Goal: Communication & Community: Connect with others

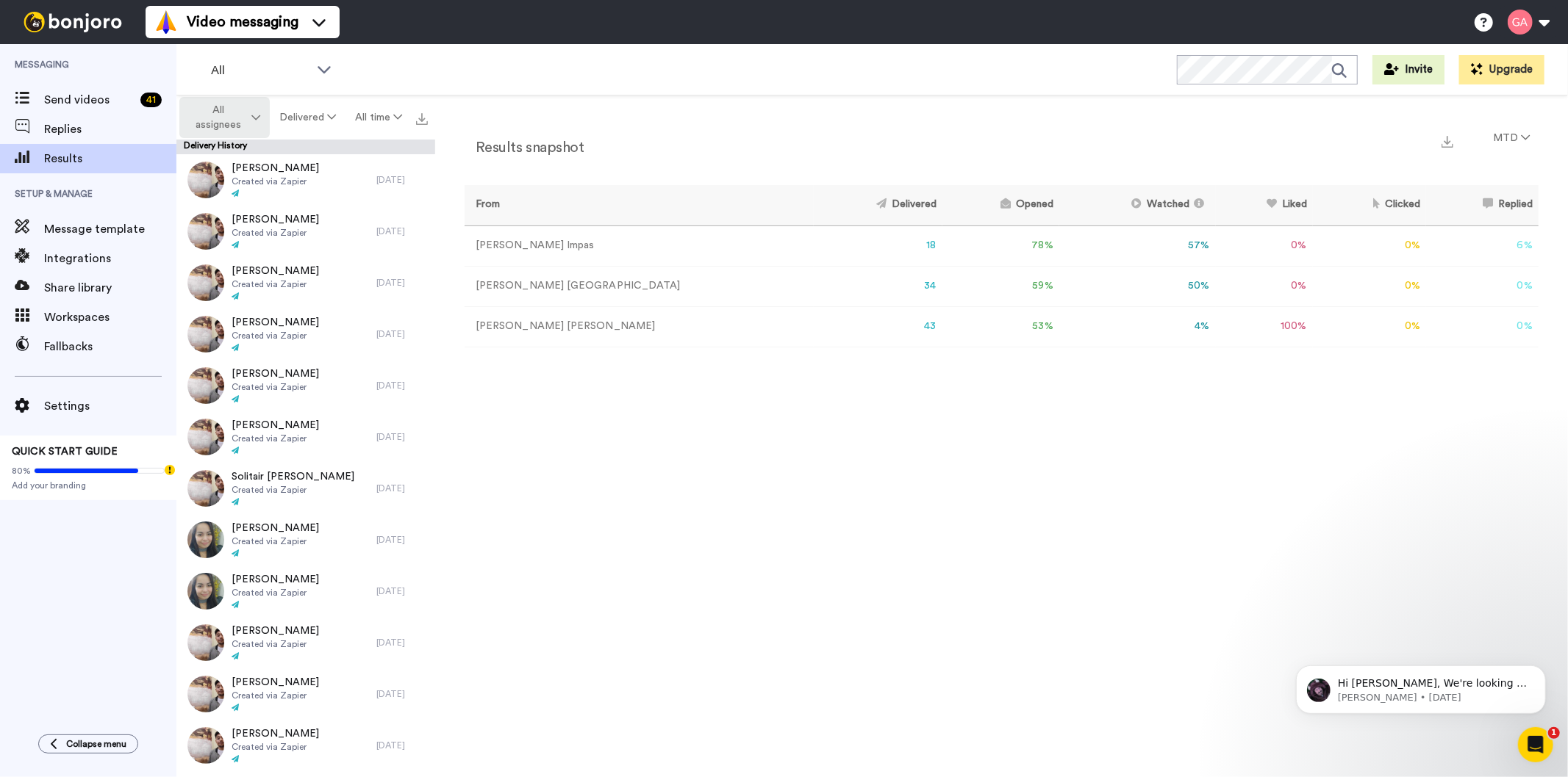
click at [222, 104] on span "All assignees" at bounding box center [219, 117] width 60 height 29
click at [79, 110] on div "Send videos 41" at bounding box center [88, 99] width 177 height 29
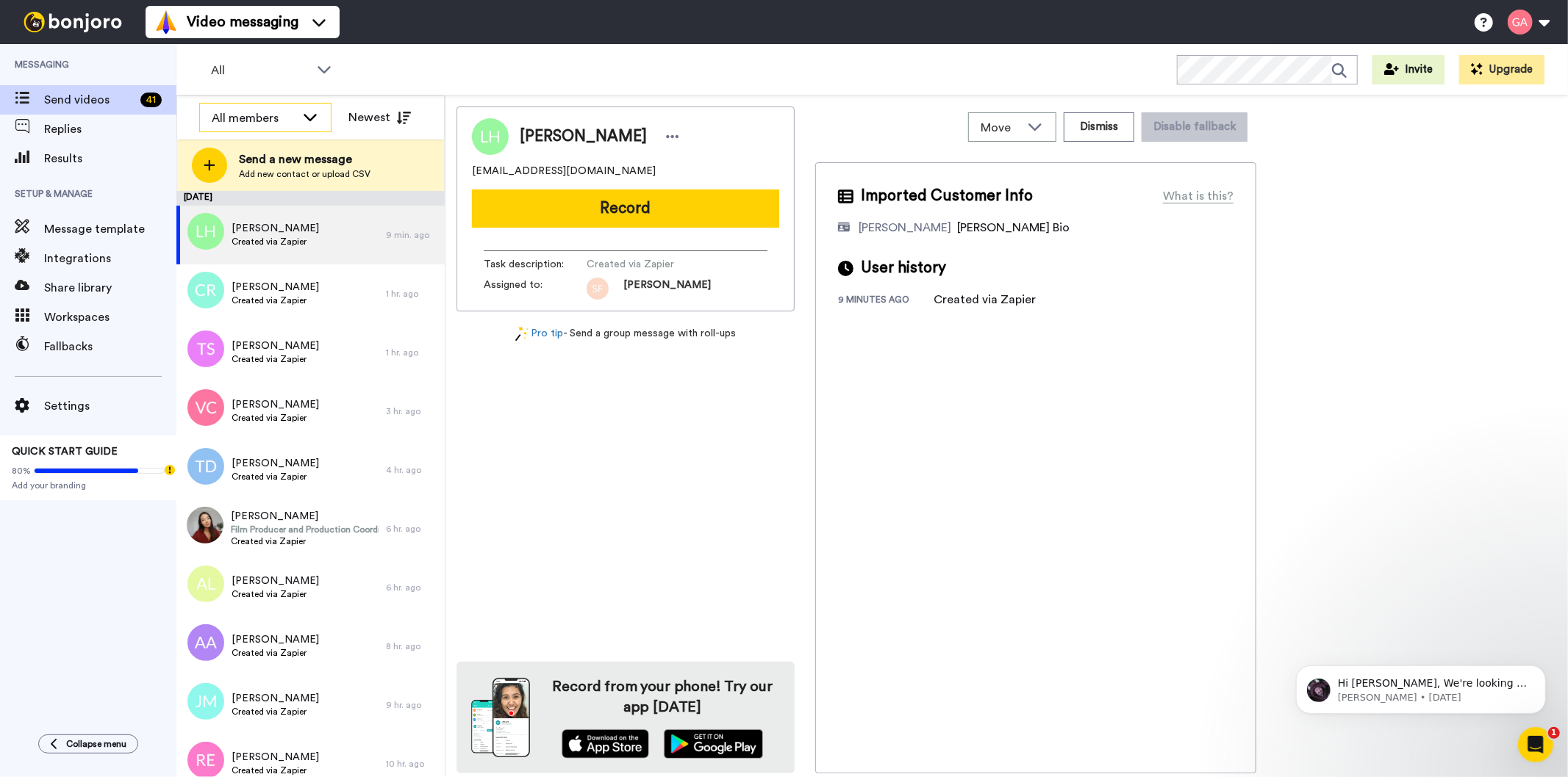
click at [252, 113] on div "All members" at bounding box center [253, 119] width 84 height 18
click at [261, 217] on span "[PERSON_NAME]" at bounding box center [252, 220] width 106 height 15
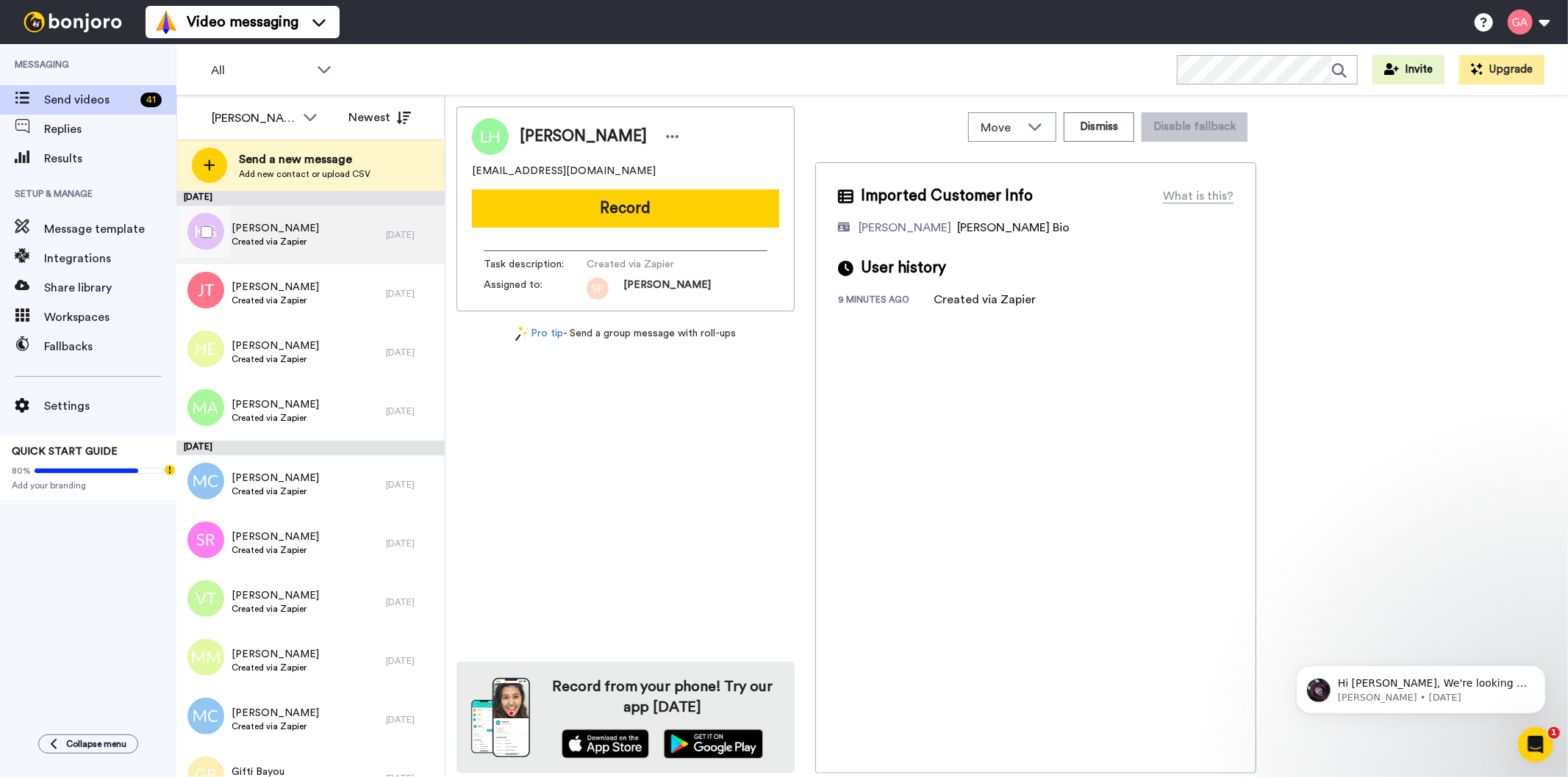
click at [274, 228] on span "Kate Gaffney" at bounding box center [274, 229] width 87 height 15
click at [545, 128] on span "Kate Gaffney" at bounding box center [583, 136] width 128 height 22
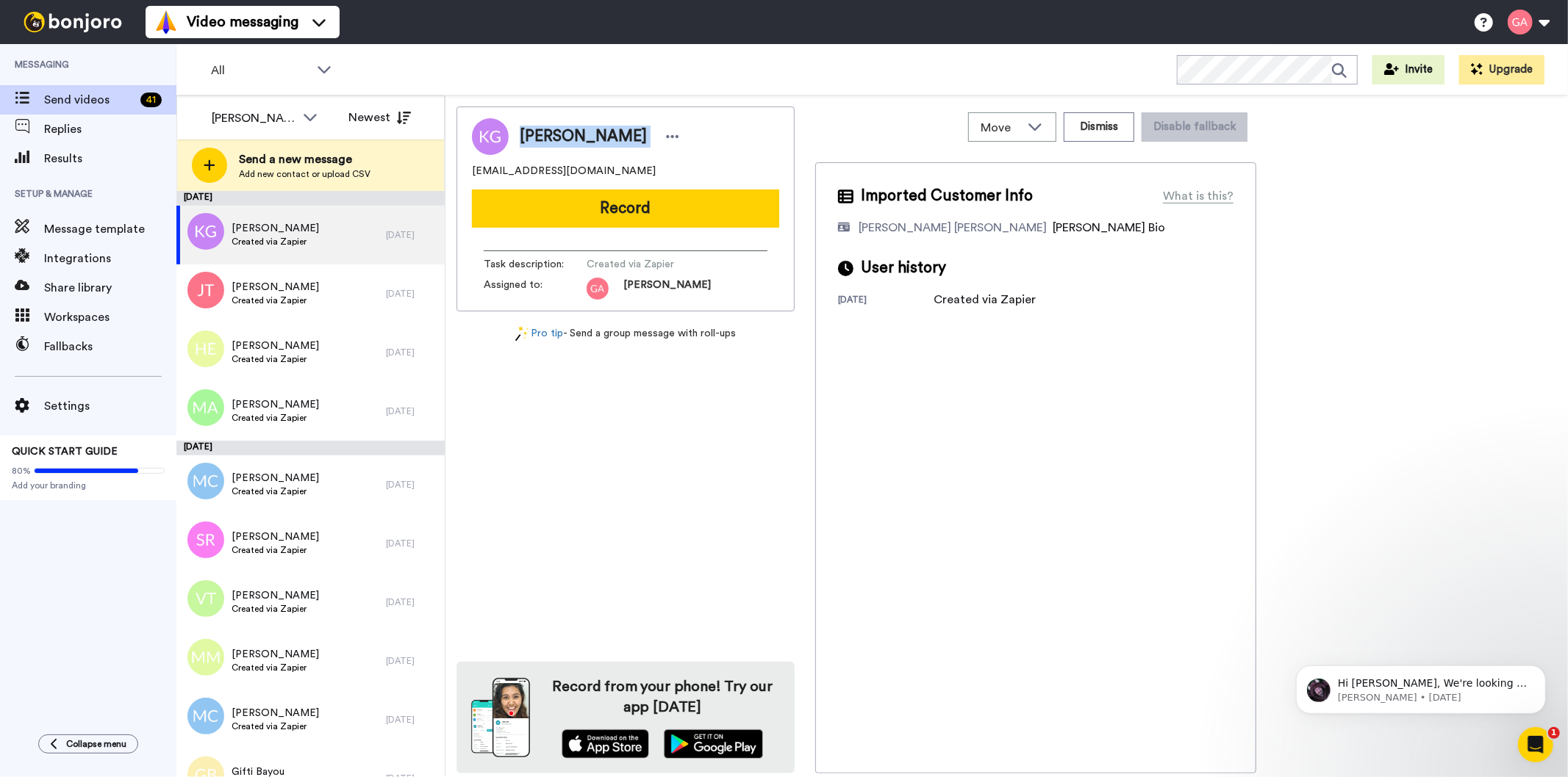
click at [545, 128] on span "Kate Gaffney" at bounding box center [583, 136] width 128 height 22
copy div "Kate Gaffney"
drag, startPoint x: 616, startPoint y: 174, endPoint x: 474, endPoint y: 160, distance: 142.7
click at [474, 160] on div "Kate Gaffney Kateanngaffney@gmail.com" at bounding box center [625, 149] width 307 height 61
copy span "Kateanngaffney@gmail.com"
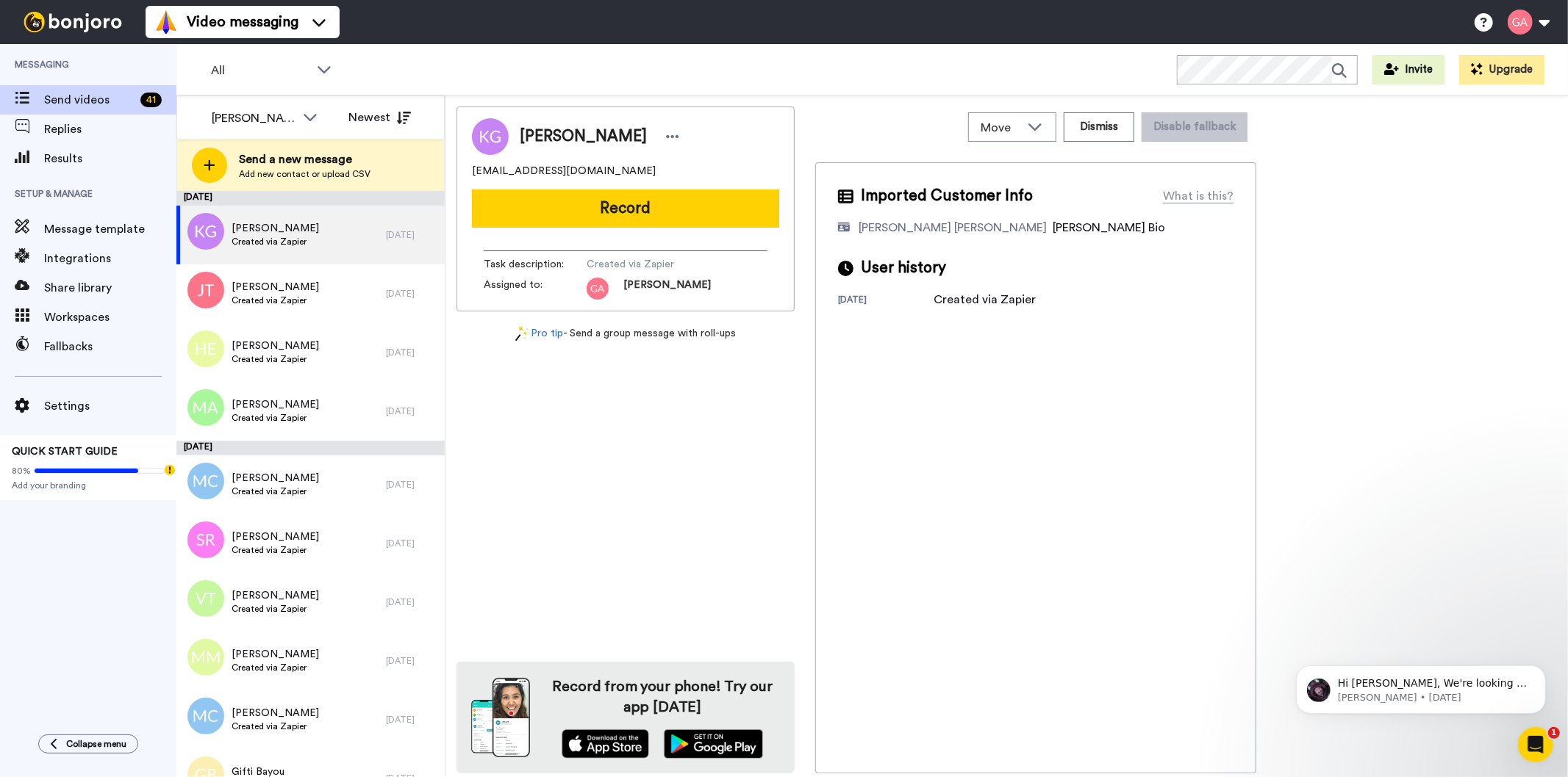
click at [1032, 568] on div "Imported Customer Info What is this? Gilda De Varon Amante Bonjoro Assignee Bio…" at bounding box center [1036, 468] width 441 height 611
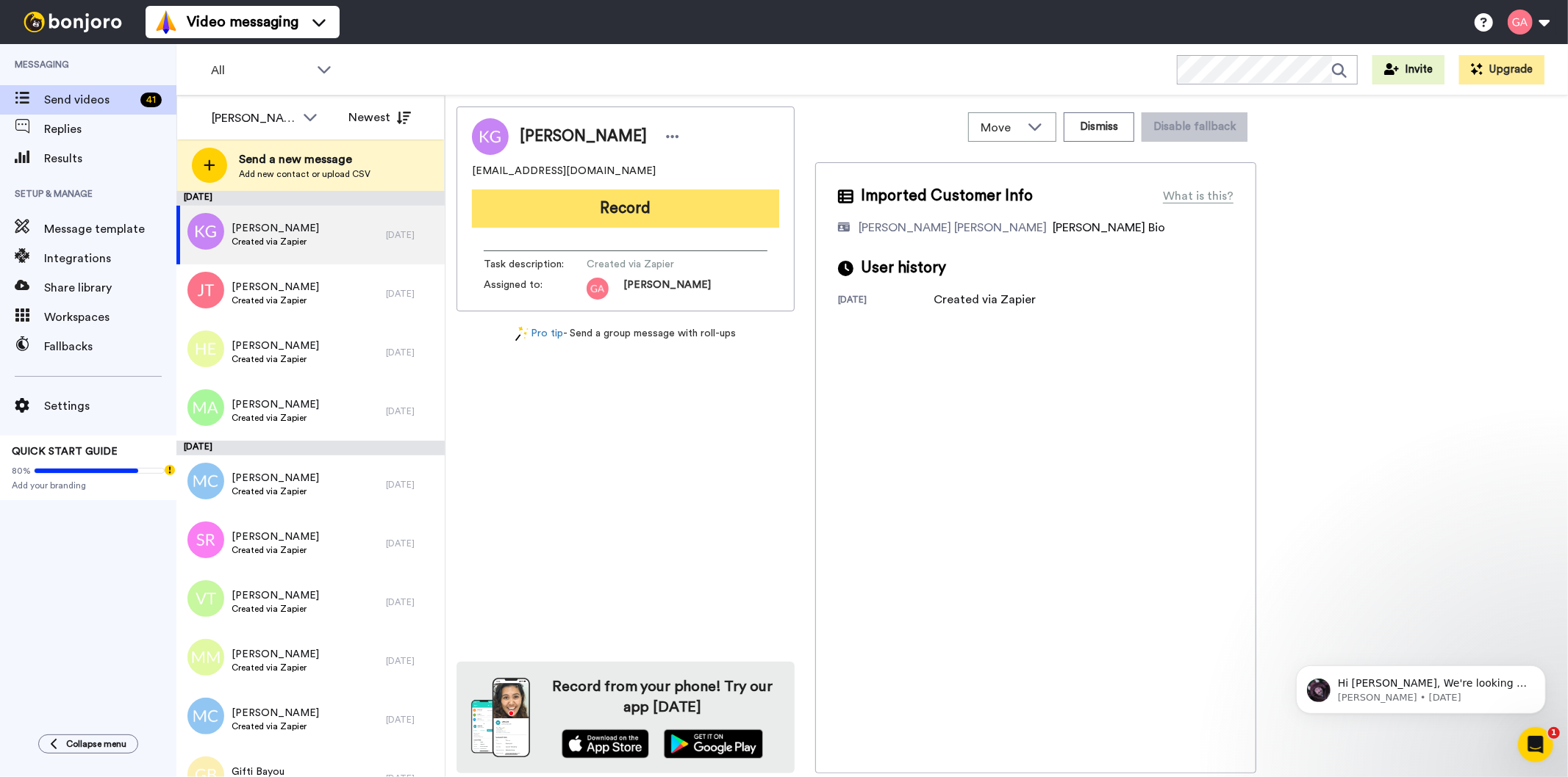
click at [643, 208] on button "Record" at bounding box center [625, 208] width 307 height 38
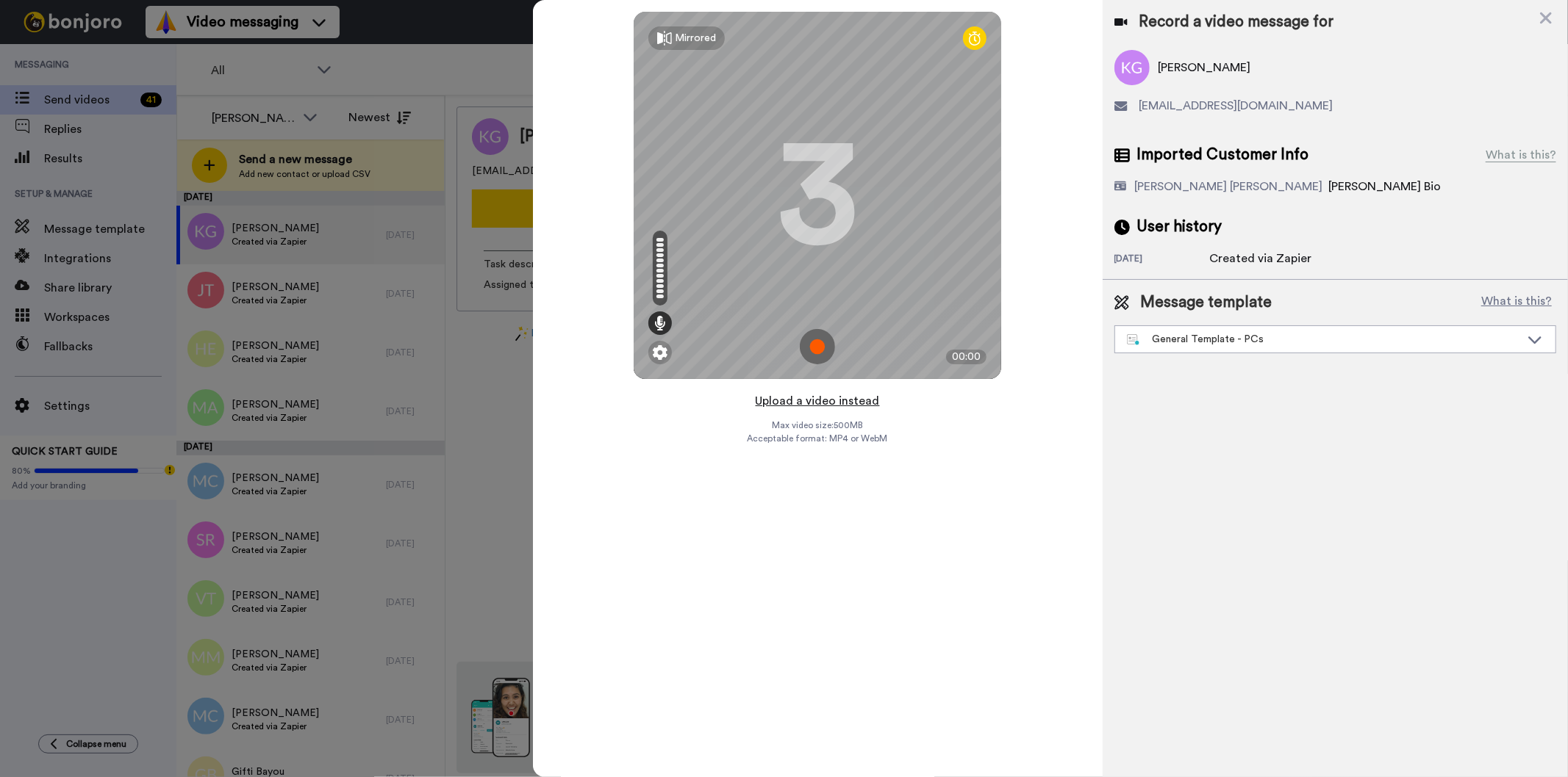
click at [845, 401] on button "Upload a video instead" at bounding box center [817, 402] width 133 height 19
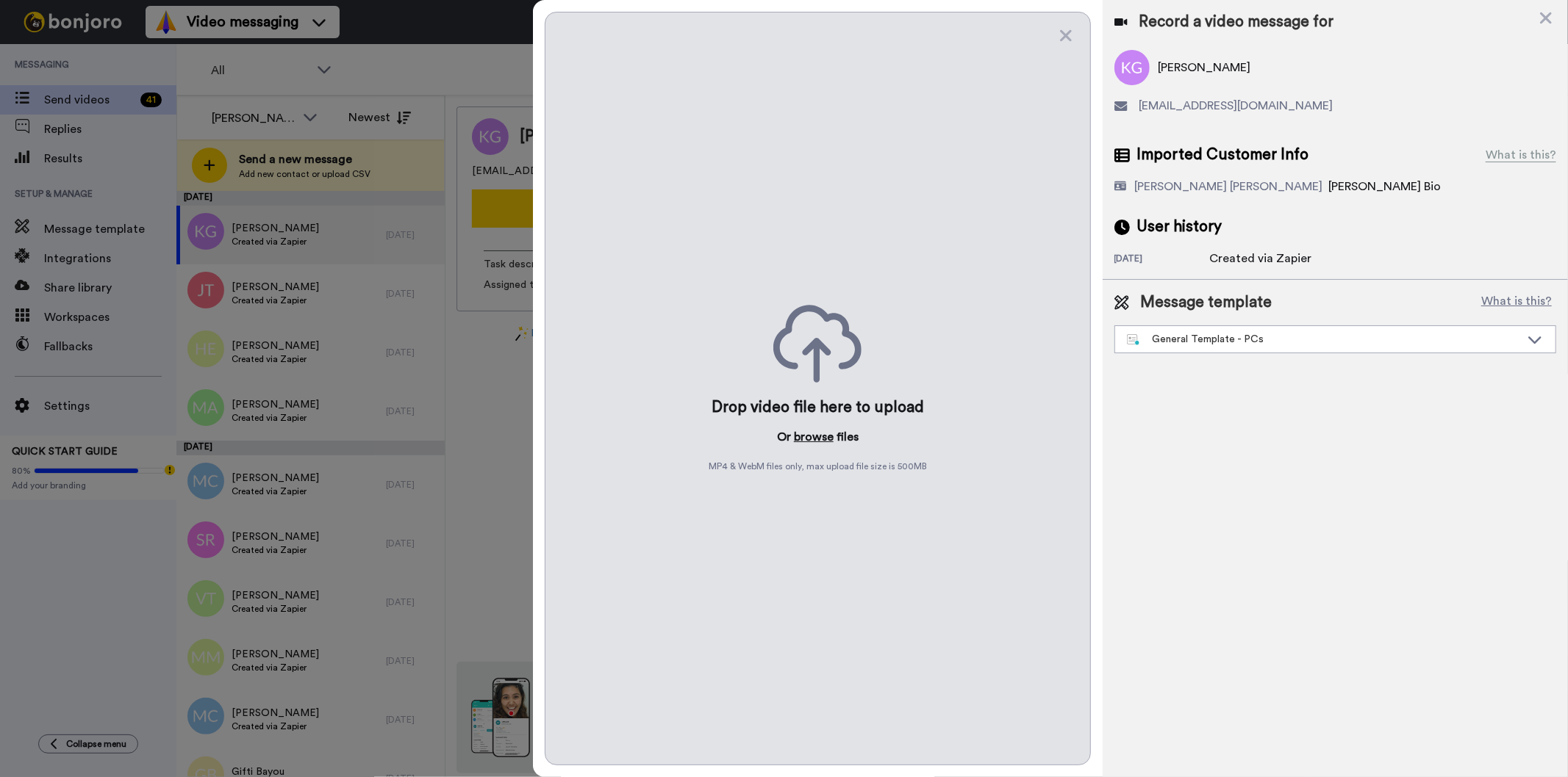
click at [820, 436] on button "browse" at bounding box center [813, 437] width 40 height 18
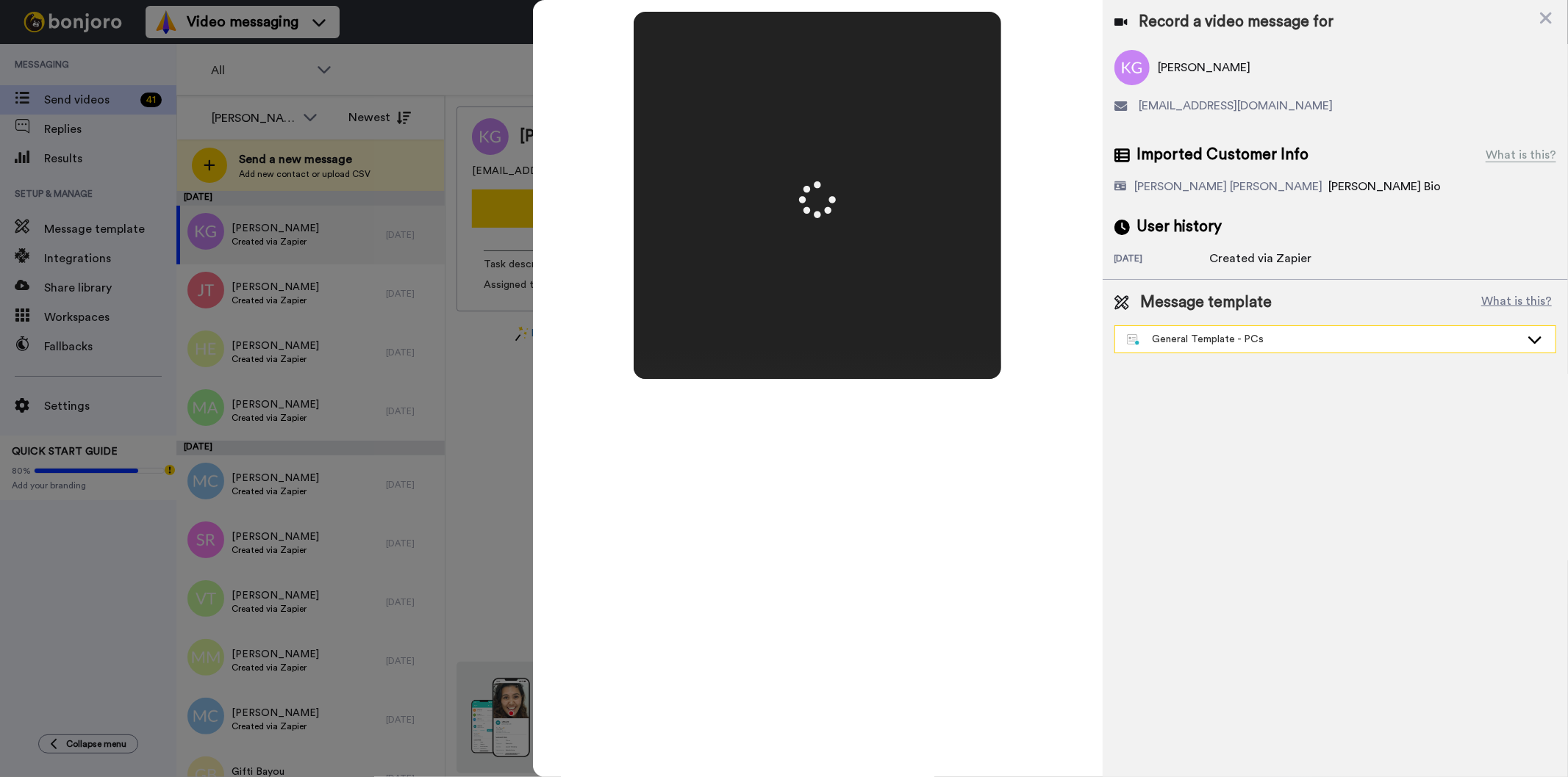
click at [1297, 335] on div "General Template - PCs" at bounding box center [1323, 339] width 393 height 15
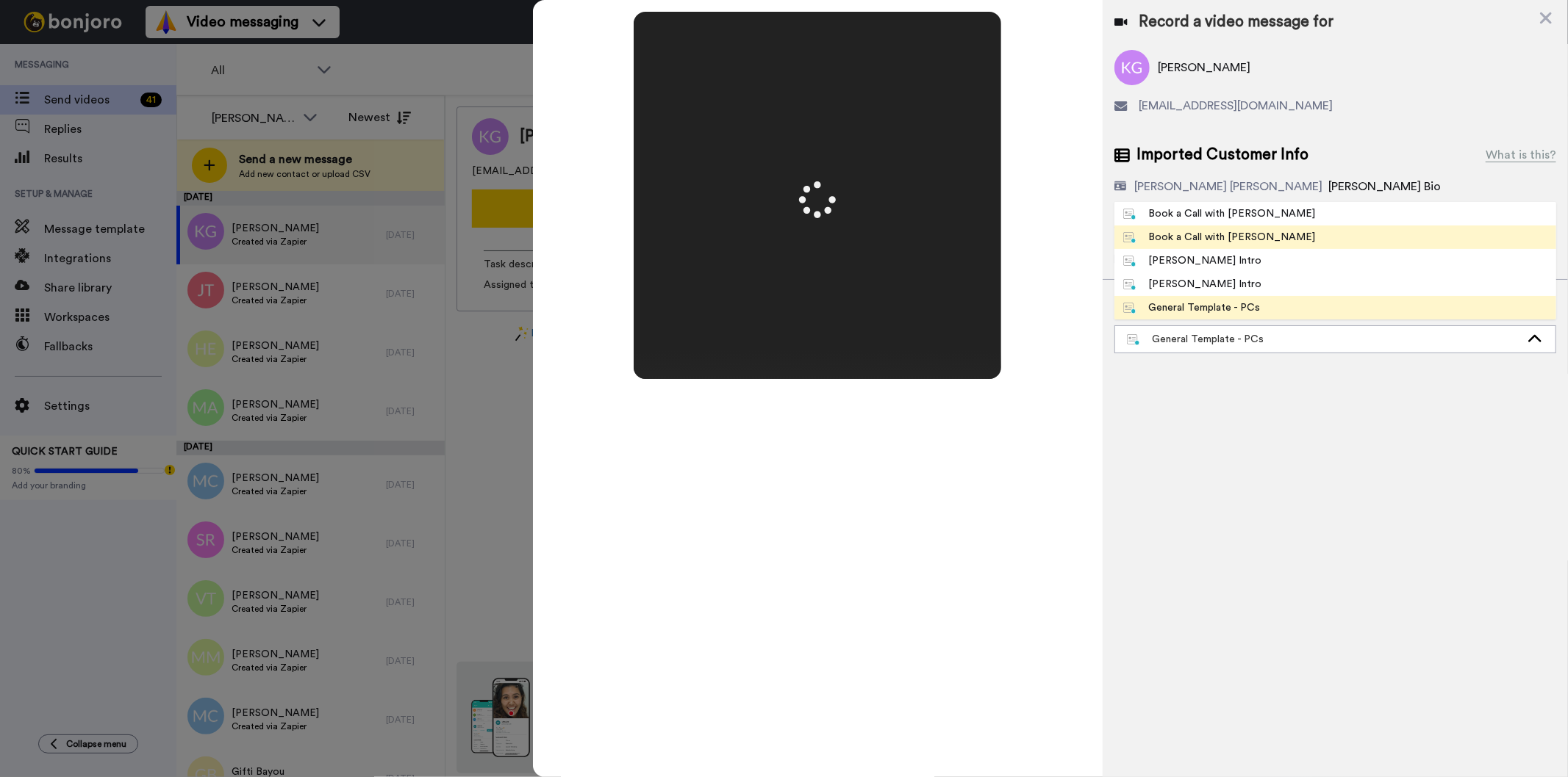
click at [1280, 234] on li "Book a Call with [PERSON_NAME]" at bounding box center [1335, 237] width 441 height 24
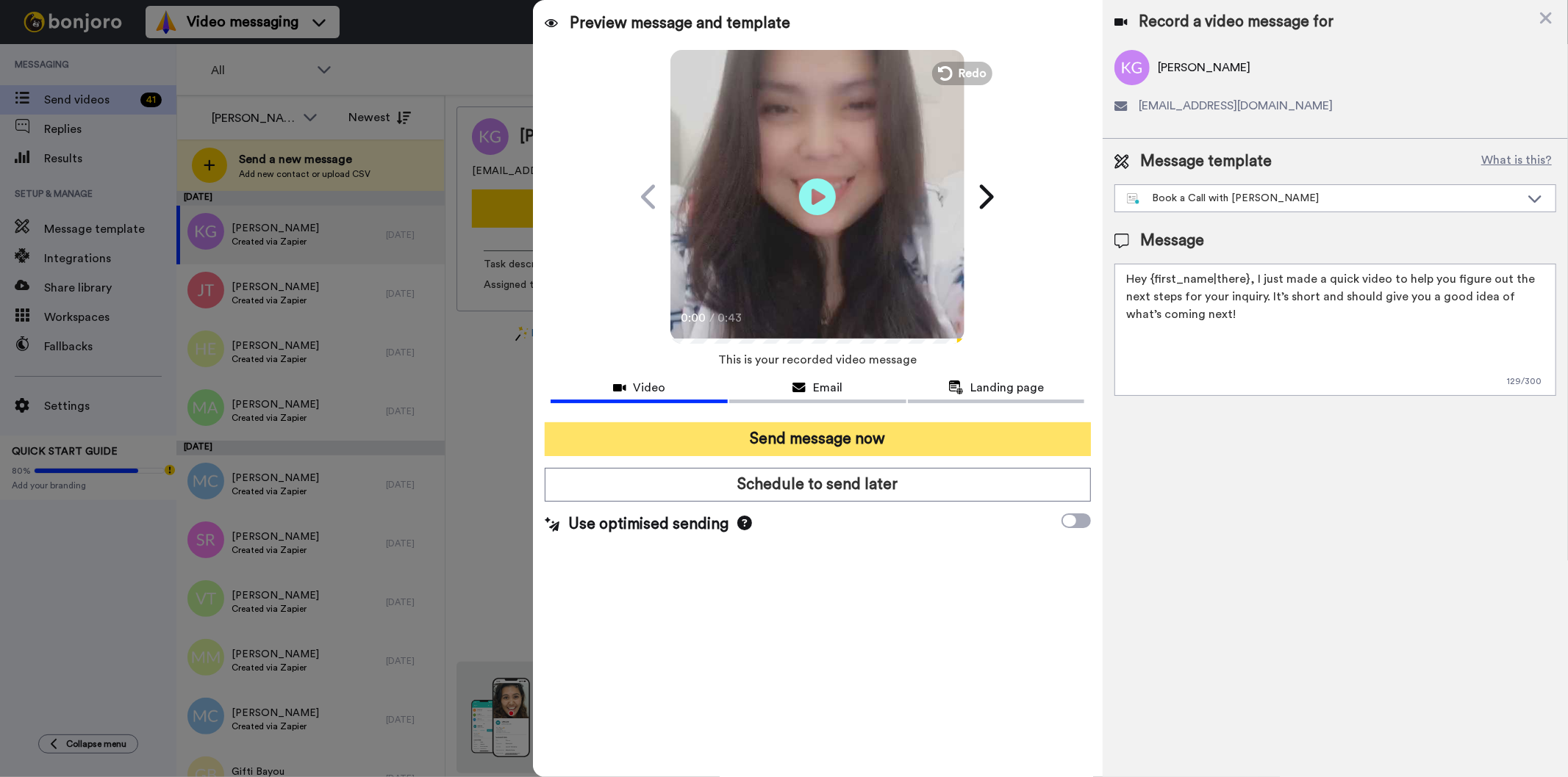
click at [1024, 432] on button "Send message now" at bounding box center [817, 439] width 545 height 33
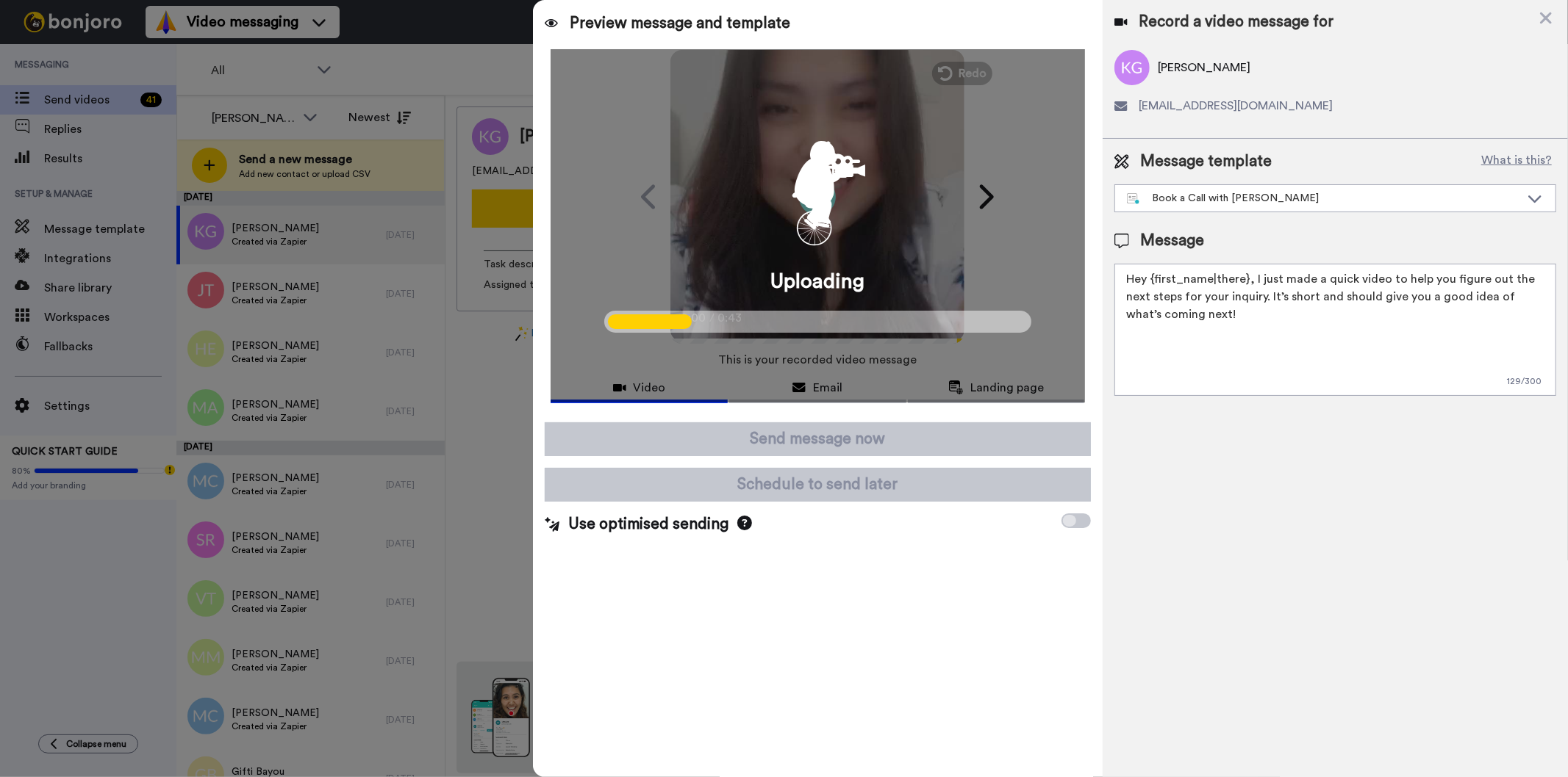
click at [957, 665] on div "Preview message and template Play/Pause 0:00 / 0:43 Gilda from Tellwell respond…" at bounding box center [817, 388] width 569 height 777
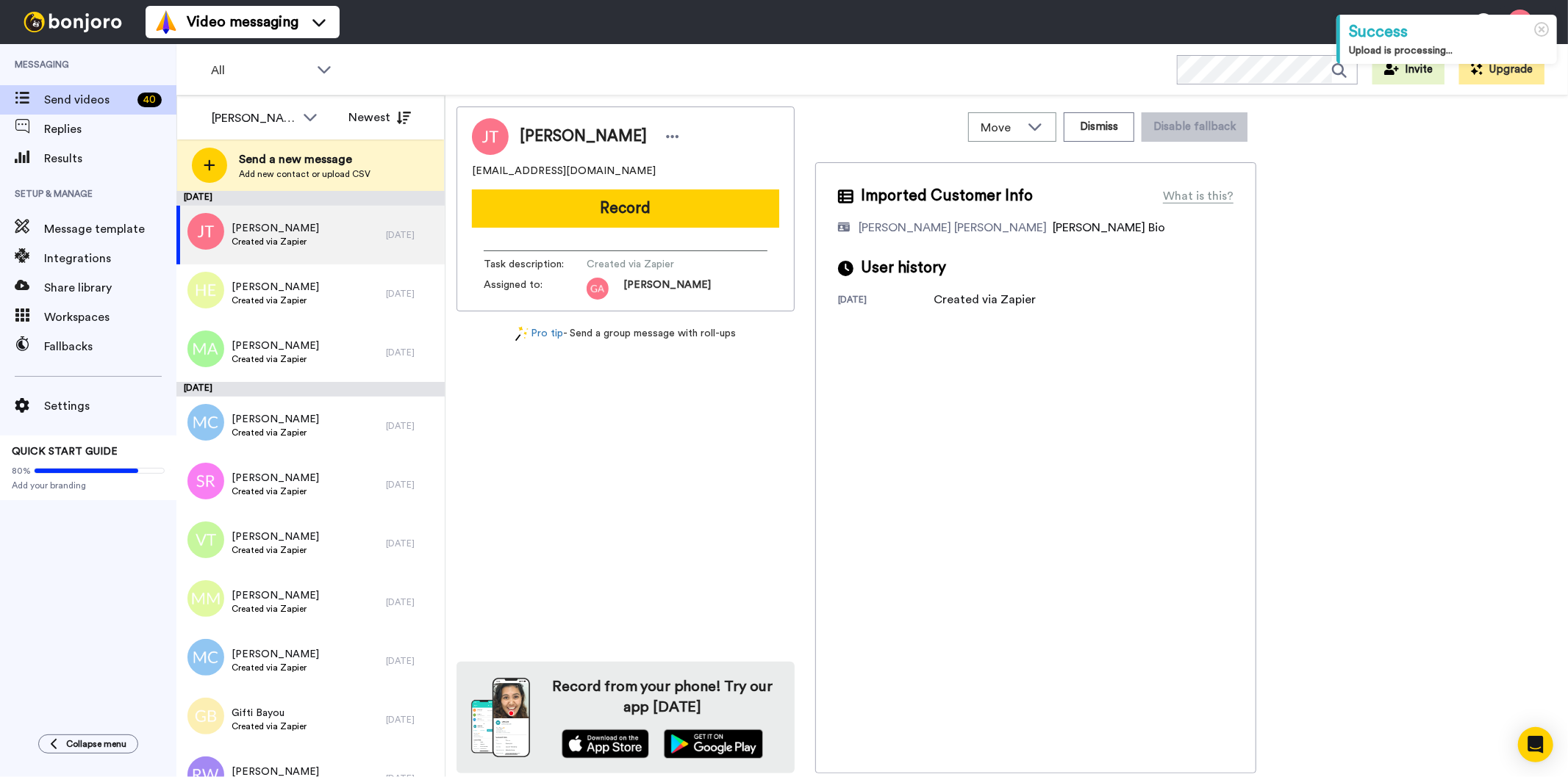
click at [593, 130] on span "JESSICA TUPPER" at bounding box center [583, 136] width 128 height 22
copy div "JESSICA TUPPER"
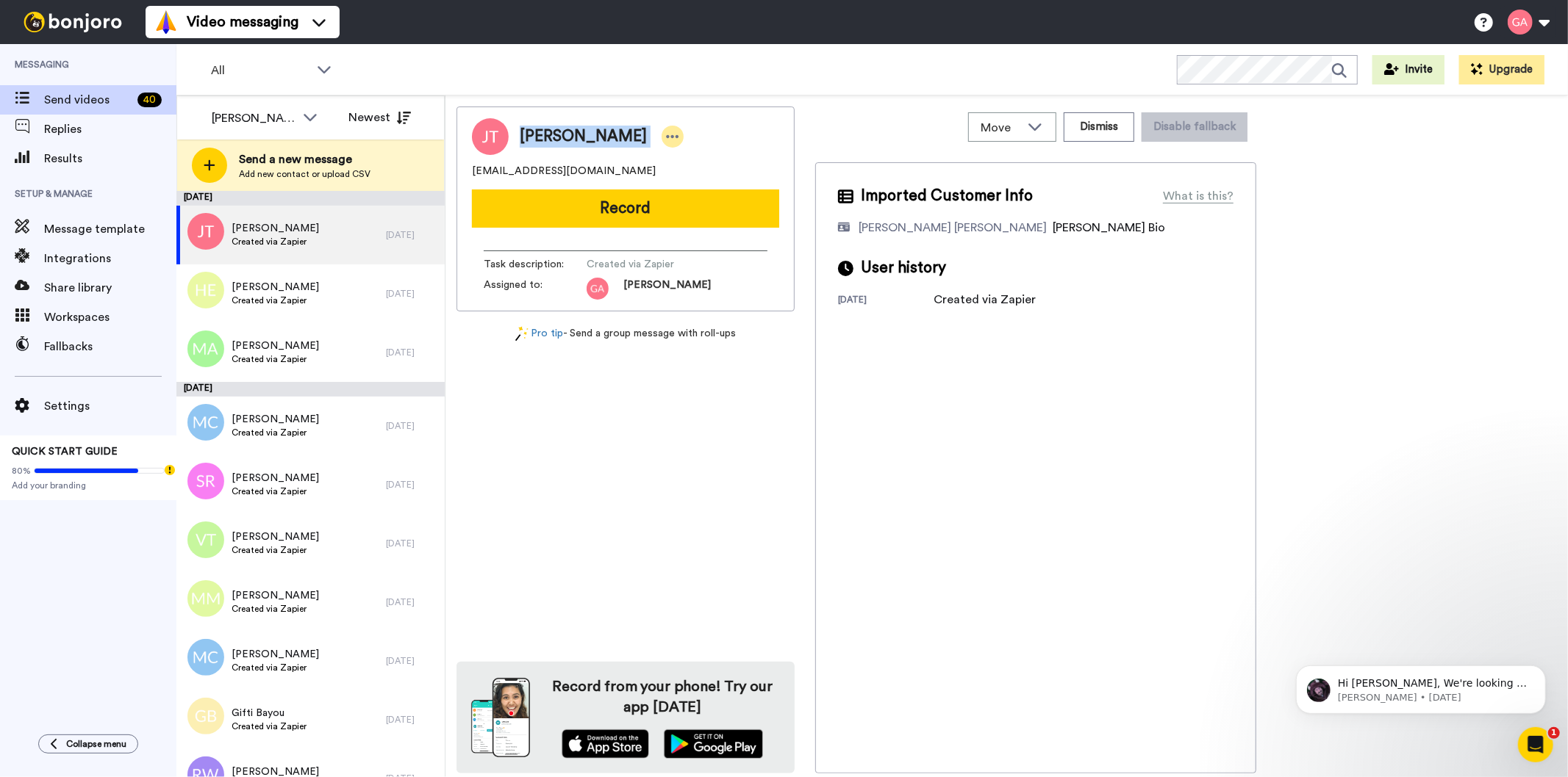
click at [667, 138] on icon at bounding box center [672, 136] width 13 height 15
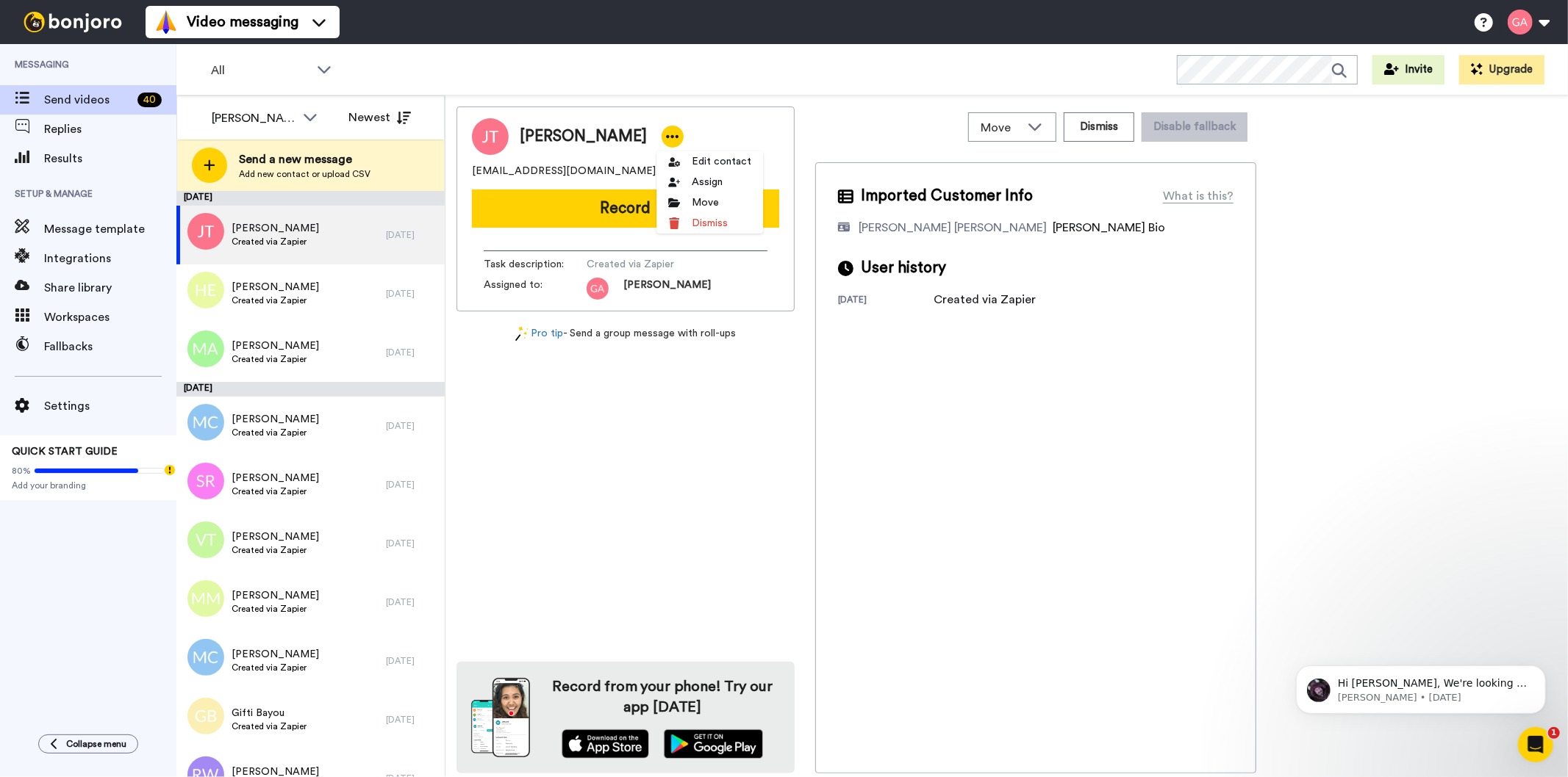
click at [982, 499] on div "Imported Customer Info What is this? Gilda De Varon Amante Bonjoro Assignee Bio…" at bounding box center [1036, 468] width 441 height 611
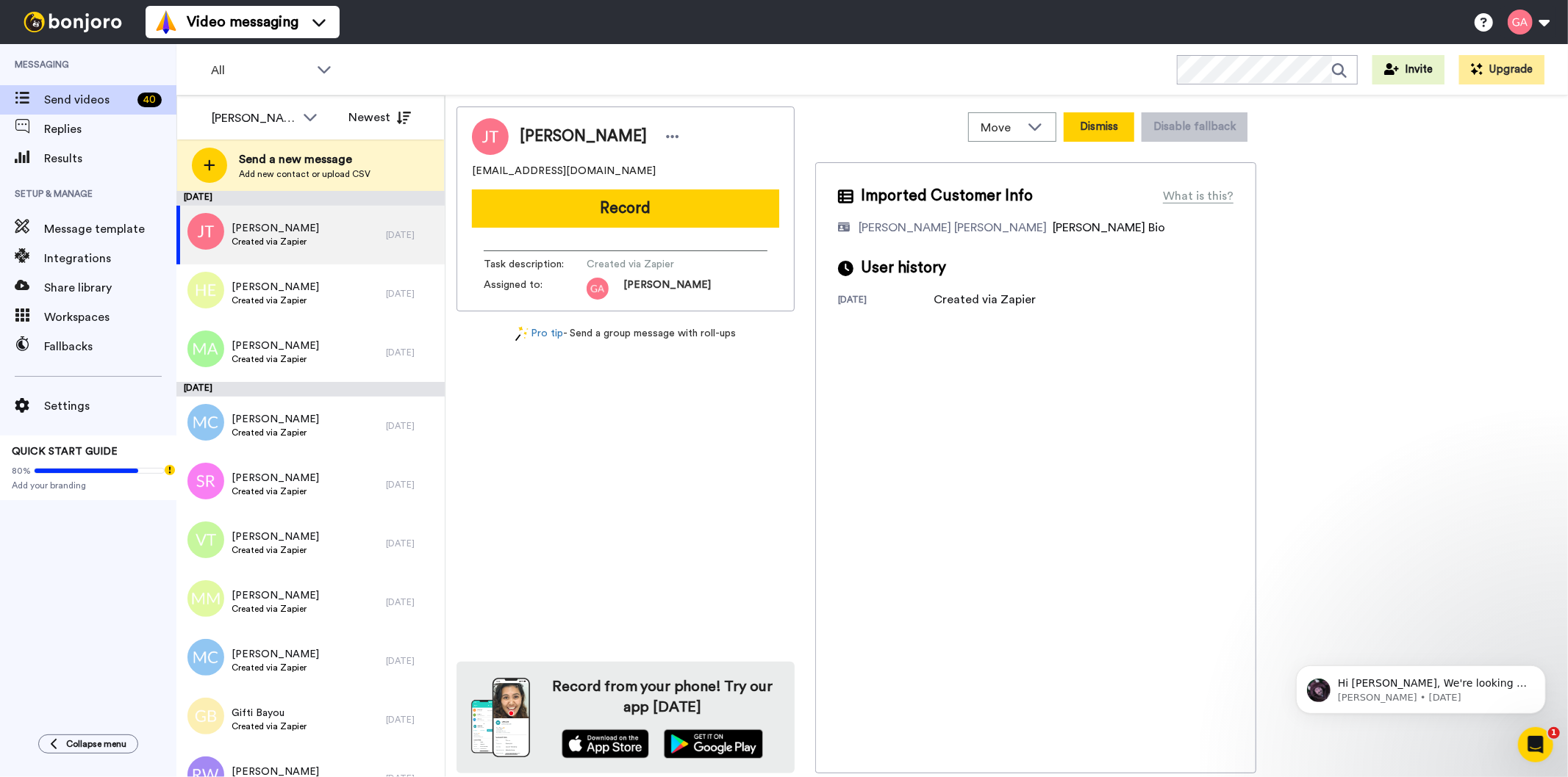
click at [1098, 134] on button "Dismiss" at bounding box center [1099, 127] width 70 height 29
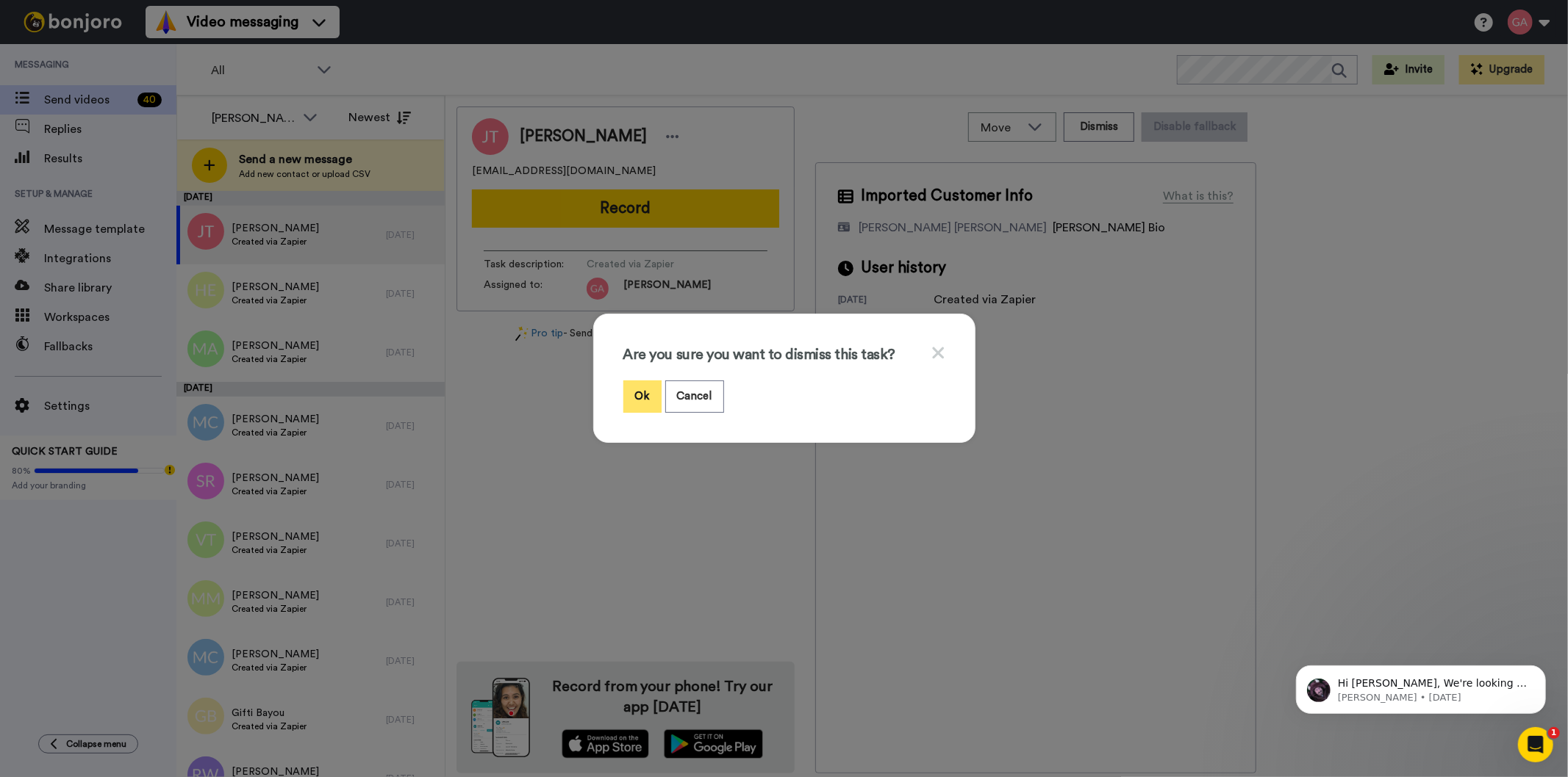
click at [647, 386] on button "Ok" at bounding box center [642, 396] width 38 height 32
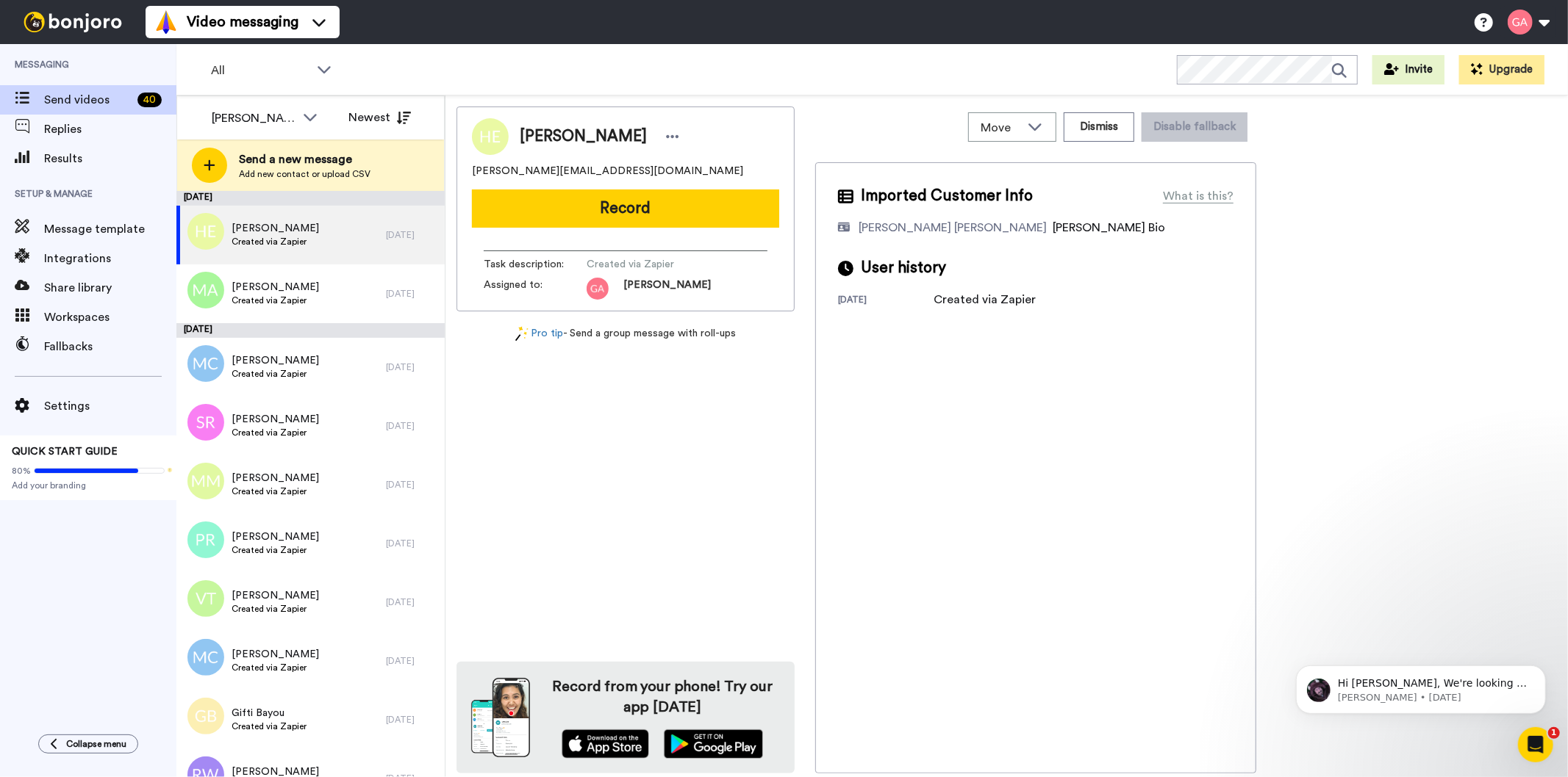
click at [554, 141] on span "Henry Eaton" at bounding box center [583, 136] width 128 height 22
copy div "Henry Eaton"
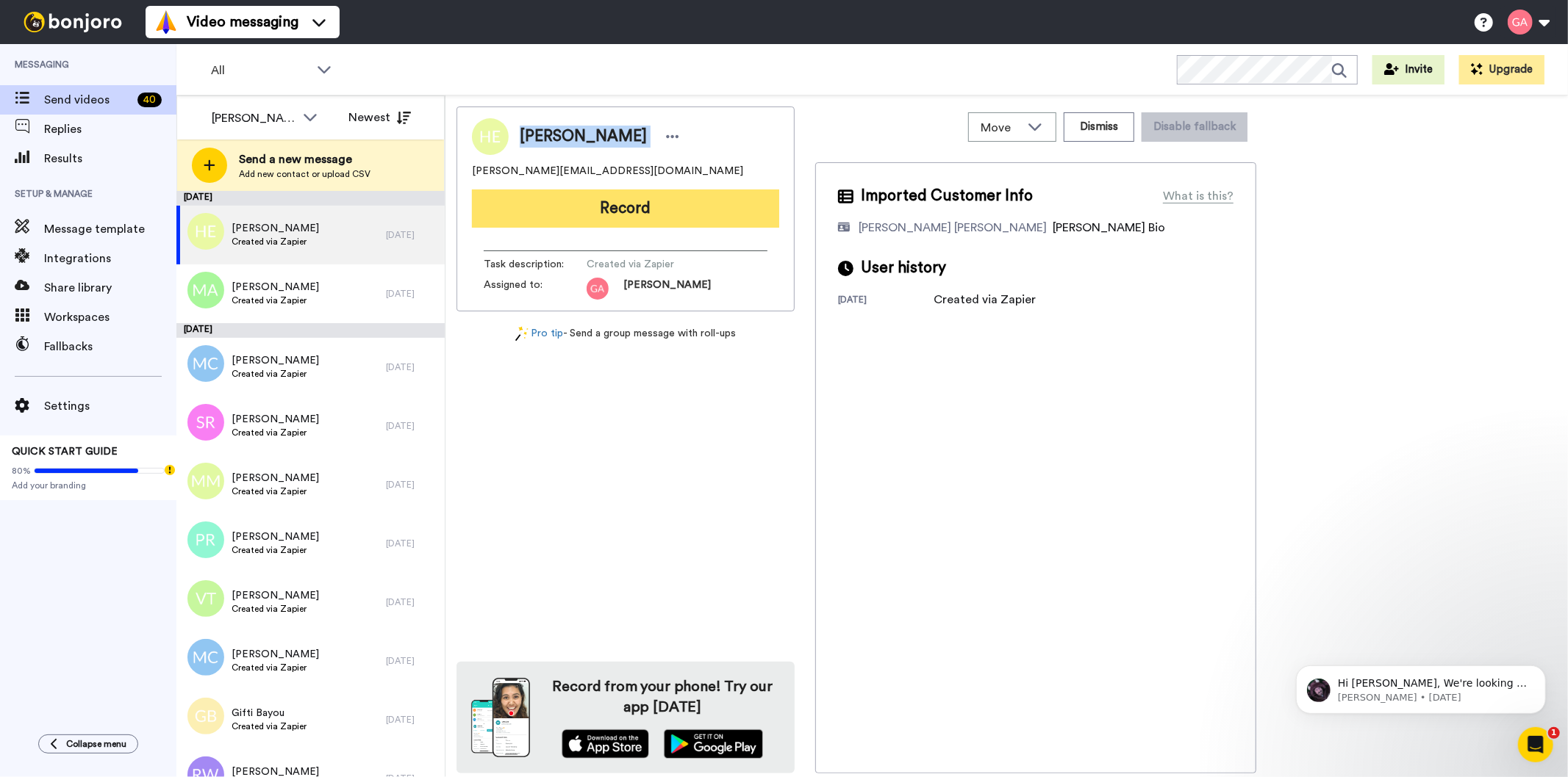
click at [704, 204] on button "Record" at bounding box center [625, 208] width 307 height 38
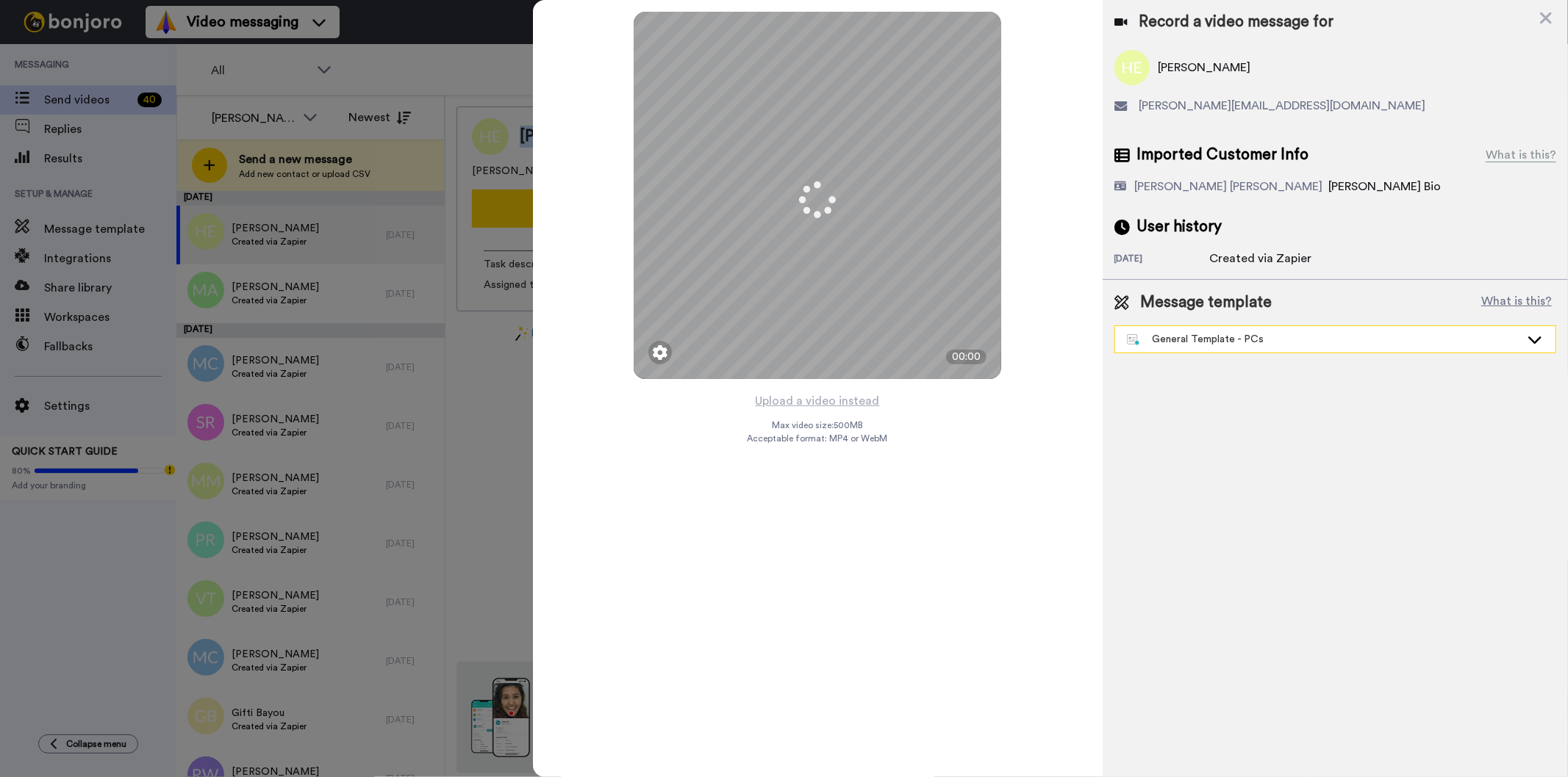
click at [1152, 347] on div "General Template - PCs" at bounding box center [1335, 339] width 441 height 26
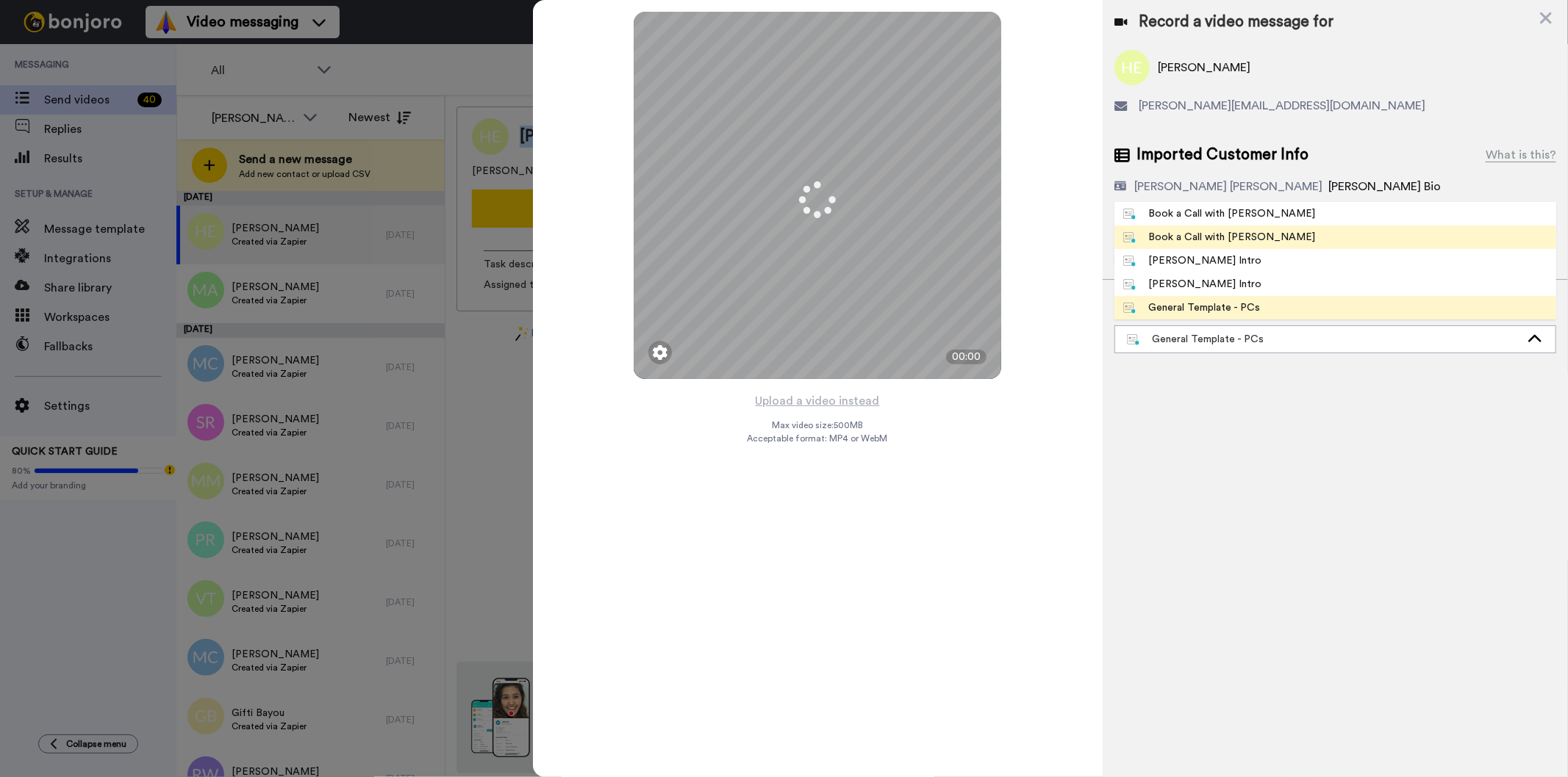
click at [1211, 233] on div "Book a Call with [PERSON_NAME]" at bounding box center [1219, 237] width 193 height 15
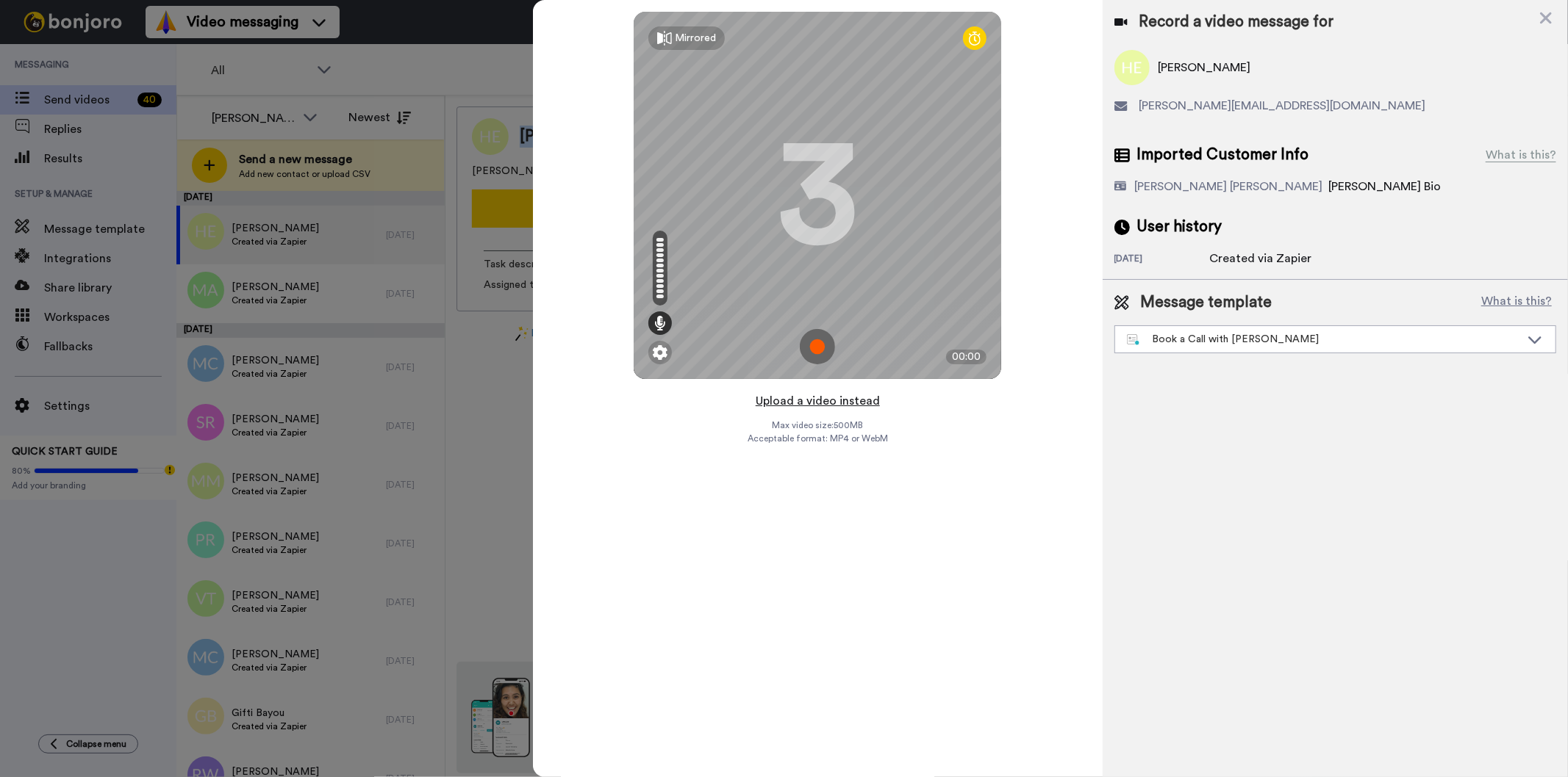
click at [840, 404] on button "Upload a video instead" at bounding box center [817, 402] width 133 height 19
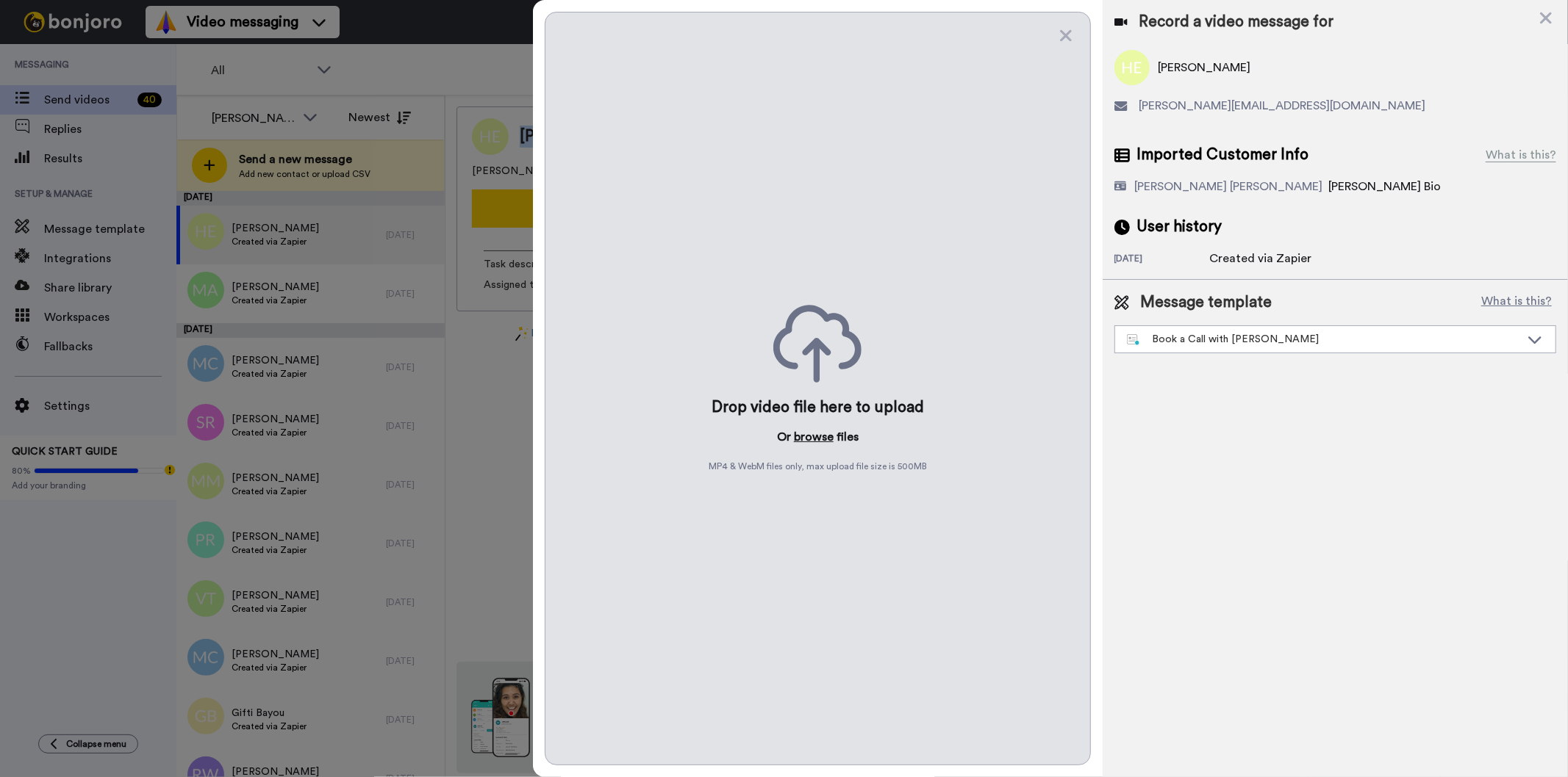
click at [812, 432] on button "browse" at bounding box center [813, 437] width 40 height 18
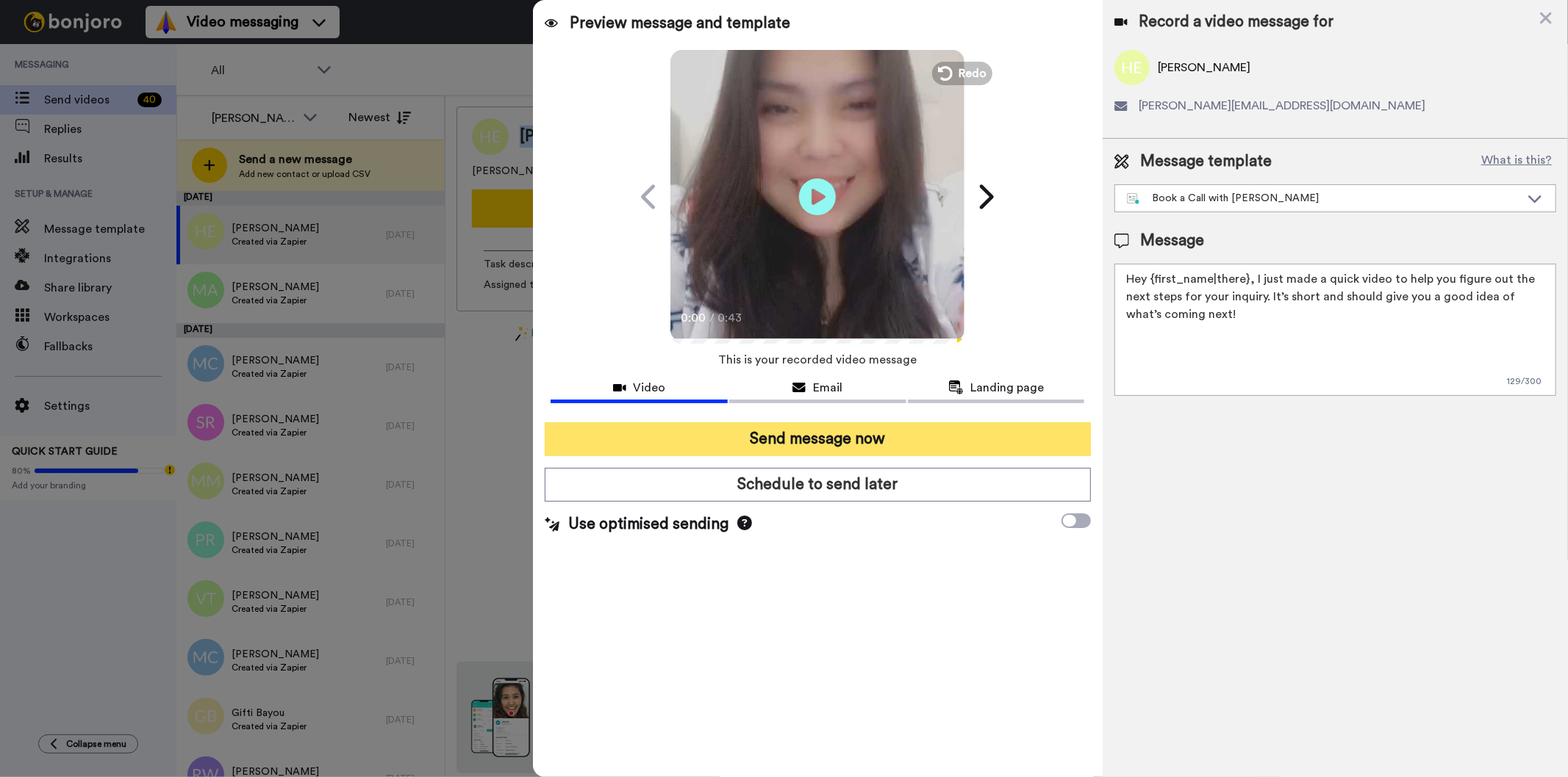
click at [777, 427] on button "Send message now" at bounding box center [817, 439] width 545 height 33
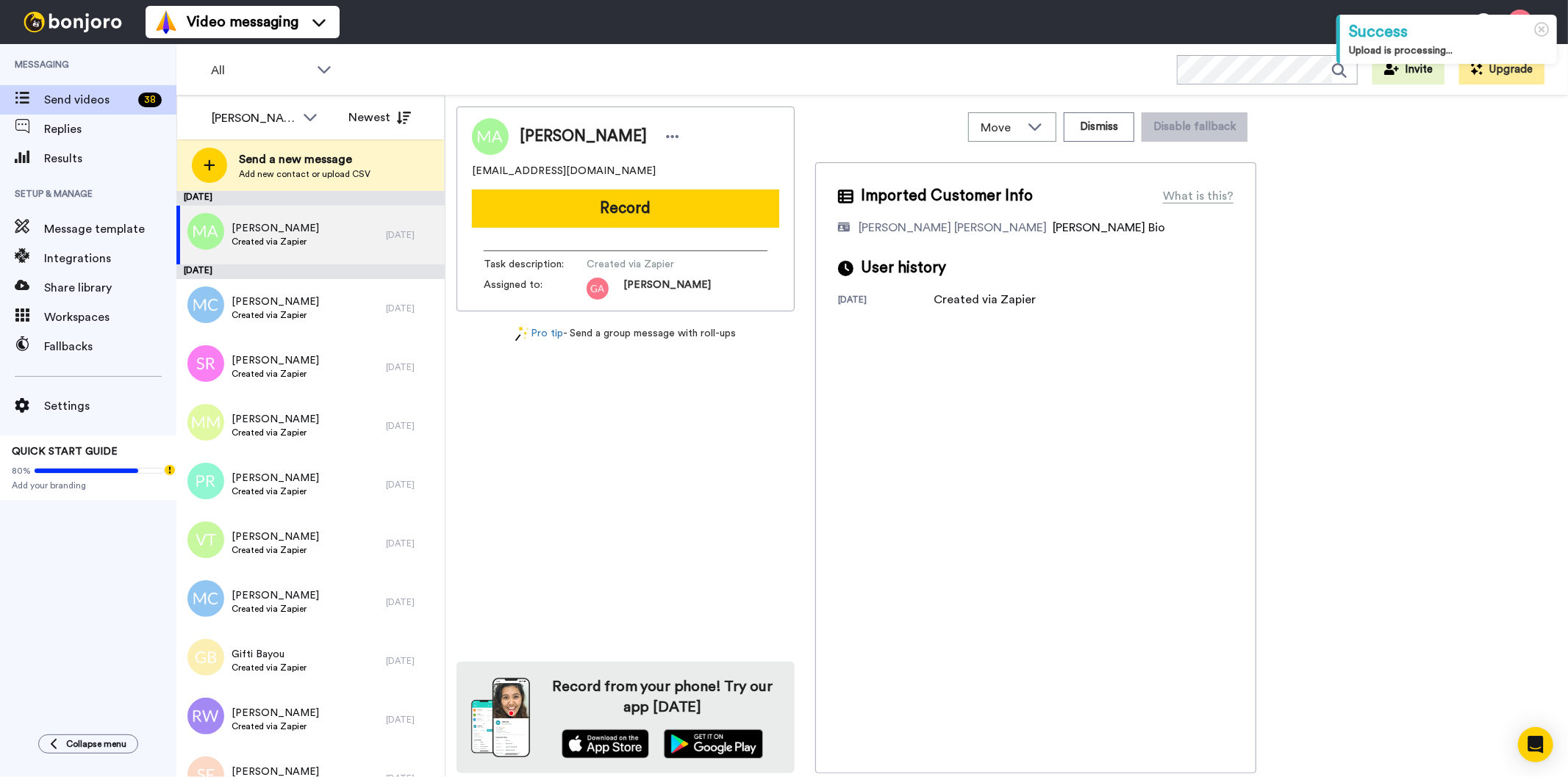
click at [579, 130] on span "[PERSON_NAME]" at bounding box center [583, 136] width 128 height 22
copy div "[PERSON_NAME]"
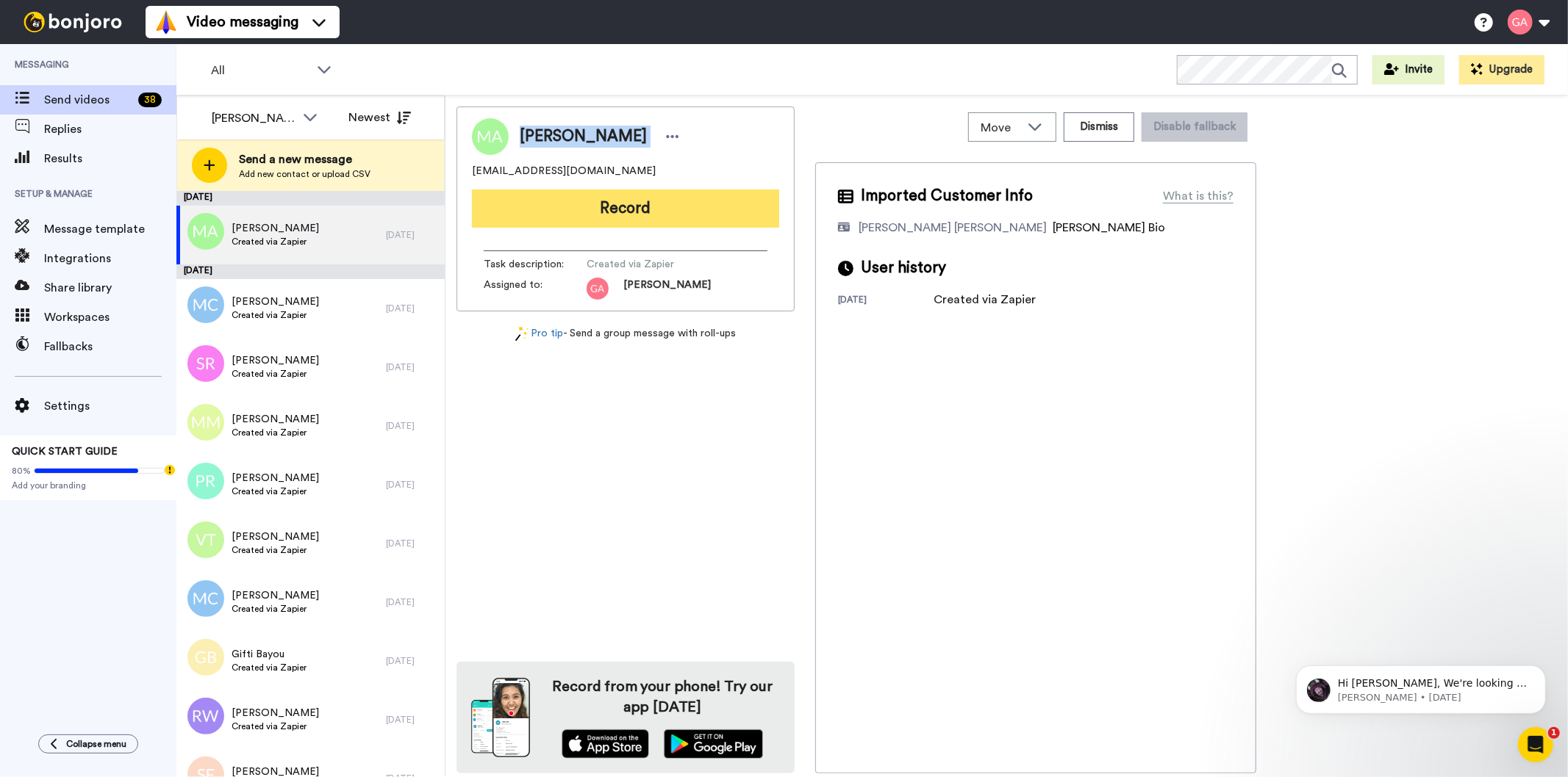
click at [717, 213] on button "Record" at bounding box center [625, 208] width 307 height 38
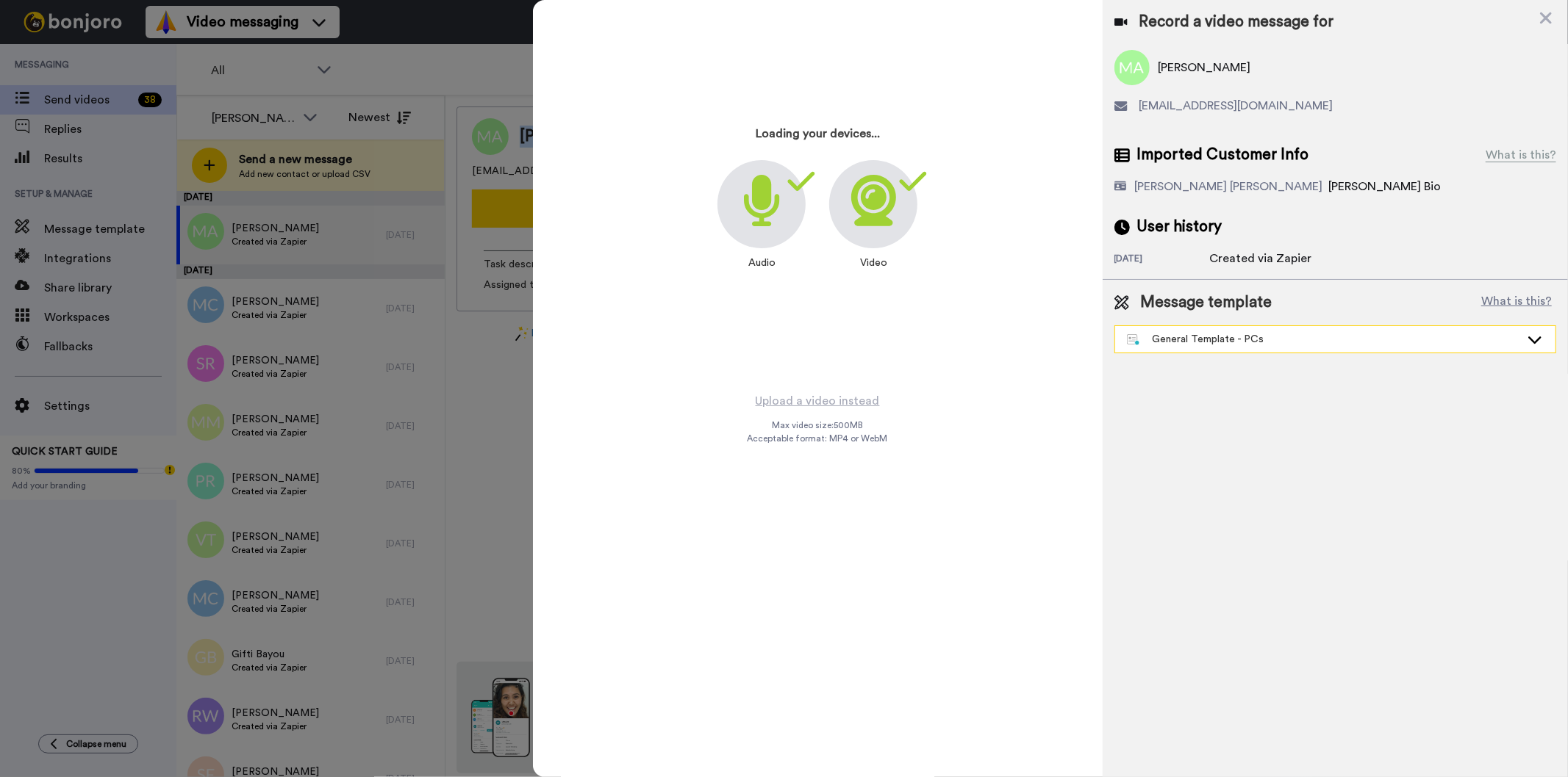
click at [1199, 337] on div "General Template - PCs" at bounding box center [1323, 339] width 393 height 15
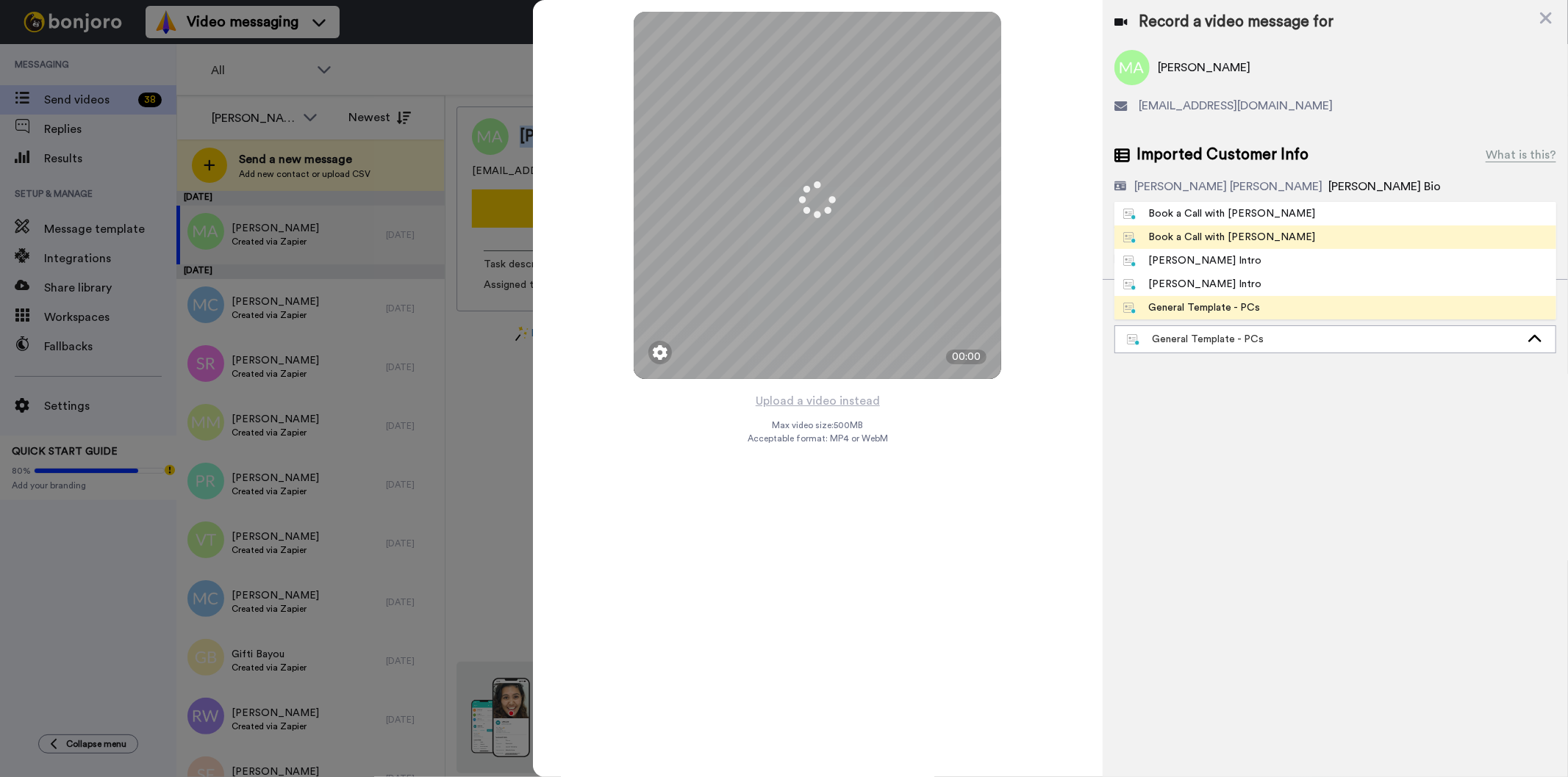
click at [1216, 236] on div "Book a Call with [PERSON_NAME]" at bounding box center [1219, 237] width 193 height 15
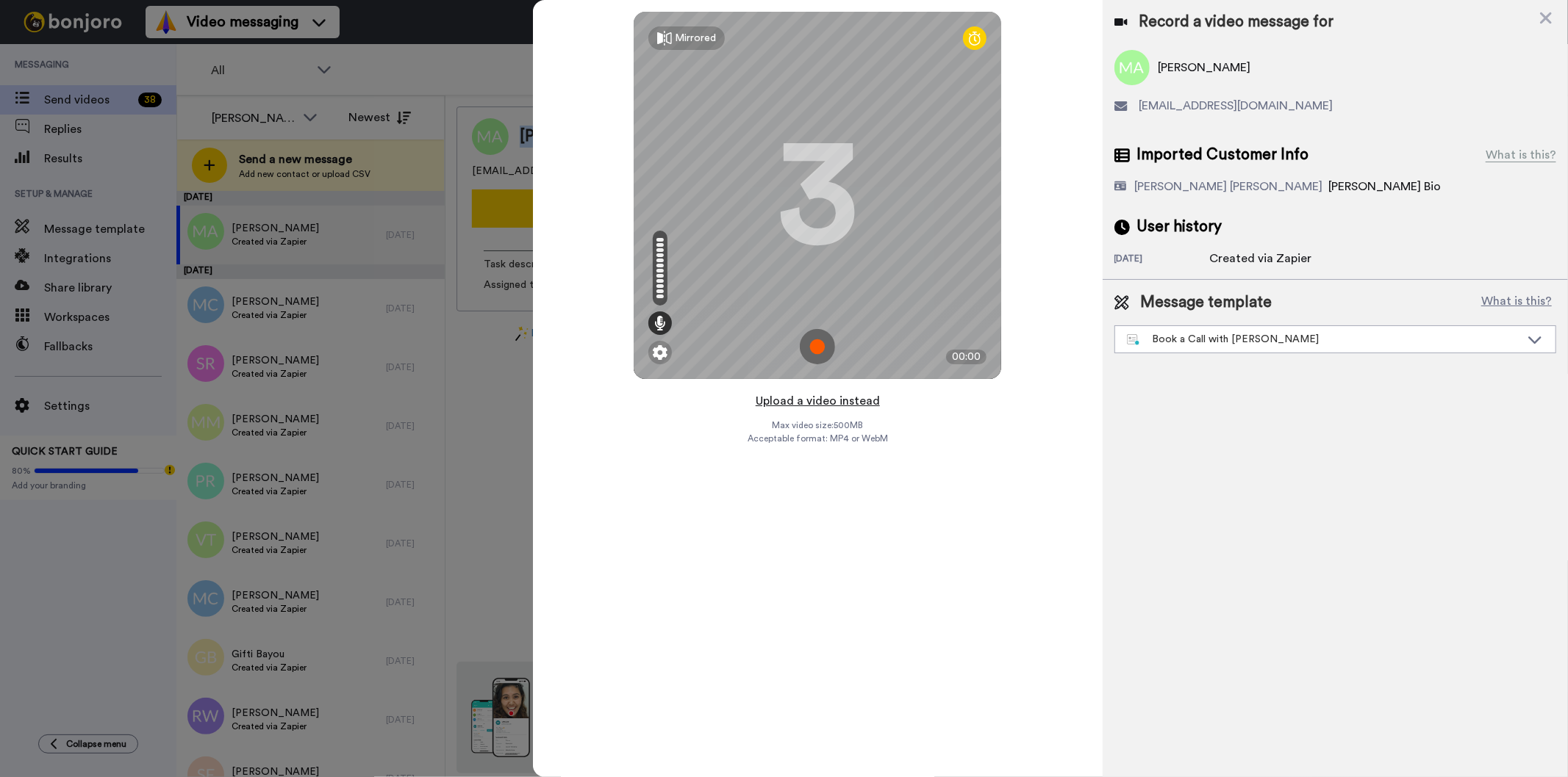
click at [831, 400] on button "Upload a video instead" at bounding box center [817, 402] width 133 height 19
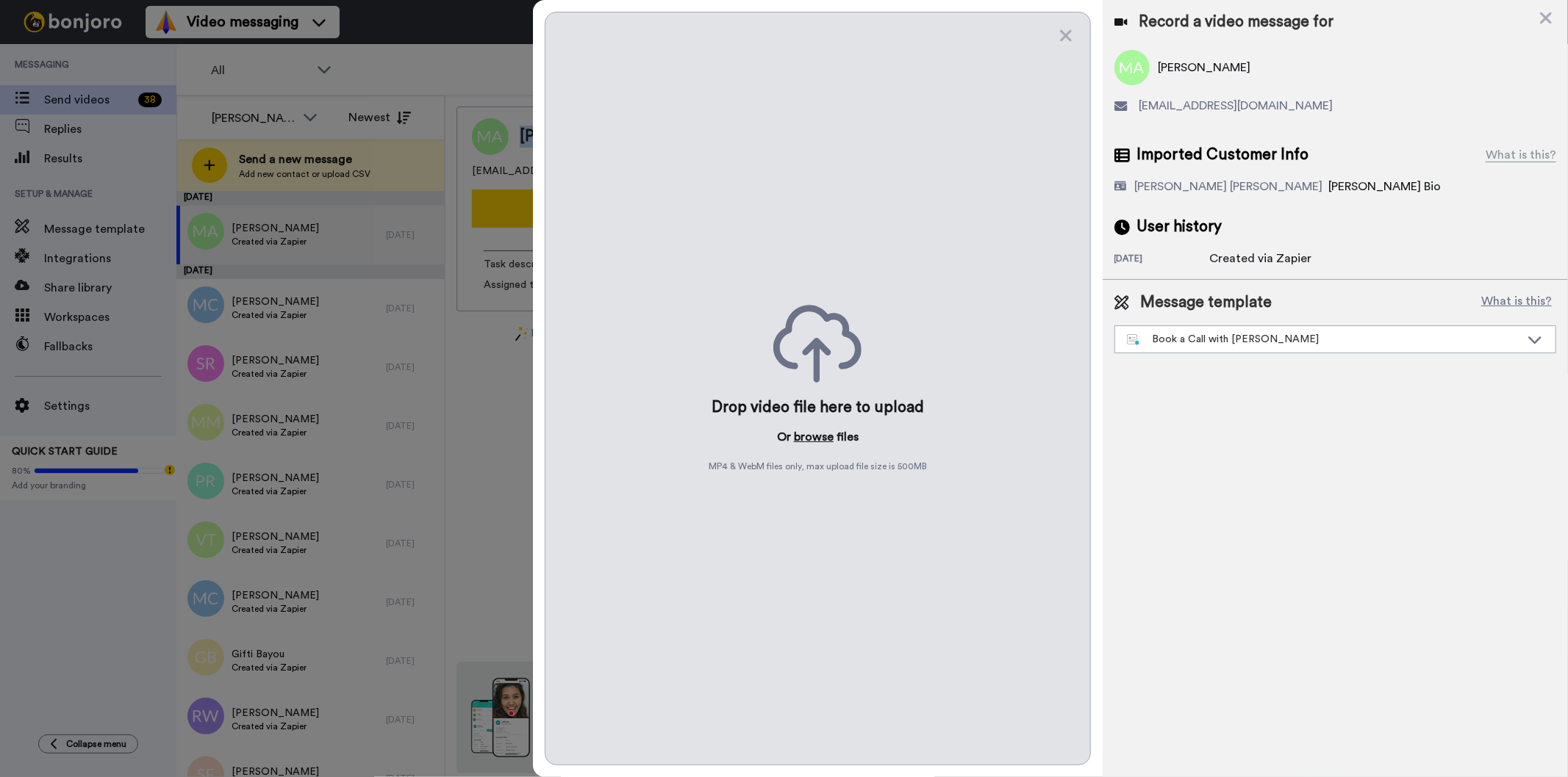
click at [823, 439] on button "browse" at bounding box center [813, 437] width 40 height 18
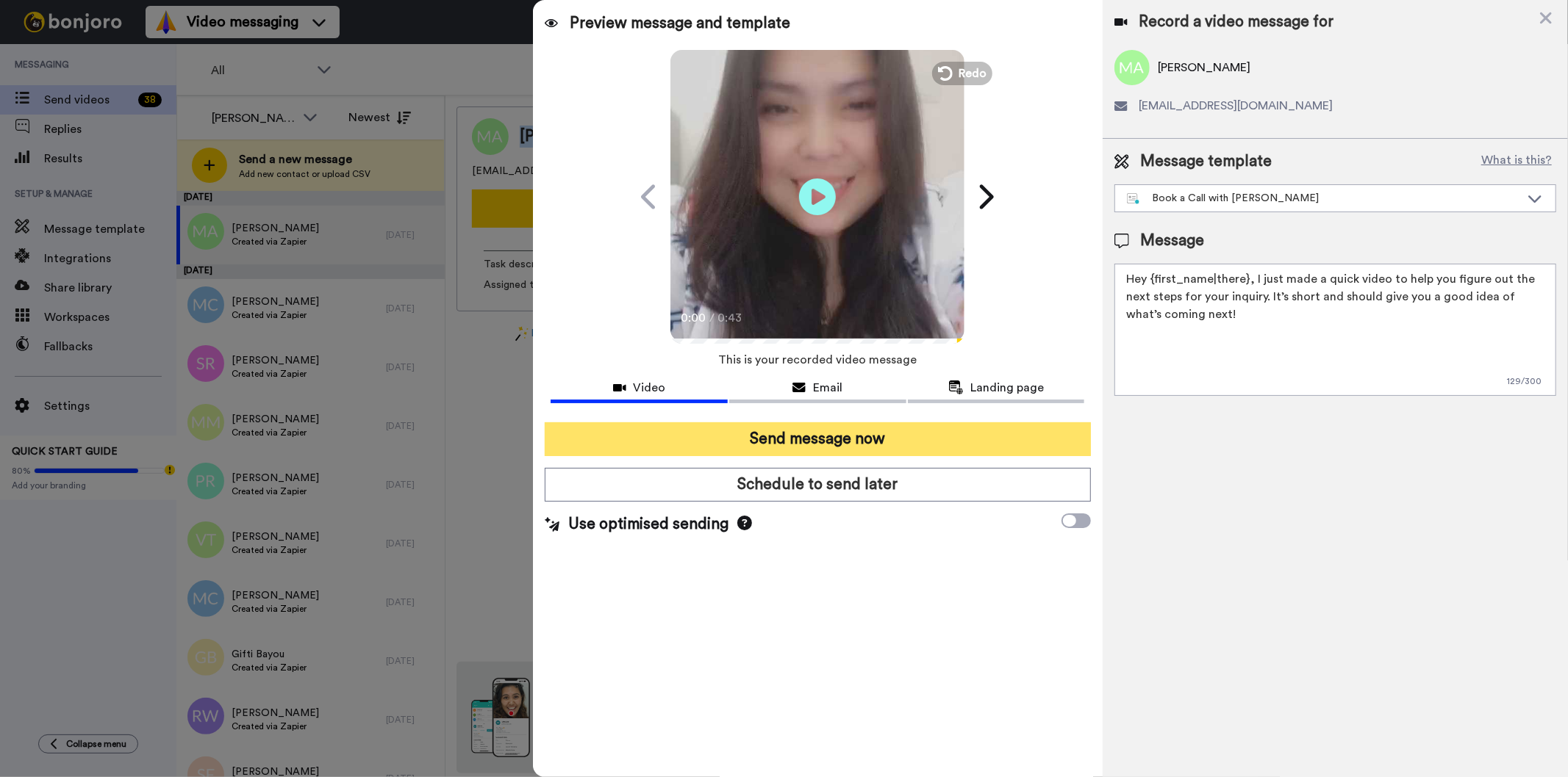
click at [832, 432] on button "Send message now" at bounding box center [817, 439] width 545 height 33
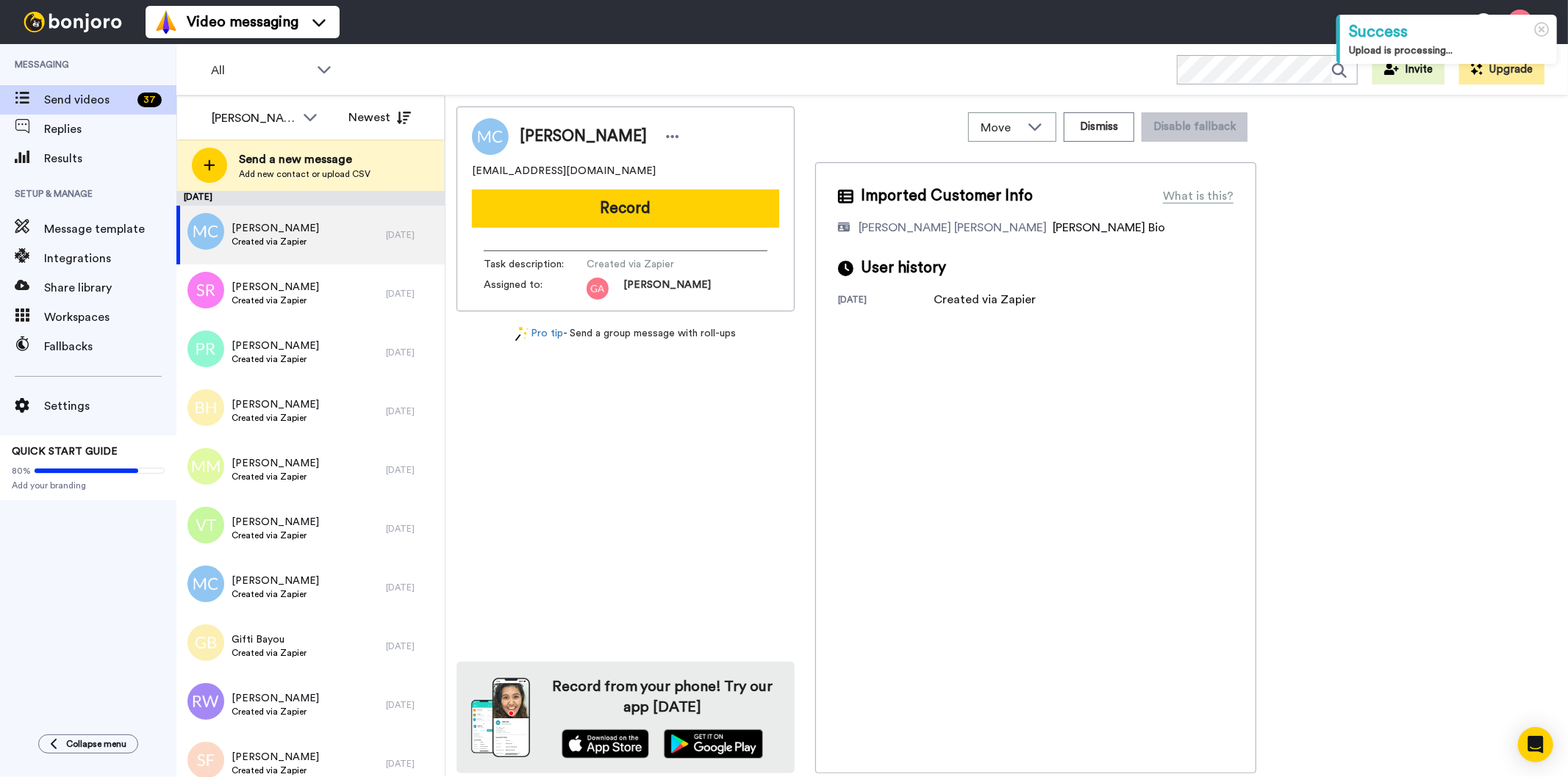
click at [581, 137] on span "[PERSON_NAME]" at bounding box center [583, 136] width 128 height 22
copy div "[PERSON_NAME]"
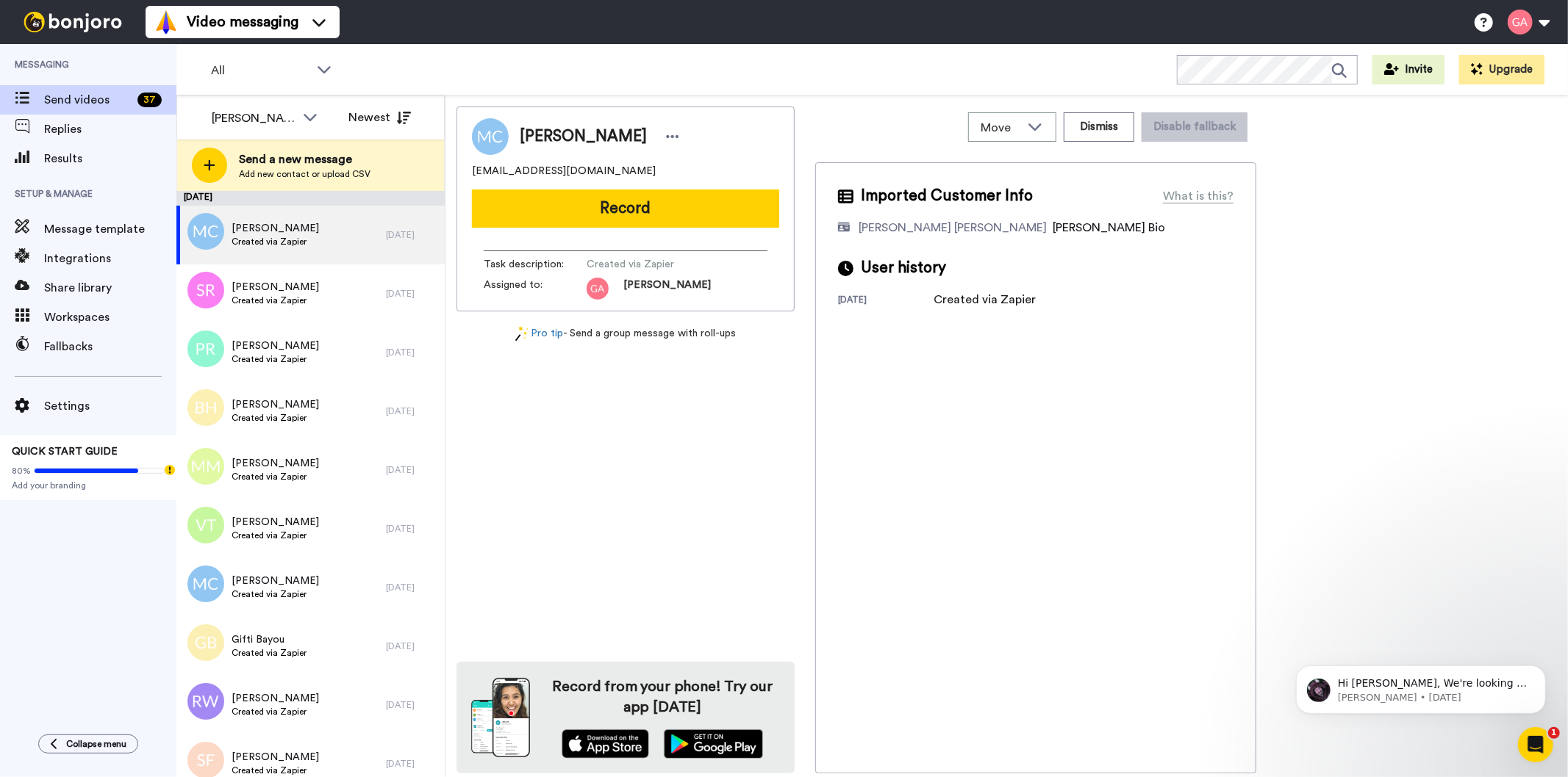
click at [1056, 547] on div "Imported Customer Info What is this? [PERSON_NAME] [PERSON_NAME] Bonjoro Assign…" at bounding box center [1036, 468] width 441 height 611
click at [1106, 123] on button "Dismiss" at bounding box center [1099, 127] width 70 height 29
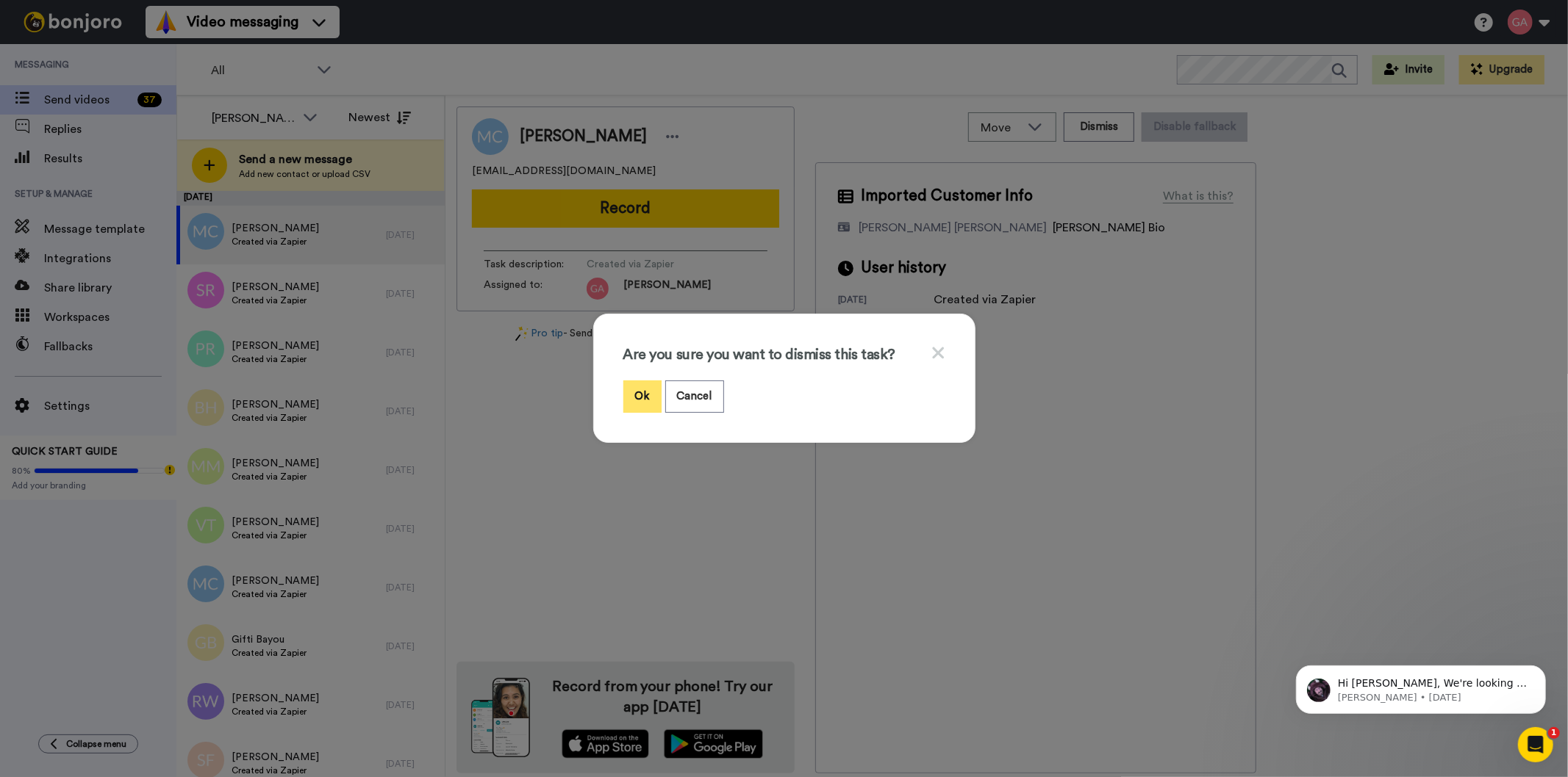
click at [643, 388] on button "Ok" at bounding box center [642, 396] width 38 height 32
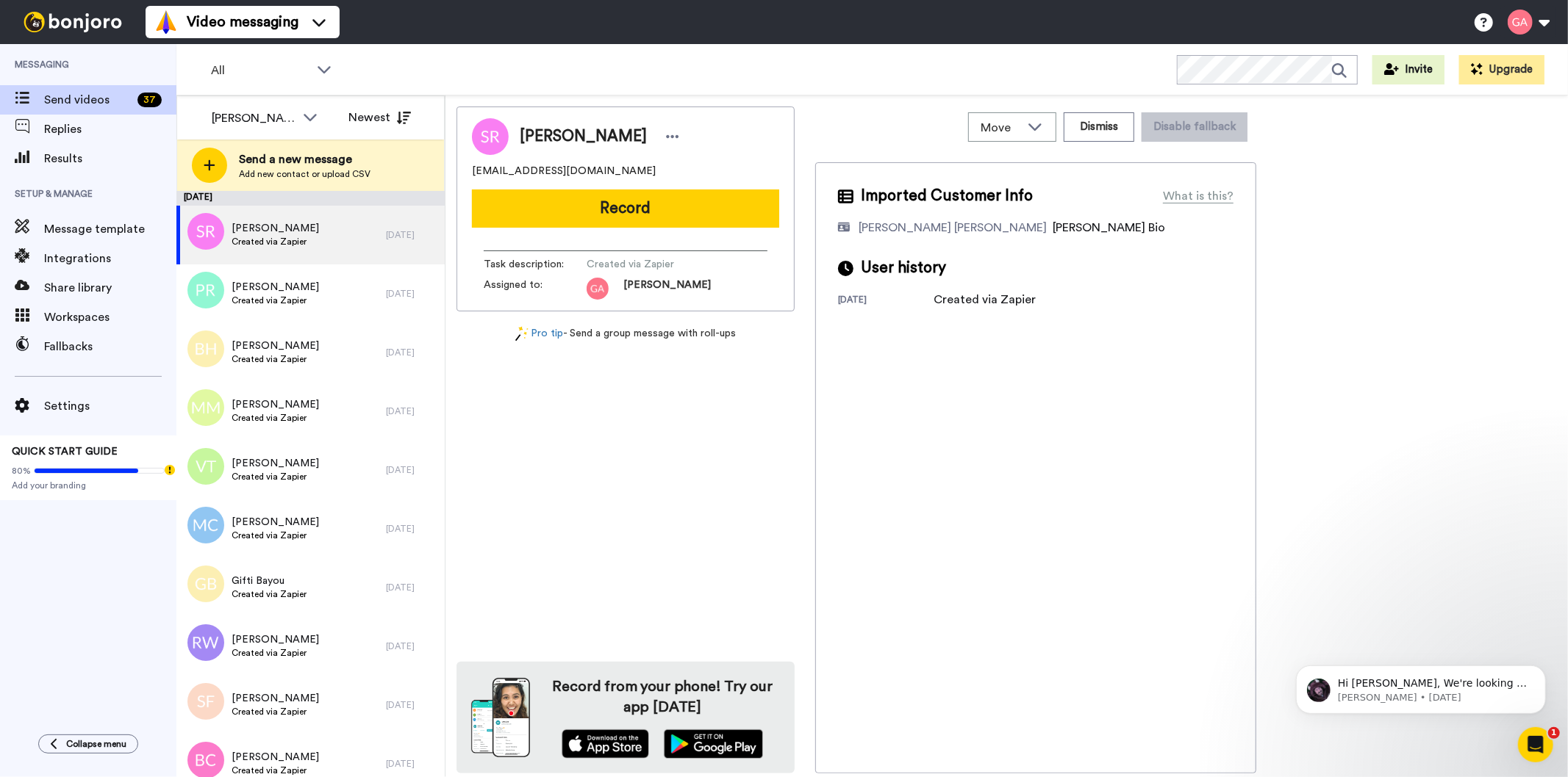
click at [689, 531] on div "Sharon Round sround4176@gmail.com Record Task description : Created via Zapier …" at bounding box center [625, 439] width 339 height 667
click at [562, 126] on span "Sharon Round" at bounding box center [583, 136] width 128 height 22
click at [563, 141] on span "Sharon Round" at bounding box center [583, 136] width 128 height 22
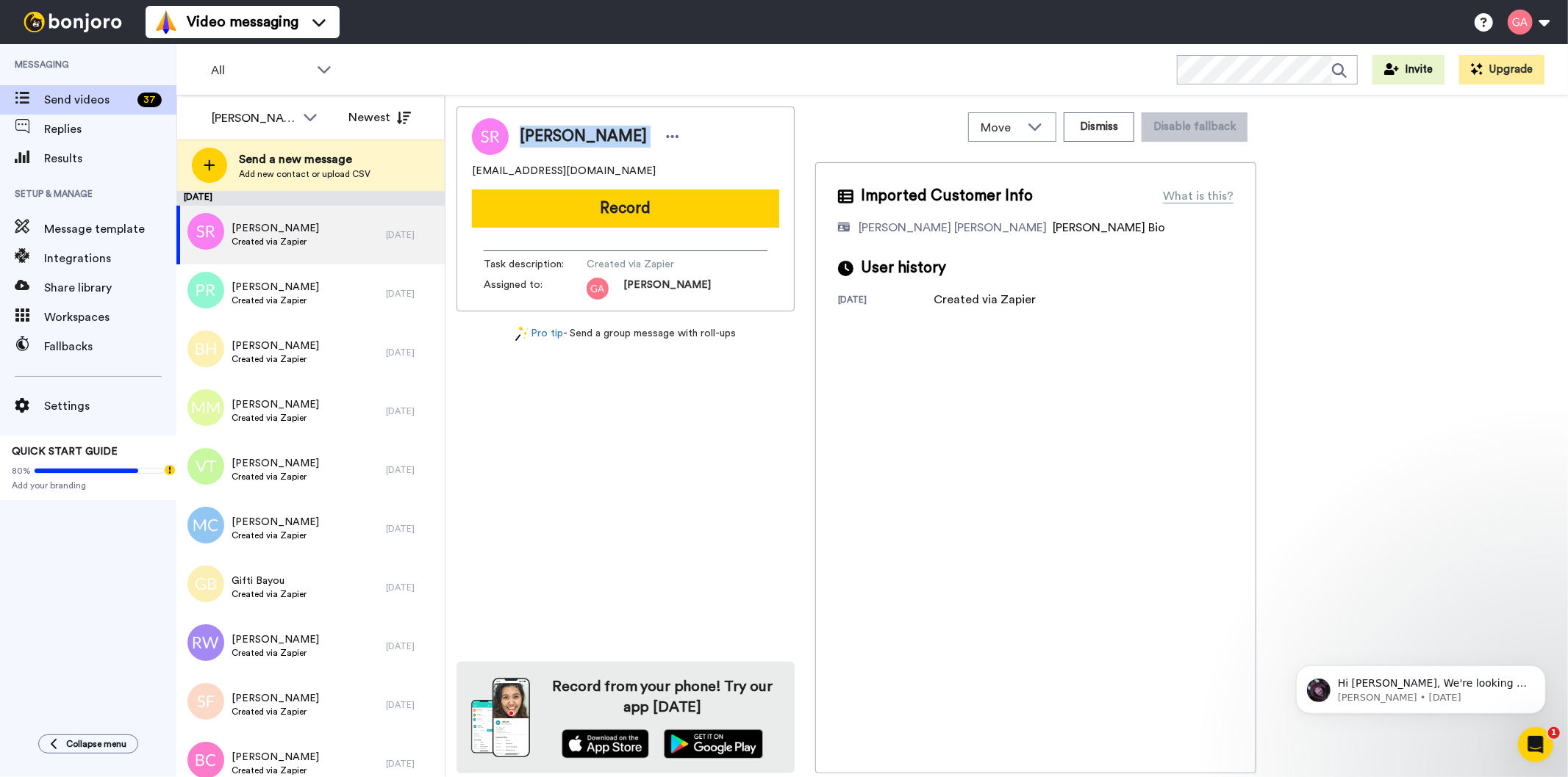
copy div "Sharon Round"
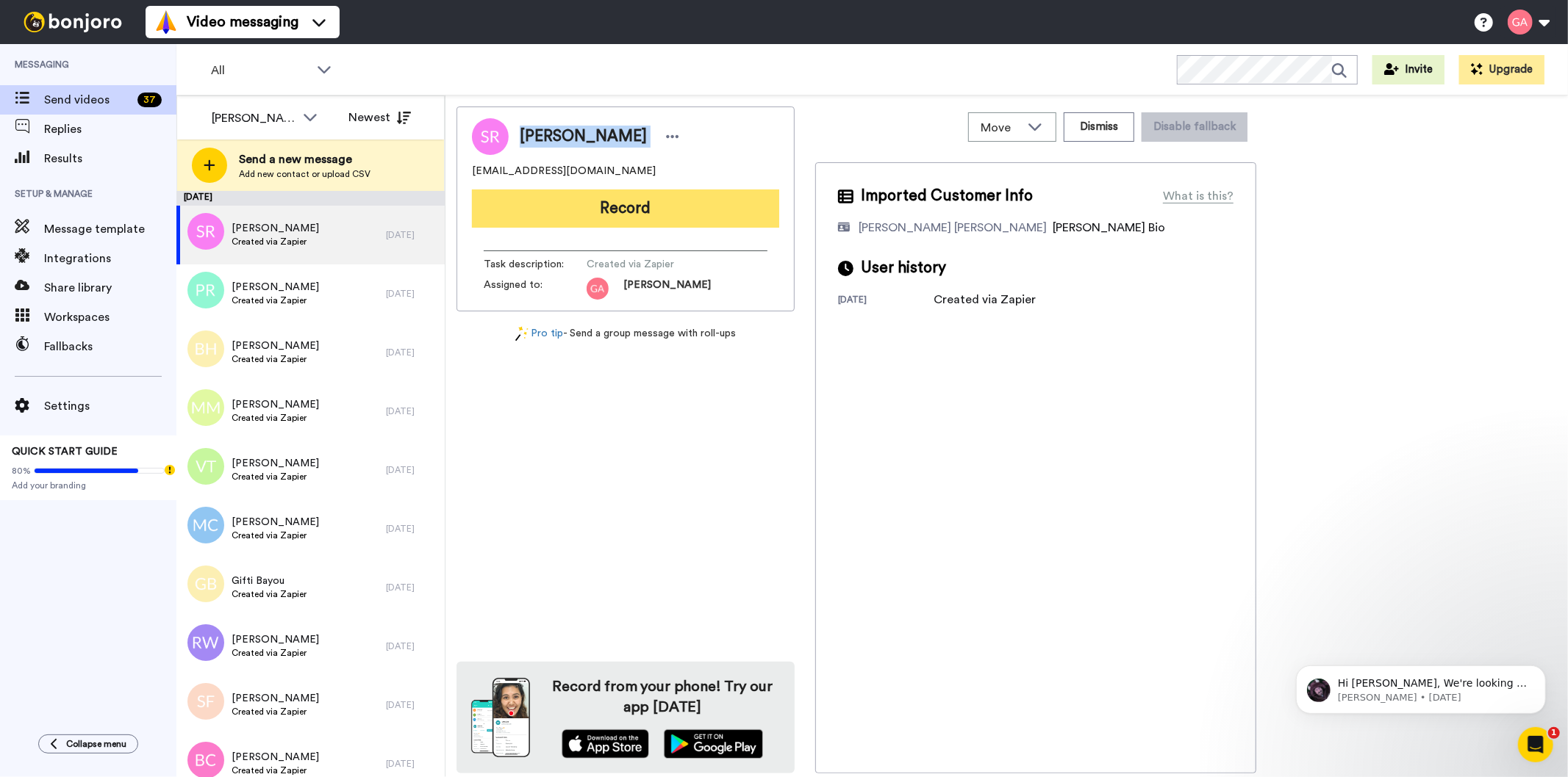
click at [651, 216] on button "Record" at bounding box center [625, 208] width 307 height 38
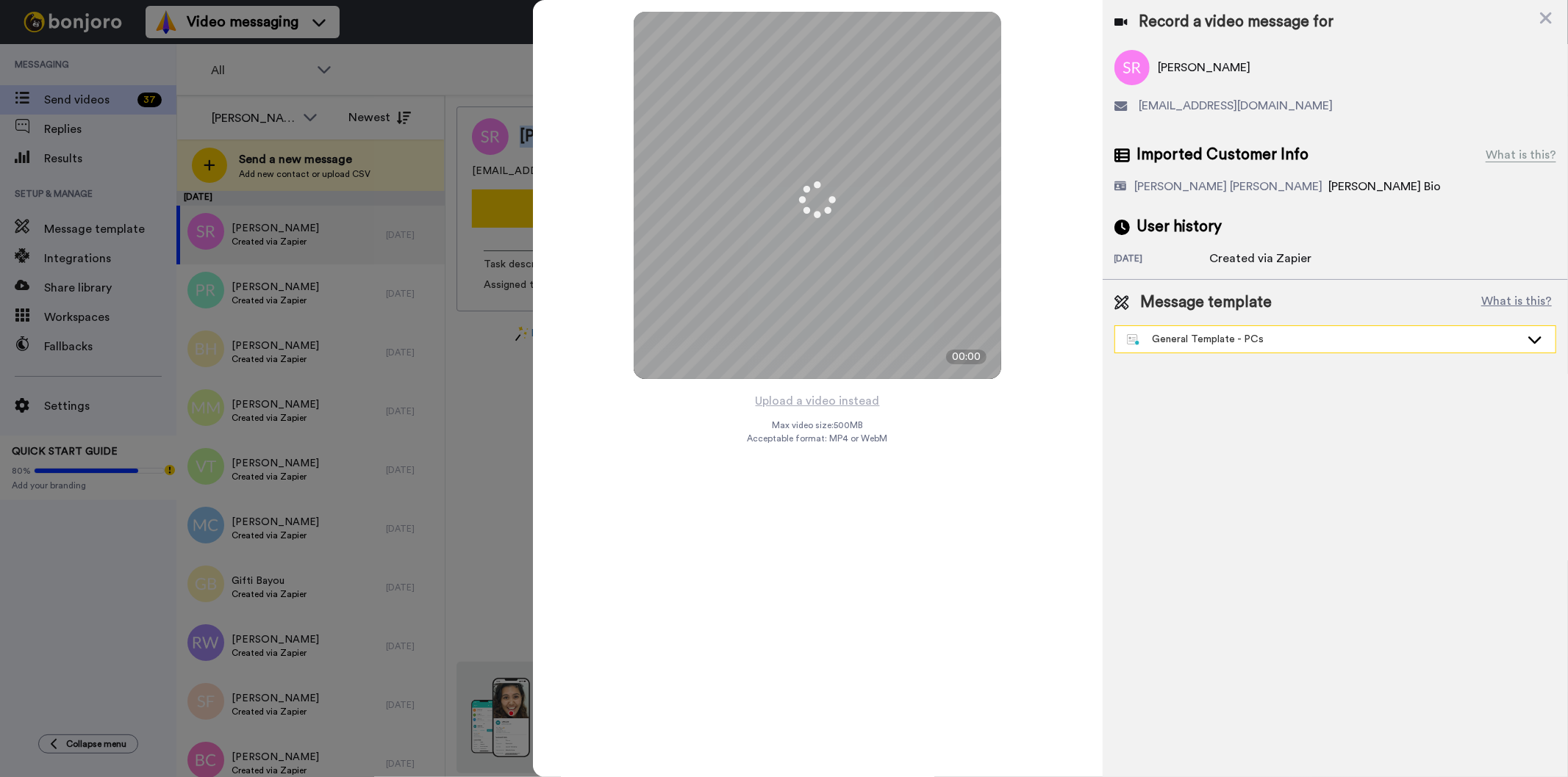
click at [1310, 336] on div "General Template - PCs" at bounding box center [1323, 339] width 393 height 15
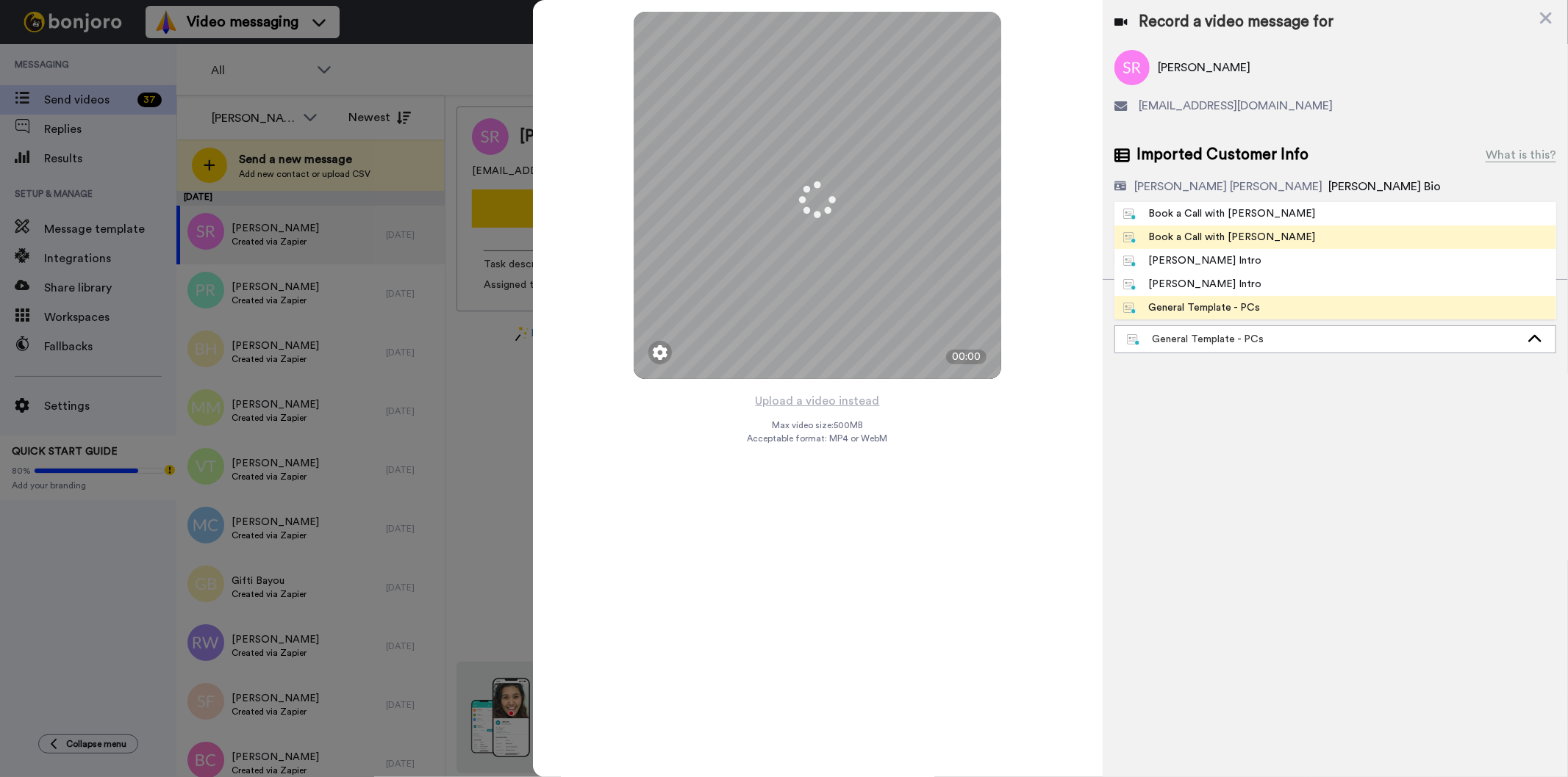
click at [1281, 230] on li "Book a Call with [PERSON_NAME]" at bounding box center [1335, 237] width 441 height 24
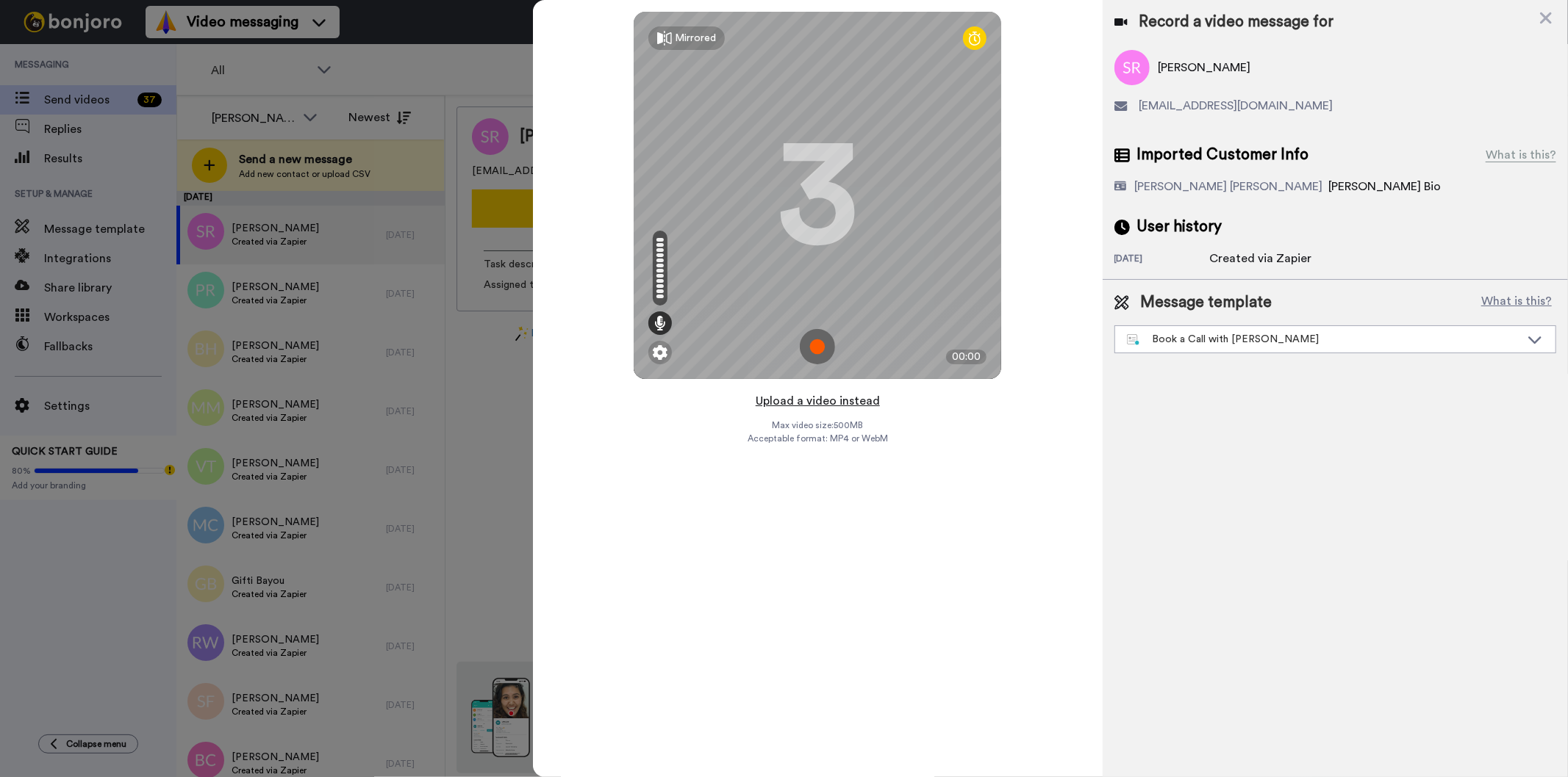
click at [813, 403] on button "Upload a video instead" at bounding box center [817, 402] width 133 height 19
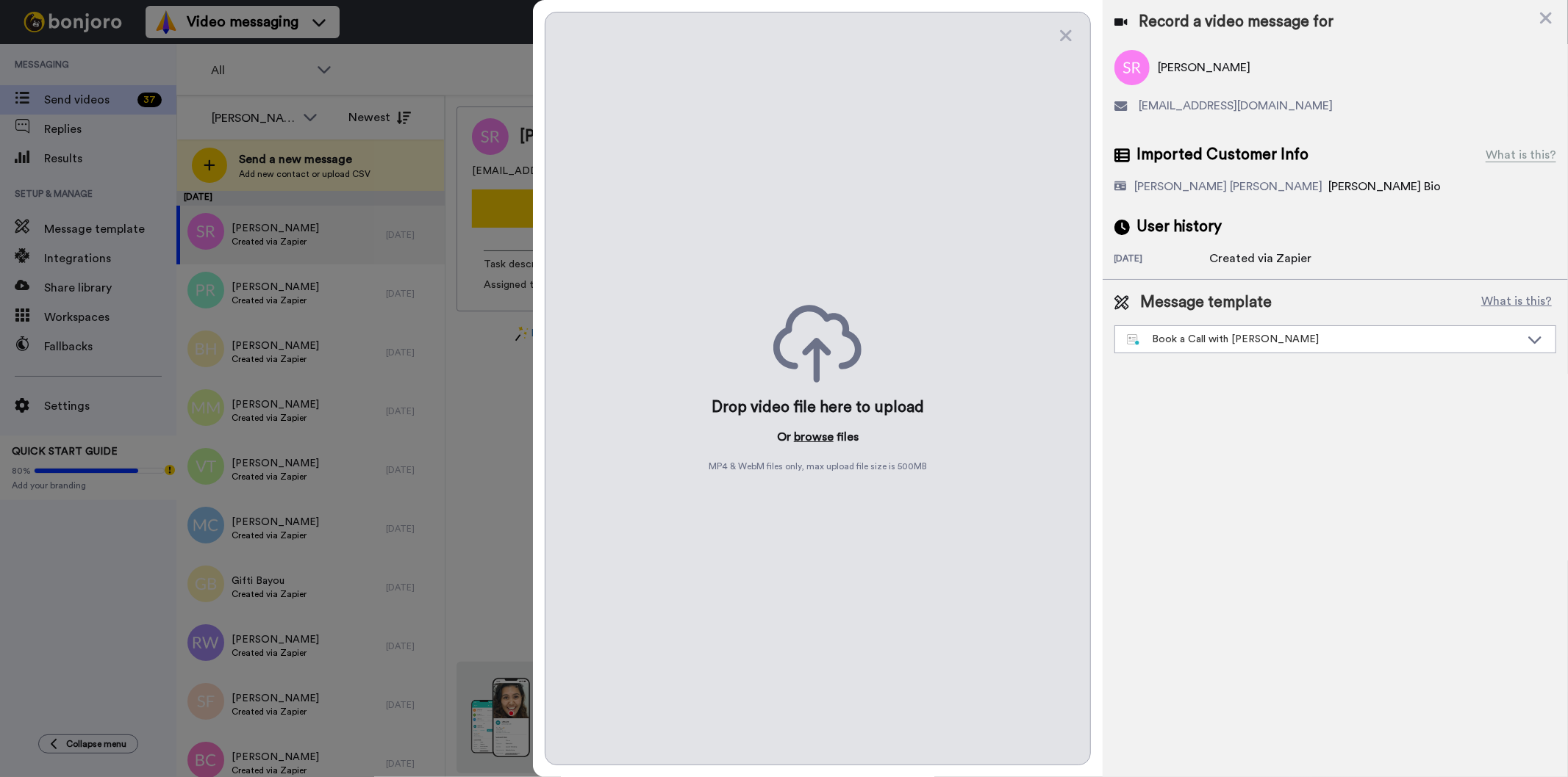
click at [811, 436] on button "browse" at bounding box center [813, 437] width 40 height 18
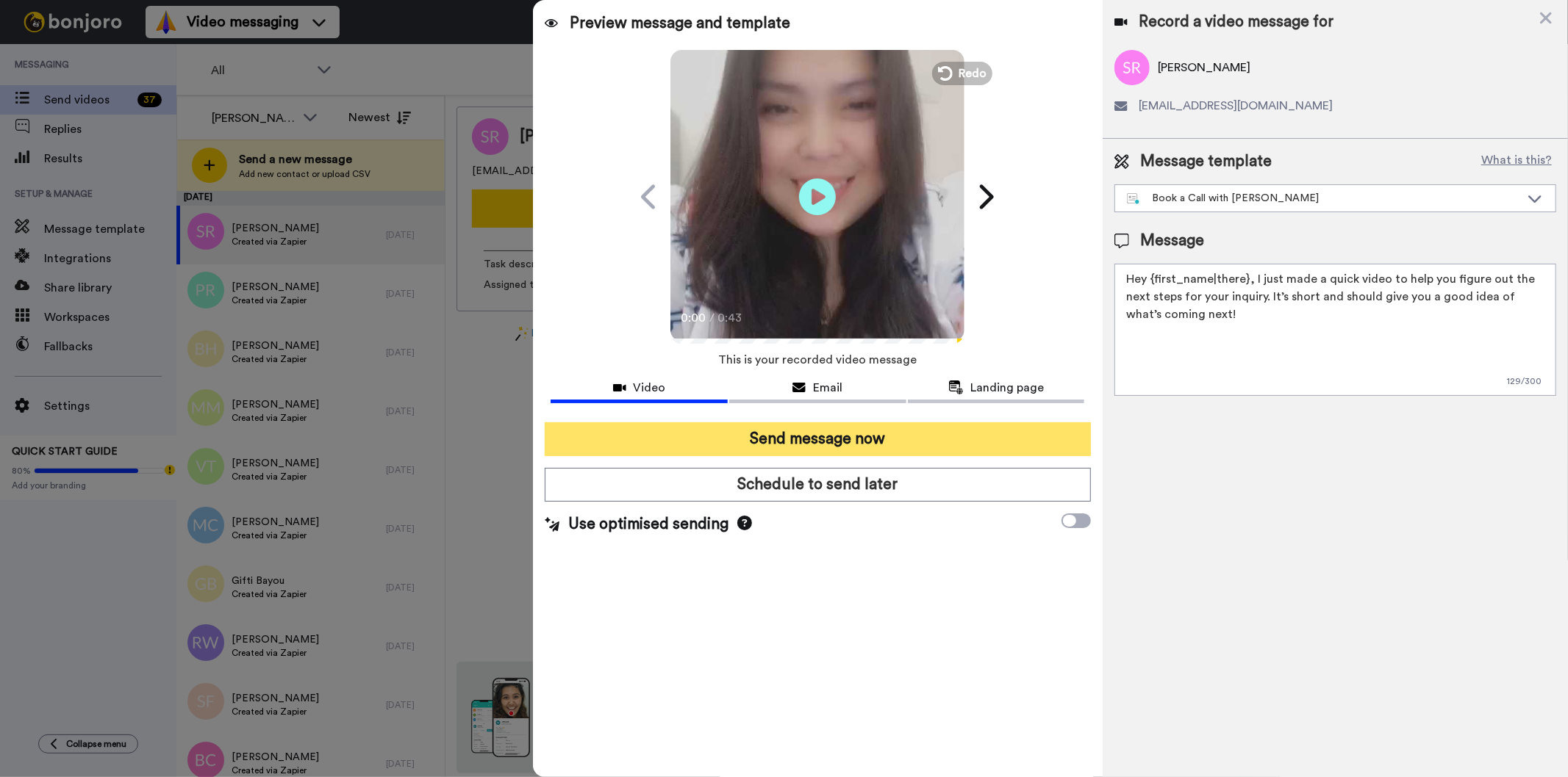
click at [838, 427] on button "Send message now" at bounding box center [817, 439] width 545 height 33
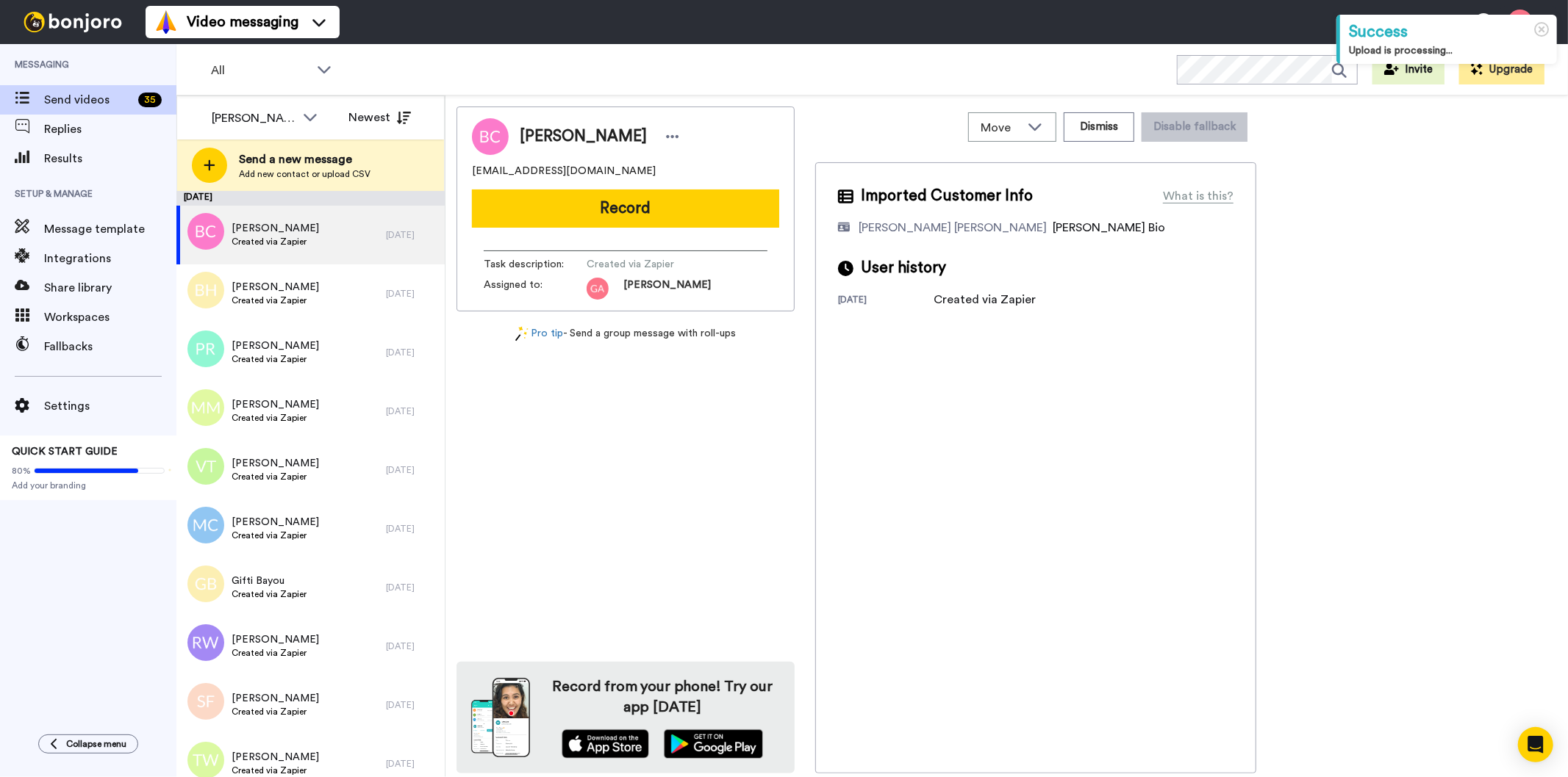
click at [594, 135] on span "[PERSON_NAME]" at bounding box center [583, 136] width 128 height 22
copy div "[PERSON_NAME]"
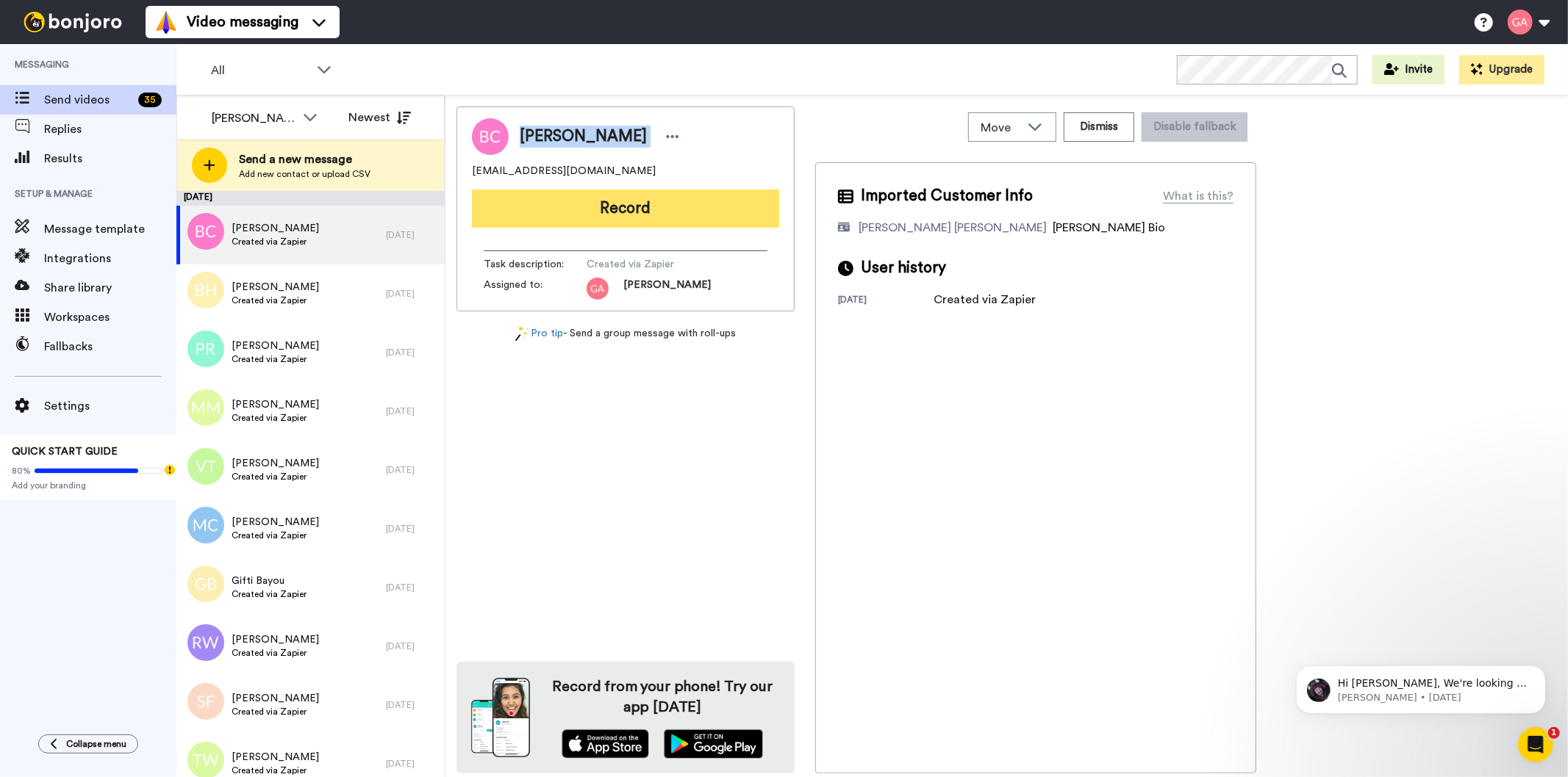
click at [662, 226] on button "Record" at bounding box center [625, 208] width 307 height 38
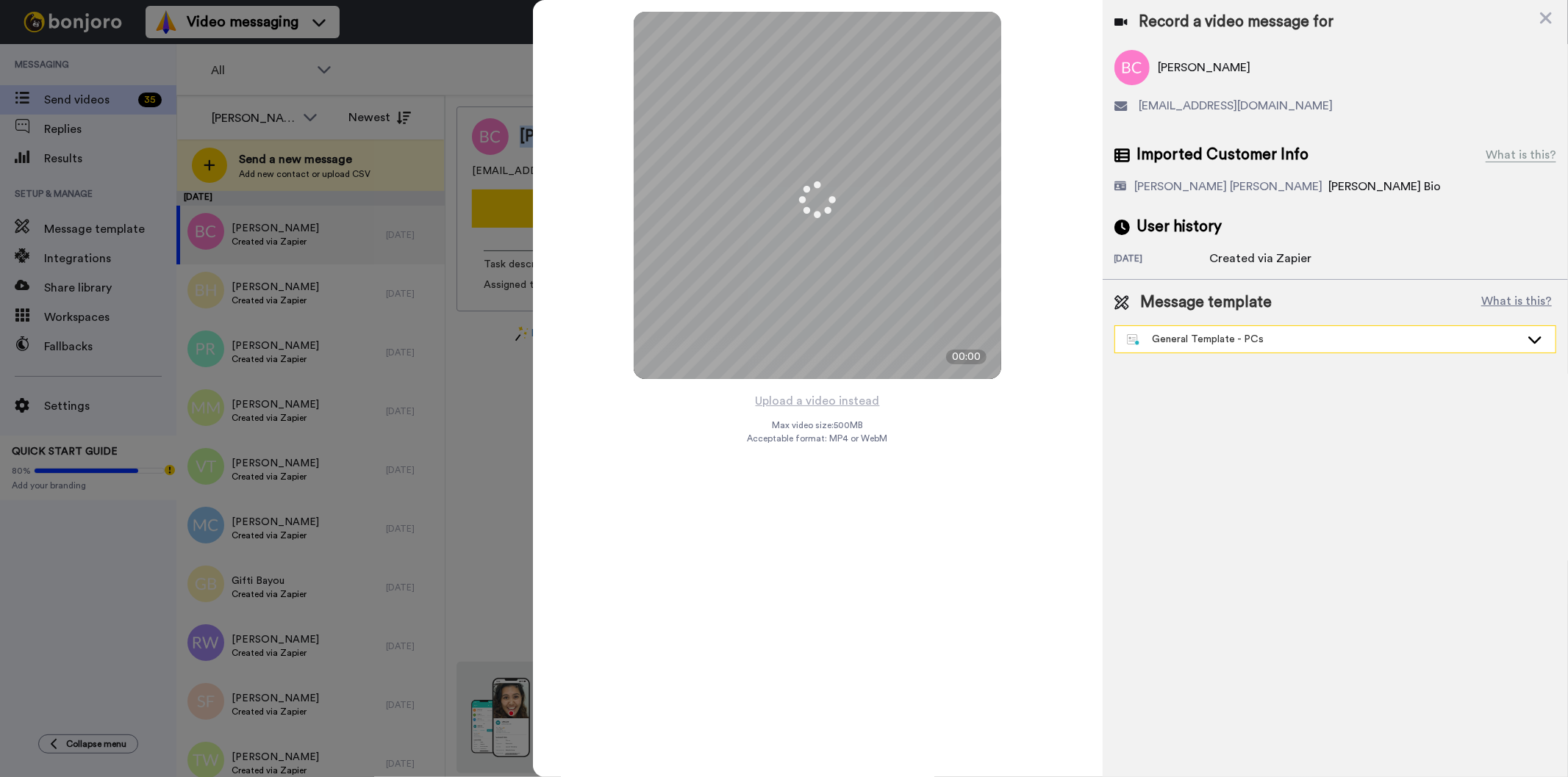
click at [1225, 340] on div "General Template - PCs" at bounding box center [1323, 339] width 393 height 15
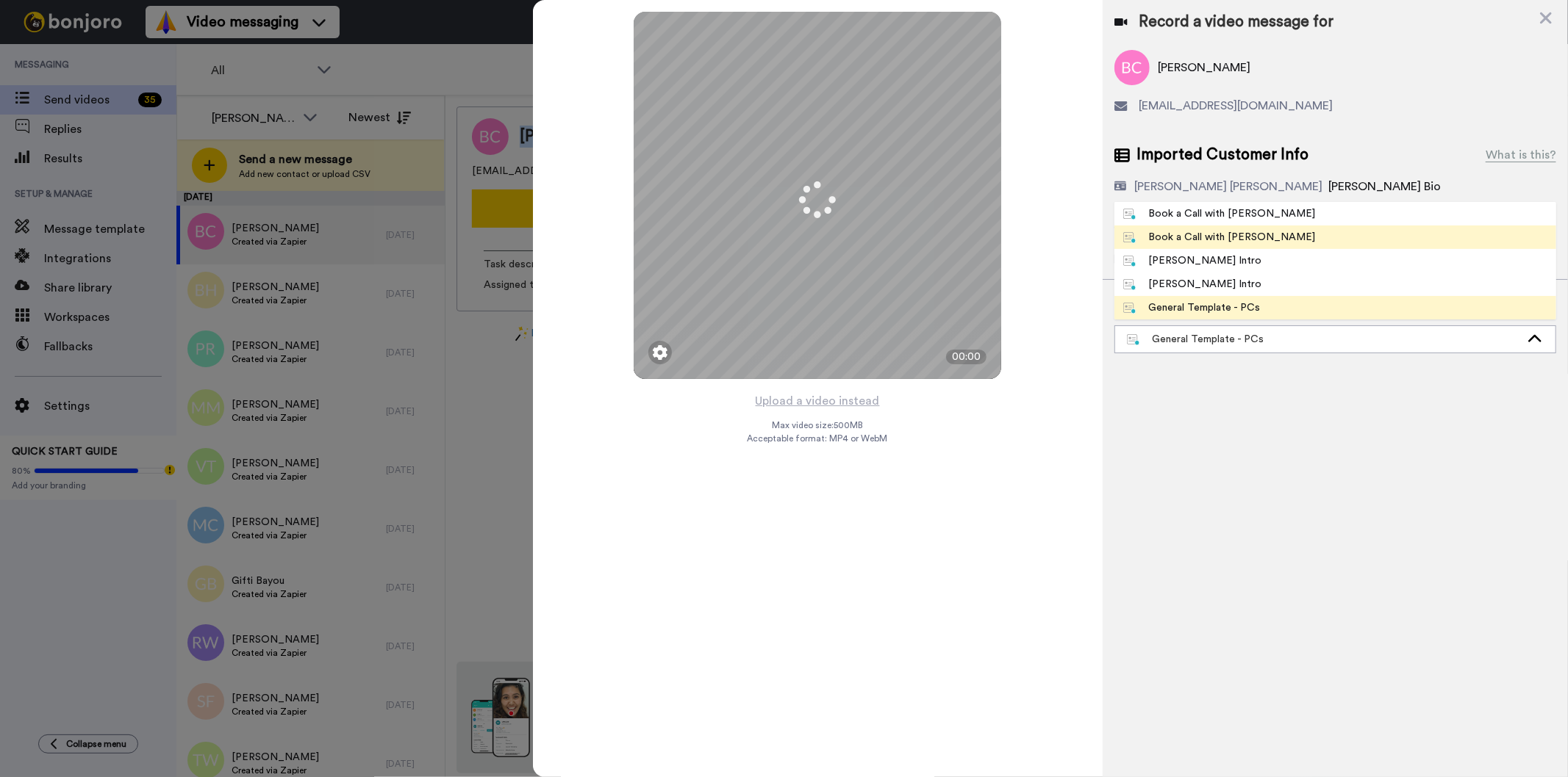
click at [1244, 232] on div "Book a Call with [PERSON_NAME]" at bounding box center [1219, 237] width 193 height 15
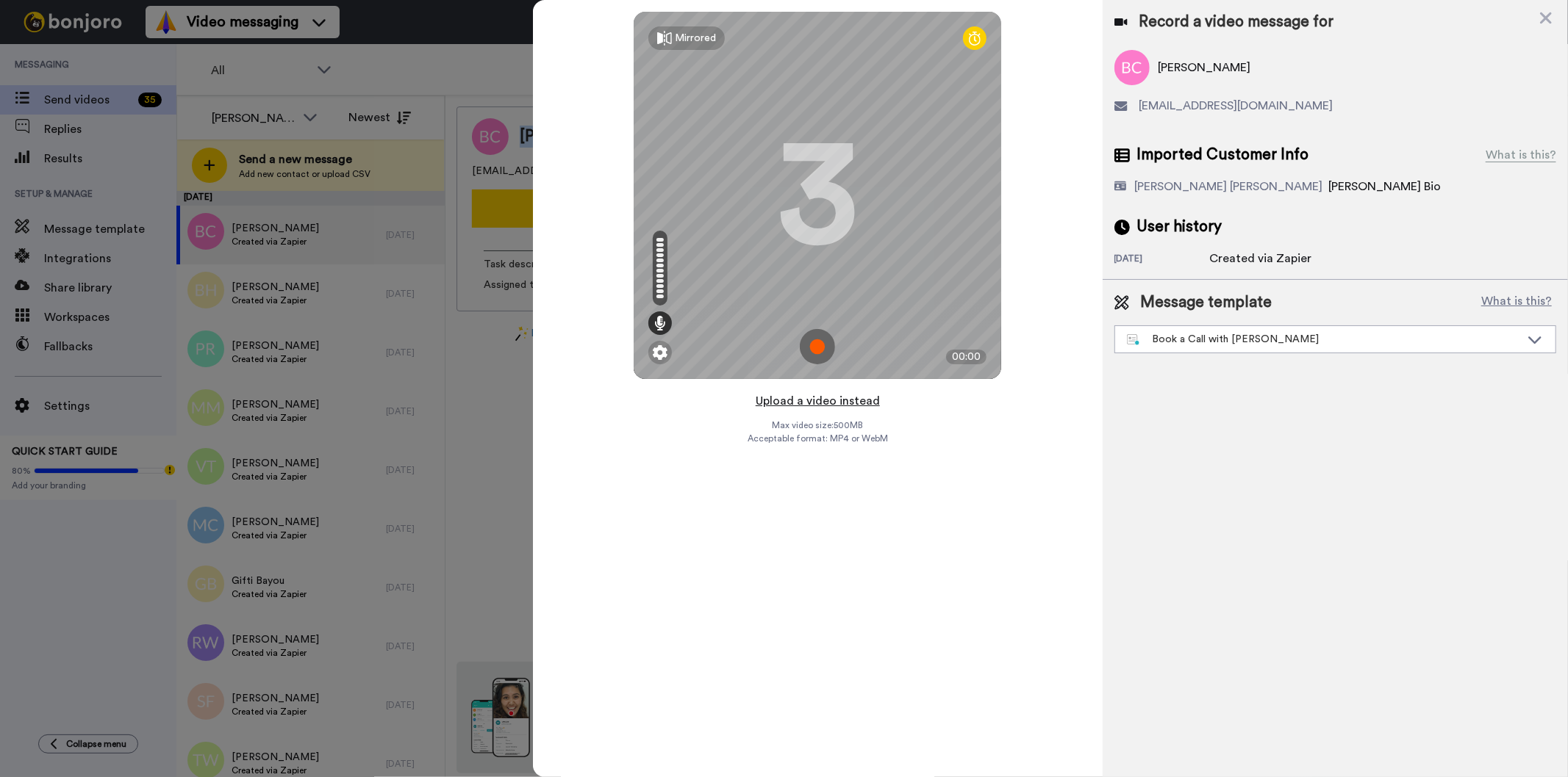
click at [839, 401] on button "Upload a video instead" at bounding box center [817, 402] width 133 height 19
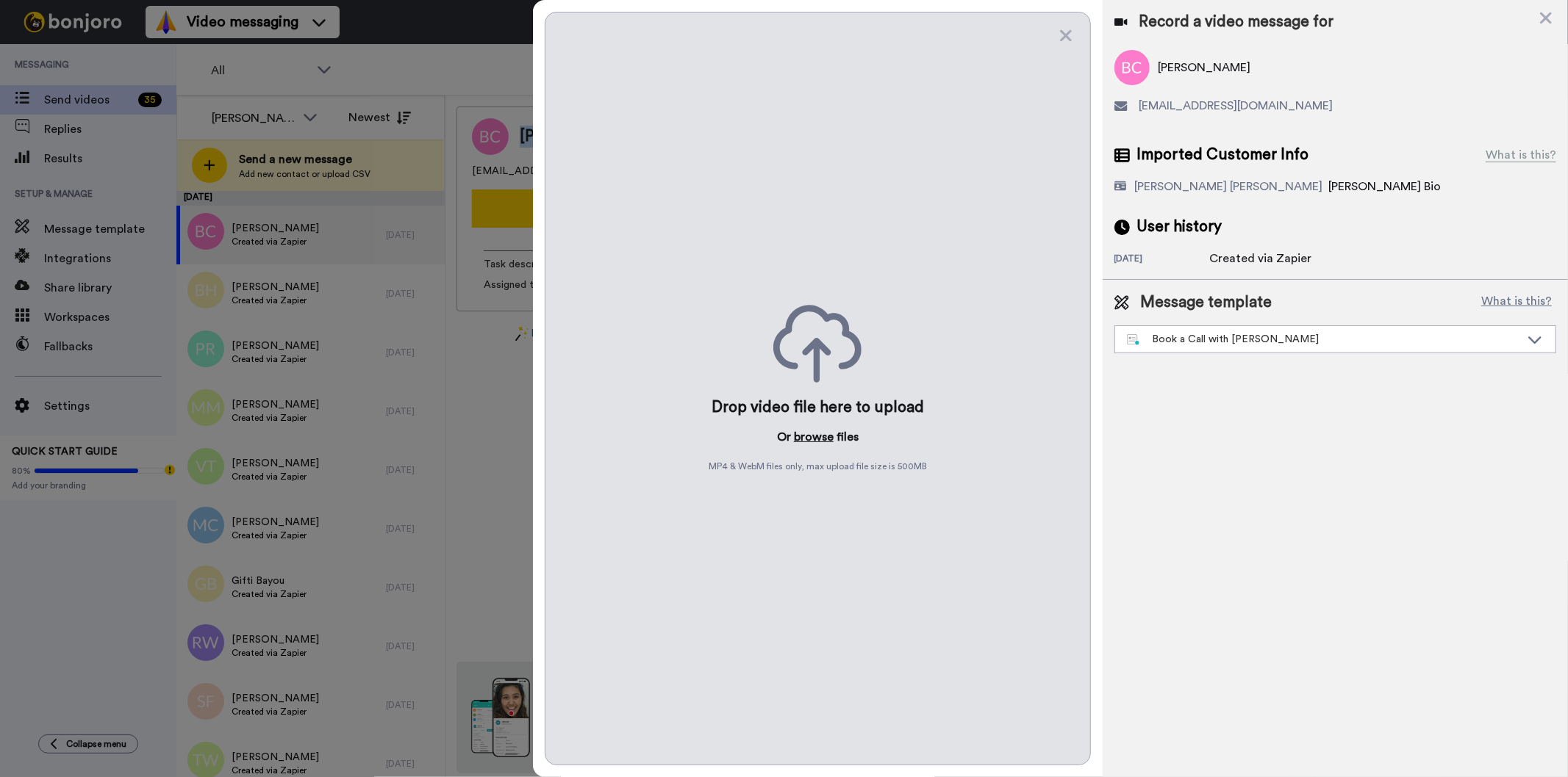
click at [807, 437] on button "browse" at bounding box center [813, 437] width 40 height 18
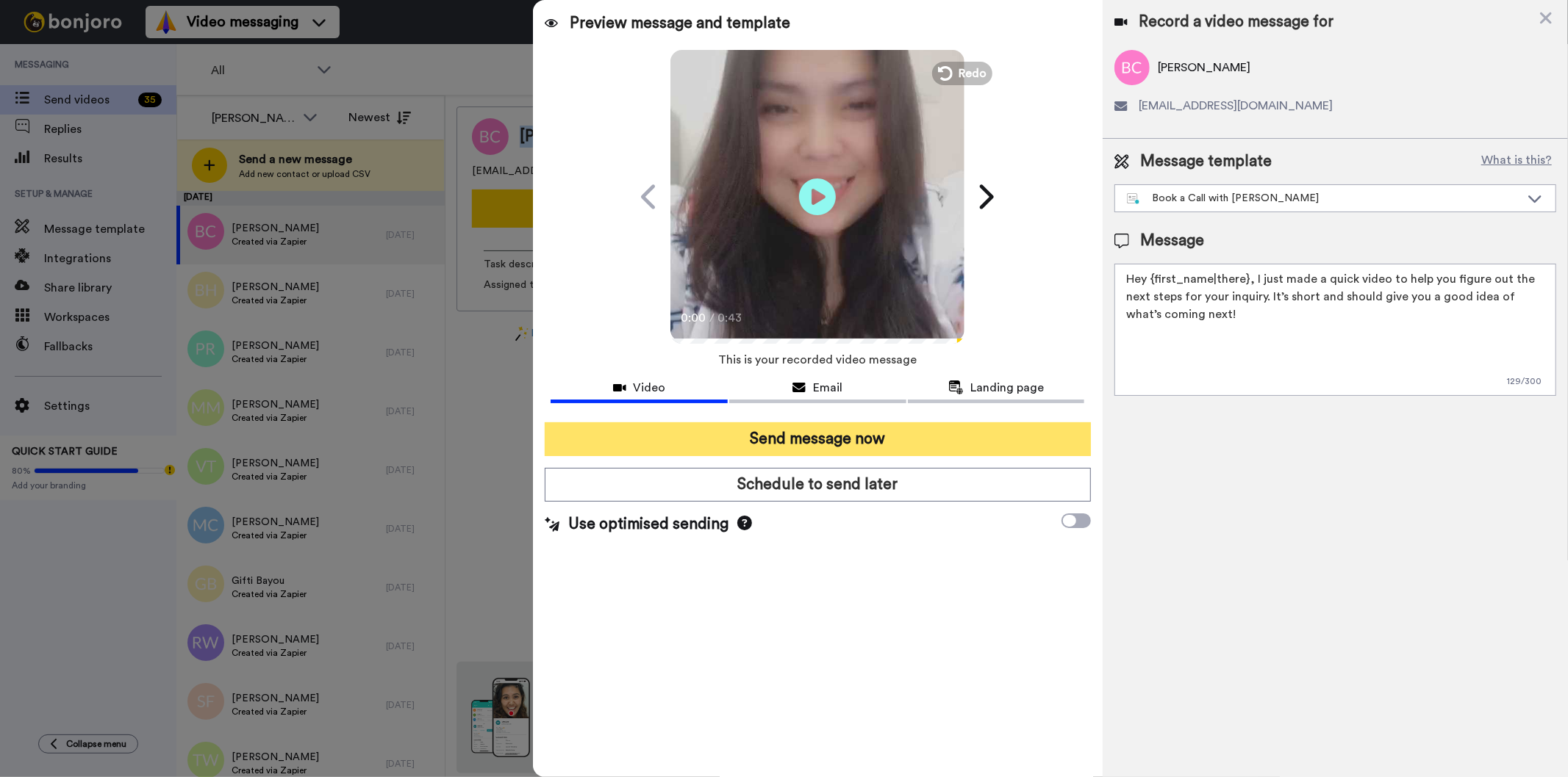
click at [978, 428] on button "Send message now" at bounding box center [817, 439] width 545 height 33
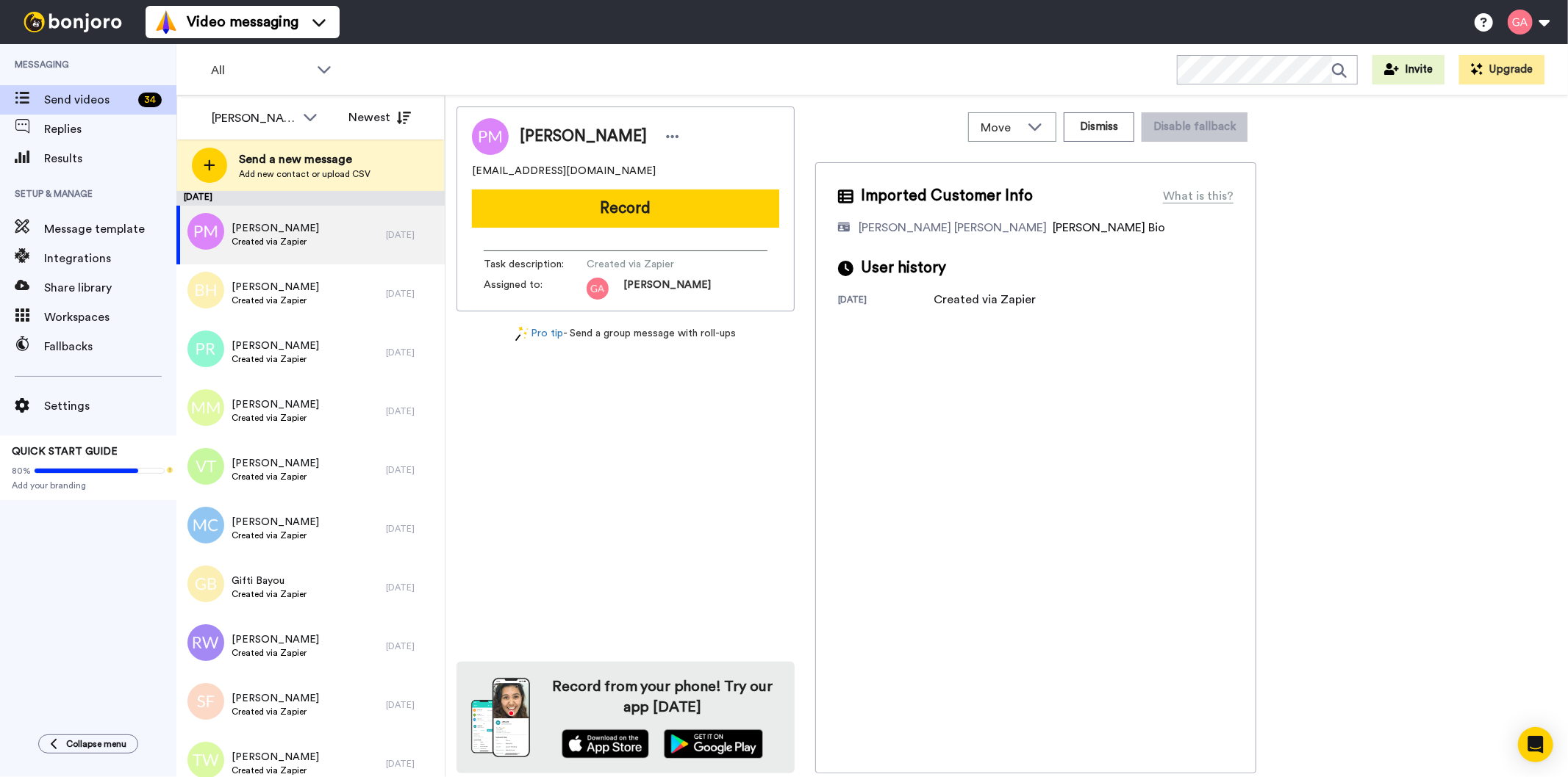
click at [570, 137] on span "[PERSON_NAME]" at bounding box center [583, 136] width 128 height 22
click at [570, 137] on span "Pamela Maggio" at bounding box center [583, 136] width 128 height 22
copy div "Pamela Maggio"
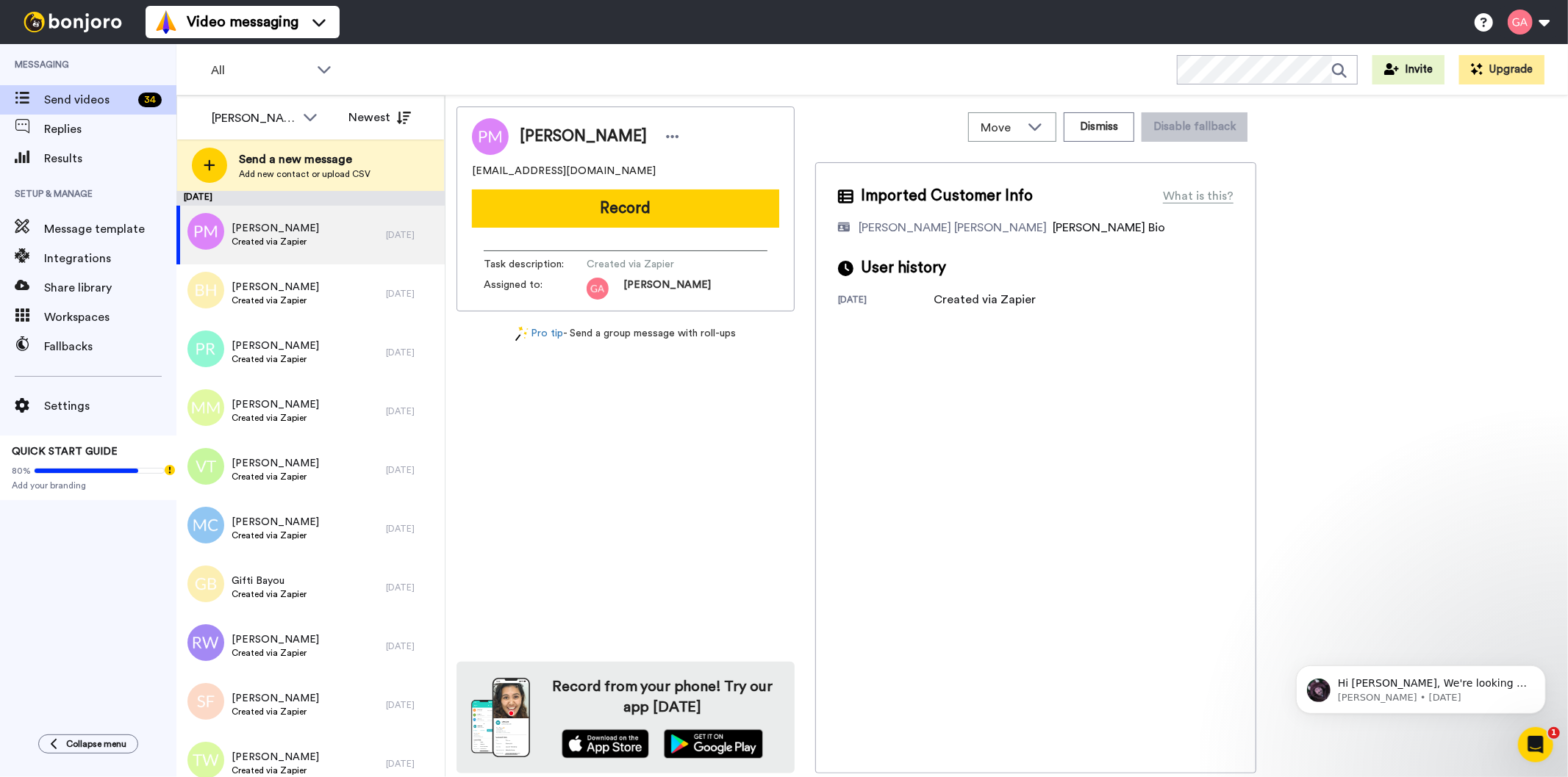
click at [948, 526] on div "Imported Customer Info What is this? Gilda De Varon Amante Bonjoro Assignee Bio…" at bounding box center [1036, 468] width 441 height 611
drag, startPoint x: 1118, startPoint y: 123, endPoint x: 1113, endPoint y: 566, distance: 443.0
click at [1074, 564] on div "Imported Customer Info What is this? Gilda De Varon Amante Bonjoro Assignee Bio…" at bounding box center [1036, 468] width 441 height 611
click at [1103, 138] on button "Dismiss" at bounding box center [1099, 127] width 70 height 29
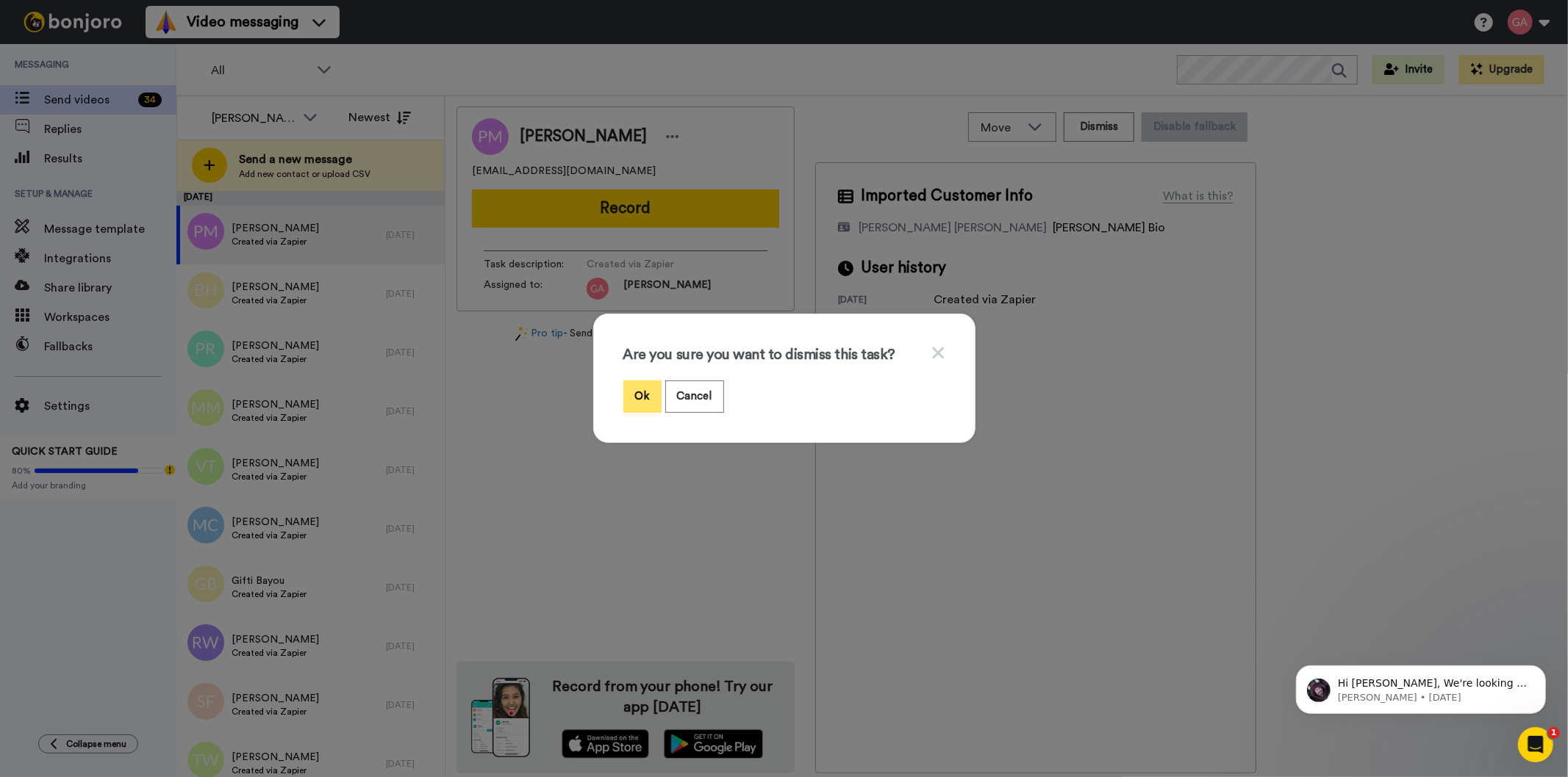
click at [642, 401] on button "Ok" at bounding box center [642, 396] width 38 height 32
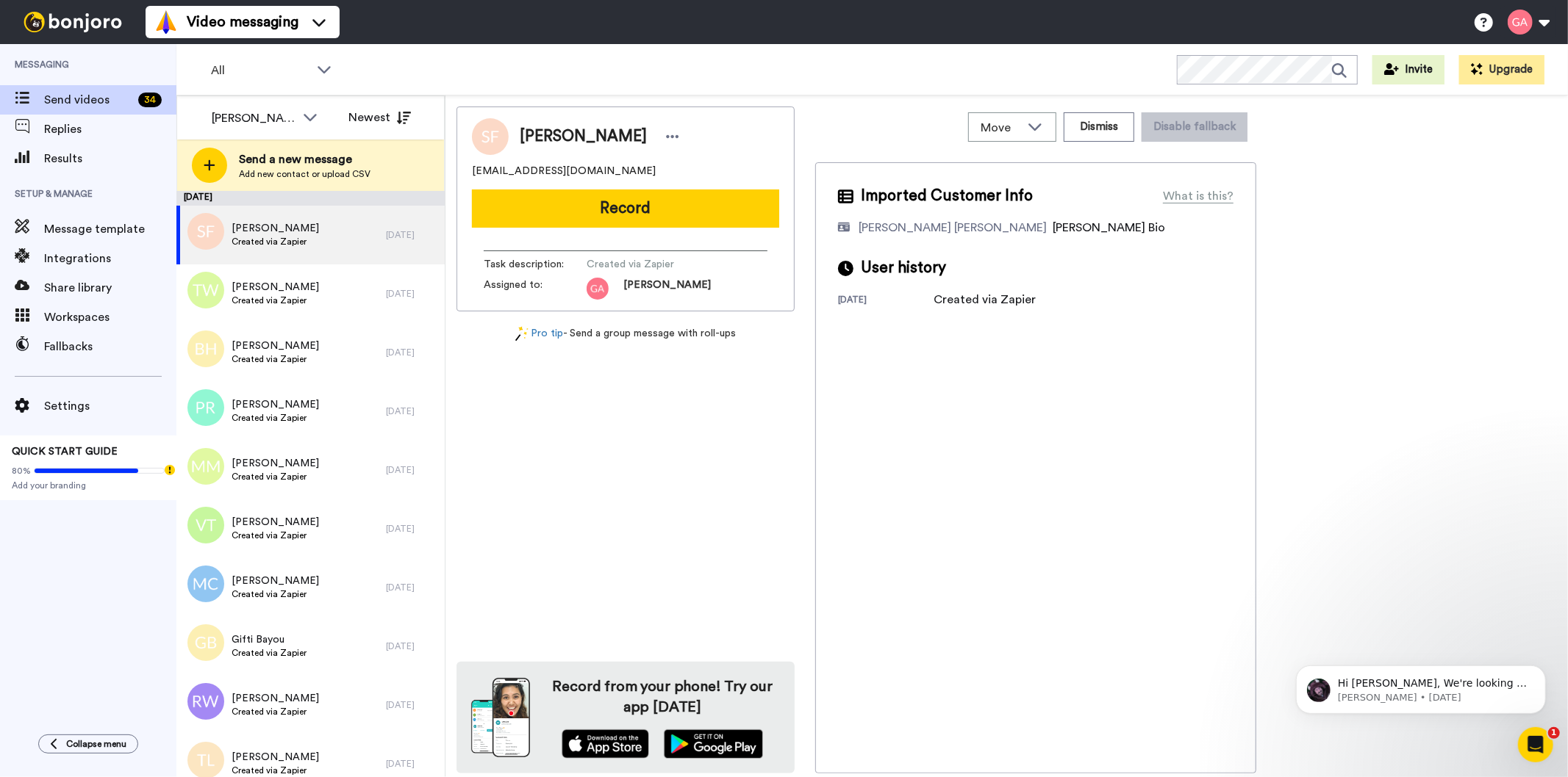
click at [595, 142] on span "Stephanie Faiman" at bounding box center [583, 136] width 128 height 22
copy div "Stephanie Faiman"
click at [1046, 495] on div "Imported Customer Info What is this? Gilda De Varon Amante Bonjoro Assignee Bio…" at bounding box center [1036, 468] width 441 height 611
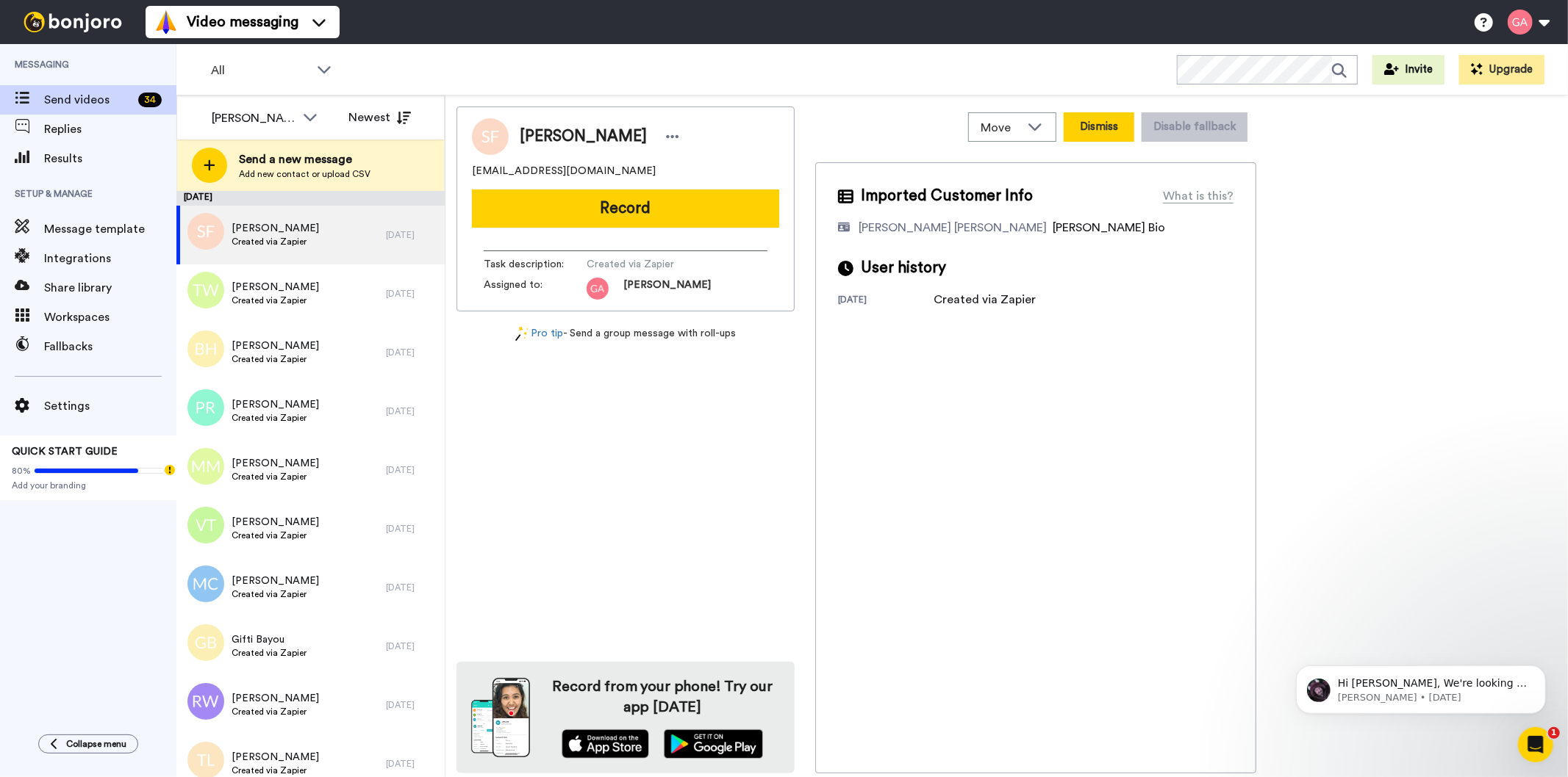
click at [1100, 123] on button "Dismiss" at bounding box center [1099, 127] width 70 height 29
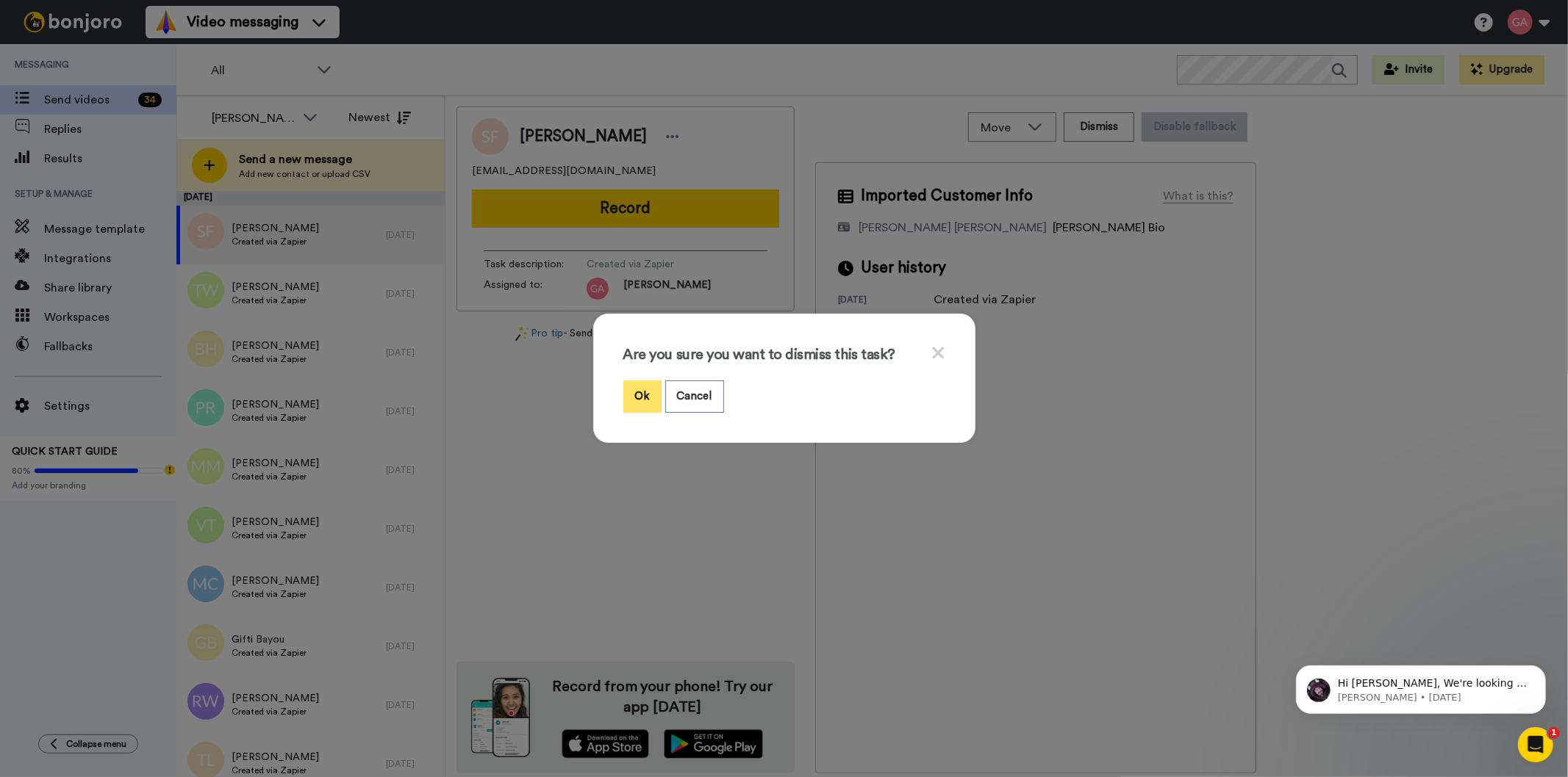
click at [635, 392] on button "Ok" at bounding box center [642, 396] width 38 height 32
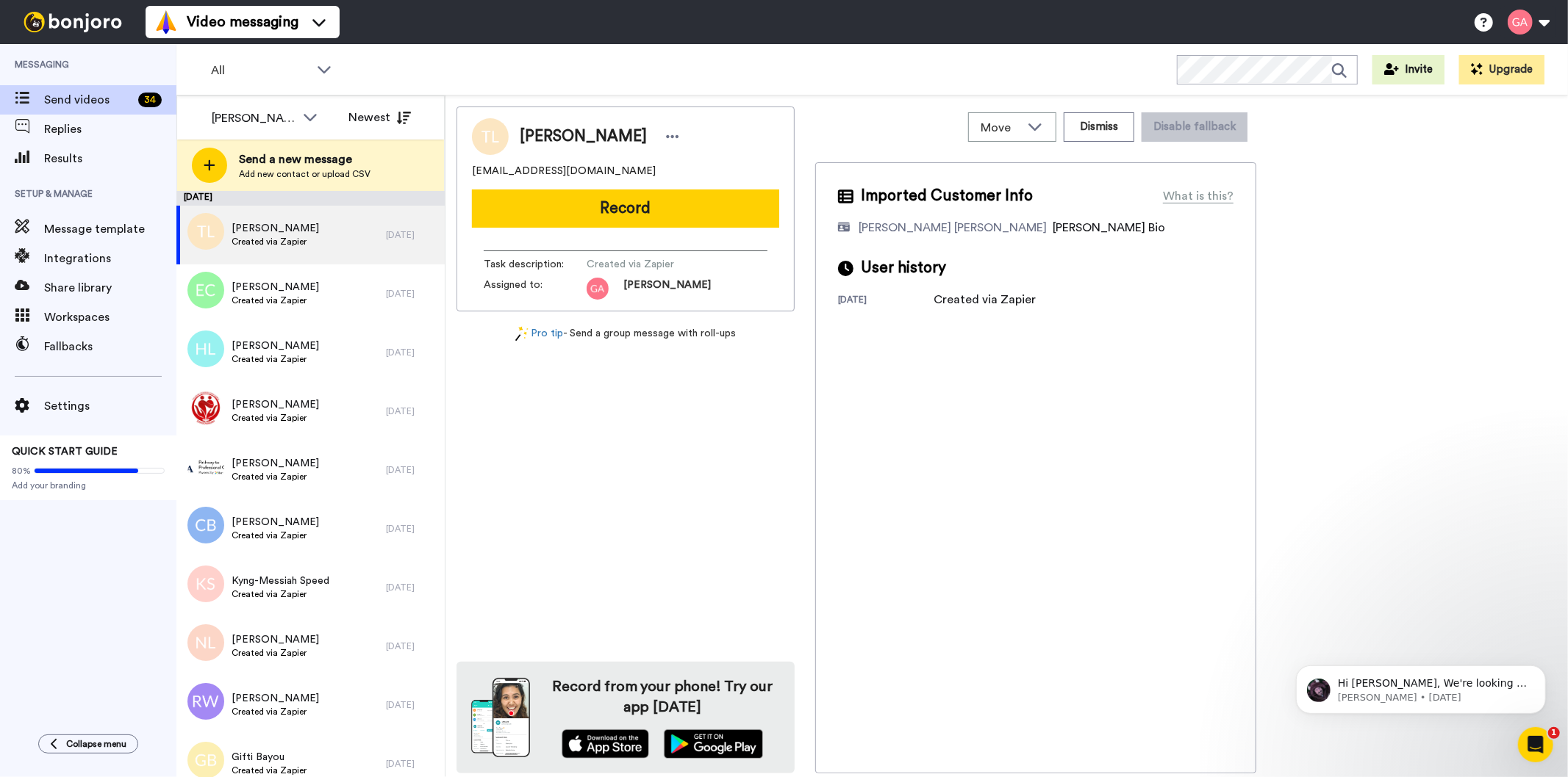
click at [566, 130] on span "Tanya Lamb" at bounding box center [583, 136] width 128 height 22
copy div "Tanya Lamb"
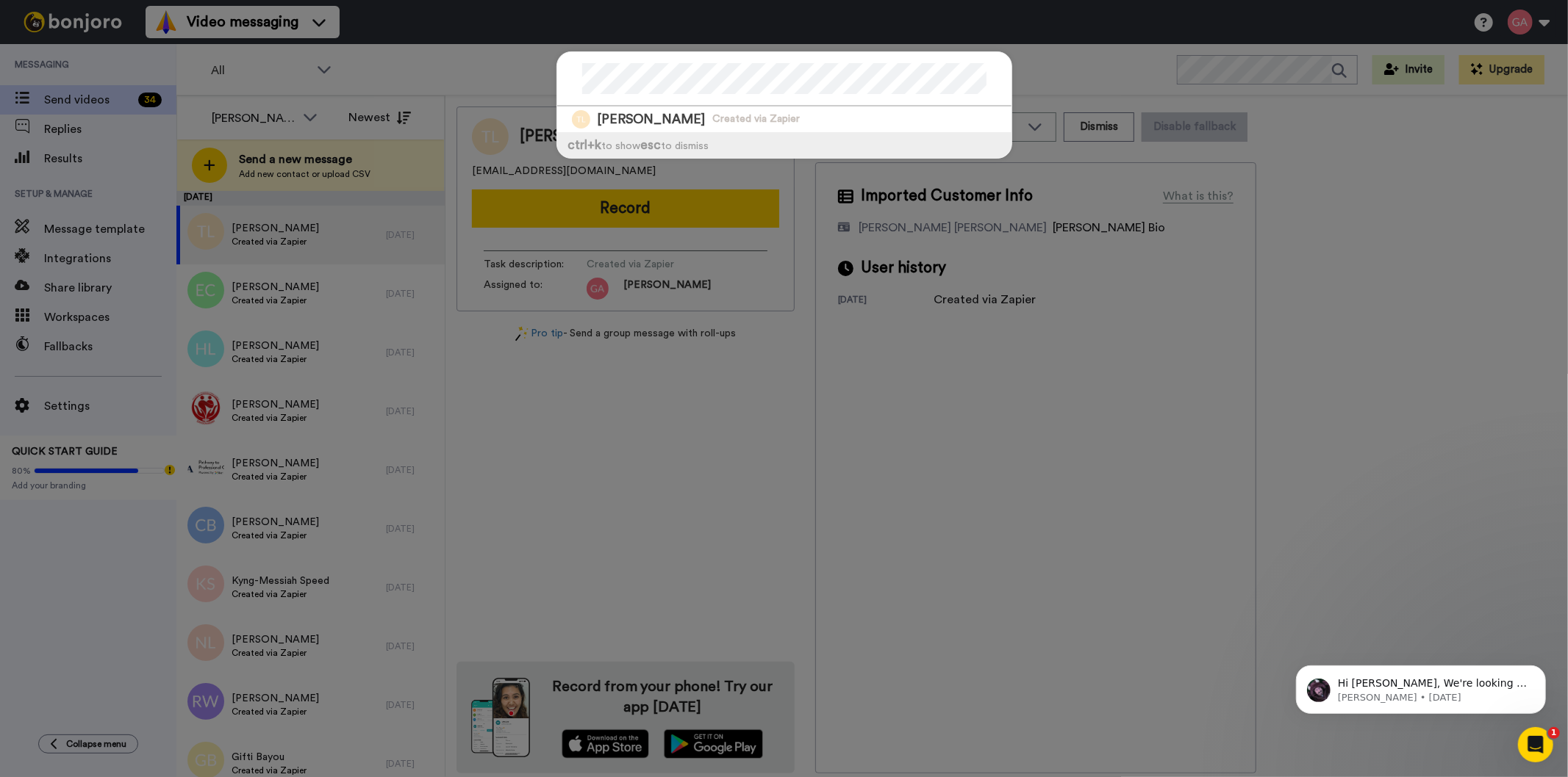
click at [638, 408] on div "Tanya Lamb Created via Zapier ctrl +k to show esc to dismiss" at bounding box center [784, 388] width 1568 height 777
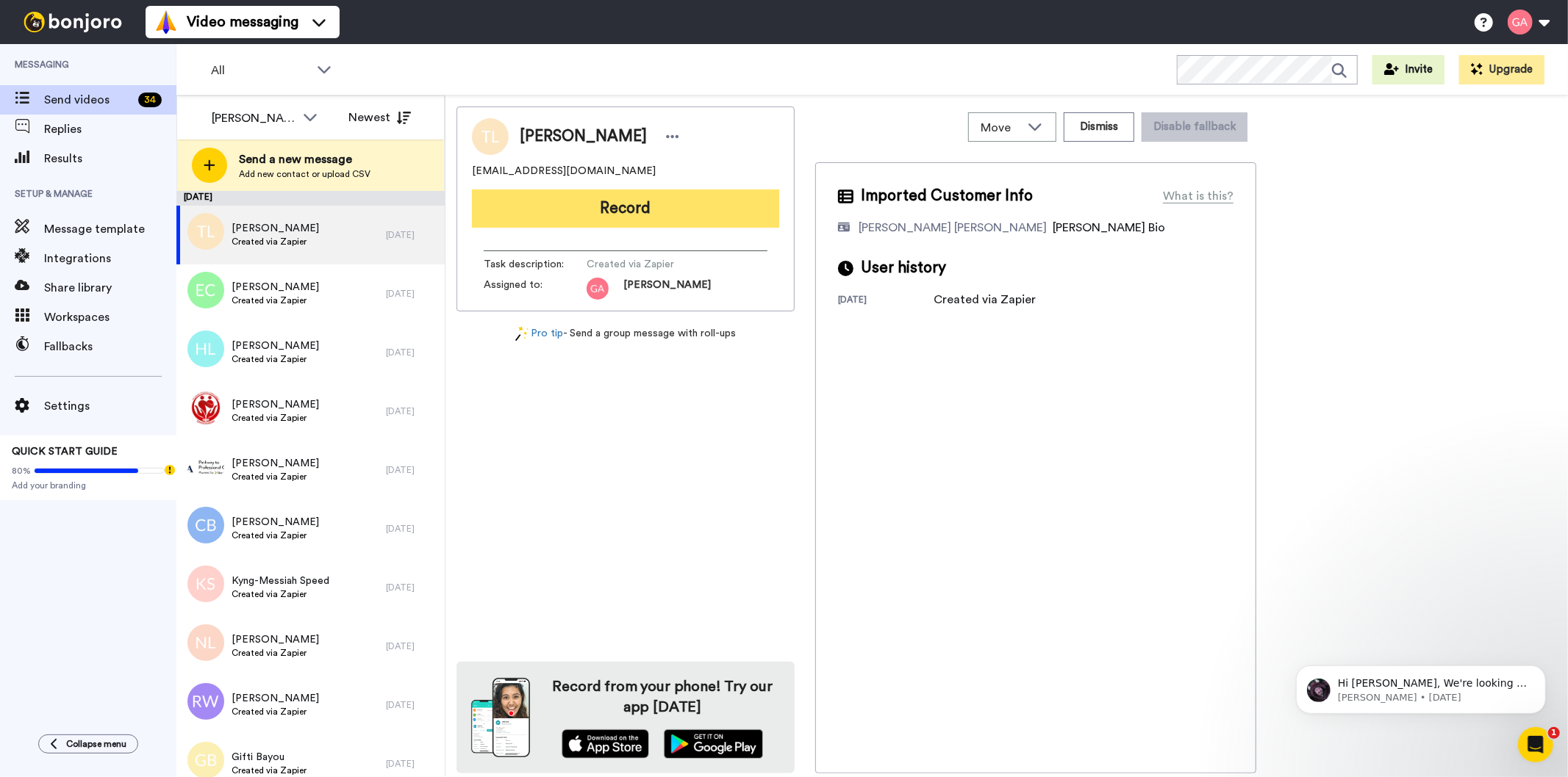
click at [640, 207] on button "Record" at bounding box center [625, 208] width 307 height 38
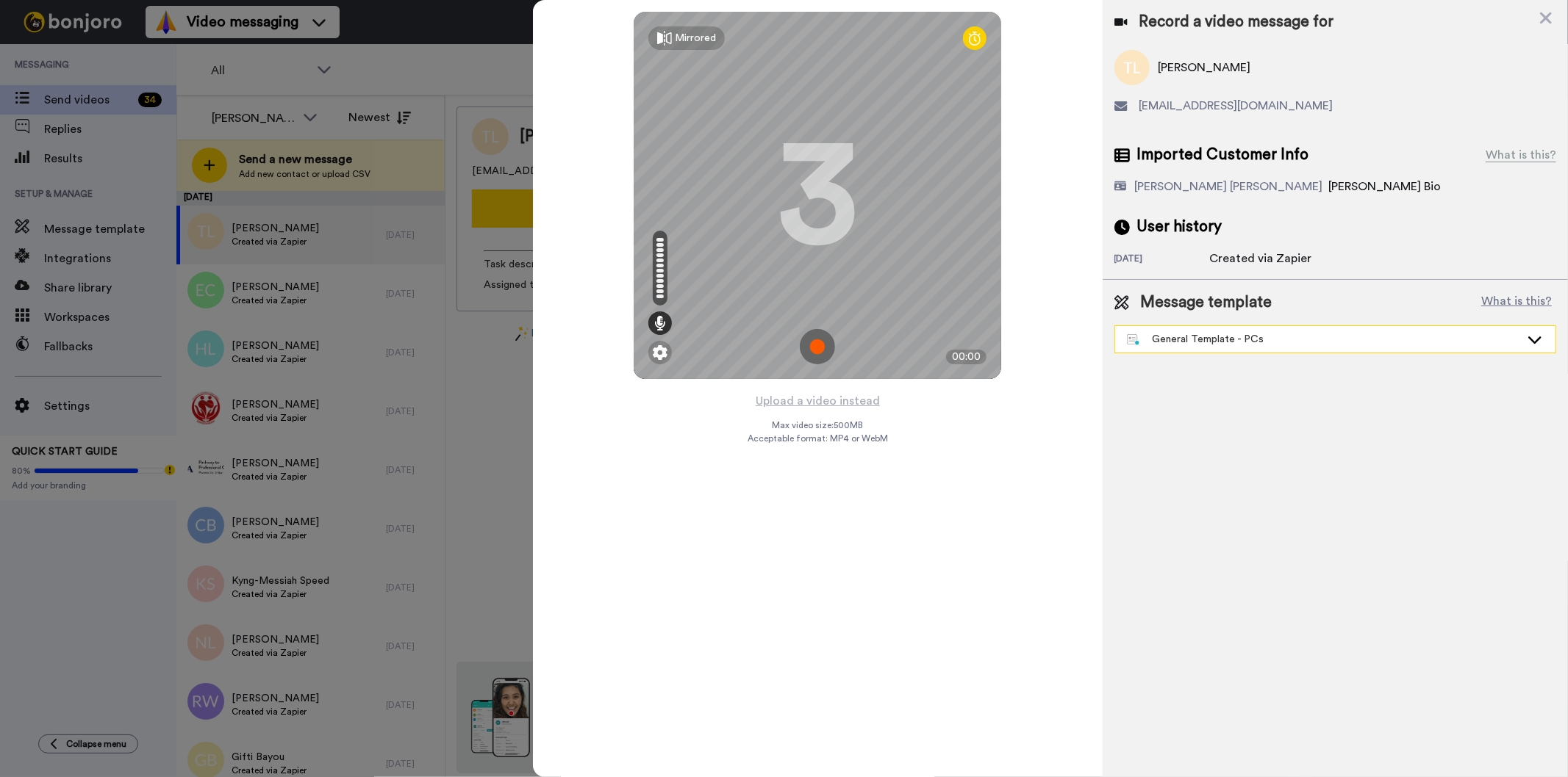
click at [1316, 341] on div "General Template - PCs" at bounding box center [1323, 339] width 393 height 15
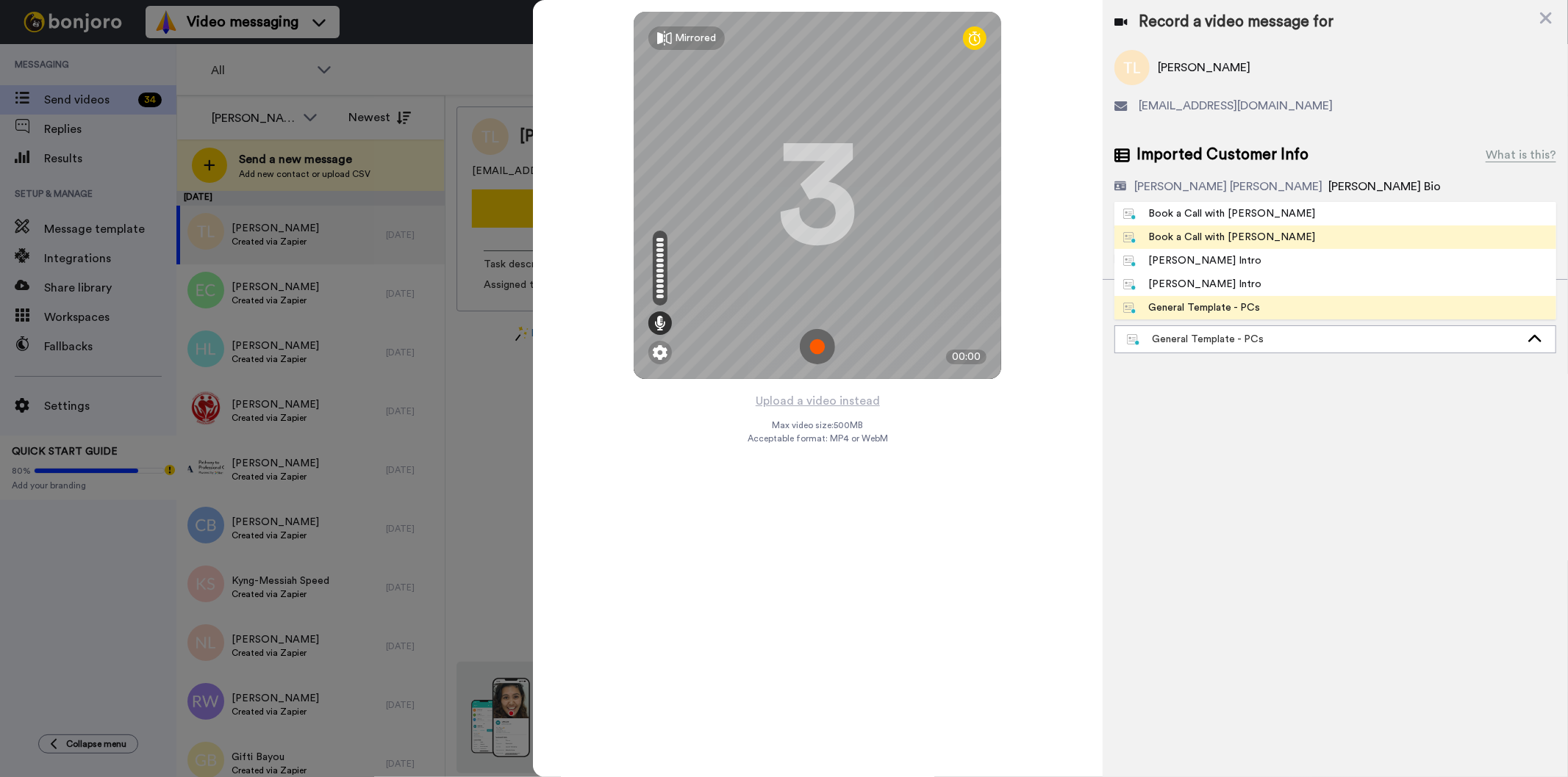
click at [1247, 233] on div "Book a Call with Gilda" at bounding box center [1219, 237] width 193 height 15
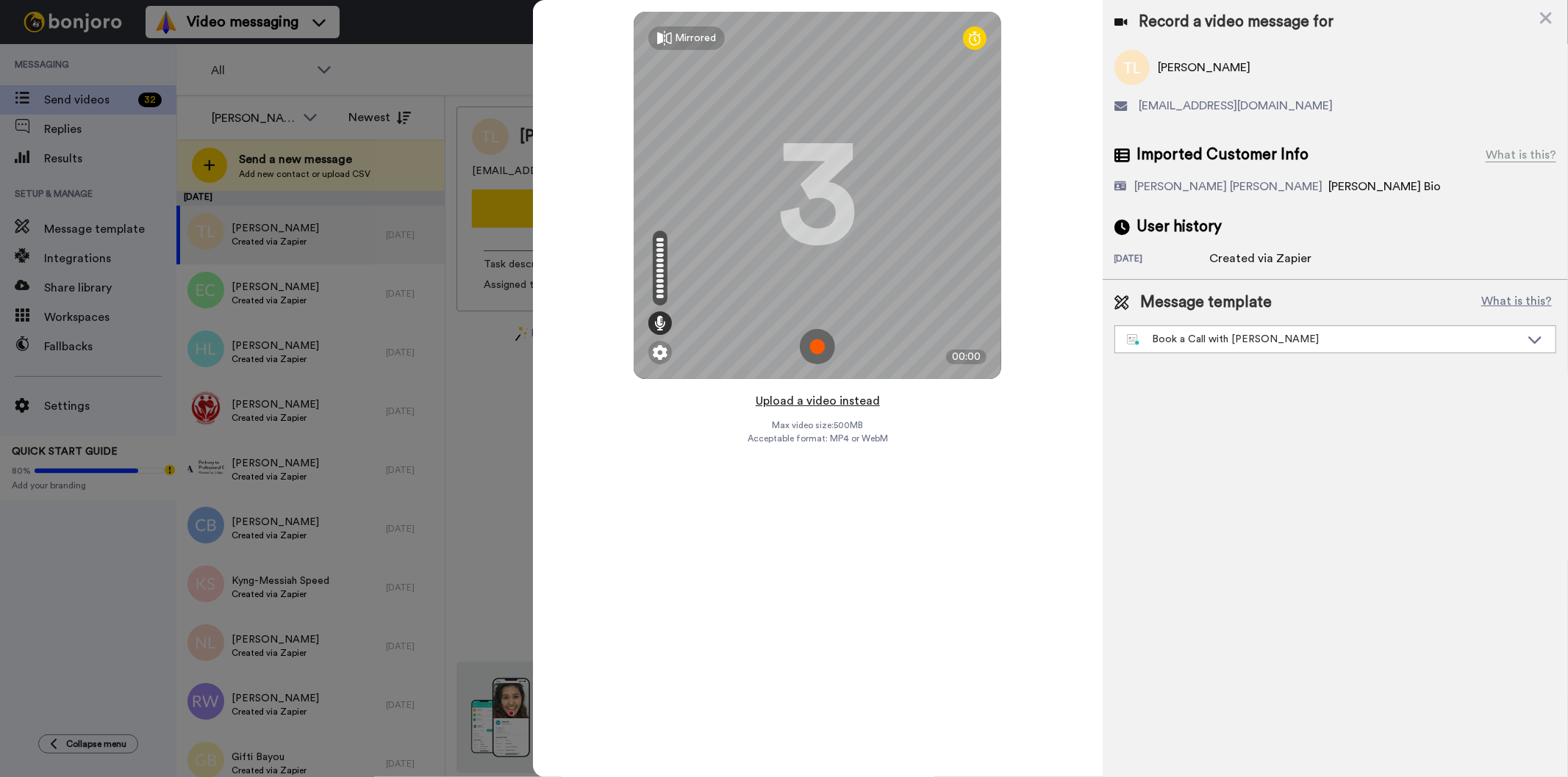
click at [813, 402] on button "Upload a video instead" at bounding box center [817, 402] width 133 height 19
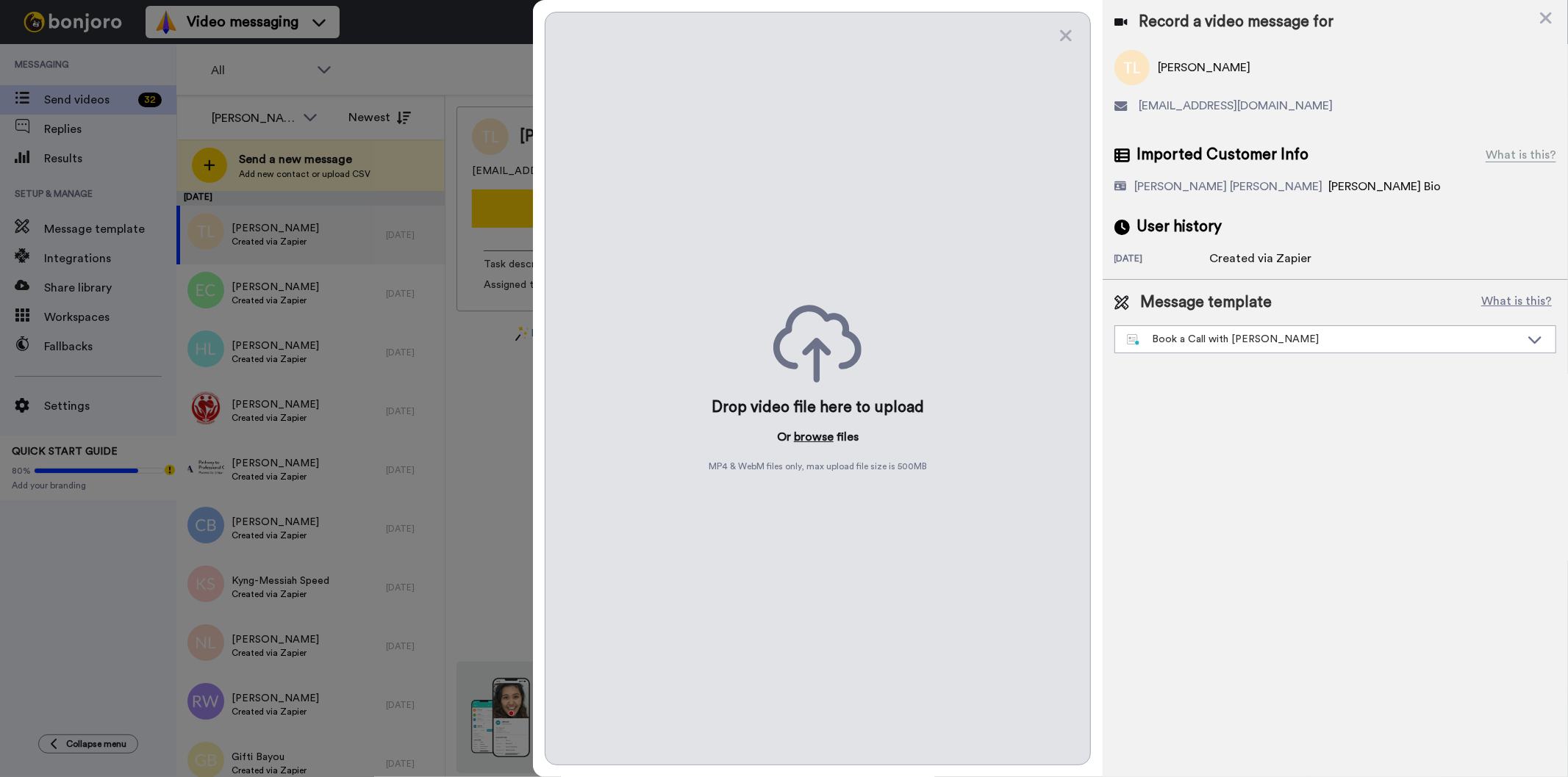
click at [819, 430] on button "browse" at bounding box center [813, 437] width 40 height 18
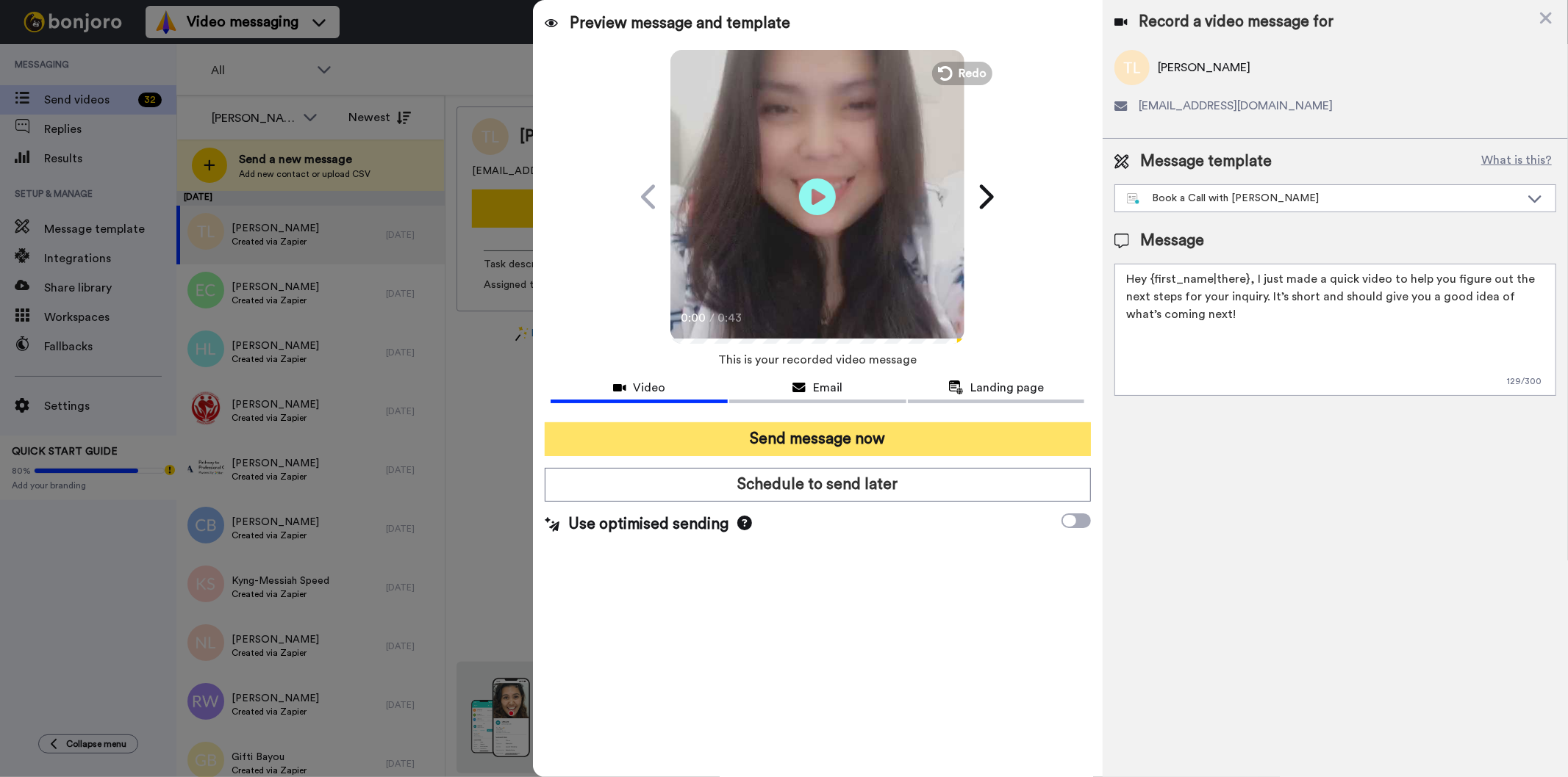
click at [952, 432] on button "Send message now" at bounding box center [817, 439] width 545 height 33
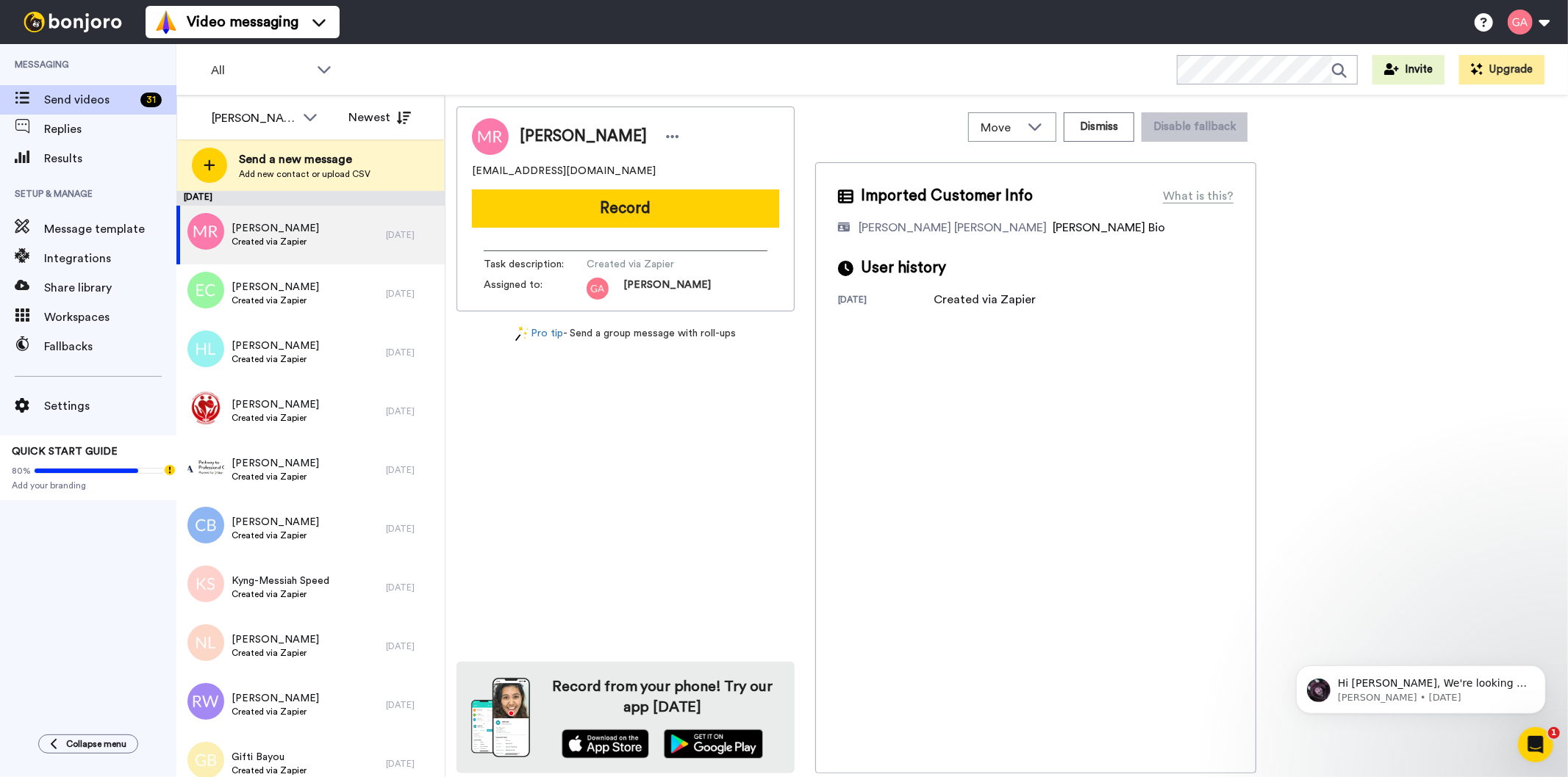
click at [585, 136] on span "[PERSON_NAME]" at bounding box center [583, 136] width 128 height 22
copy div "[PERSON_NAME]"
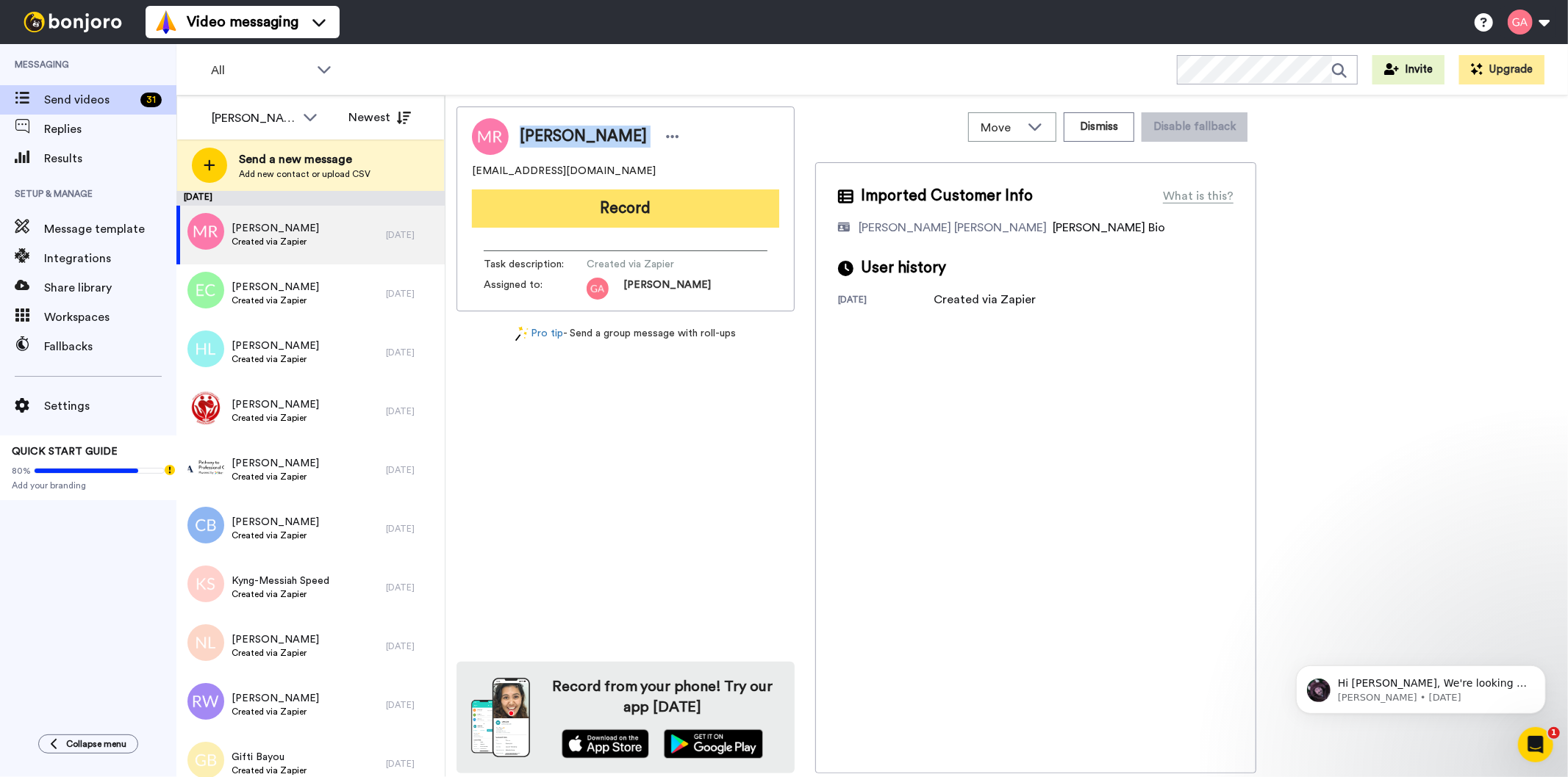
click at [676, 216] on button "Record" at bounding box center [625, 208] width 307 height 38
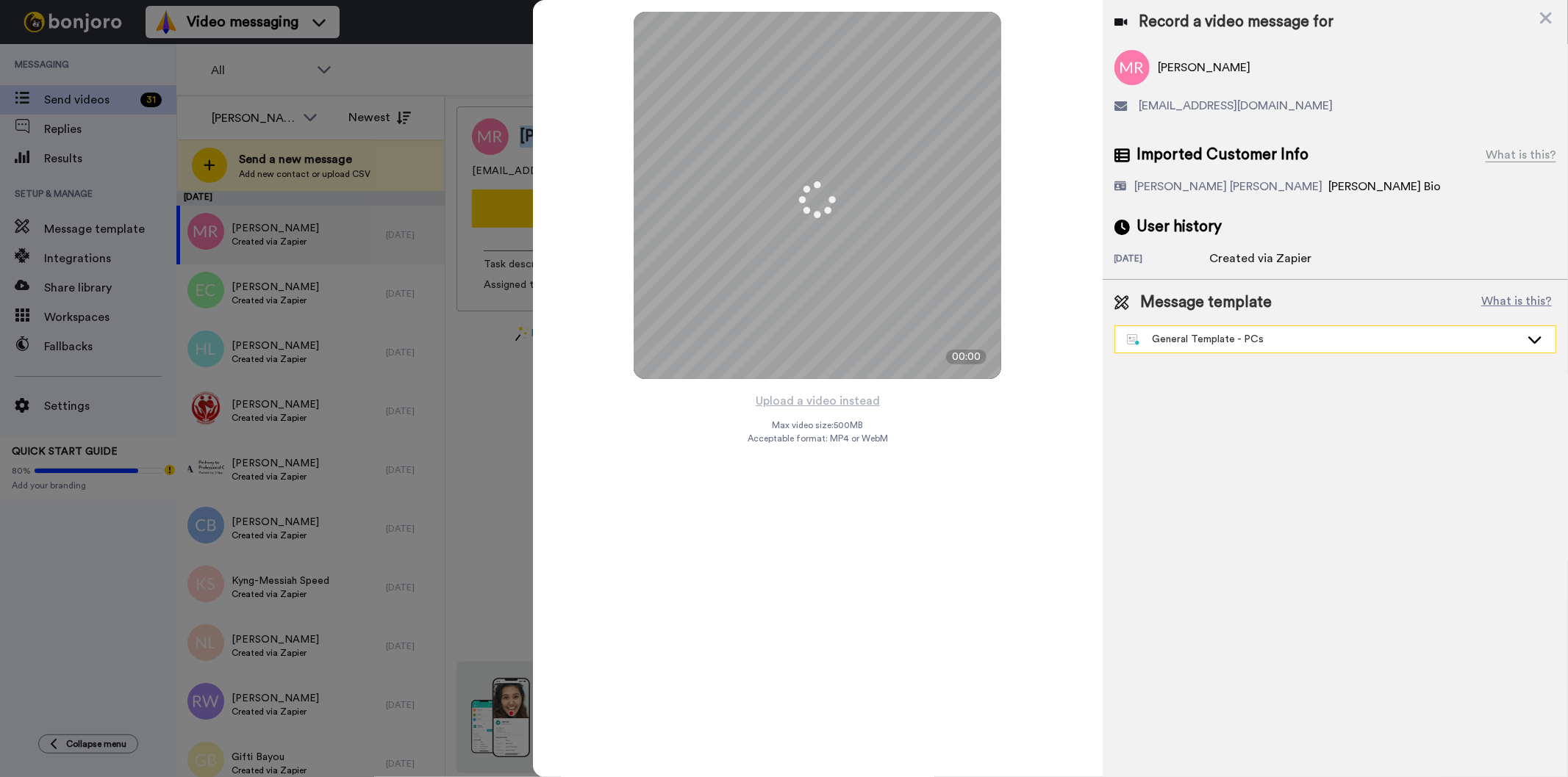
click at [1269, 332] on div "General Template - PCs" at bounding box center [1323, 339] width 393 height 15
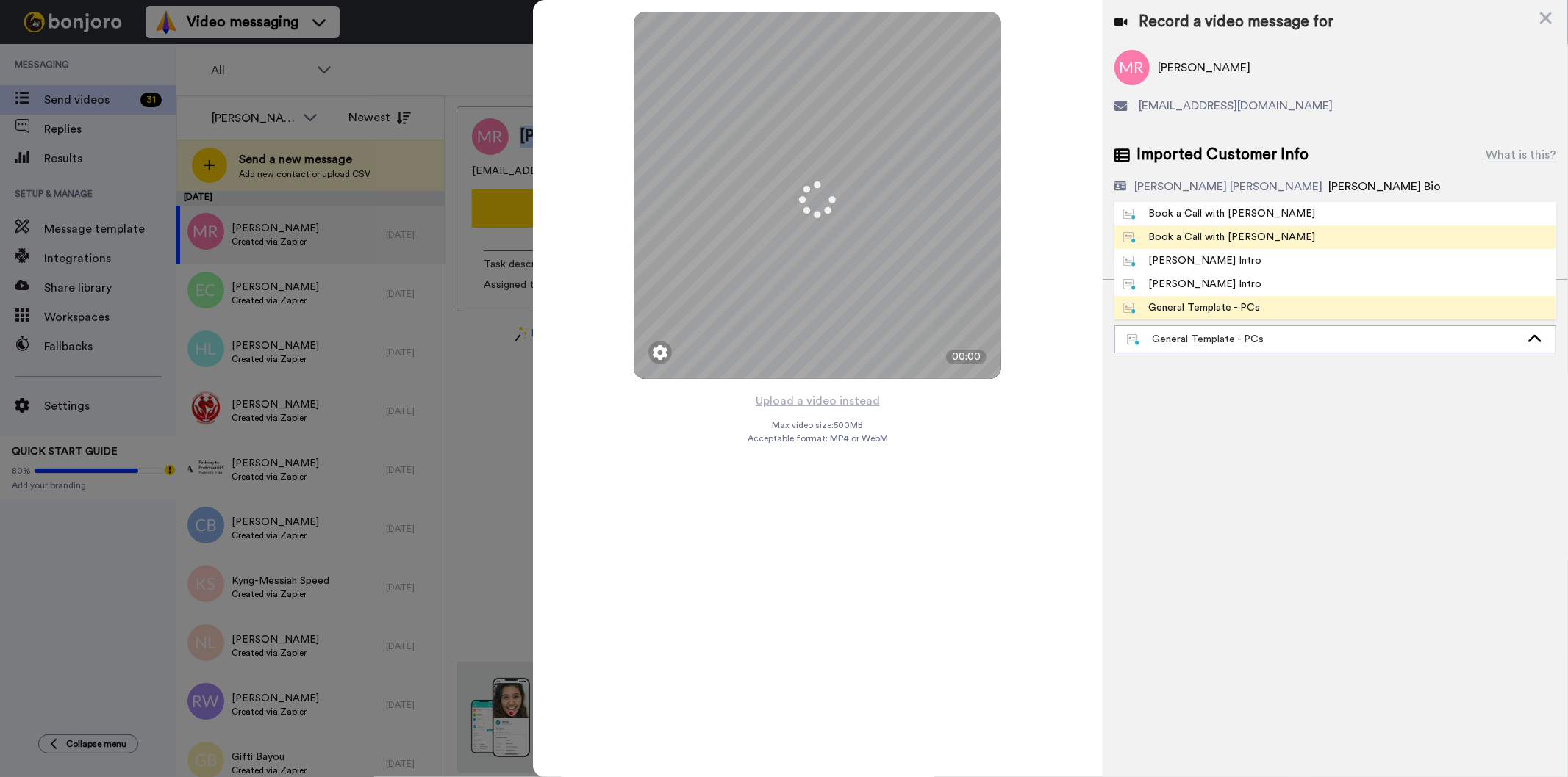
click at [1258, 233] on span "Book a Call with [PERSON_NAME]" at bounding box center [1219, 237] width 210 height 15
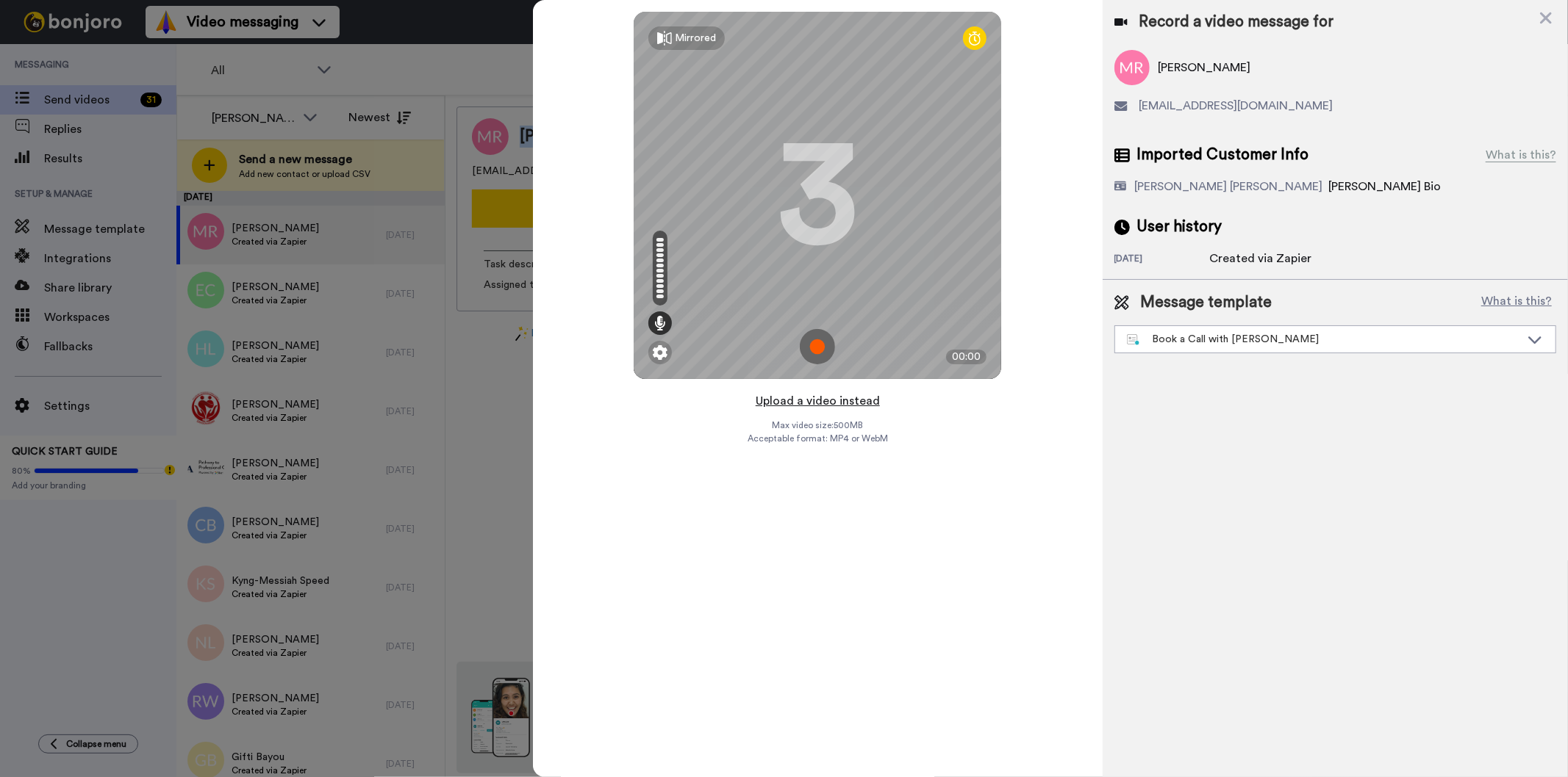
click at [820, 405] on button "Upload a video instead" at bounding box center [817, 402] width 133 height 19
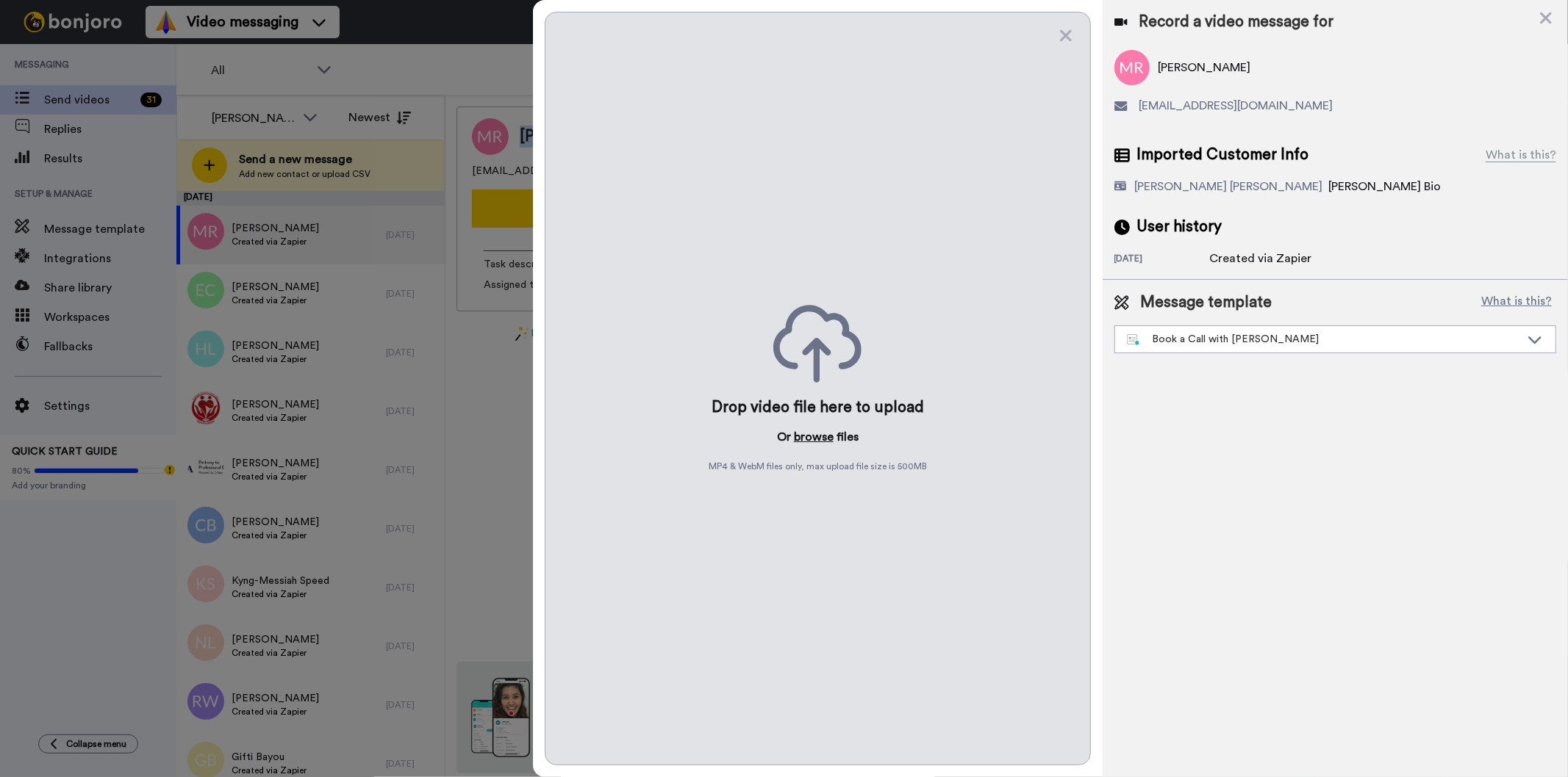
click at [806, 438] on button "browse" at bounding box center [813, 437] width 40 height 18
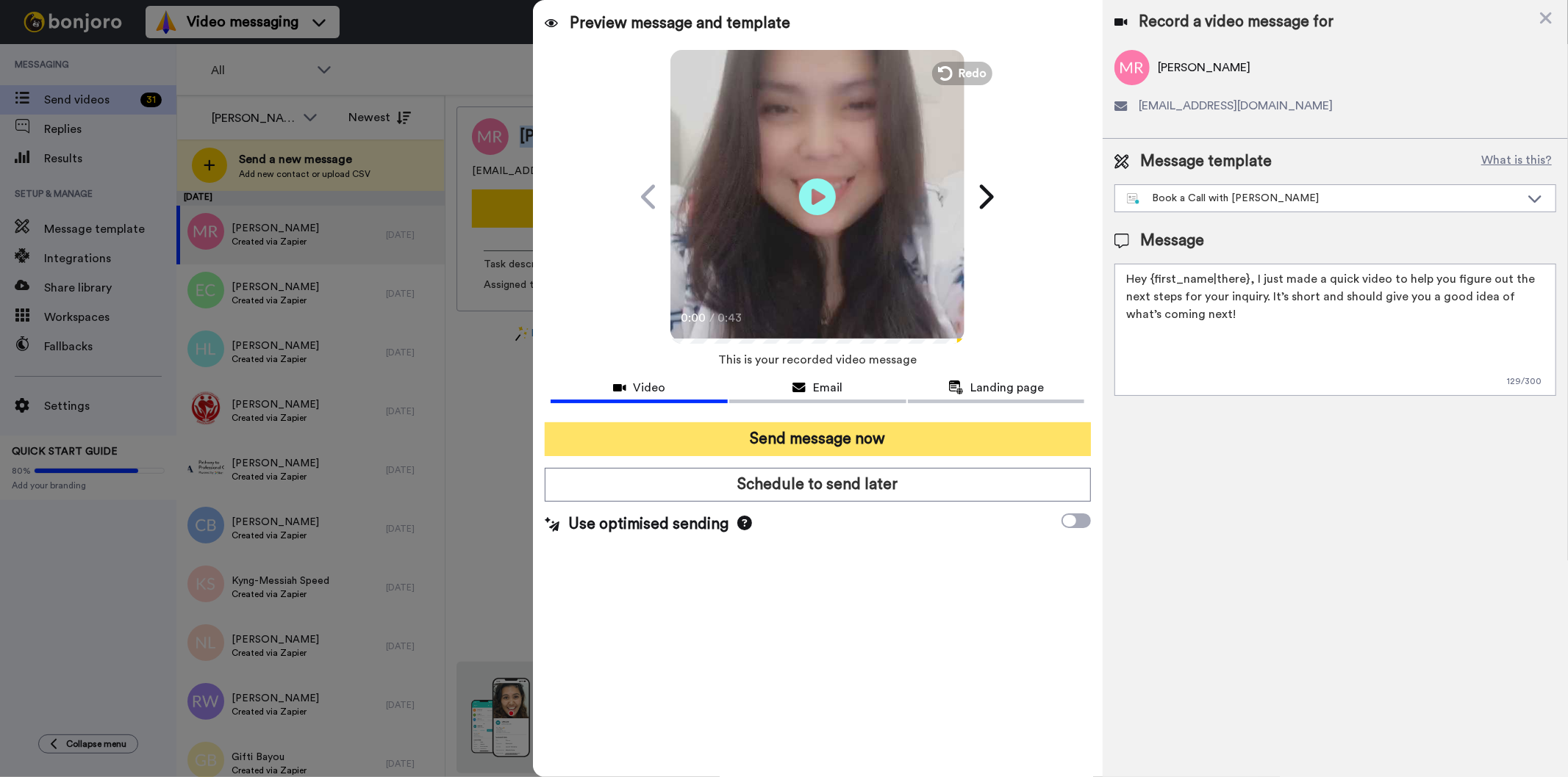
click at [827, 437] on button "Send message now" at bounding box center [817, 439] width 545 height 33
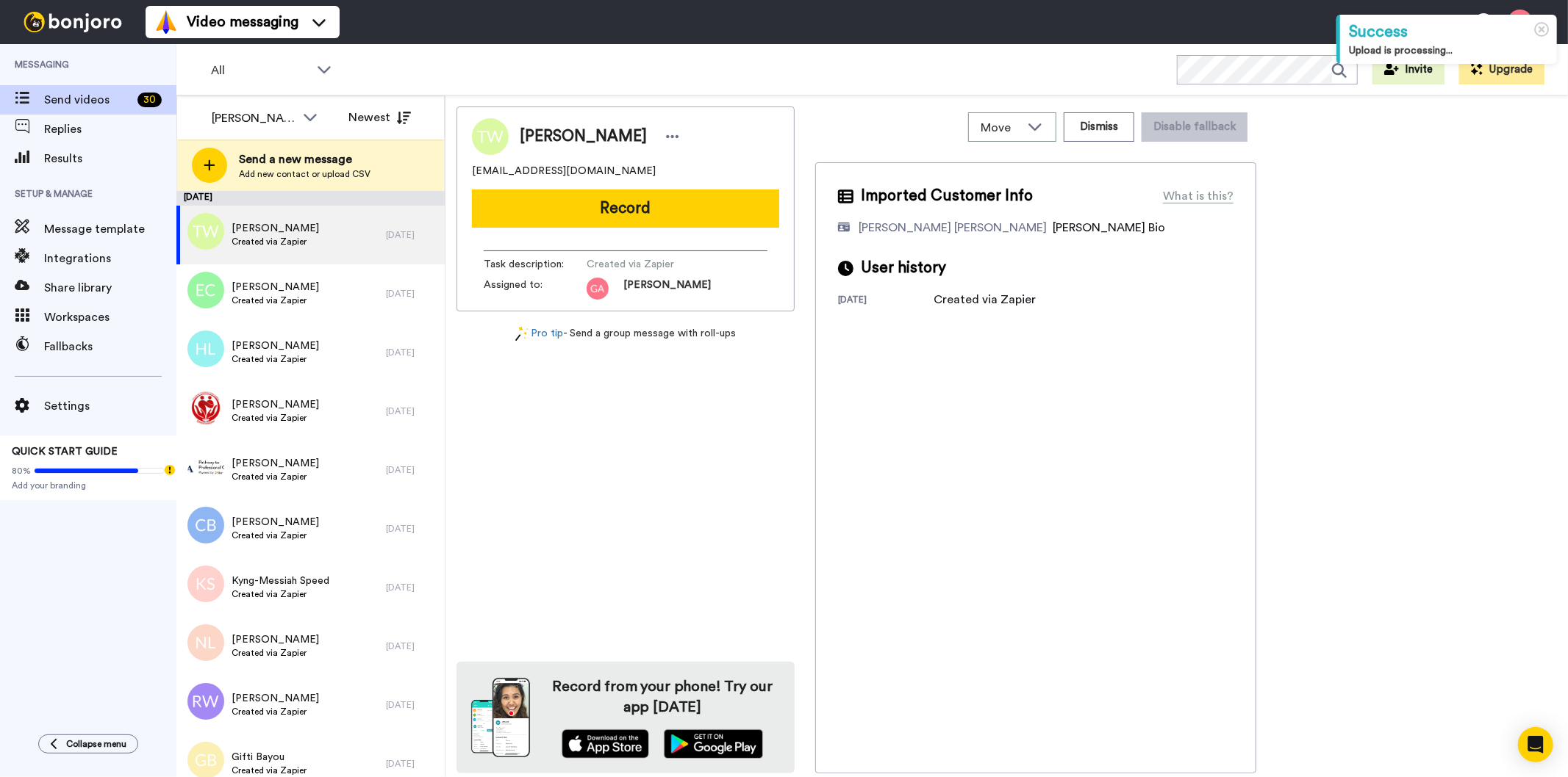
click at [561, 127] on span "[PERSON_NAME]" at bounding box center [583, 136] width 128 height 22
click at [561, 127] on span "Thomas Walters" at bounding box center [583, 136] width 128 height 22
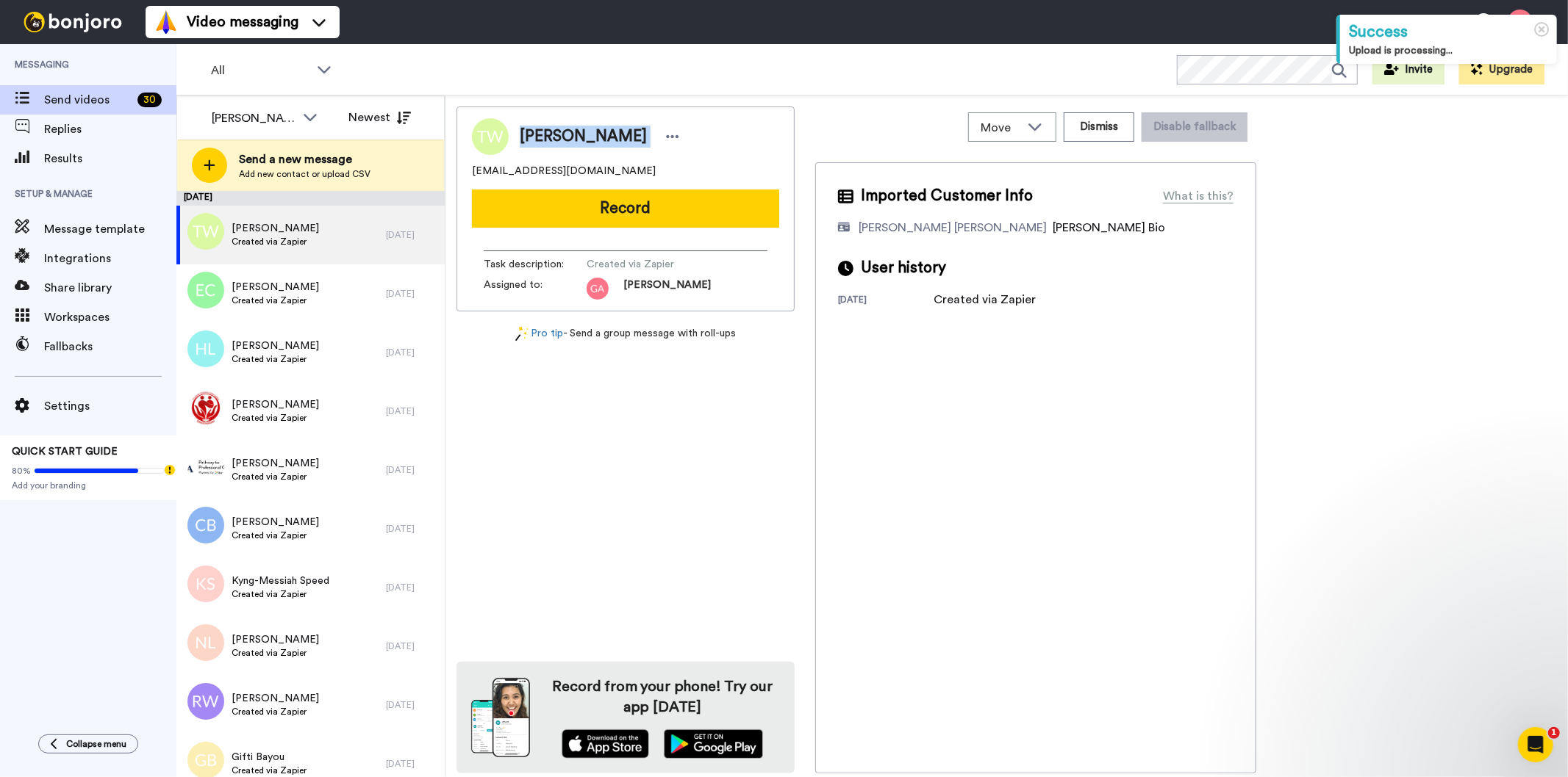
copy div "Thomas Walters"
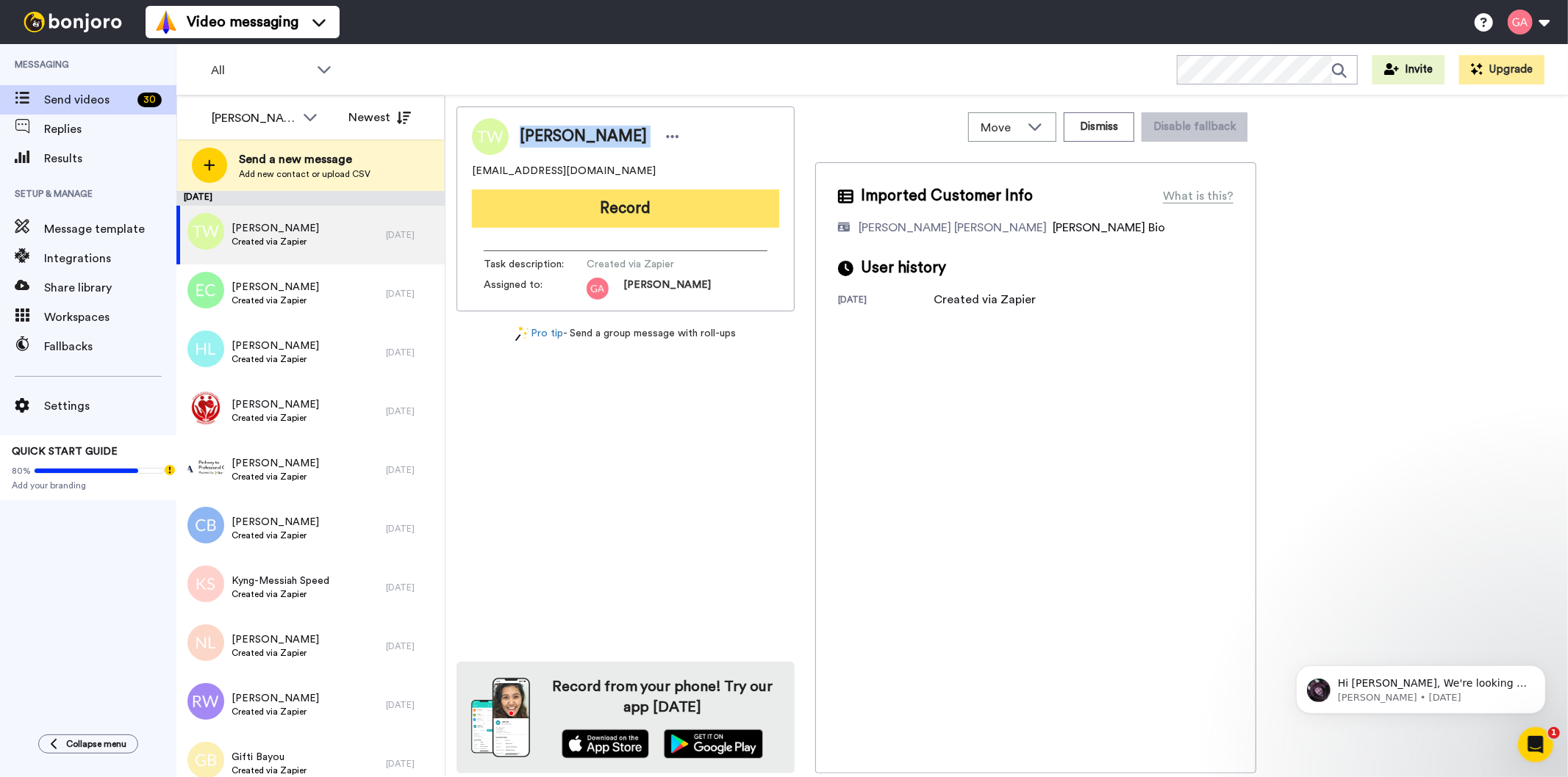
click at [655, 208] on button "Record" at bounding box center [625, 208] width 307 height 38
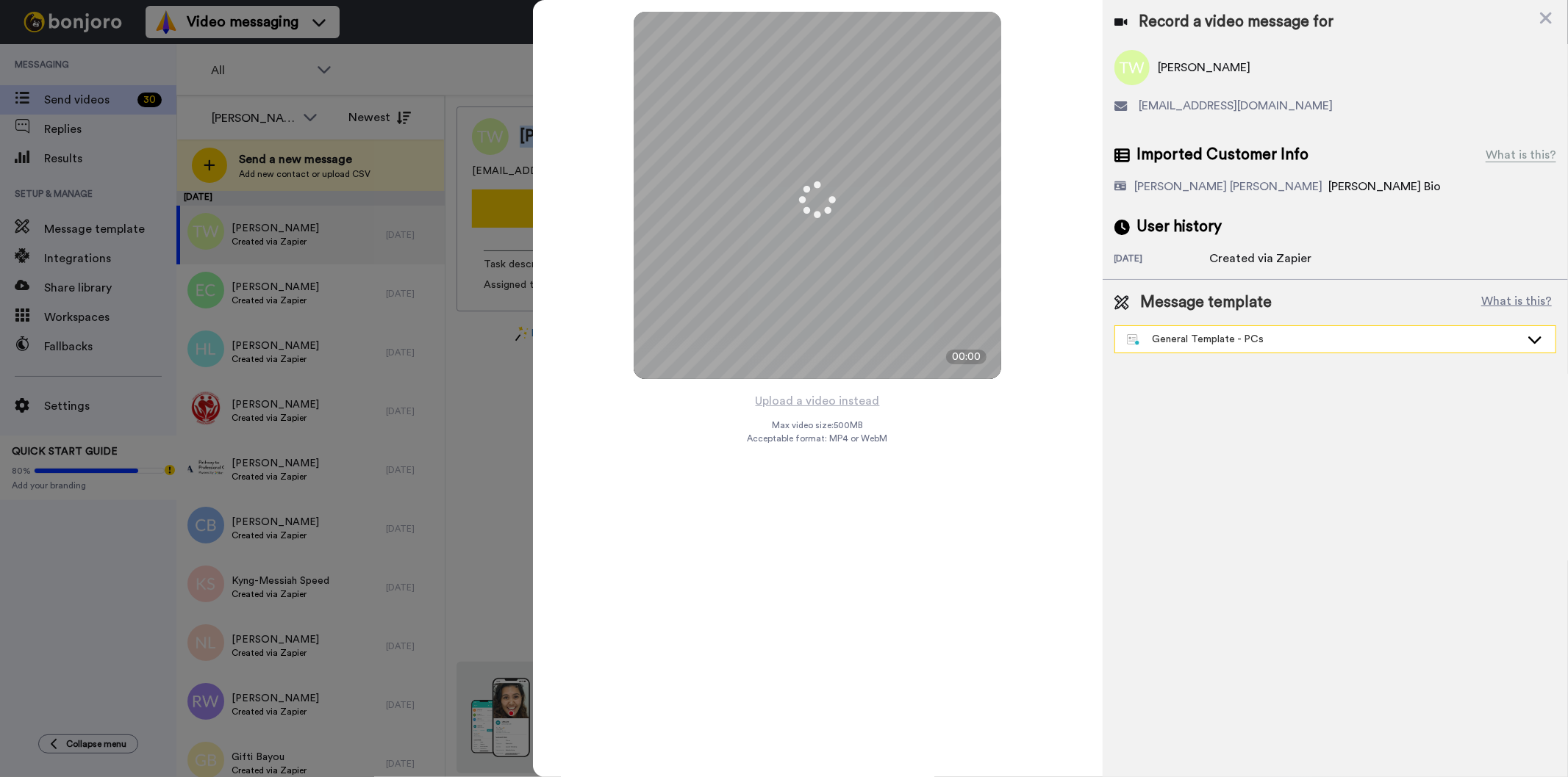
click at [1241, 343] on div "General Template - PCs" at bounding box center [1323, 339] width 393 height 15
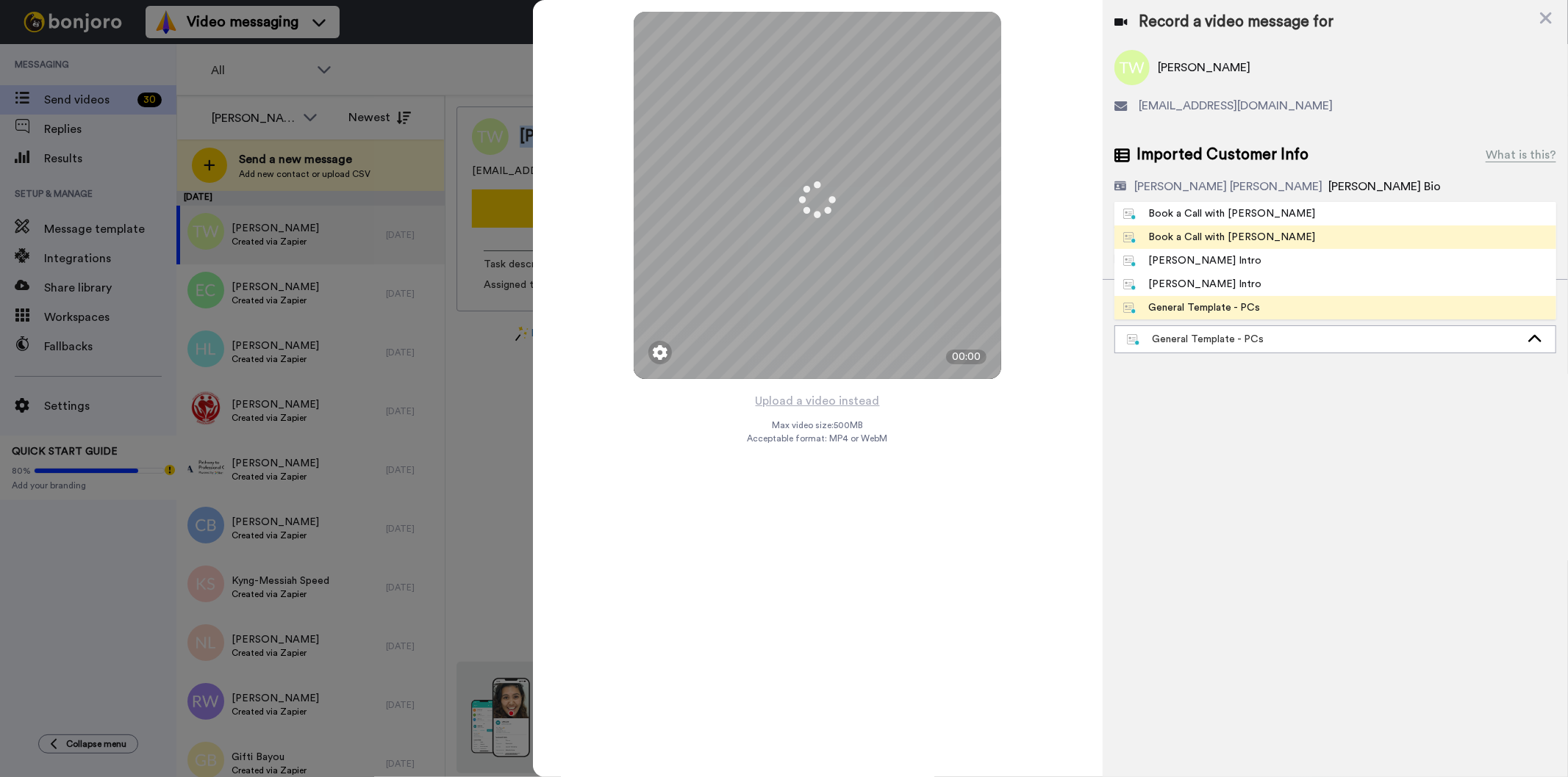
click at [1217, 230] on div "Book a Call with [PERSON_NAME]" at bounding box center [1219, 237] width 193 height 15
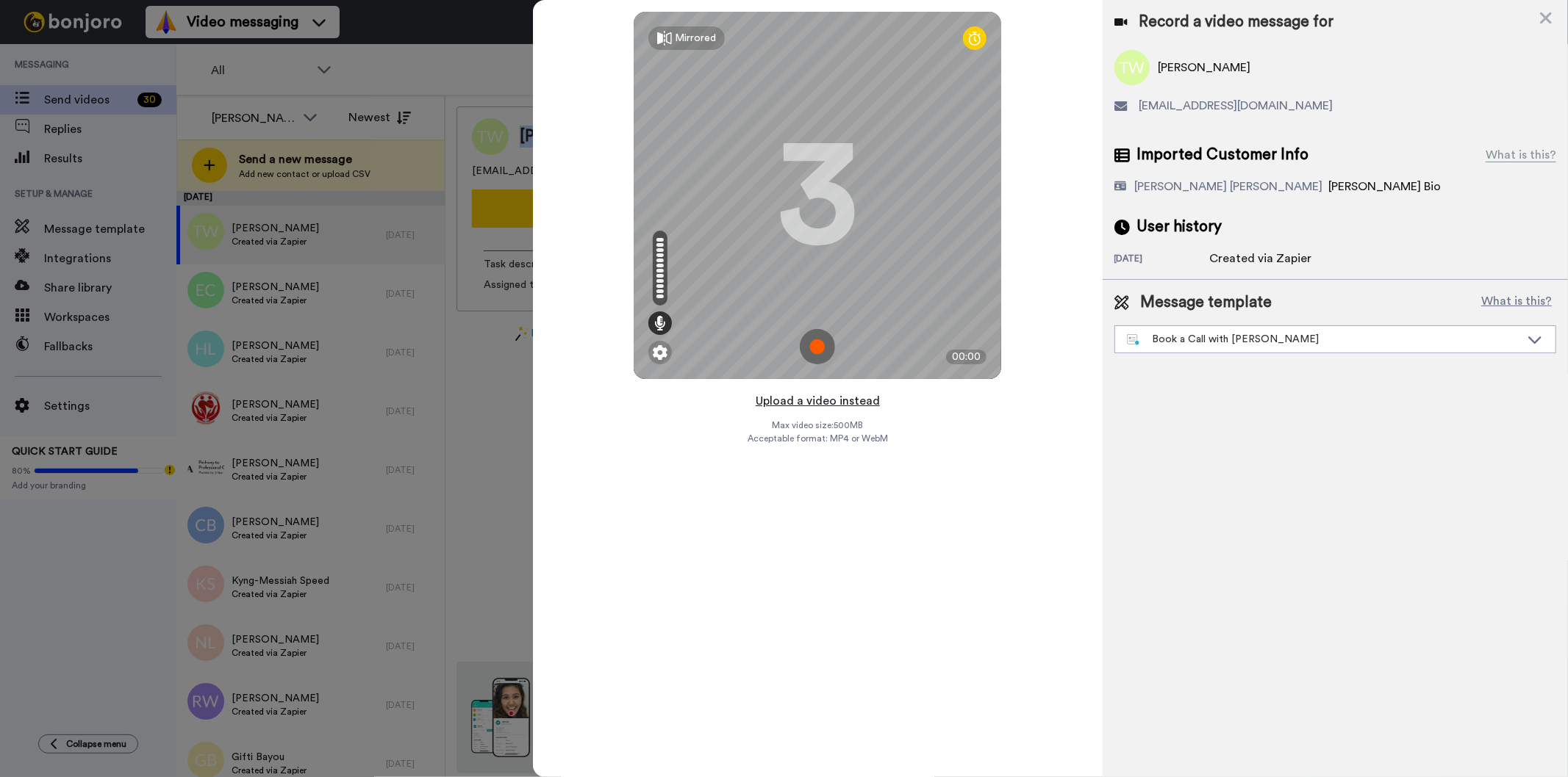
click at [843, 405] on button "Upload a video instead" at bounding box center [817, 402] width 133 height 19
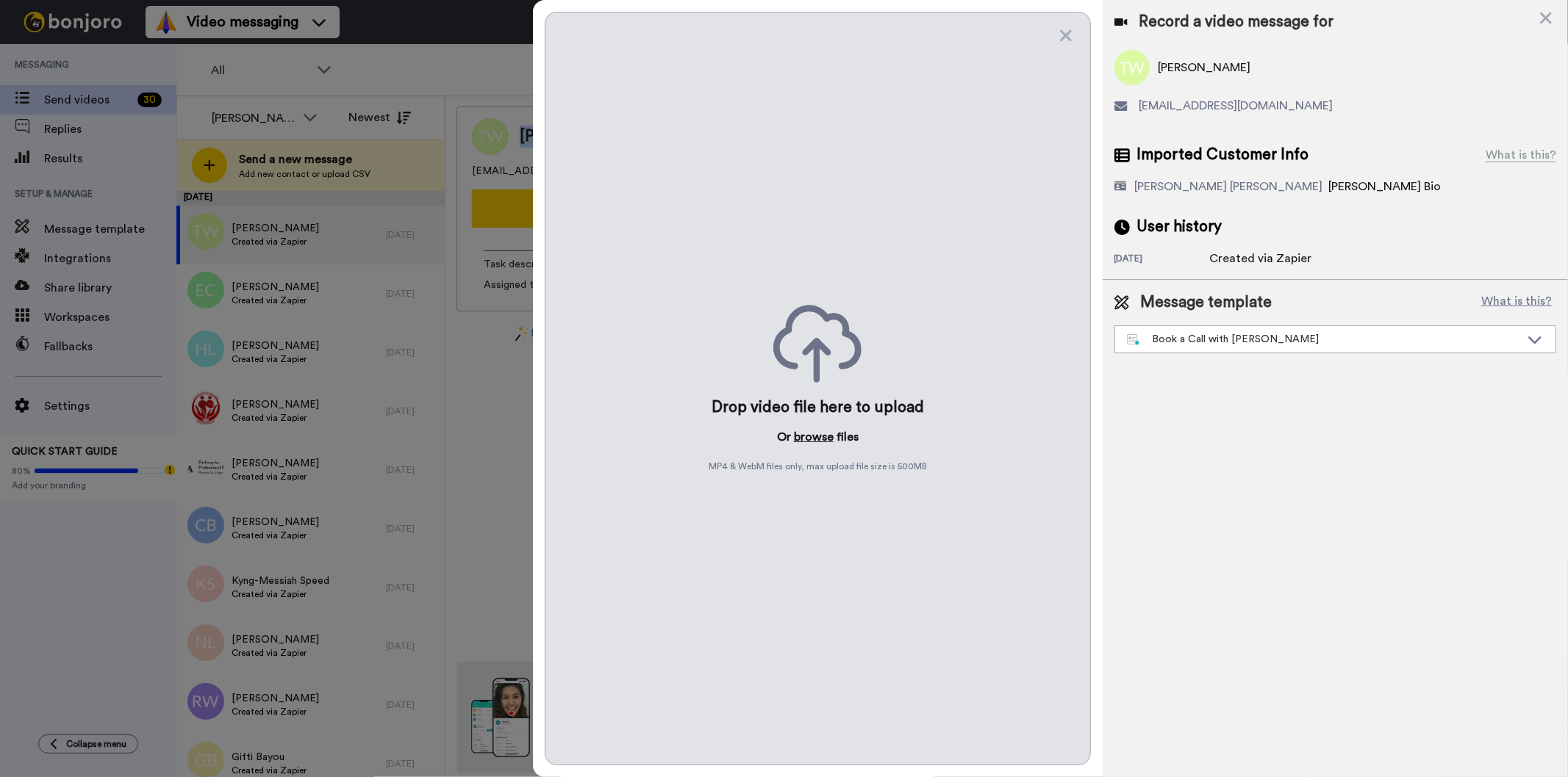
click at [808, 436] on button "browse" at bounding box center [813, 437] width 40 height 18
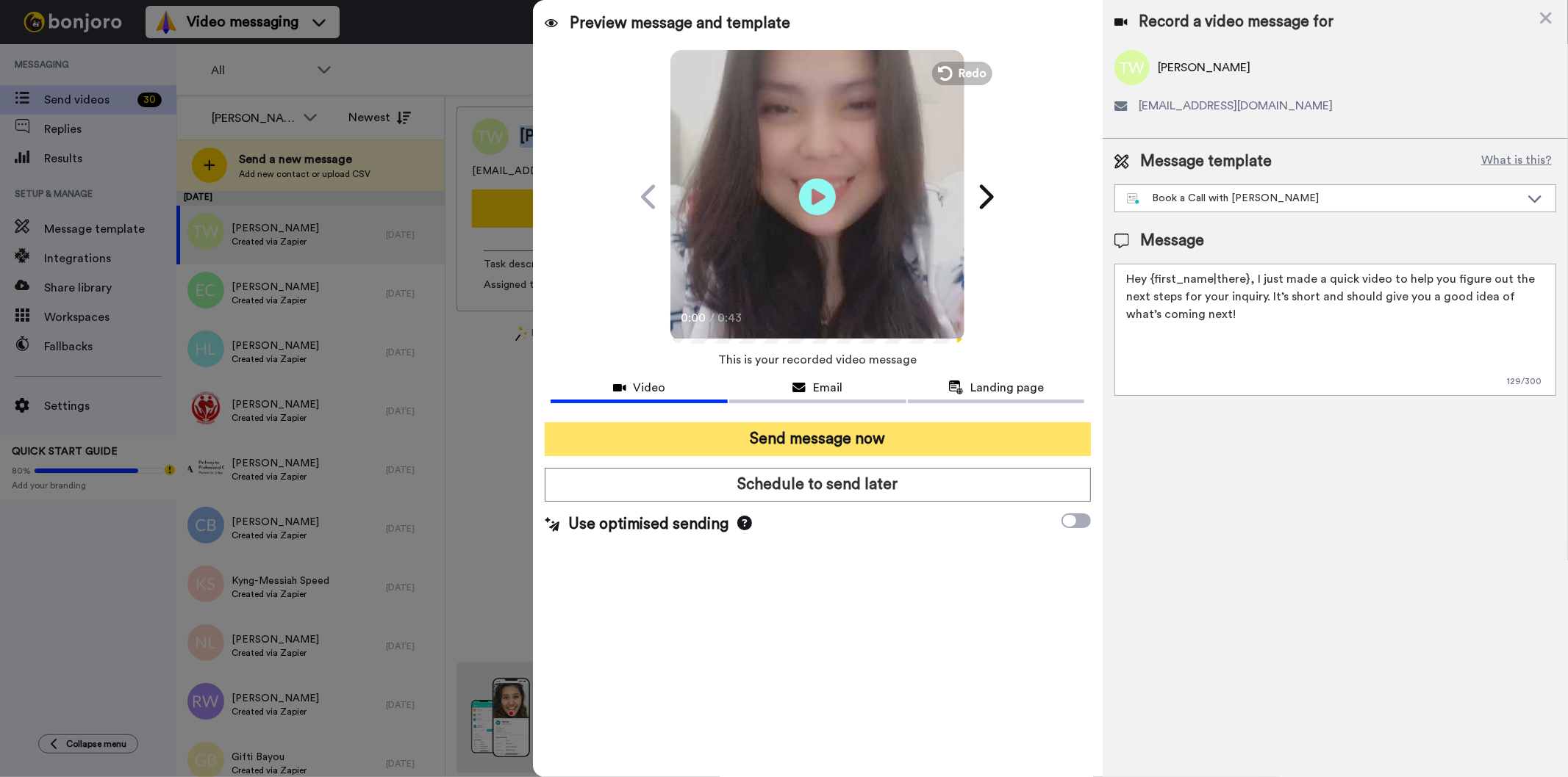
click at [716, 436] on button "Send message now" at bounding box center [817, 439] width 545 height 33
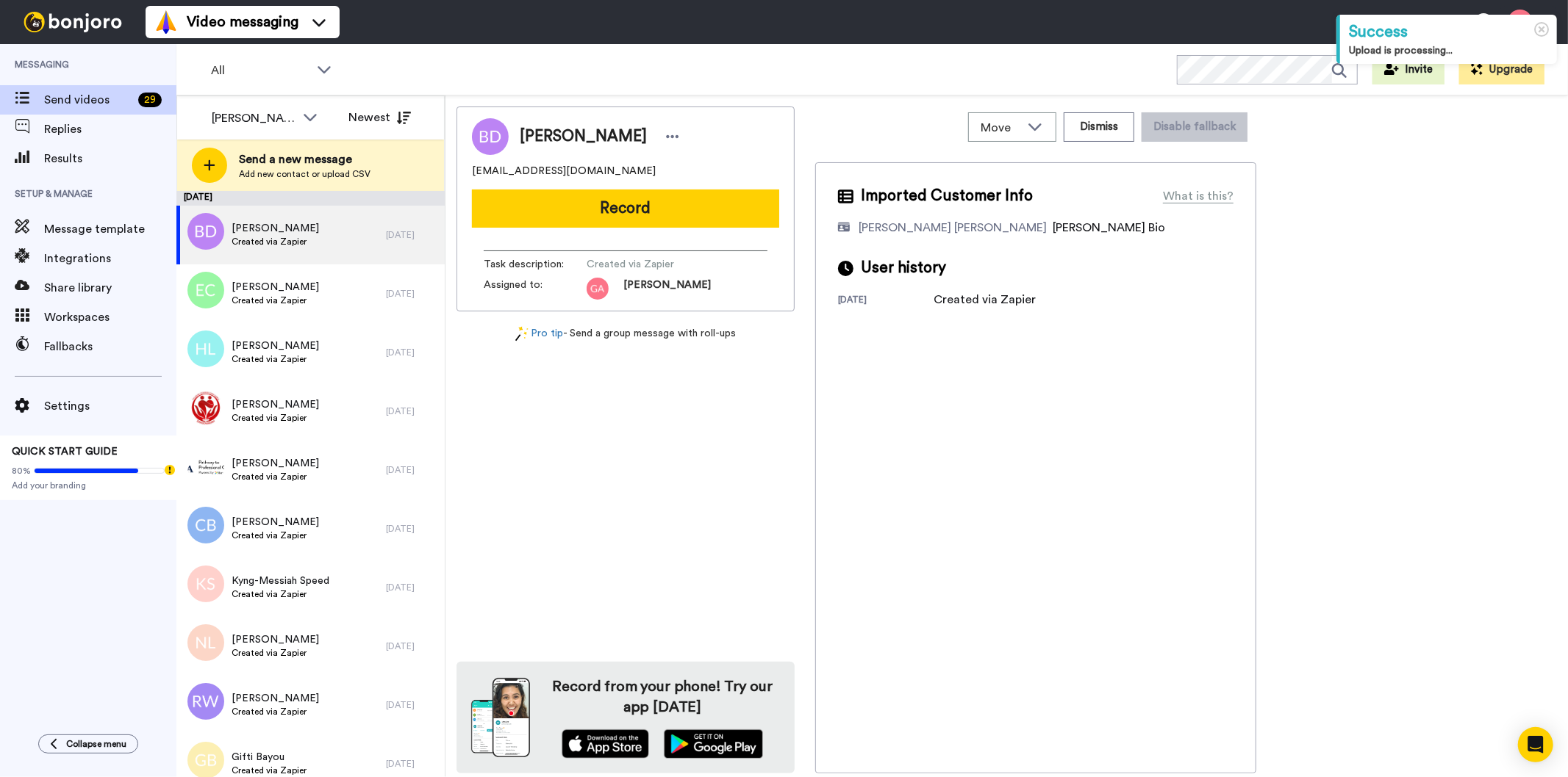
click at [643, 575] on div "[PERSON_NAME] [EMAIL_ADDRESS][DOMAIN_NAME] Record Task description : Created vi…" at bounding box center [625, 439] width 339 height 667
drag, startPoint x: 605, startPoint y: 133, endPoint x: 515, endPoint y: 129, distance: 90.1
click at [515, 129] on div "[PERSON_NAME]" at bounding box center [595, 136] width 175 height 22
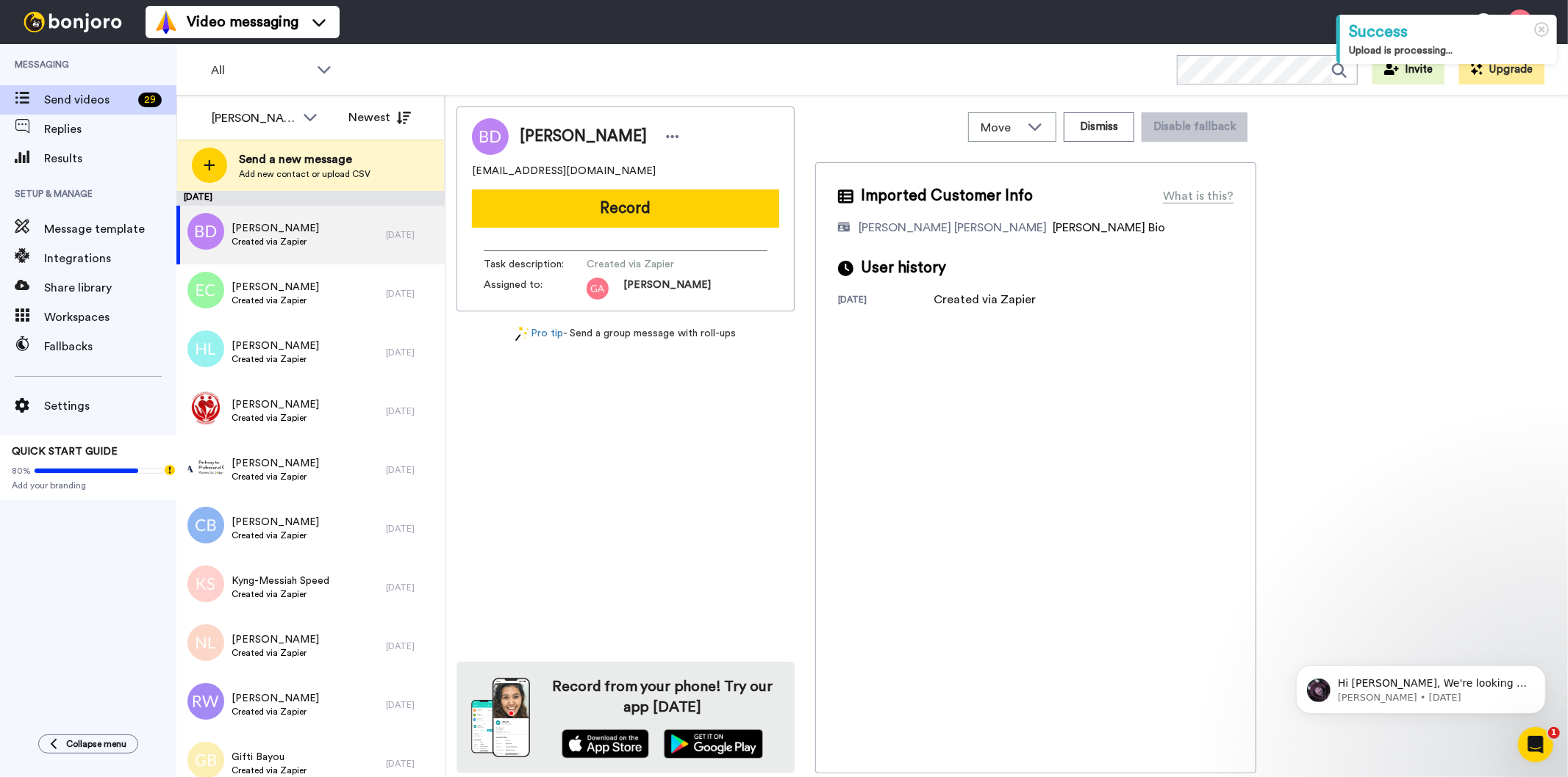
click at [667, 599] on div "[PERSON_NAME] [EMAIL_ADDRESS][DOMAIN_NAME] Record Task description : Created vi…" at bounding box center [625, 439] width 339 height 667
drag, startPoint x: 622, startPoint y: 137, endPoint x: 517, endPoint y: 136, distance: 105.0
click at [517, 136] on div "Bernecia Davis" at bounding box center [595, 136] width 175 height 22
copy span "Bernecia Davis"
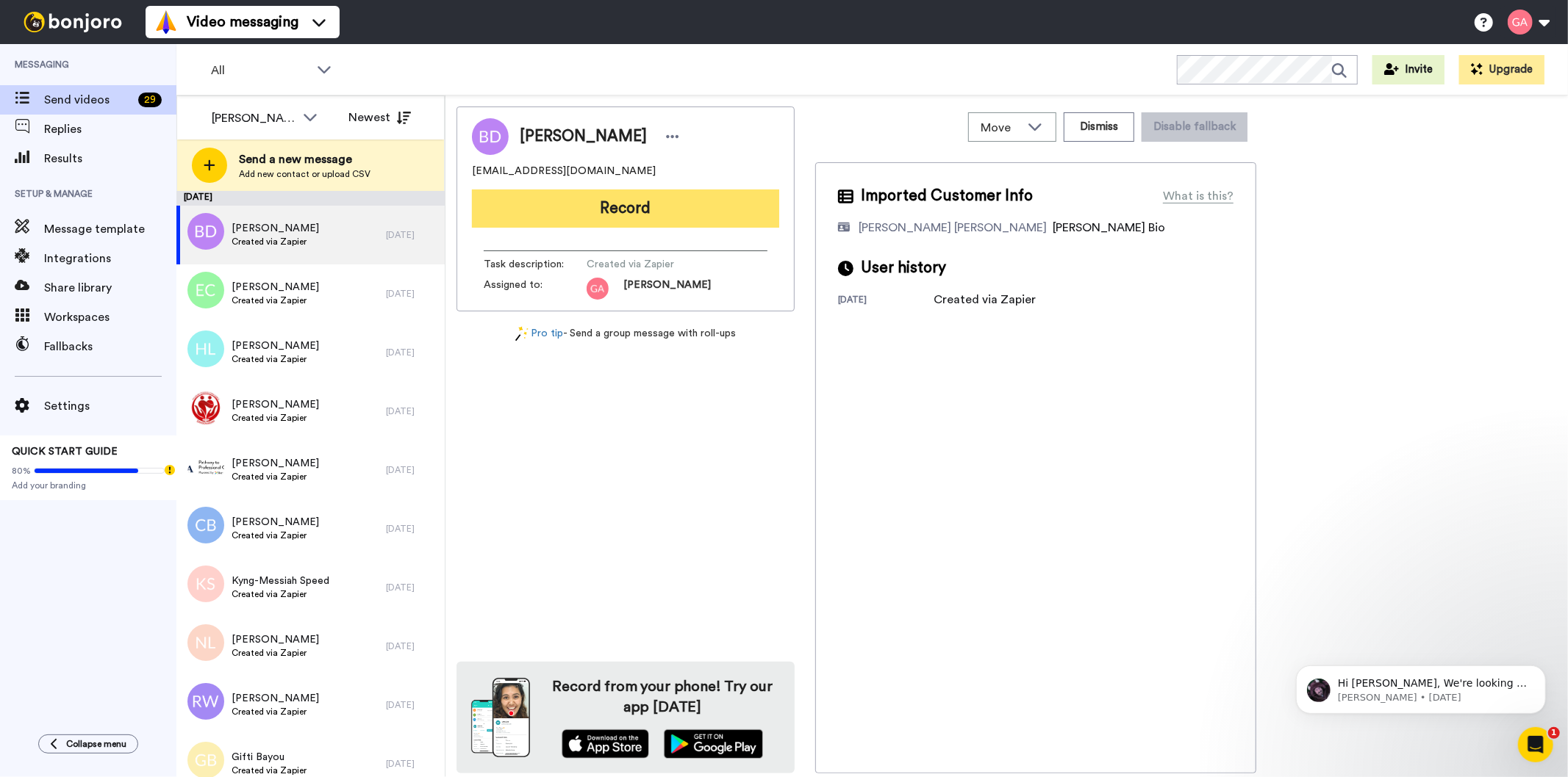
click at [698, 195] on button "Record" at bounding box center [625, 208] width 307 height 38
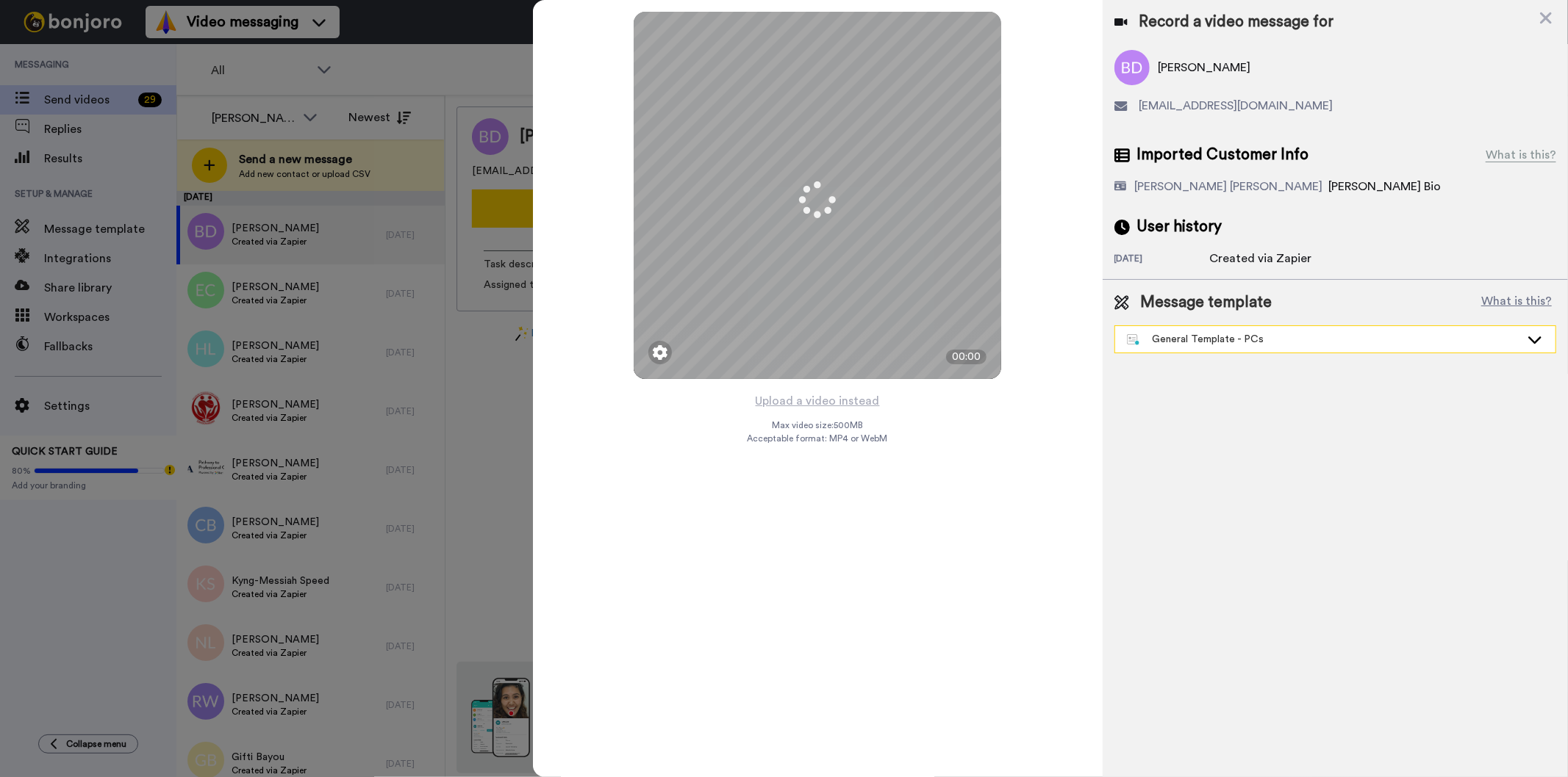
click at [1207, 337] on div "General Template - PCs" at bounding box center [1323, 339] width 393 height 15
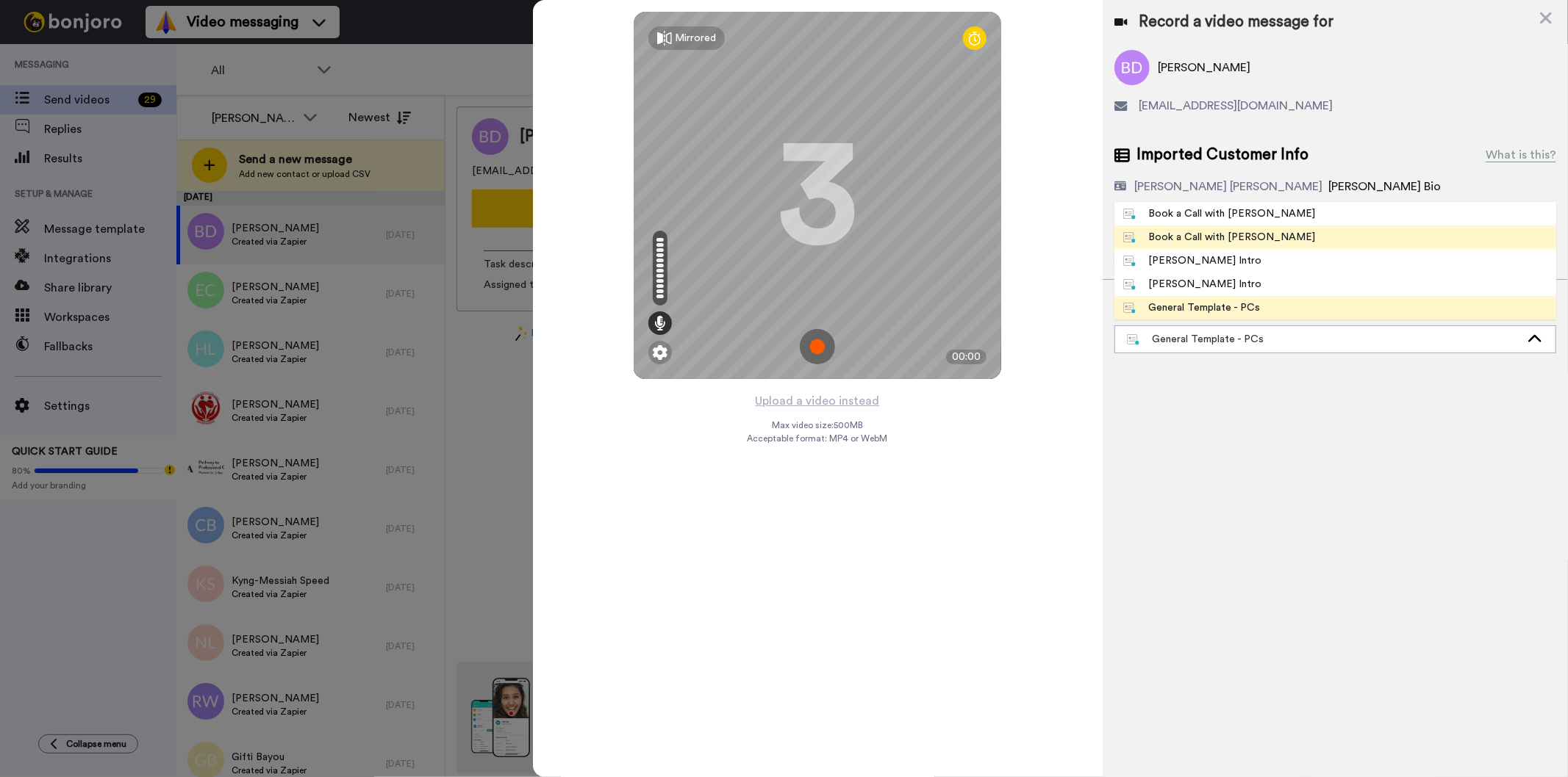
click at [1221, 232] on div "Book a Call with [PERSON_NAME]" at bounding box center [1219, 237] width 193 height 15
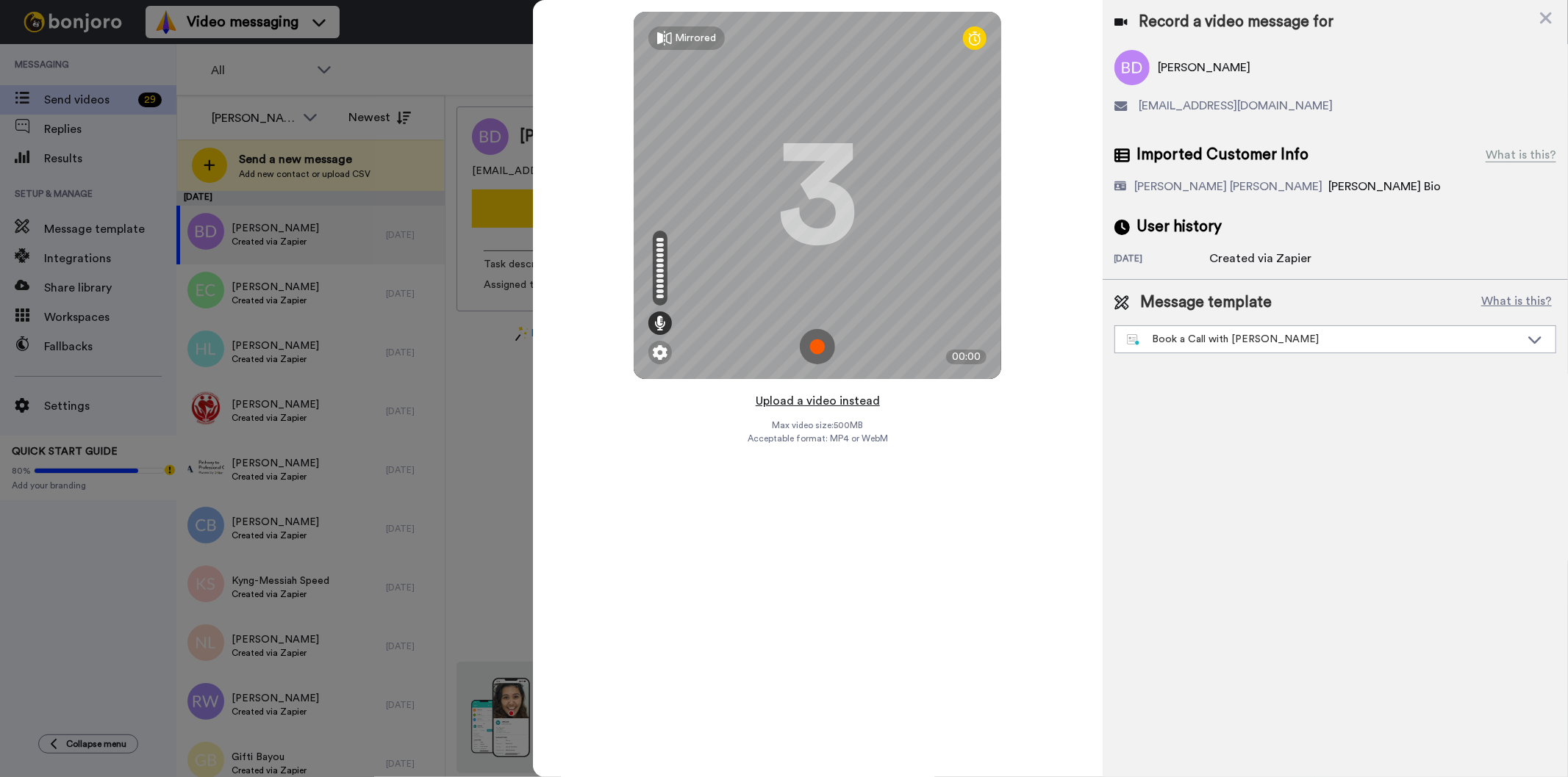
click at [813, 405] on button "Upload a video instead" at bounding box center [817, 402] width 133 height 19
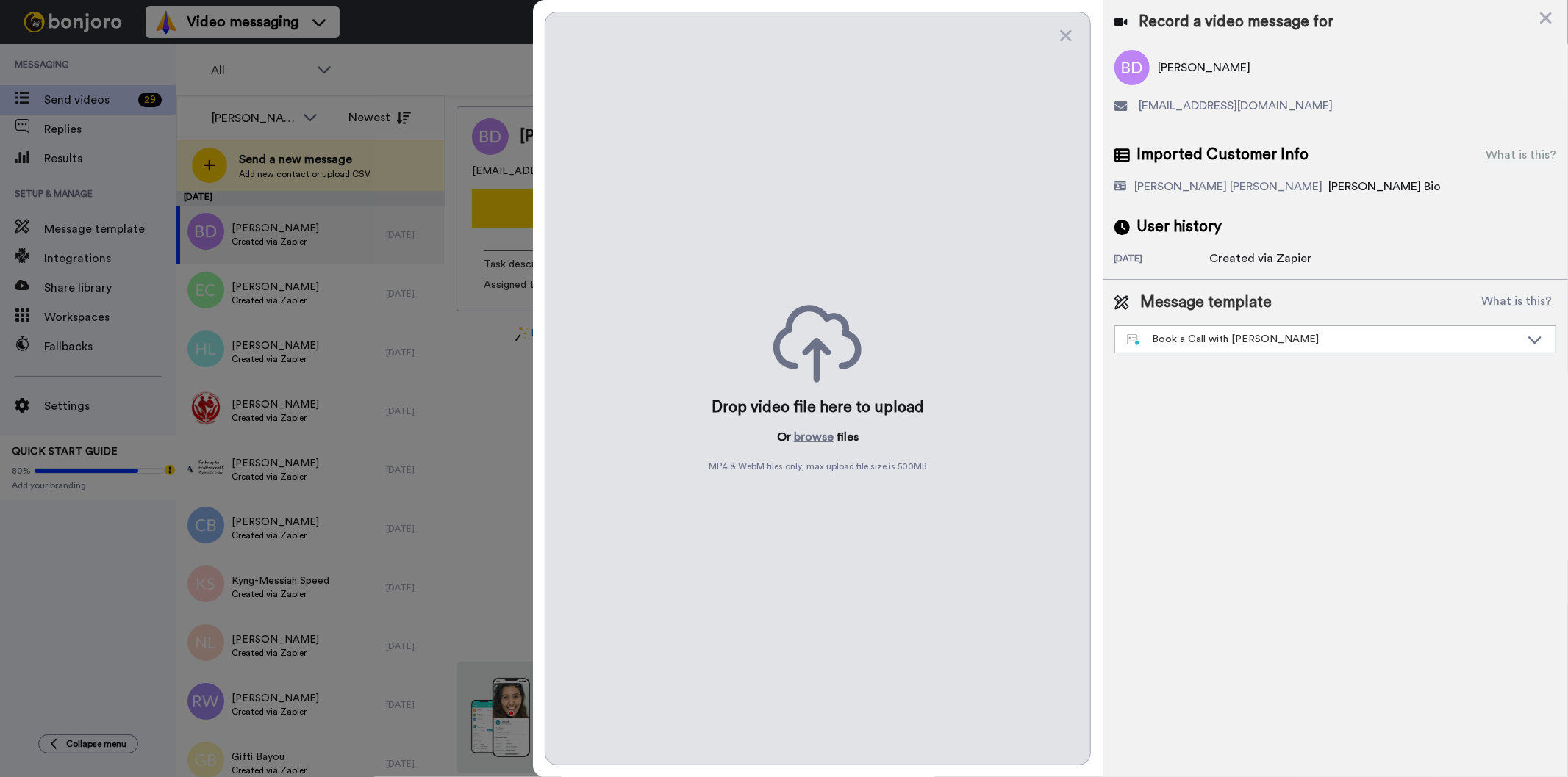
click at [813, 424] on div "Drop video file here to upload Or browse files MP4 & WebM files only, max uploa…" at bounding box center [817, 388] width 545 height 754
click at [813, 428] on button "browse" at bounding box center [813, 437] width 40 height 18
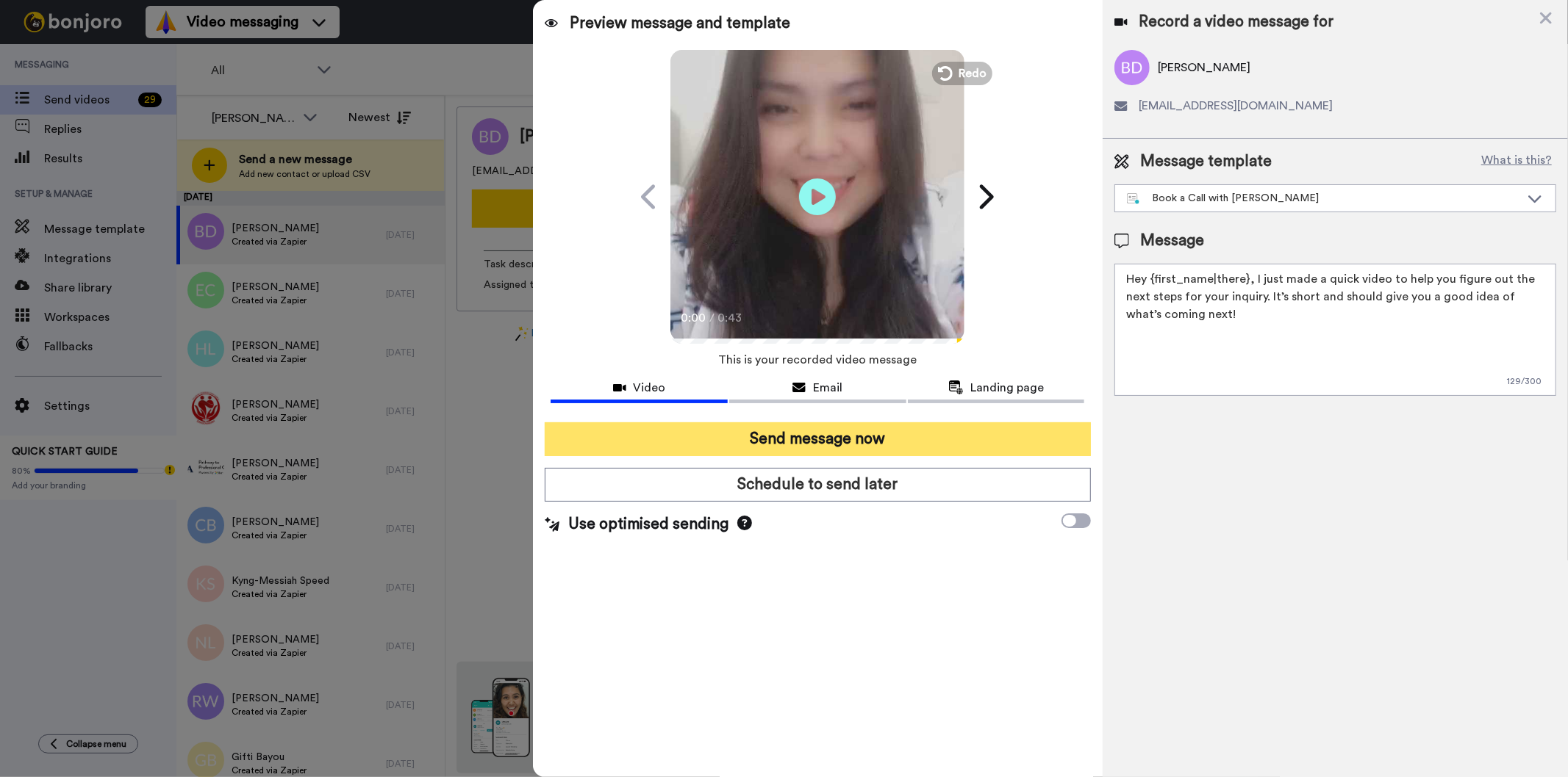
click at [857, 439] on button "Send message now" at bounding box center [817, 439] width 545 height 33
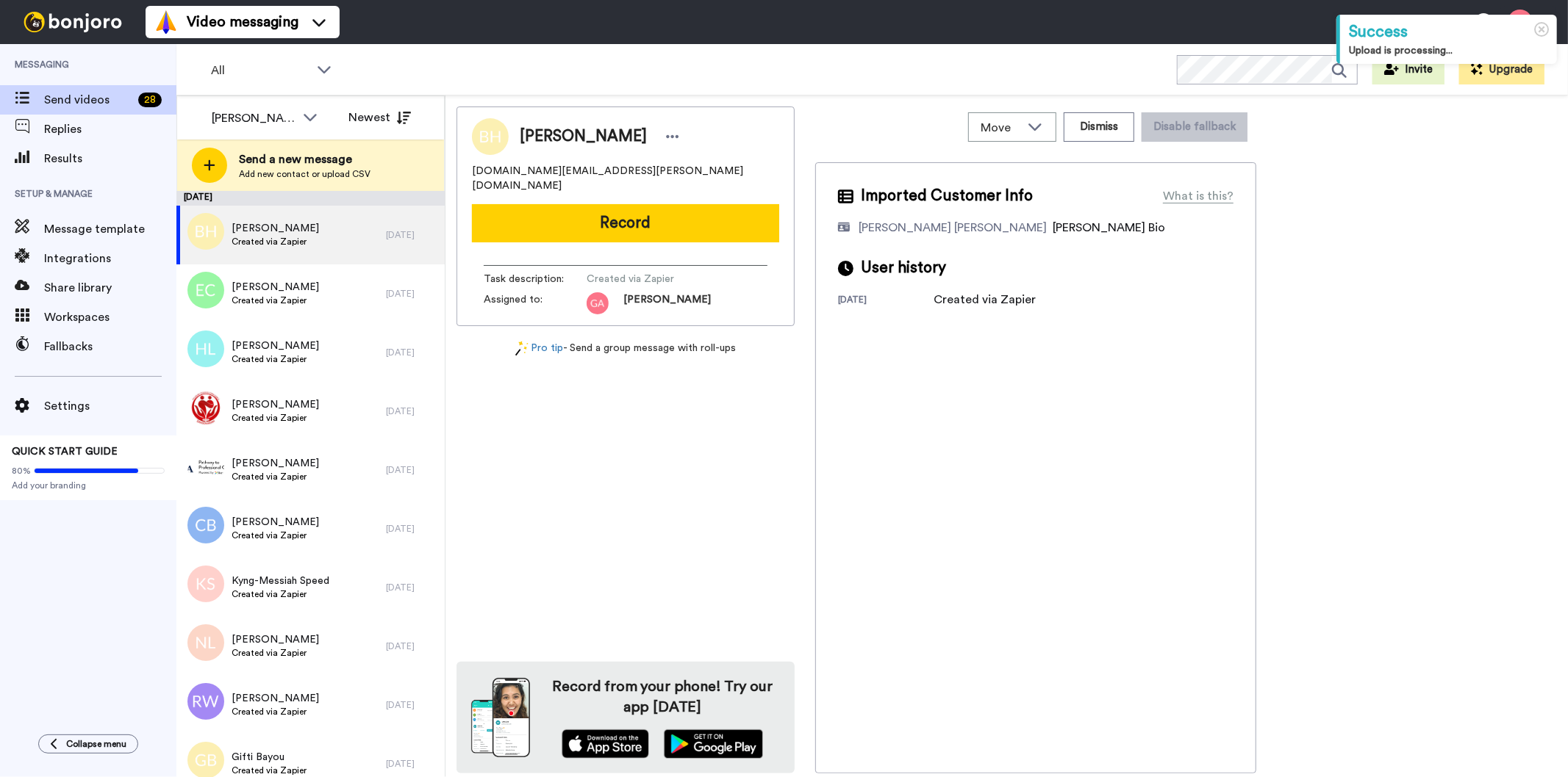
click at [575, 140] on span "[PERSON_NAME]" at bounding box center [583, 136] width 128 height 22
copy div "[PERSON_NAME]"
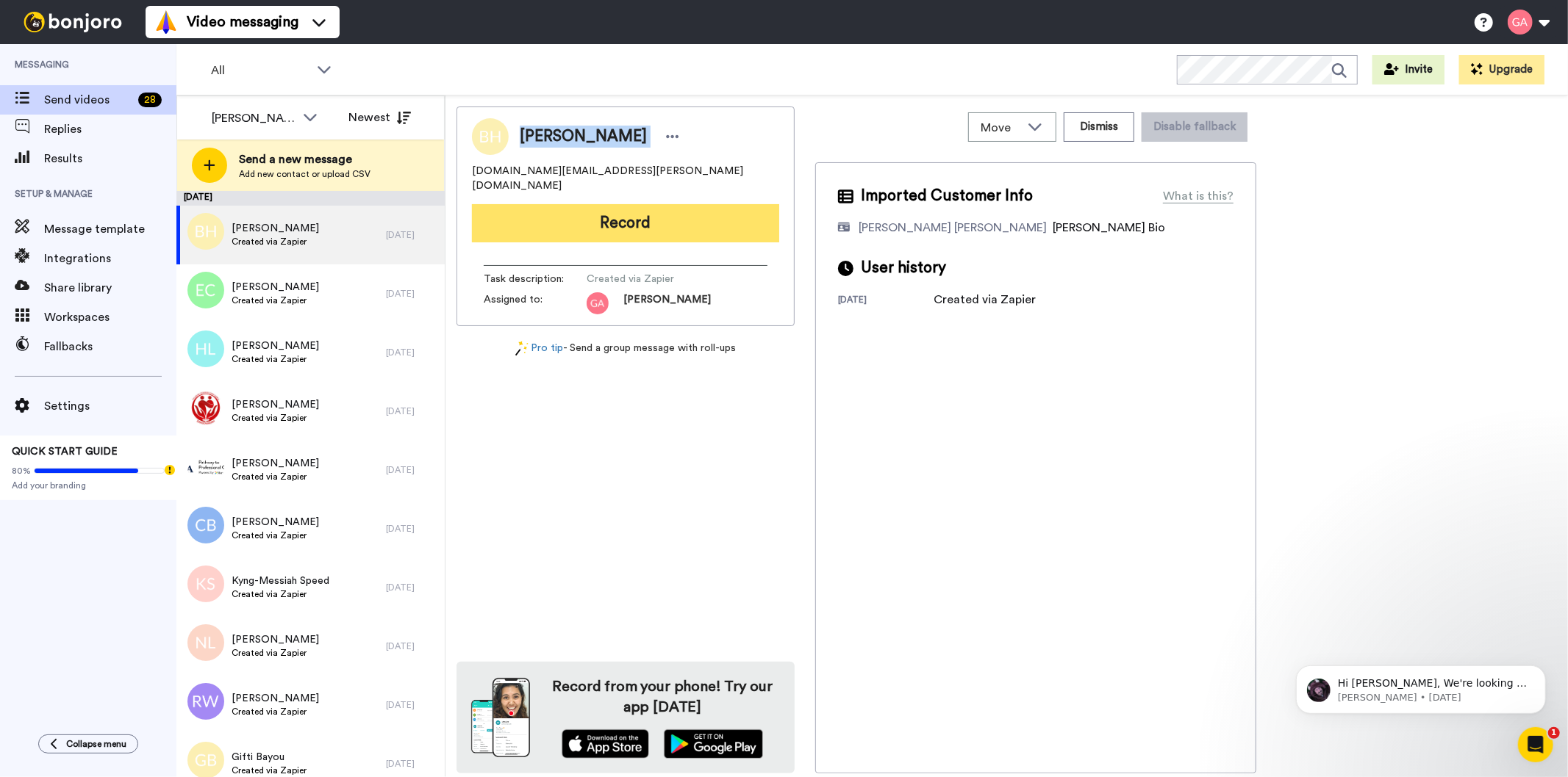
click at [679, 204] on button "Record" at bounding box center [625, 222] width 307 height 38
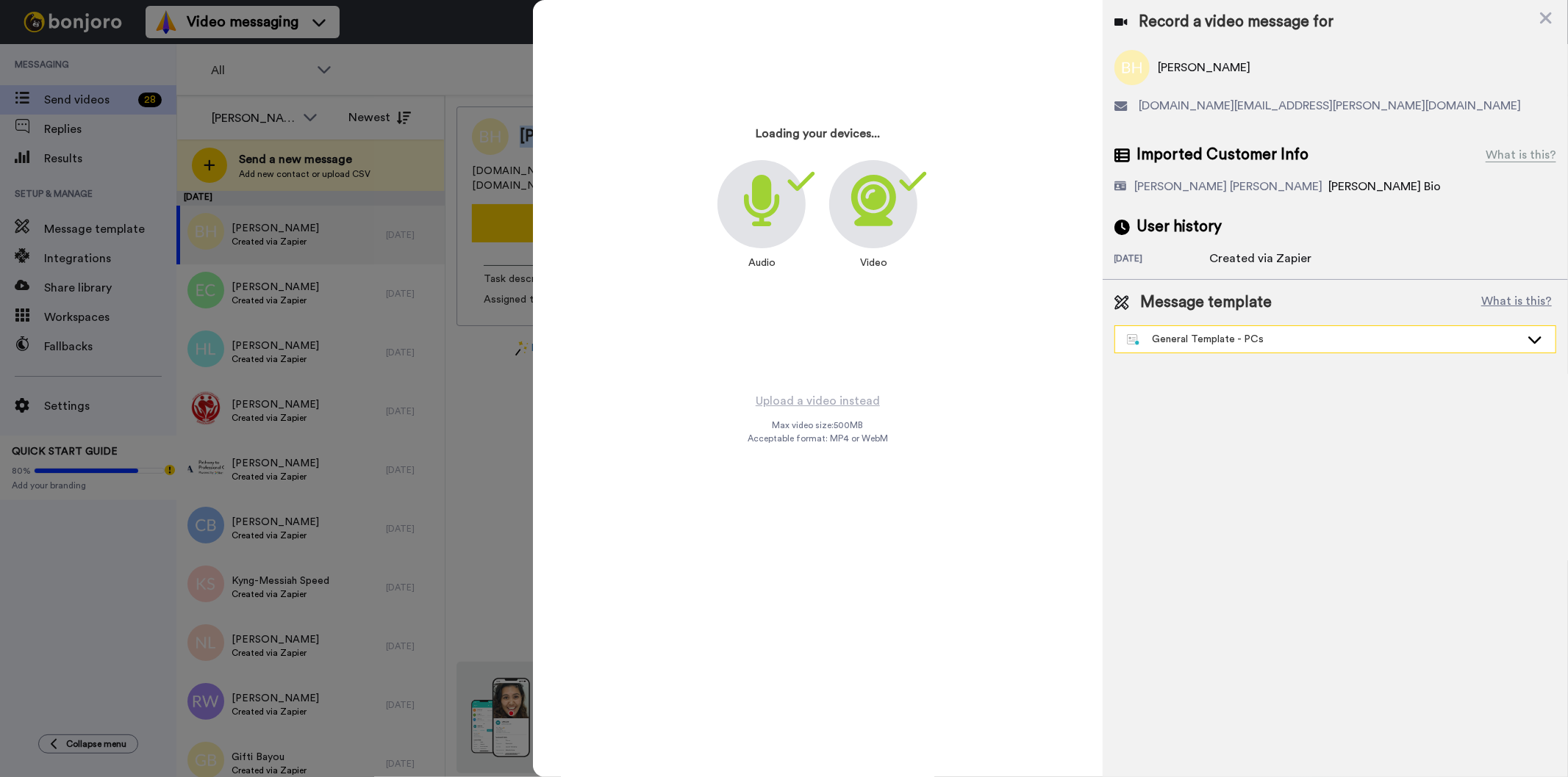
click at [1244, 326] on div "General Template - PCs" at bounding box center [1335, 339] width 441 height 26
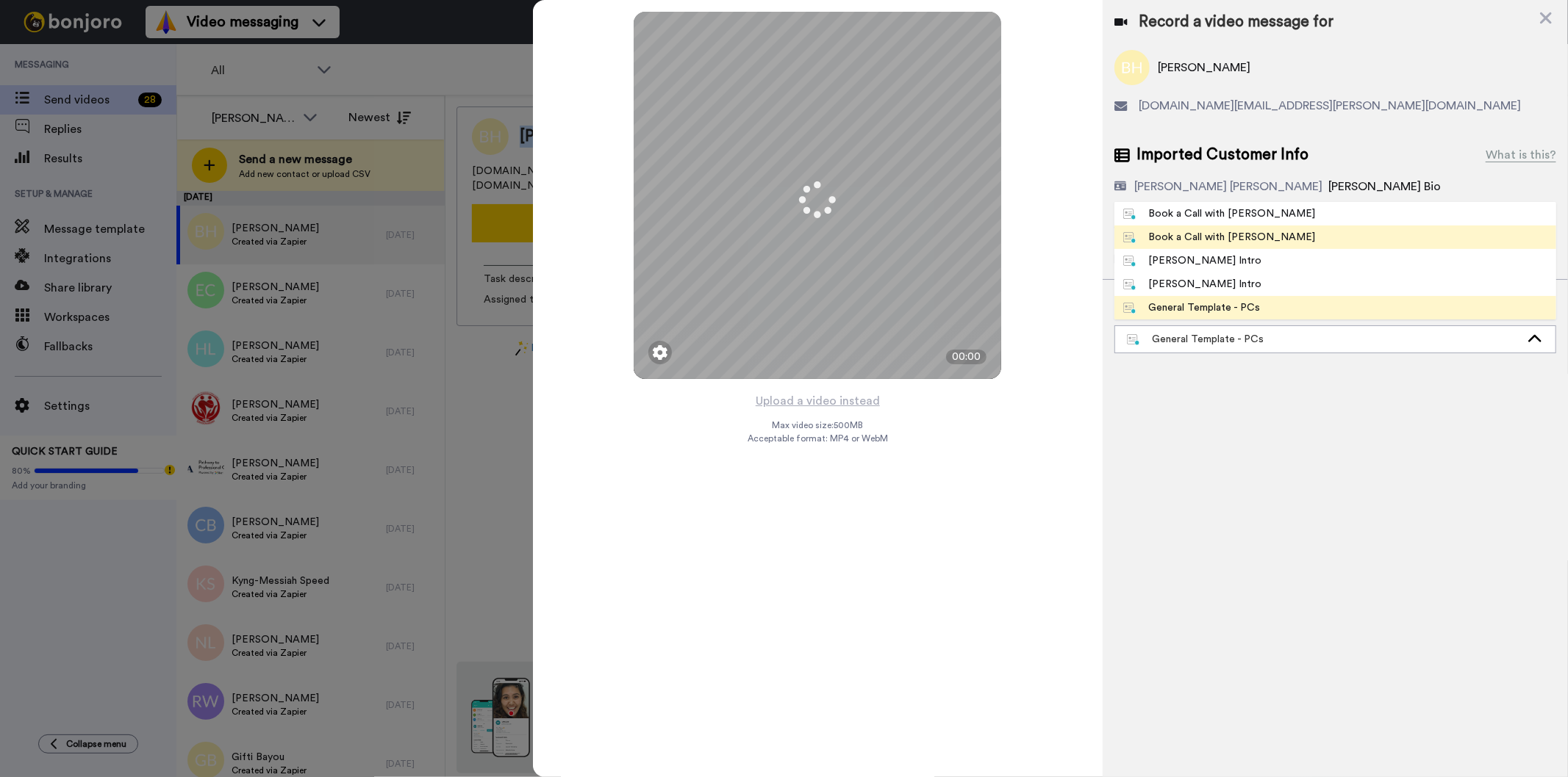
click at [1233, 230] on div "Book a Call with [PERSON_NAME]" at bounding box center [1219, 237] width 193 height 15
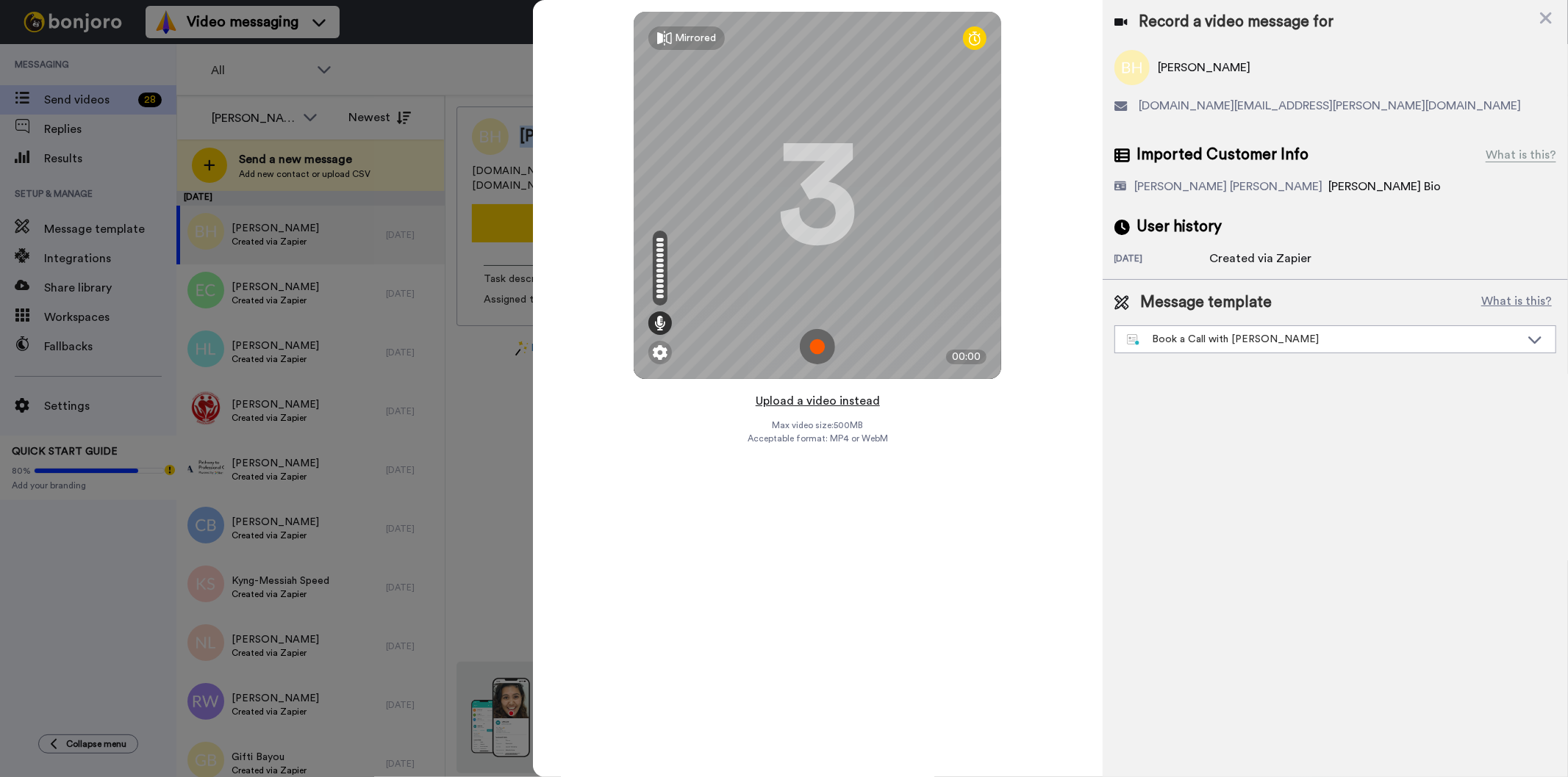
click at [833, 402] on button "Upload a video instead" at bounding box center [817, 402] width 133 height 19
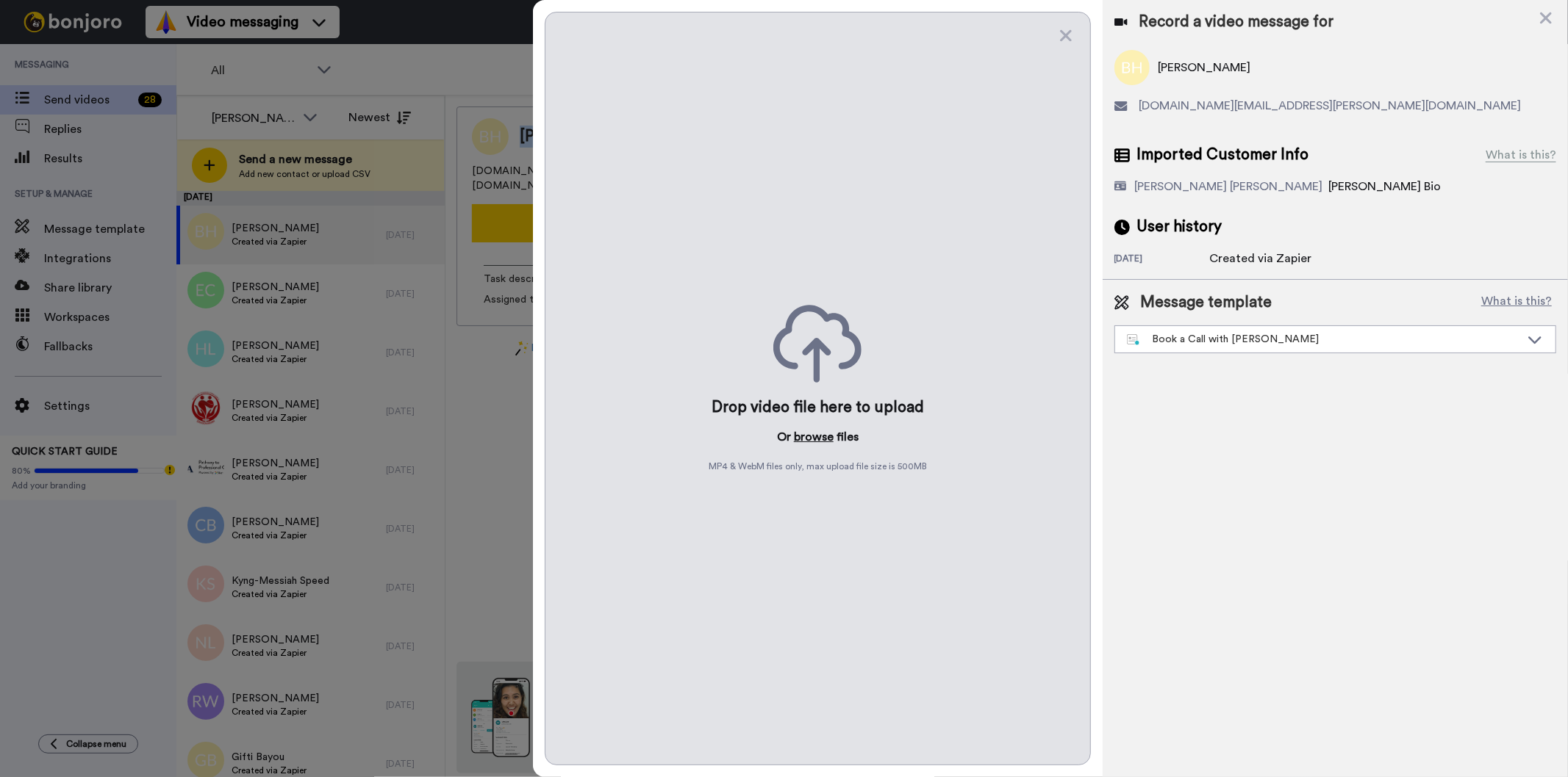
click at [806, 429] on button "browse" at bounding box center [813, 437] width 40 height 18
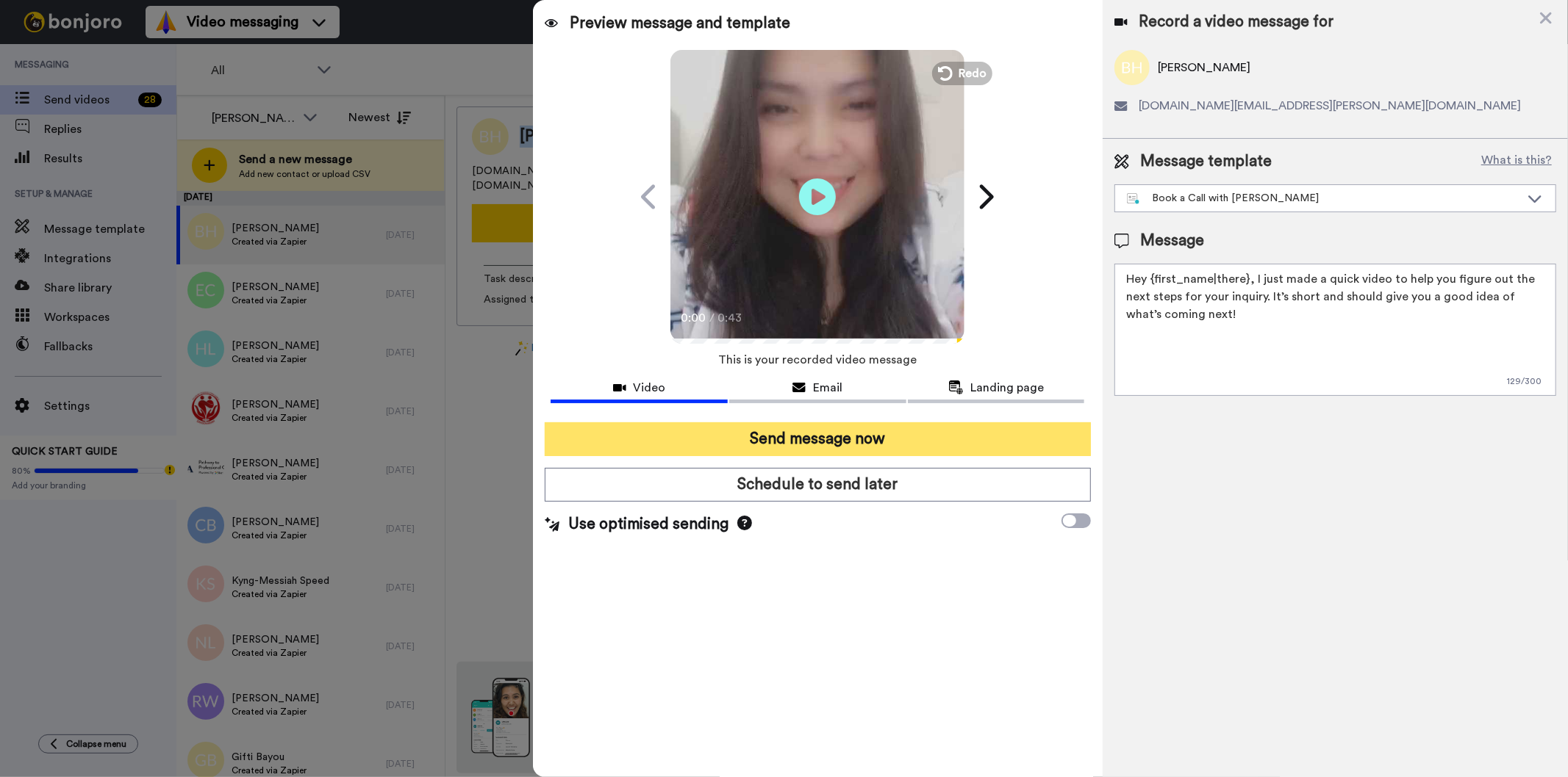
click at [935, 446] on button "Send message now" at bounding box center [817, 439] width 545 height 33
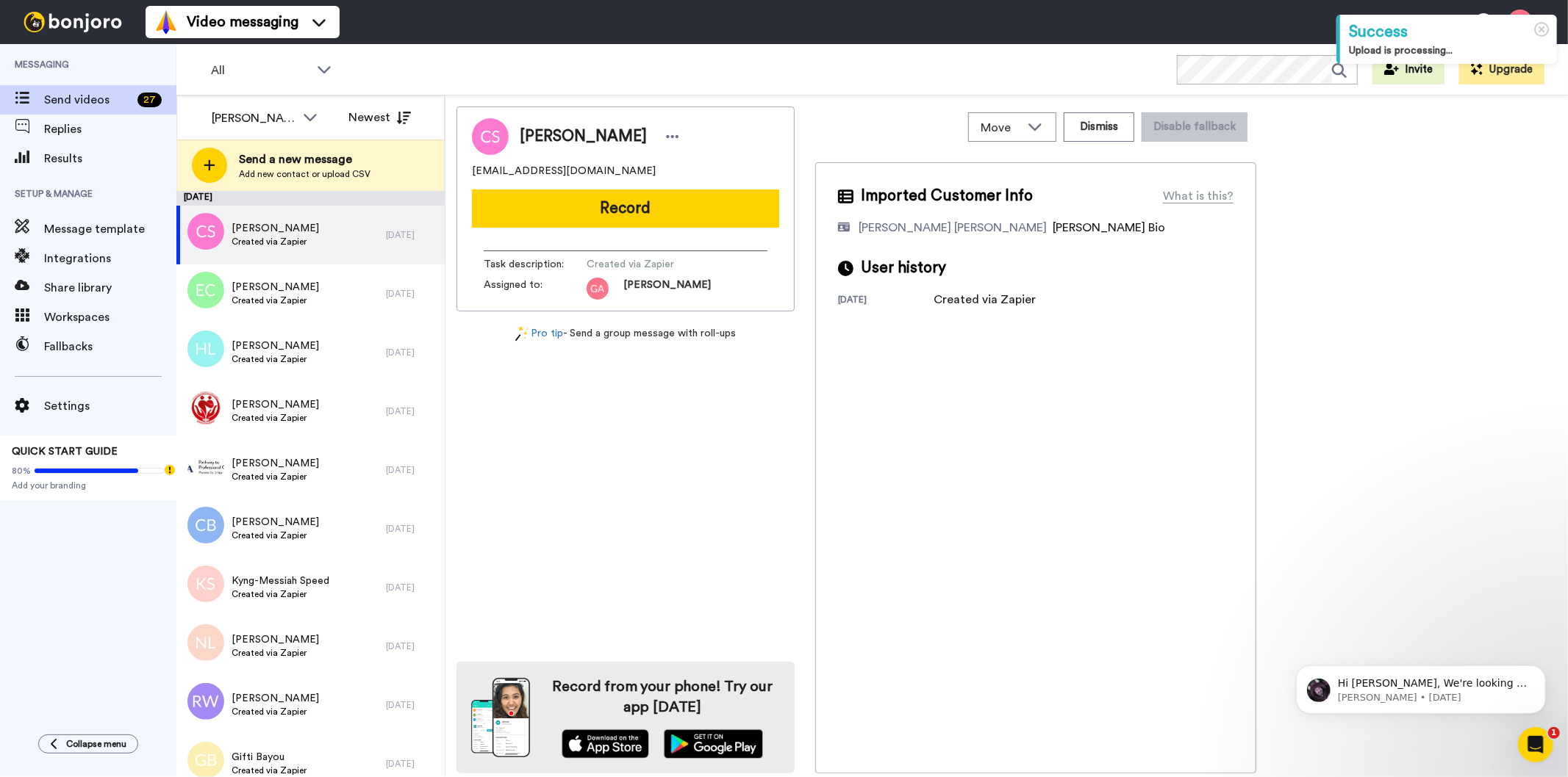
click at [609, 583] on div "[PERSON_NAME] [EMAIL_ADDRESS][DOMAIN_NAME] Record Task description : Created vi…" at bounding box center [625, 439] width 339 height 667
drag, startPoint x: 515, startPoint y: 127, endPoint x: 616, endPoint y: 131, distance: 101.1
click at [616, 131] on div "[PERSON_NAME]" at bounding box center [595, 136] width 175 height 22
copy span "[PERSON_NAME]"
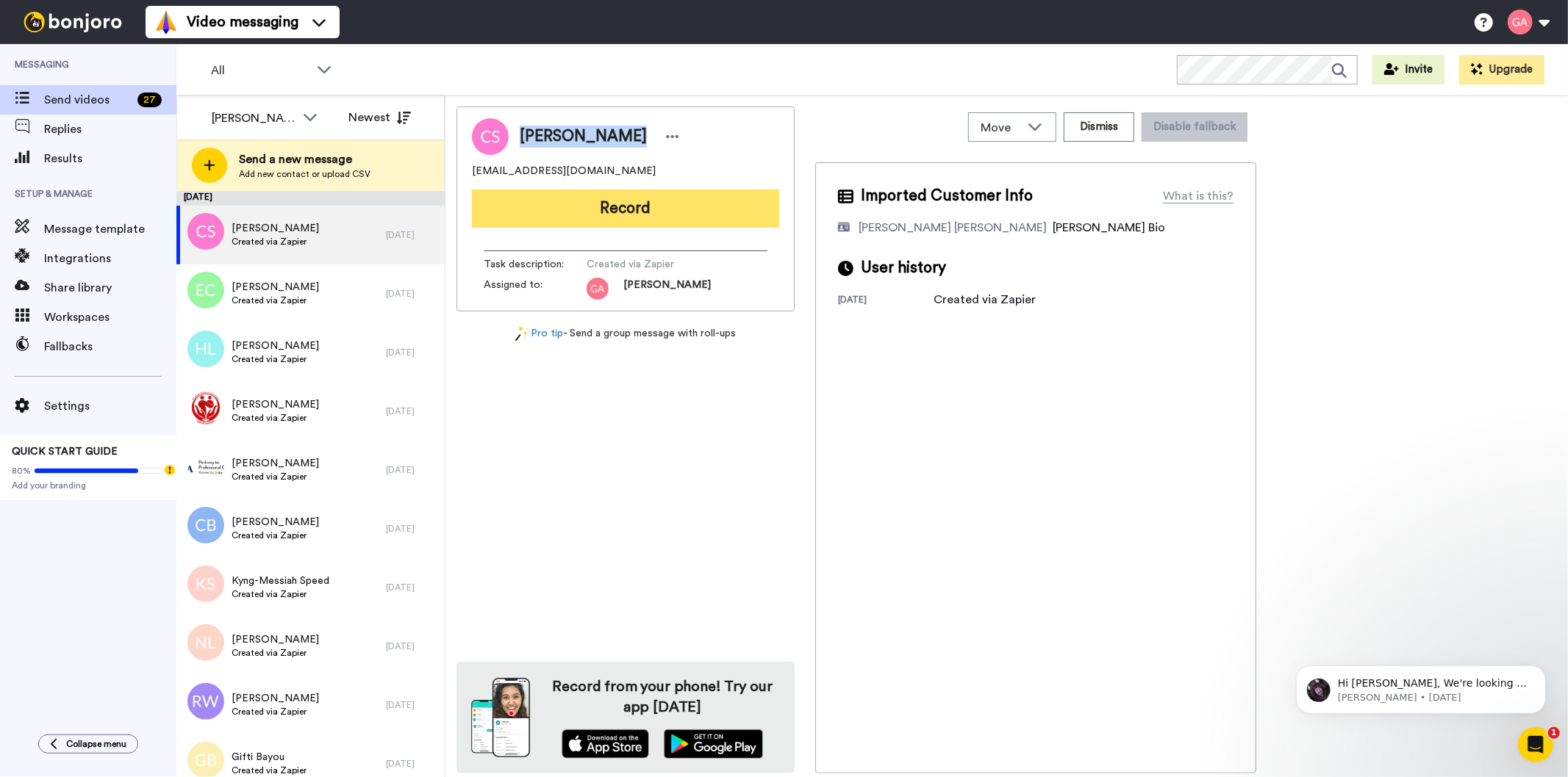
click at [711, 207] on button "Record" at bounding box center [625, 208] width 307 height 38
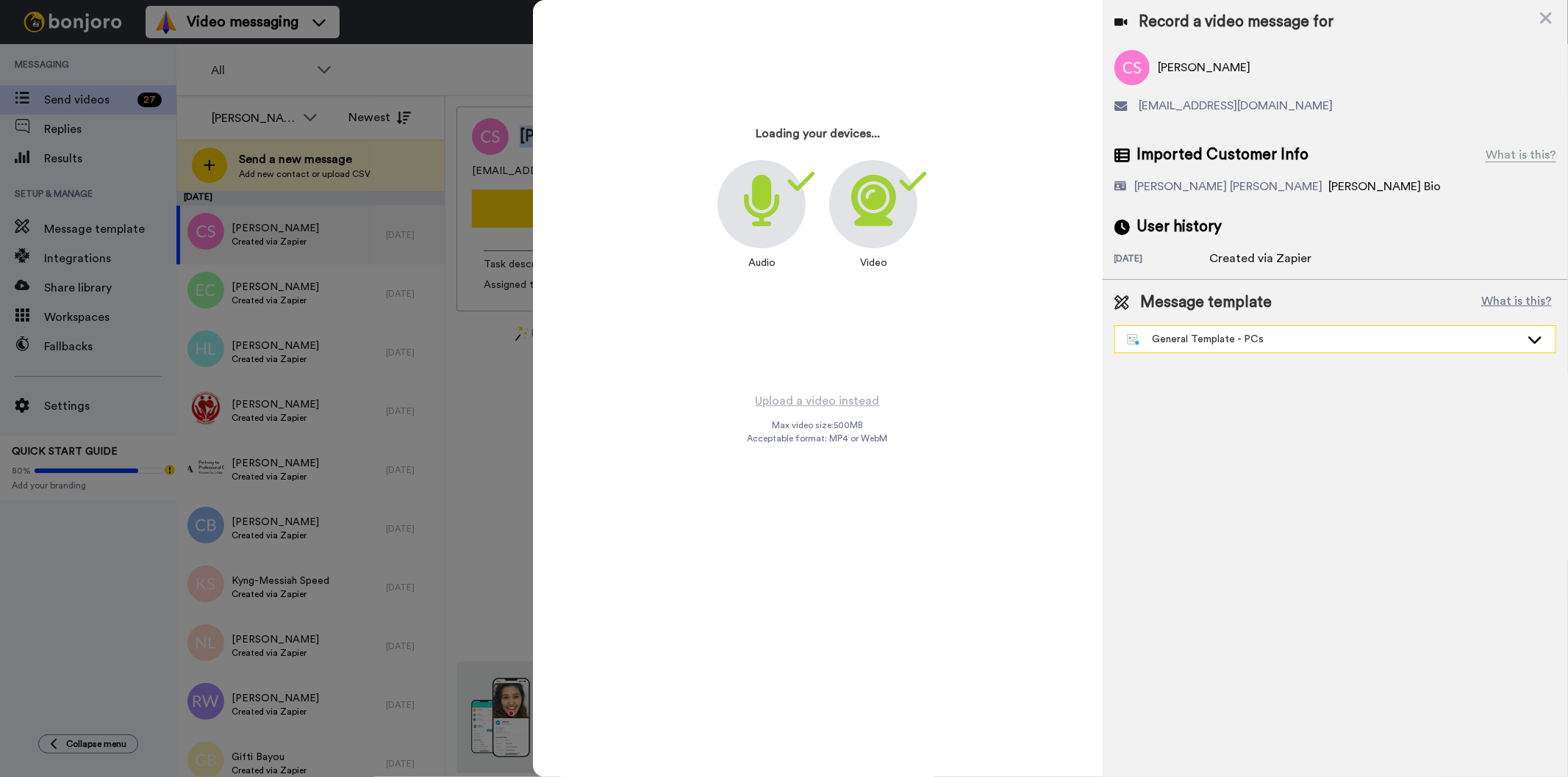
click at [1258, 350] on div "General Template - PCs" at bounding box center [1335, 339] width 441 height 26
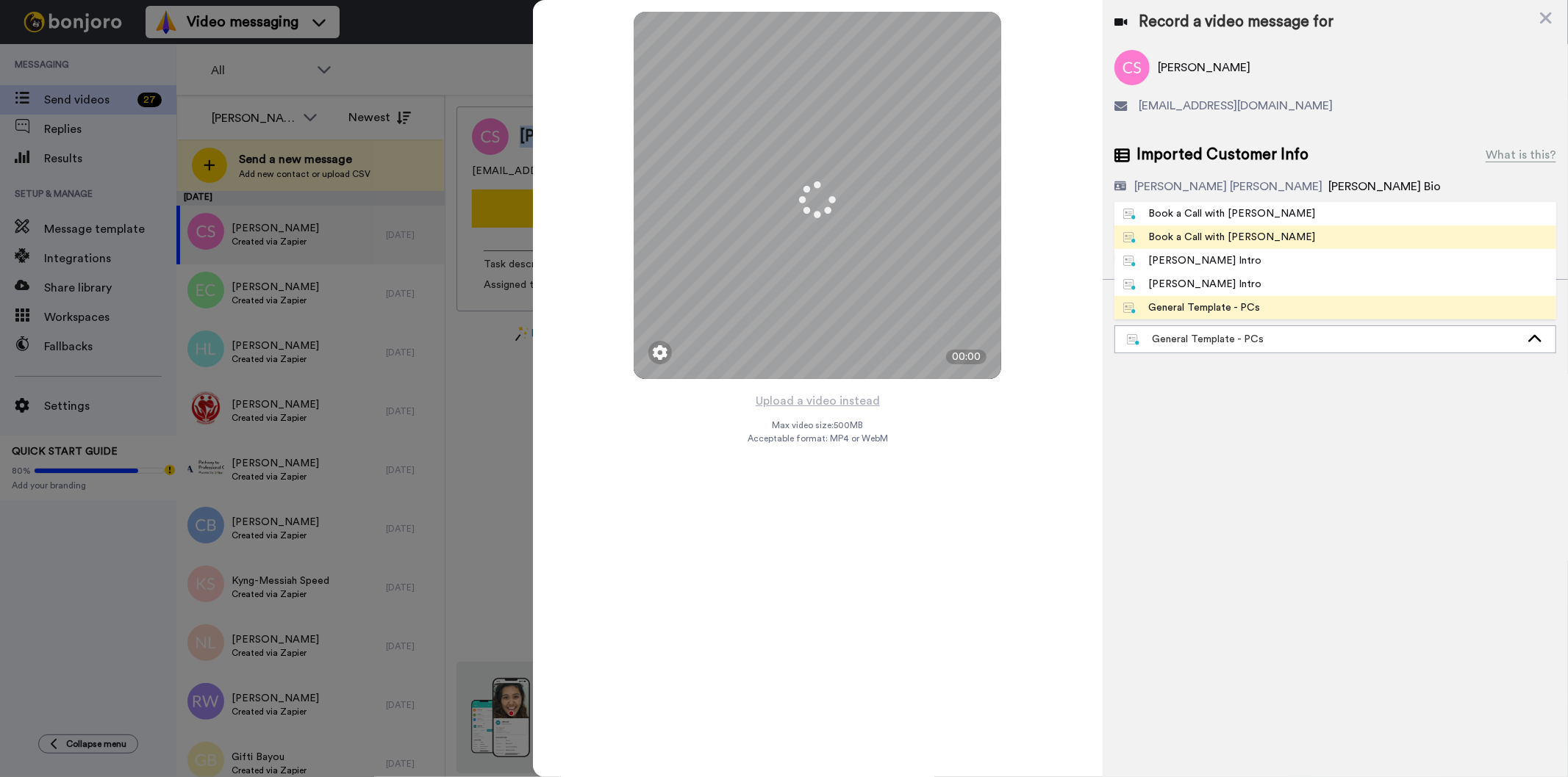
click at [1254, 238] on span "Book a Call with [PERSON_NAME]" at bounding box center [1219, 237] width 210 height 15
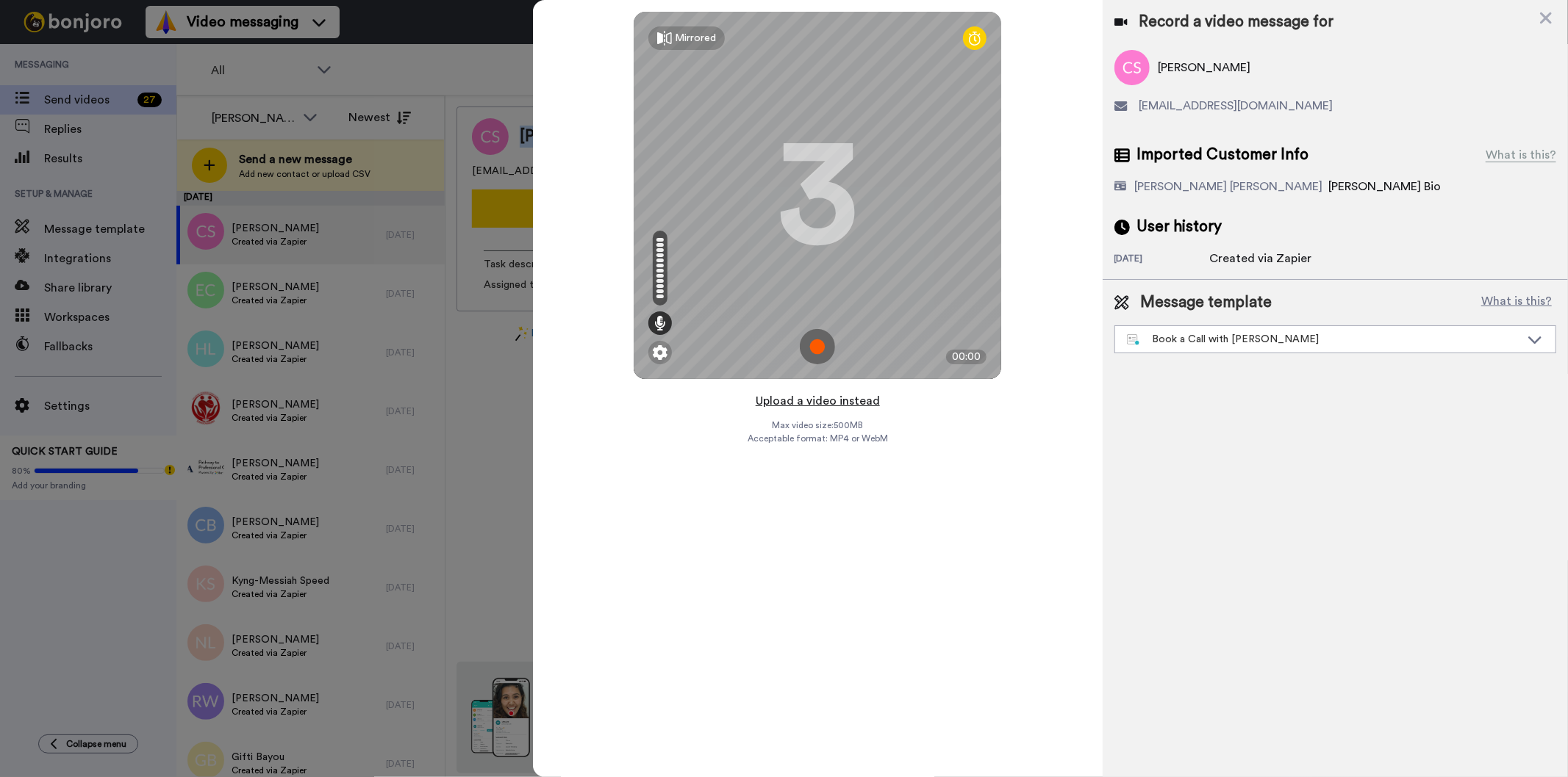
click at [792, 397] on button "Upload a video instead" at bounding box center [817, 402] width 133 height 19
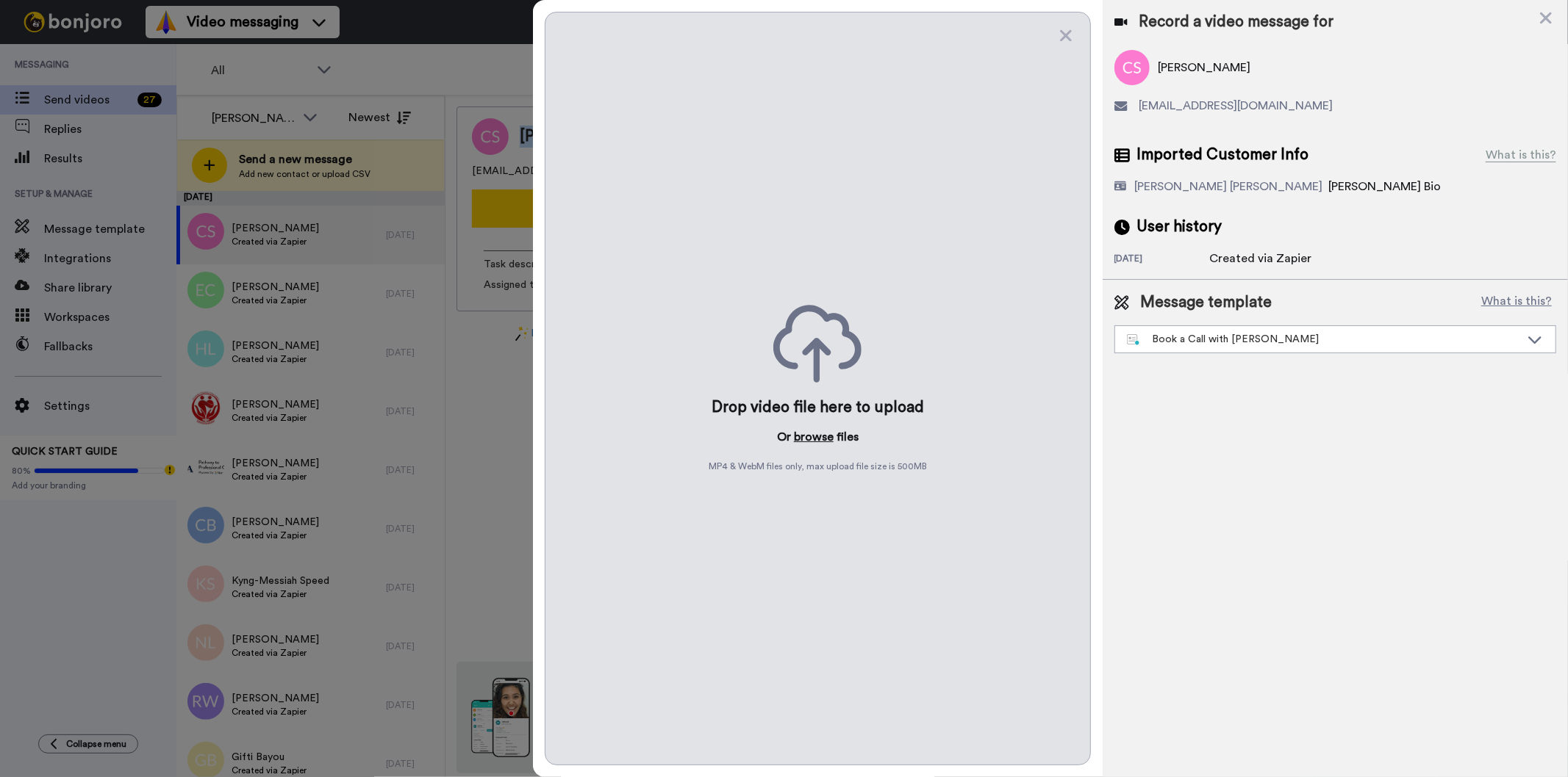
click at [820, 429] on button "browse" at bounding box center [813, 437] width 40 height 18
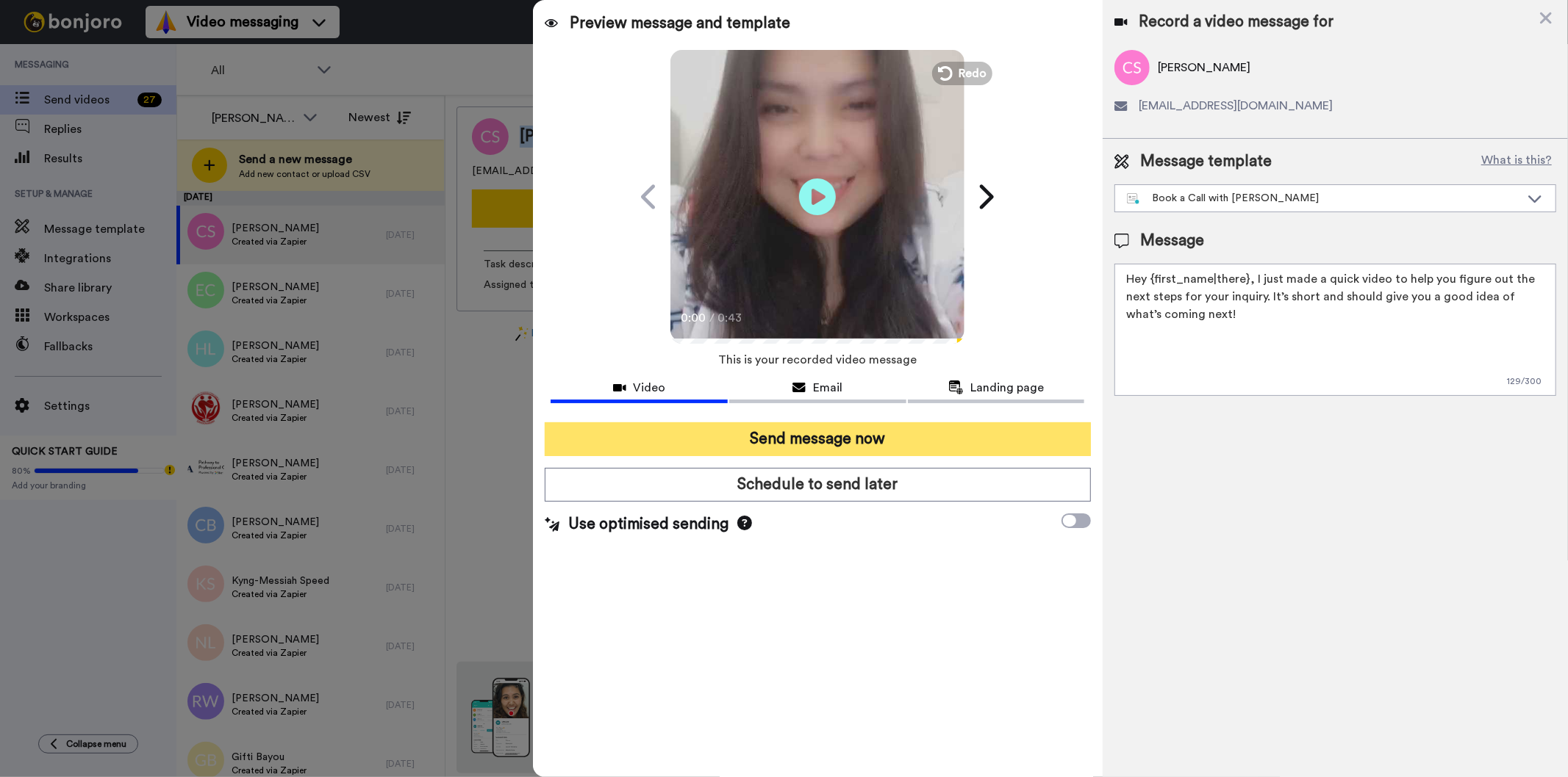
click at [991, 432] on button "Send message now" at bounding box center [817, 439] width 545 height 33
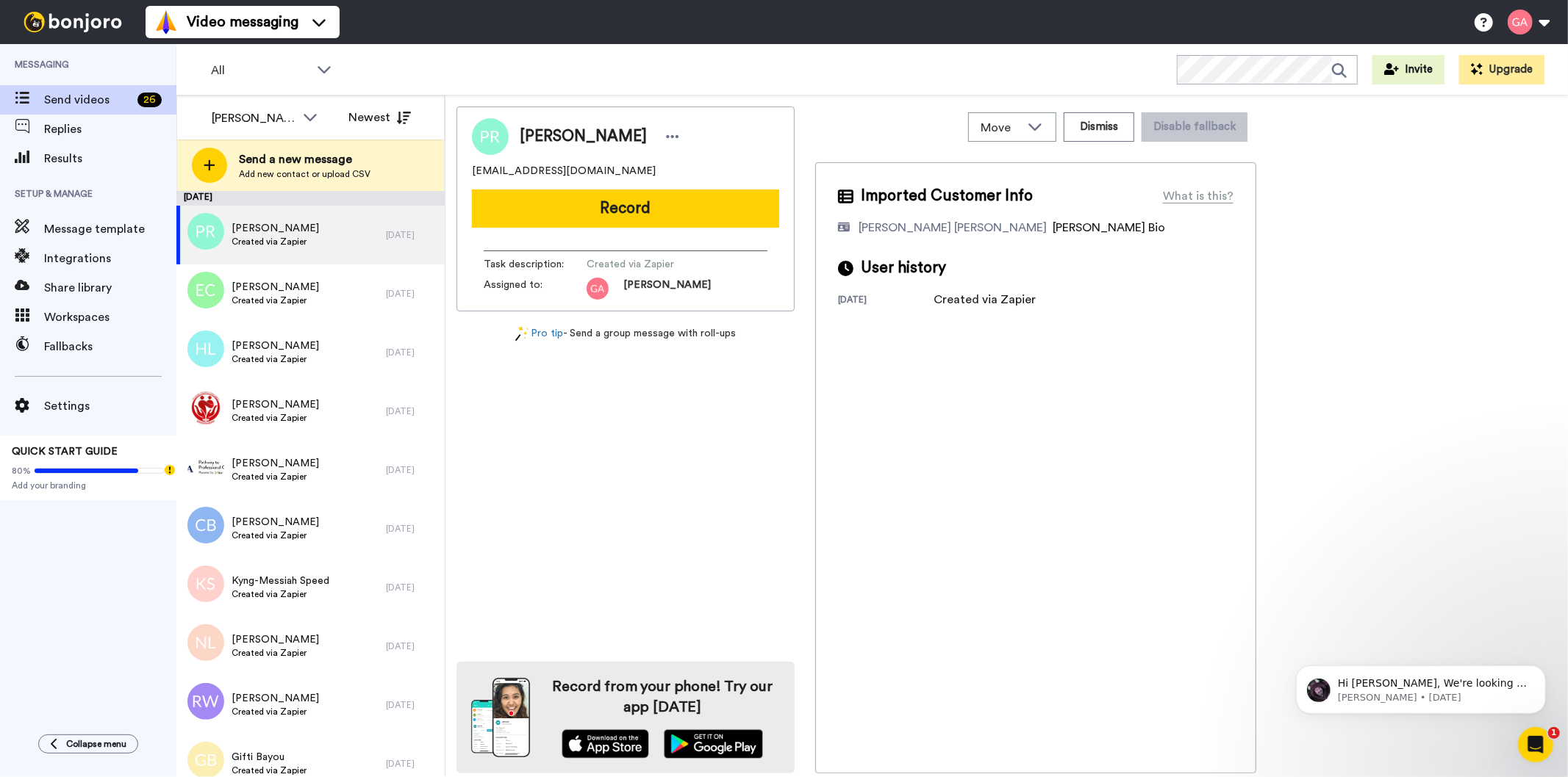
click at [597, 125] on div "[PERSON_NAME]" at bounding box center [625, 137] width 307 height 37
copy div "Paula Rodriguez"
click at [671, 490] on div "Paula Rodriguez authorpaularodriguez@gmail.com Record Task description : Create…" at bounding box center [625, 439] width 339 height 667
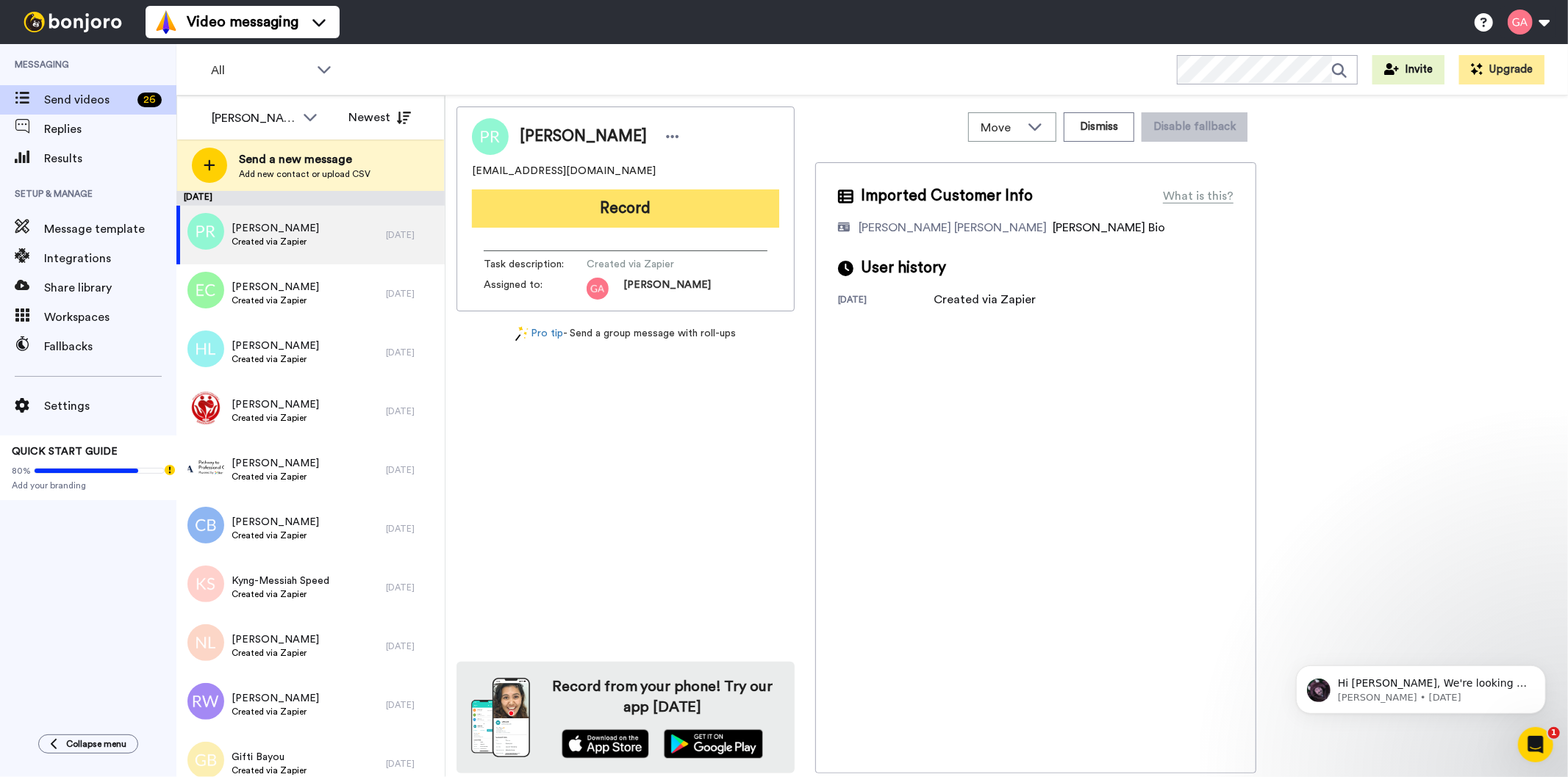
click at [708, 203] on button "Record" at bounding box center [625, 208] width 307 height 38
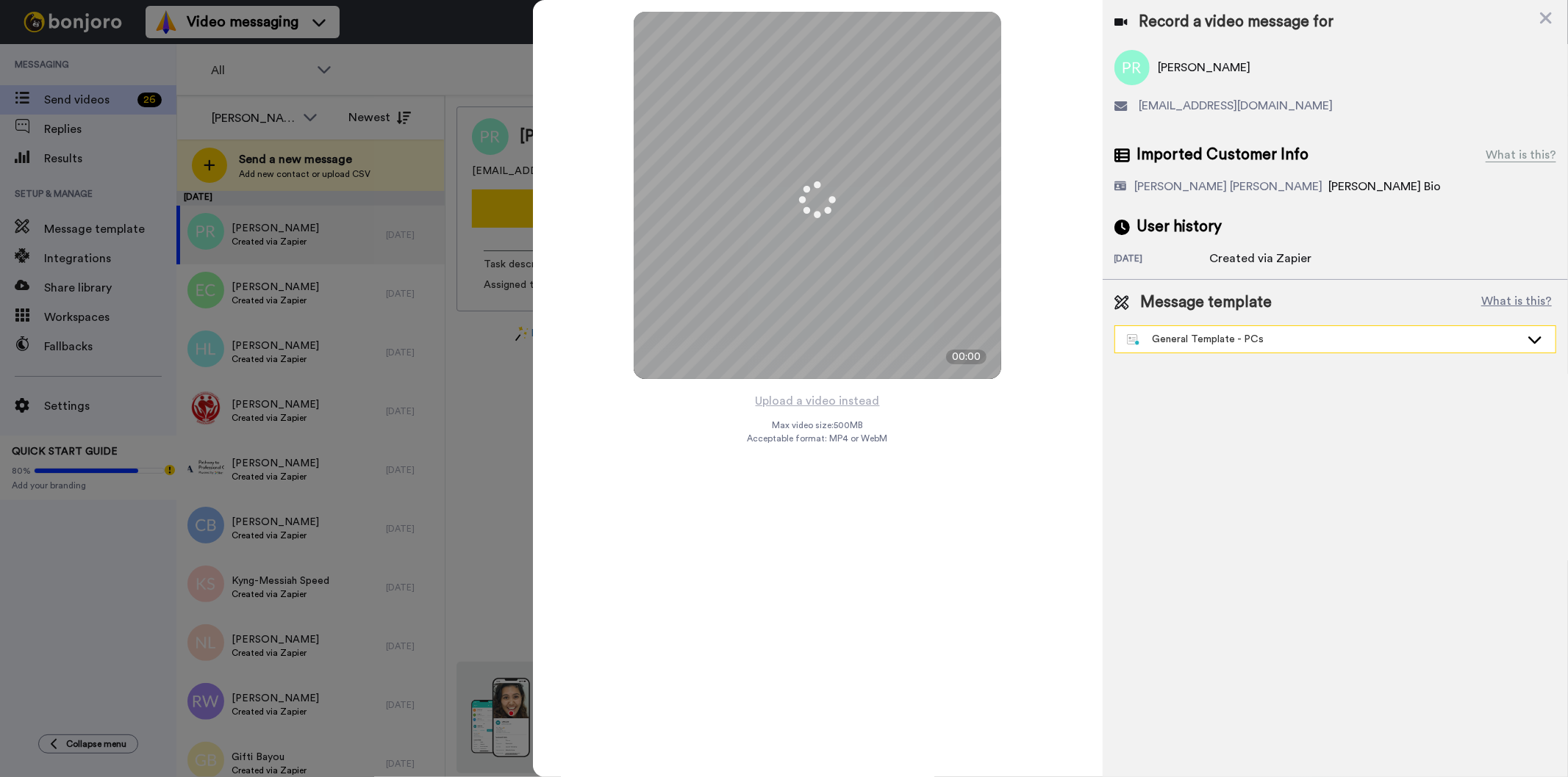
click at [1248, 347] on div "General Template - PCs" at bounding box center [1335, 339] width 441 height 26
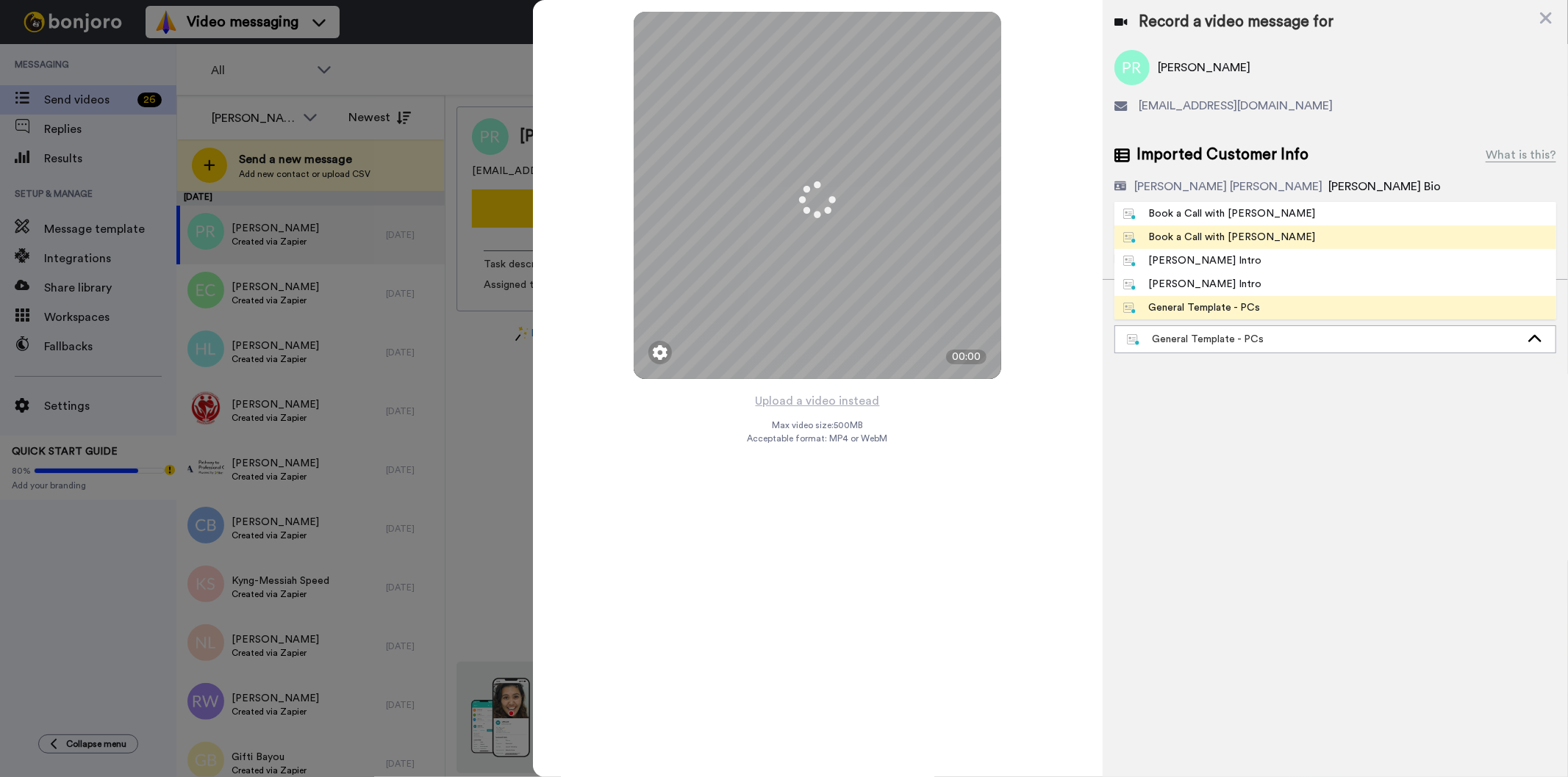
click at [1262, 243] on li "Book a Call with Gilda" at bounding box center [1335, 237] width 441 height 24
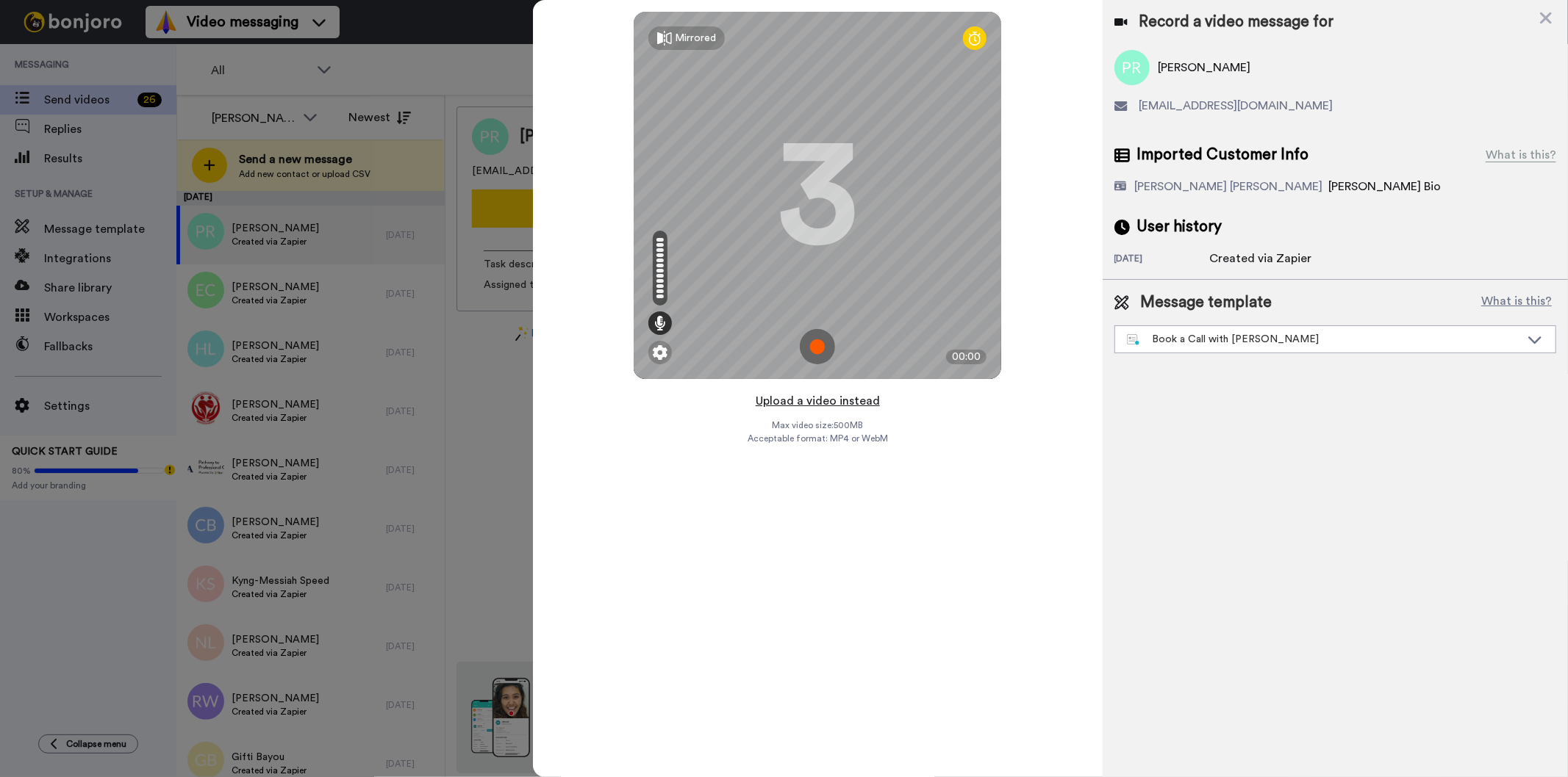
click at [853, 400] on button "Upload a video instead" at bounding box center [817, 402] width 133 height 19
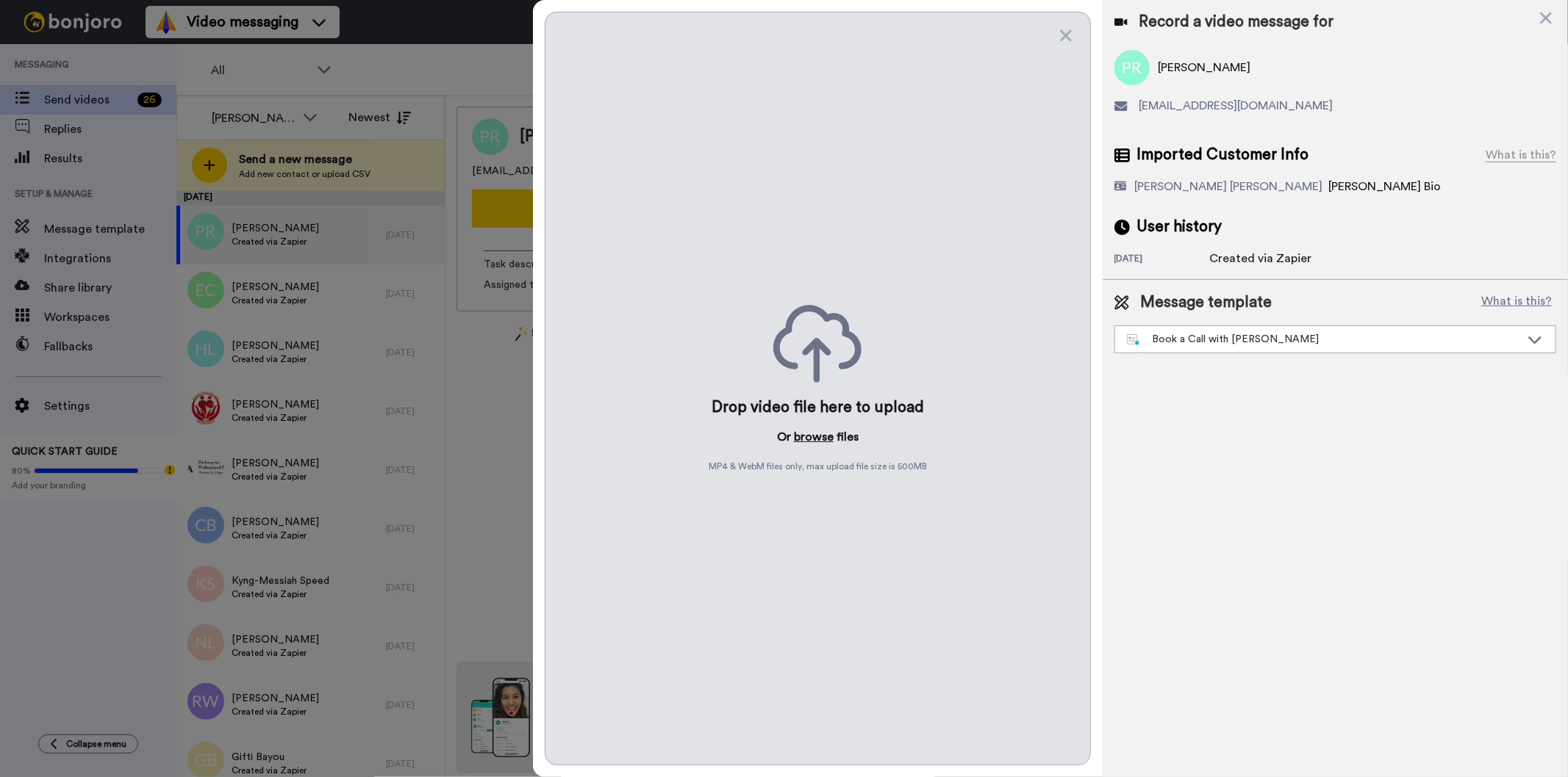
click at [803, 435] on button "browse" at bounding box center [813, 437] width 40 height 18
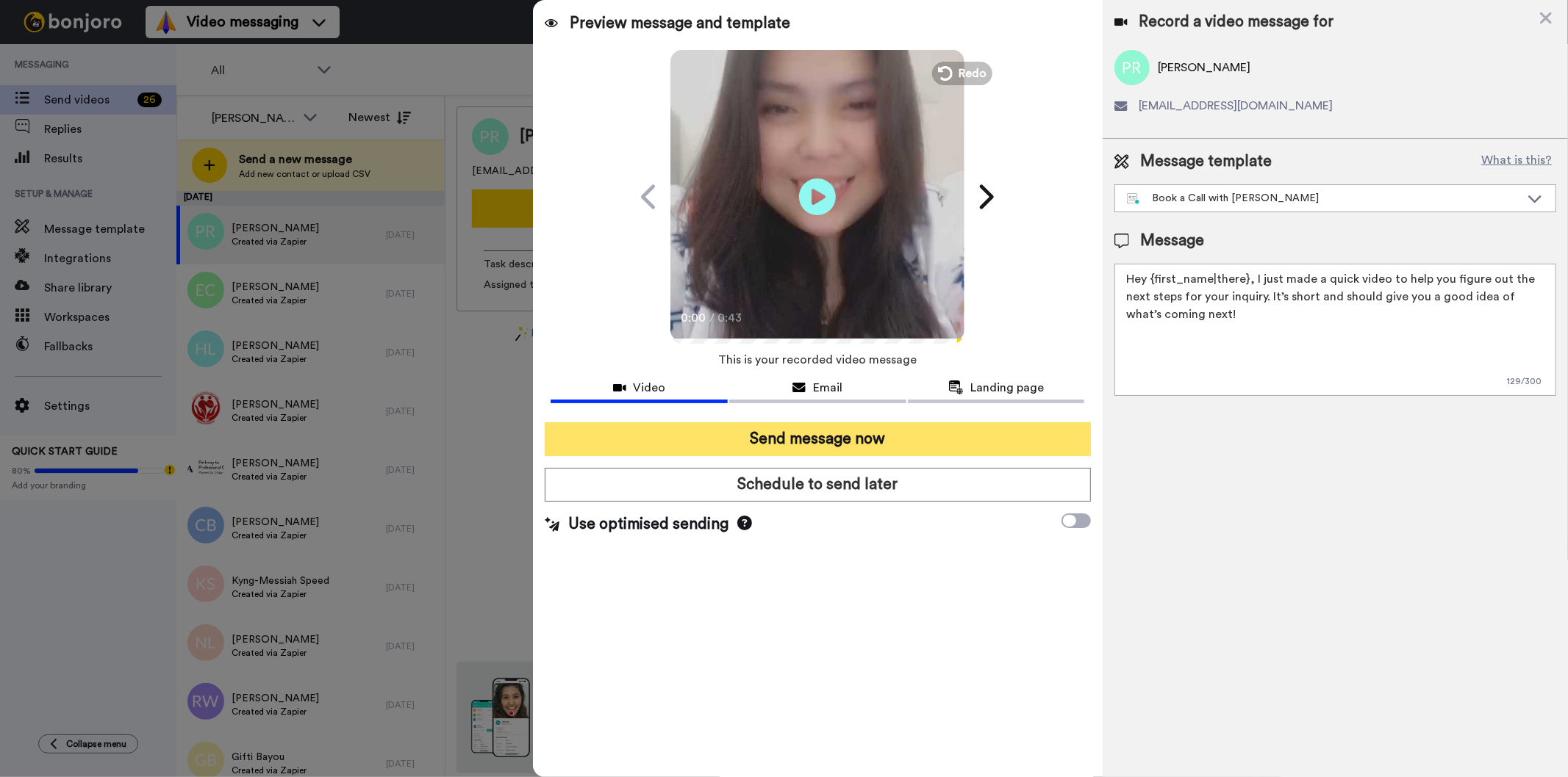
click at [895, 437] on button "Send message now" at bounding box center [817, 439] width 545 height 33
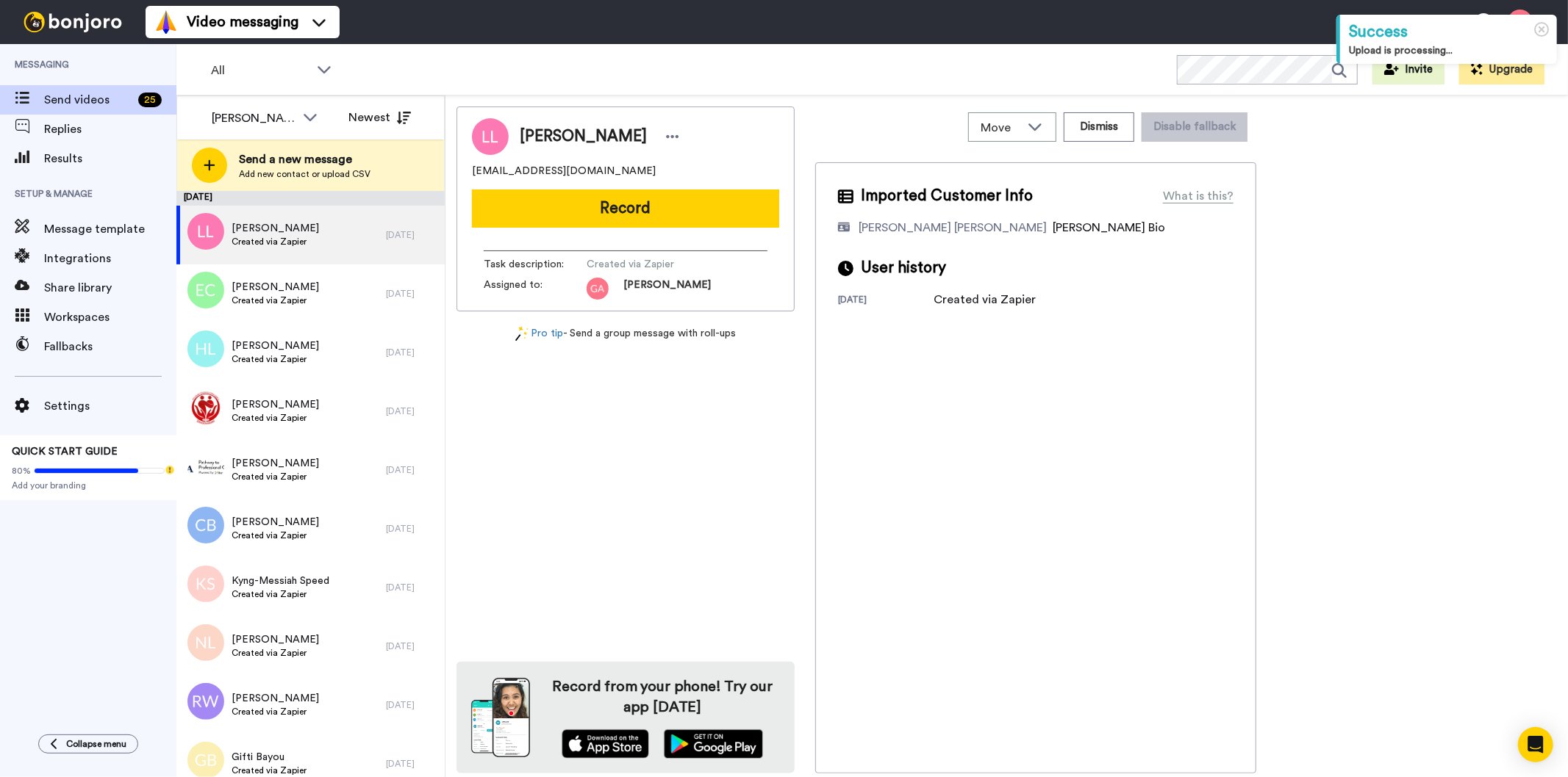
click at [587, 132] on span "[PERSON_NAME]" at bounding box center [583, 136] width 128 height 22
copy div "[PERSON_NAME]"
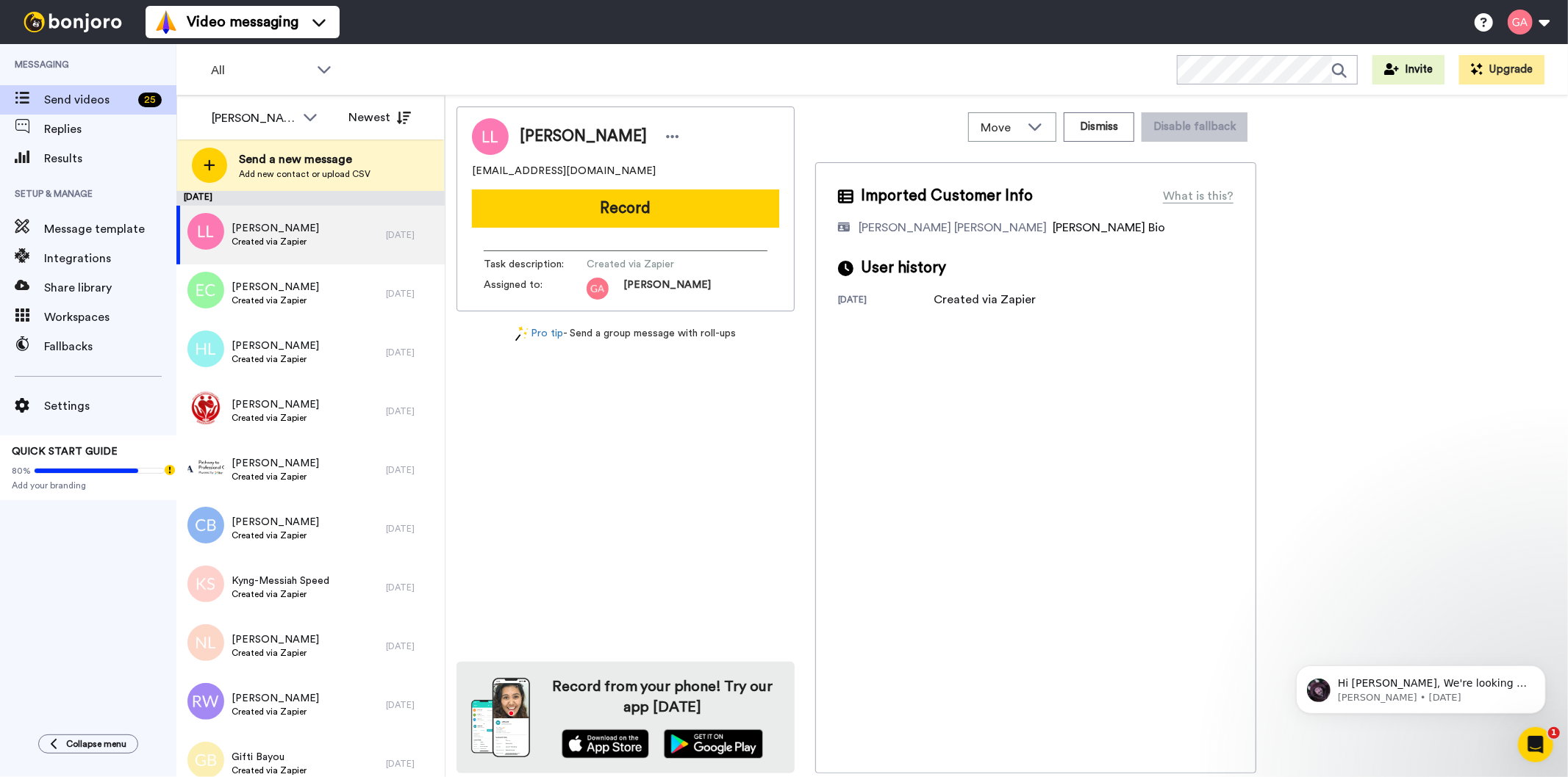
click at [1033, 488] on div "Imported Customer Info What is this? [PERSON_NAME] [PERSON_NAME] Bonjoro Assign…" at bounding box center [1036, 468] width 441 height 611
click at [1105, 127] on button "Dismiss" at bounding box center [1099, 127] width 70 height 29
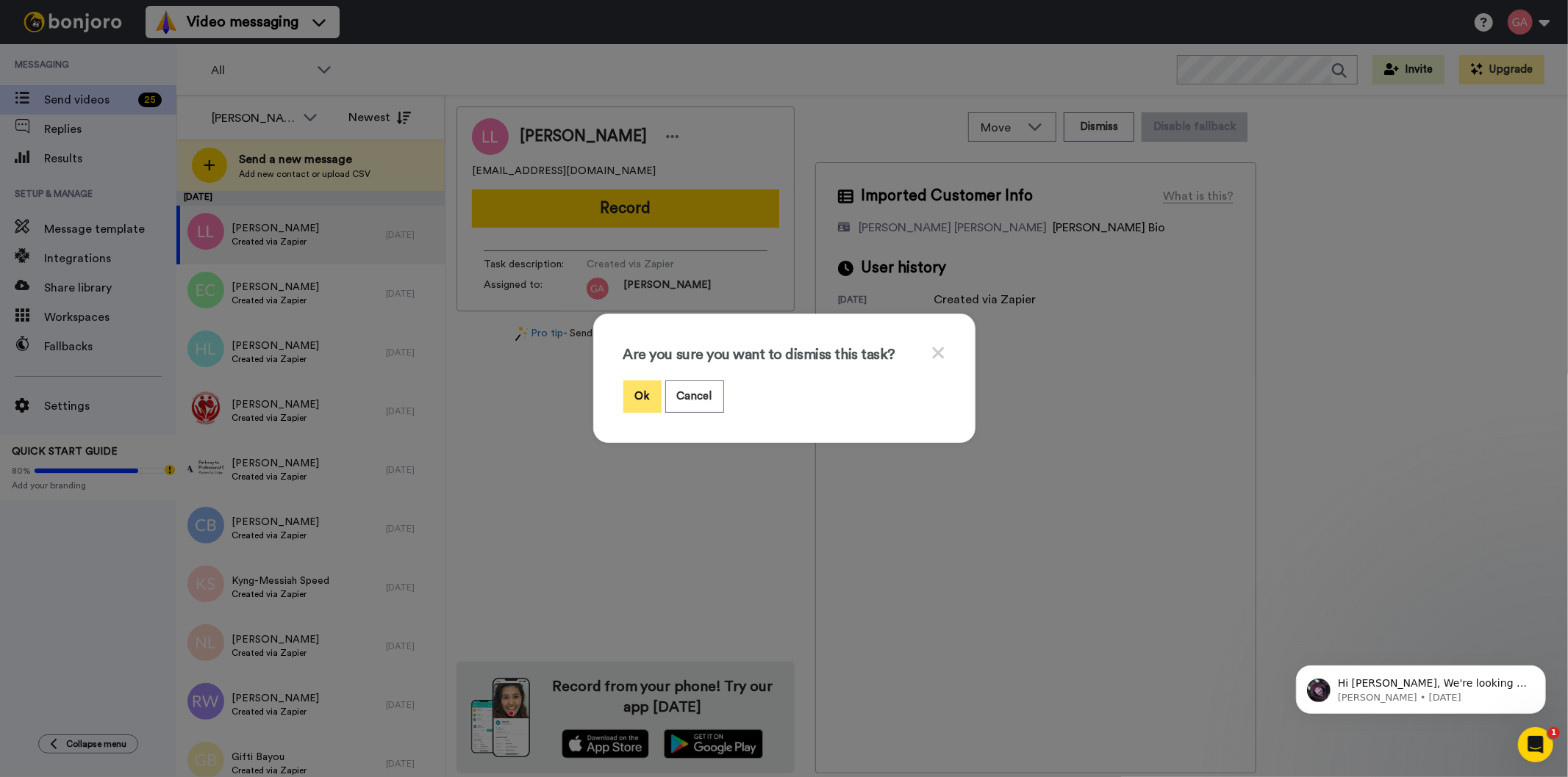
click at [628, 381] on button "Ok" at bounding box center [642, 396] width 38 height 32
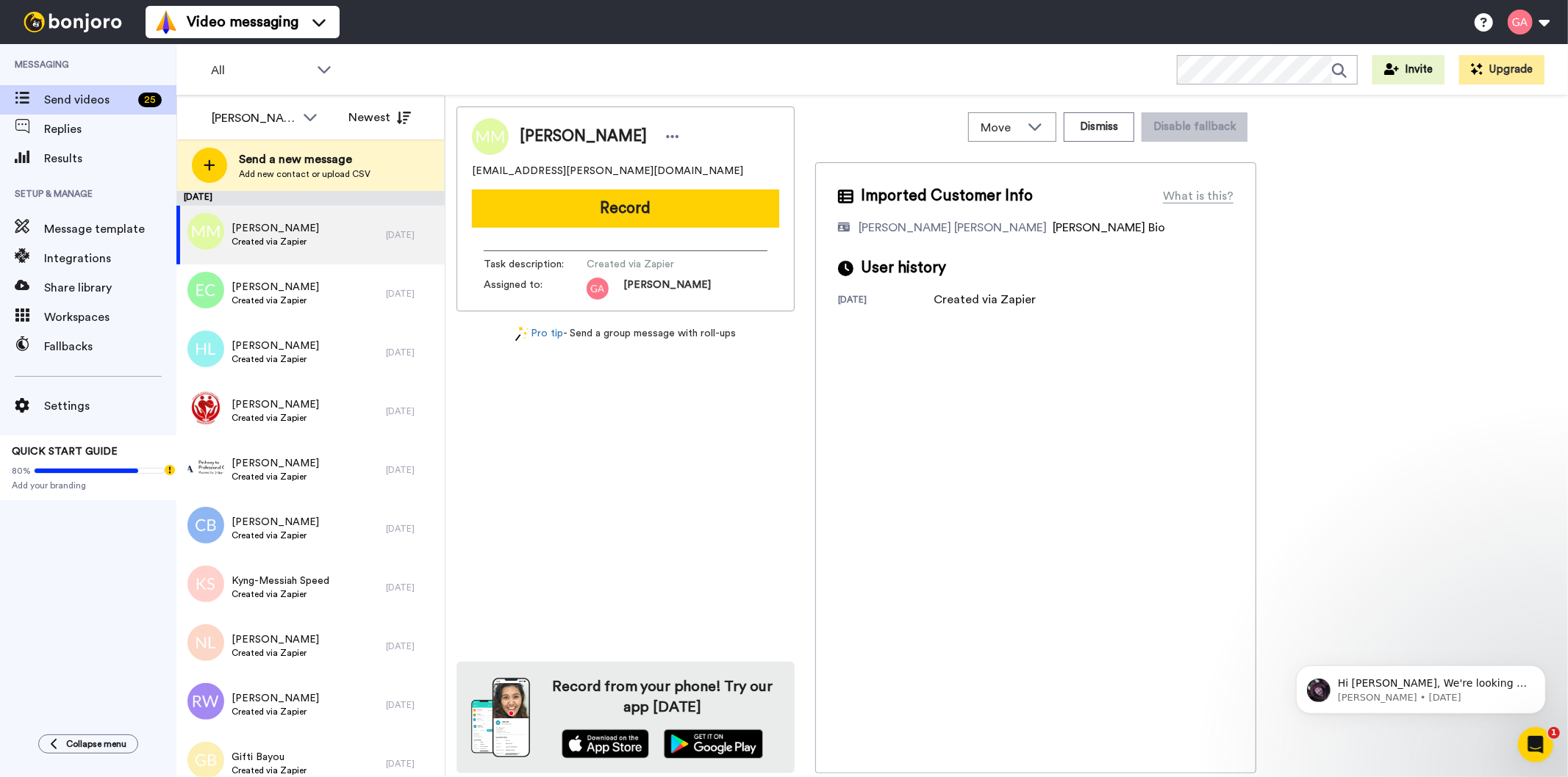
click at [577, 131] on span "Michelle McLean" at bounding box center [583, 136] width 128 height 22
copy div "Michelle McLean"
click at [1092, 128] on button "Dismiss" at bounding box center [1099, 127] width 70 height 29
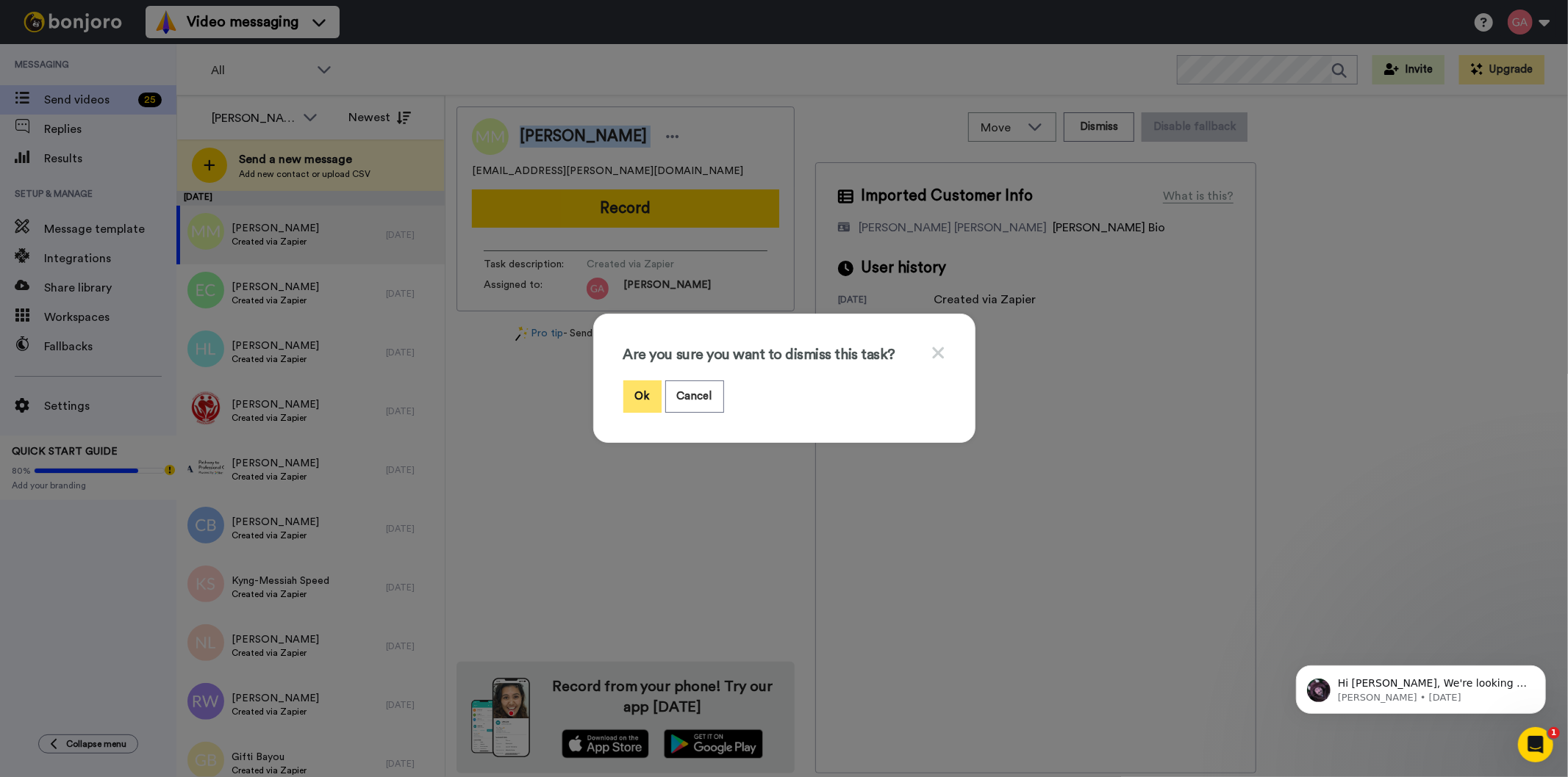
click at [632, 386] on button "Ok" at bounding box center [642, 396] width 38 height 32
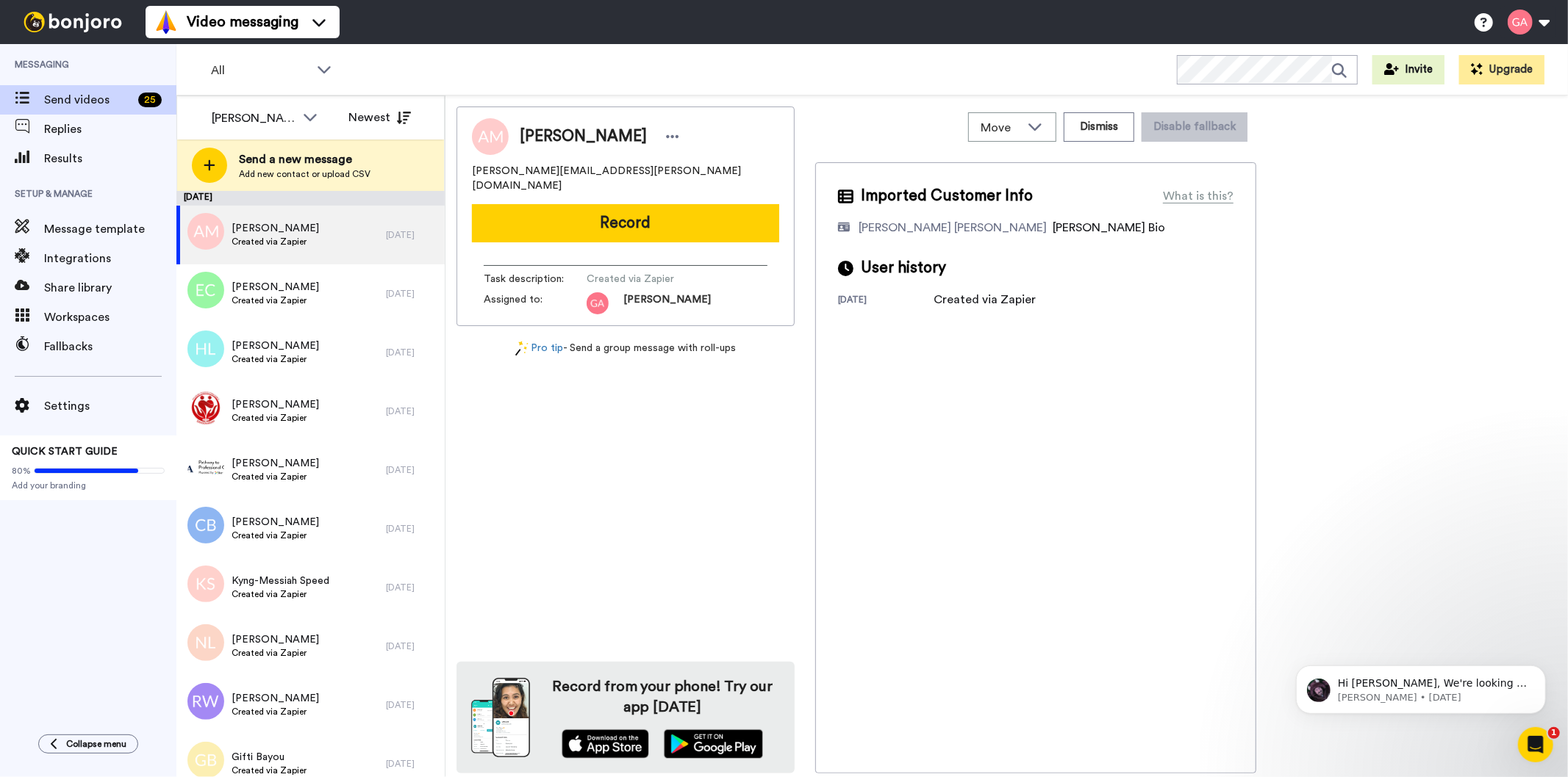
click at [562, 136] on span "[PERSON_NAME]" at bounding box center [583, 136] width 128 height 22
copy div "[PERSON_NAME]"
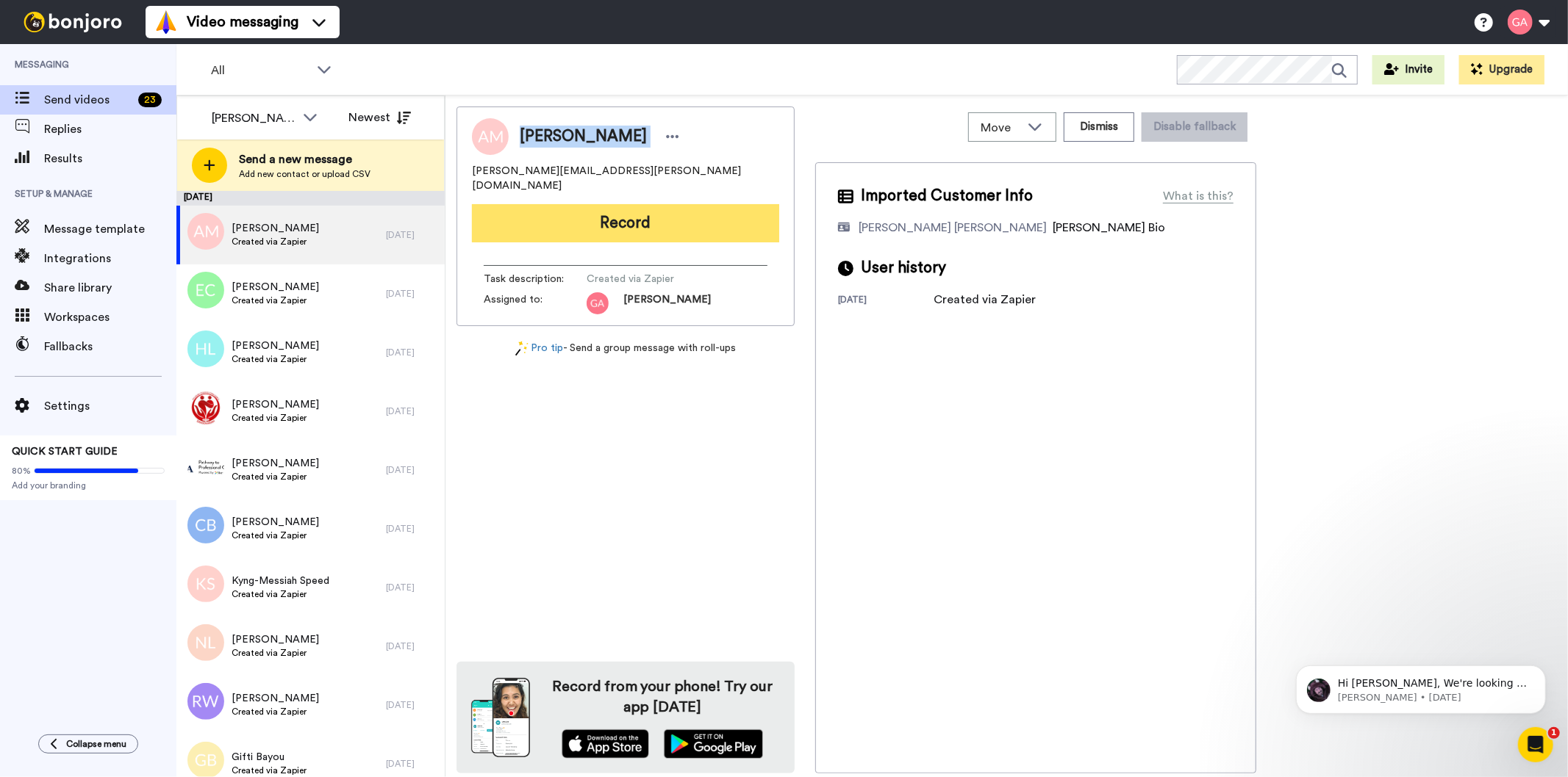
click at [641, 208] on button "Record" at bounding box center [625, 222] width 307 height 38
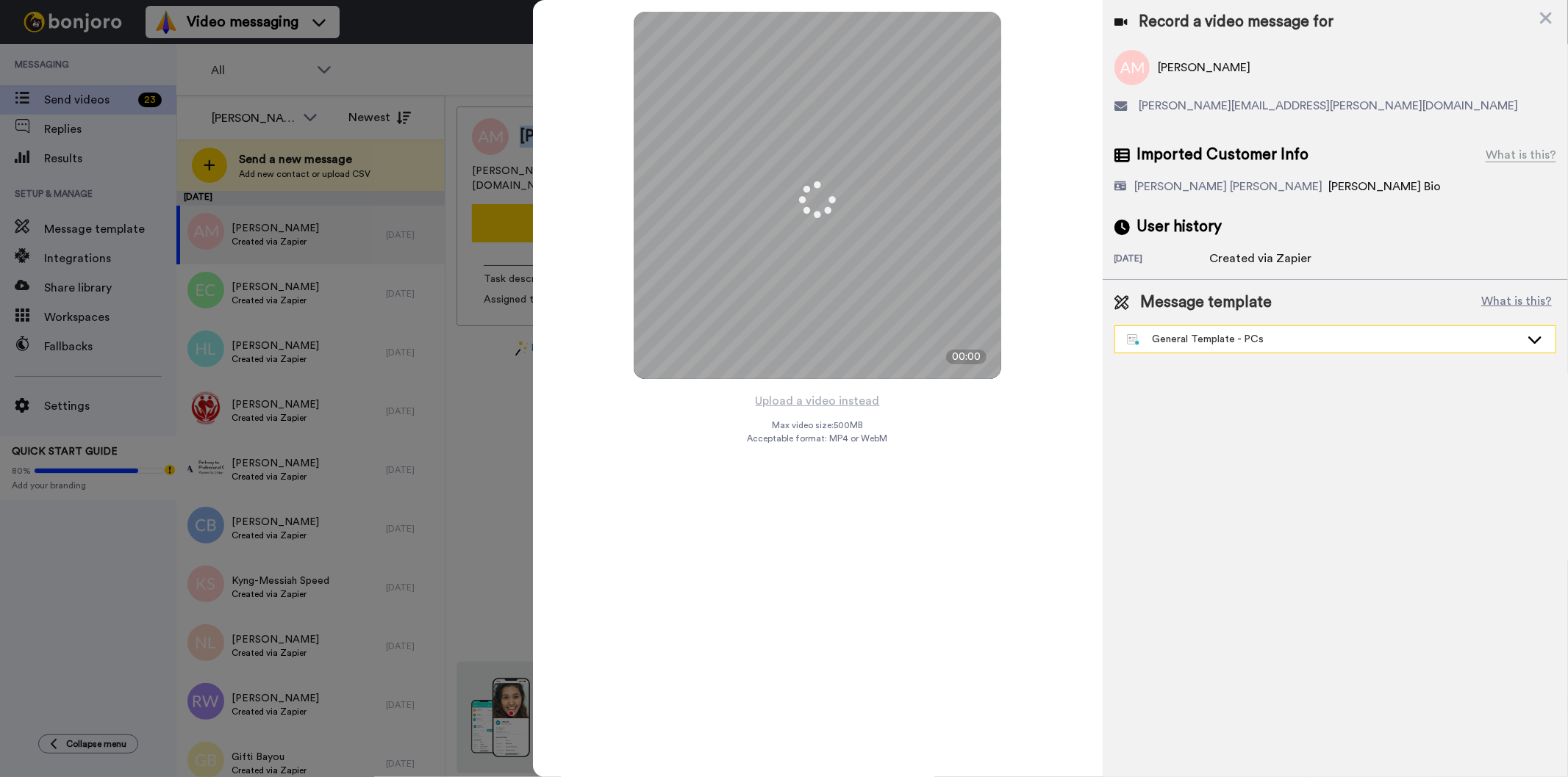
click at [1218, 338] on div "General Template - PCs" at bounding box center [1323, 339] width 393 height 15
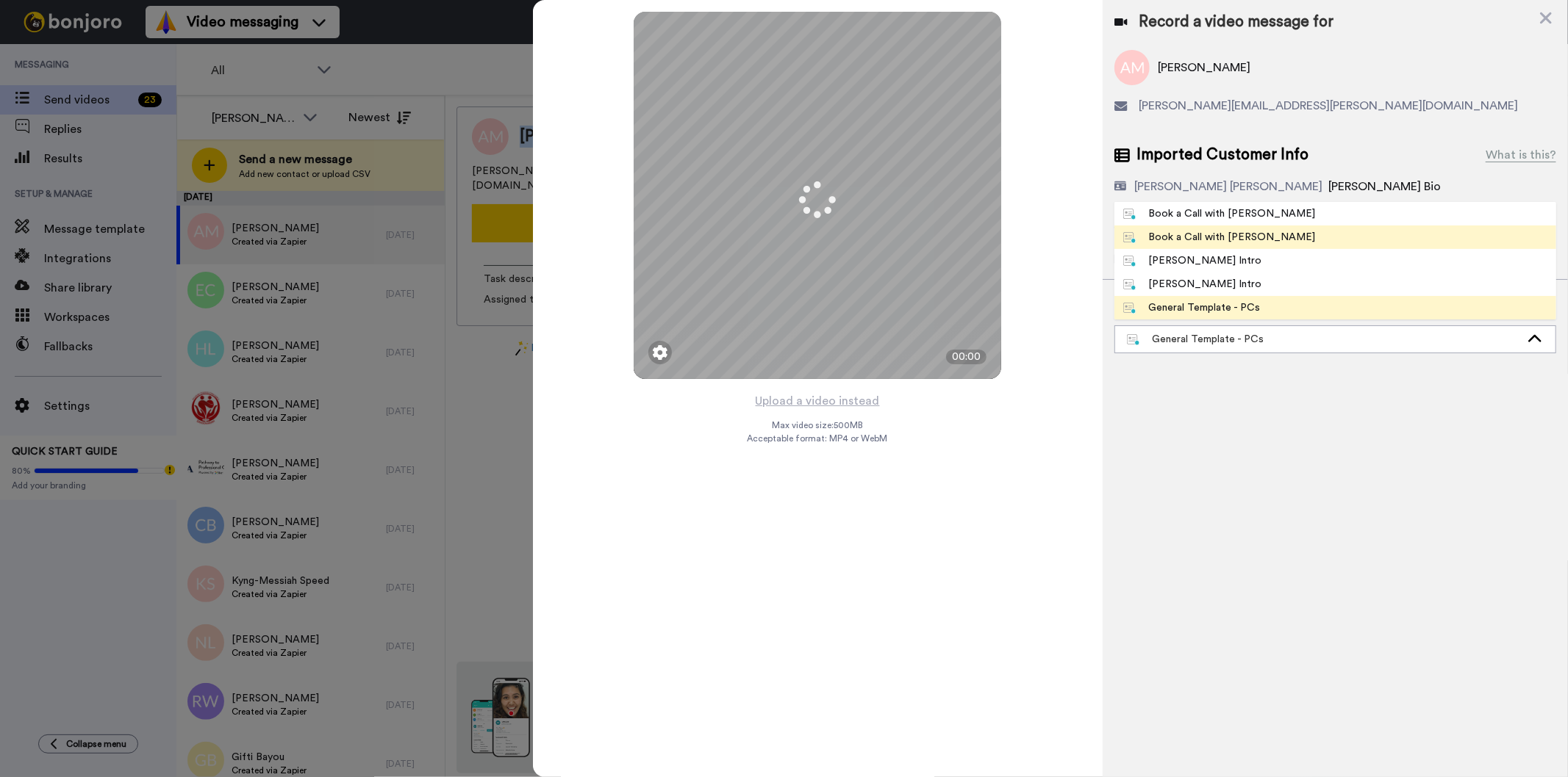
click at [1228, 236] on div "Book a Call with Gilda" at bounding box center [1219, 237] width 193 height 15
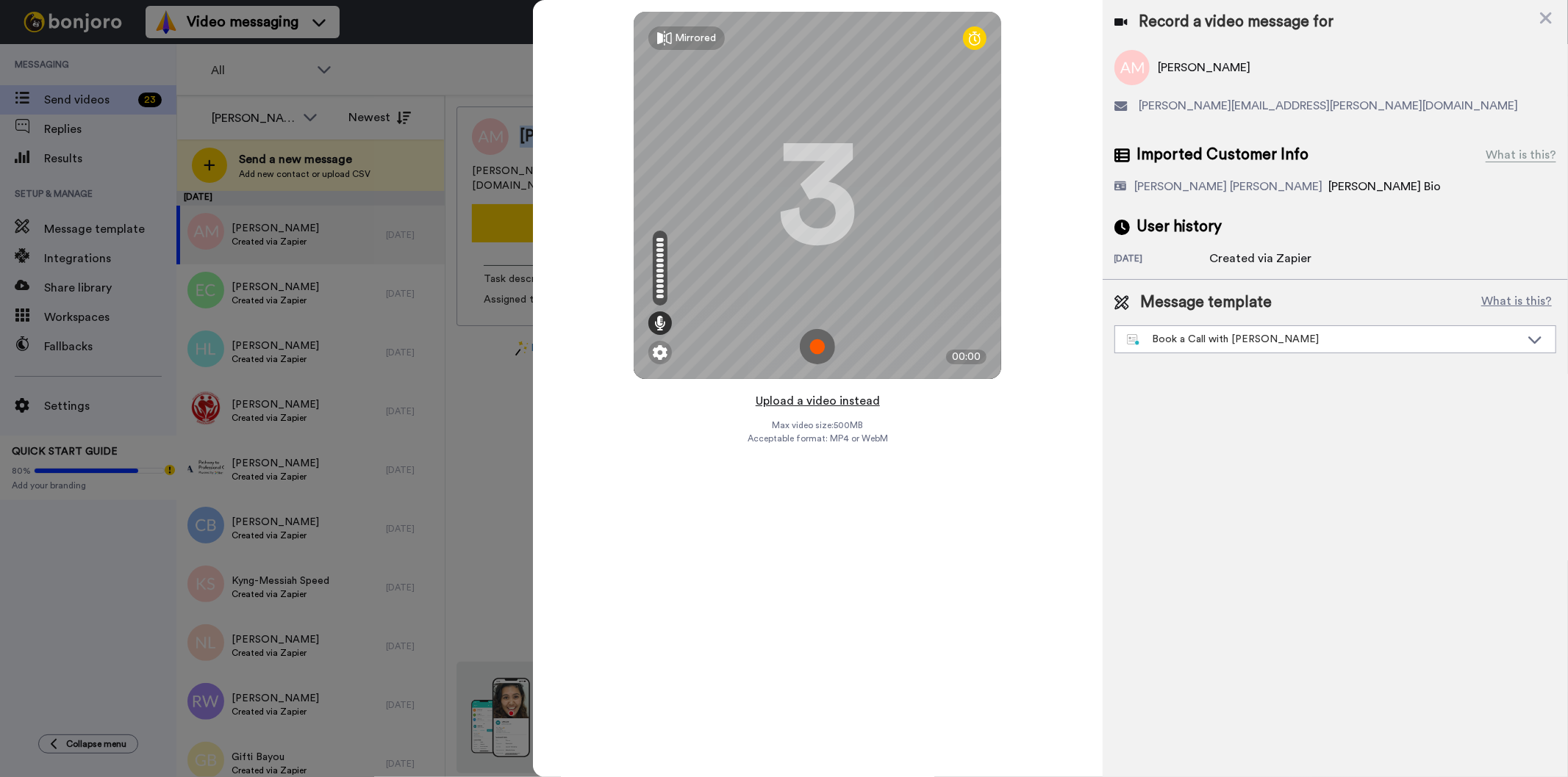
click at [824, 398] on button "Upload a video instead" at bounding box center [817, 402] width 133 height 19
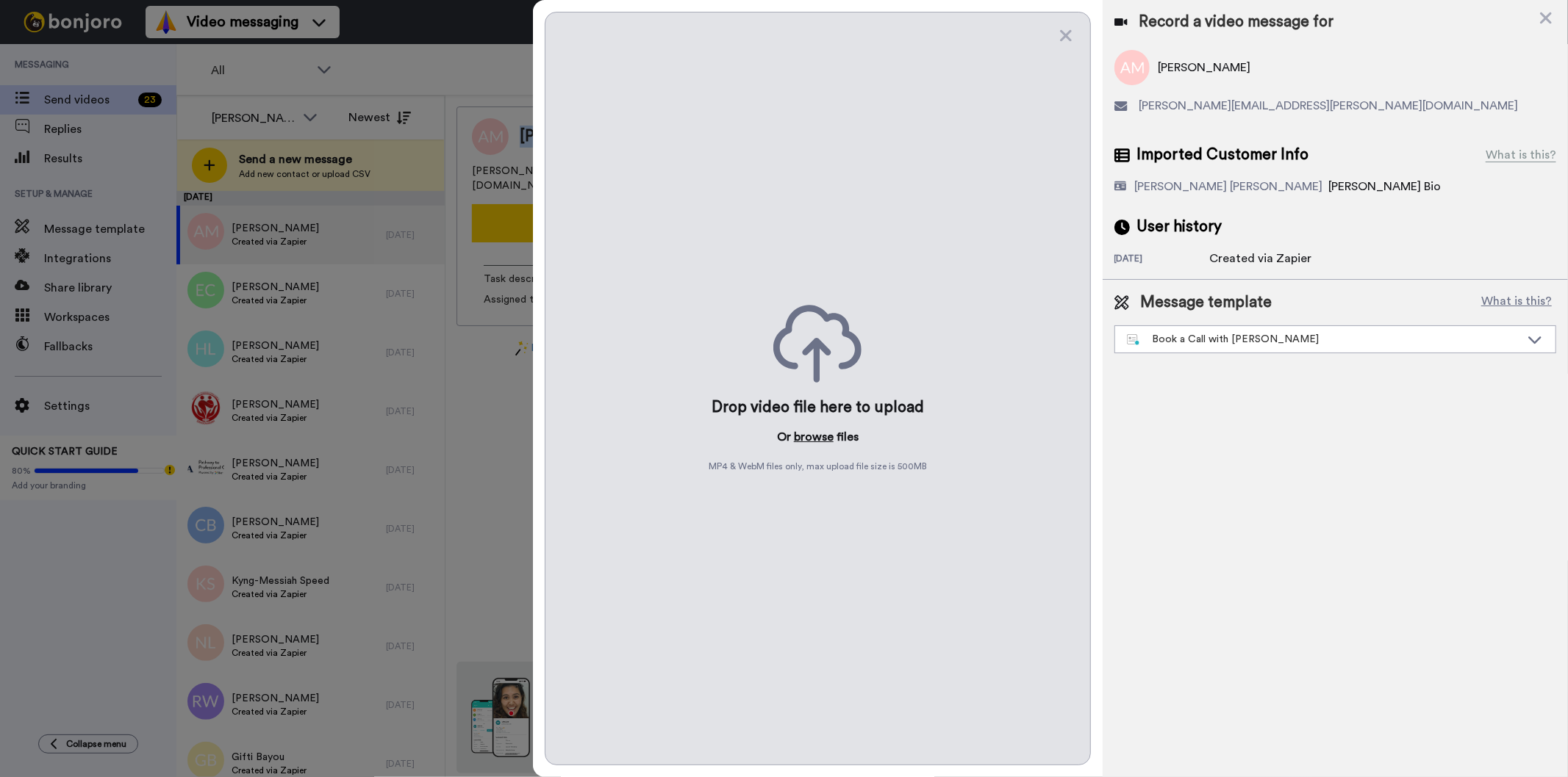
click at [805, 437] on button "browse" at bounding box center [813, 437] width 40 height 18
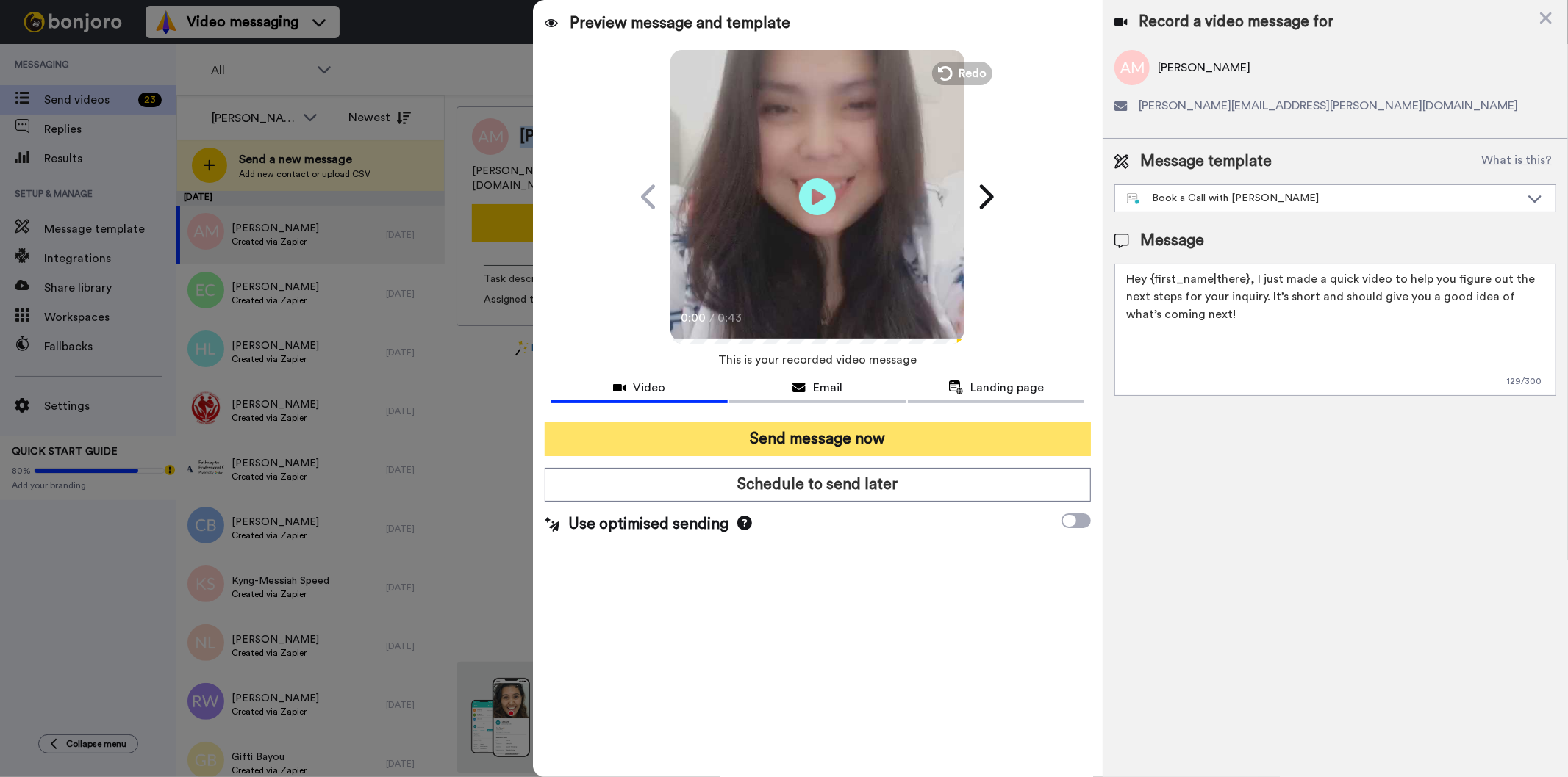
click at [724, 450] on button "Send message now" at bounding box center [817, 439] width 545 height 33
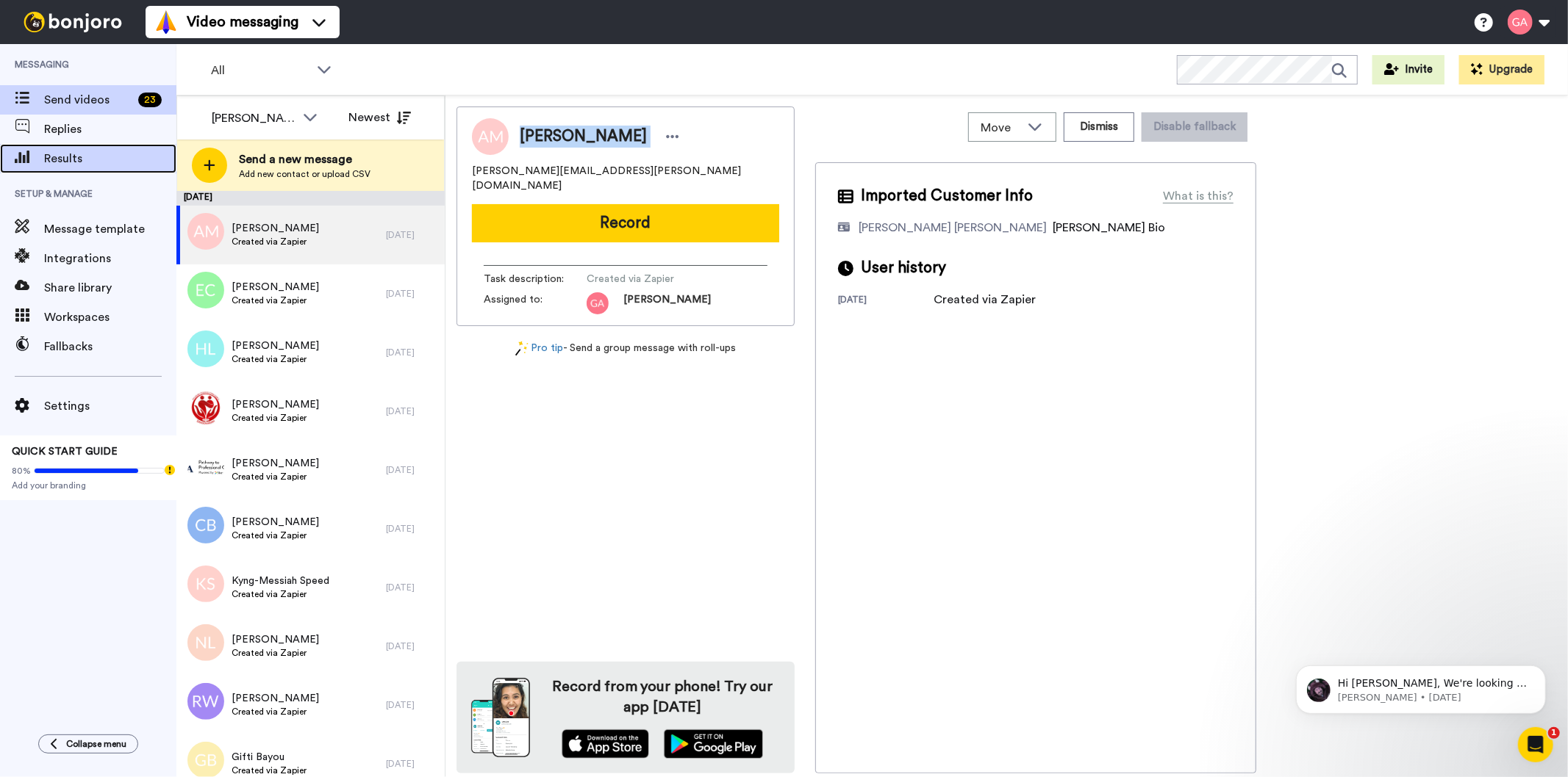
click at [69, 158] on span "Results" at bounding box center [110, 159] width 132 height 18
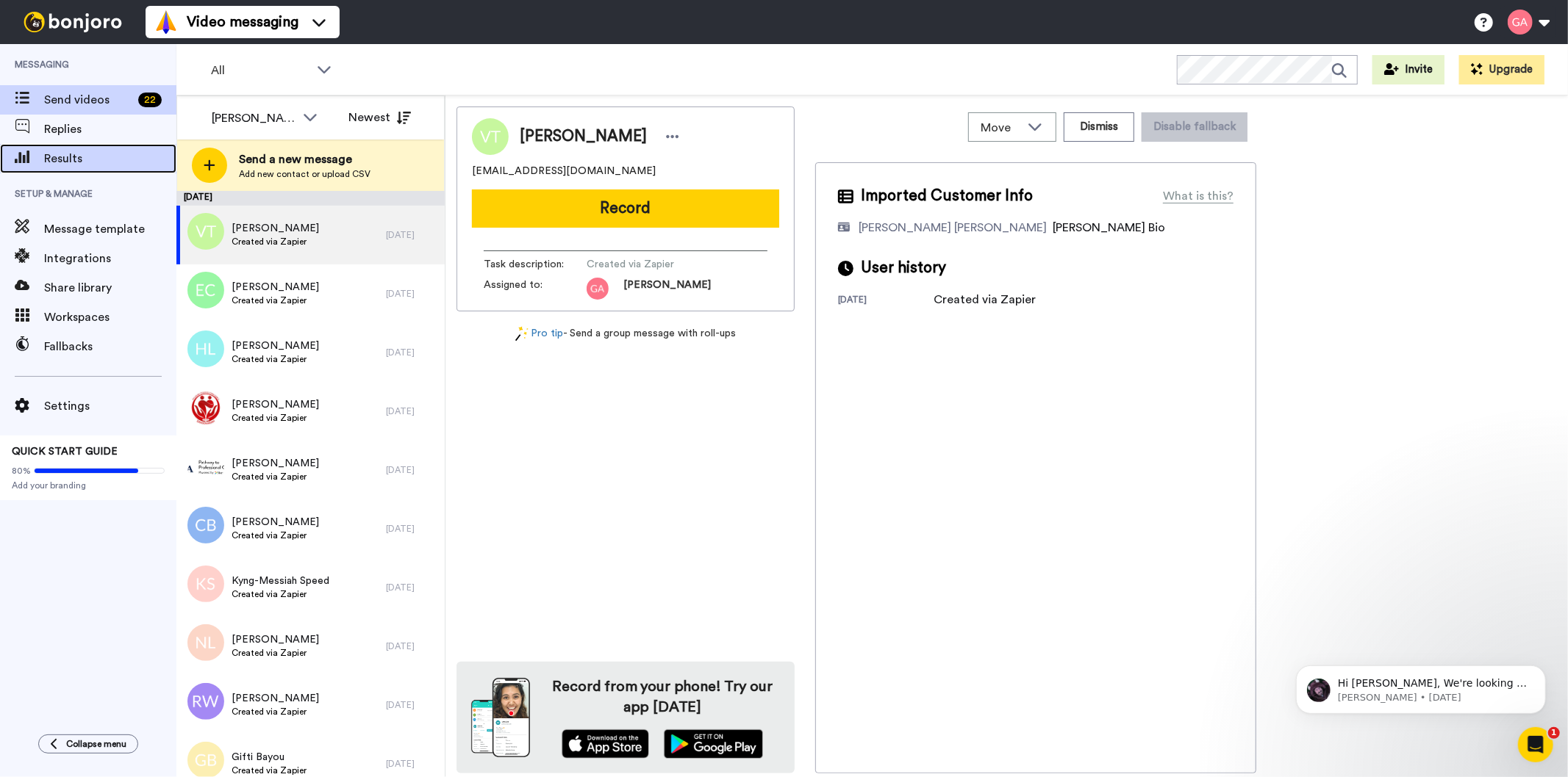
click at [72, 163] on span "Results" at bounding box center [110, 159] width 132 height 18
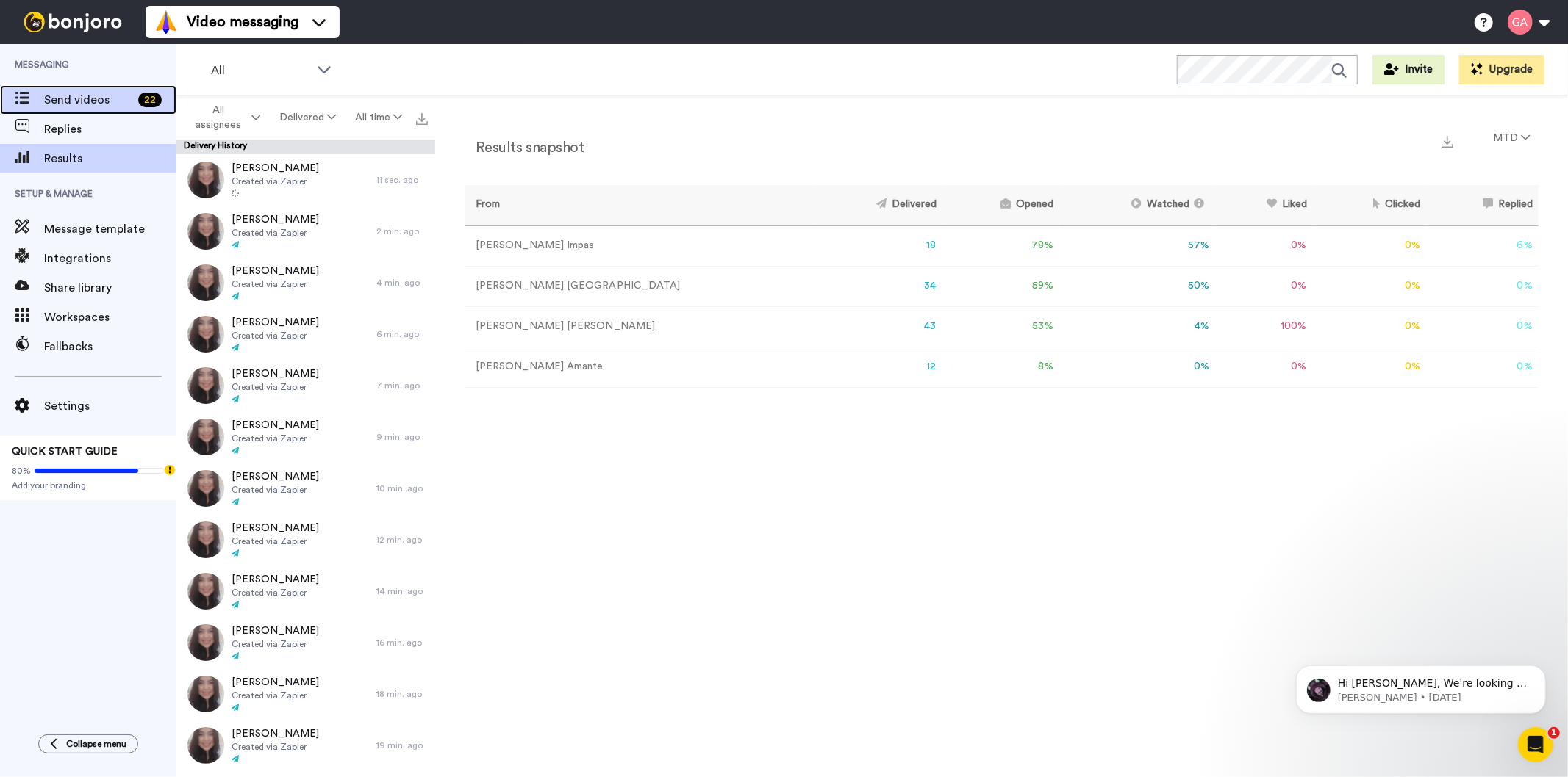
click at [60, 98] on span "Send videos" at bounding box center [88, 100] width 88 height 18
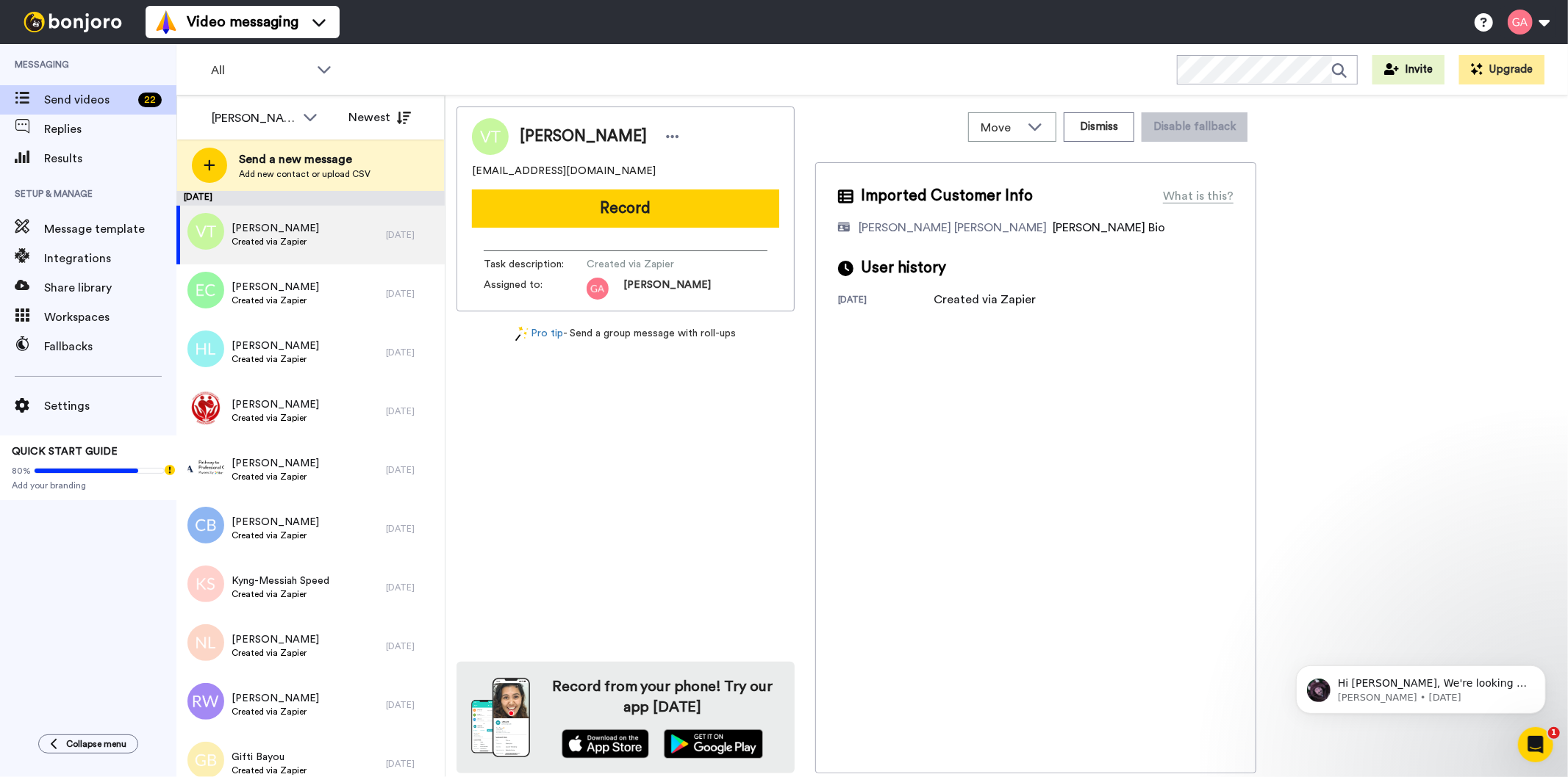
click at [566, 129] on span "Vicki Temkin" at bounding box center [583, 136] width 128 height 22
copy div "Vicki Temkin"
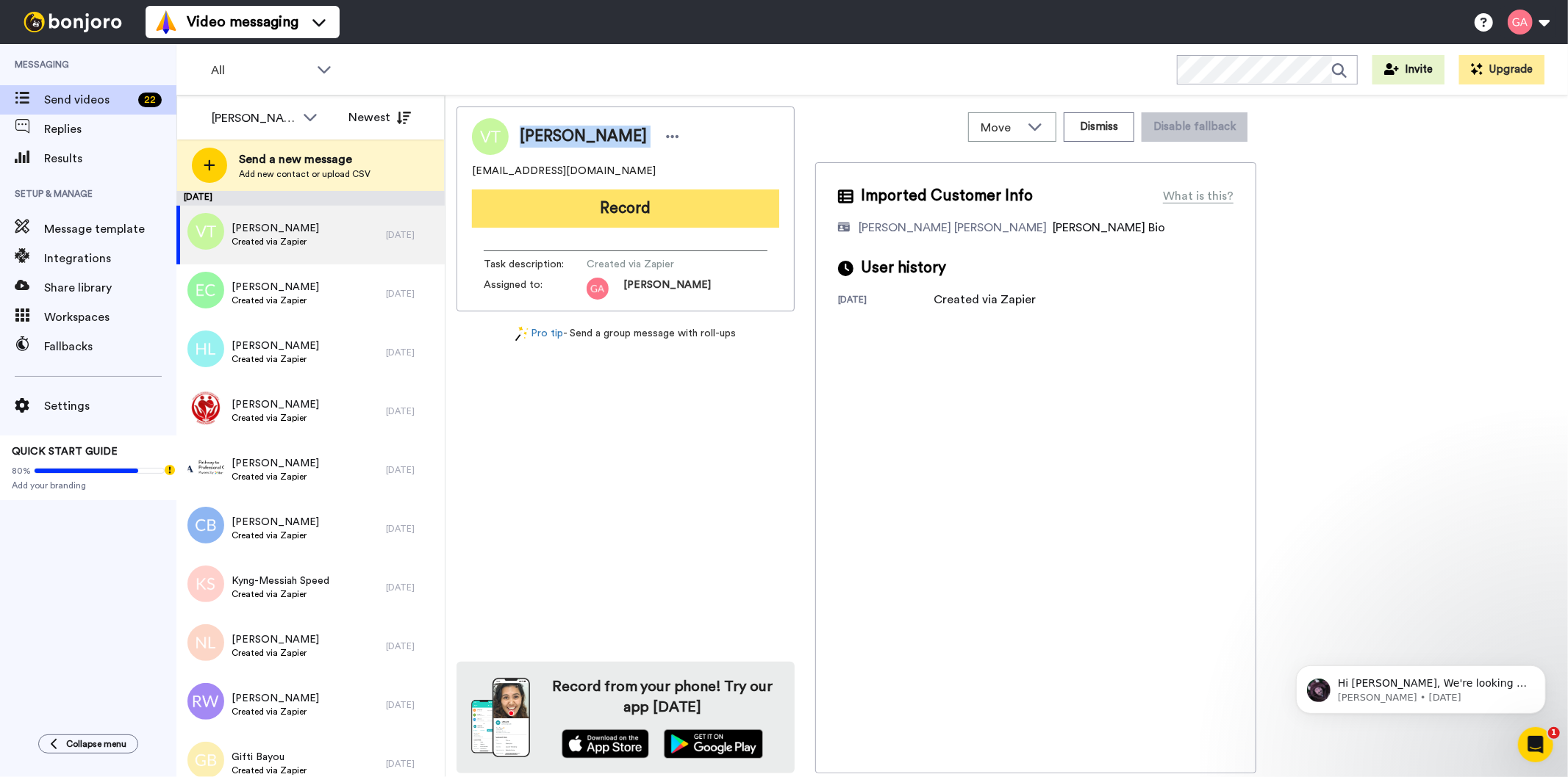
click at [621, 202] on button "Record" at bounding box center [625, 208] width 307 height 38
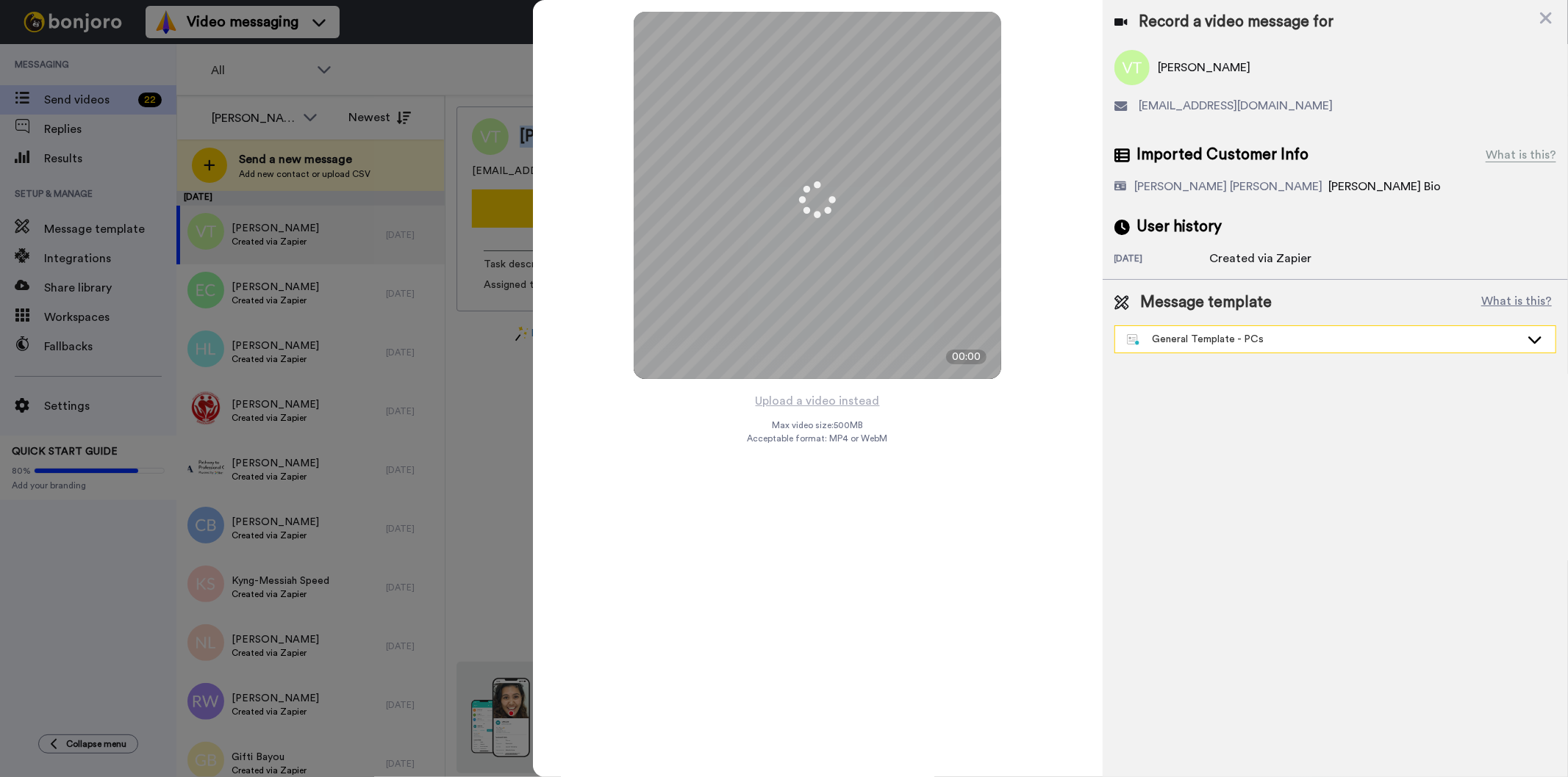
click at [1221, 346] on div "General Template - PCs" at bounding box center [1323, 339] width 393 height 15
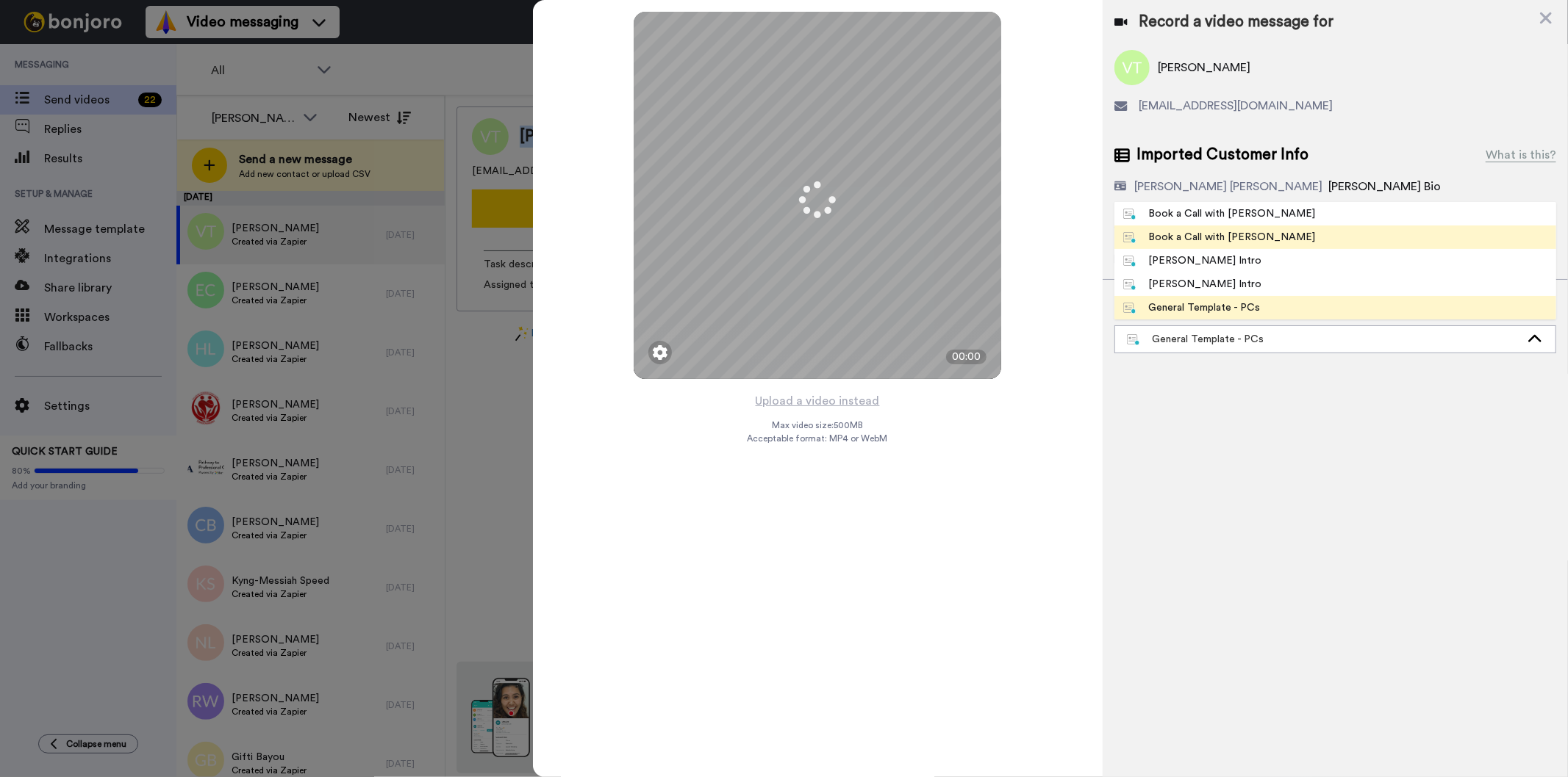
click at [1222, 238] on div "Book a Call with [PERSON_NAME]" at bounding box center [1219, 237] width 193 height 15
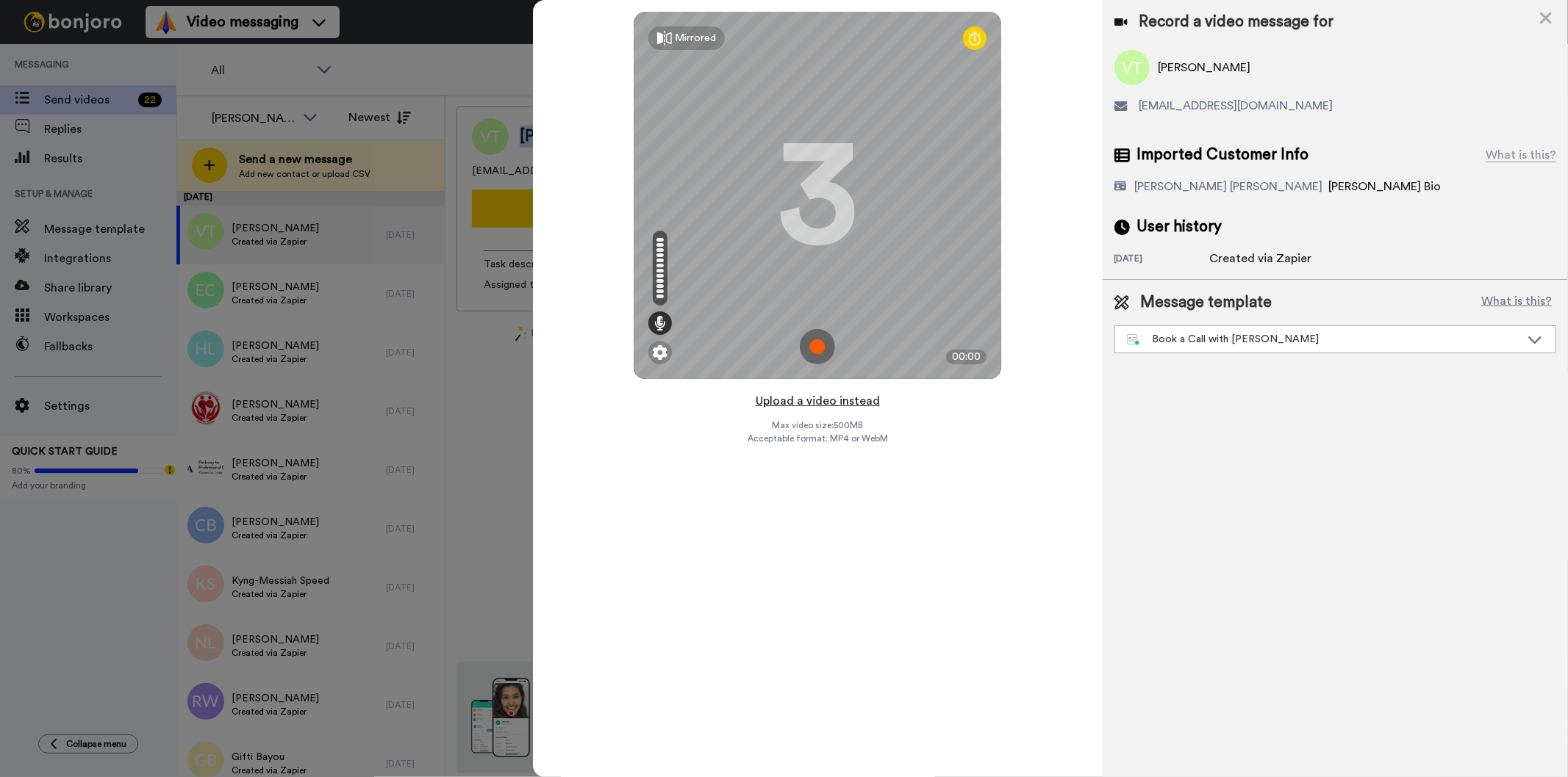
click at [846, 401] on button "Upload a video instead" at bounding box center [817, 402] width 133 height 19
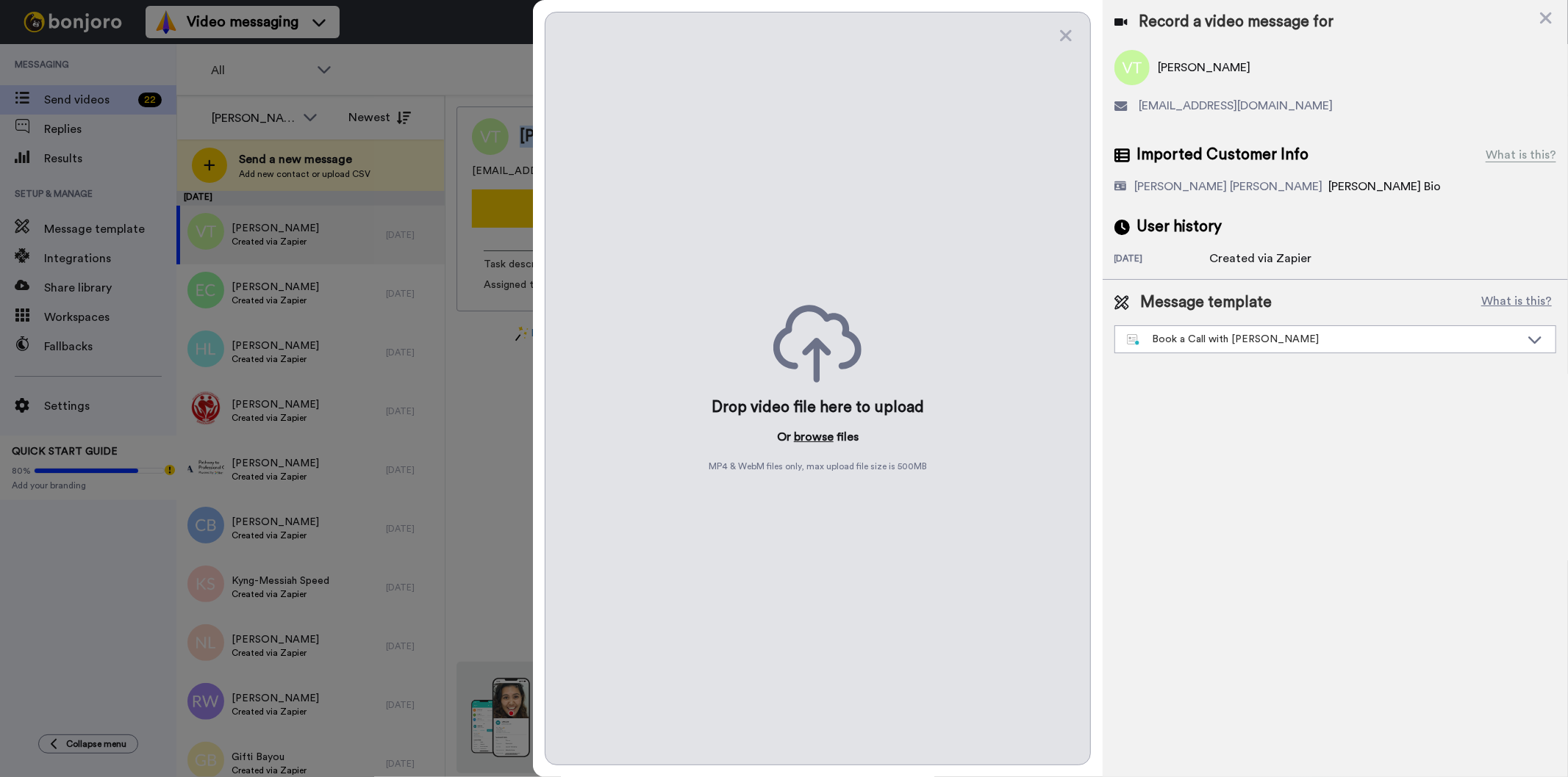
click at [824, 439] on button "browse" at bounding box center [813, 437] width 40 height 18
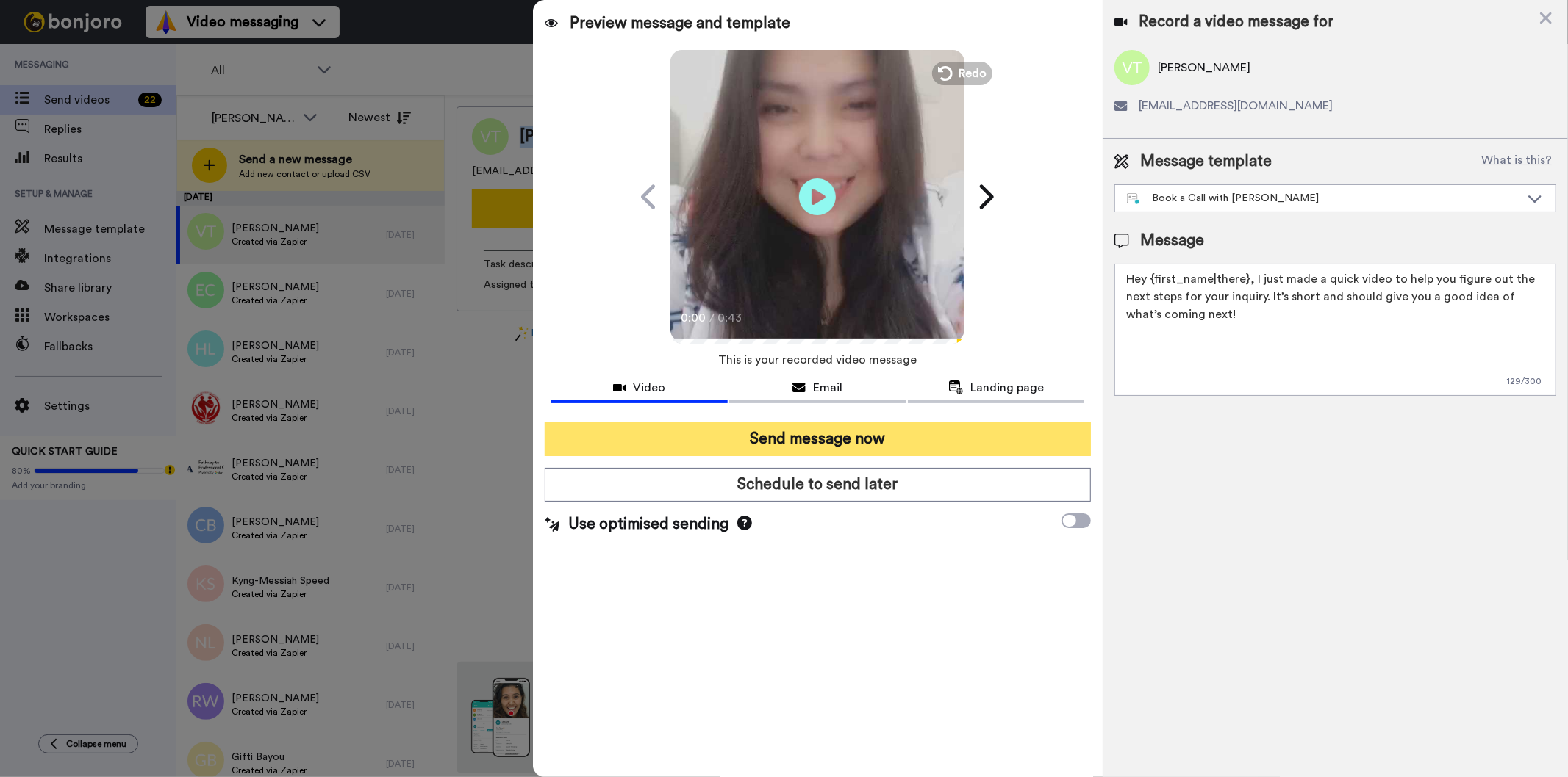
click at [826, 439] on button "Send message now" at bounding box center [817, 439] width 545 height 33
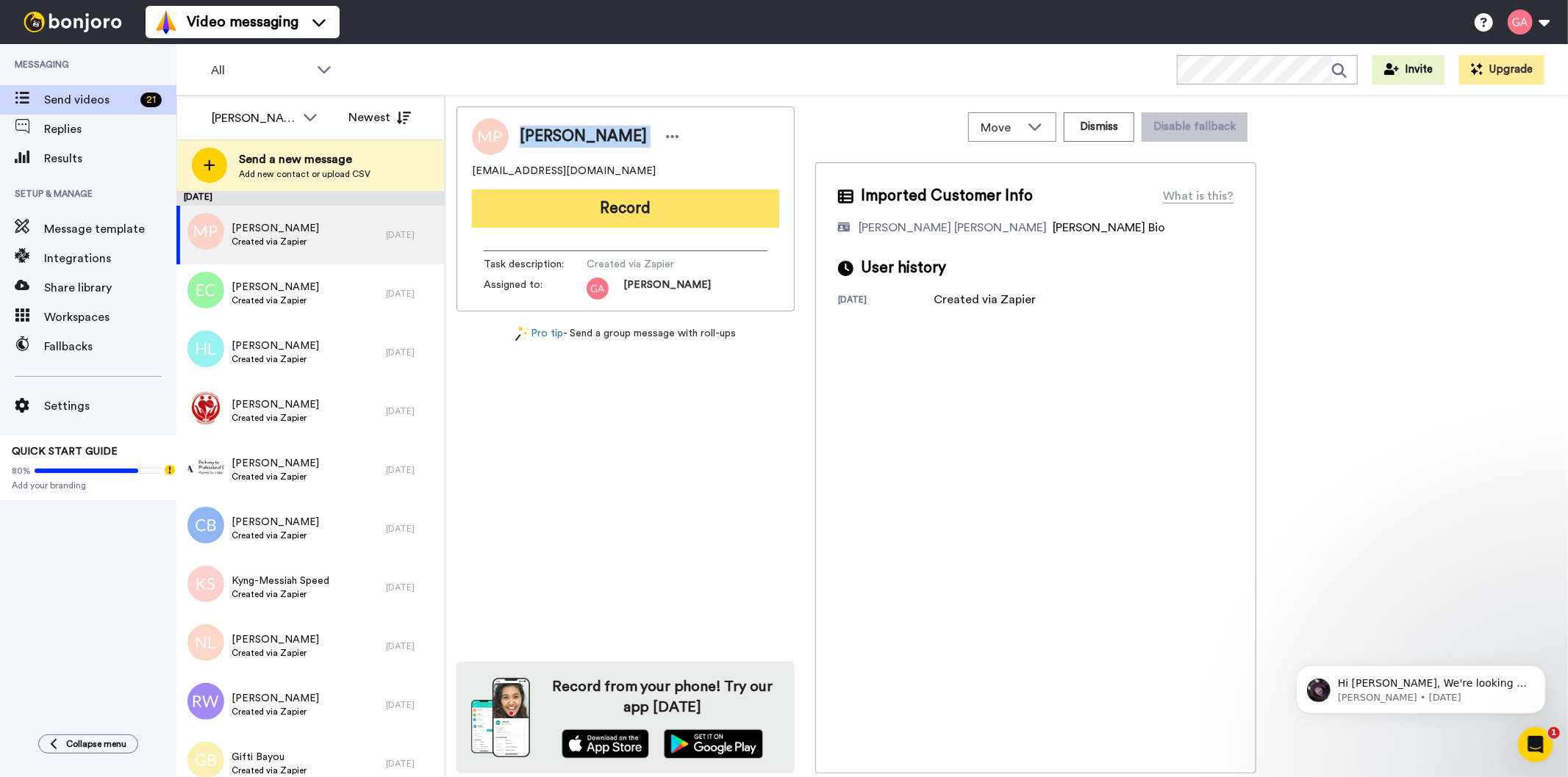
click at [692, 203] on button "Record" at bounding box center [625, 208] width 307 height 38
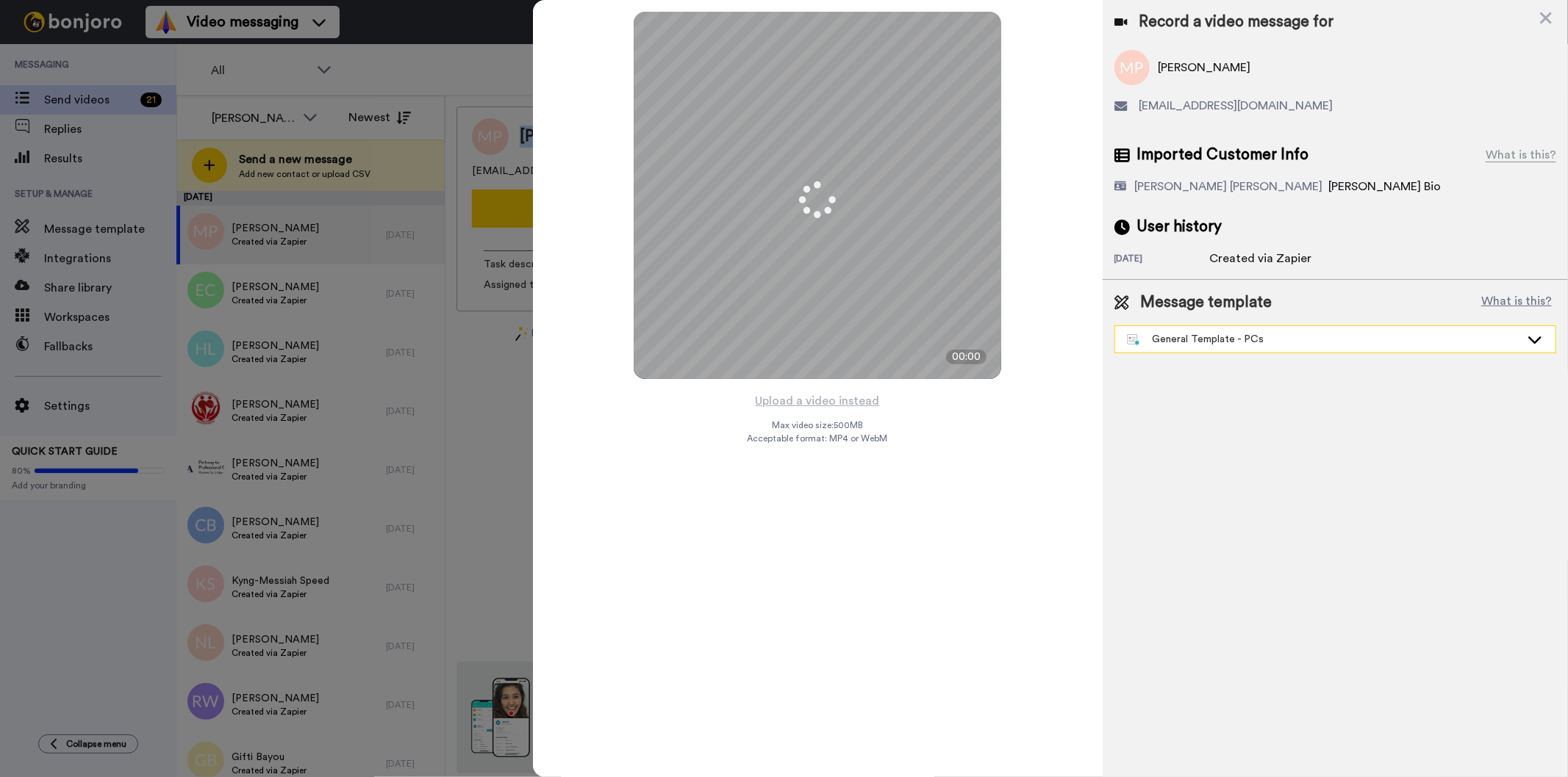
click at [1257, 343] on div "General Template - PCs" at bounding box center [1323, 339] width 393 height 15
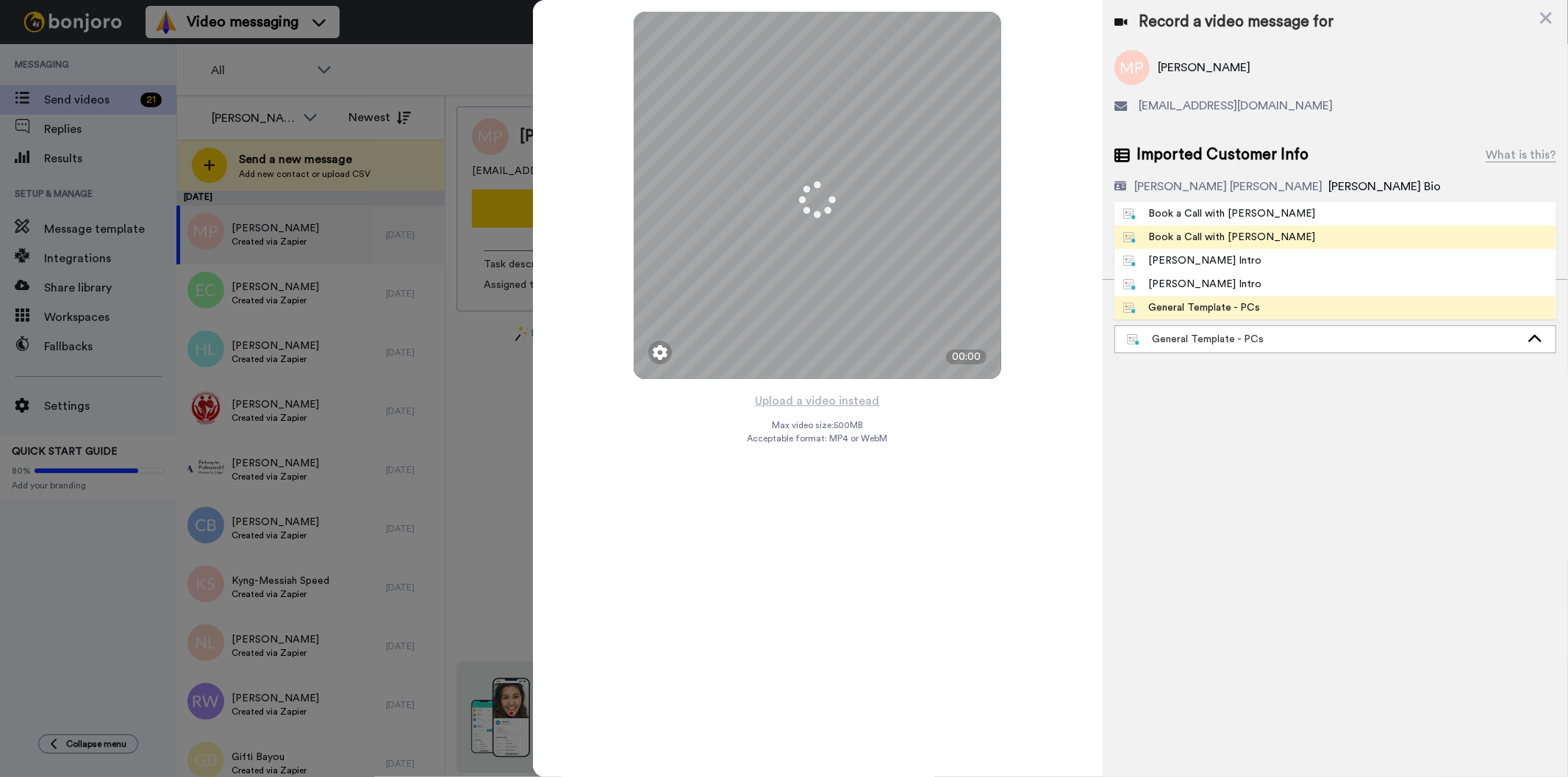
click at [1266, 232] on li "Book a Call with [PERSON_NAME]" at bounding box center [1335, 237] width 441 height 24
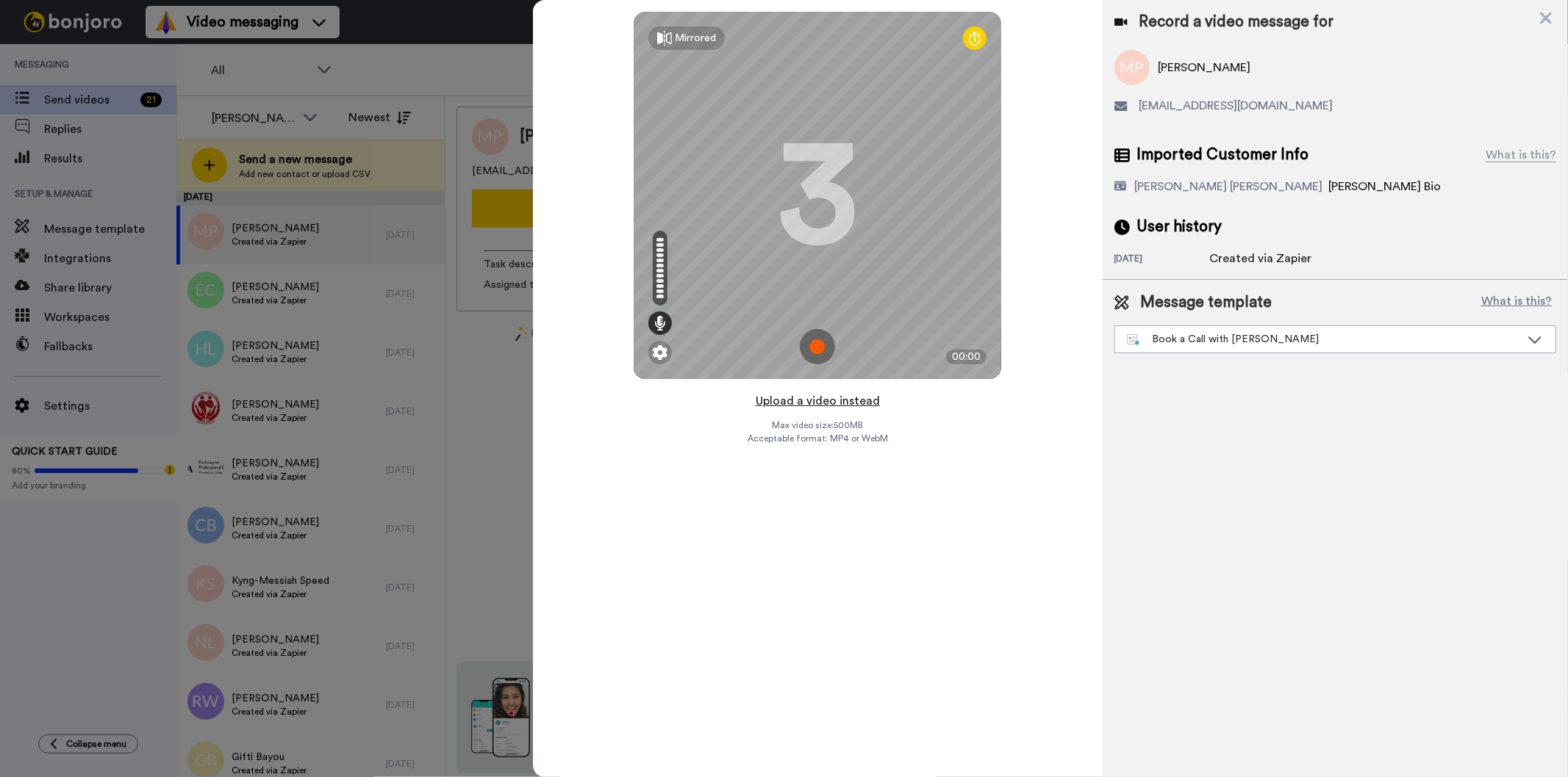
click at [849, 401] on button "Upload a video instead" at bounding box center [817, 402] width 133 height 19
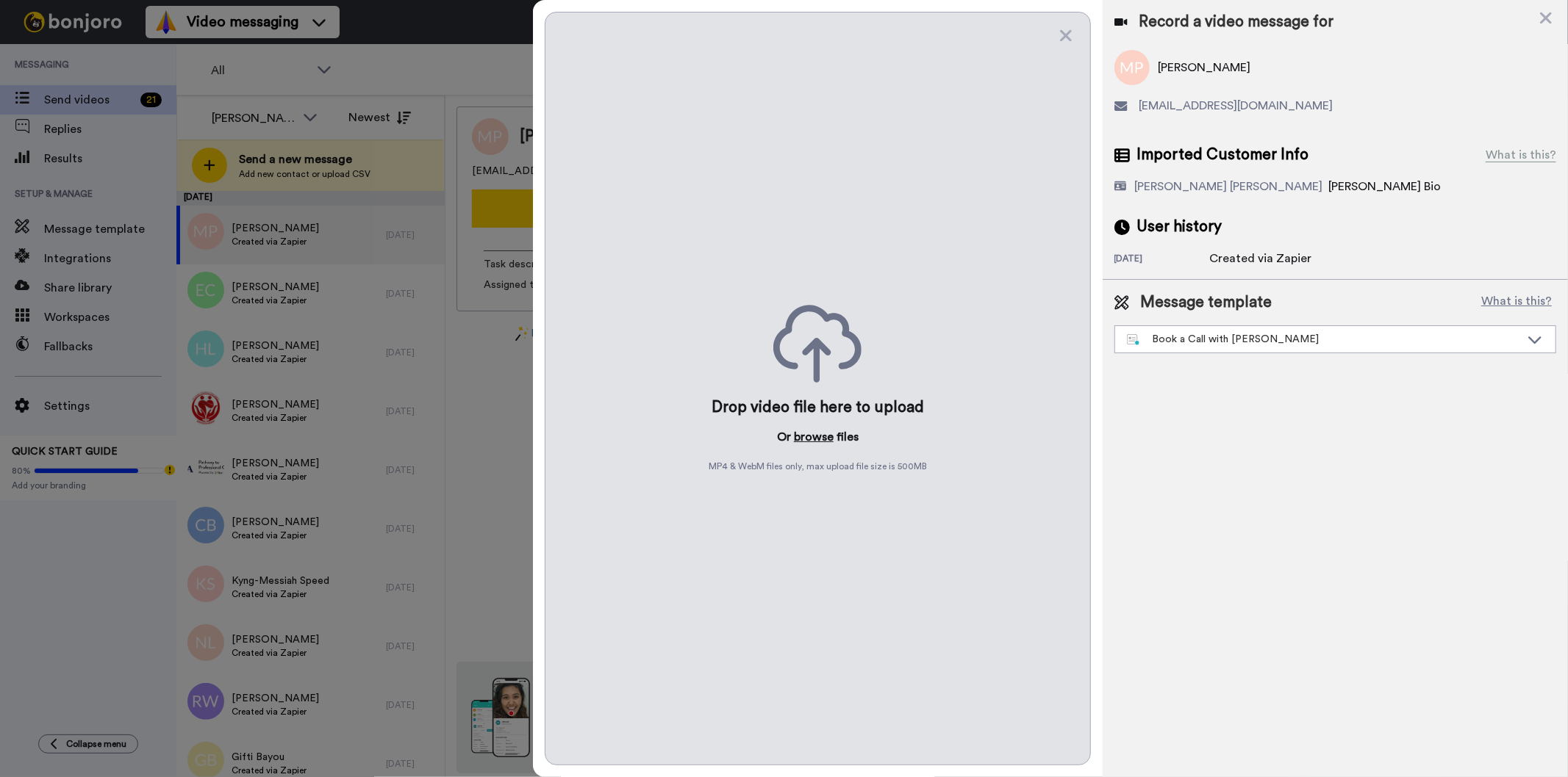
click at [811, 432] on button "browse" at bounding box center [813, 437] width 40 height 18
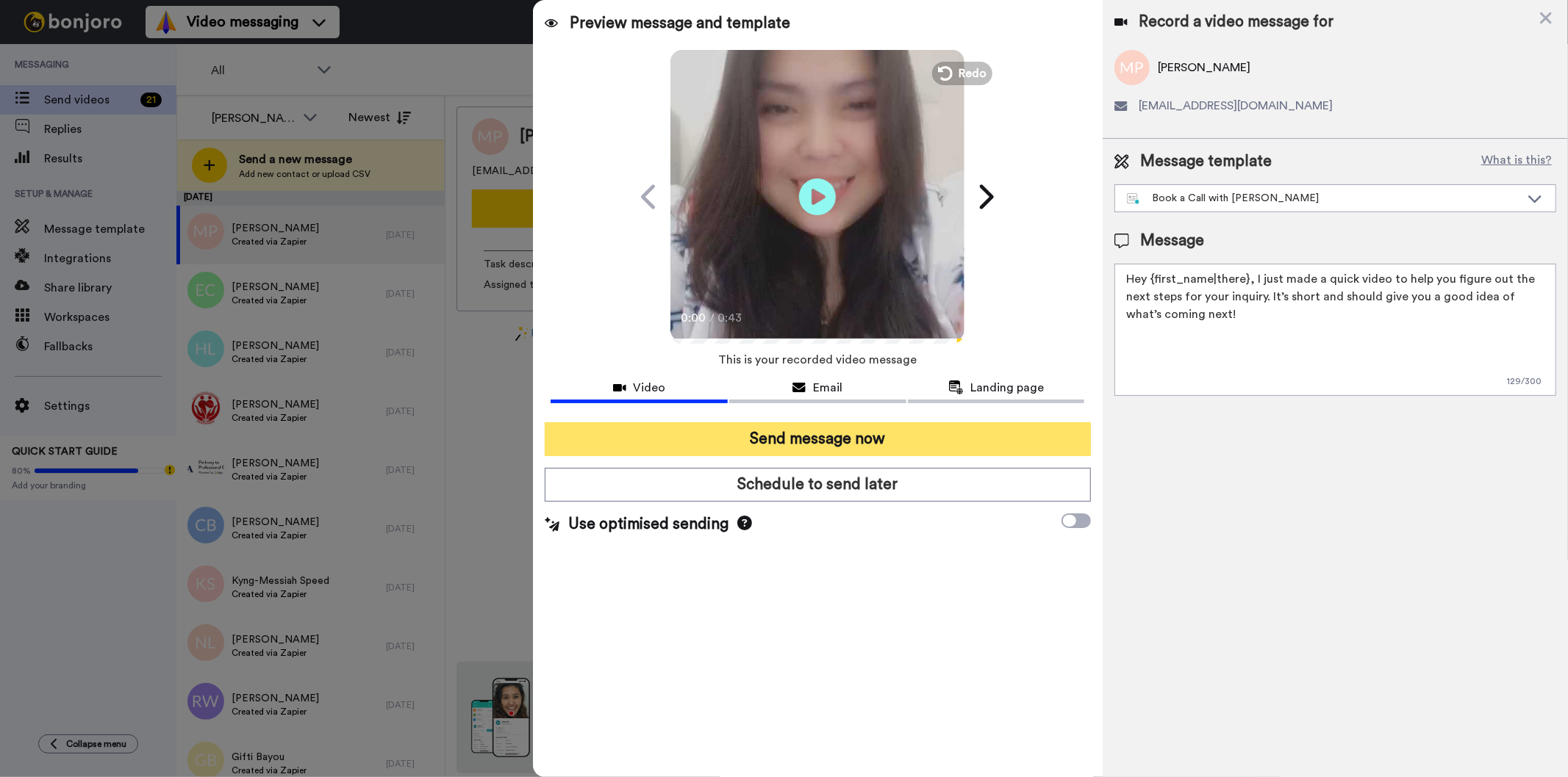
click at [995, 437] on button "Send message now" at bounding box center [817, 439] width 545 height 33
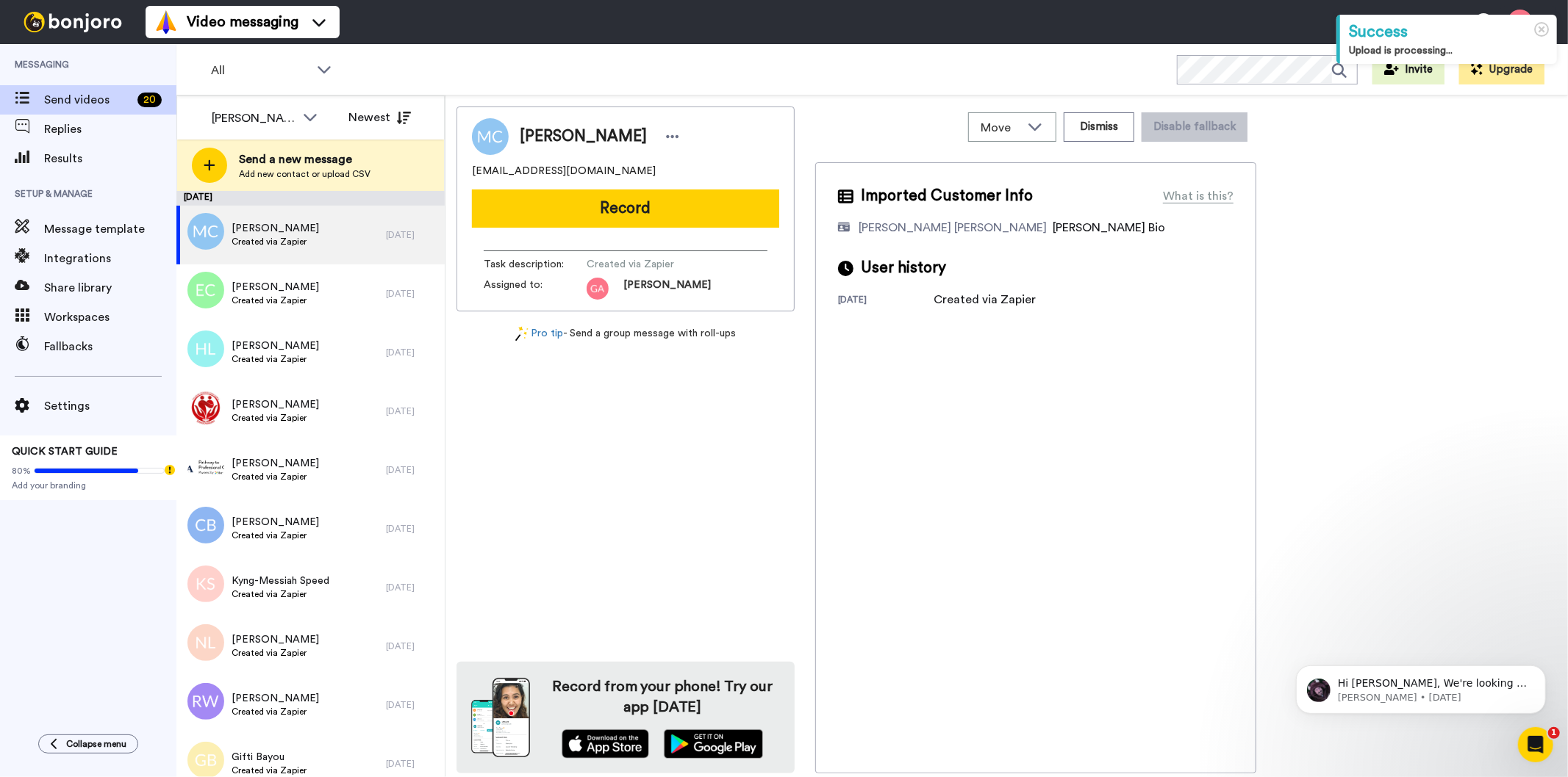
click at [732, 483] on div "[PERSON_NAME] [EMAIL_ADDRESS][DOMAIN_NAME] Record Task description : Created vi…" at bounding box center [625, 439] width 339 height 667
click at [558, 130] on span "[PERSON_NAME]" at bounding box center [583, 136] width 128 height 22
copy div "[PERSON_NAME]"
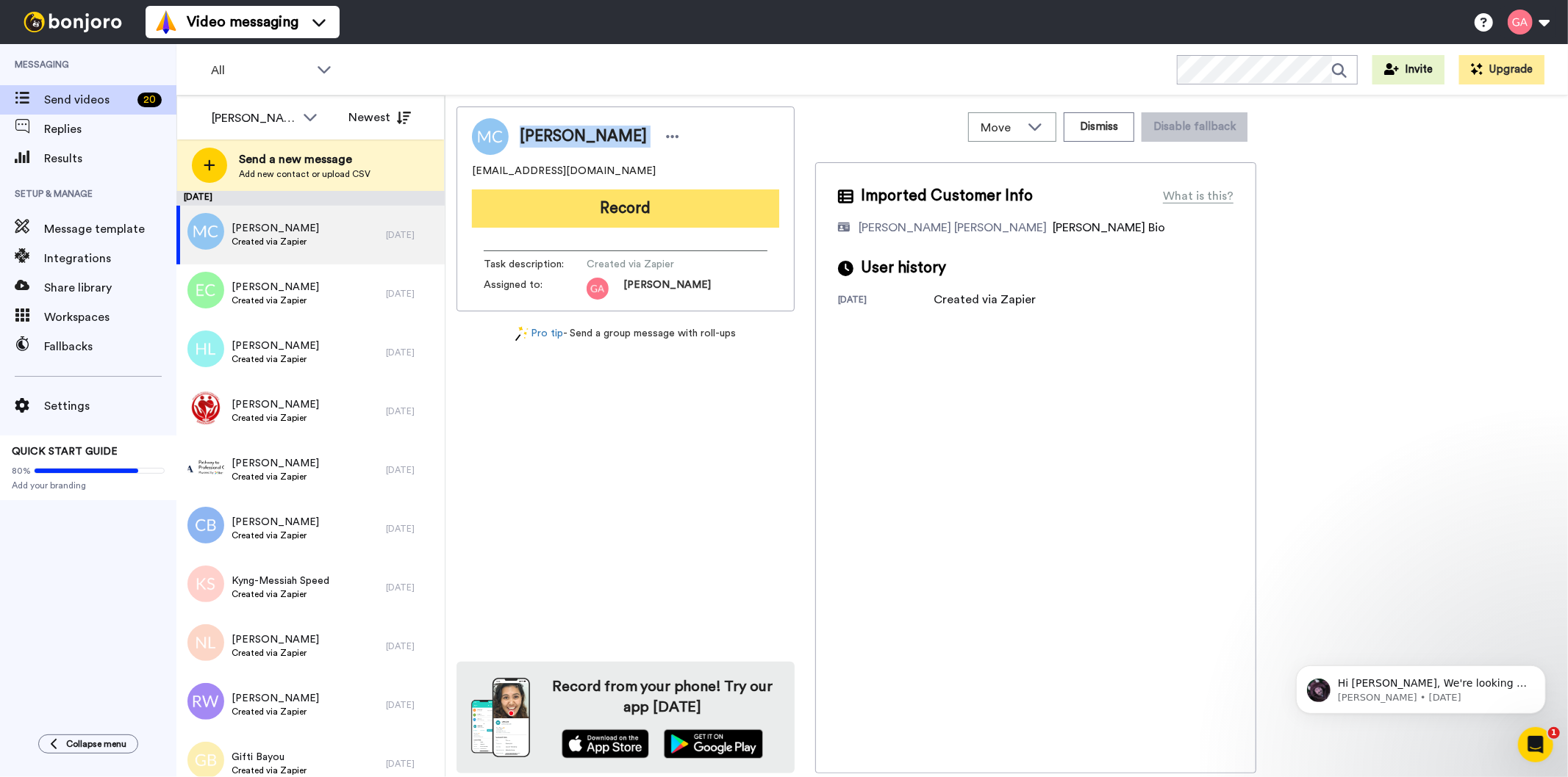
click at [722, 210] on button "Record" at bounding box center [625, 208] width 307 height 38
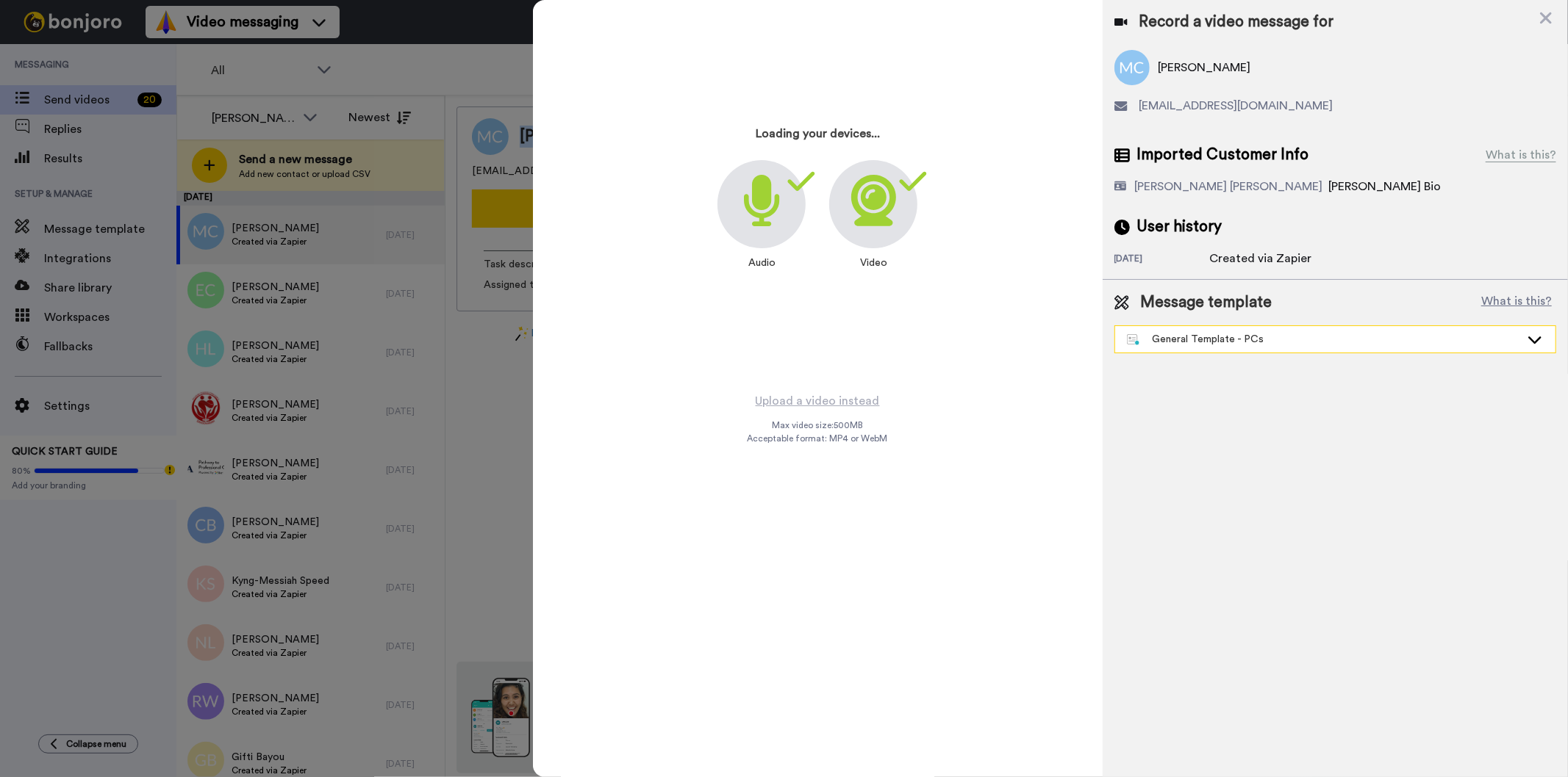
click at [1302, 335] on div "General Template - PCs" at bounding box center [1323, 339] width 393 height 15
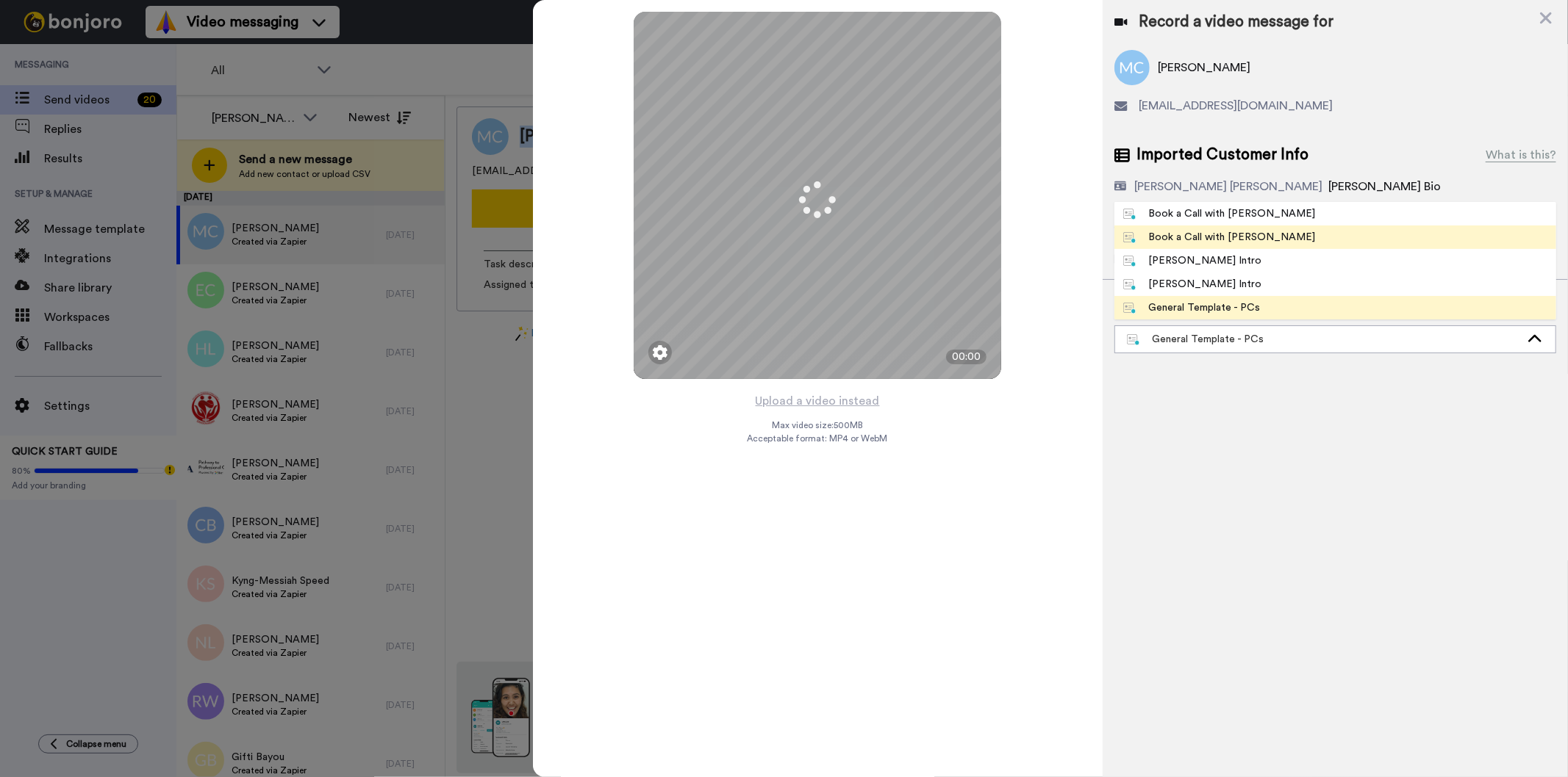
click at [1246, 230] on div "Book a Call with [PERSON_NAME]" at bounding box center [1219, 237] width 193 height 15
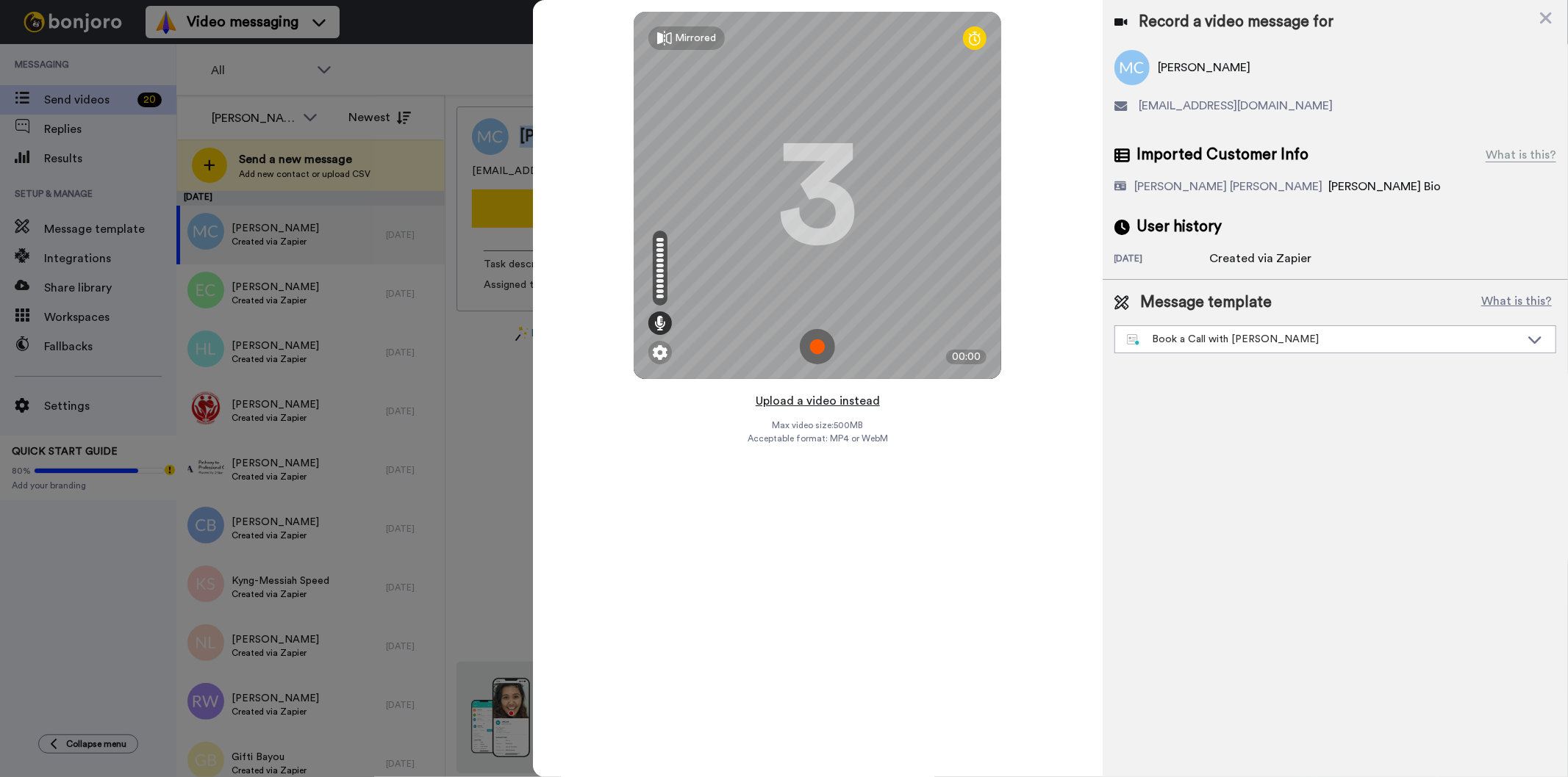
click at [854, 402] on button "Upload a video instead" at bounding box center [817, 402] width 133 height 19
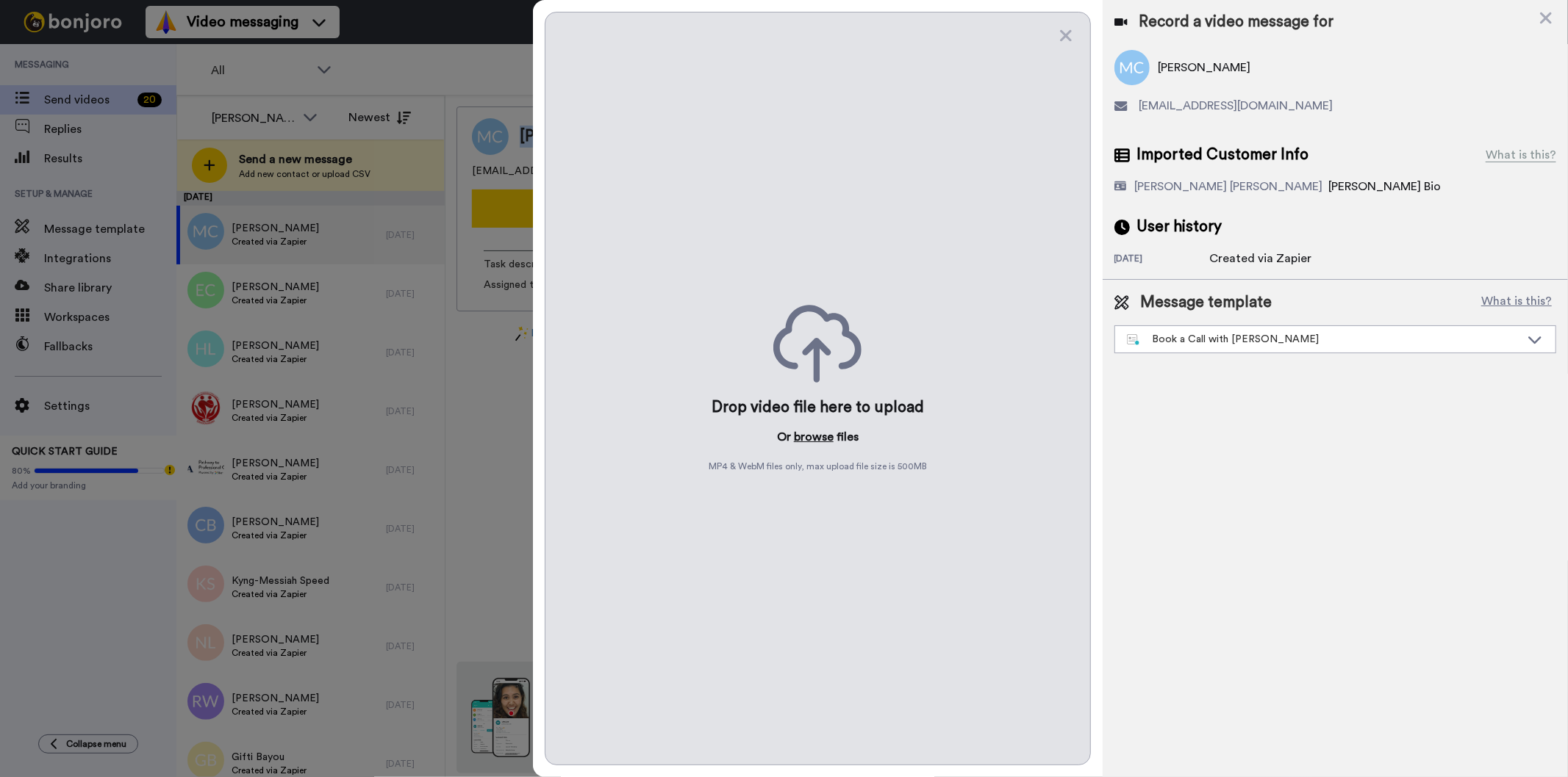
click at [816, 442] on button "browse" at bounding box center [813, 437] width 40 height 18
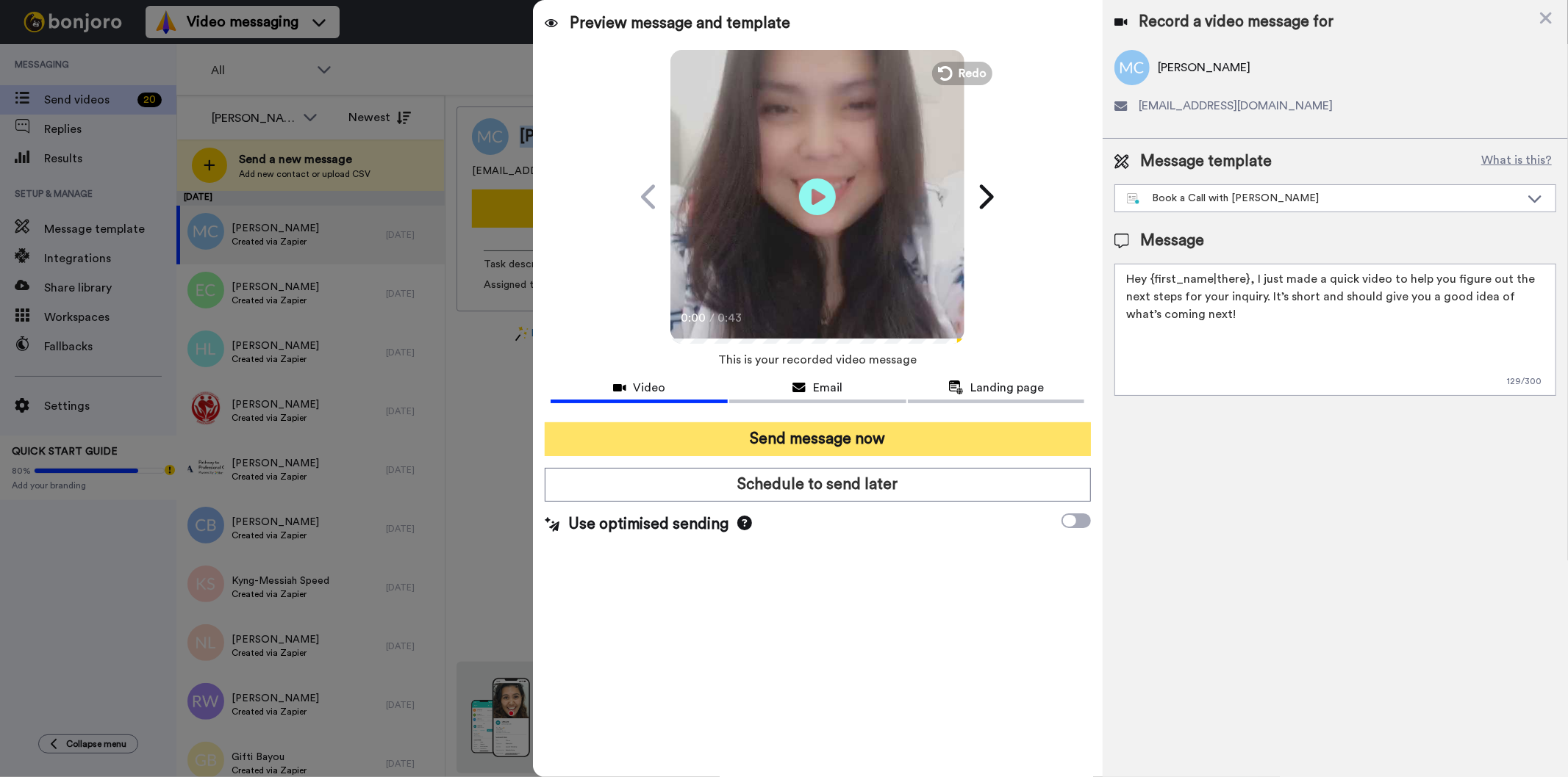
click at [912, 432] on button "Send message now" at bounding box center [817, 439] width 545 height 33
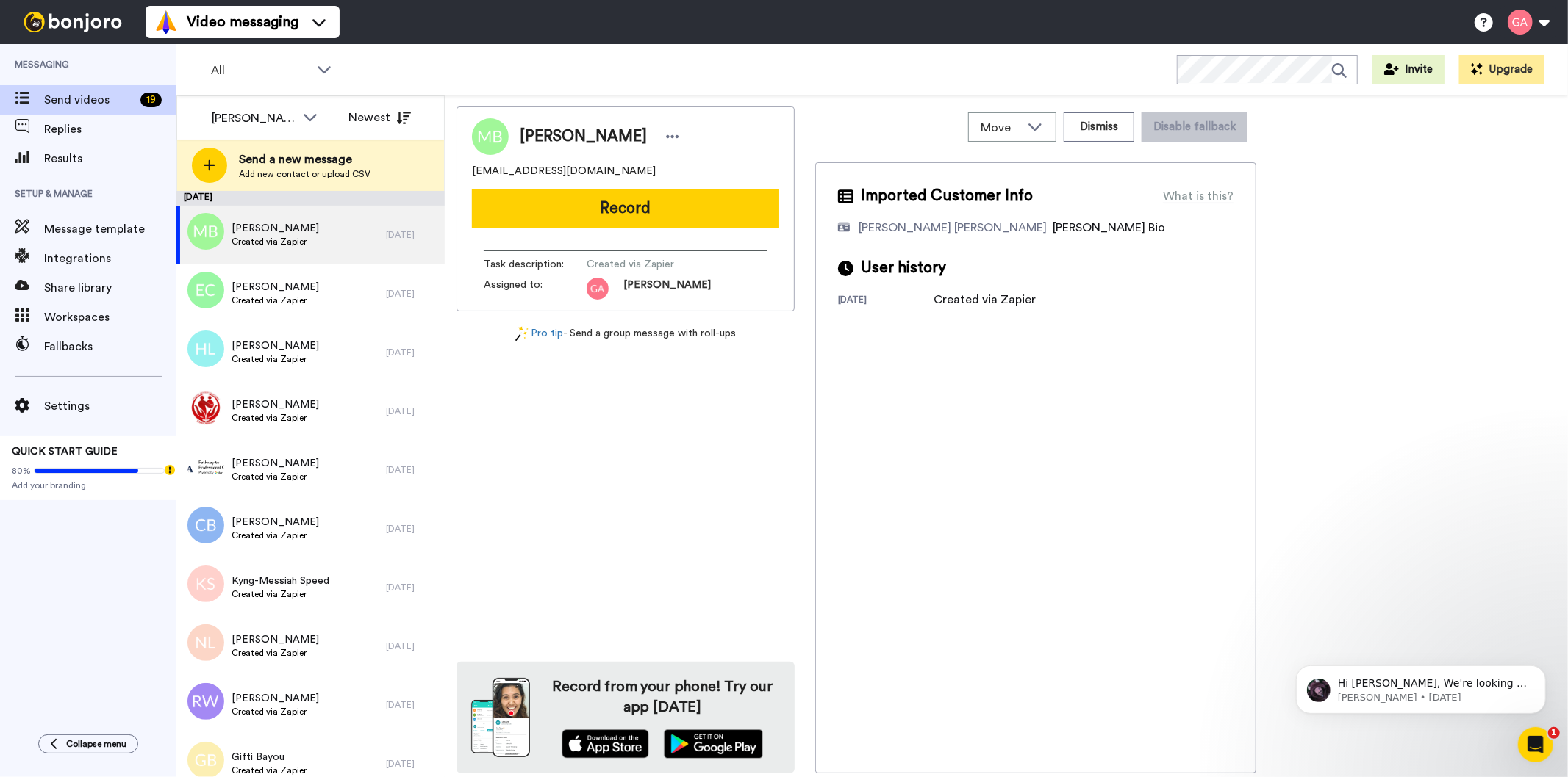
click at [658, 567] on div "Margaretta Beroo bcornie41@gmail.com Record Task description : Created via Zapi…" at bounding box center [625, 439] width 339 height 667
click at [584, 135] on span "Margaretta Beroo" at bounding box center [583, 136] width 128 height 22
copy div "Margaretta Beroo"
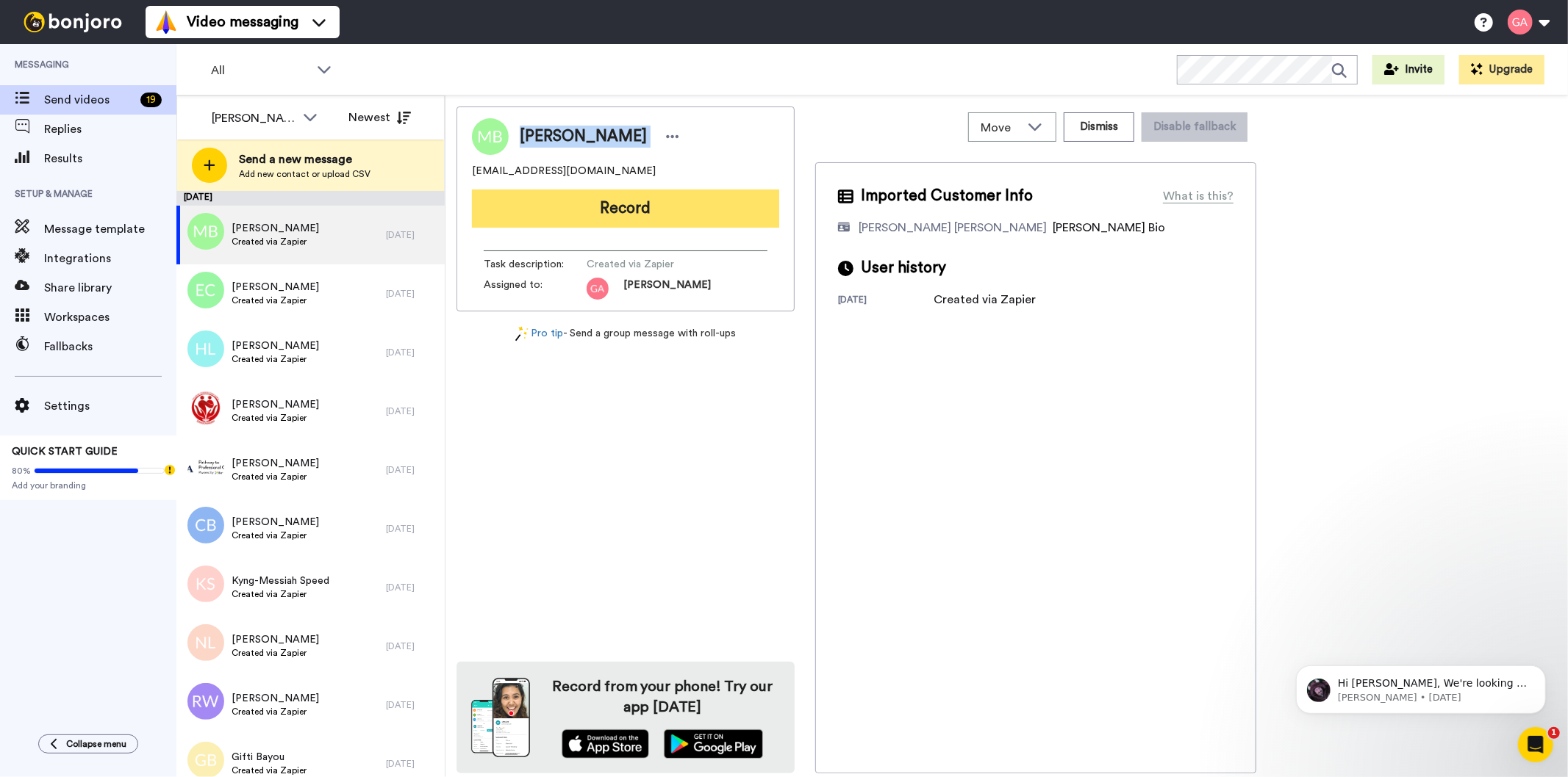
click at [739, 208] on button "Record" at bounding box center [625, 208] width 307 height 38
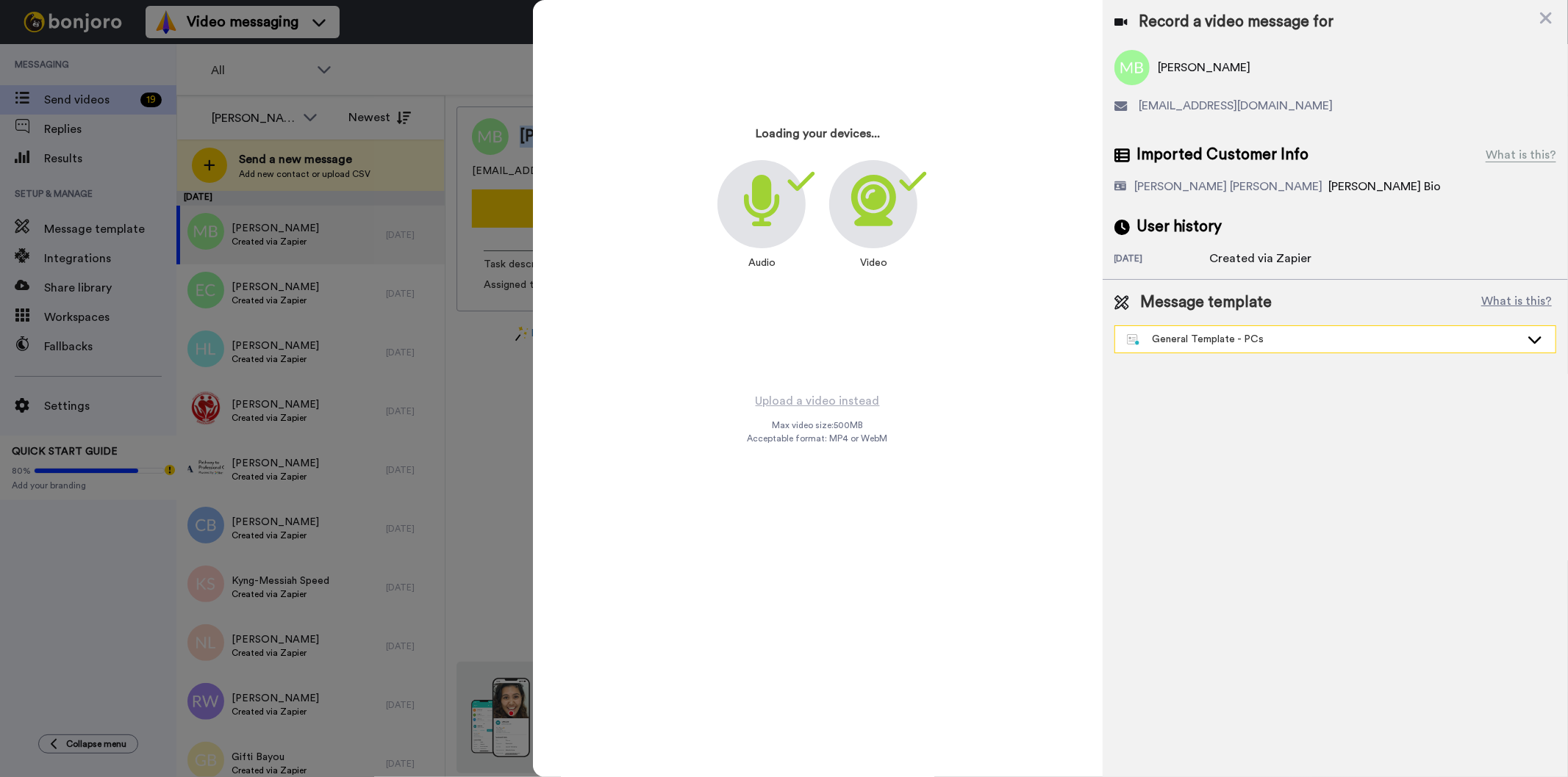
click at [1186, 338] on div "General Template - PCs" at bounding box center [1323, 339] width 393 height 15
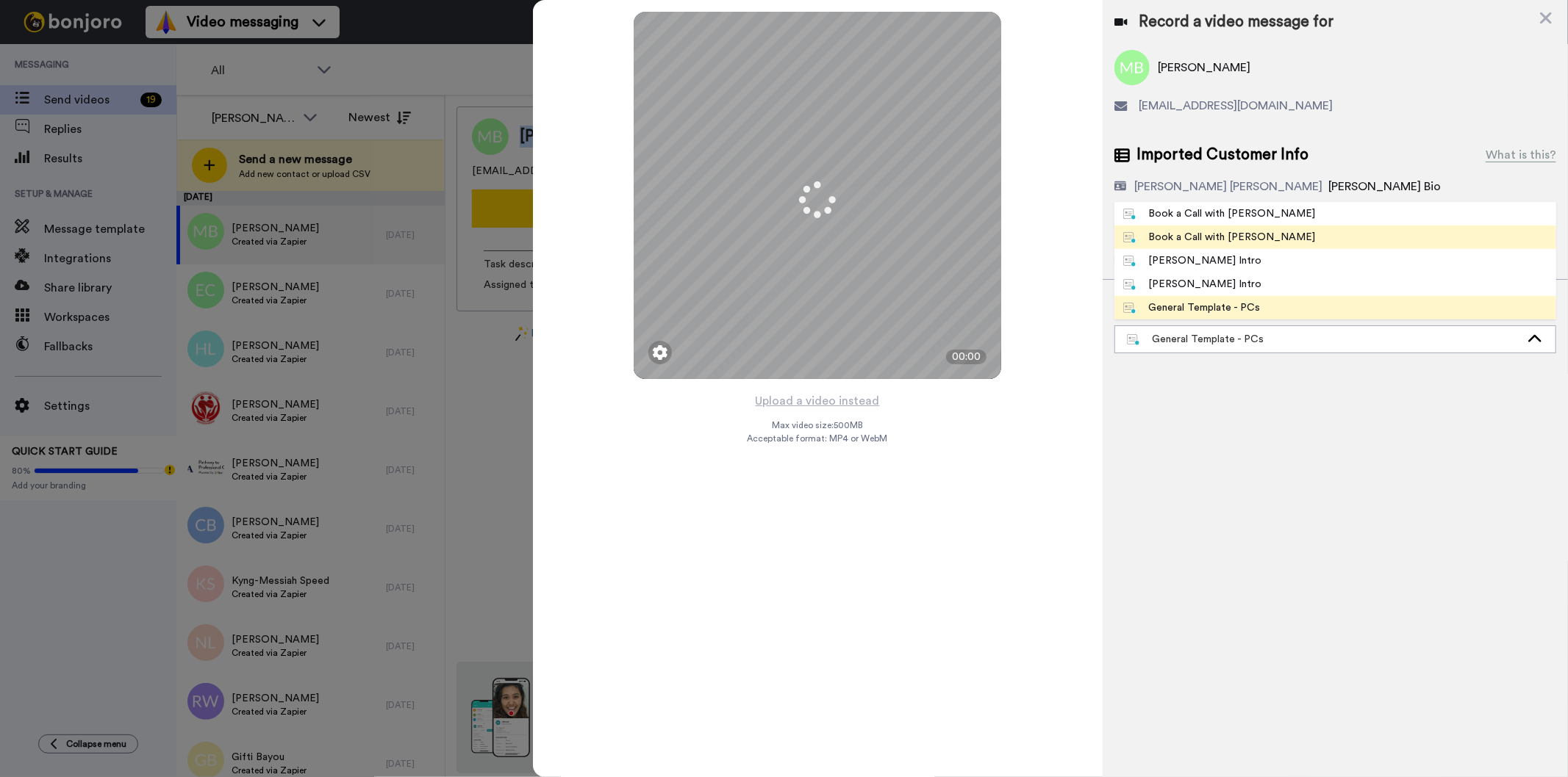
click at [1209, 236] on div "Book a Call with [PERSON_NAME]" at bounding box center [1219, 237] width 193 height 15
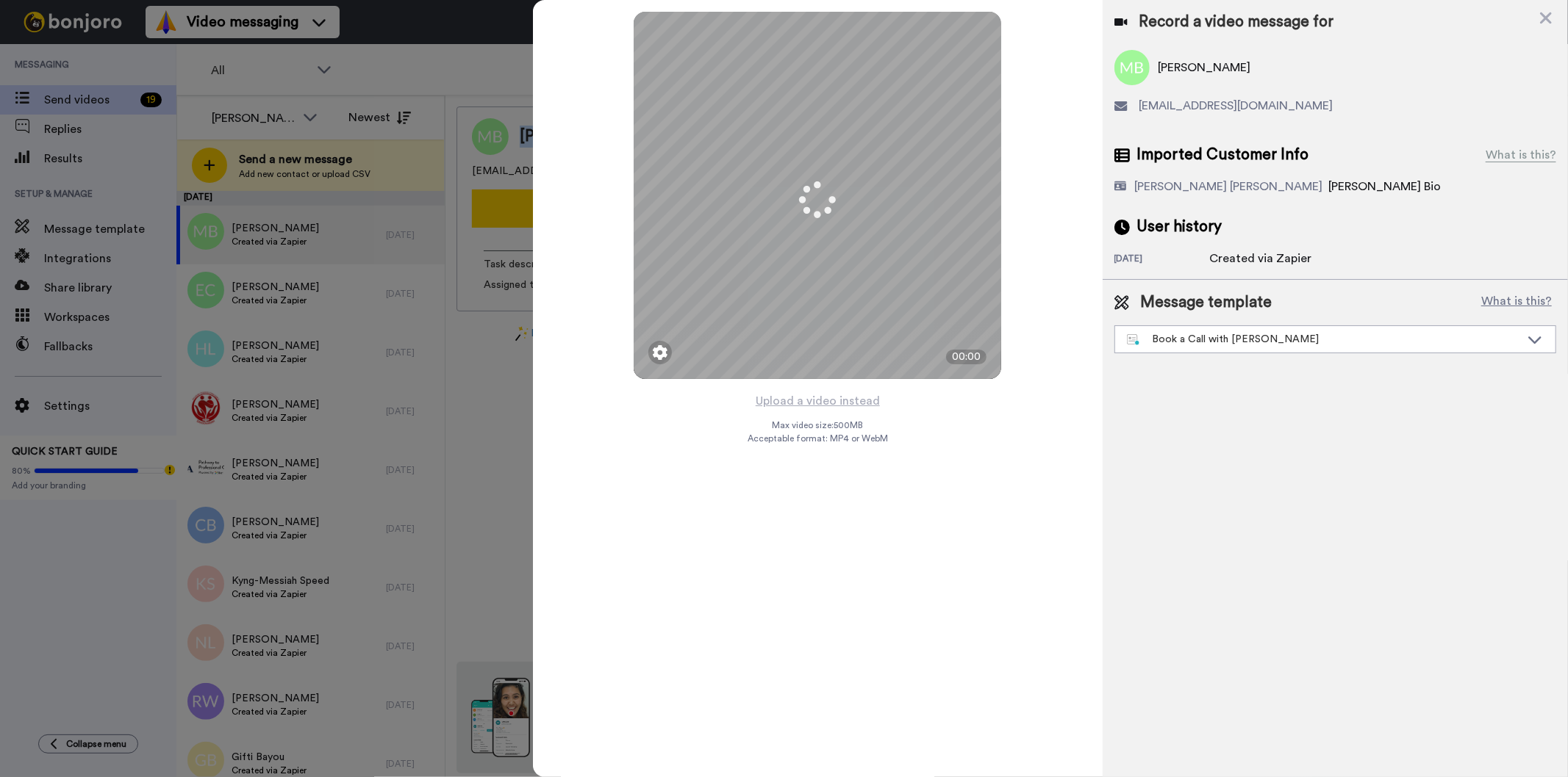
click at [818, 405] on button "Upload a video instead" at bounding box center [817, 402] width 133 height 19
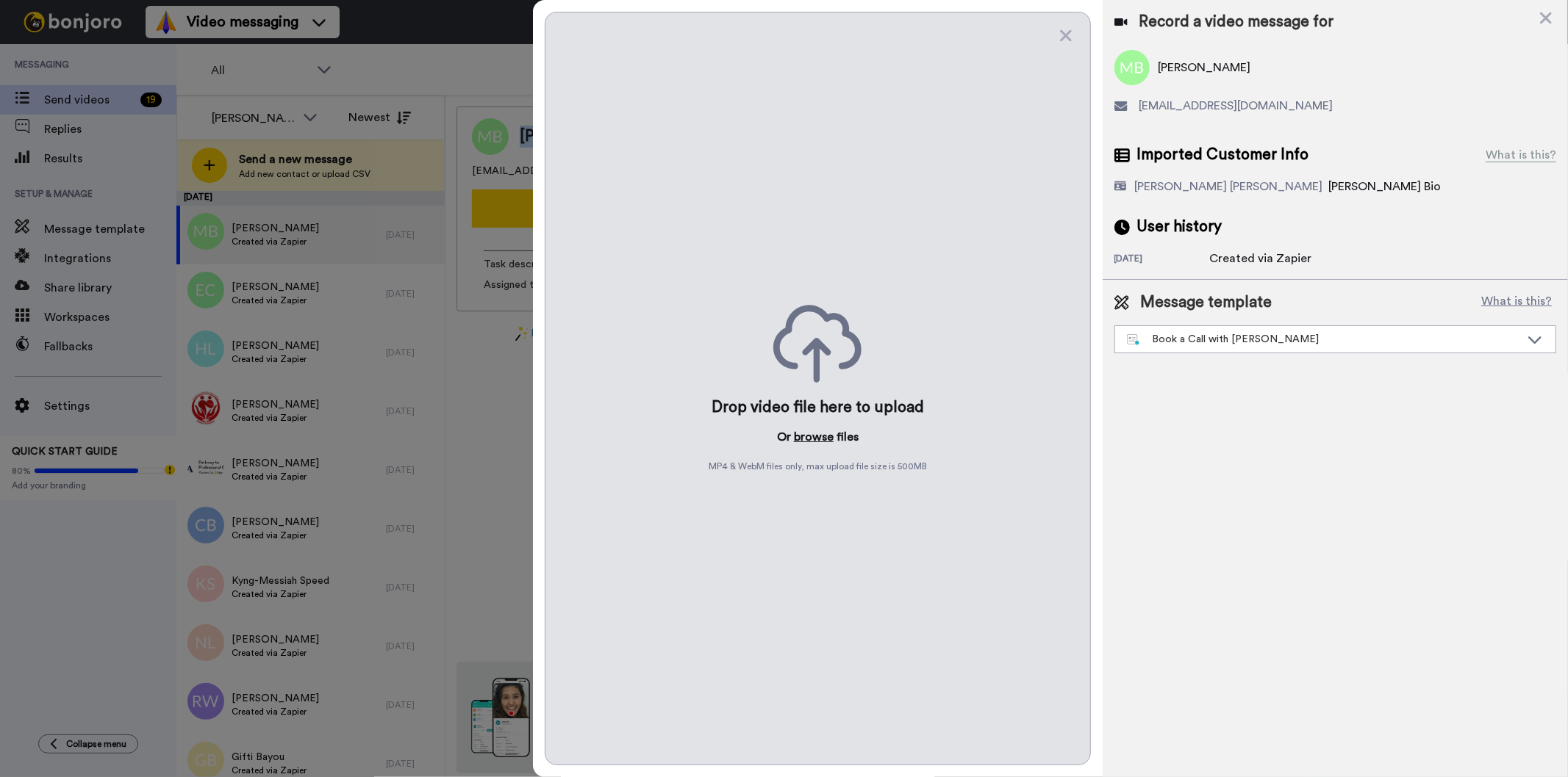
click at [813, 442] on button "browse" at bounding box center [813, 437] width 40 height 18
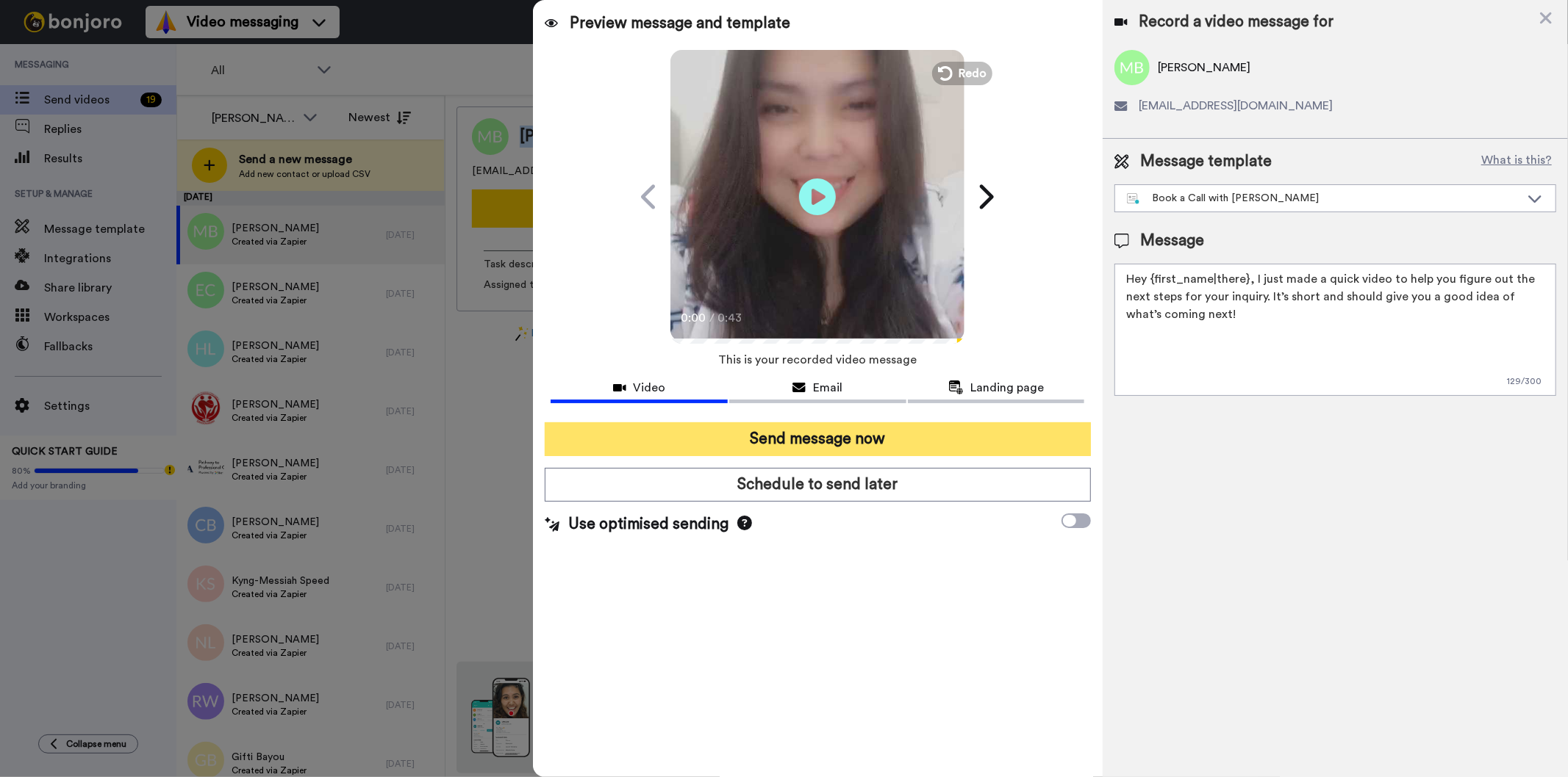
click at [951, 446] on button "Send message now" at bounding box center [817, 439] width 545 height 33
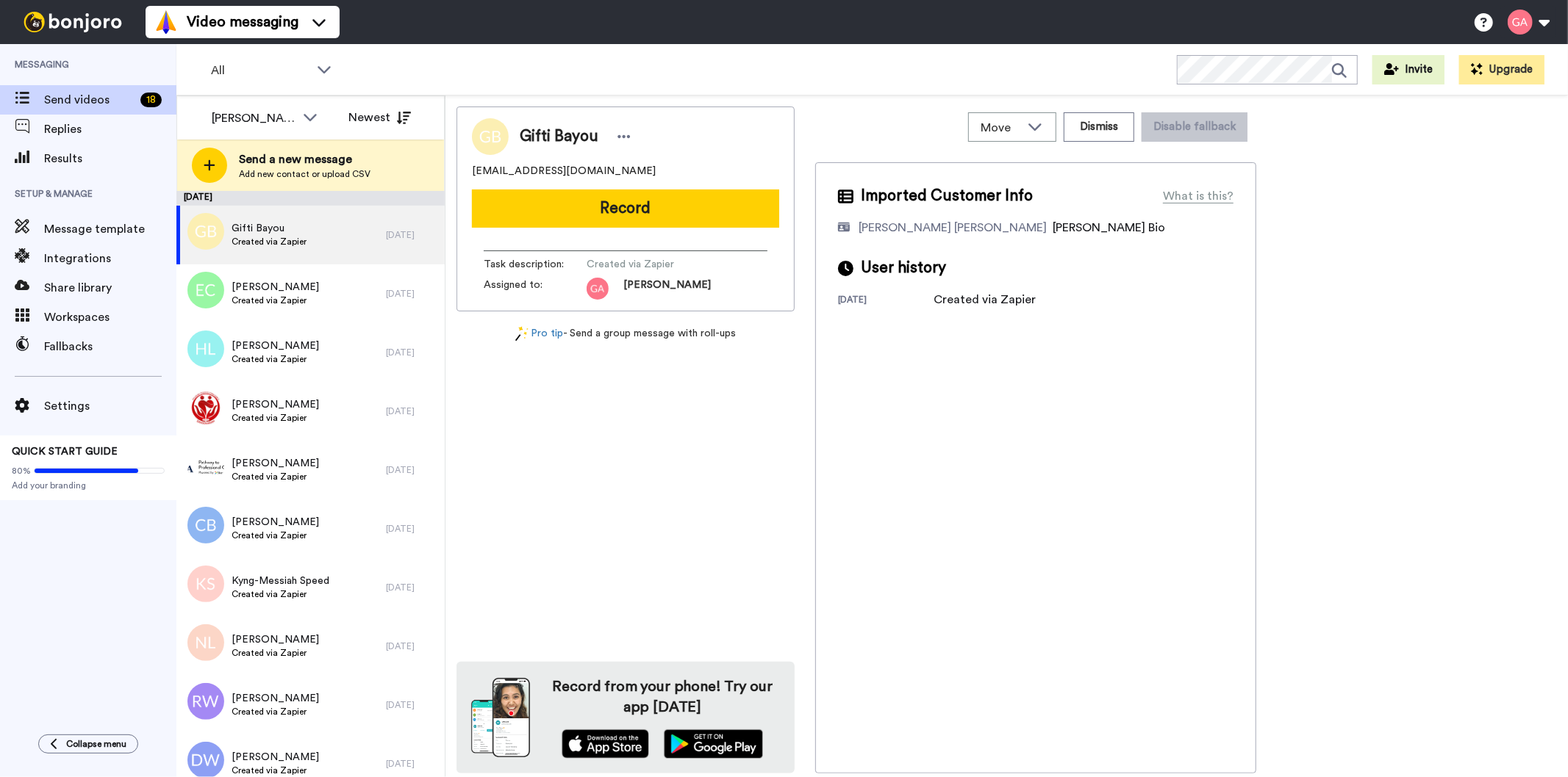
click at [574, 134] on span "Gifti Bayou" at bounding box center [558, 136] width 78 height 22
copy div "Gifti Bayou"
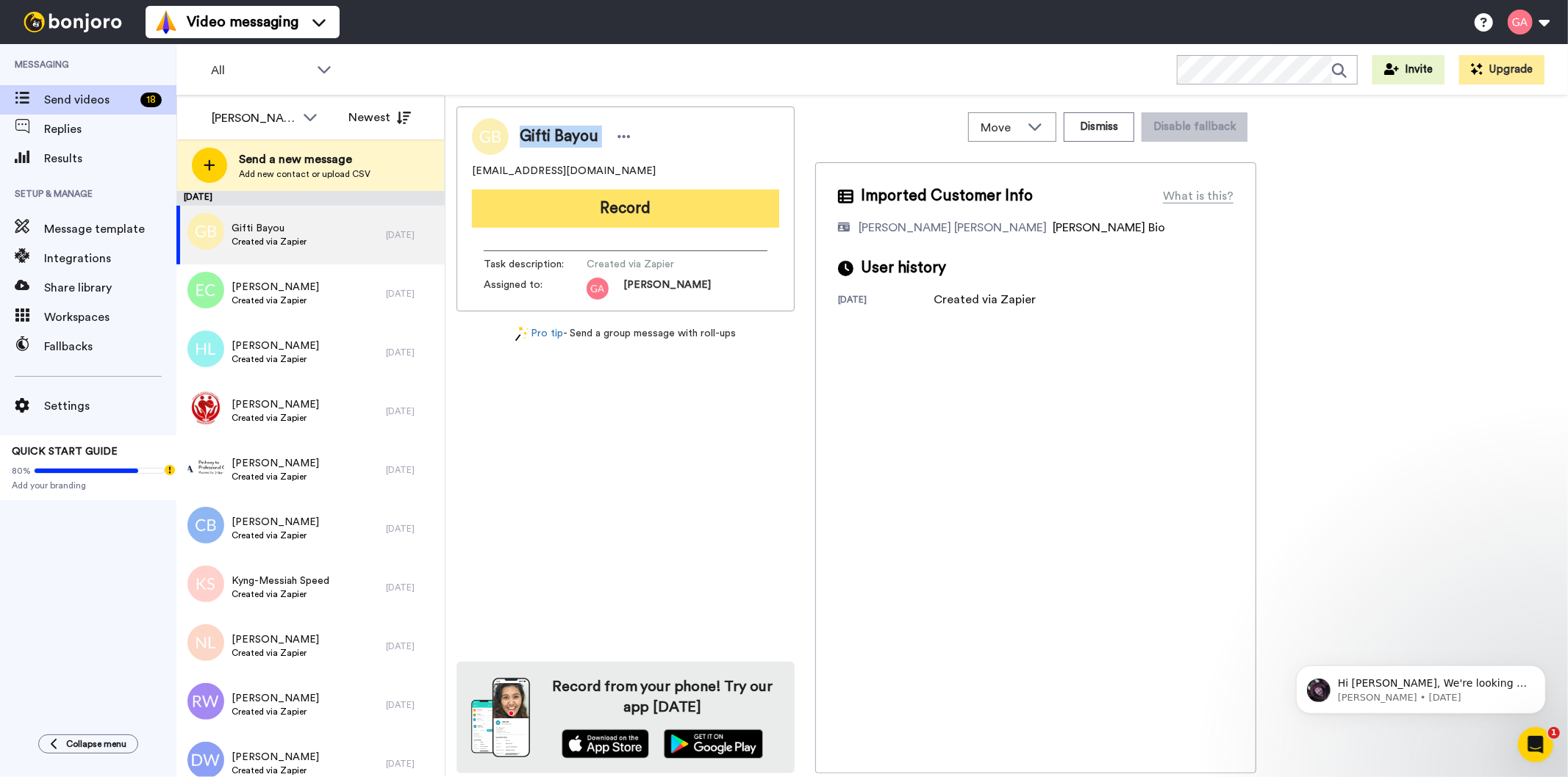
click at [638, 210] on button "Record" at bounding box center [625, 208] width 307 height 38
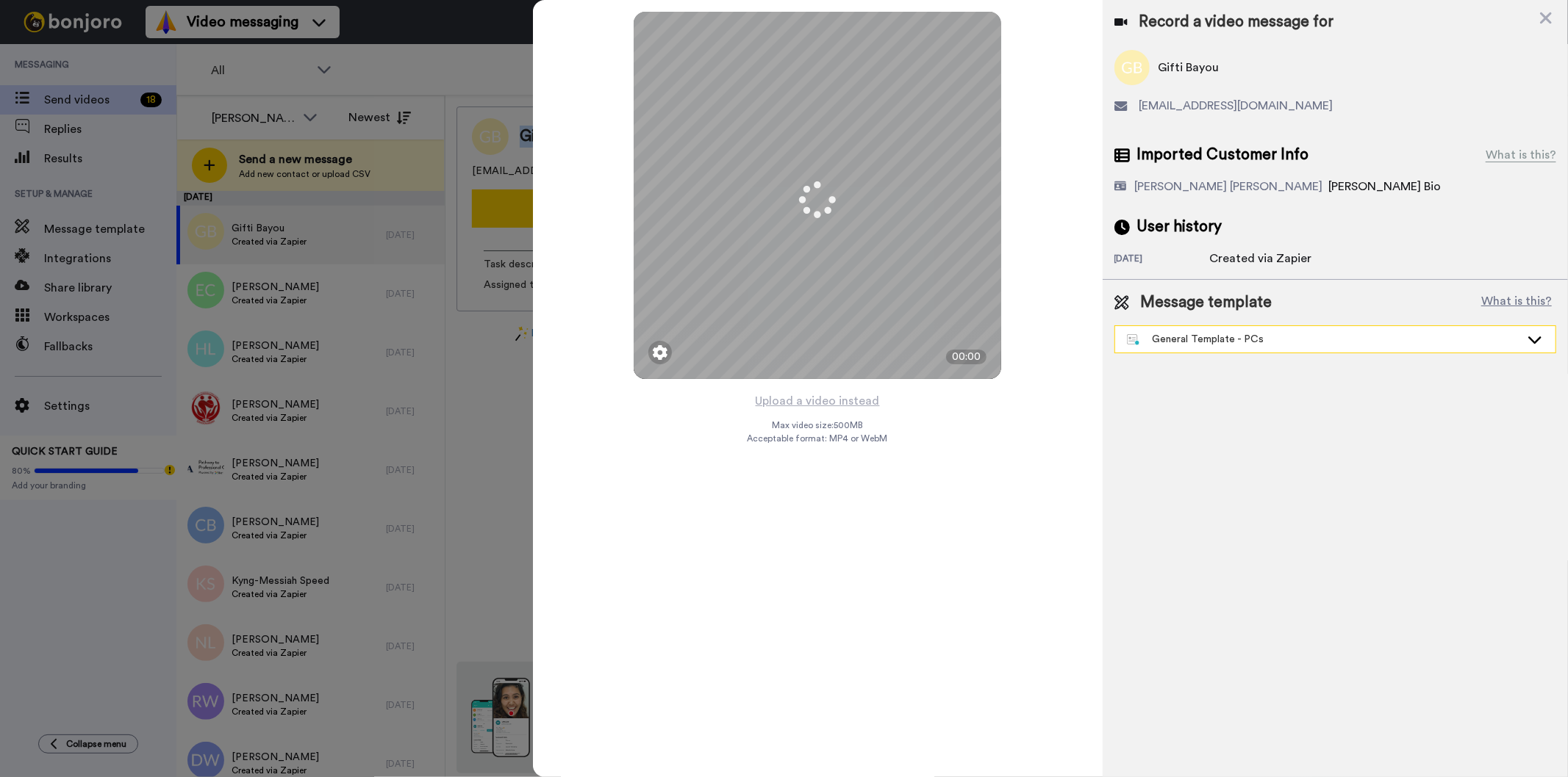
click at [1270, 333] on div "General Template - PCs" at bounding box center [1323, 339] width 393 height 15
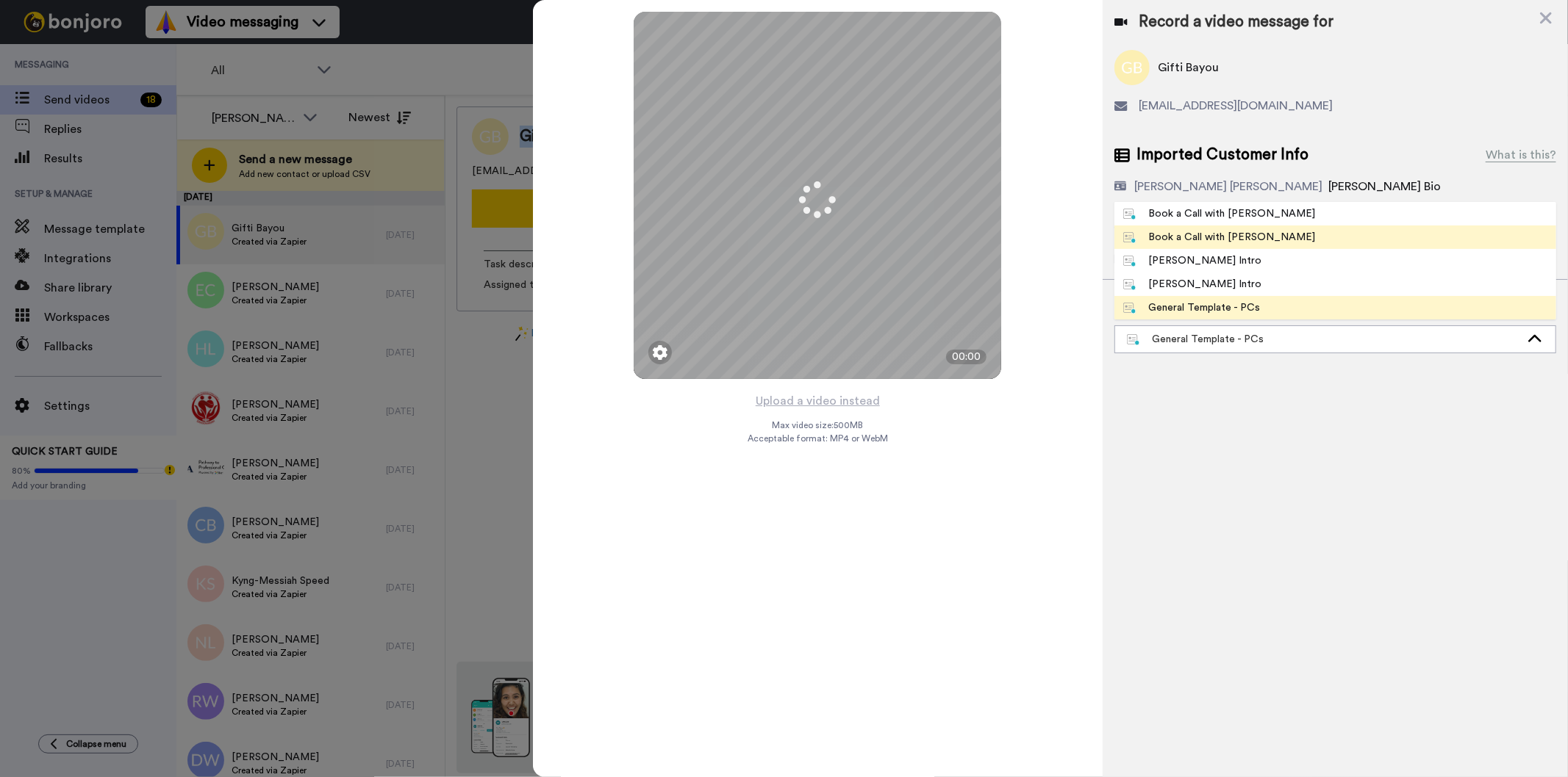
click at [1247, 239] on div "Book a Call with [PERSON_NAME]" at bounding box center [1219, 237] width 193 height 15
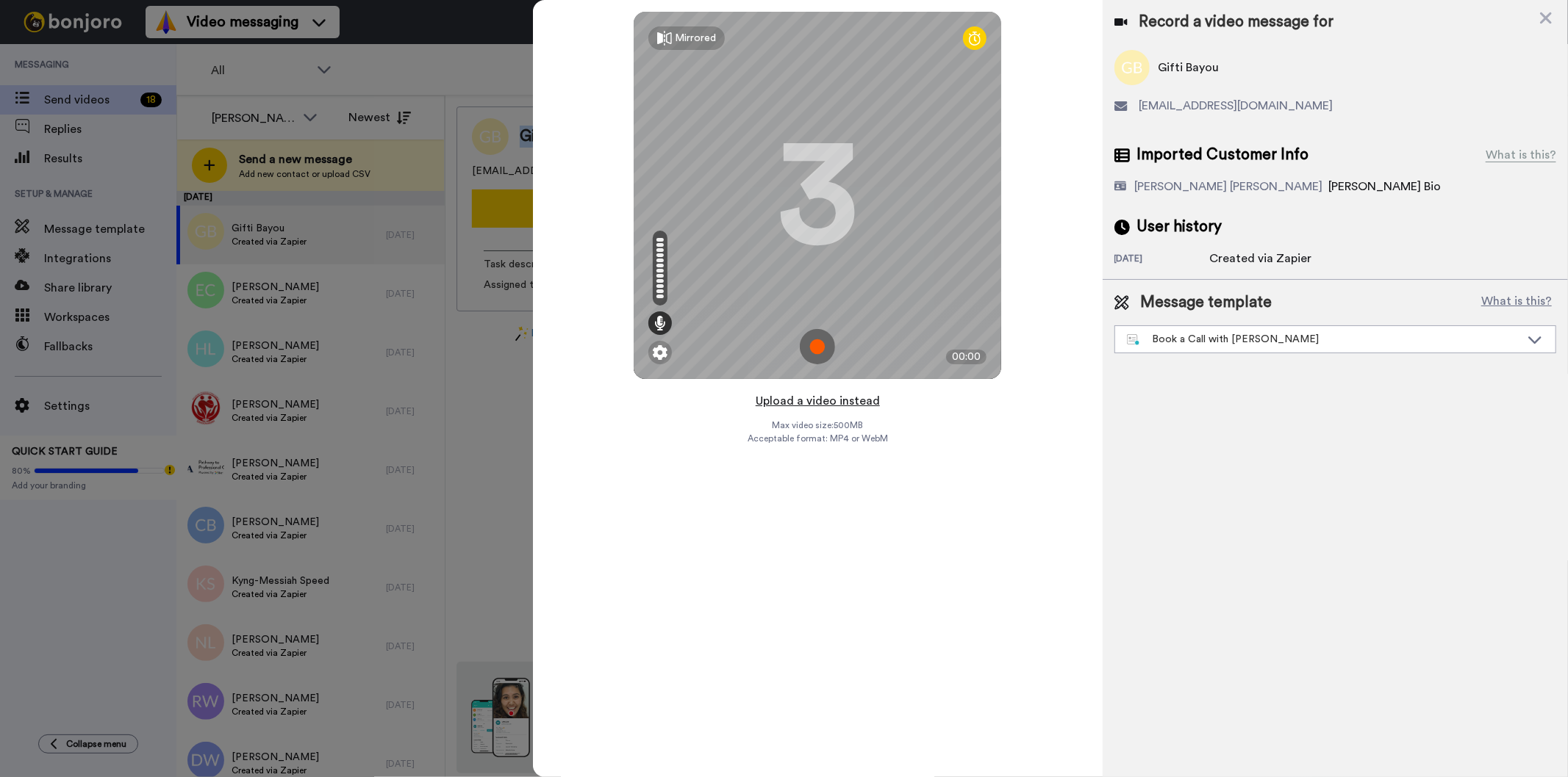
click at [799, 401] on button "Upload a video instead" at bounding box center [817, 402] width 133 height 19
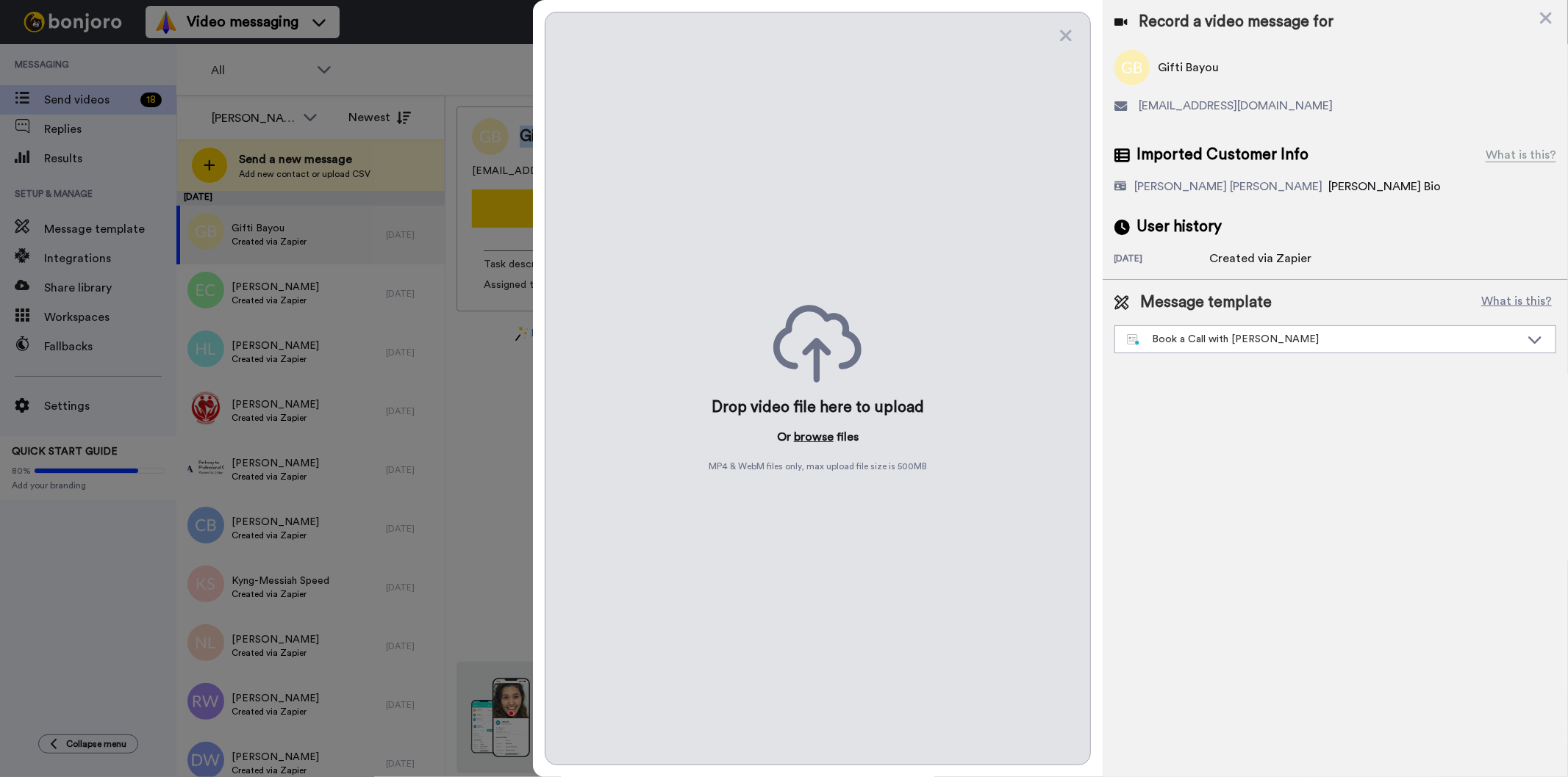
click at [820, 434] on button "browse" at bounding box center [813, 437] width 40 height 18
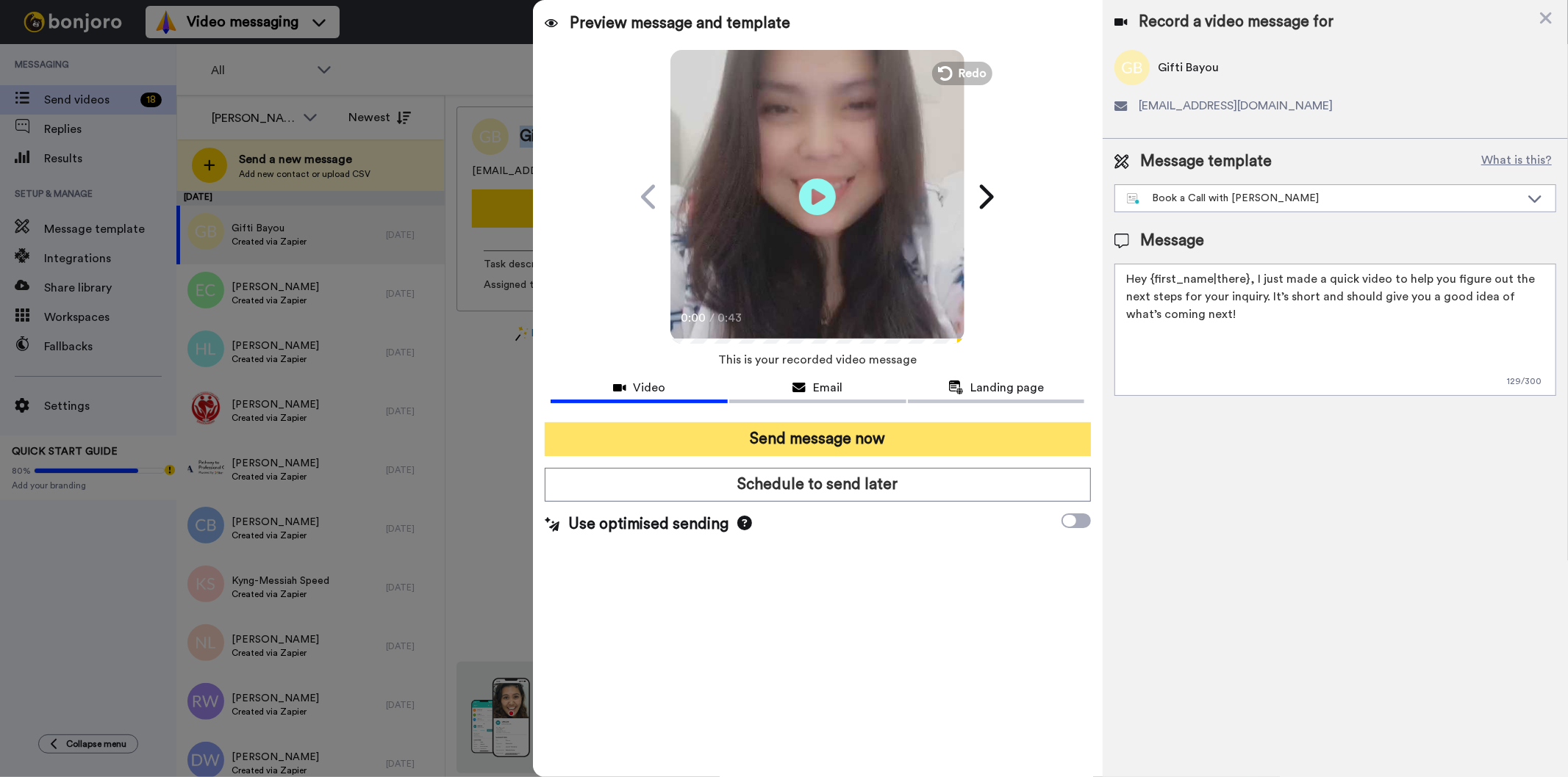
click at [944, 431] on button "Send message now" at bounding box center [817, 439] width 545 height 33
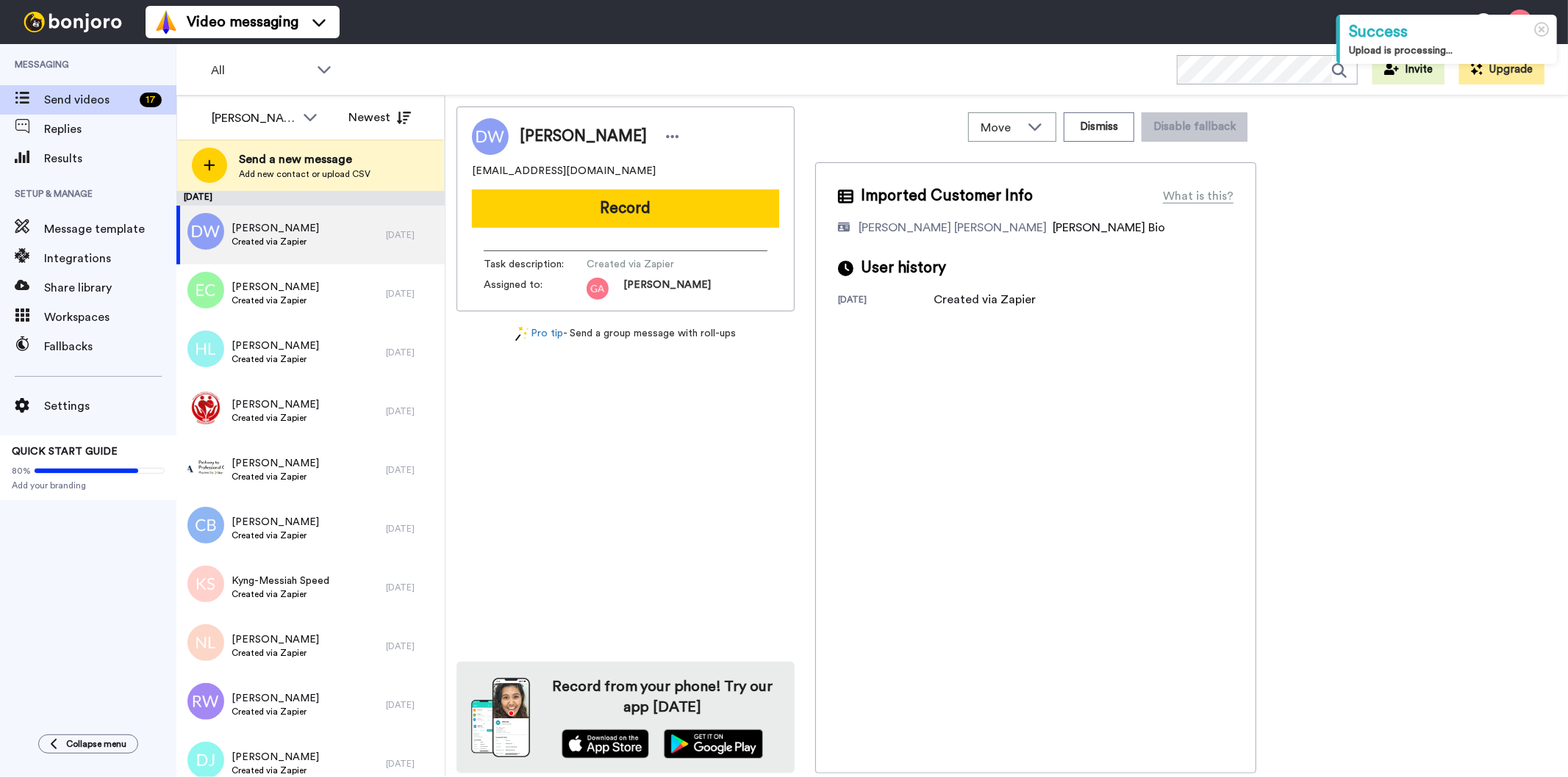
click at [568, 132] on span "Danielle White" at bounding box center [583, 136] width 128 height 22
copy div "Danielle White"
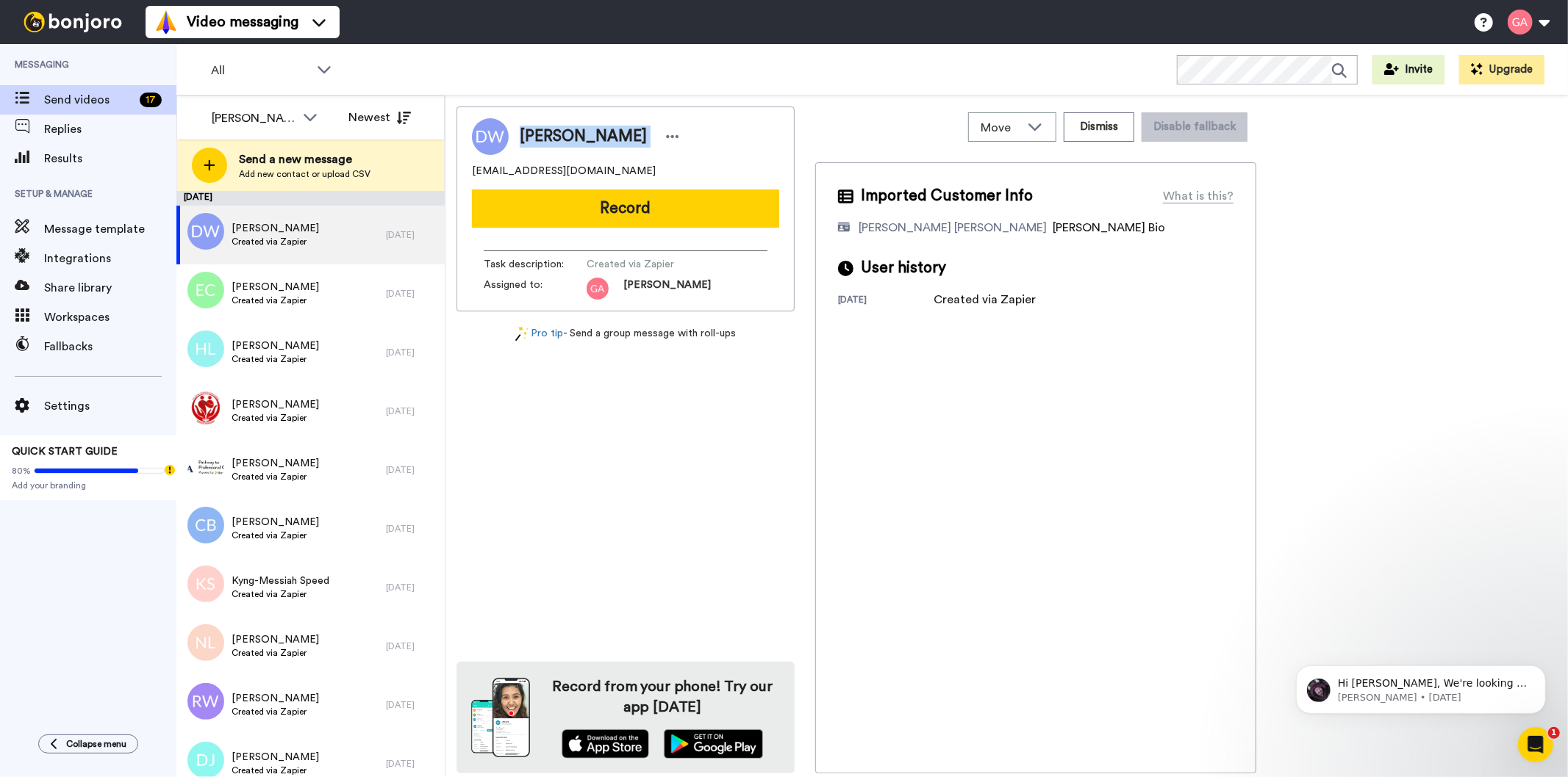
click at [660, 214] on button "Record" at bounding box center [625, 208] width 307 height 38
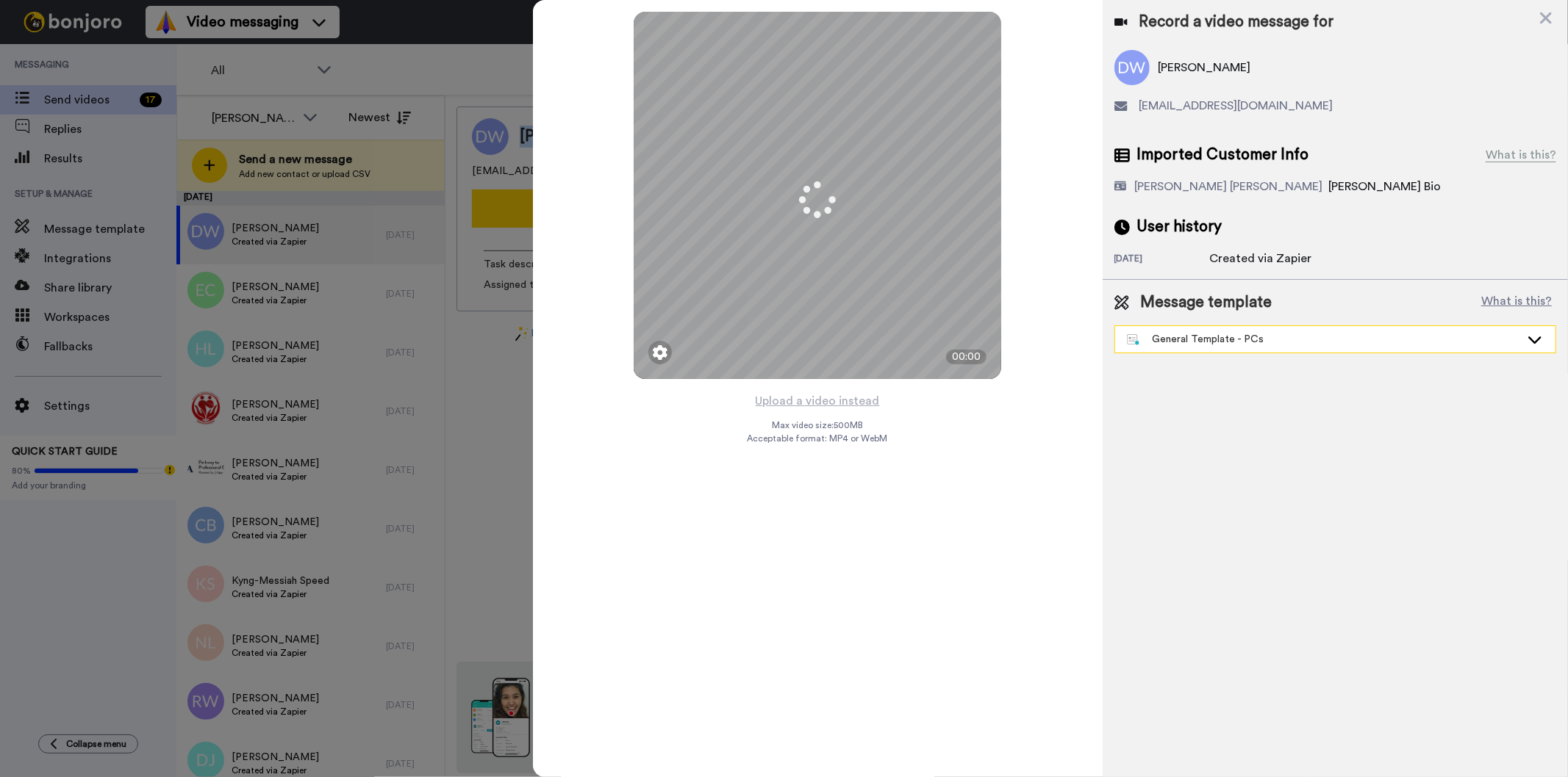
click at [1287, 340] on div "General Template - PCs" at bounding box center [1323, 339] width 393 height 15
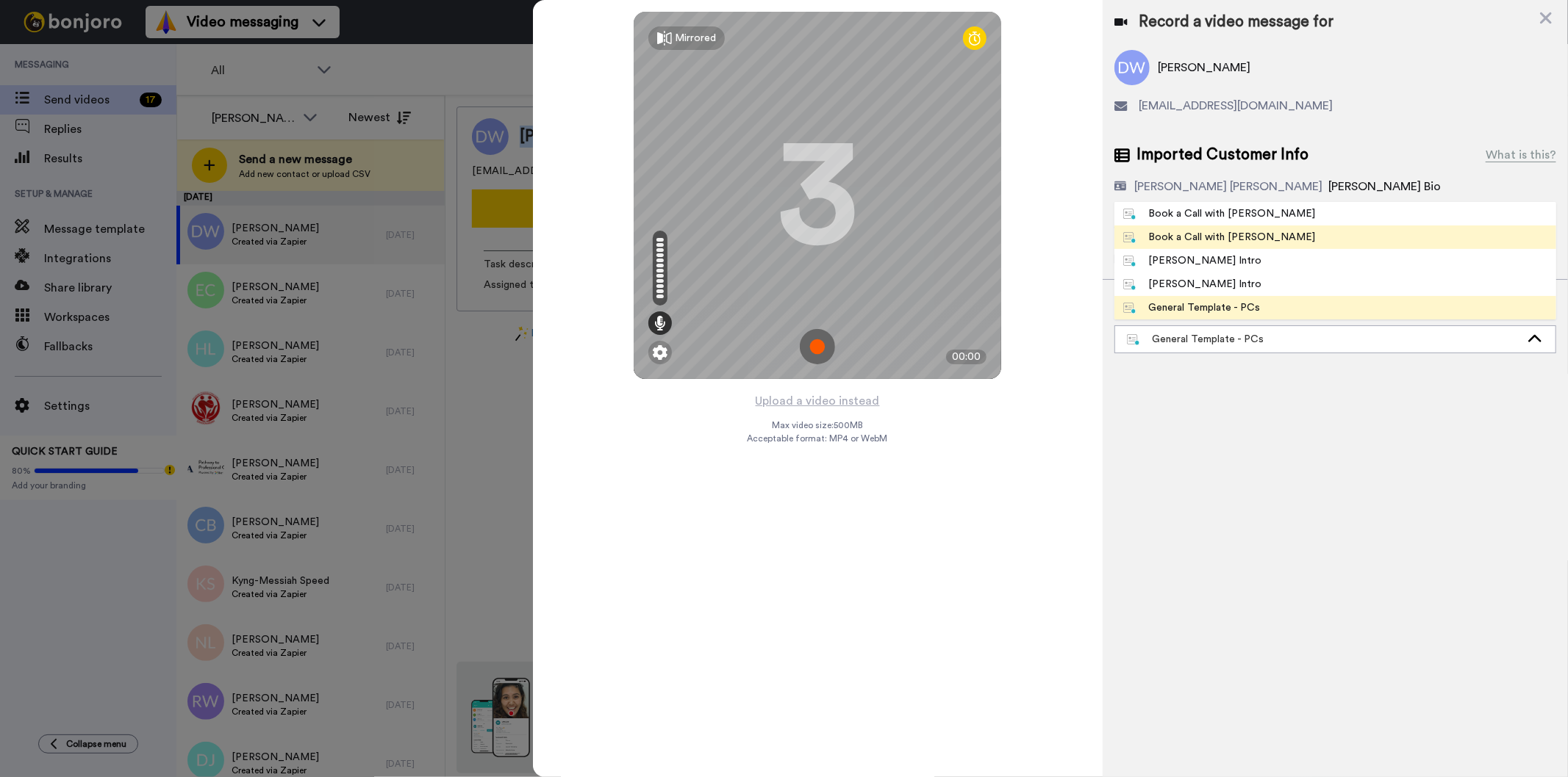
click at [1229, 235] on div "Book a Call with [PERSON_NAME]" at bounding box center [1219, 237] width 193 height 15
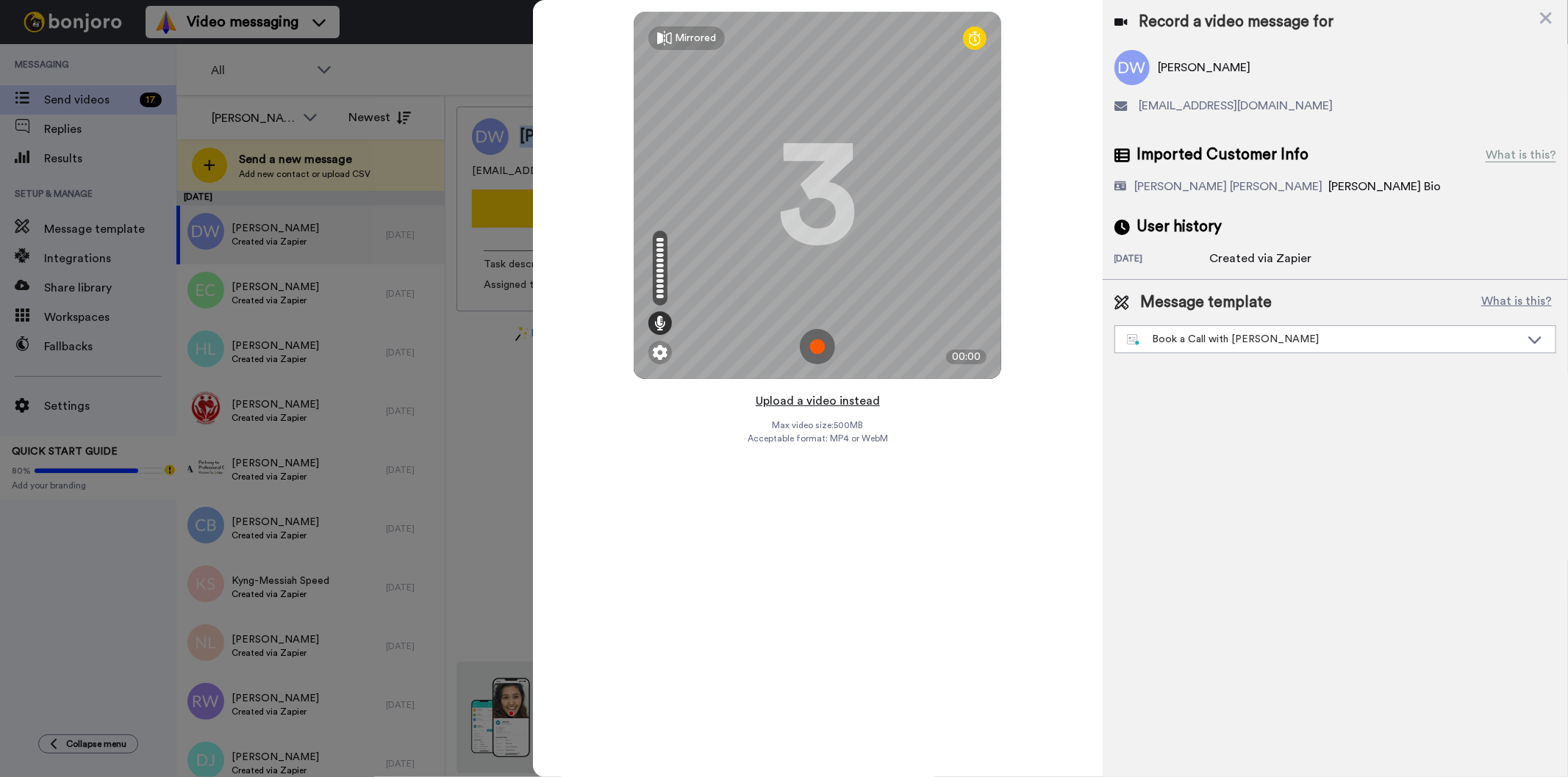
click at [842, 401] on button "Upload a video instead" at bounding box center [817, 402] width 133 height 19
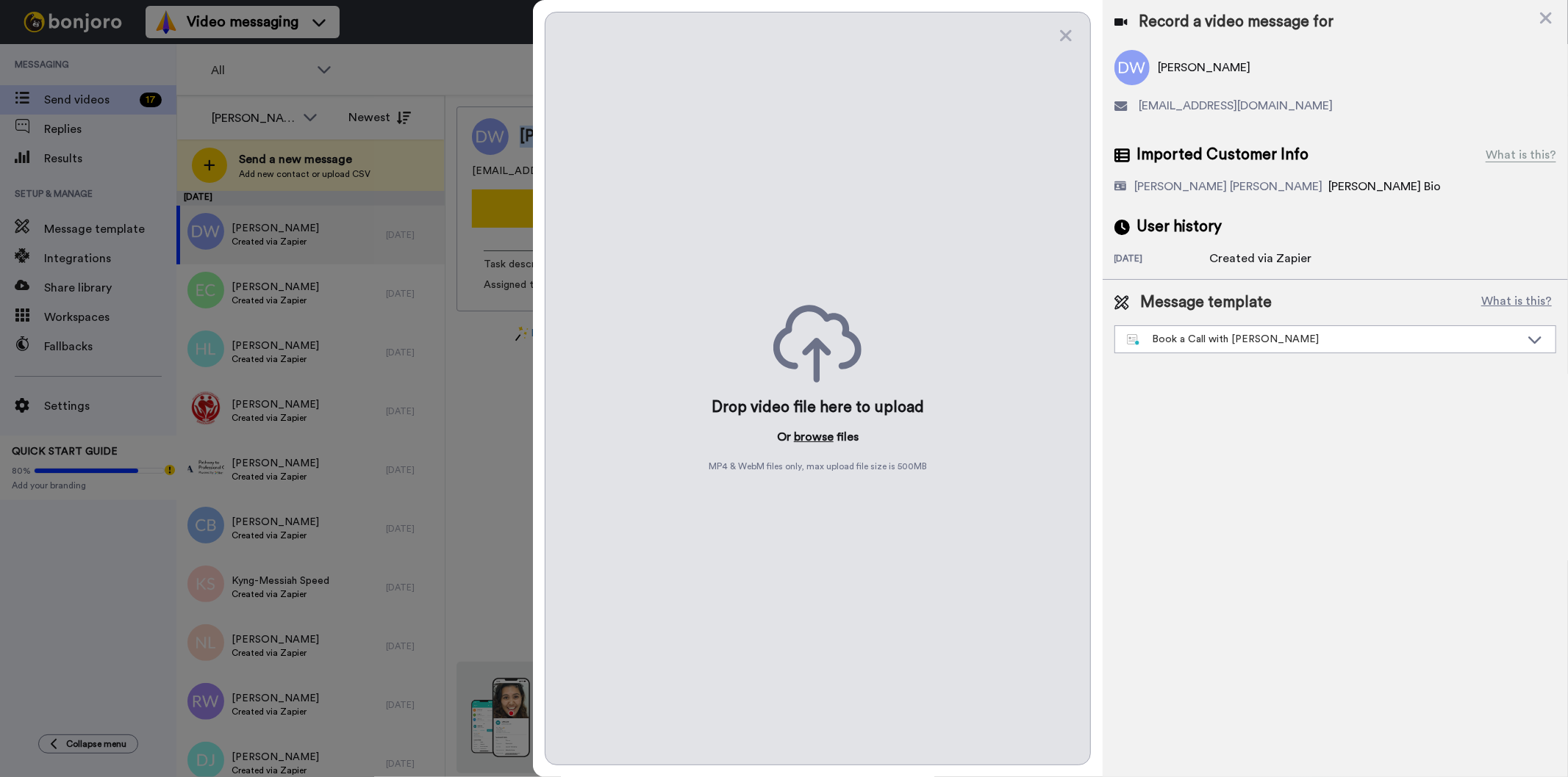
click at [812, 437] on button "browse" at bounding box center [813, 437] width 40 height 18
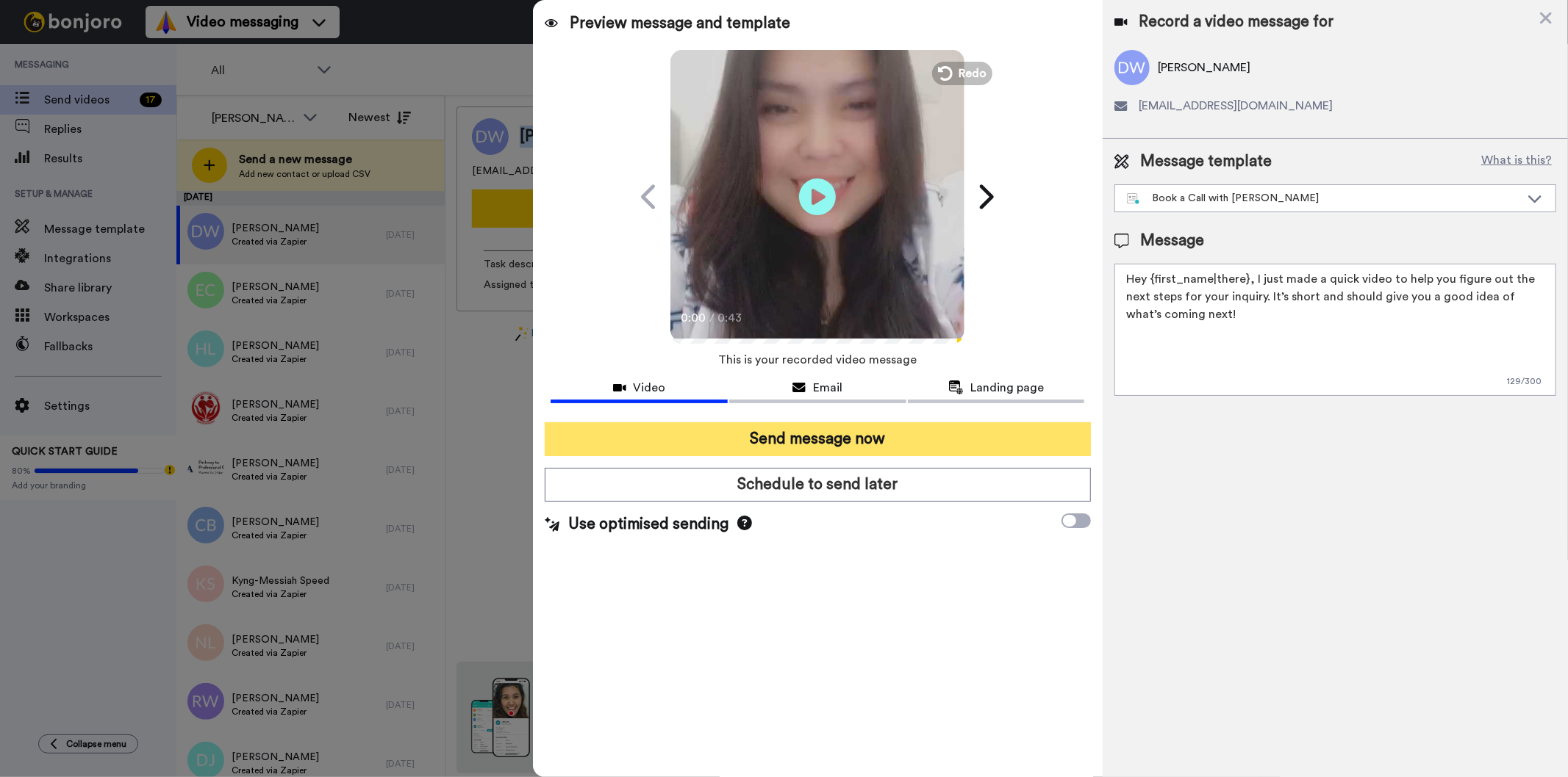
click at [760, 439] on button "Send message now" at bounding box center [817, 439] width 545 height 33
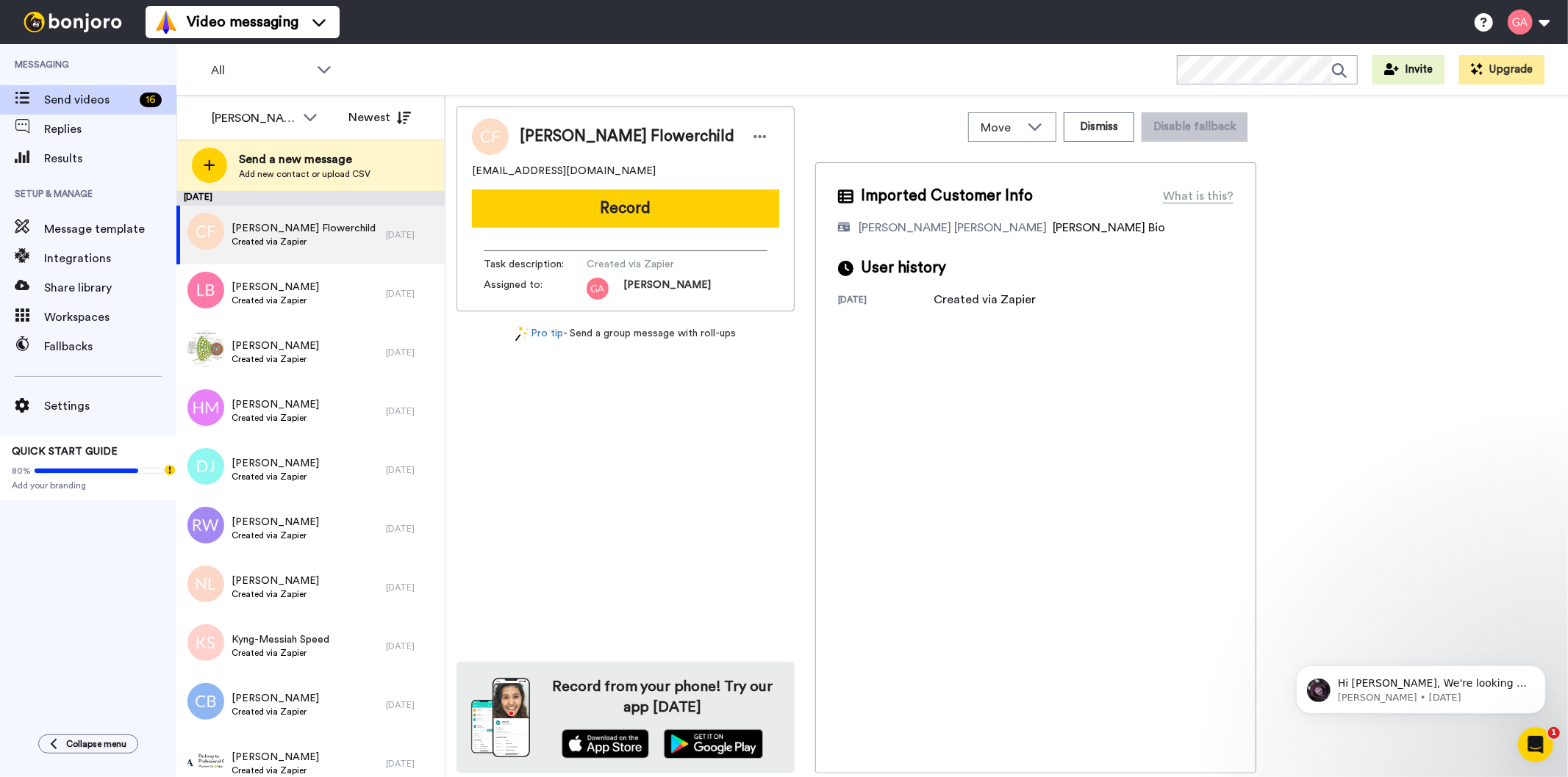
click at [764, 612] on div "[PERSON_NAME] Flowerchild [EMAIL_ADDRESS][DOMAIN_NAME] Record Task description …" at bounding box center [625, 439] width 339 height 667
click at [587, 127] on span "[PERSON_NAME] Flowerchild" at bounding box center [627, 136] width 215 height 22
click at [1100, 130] on button "Dismiss" at bounding box center [1099, 127] width 70 height 29
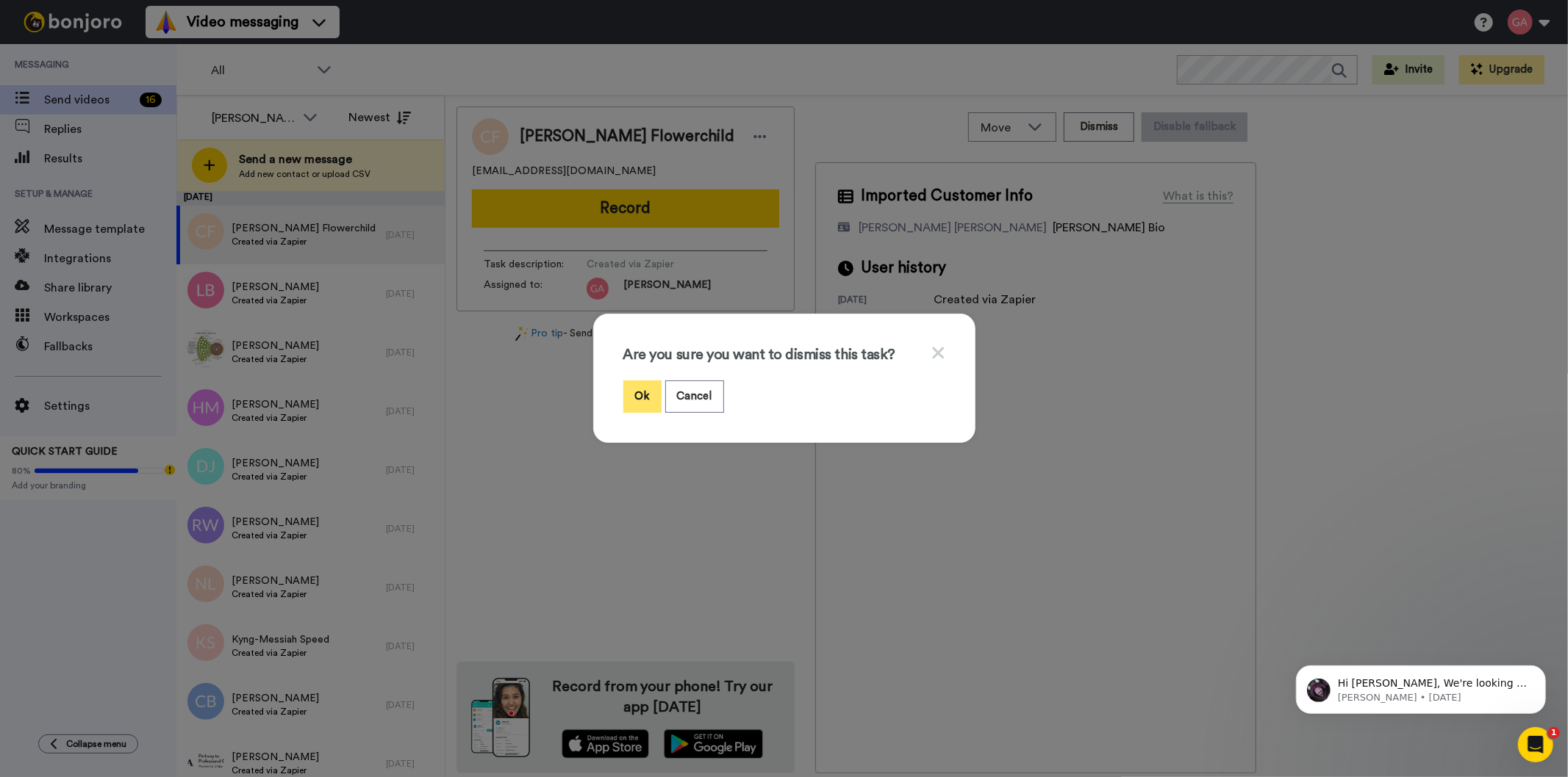
click at [630, 388] on button "Ok" at bounding box center [642, 396] width 38 height 32
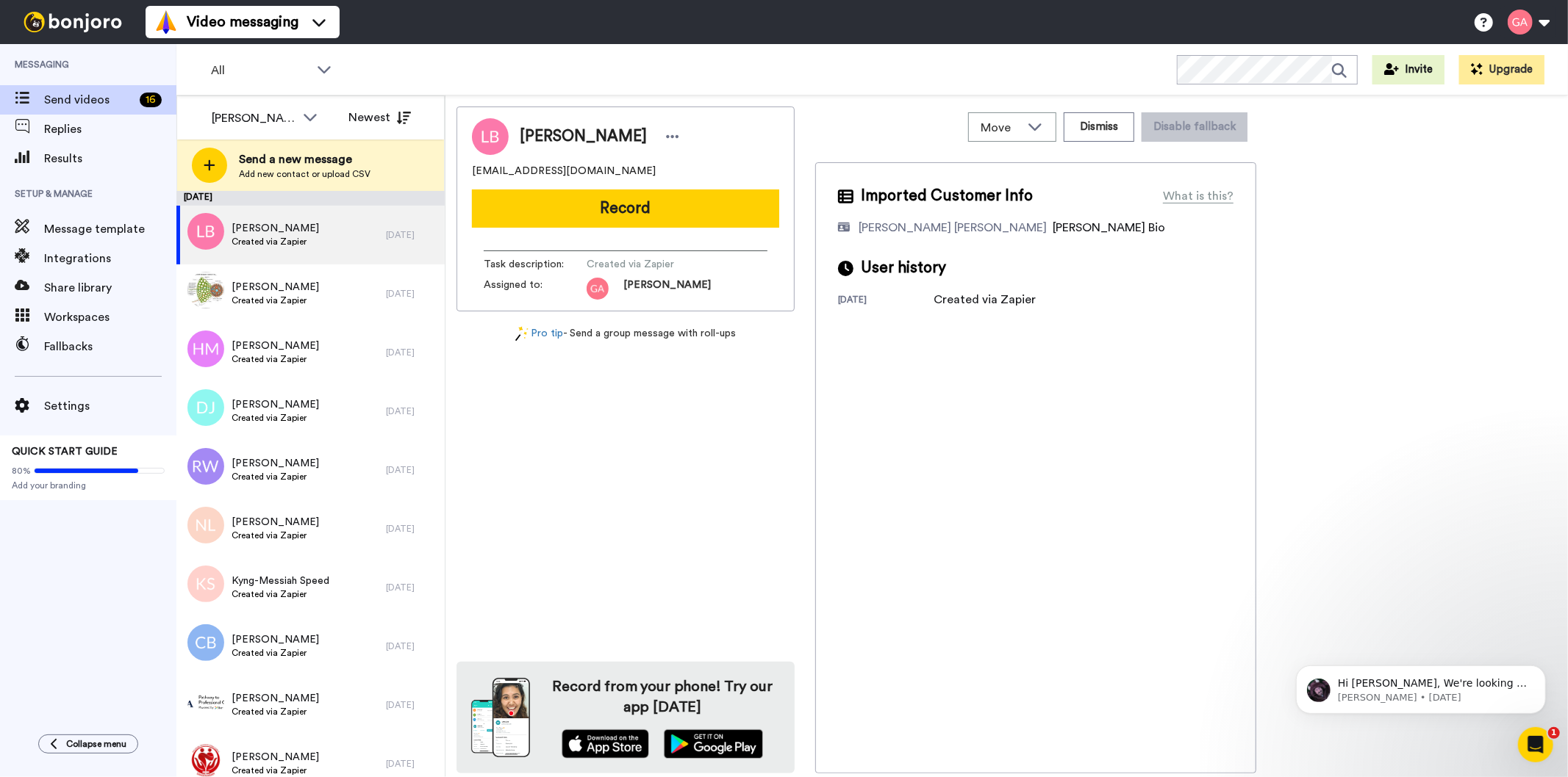
click at [545, 132] on span "[PERSON_NAME]" at bounding box center [583, 136] width 128 height 22
click at [545, 132] on span "Linda Bell" at bounding box center [583, 136] width 128 height 22
copy div "Linda Bell"
click at [701, 548] on div "Linda Bell grma.linda2@gmail.com Record Task description : Created via Zapier A…" at bounding box center [625, 439] width 339 height 667
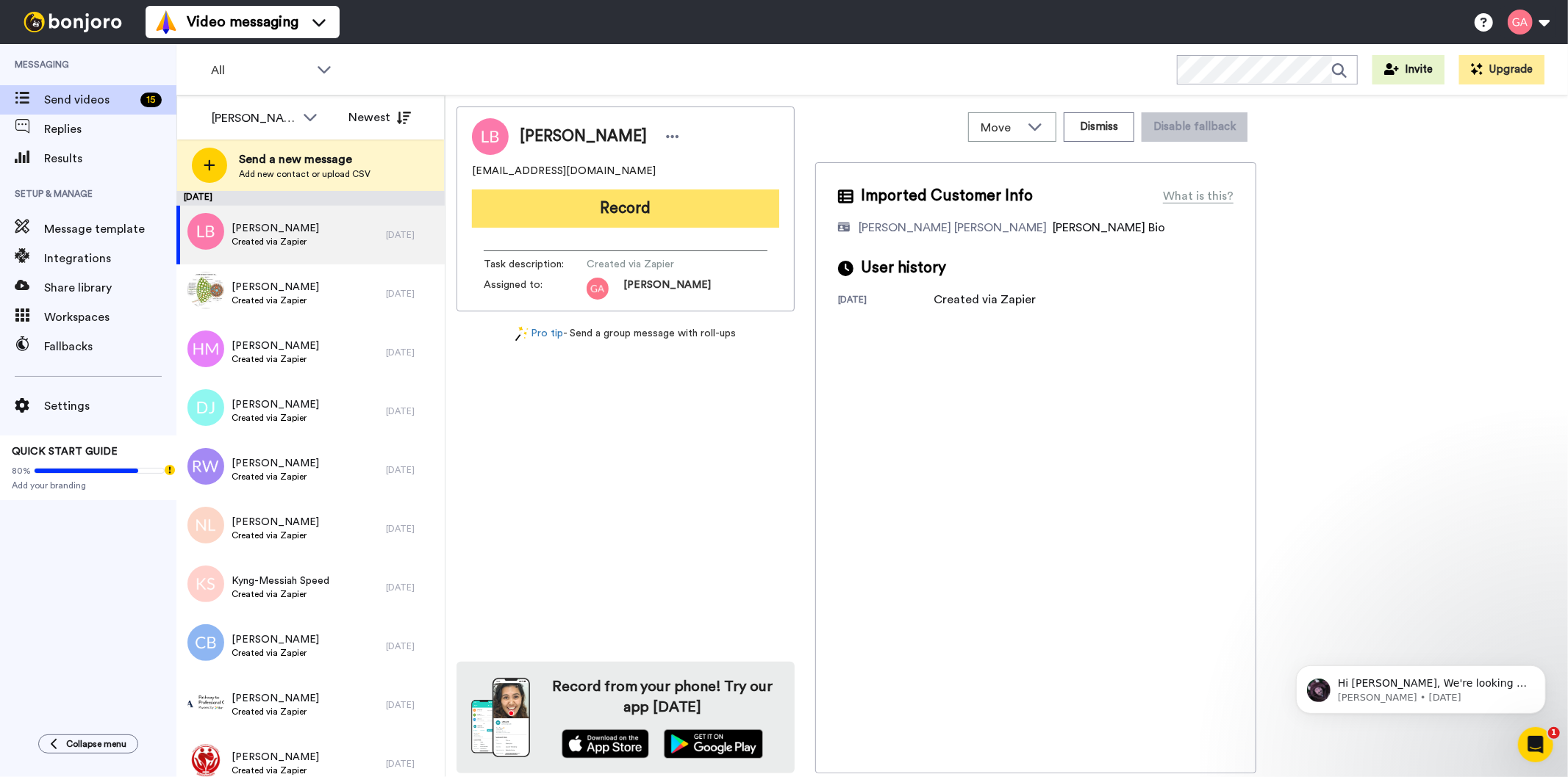
click at [582, 212] on button "Record" at bounding box center [625, 208] width 307 height 38
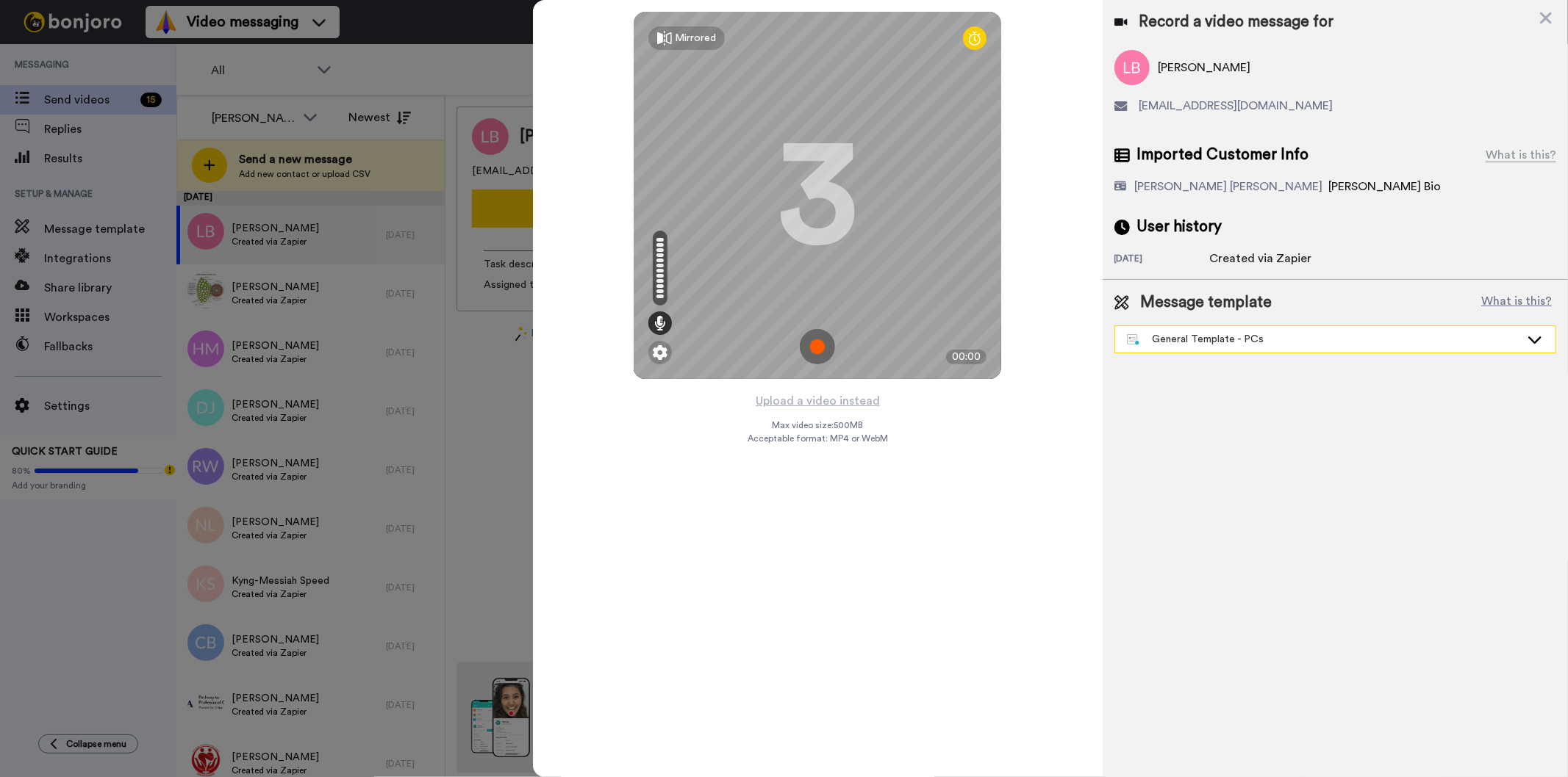
click at [1222, 333] on div "General Template - PCs" at bounding box center [1323, 339] width 393 height 15
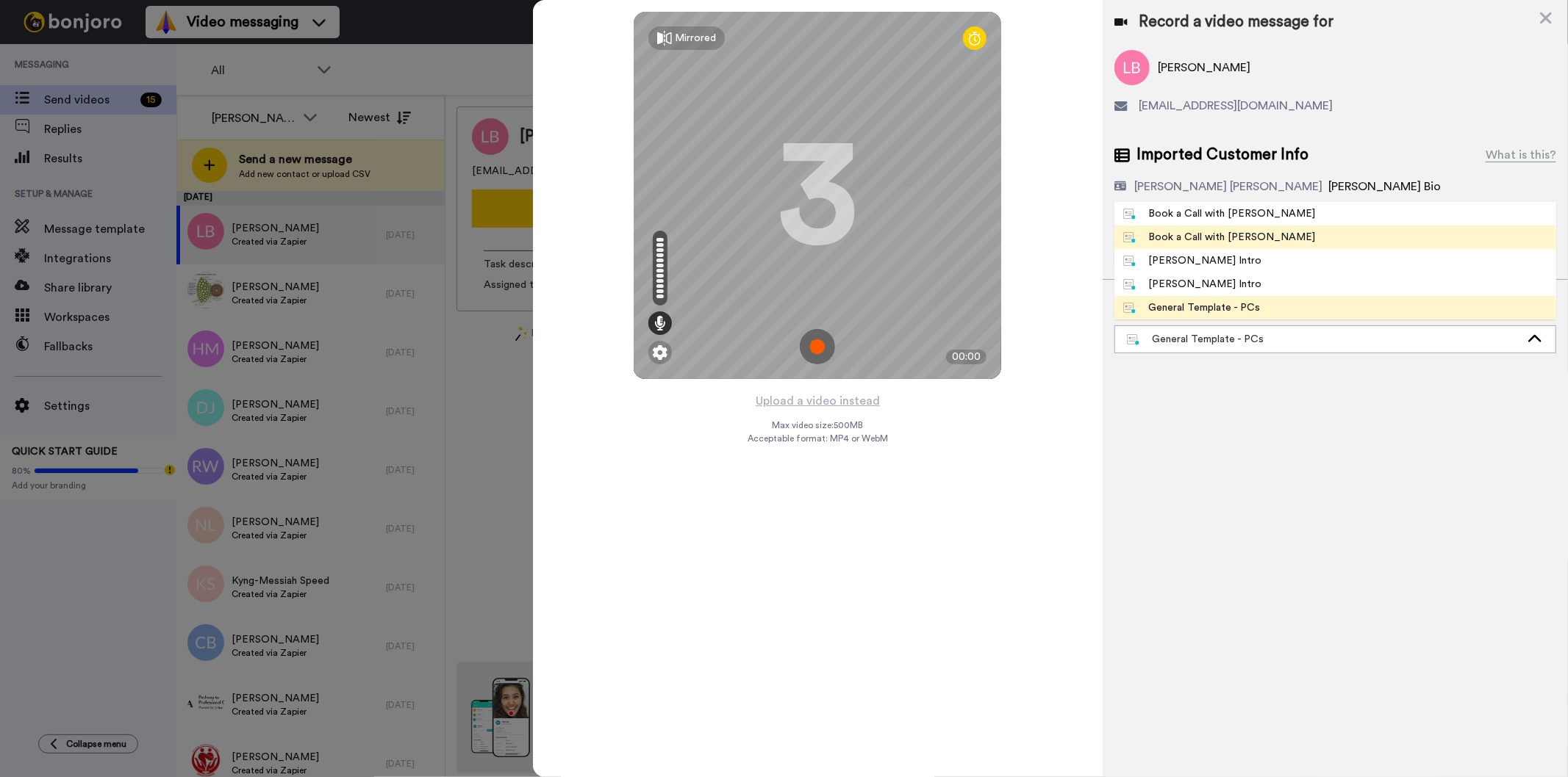
click at [1215, 231] on div "Book a Call with Gilda" at bounding box center [1219, 237] width 193 height 15
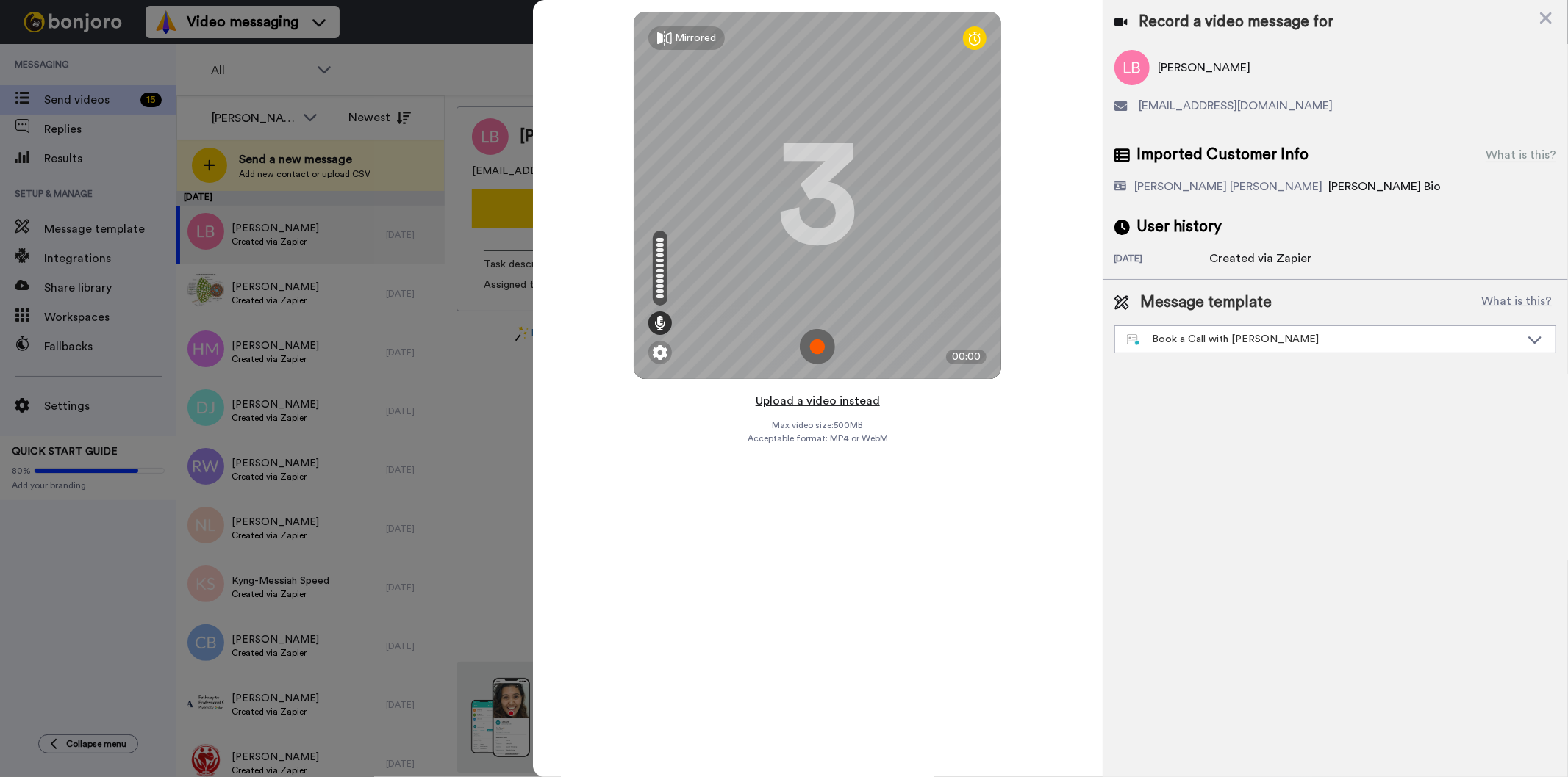
click at [854, 401] on button "Upload a video instead" at bounding box center [817, 402] width 133 height 19
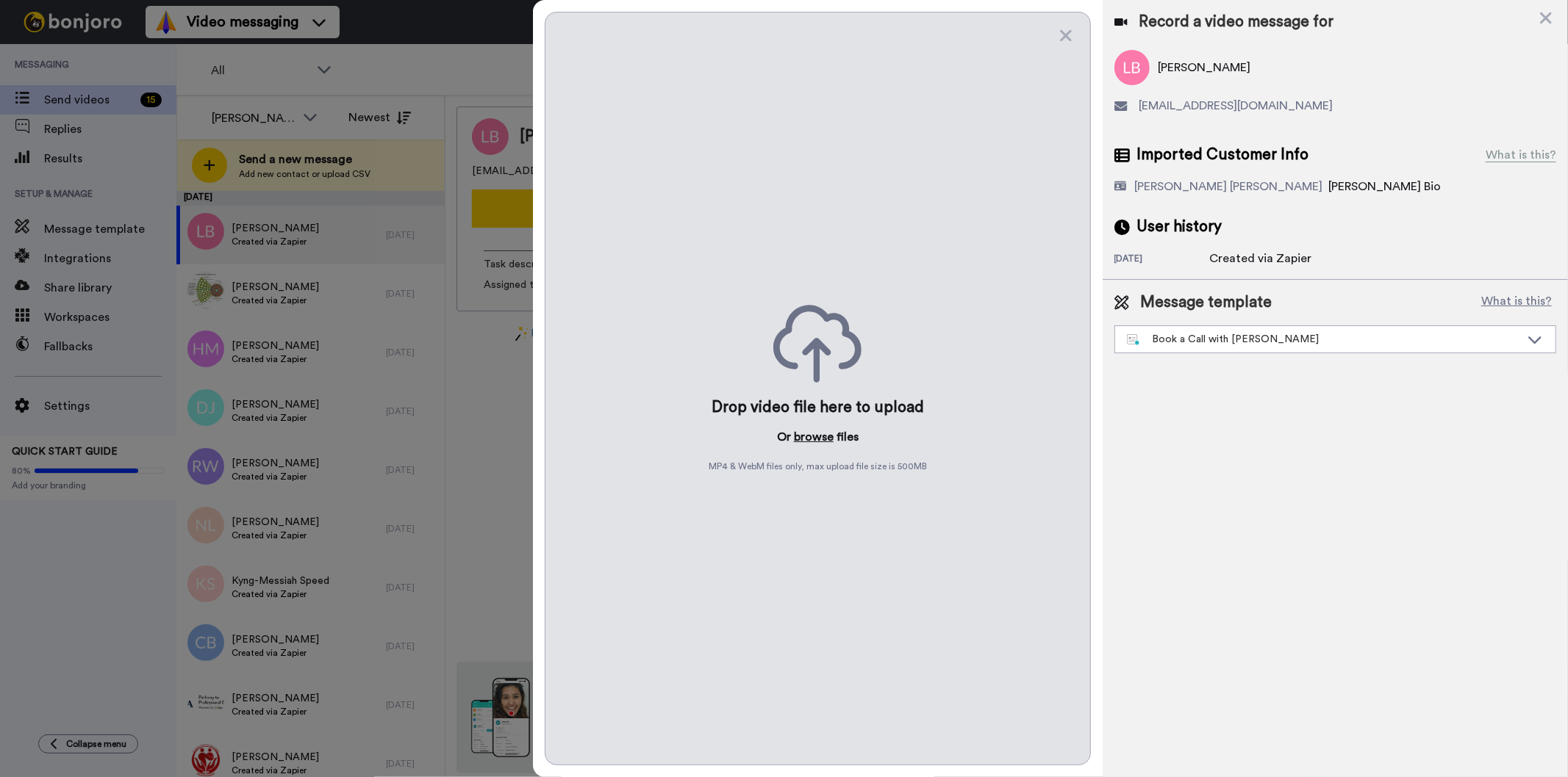
click at [801, 439] on button "browse" at bounding box center [813, 437] width 40 height 18
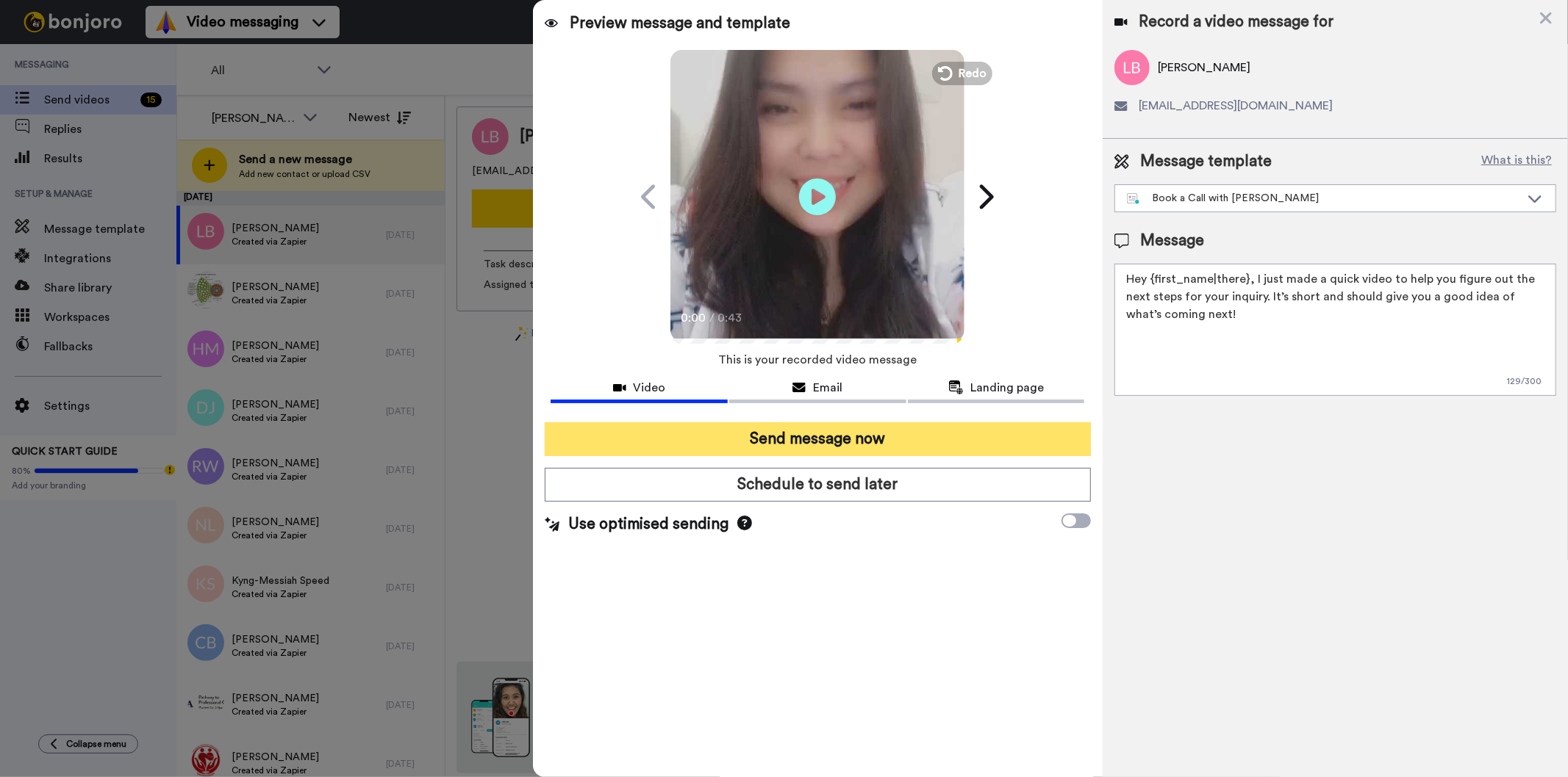
click at [936, 445] on button "Send message now" at bounding box center [817, 439] width 545 height 33
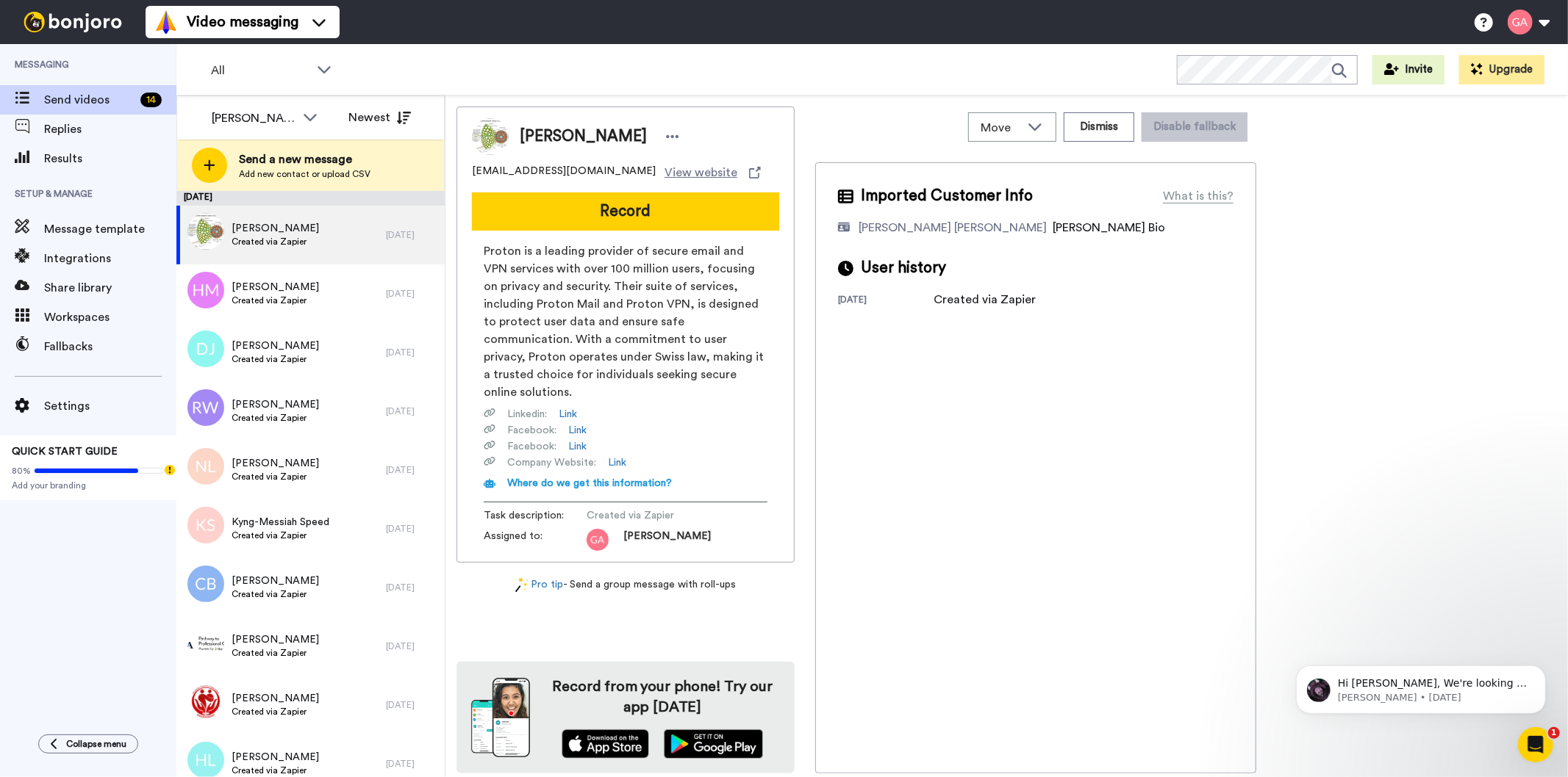
click at [607, 143] on span "[PERSON_NAME]" at bounding box center [583, 136] width 128 height 22
copy div "[PERSON_NAME]"
click at [1105, 141] on button "Dismiss" at bounding box center [1099, 127] width 70 height 29
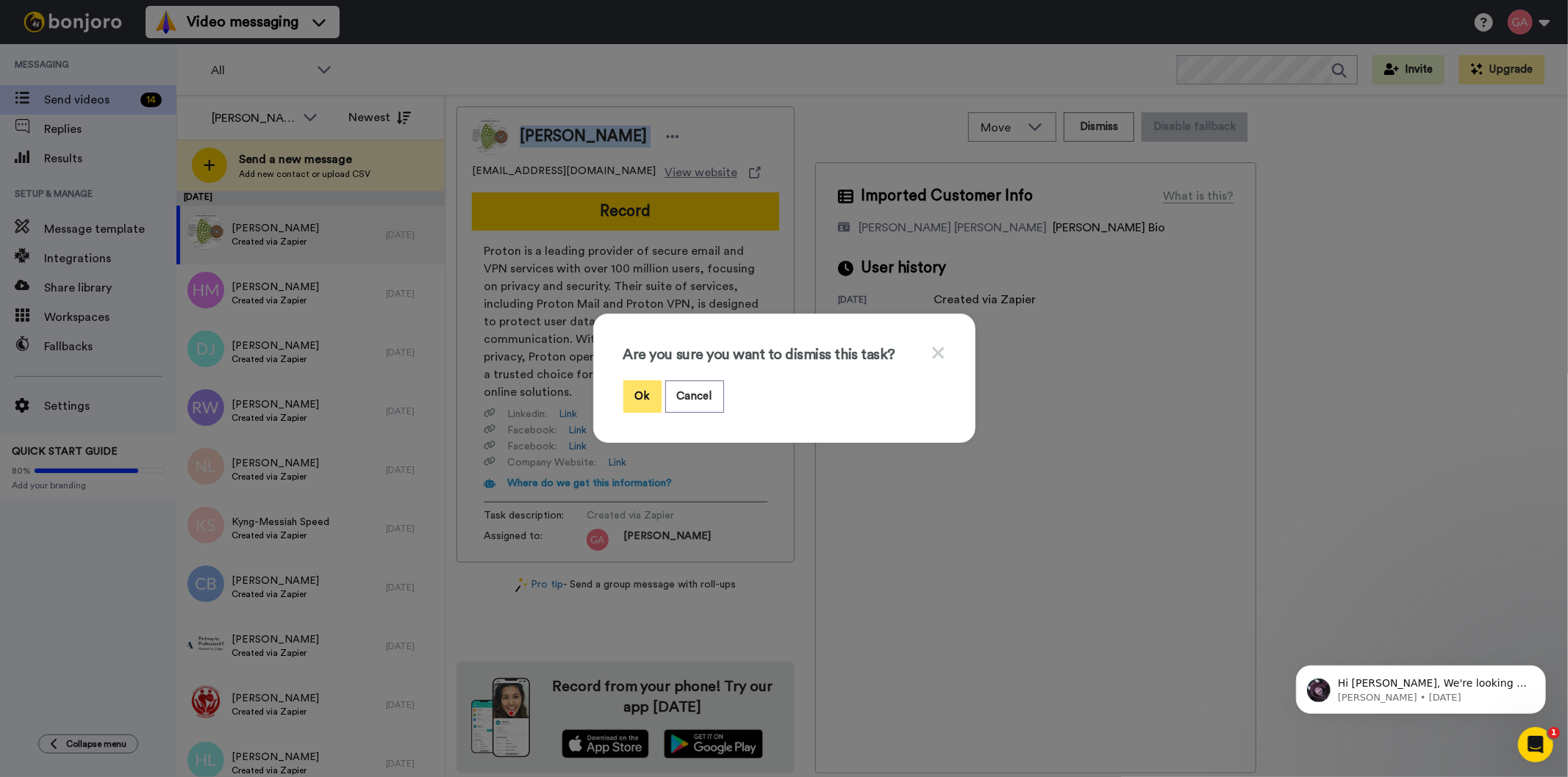
click at [626, 401] on button "Ok" at bounding box center [642, 396] width 38 height 32
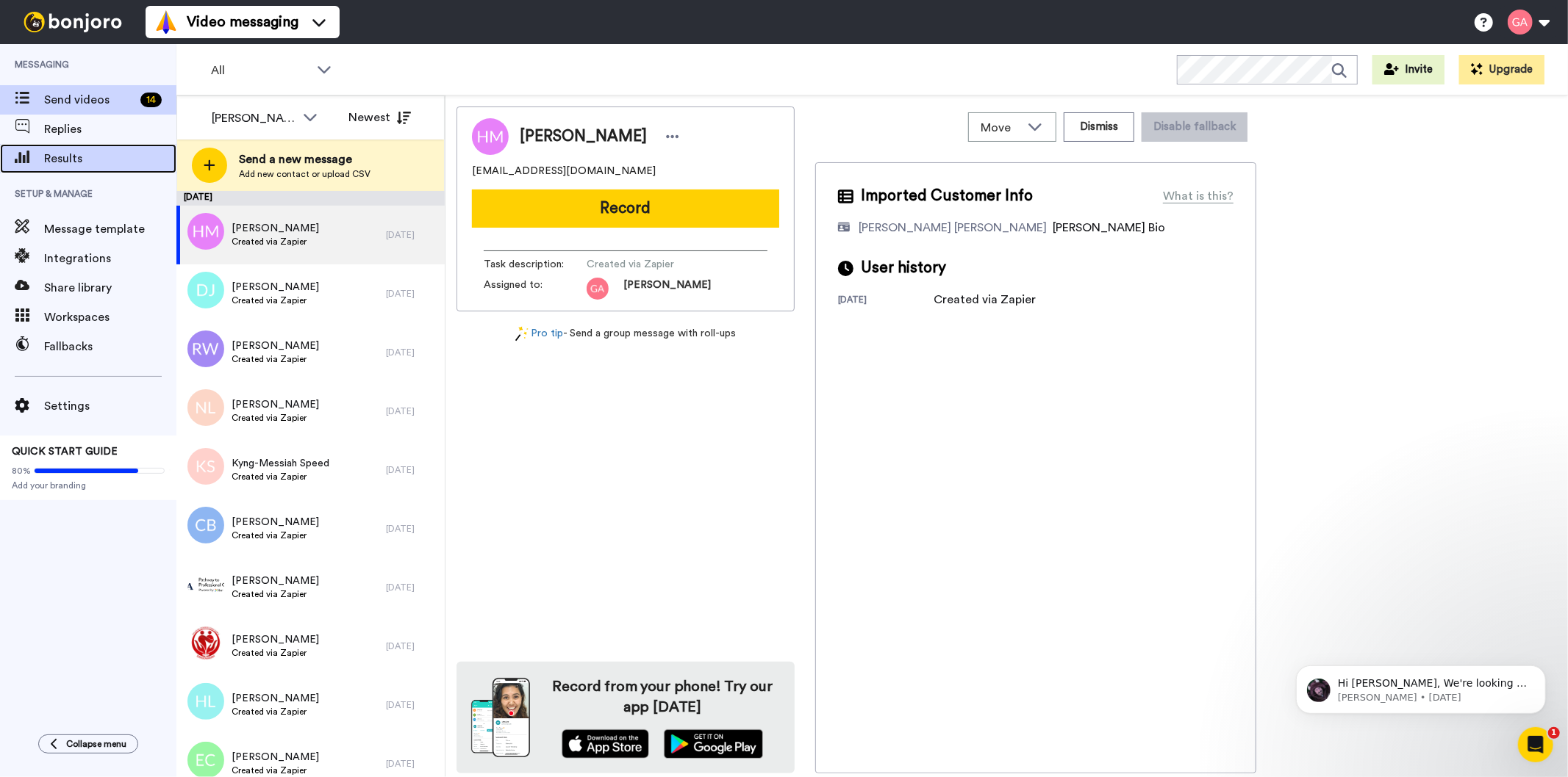
click at [105, 162] on span "Results" at bounding box center [110, 159] width 132 height 18
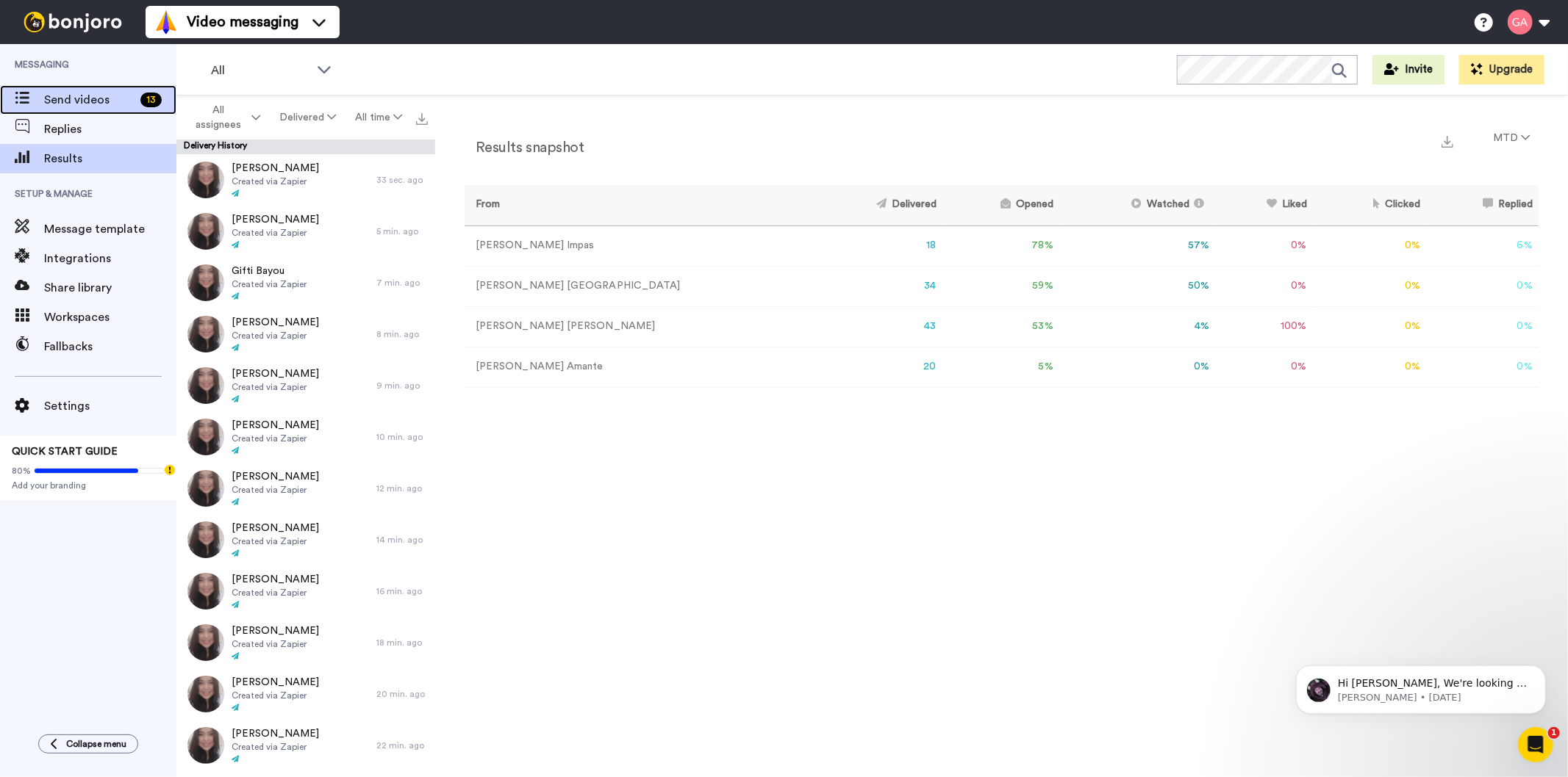
click at [74, 87] on div "Send videos 13" at bounding box center [88, 99] width 177 height 29
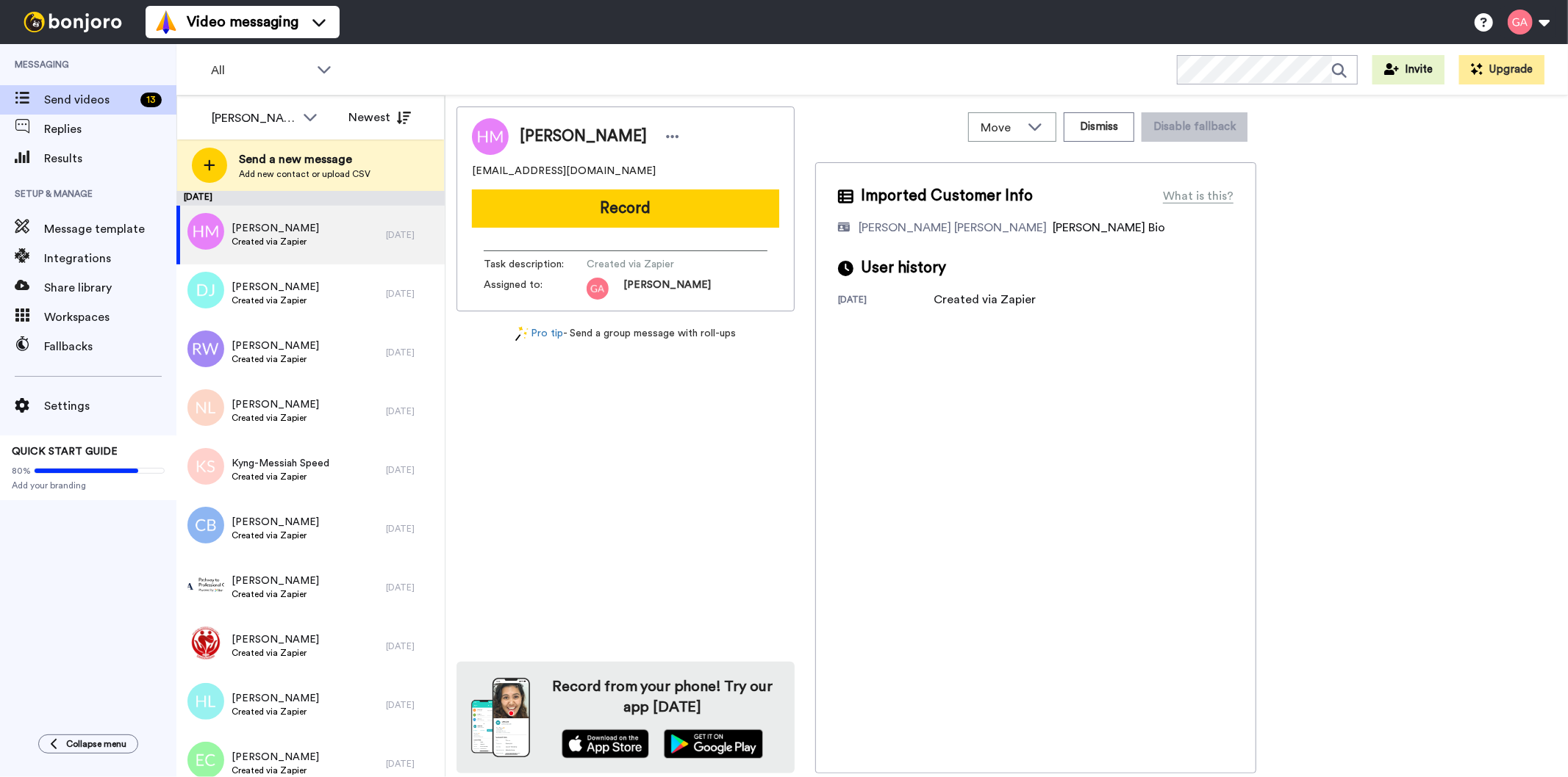
click at [563, 142] on span "Harriett Martin" at bounding box center [583, 136] width 128 height 22
copy div "Harriett Martin"
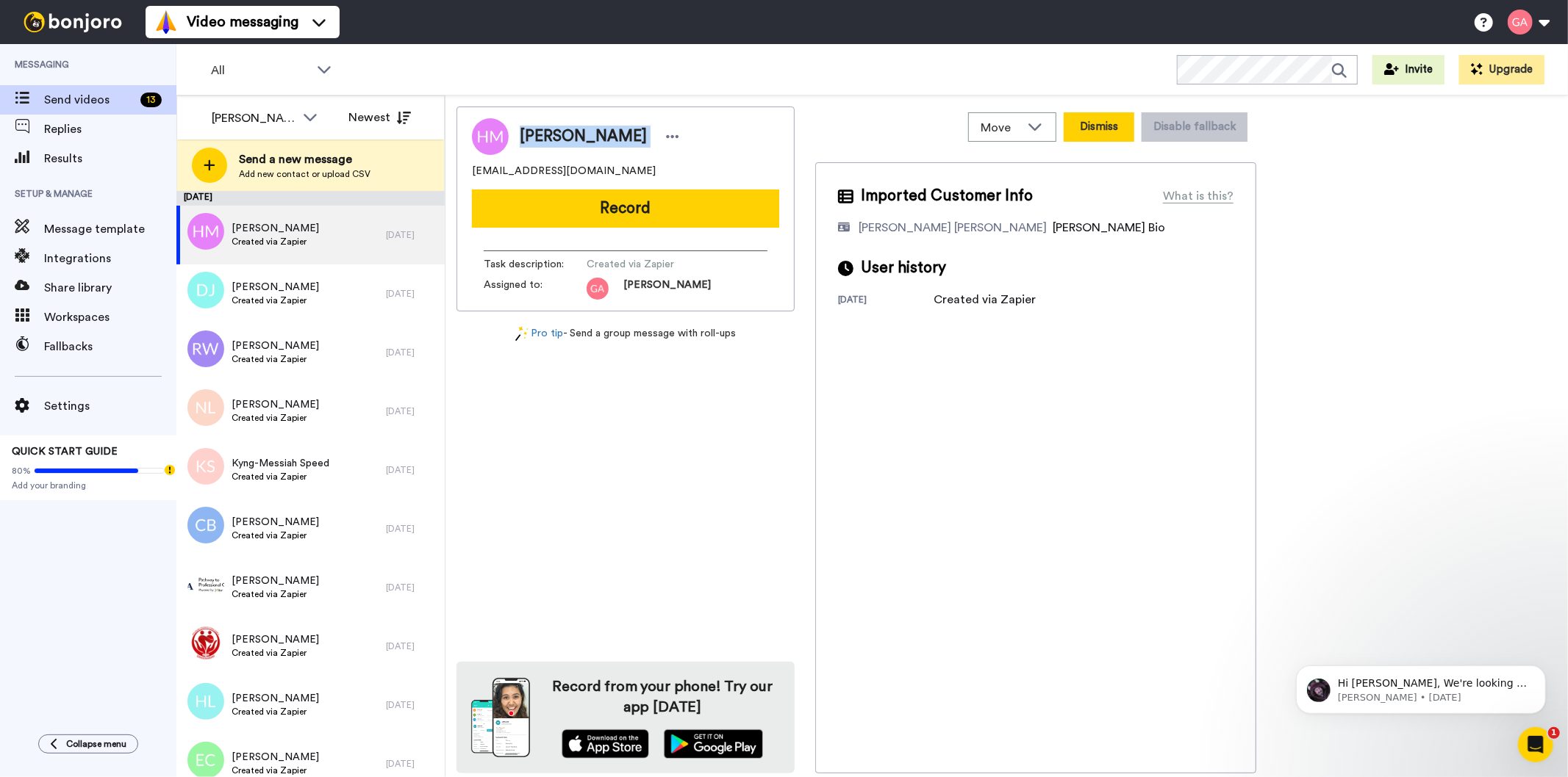
click at [1097, 119] on button "Dismiss" at bounding box center [1099, 127] width 70 height 29
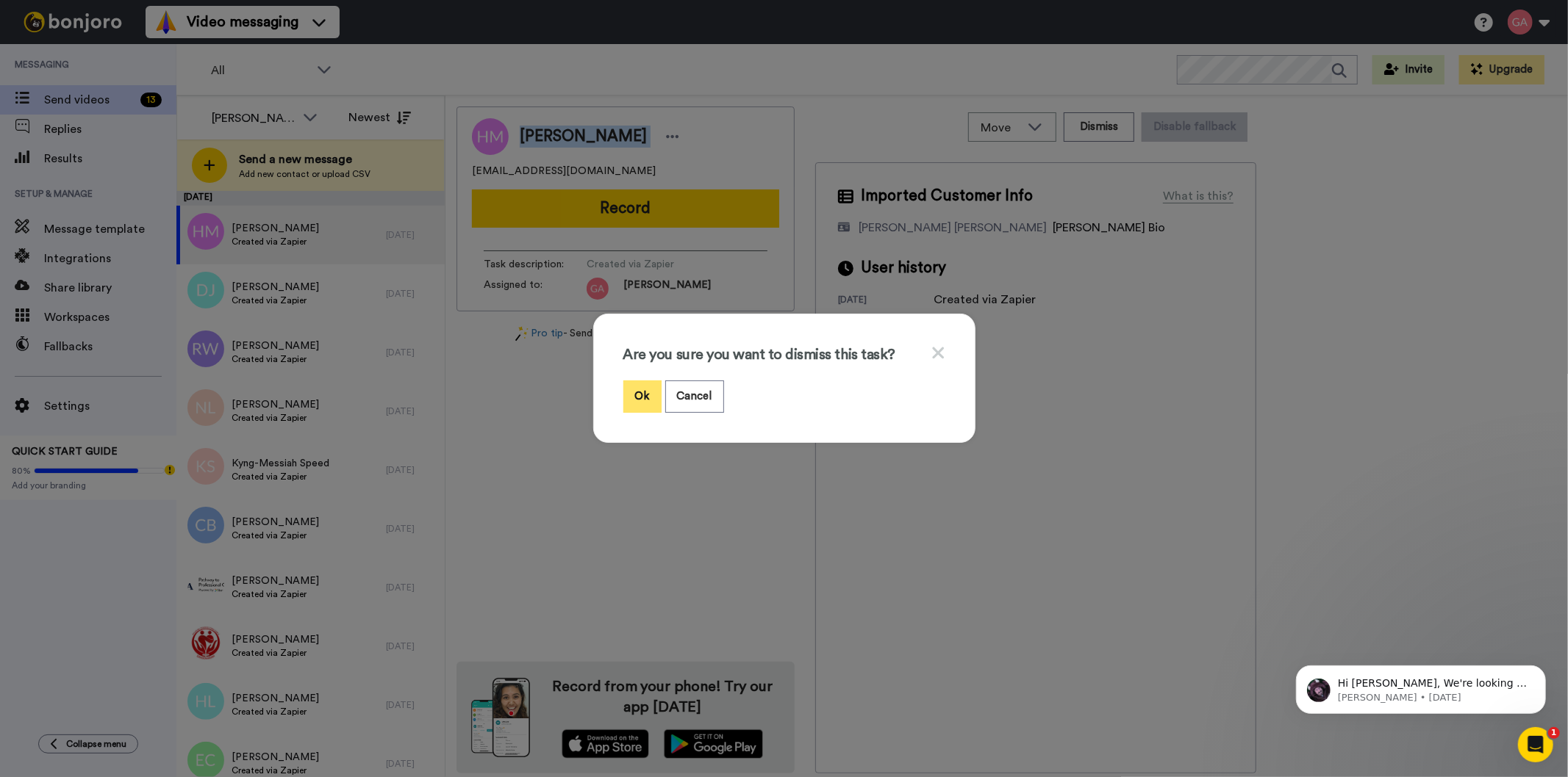
click at [642, 390] on button "Ok" at bounding box center [642, 396] width 38 height 32
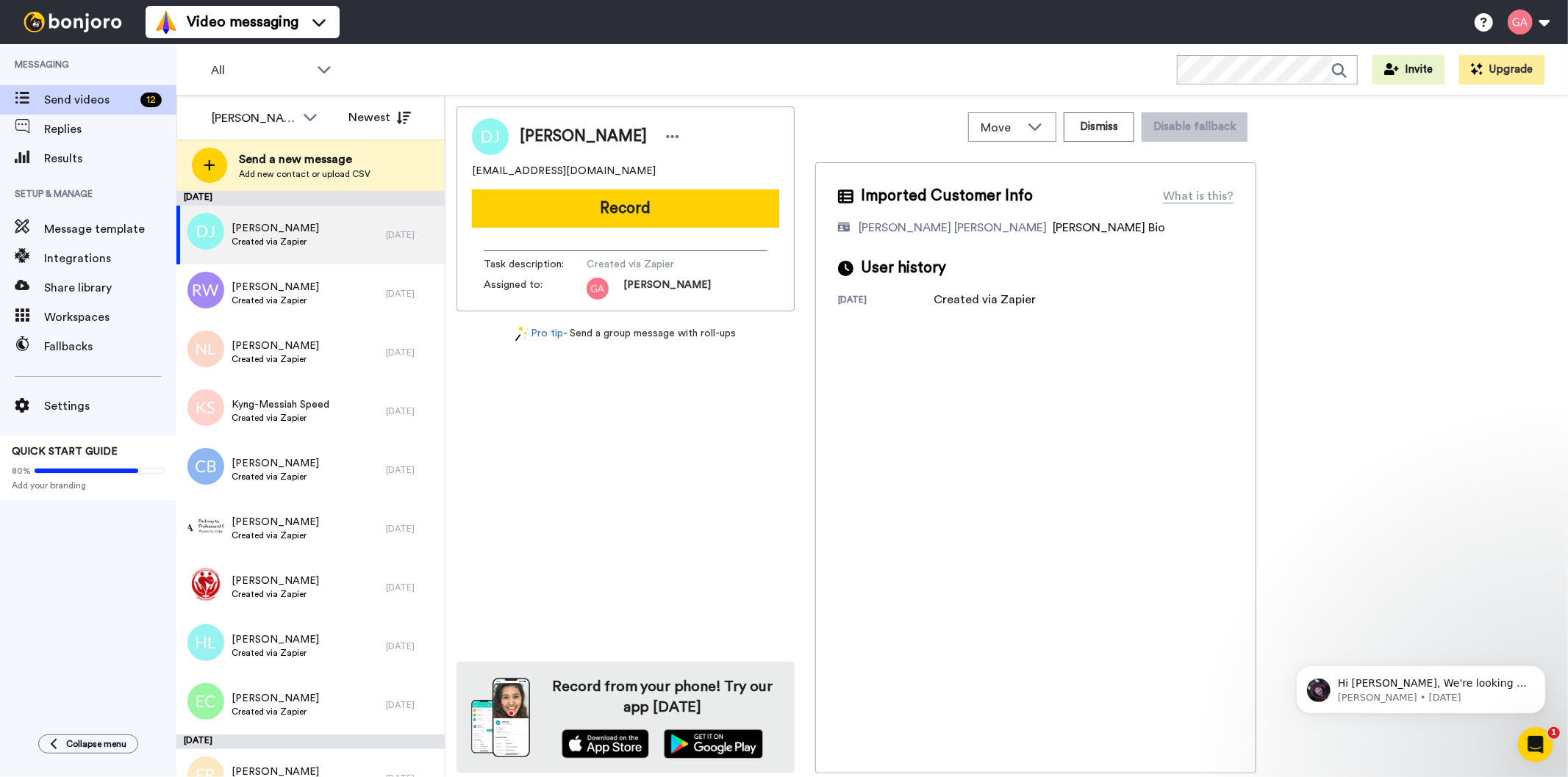
click at [586, 134] on span "Dierdre Jurgins" at bounding box center [583, 136] width 128 height 22
copy div "Dierdre Jurgins"
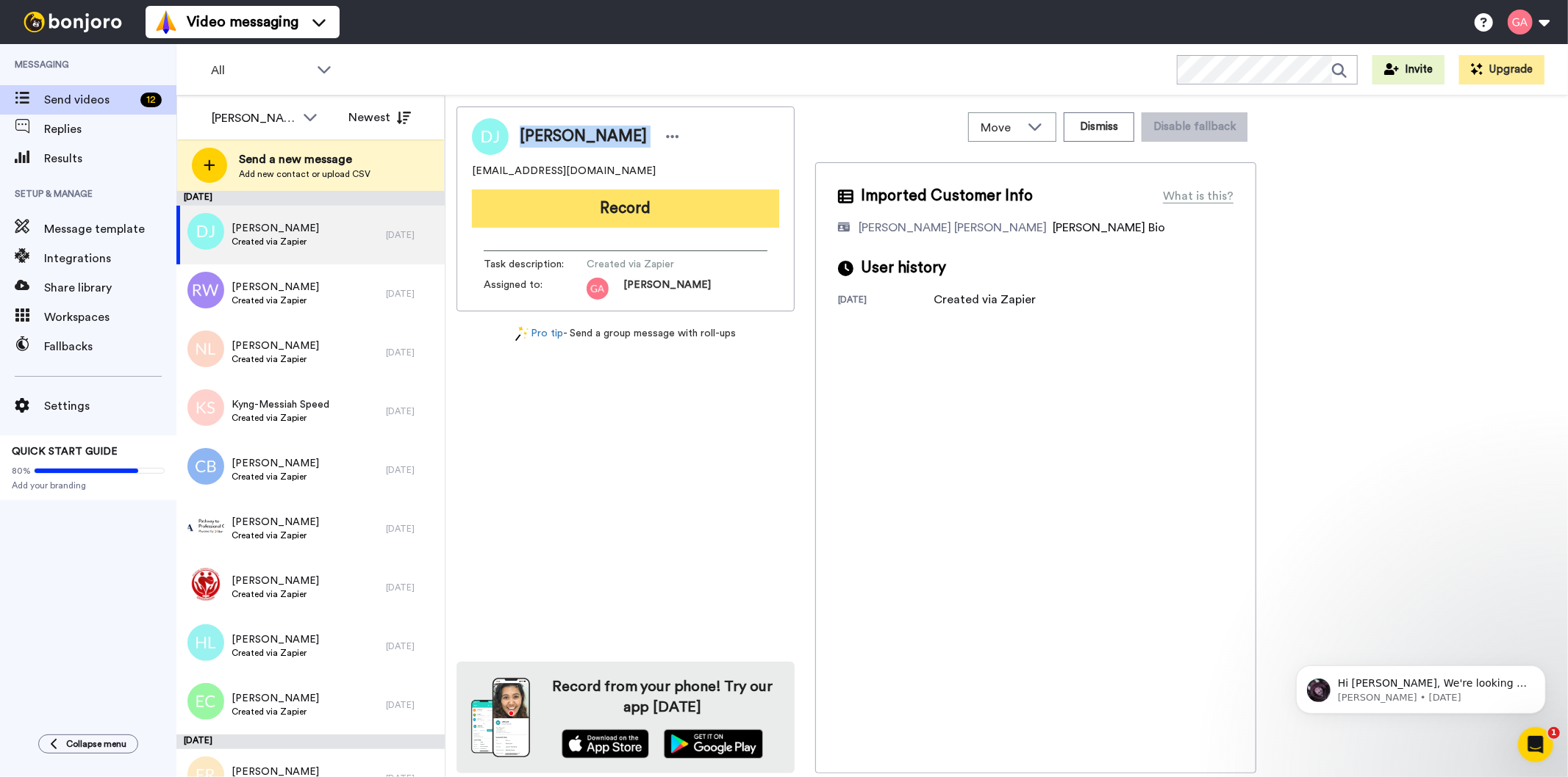
click at [713, 202] on button "Record" at bounding box center [625, 208] width 307 height 38
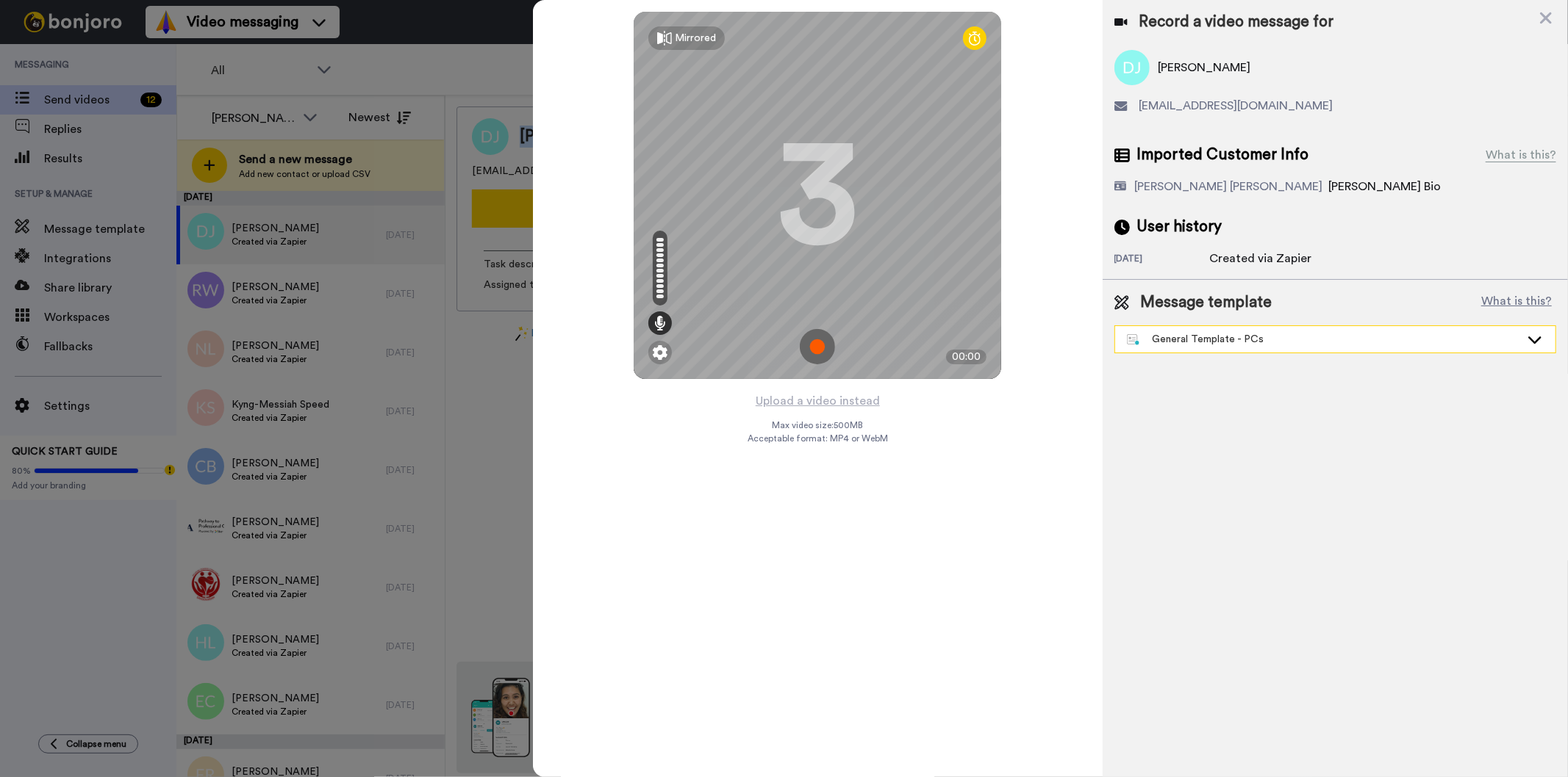
click at [1270, 333] on div "General Template - PCs" at bounding box center [1323, 339] width 393 height 15
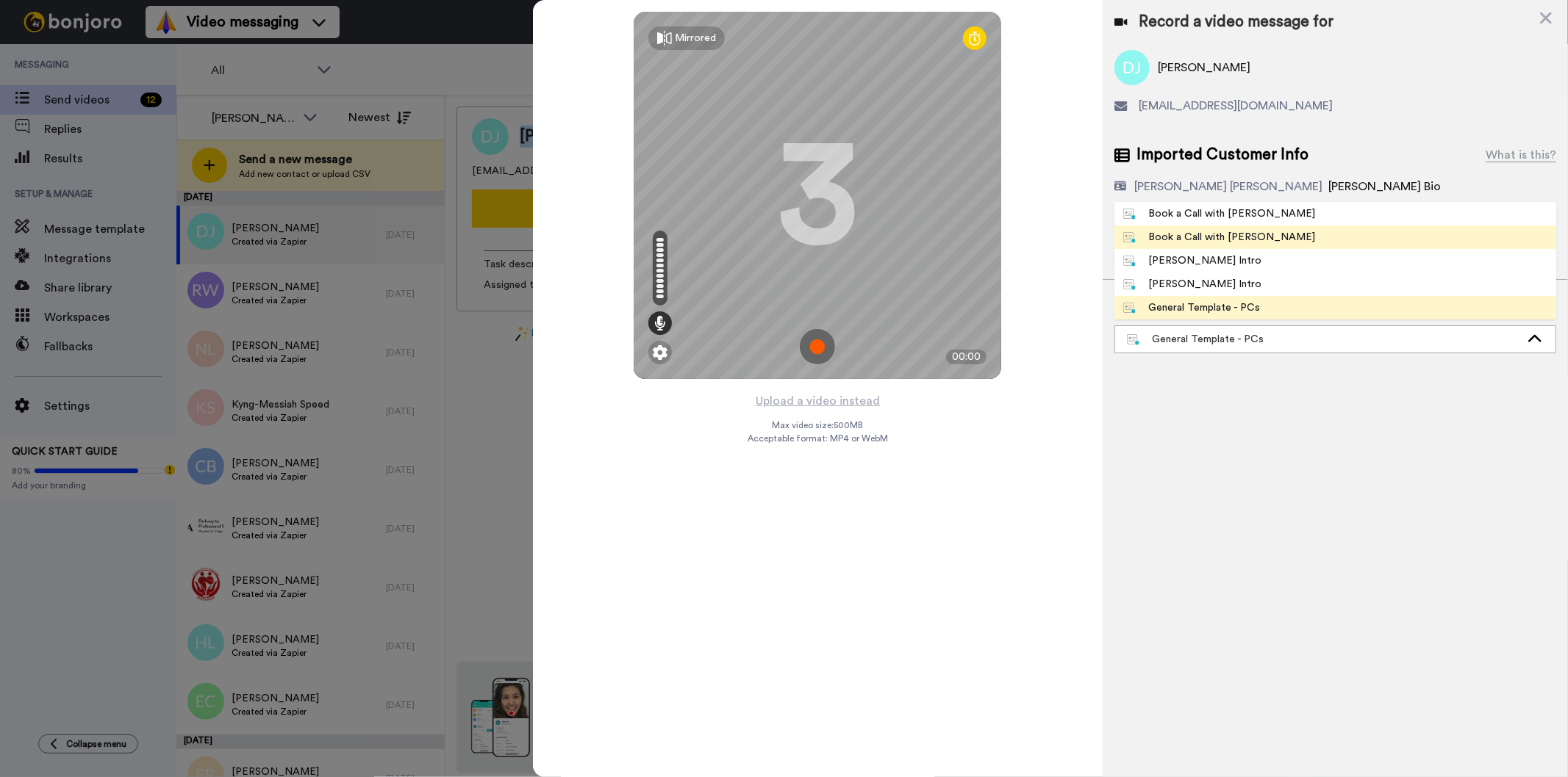
click at [1233, 239] on div "Book a Call with [PERSON_NAME]" at bounding box center [1219, 237] width 193 height 15
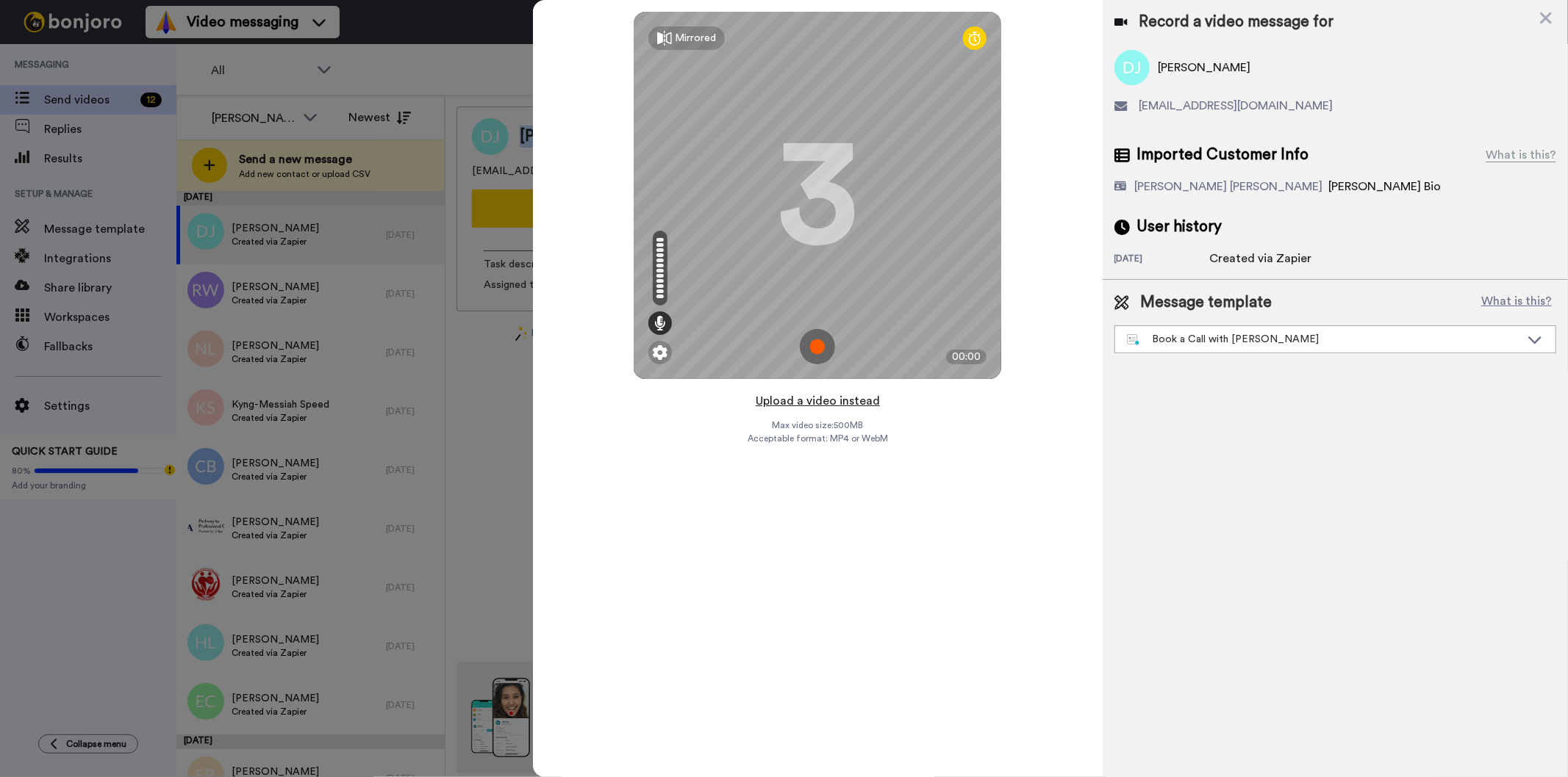
click at [827, 399] on button "Upload a video instead" at bounding box center [817, 402] width 133 height 19
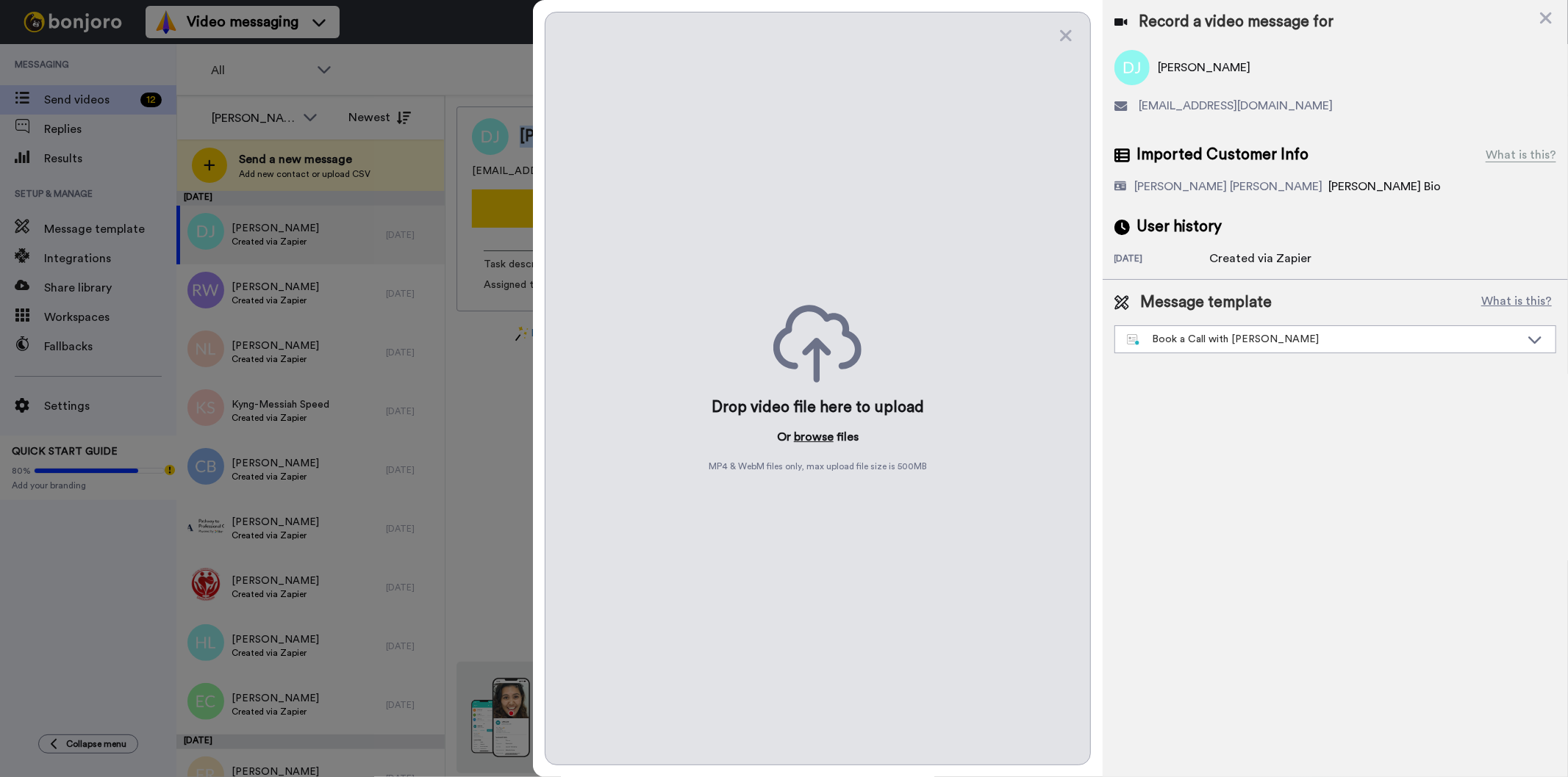
click at [820, 436] on button "browse" at bounding box center [813, 437] width 40 height 18
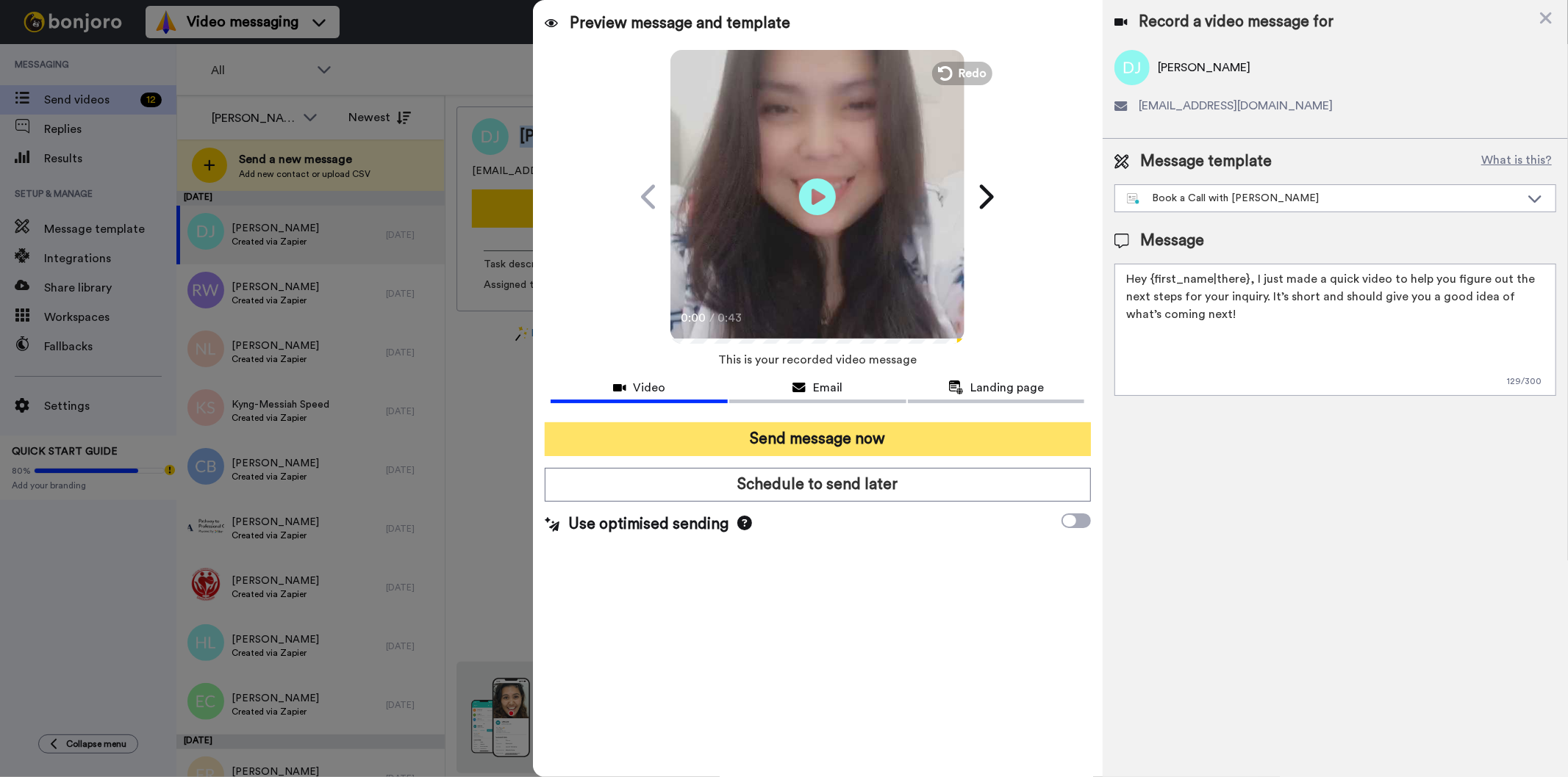
click at [947, 436] on button "Send message now" at bounding box center [817, 439] width 545 height 33
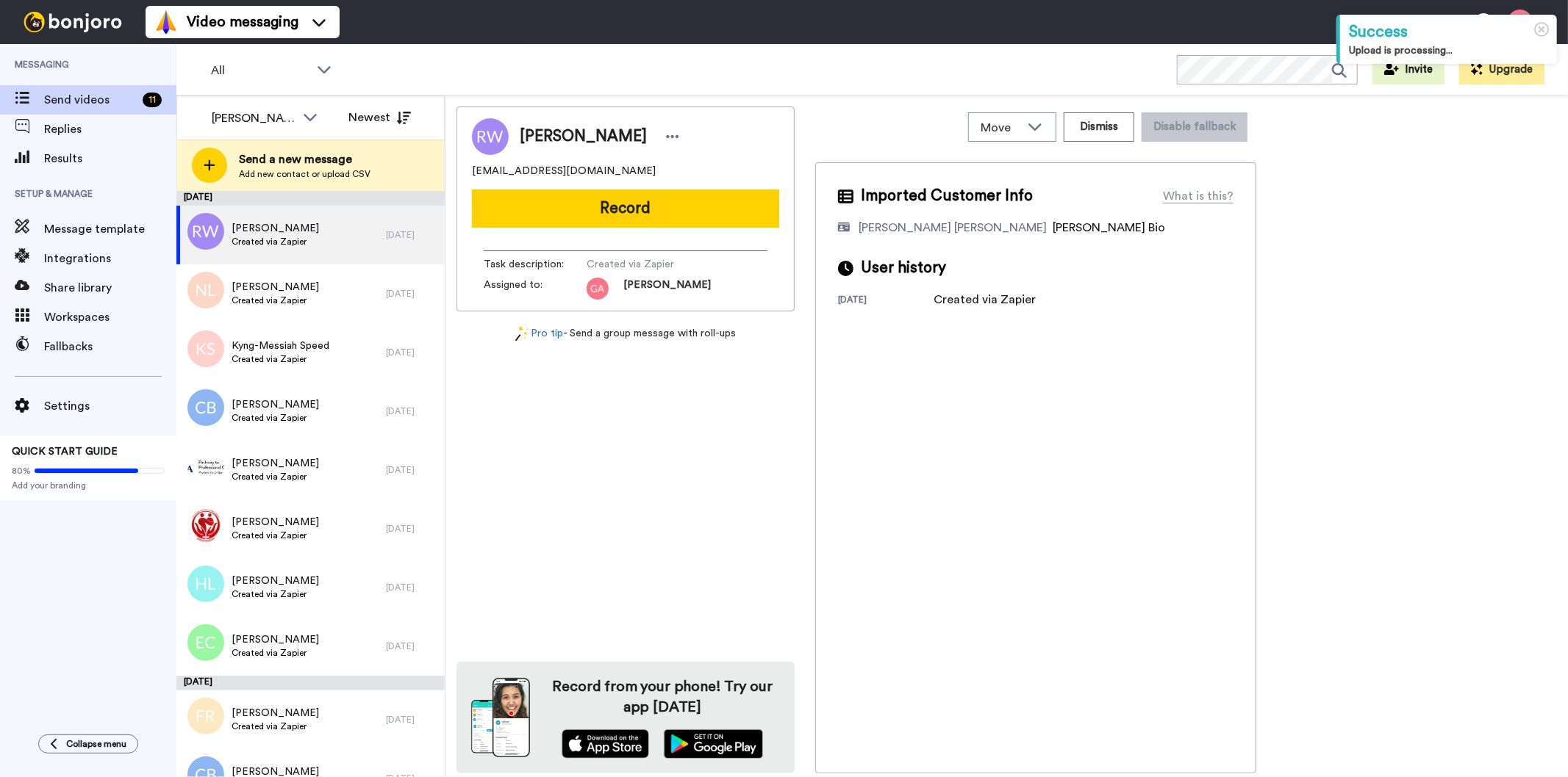
click at [559, 128] on span "[PERSON_NAME]" at bounding box center [583, 136] width 128 height 22
copy div "[PERSON_NAME]"
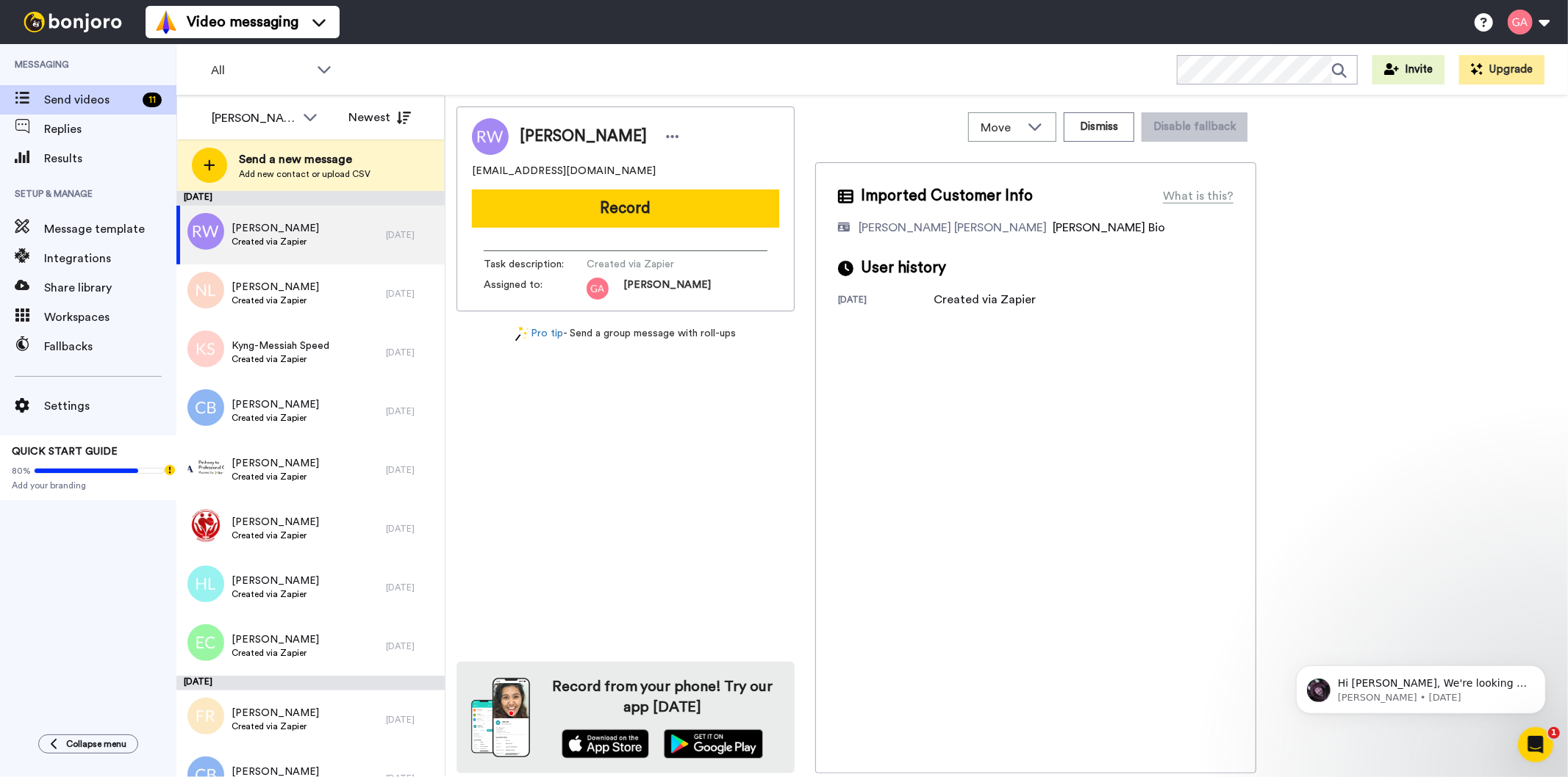
click at [707, 511] on div "Robin Woodruff rooster.robingail3@gmail.com Record Task description : Created v…" at bounding box center [625, 439] width 339 height 667
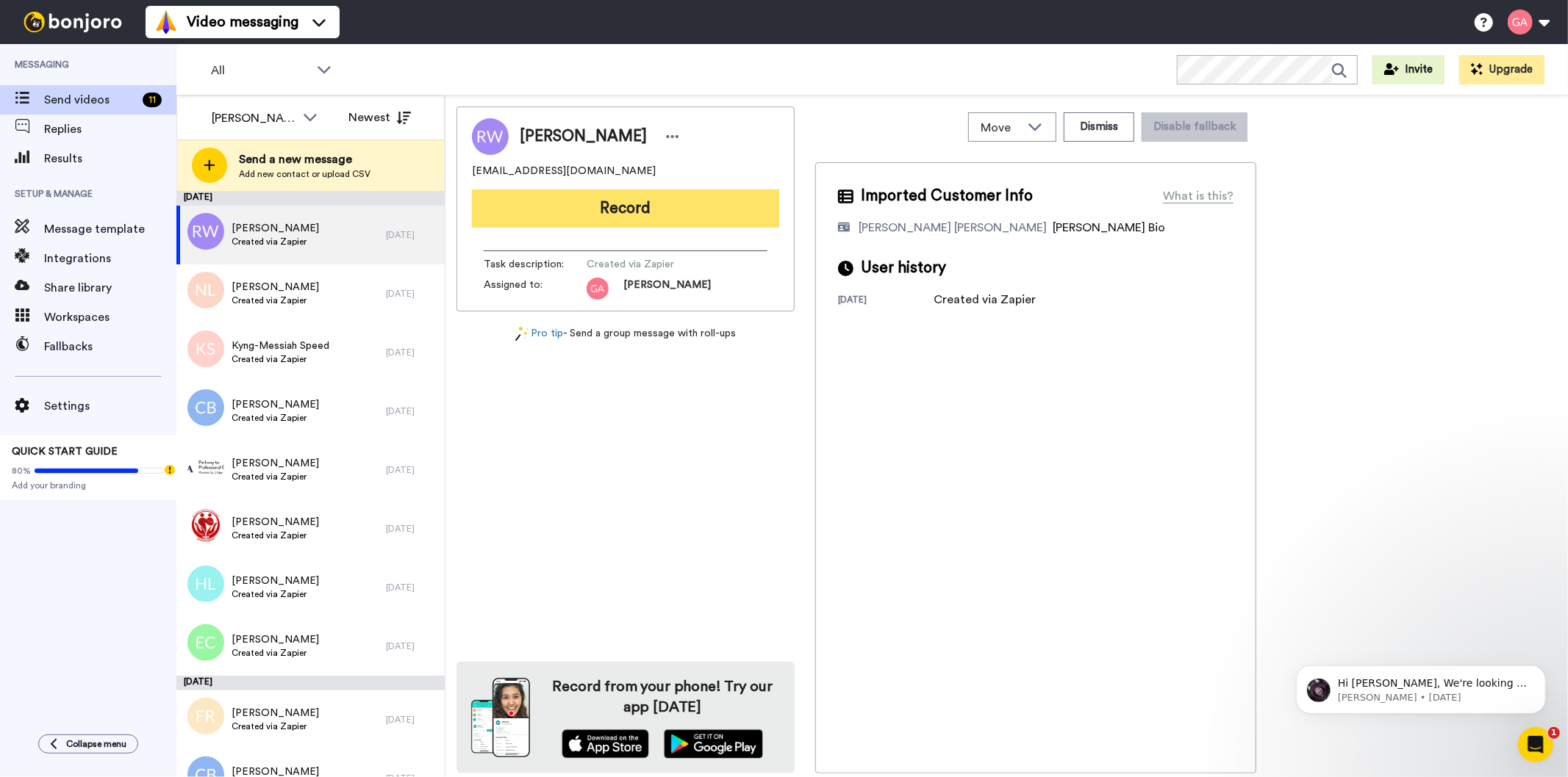
click at [701, 197] on button "Record" at bounding box center [625, 208] width 307 height 38
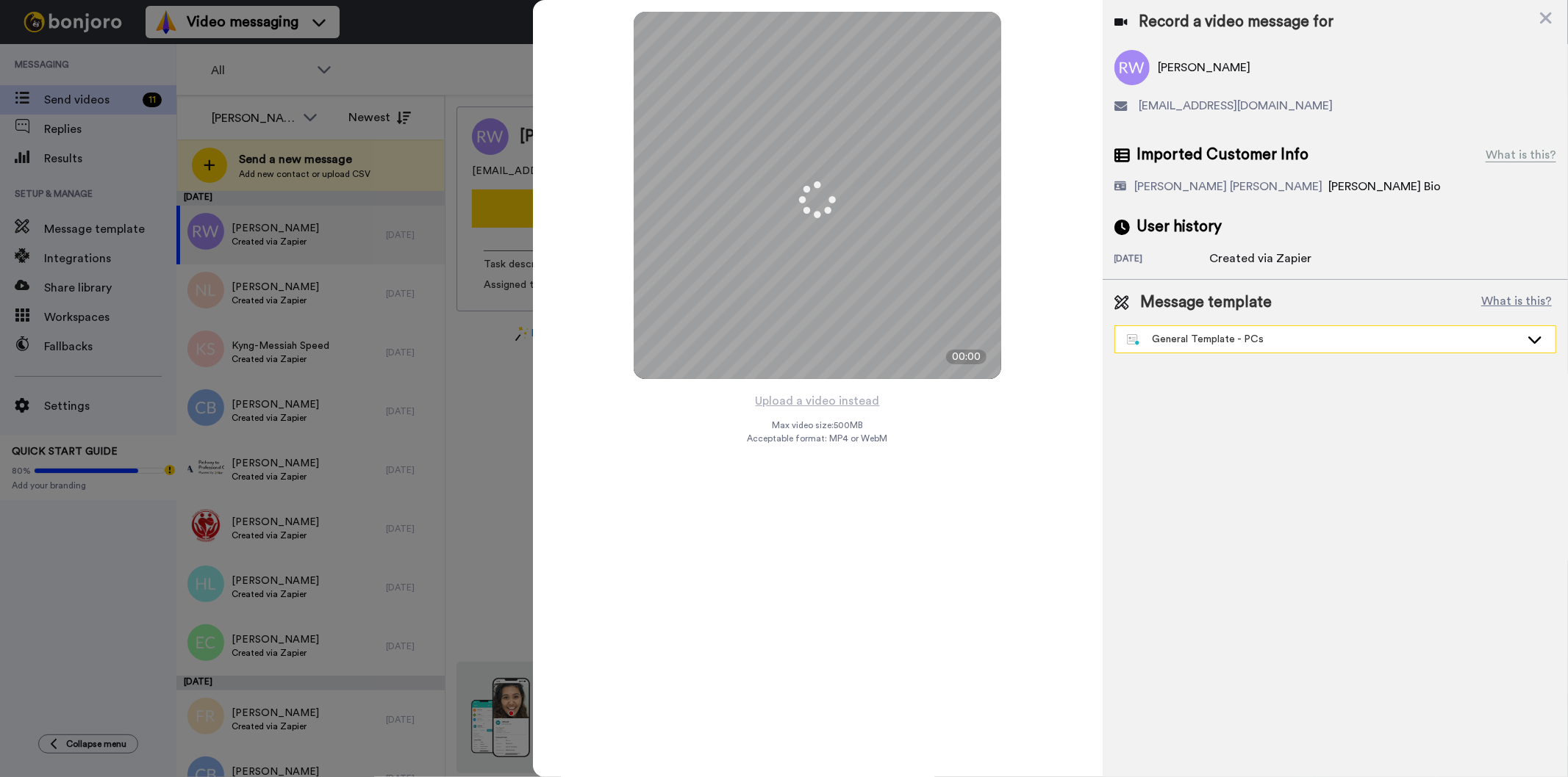
click at [1336, 343] on div "General Template - PCs" at bounding box center [1323, 339] width 393 height 15
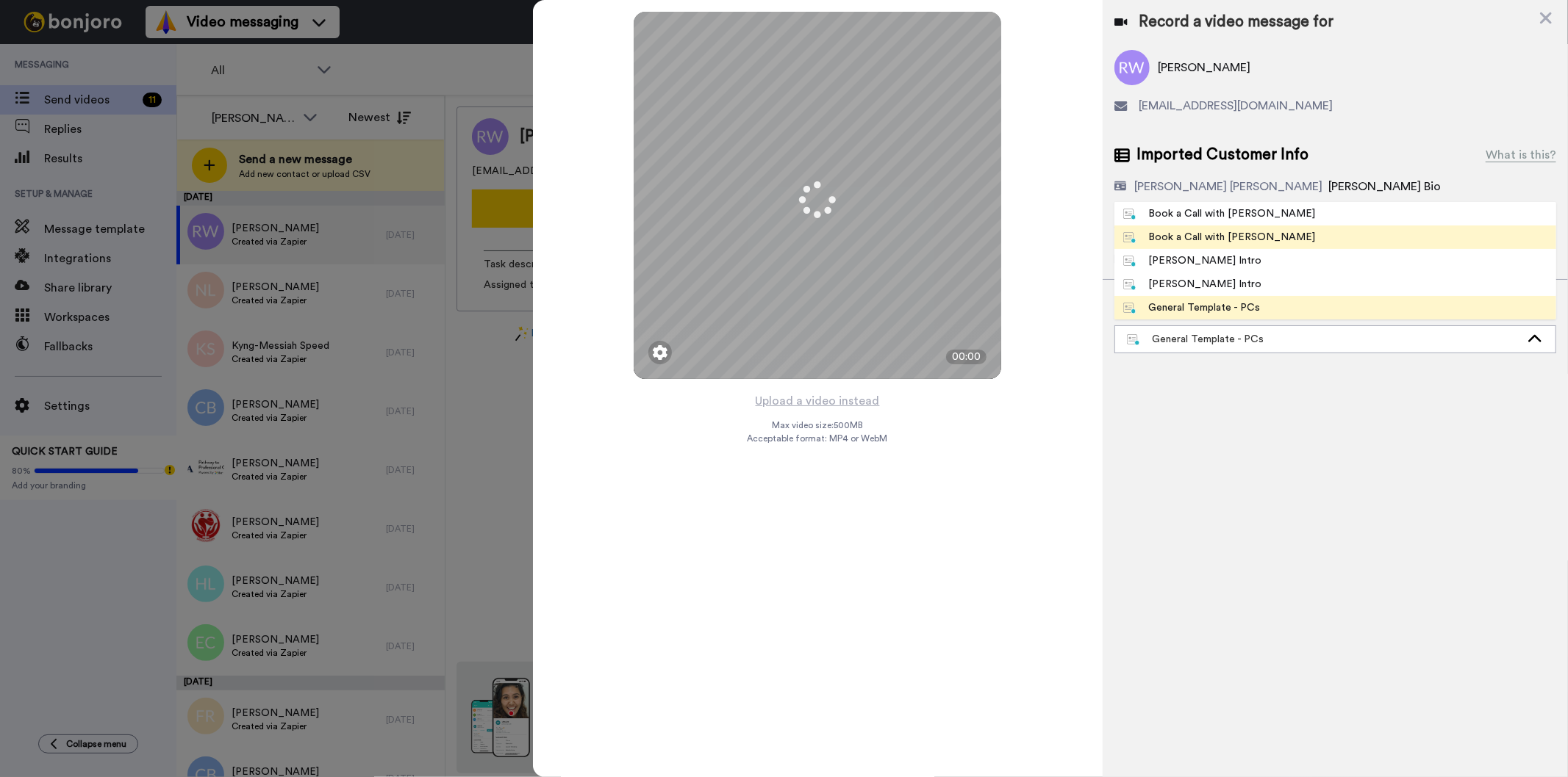
click at [1258, 226] on li "Book a Call with [PERSON_NAME]" at bounding box center [1335, 237] width 441 height 24
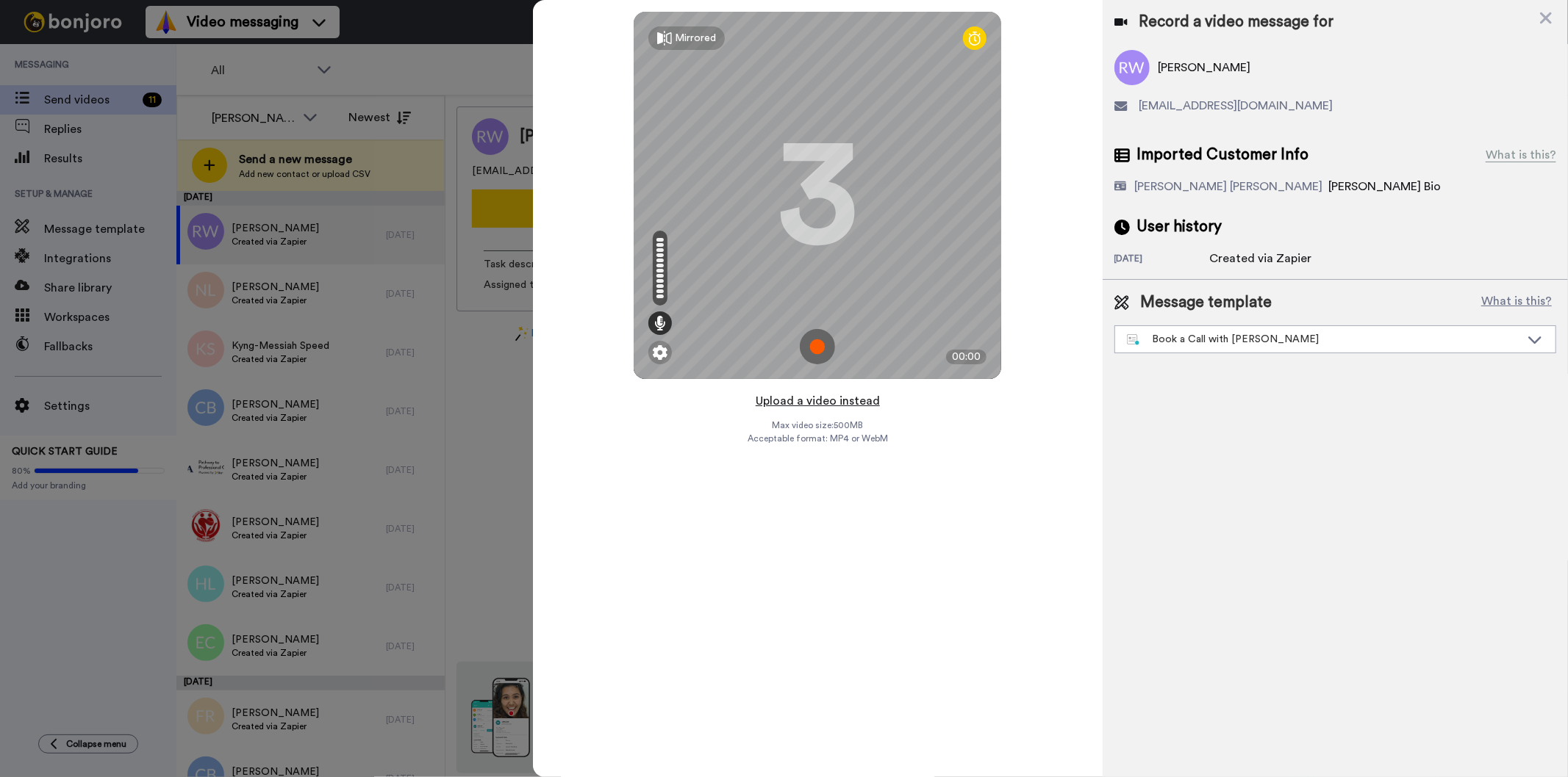
click at [802, 399] on button "Upload a video instead" at bounding box center [817, 402] width 133 height 19
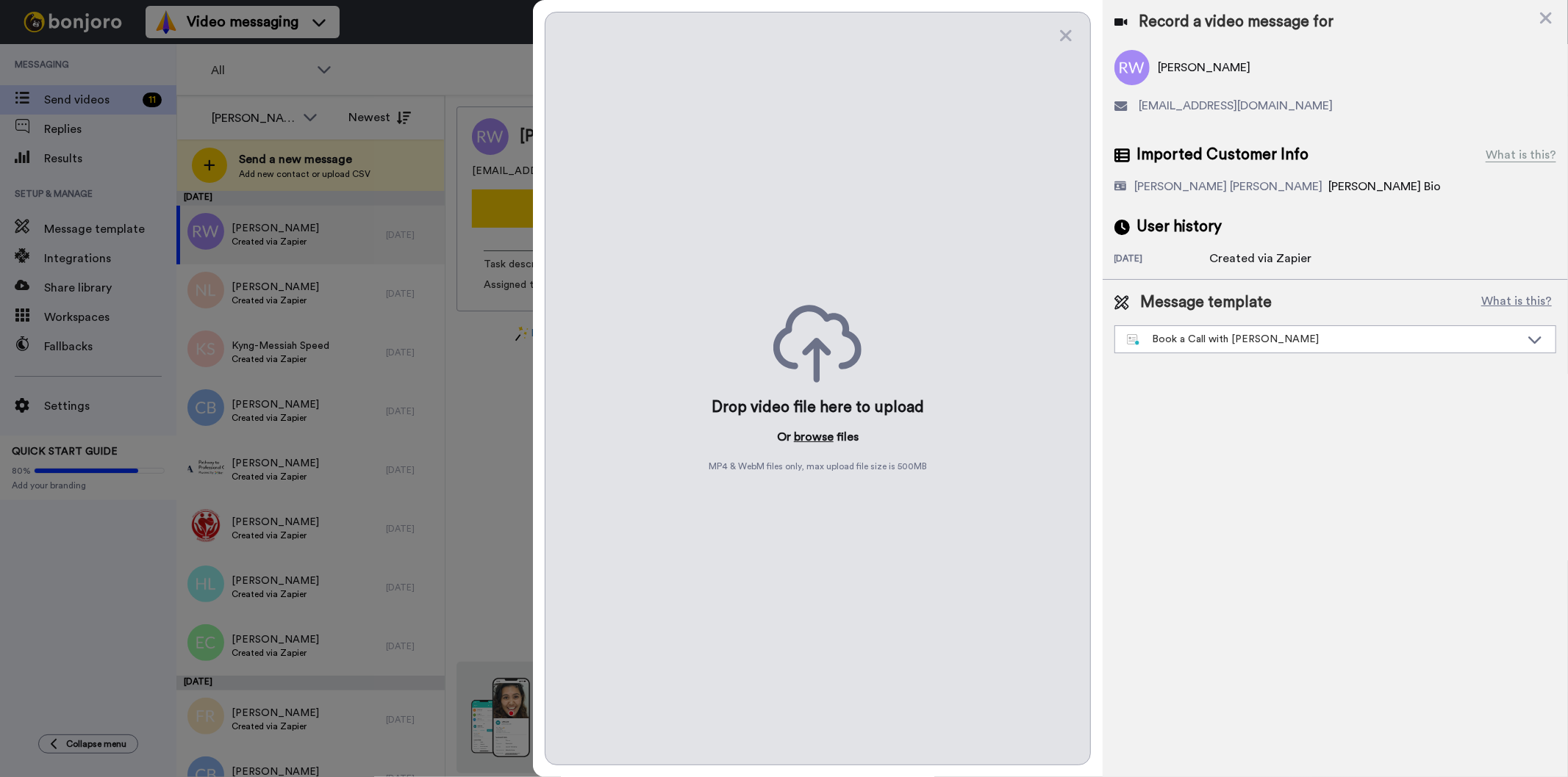
click at [819, 438] on button "browse" at bounding box center [813, 437] width 40 height 18
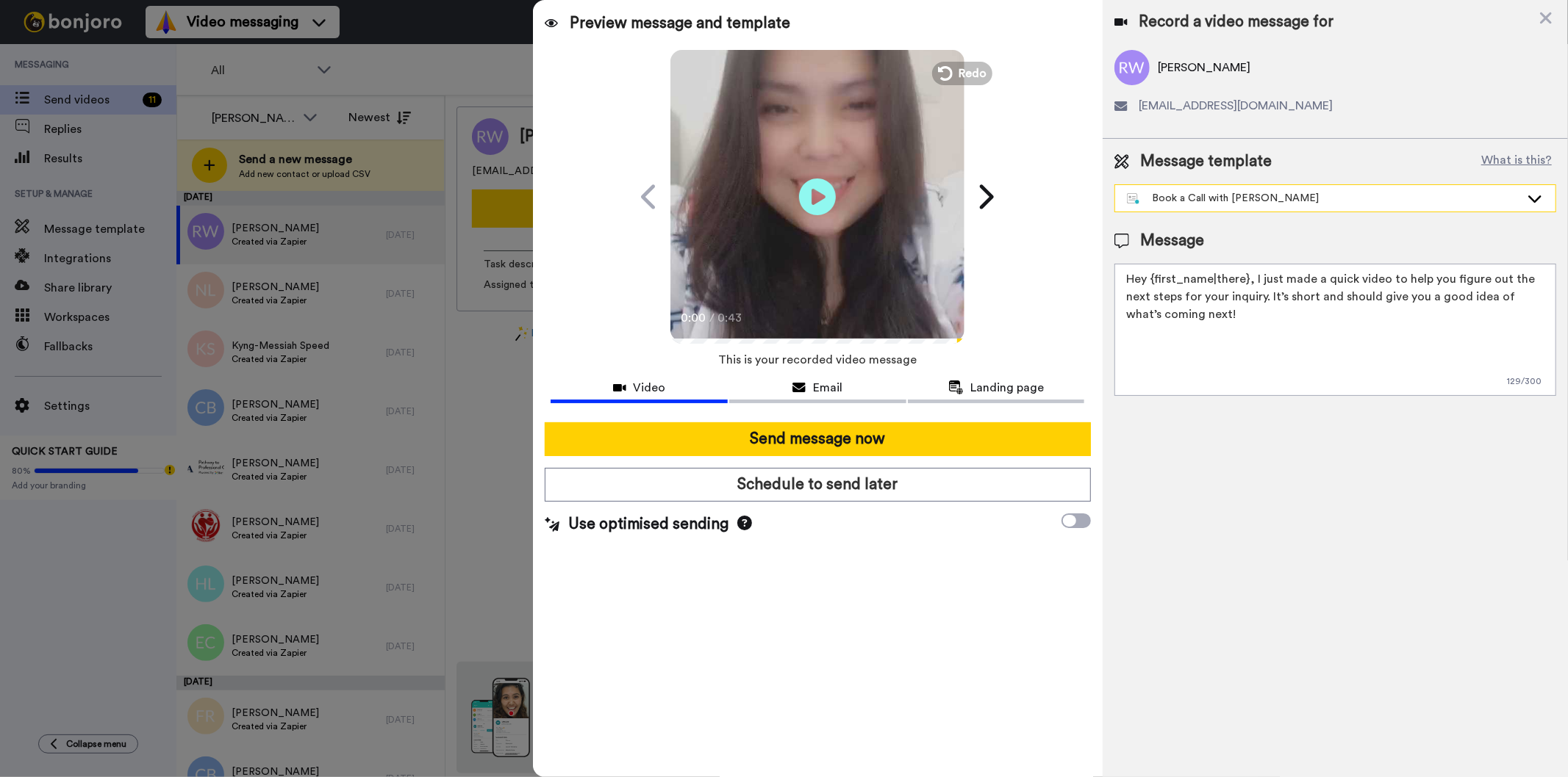
click at [1514, 192] on div "Book a Call with [PERSON_NAME]" at bounding box center [1323, 198] width 393 height 15
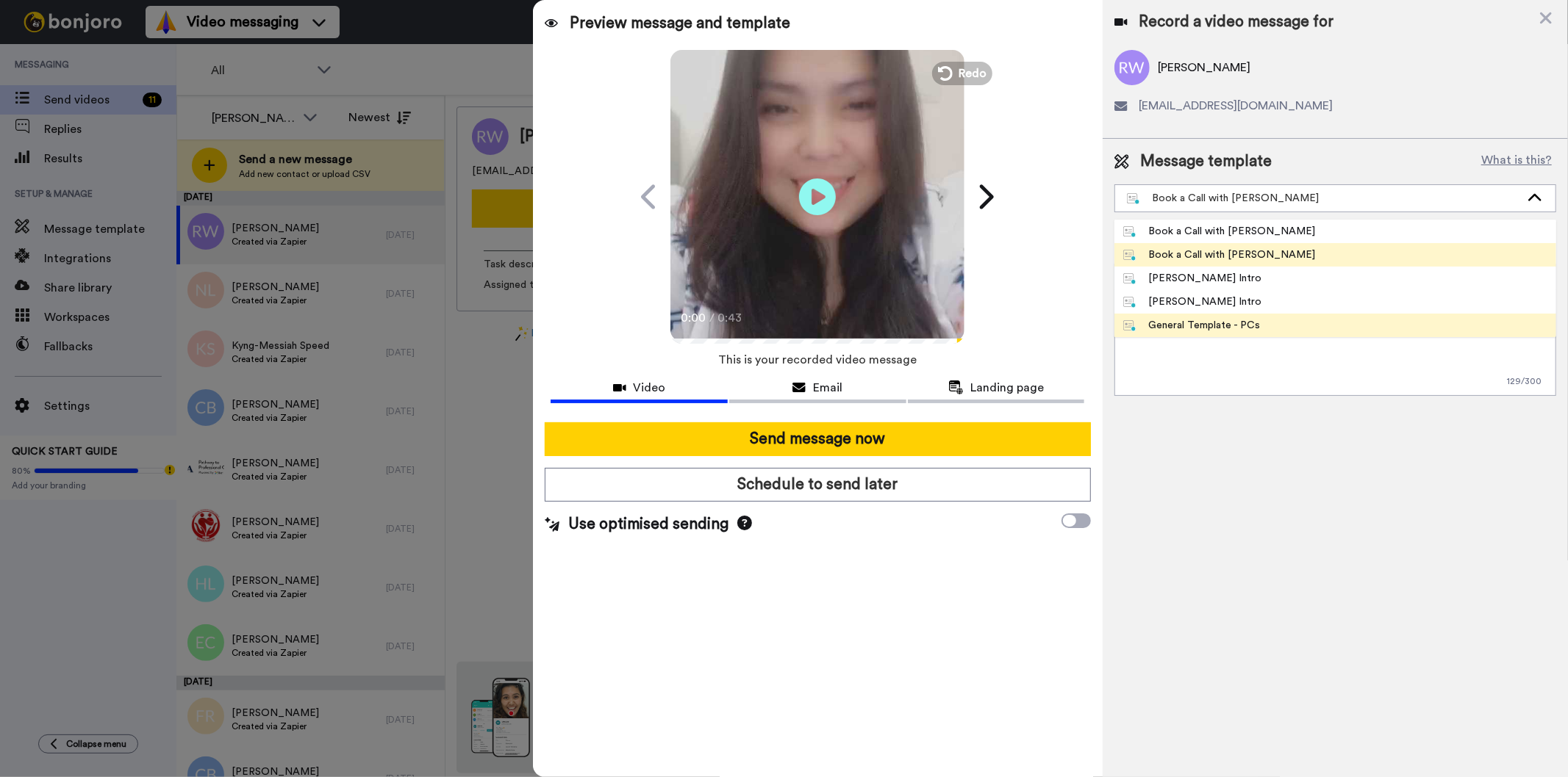
click at [1261, 324] on span "General Template - PCs" at bounding box center [1192, 325] width 155 height 15
type textarea "Hi {first_name|there}, I’m JH from Tellwell Publishing. Here's a quick video fo…"
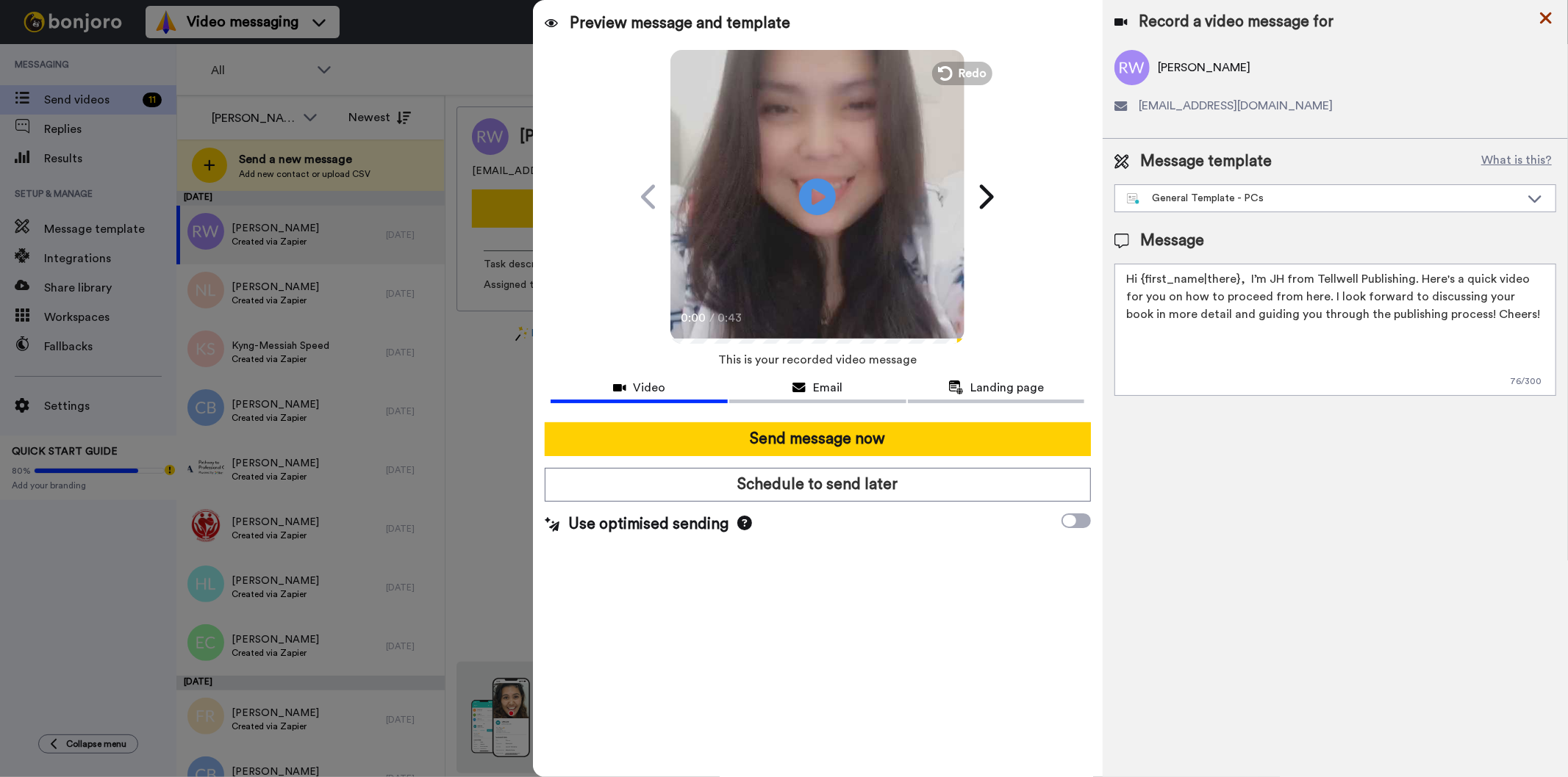
click at [1548, 16] on icon at bounding box center [1545, 18] width 11 height 11
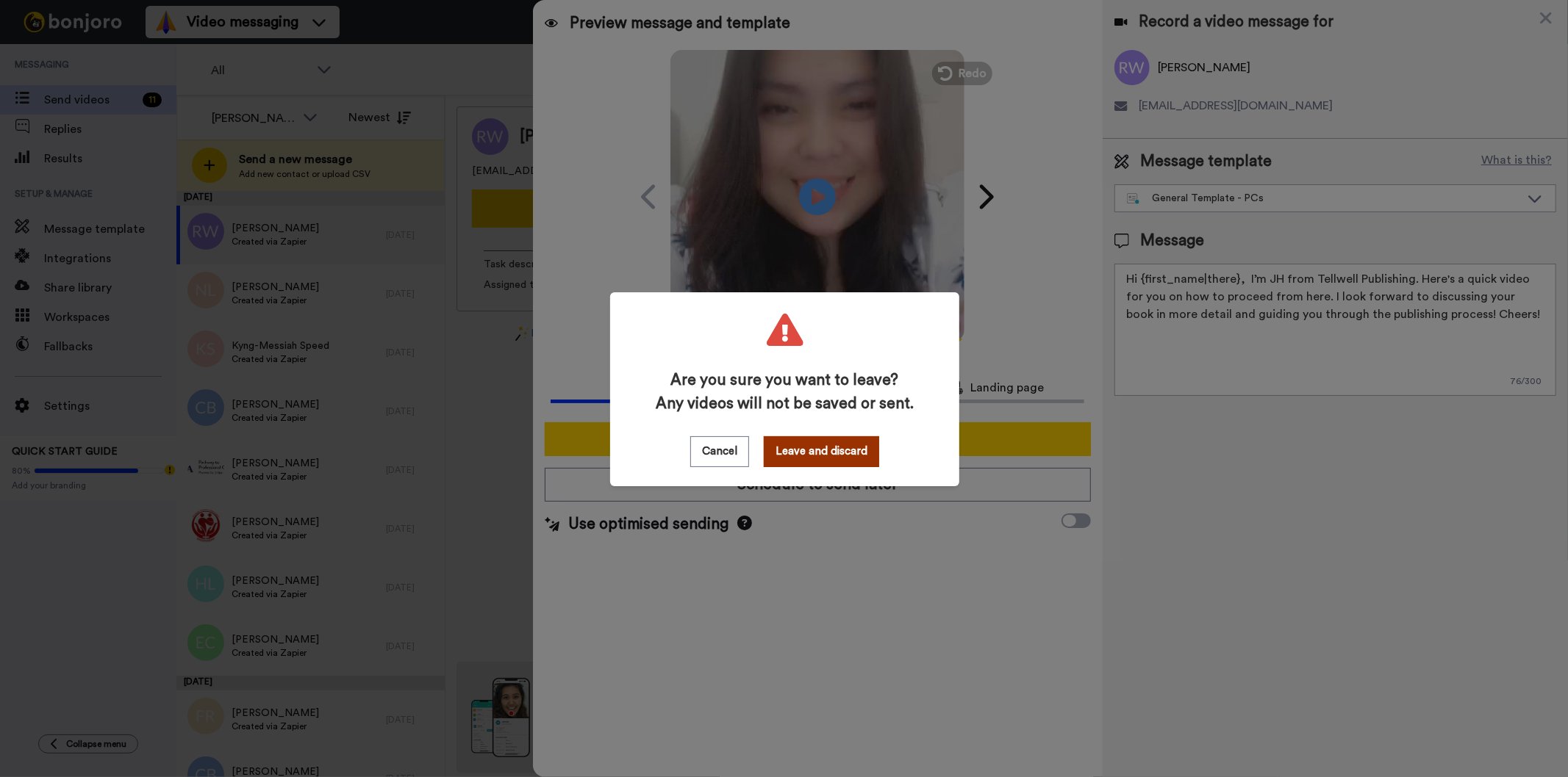
click at [819, 450] on button "Leave and discard" at bounding box center [820, 452] width 115 height 31
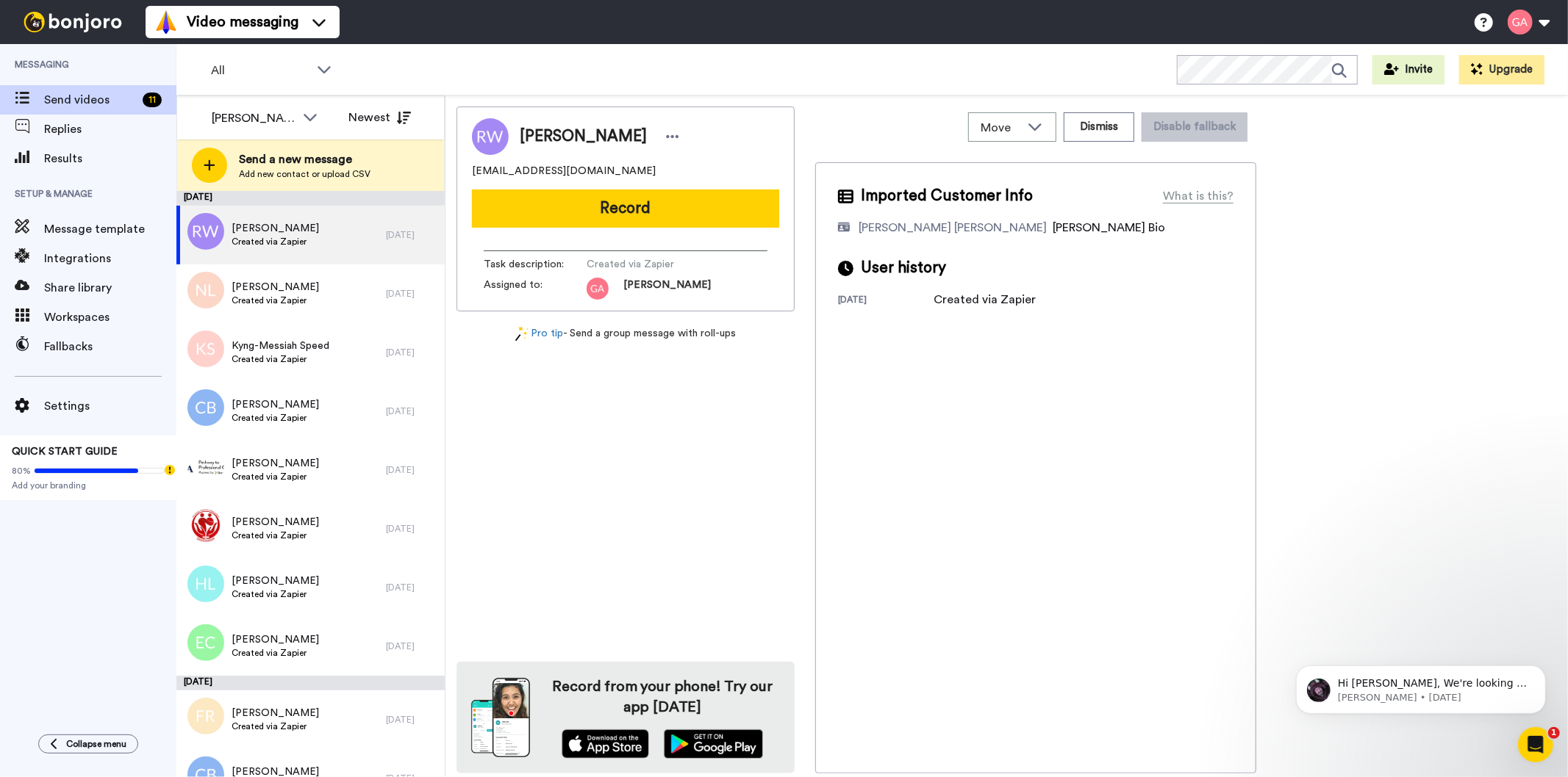
click at [1082, 495] on div "Imported Customer Info What is this? Gilda De Varon Amante Bonjoro Assignee Bio…" at bounding box center [1036, 468] width 441 height 611
click at [1099, 130] on button "Dismiss" at bounding box center [1099, 127] width 70 height 29
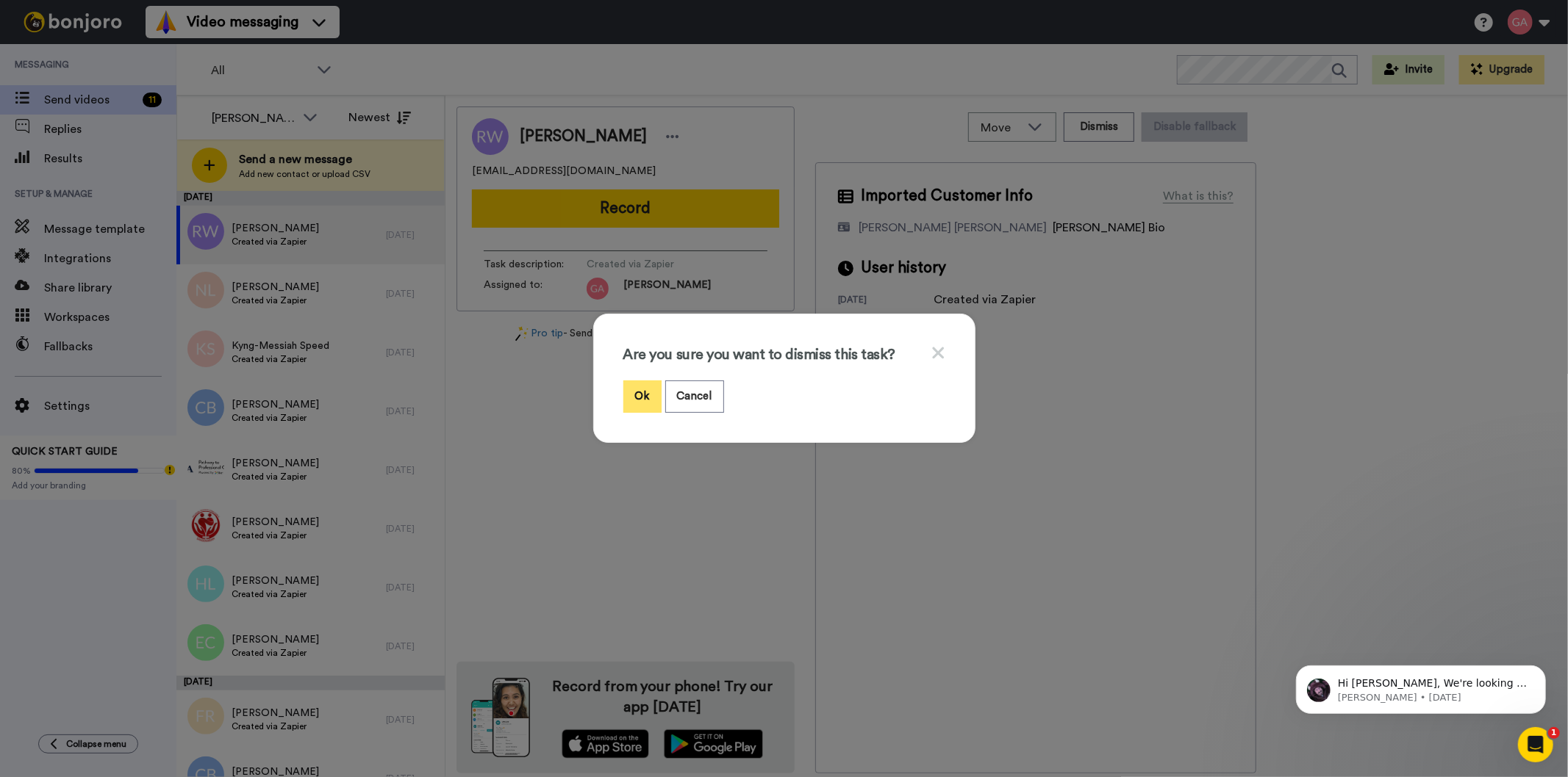
click at [633, 394] on button "Ok" at bounding box center [642, 396] width 38 height 32
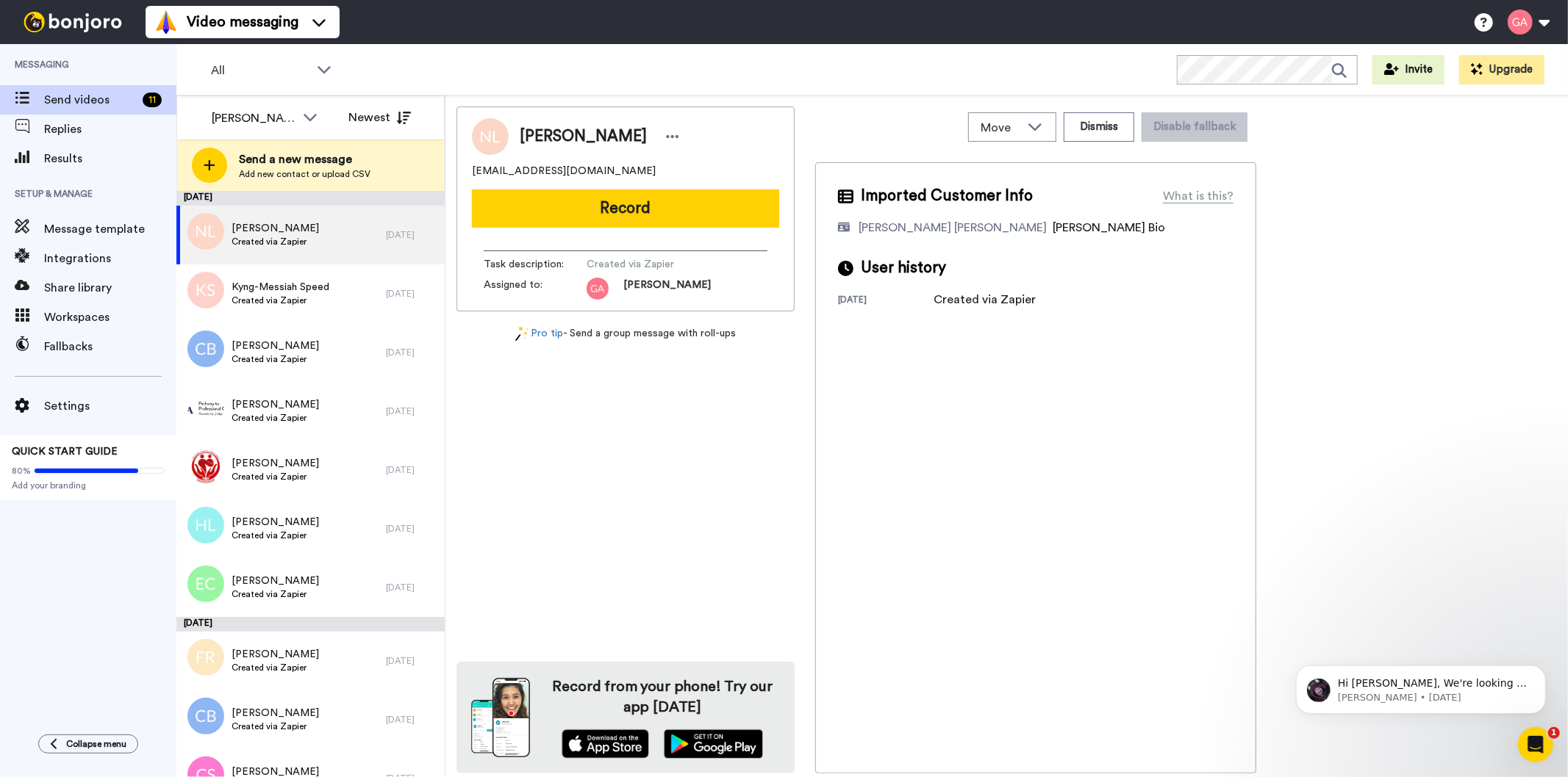
click at [566, 131] on span "Noreen Leewright" at bounding box center [583, 136] width 128 height 22
copy div "Noreen Leewright"
click at [569, 128] on span "Noreen Leewright" at bounding box center [583, 136] width 128 height 22
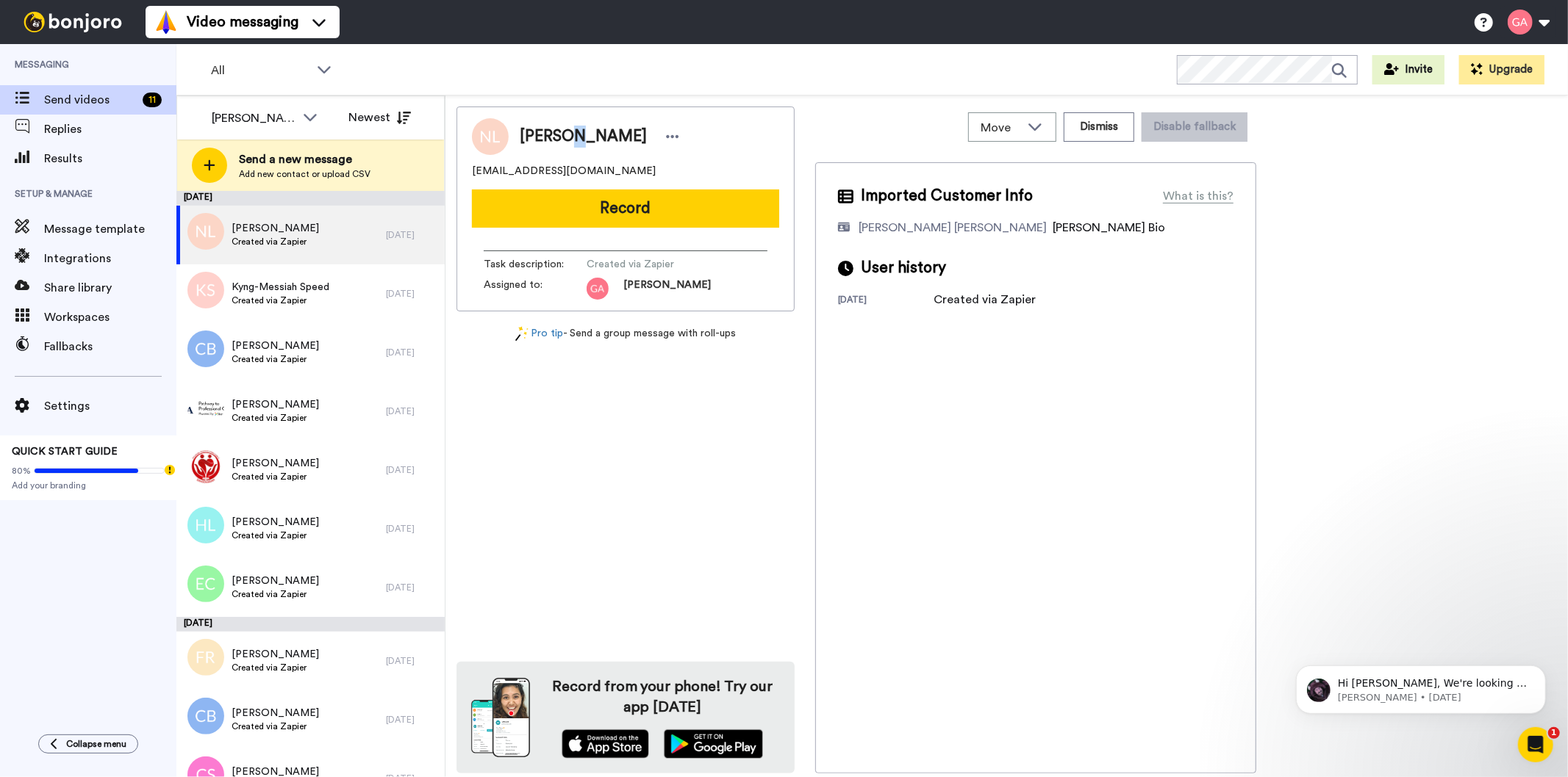
click at [569, 128] on span "Noreen Leewright" at bounding box center [583, 136] width 128 height 22
click at [1135, 471] on div "Imported Customer Info What is this? Gilda De Varon Amante Bonjoro Assignee Bio…" at bounding box center [1036, 468] width 441 height 611
click at [1088, 114] on button "Dismiss" at bounding box center [1099, 127] width 70 height 29
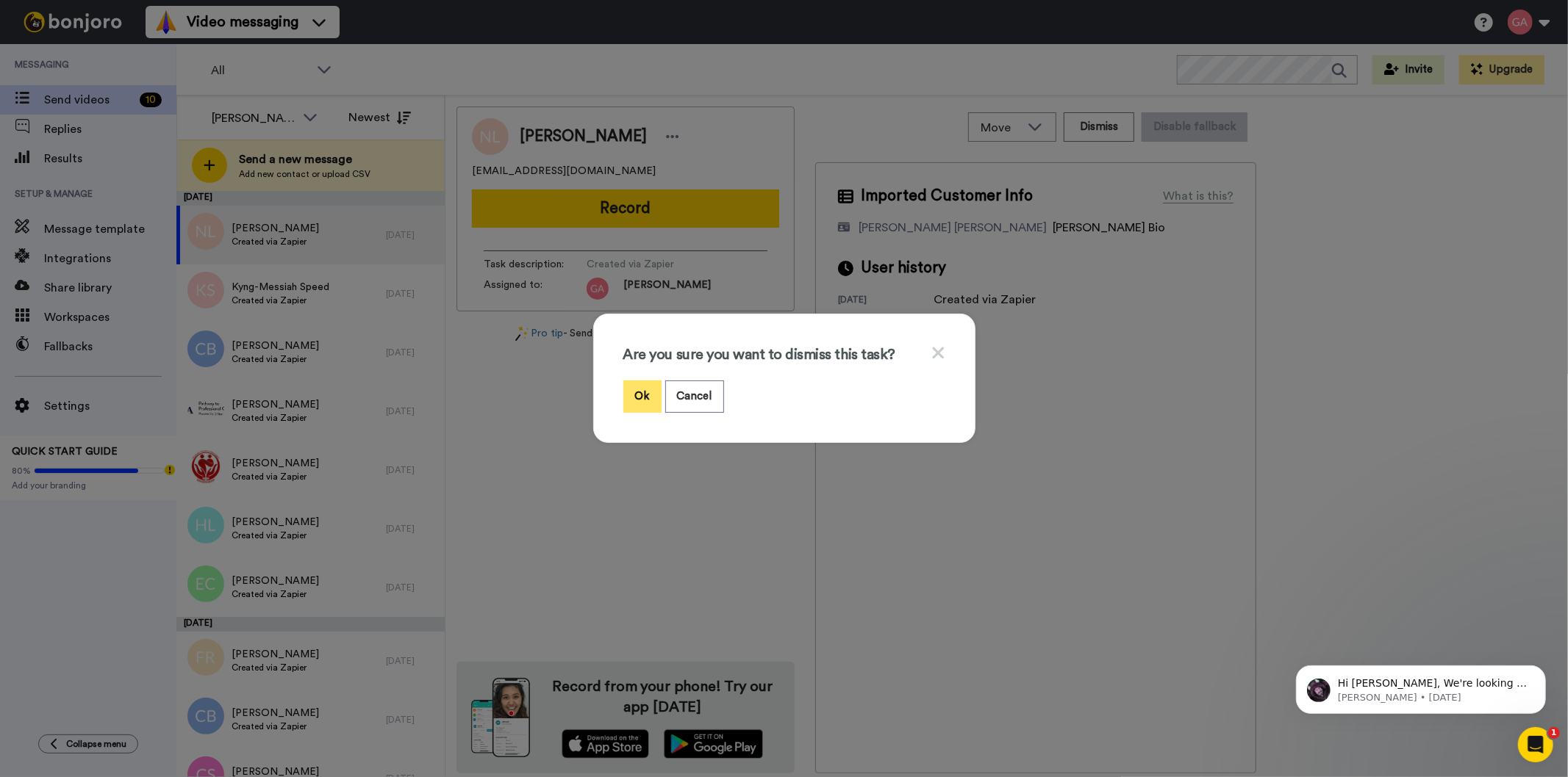
click at [630, 389] on button "Ok" at bounding box center [642, 396] width 38 height 32
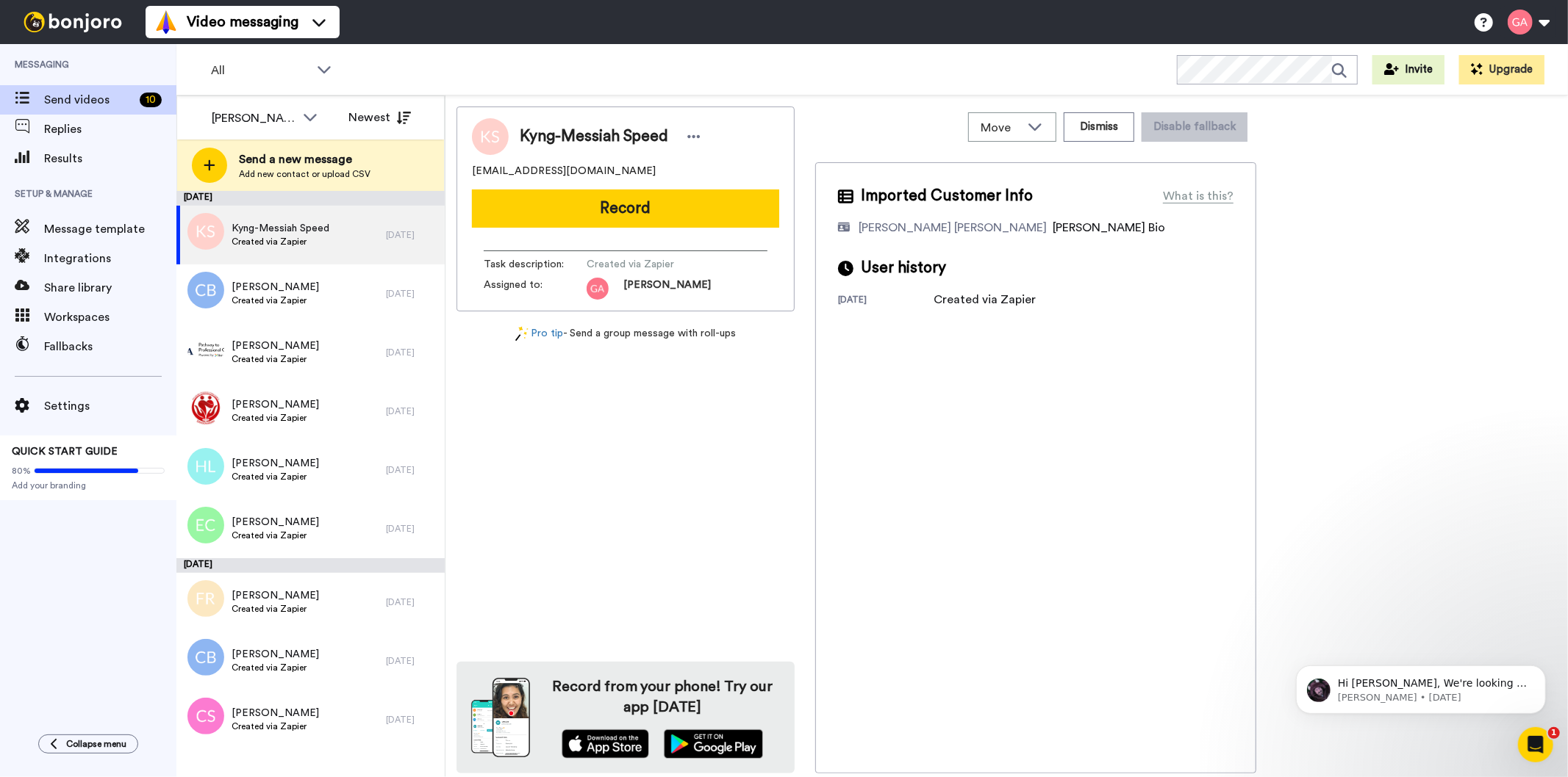
click at [566, 132] on span "Kyng-Messiah Speed" at bounding box center [594, 136] width 149 height 22
copy div "Kyng-Messiah Speed"
click at [1010, 519] on div "Imported Customer Info What is this? Gilda De Varon Amante Bonjoro Assignee Bio…" at bounding box center [1036, 468] width 441 height 611
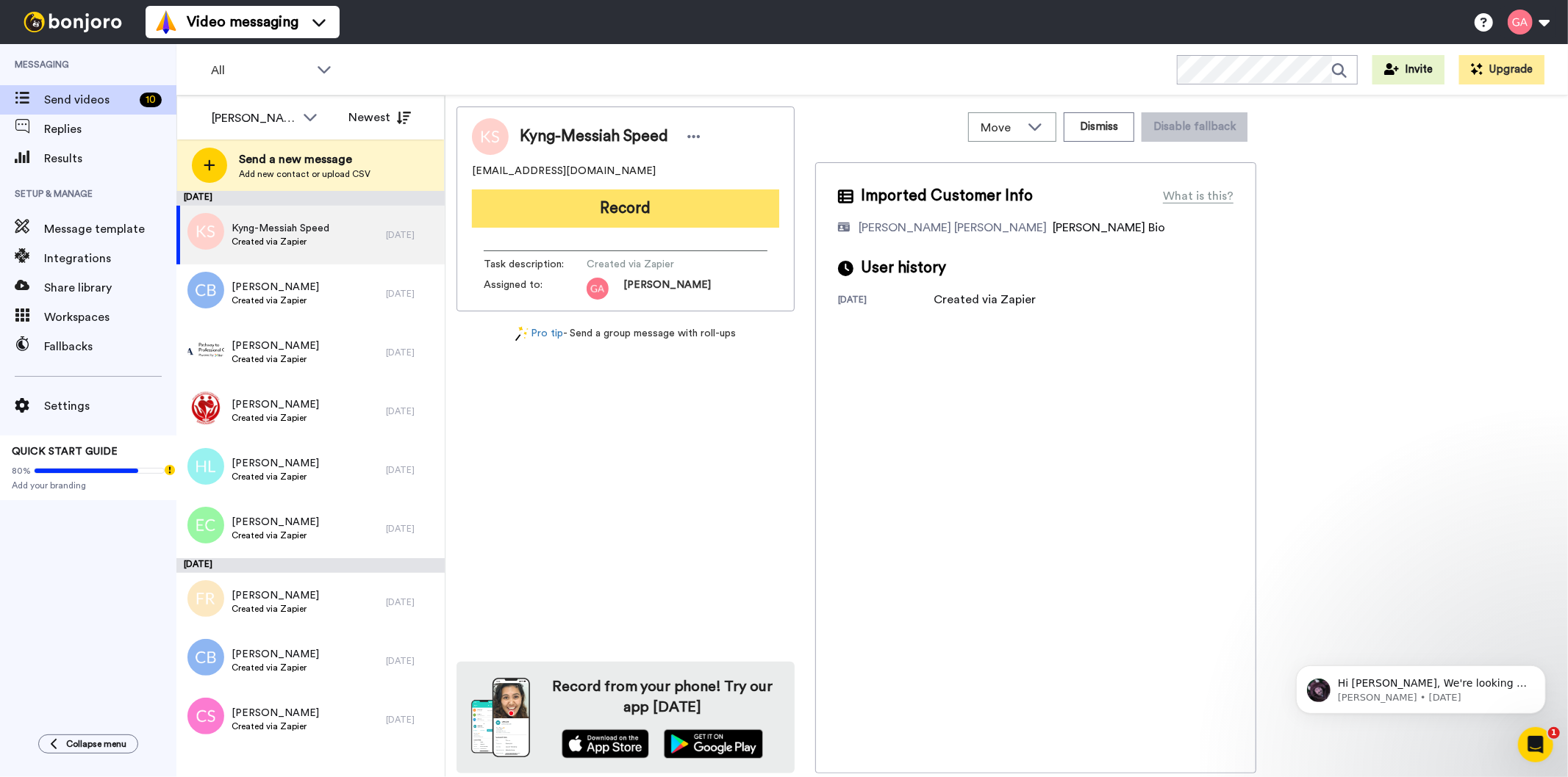
click at [733, 212] on button "Record" at bounding box center [625, 208] width 307 height 38
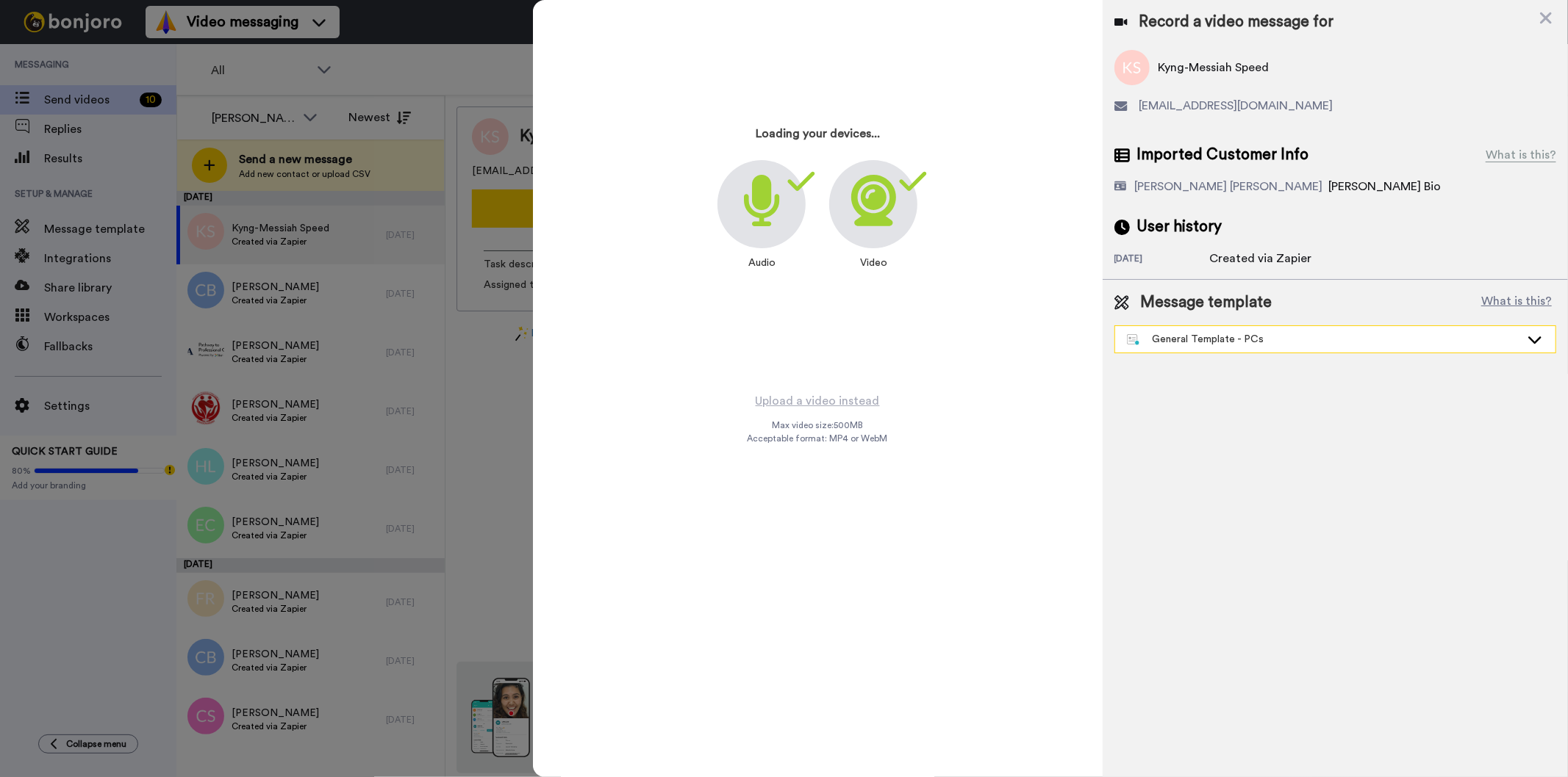
click at [1178, 334] on div "General Template - PCs" at bounding box center [1323, 339] width 393 height 15
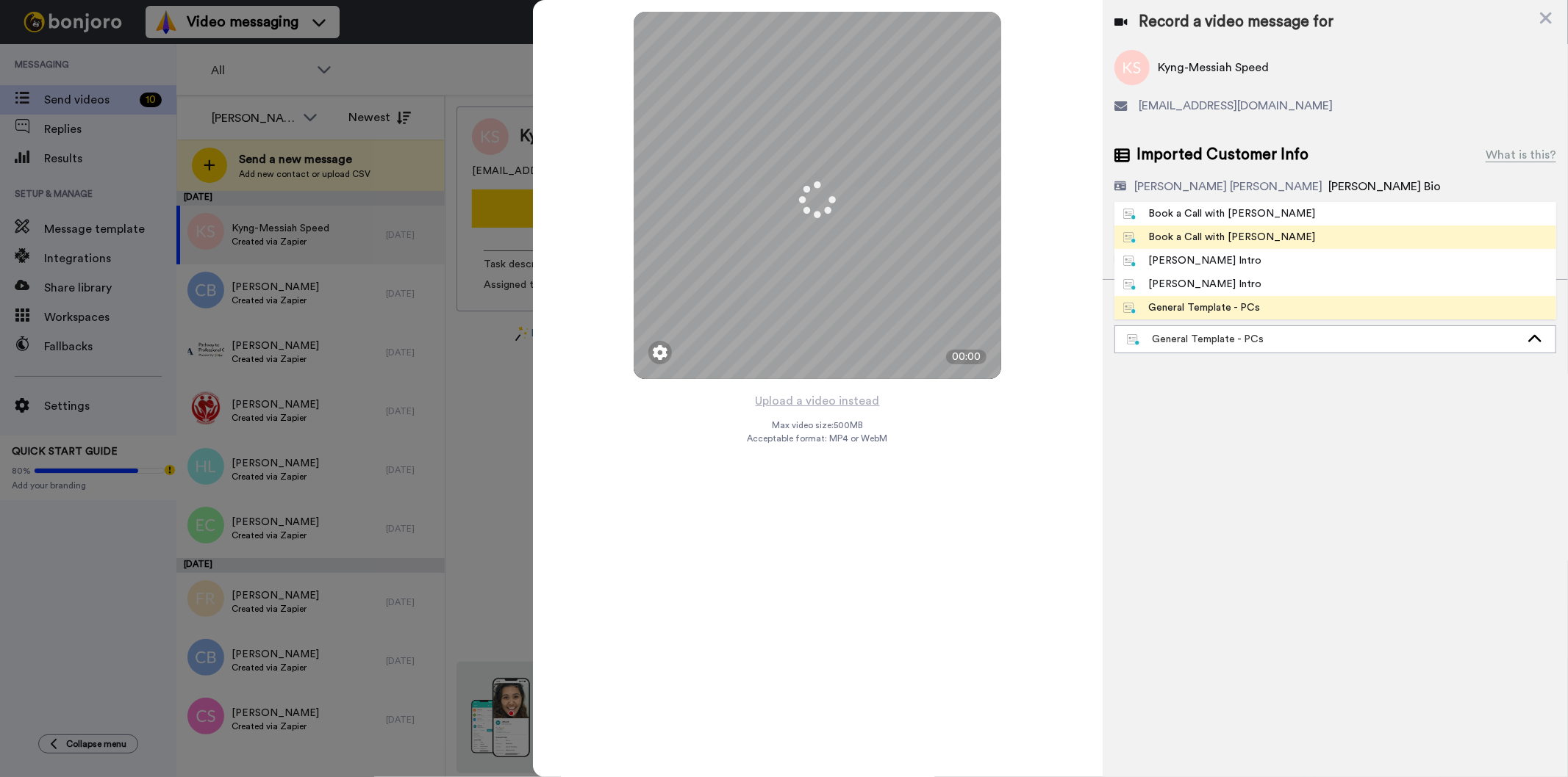
click at [1216, 233] on div "Book a Call with [PERSON_NAME]" at bounding box center [1219, 237] width 193 height 15
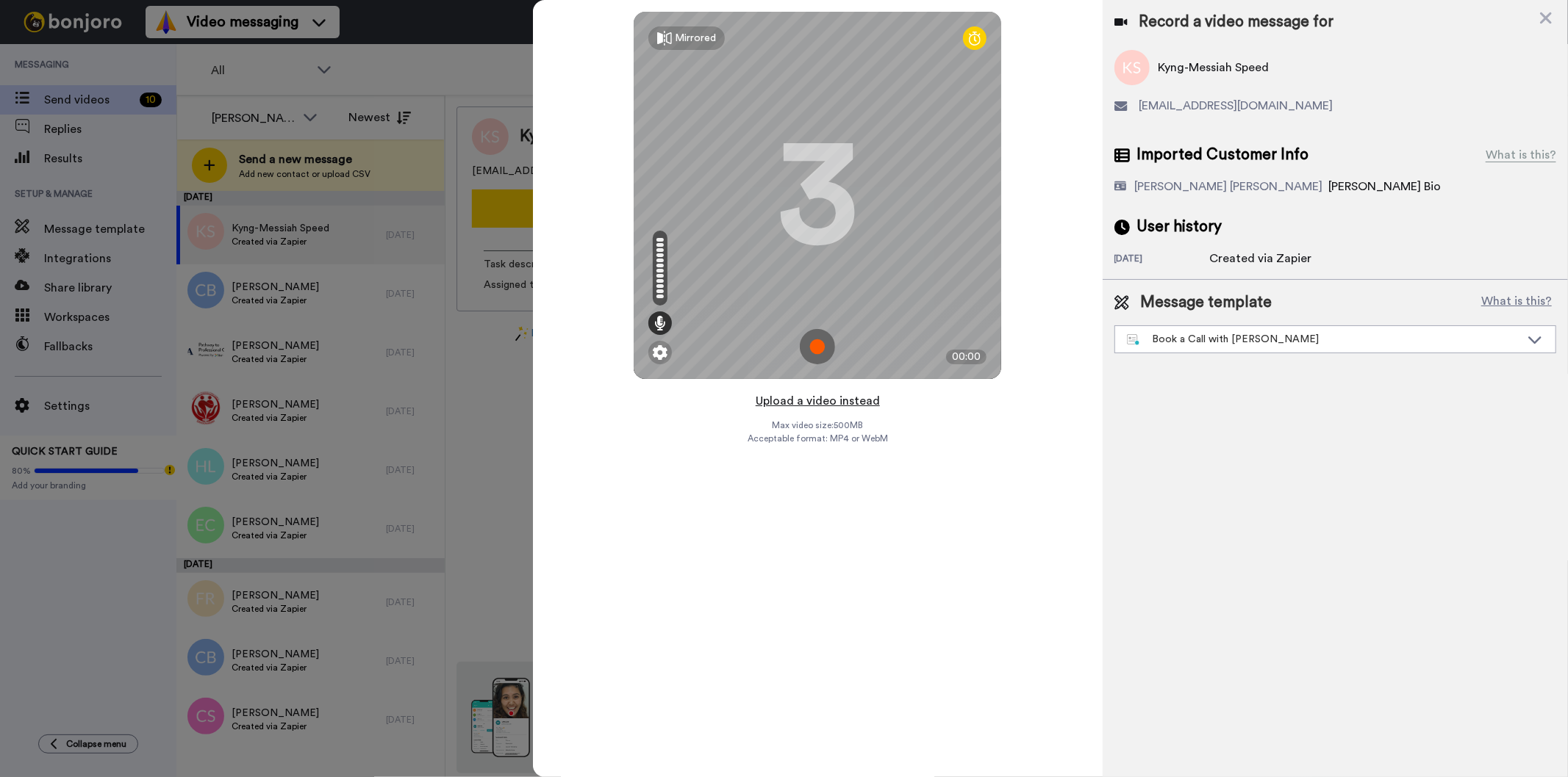
click at [813, 397] on button "Upload a video instead" at bounding box center [817, 402] width 133 height 19
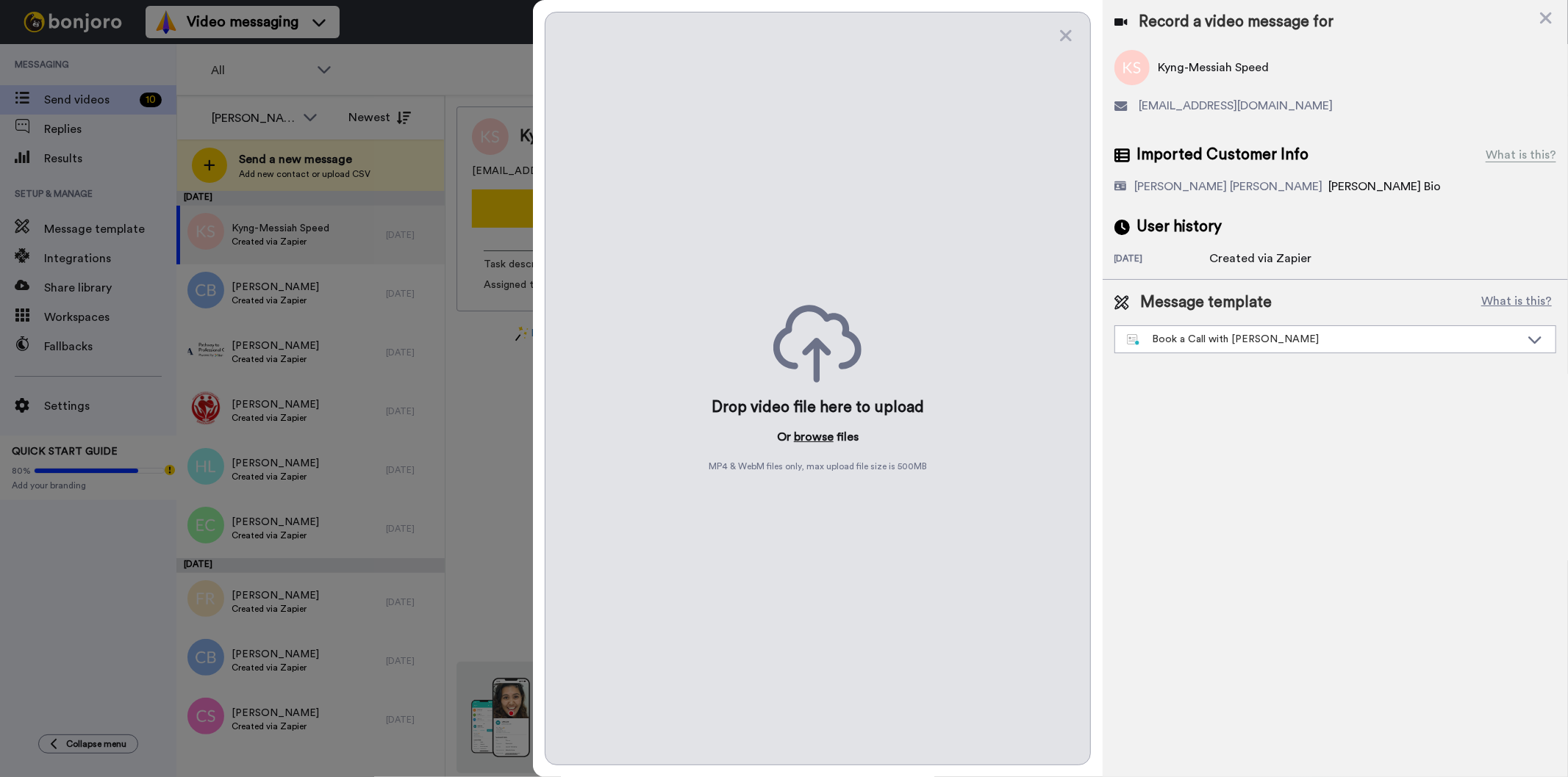
click at [810, 431] on button "browse" at bounding box center [813, 437] width 40 height 18
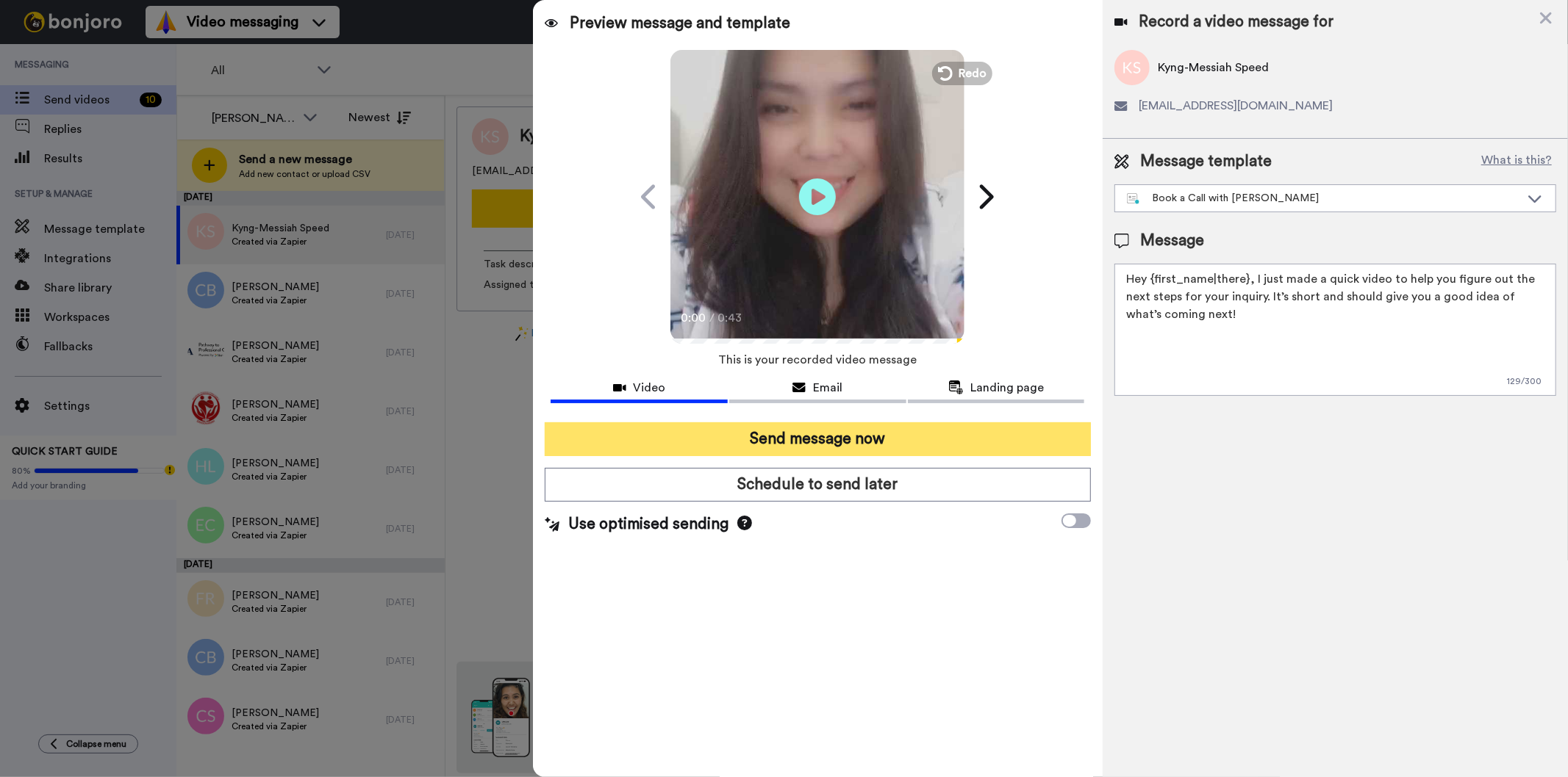
click at [832, 436] on button "Send message now" at bounding box center [817, 439] width 545 height 33
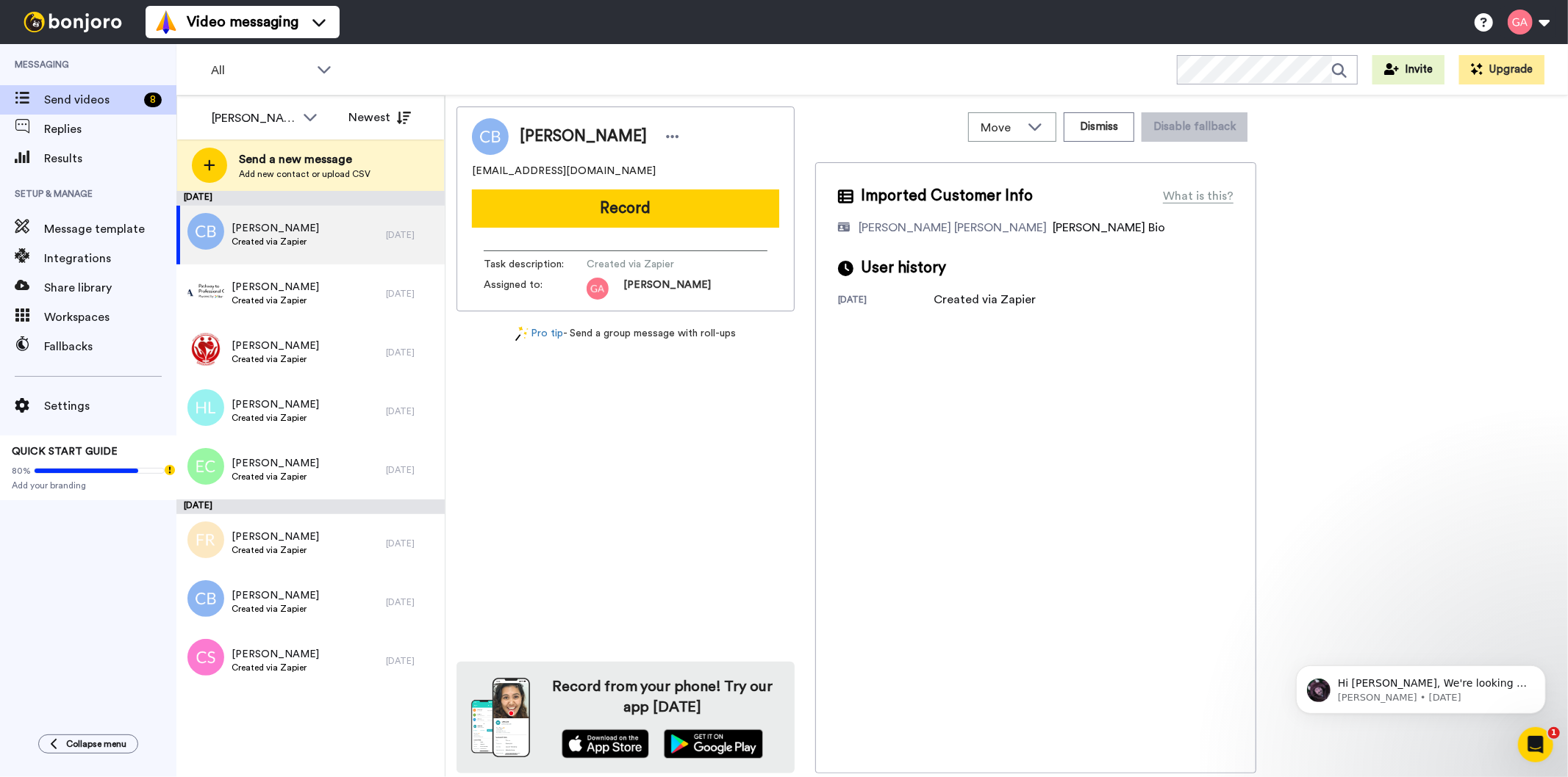
drag, startPoint x: 648, startPoint y: 133, endPoint x: 508, endPoint y: 130, distance: 140.0
click at [508, 130] on div "Christina Bergeron" at bounding box center [595, 136] width 175 height 22
copy span "Christina Bergeron"
click at [1099, 122] on button "Dismiss" at bounding box center [1099, 127] width 70 height 29
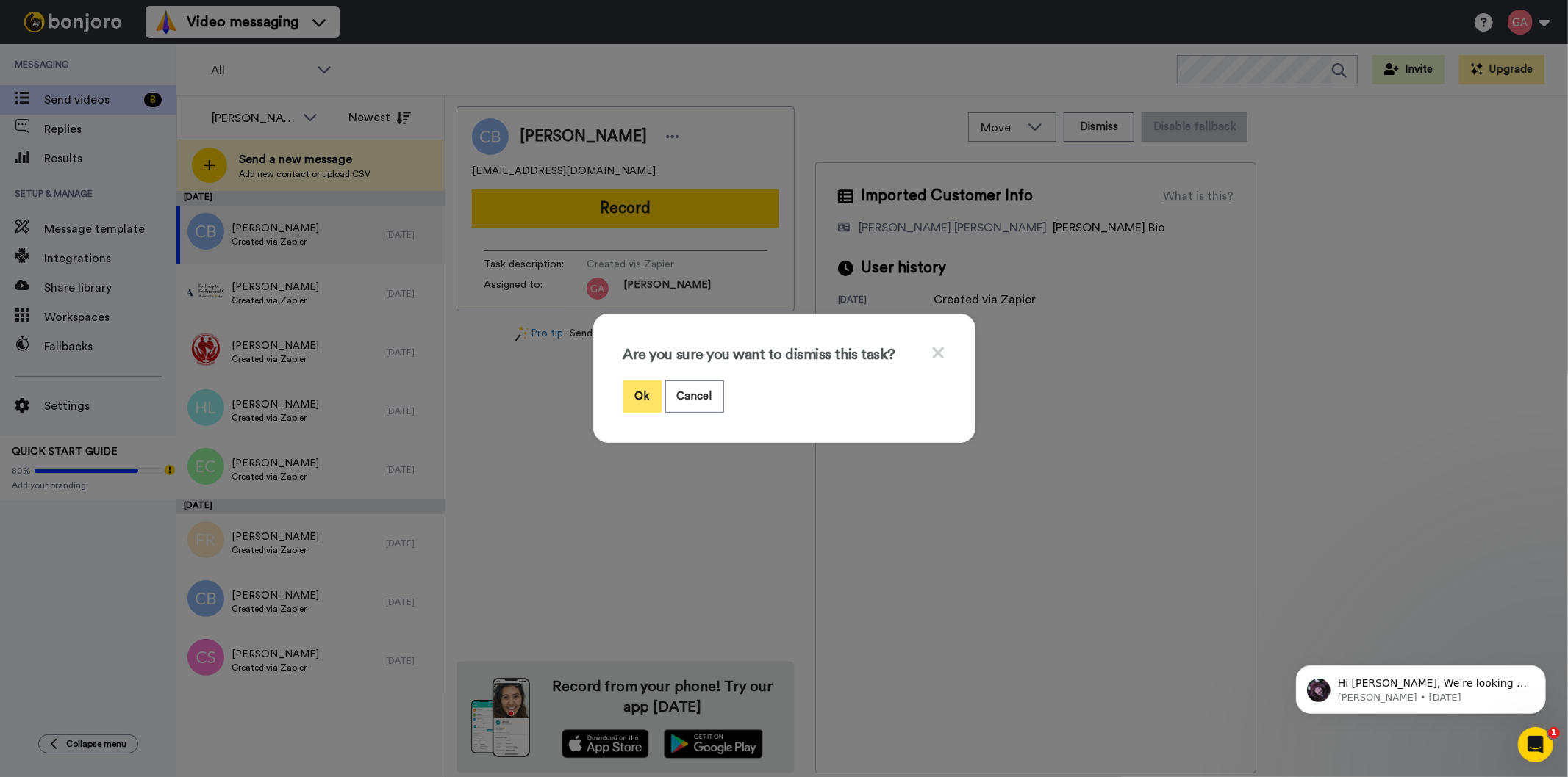
click at [641, 388] on button "Ok" at bounding box center [642, 396] width 38 height 32
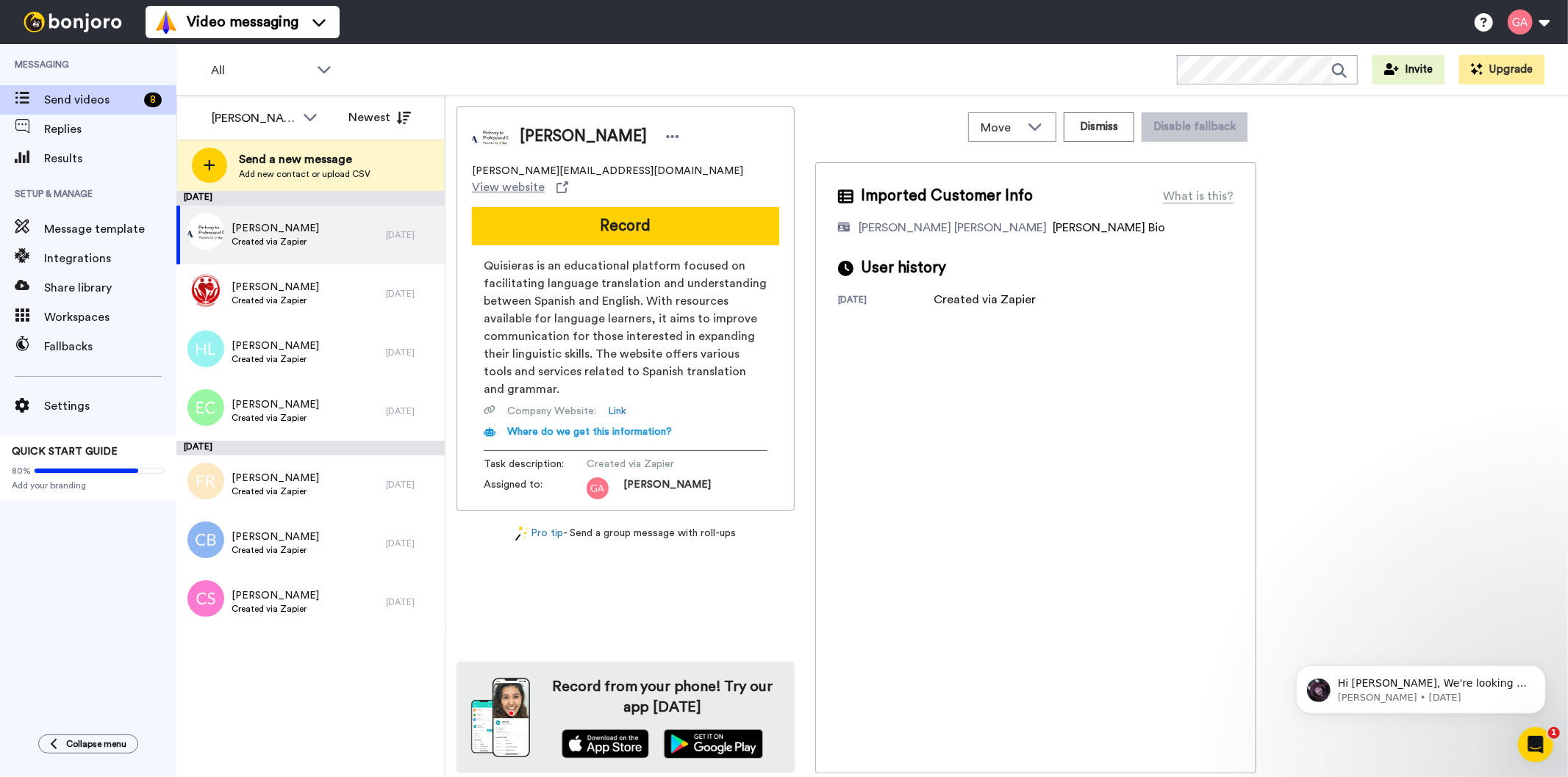
click at [571, 137] on span "Cheryl Phillips" at bounding box center [583, 136] width 128 height 22
click at [571, 136] on span "Cheryl Phillips" at bounding box center [583, 136] width 128 height 22
copy div "Cheryl Phillips"
click at [1106, 131] on button "Dismiss" at bounding box center [1099, 127] width 70 height 29
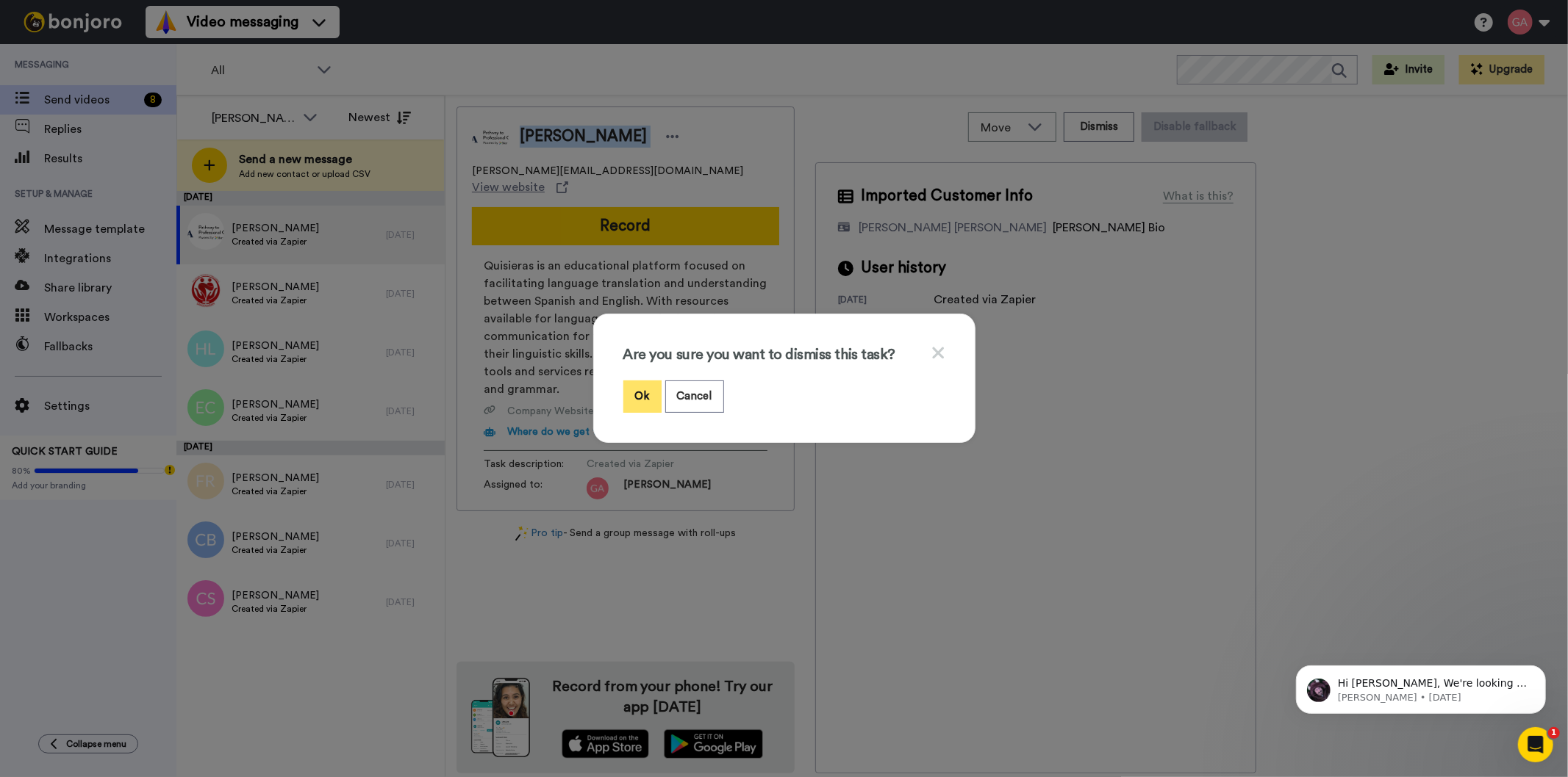
click at [632, 385] on button "Ok" at bounding box center [642, 396] width 38 height 32
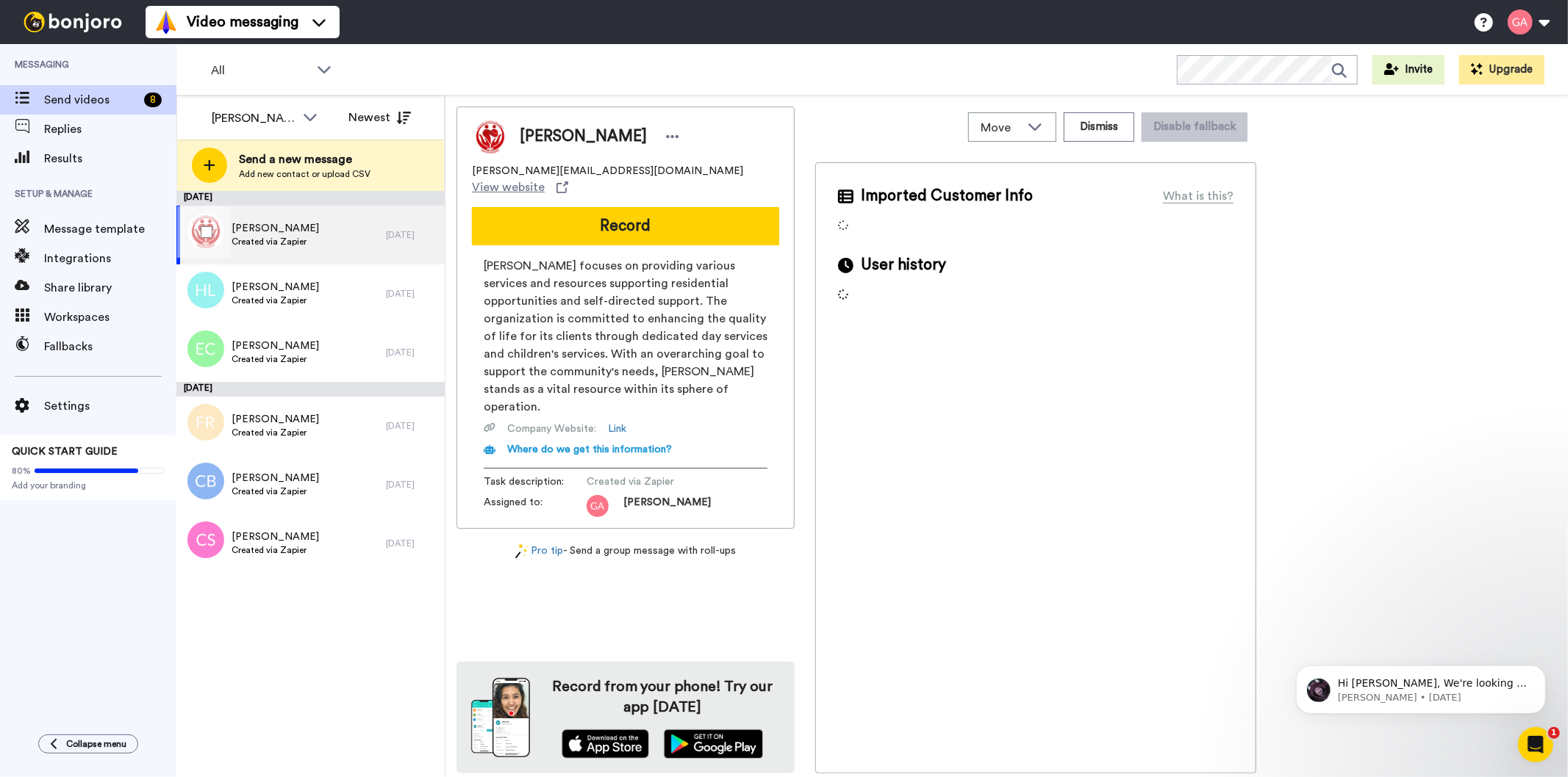
click at [311, 230] on div "Hal Pagan Created via Zapier" at bounding box center [281, 235] width 209 height 59
click at [542, 132] on span "Hal Pagan" at bounding box center [583, 136] width 128 height 22
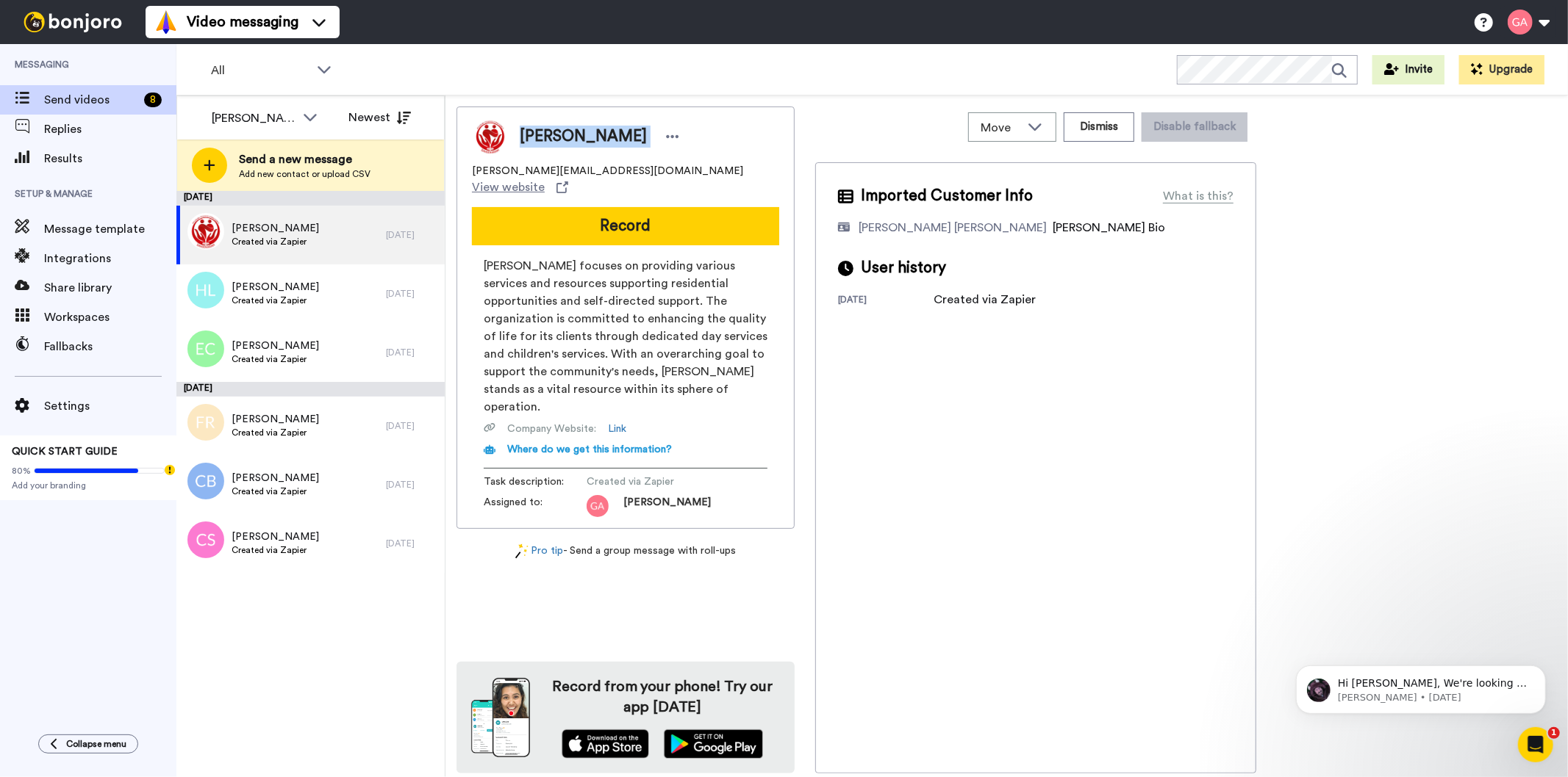
click at [542, 132] on span "Hal Pagan" at bounding box center [583, 136] width 128 height 22
copy div "Hal Pagan"
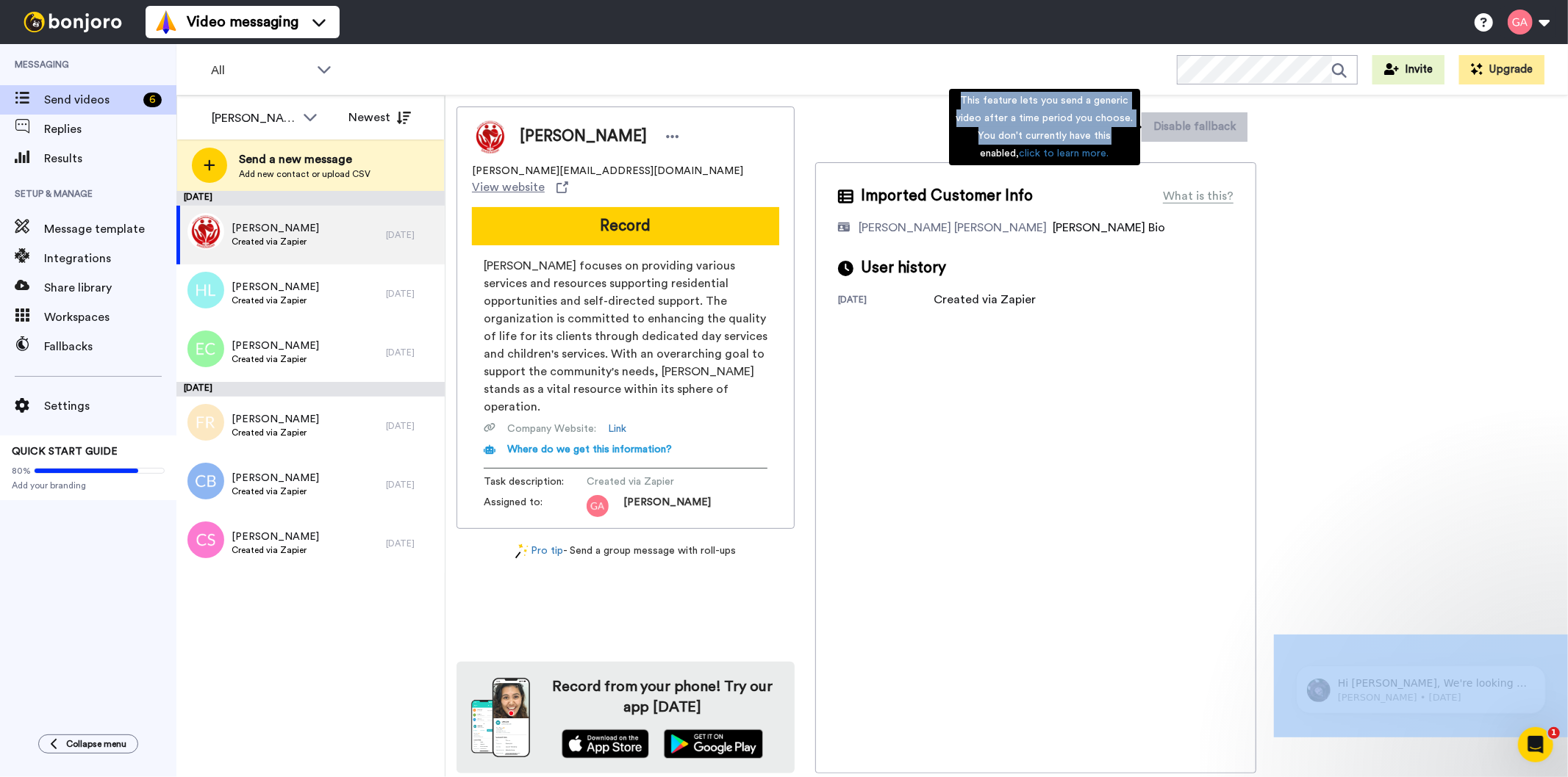
drag, startPoint x: 1129, startPoint y: 136, endPoint x: 1132, endPoint y: 570, distance: 434.0
click at [1132, 570] on body "Success Upload is processing... Video messaging Switch to Video messaging Testi…" at bounding box center [784, 388] width 1568 height 777
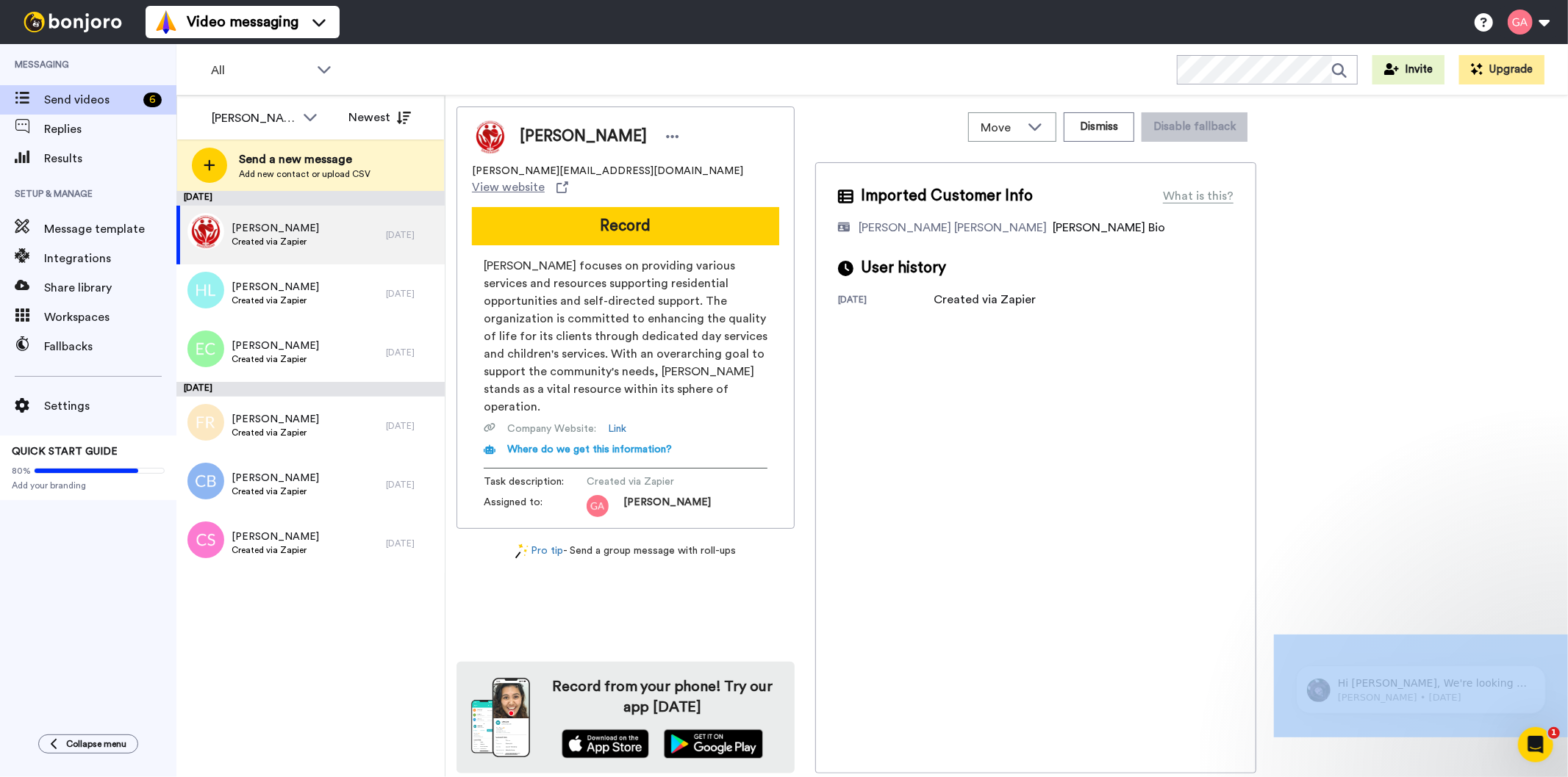
click at [1118, 567] on div "Imported Customer Info What is this? Gilda De Varon Amante Bonjoro Assignee Bio…" at bounding box center [1036, 468] width 441 height 611
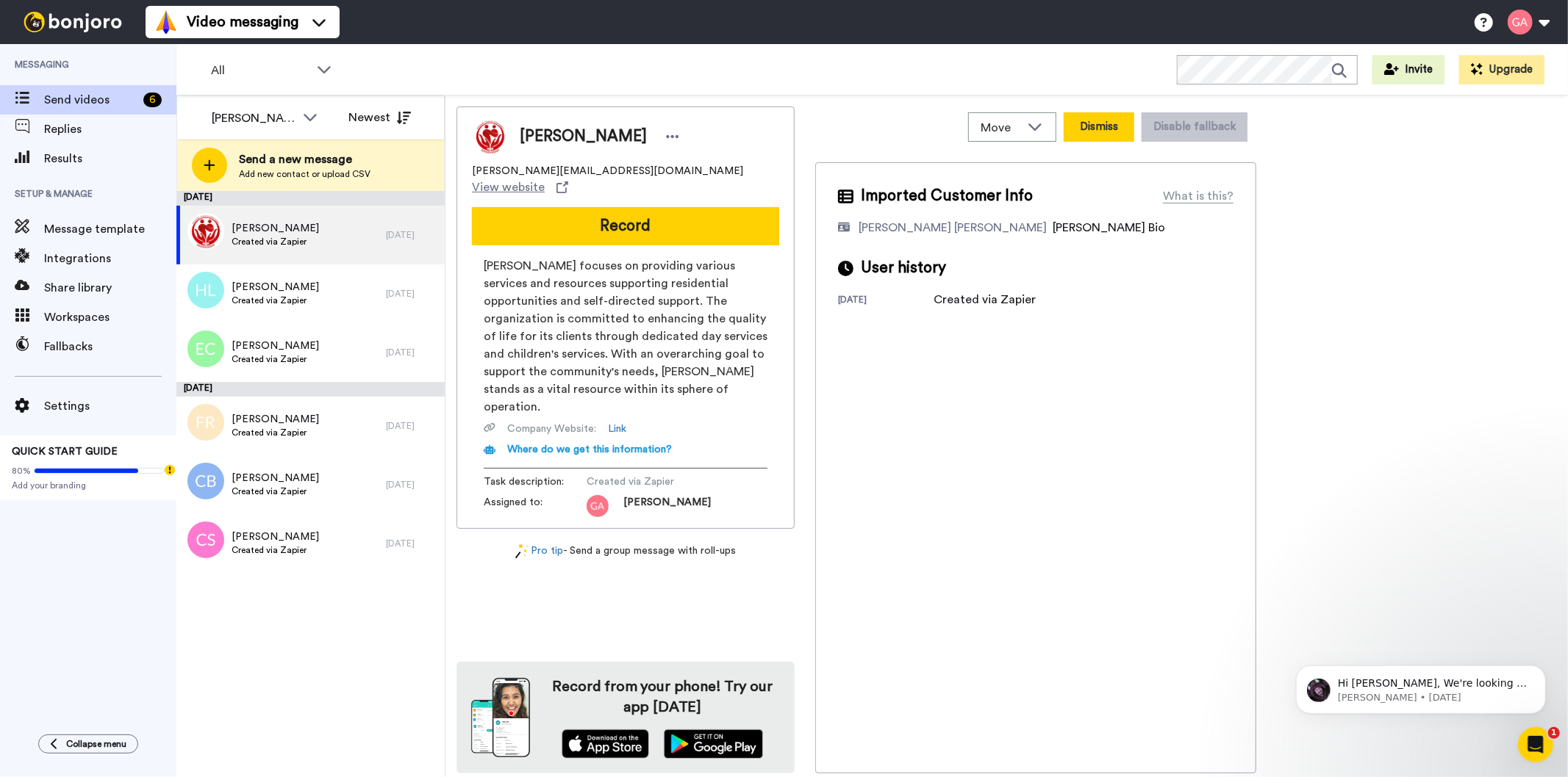
click at [1091, 129] on button "Dismiss" at bounding box center [1099, 127] width 70 height 29
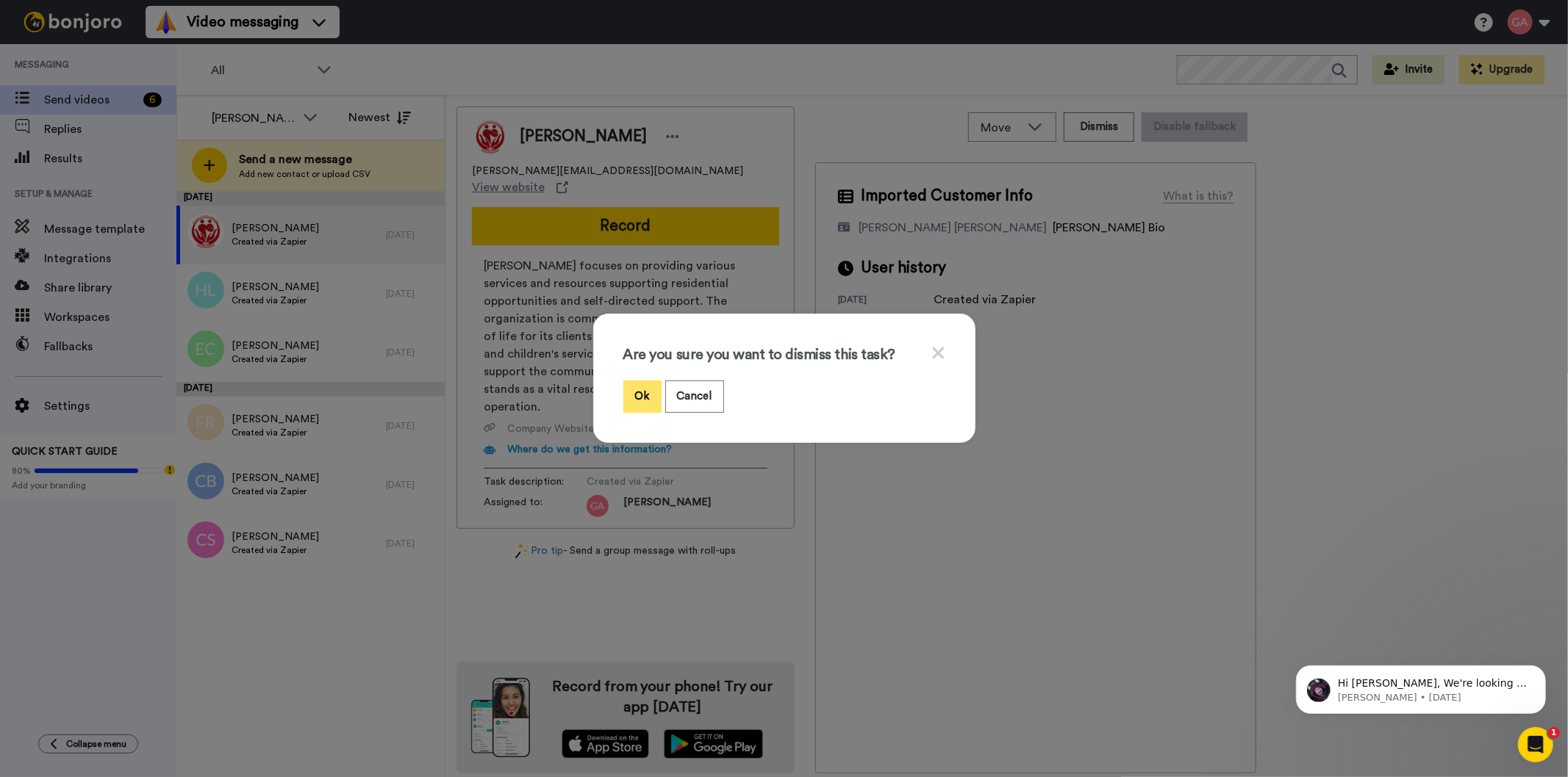
click at [633, 394] on button "Ok" at bounding box center [642, 396] width 38 height 32
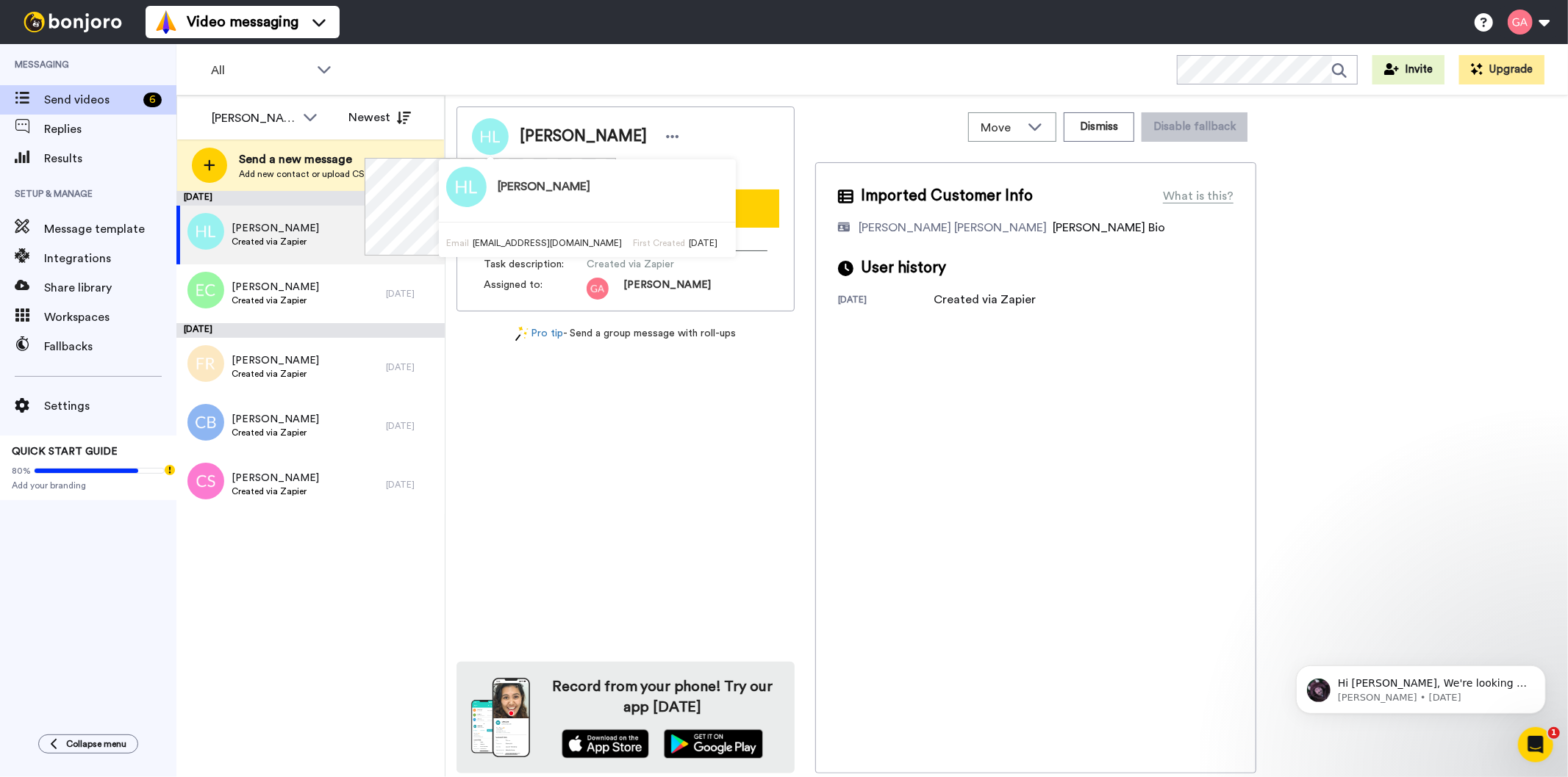
click at [676, 535] on div "Halie Lyke halielyke93@gmail.com Record Task description : Created via Zapier A…" at bounding box center [625, 439] width 339 height 667
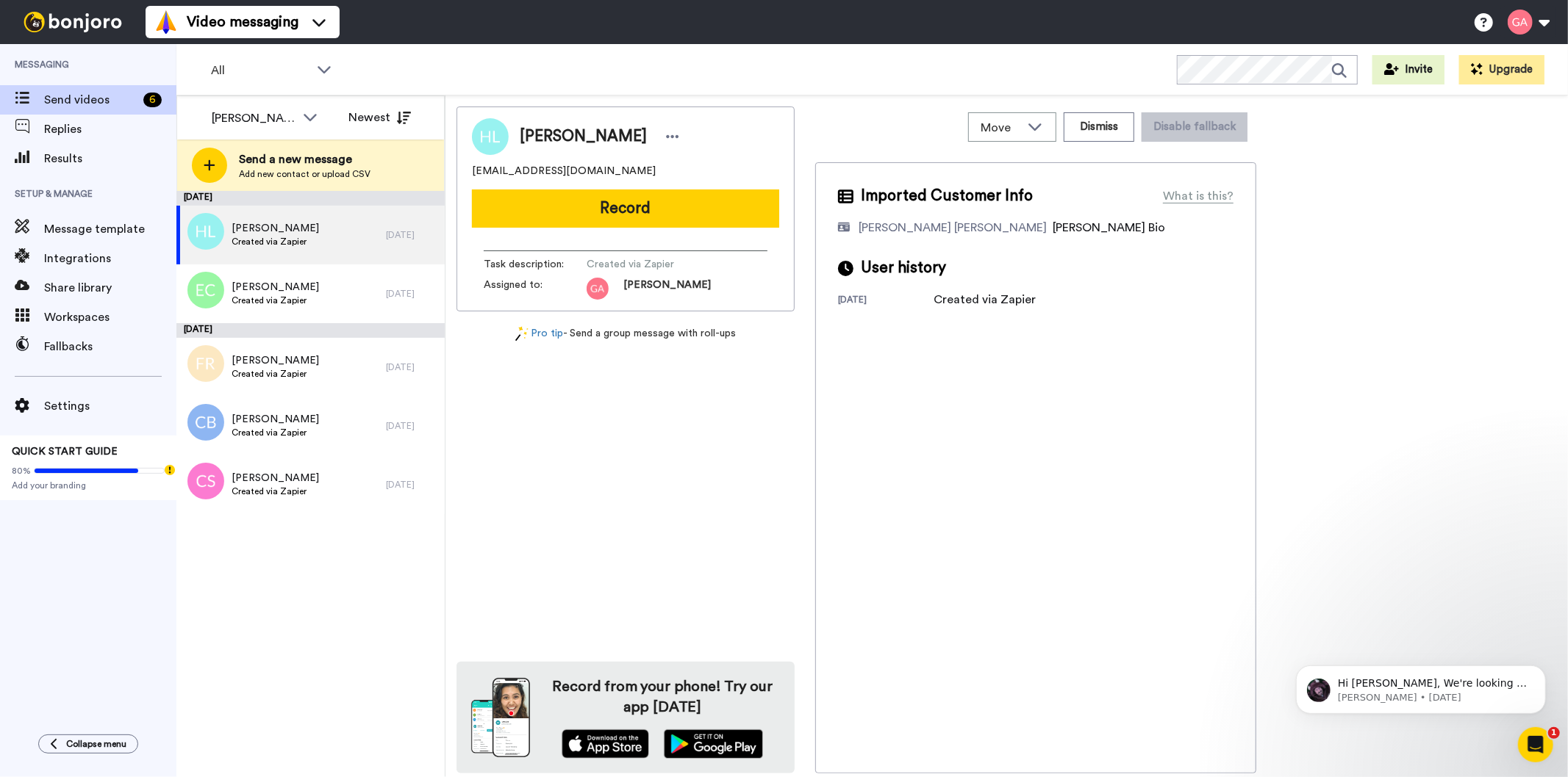
click at [543, 127] on span "Halie Lyke" at bounding box center [583, 136] width 128 height 22
copy div "Halie Lyke"
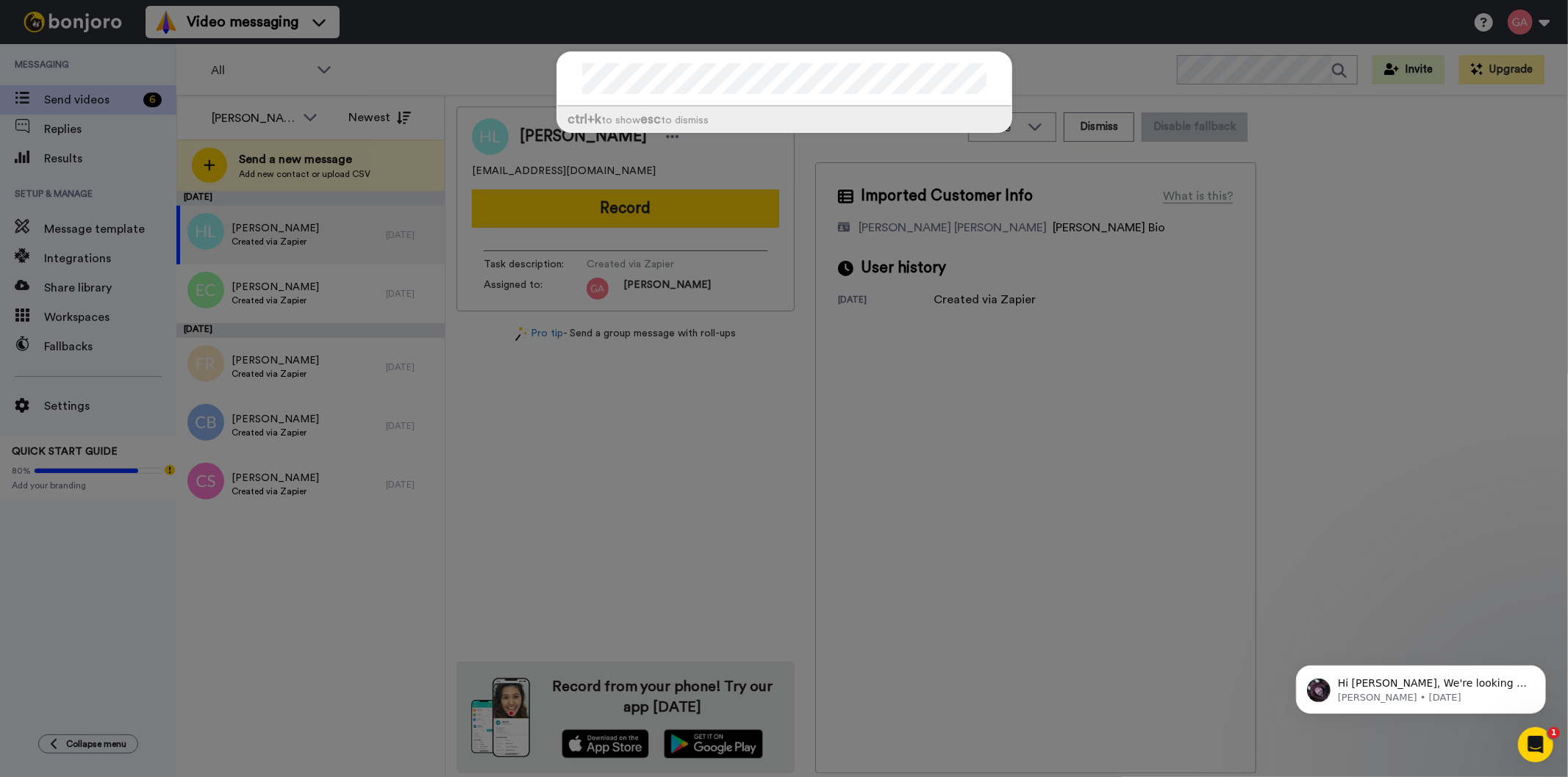
click at [584, 476] on div "ctrl +k to show esc to dismiss" at bounding box center [784, 388] width 1568 height 777
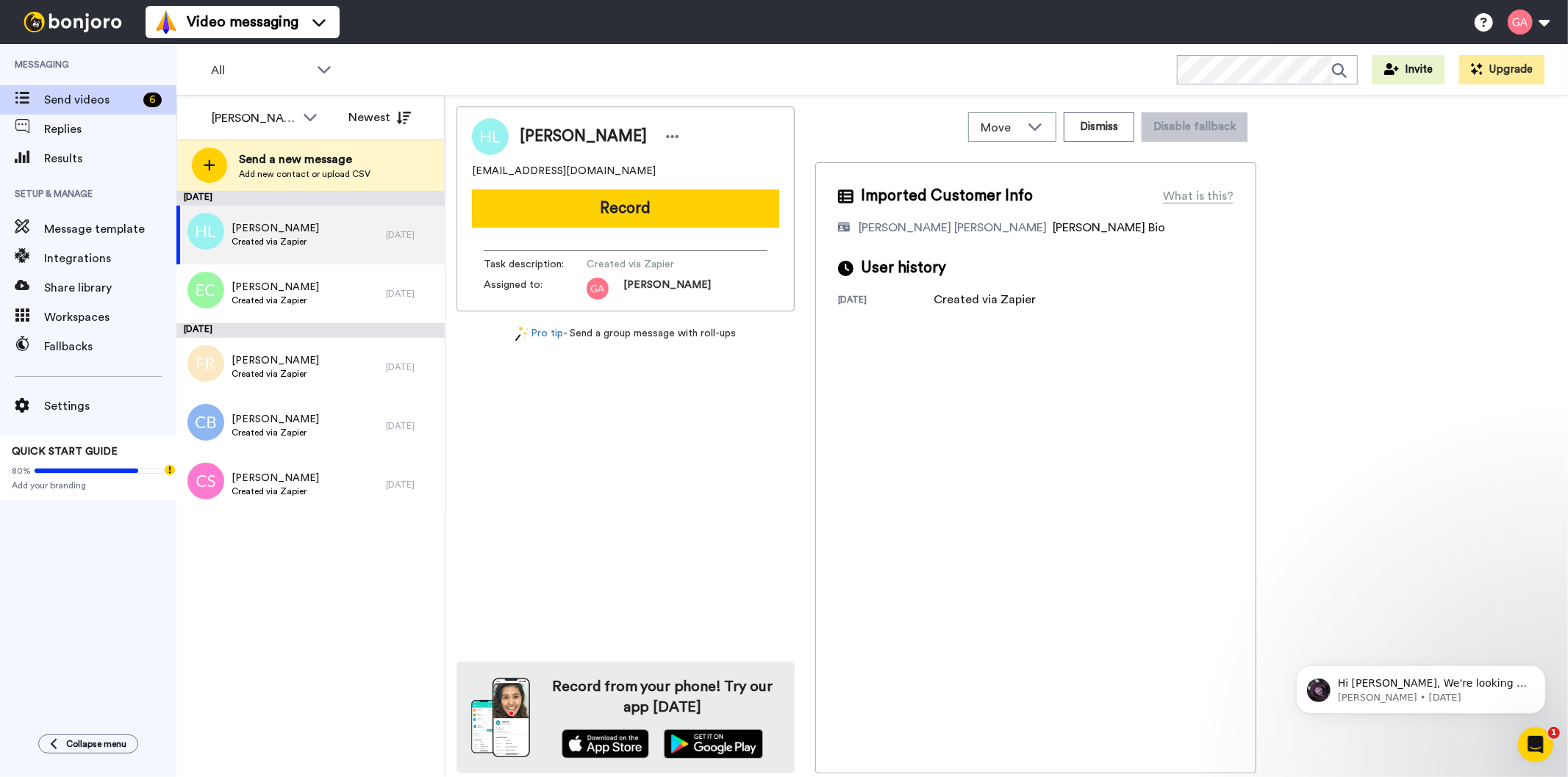
click at [630, 508] on div "Halie Lyke halielyke93@gmail.com Record Task description : Created via Zapier A…" at bounding box center [625, 439] width 339 height 667
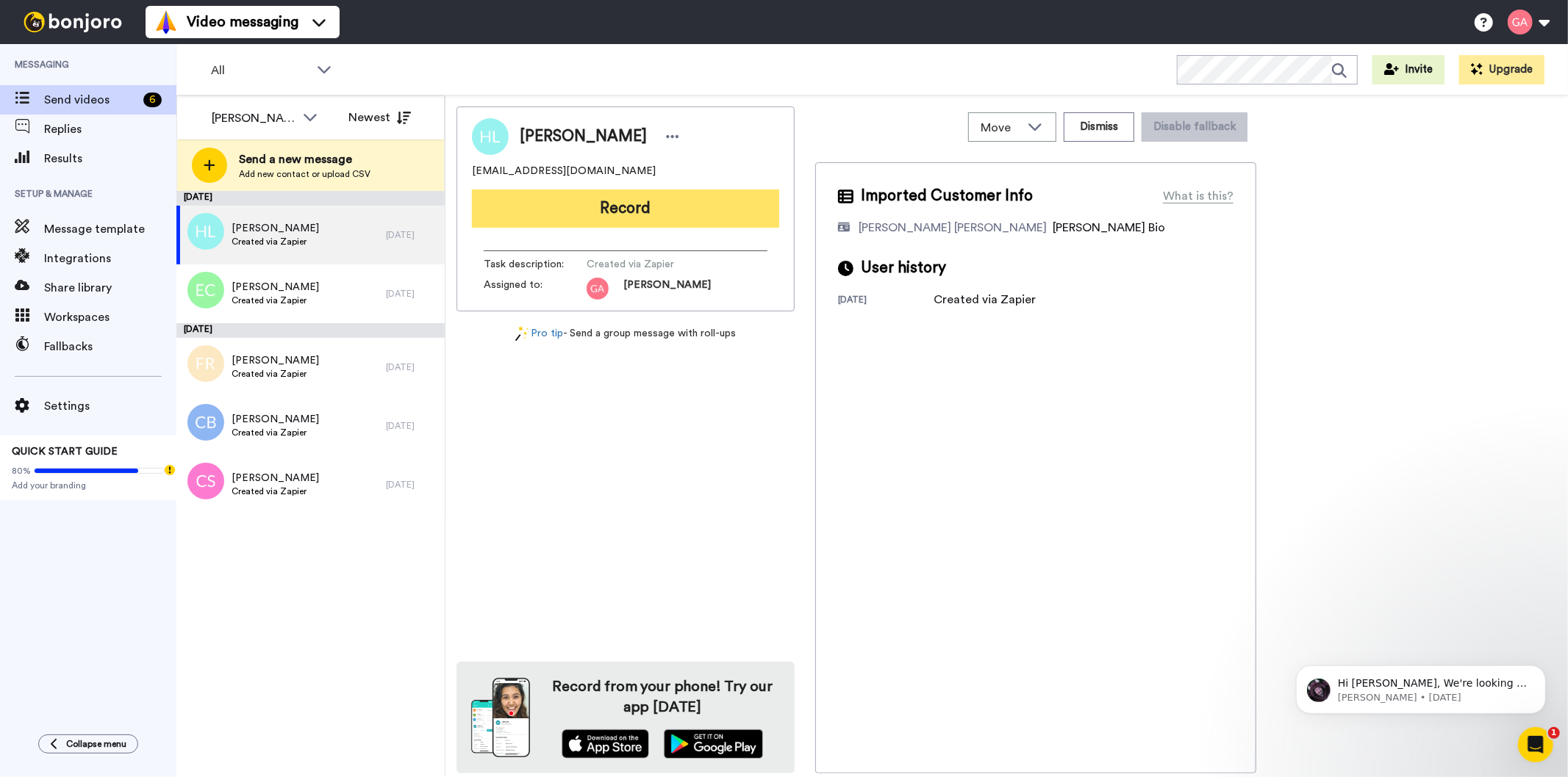
click at [711, 204] on button "Record" at bounding box center [625, 208] width 307 height 38
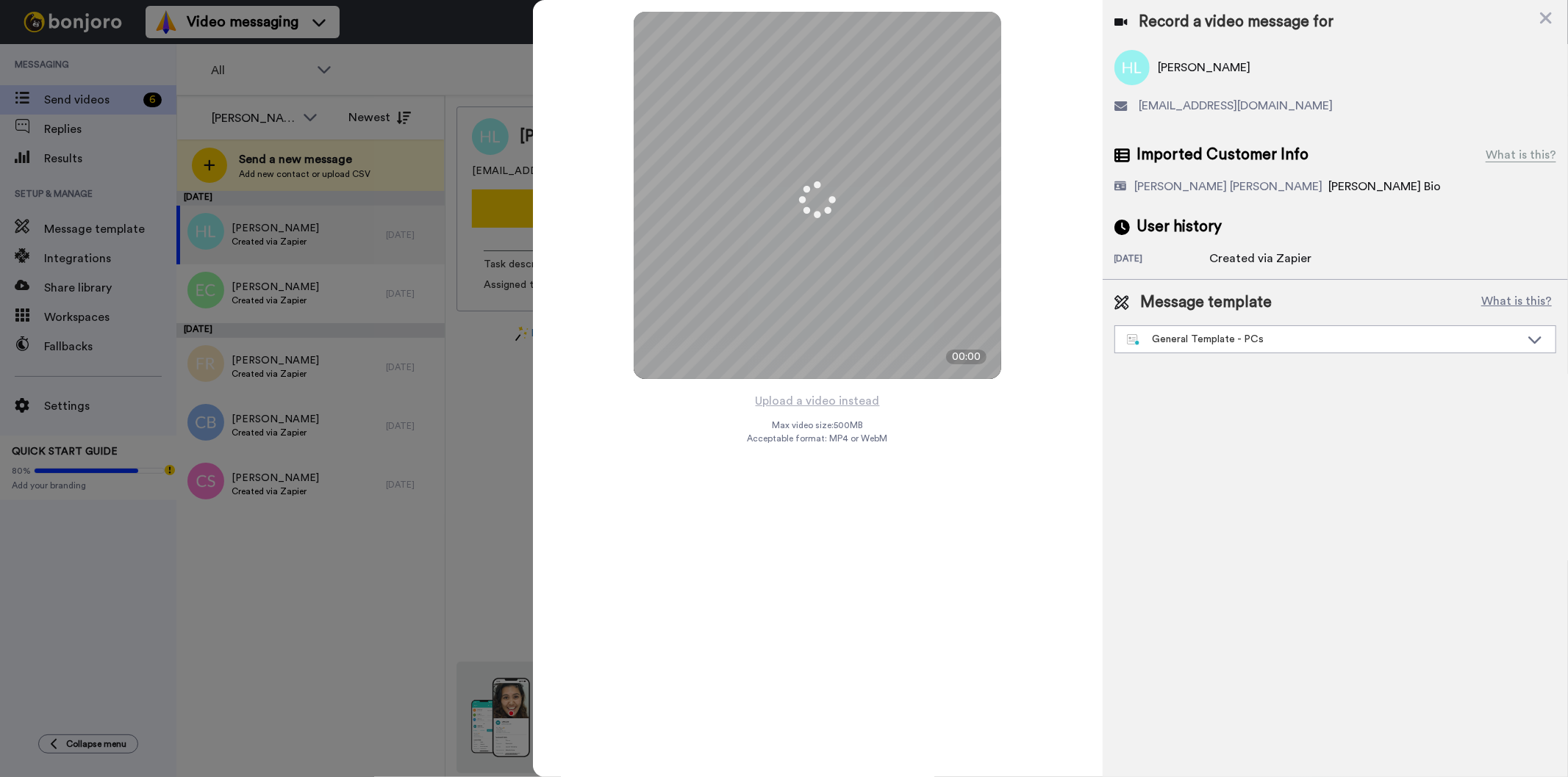
click at [1246, 356] on div "Message template What is this? General Template - PCs Book a Call with Bruce Bo…" at bounding box center [1335, 322] width 465 height 85
click at [1253, 344] on div "General Template - PCs" at bounding box center [1323, 339] width 393 height 15
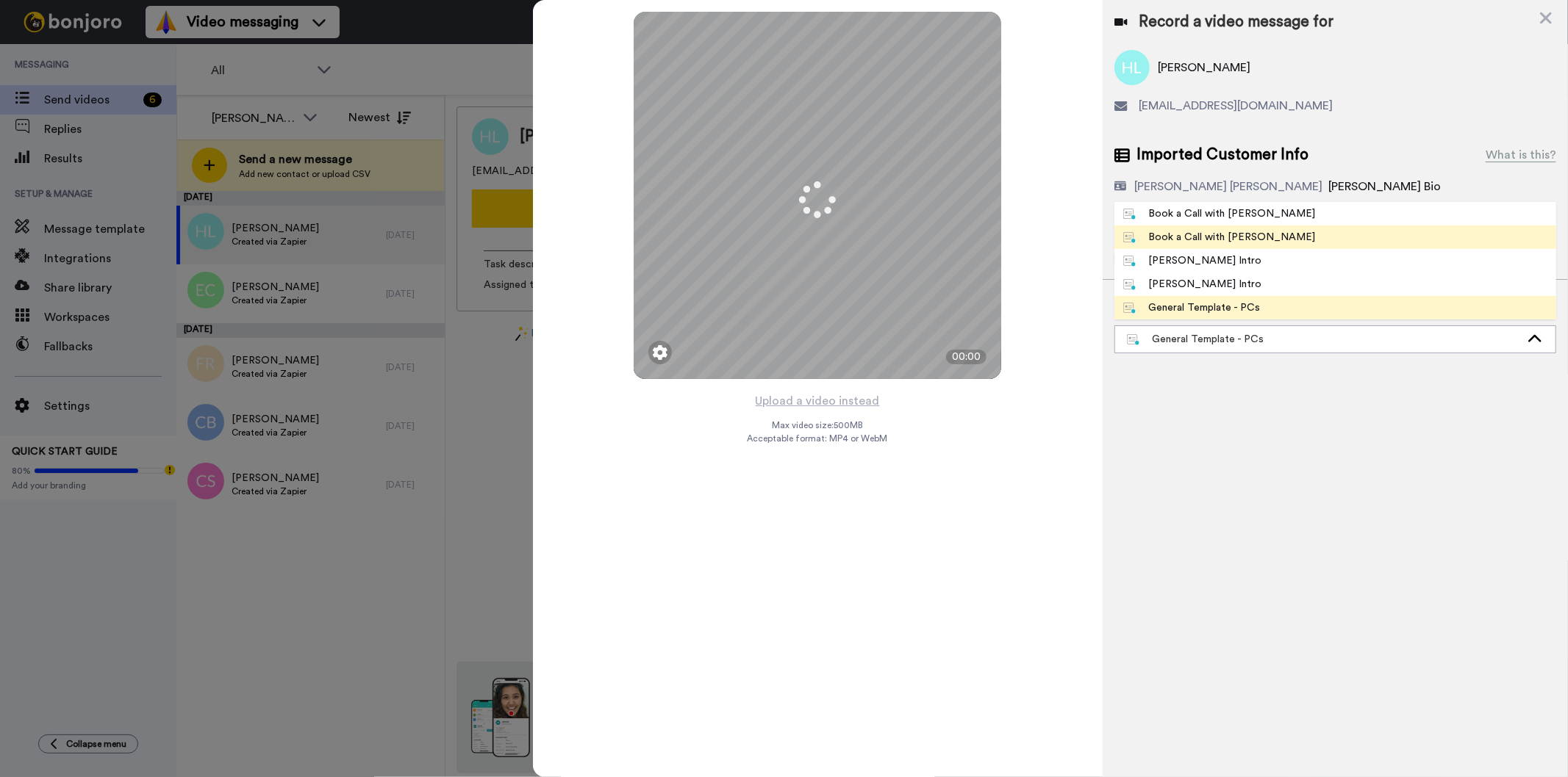
click at [1244, 236] on div "Book a Call with Gilda" at bounding box center [1219, 237] width 193 height 15
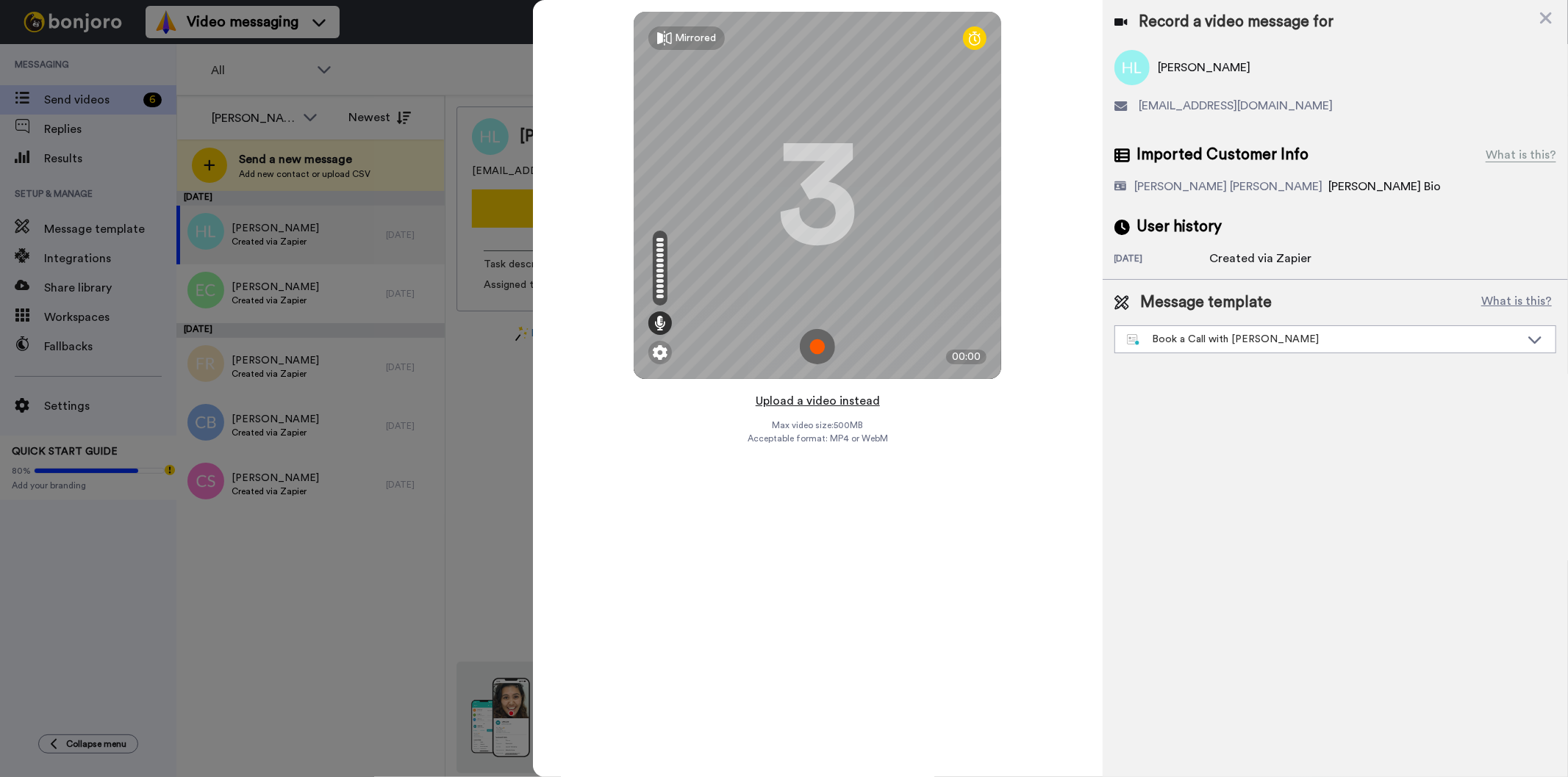
click at [835, 393] on button "Upload a video instead" at bounding box center [817, 402] width 133 height 19
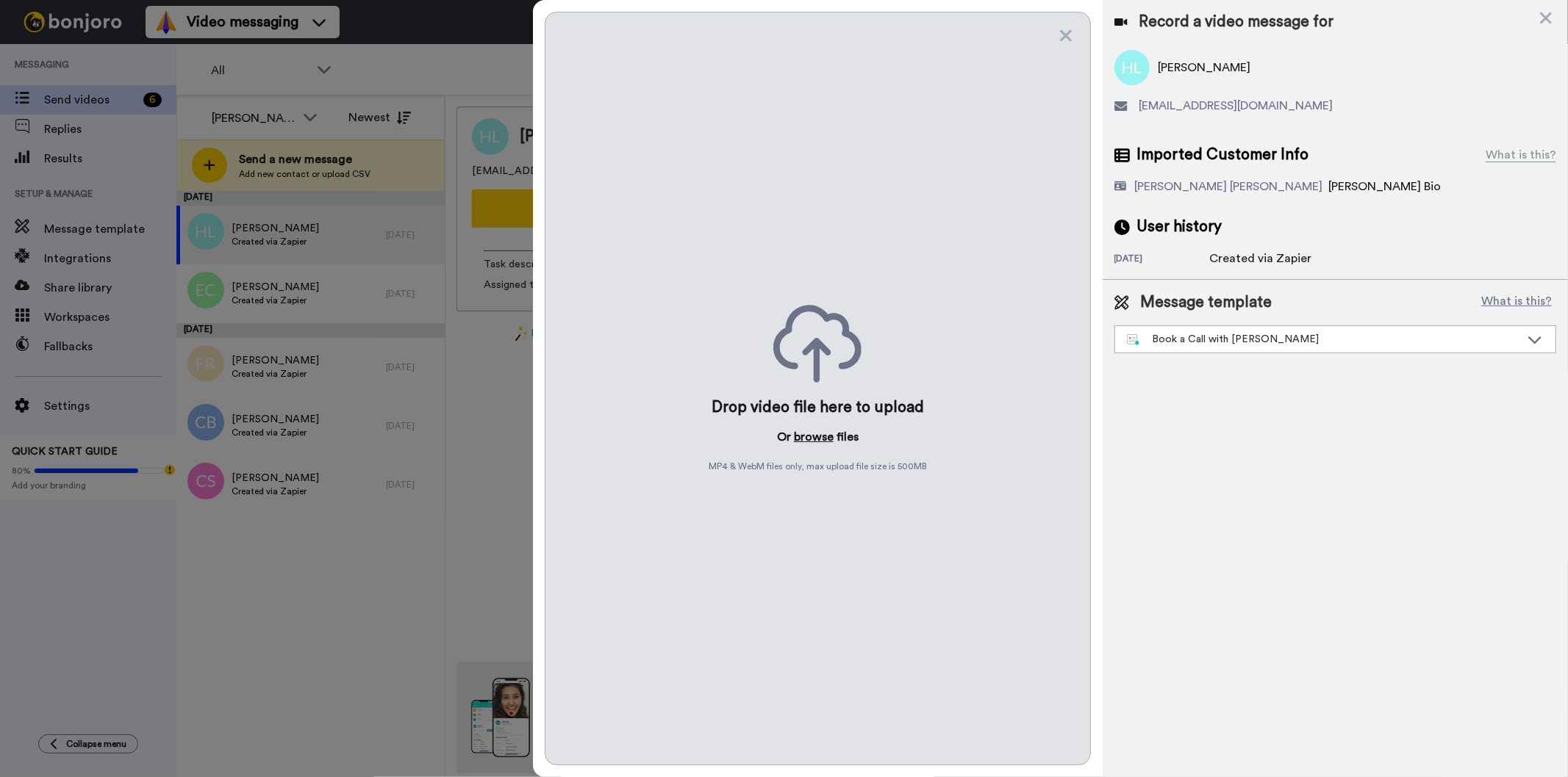
click at [809, 438] on button "browse" at bounding box center [813, 437] width 40 height 18
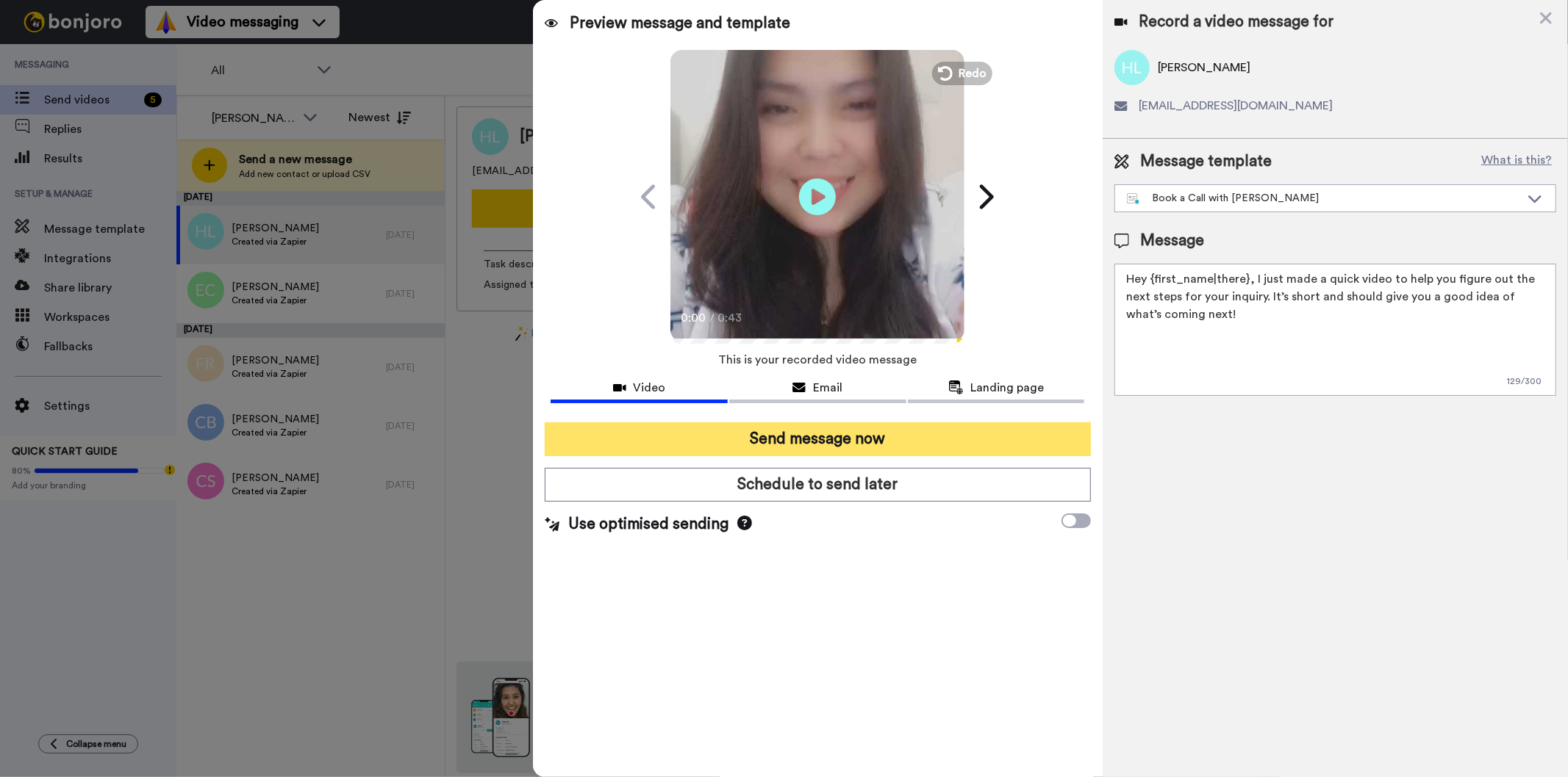
click at [925, 435] on button "Send message now" at bounding box center [817, 439] width 545 height 33
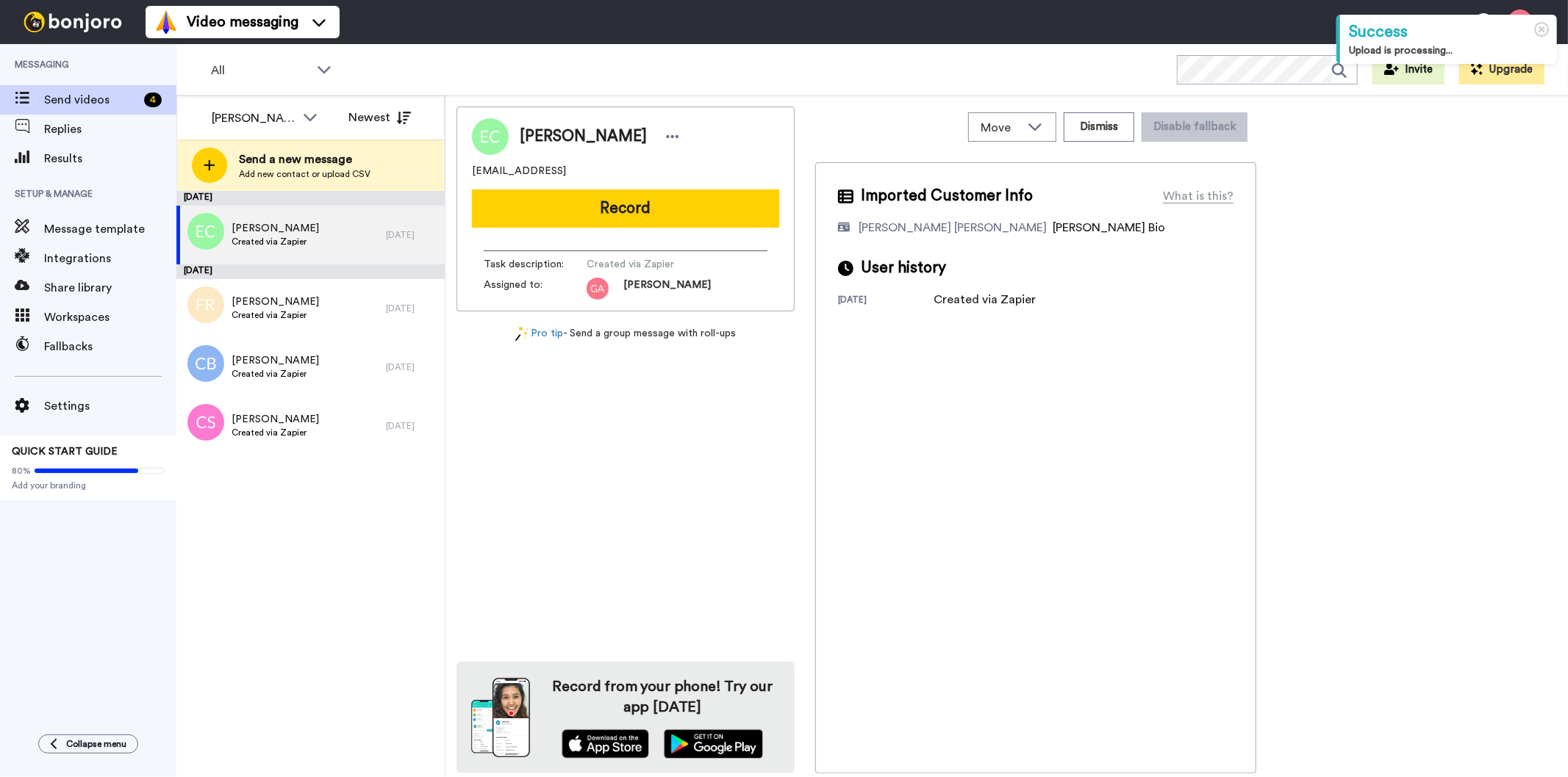
click at [570, 134] on span "[PERSON_NAME]" at bounding box center [583, 136] width 128 height 22
copy div "[PERSON_NAME]"
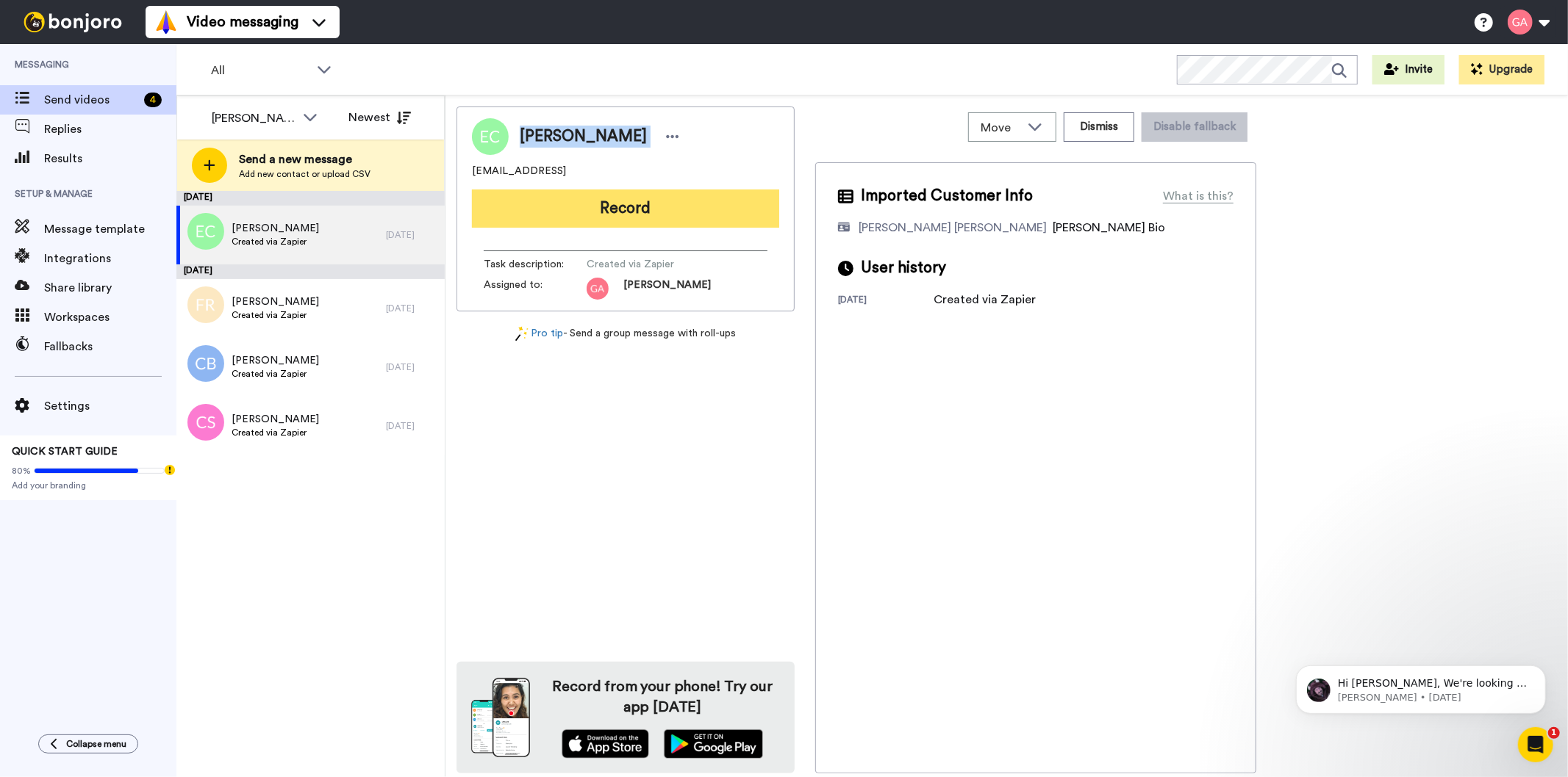
click at [634, 210] on button "Record" at bounding box center [625, 208] width 307 height 38
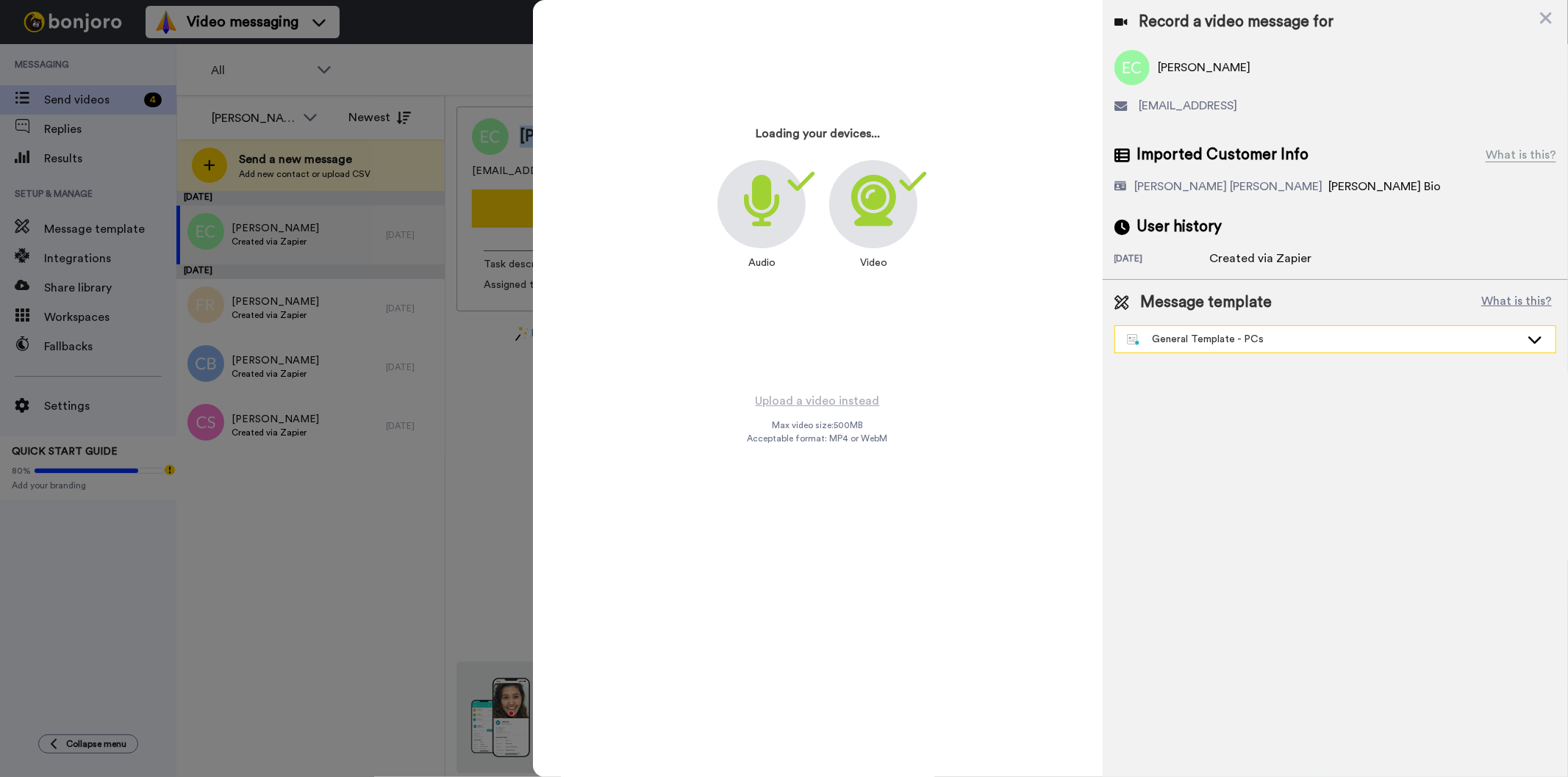
click at [1248, 335] on div "General Template - PCs" at bounding box center [1323, 339] width 393 height 15
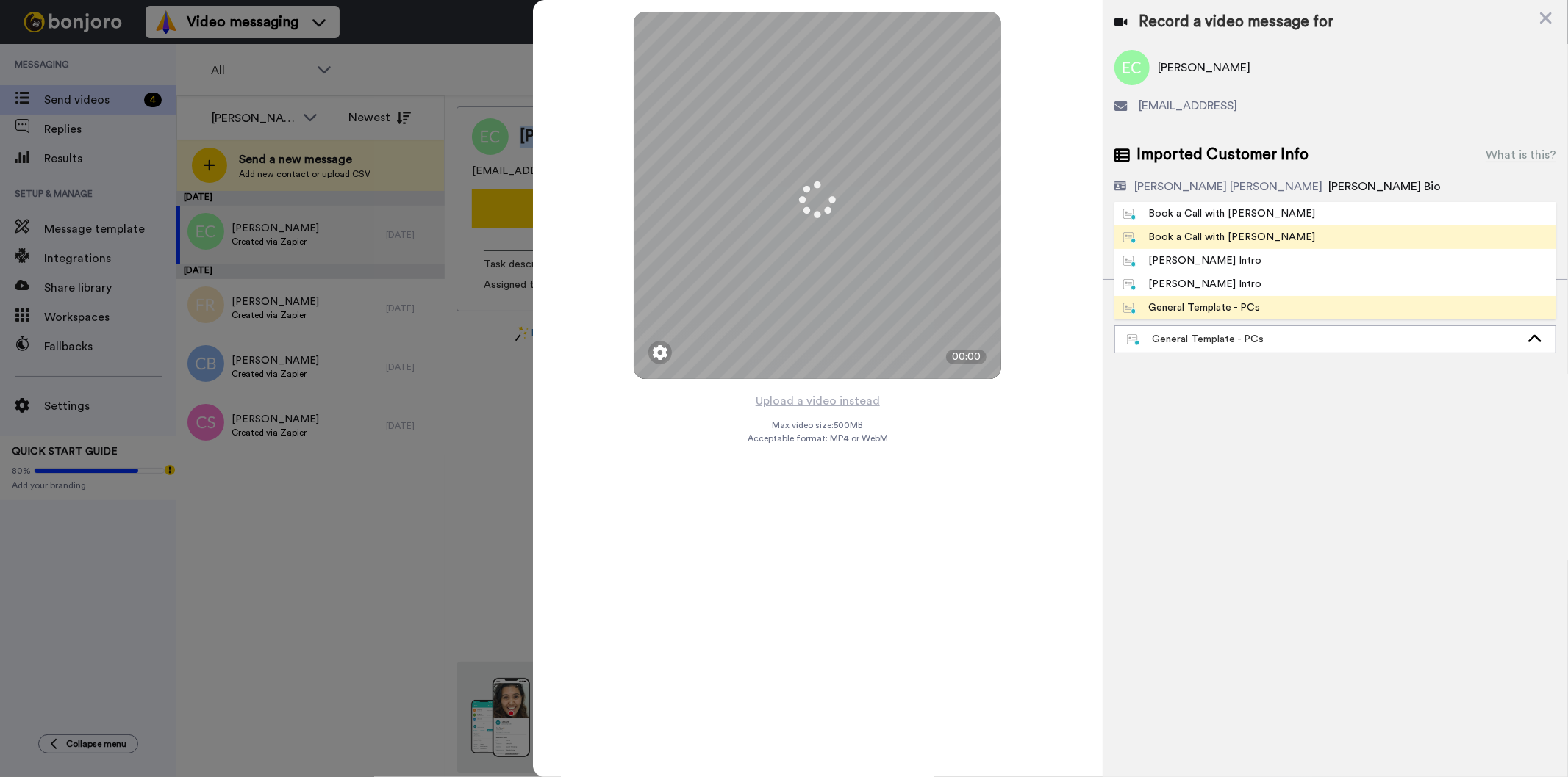
click at [1234, 238] on div "Book a Call with [PERSON_NAME]" at bounding box center [1219, 237] width 193 height 15
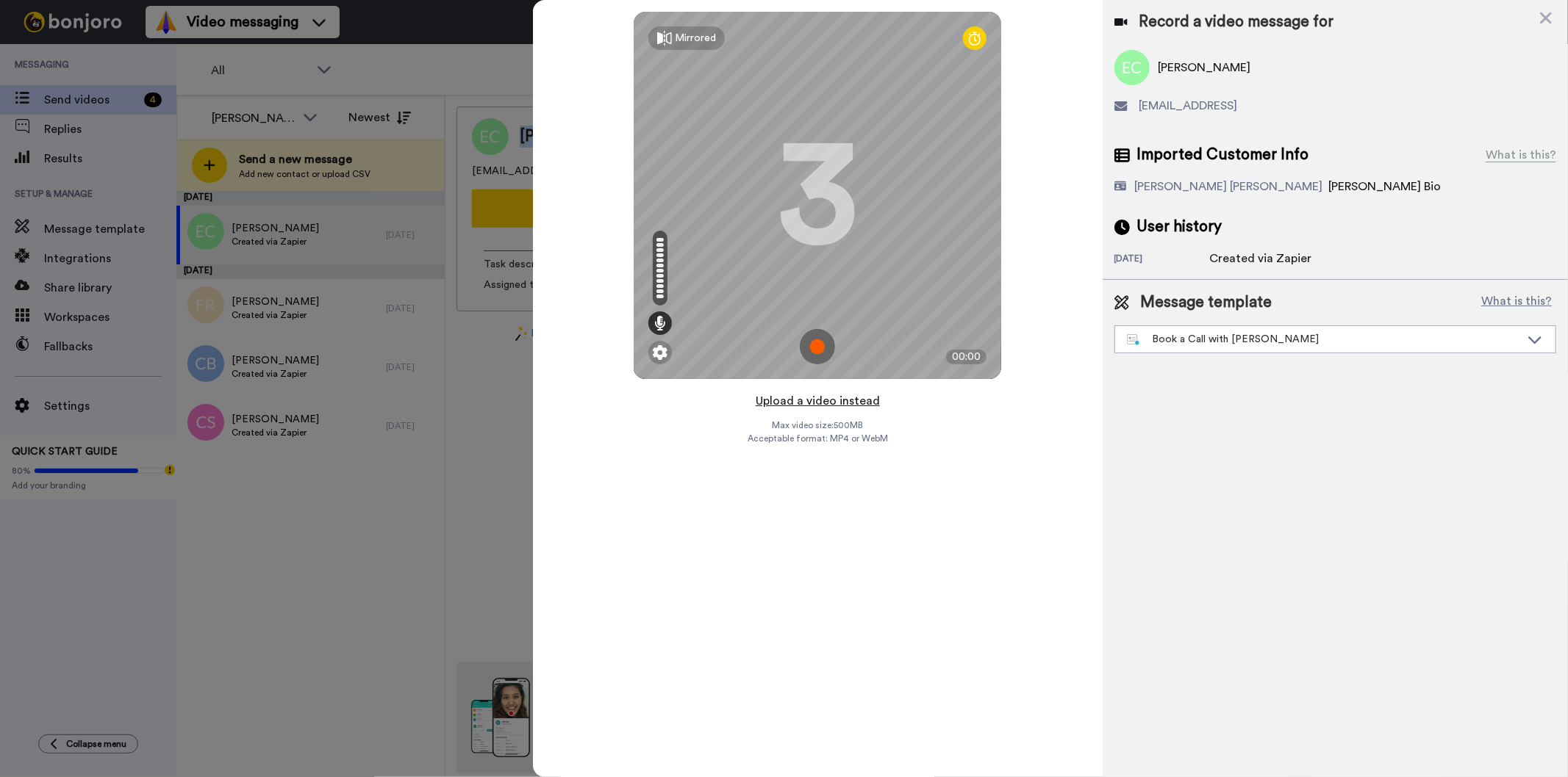
click at [831, 400] on button "Upload a video instead" at bounding box center [817, 402] width 133 height 19
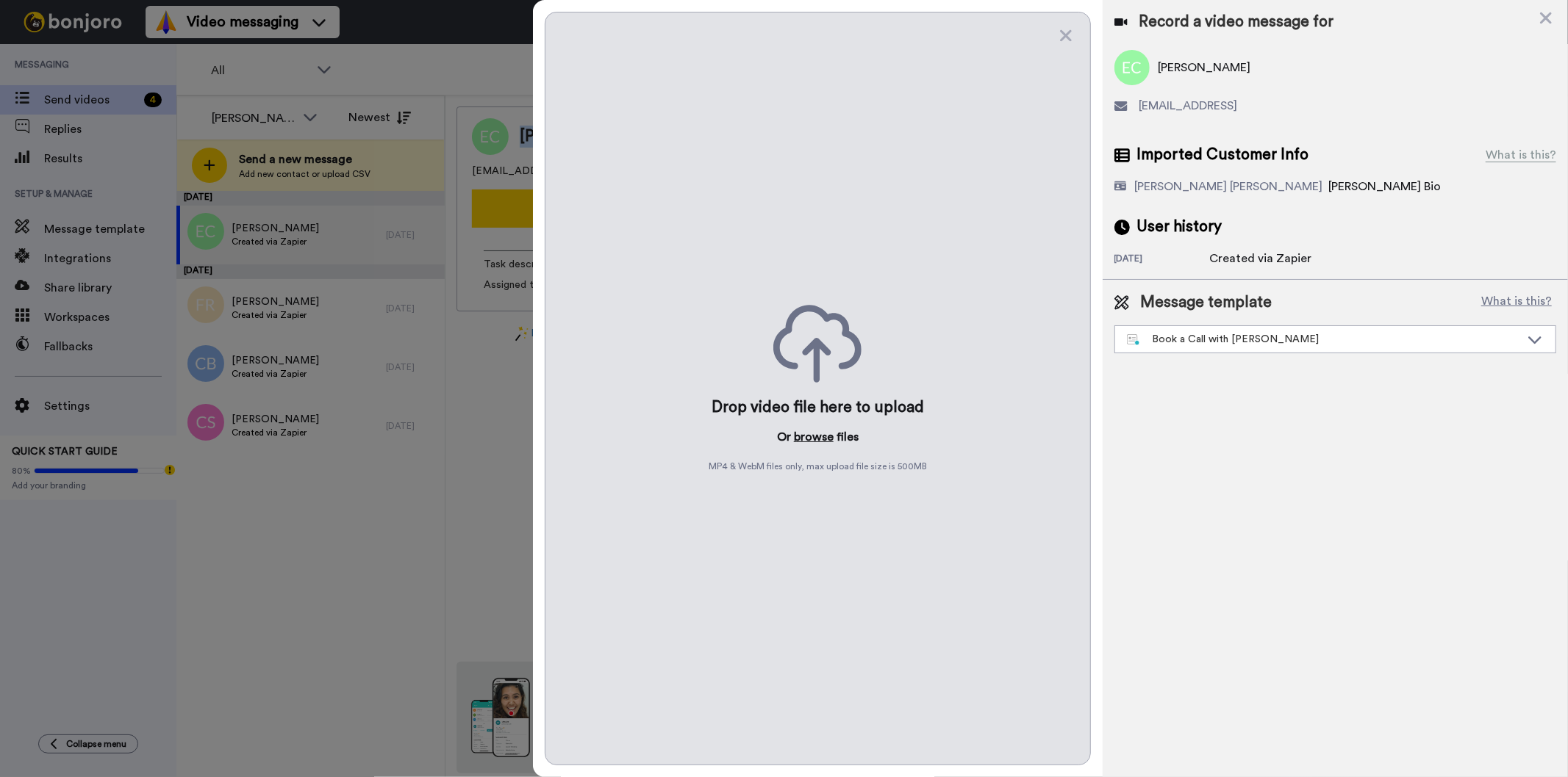
click at [805, 436] on button "browse" at bounding box center [813, 437] width 40 height 18
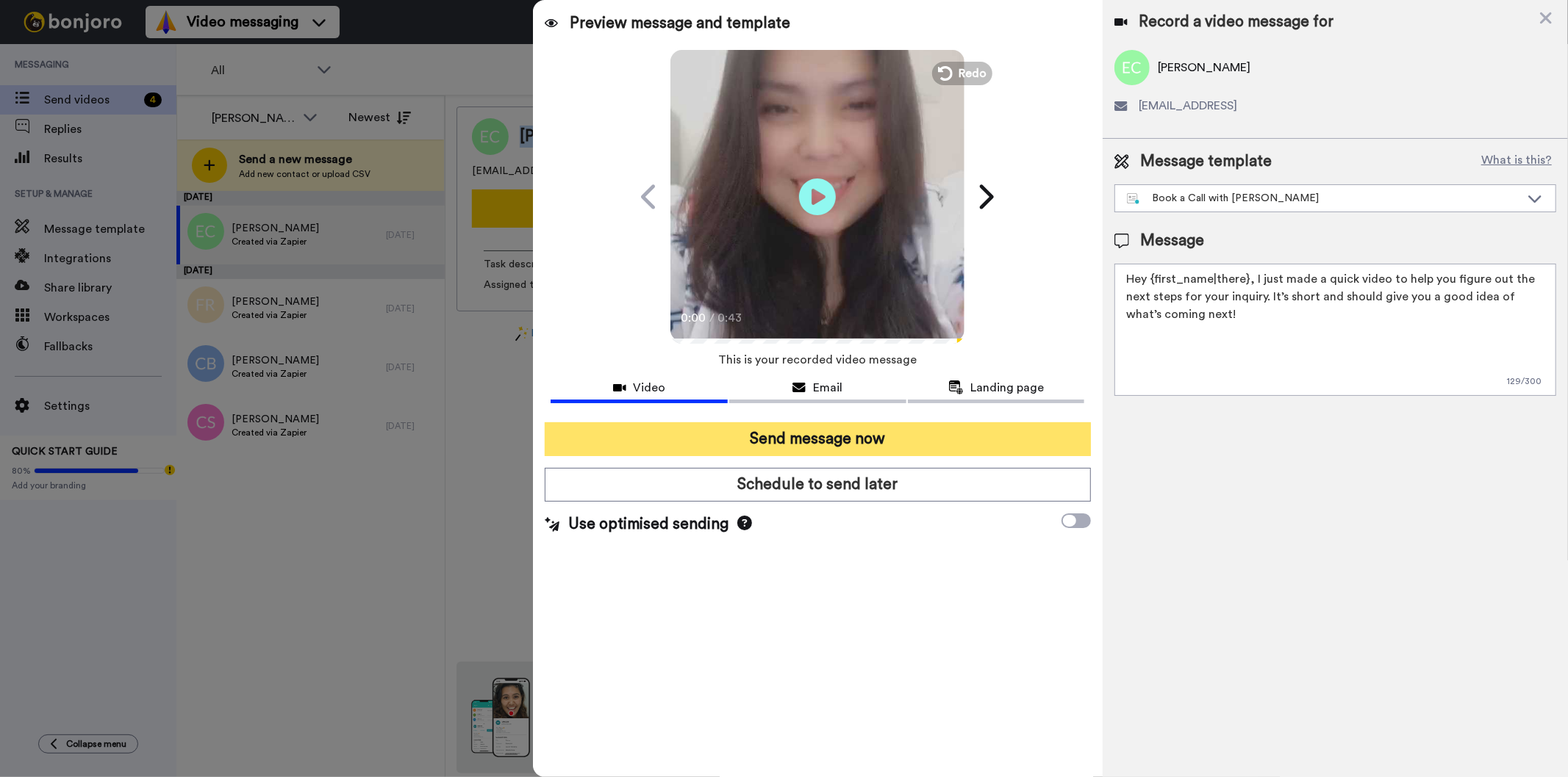
click at [902, 446] on button "Send message now" at bounding box center [817, 439] width 545 height 33
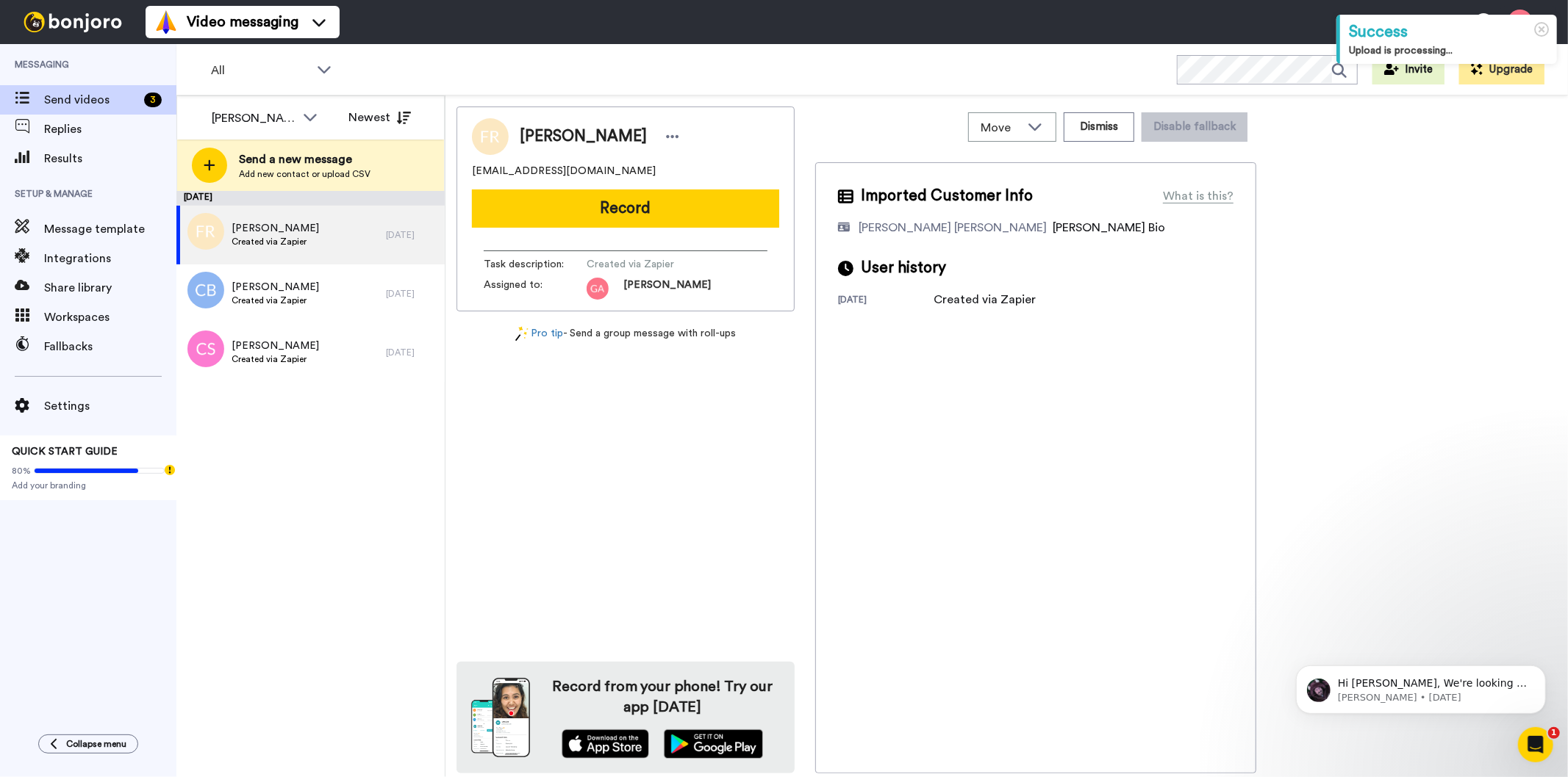
click at [567, 135] on span "[PERSON_NAME]" at bounding box center [583, 136] width 128 height 22
copy div "[PERSON_NAME]"
click at [684, 482] on div "[PERSON_NAME] [EMAIL_ADDRESS][DOMAIN_NAME] Record Task description : Created vi…" at bounding box center [625, 439] width 339 height 667
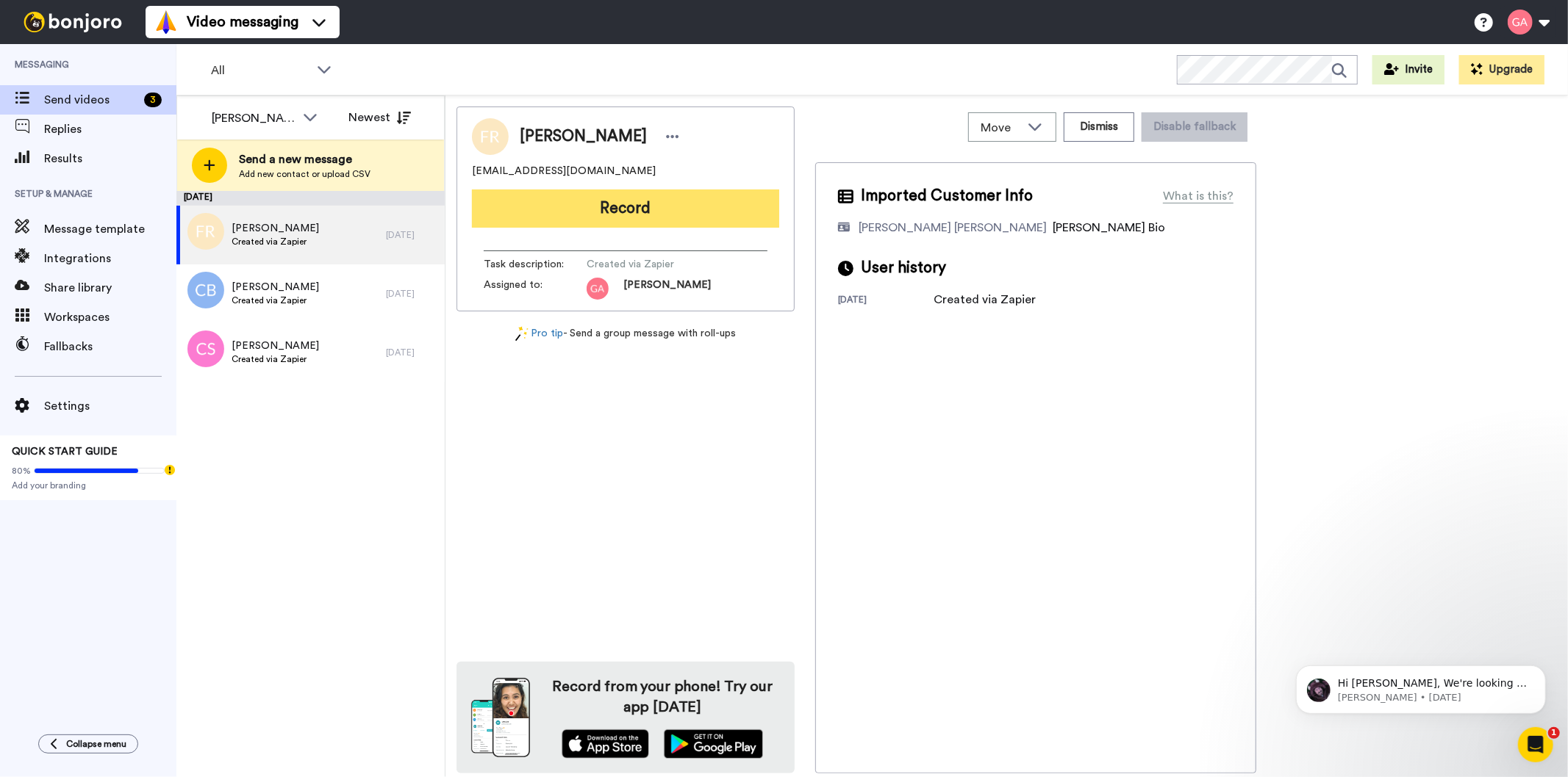
click at [648, 213] on button "Record" at bounding box center [625, 208] width 307 height 38
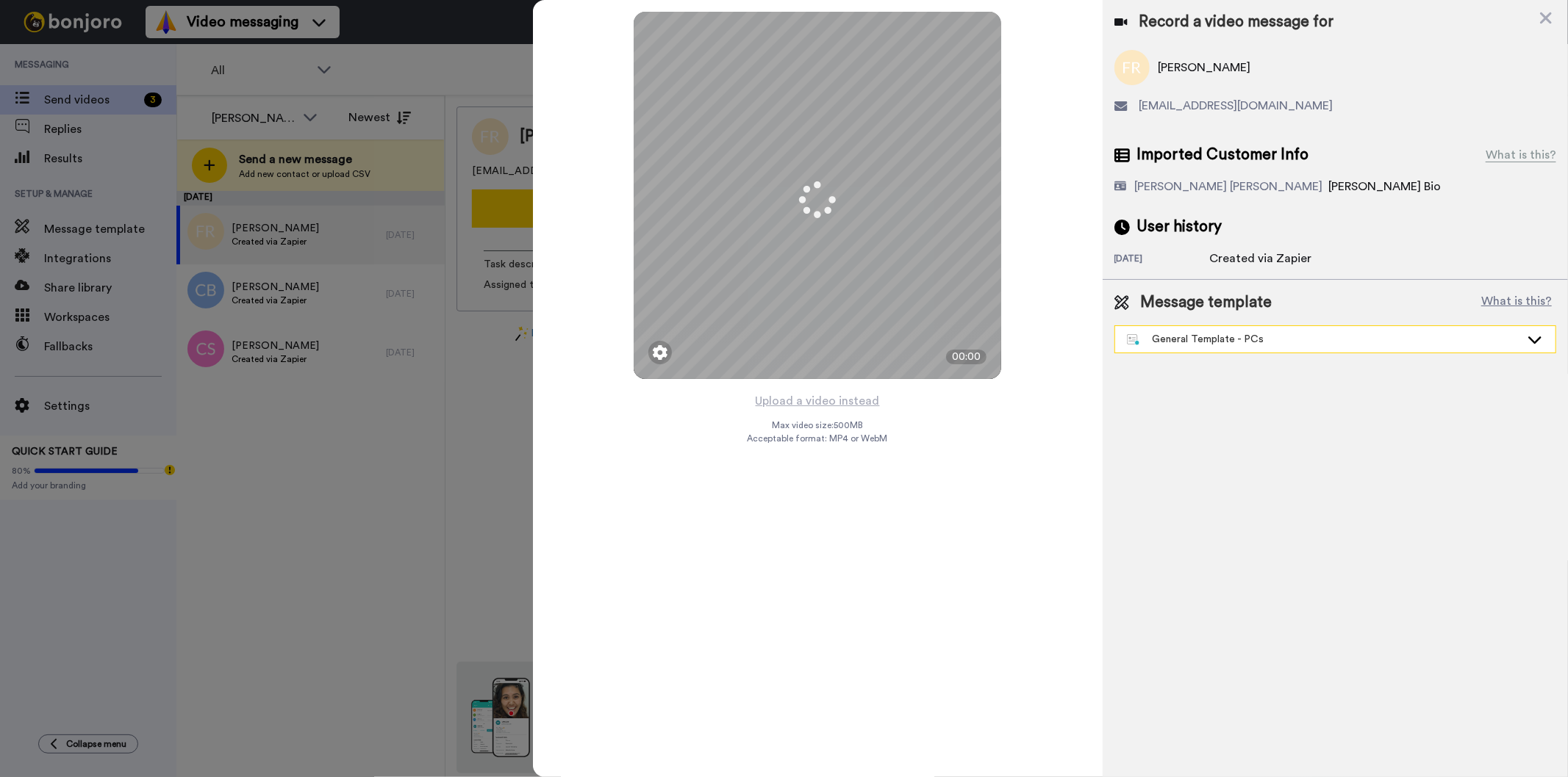
click at [1225, 341] on div "General Template - PCs" at bounding box center [1323, 339] width 393 height 15
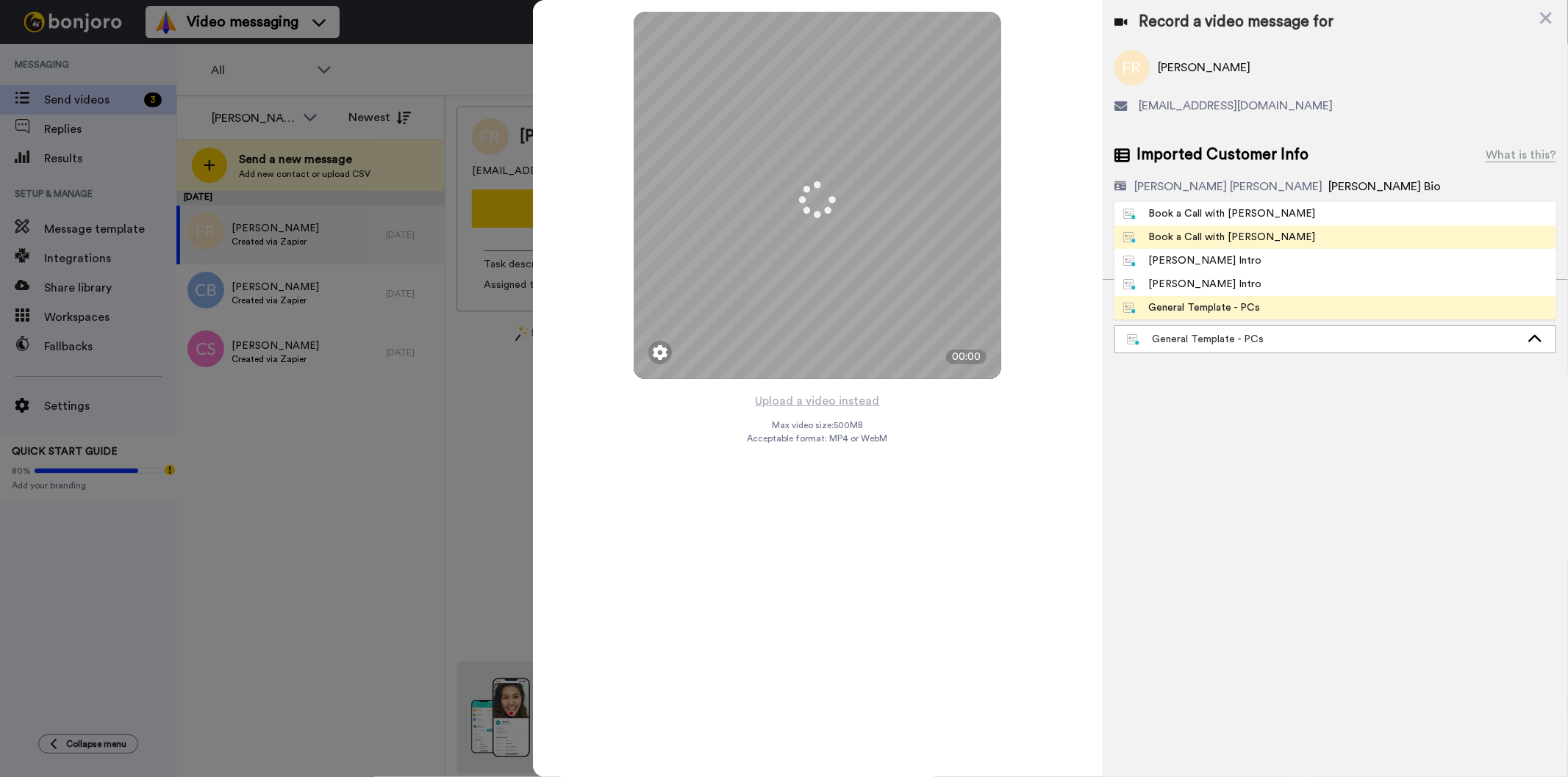
click at [1224, 236] on div "Book a Call with [PERSON_NAME]" at bounding box center [1219, 237] width 193 height 15
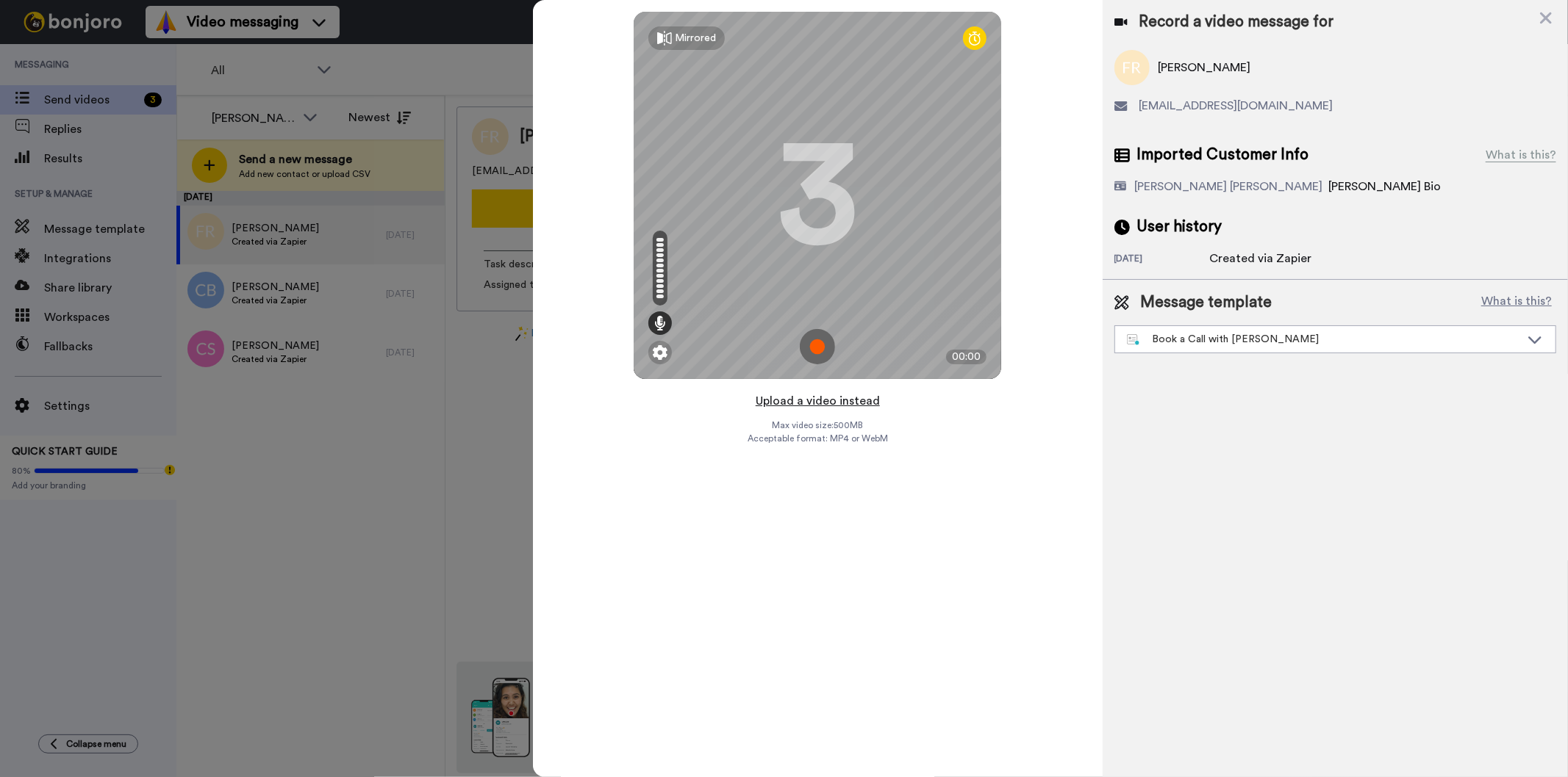
click at [819, 403] on button "Upload a video instead" at bounding box center [817, 402] width 133 height 19
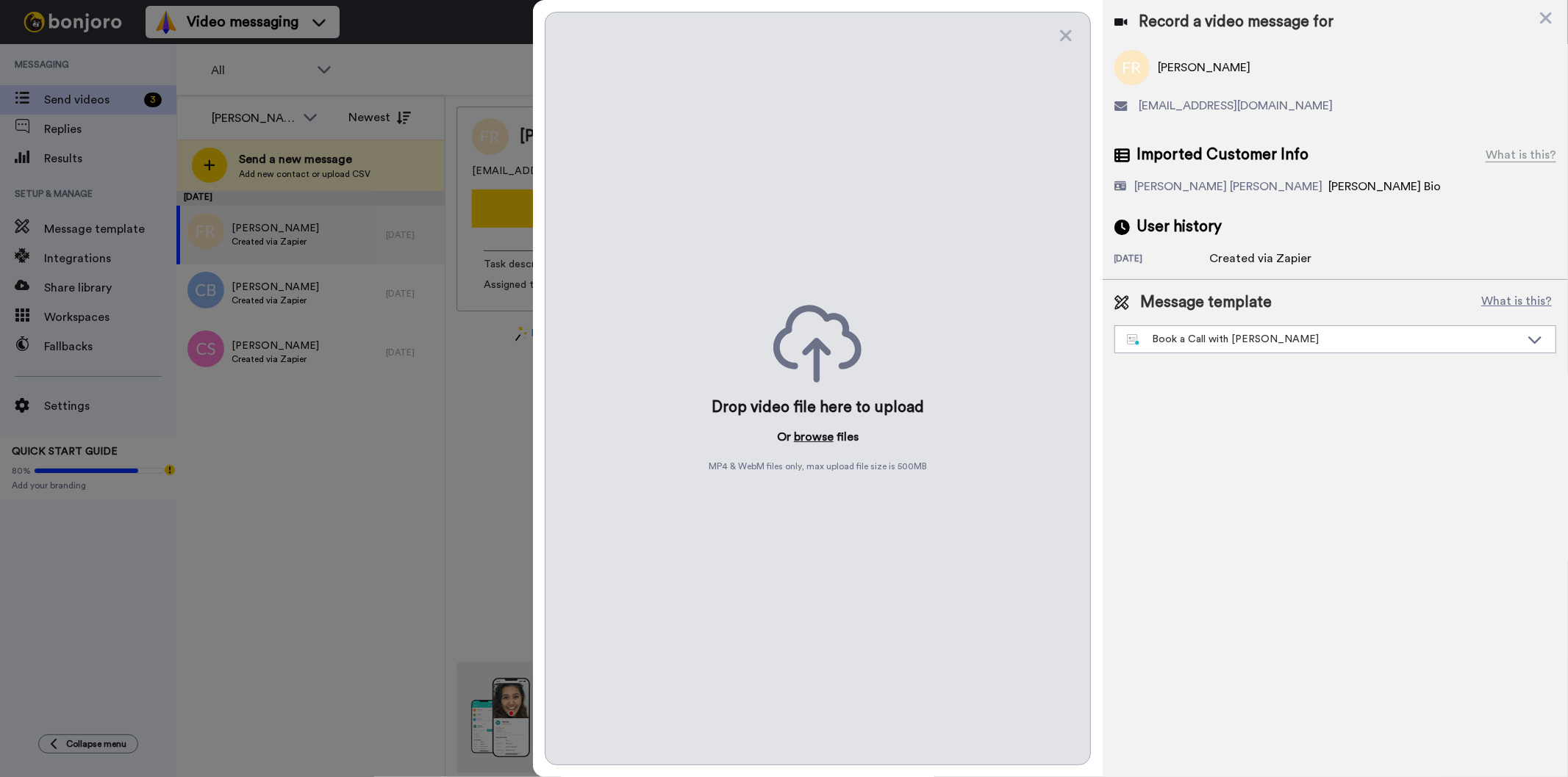
click at [801, 437] on button "browse" at bounding box center [813, 437] width 40 height 18
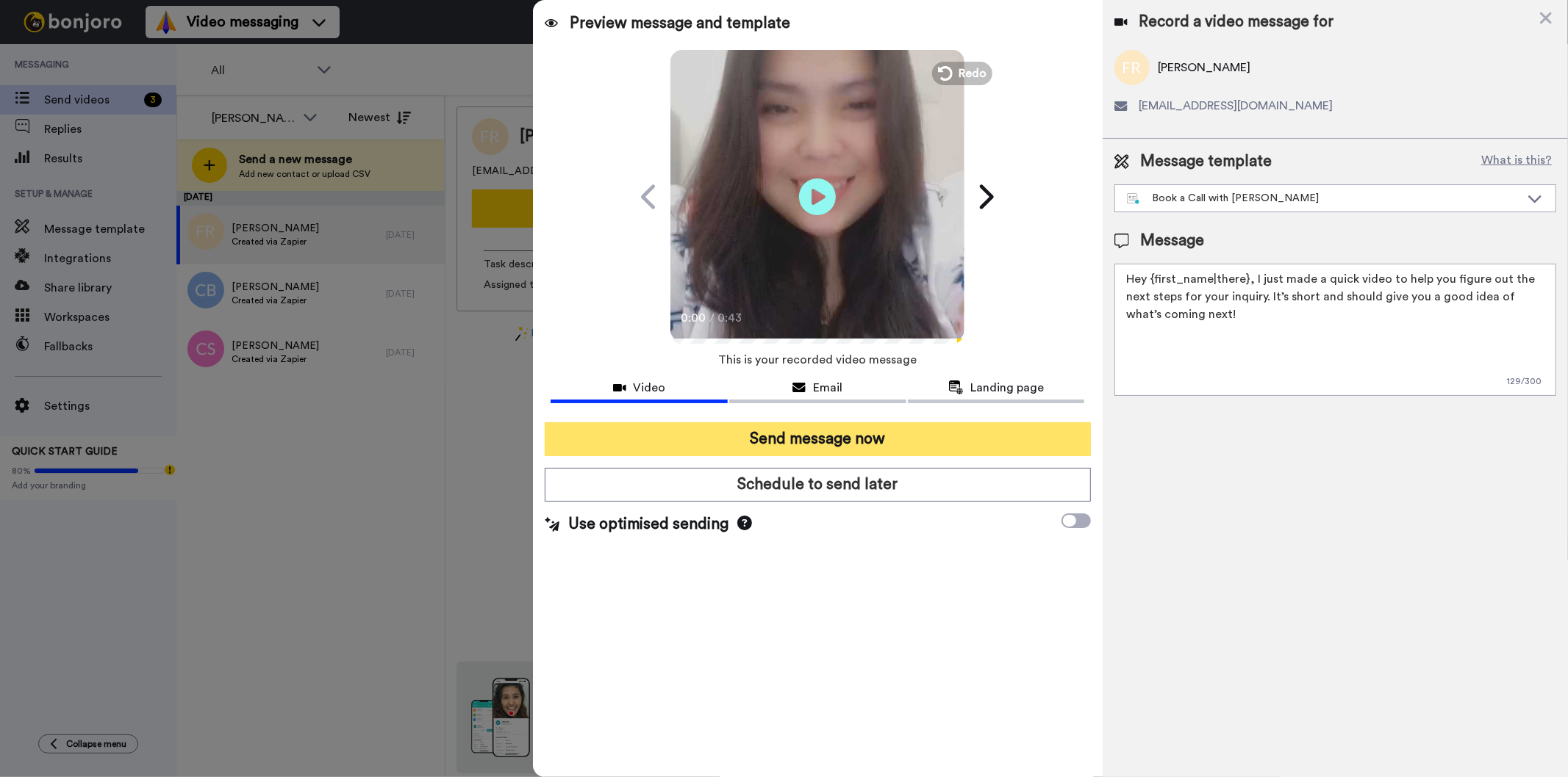
click at [954, 429] on button "Send message now" at bounding box center [817, 439] width 545 height 33
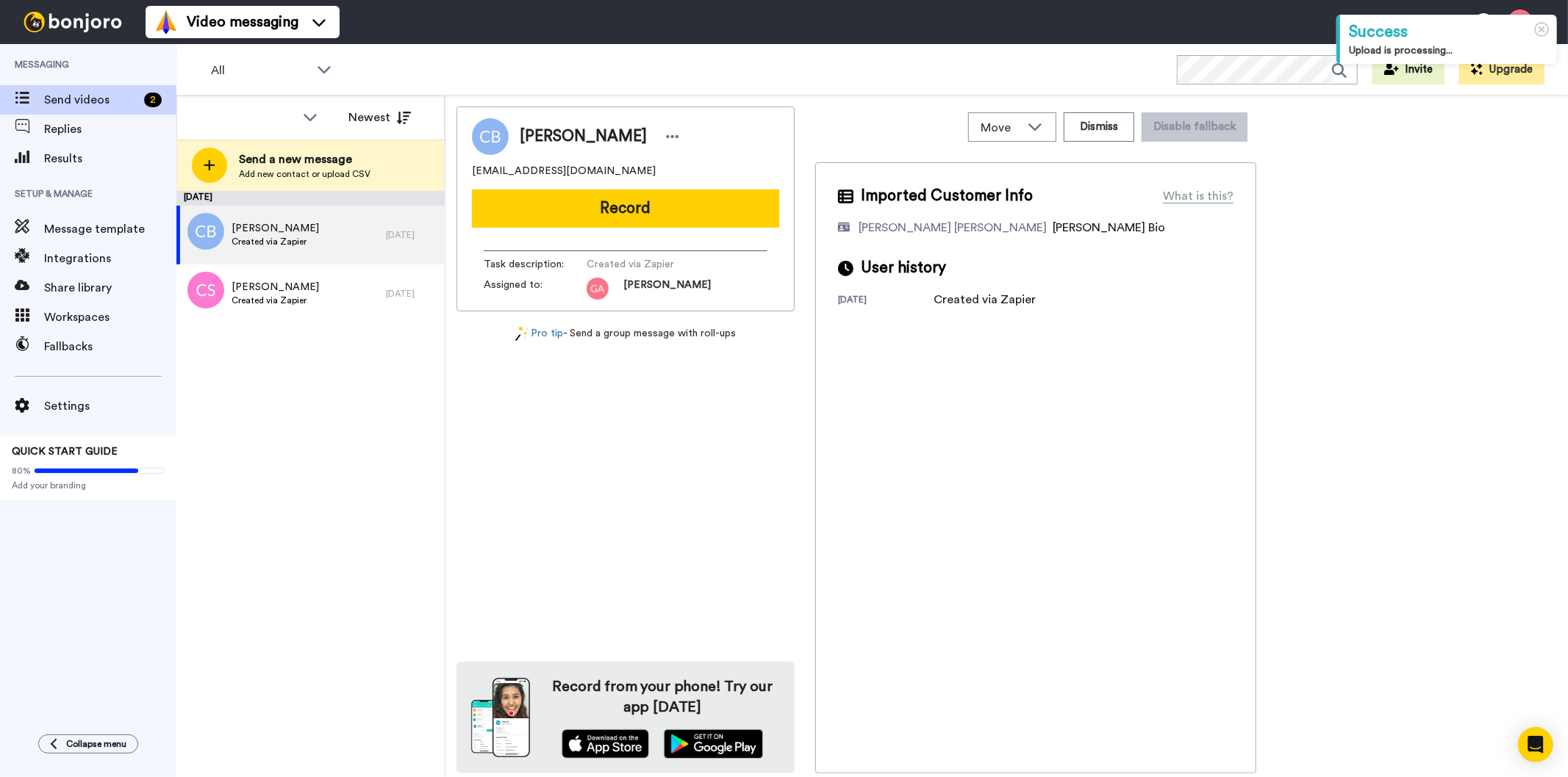
click at [571, 130] on span "[PERSON_NAME]" at bounding box center [583, 136] width 128 height 22
copy div "[PERSON_NAME]"
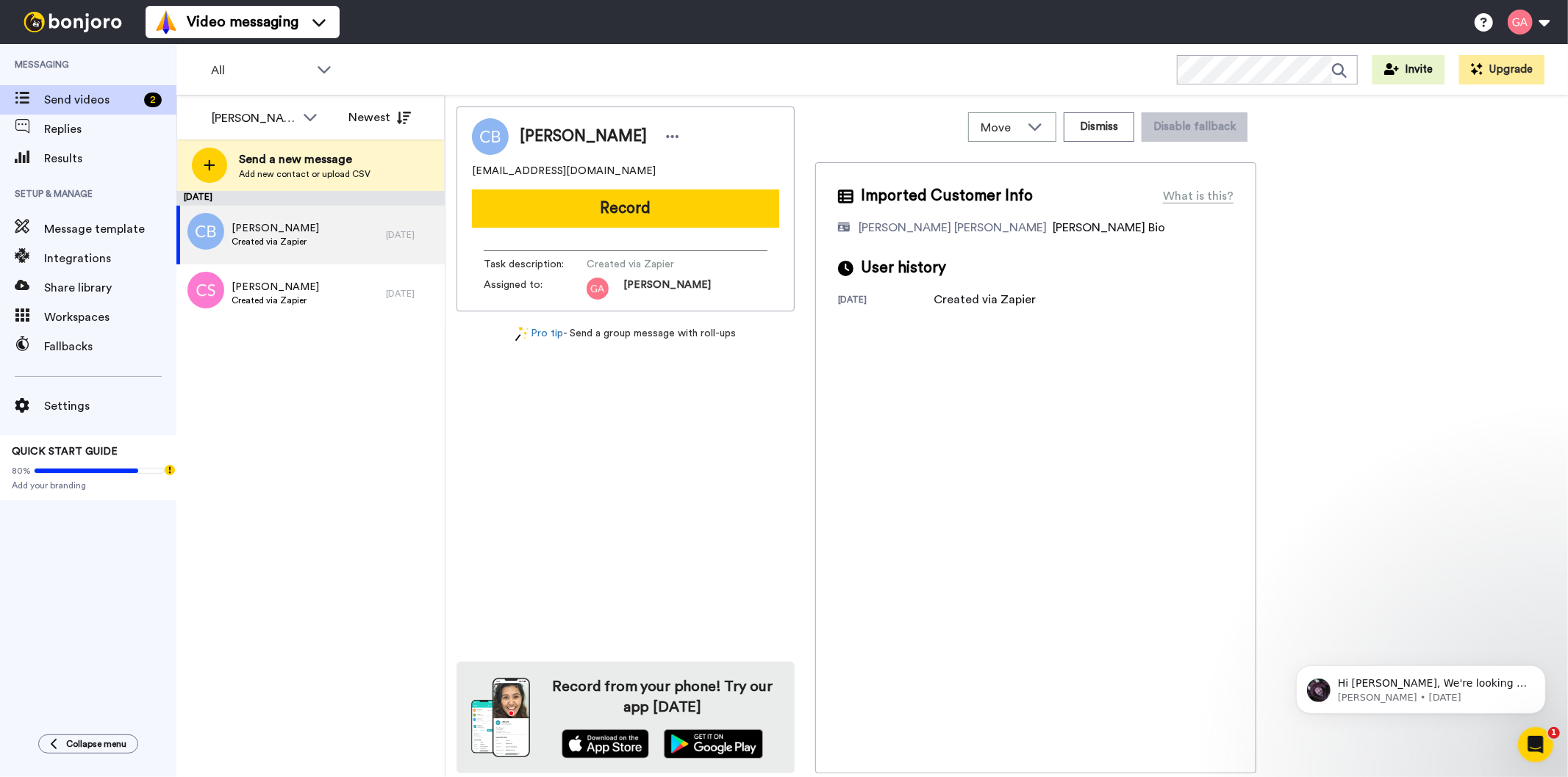
click at [637, 536] on div "[PERSON_NAME] [EMAIL_ADDRESS][DOMAIN_NAME] Record Task description : Created vi…" at bounding box center [625, 439] width 339 height 667
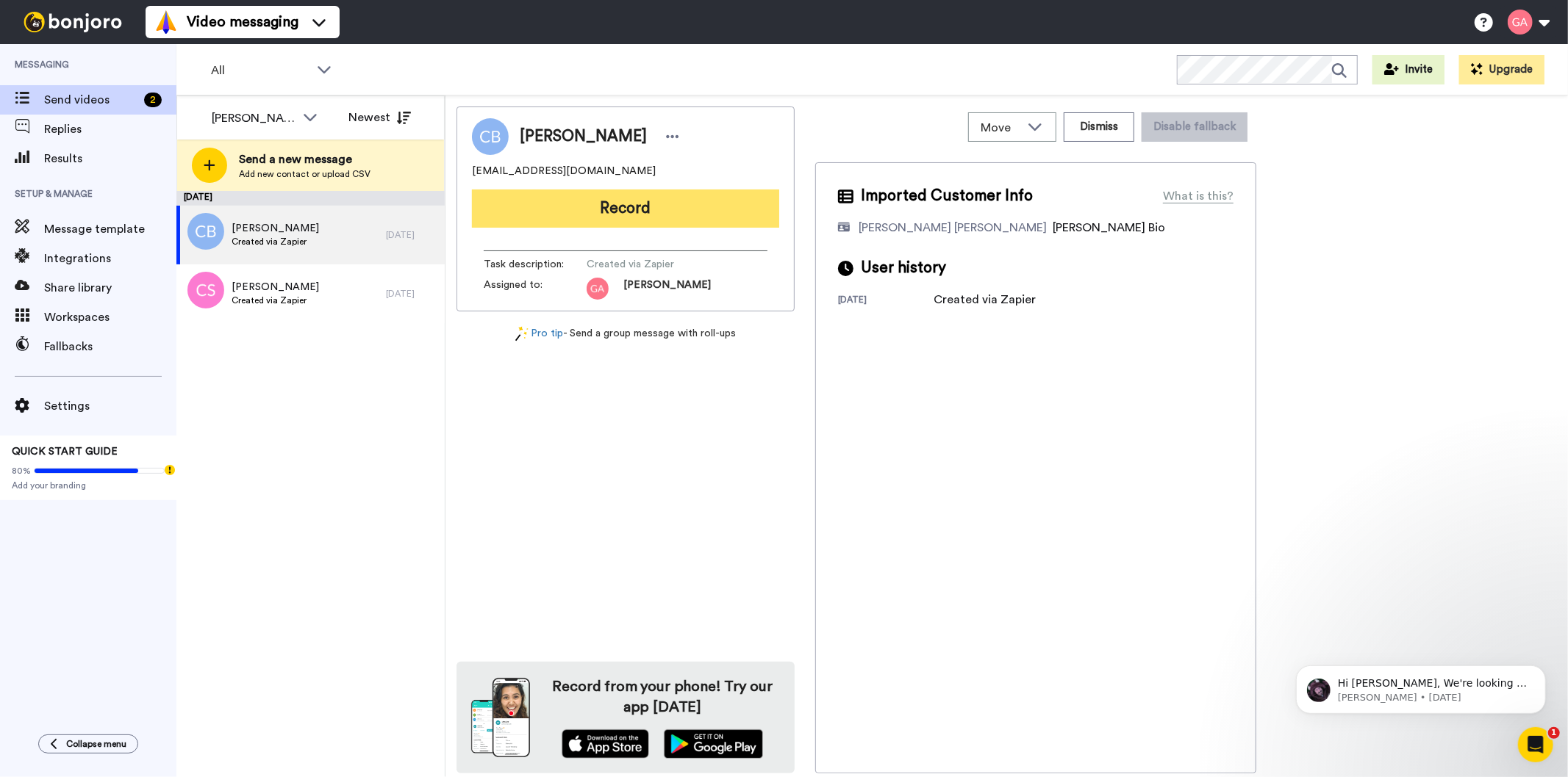
click at [632, 210] on button "Record" at bounding box center [625, 208] width 307 height 38
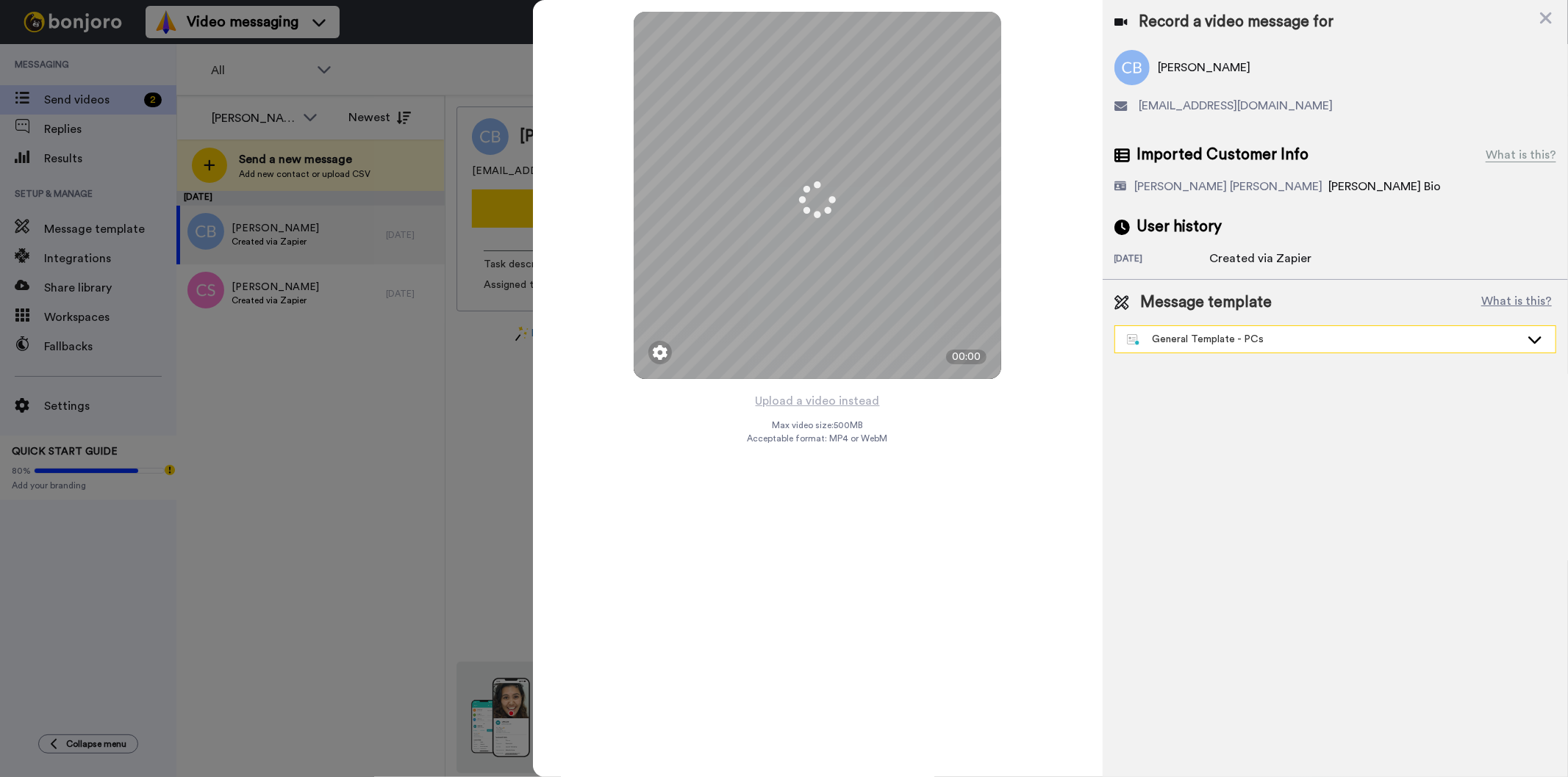
click at [1289, 334] on div "General Template - PCs" at bounding box center [1323, 339] width 393 height 15
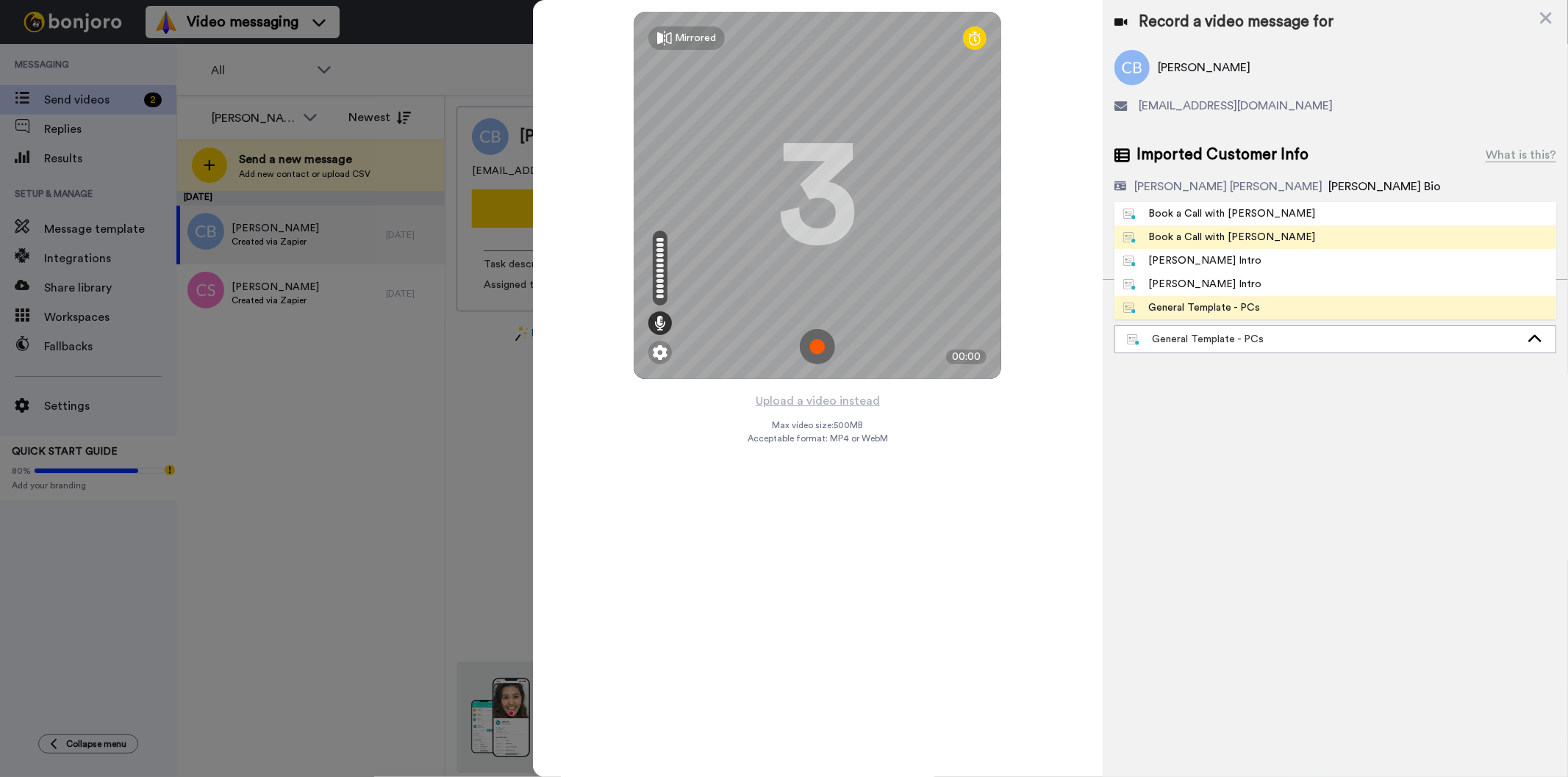
click at [1243, 234] on div "Book a Call with Gilda" at bounding box center [1219, 237] width 193 height 15
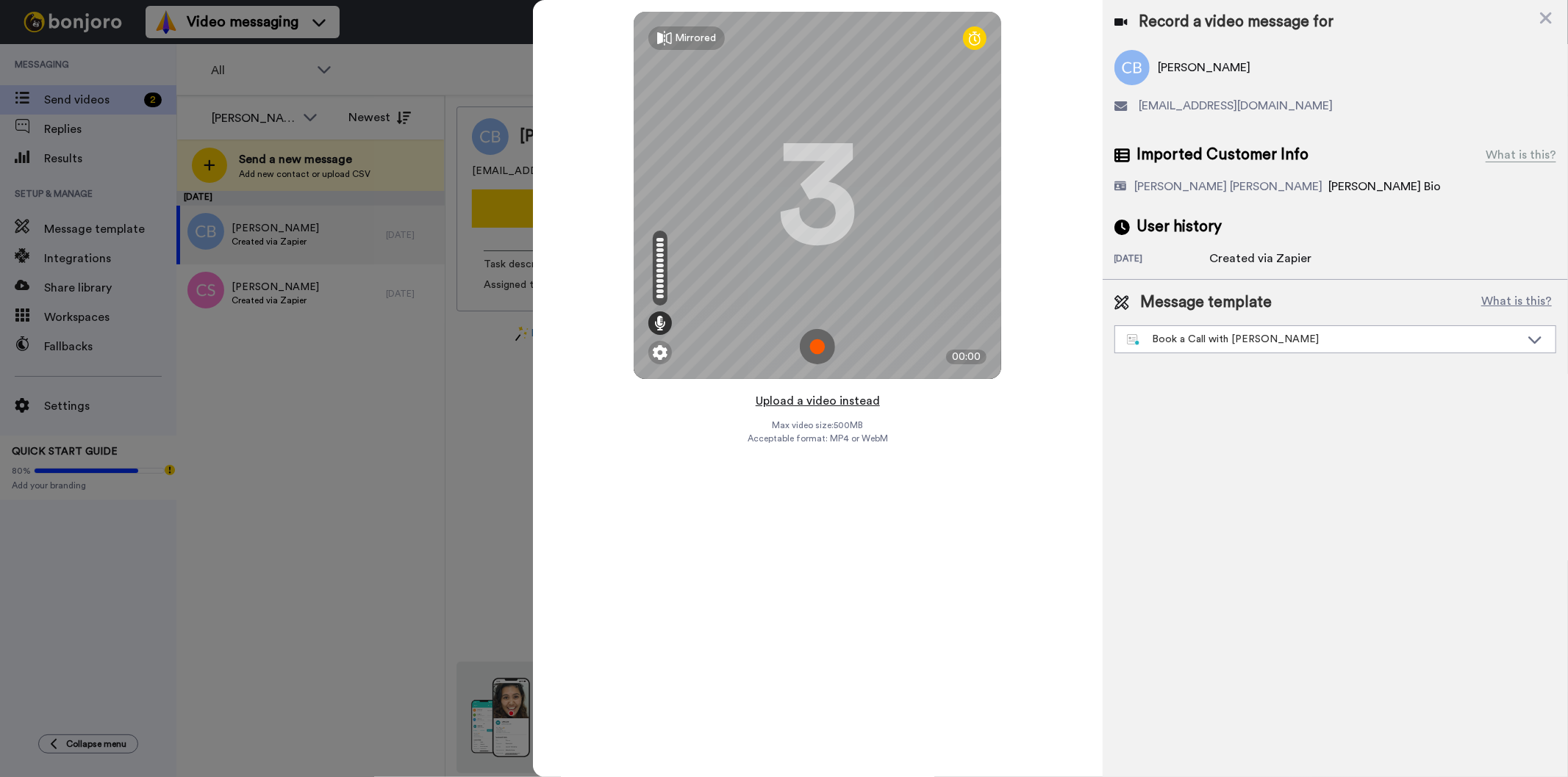
click at [851, 397] on button "Upload a video instead" at bounding box center [817, 402] width 133 height 19
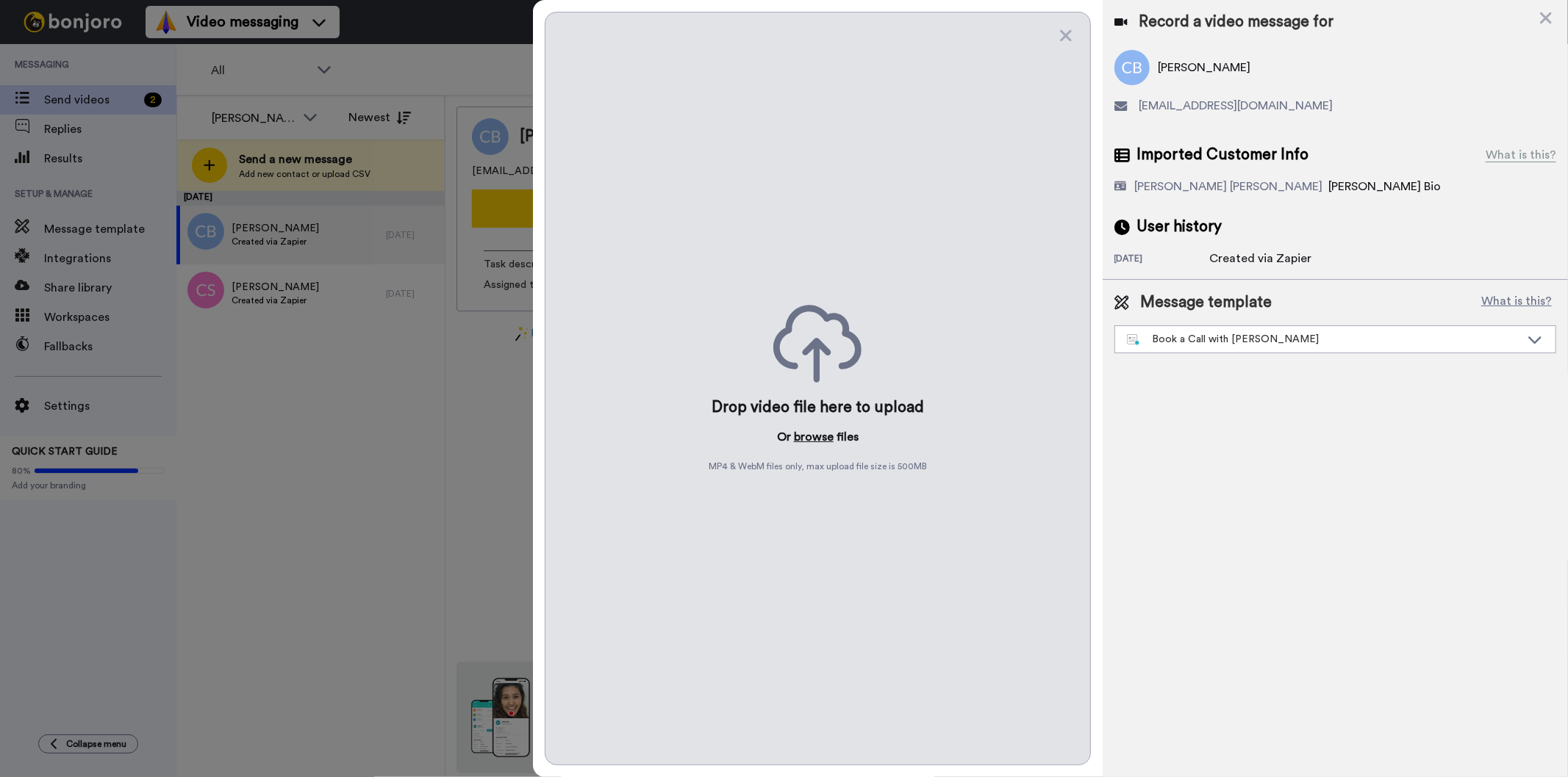
click at [814, 437] on button "browse" at bounding box center [813, 437] width 40 height 18
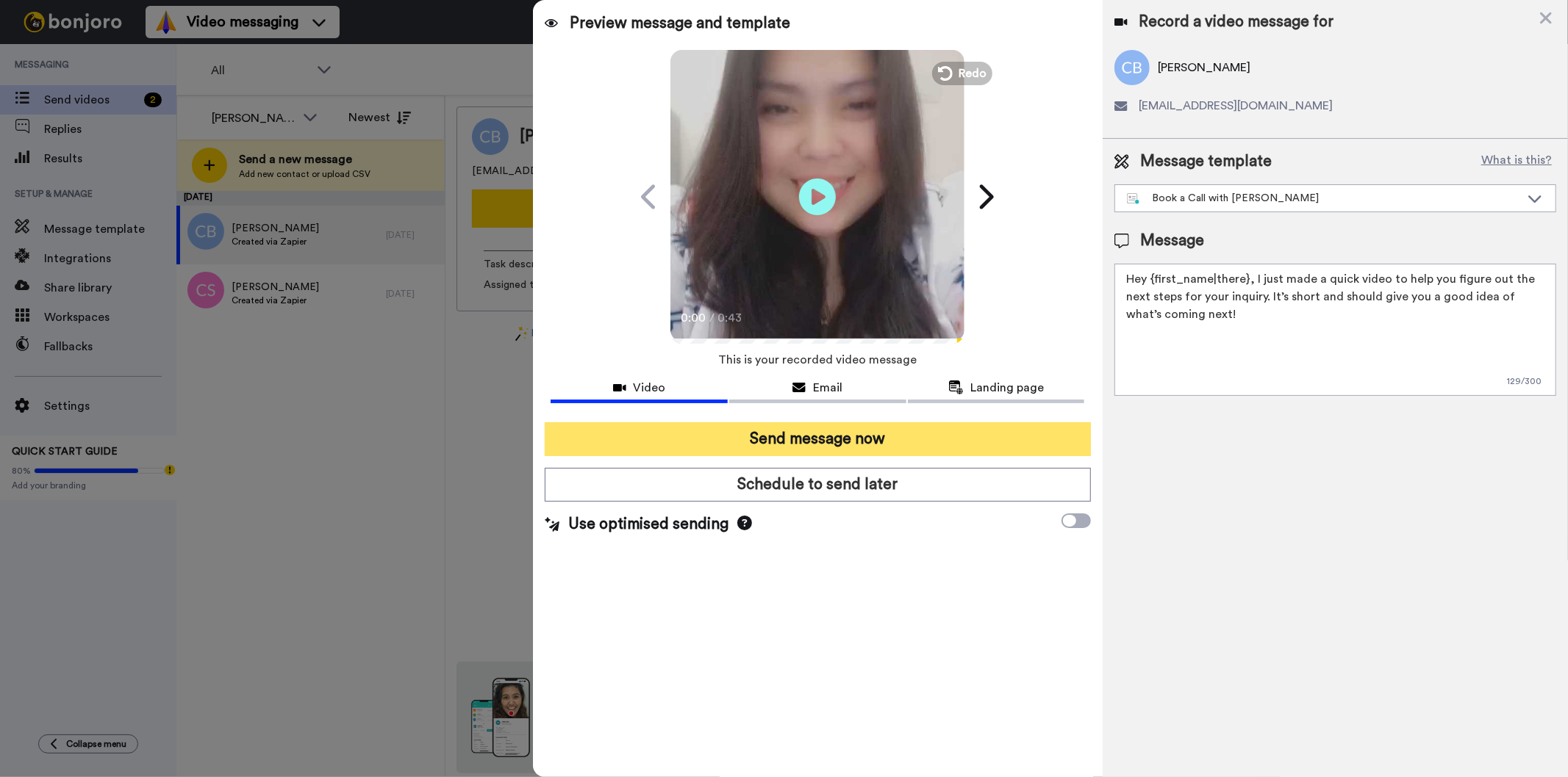
click at [890, 433] on button "Send message now" at bounding box center [817, 439] width 545 height 33
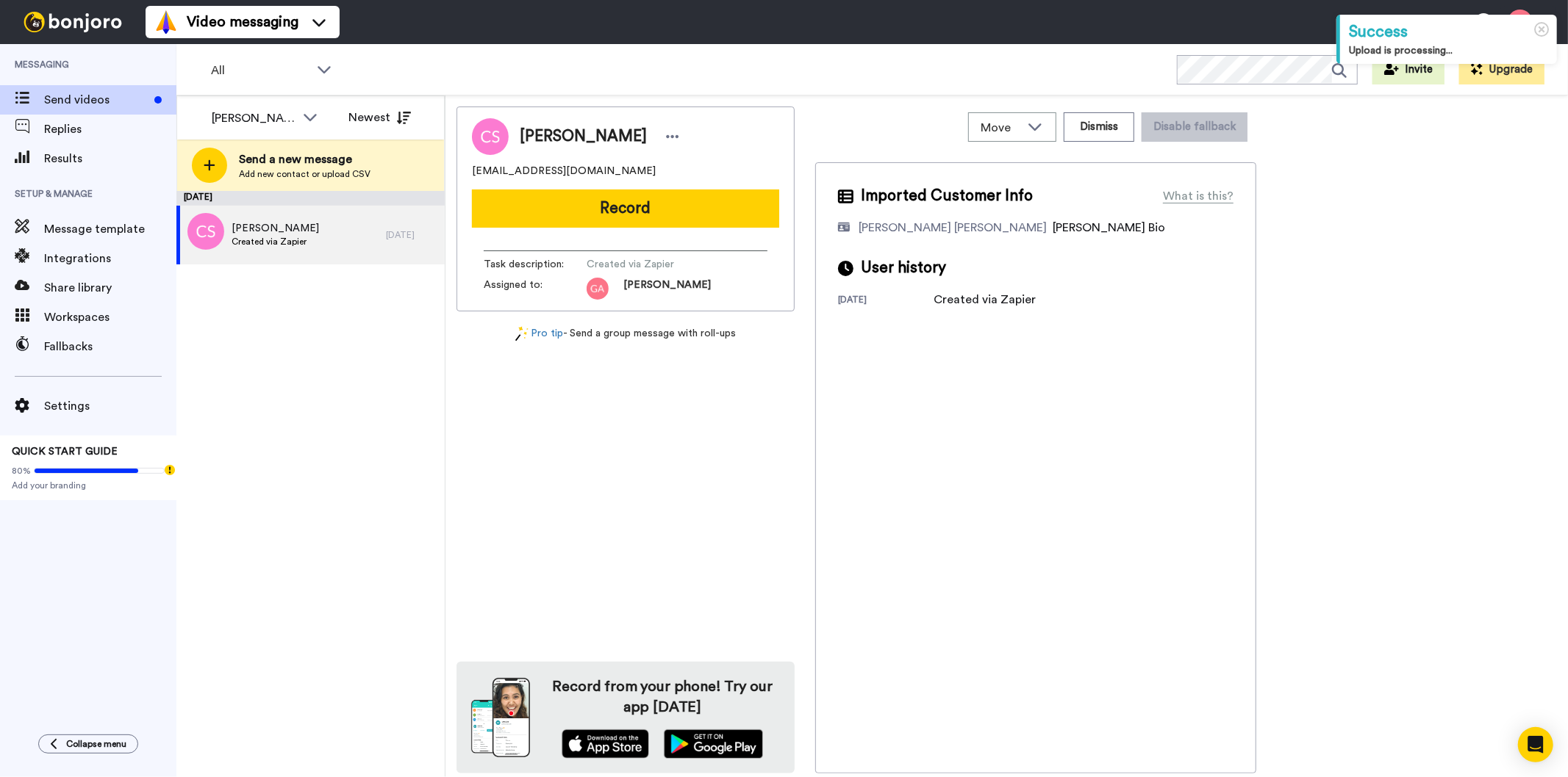
click at [567, 135] on span "[PERSON_NAME]" at bounding box center [583, 136] width 128 height 22
copy div "[PERSON_NAME]"
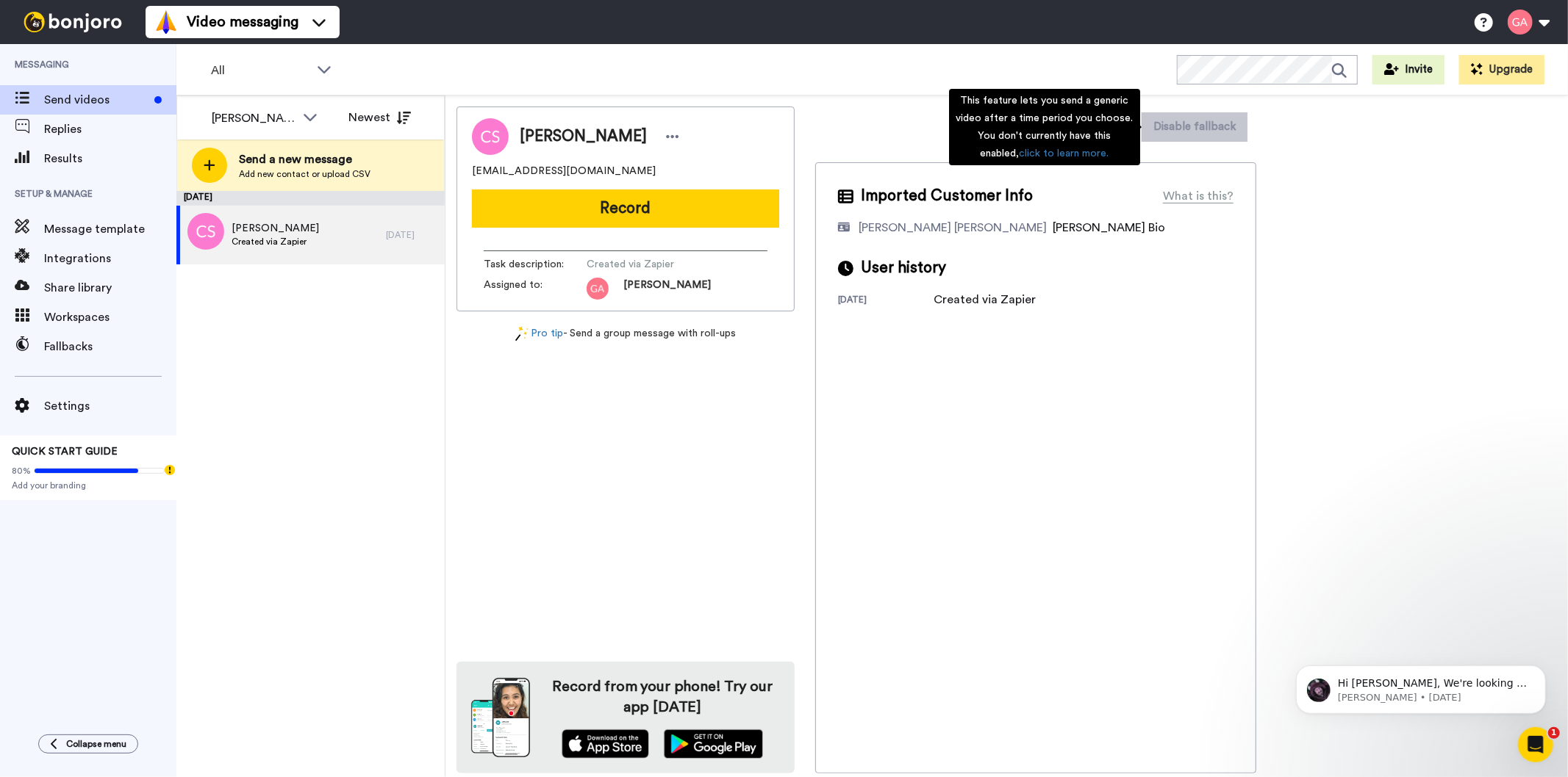
click at [1105, 130] on div "This feature lets you send a generic video after a time period you choose. You …" at bounding box center [1044, 127] width 191 height 76
click at [1069, 485] on div "Imported Customer Info What is this? Gilda De Varon Amante Bonjoro Assignee Bio…" at bounding box center [1036, 468] width 441 height 611
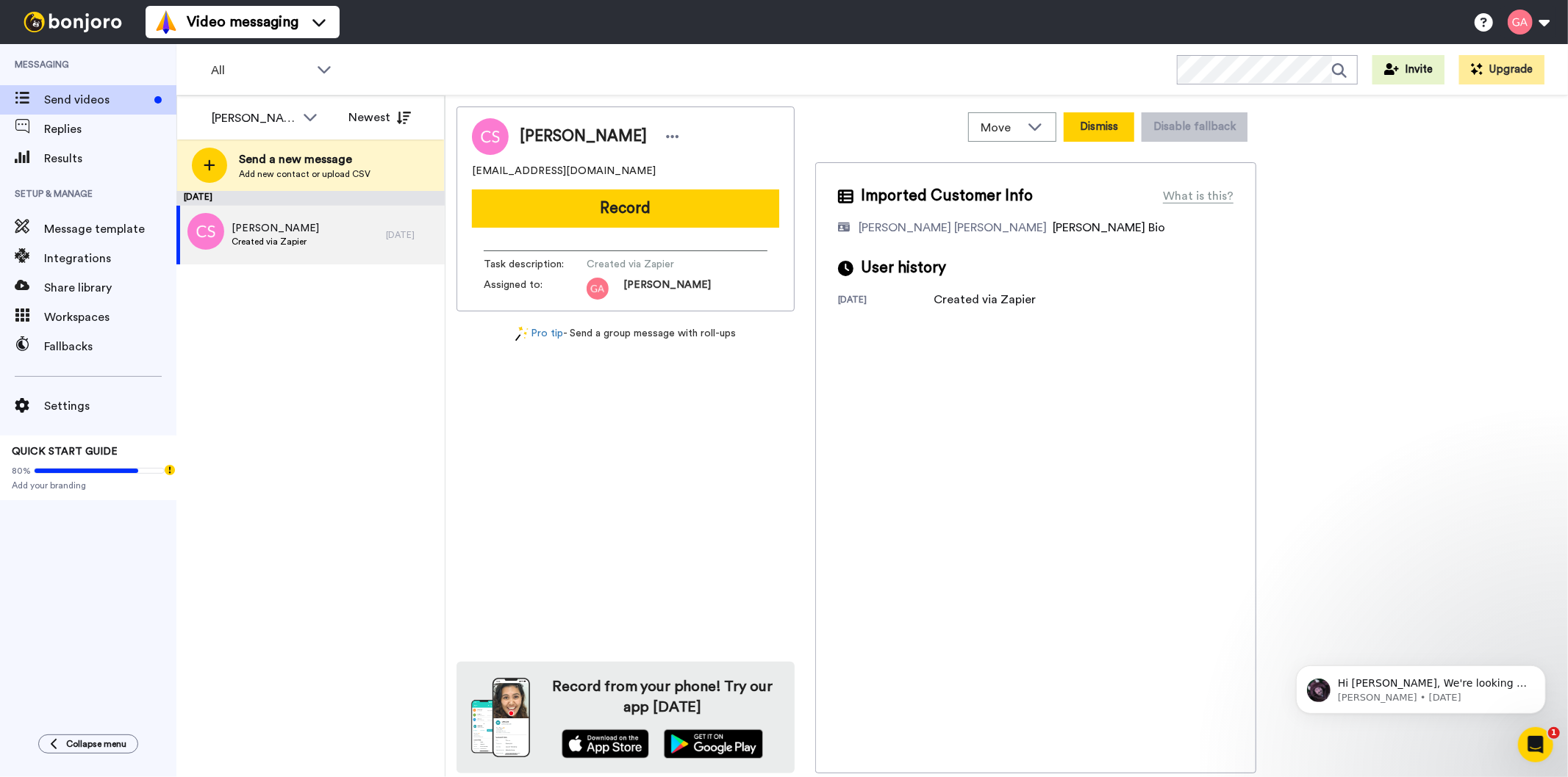
click at [1082, 120] on button "Dismiss" at bounding box center [1099, 127] width 70 height 29
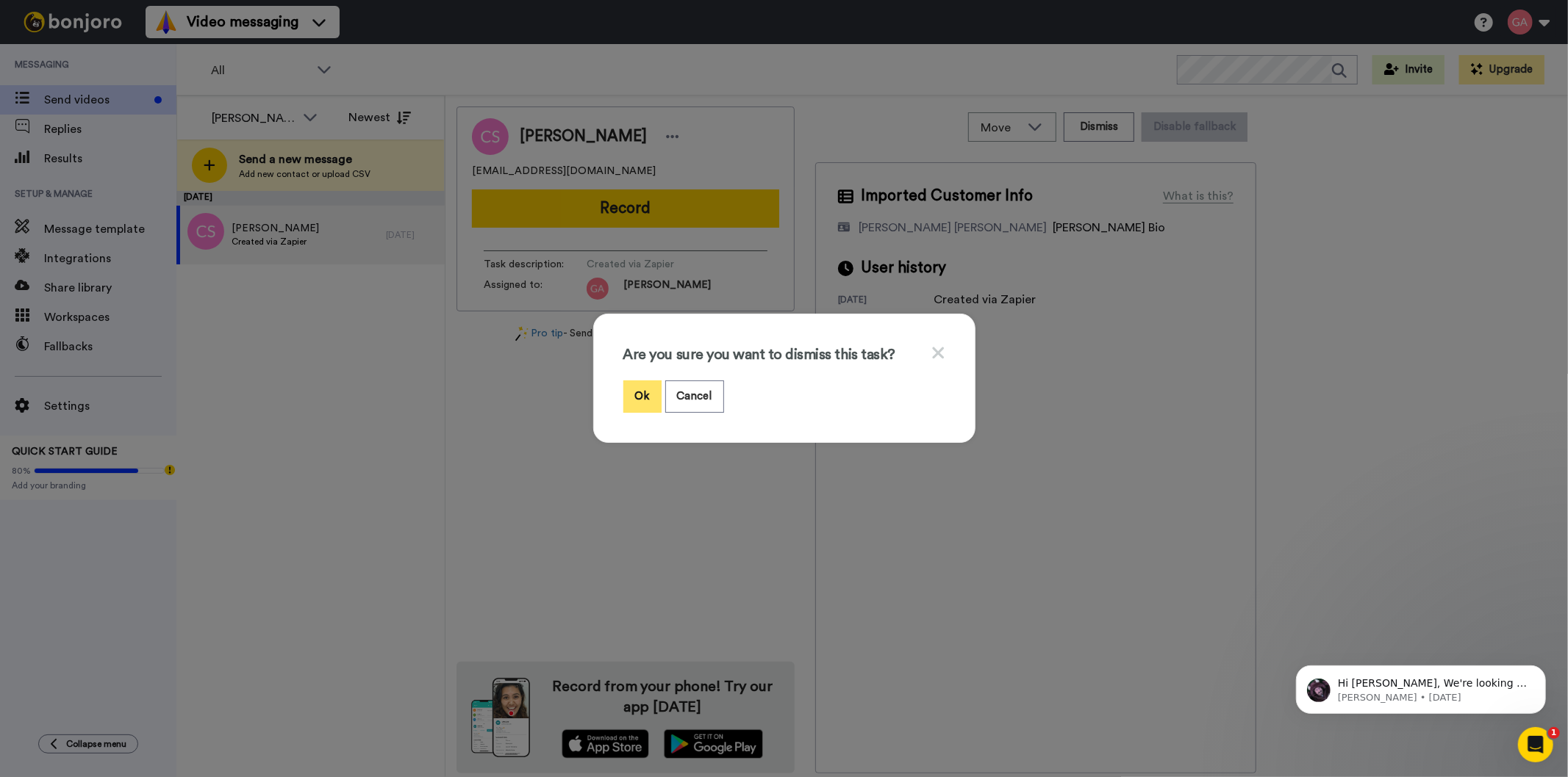
click at [642, 391] on button "Ok" at bounding box center [642, 396] width 38 height 32
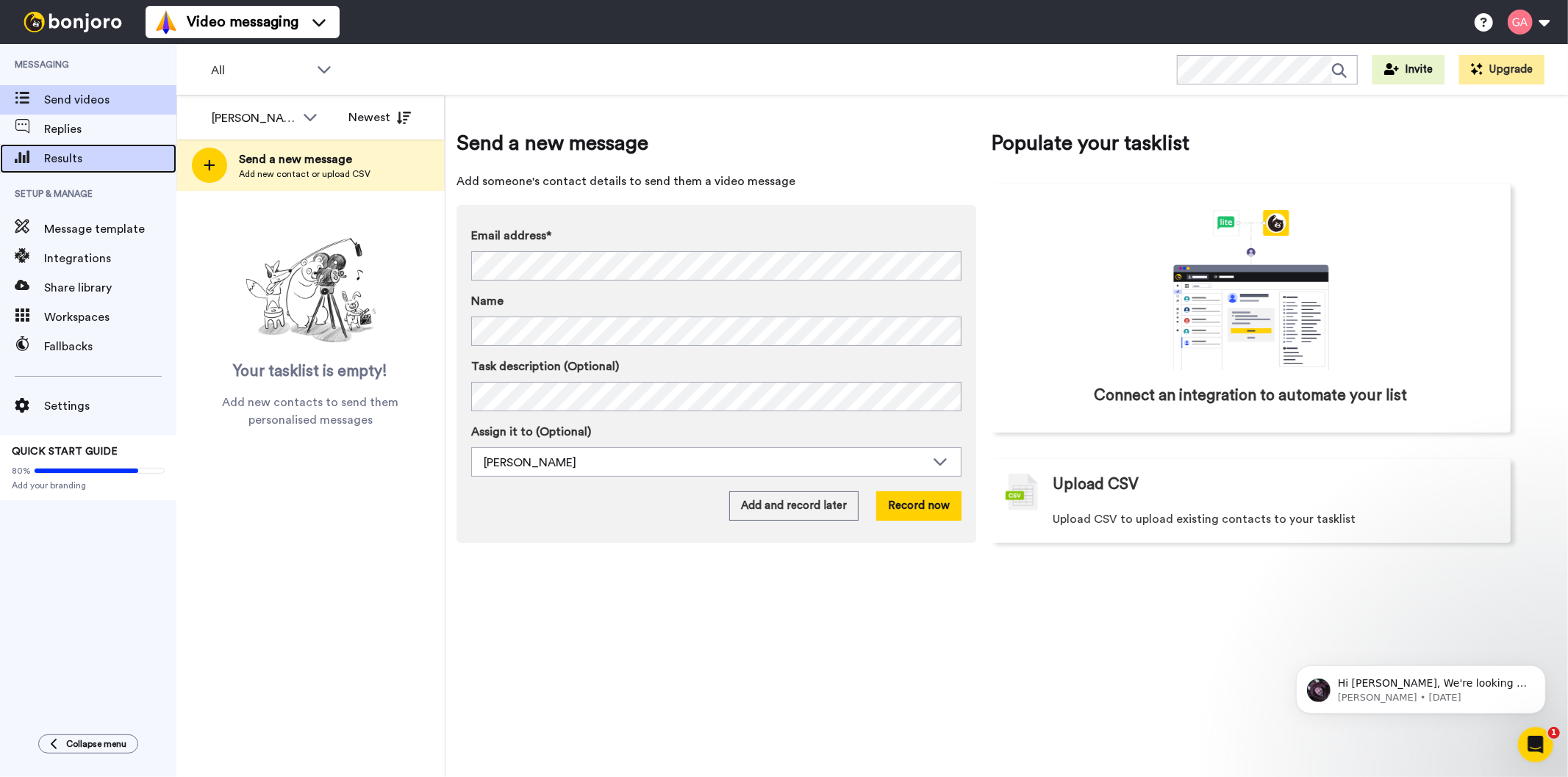
click at [62, 156] on span "Results" at bounding box center [110, 159] width 132 height 18
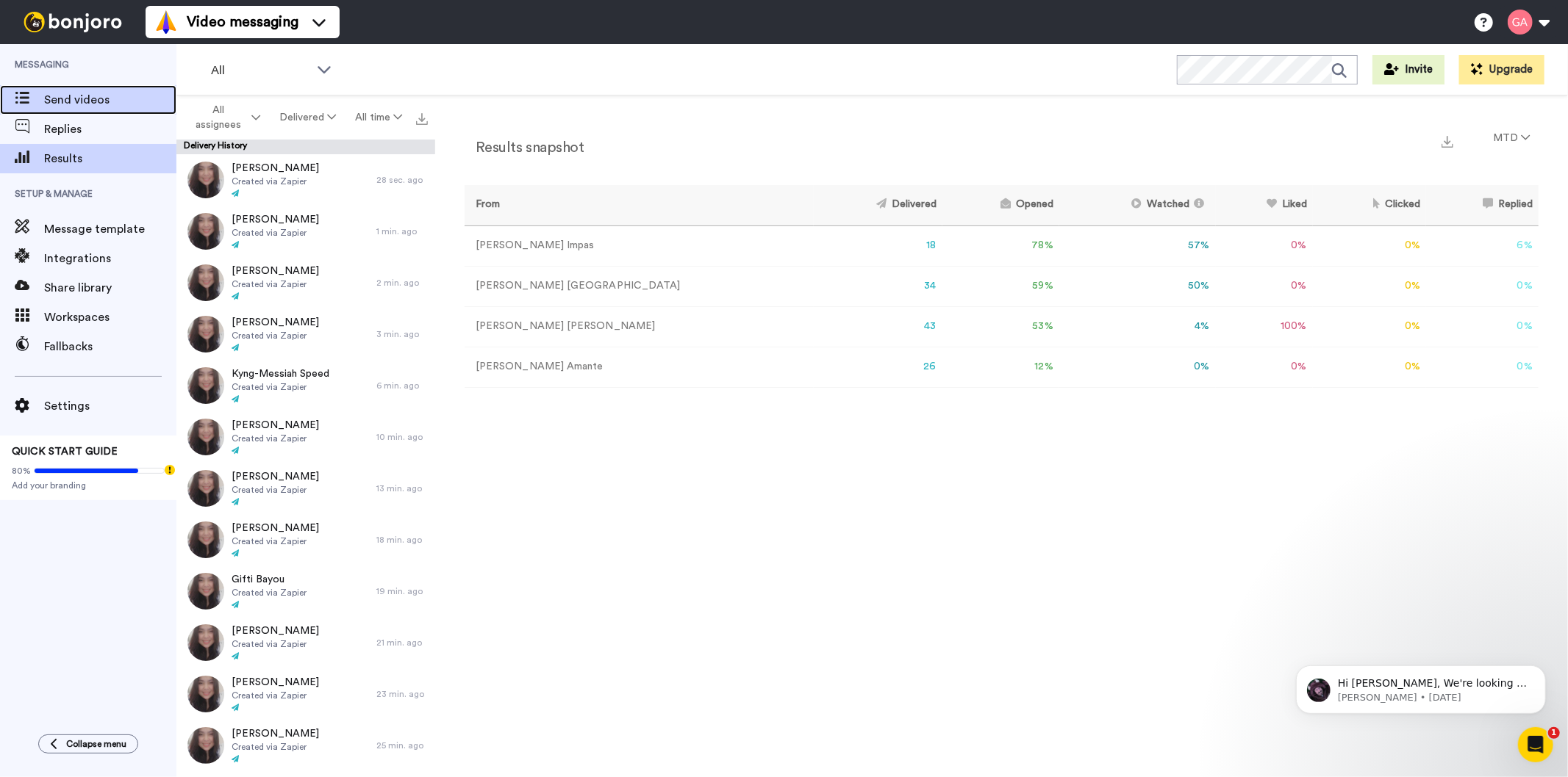
click at [42, 85] on div "Send videos" at bounding box center [88, 99] width 177 height 29
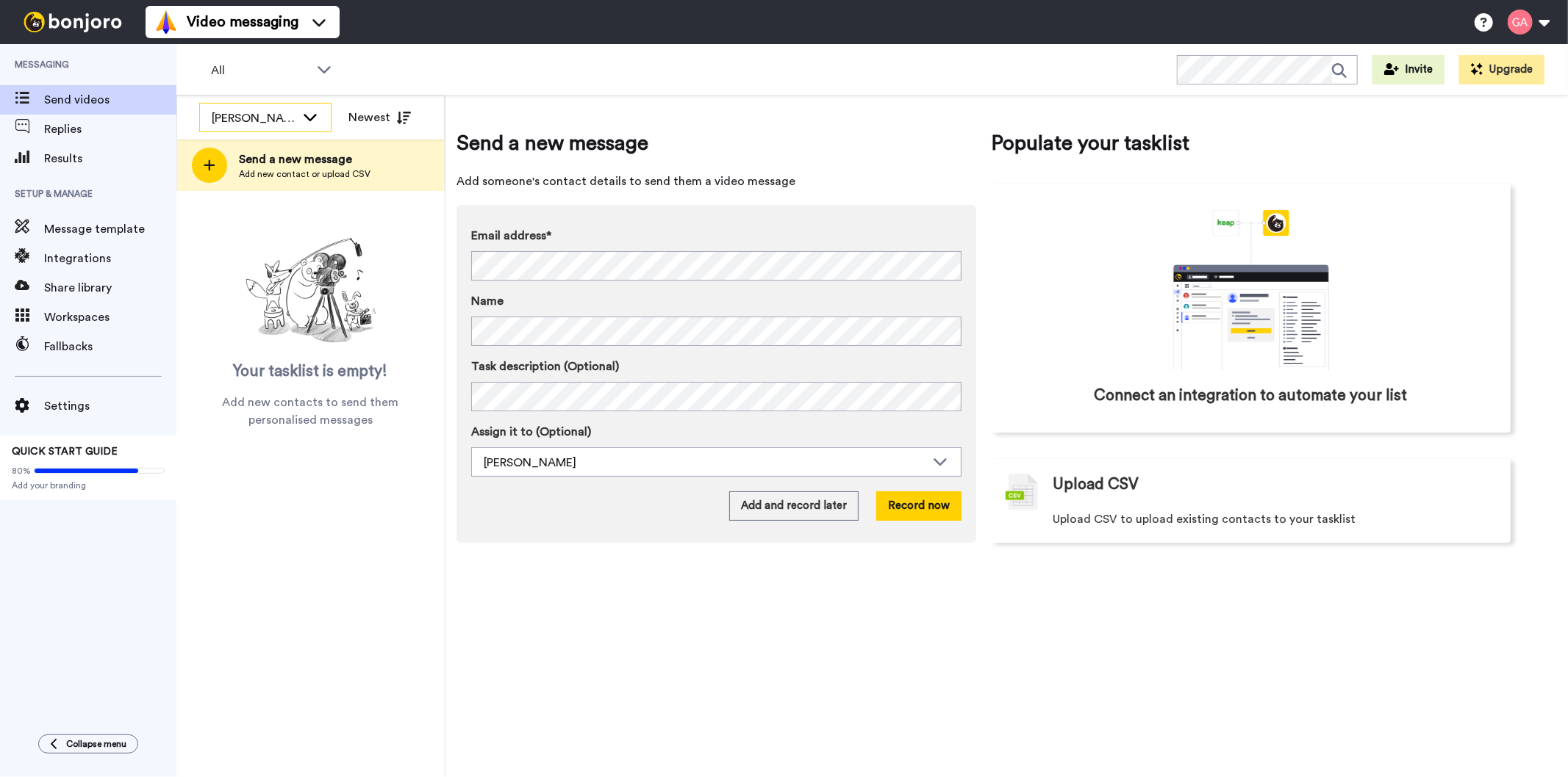
click at [265, 114] on div "[PERSON_NAME]" at bounding box center [253, 119] width 84 height 18
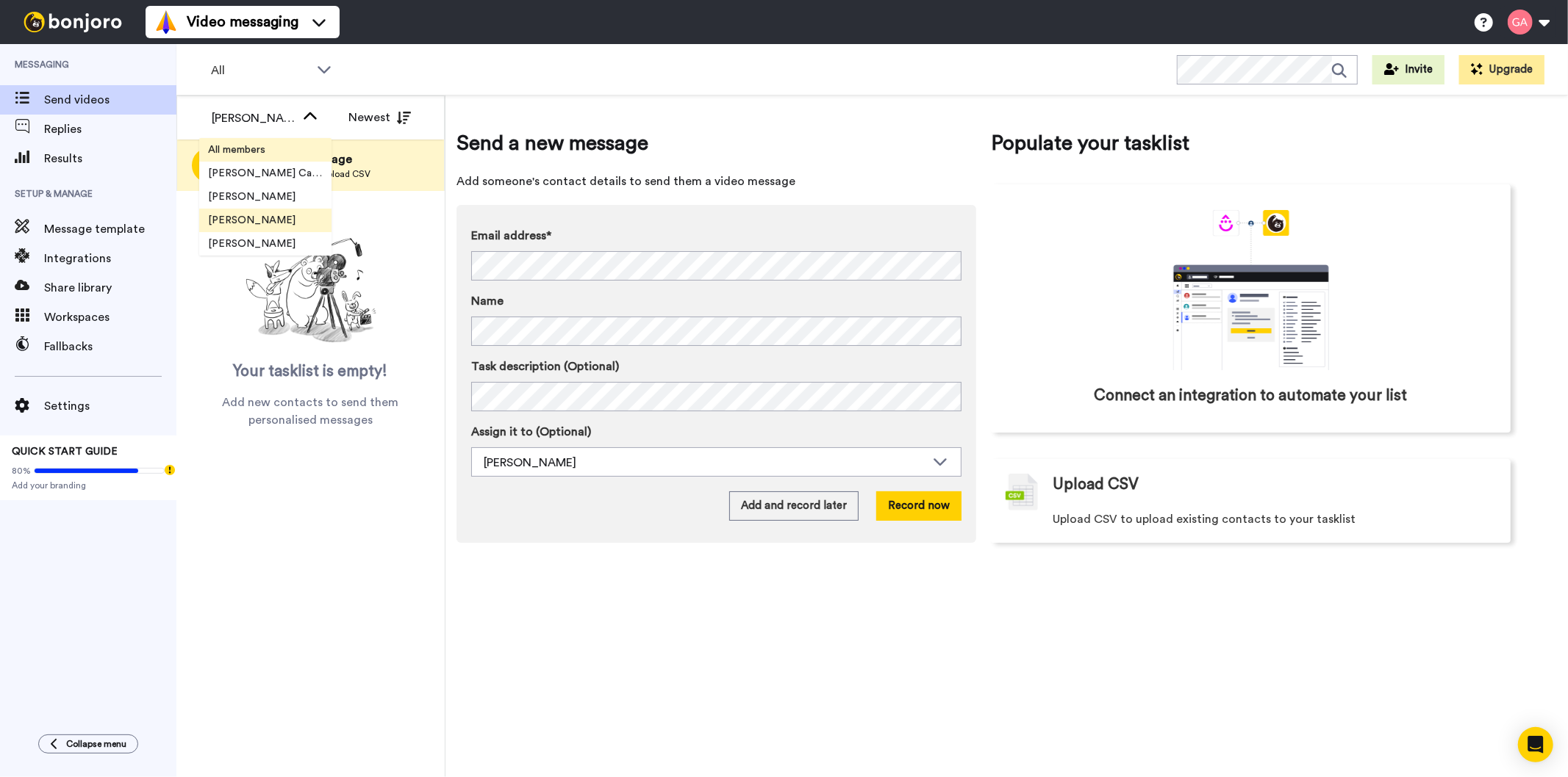
click at [262, 148] on span "All members" at bounding box center [237, 149] width 75 height 15
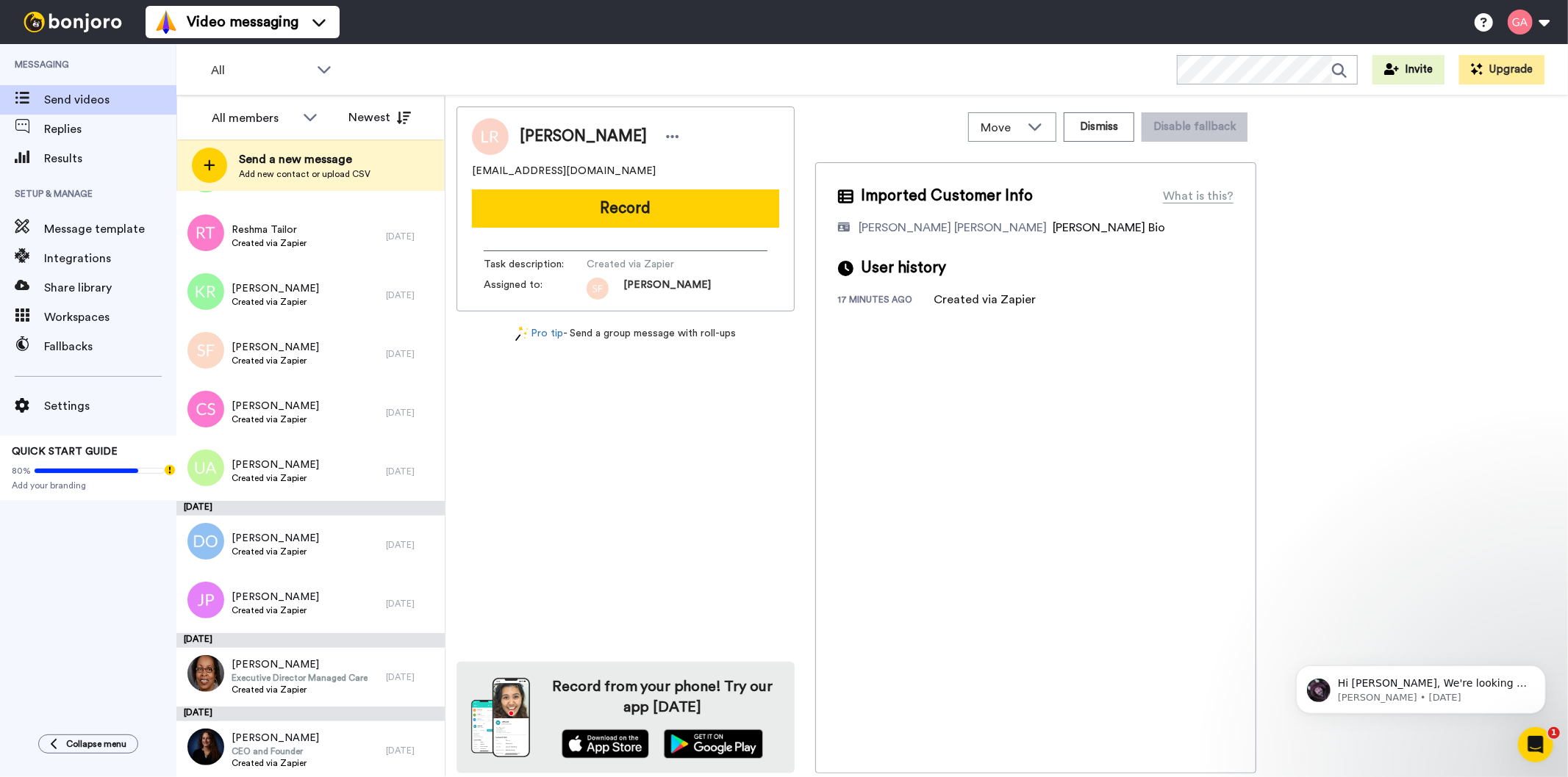
scroll to position [10551, 0]
click at [300, 745] on span "CEO and Founder" at bounding box center [274, 749] width 87 height 11
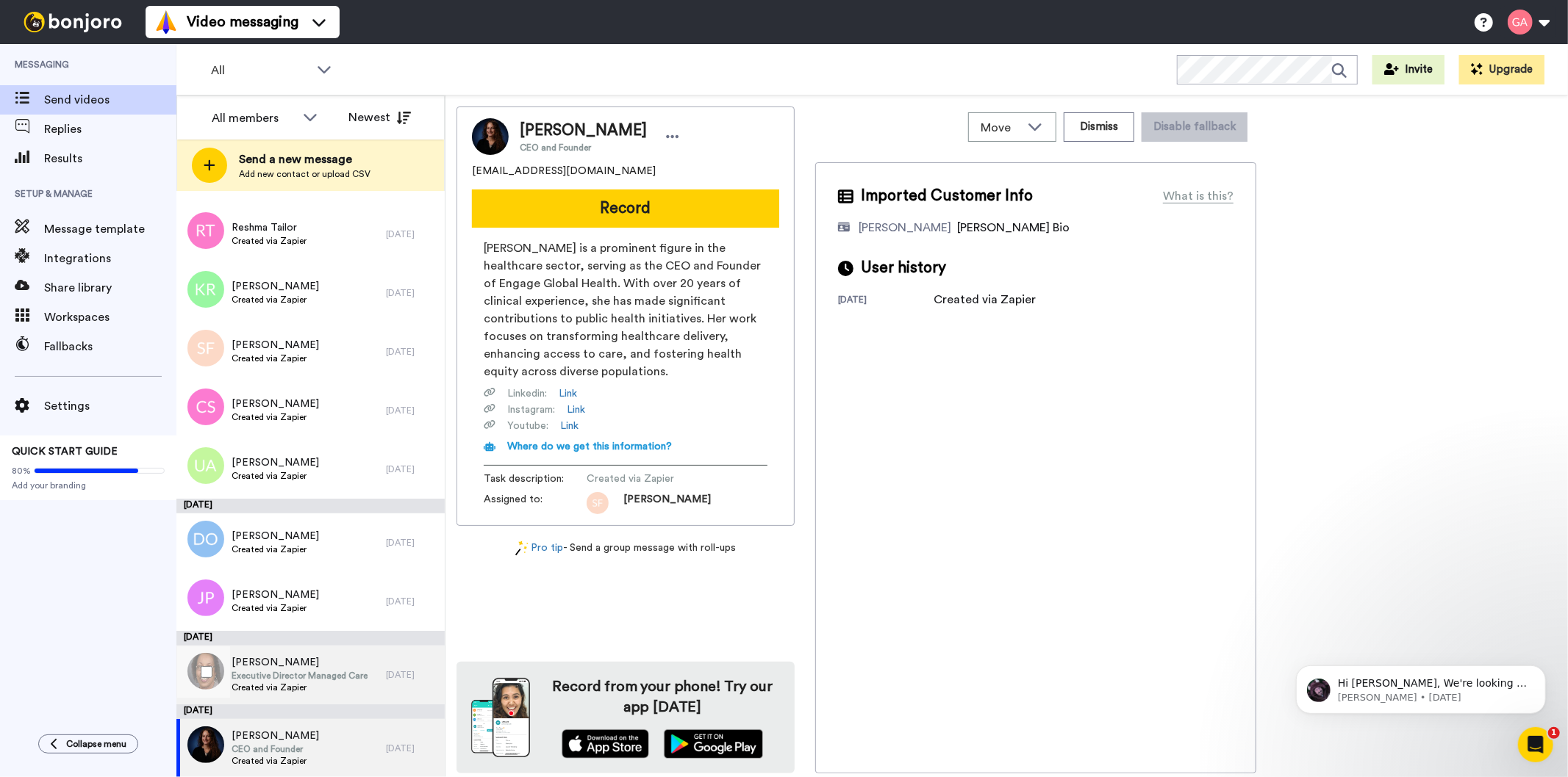
click at [299, 670] on span "Executive Director Managed Care" at bounding box center [299, 675] width 136 height 11
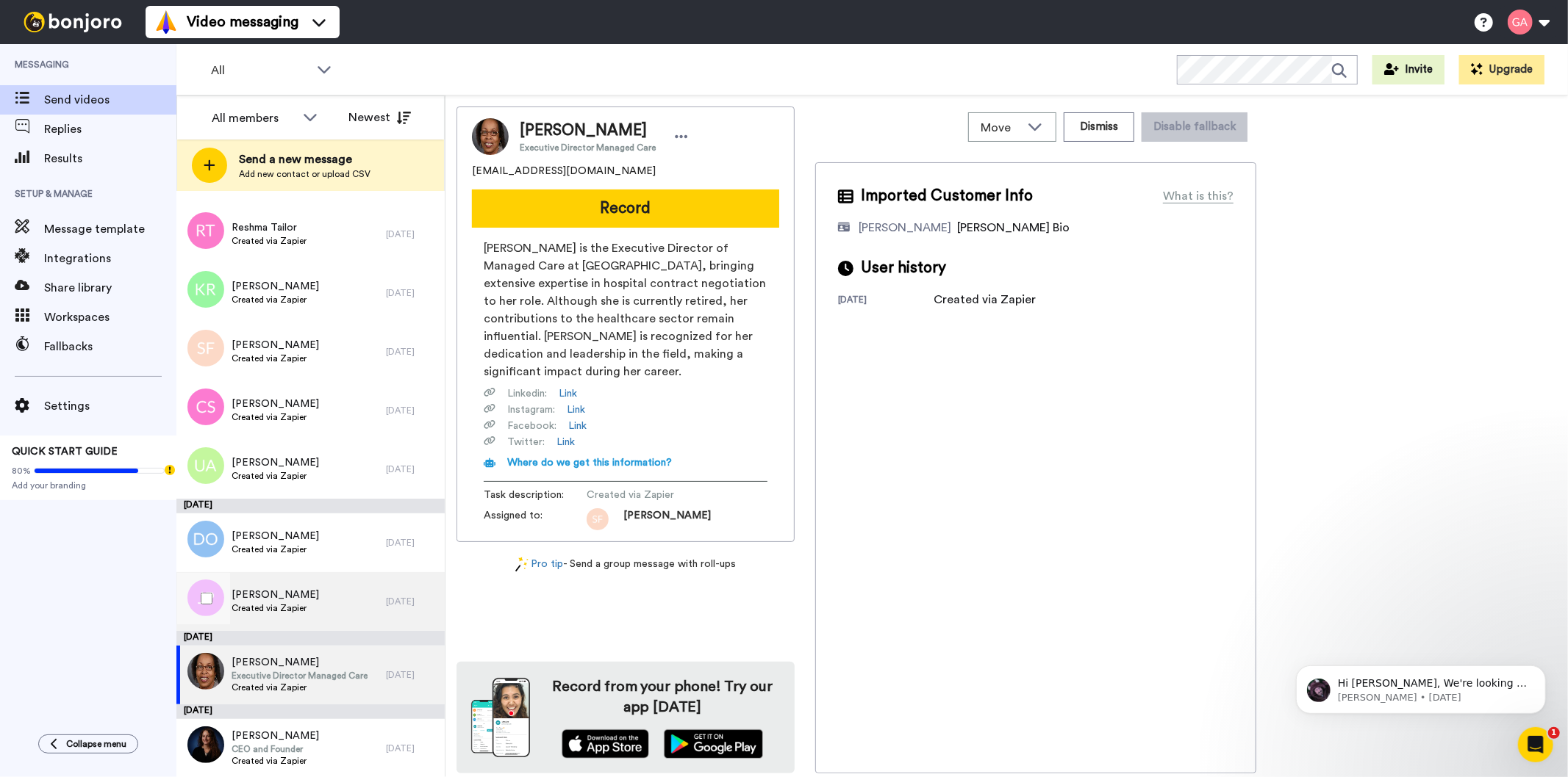
click at [289, 596] on span "[PERSON_NAME]" at bounding box center [274, 595] width 87 height 15
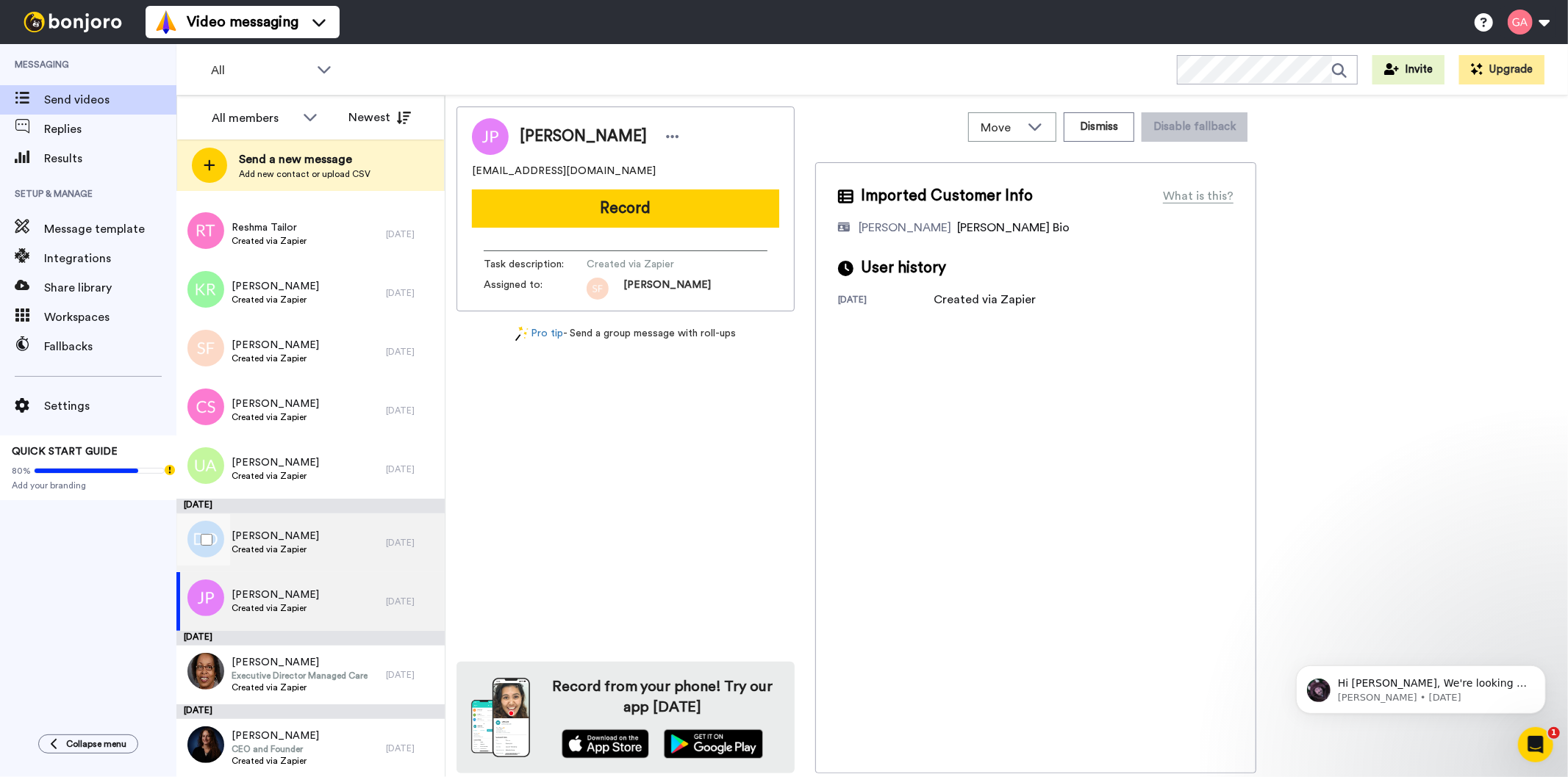
click at [284, 540] on span "[PERSON_NAME]" at bounding box center [274, 536] width 87 height 15
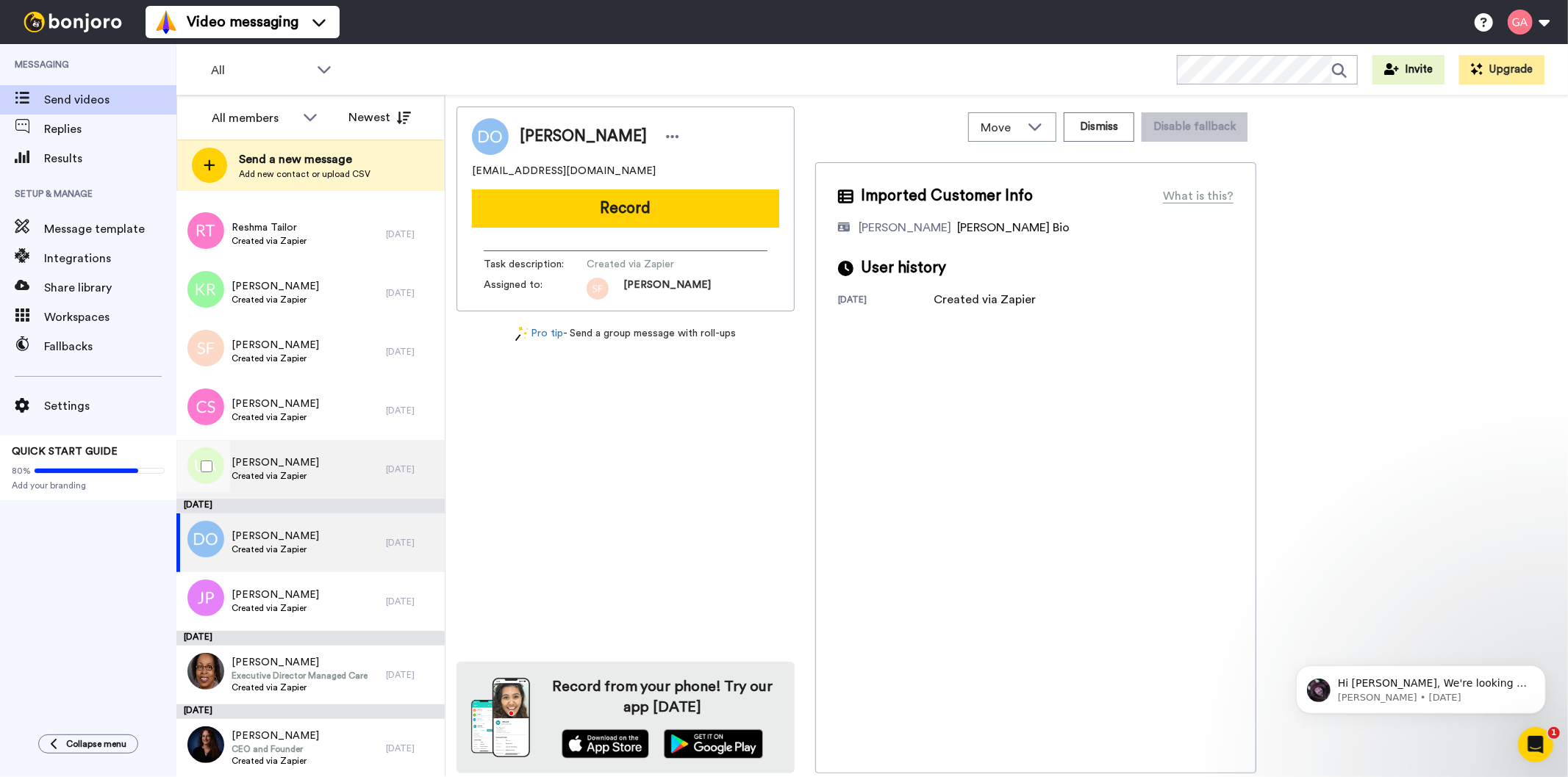
click at [294, 468] on span "[PERSON_NAME]" at bounding box center [274, 462] width 87 height 15
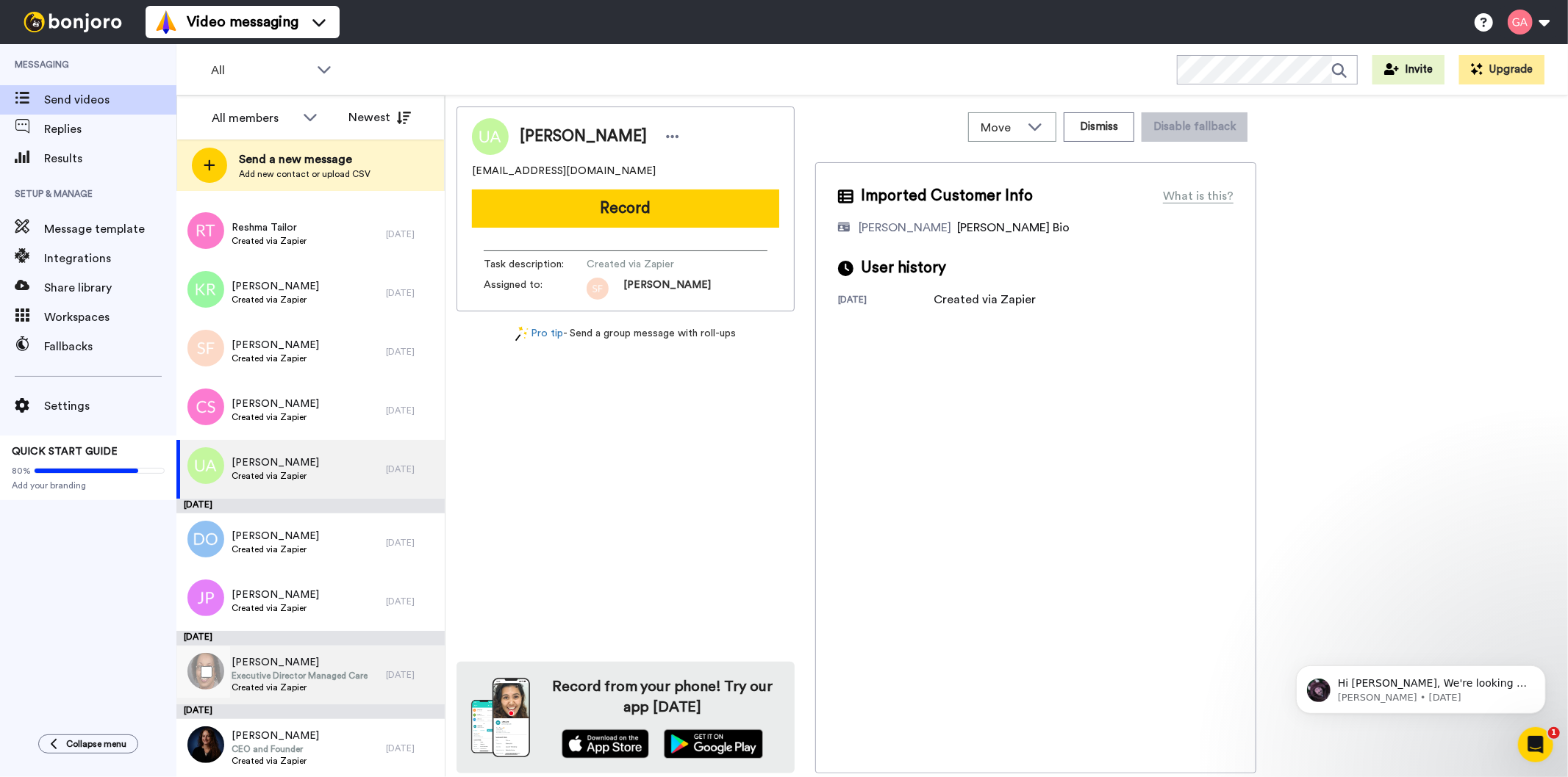
scroll to position [10469, 0]
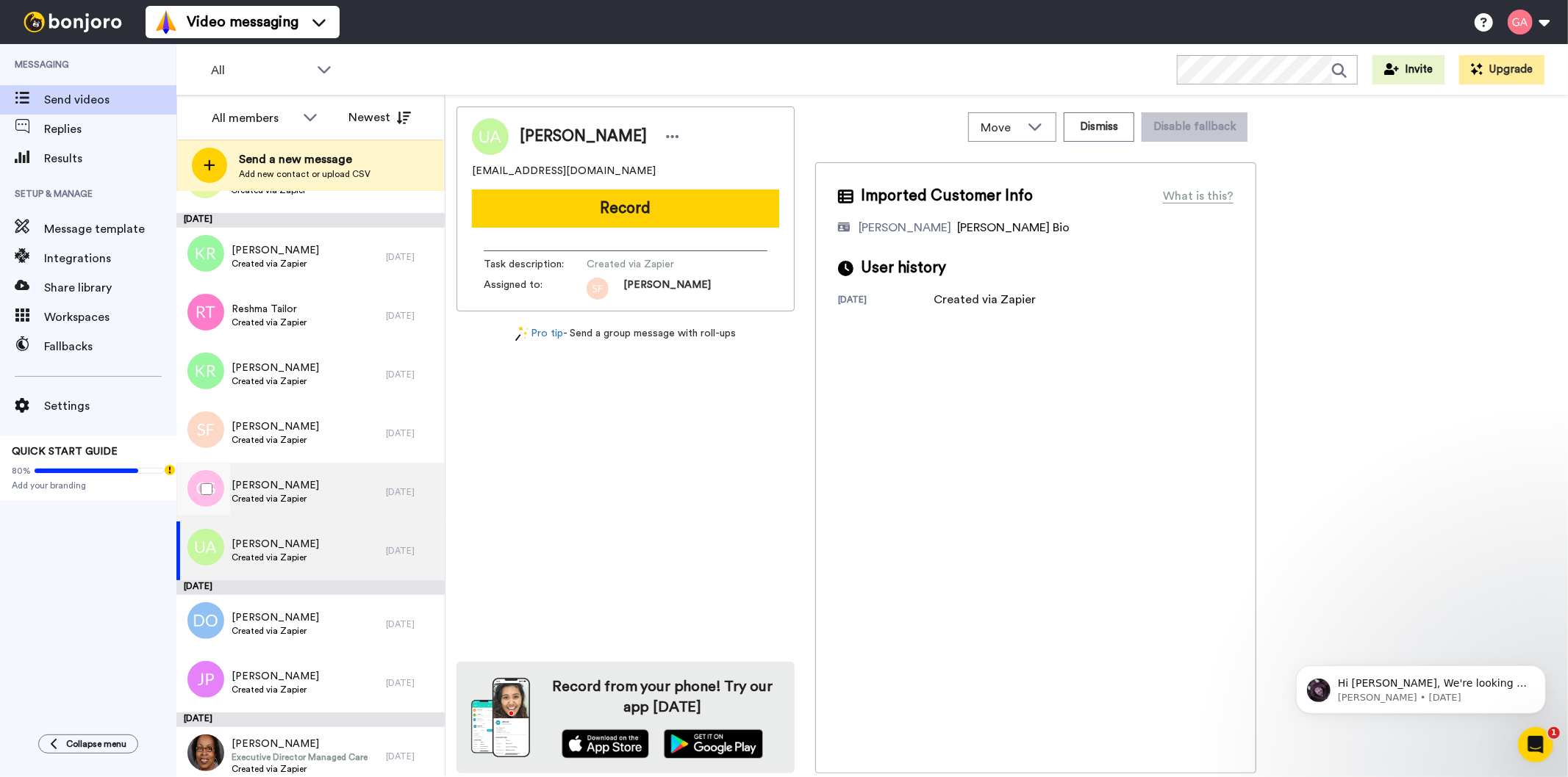
click at [280, 493] on span "Created via Zapier" at bounding box center [274, 498] width 87 height 11
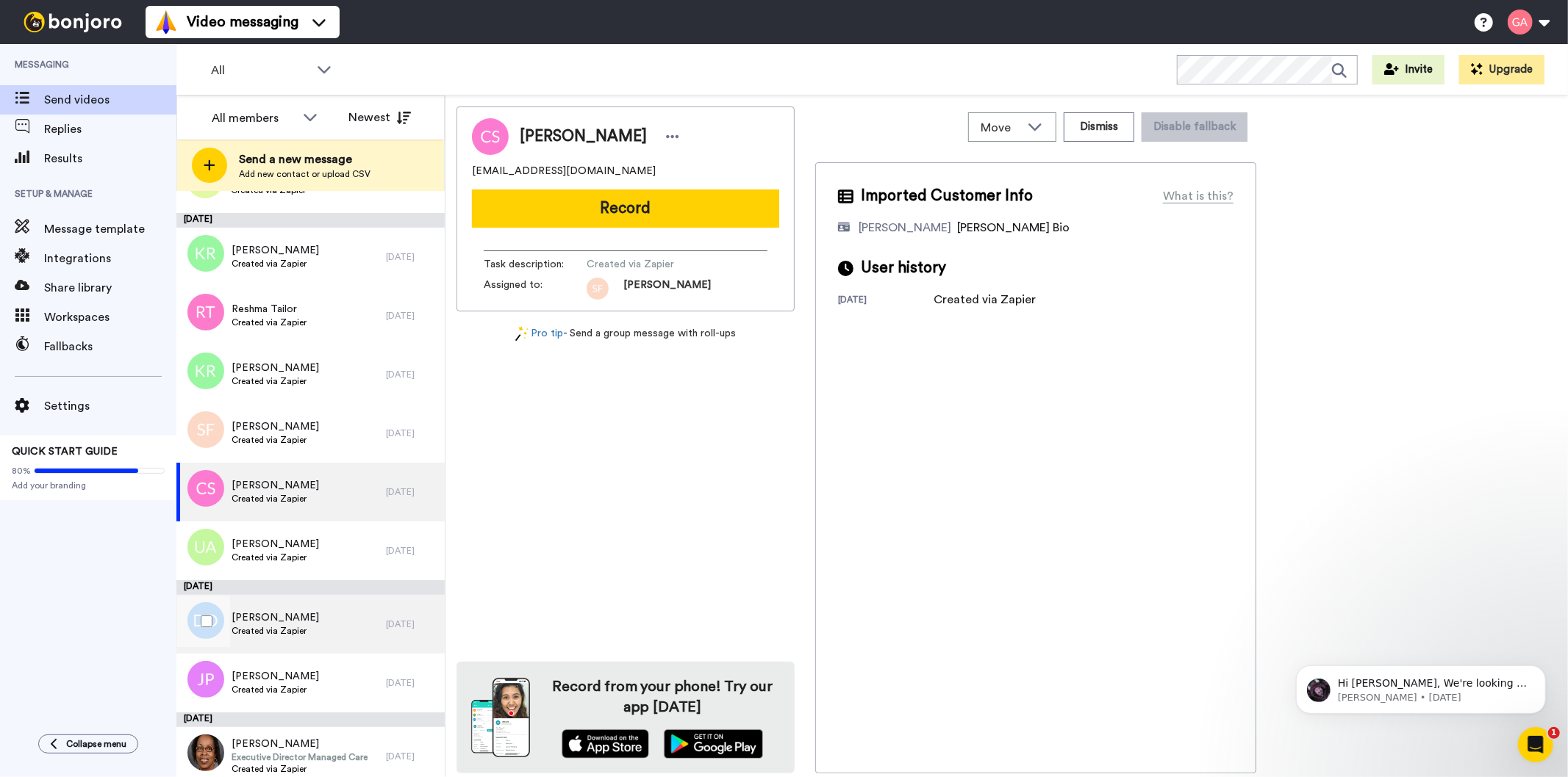
scroll to position [10306, 0]
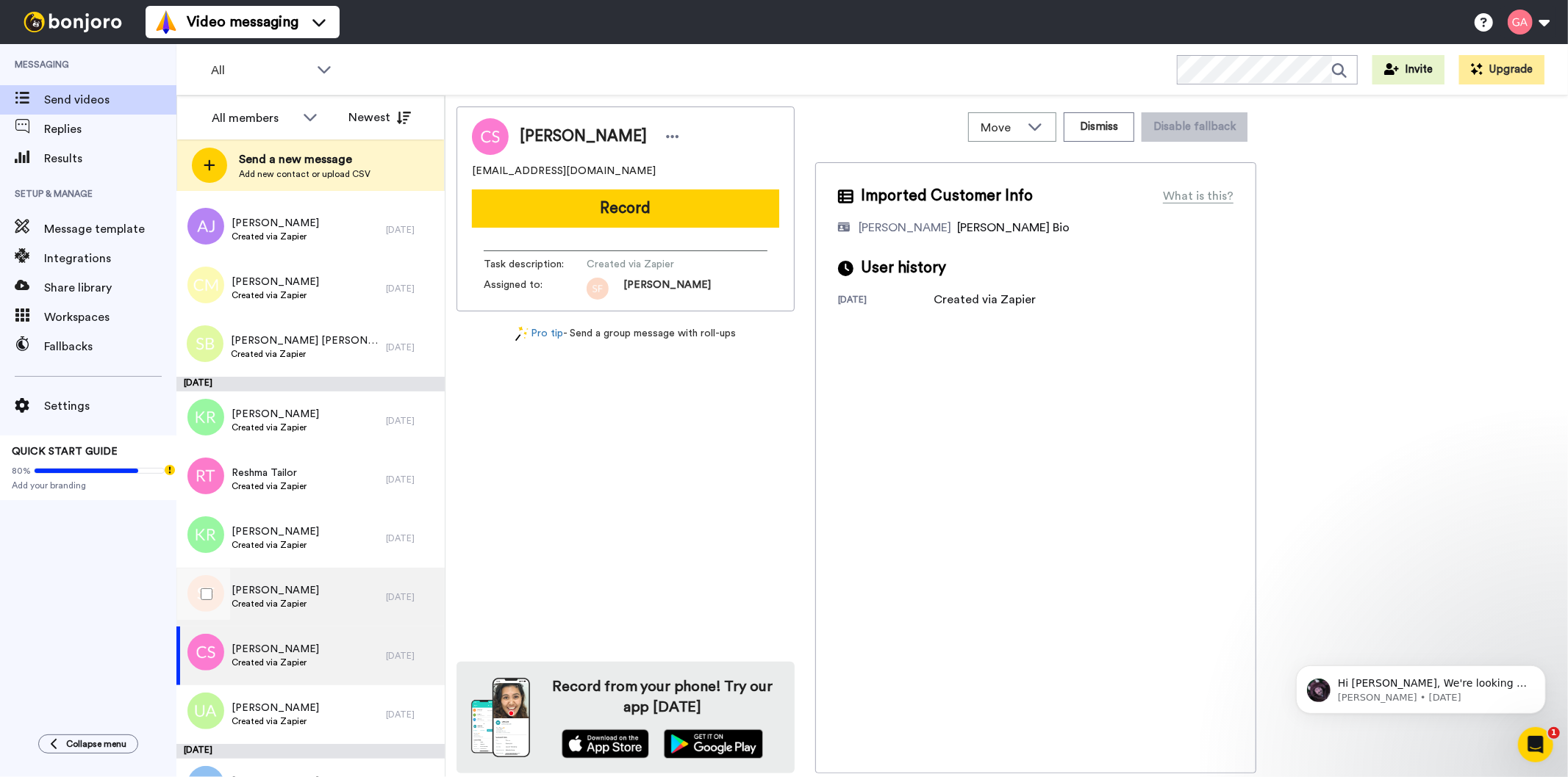
click at [306, 589] on div "[PERSON_NAME] Created via Zapier" at bounding box center [281, 597] width 209 height 59
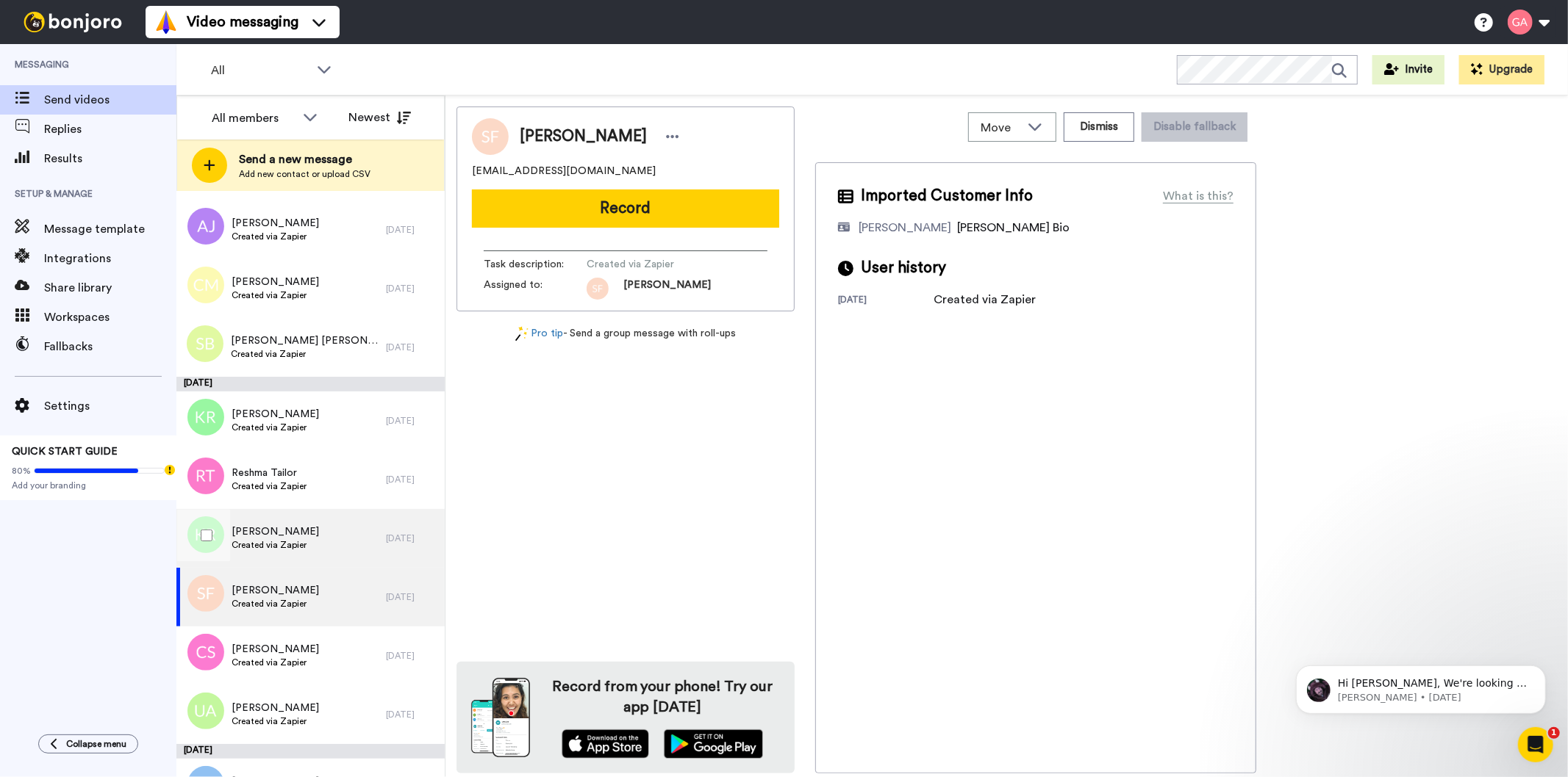
click at [306, 526] on div "[PERSON_NAME] Created via Zapier" at bounding box center [281, 538] width 209 height 59
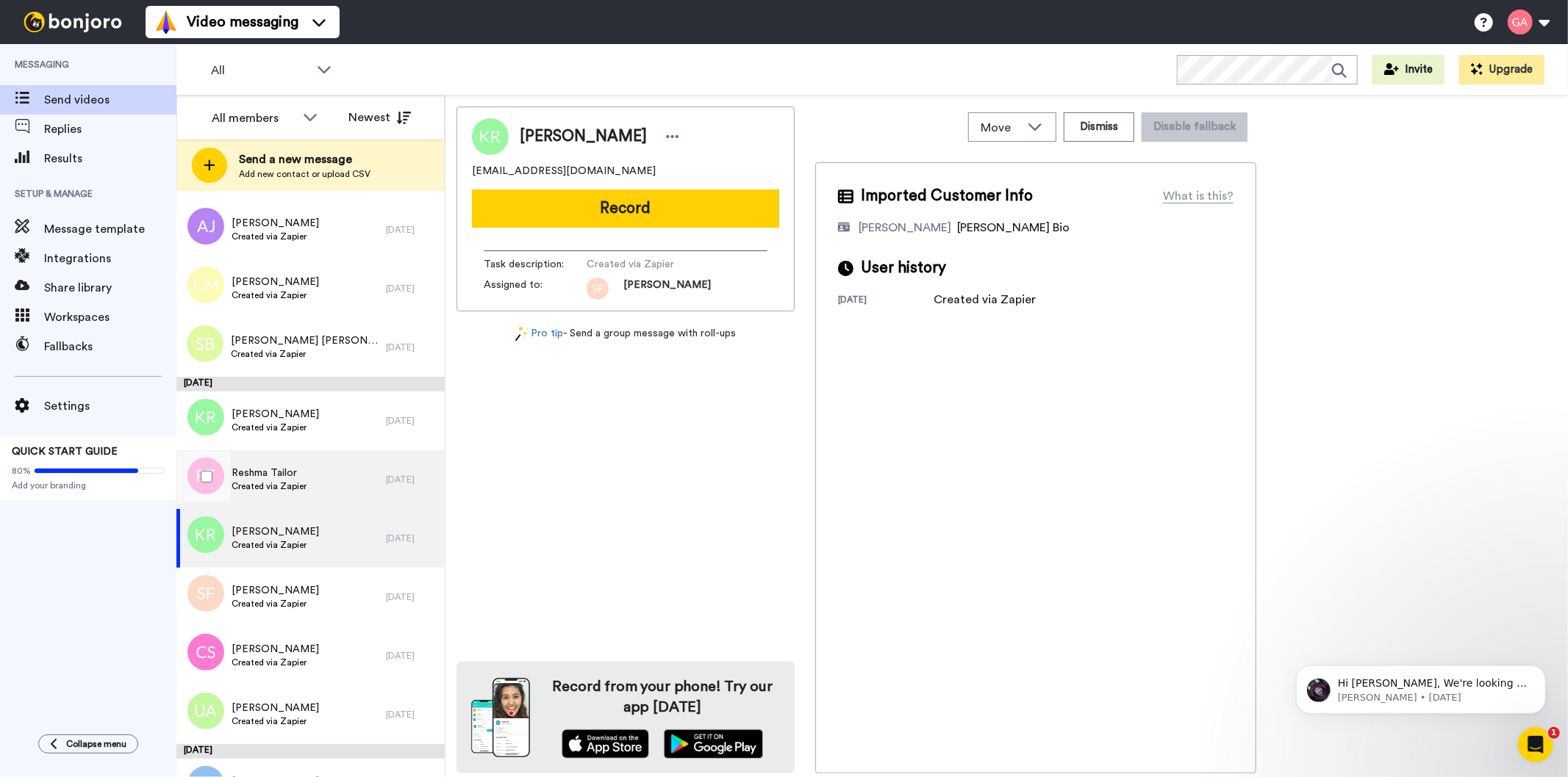
click at [299, 472] on span "Reshma Tailor" at bounding box center [268, 473] width 75 height 15
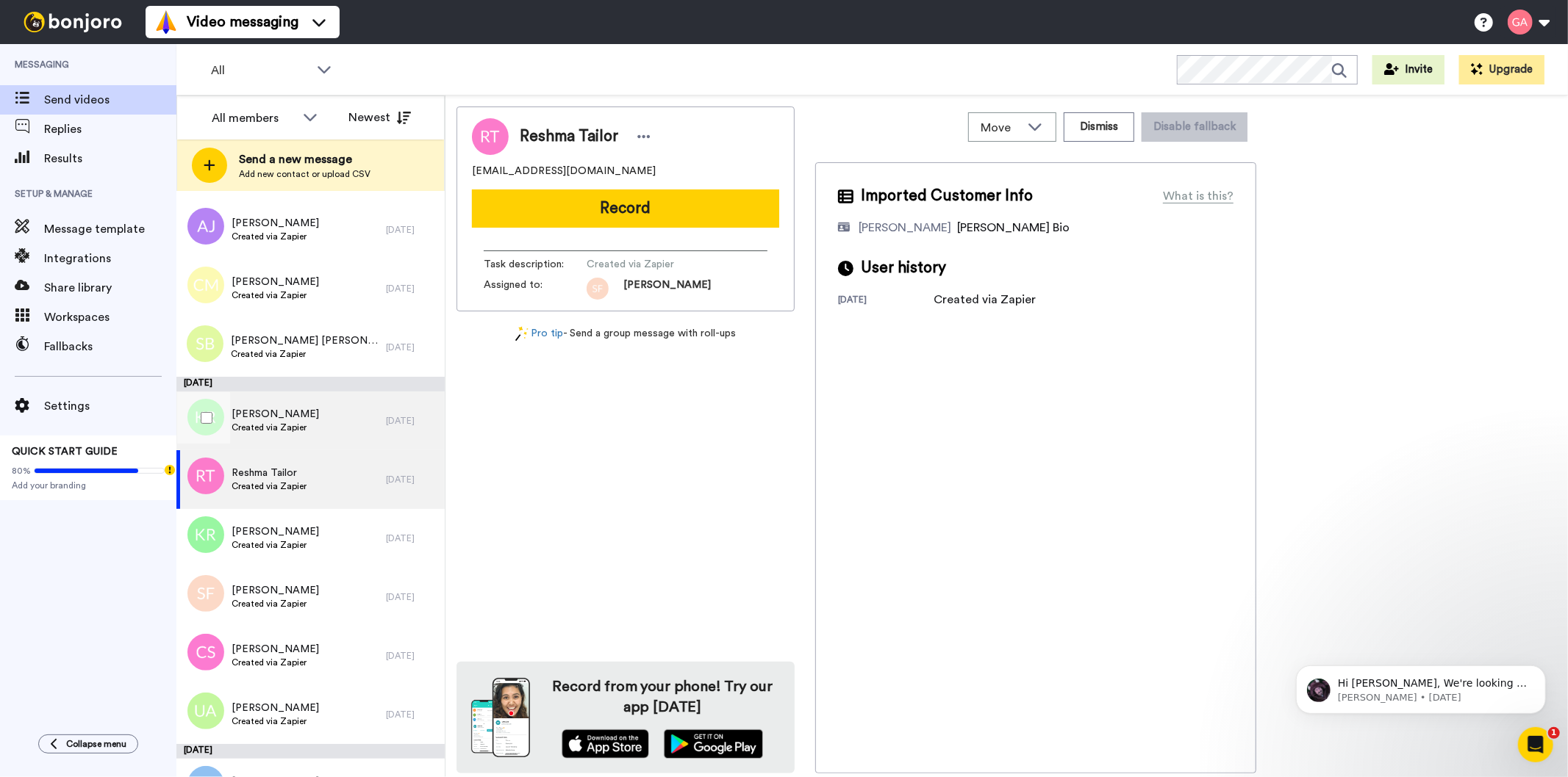
click at [295, 424] on span "Created via Zapier" at bounding box center [274, 427] width 87 height 11
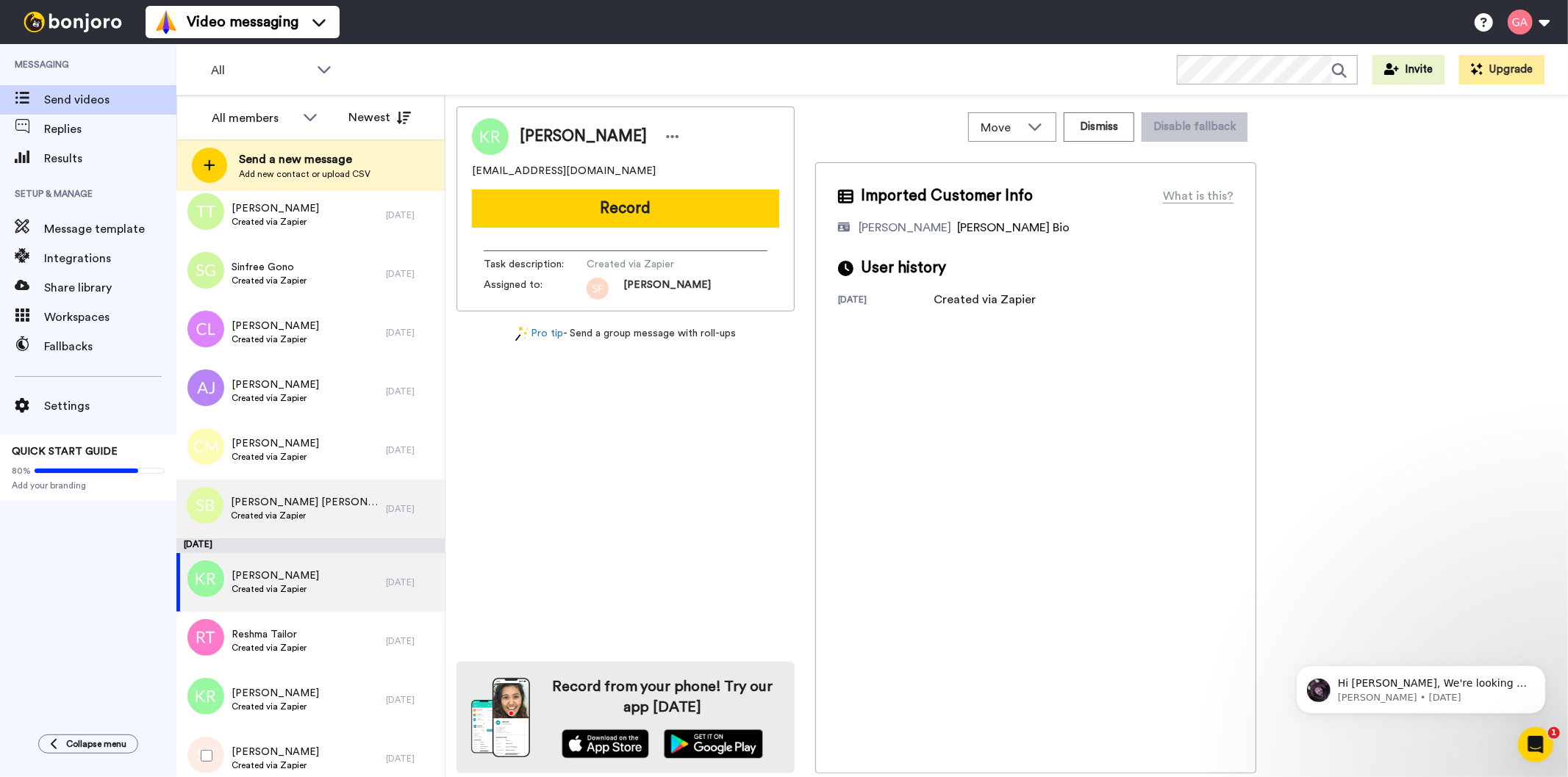
scroll to position [10142, 0]
click at [310, 510] on div "[PERSON_NAME] [PERSON_NAME] Created via Zapier" at bounding box center [281, 511] width 209 height 59
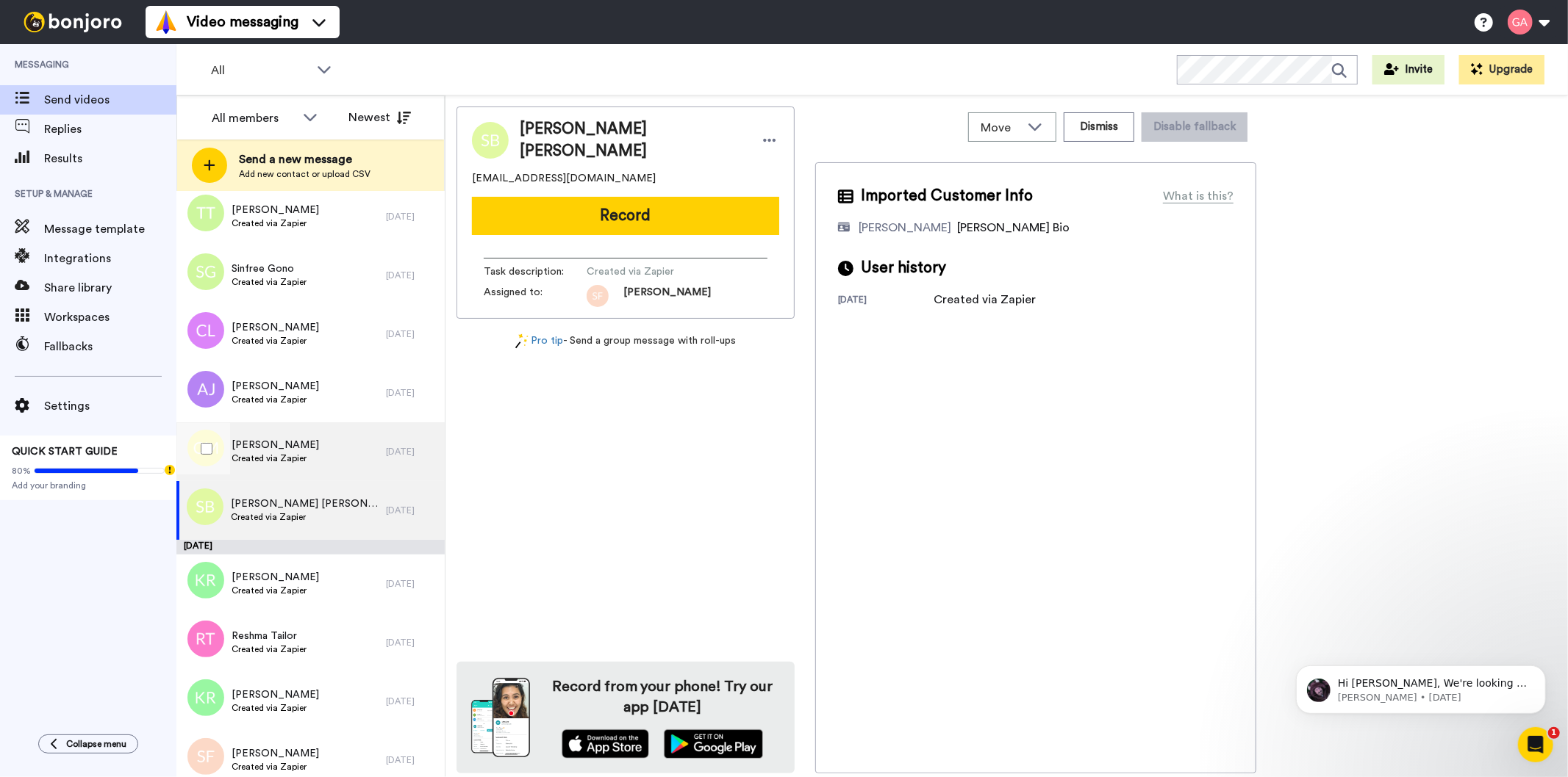
click at [296, 435] on div "[PERSON_NAME] Created via Zapier" at bounding box center [281, 452] width 209 height 59
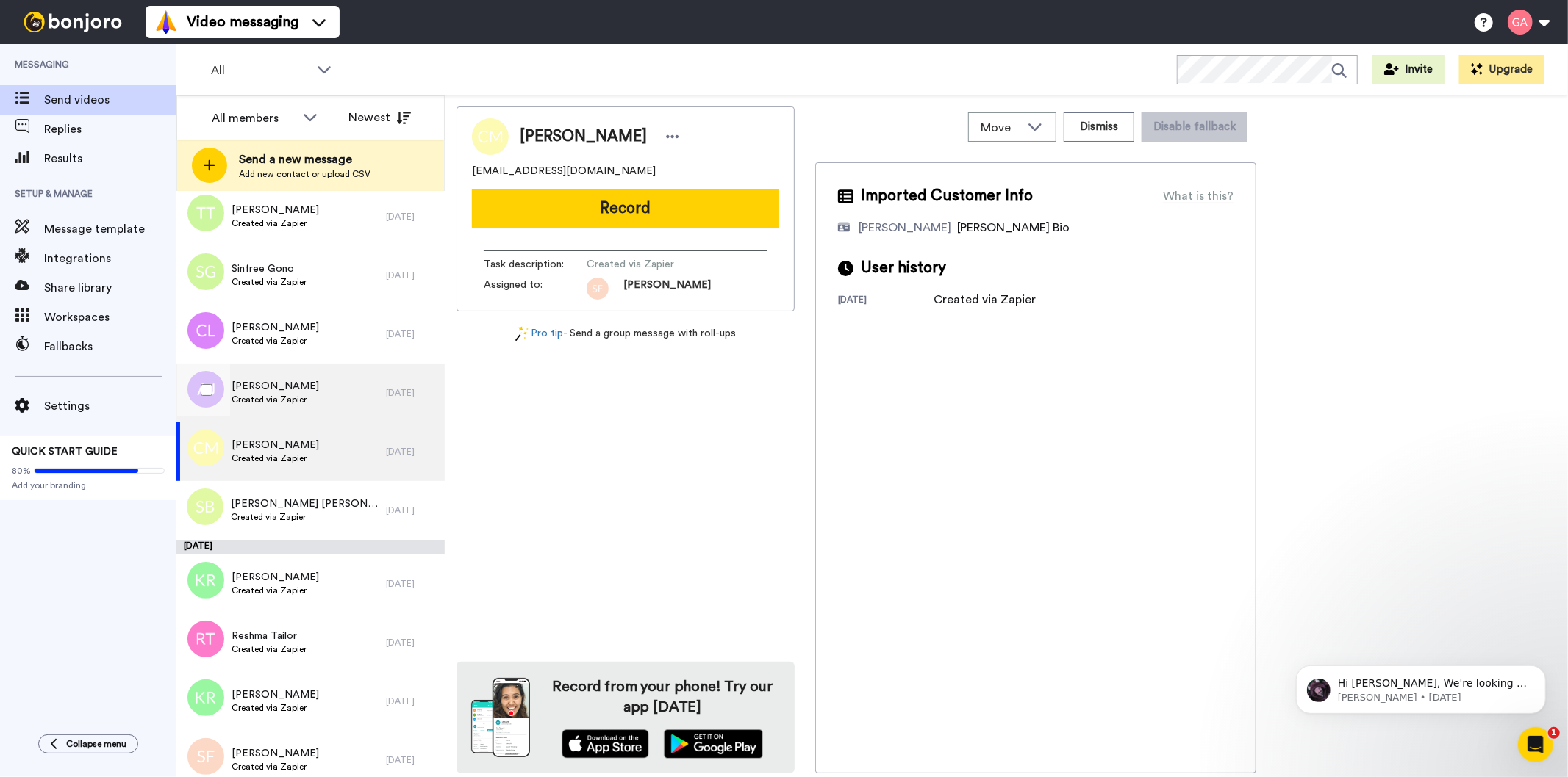
click at [293, 396] on span "Created via Zapier" at bounding box center [274, 399] width 87 height 11
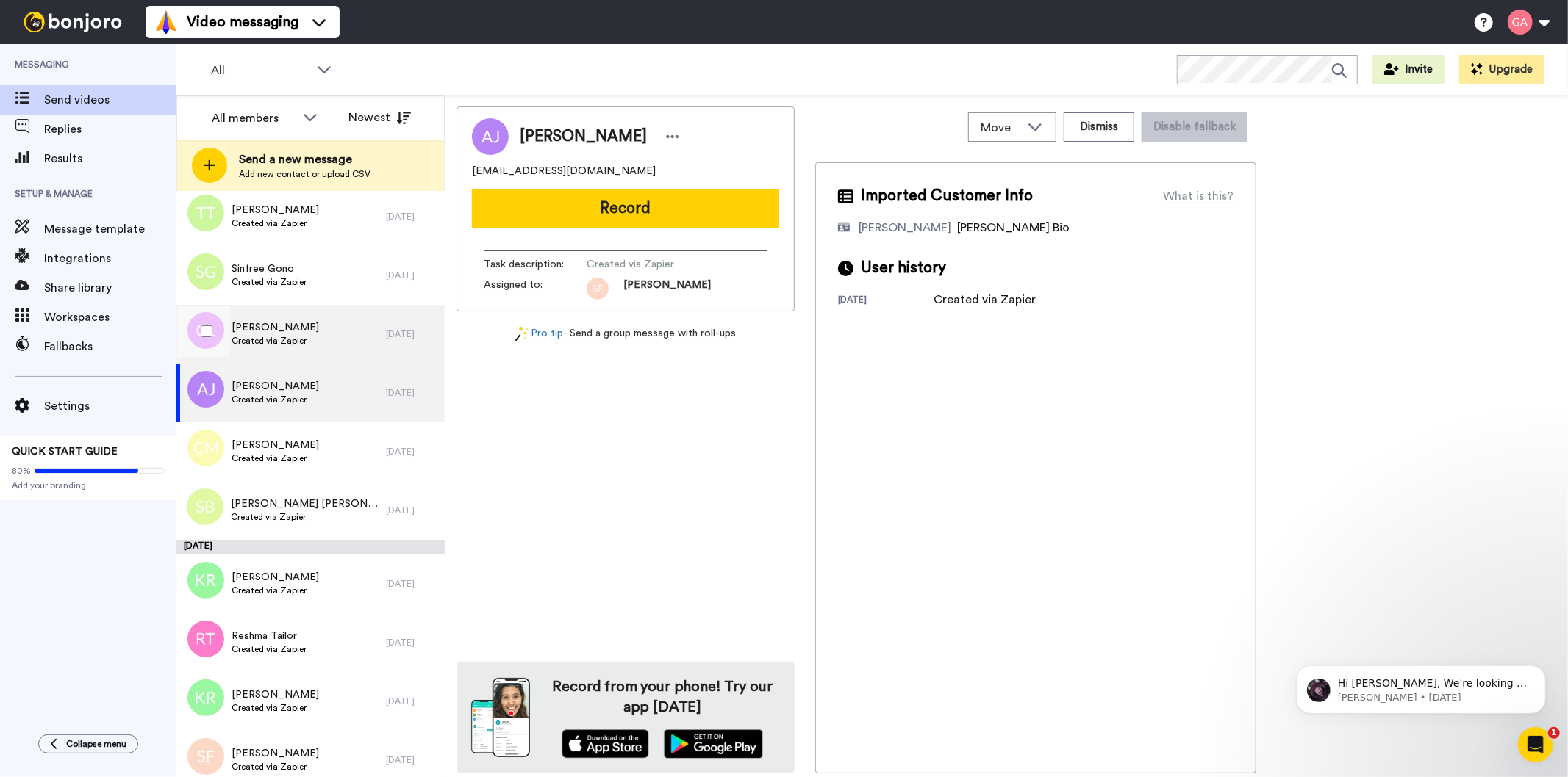
click at [313, 346] on div "[PERSON_NAME] Created via Zapier" at bounding box center [281, 334] width 209 height 59
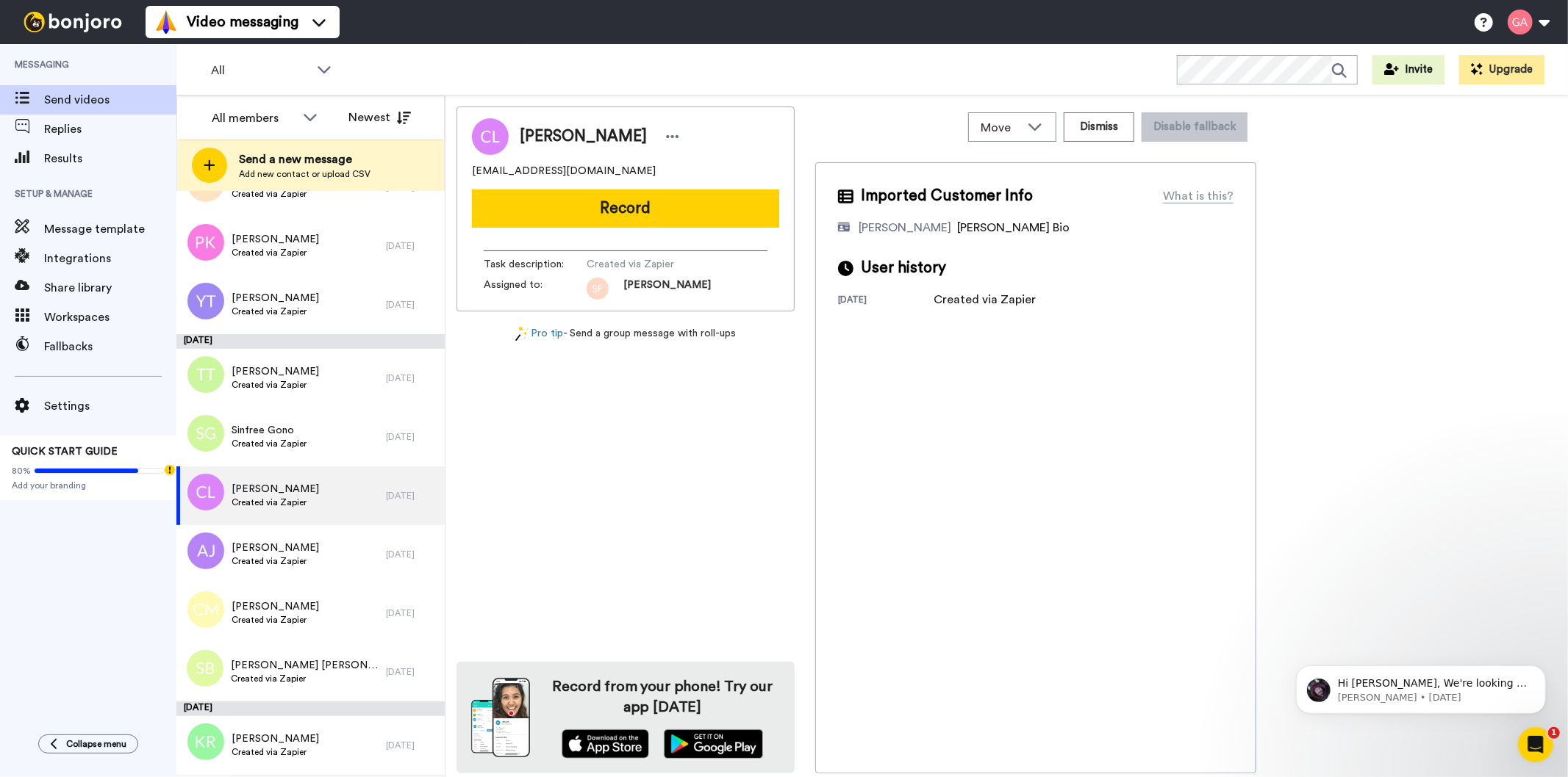
scroll to position [9980, 0]
click at [303, 418] on div "Sinfree Gono Created via Zapier" at bounding box center [281, 439] width 209 height 59
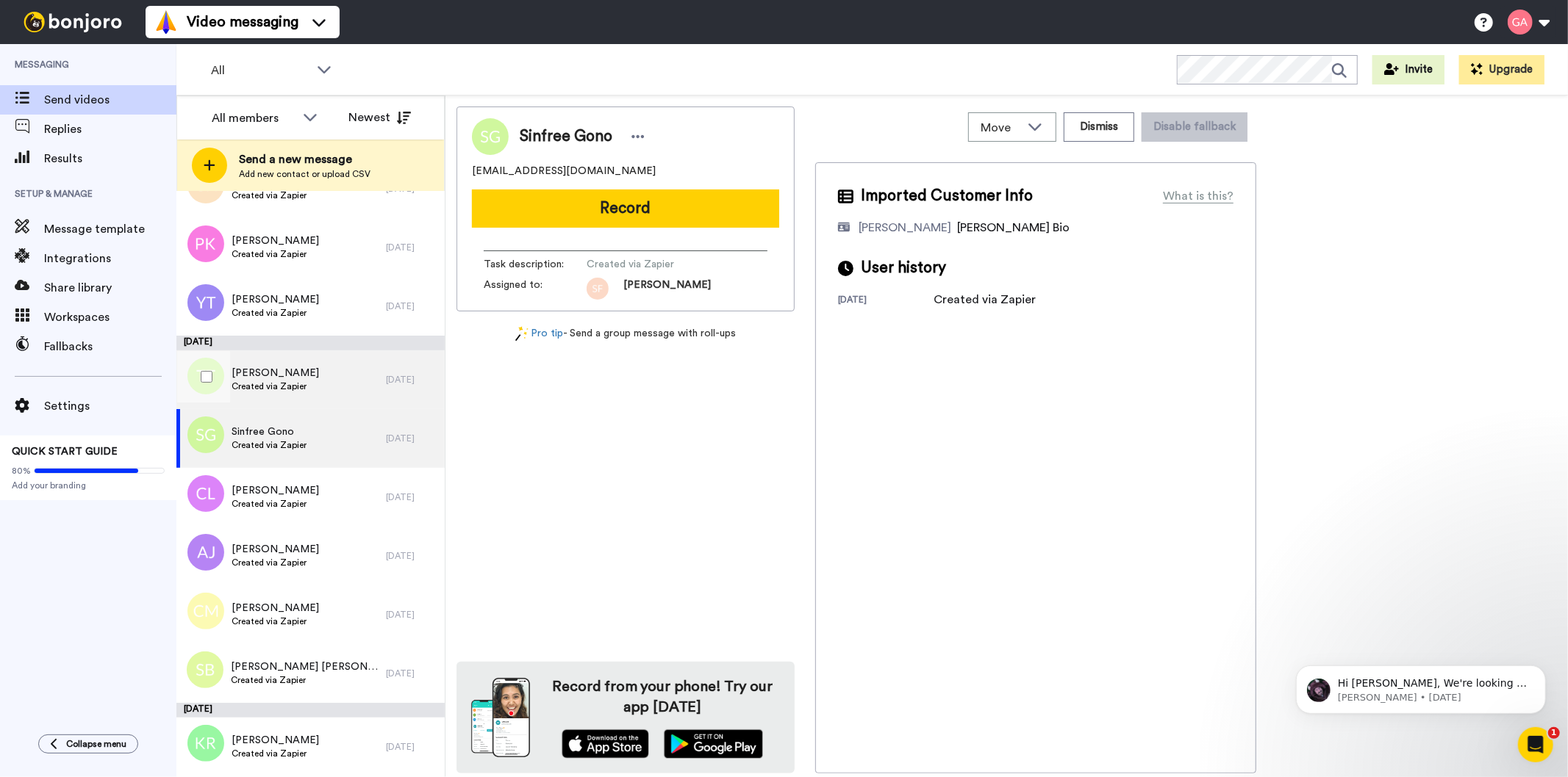
click at [292, 368] on span "[PERSON_NAME]" at bounding box center [274, 373] width 87 height 15
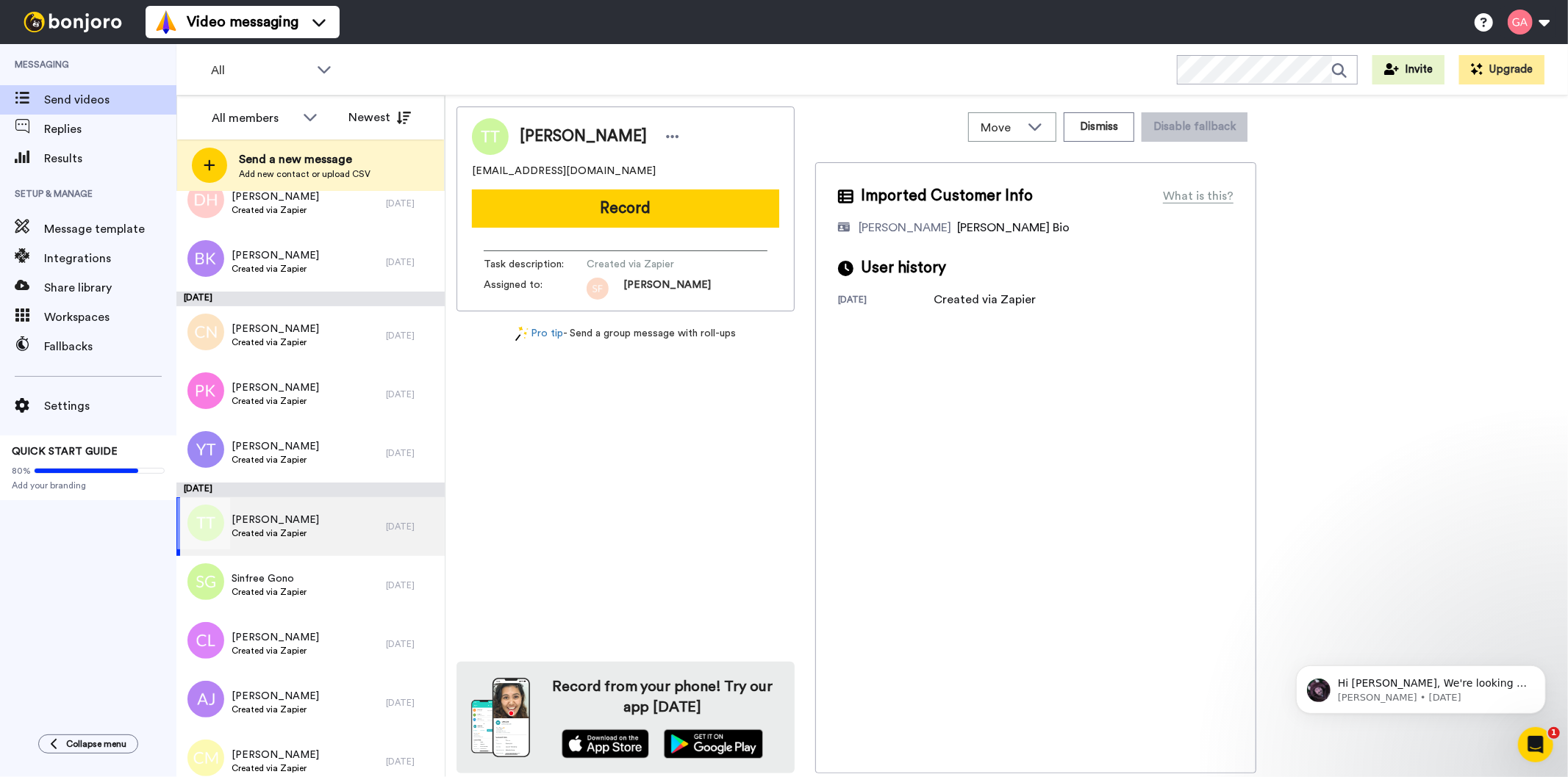
scroll to position [9816, 0]
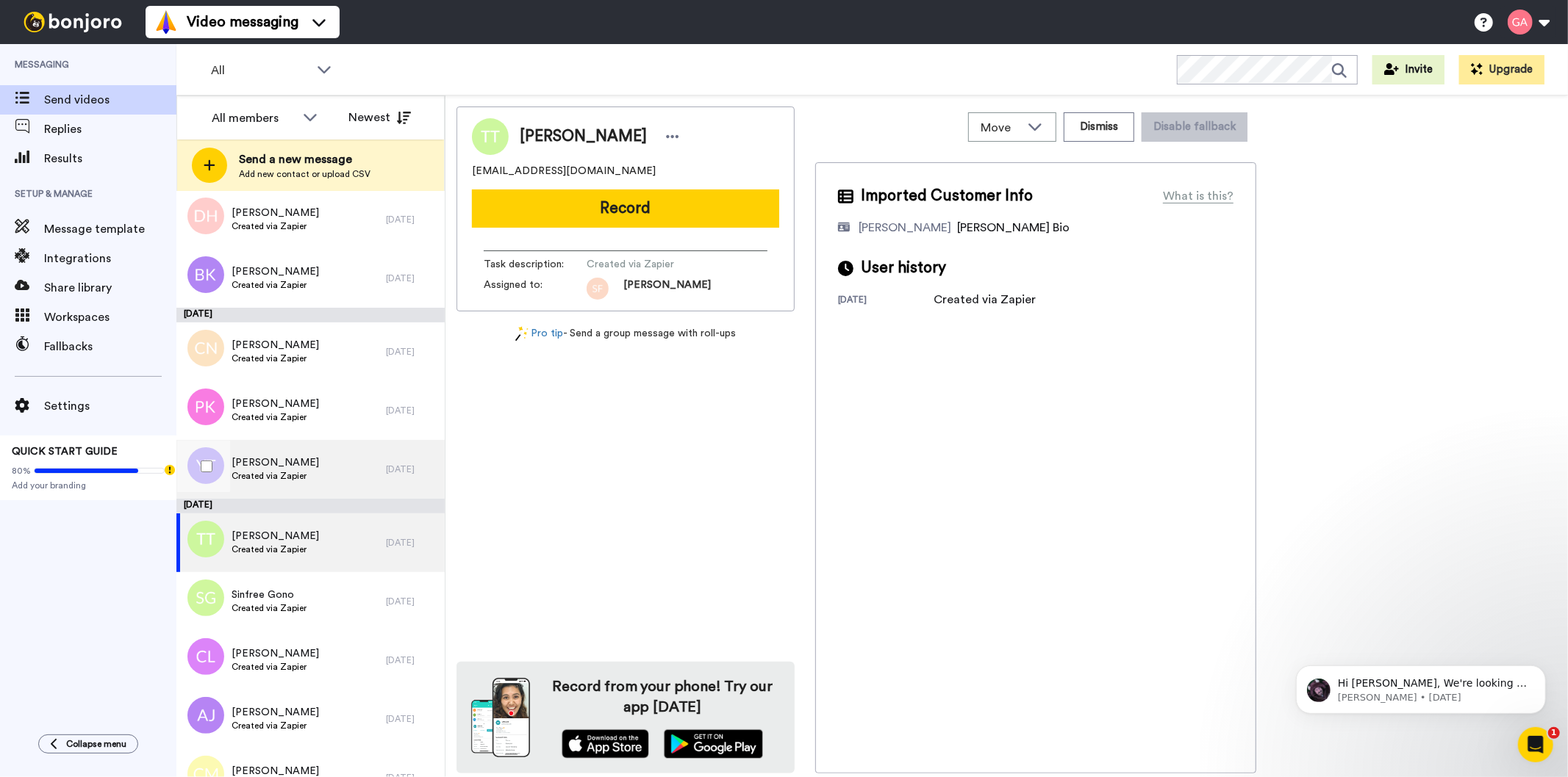
click at [298, 463] on span "[PERSON_NAME]" at bounding box center [274, 462] width 87 height 15
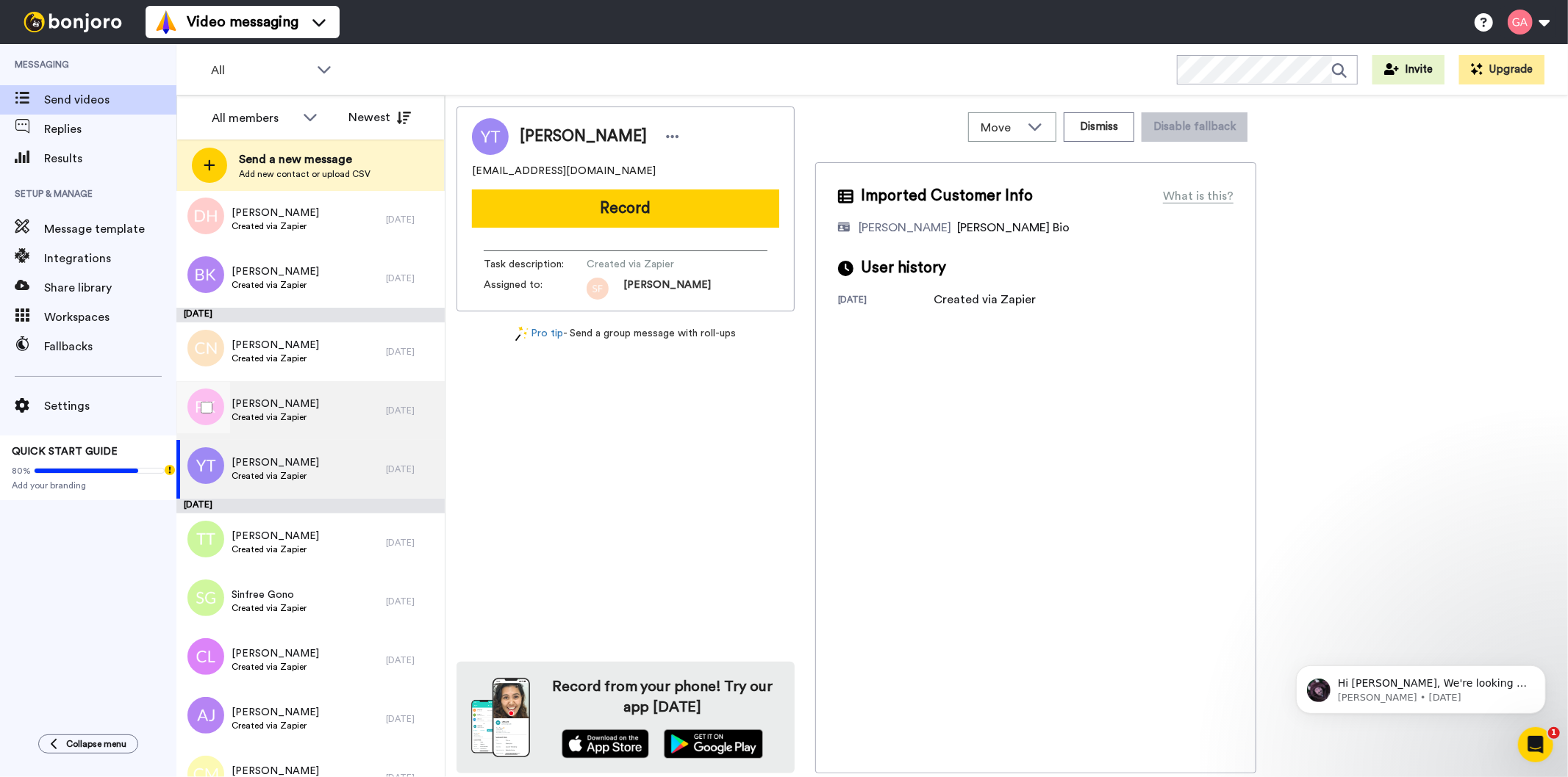
click at [280, 399] on span "[PERSON_NAME]" at bounding box center [274, 403] width 87 height 15
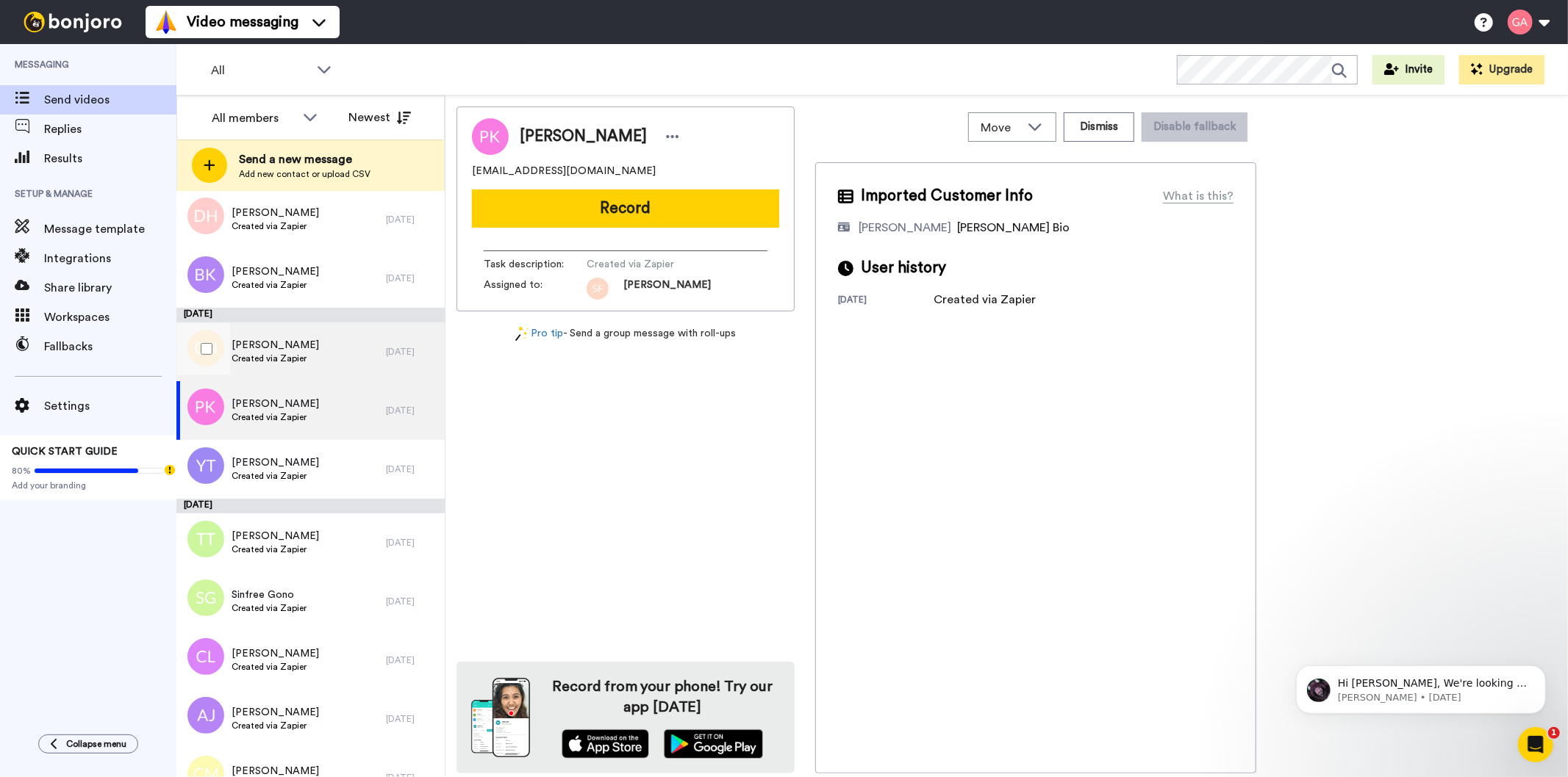
click at [275, 343] on span "[PERSON_NAME]" at bounding box center [274, 345] width 87 height 15
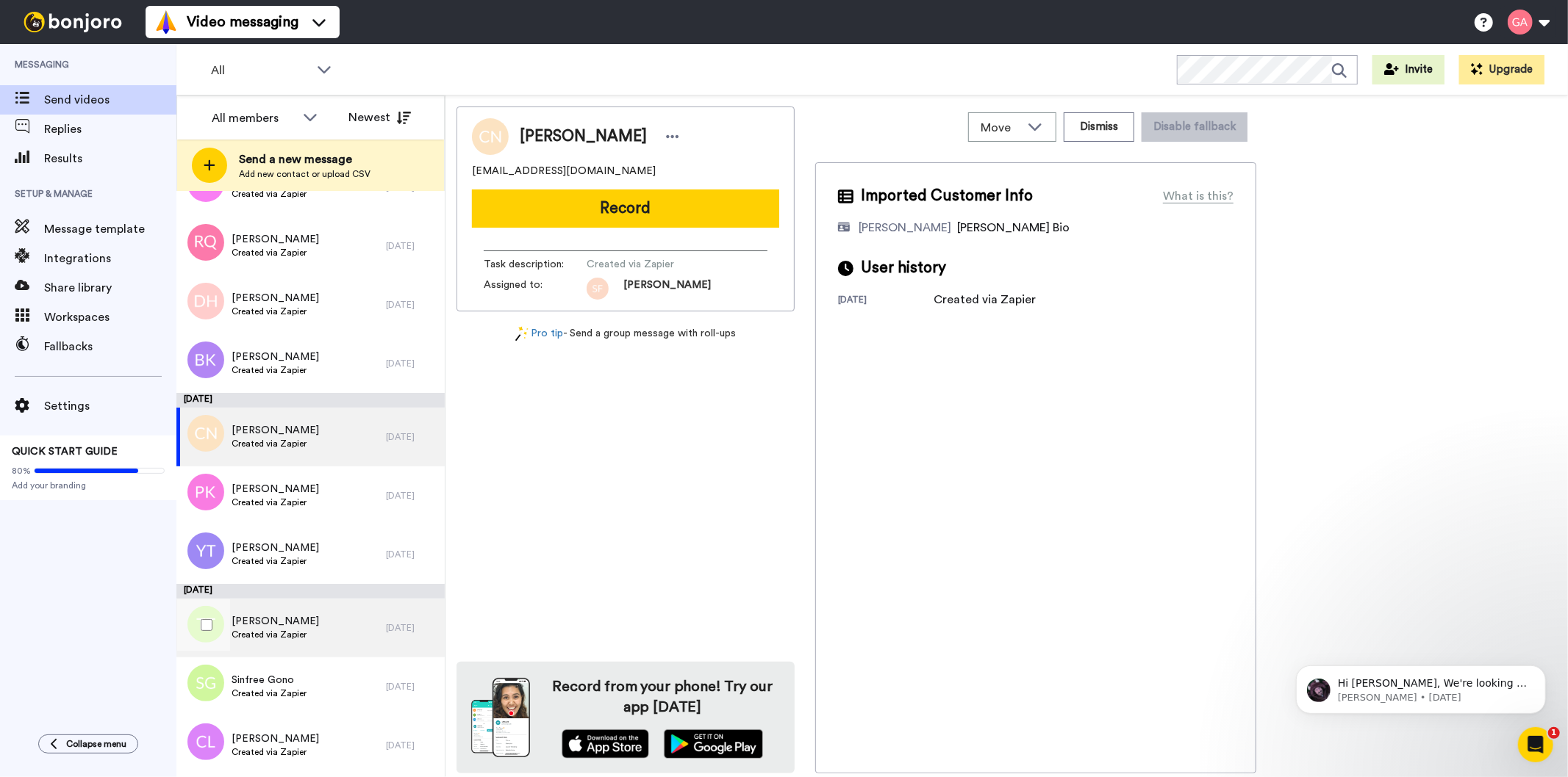
scroll to position [9653, 0]
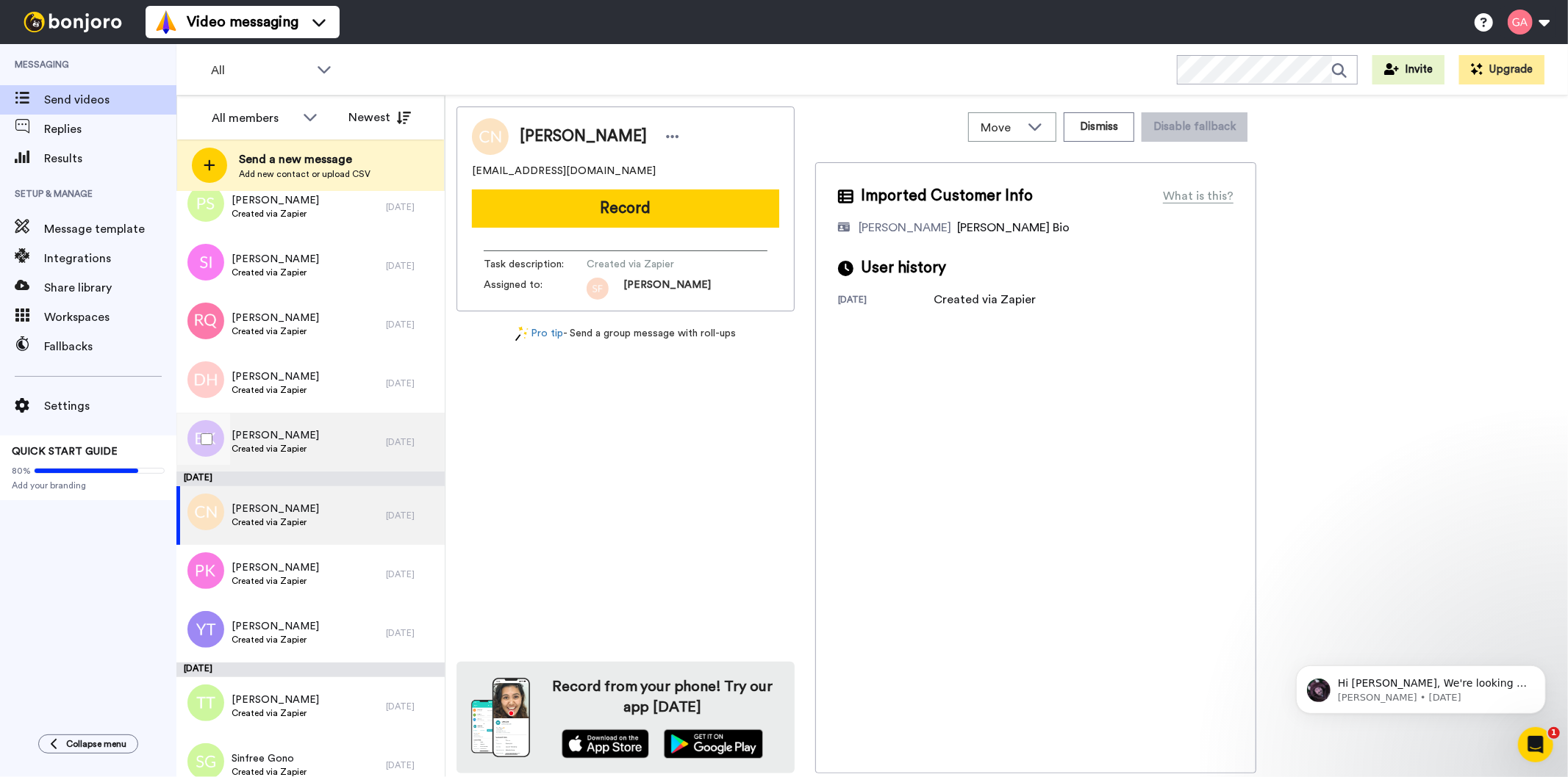
click at [303, 443] on span "Created via Zapier" at bounding box center [274, 448] width 87 height 11
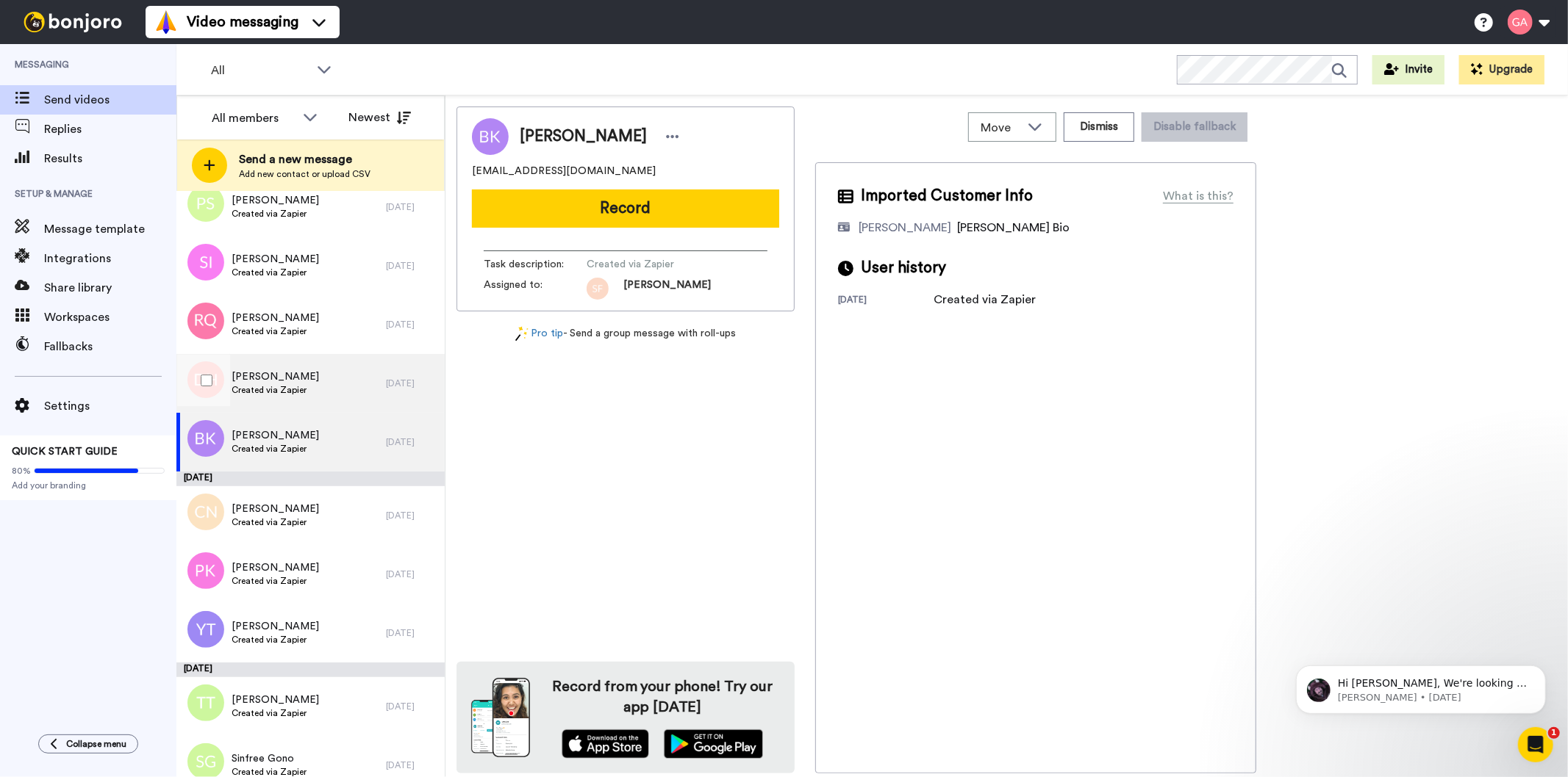
click at [307, 372] on div "[PERSON_NAME] Created via Zapier" at bounding box center [281, 383] width 209 height 59
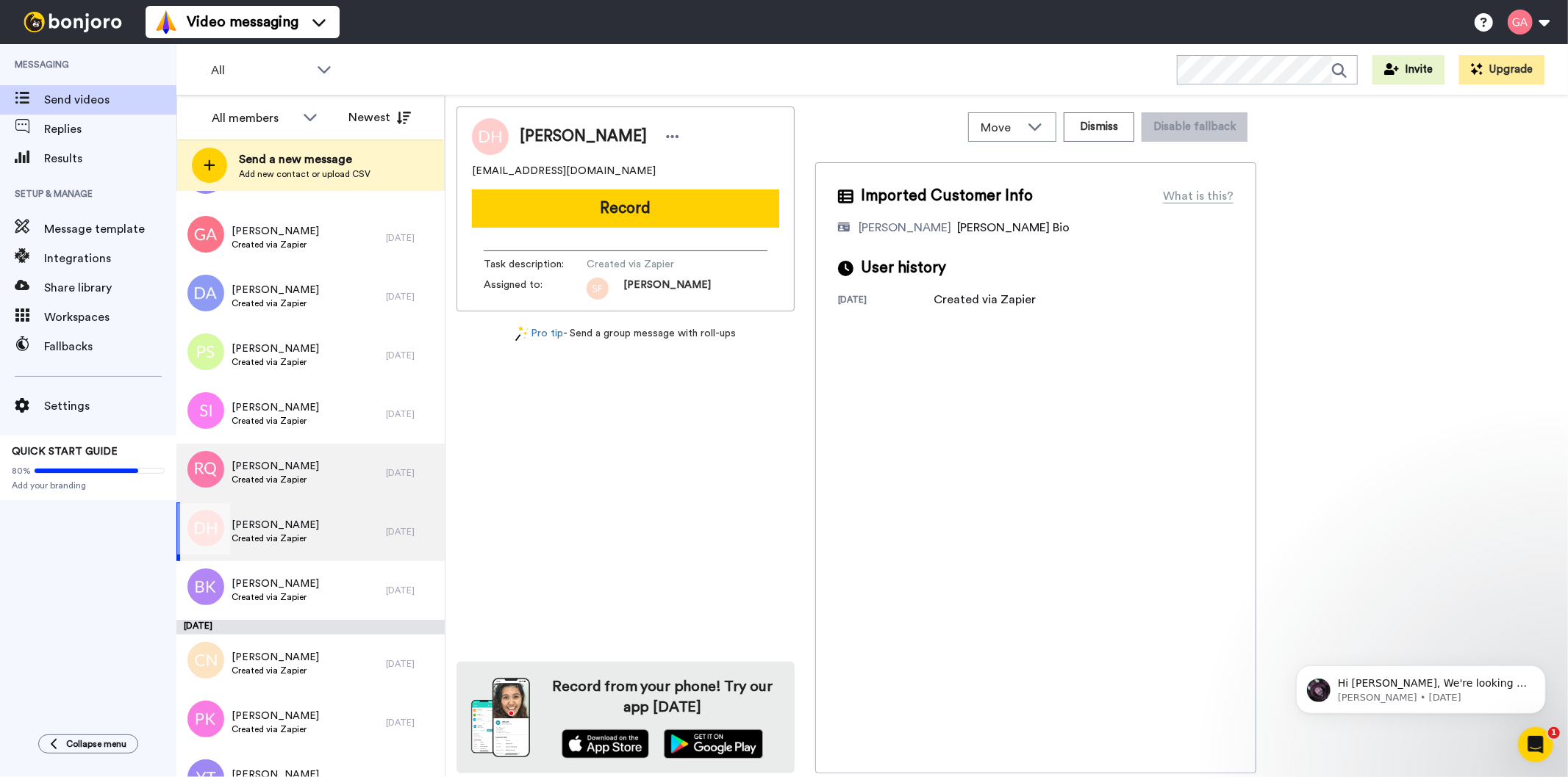
scroll to position [9489, 0]
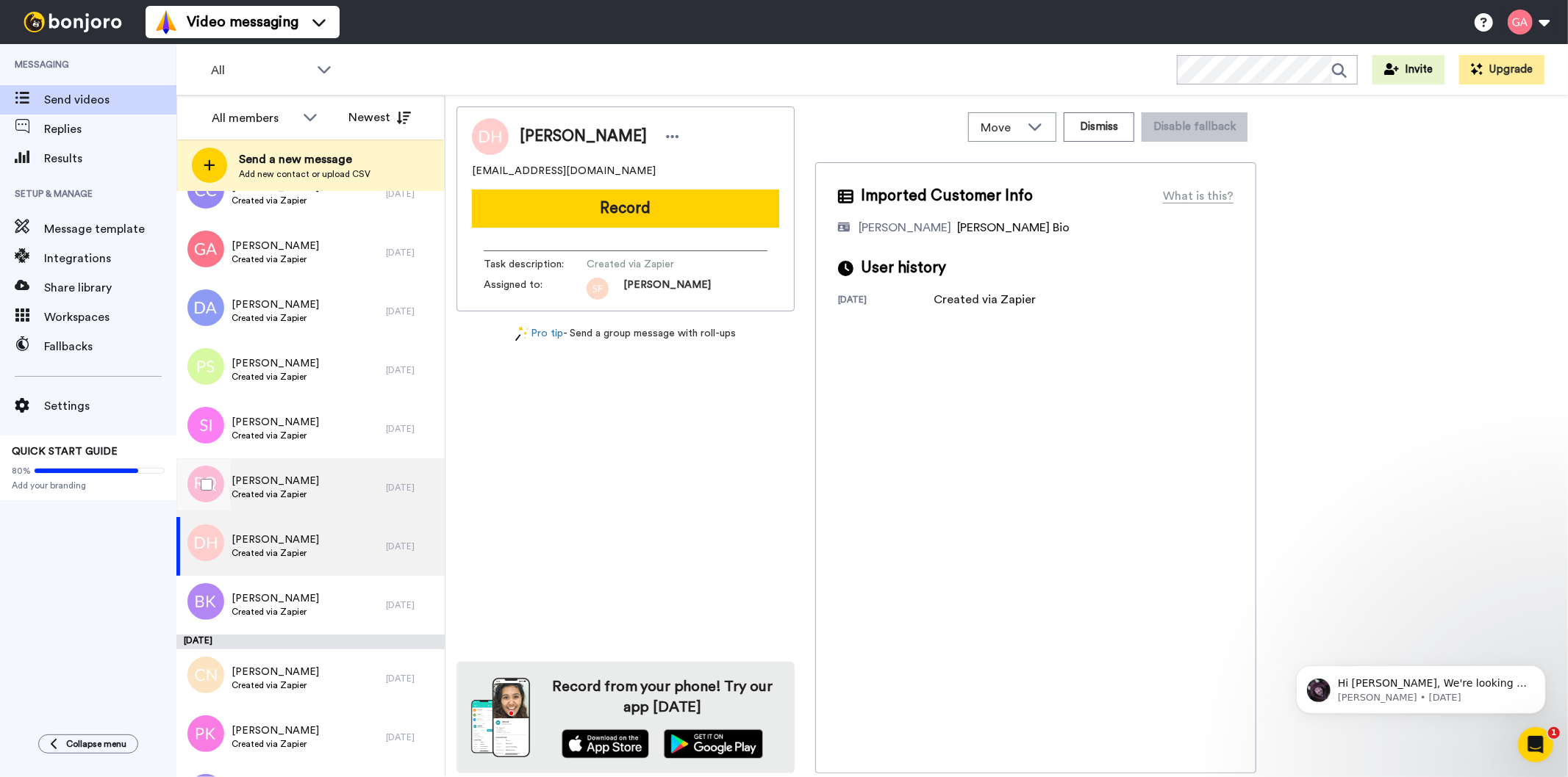
click at [303, 483] on span "[PERSON_NAME]" at bounding box center [274, 481] width 87 height 15
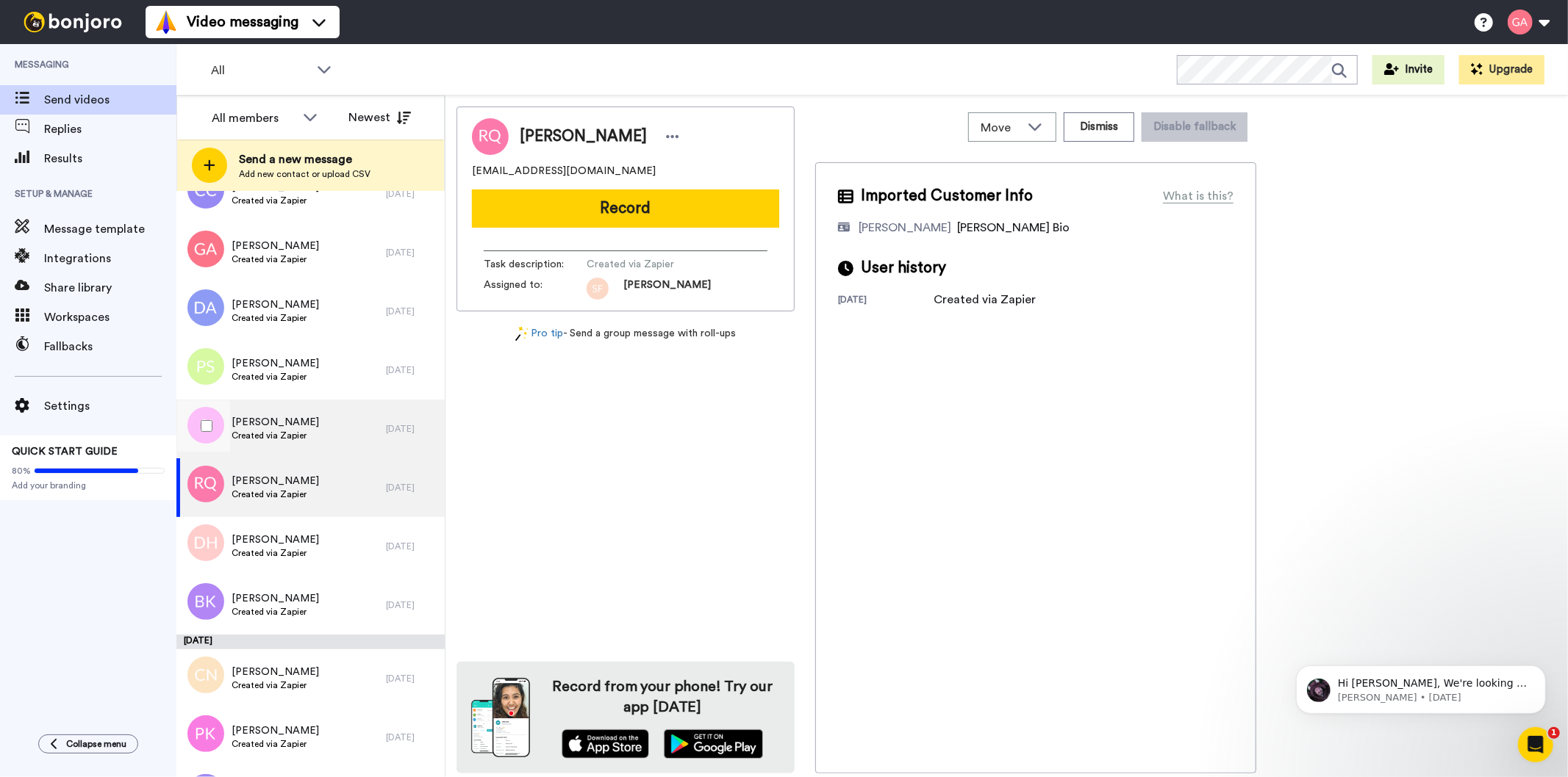
click at [303, 419] on span "[PERSON_NAME]" at bounding box center [274, 422] width 87 height 15
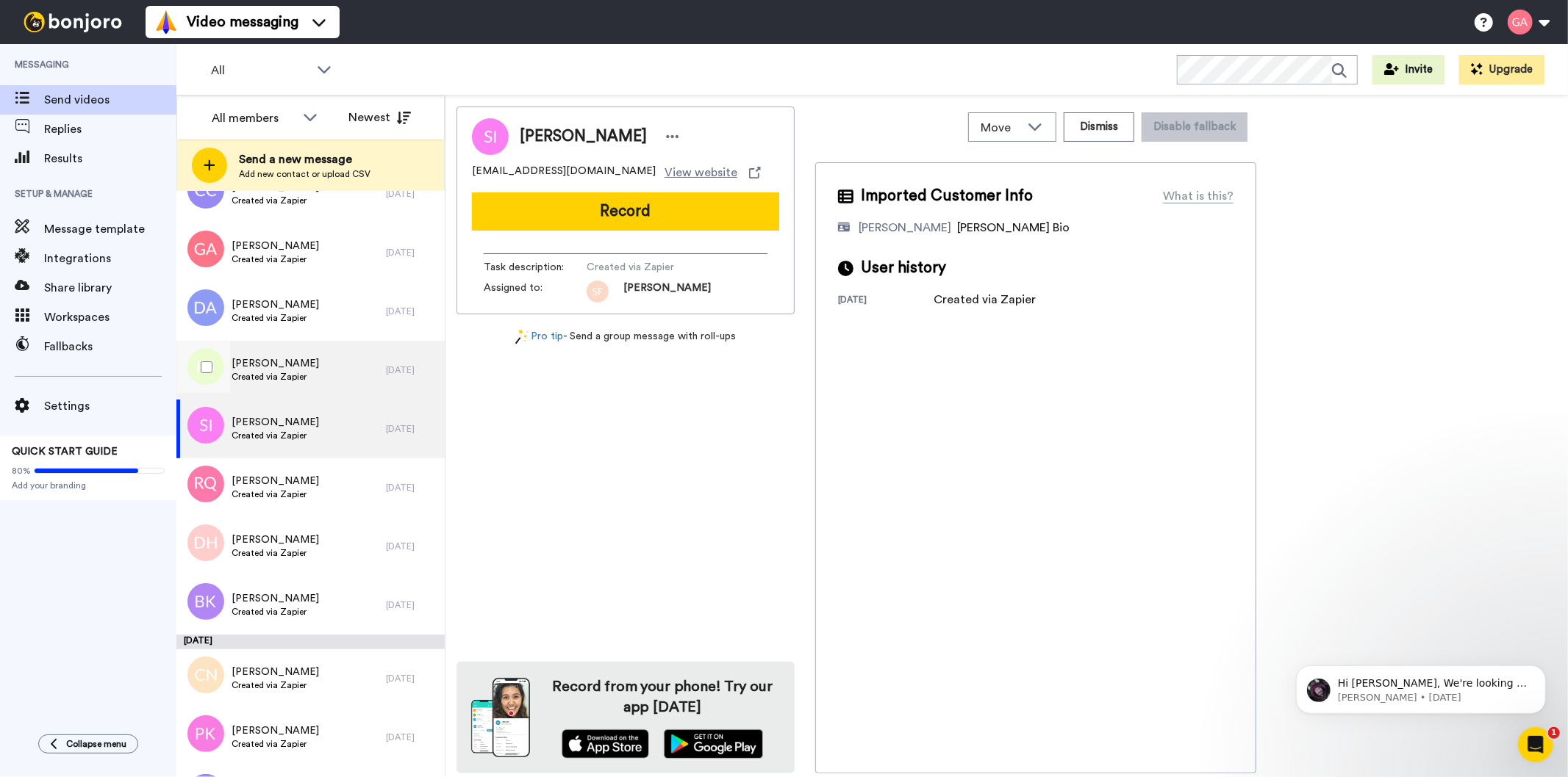
click at [306, 367] on span "[PERSON_NAME]" at bounding box center [274, 363] width 87 height 15
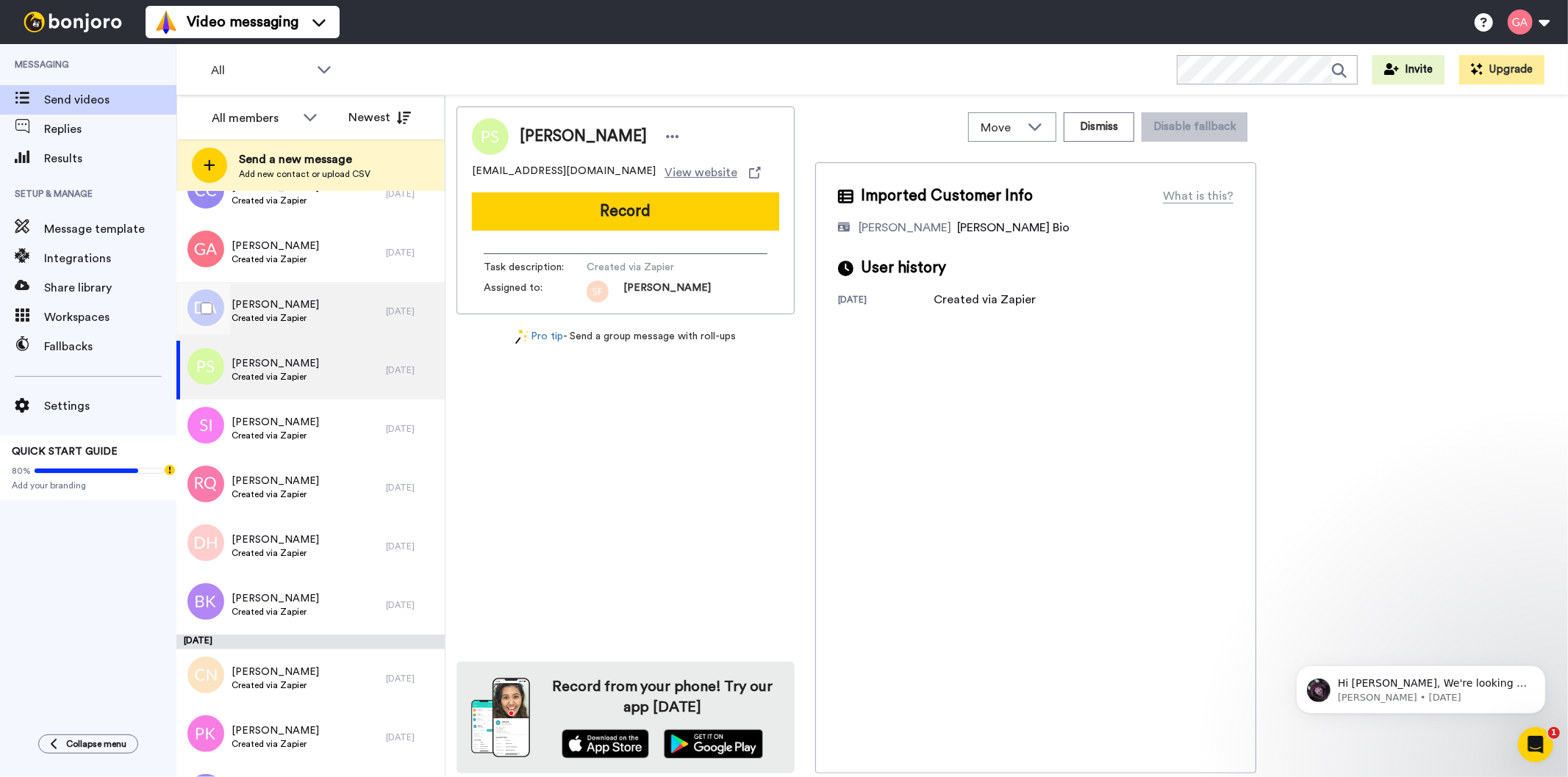
click at [313, 306] on div "[PERSON_NAME] Created via Zapier" at bounding box center [281, 311] width 209 height 59
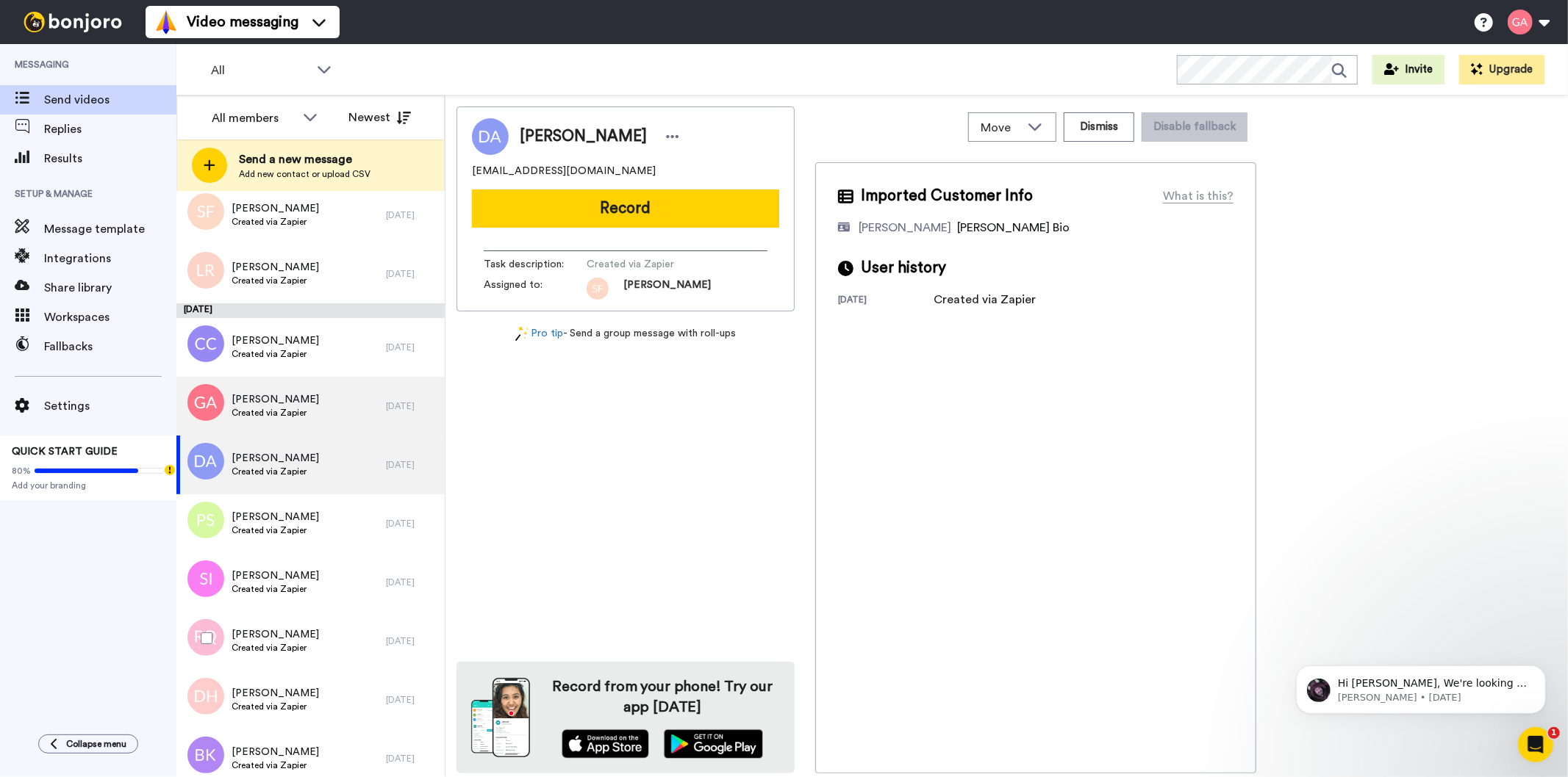
scroll to position [9327, 0]
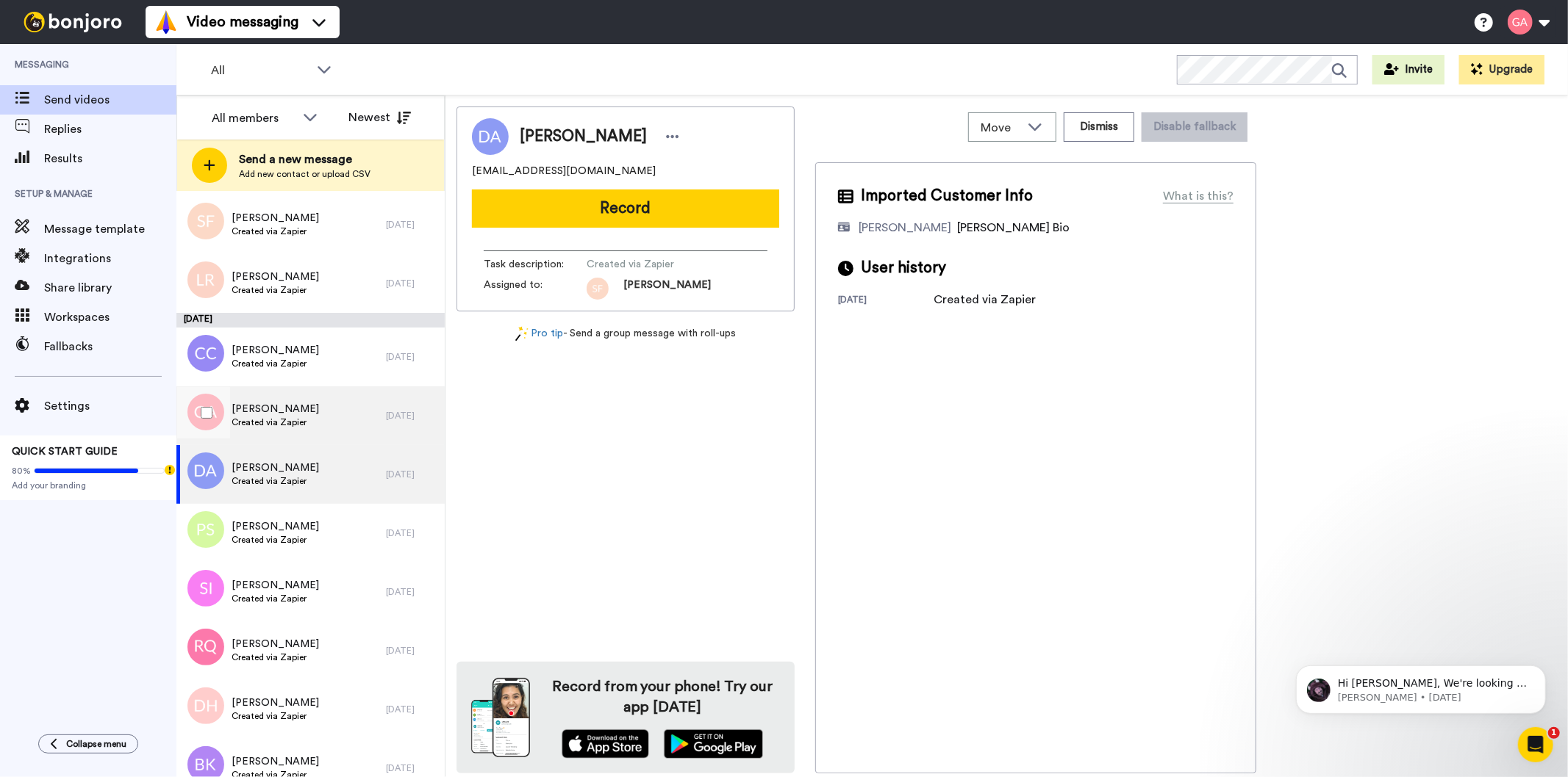
click at [304, 421] on span "Created via Zapier" at bounding box center [274, 422] width 87 height 11
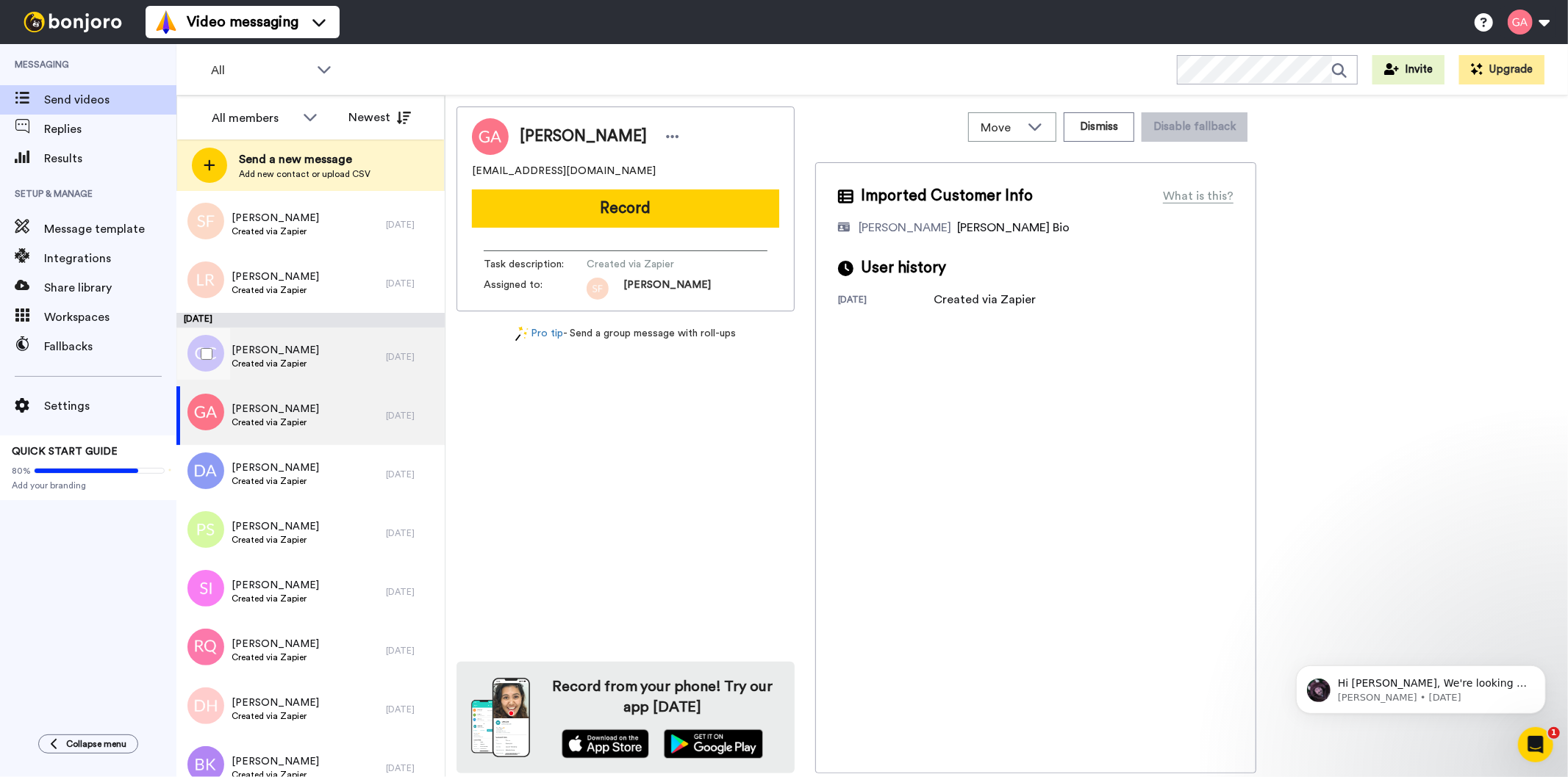
click at [305, 347] on span "[PERSON_NAME]" at bounding box center [274, 350] width 87 height 15
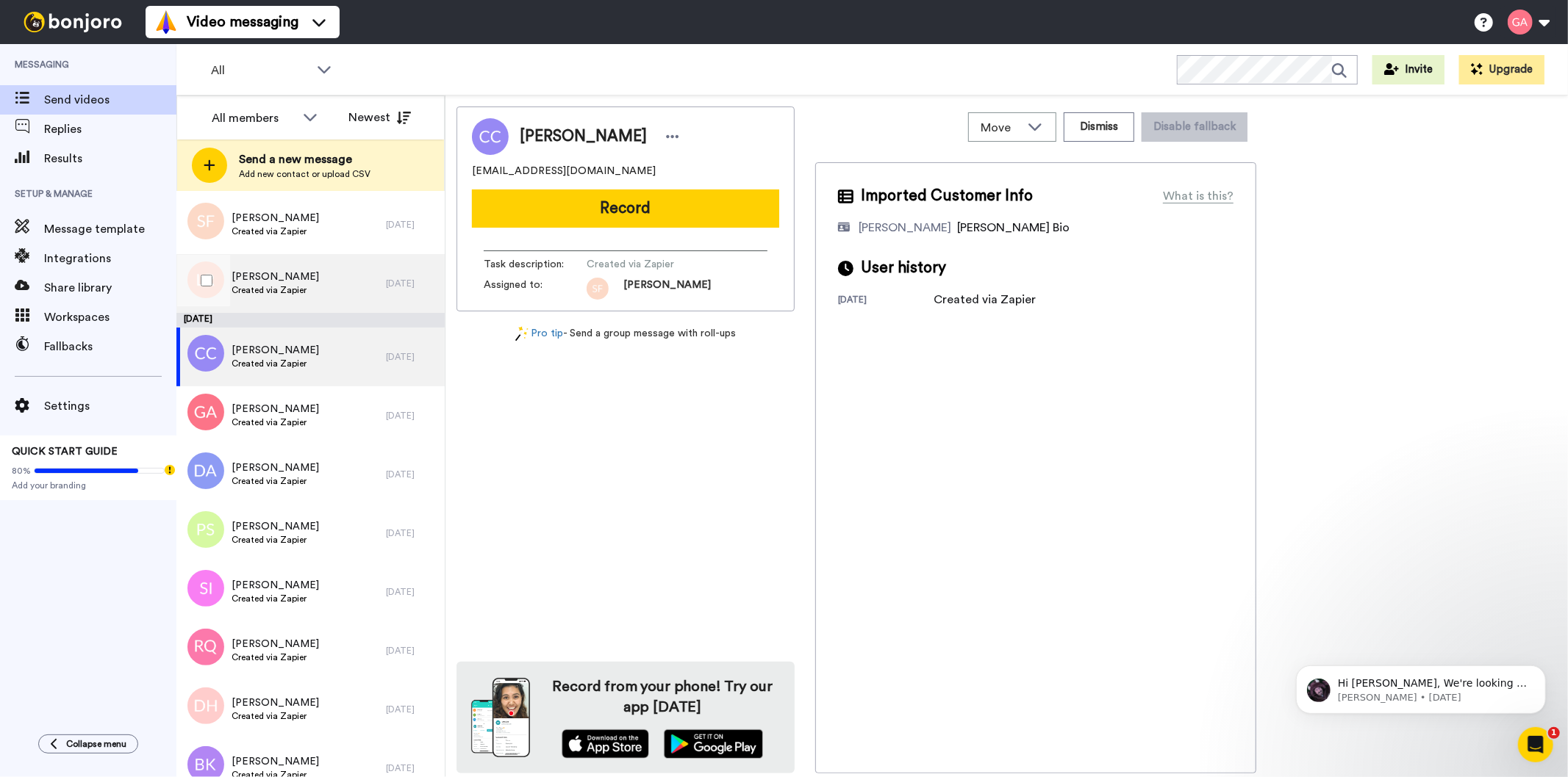
click at [299, 275] on span "[PERSON_NAME]" at bounding box center [274, 277] width 87 height 15
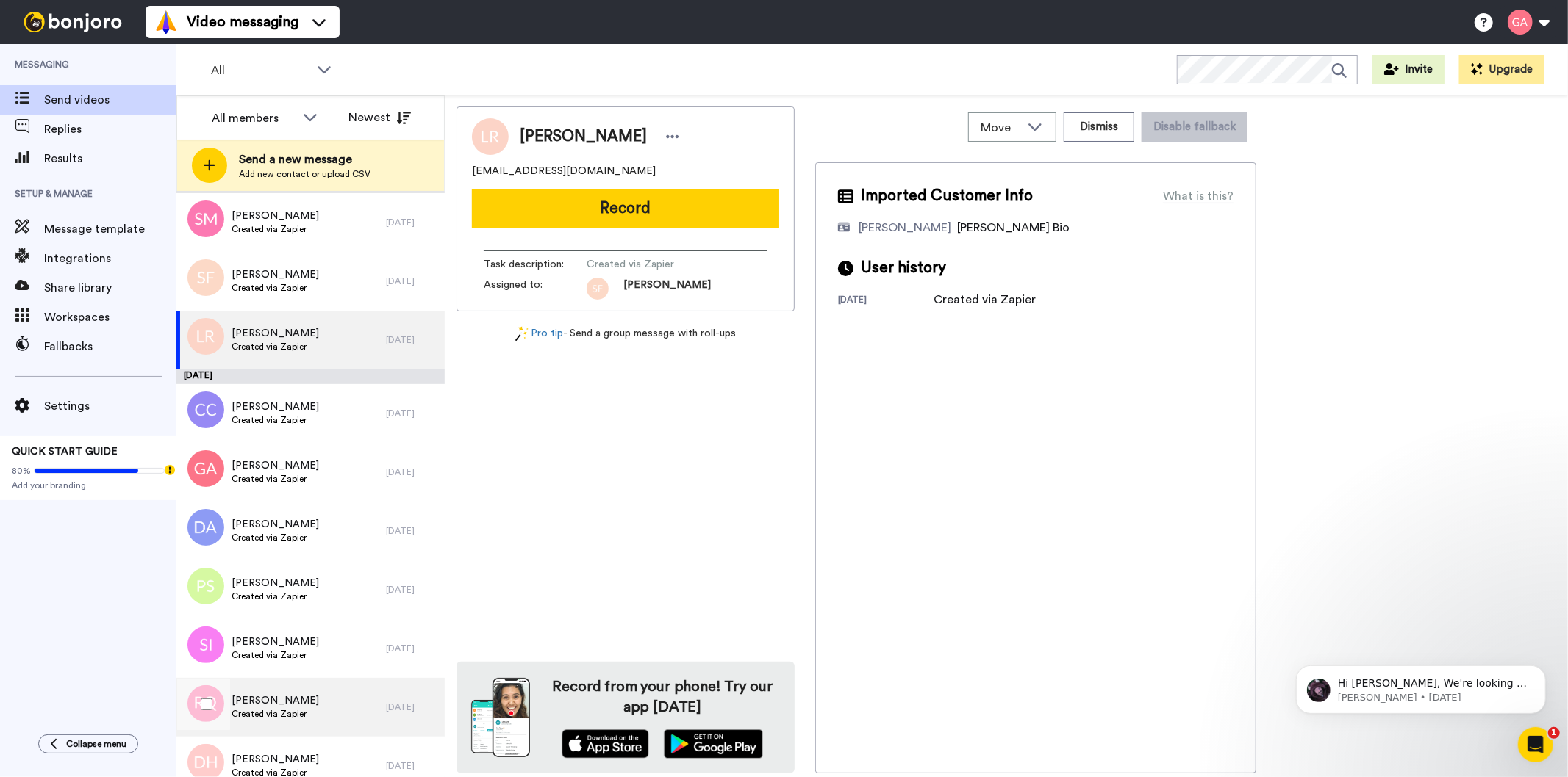
scroll to position [9245, 0]
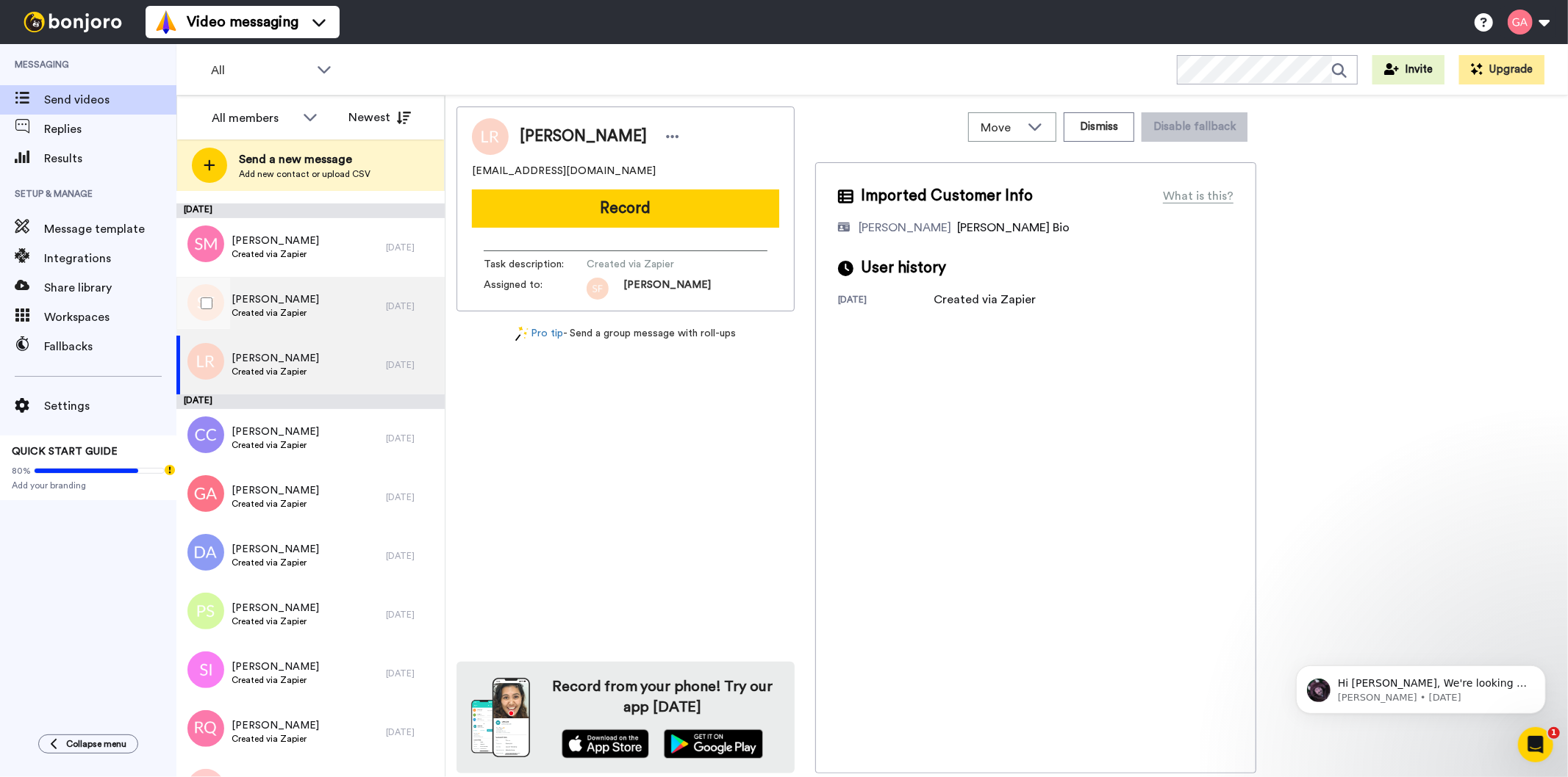
click at [295, 300] on span "[PERSON_NAME]" at bounding box center [274, 300] width 87 height 15
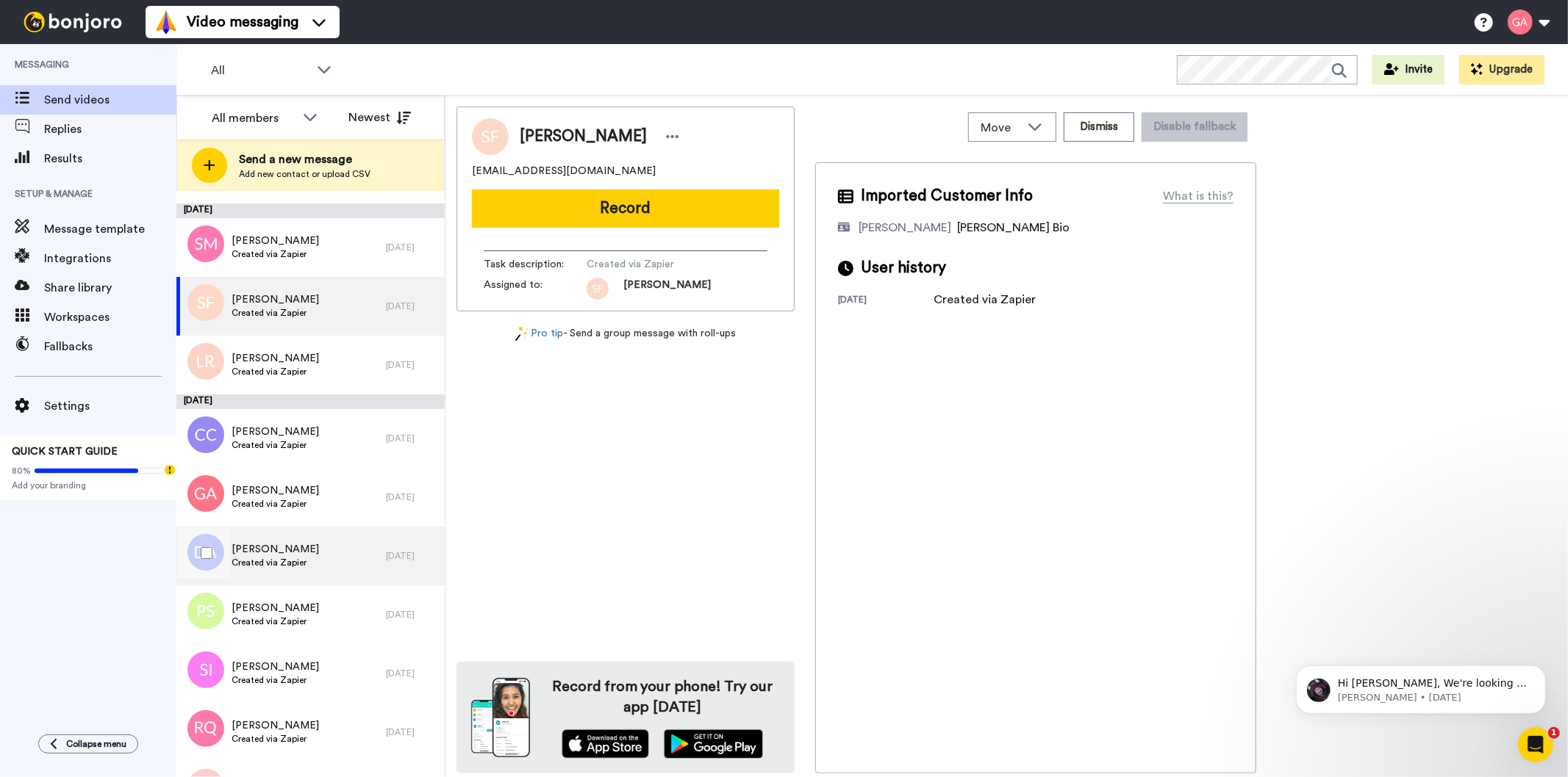
scroll to position [9163, 0]
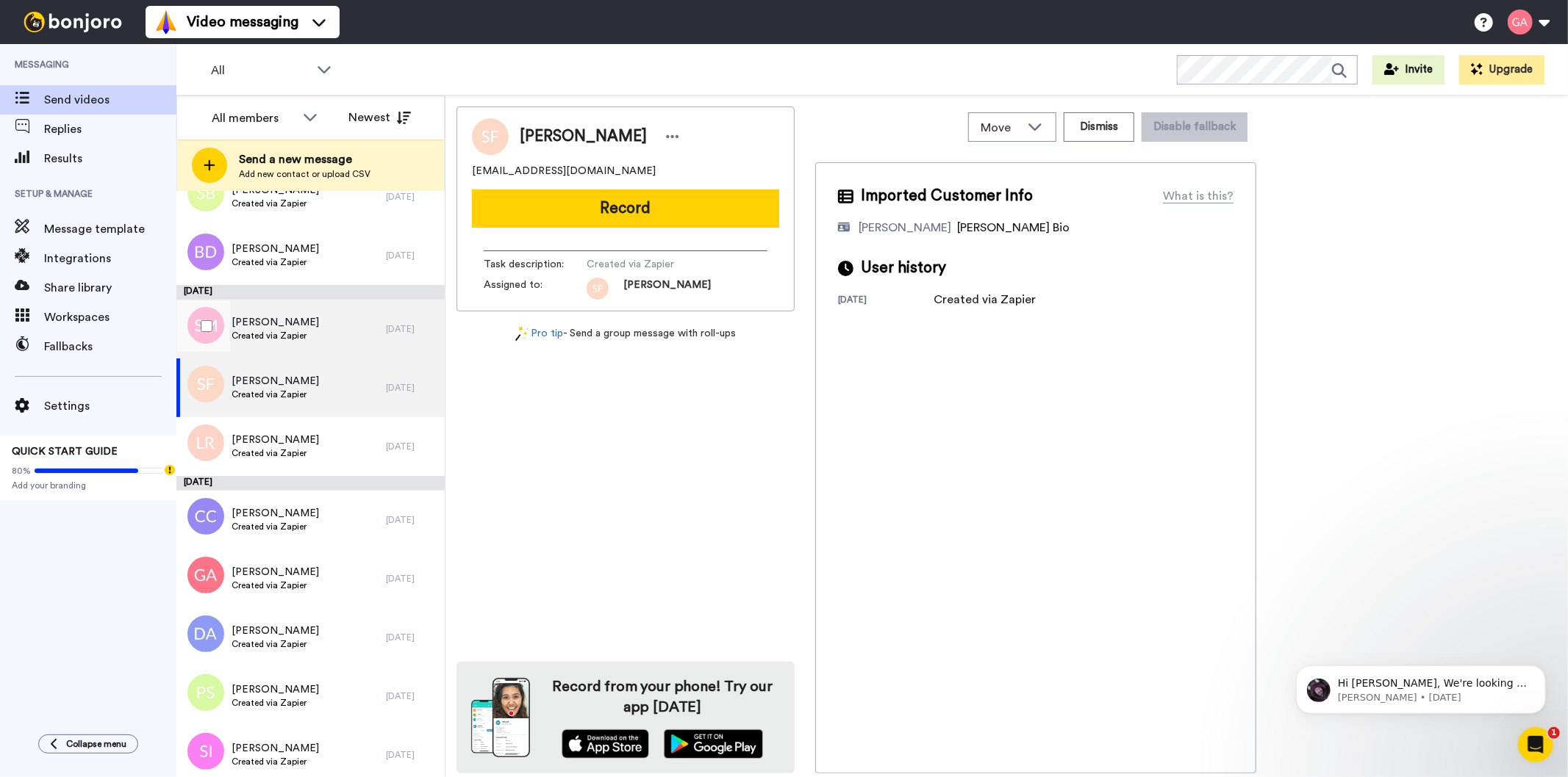
click at [307, 332] on div "[PERSON_NAME] Created via Zapier" at bounding box center [281, 329] width 209 height 59
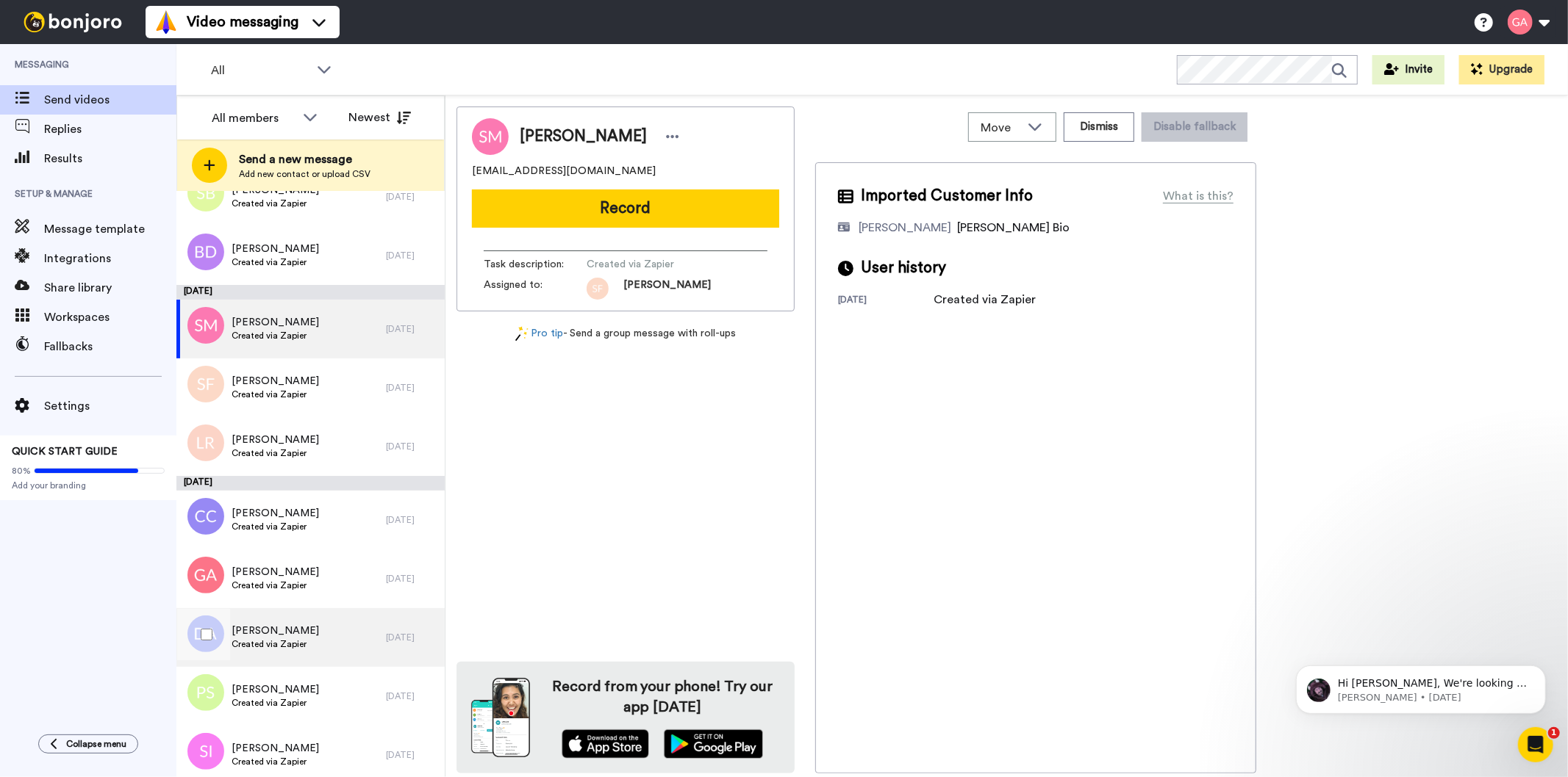
scroll to position [9001, 0]
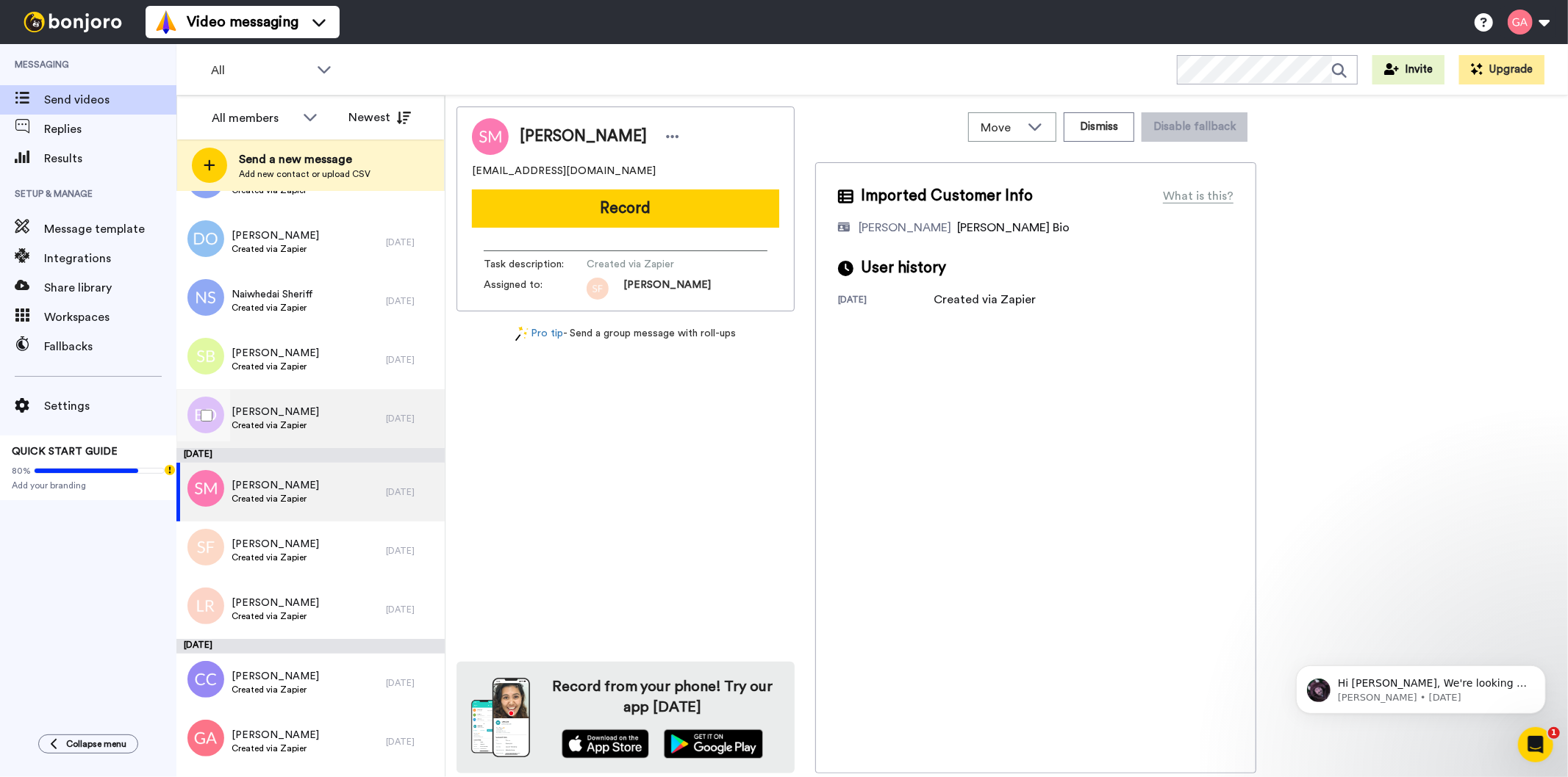
click at [307, 420] on div "[PERSON_NAME] Created via Zapier" at bounding box center [281, 418] width 209 height 59
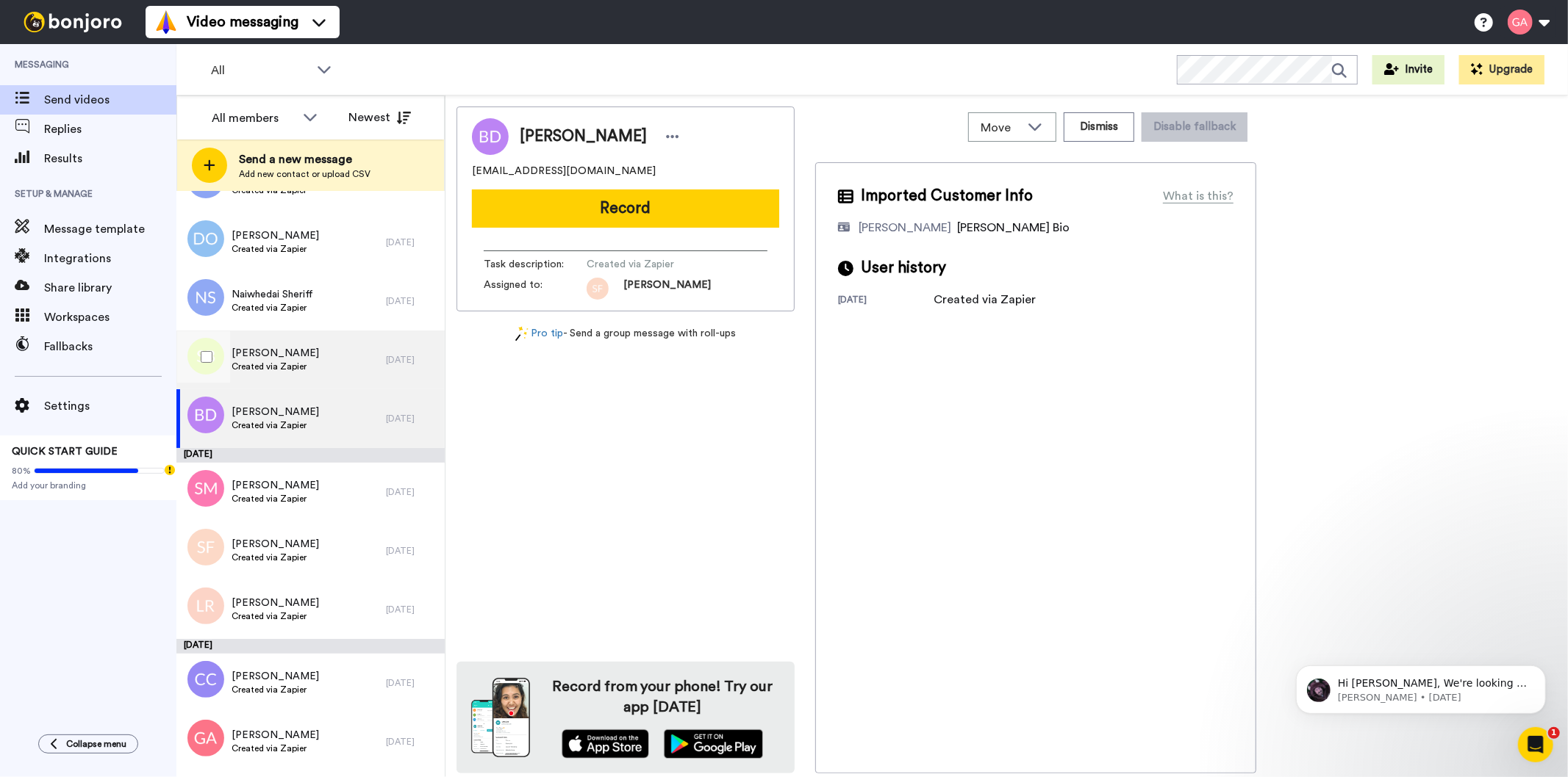
click at [306, 351] on div "[PERSON_NAME] Created via Zapier" at bounding box center [281, 359] width 209 height 59
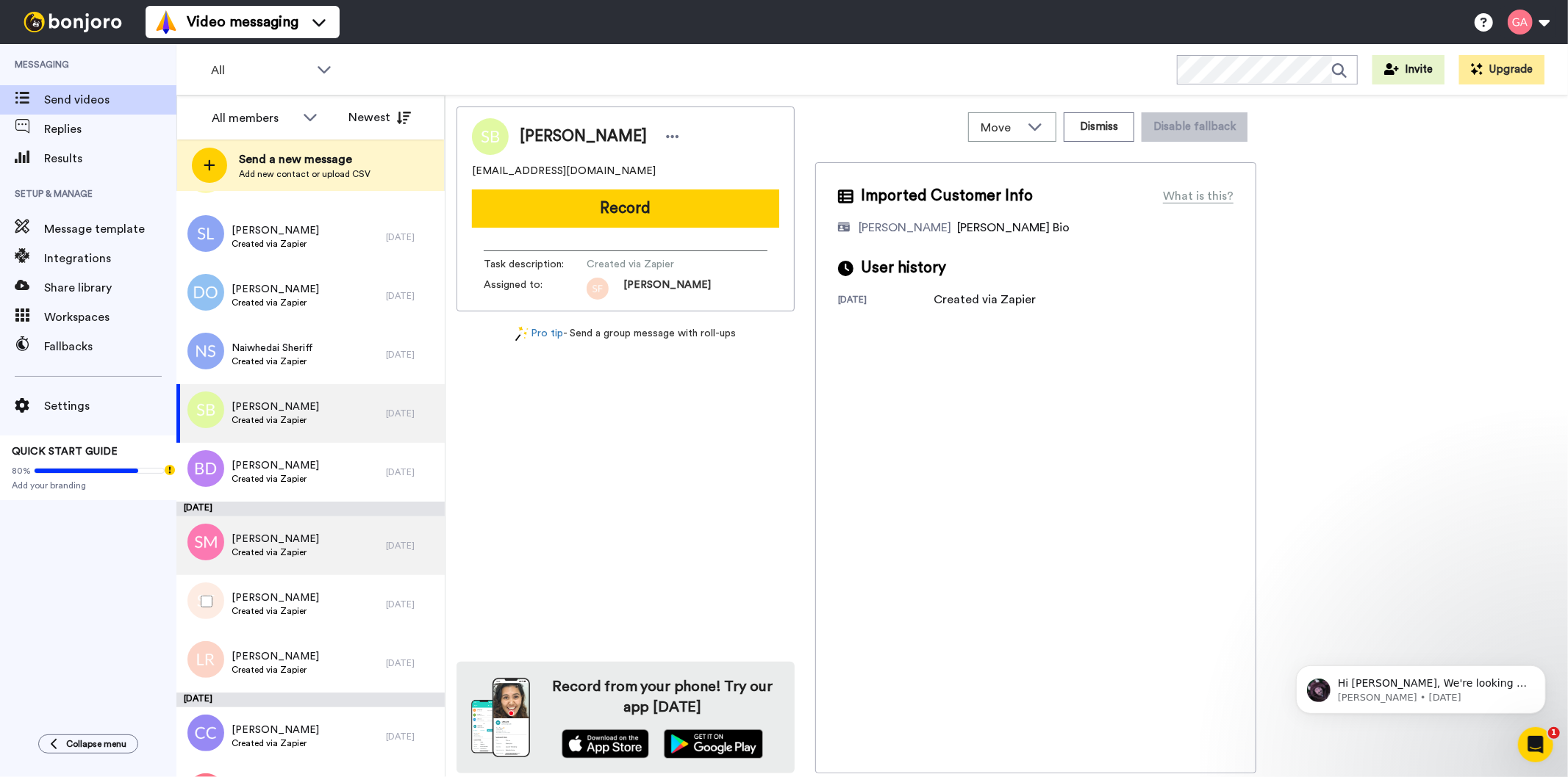
scroll to position [8918, 0]
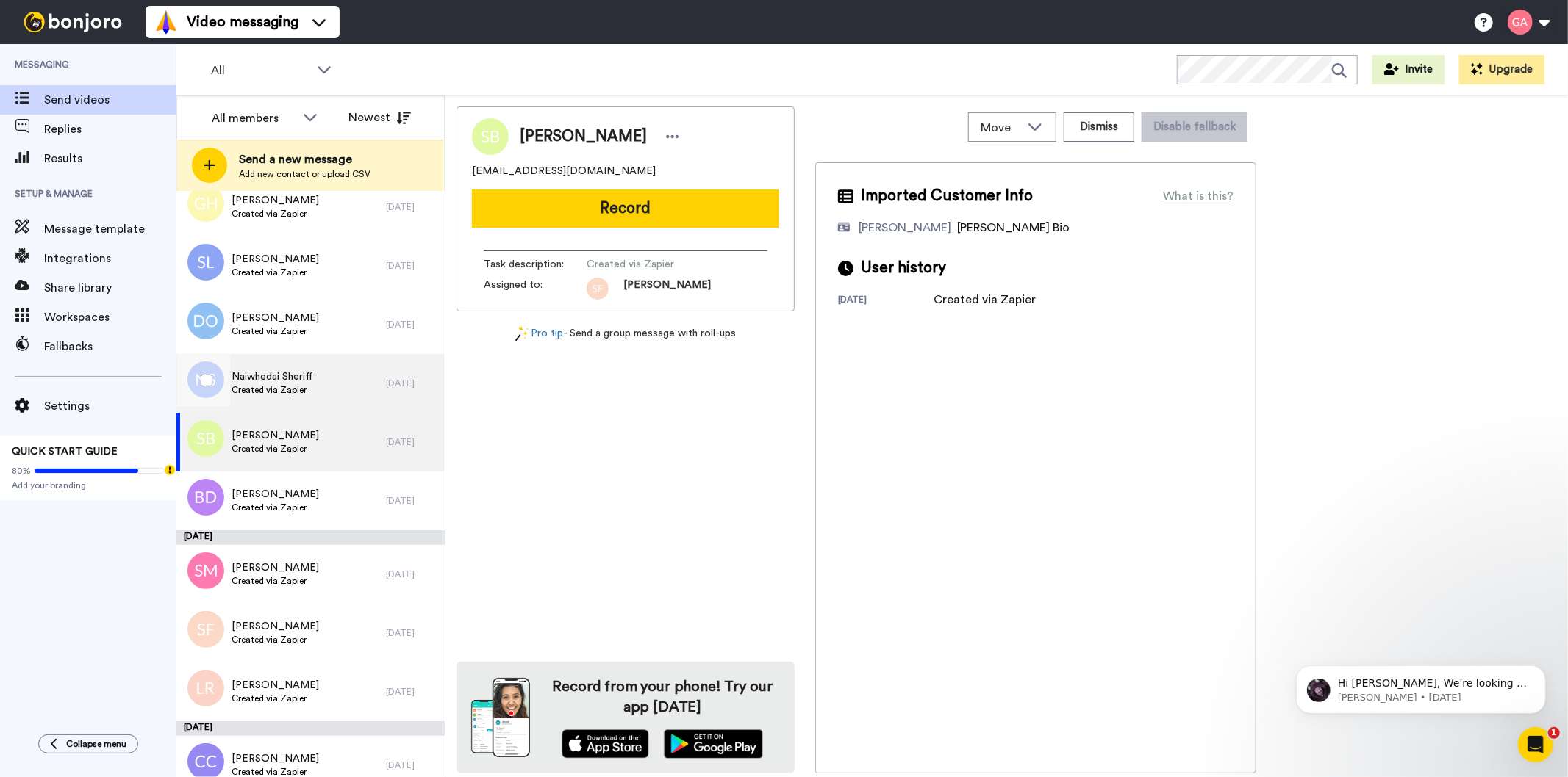
click at [288, 381] on span "Naiwhedai Sheriff" at bounding box center [272, 376] width 82 height 15
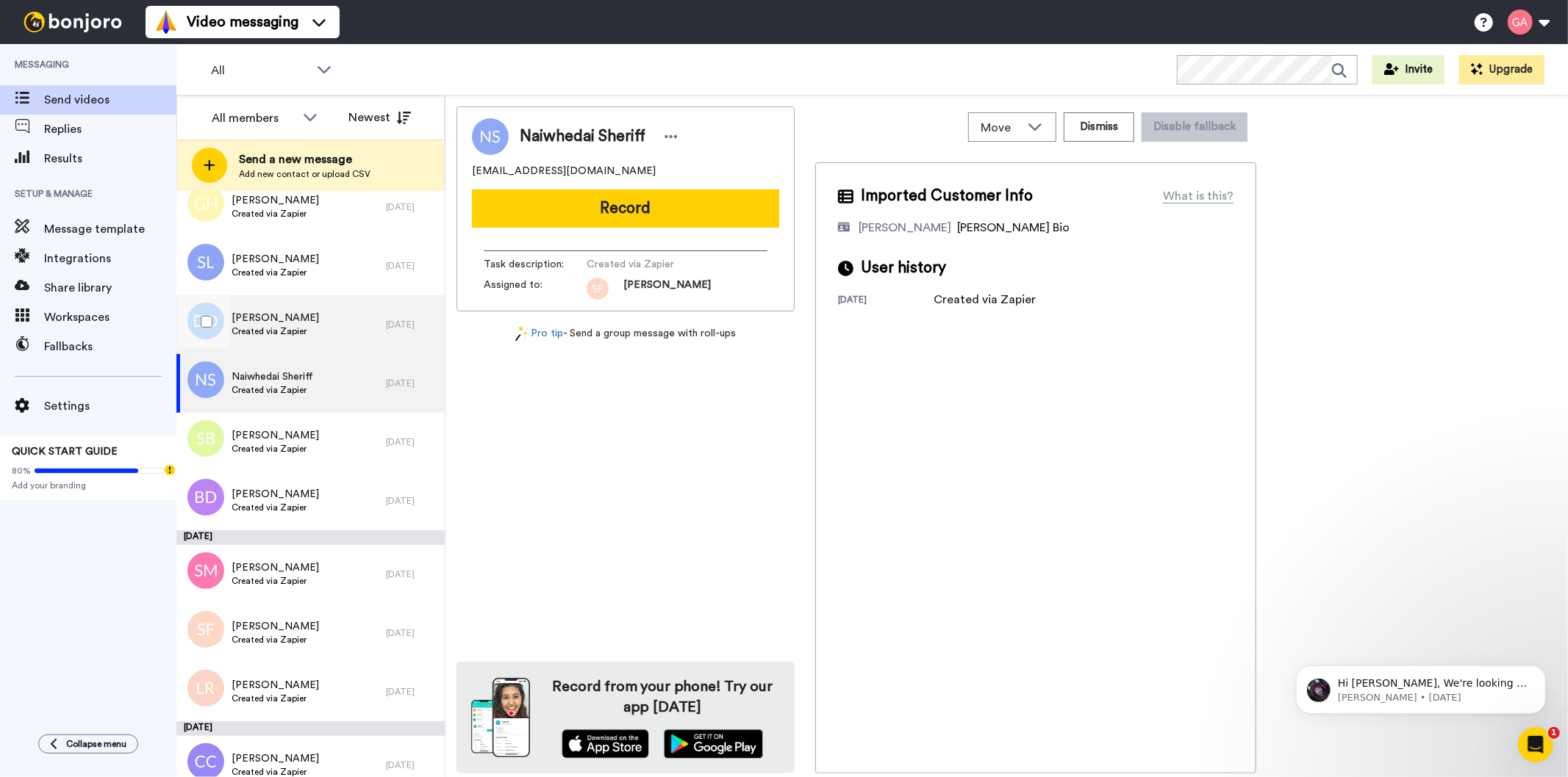
click at [320, 329] on div "[PERSON_NAME] Created via Zapier" at bounding box center [281, 324] width 209 height 59
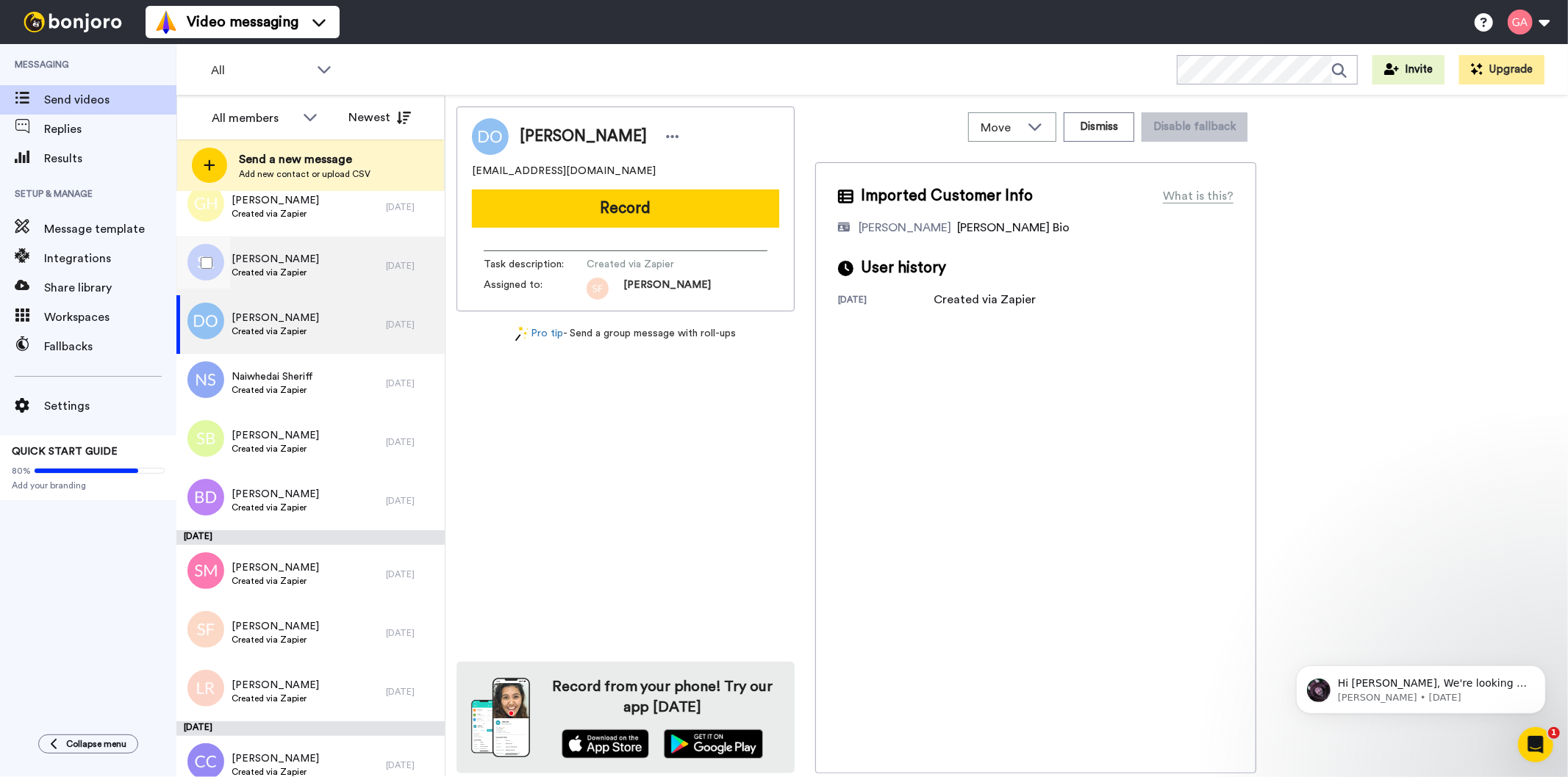
click at [317, 261] on div "[PERSON_NAME] Created via Zapier" at bounding box center [281, 265] width 209 height 59
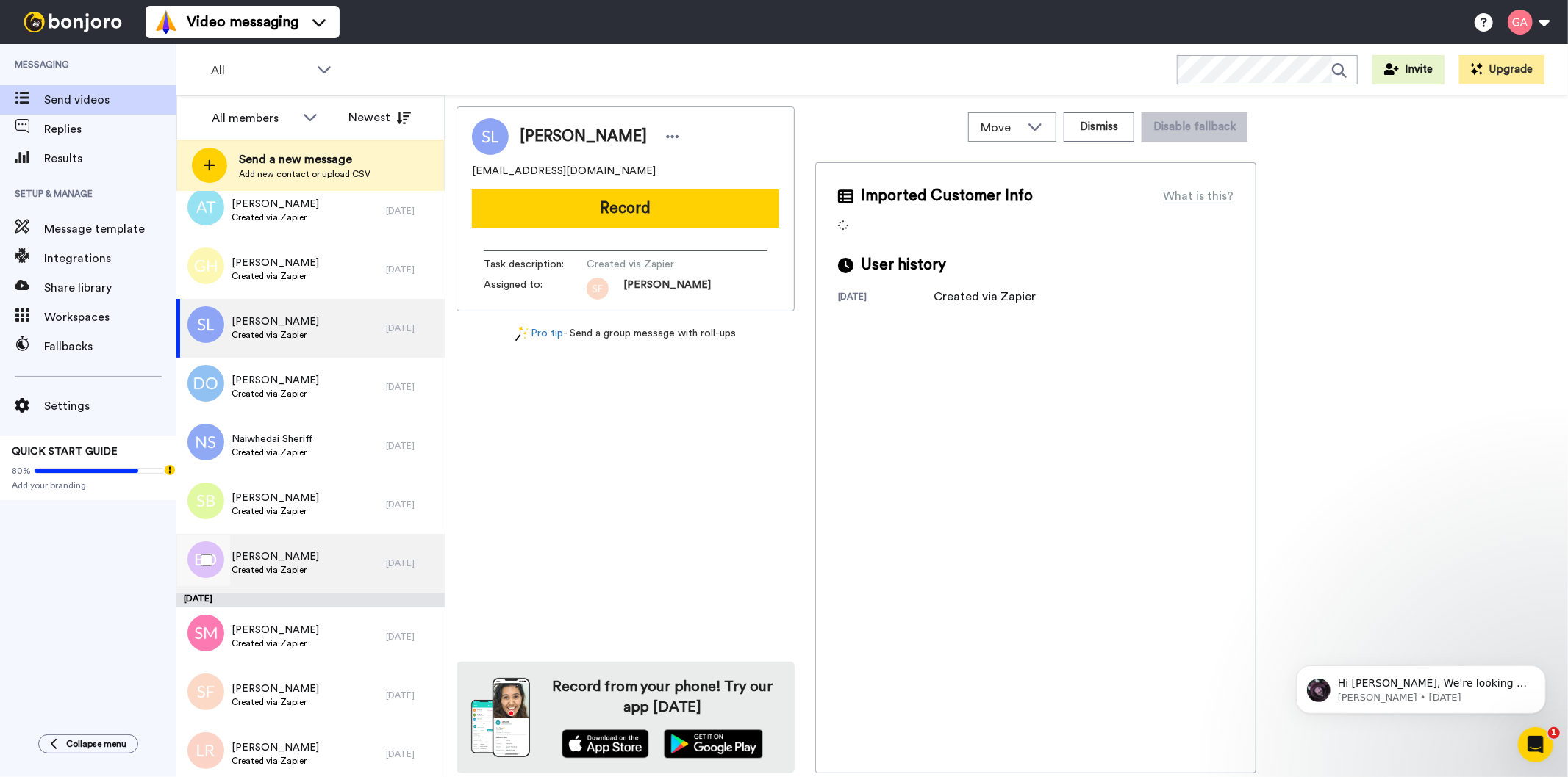
scroll to position [8836, 0]
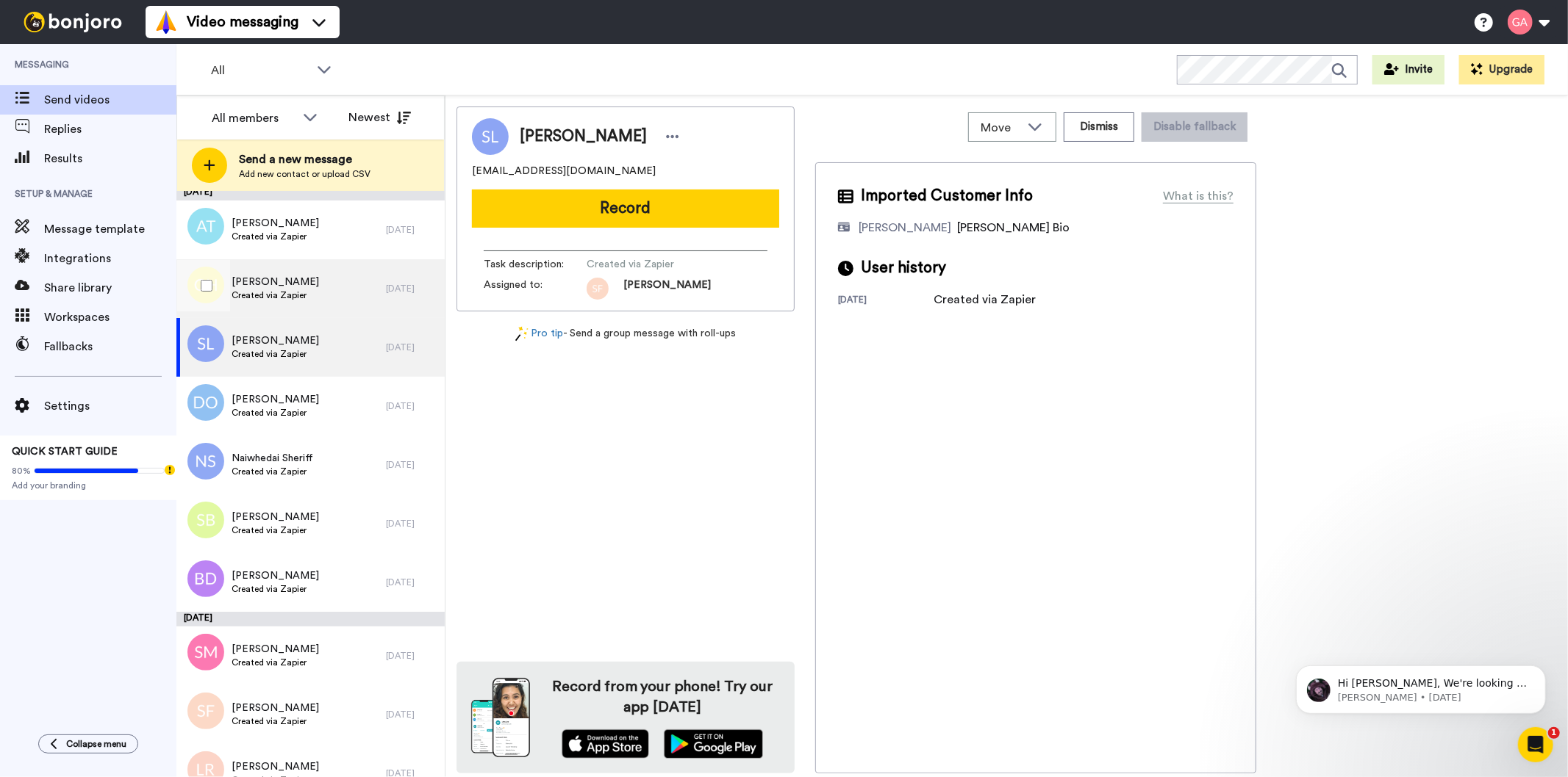
click at [288, 295] on span "Created via Zapier" at bounding box center [274, 294] width 87 height 11
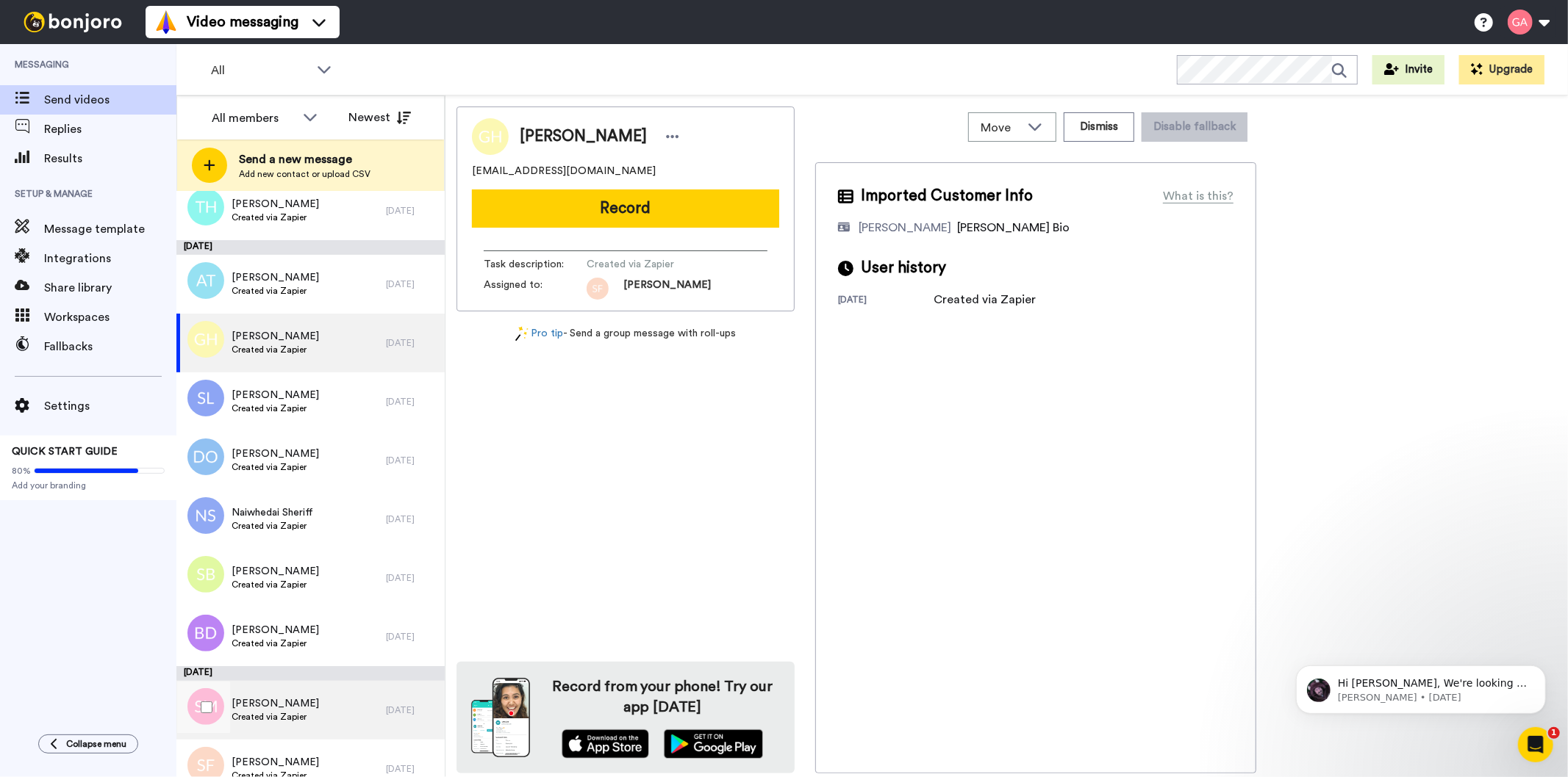
scroll to position [8754, 0]
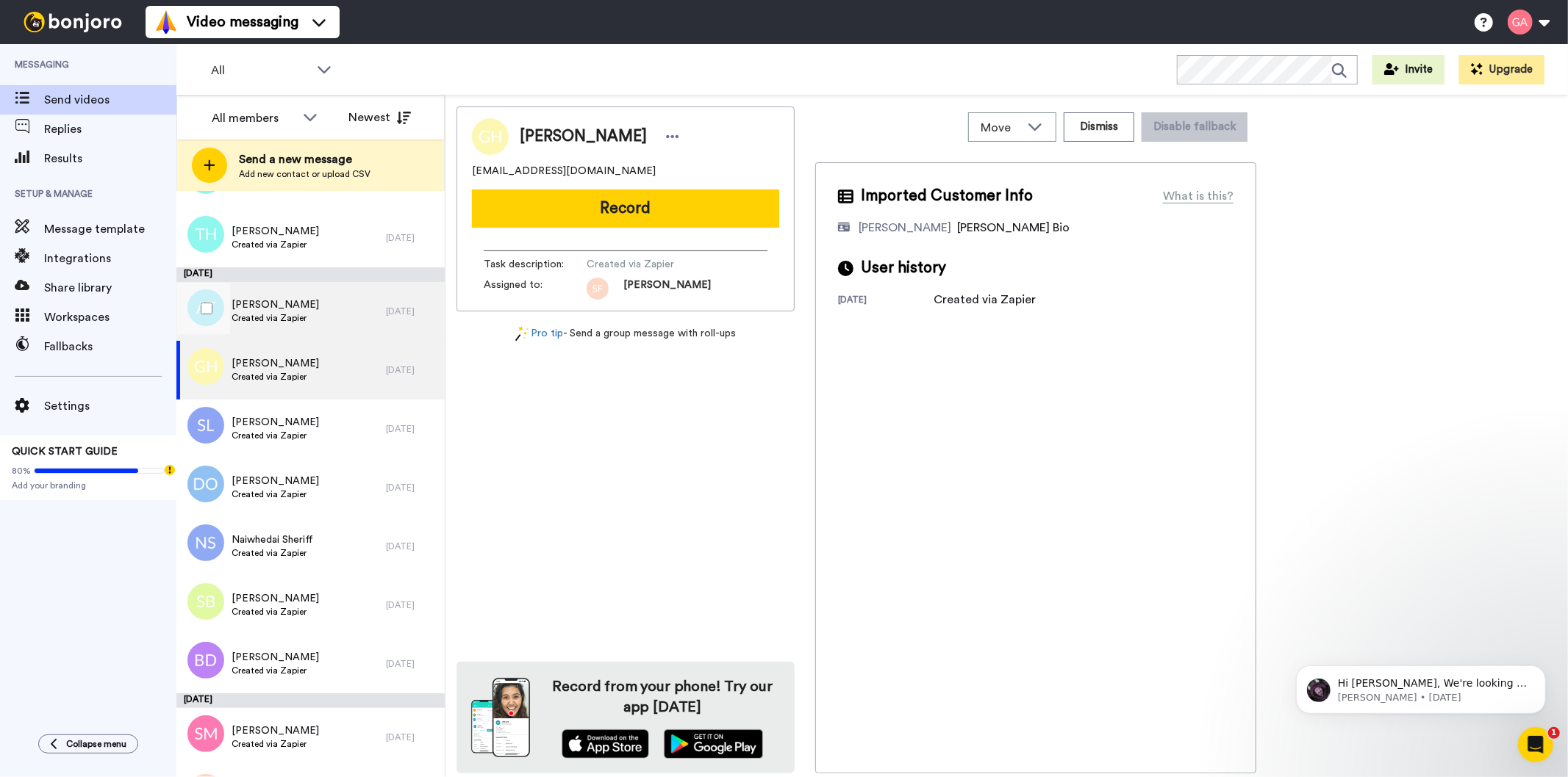
click at [302, 302] on span "[PERSON_NAME]" at bounding box center [274, 305] width 87 height 15
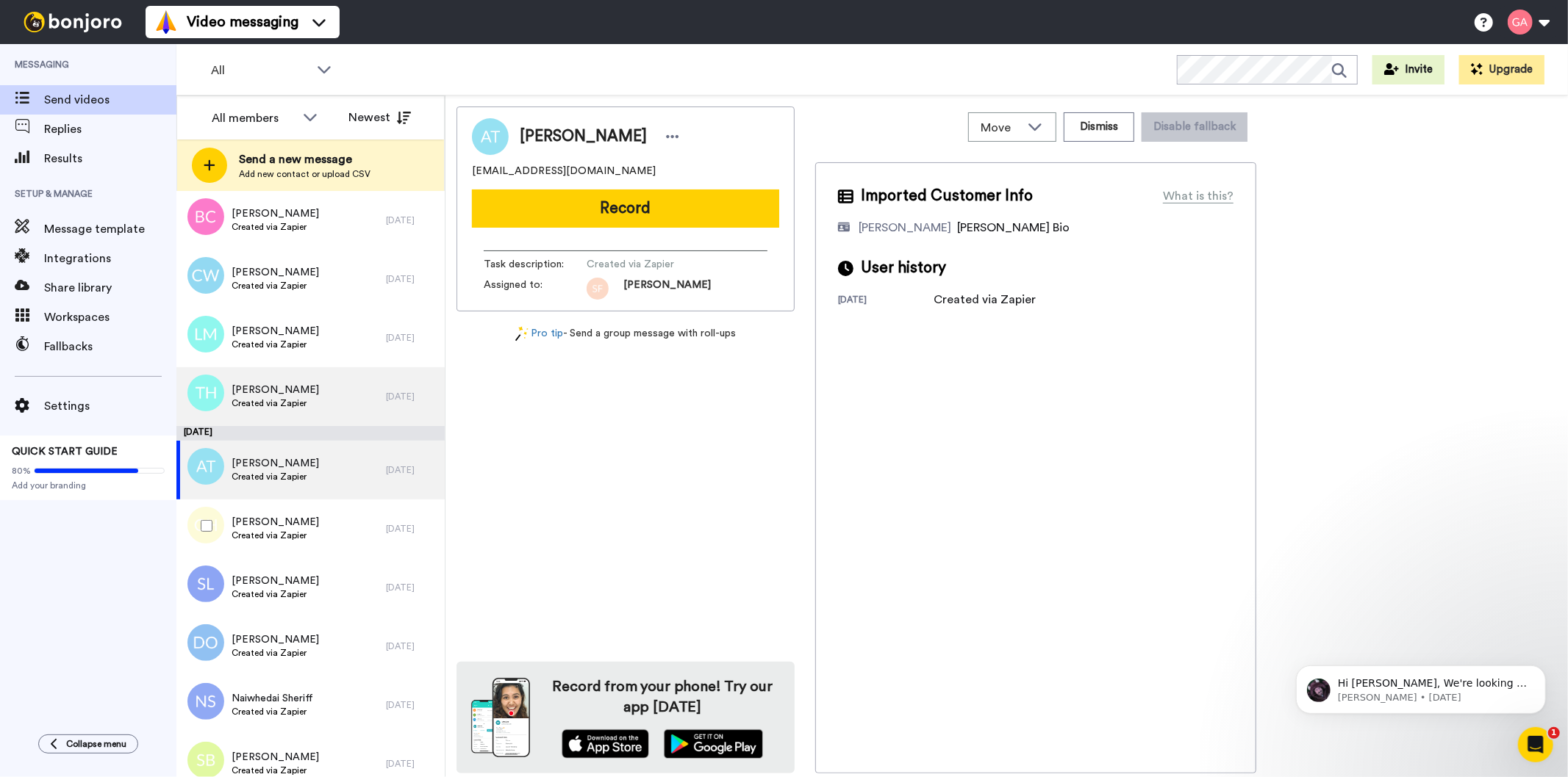
scroll to position [8592, 0]
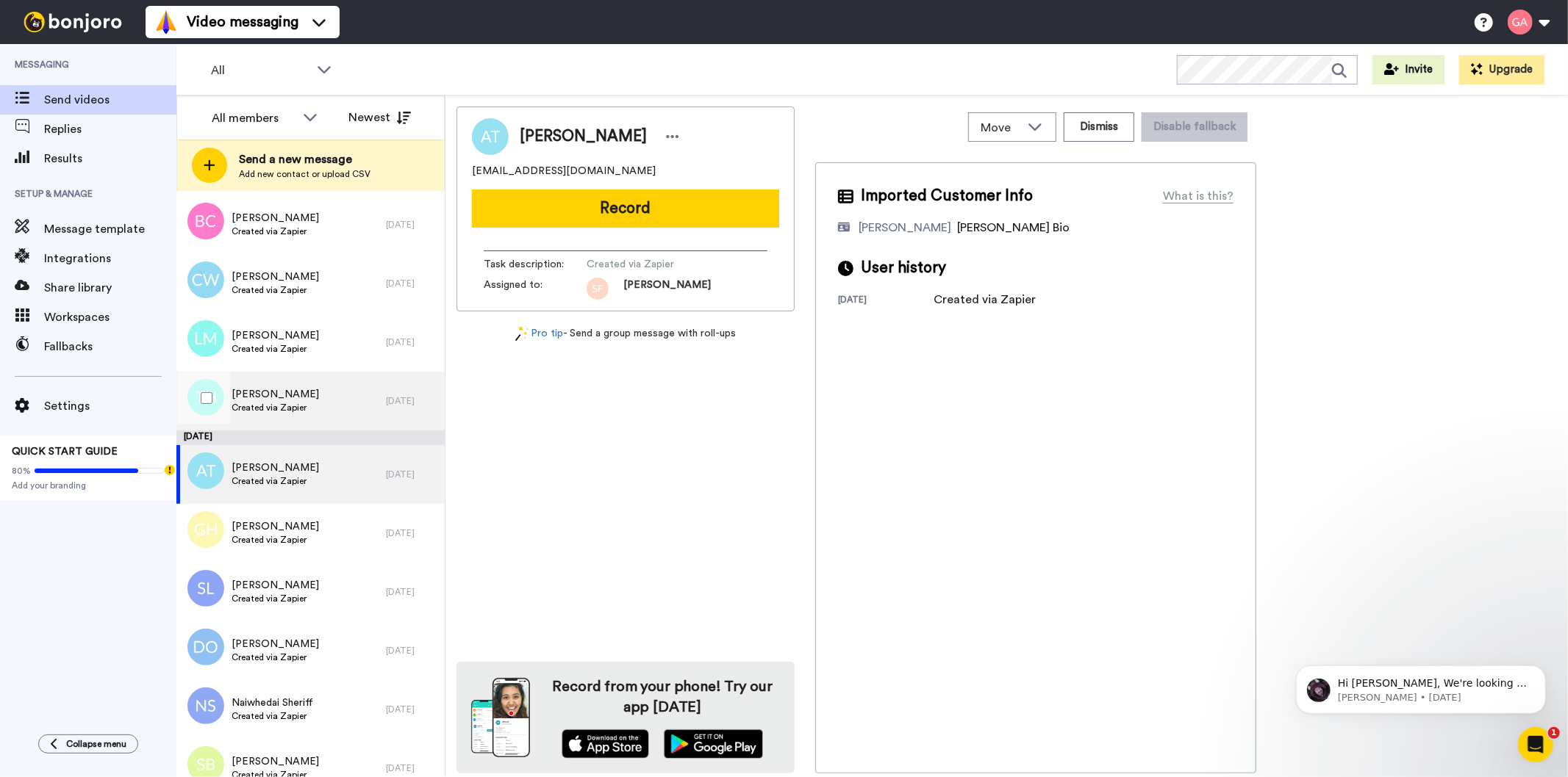
click at [265, 402] on span "Created via Zapier" at bounding box center [274, 407] width 87 height 11
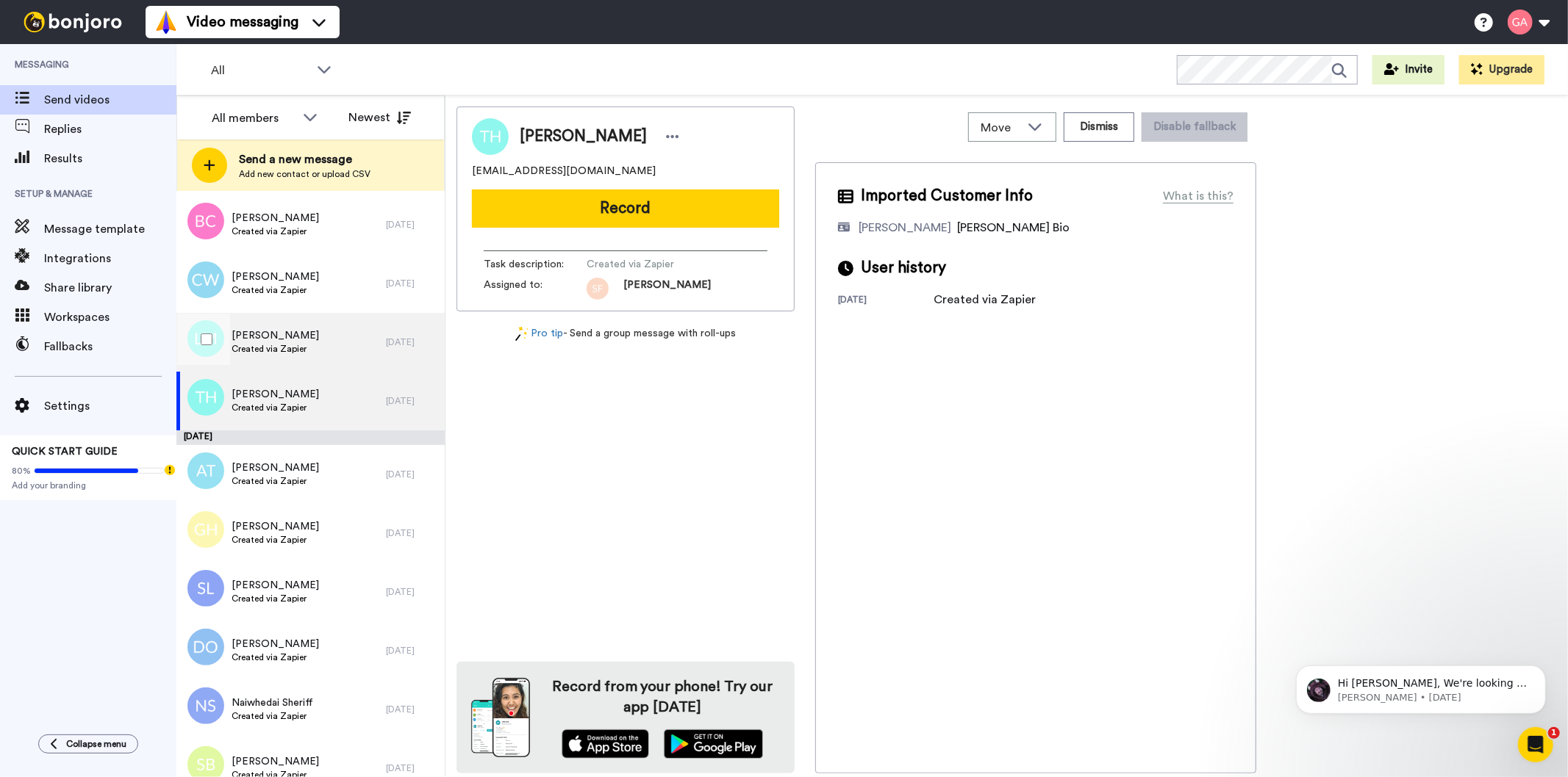
click at [310, 335] on div "[PERSON_NAME] Created via Zapier" at bounding box center [281, 342] width 209 height 59
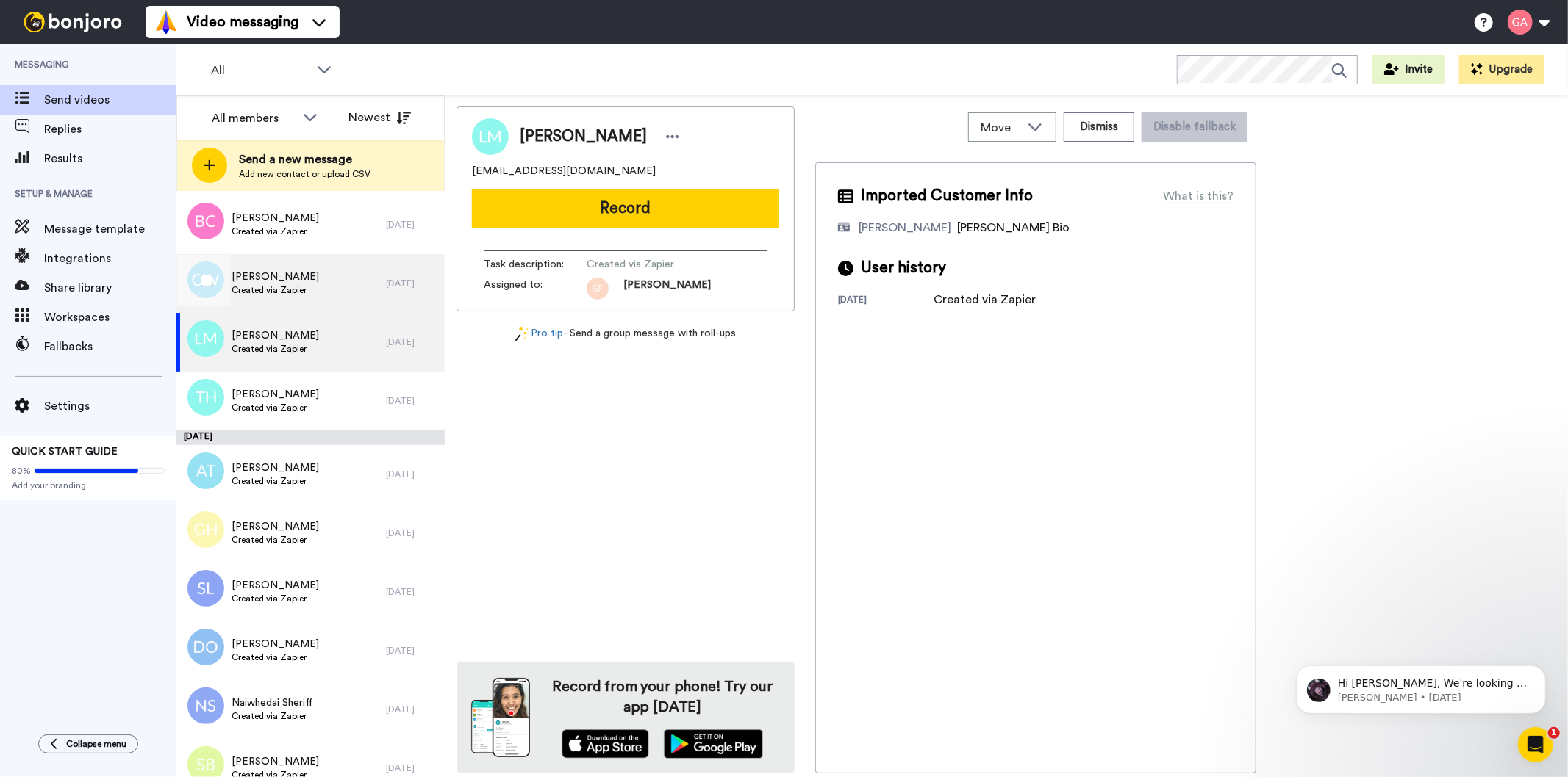
click at [311, 272] on div "[PERSON_NAME] Created via Zapier" at bounding box center [281, 283] width 209 height 59
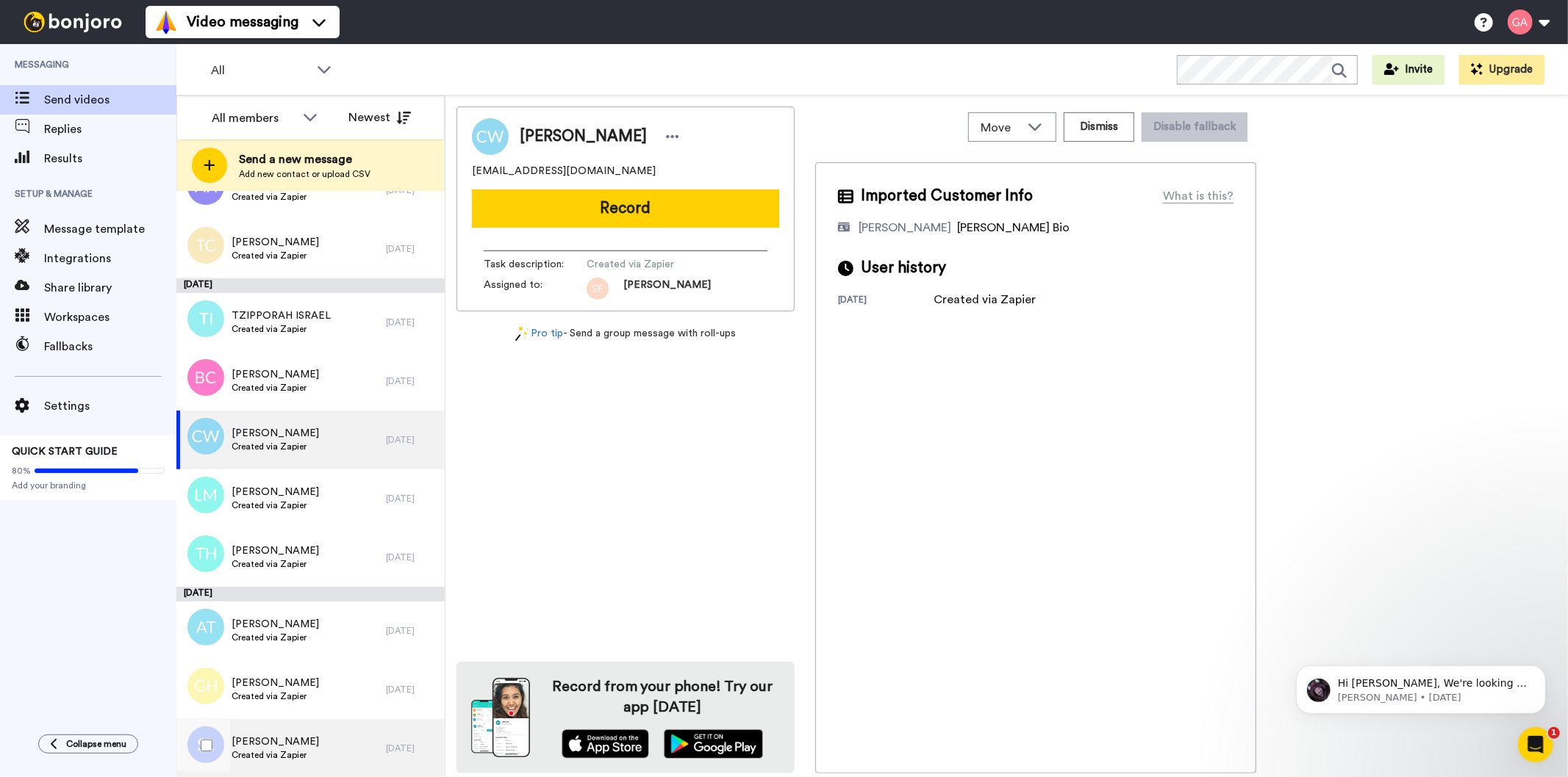
scroll to position [8428, 0]
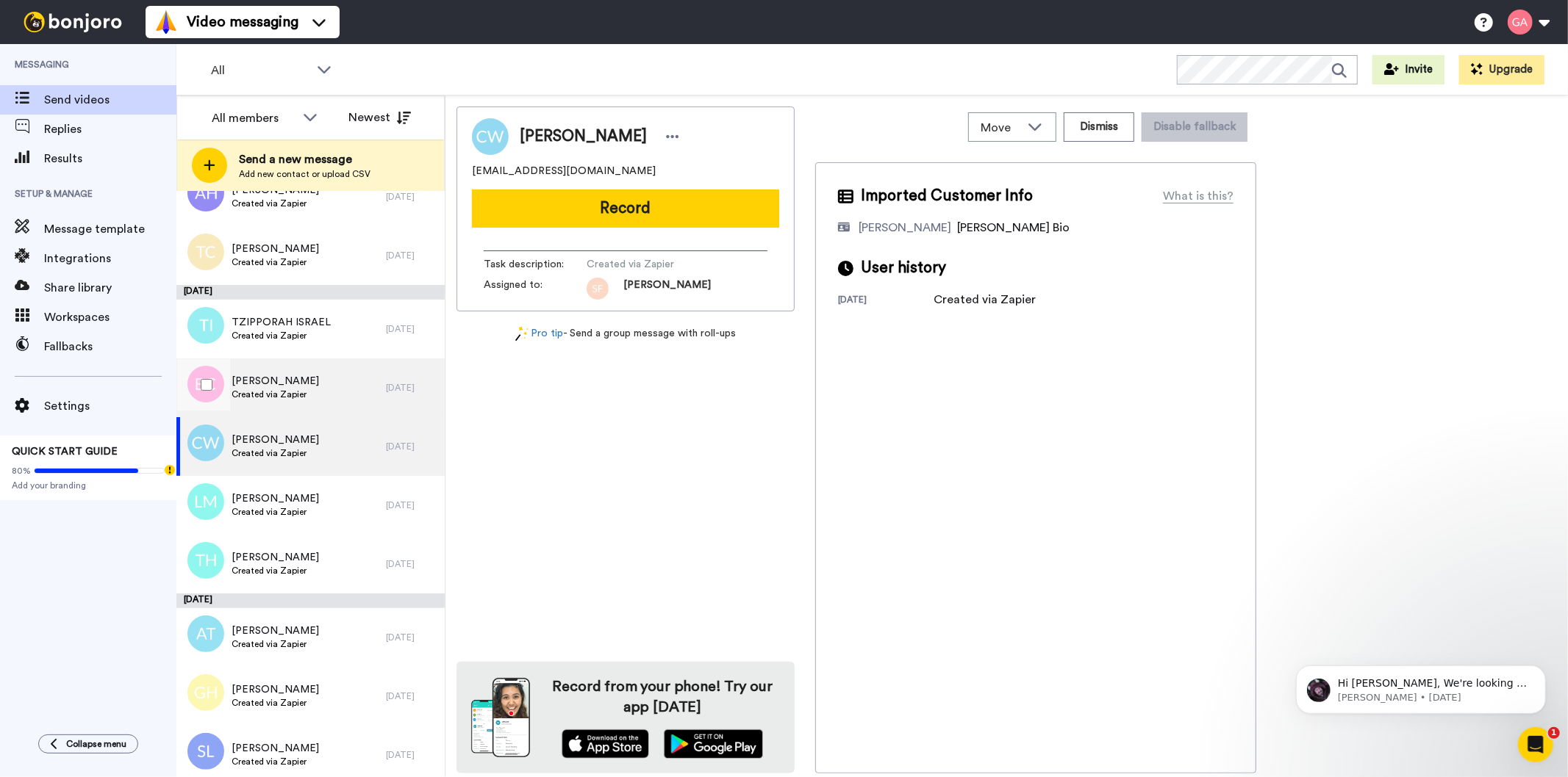
click at [324, 387] on div "[PERSON_NAME] Created via Zapier" at bounding box center [281, 388] width 209 height 59
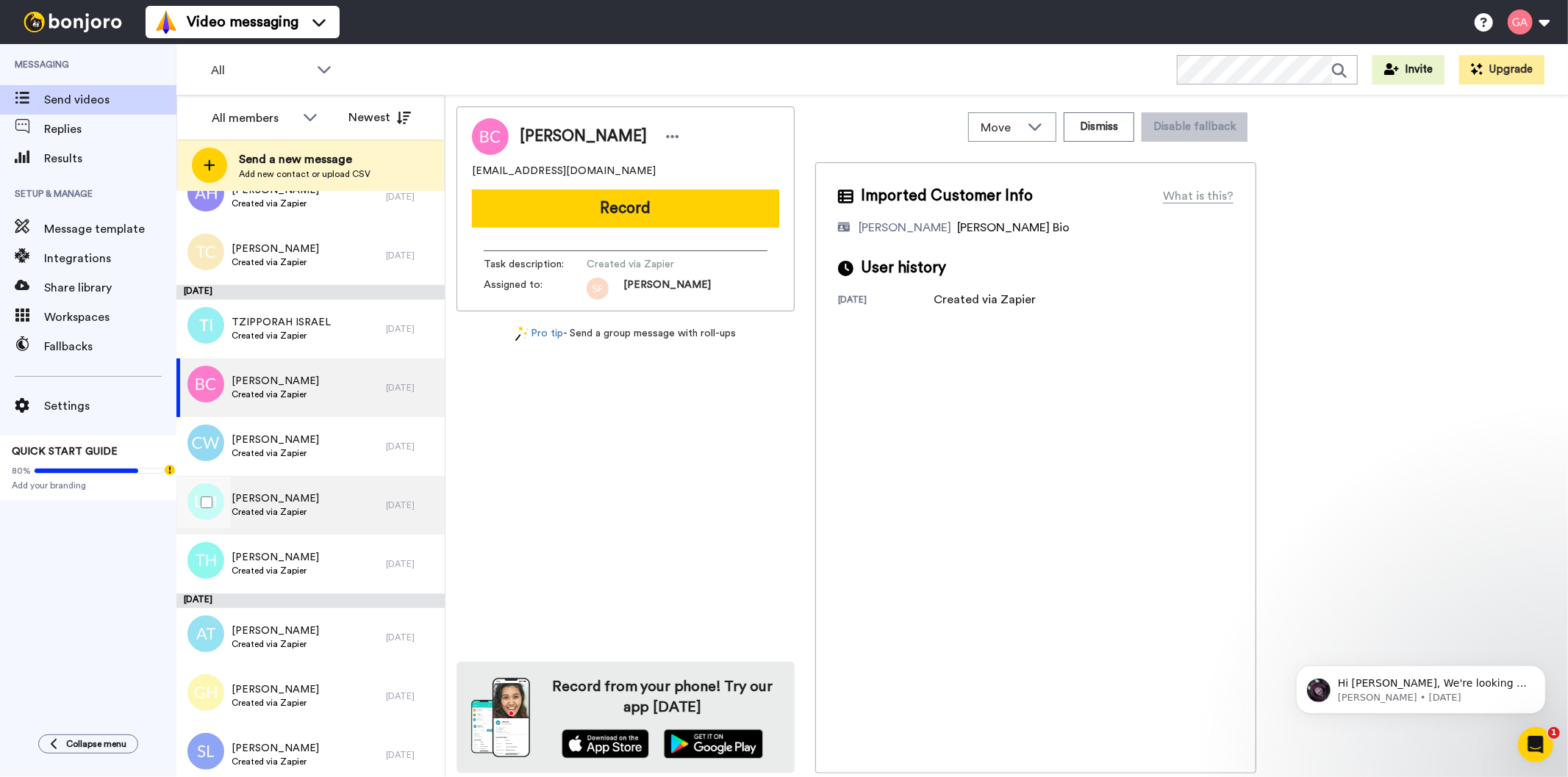
scroll to position [8183, 0]
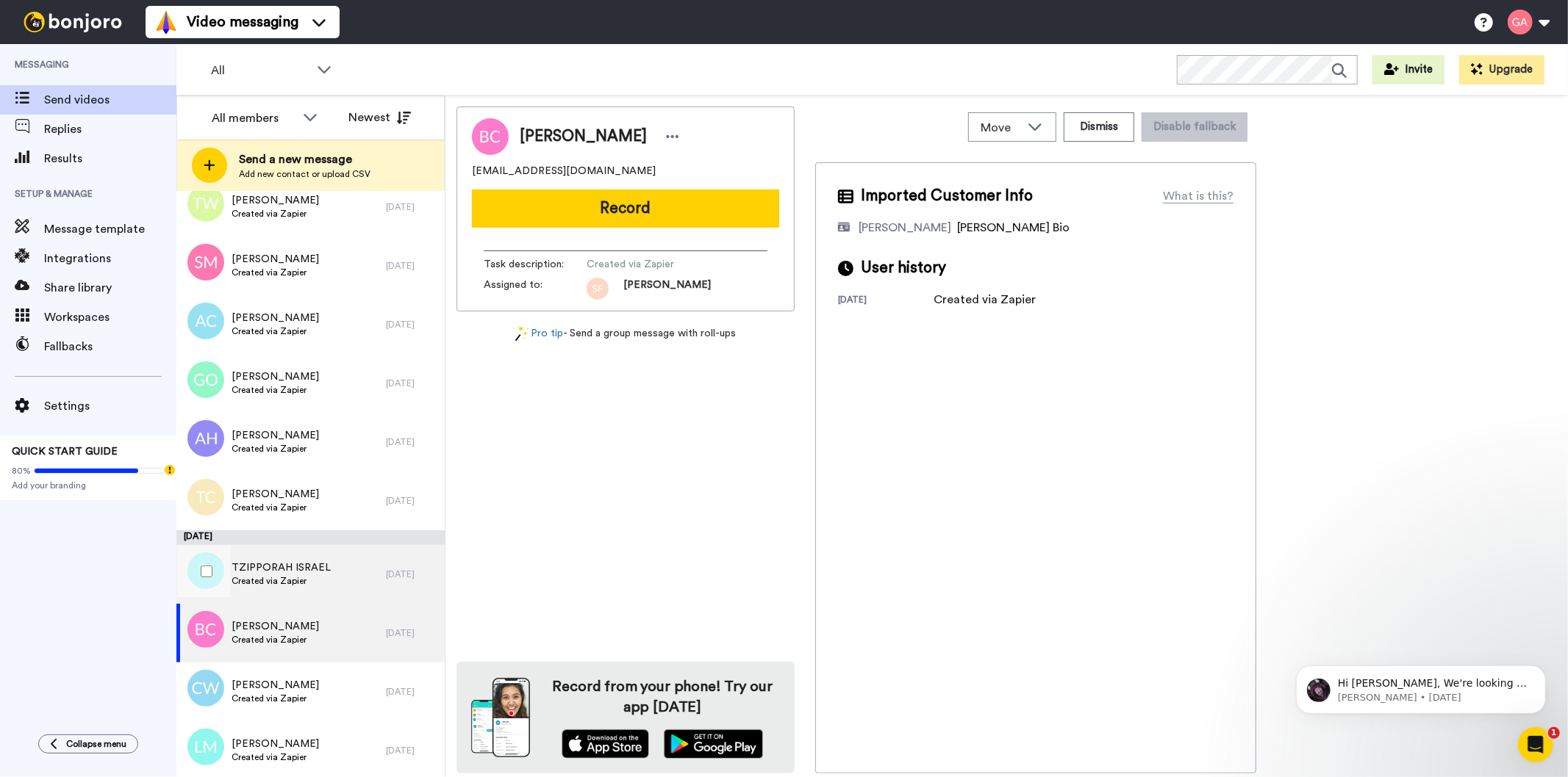
click at [313, 567] on span "TZIPPORAH ISRAEL" at bounding box center [281, 568] width 99 height 15
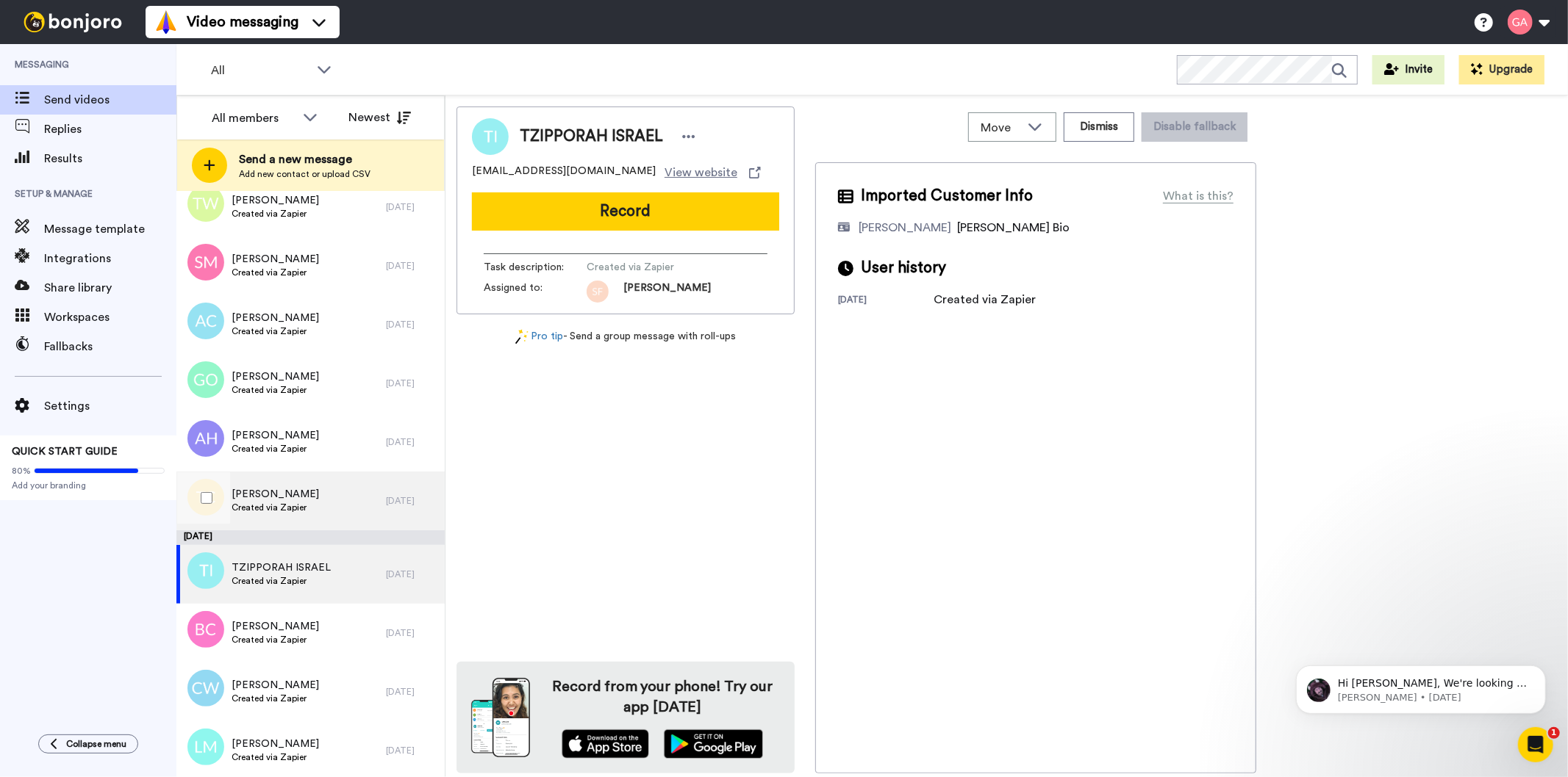
click at [307, 492] on div "[PERSON_NAME] Created via Zapier" at bounding box center [281, 501] width 209 height 59
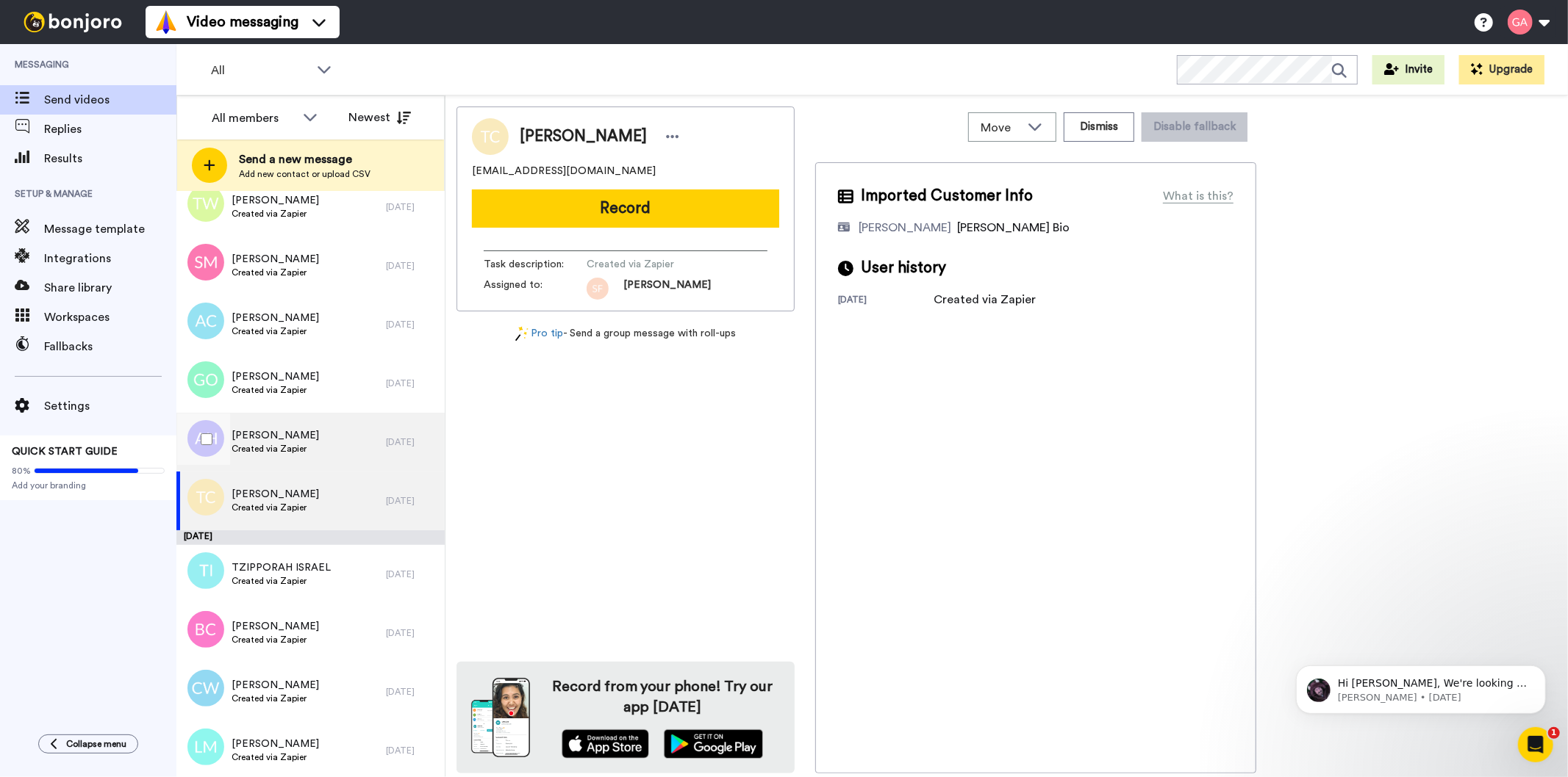
click at [319, 441] on div "[PERSON_NAME] Created via Zapier" at bounding box center [281, 442] width 209 height 59
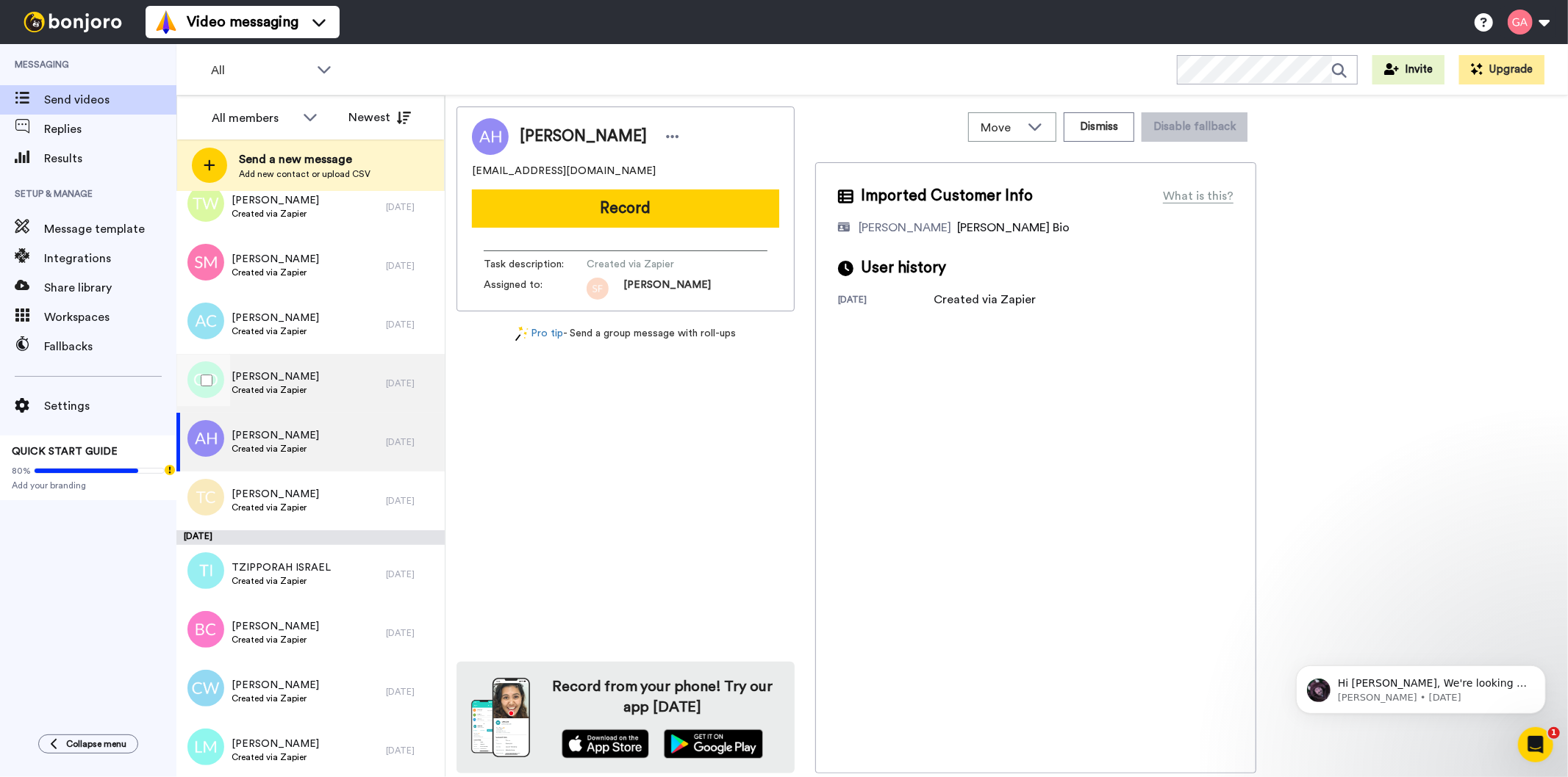
click at [322, 388] on div "[PERSON_NAME] Created via Zapier" at bounding box center [281, 383] width 209 height 59
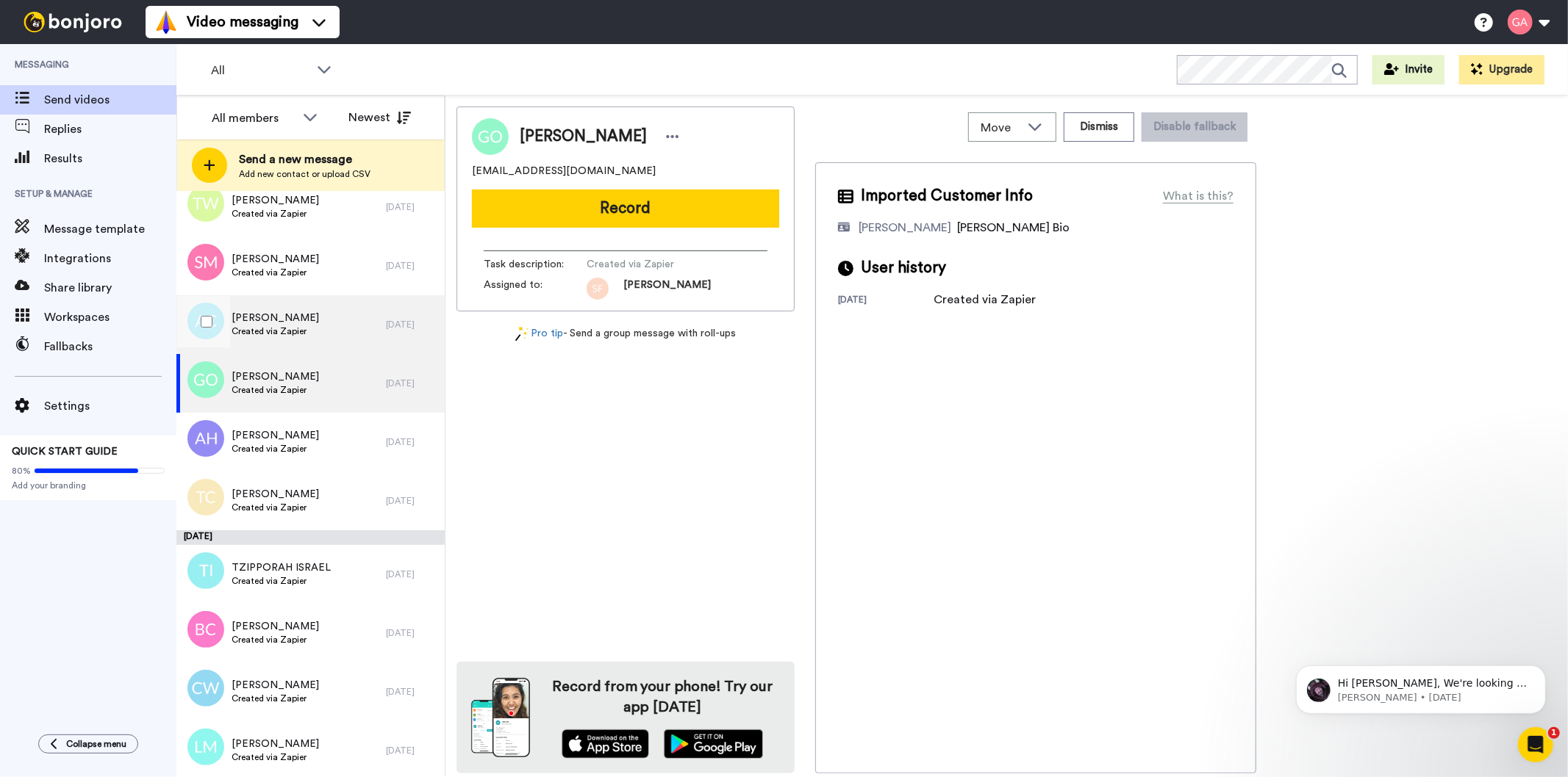
click at [328, 330] on div "[PERSON_NAME] Created via Zapier" at bounding box center [281, 324] width 209 height 59
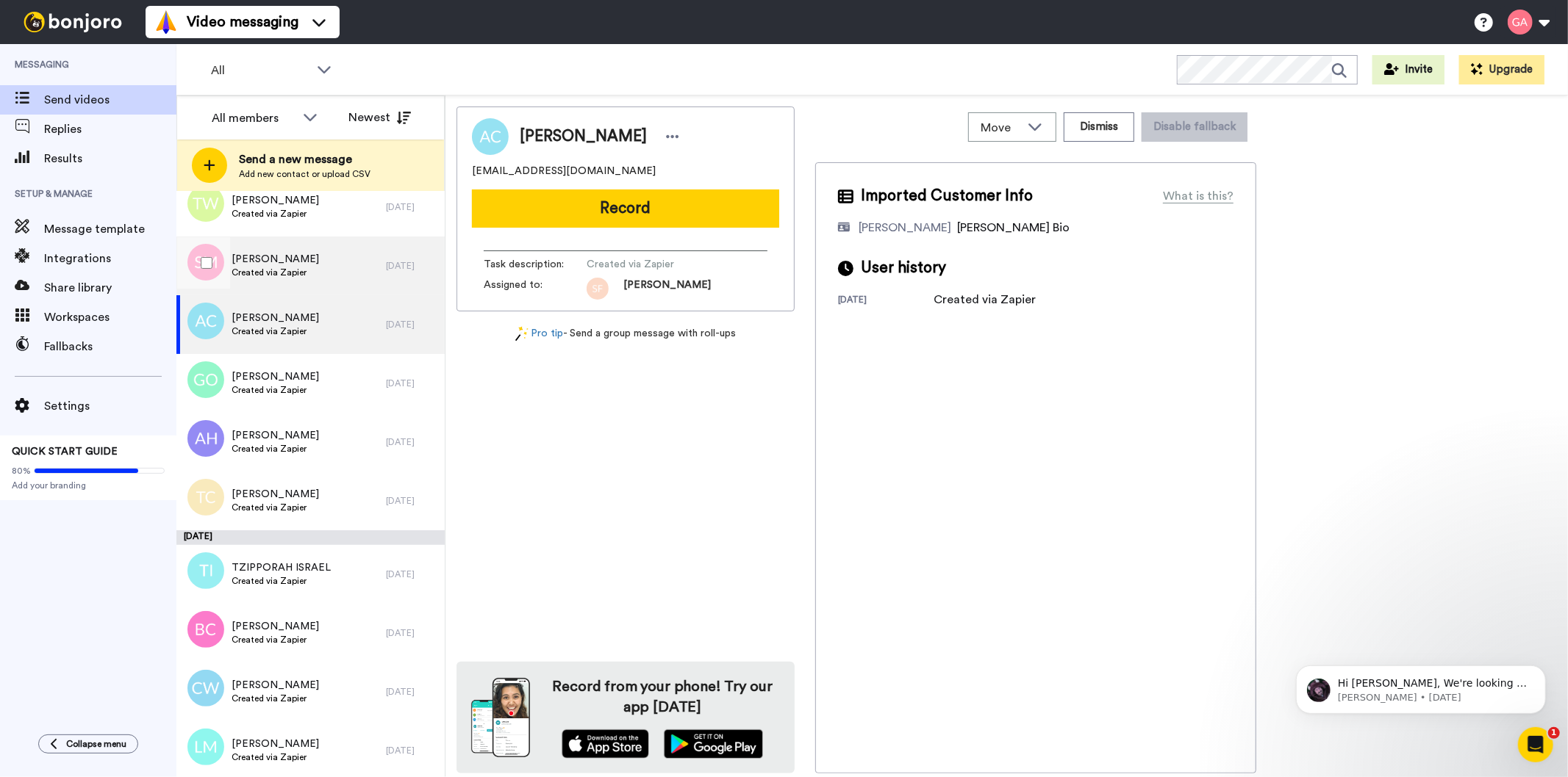
click at [322, 268] on div "[PERSON_NAME] Created via Zapier" at bounding box center [281, 265] width 209 height 59
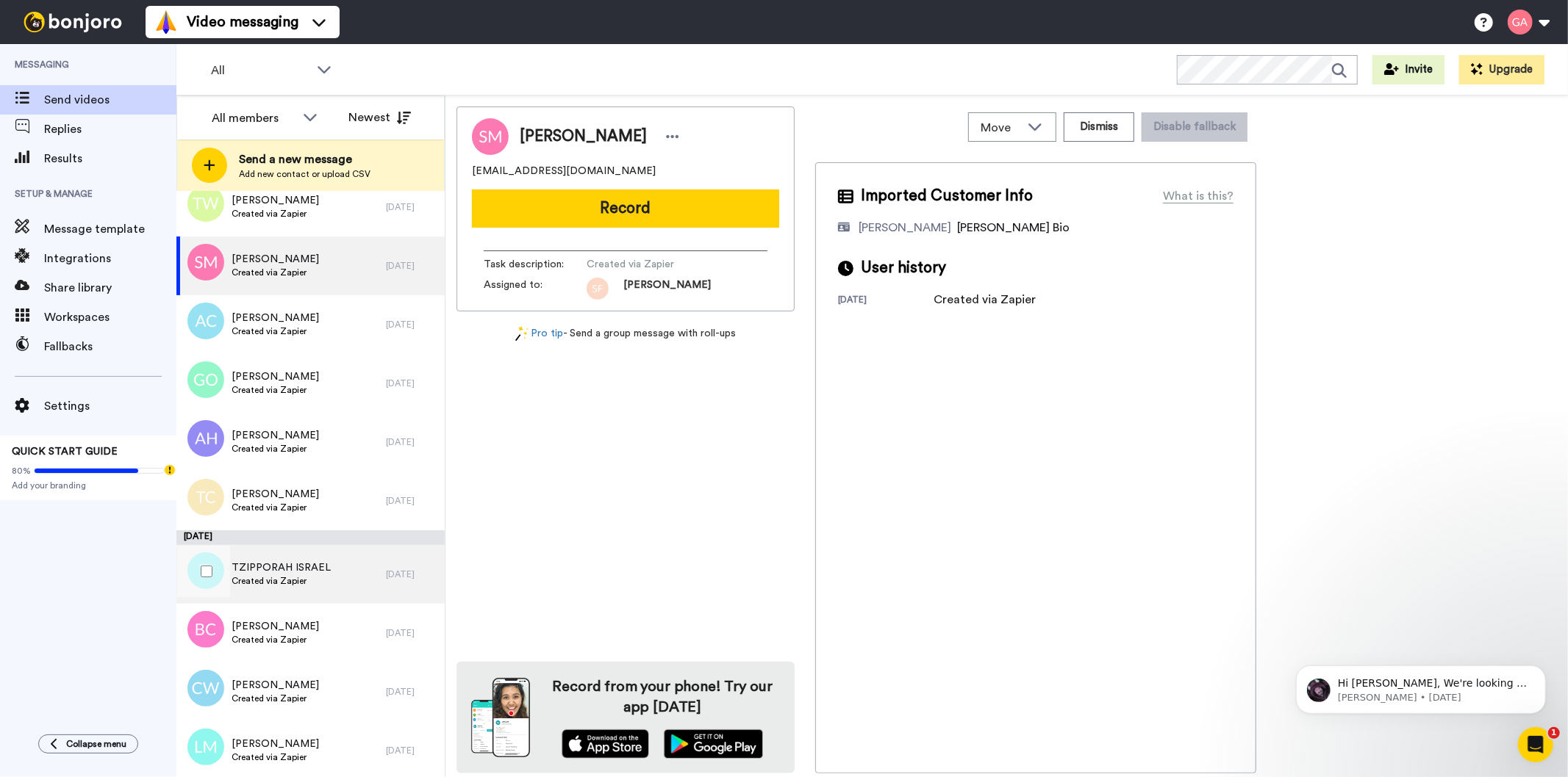
scroll to position [8021, 0]
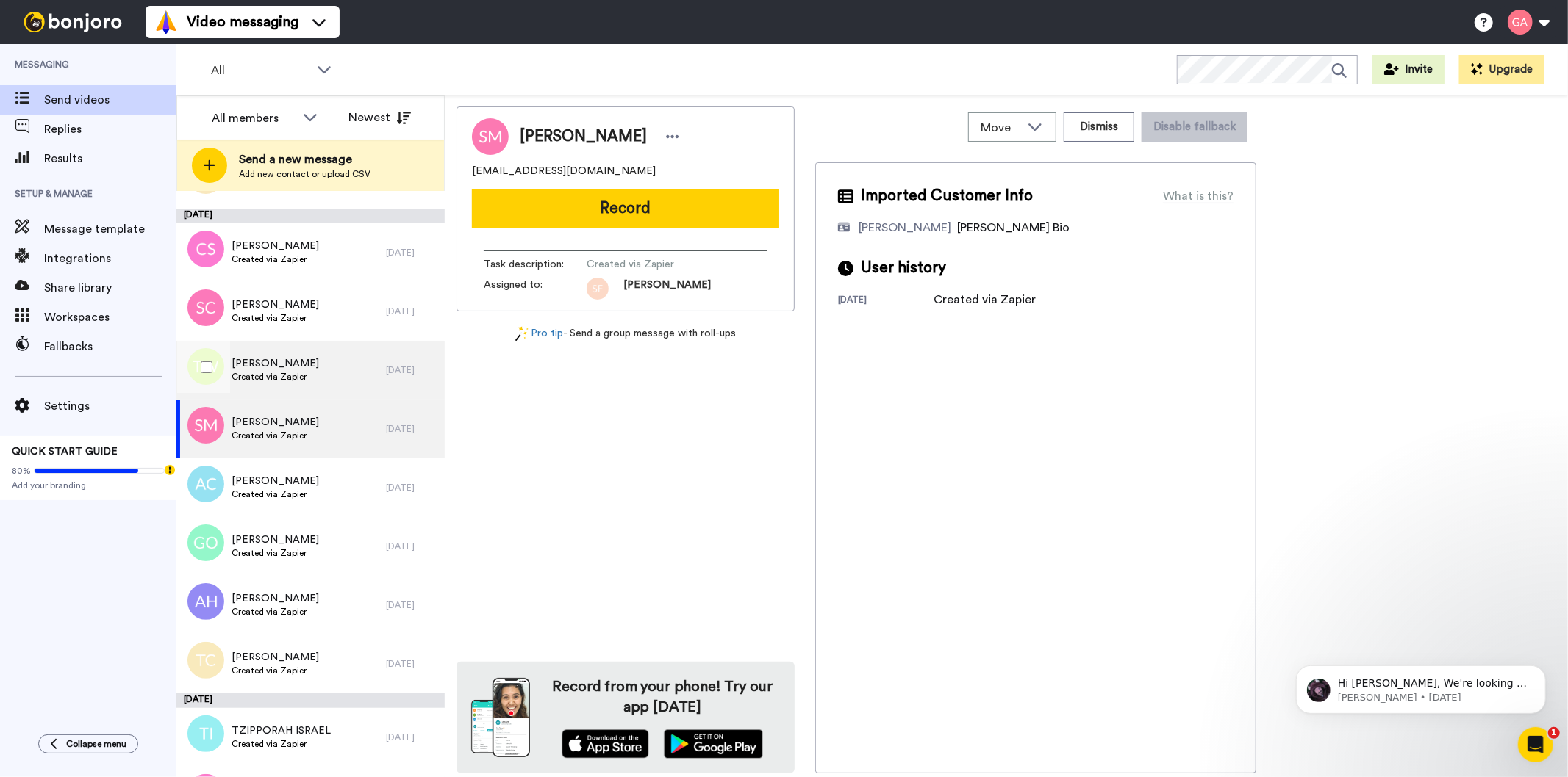
click at [294, 366] on span "[PERSON_NAME]" at bounding box center [274, 363] width 87 height 15
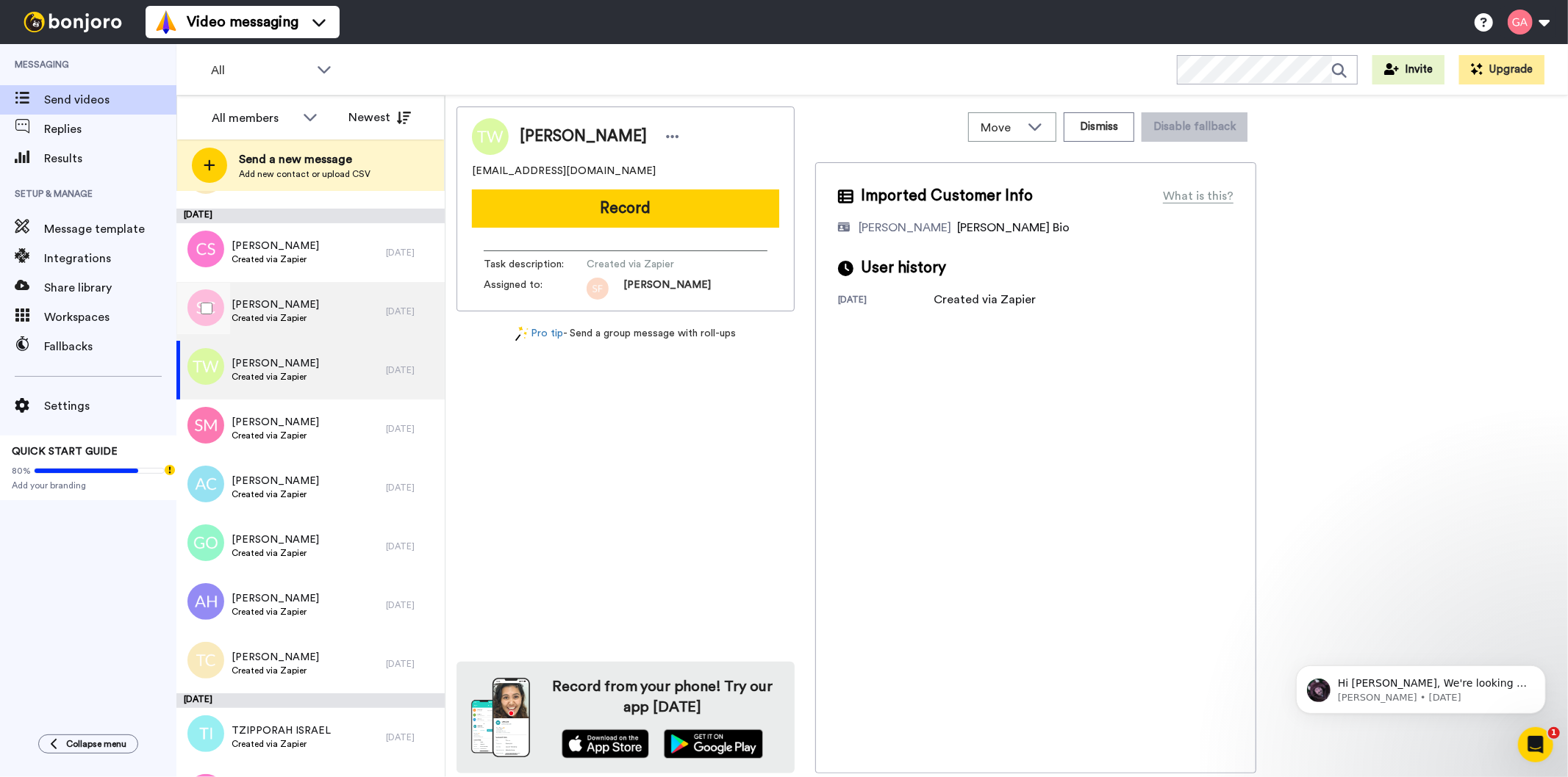
click at [307, 304] on div "[PERSON_NAME] Created via Zapier" at bounding box center [281, 311] width 209 height 59
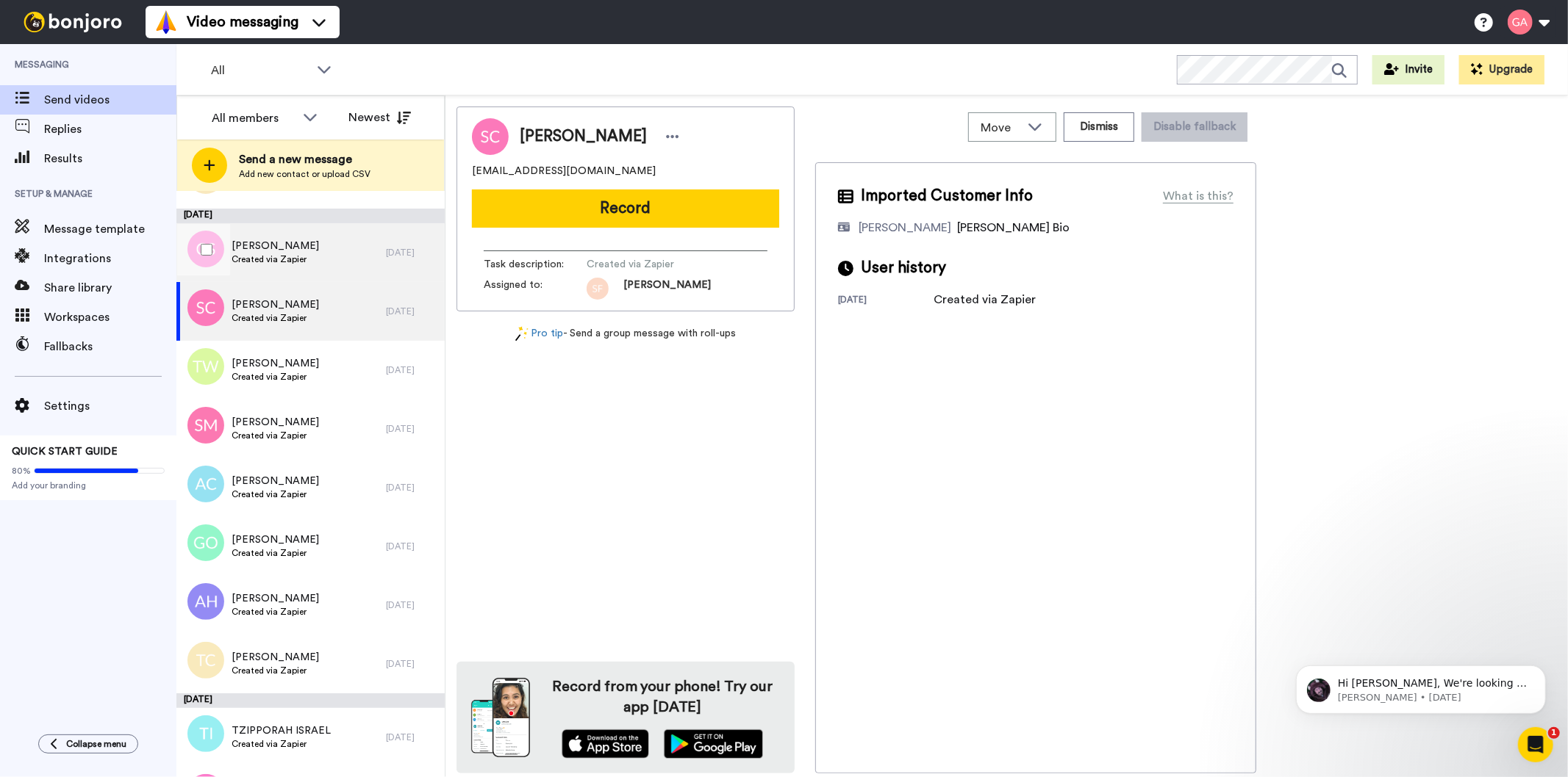
click at [310, 263] on div "[PERSON_NAME] Created via Zapier" at bounding box center [281, 252] width 209 height 59
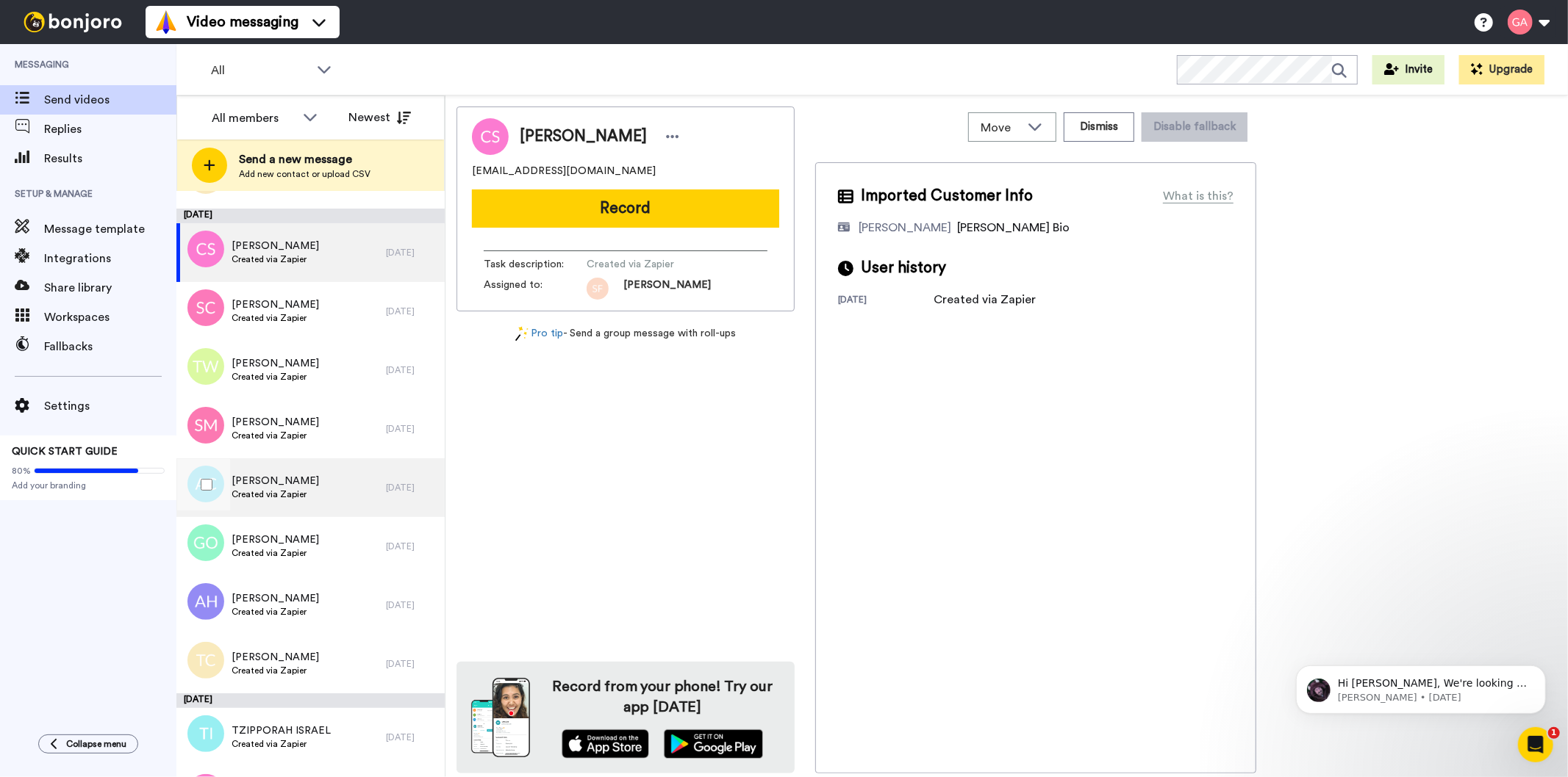
scroll to position [7857, 0]
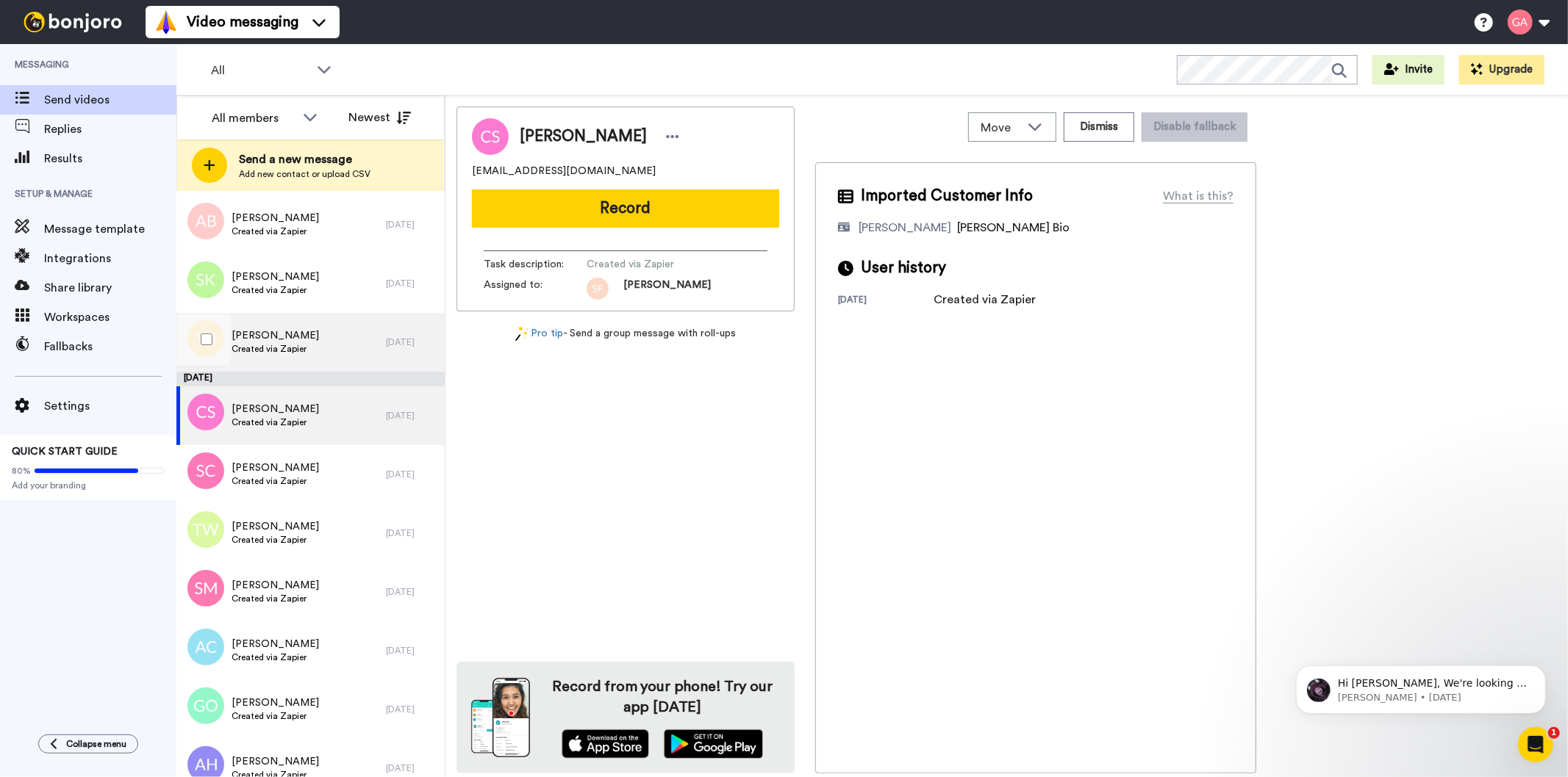
click at [322, 337] on div "[PERSON_NAME] Created via Zapier" at bounding box center [281, 342] width 209 height 59
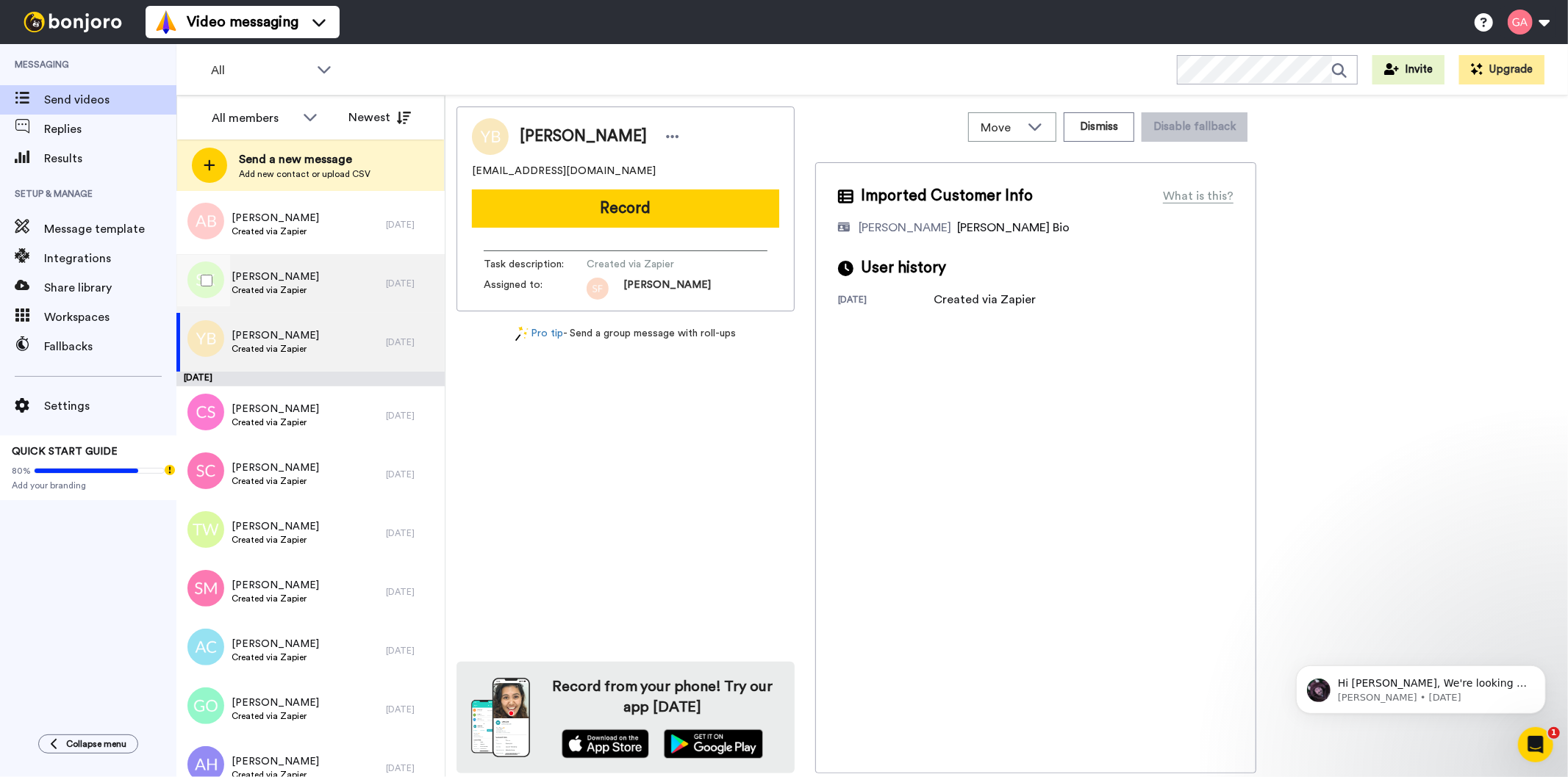
click at [320, 287] on div "[PERSON_NAME] Created via Zapier" at bounding box center [281, 283] width 209 height 59
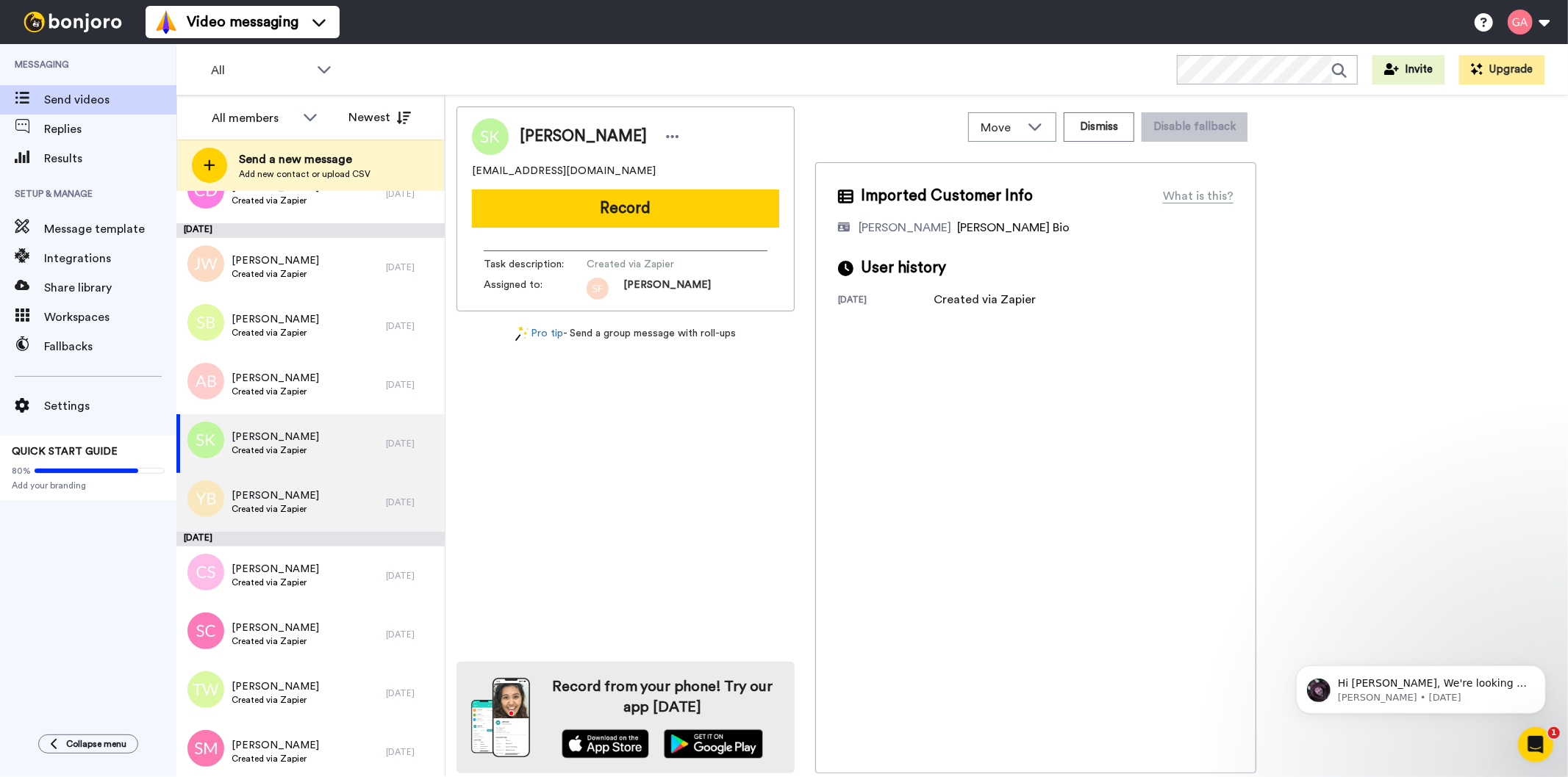
scroll to position [7694, 0]
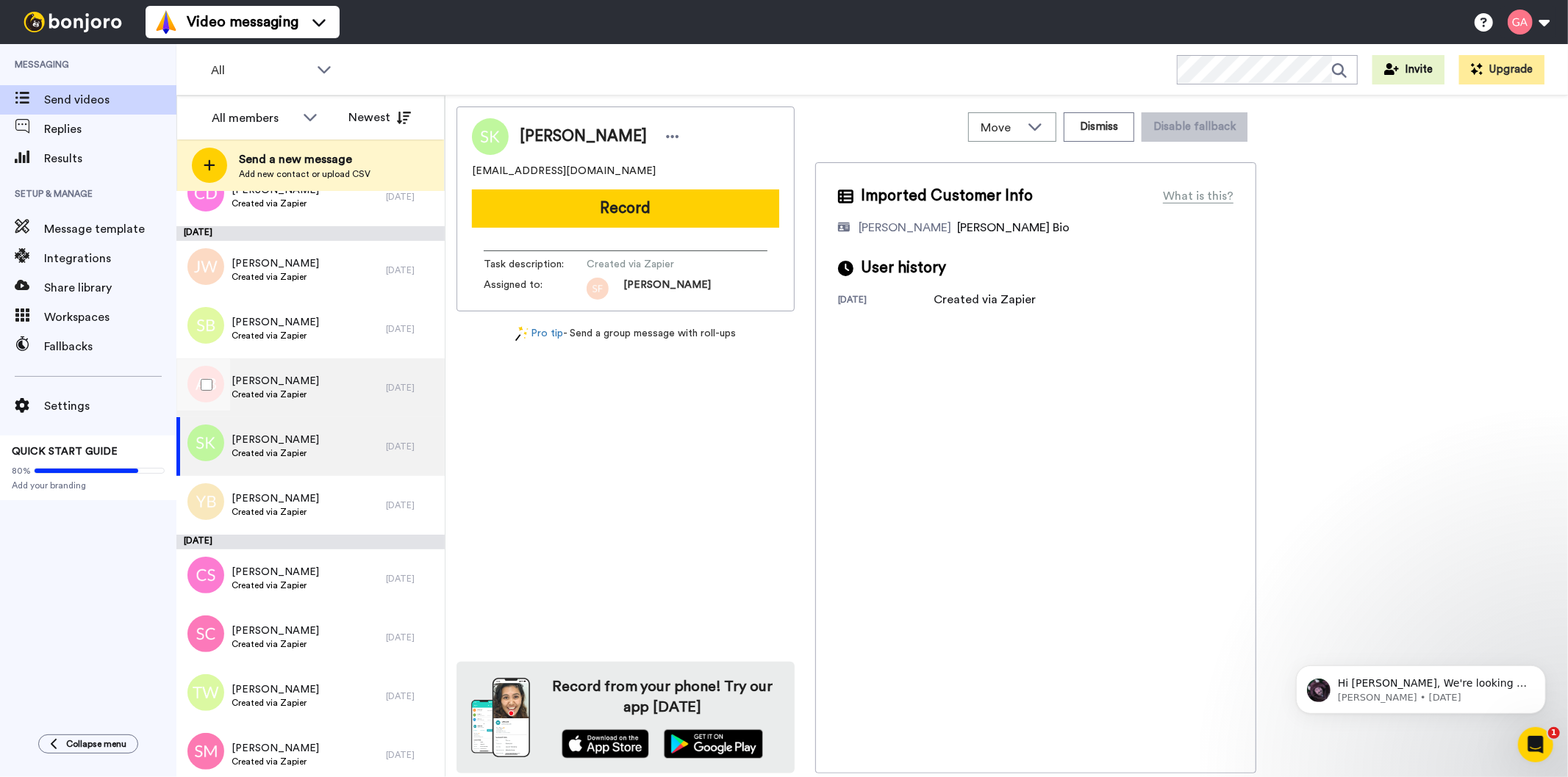
click at [311, 372] on div "[PERSON_NAME] Created via Zapier" at bounding box center [281, 388] width 209 height 59
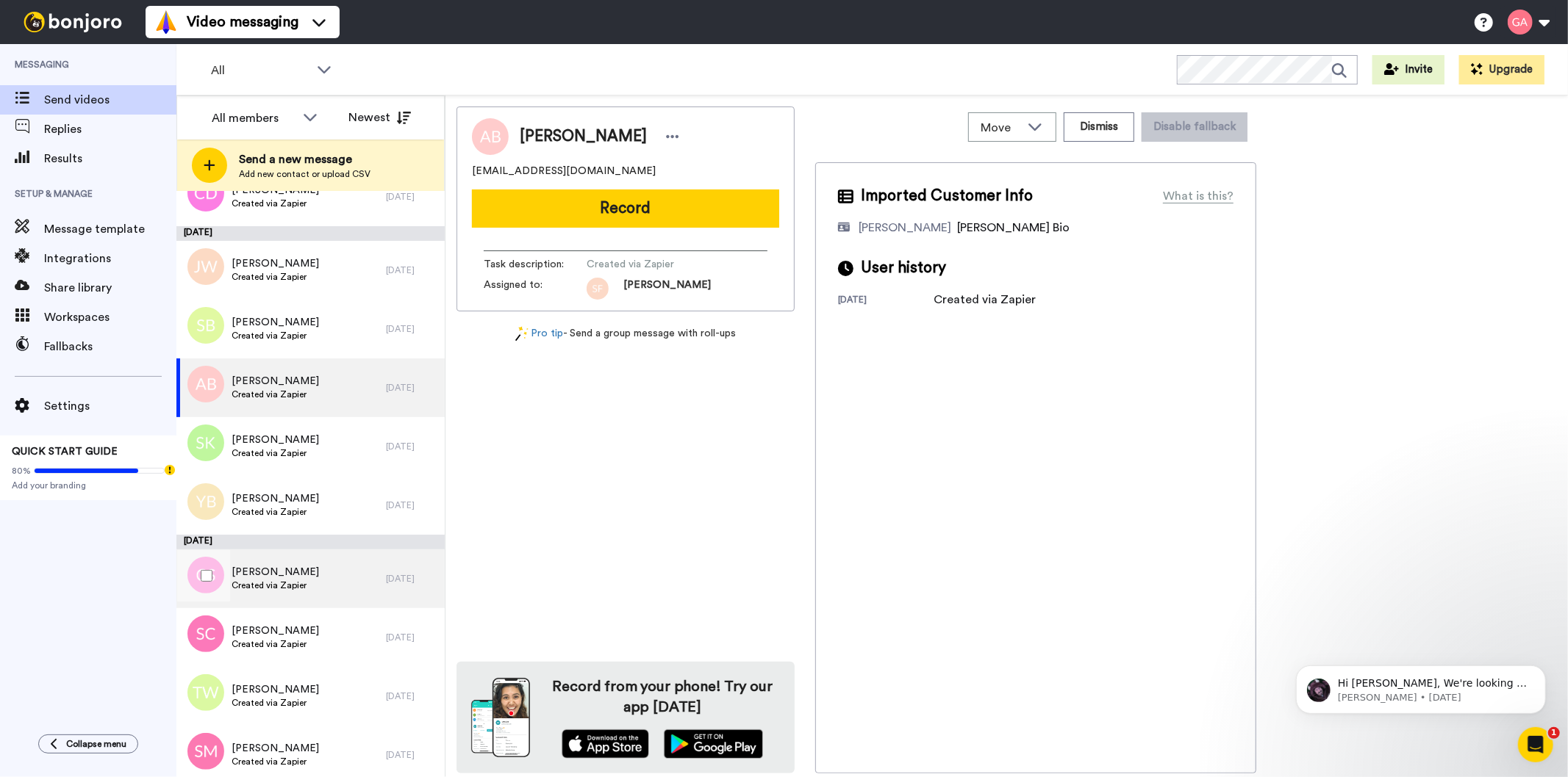
scroll to position [7531, 0]
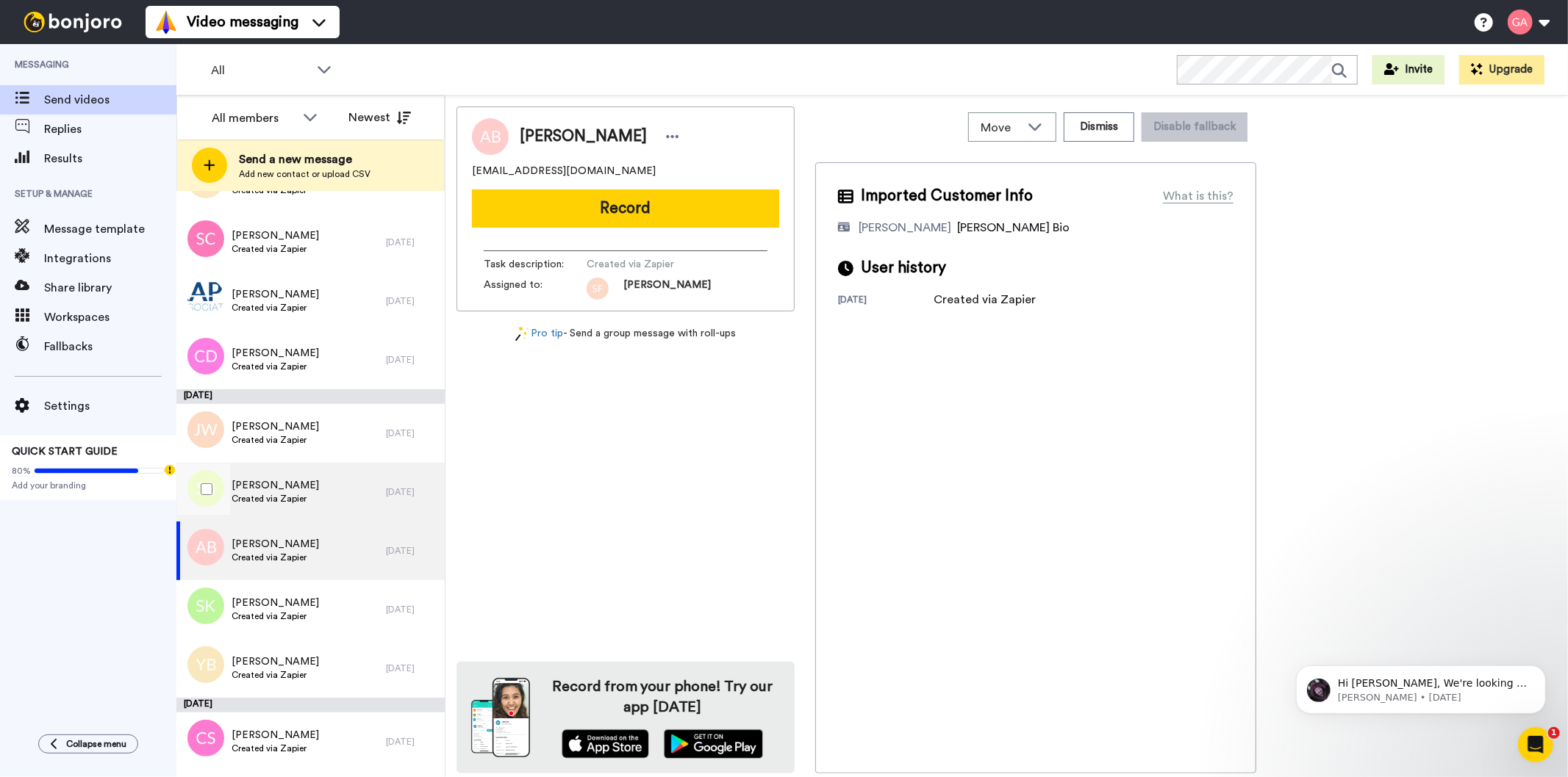
click at [307, 490] on div "[PERSON_NAME] Created via Zapier" at bounding box center [281, 492] width 209 height 59
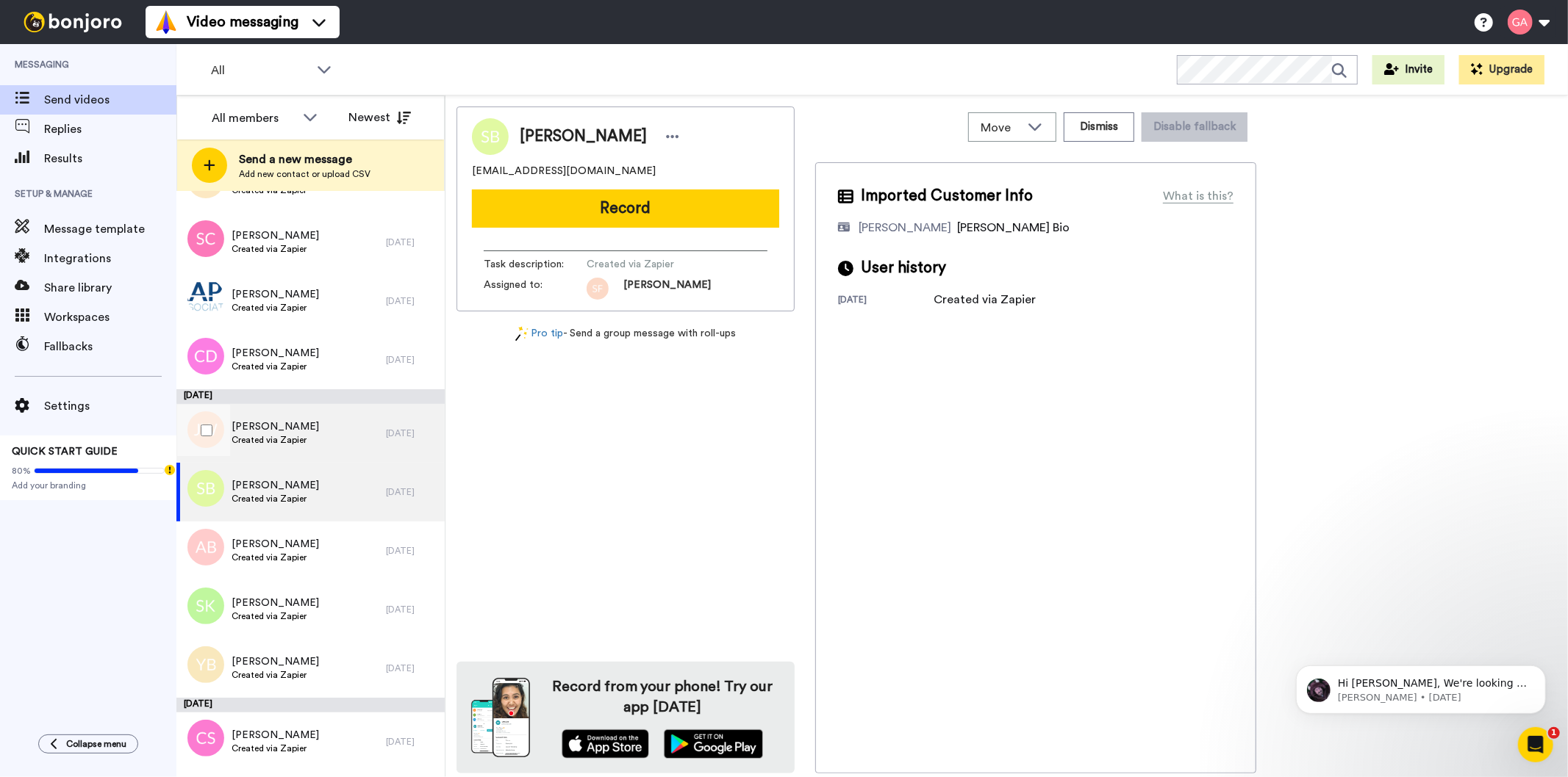
click at [303, 421] on span "[PERSON_NAME]" at bounding box center [274, 426] width 87 height 15
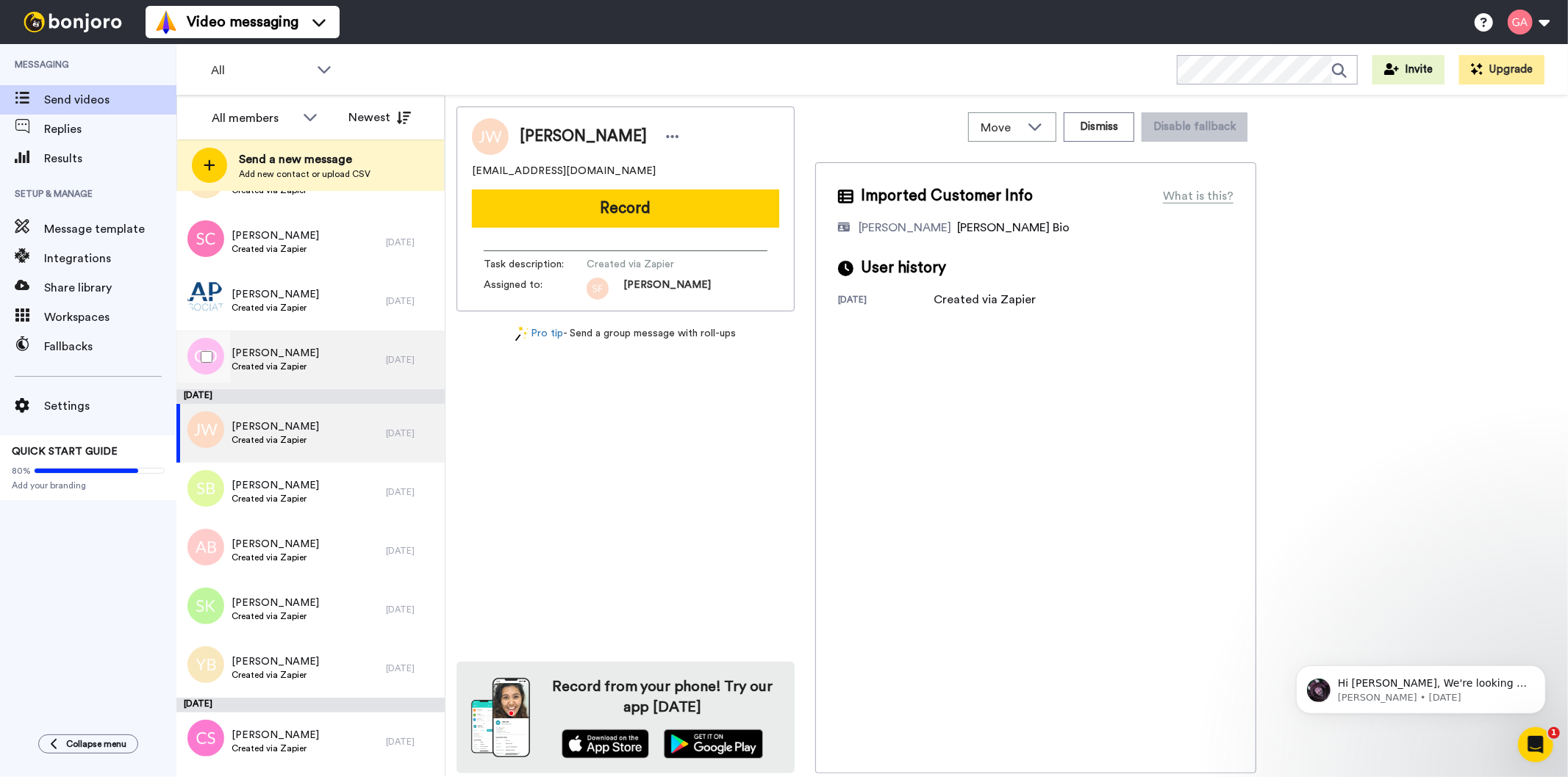
click at [310, 352] on span "[PERSON_NAME]" at bounding box center [274, 353] width 87 height 15
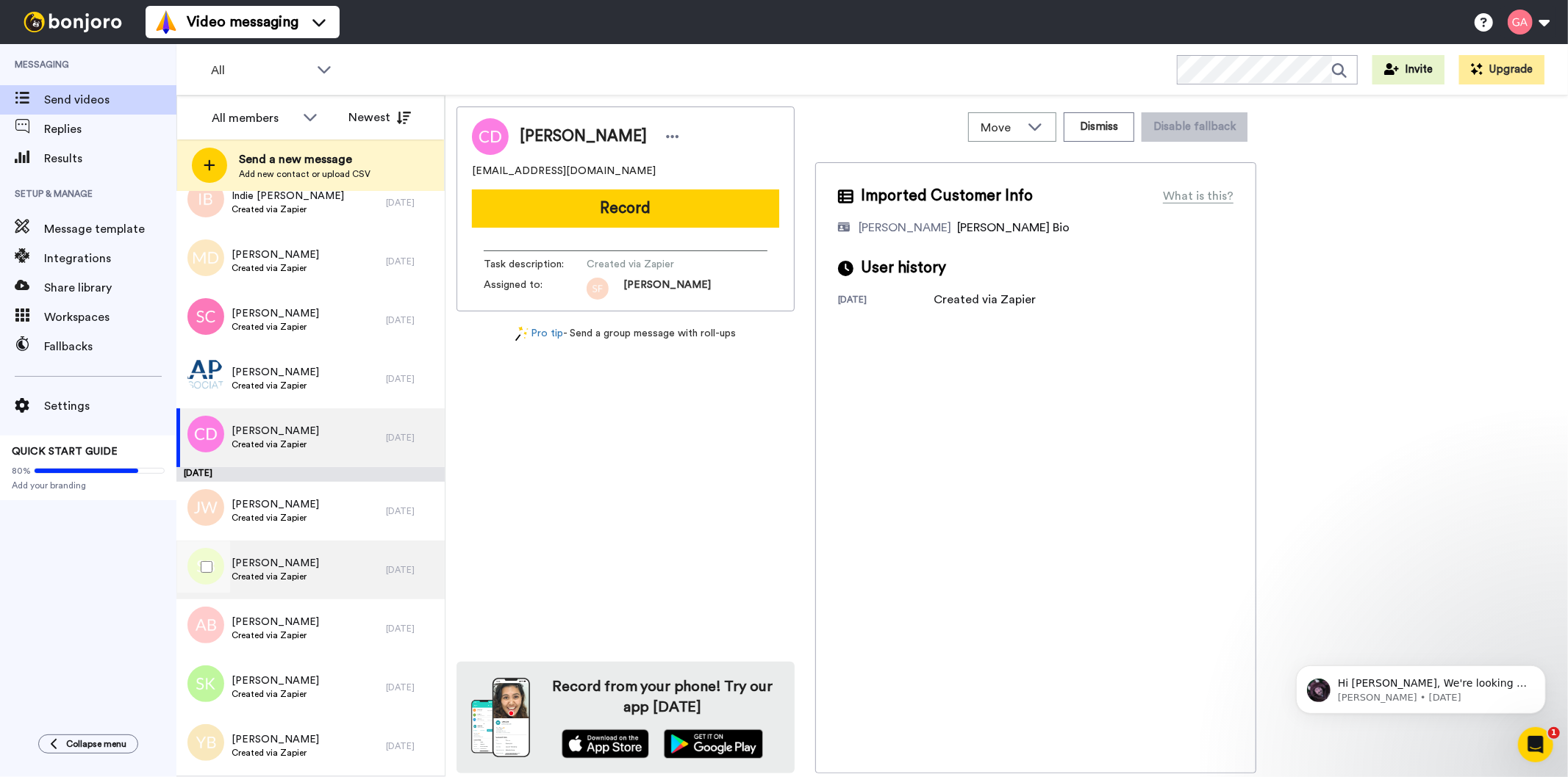
scroll to position [7367, 0]
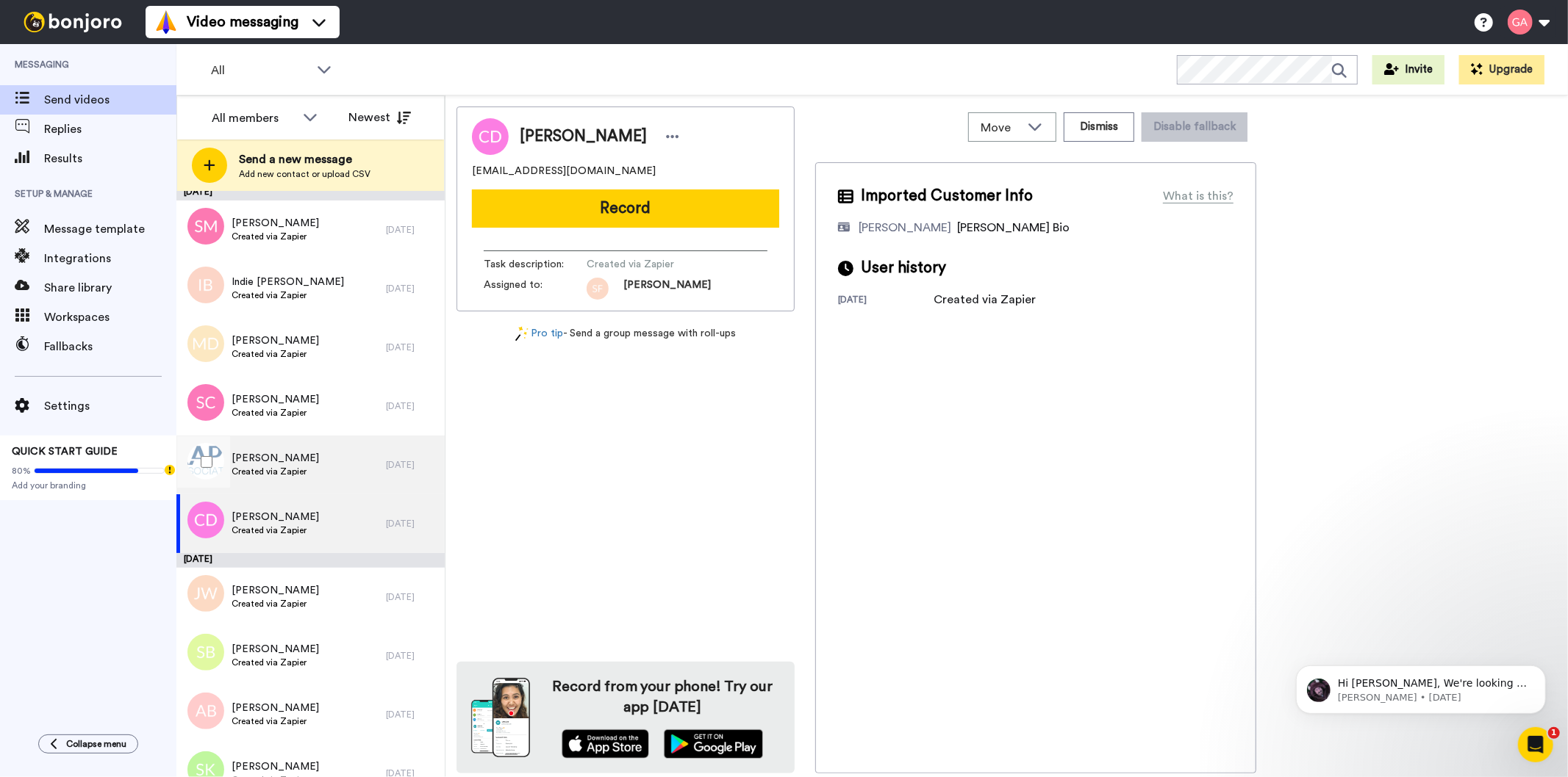
click at [298, 472] on span "Created via Zapier" at bounding box center [274, 471] width 87 height 11
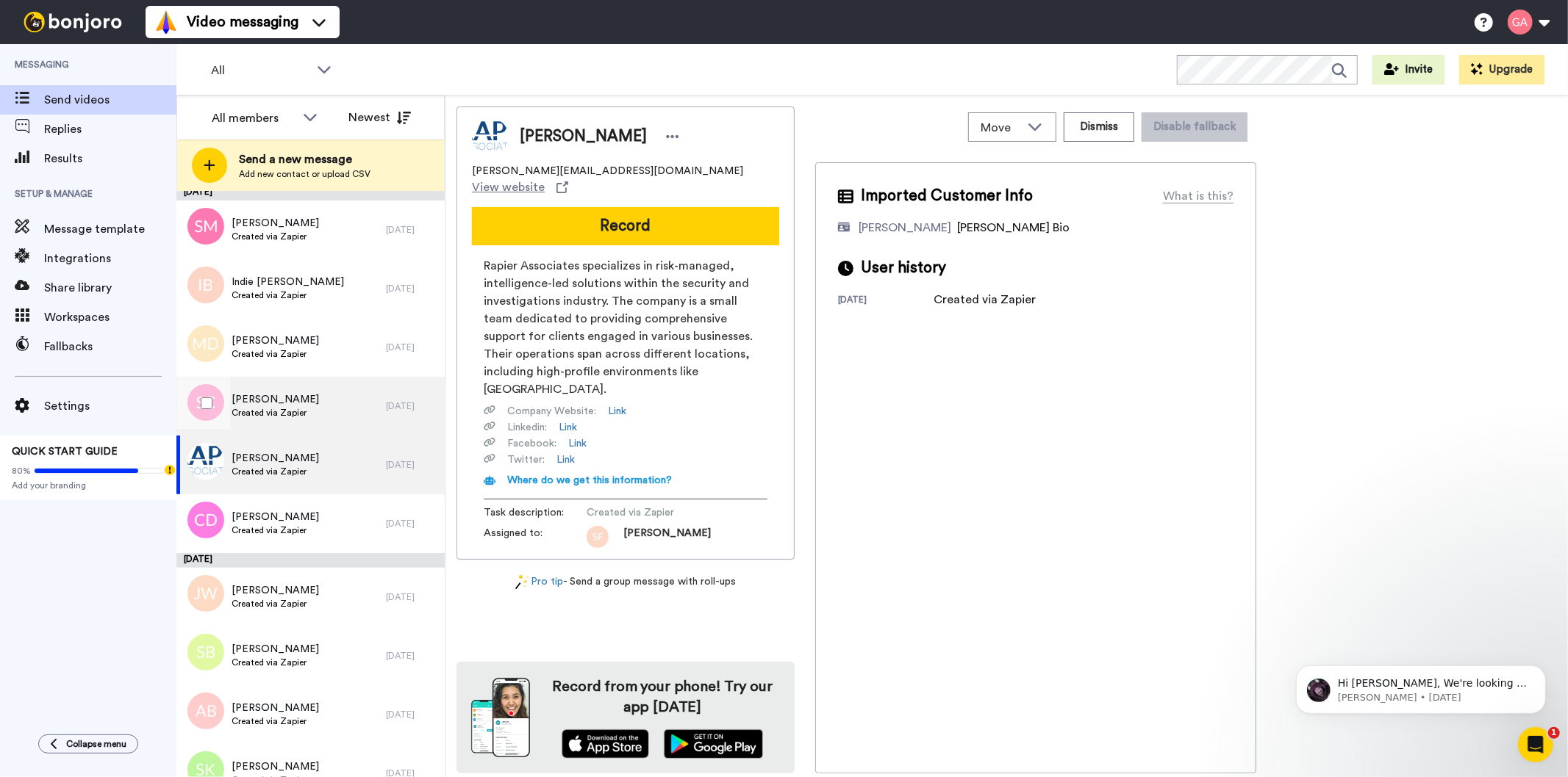
click at [296, 401] on span "[PERSON_NAME]" at bounding box center [274, 399] width 87 height 15
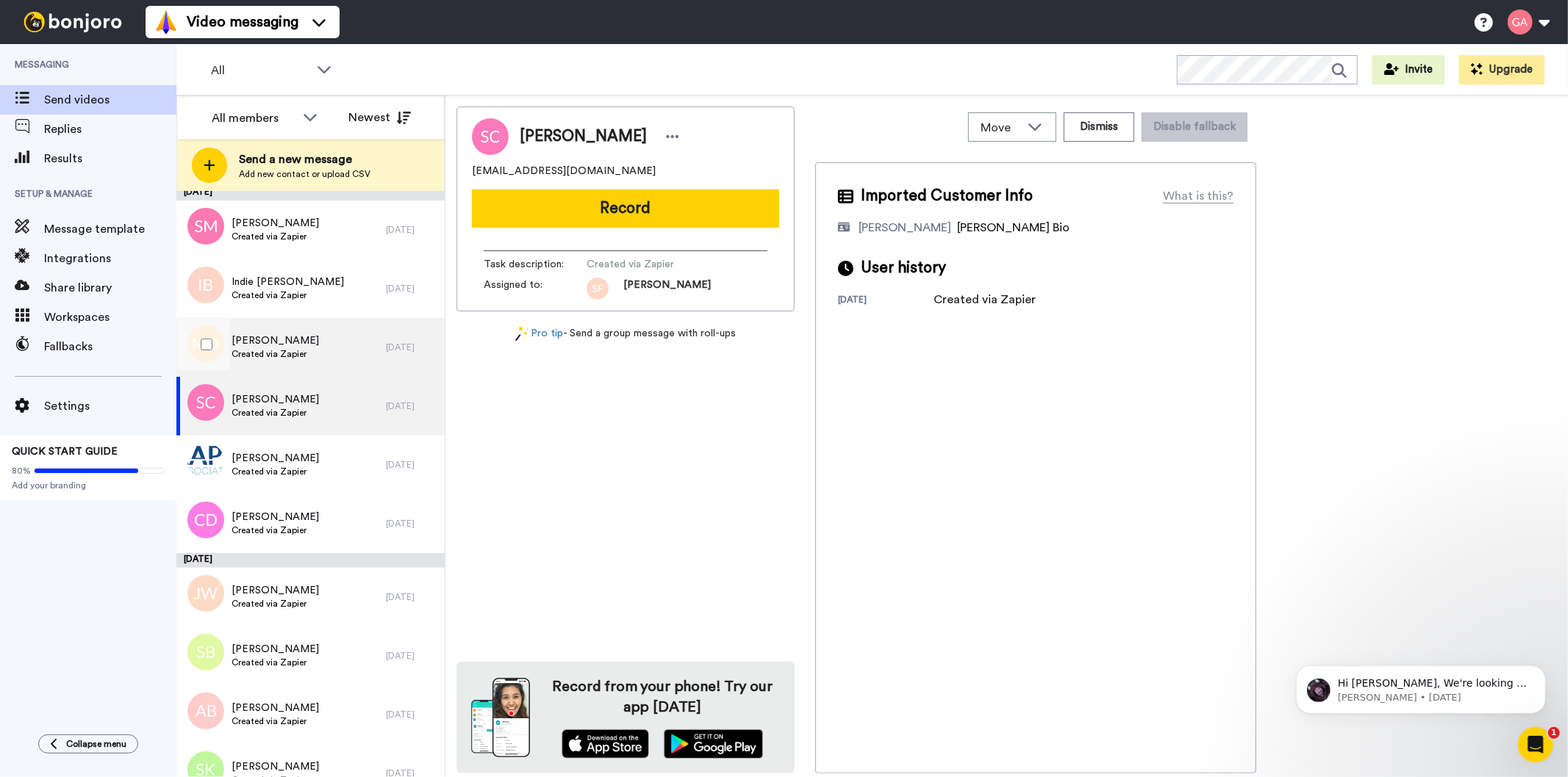
click at [310, 348] on span "Created via Zapier" at bounding box center [274, 353] width 87 height 11
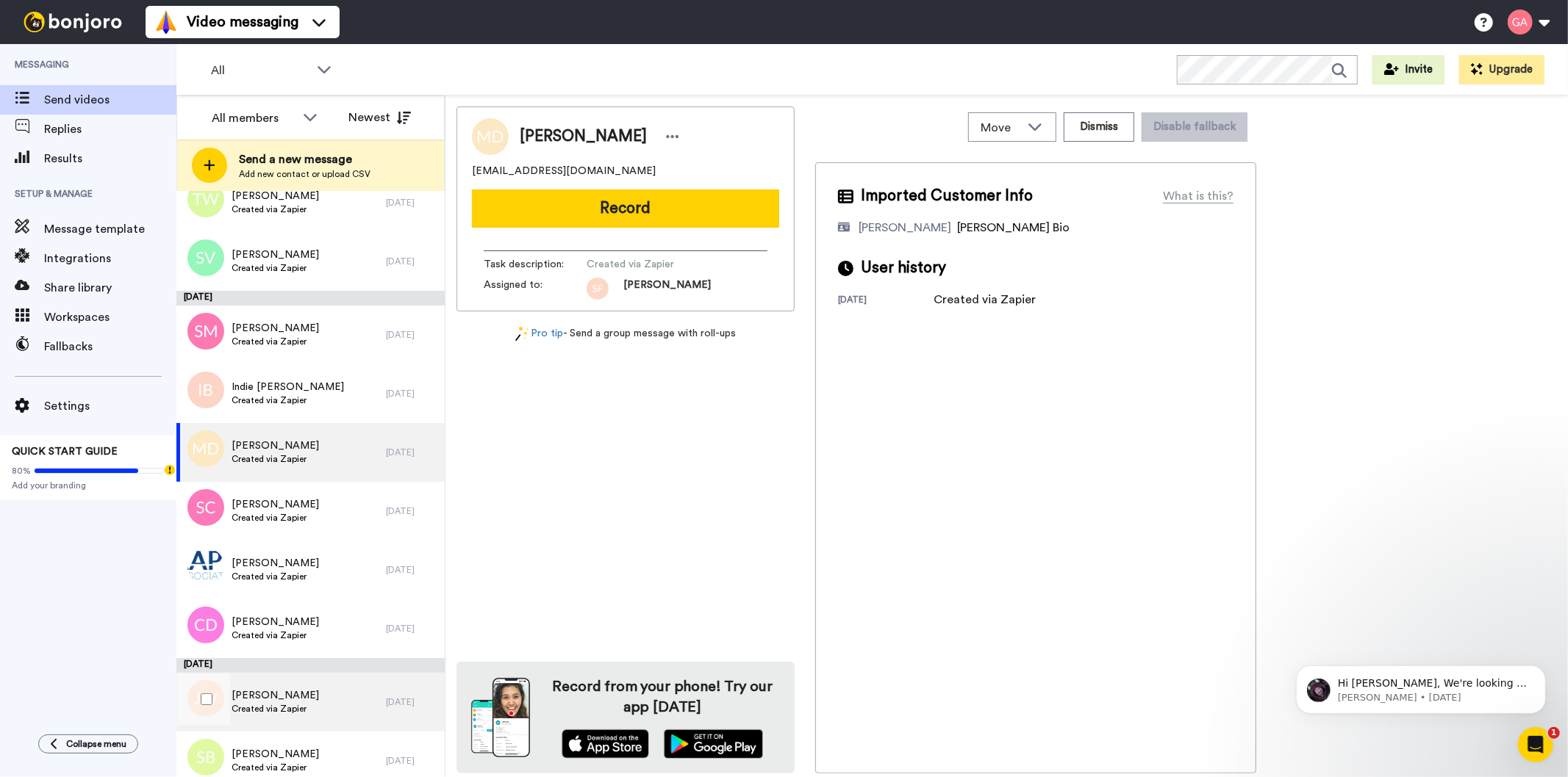
scroll to position [7122, 0]
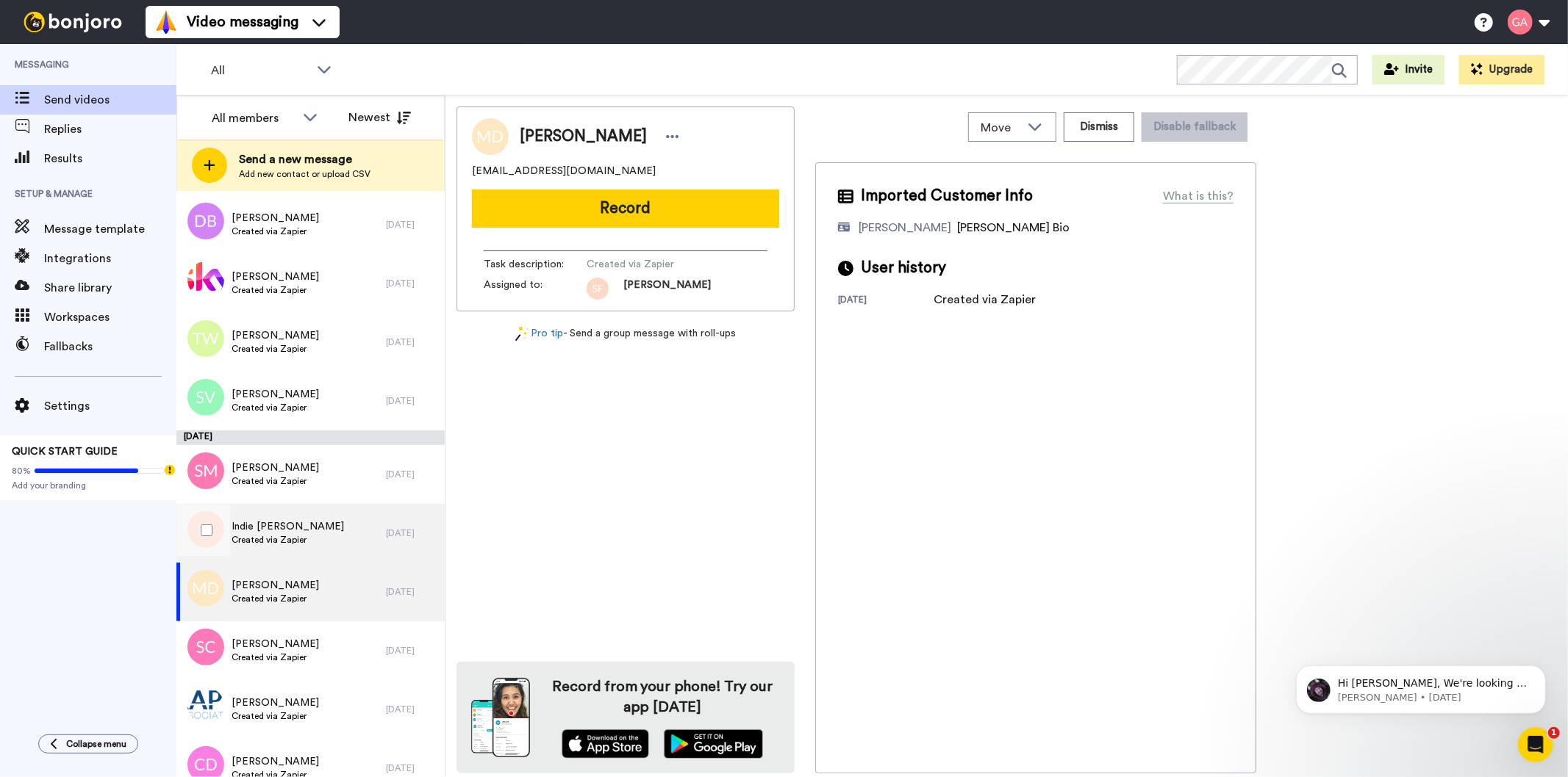
click at [303, 534] on span "Created via Zapier" at bounding box center [288, 540] width 113 height 11
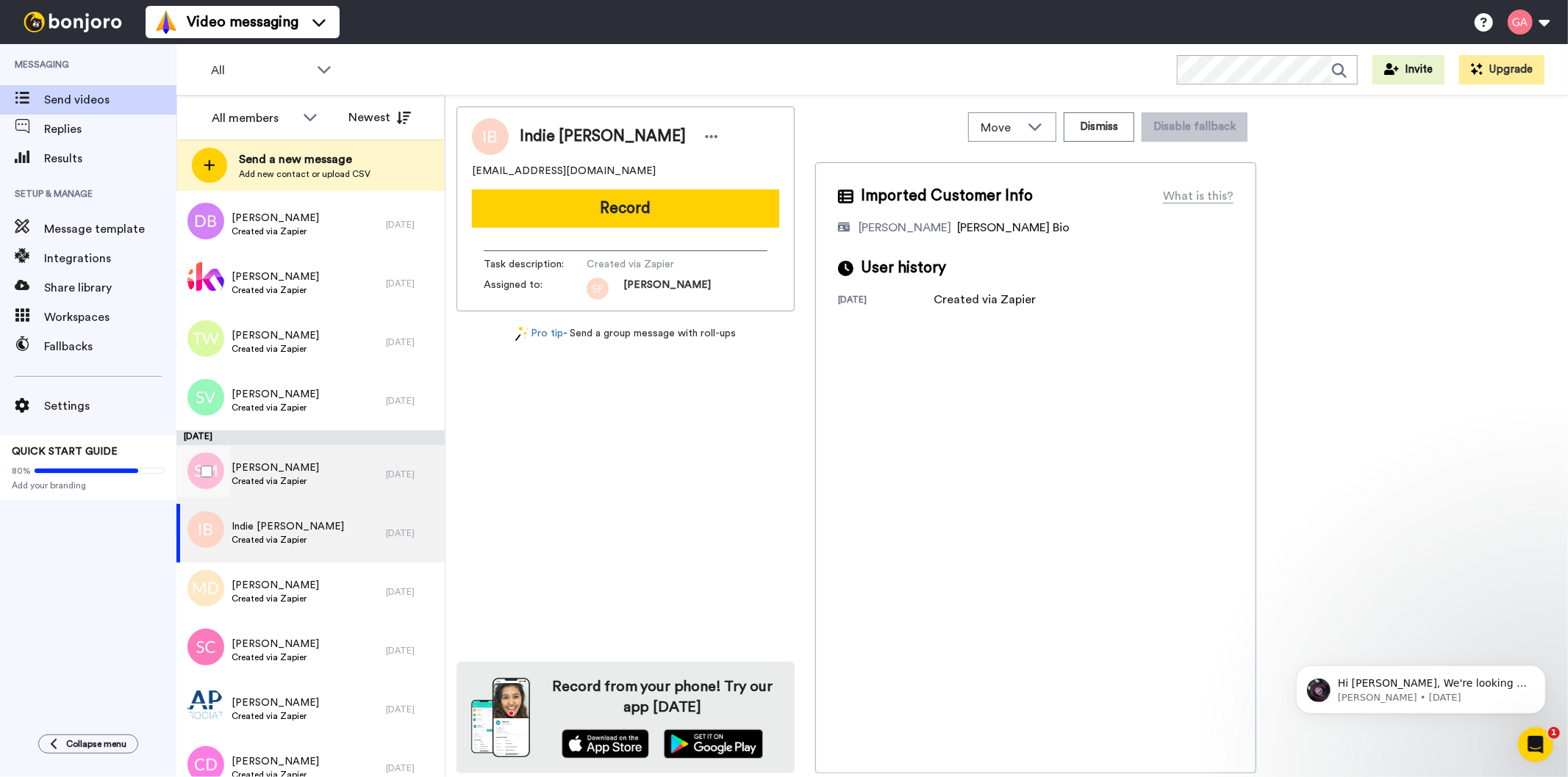
click at [317, 475] on div "[PERSON_NAME] Created via Zapier" at bounding box center [281, 475] width 209 height 59
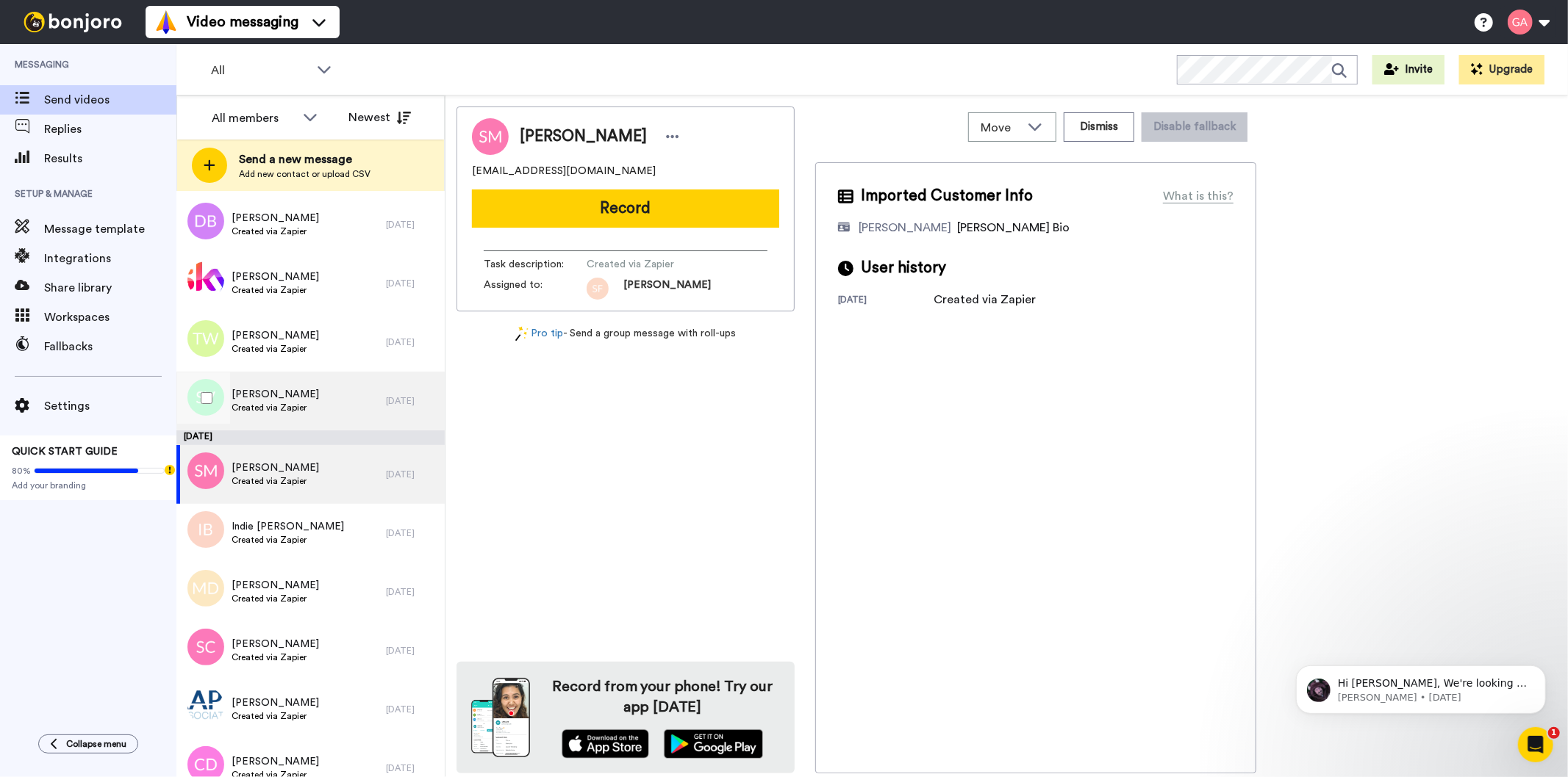
click at [335, 405] on div "[PERSON_NAME] Created via Zapier" at bounding box center [281, 401] width 209 height 59
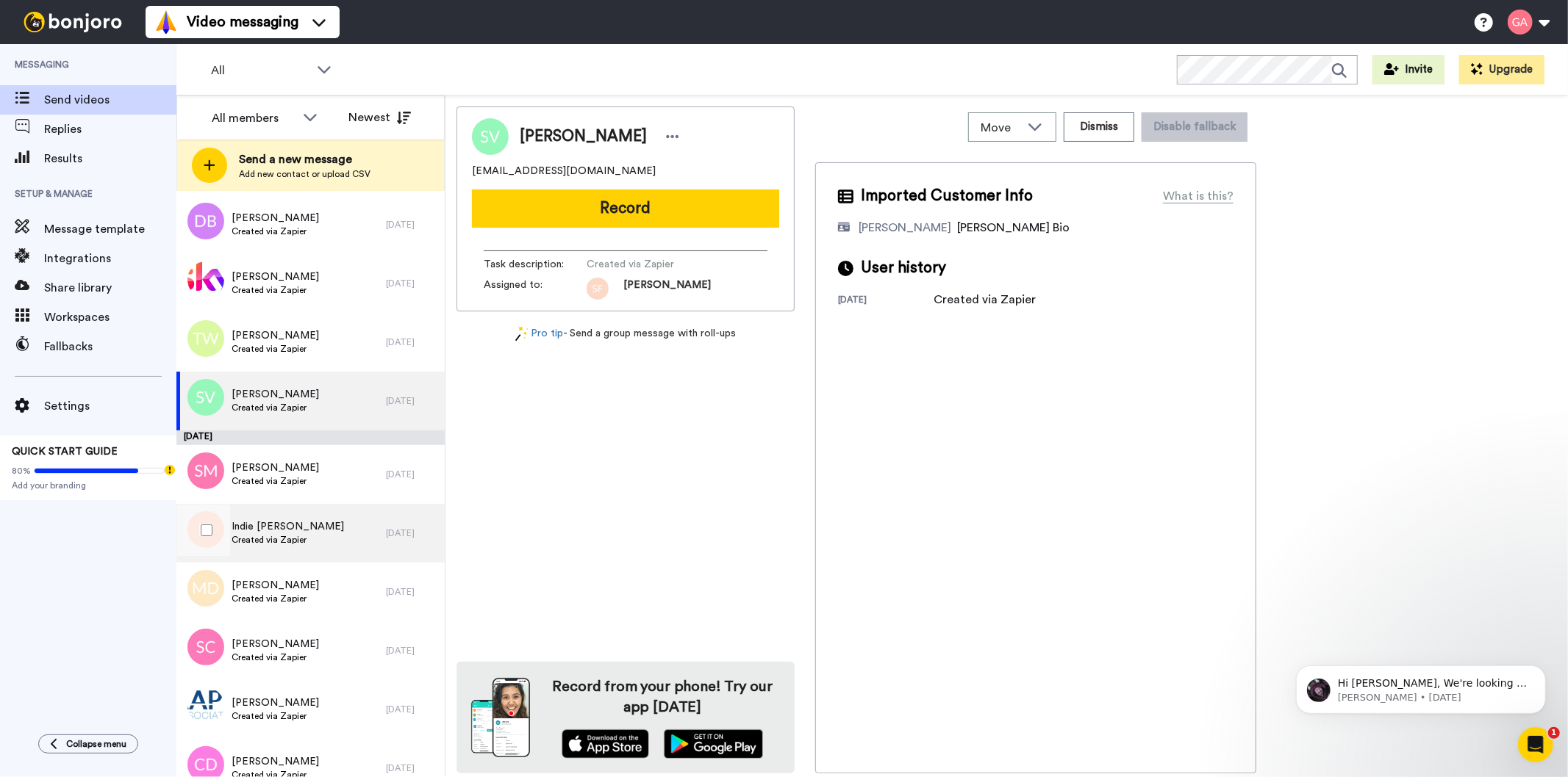
scroll to position [7040, 0]
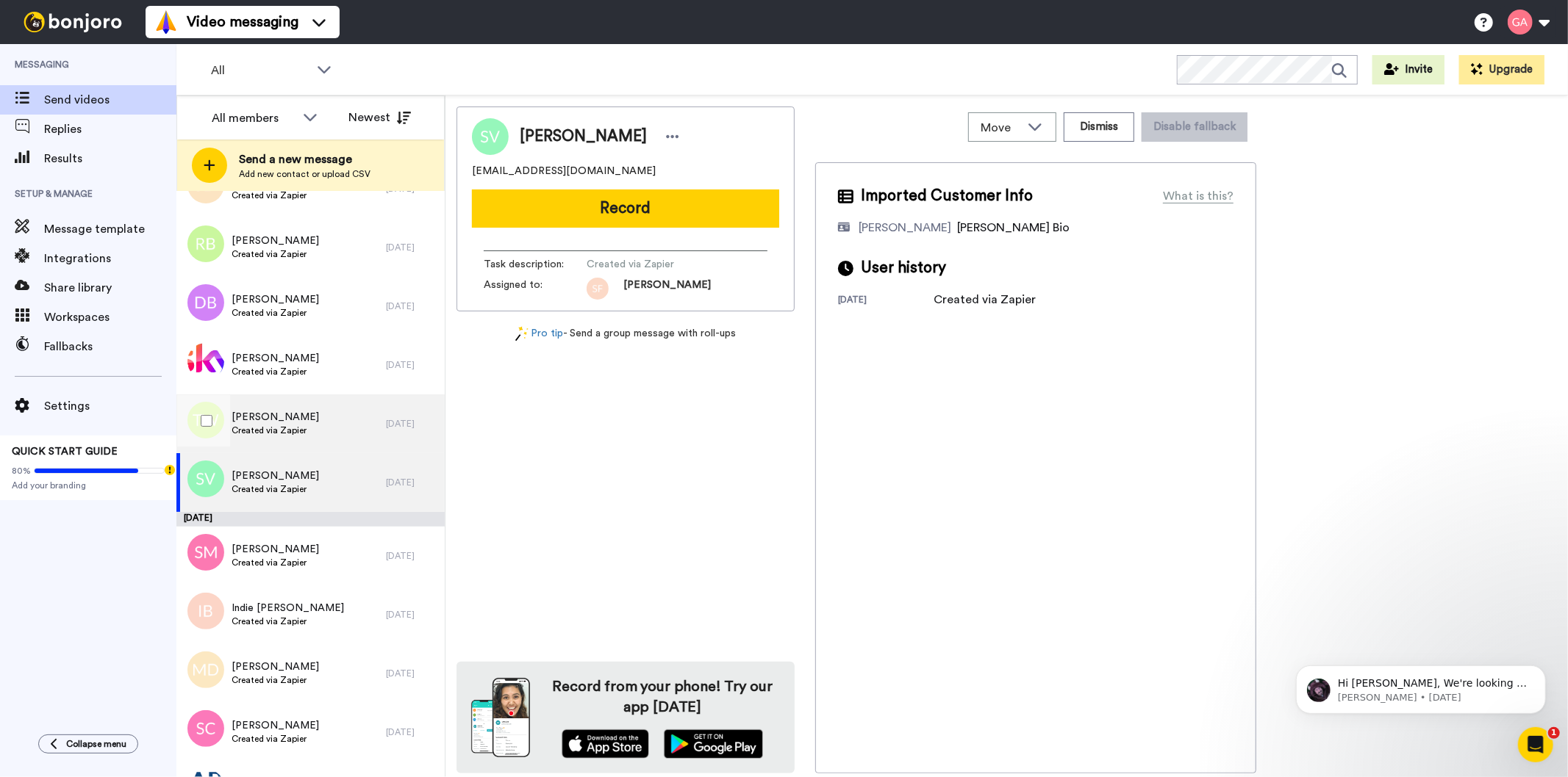
click at [324, 418] on div "[PERSON_NAME] Created via Zapier" at bounding box center [281, 424] width 209 height 59
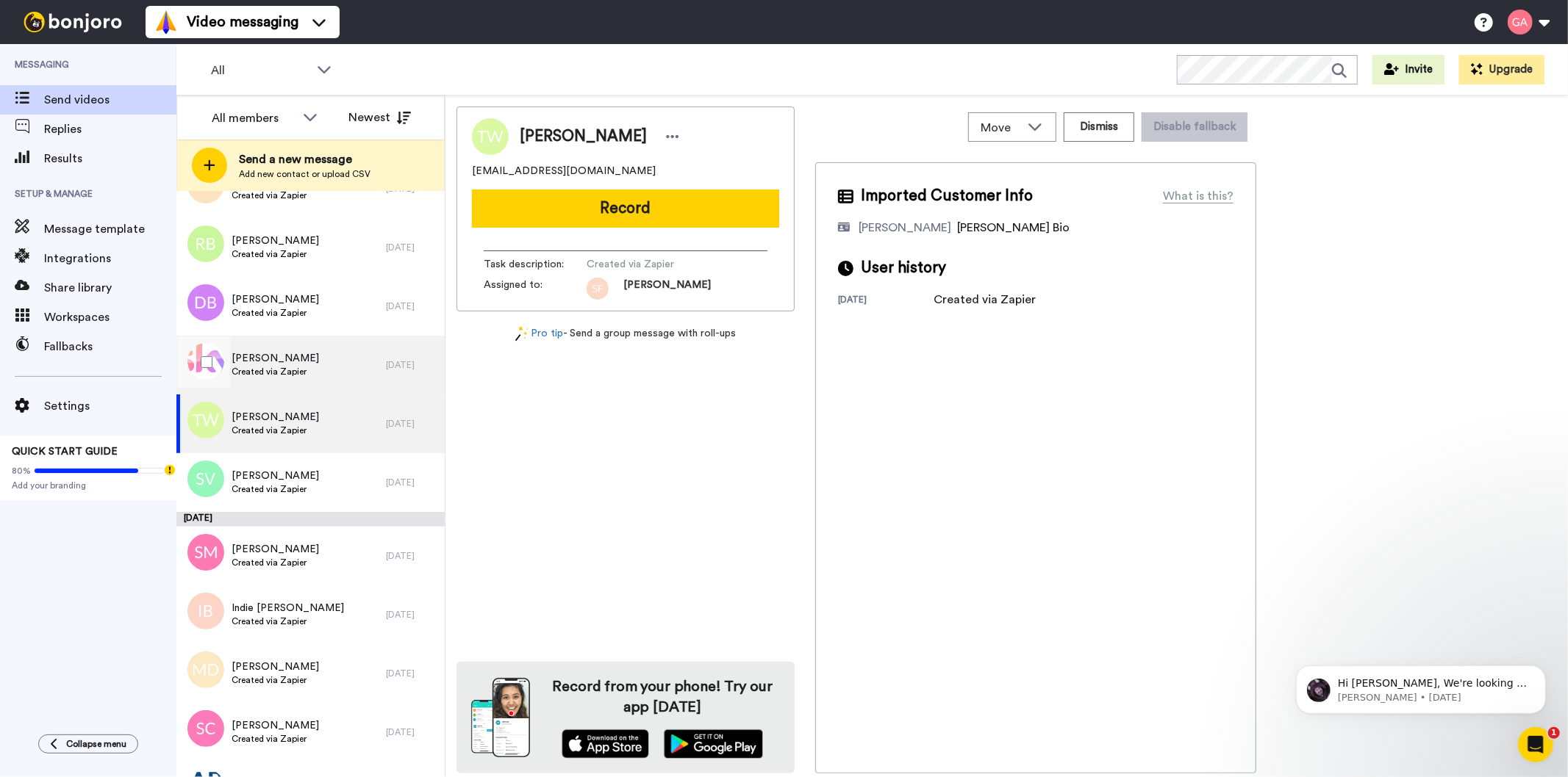
click at [320, 360] on div "[PERSON_NAME] Created via Zapier" at bounding box center [281, 365] width 209 height 59
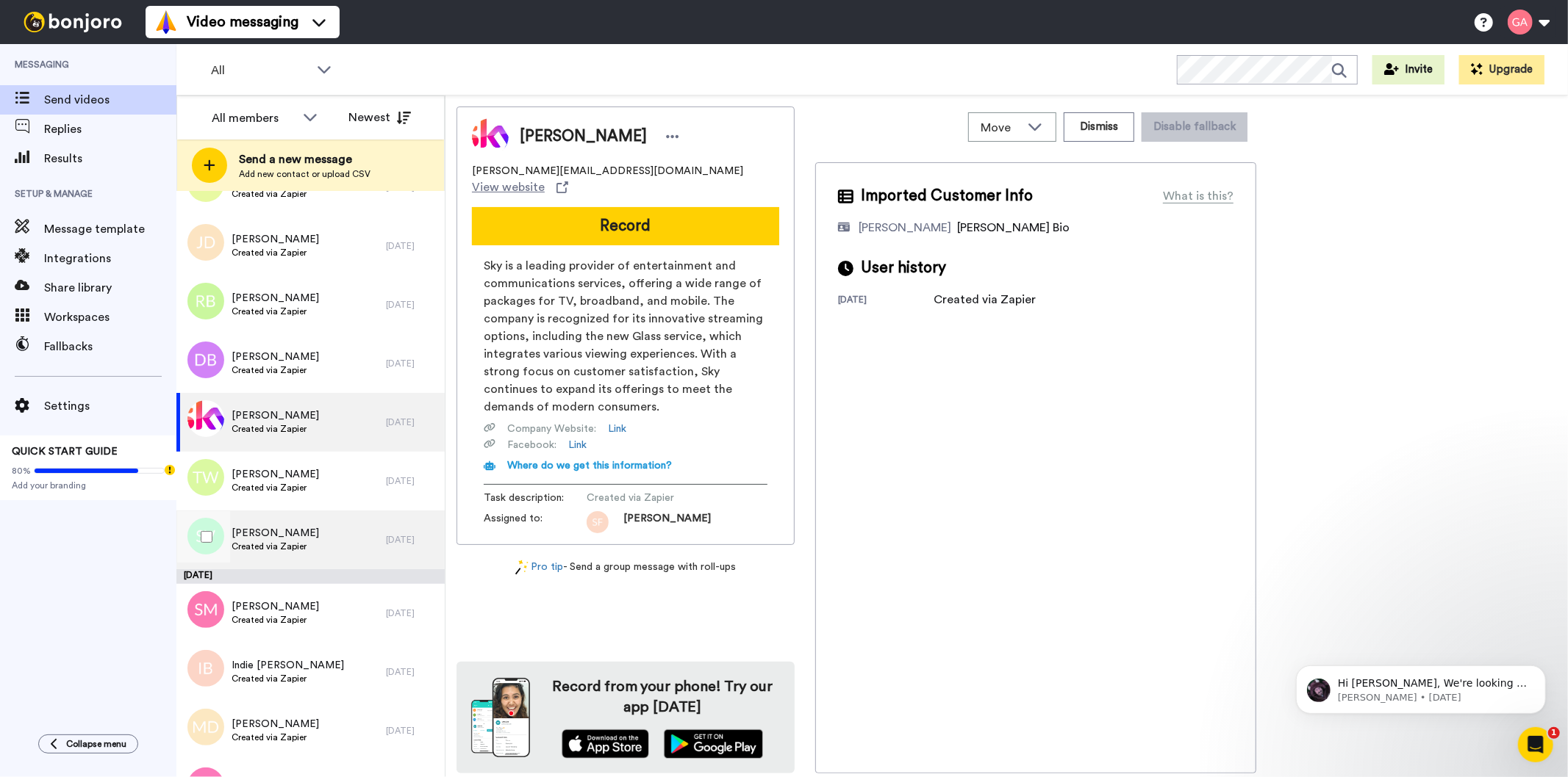
scroll to position [6960, 0]
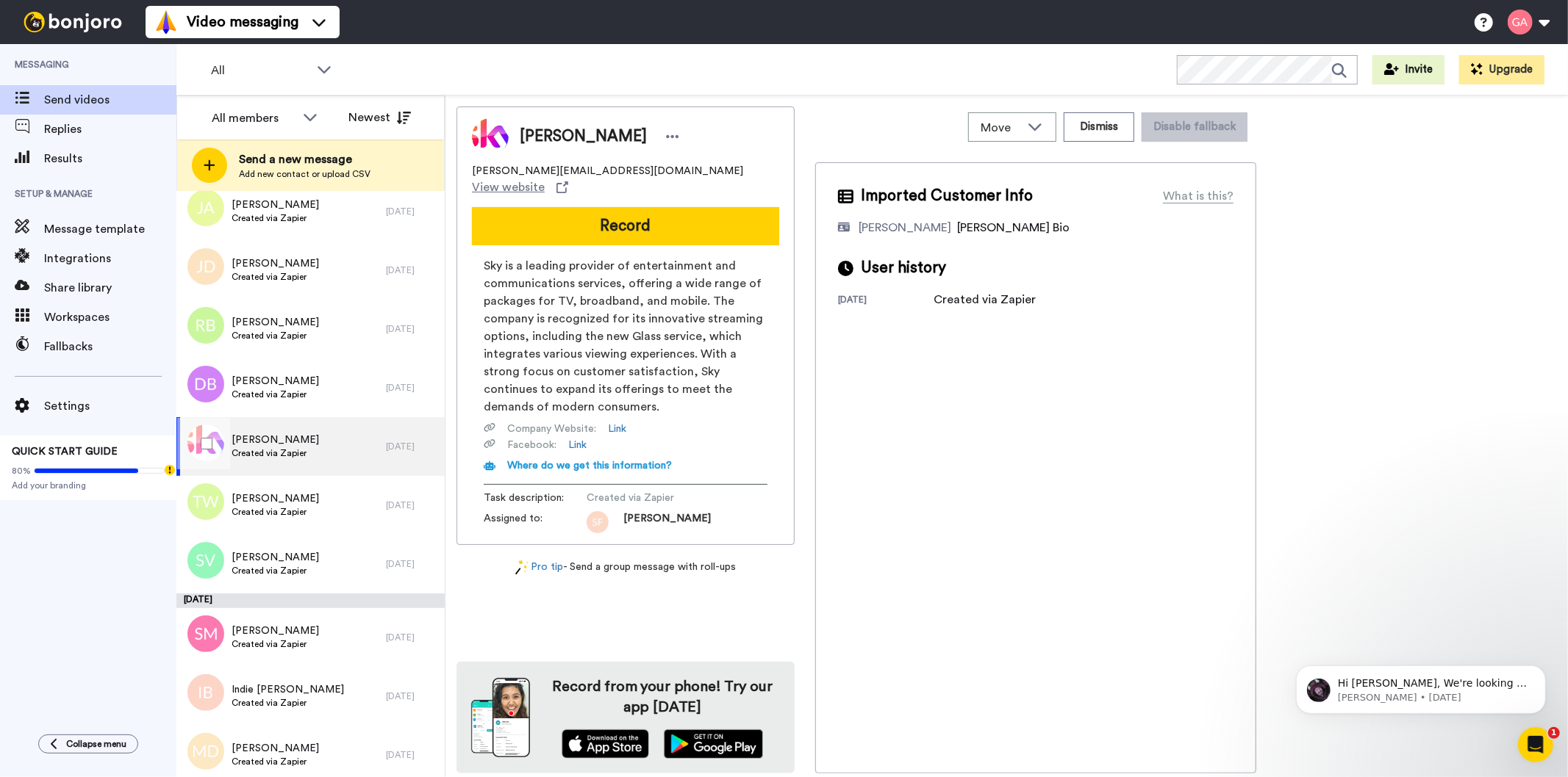
click at [317, 437] on div "[PERSON_NAME] Created via Zapier" at bounding box center [281, 447] width 209 height 59
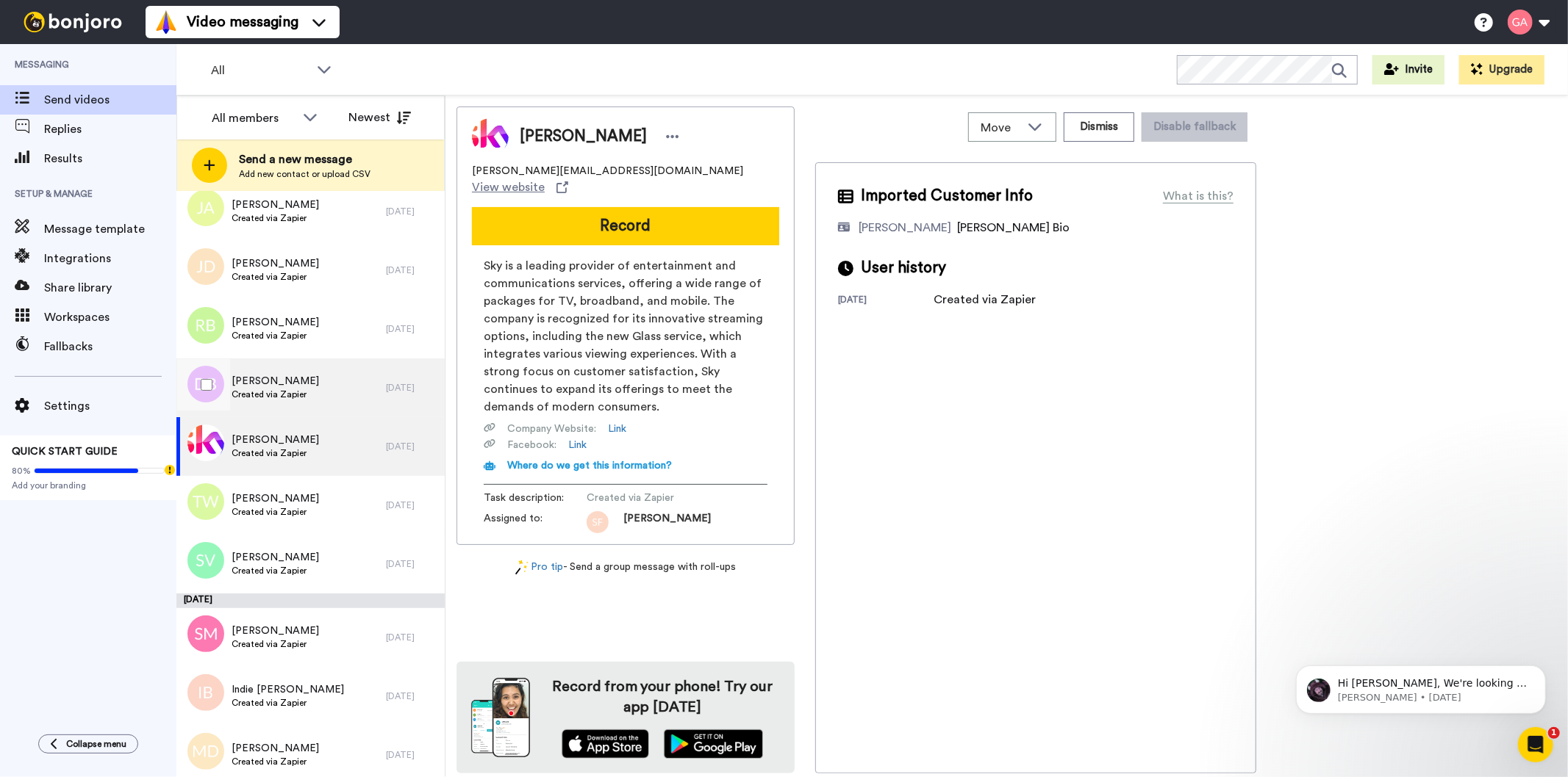
click at [339, 379] on div "[PERSON_NAME] Created via Zapier" at bounding box center [281, 388] width 209 height 59
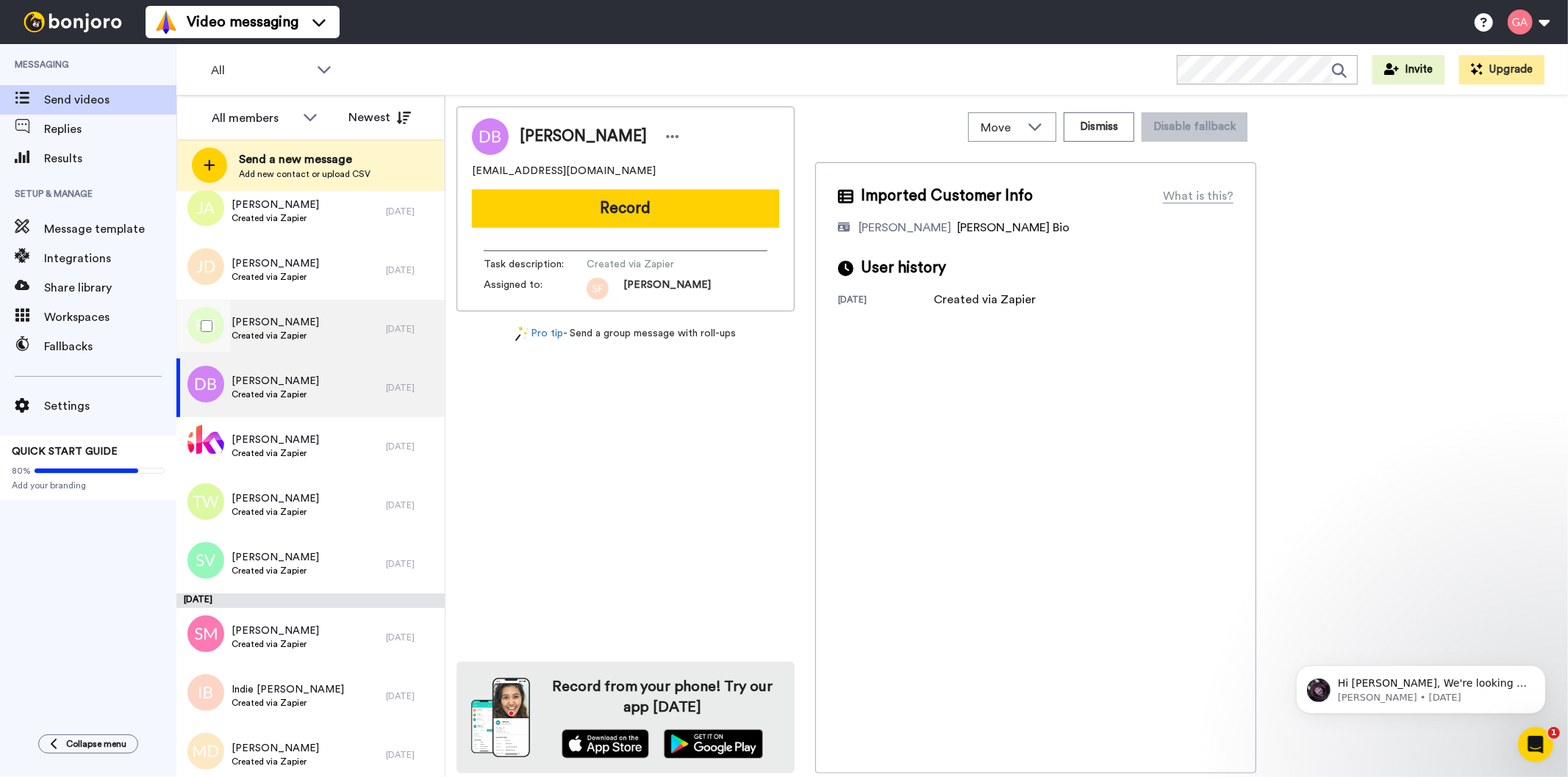
click at [333, 333] on div "[PERSON_NAME] Created via Zapier" at bounding box center [281, 329] width 209 height 59
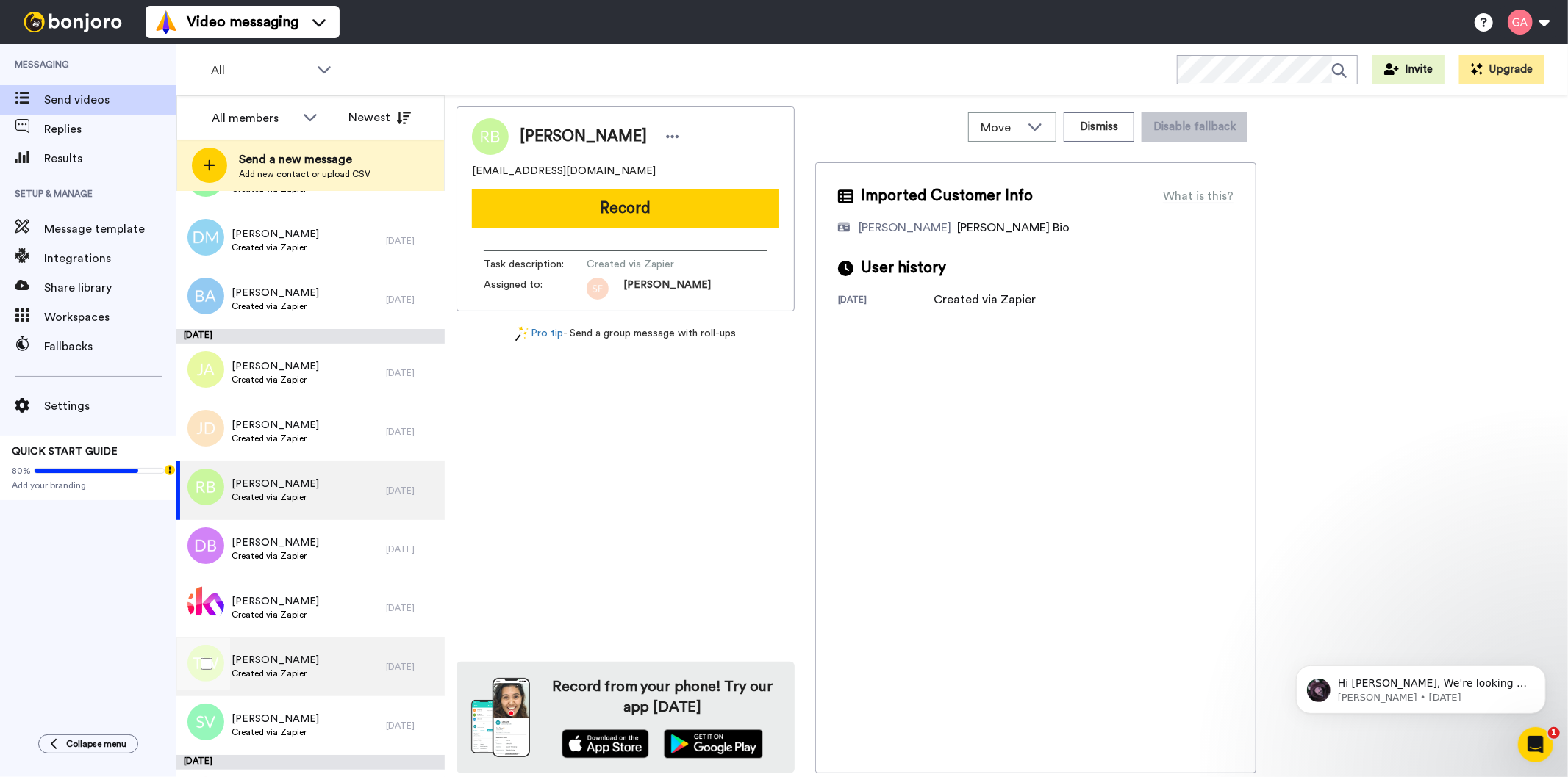
scroll to position [6796, 0]
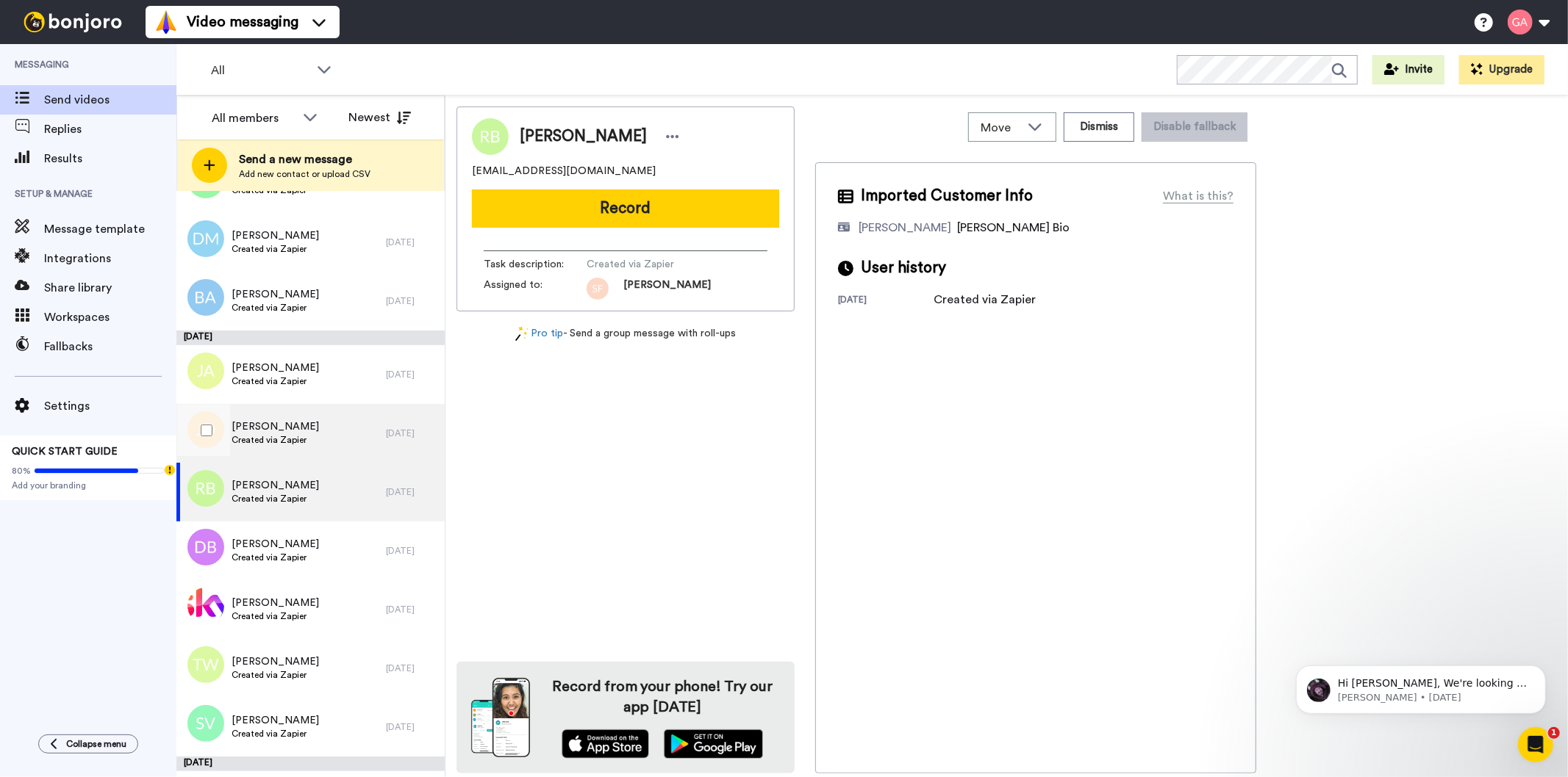
click at [318, 427] on div "[PERSON_NAME] Created via Zapier" at bounding box center [281, 433] width 209 height 59
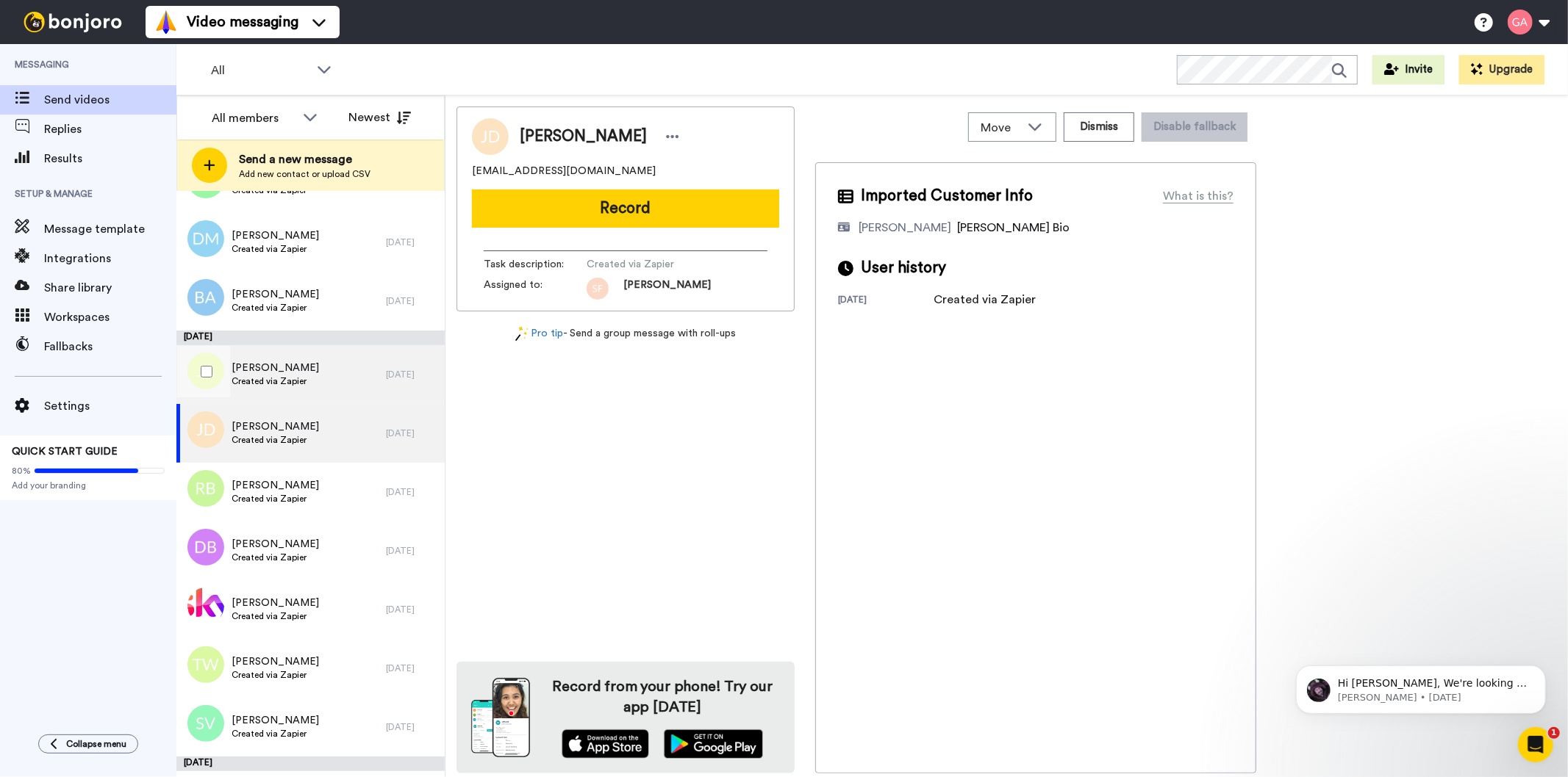
click at [320, 360] on div "[PERSON_NAME] Created via Zapier" at bounding box center [281, 374] width 209 height 59
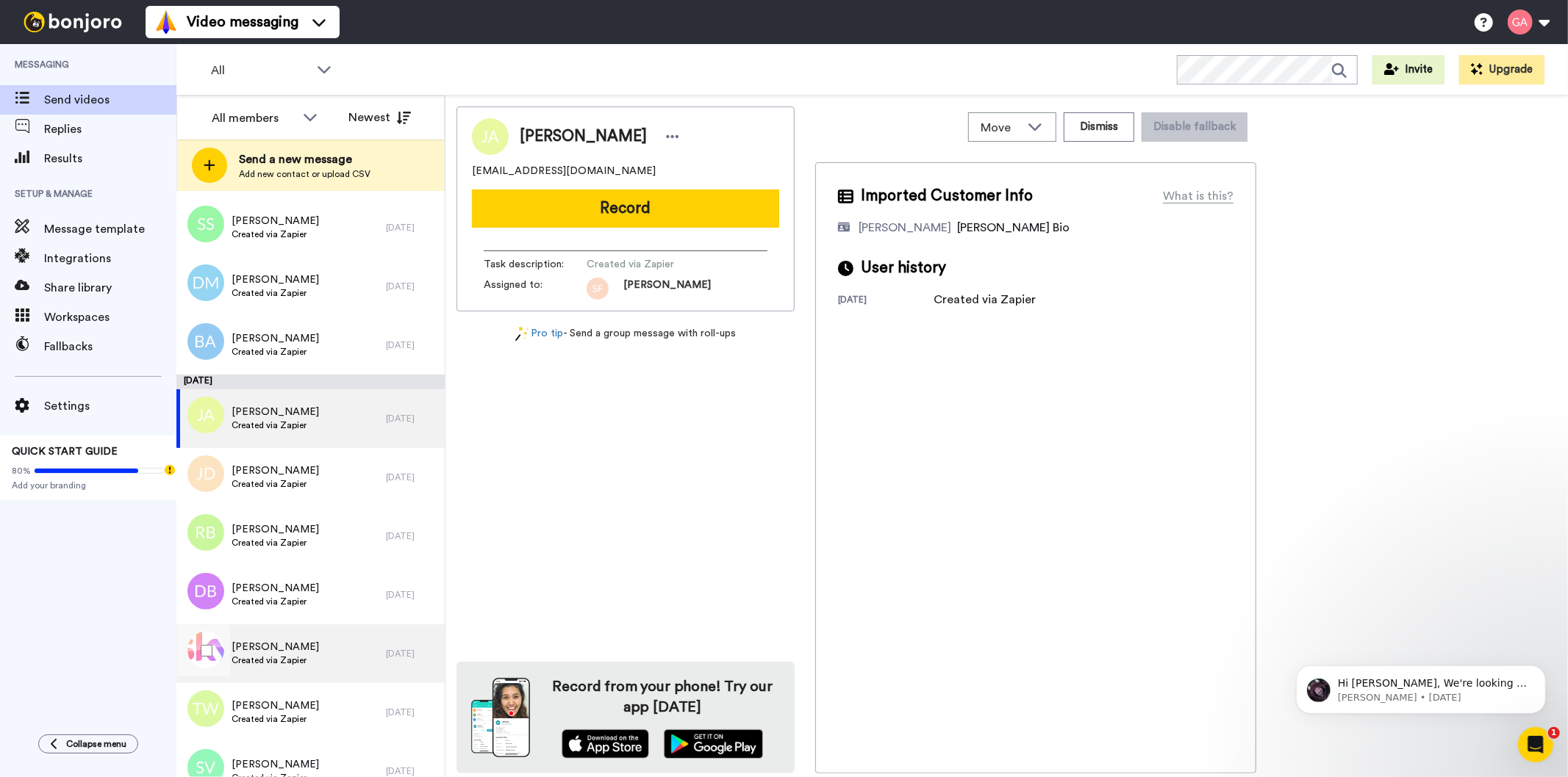
scroll to position [6713, 0]
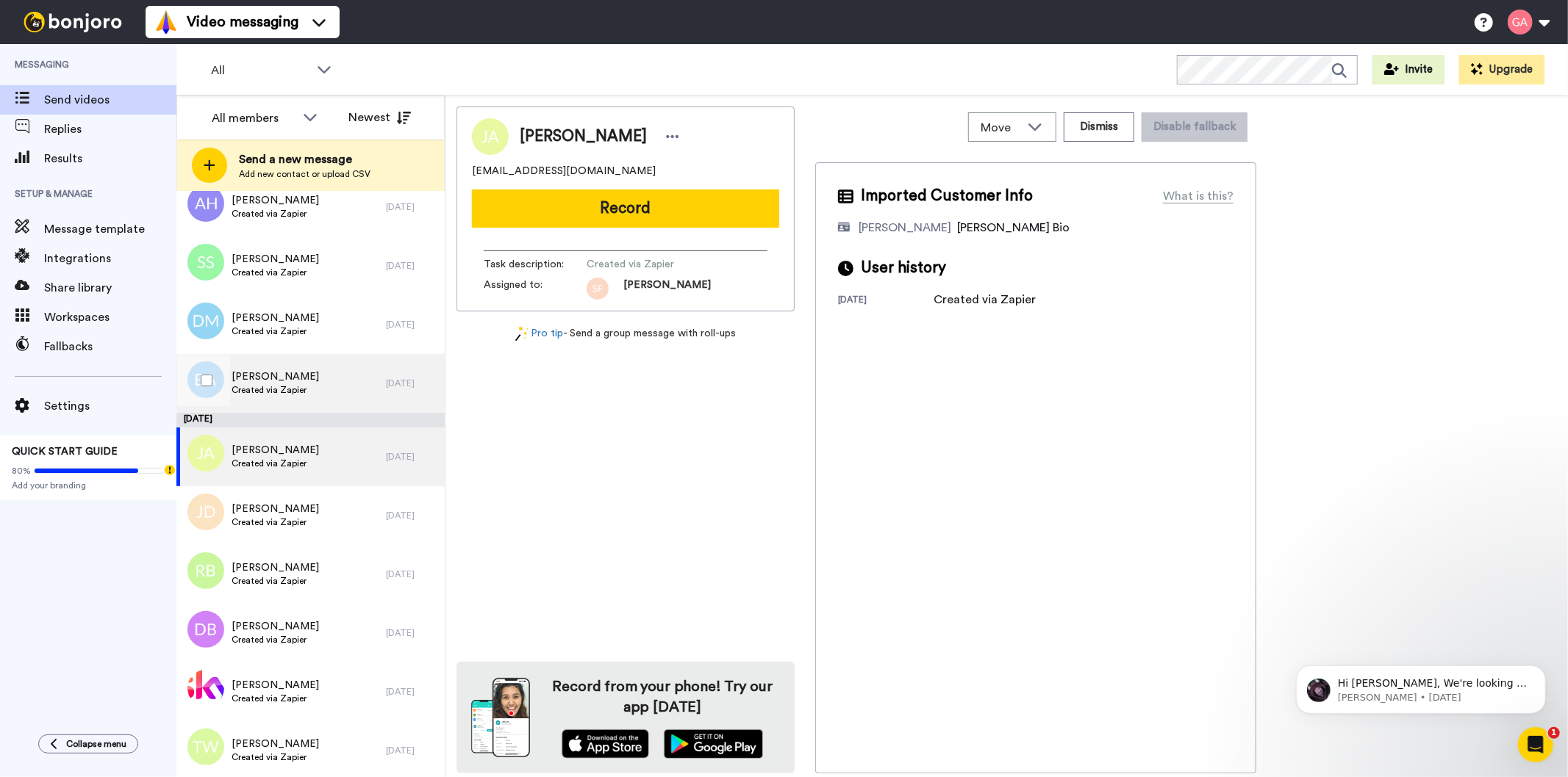
click at [319, 376] on span "[PERSON_NAME]" at bounding box center [274, 376] width 87 height 15
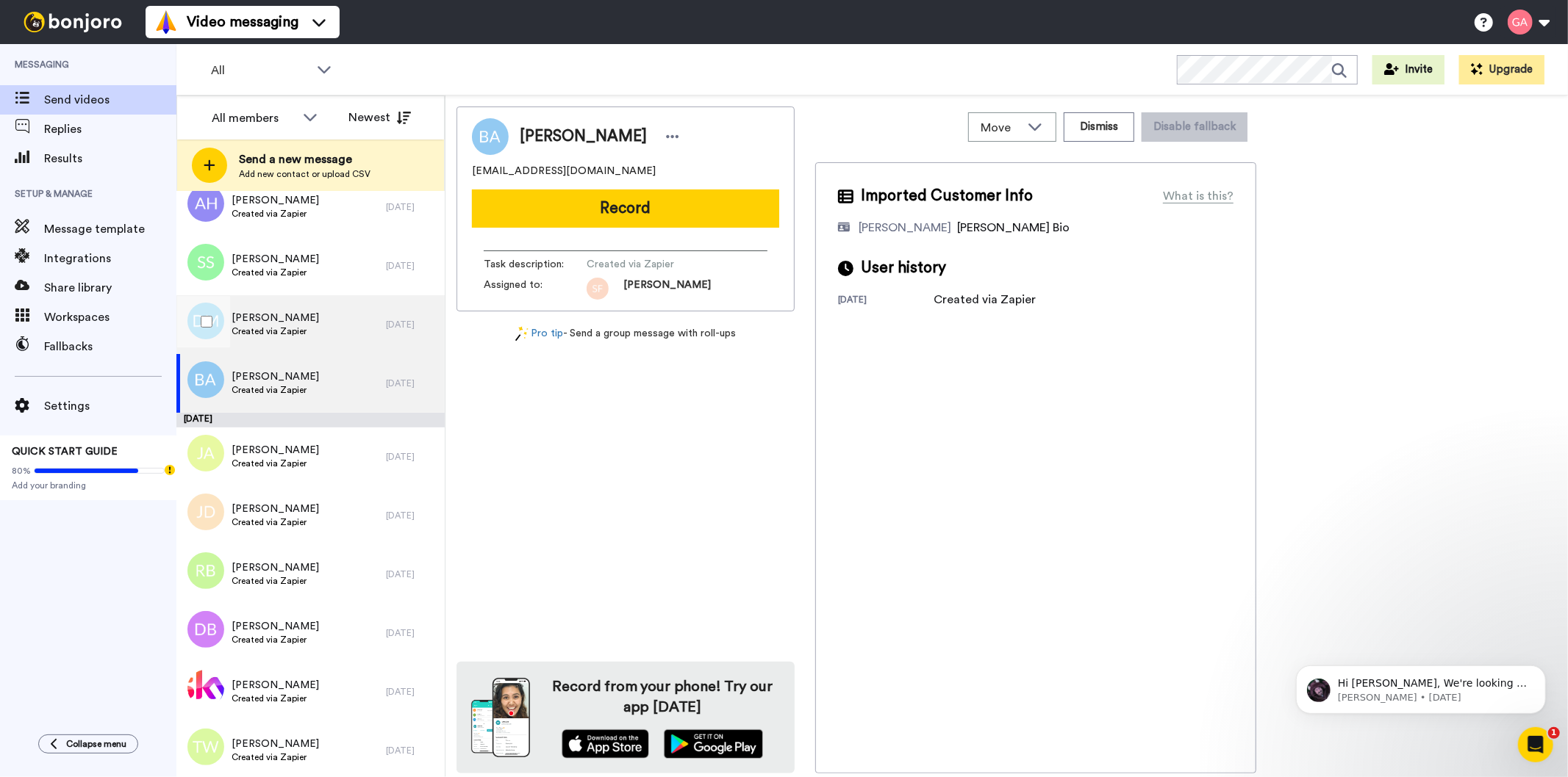
click at [281, 328] on span "Created via Zapier" at bounding box center [274, 330] width 87 height 11
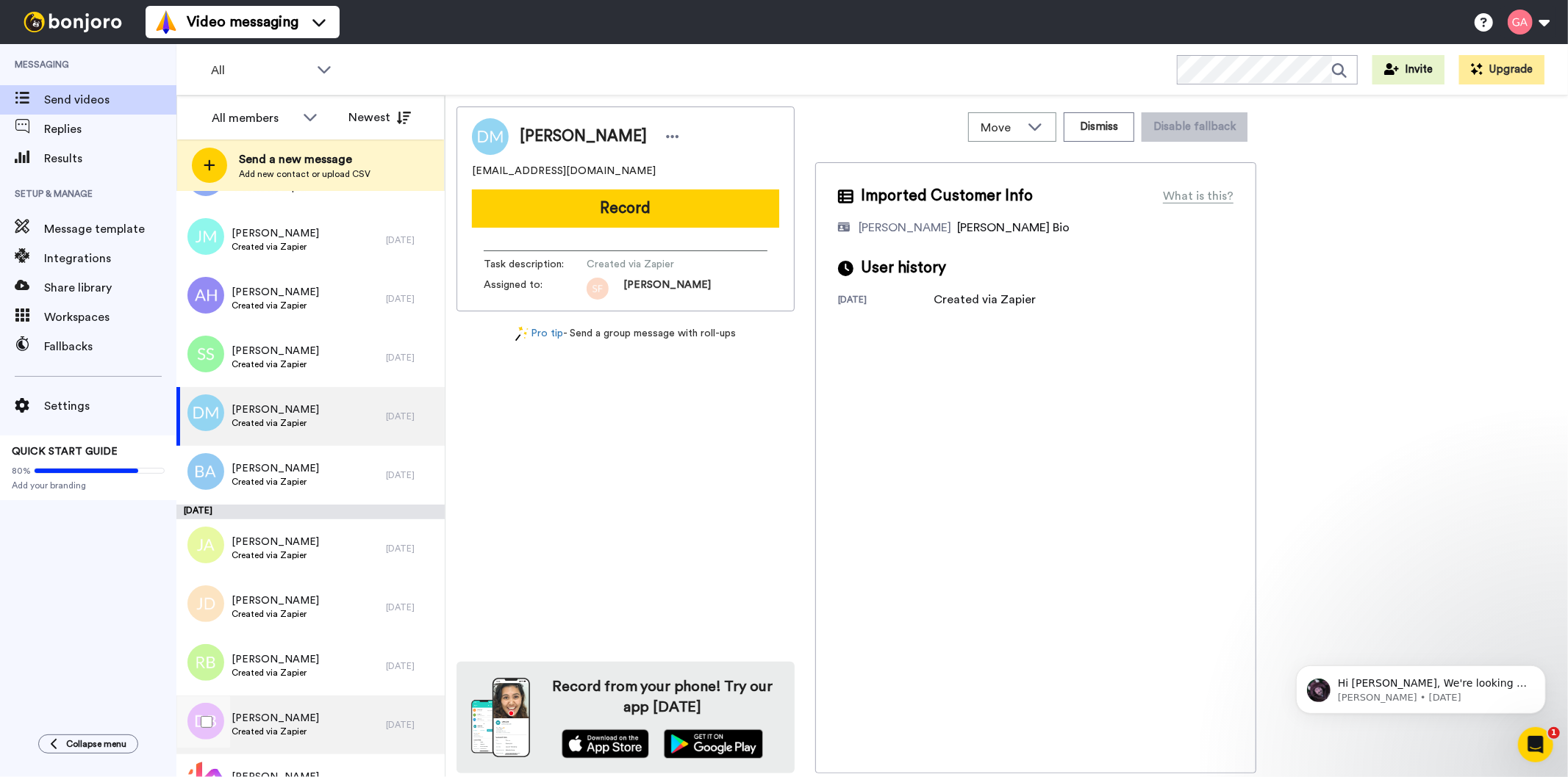
scroll to position [6551, 0]
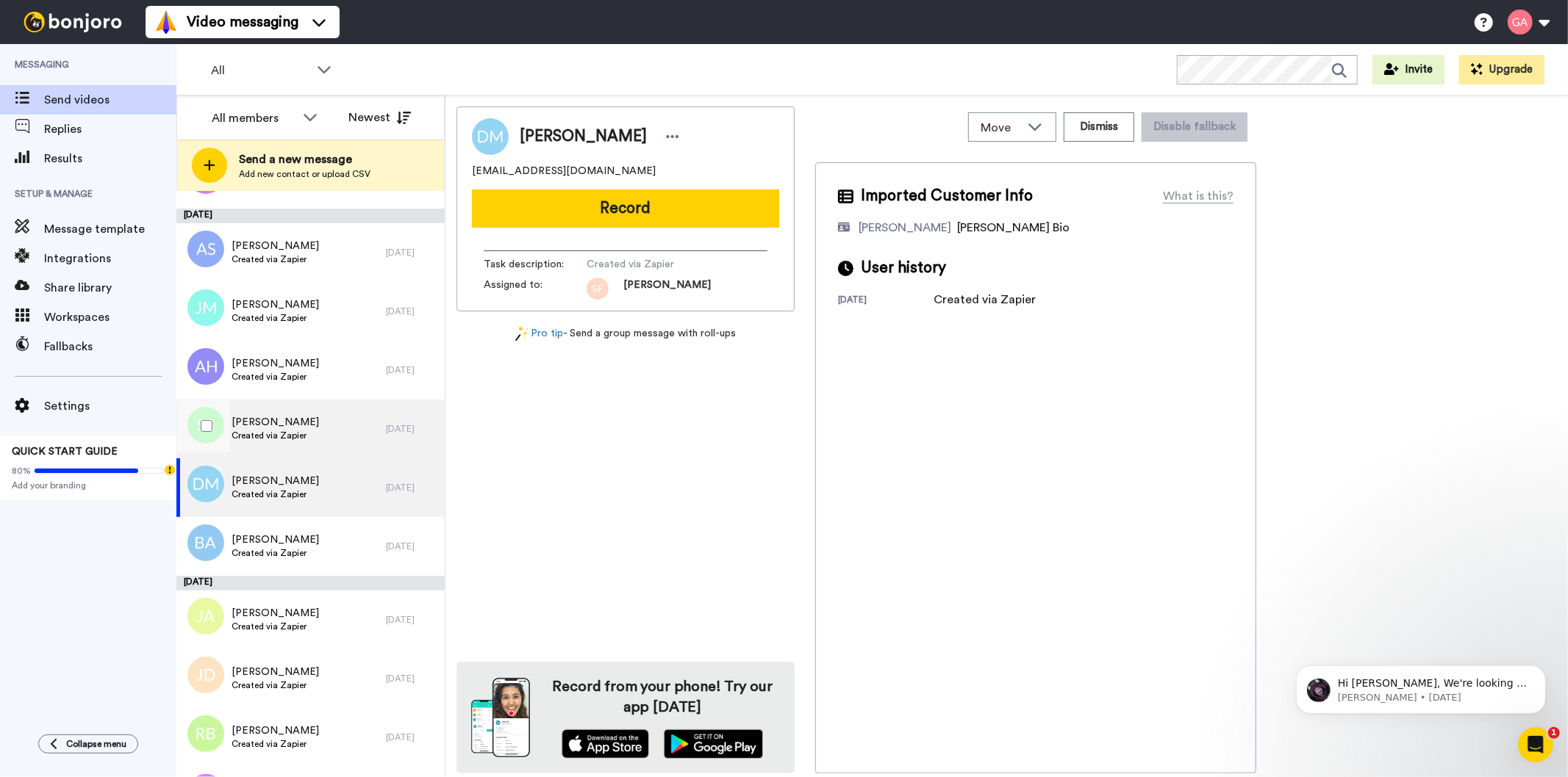
click at [317, 422] on div "[PERSON_NAME] Created via Zapier" at bounding box center [281, 429] width 209 height 59
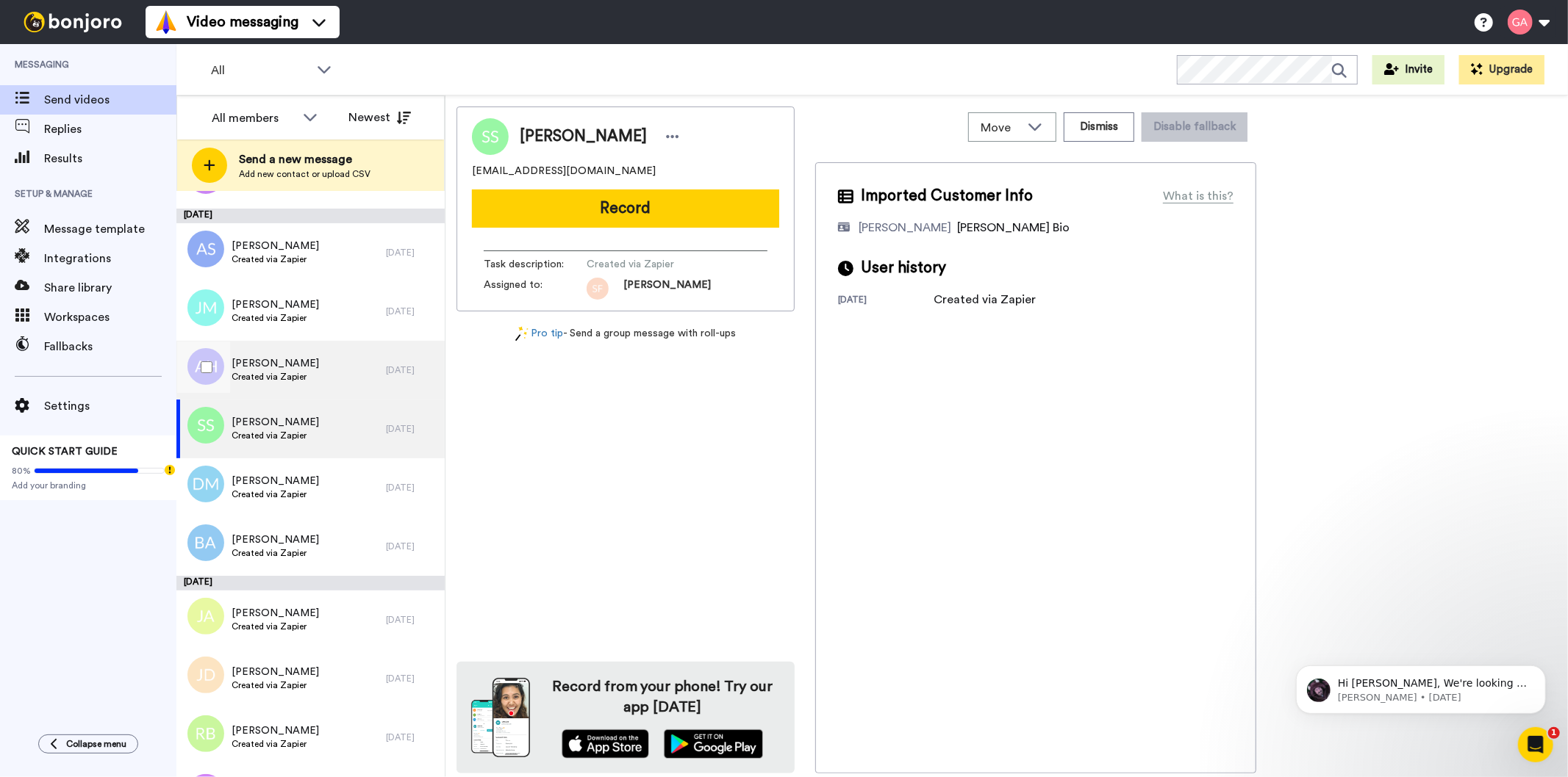
click at [346, 369] on div "[PERSON_NAME] Created via Zapier" at bounding box center [281, 370] width 209 height 59
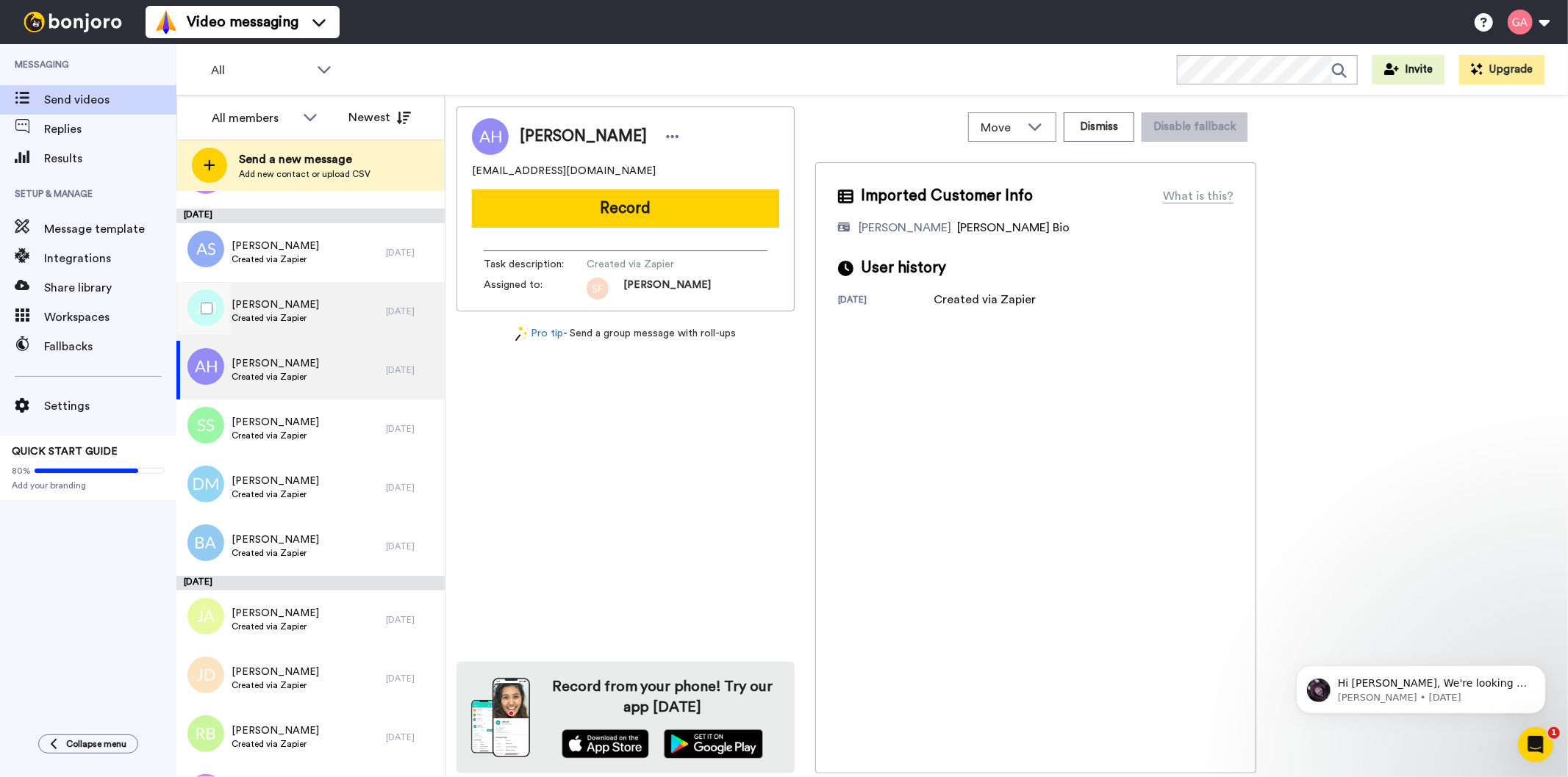
click at [337, 298] on div "[PERSON_NAME] Created via Zapier" at bounding box center [281, 311] width 209 height 59
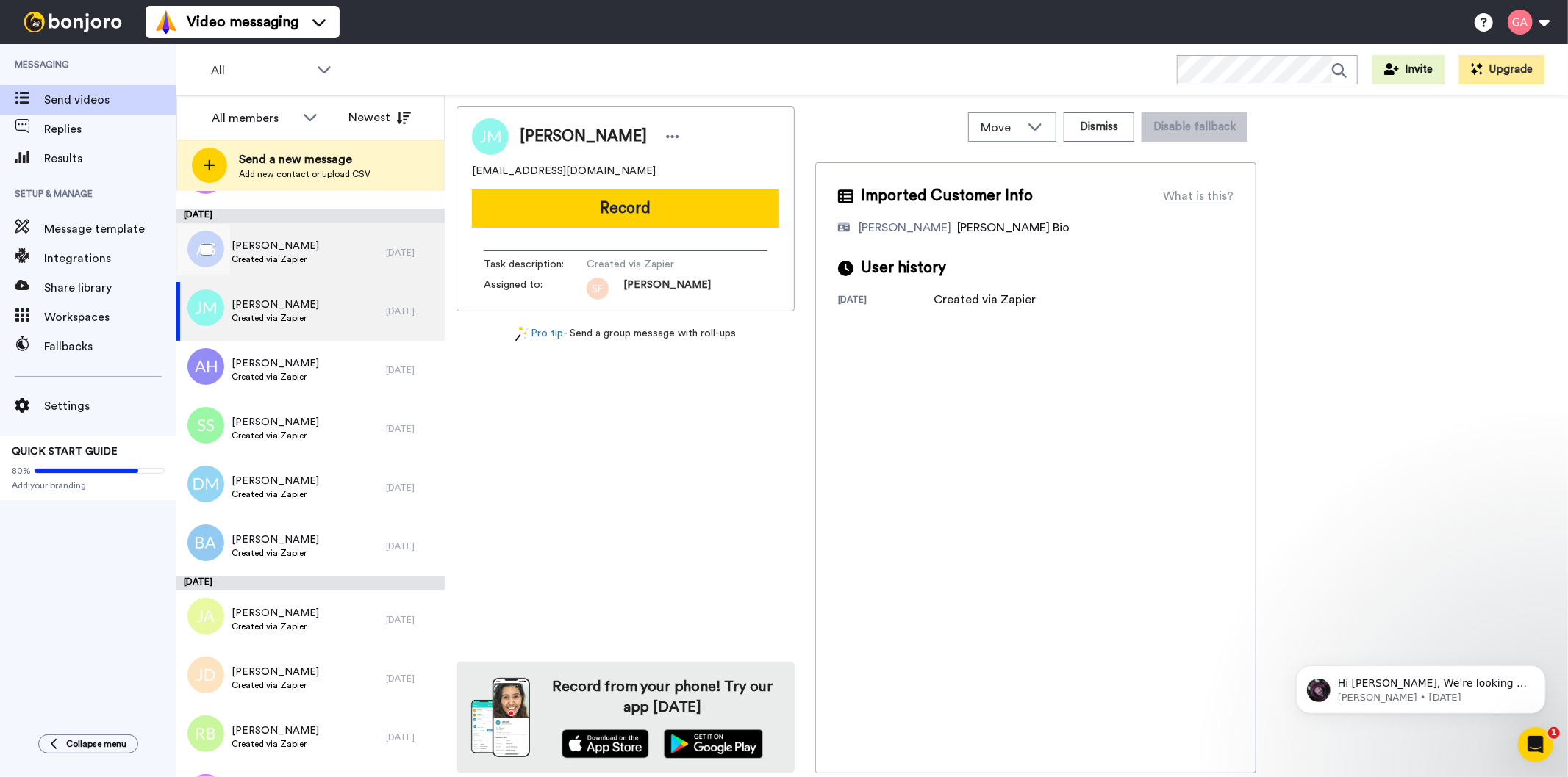
click at [335, 261] on div "[PERSON_NAME] Created via Zapier" at bounding box center [281, 252] width 209 height 59
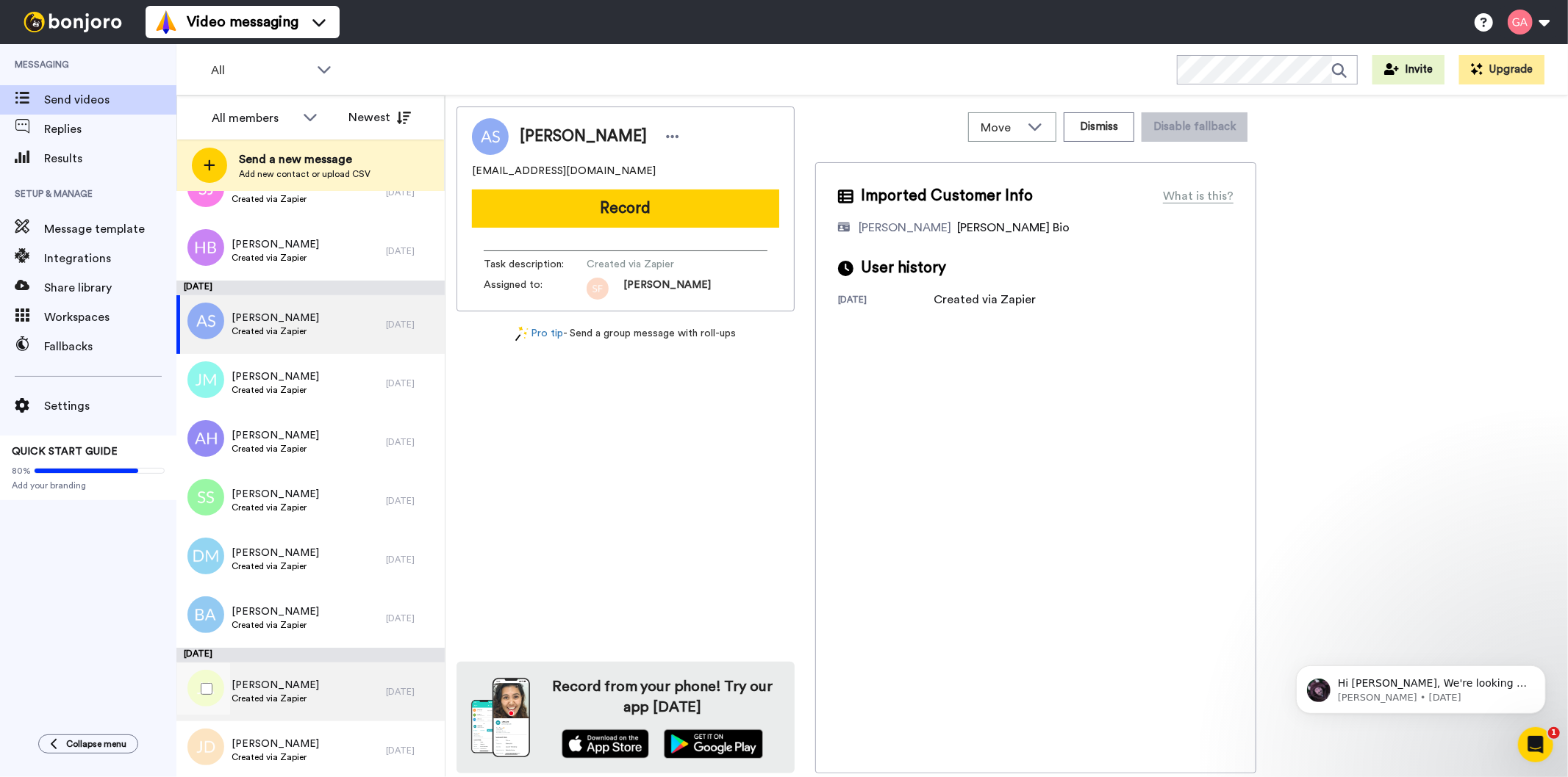
scroll to position [6387, 0]
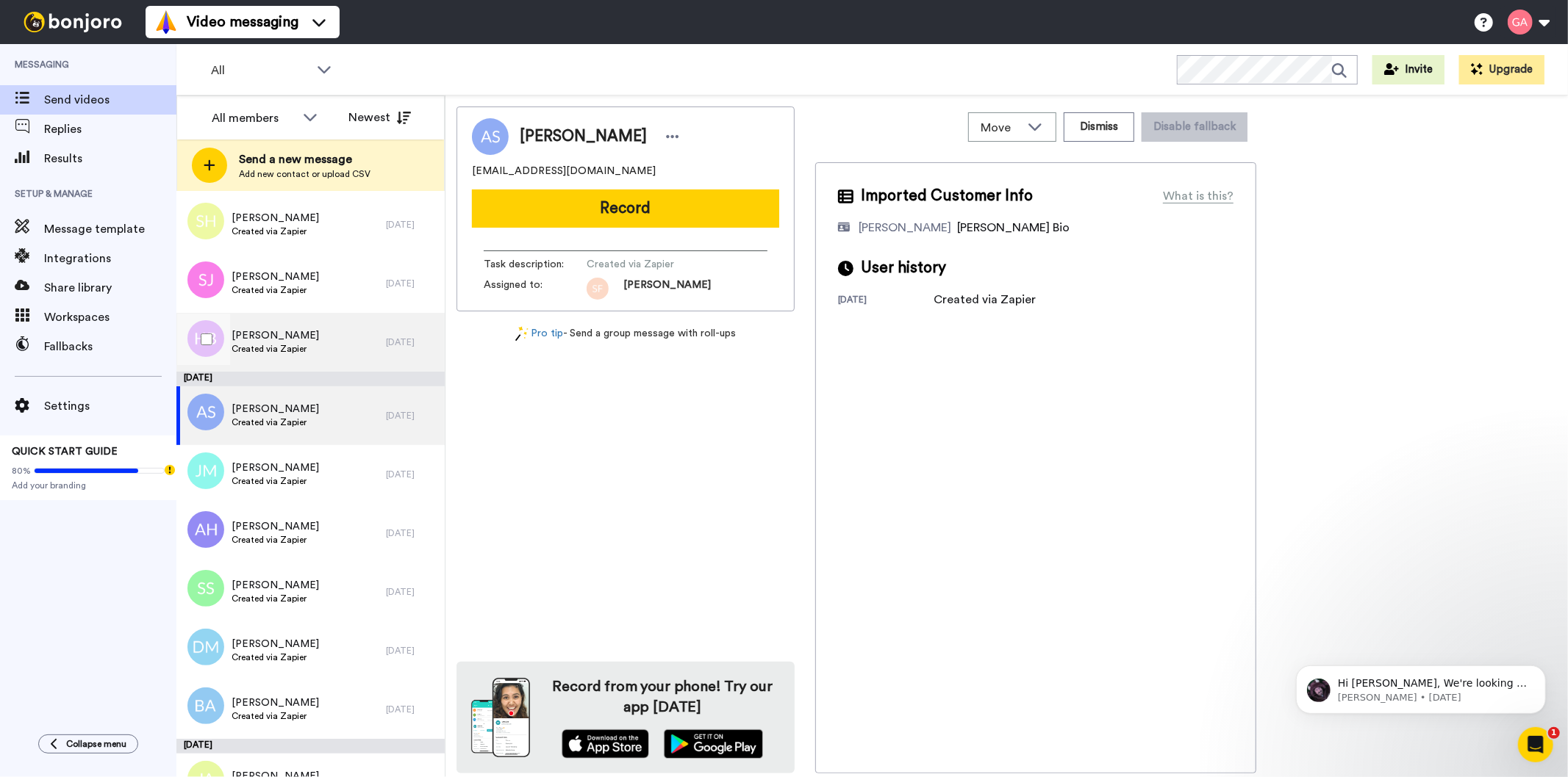
click at [306, 349] on span "Created via Zapier" at bounding box center [274, 348] width 87 height 11
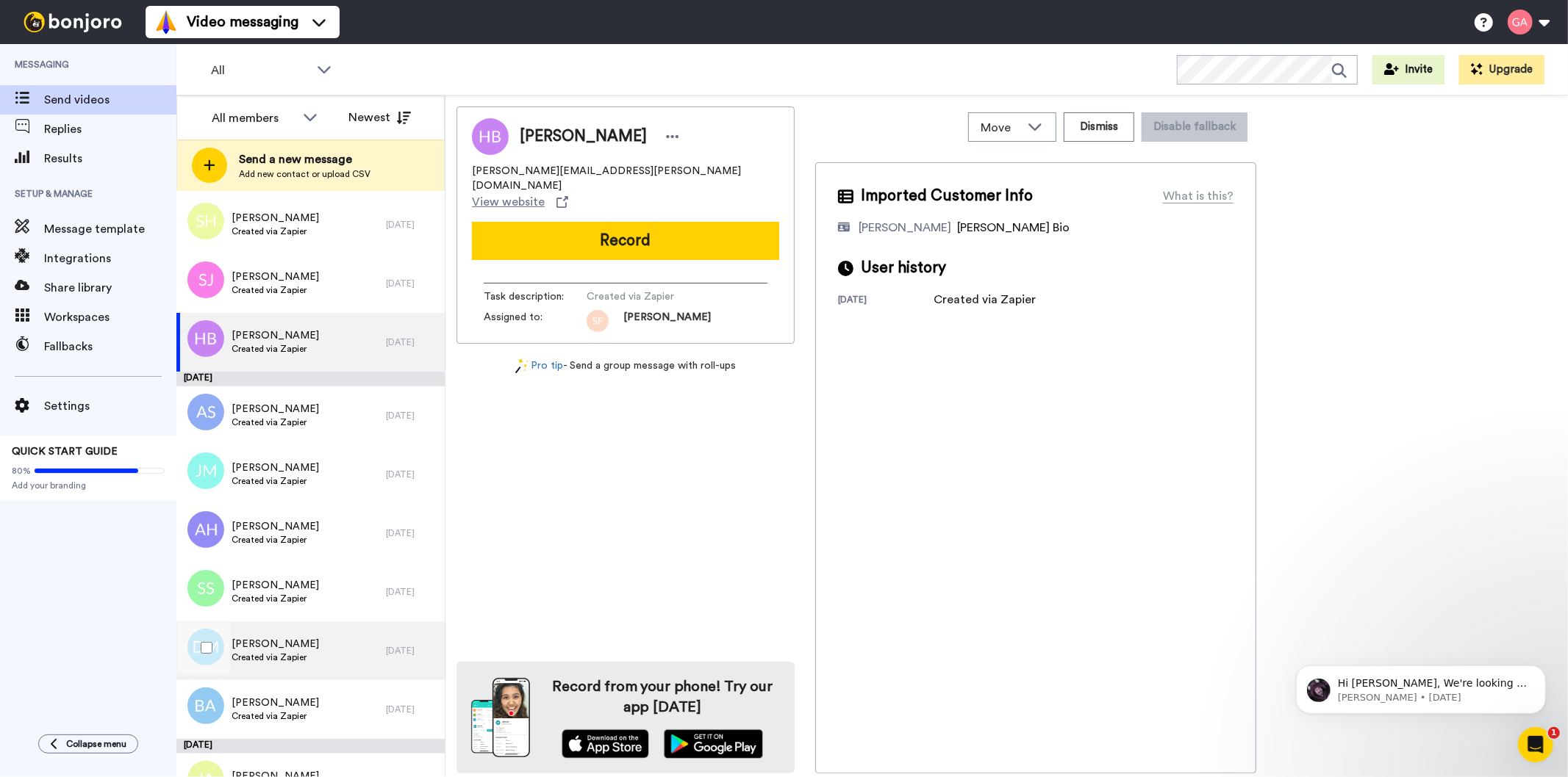
scroll to position [6143, 0]
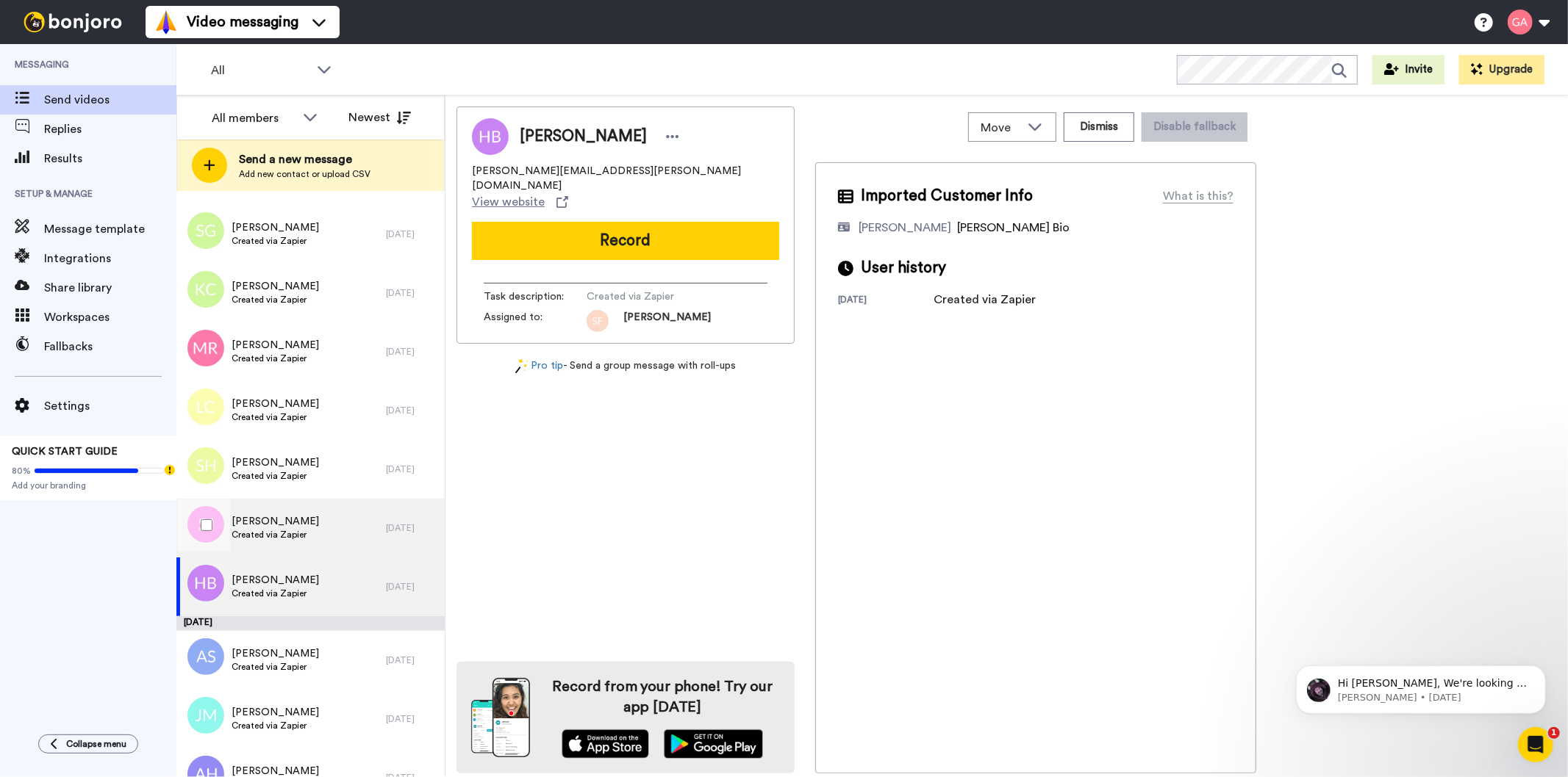
click at [325, 523] on div "[PERSON_NAME] Created via Zapier" at bounding box center [281, 528] width 209 height 59
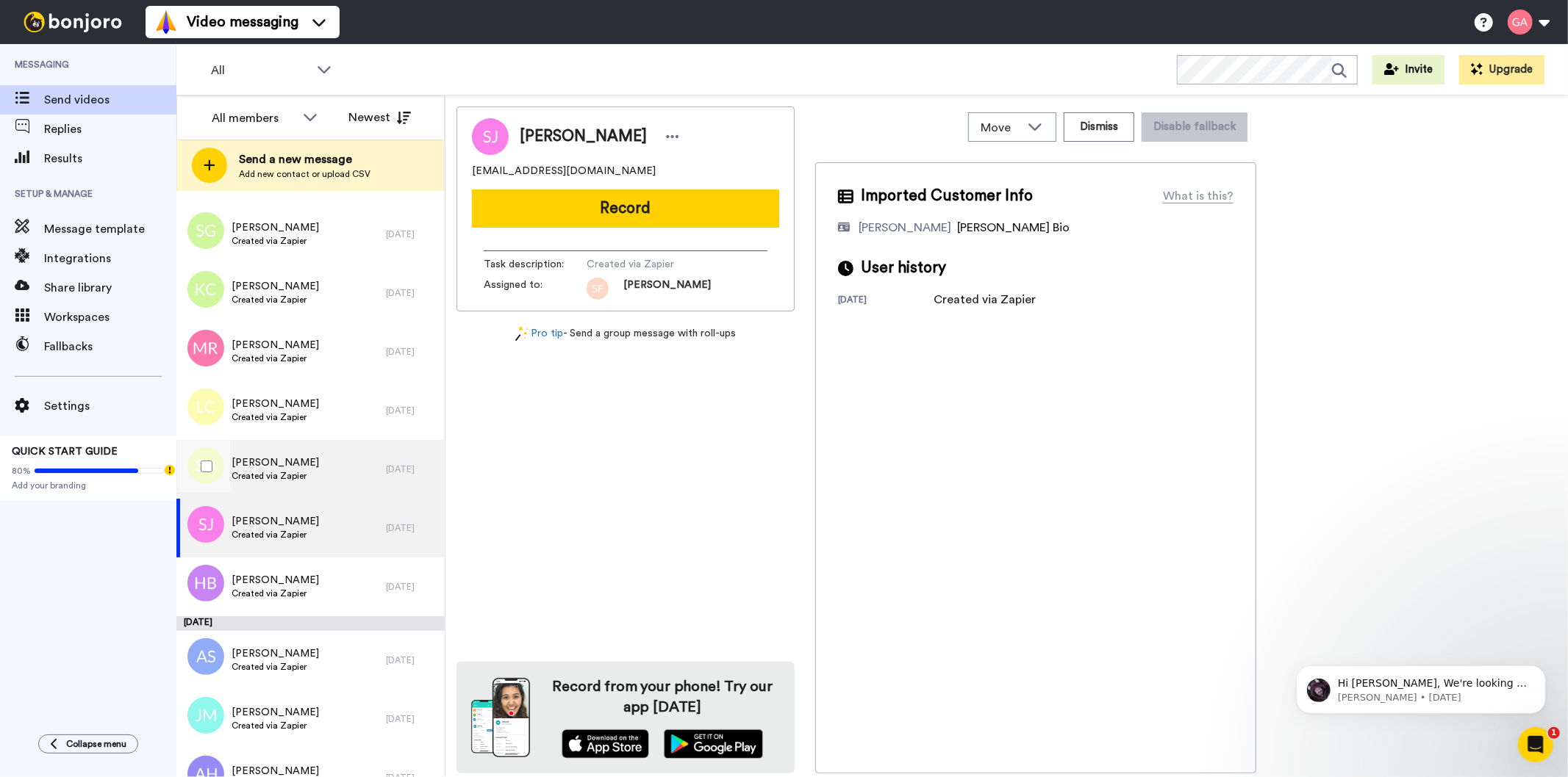
click at [329, 463] on div "[PERSON_NAME] Created via Zapier" at bounding box center [281, 469] width 209 height 59
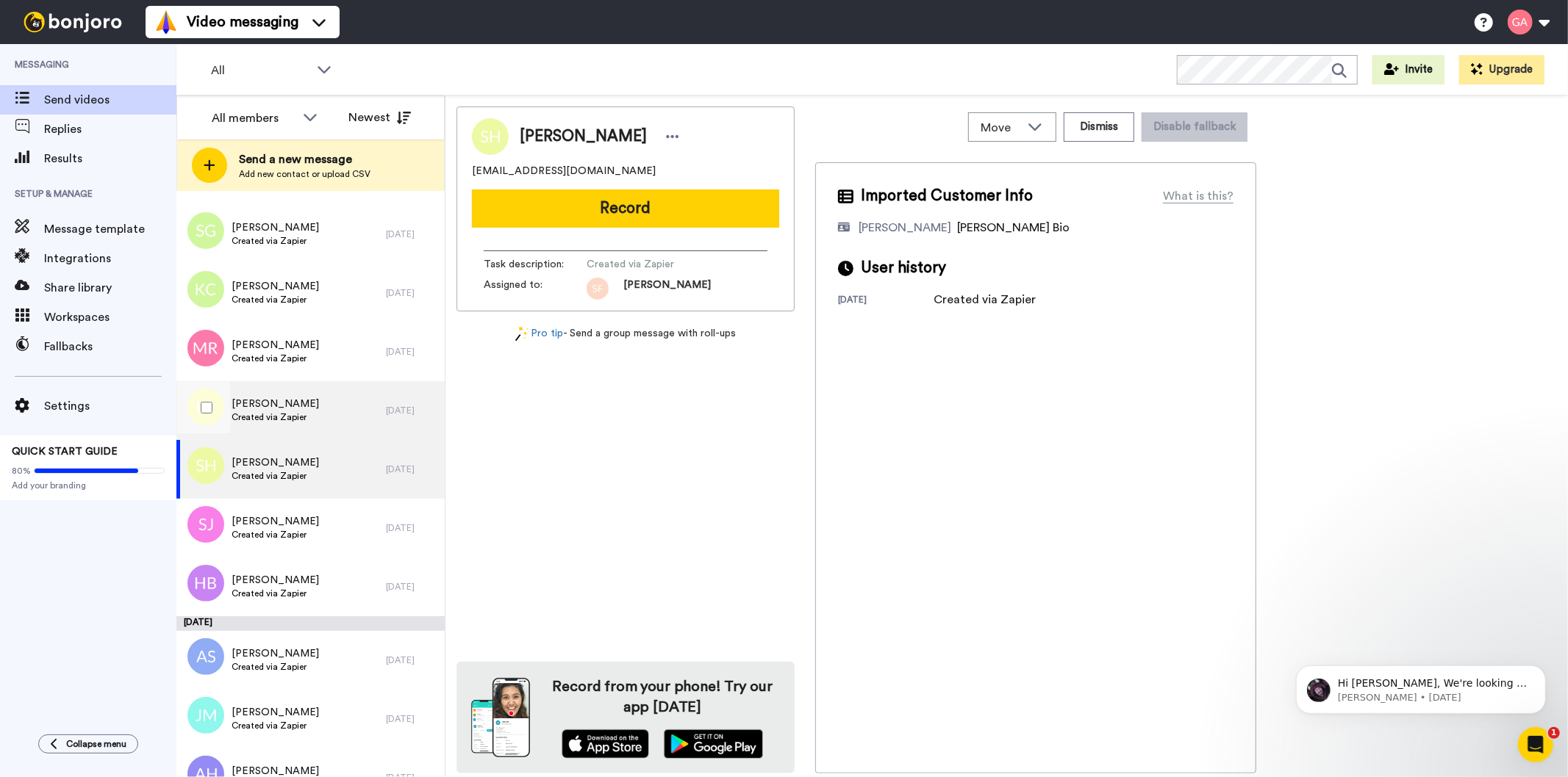
click at [325, 413] on div "[PERSON_NAME] Created via Zapier" at bounding box center [281, 410] width 209 height 59
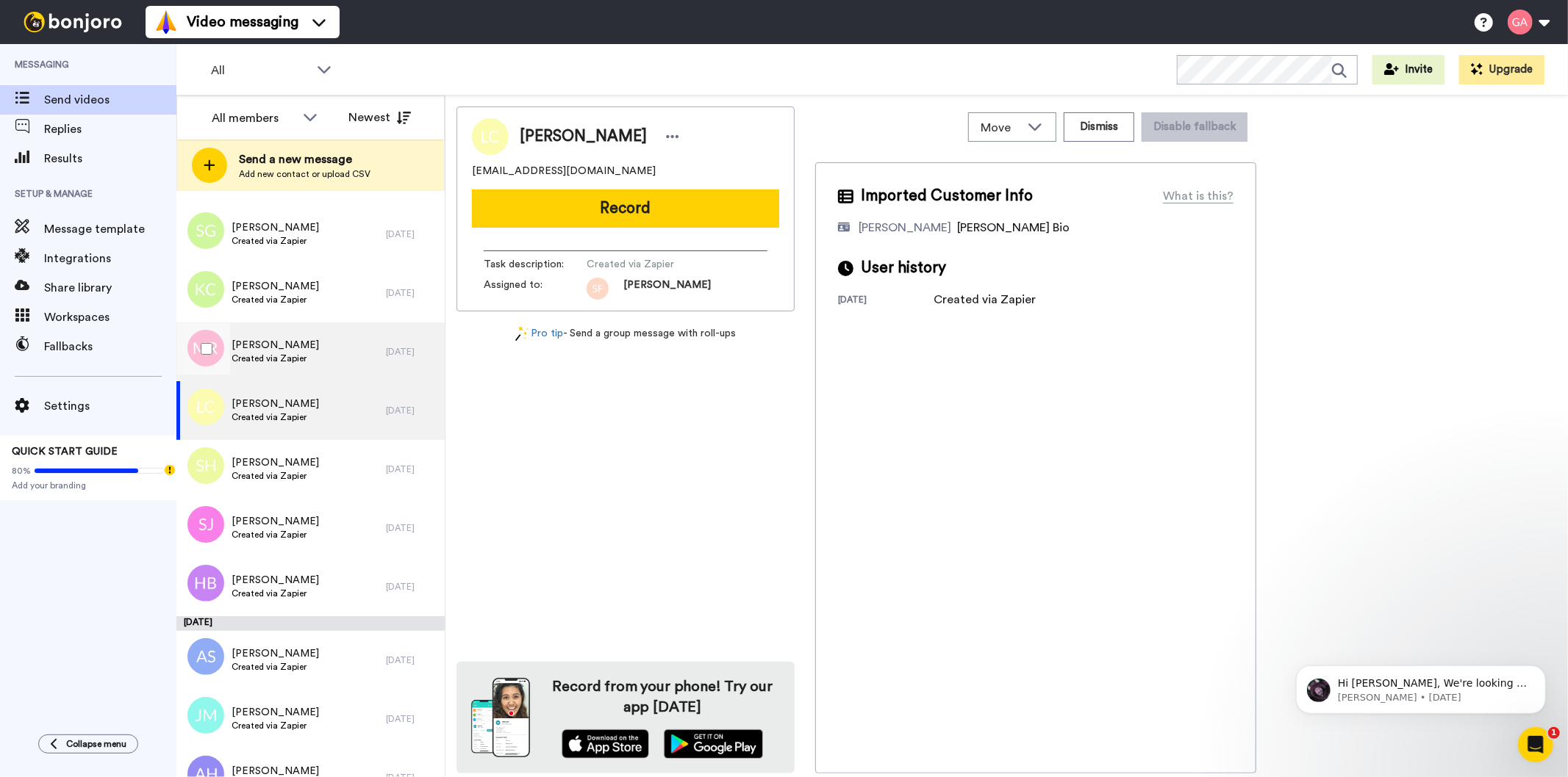
click at [328, 350] on div "[PERSON_NAME] Created via Zapier" at bounding box center [281, 352] width 209 height 59
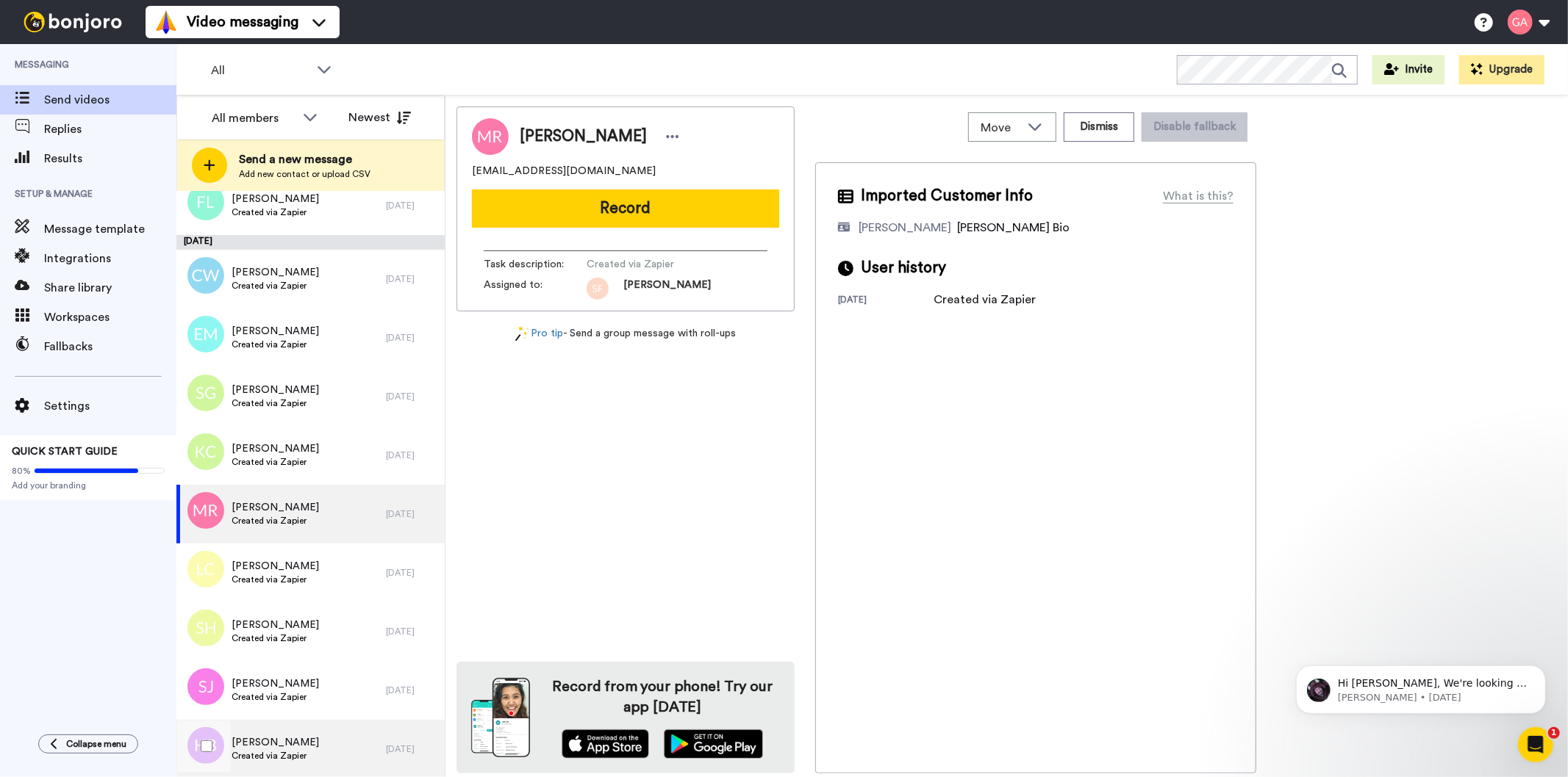
scroll to position [5979, 0]
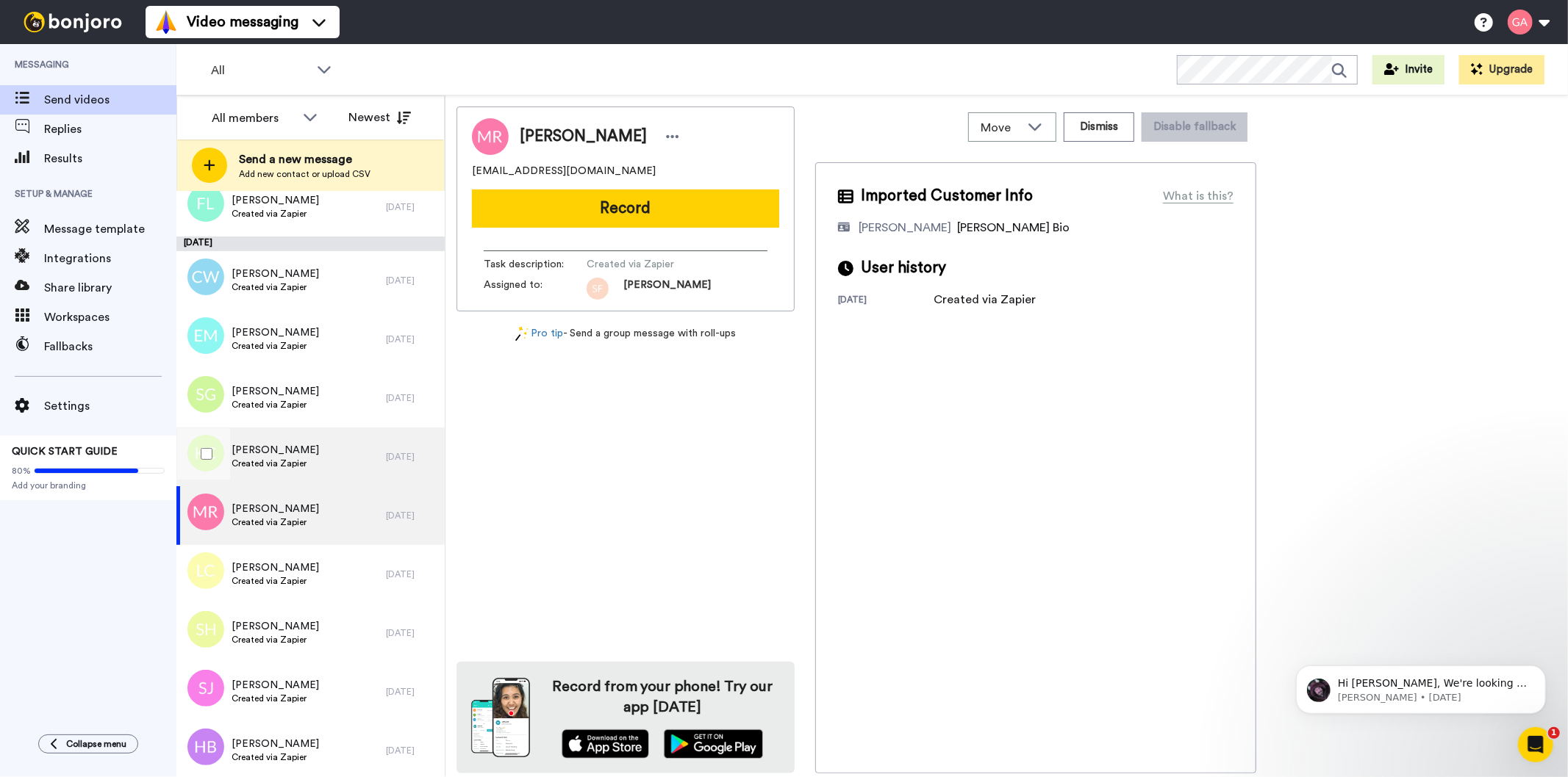
click at [325, 454] on div "[PERSON_NAME] Created via Zapier" at bounding box center [281, 456] width 209 height 59
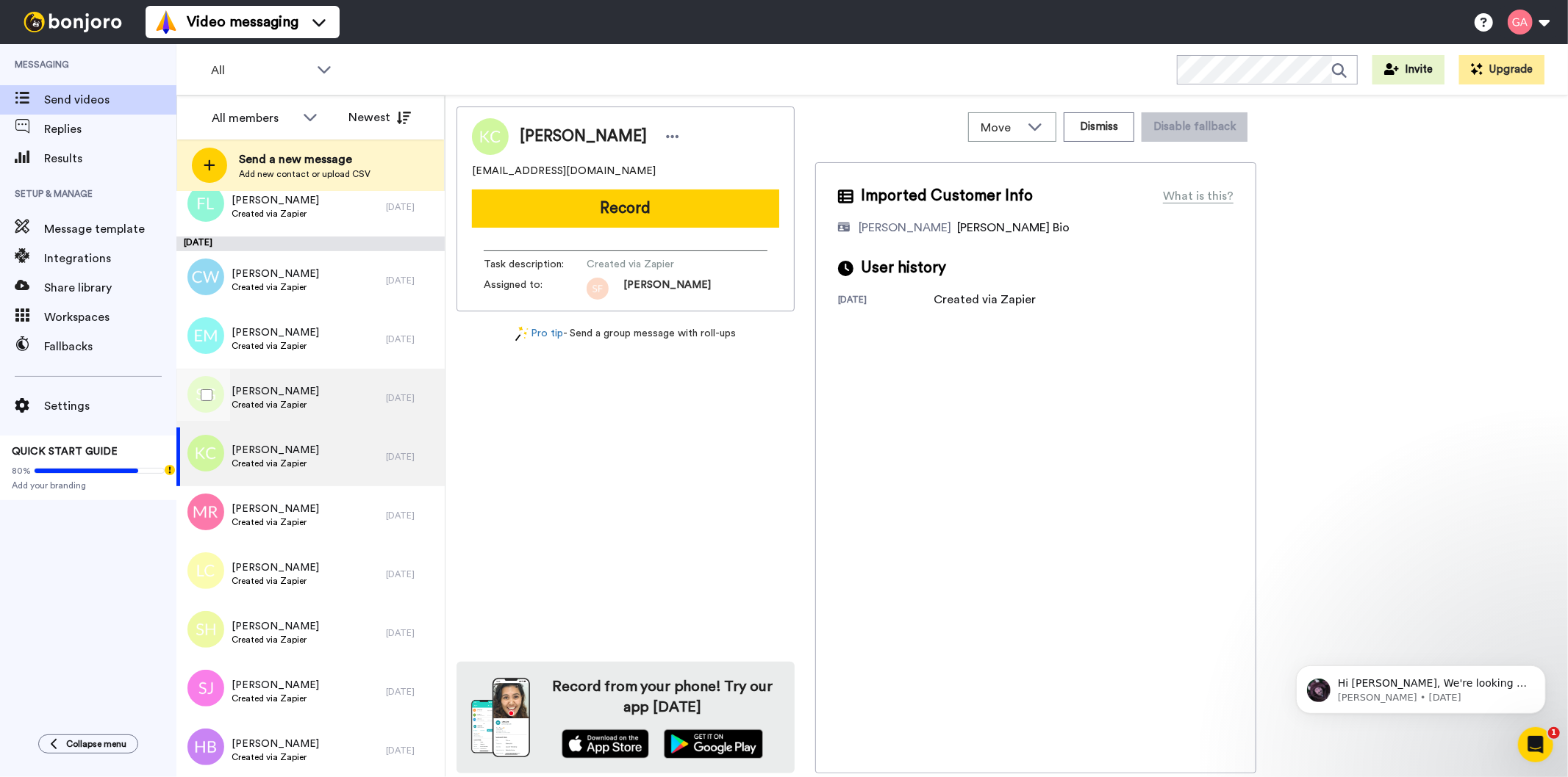
click at [325, 390] on div "[PERSON_NAME] Created via Zapier" at bounding box center [281, 398] width 209 height 59
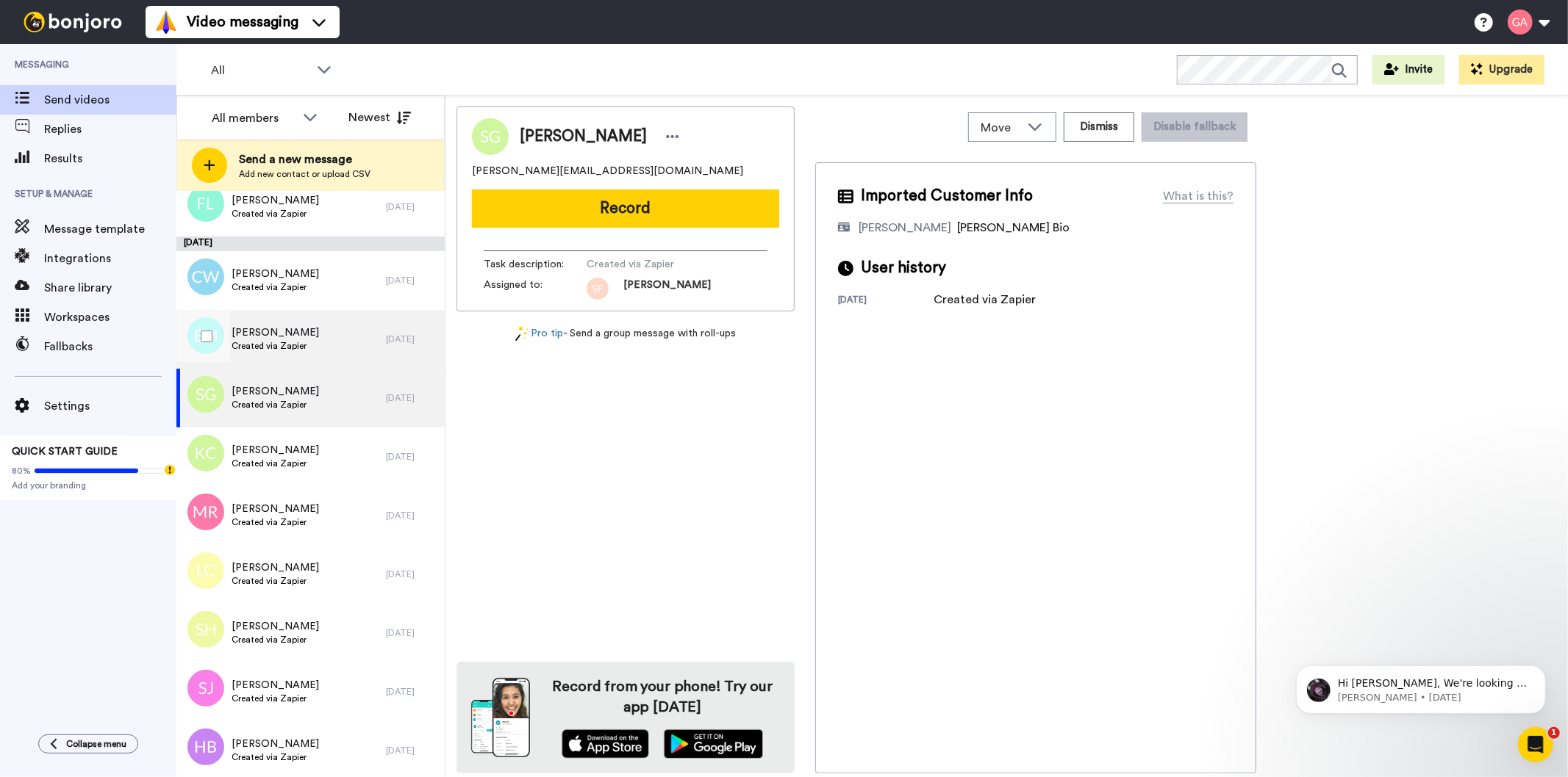
click at [325, 338] on div "[PERSON_NAME] Created via Zapier" at bounding box center [281, 339] width 209 height 59
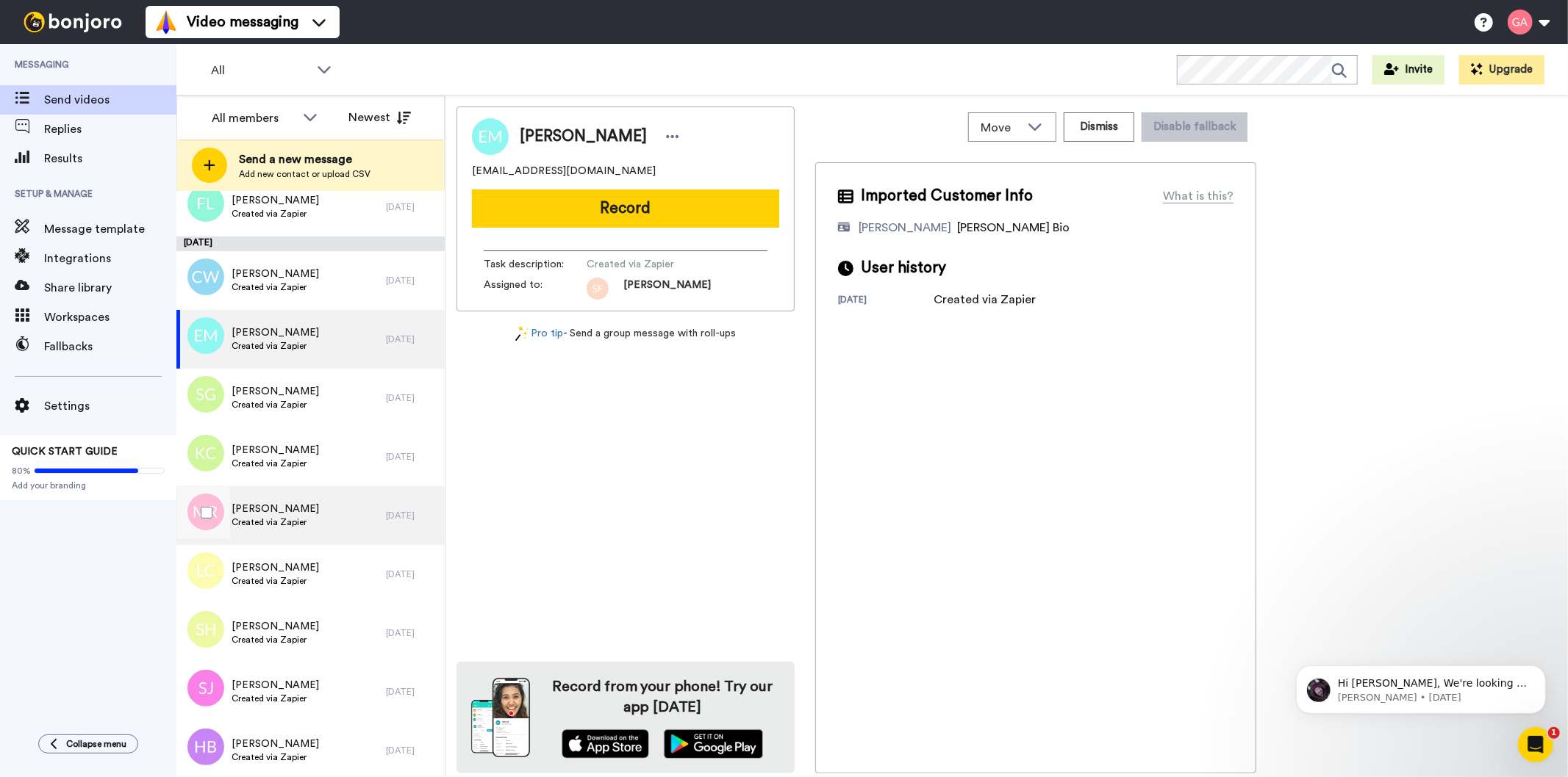
scroll to position [5898, 0]
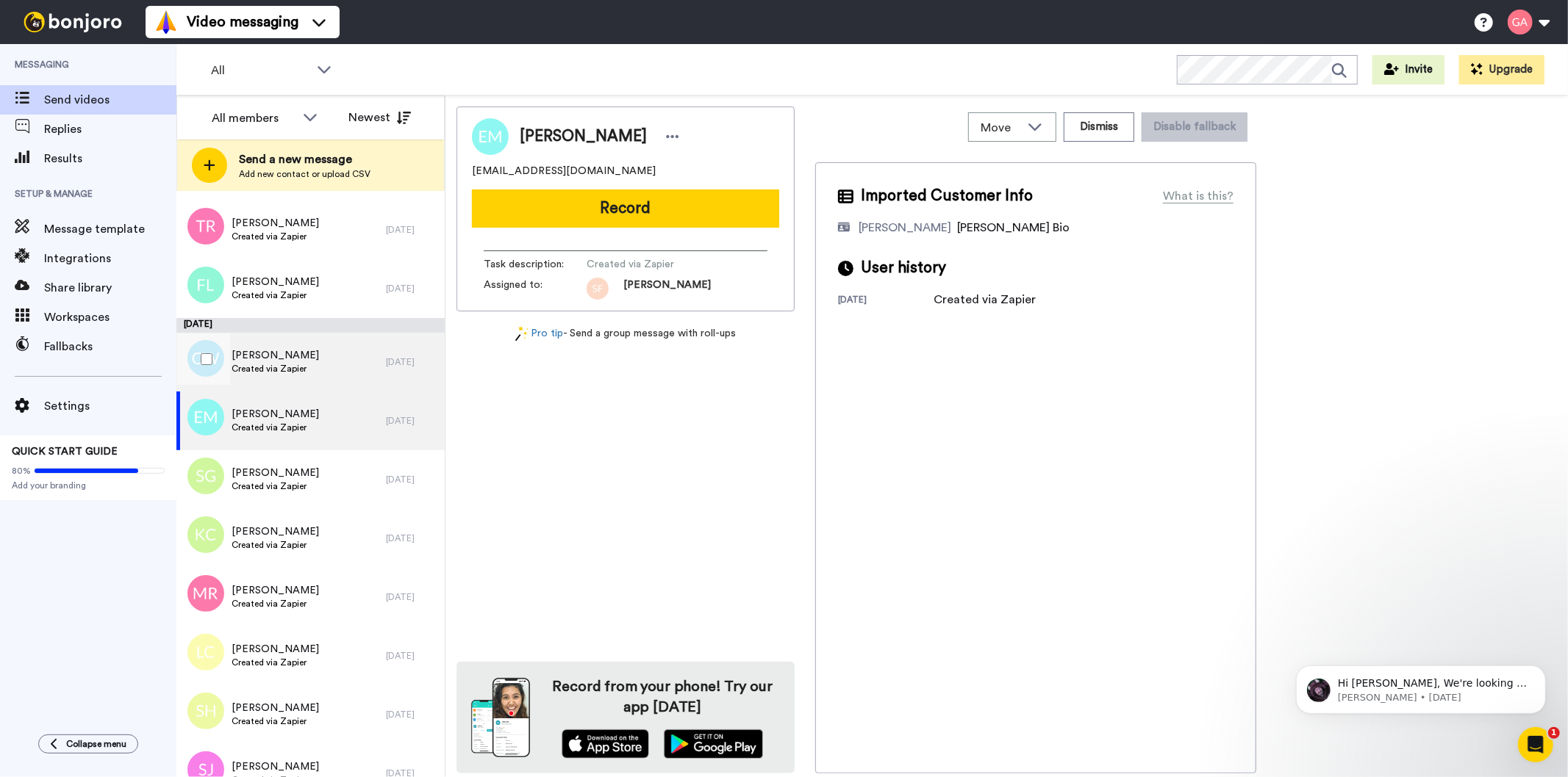
click at [311, 361] on div "[PERSON_NAME] Created via Zapier" at bounding box center [281, 362] width 209 height 59
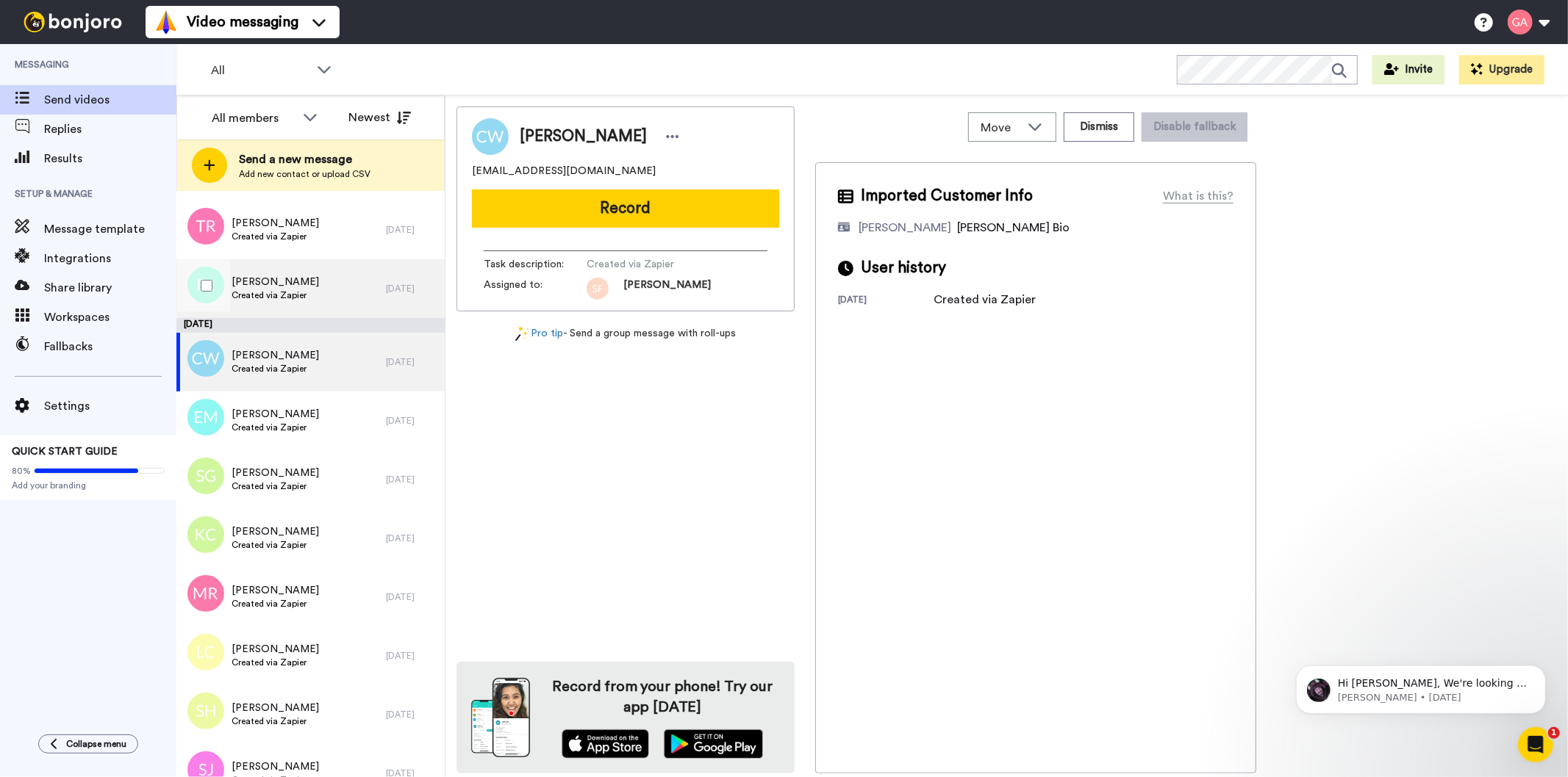
click at [307, 283] on span "[PERSON_NAME]" at bounding box center [274, 282] width 87 height 15
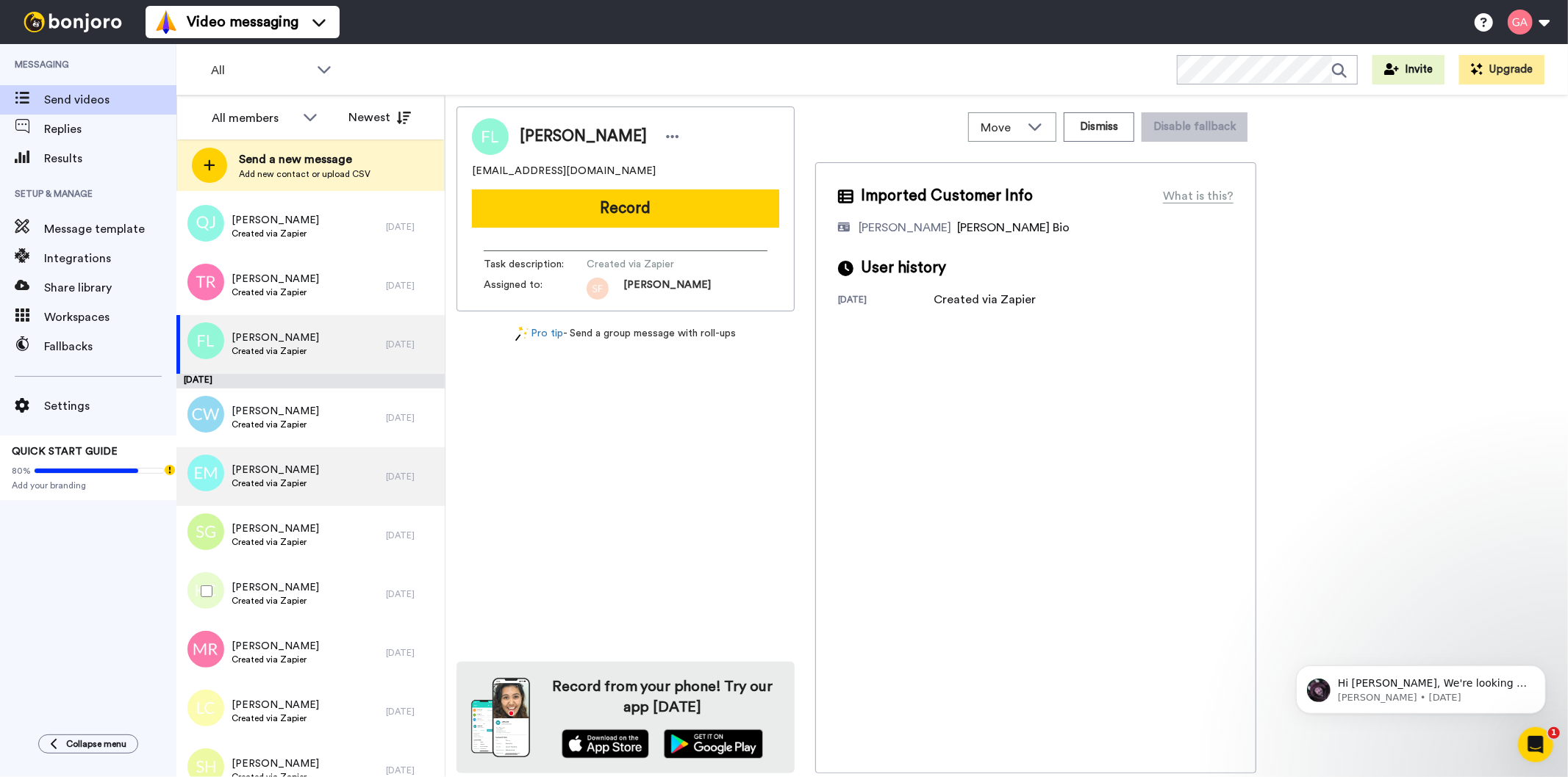
scroll to position [5816, 0]
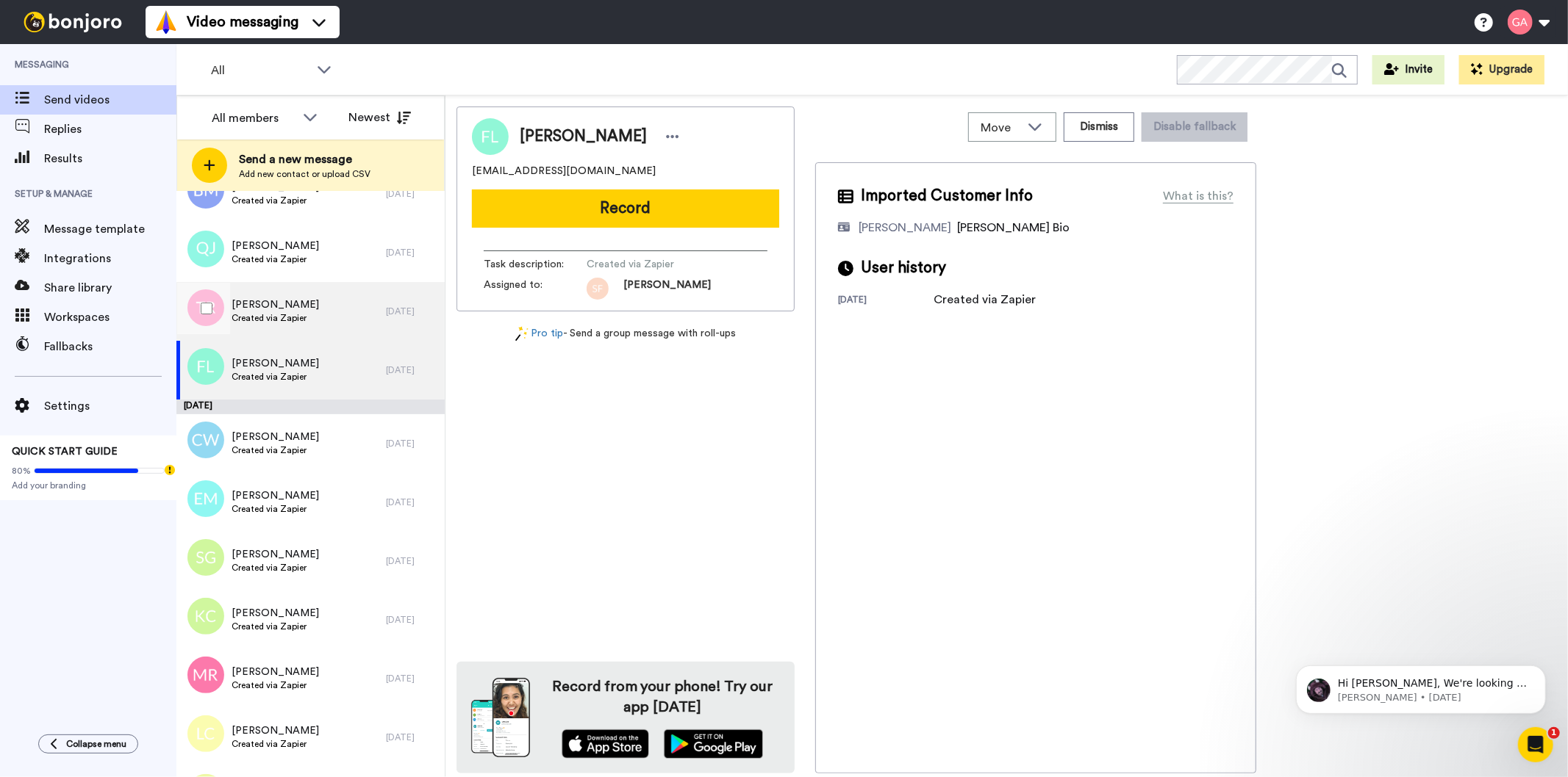
click at [311, 292] on div "[PERSON_NAME] Created via Zapier" at bounding box center [281, 311] width 209 height 59
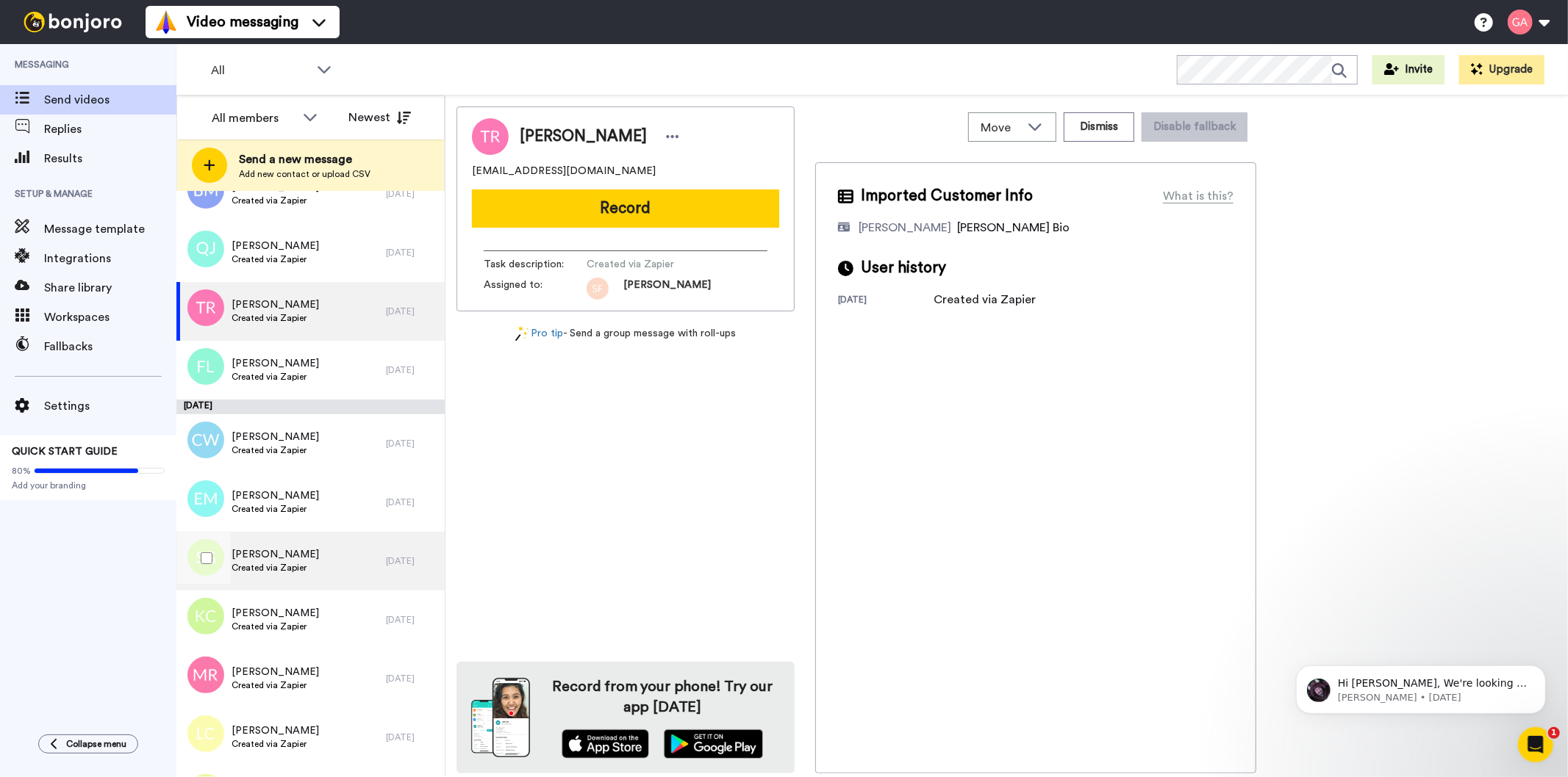
scroll to position [5734, 0]
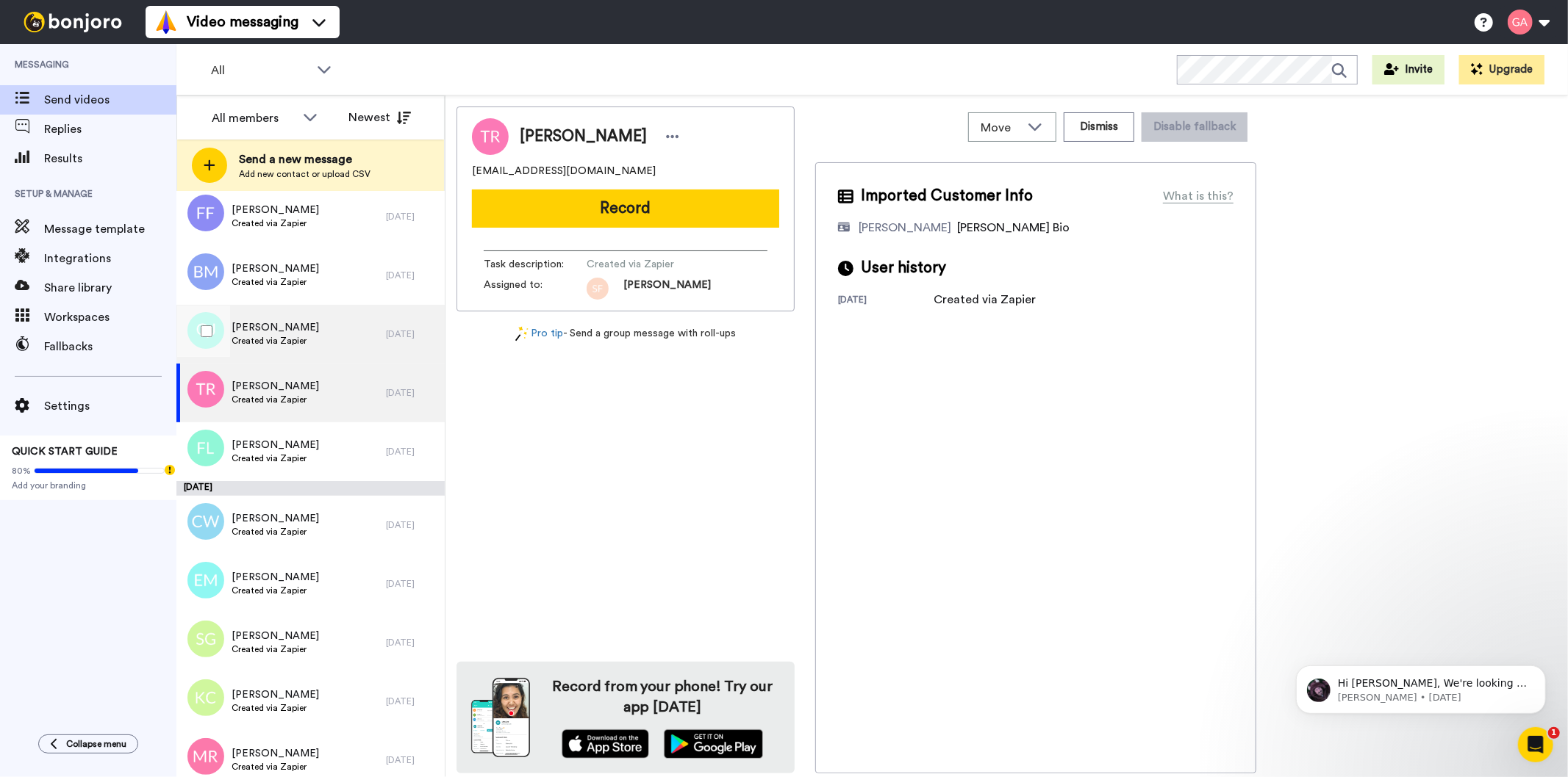
click at [310, 336] on span "Created via Zapier" at bounding box center [274, 340] width 87 height 11
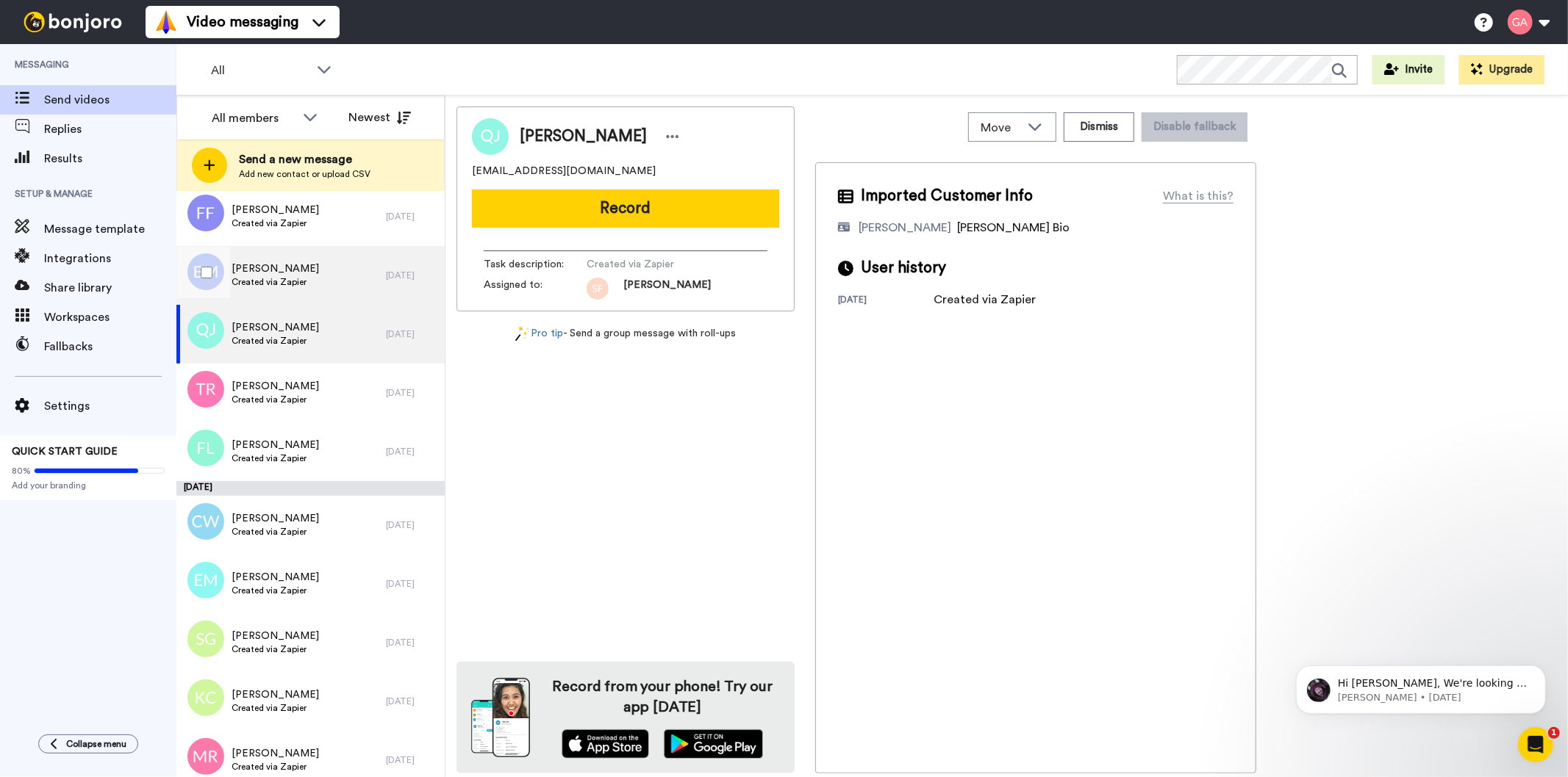
click at [310, 273] on div "[PERSON_NAME] Created via Zapier" at bounding box center [281, 275] width 209 height 59
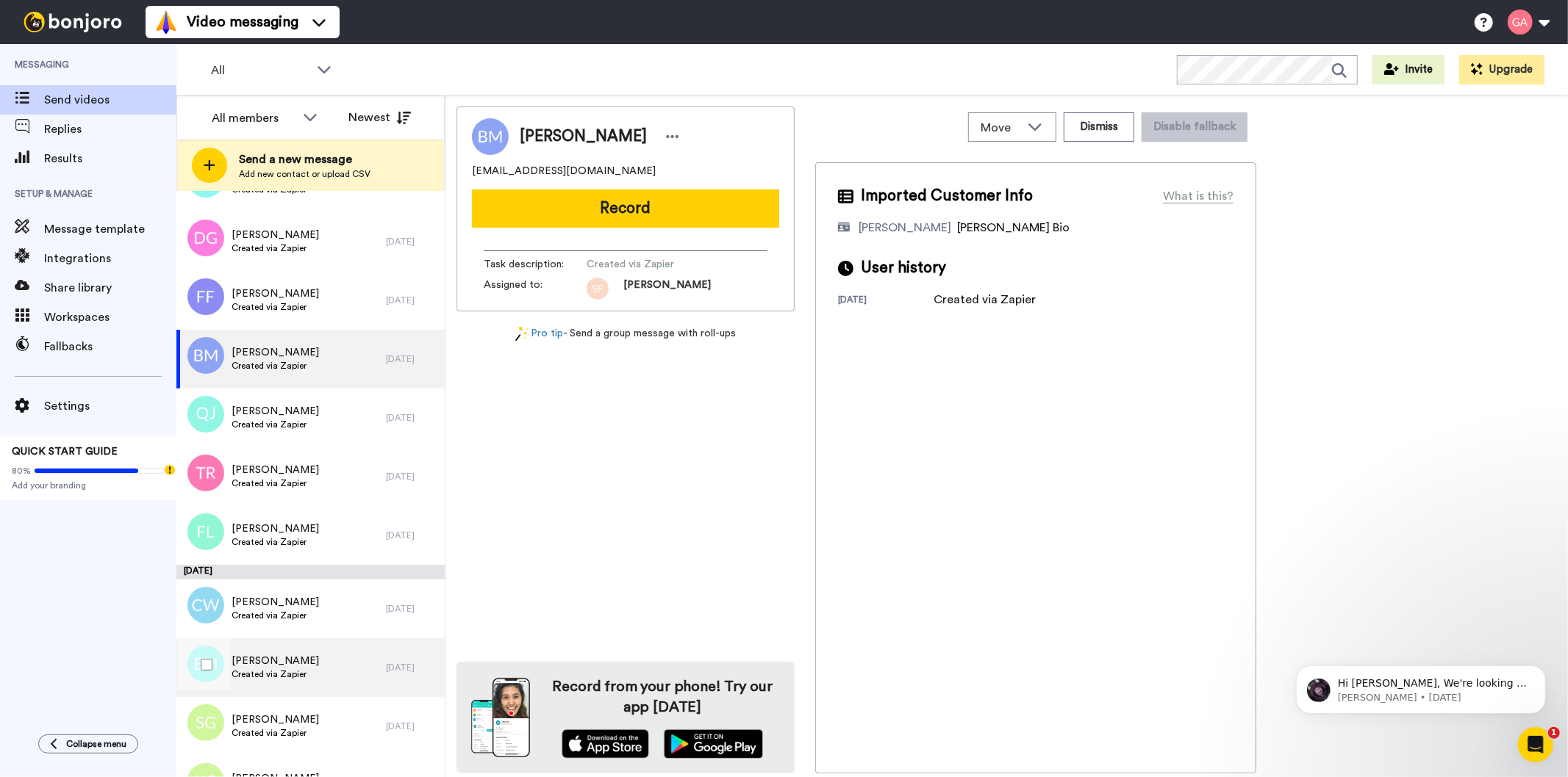
scroll to position [5572, 0]
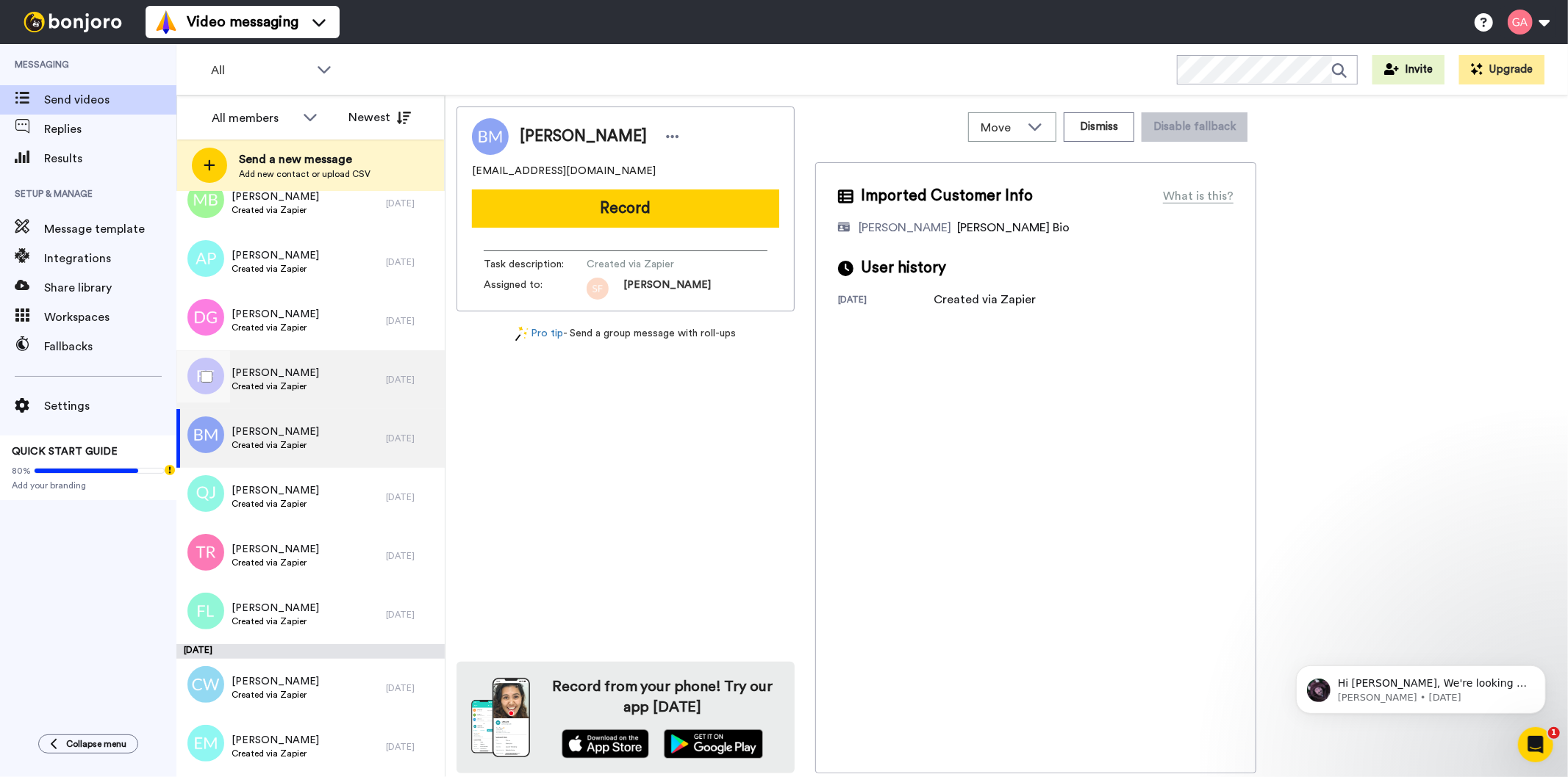
click at [306, 381] on div "[PERSON_NAME] Created via Zapier" at bounding box center [281, 380] width 209 height 59
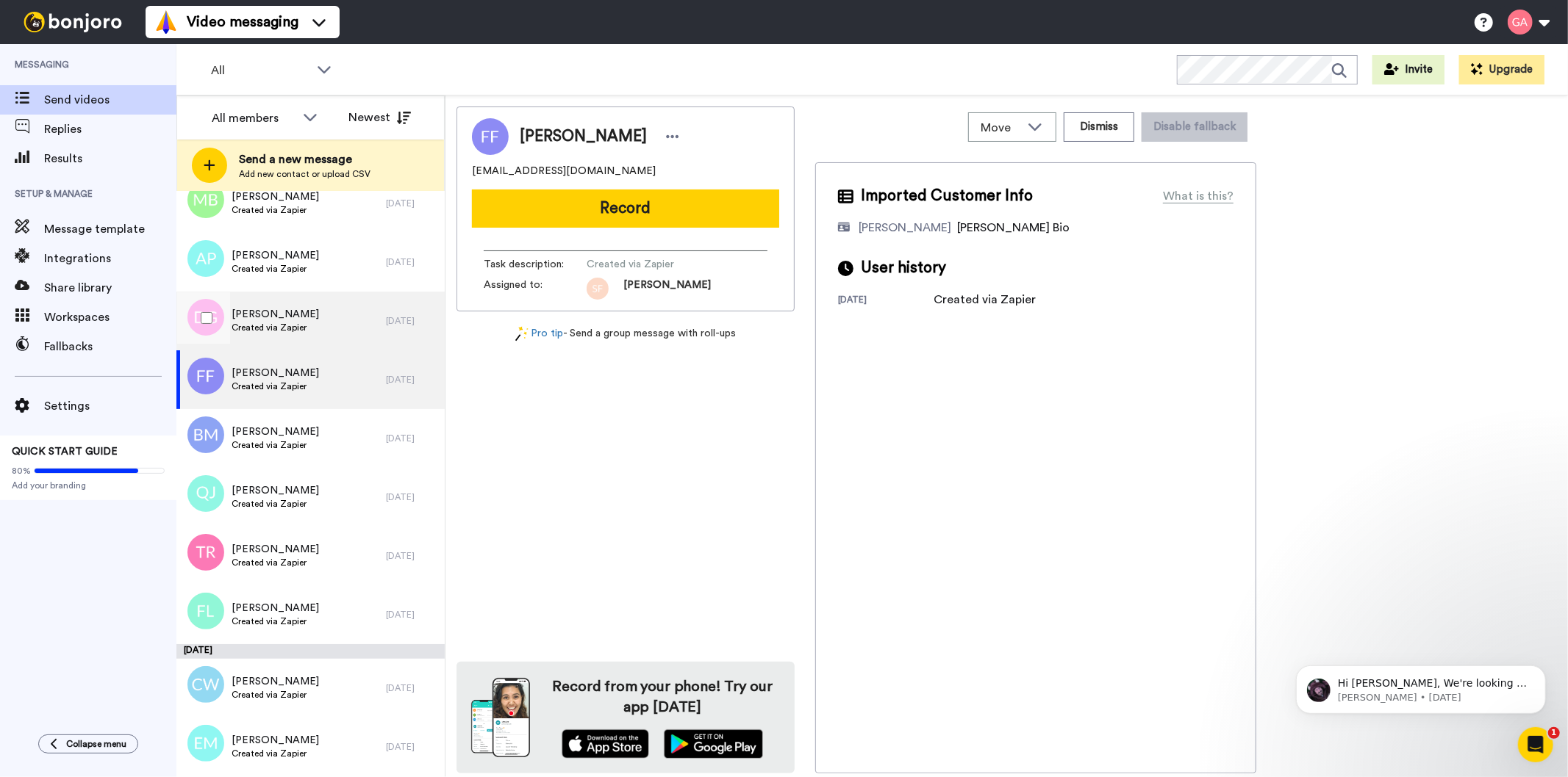
click at [292, 312] on span "[PERSON_NAME]" at bounding box center [274, 314] width 87 height 15
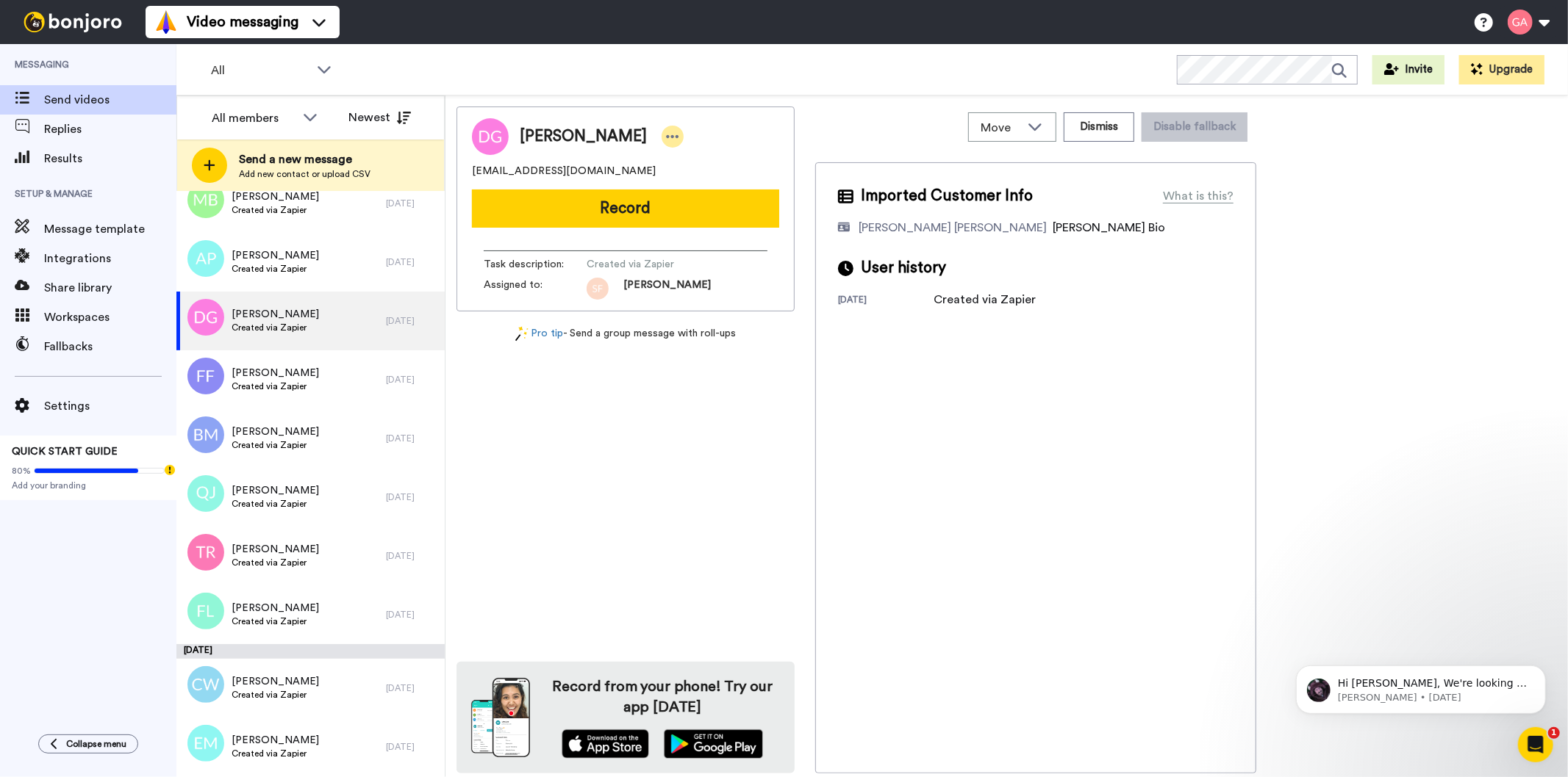
click at [666, 135] on icon at bounding box center [672, 136] width 13 height 15
click at [682, 181] on li "Assign" at bounding box center [691, 182] width 106 height 20
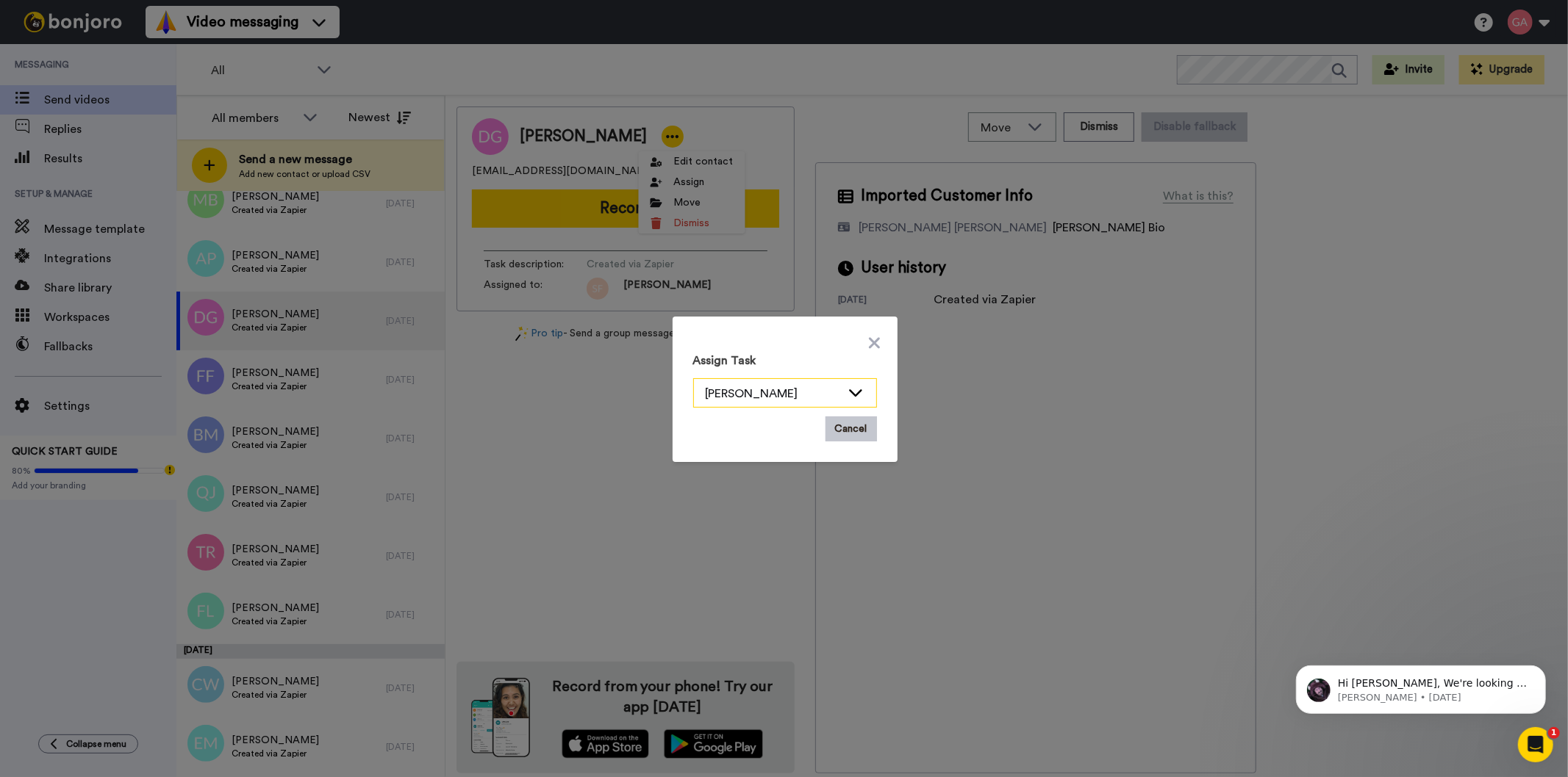
click at [834, 392] on div "[PERSON_NAME]" at bounding box center [773, 394] width 135 height 18
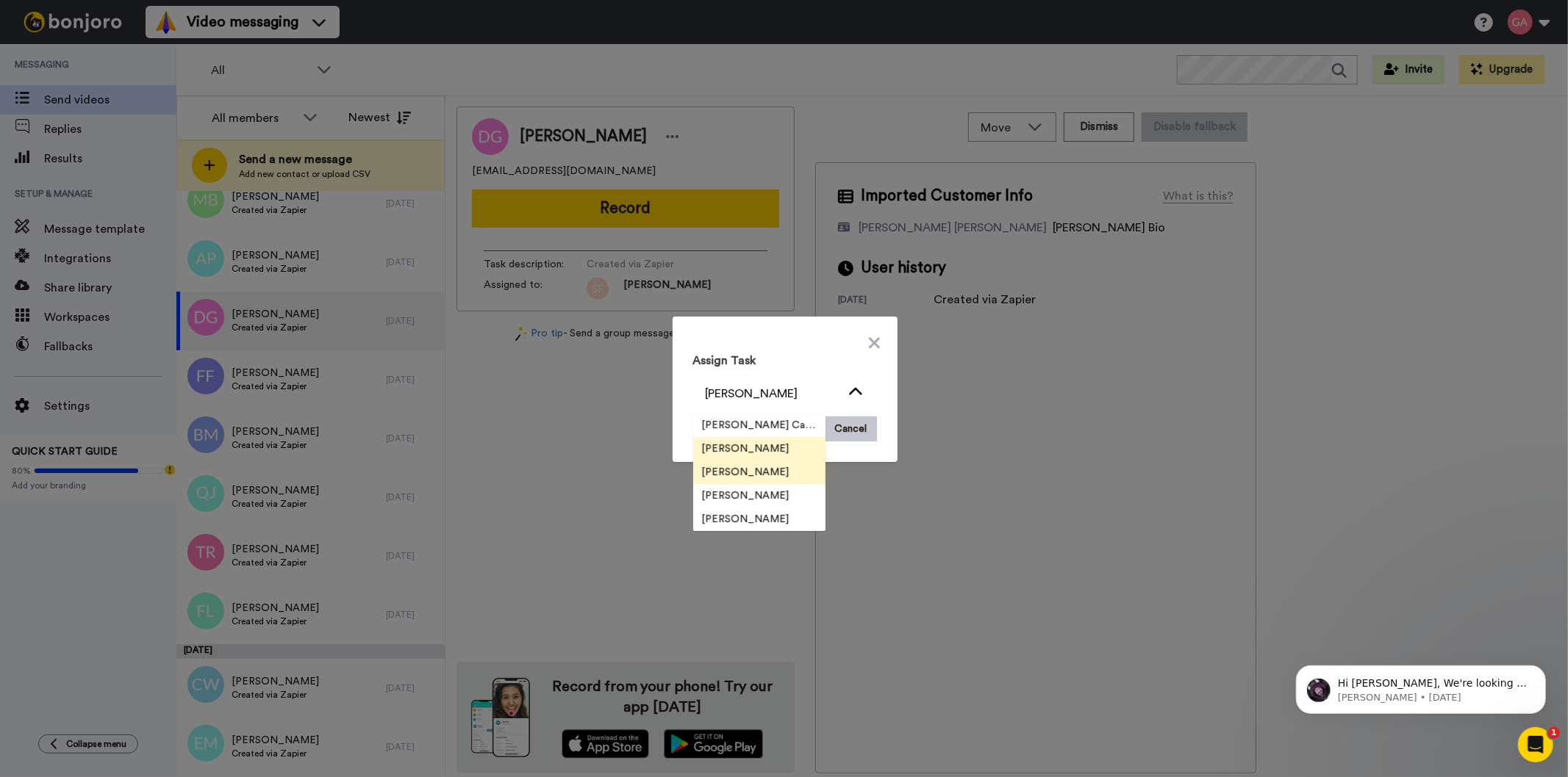
click at [739, 471] on span "[PERSON_NAME]" at bounding box center [746, 472] width 106 height 15
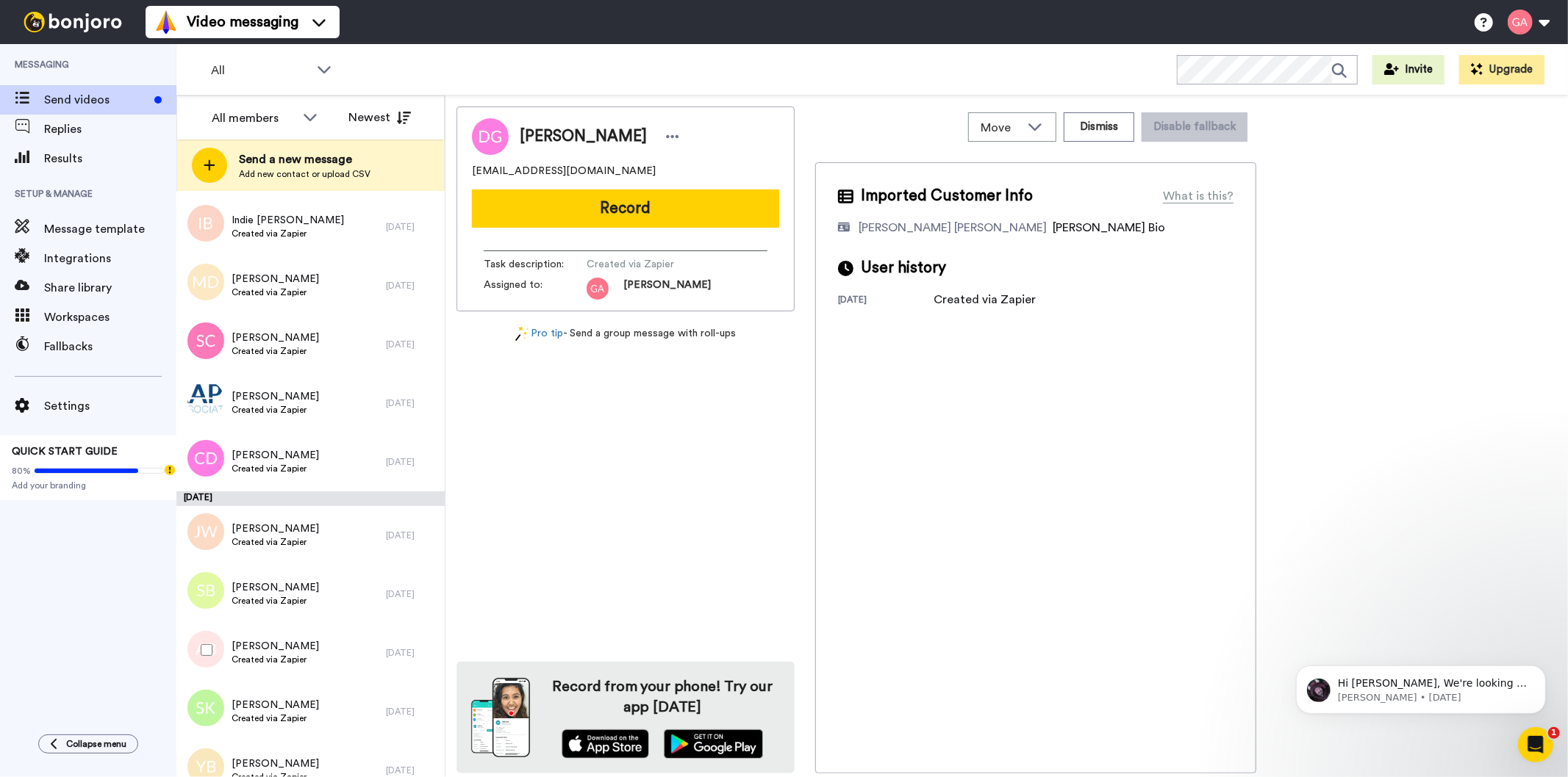
scroll to position [2226, 0]
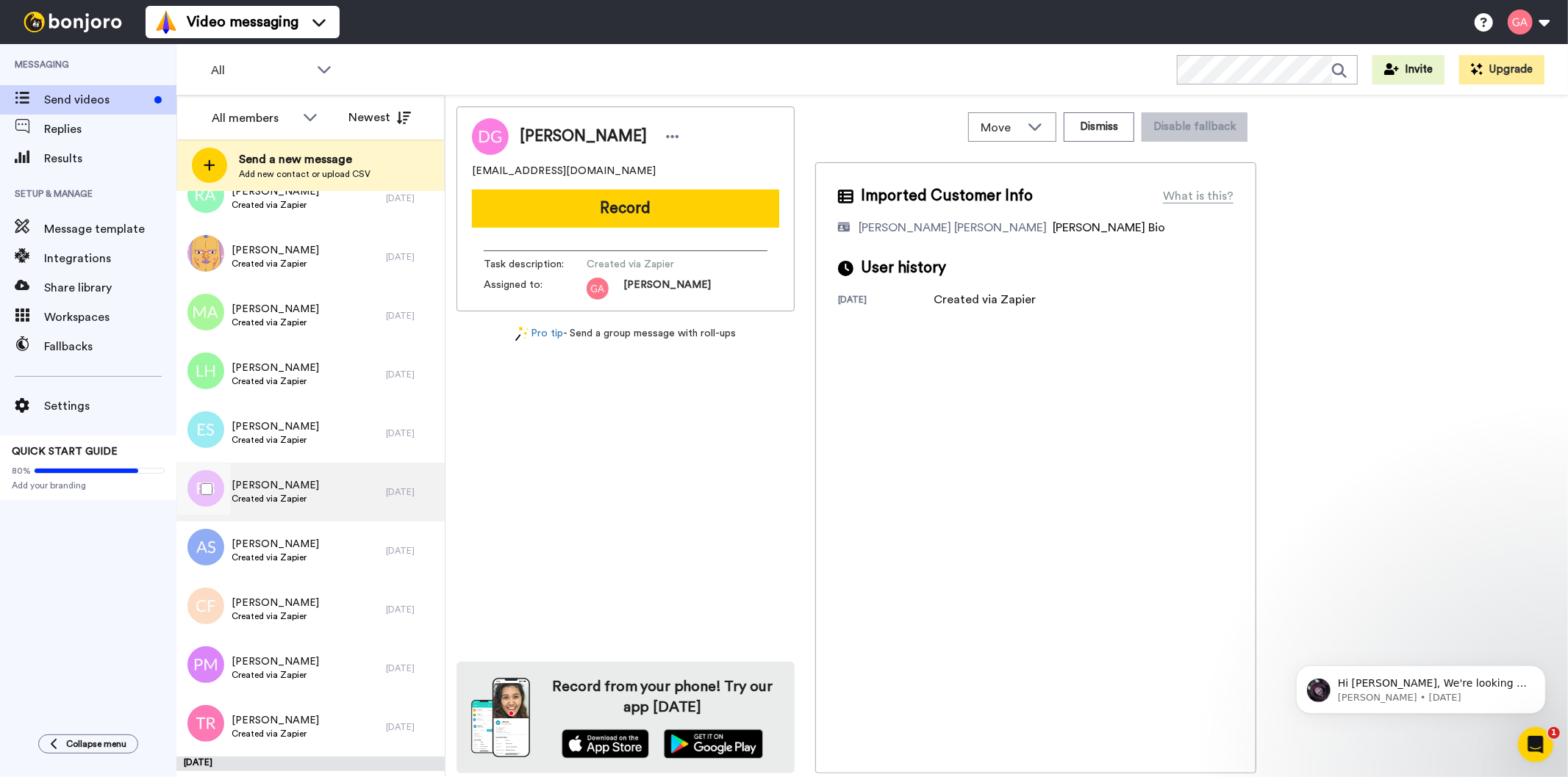
click at [289, 493] on span "Created via Zapier" at bounding box center [274, 498] width 87 height 11
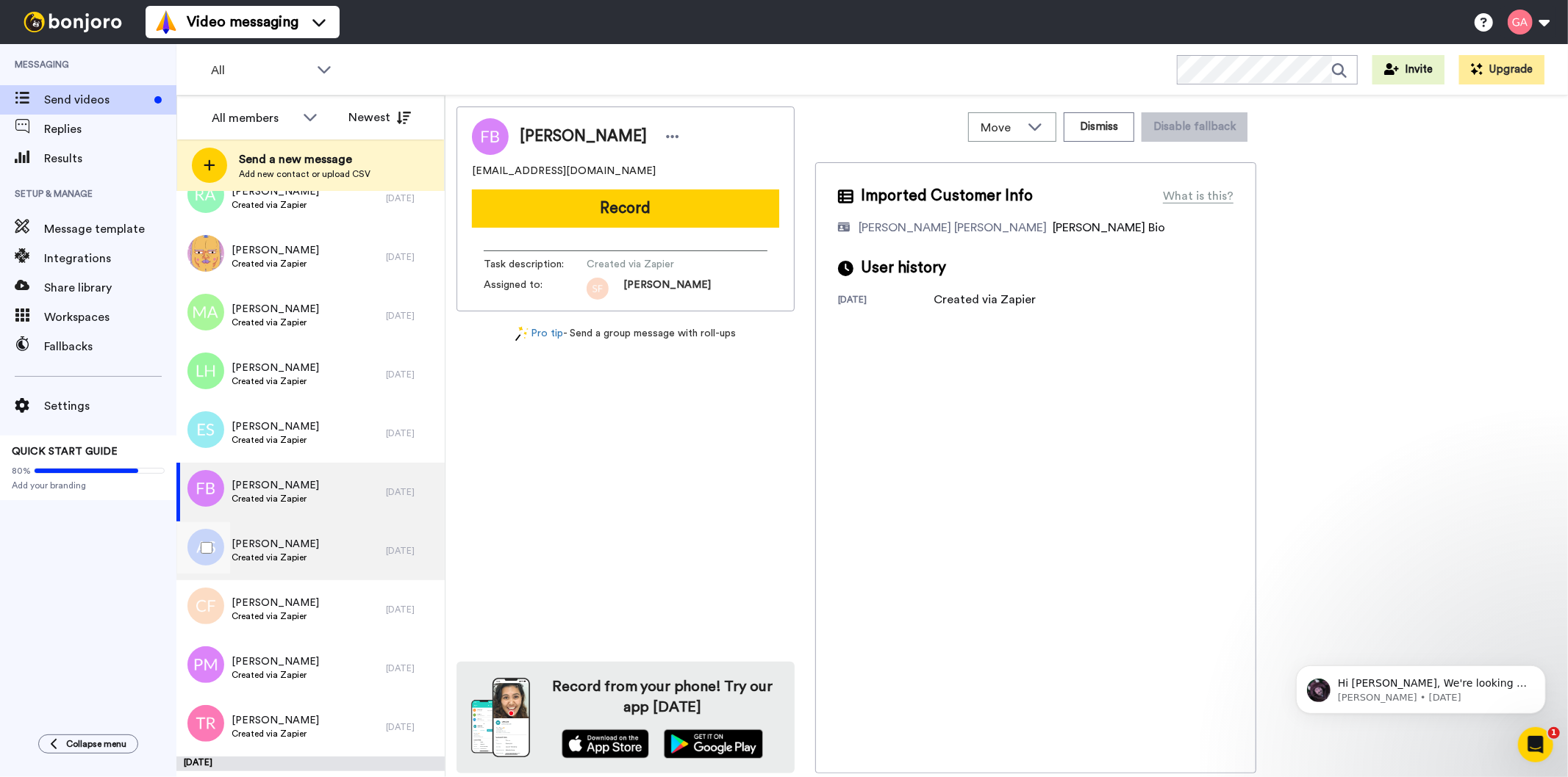
click at [288, 553] on span "Created via Zapier" at bounding box center [274, 557] width 87 height 11
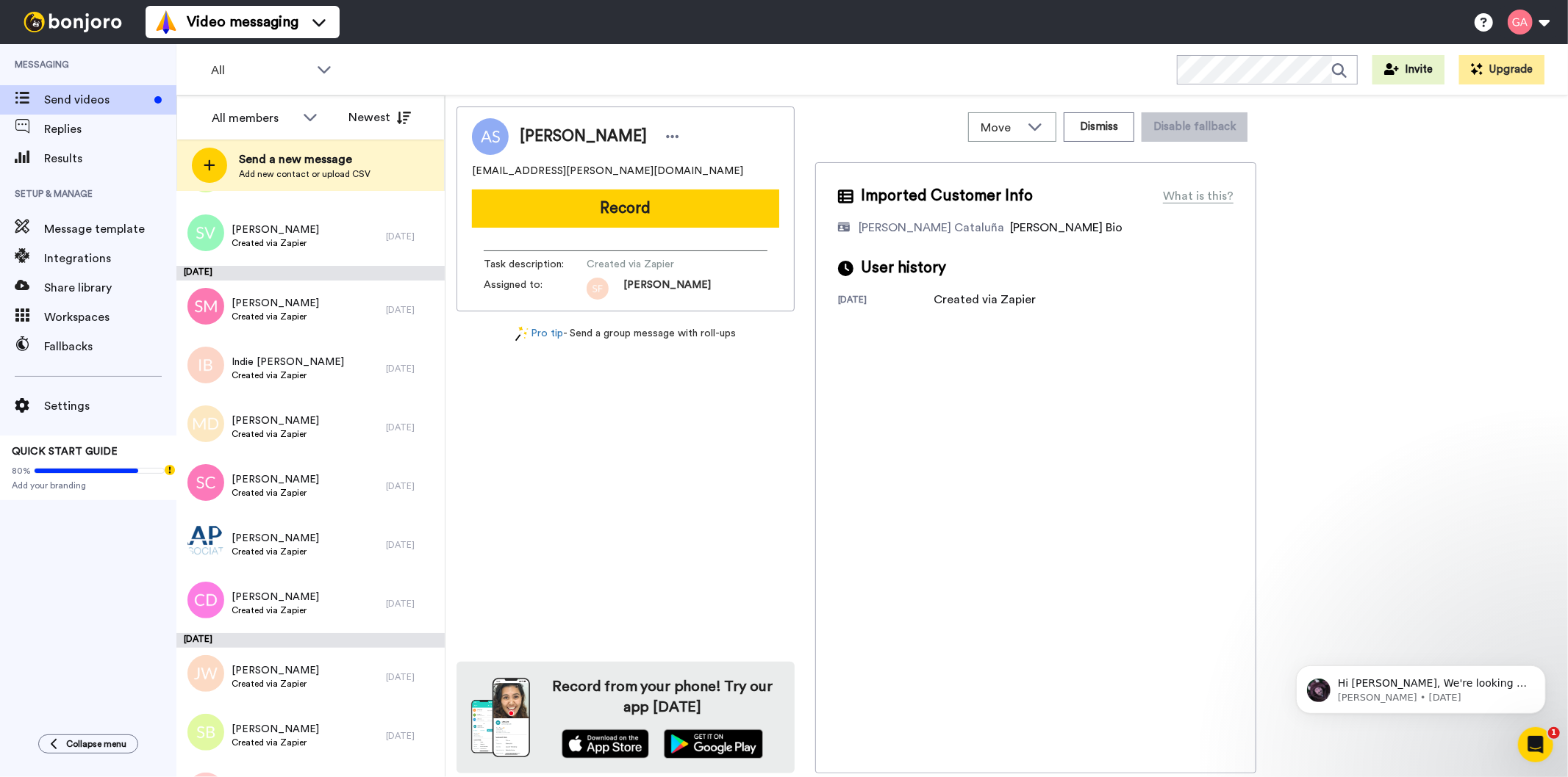
scroll to position [7940, 0]
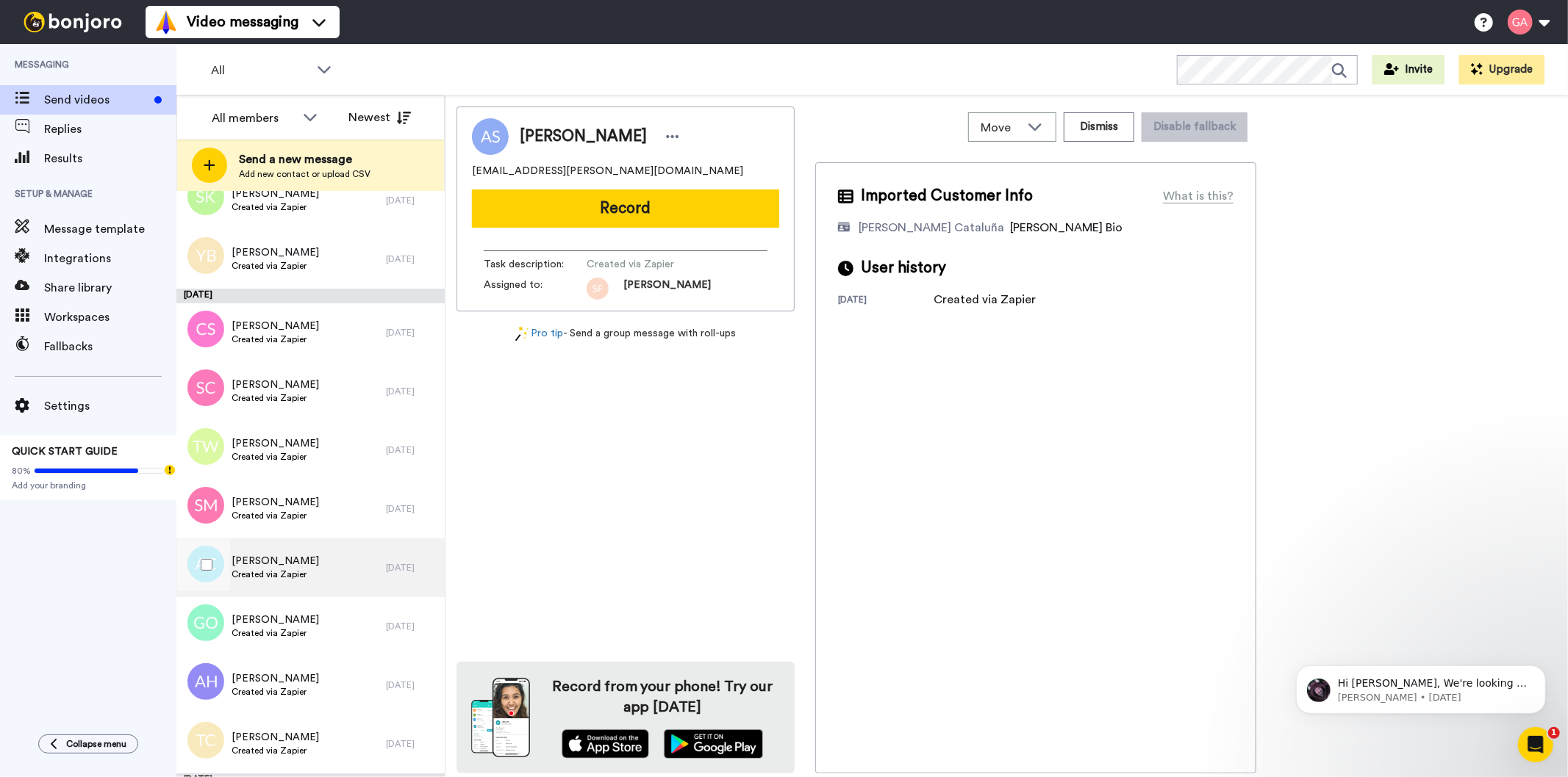
click at [289, 573] on span "Created via Zapier" at bounding box center [274, 574] width 87 height 11
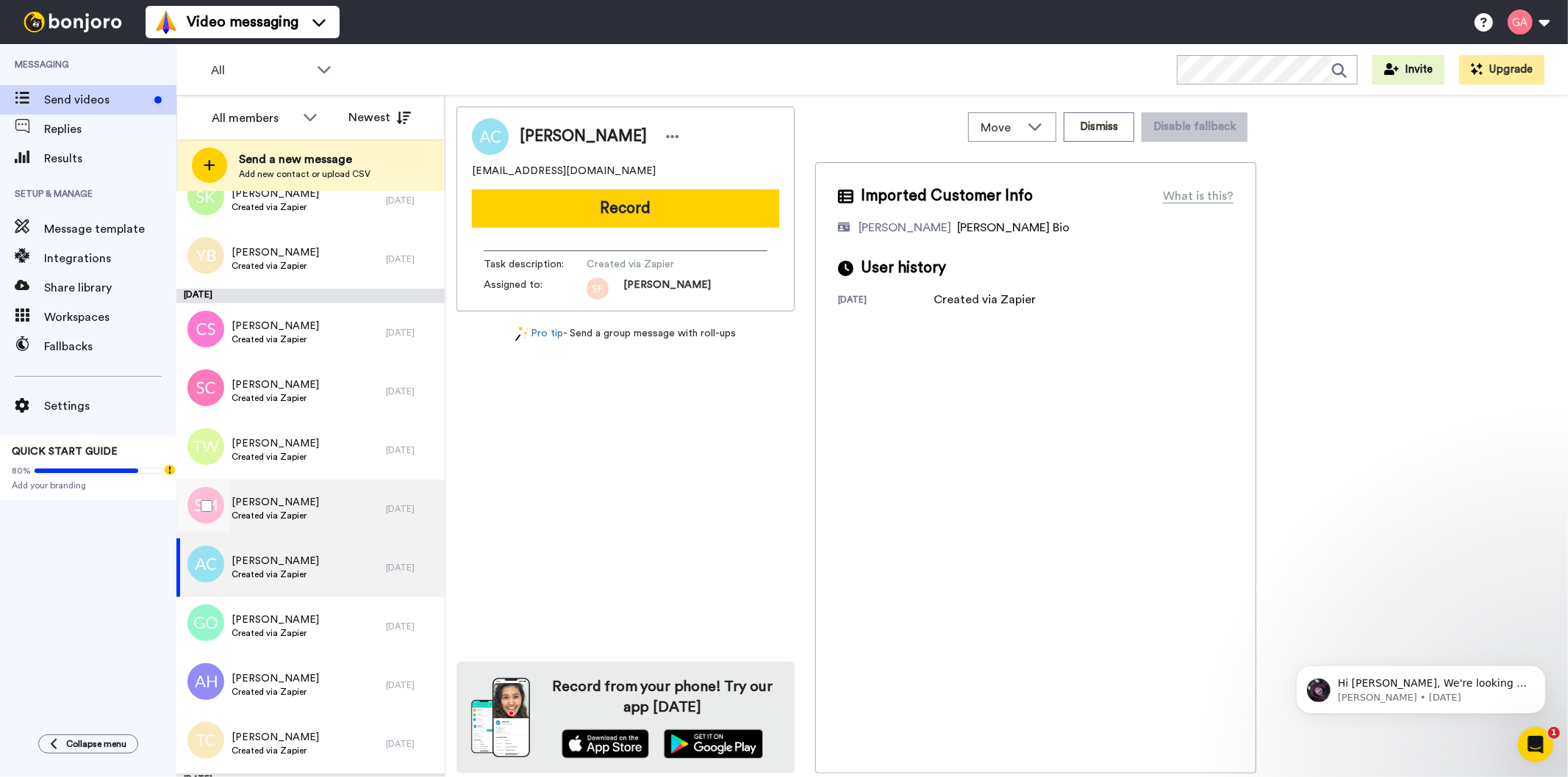
click at [281, 497] on span "[PERSON_NAME]" at bounding box center [274, 502] width 87 height 15
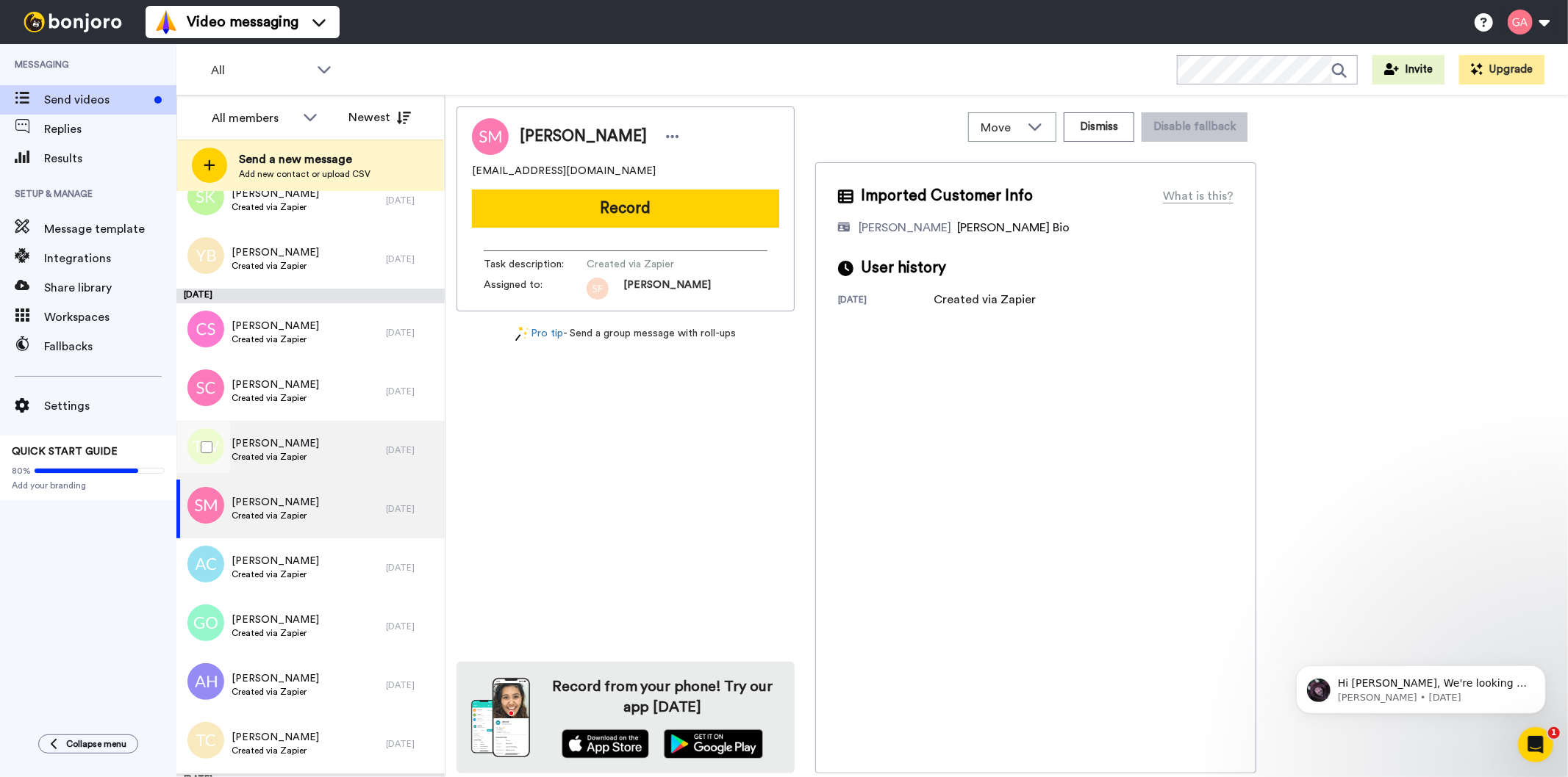
click at [275, 448] on span "[PERSON_NAME]" at bounding box center [274, 444] width 87 height 15
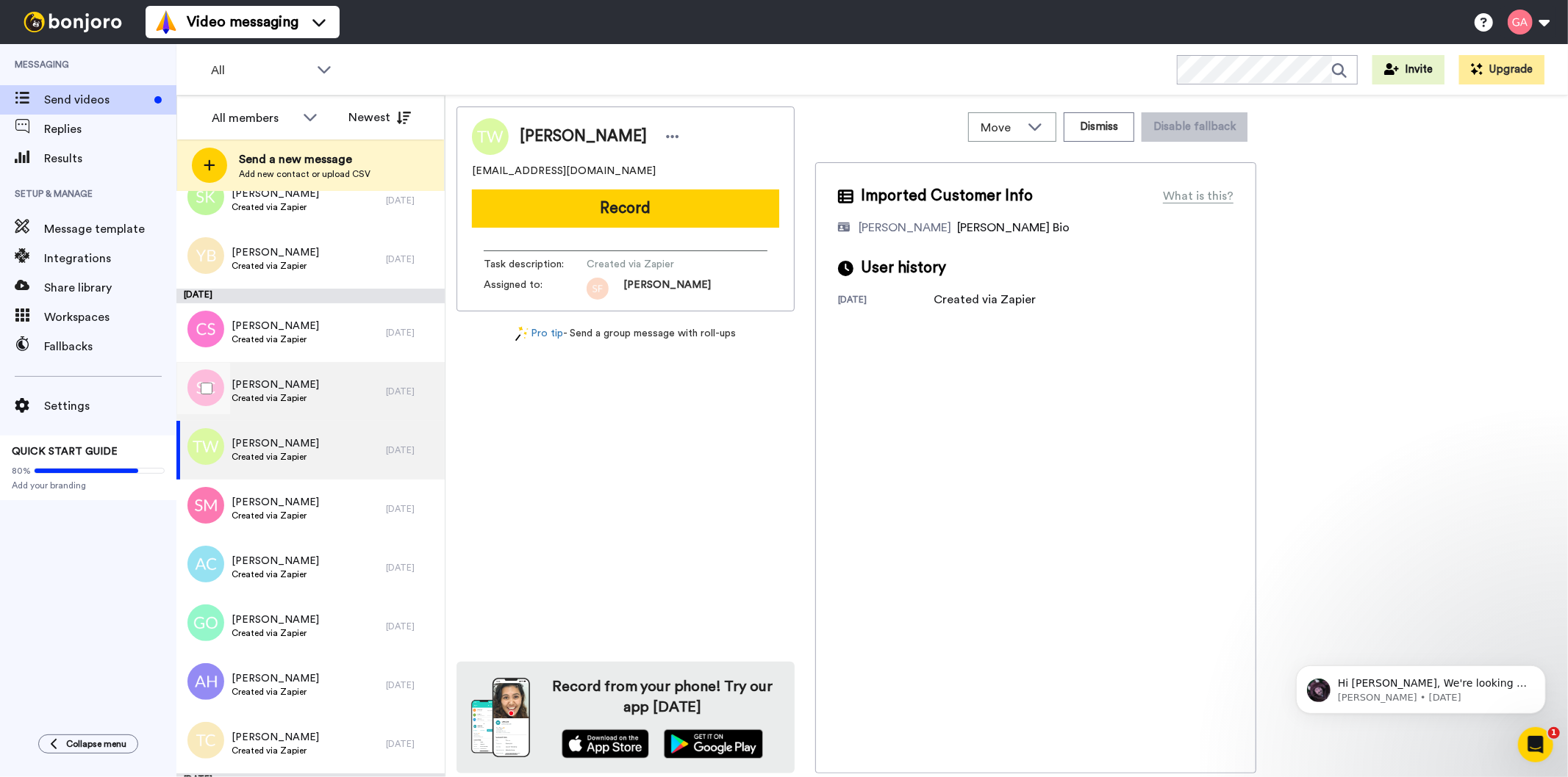
click at [275, 394] on span "Created via Zapier" at bounding box center [274, 397] width 87 height 11
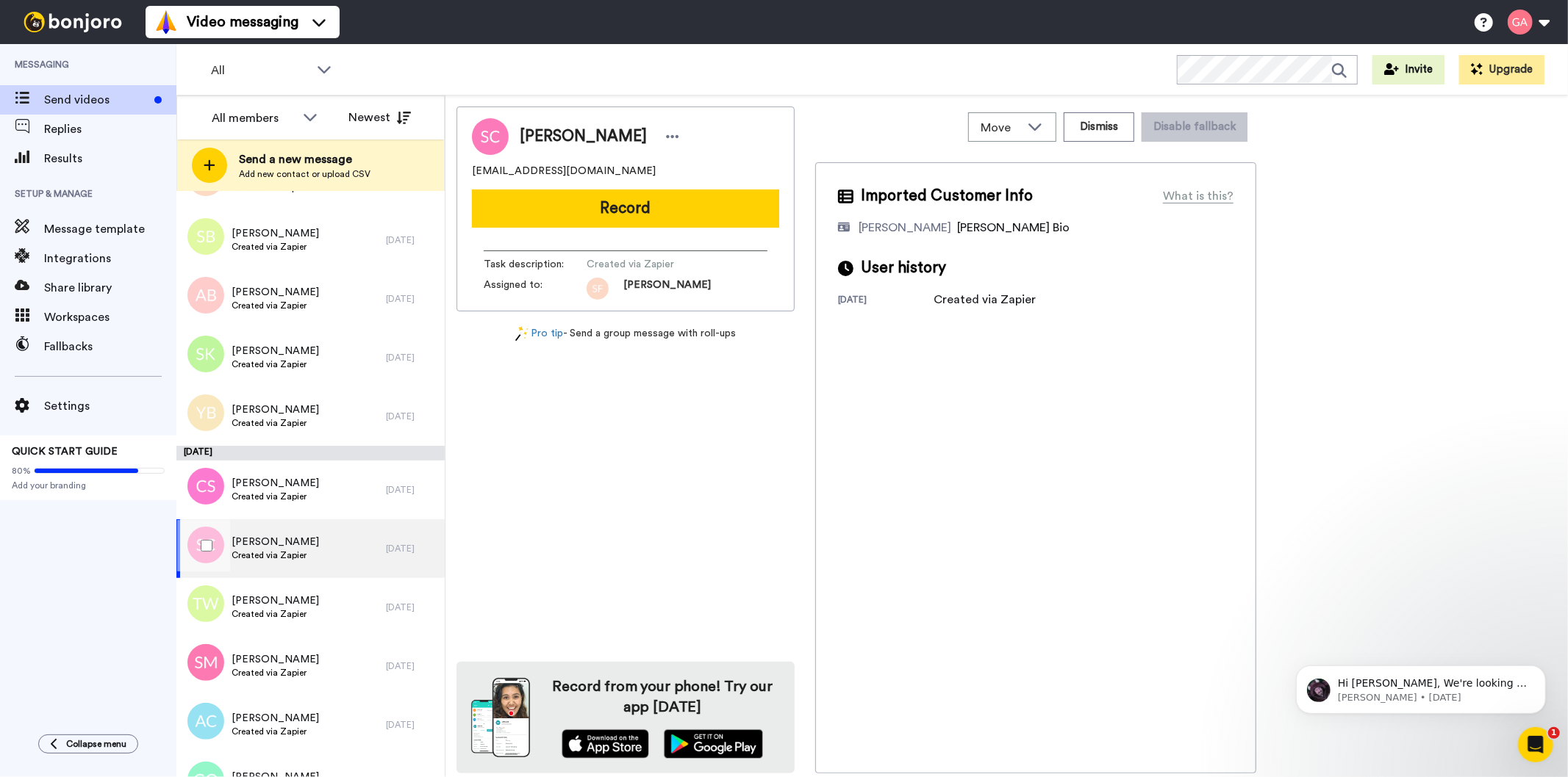
scroll to position [7777, 0]
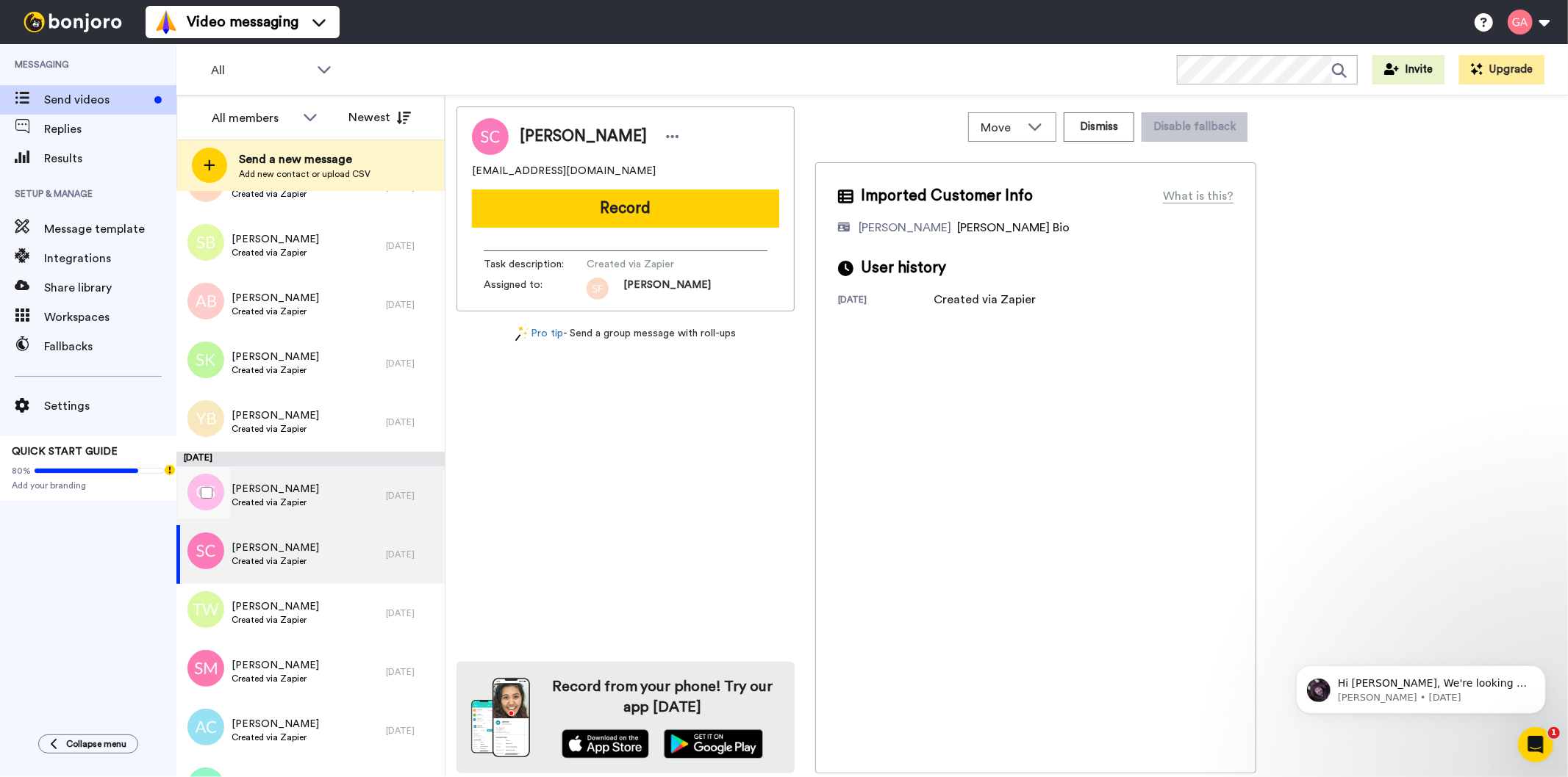
click at [258, 485] on span "[PERSON_NAME]" at bounding box center [274, 489] width 87 height 15
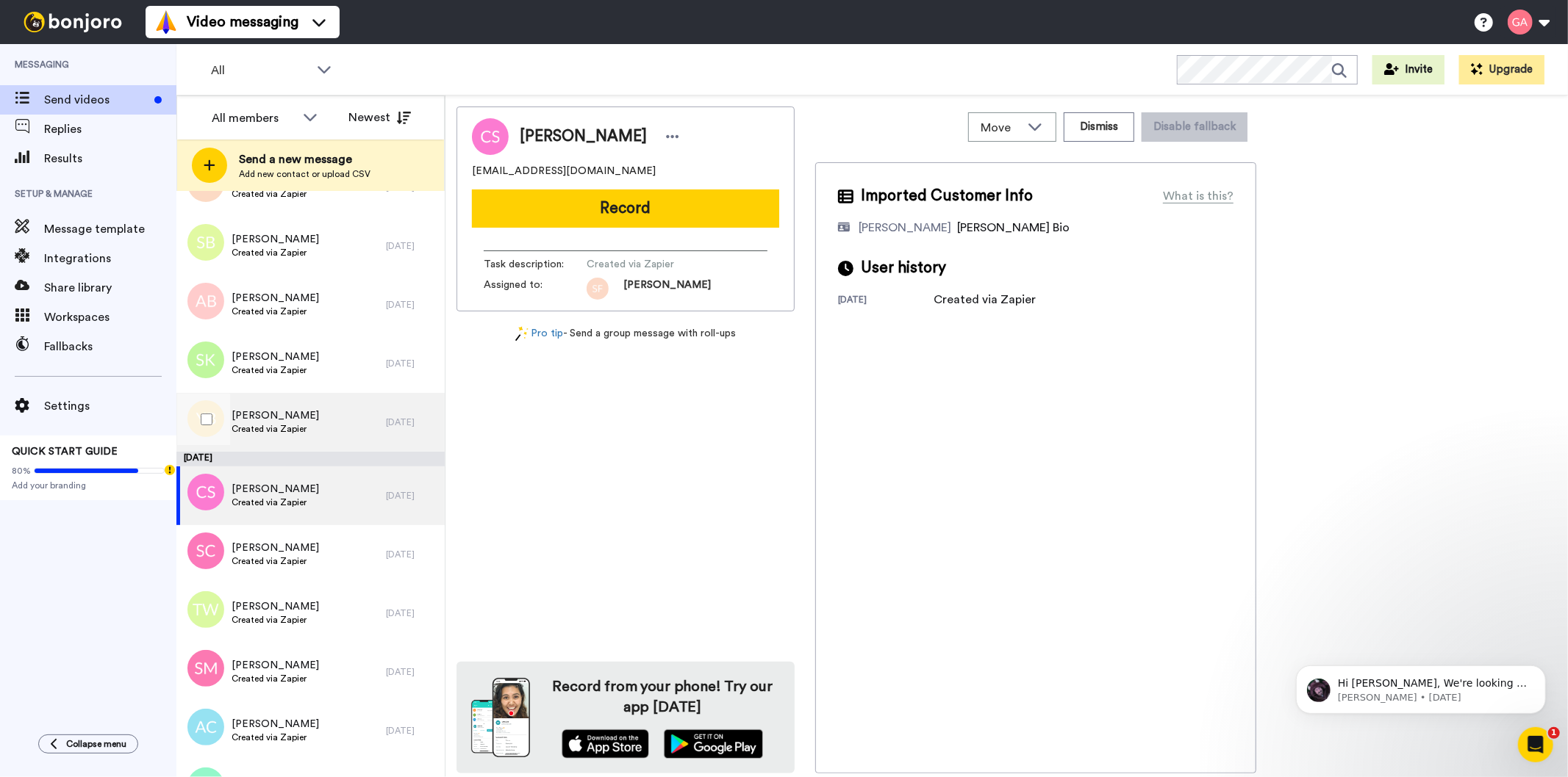
click at [278, 423] on span "Created via Zapier" at bounding box center [274, 428] width 87 height 11
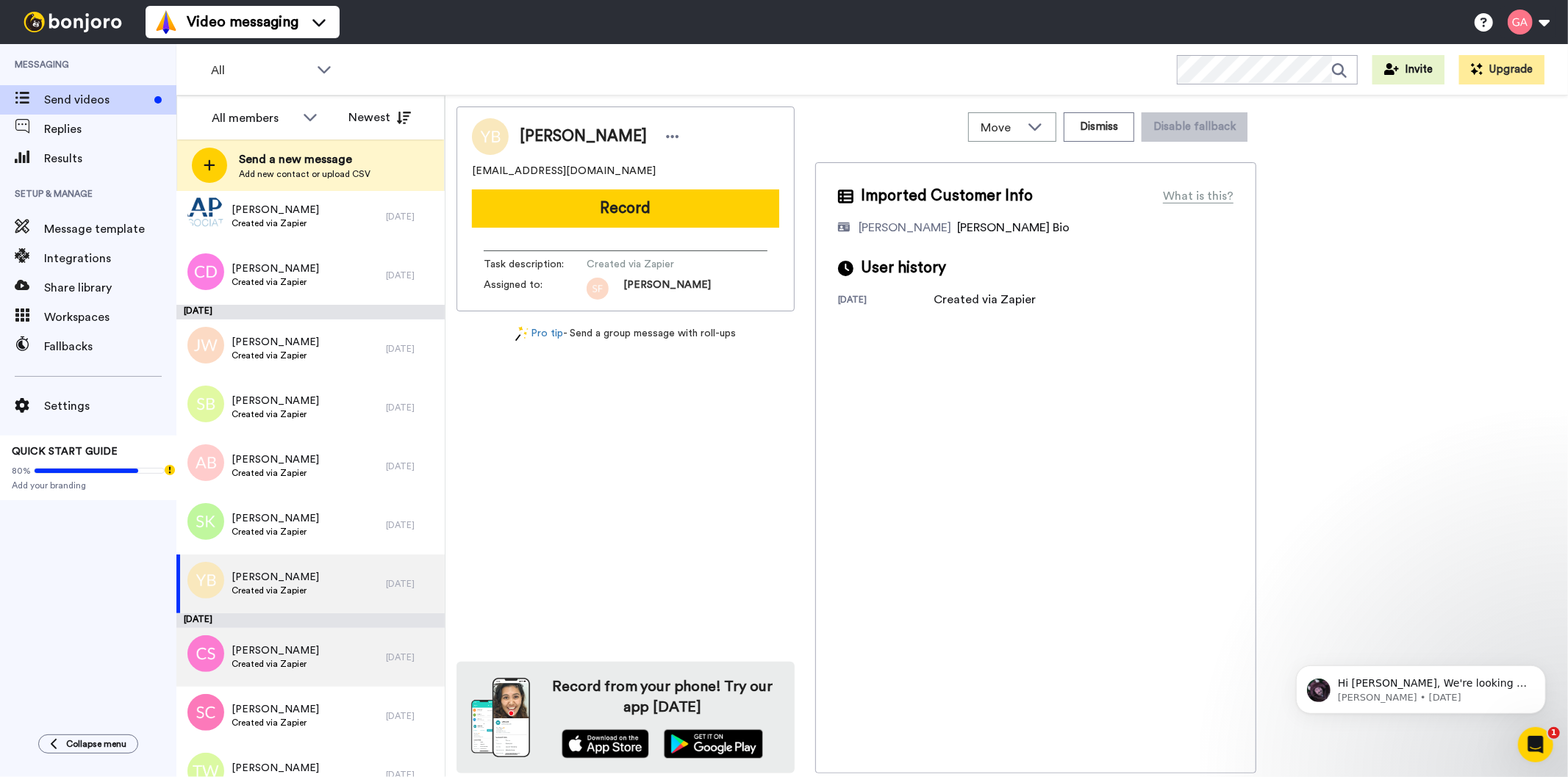
scroll to position [7614, 0]
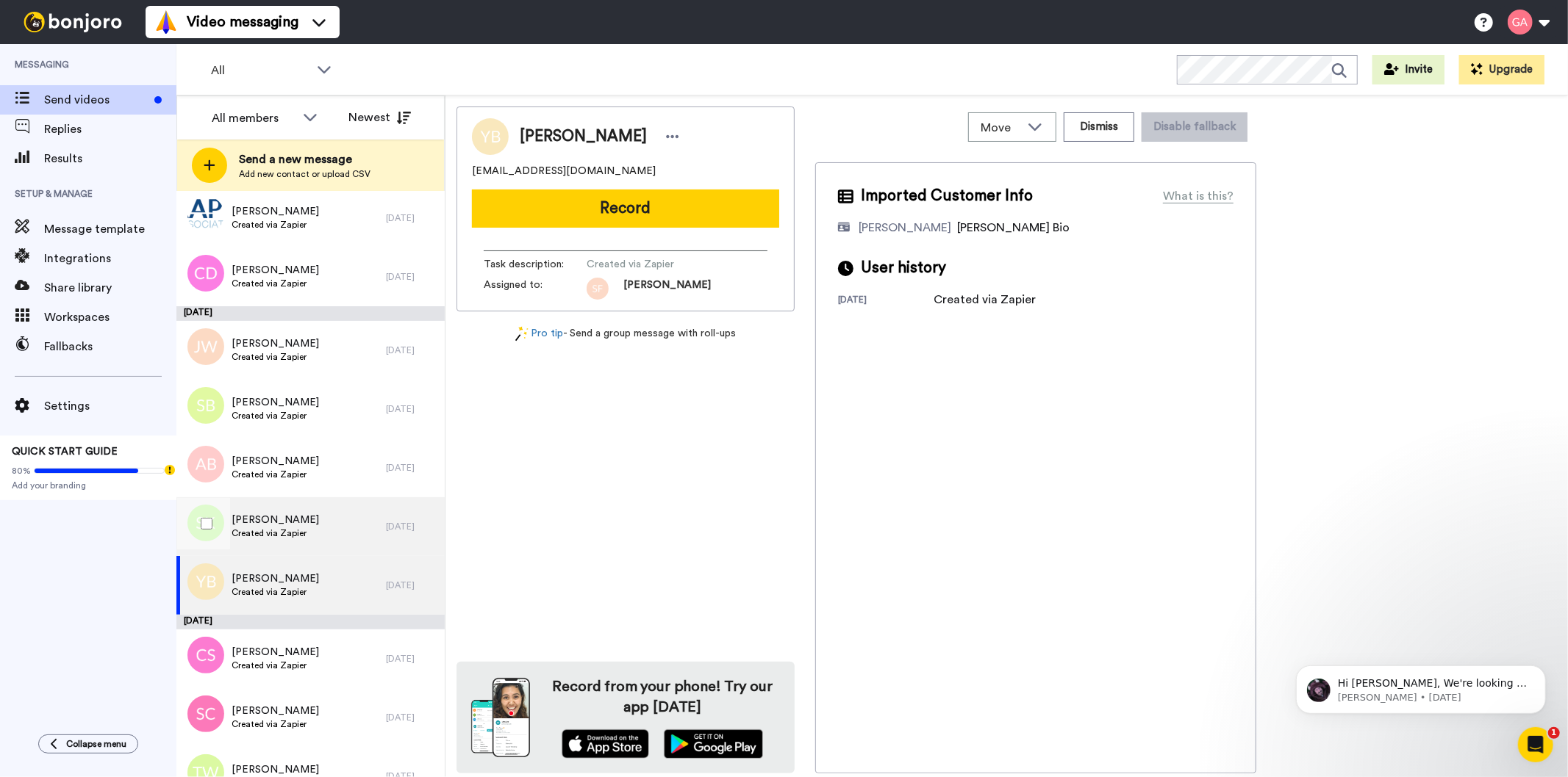
click at [304, 526] on span "[PERSON_NAME]" at bounding box center [274, 519] width 87 height 15
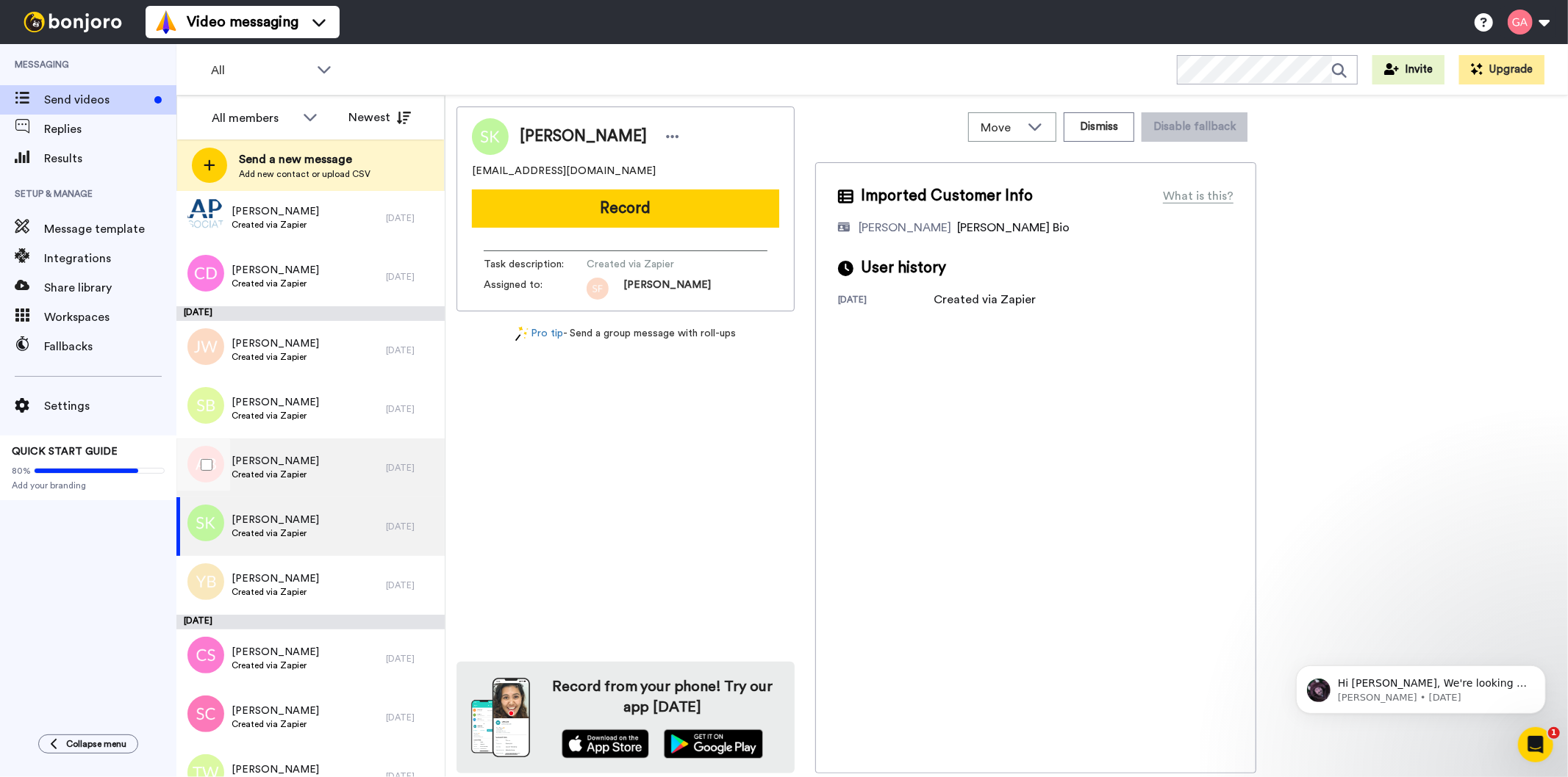
click at [306, 457] on span "[PERSON_NAME]" at bounding box center [274, 461] width 87 height 15
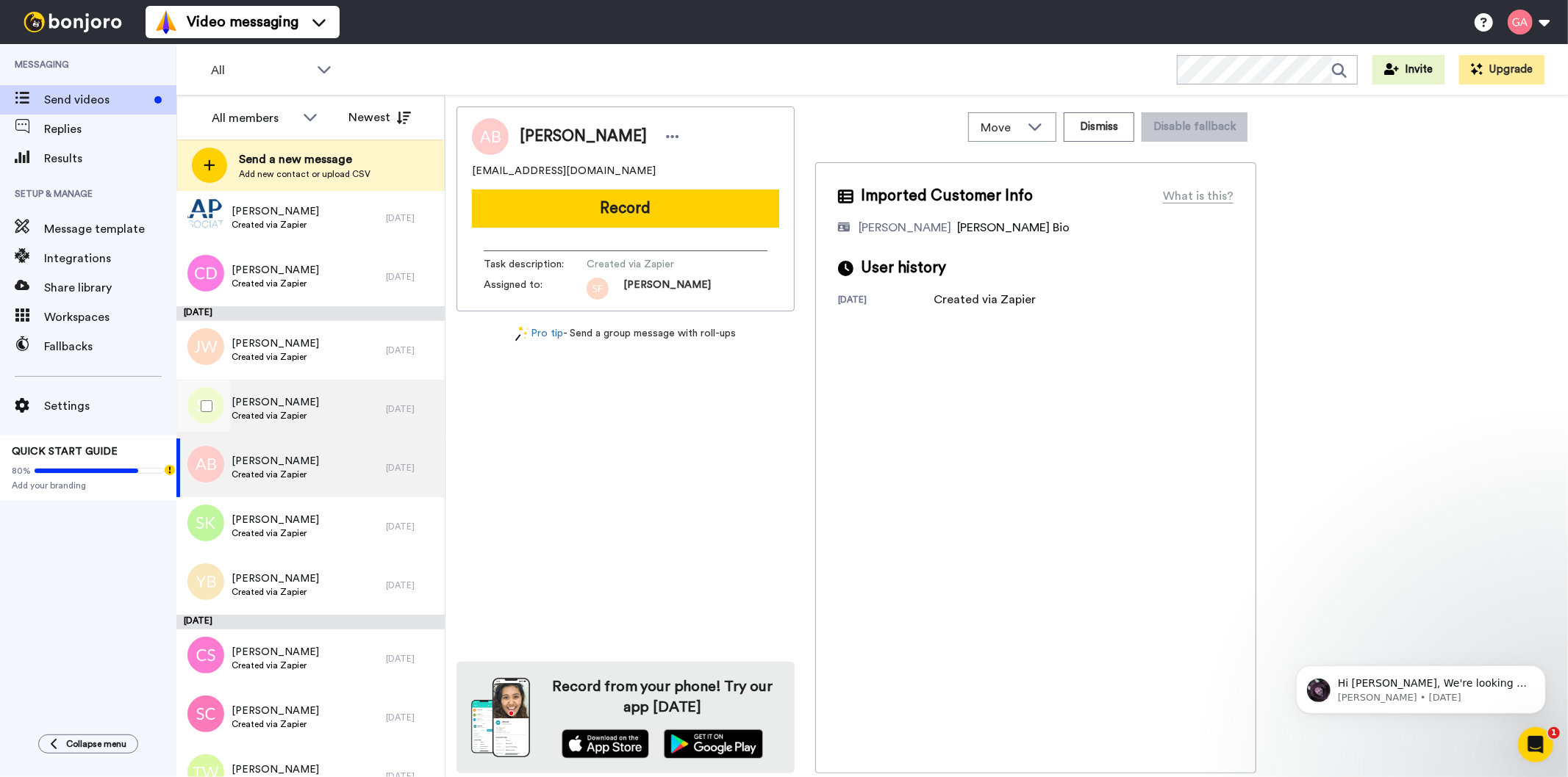
click at [300, 400] on span "[PERSON_NAME]" at bounding box center [274, 403] width 87 height 15
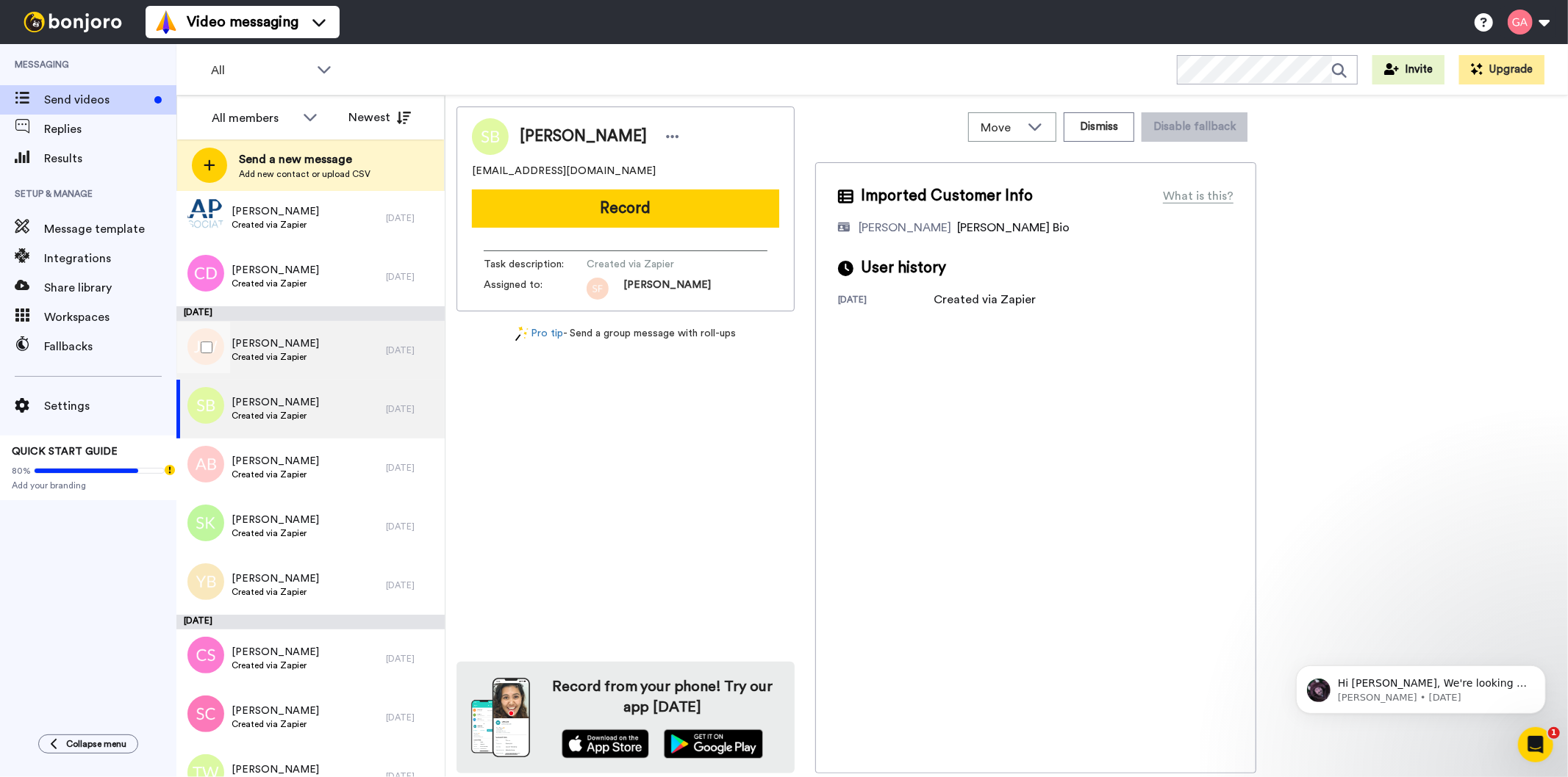
click at [289, 352] on span "Created via Zapier" at bounding box center [274, 357] width 87 height 11
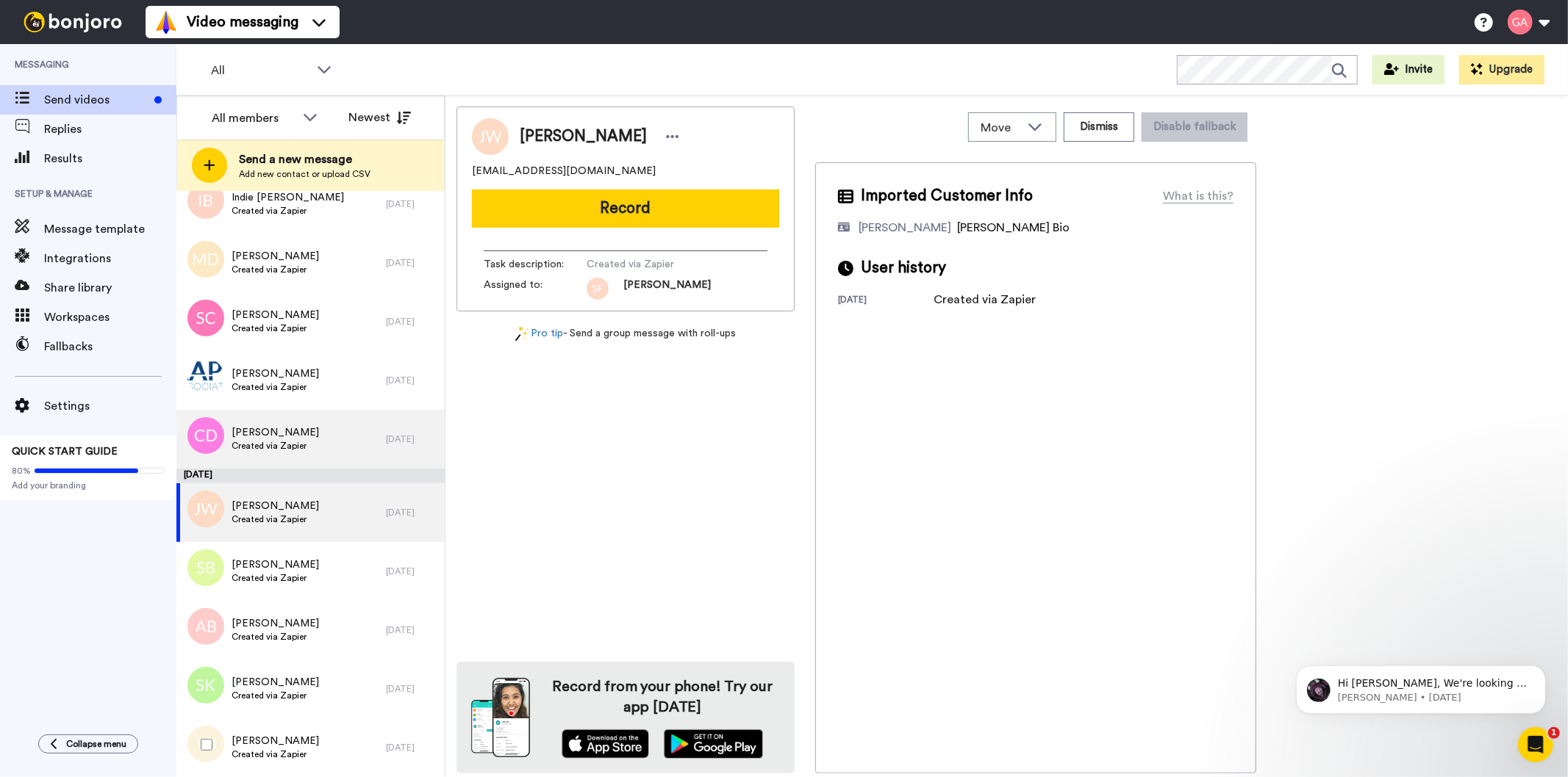
scroll to position [7451, 0]
click at [288, 437] on span "[PERSON_NAME]" at bounding box center [274, 433] width 87 height 15
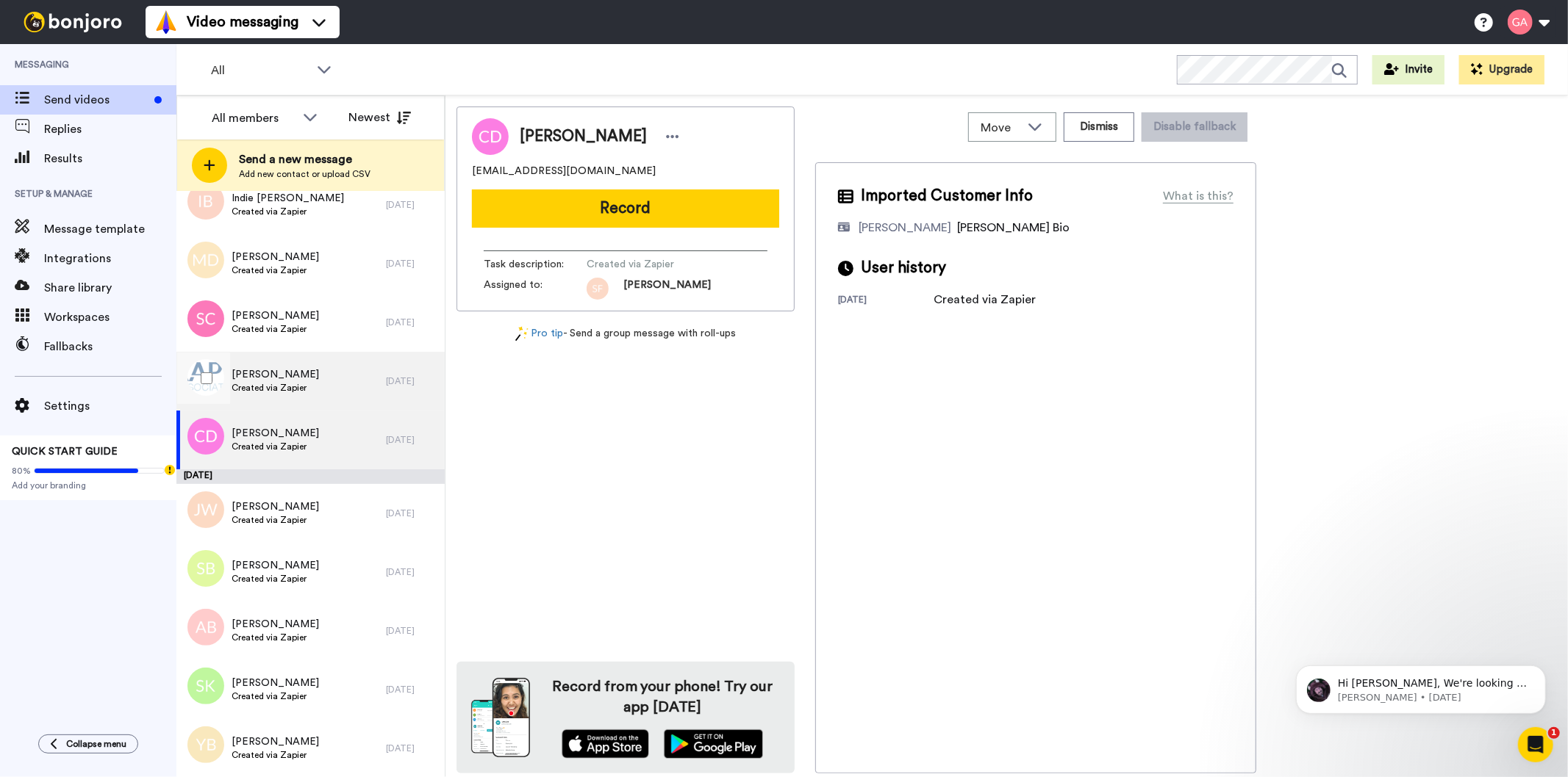
click at [296, 365] on div "[PERSON_NAME] Created via Zapier" at bounding box center [281, 381] width 209 height 59
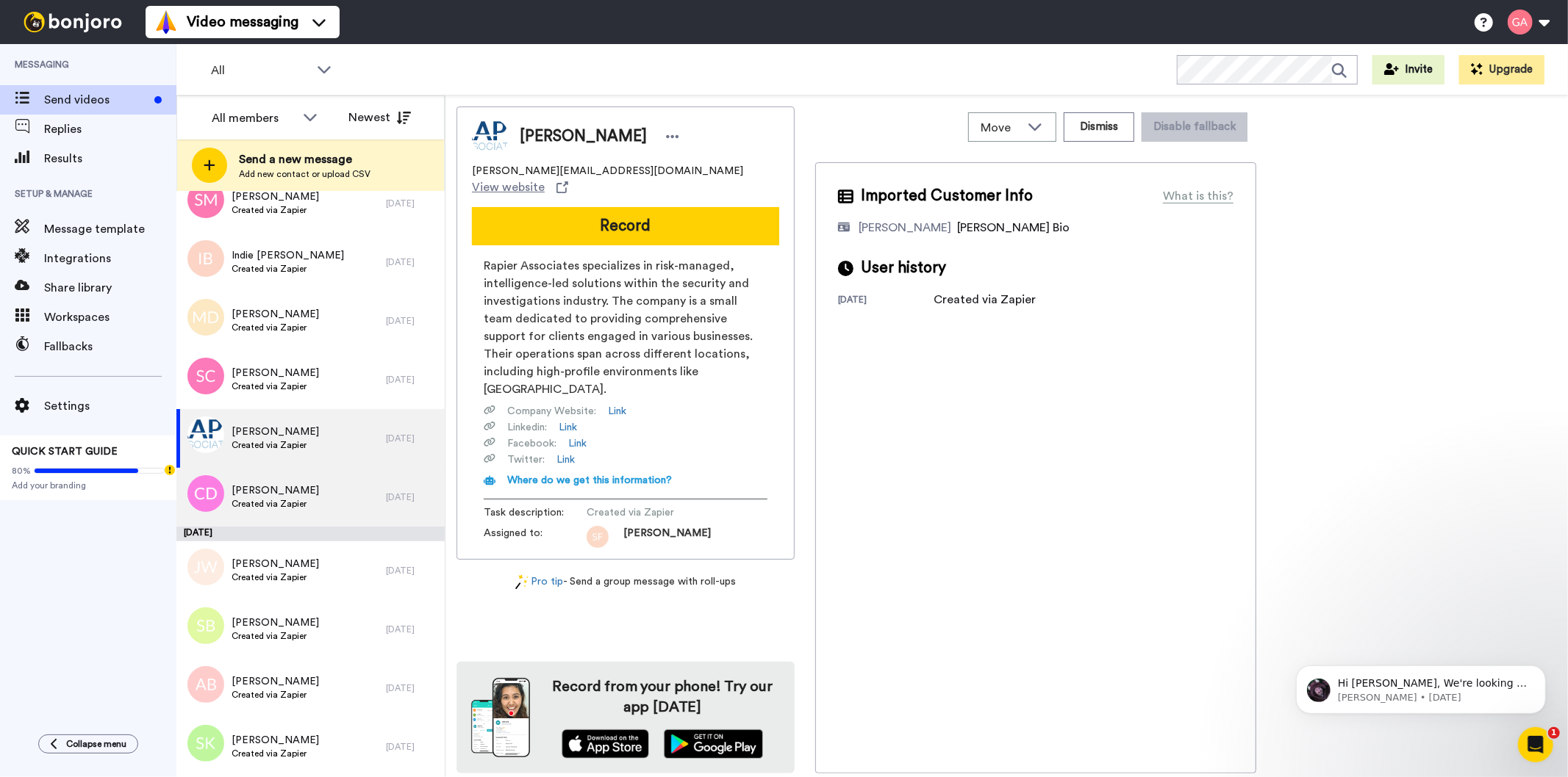
scroll to position [7369, 0]
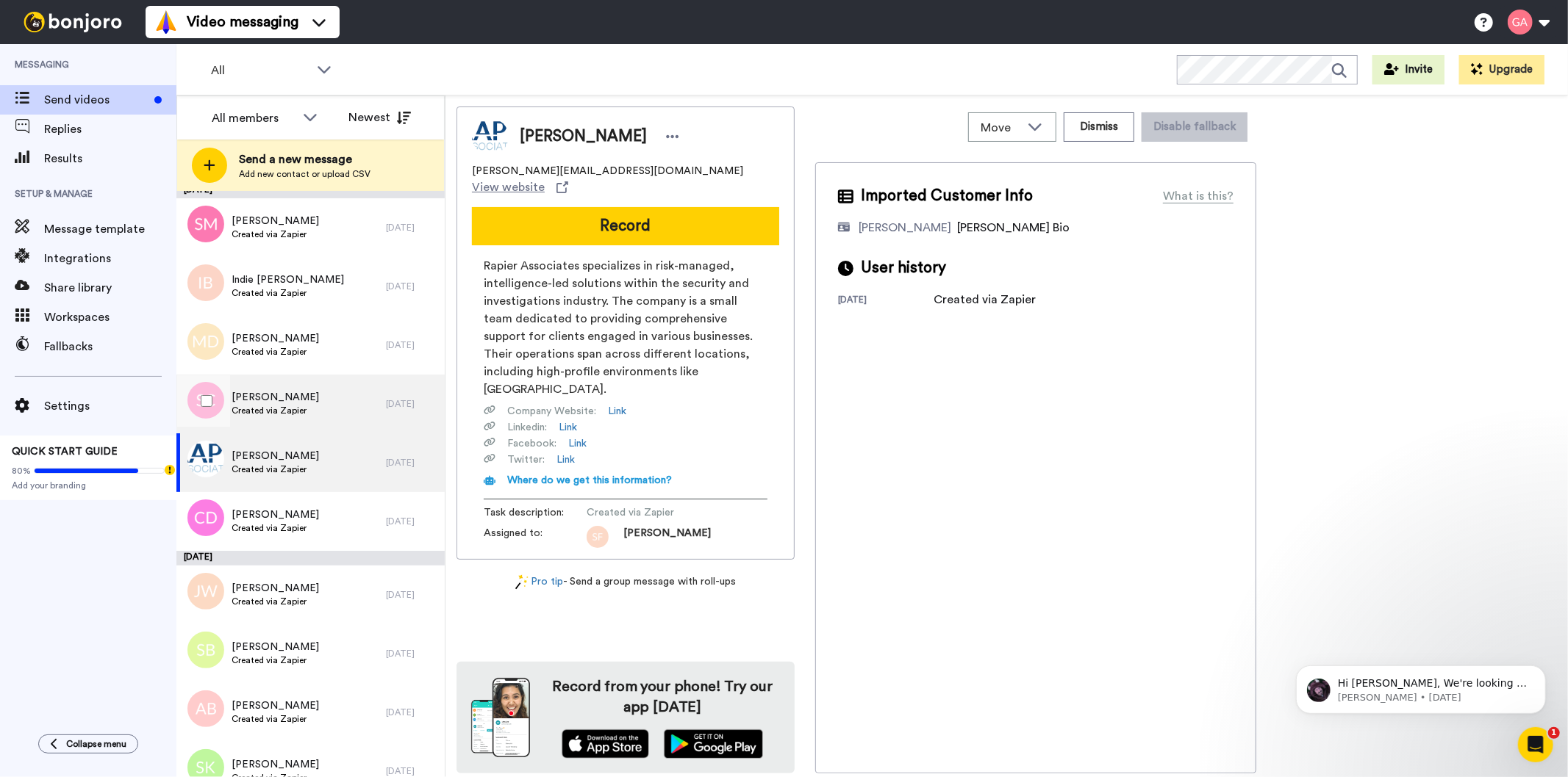
click at [304, 396] on span "[PERSON_NAME]" at bounding box center [274, 397] width 87 height 15
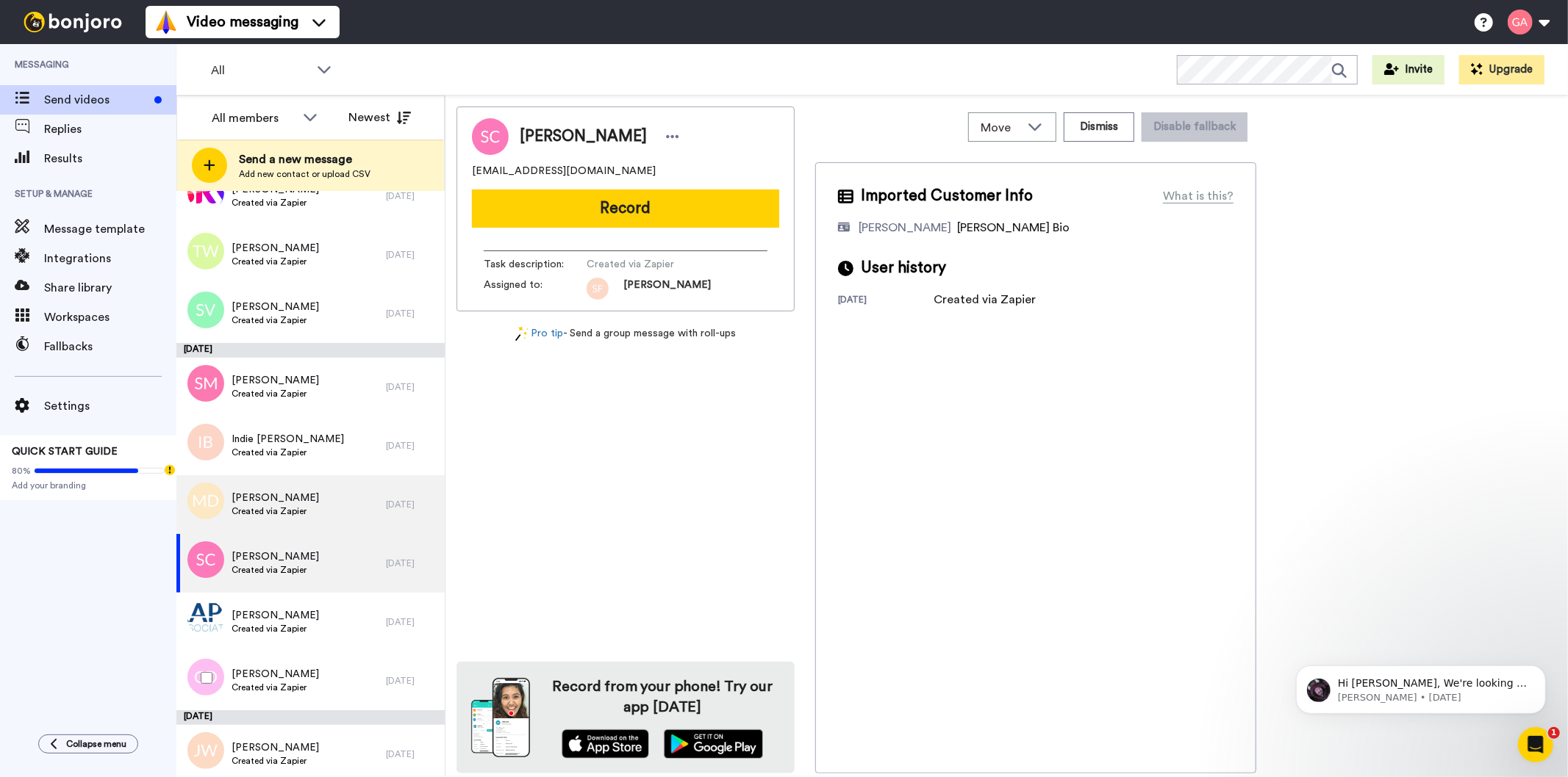
scroll to position [7206, 0]
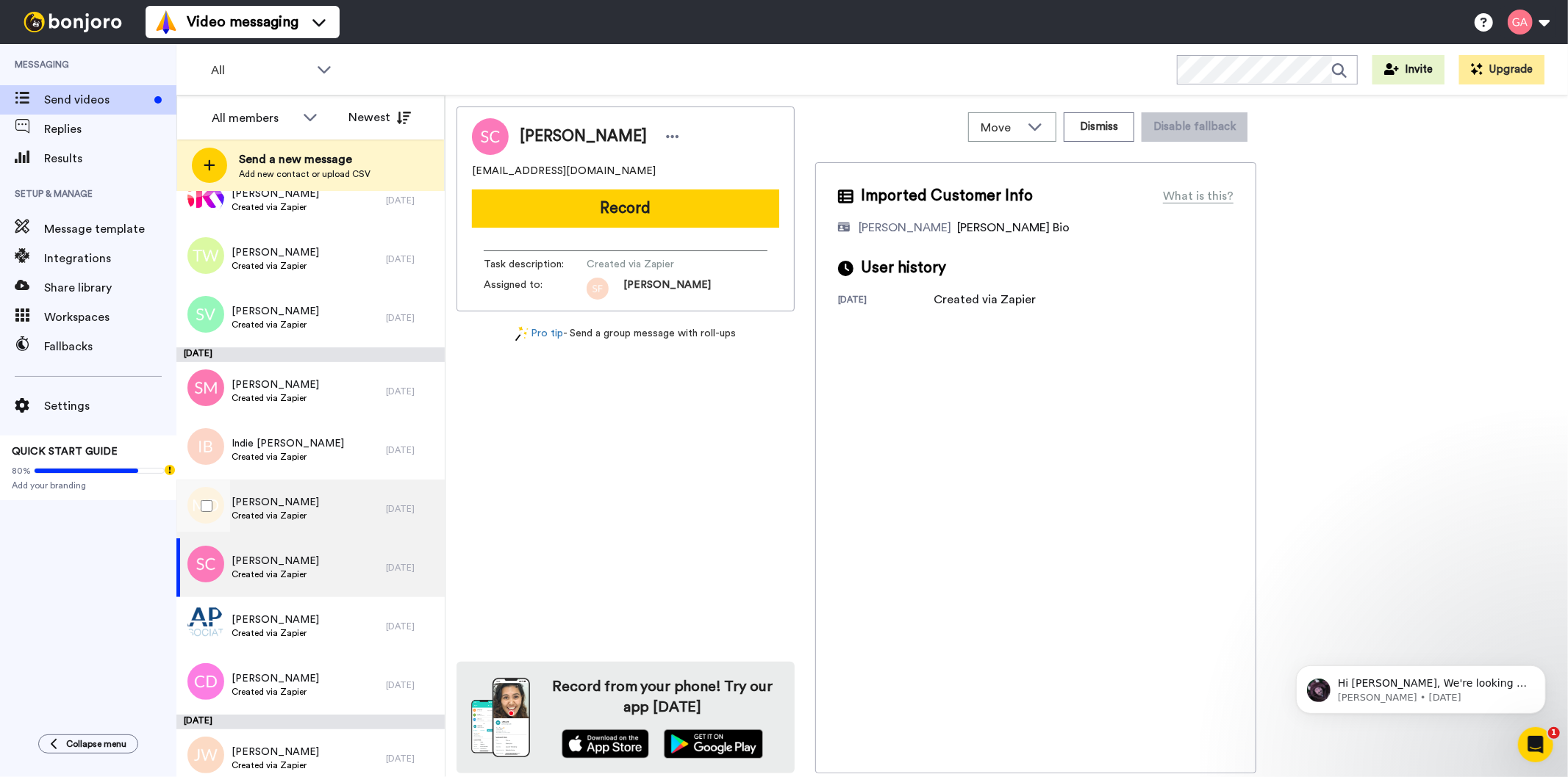
click at [324, 500] on div "[PERSON_NAME] Created via Zapier" at bounding box center [281, 509] width 209 height 59
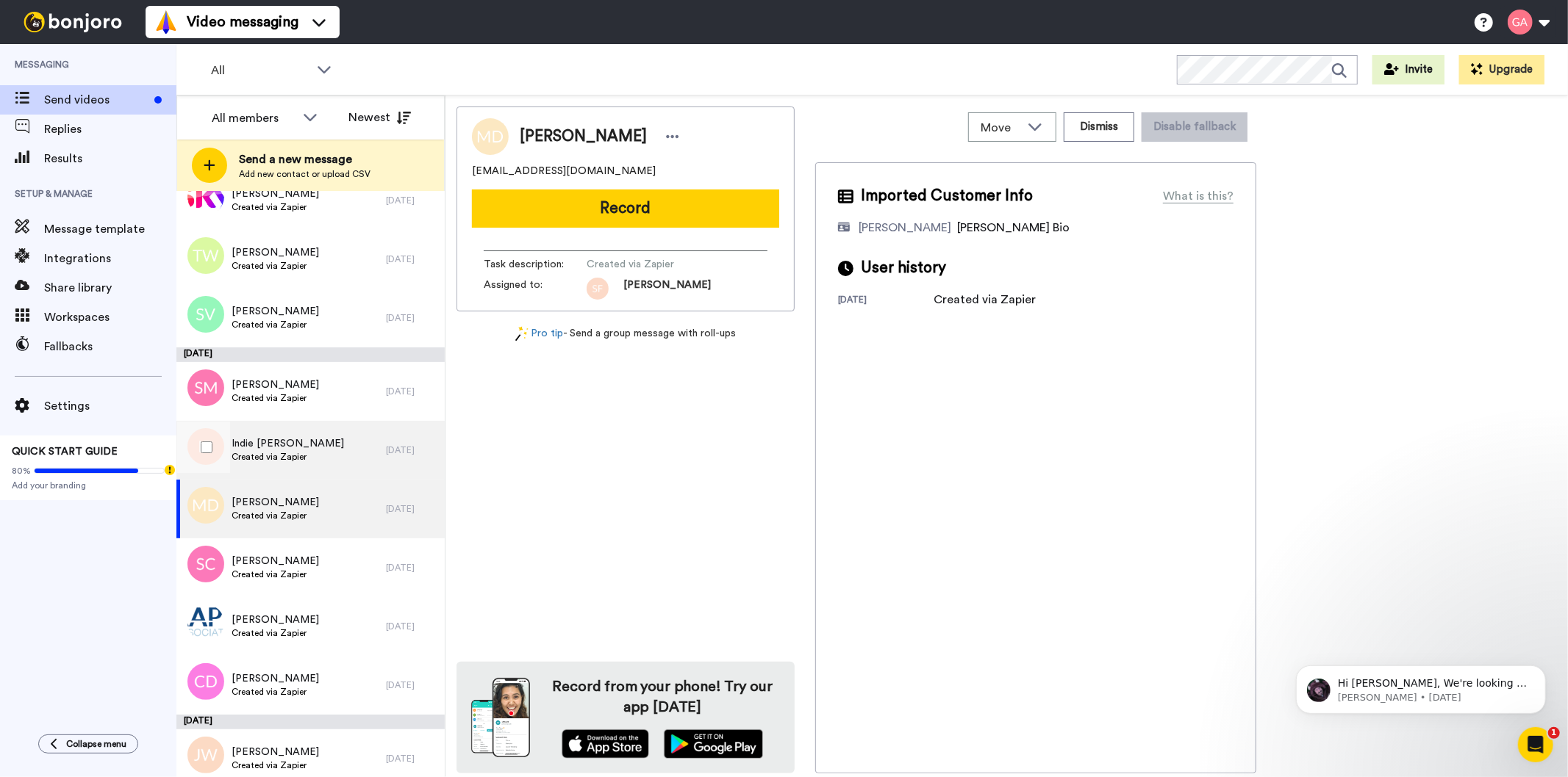
click at [325, 447] on div "Indie [PERSON_NAME] Created via Zapier" at bounding box center [281, 450] width 209 height 59
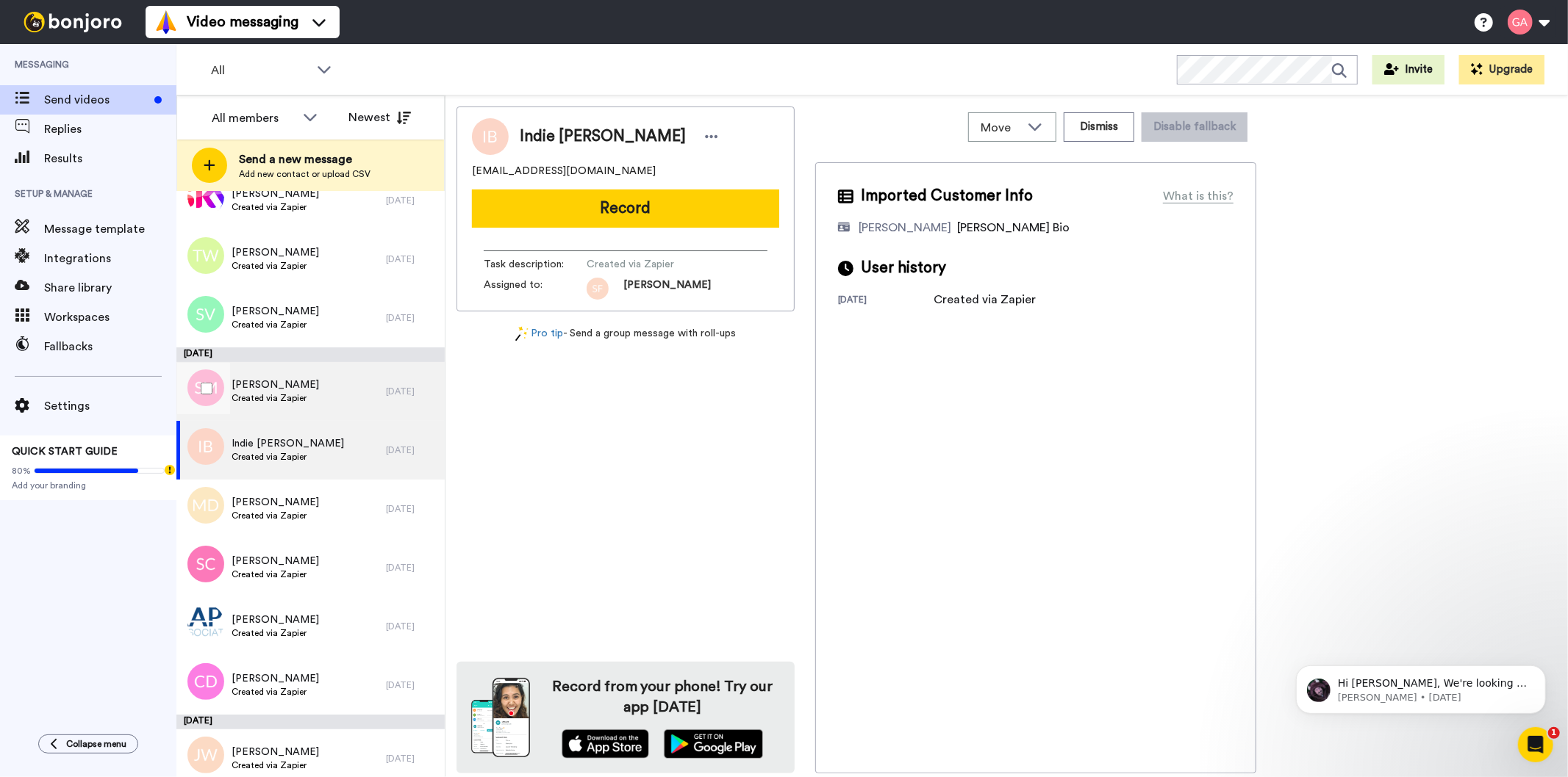
click at [319, 388] on div "[PERSON_NAME] Created via Zapier" at bounding box center [281, 391] width 209 height 59
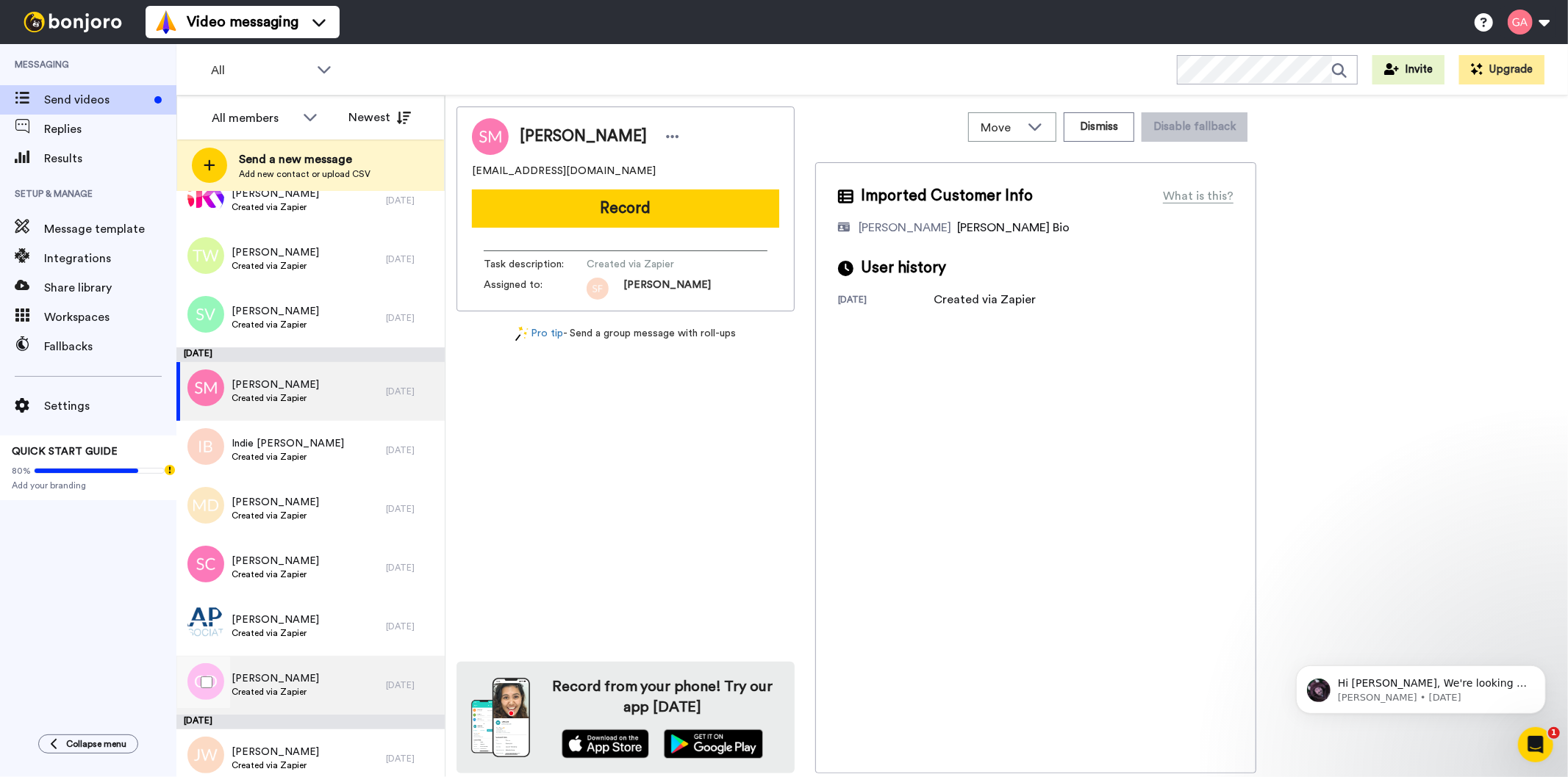
scroll to position [7124, 0]
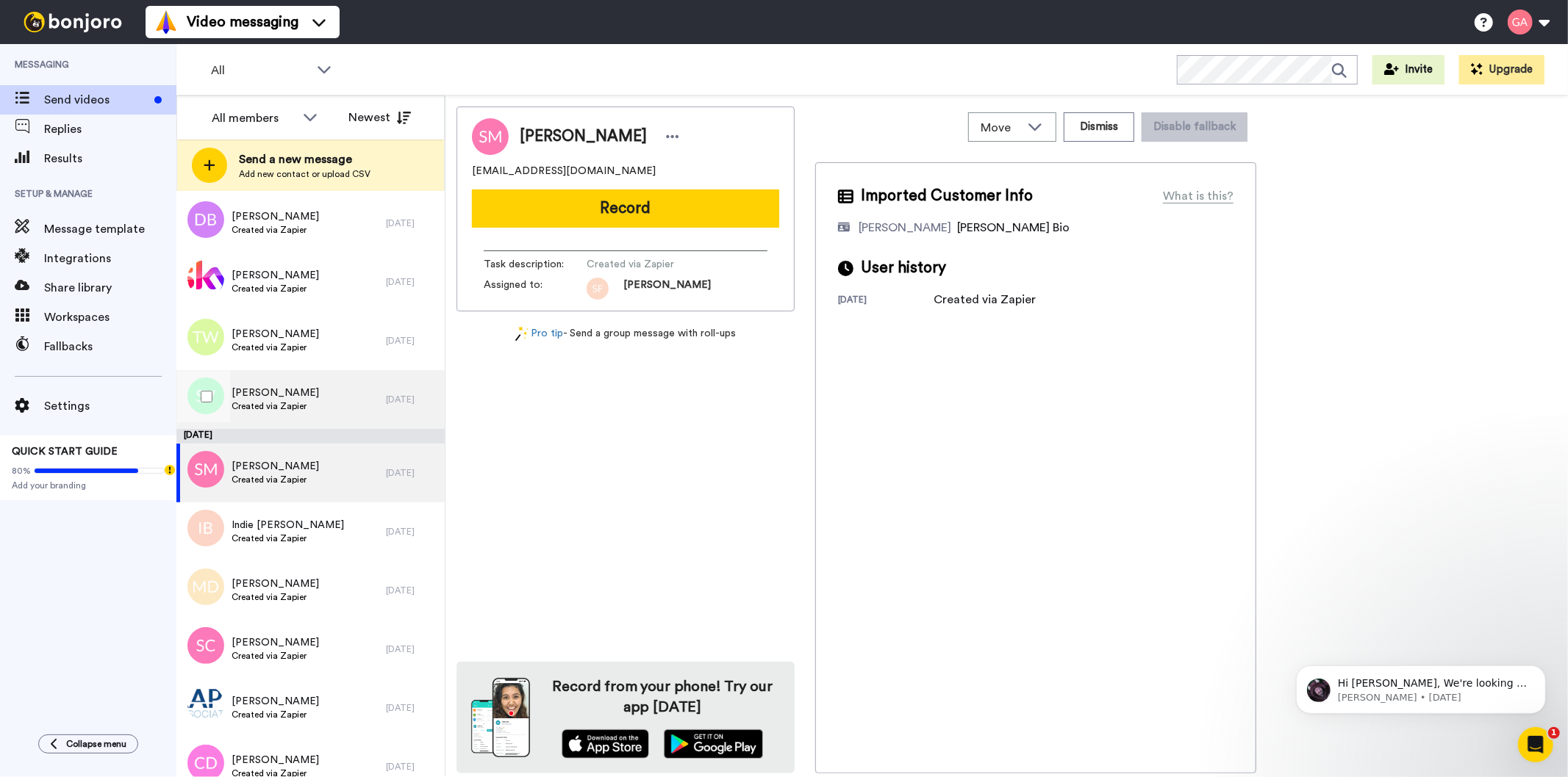
click at [288, 398] on span "[PERSON_NAME]" at bounding box center [274, 393] width 87 height 15
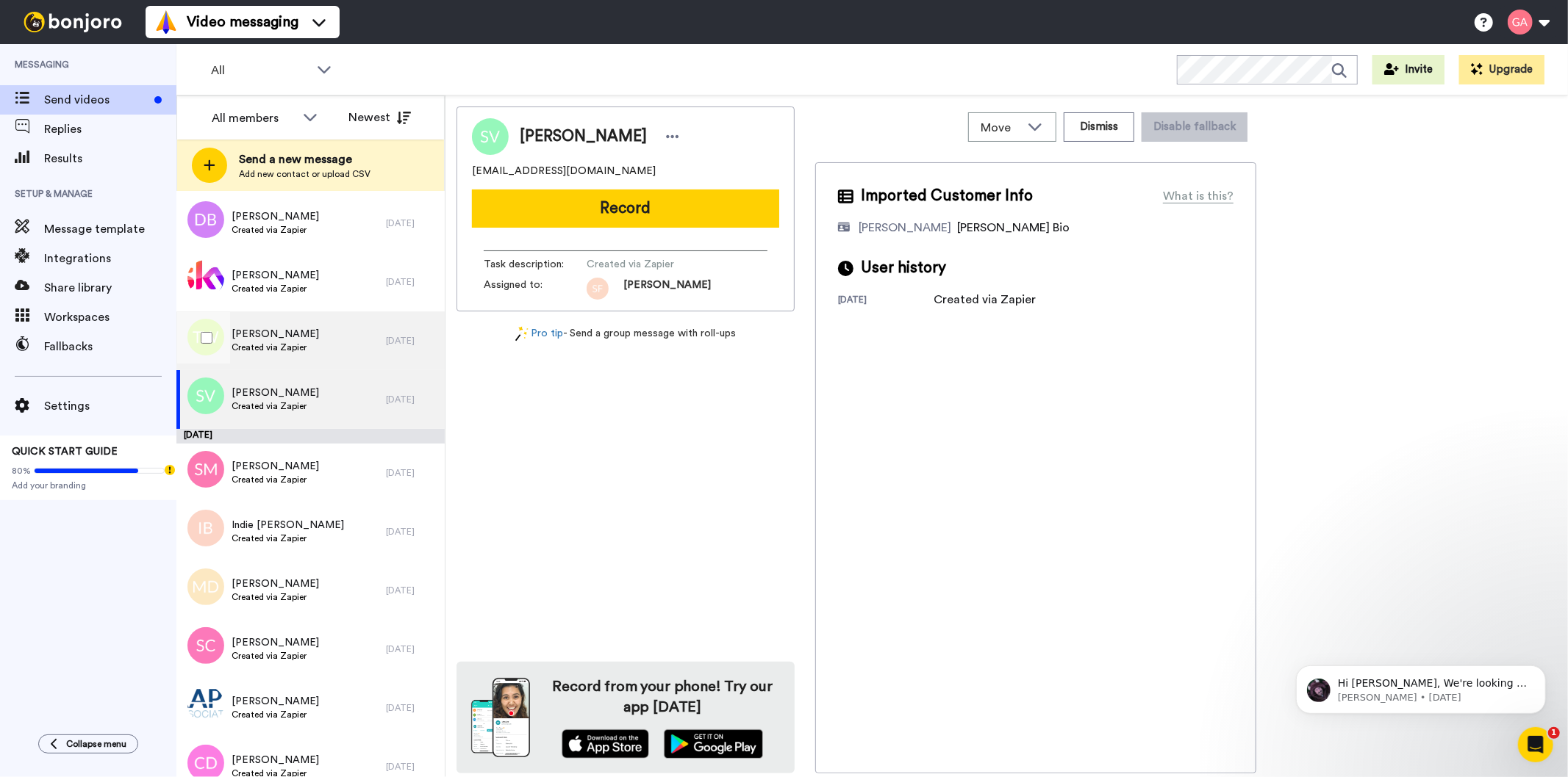
click at [303, 339] on span "[PERSON_NAME]" at bounding box center [274, 334] width 87 height 15
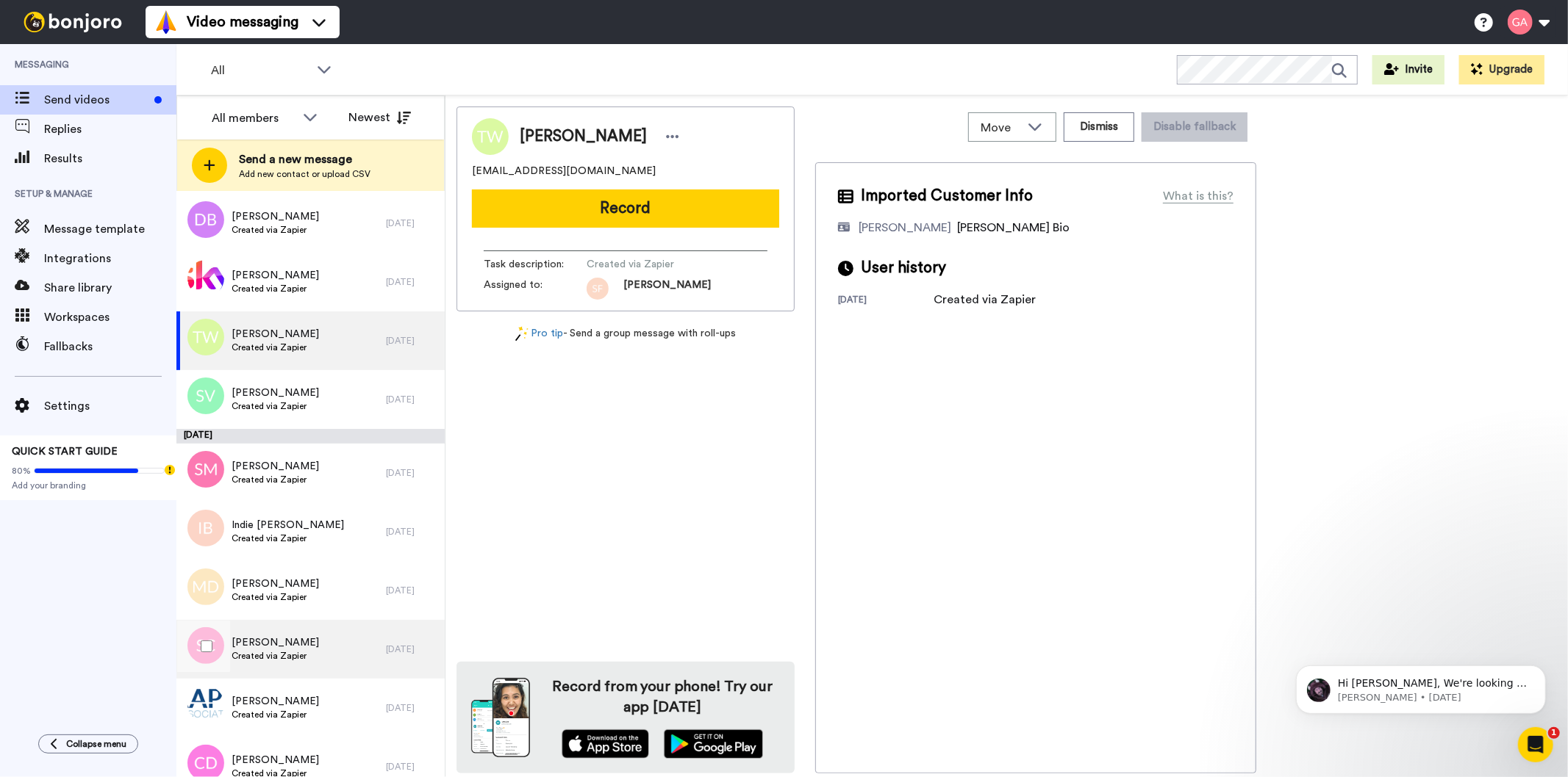
scroll to position [6960, 0]
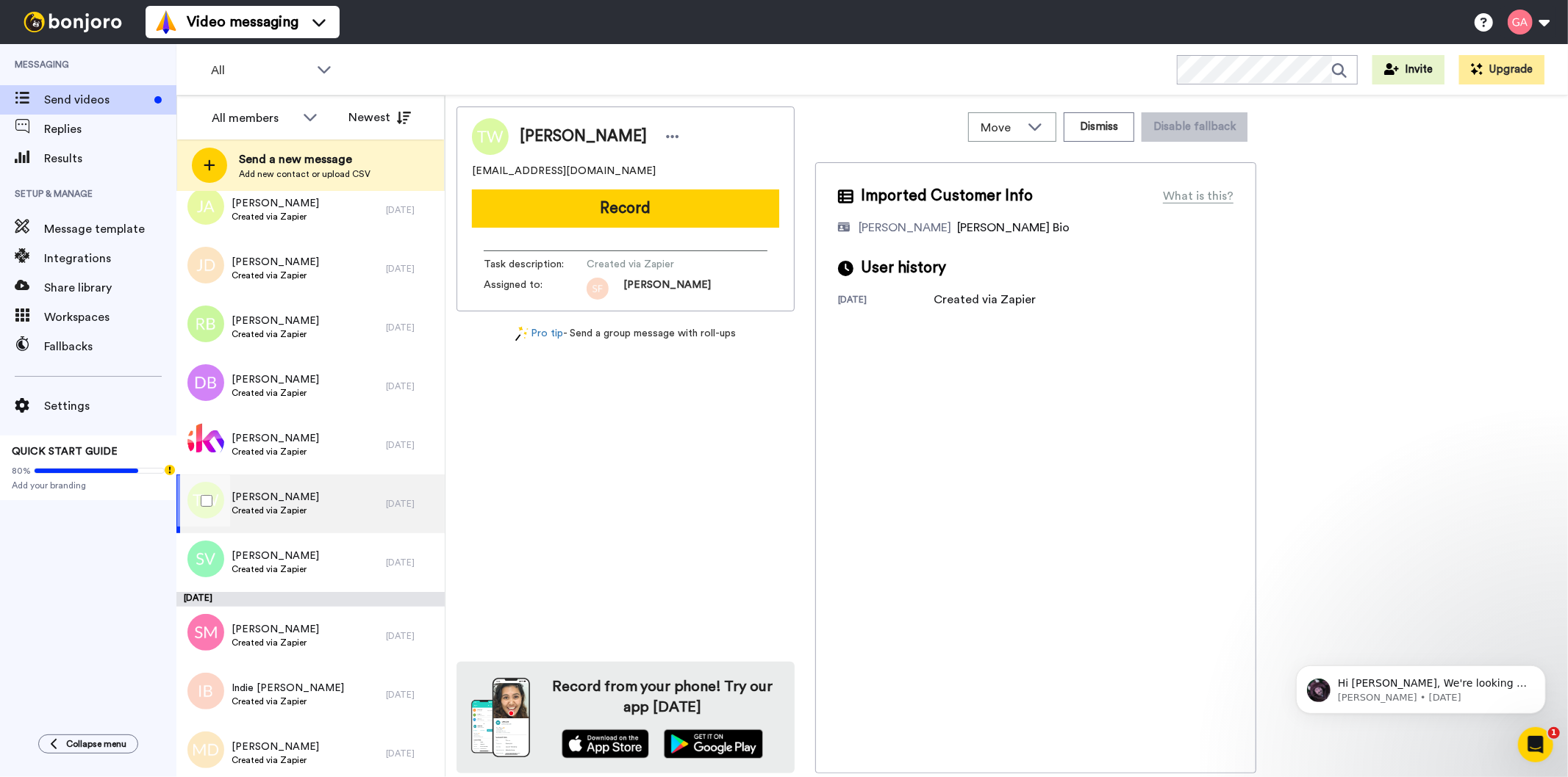
click at [324, 504] on div "[PERSON_NAME] Created via Zapier" at bounding box center [281, 504] width 209 height 59
click at [316, 443] on div "[PERSON_NAME] Created via Zapier" at bounding box center [281, 445] width 209 height 59
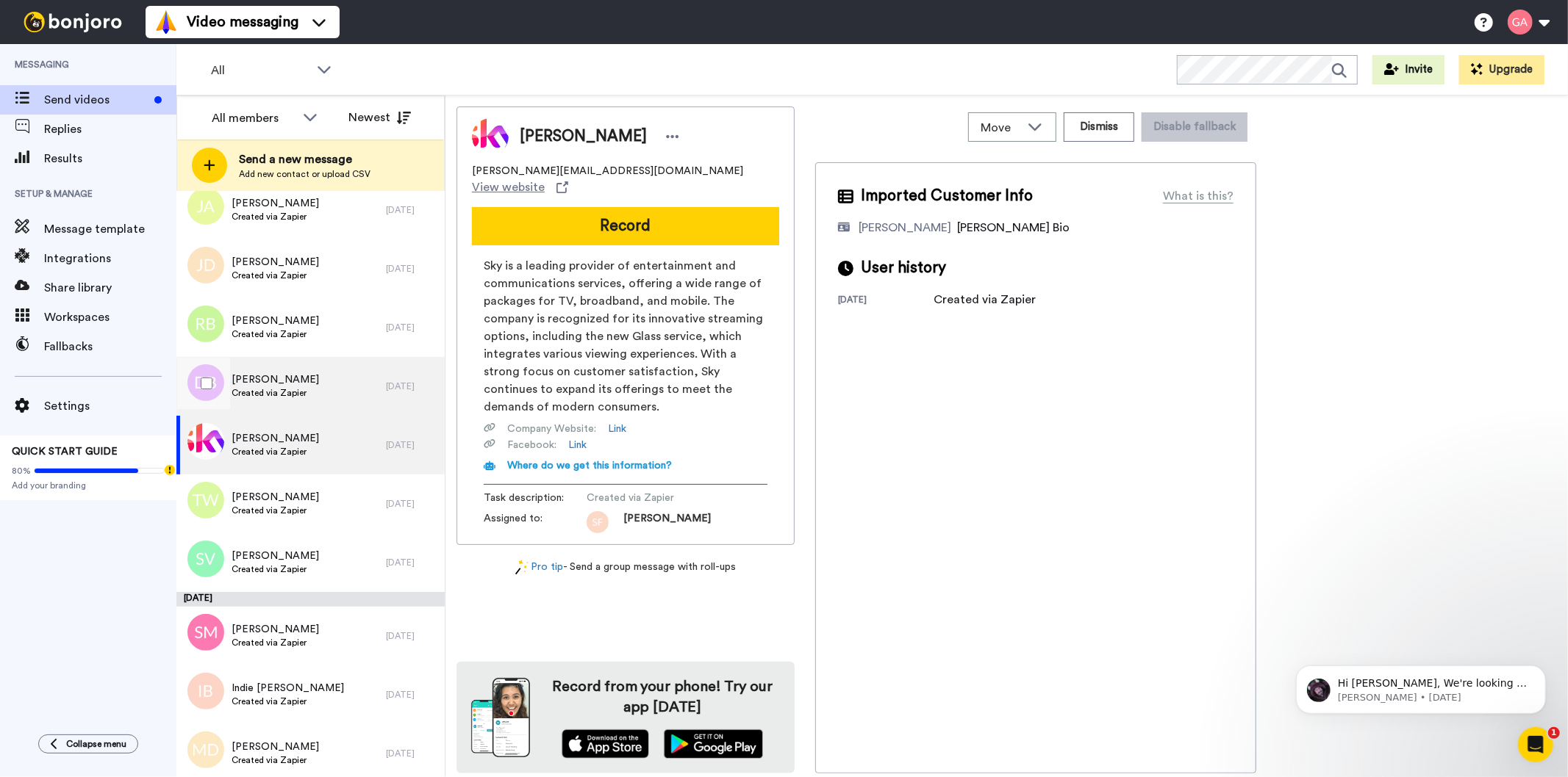
click at [316, 386] on div "[PERSON_NAME] Created via Zapier" at bounding box center [281, 386] width 209 height 59
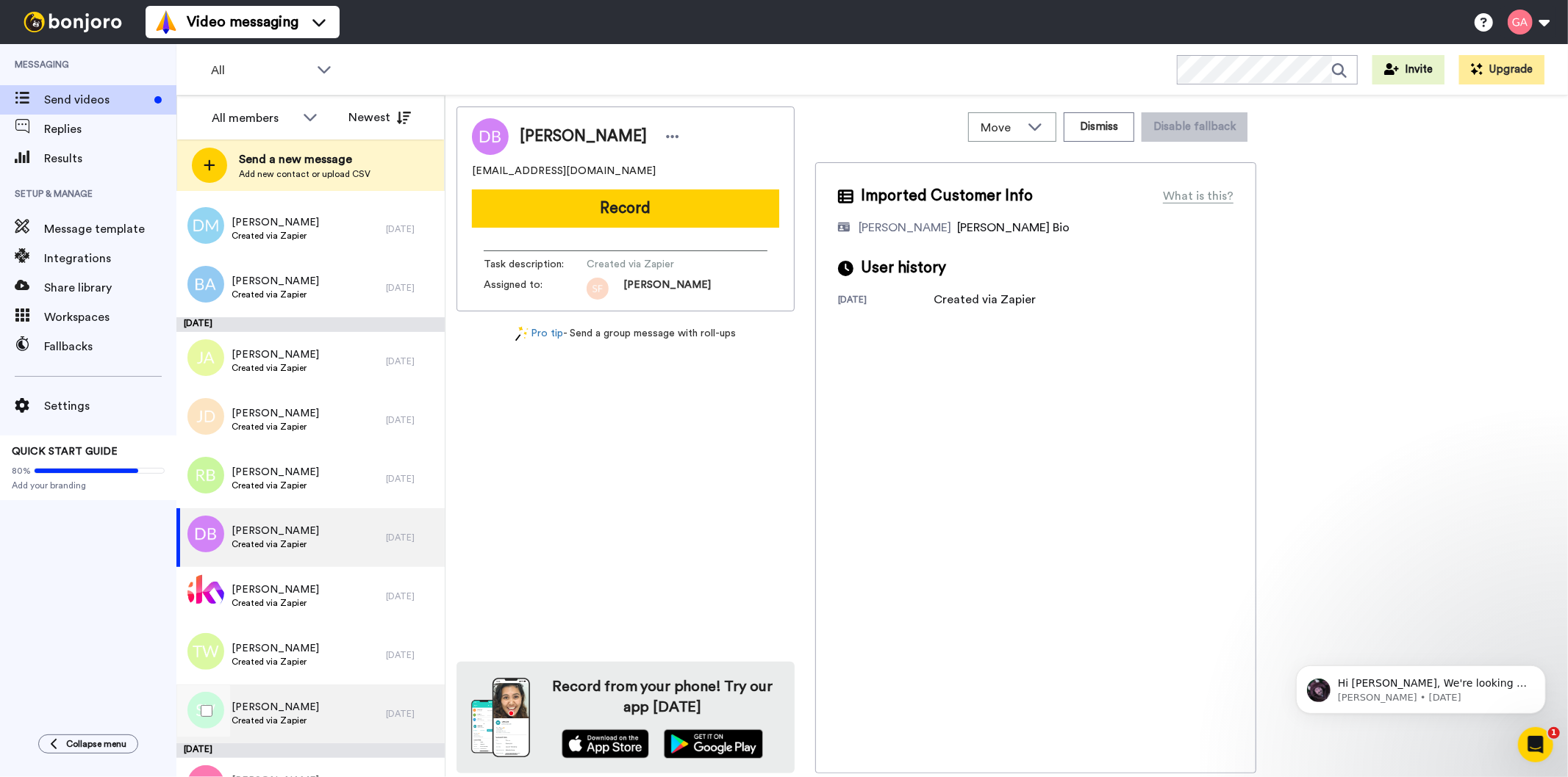
scroll to position [6798, 0]
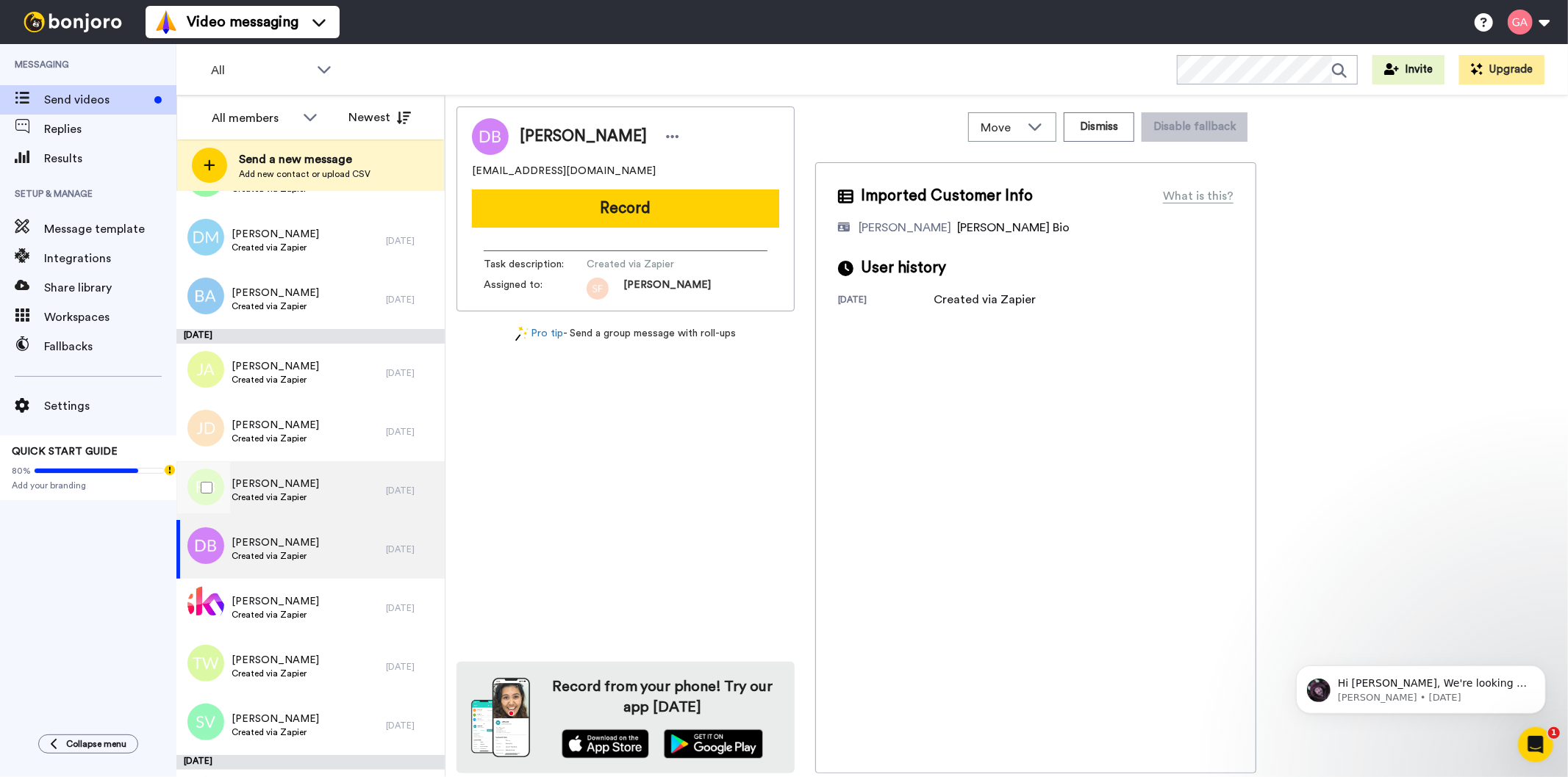
click at [334, 490] on div "[PERSON_NAME] Created via Zapier" at bounding box center [281, 490] width 209 height 59
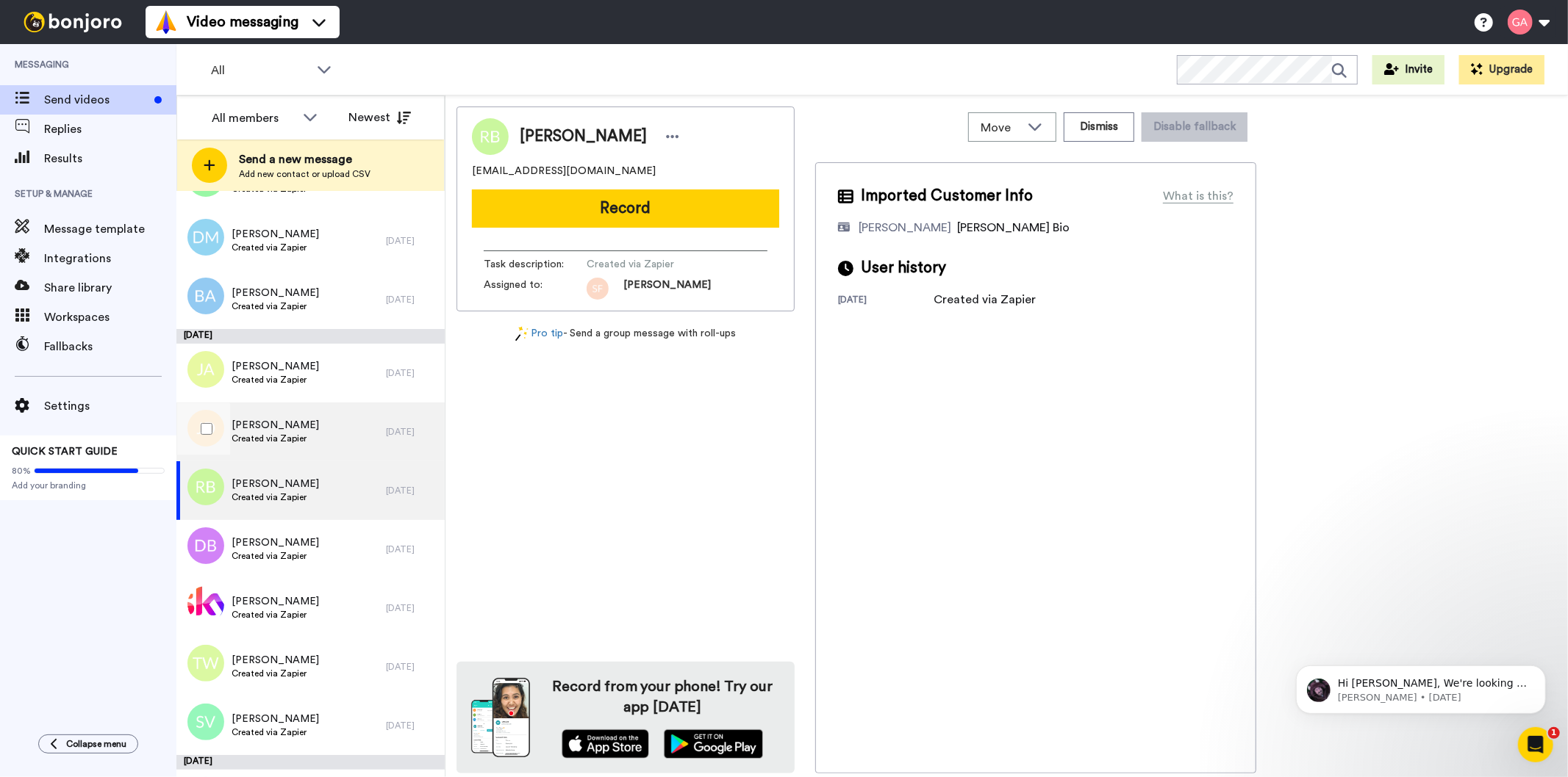
click at [327, 439] on div "[PERSON_NAME] Created via Zapier" at bounding box center [281, 432] width 209 height 59
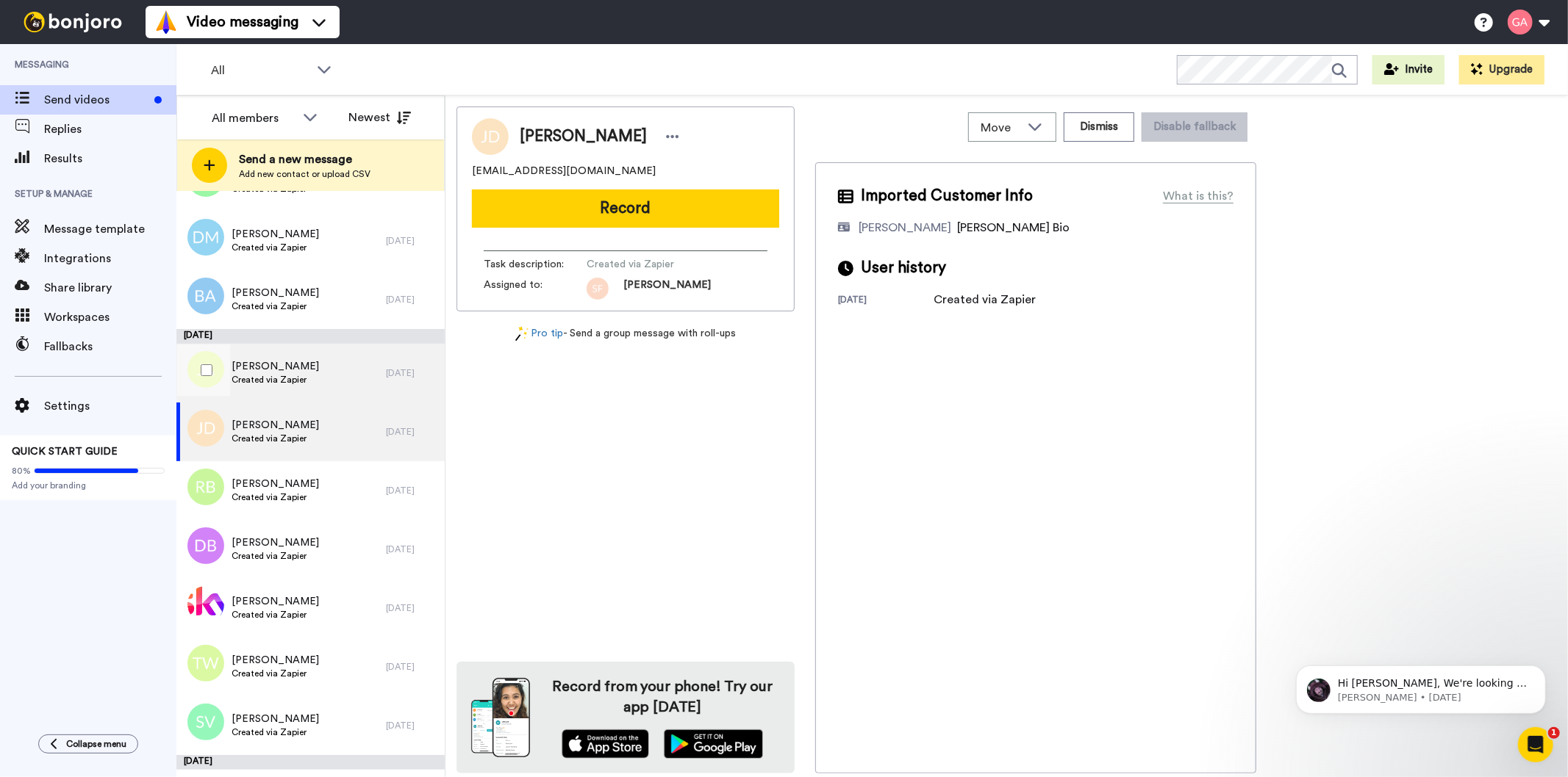
click at [313, 377] on div "[PERSON_NAME] Created via Zapier" at bounding box center [281, 373] width 209 height 59
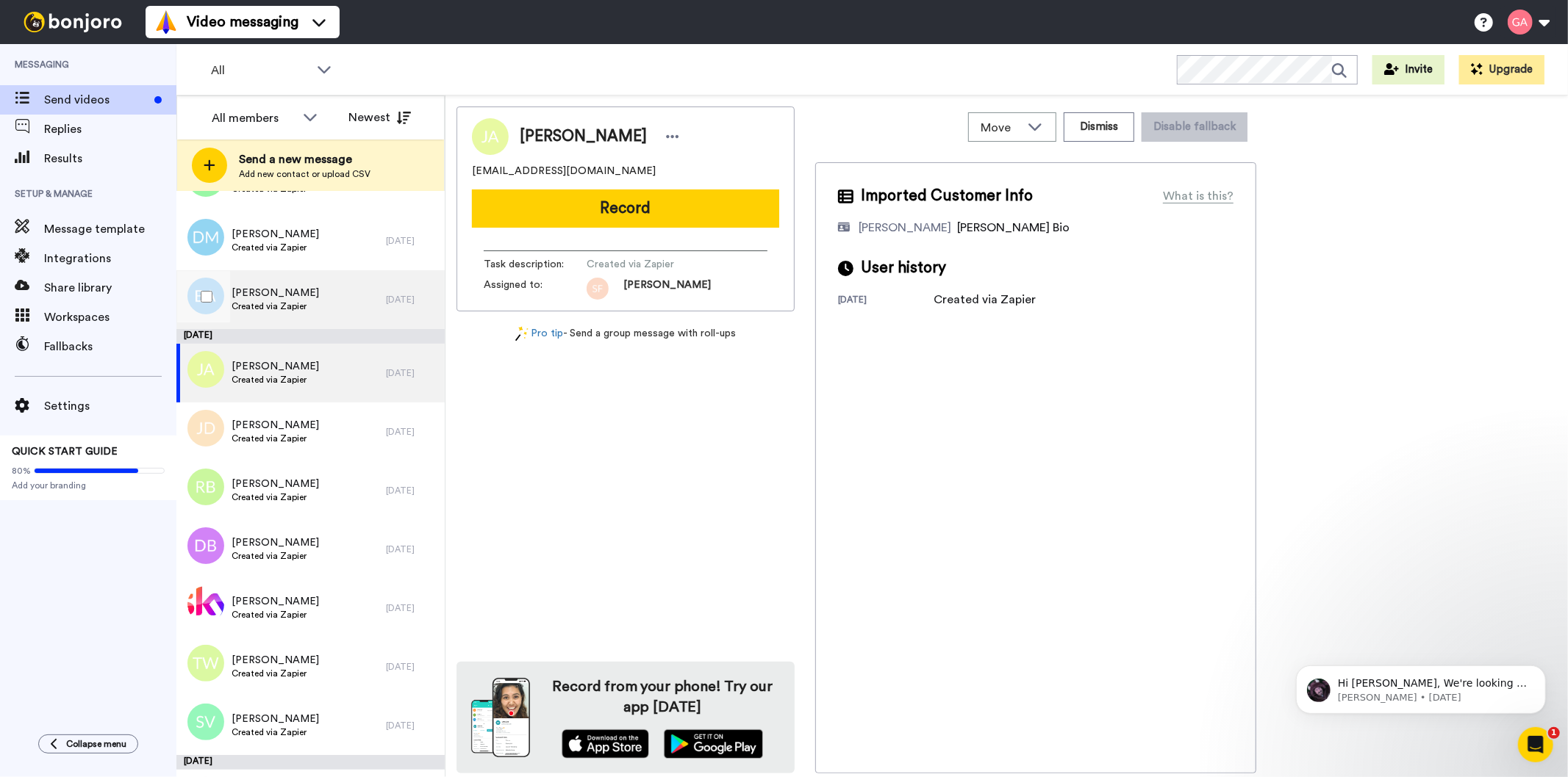
click at [300, 303] on span "Created via Zapier" at bounding box center [274, 306] width 87 height 11
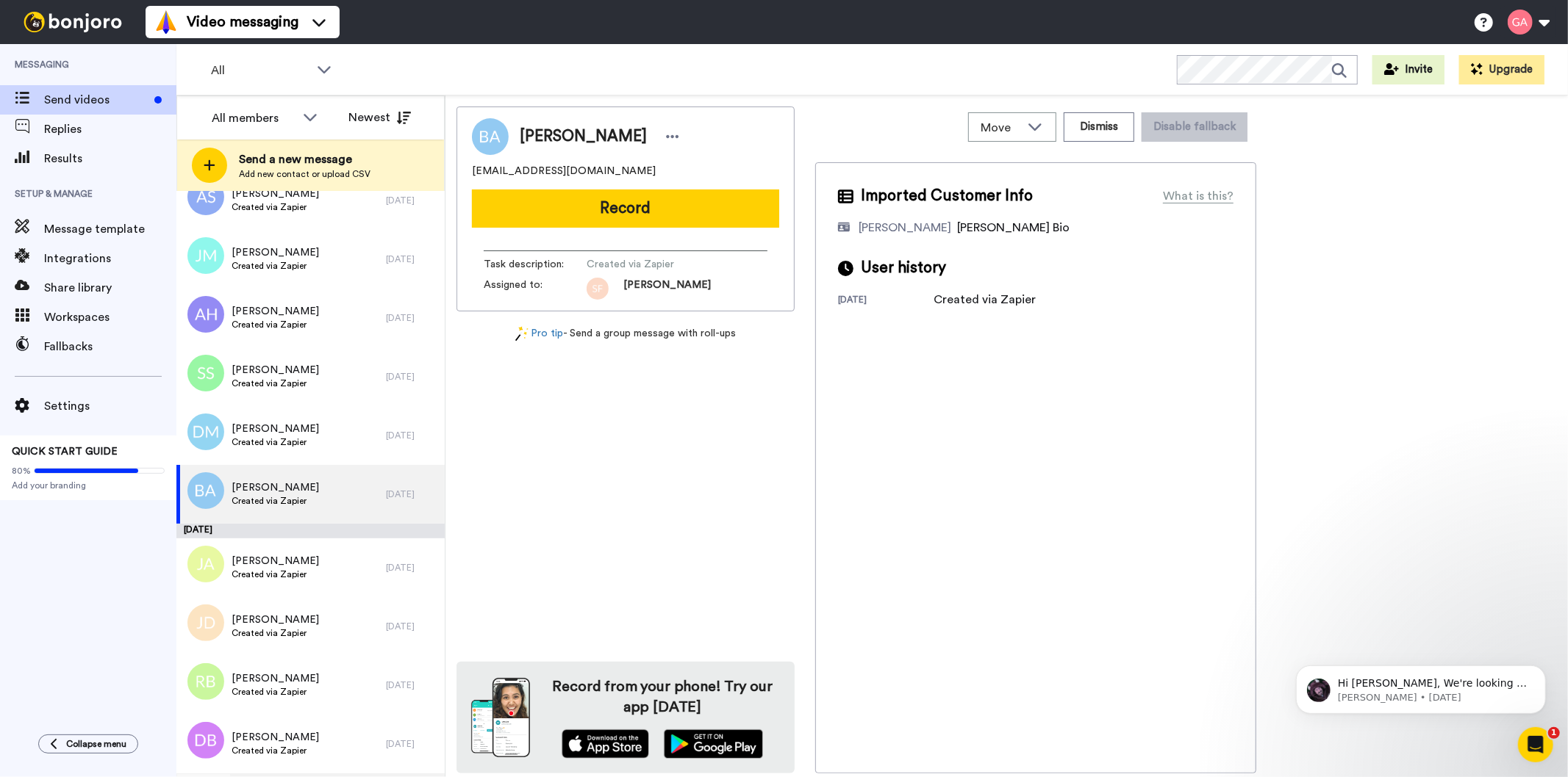
scroll to position [6552, 0]
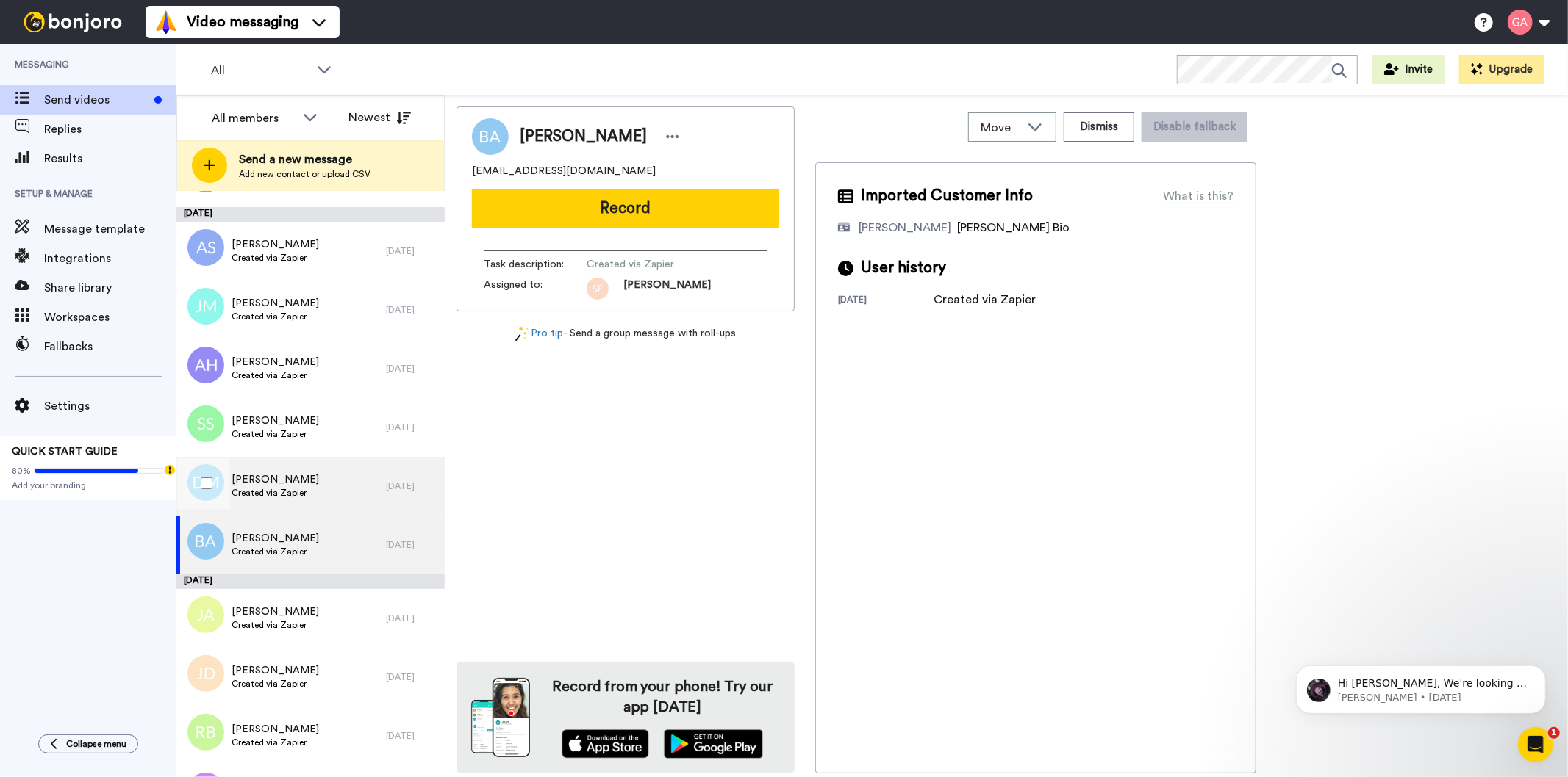
click at [309, 463] on div "[PERSON_NAME] Created via Zapier" at bounding box center [281, 486] width 209 height 59
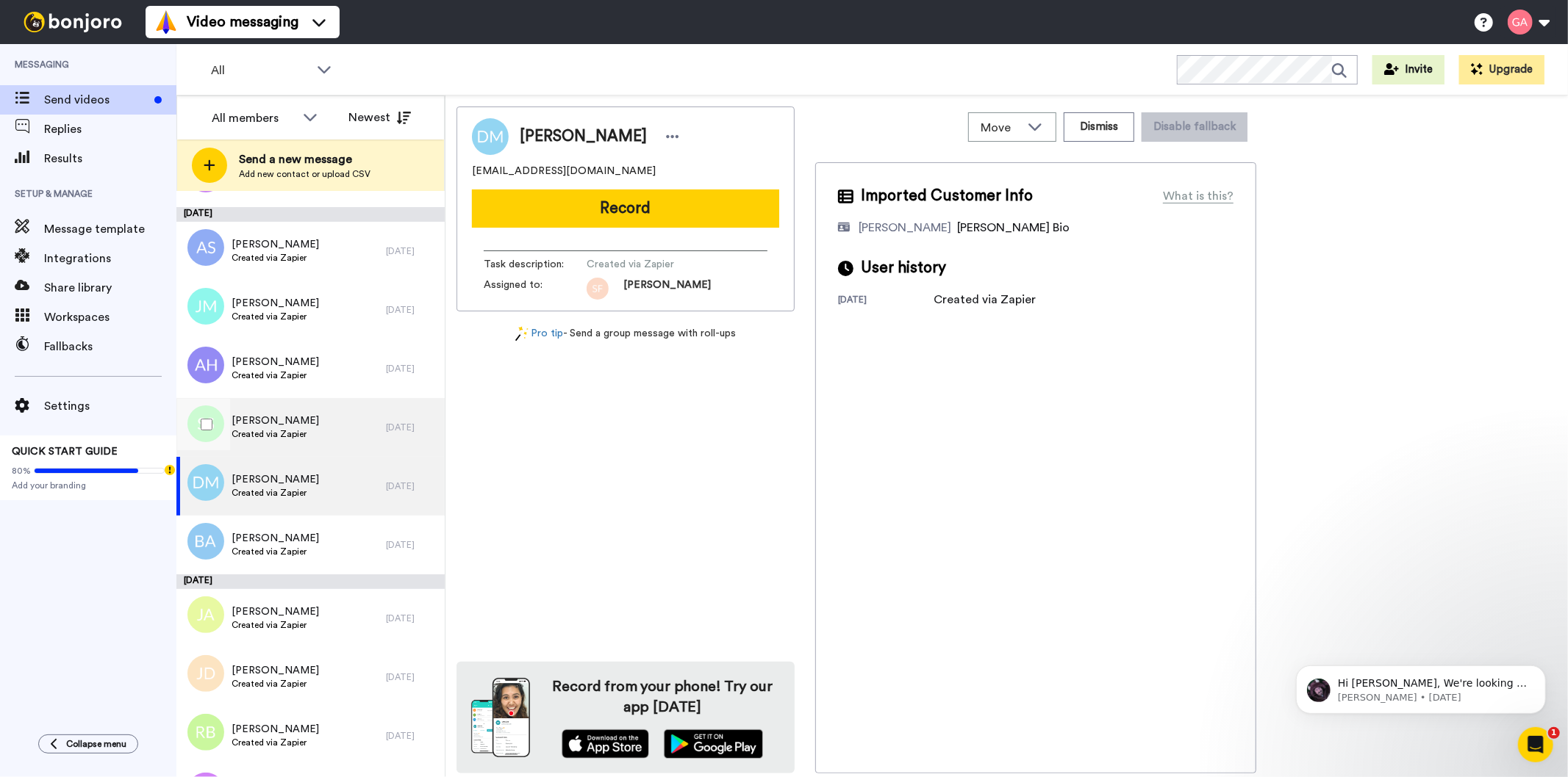
click at [309, 418] on span "[PERSON_NAME]" at bounding box center [274, 421] width 87 height 15
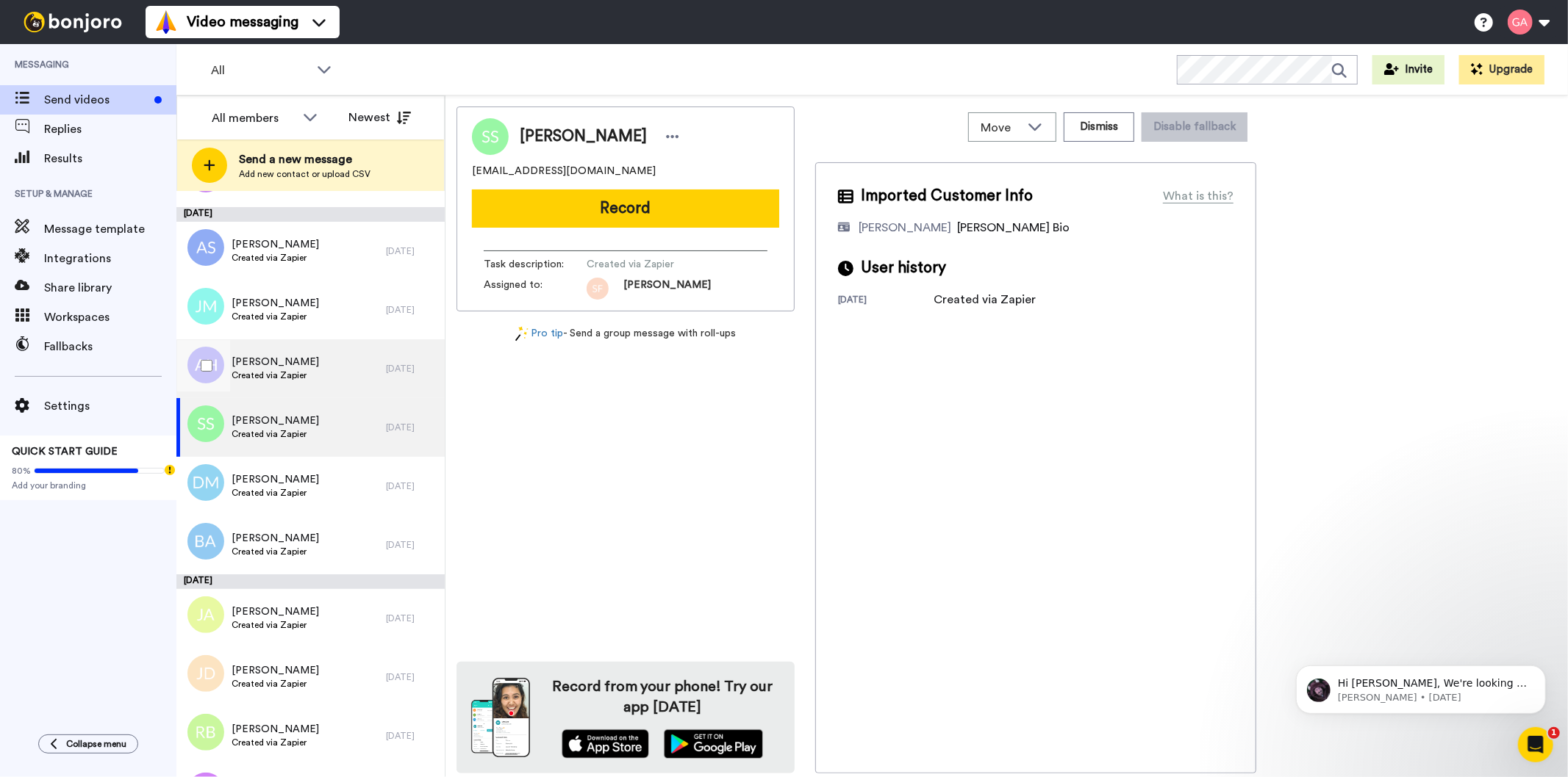
click at [311, 372] on div "[PERSON_NAME] Created via Zapier" at bounding box center [281, 368] width 209 height 59
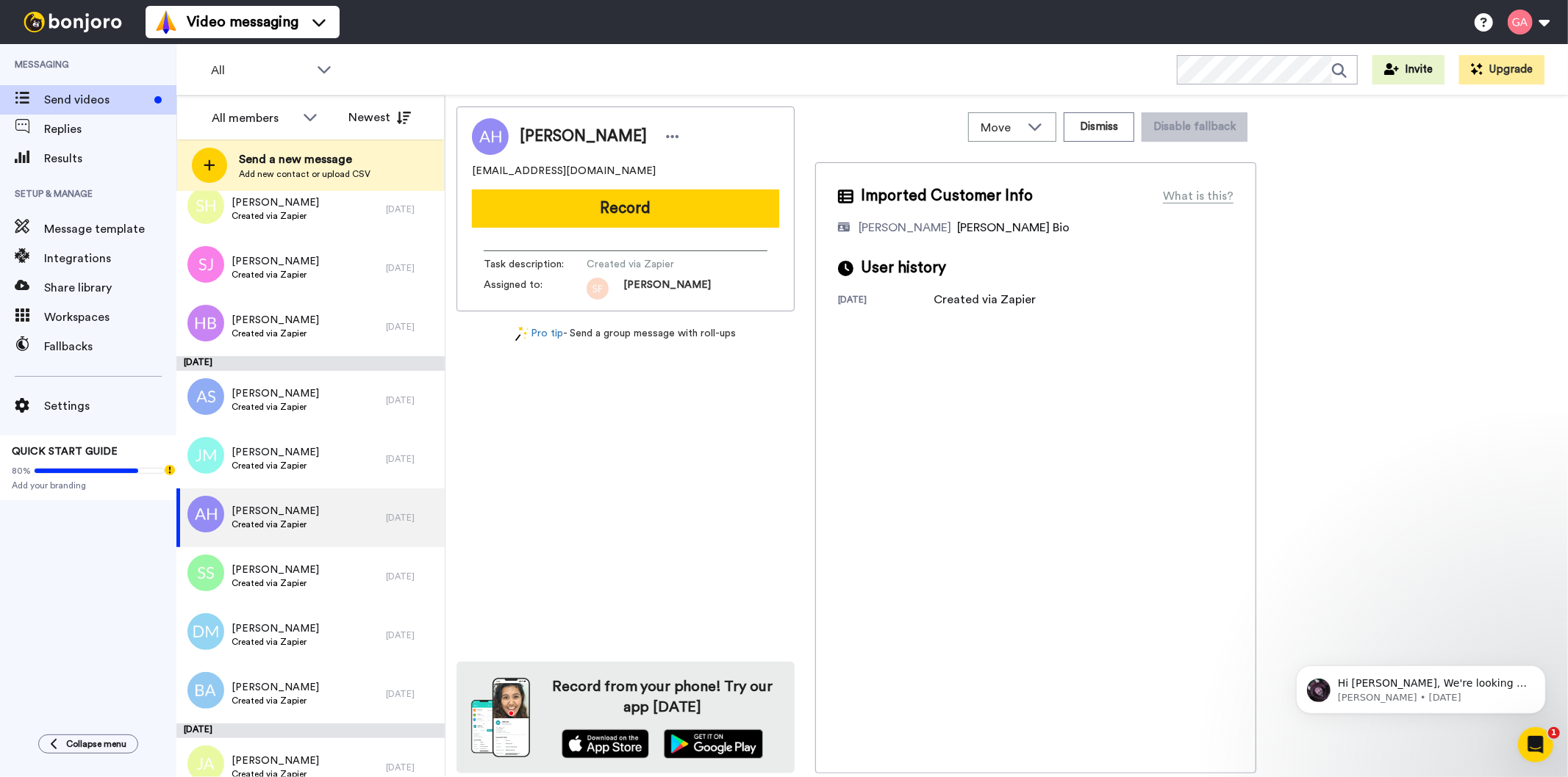
scroll to position [6389, 0]
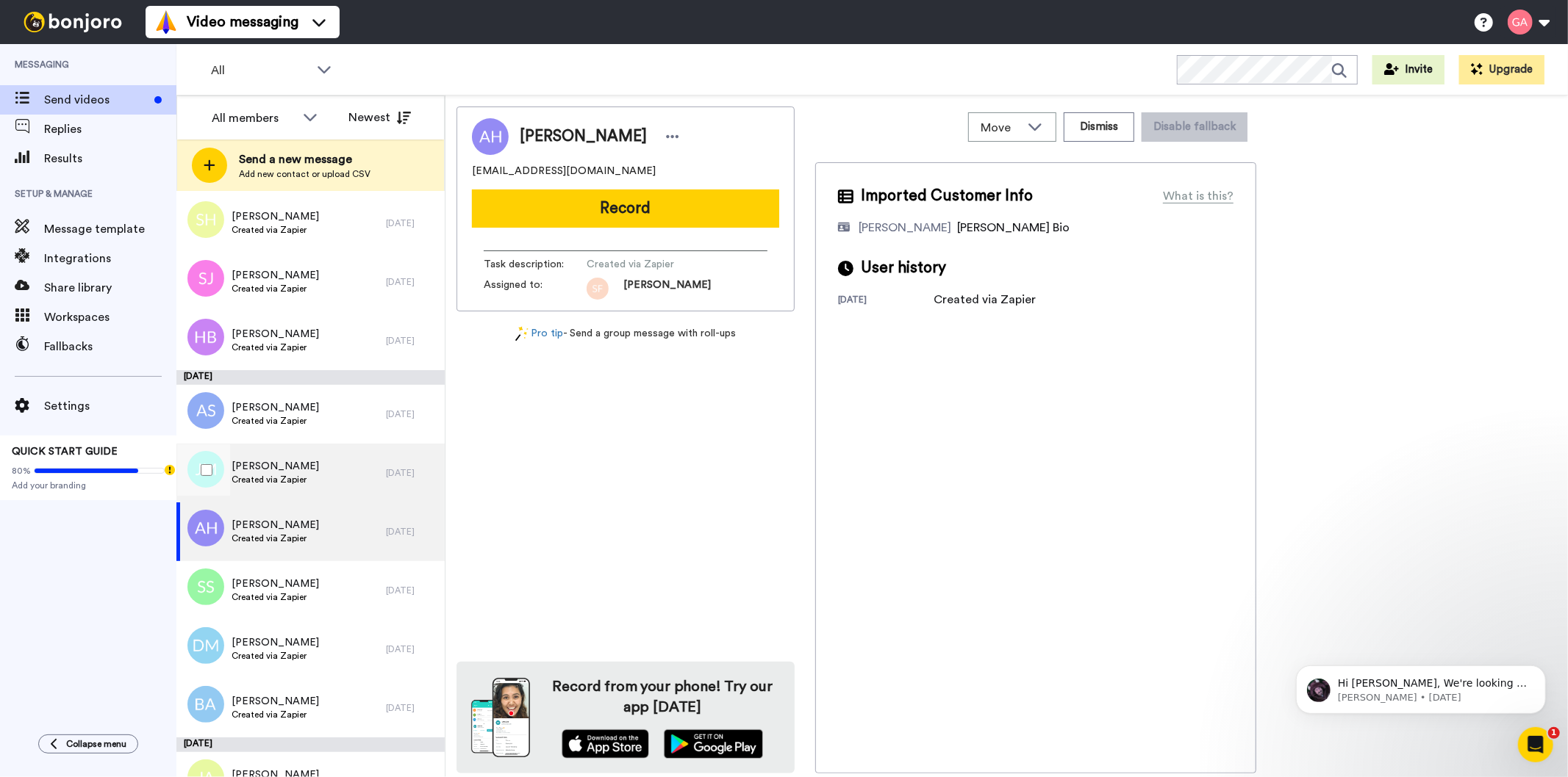
click at [315, 476] on div "[PERSON_NAME] Created via Zapier" at bounding box center [281, 473] width 209 height 59
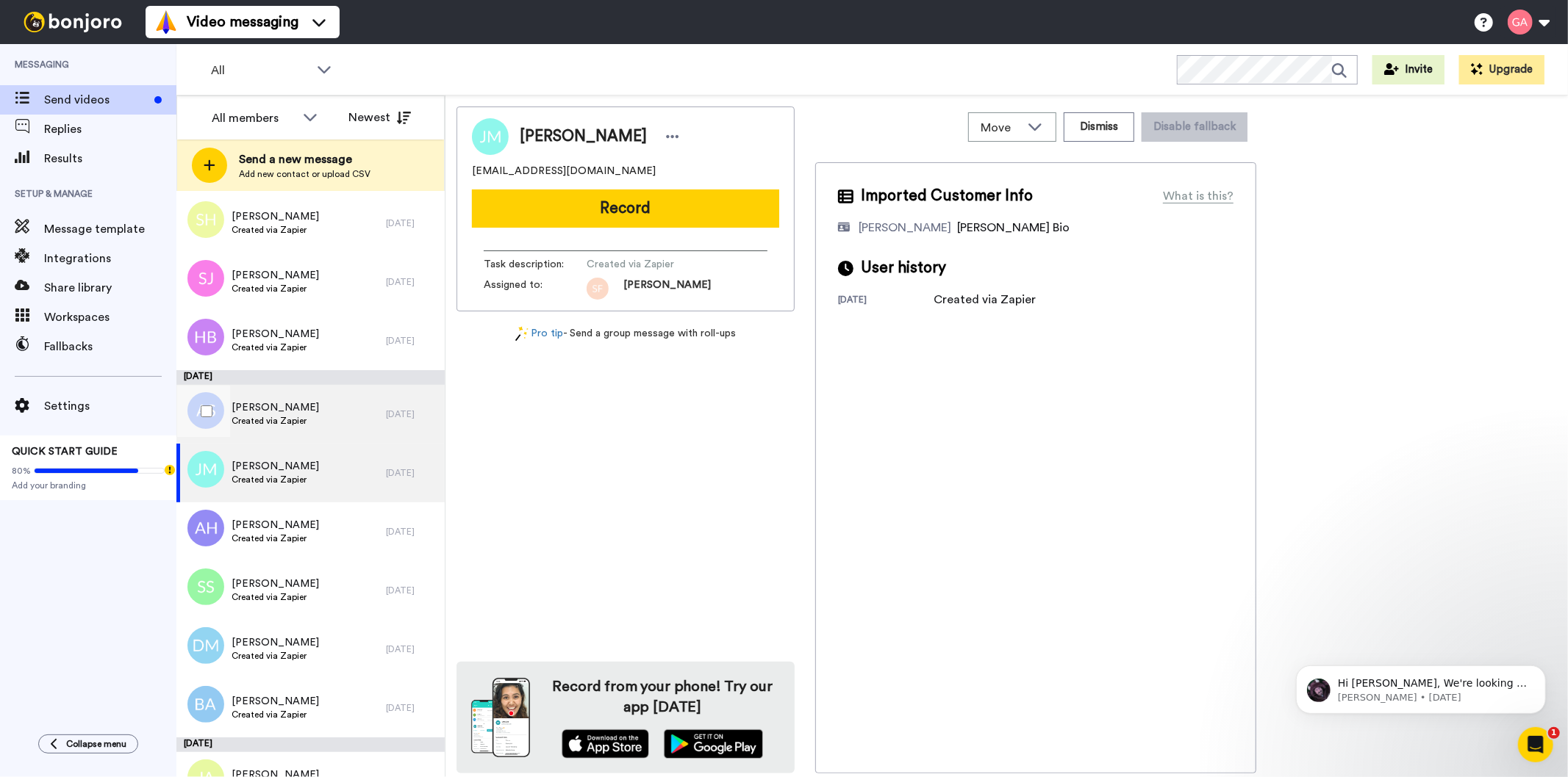
click at [298, 418] on span "Created via Zapier" at bounding box center [274, 420] width 87 height 11
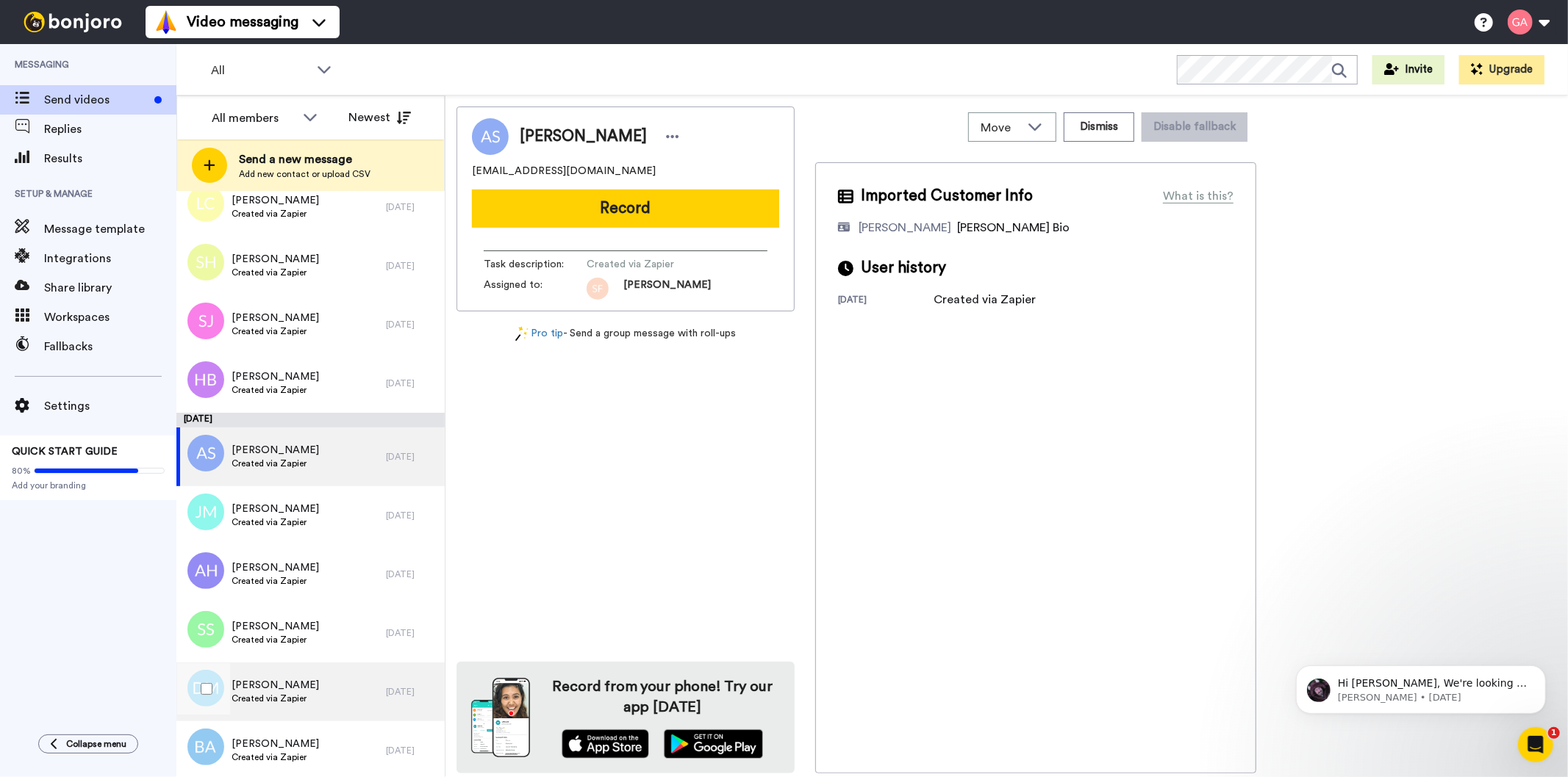
scroll to position [6307, 0]
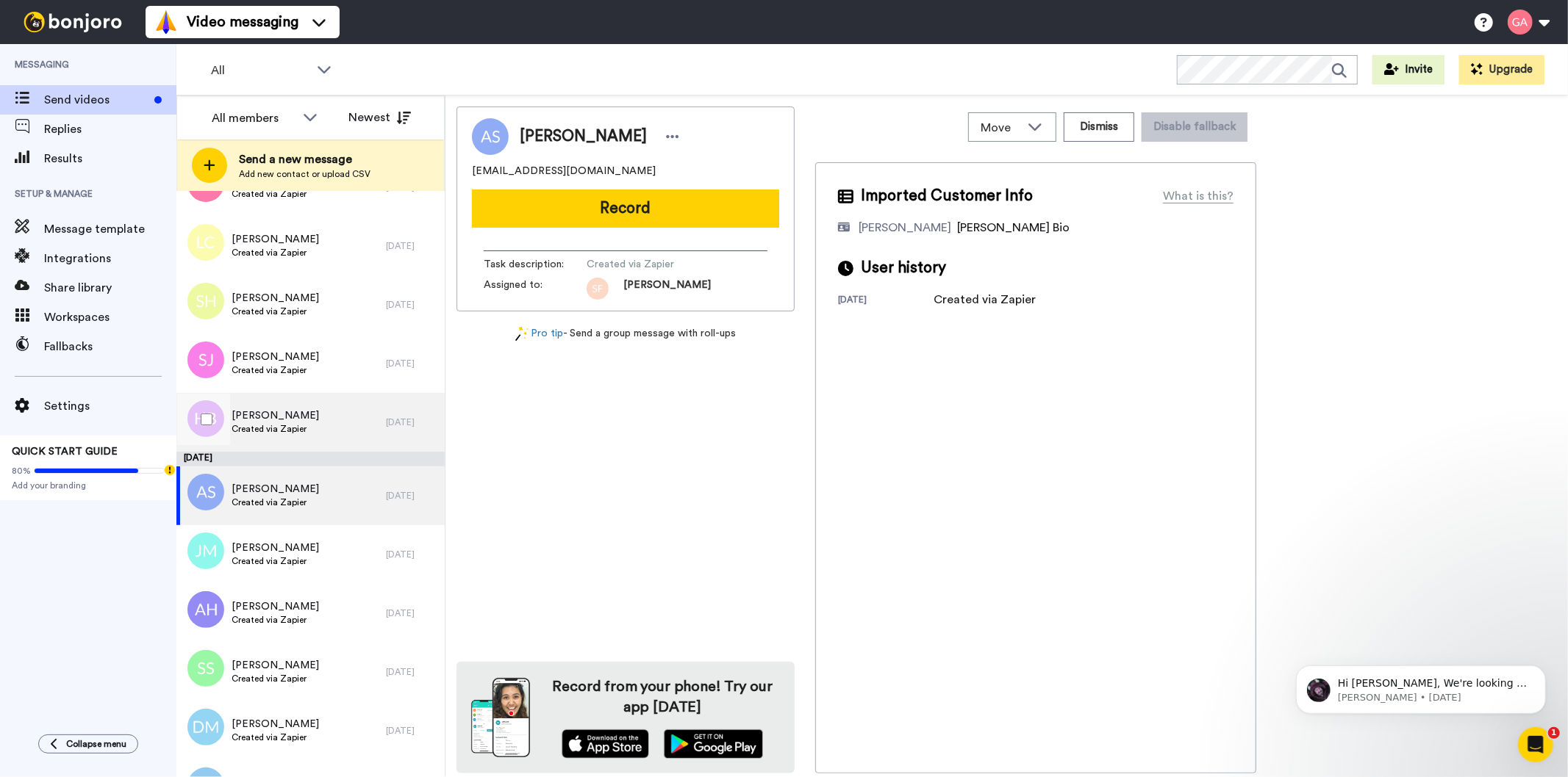
click at [339, 425] on div "[PERSON_NAME] Created via Zapier" at bounding box center [281, 422] width 209 height 59
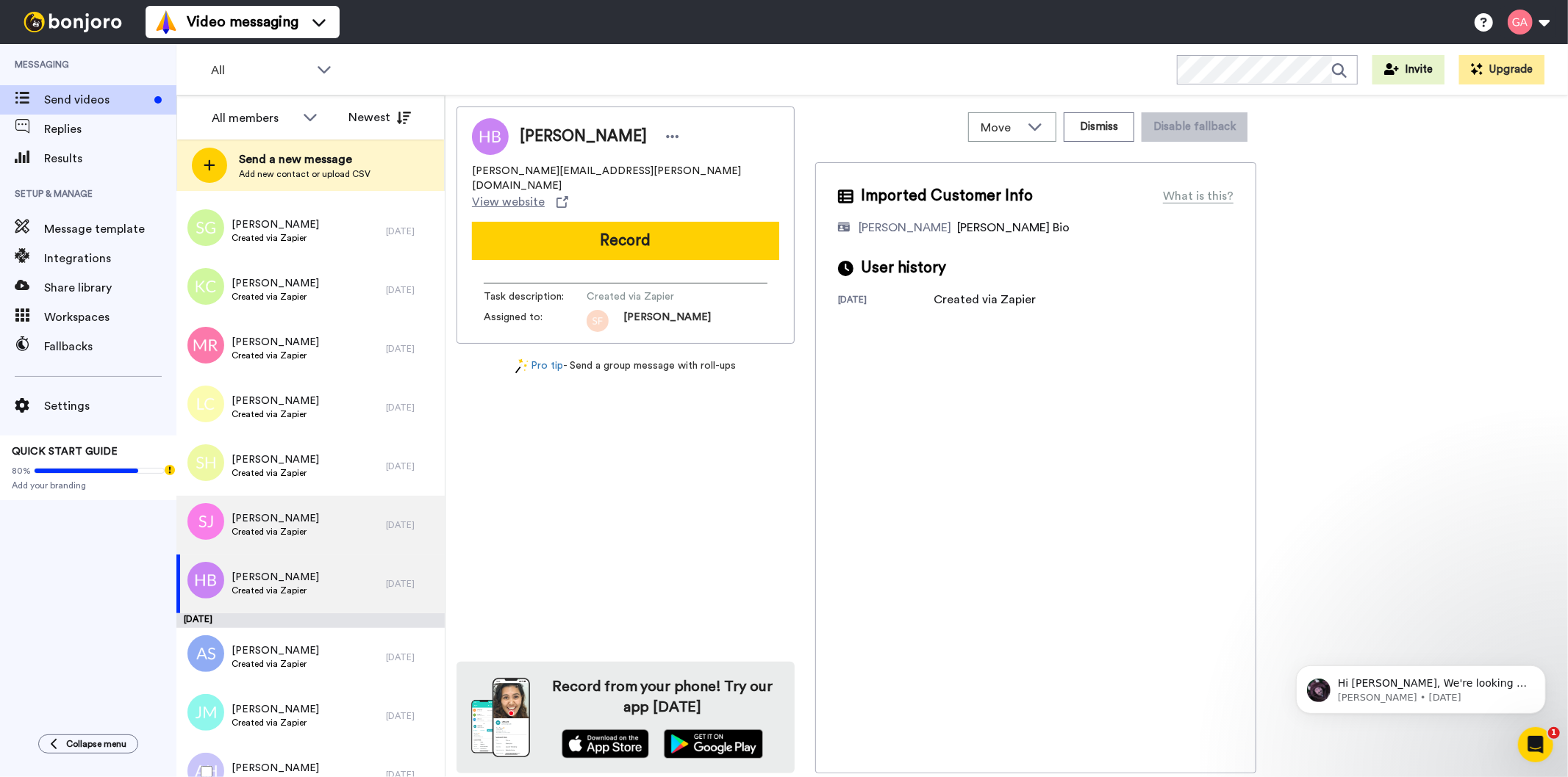
scroll to position [6145, 0]
click at [326, 523] on div "[PERSON_NAME] Created via Zapier" at bounding box center [281, 526] width 209 height 59
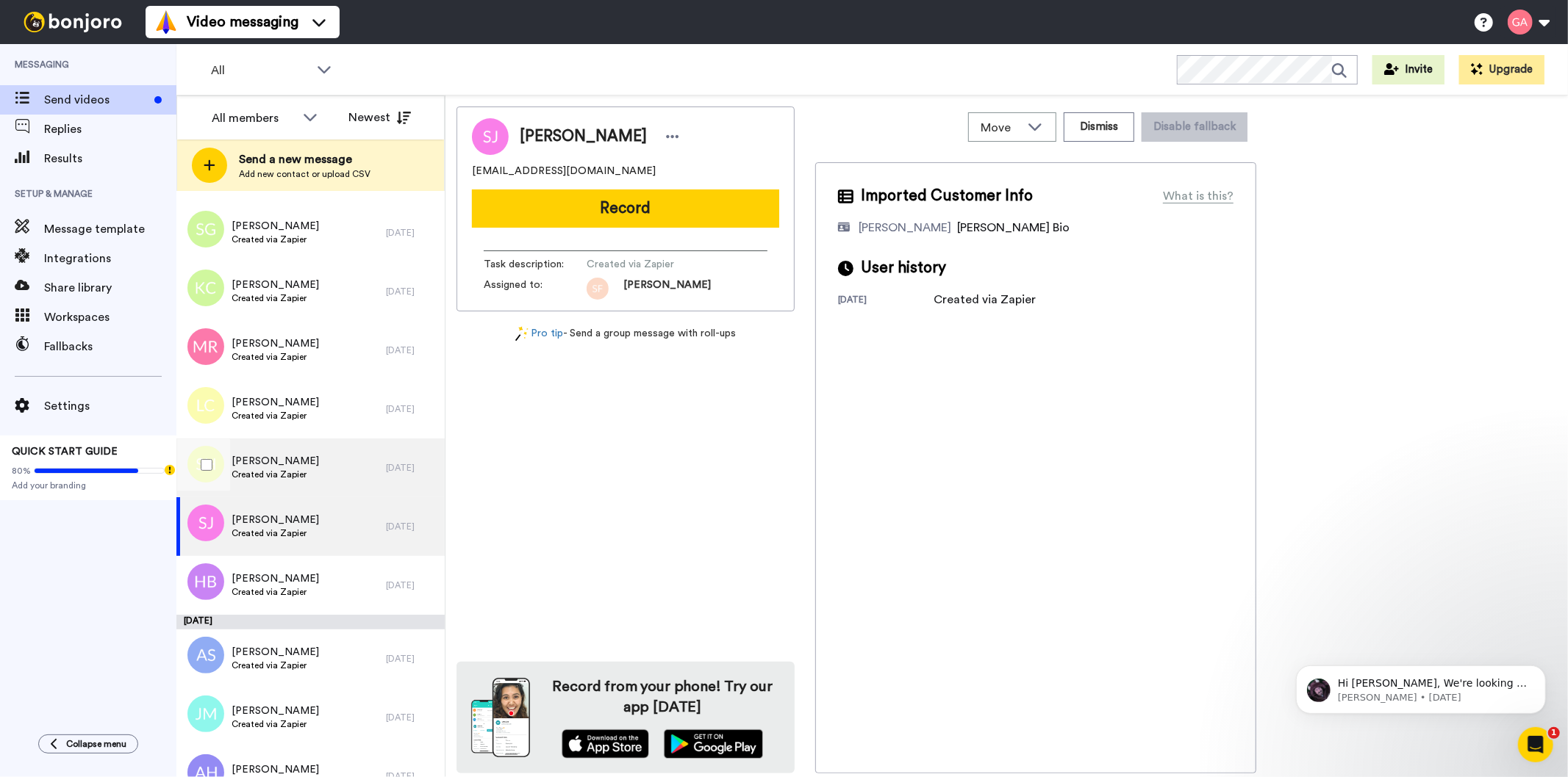
click at [319, 474] on div "[PERSON_NAME] Created via Zapier" at bounding box center [281, 468] width 209 height 59
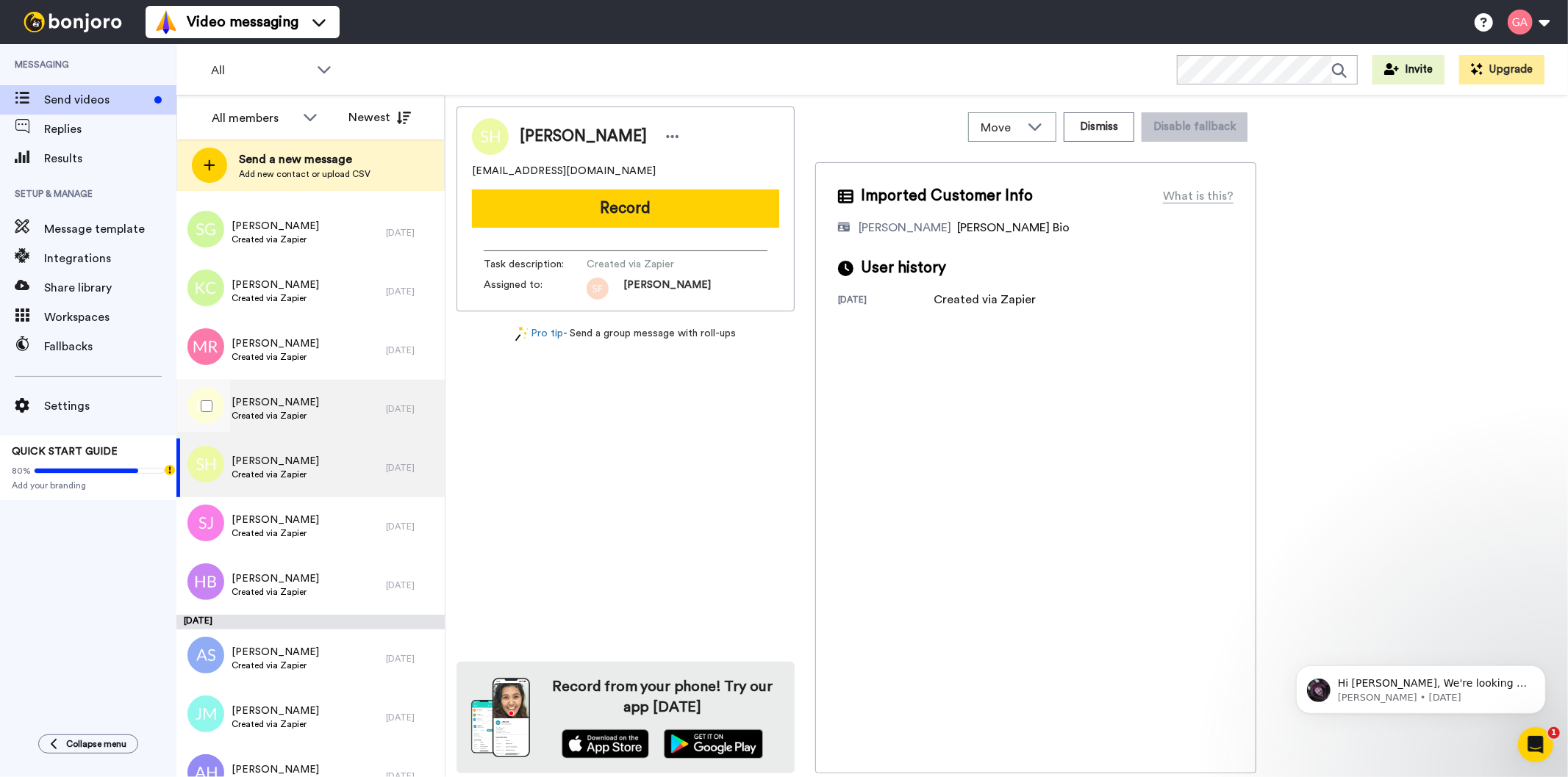
click at [310, 410] on div "[PERSON_NAME] Created via Zapier" at bounding box center [281, 409] width 209 height 59
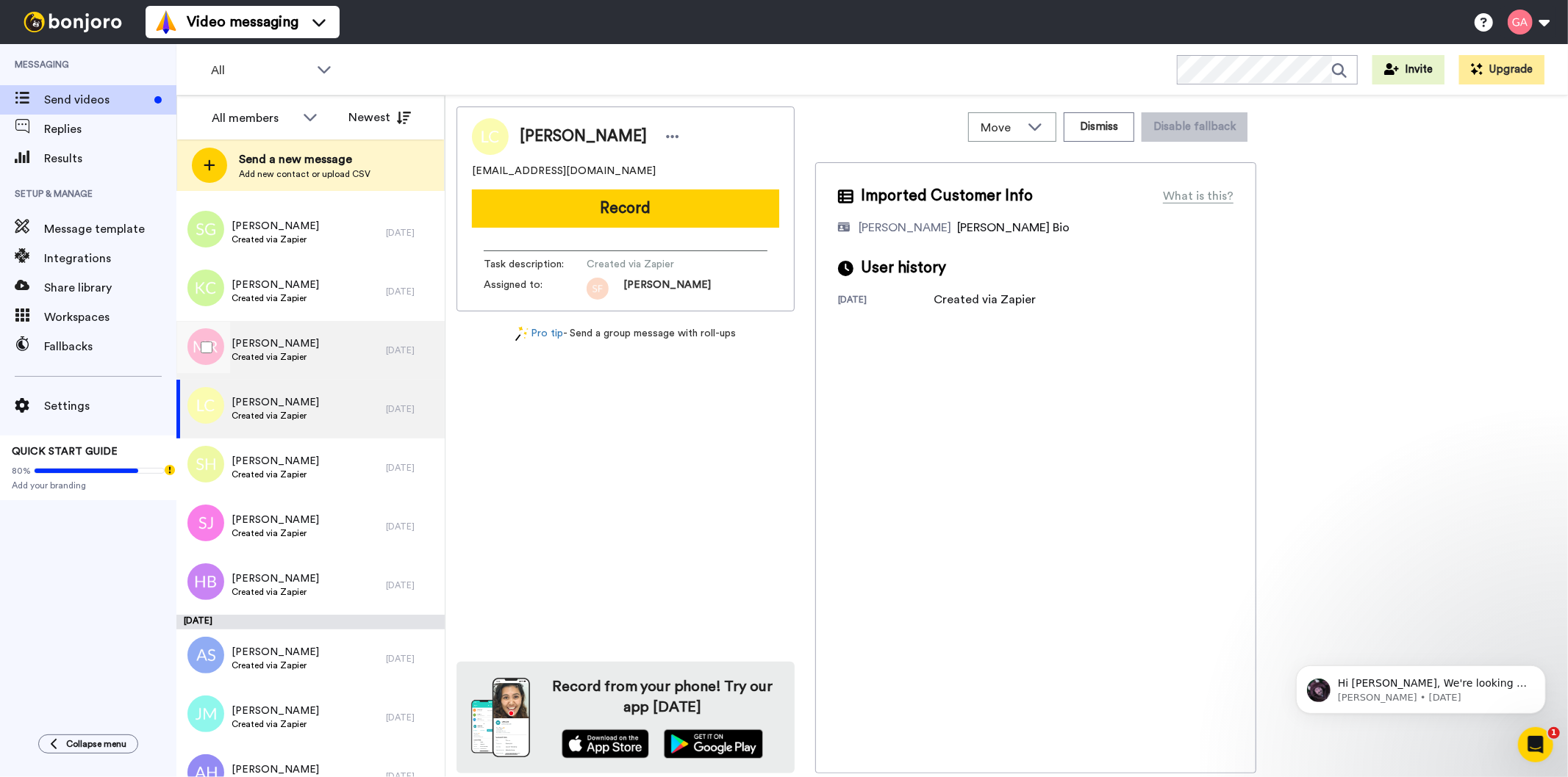
click at [333, 338] on div "[PERSON_NAME] Created via Zapier" at bounding box center [281, 350] width 209 height 59
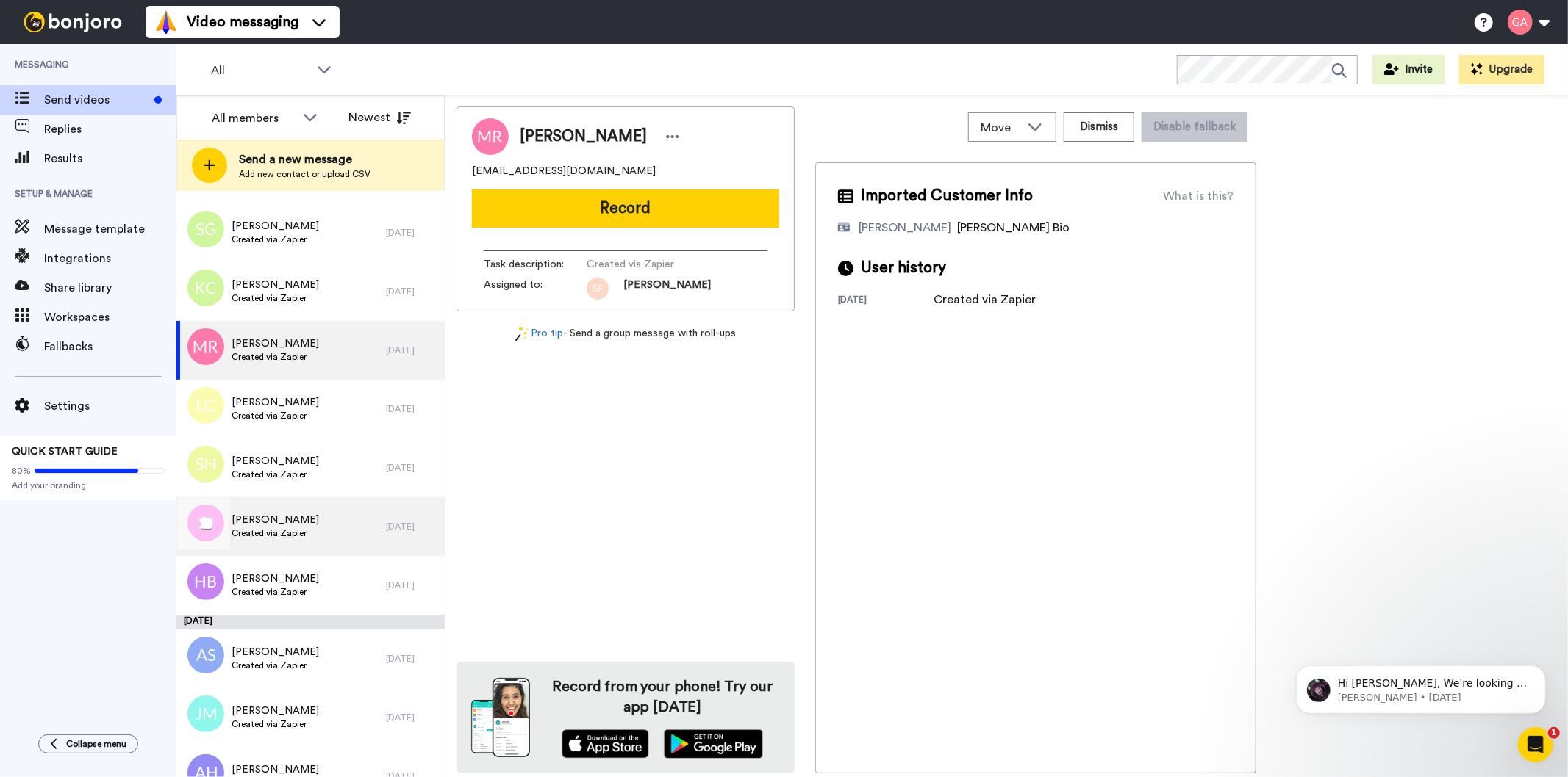
scroll to position [5981, 0]
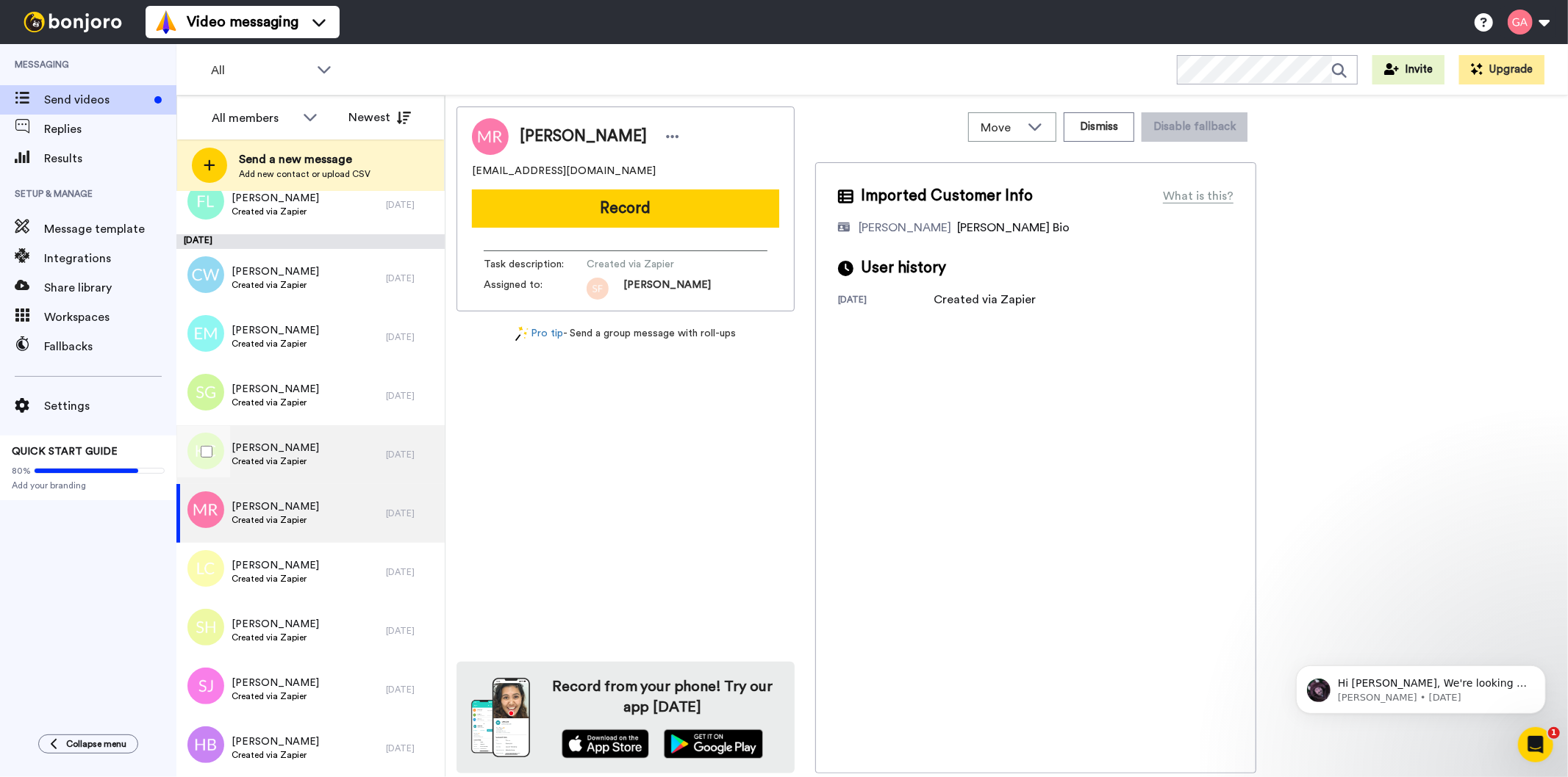
click at [339, 445] on div "[PERSON_NAME] Created via Zapier" at bounding box center [281, 454] width 209 height 59
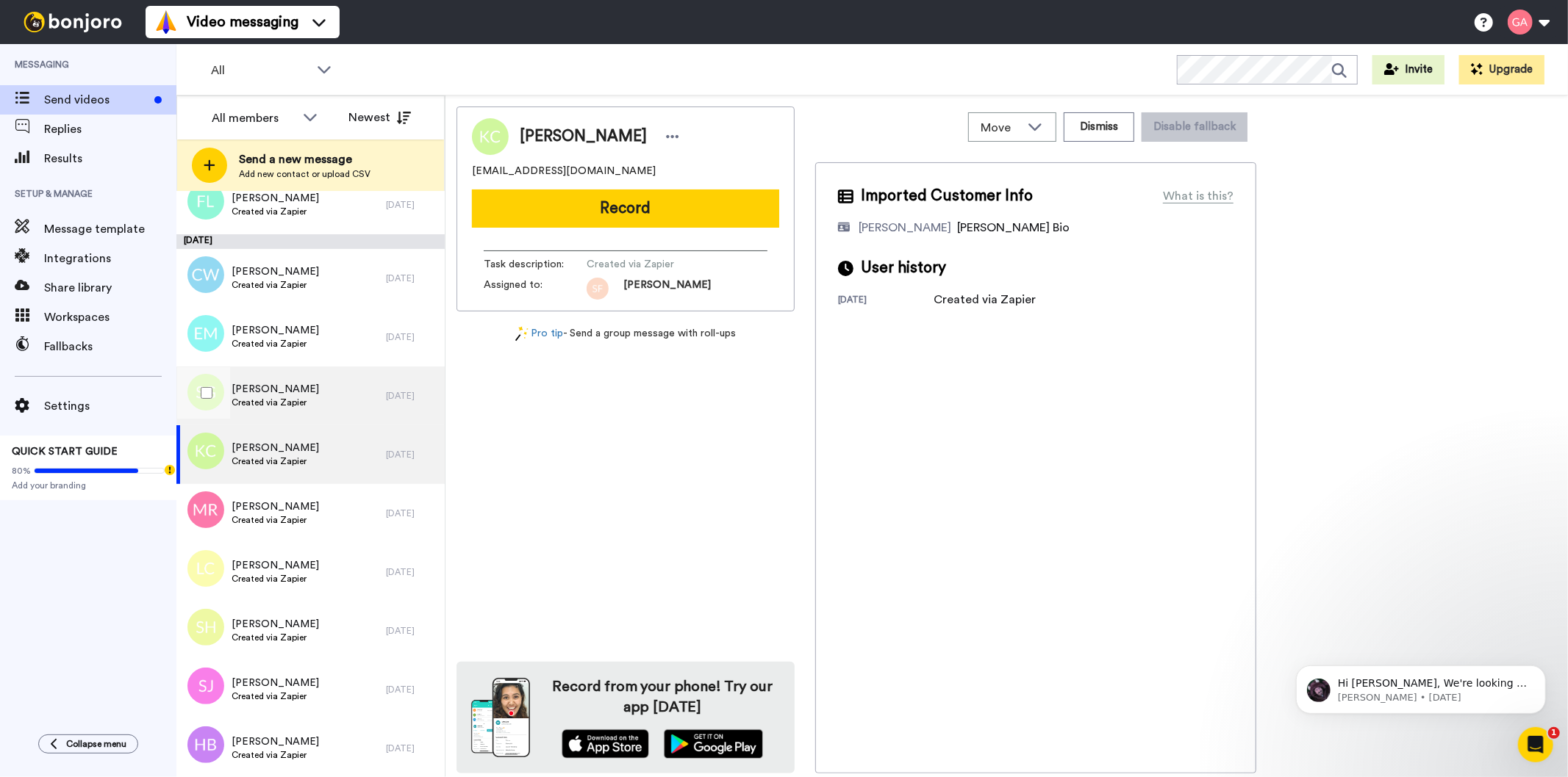
click at [324, 391] on div "[PERSON_NAME] Created via Zapier" at bounding box center [281, 396] width 209 height 59
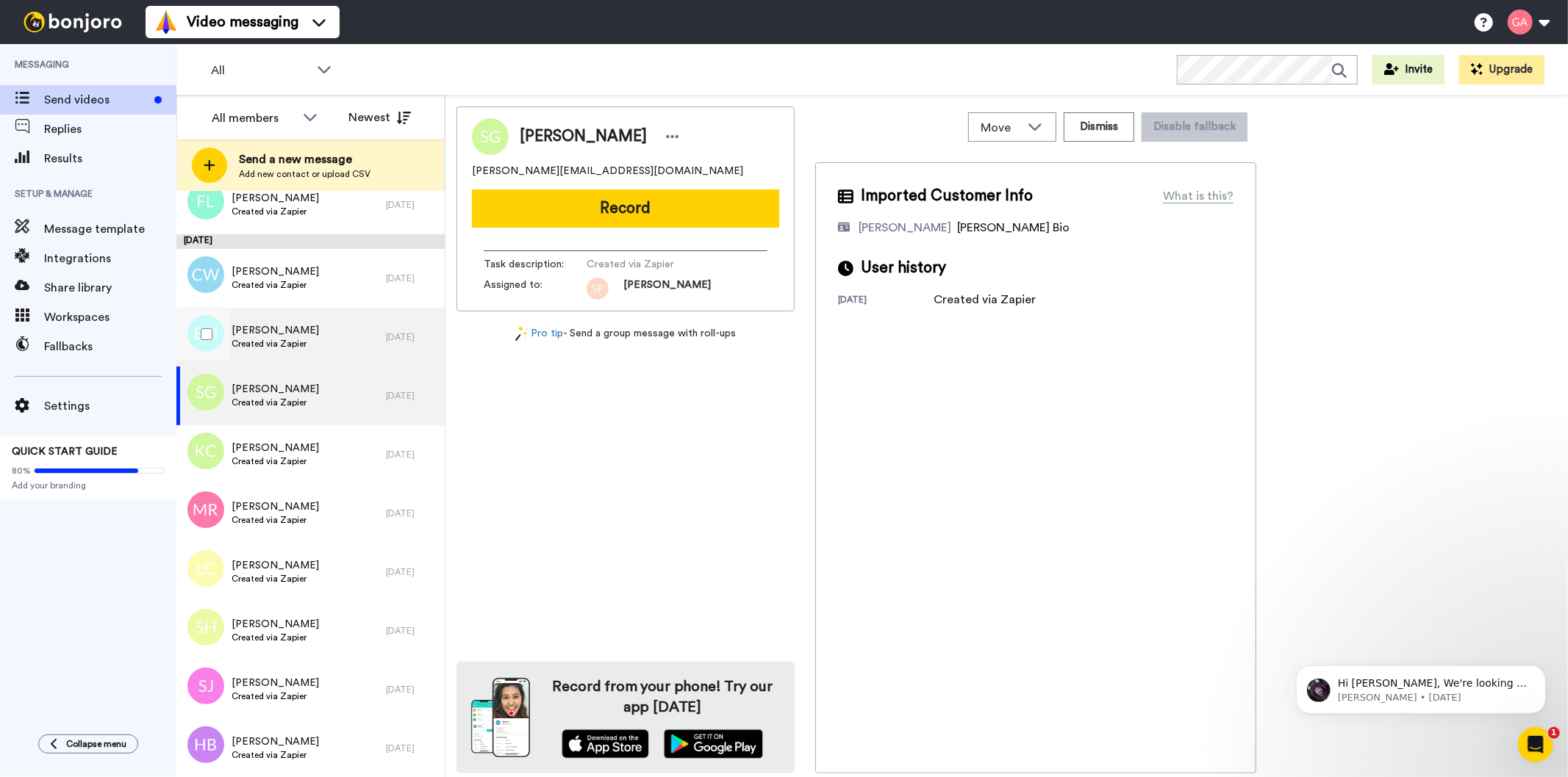
click at [320, 338] on div "[PERSON_NAME] Created via Zapier" at bounding box center [281, 337] width 209 height 59
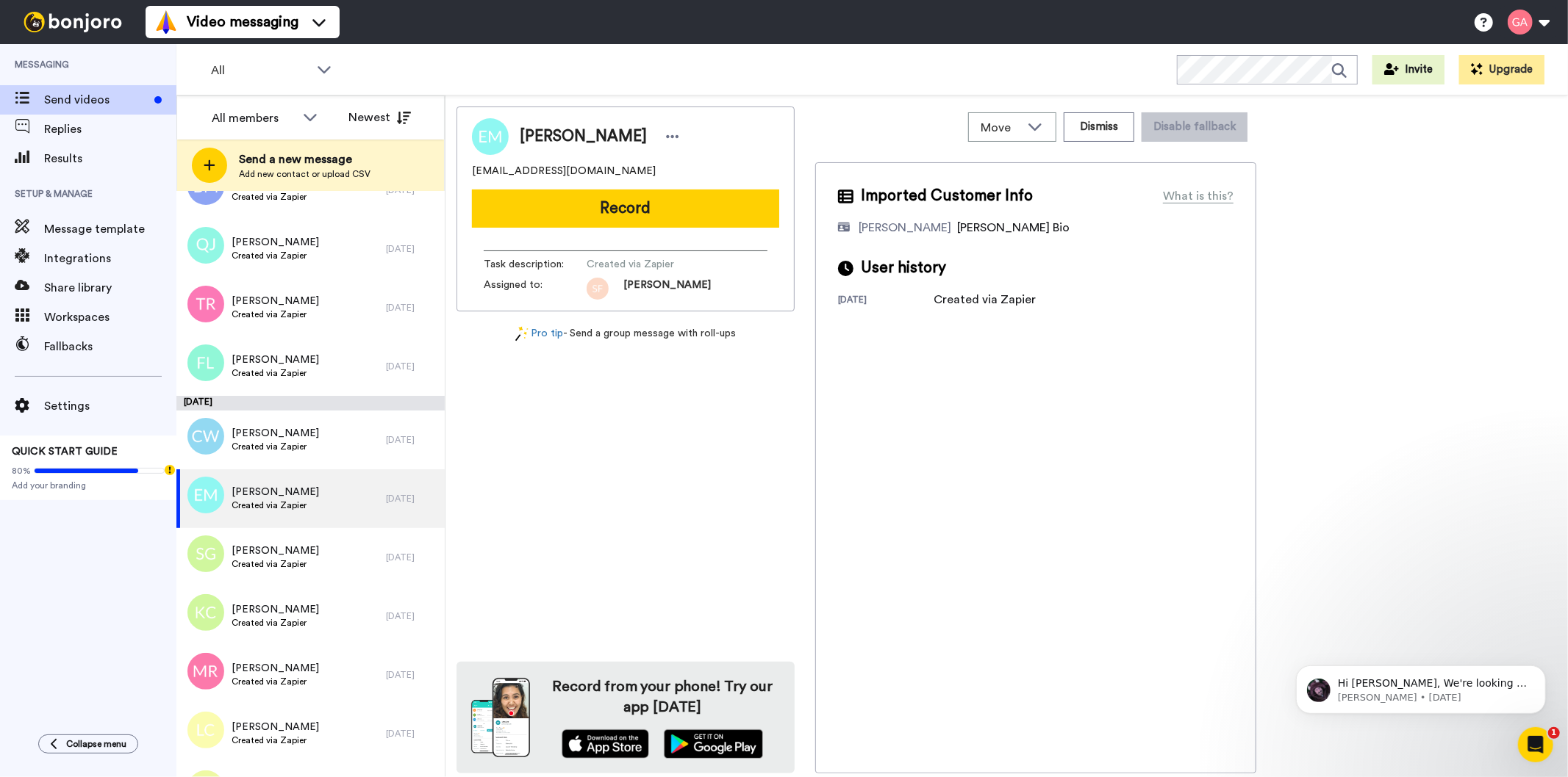
scroll to position [5818, 0]
click at [307, 446] on div "[PERSON_NAME] Created via Zapier" at bounding box center [281, 442] width 209 height 59
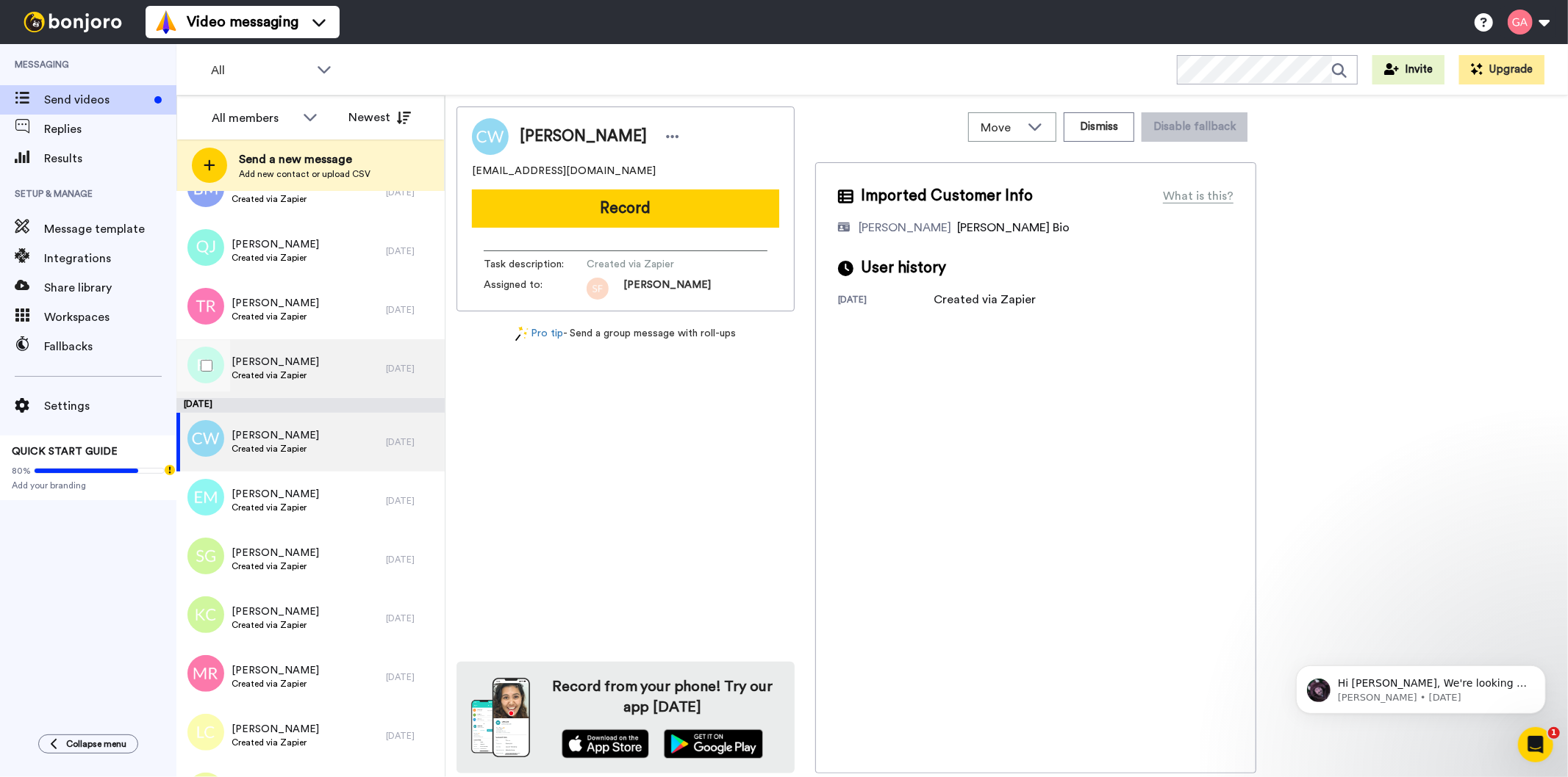
click at [319, 372] on div "[PERSON_NAME] Created via Zapier" at bounding box center [281, 368] width 209 height 59
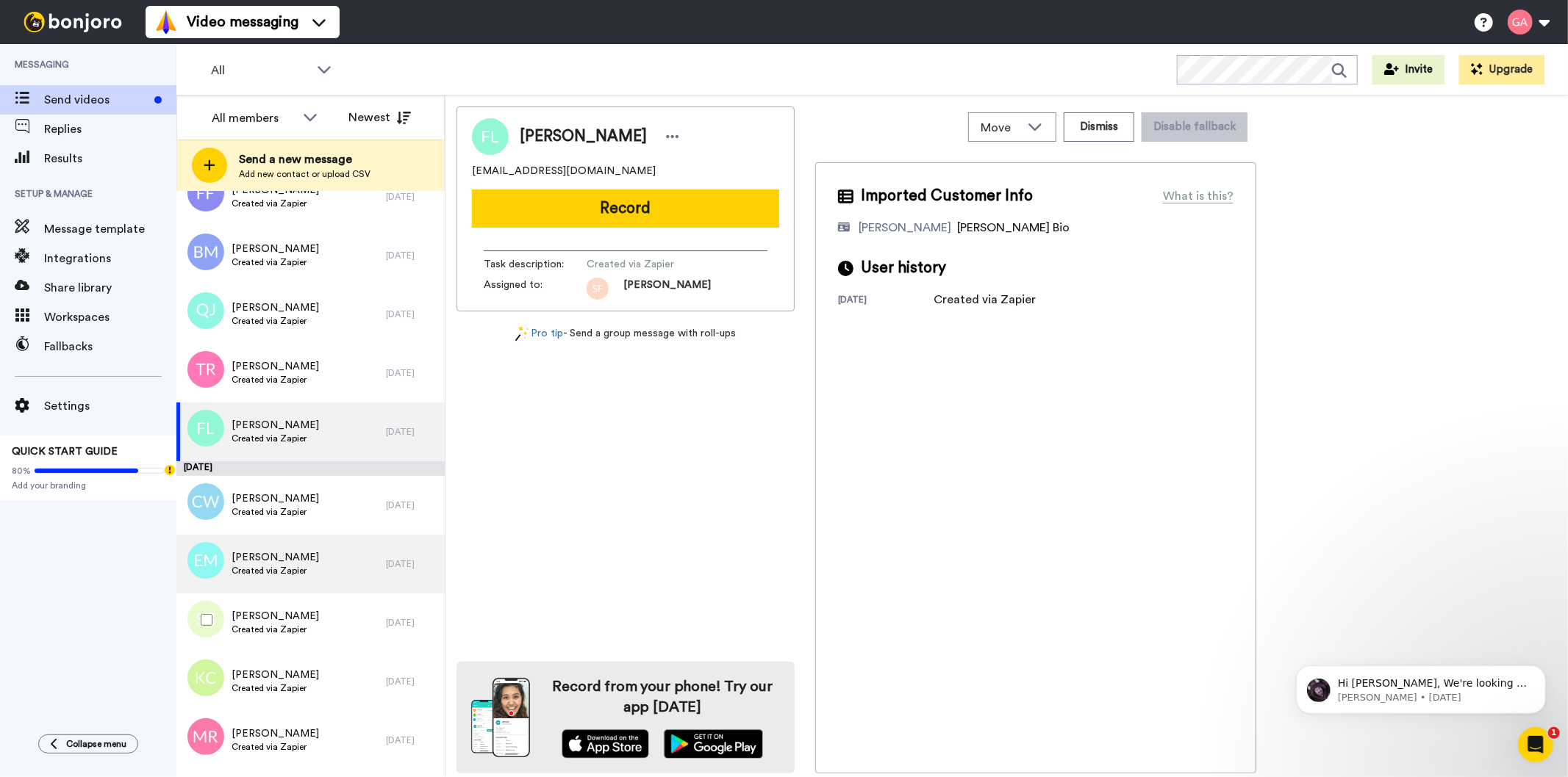
scroll to position [5736, 0]
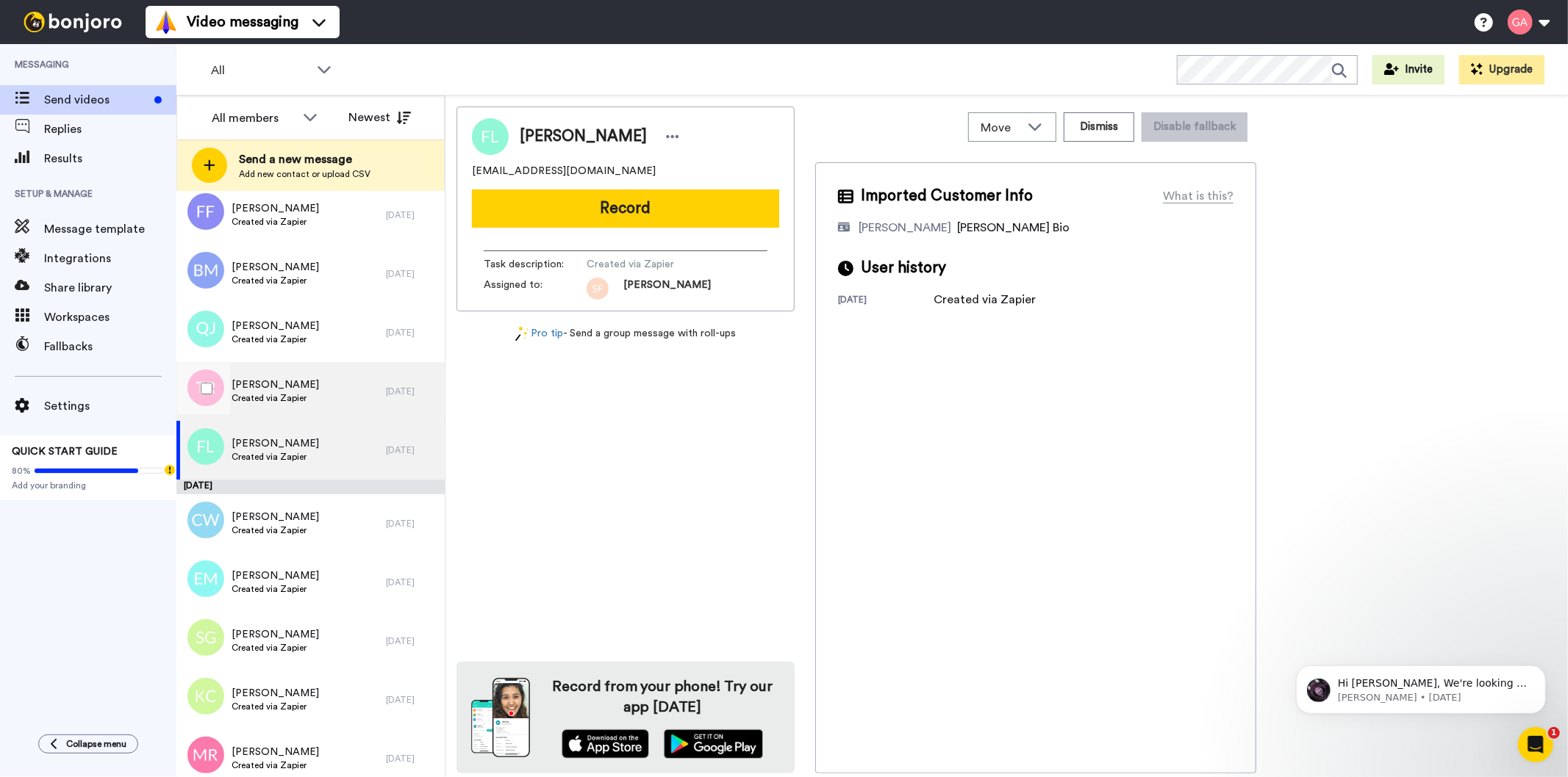
click at [319, 407] on div "[PERSON_NAME] Created via Zapier" at bounding box center [281, 391] width 209 height 59
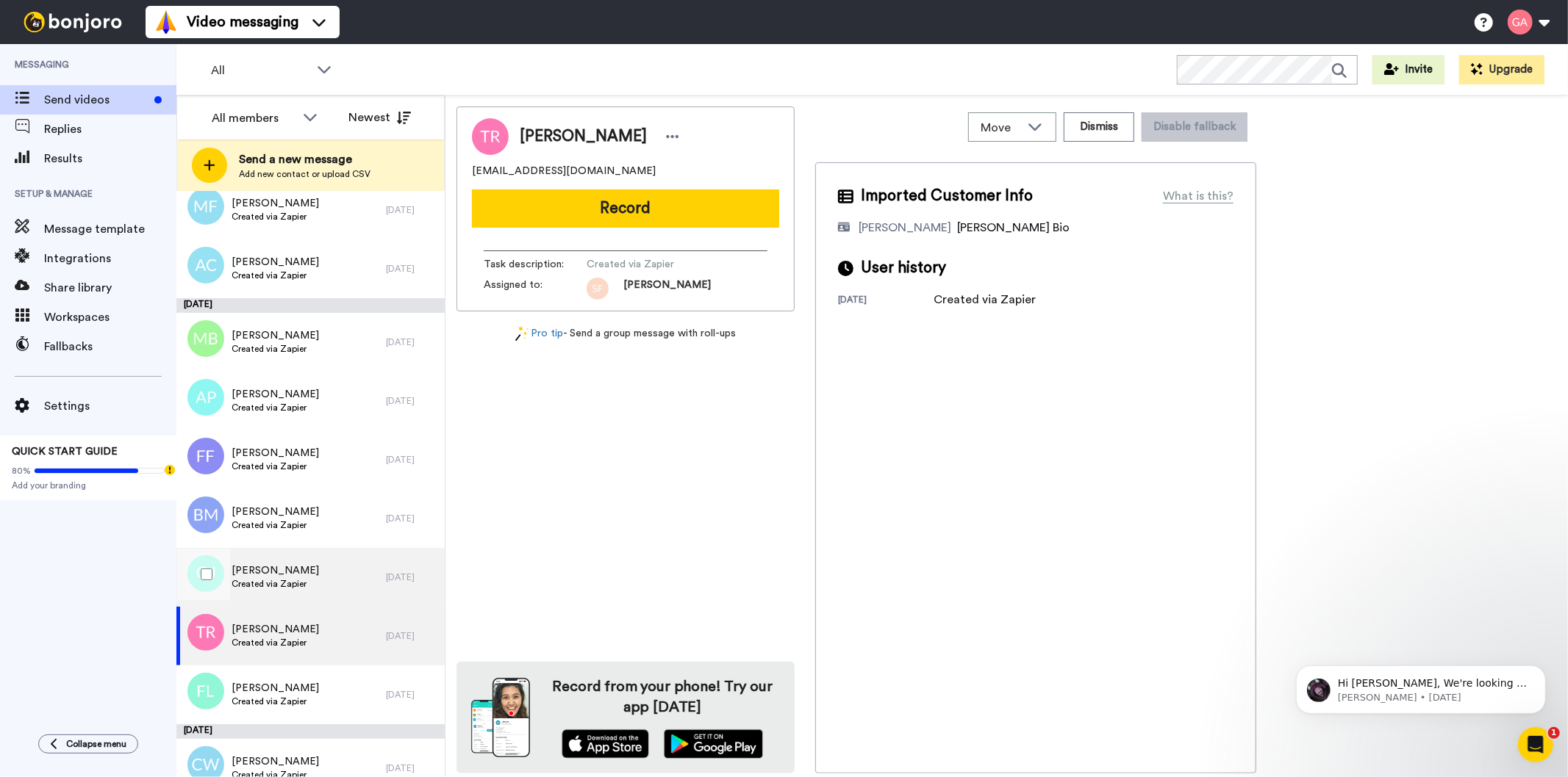
scroll to position [5573, 0]
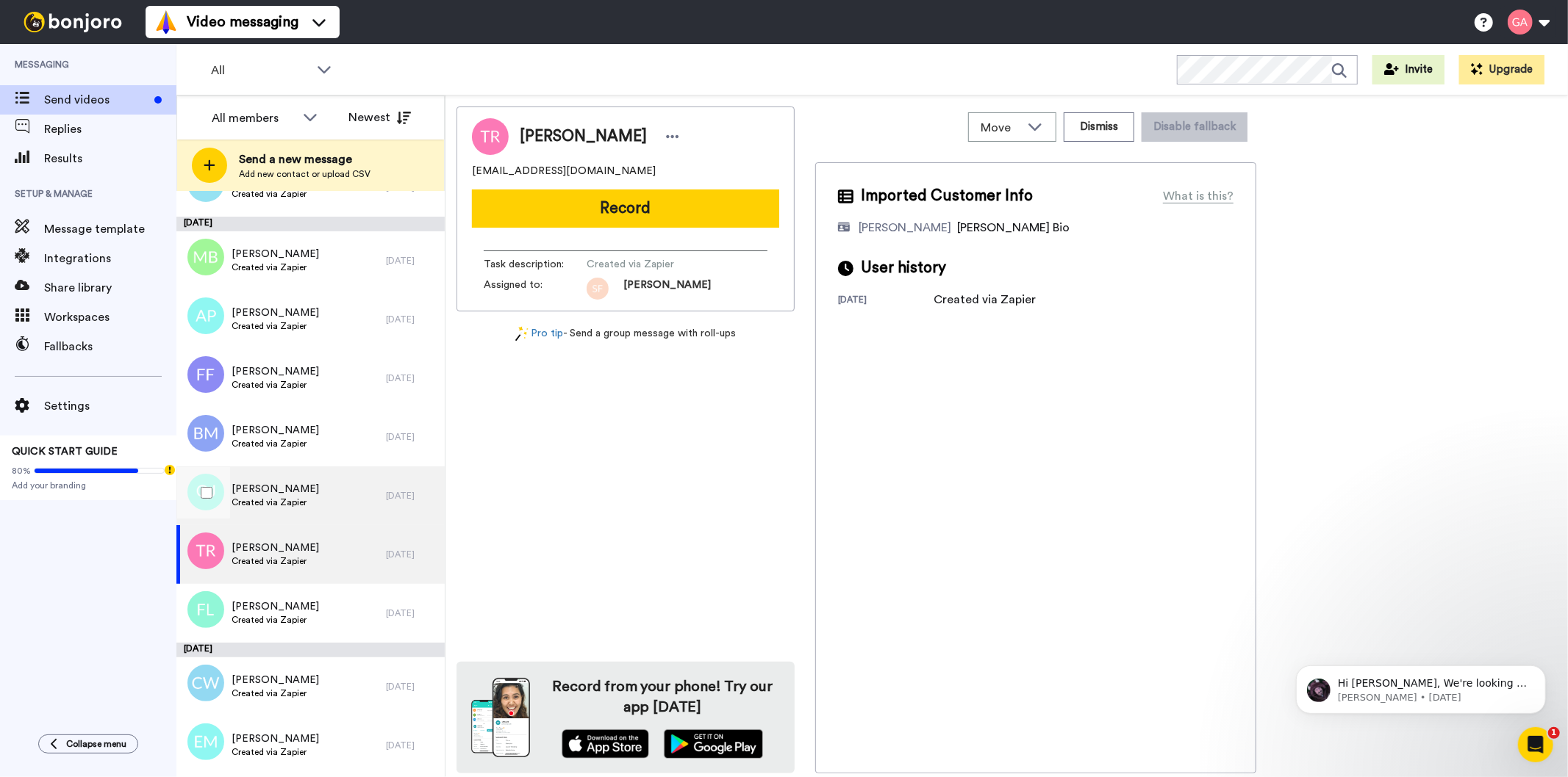
click at [310, 499] on span "Created via Zapier" at bounding box center [274, 502] width 87 height 11
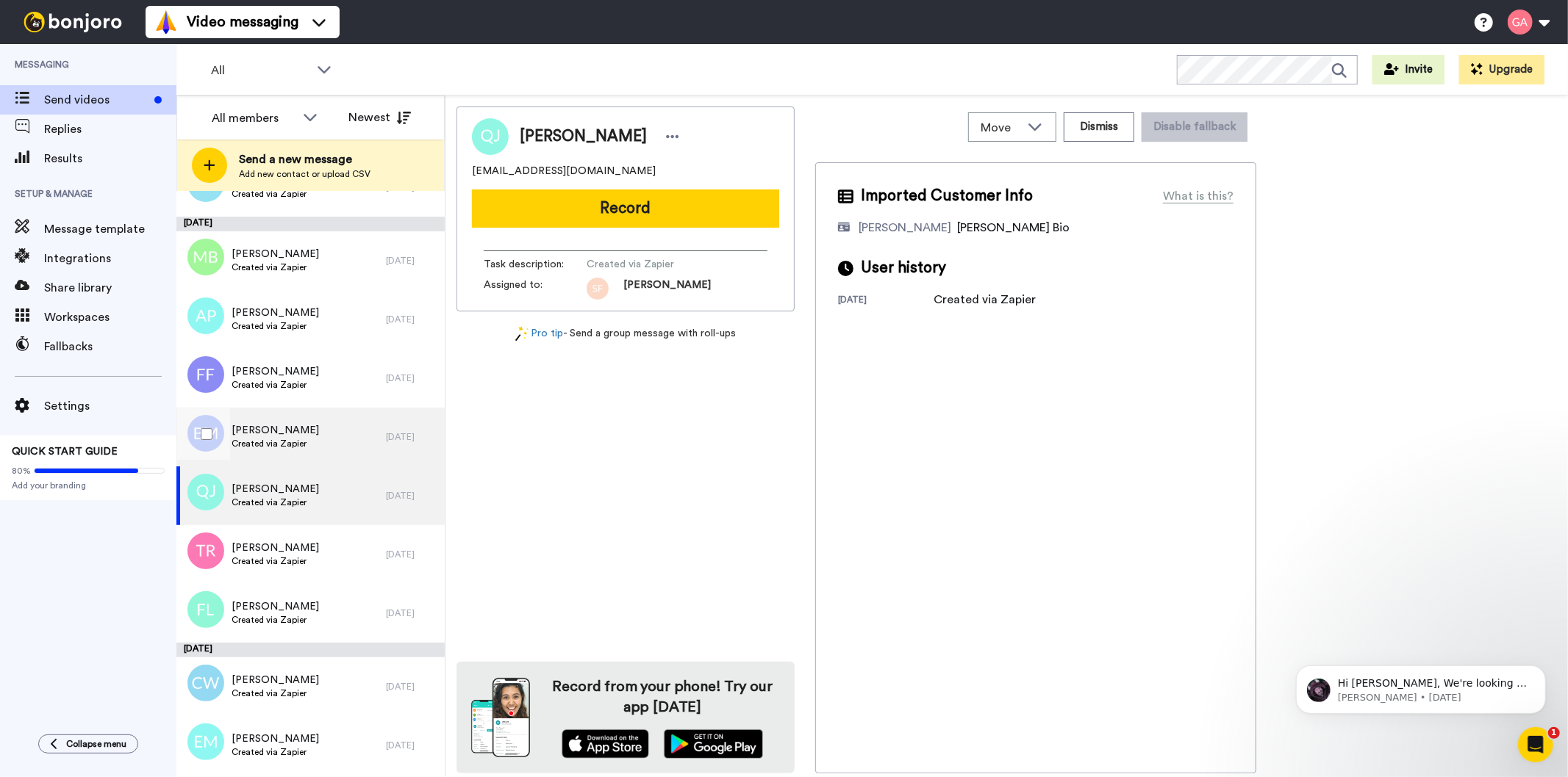
click at [325, 446] on div "[PERSON_NAME] Created via Zapier" at bounding box center [281, 437] width 209 height 59
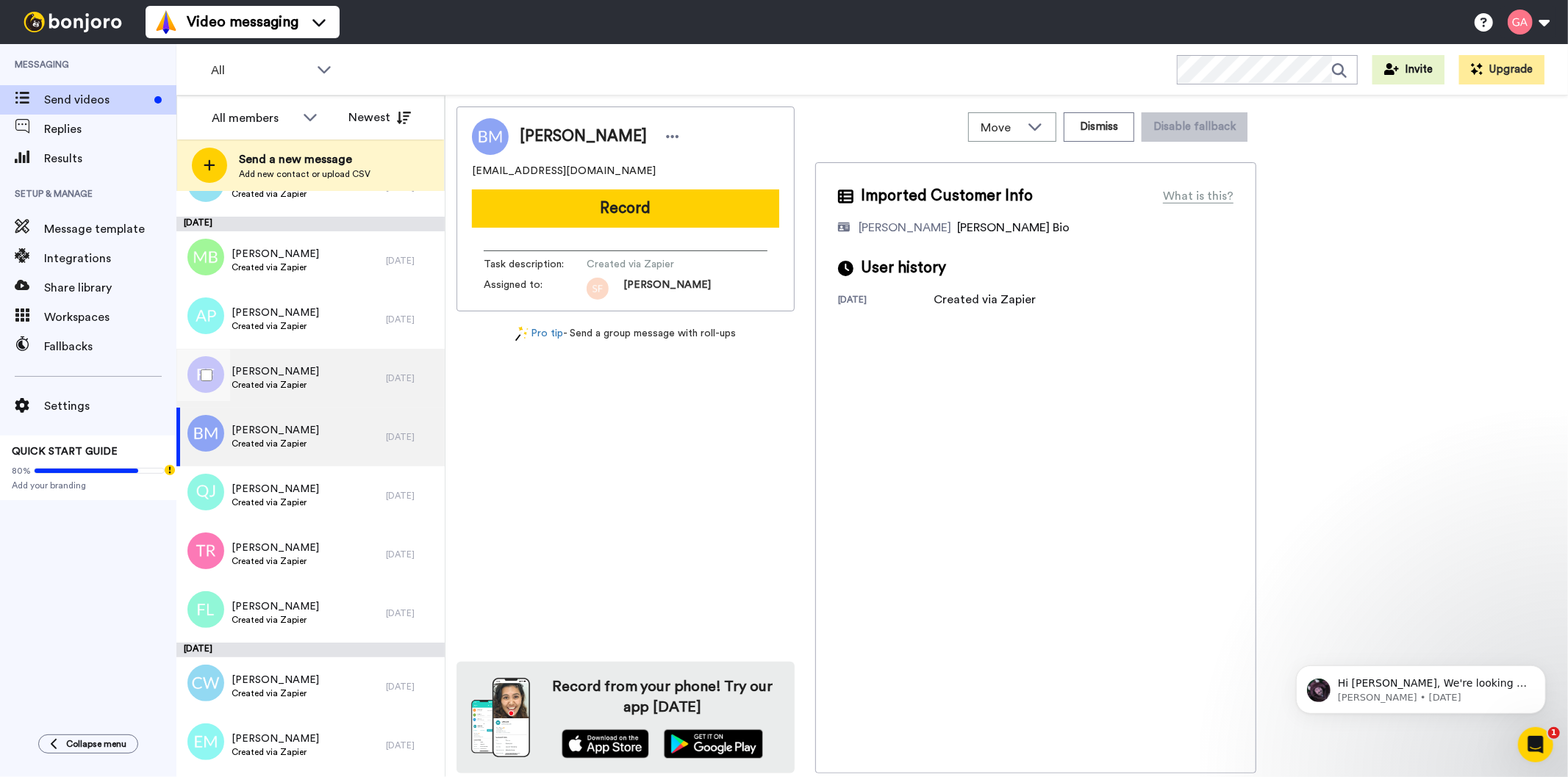
click at [325, 401] on div "[PERSON_NAME] Created via Zapier" at bounding box center [281, 378] width 209 height 59
click at [312, 442] on div "[PERSON_NAME] Created via Zapier" at bounding box center [281, 437] width 209 height 59
click at [311, 362] on div "[PERSON_NAME] Created via Zapier" at bounding box center [281, 378] width 209 height 59
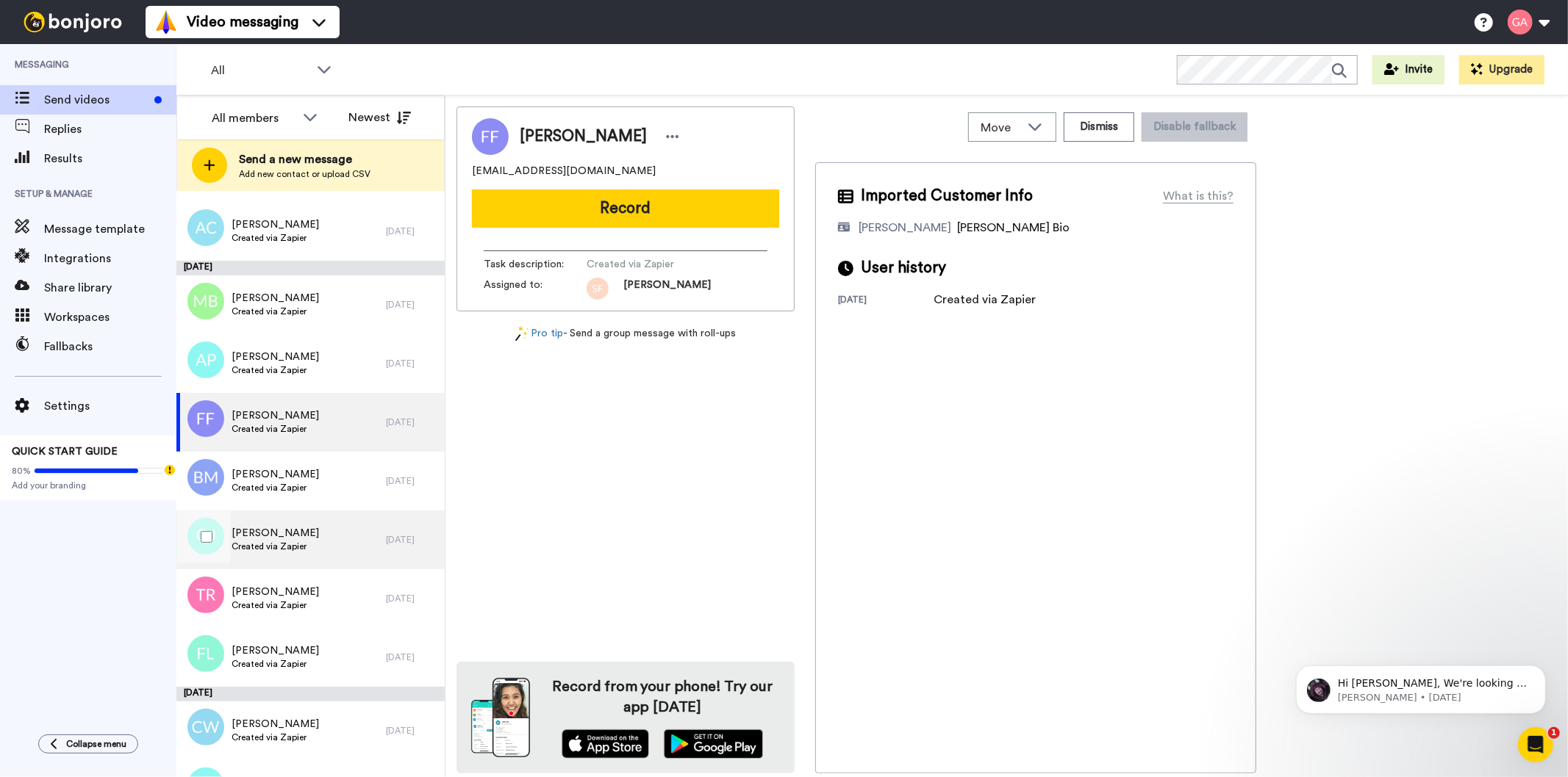
scroll to position [5491, 0]
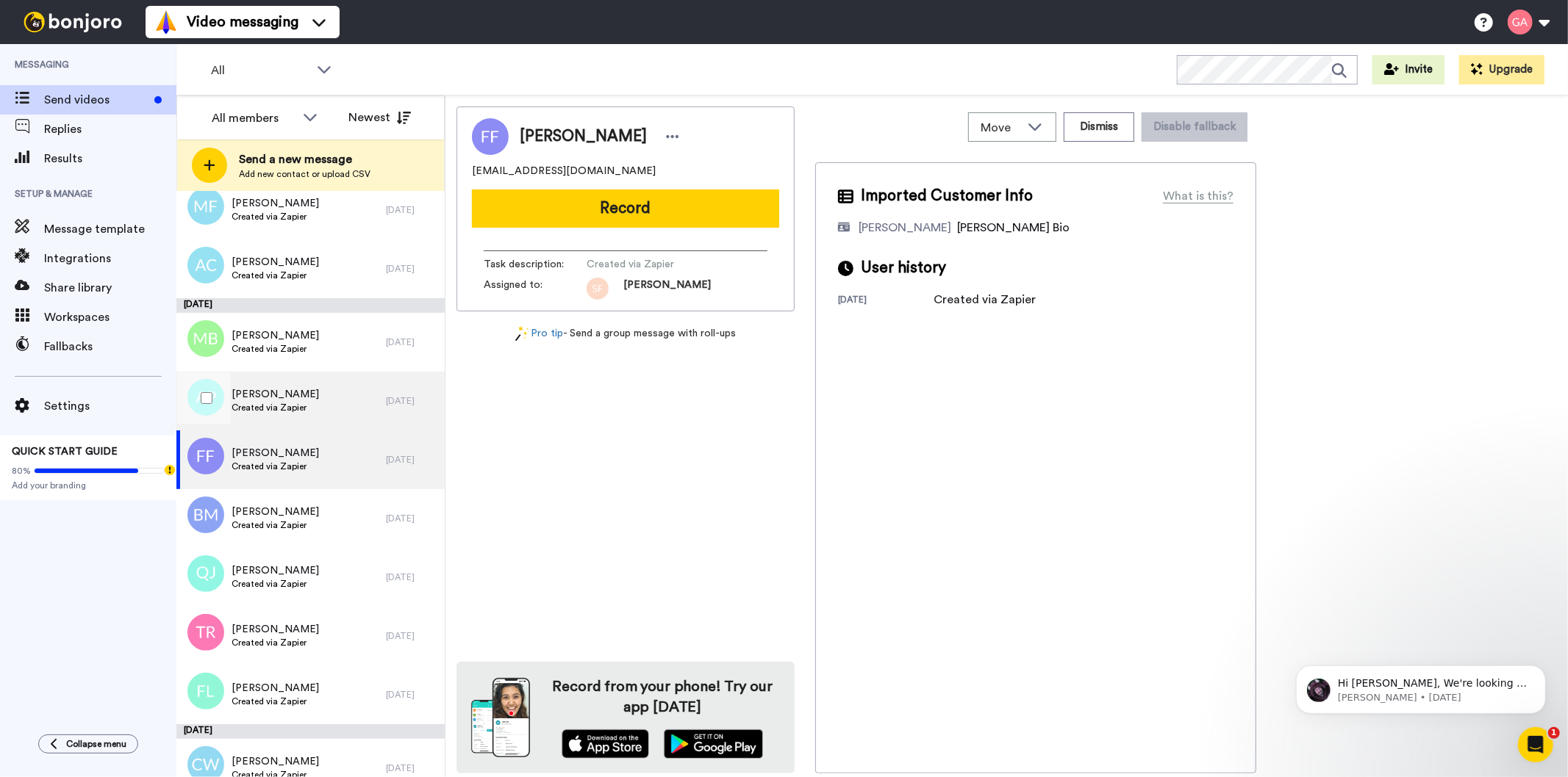
click at [315, 403] on div "[PERSON_NAME] Created via Zapier" at bounding box center [281, 401] width 209 height 59
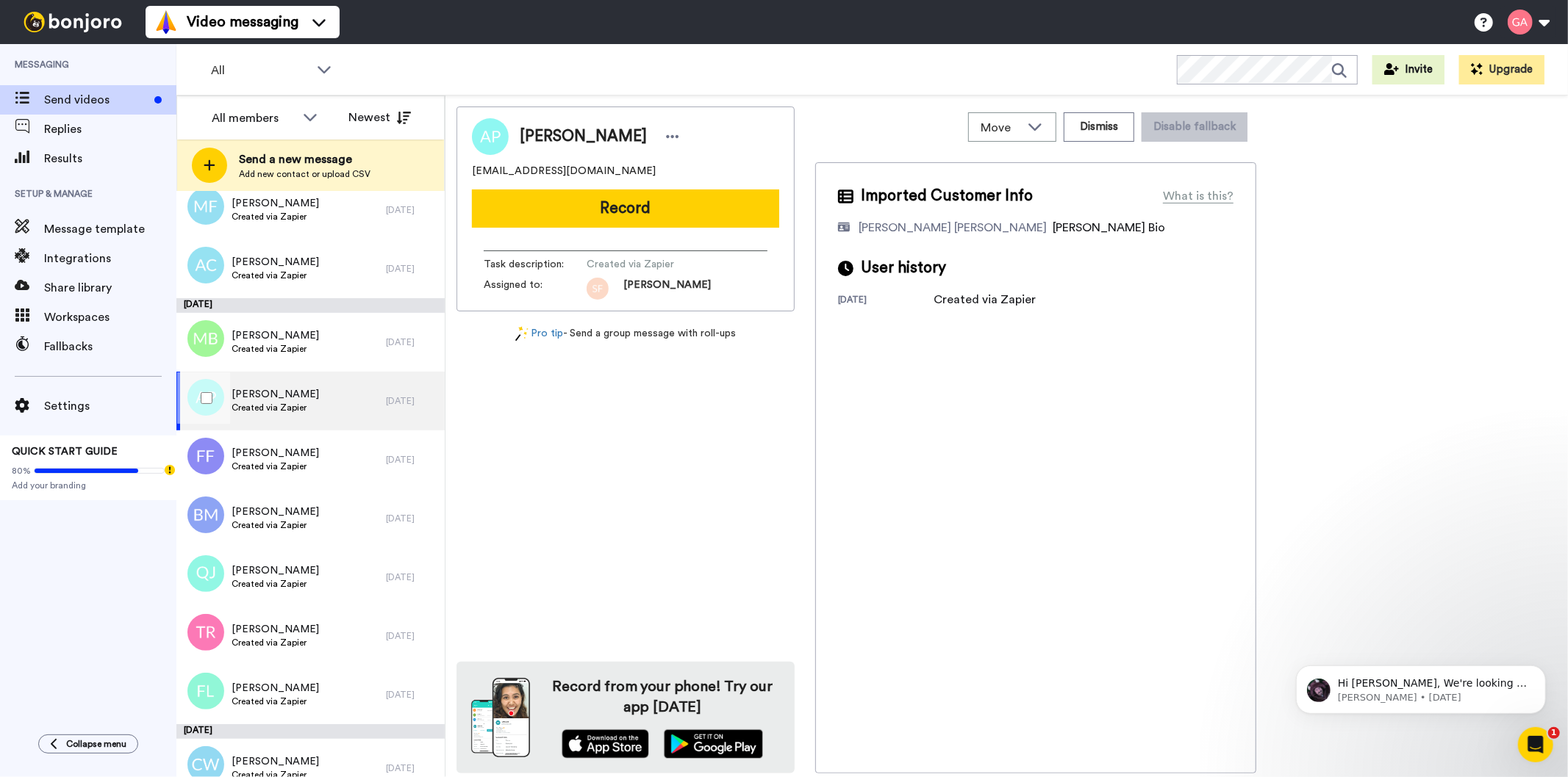
drag, startPoint x: 280, startPoint y: 384, endPoint x: 649, endPoint y: 505, distance: 388.3
click at [649, 505] on div "[PERSON_NAME] [EMAIL_ADDRESS][DOMAIN_NAME] Record Task description : Created vi…" at bounding box center [625, 439] width 339 height 667
click at [666, 129] on icon at bounding box center [672, 136] width 13 height 15
click at [686, 179] on li "Assign" at bounding box center [686, 182] width 106 height 20
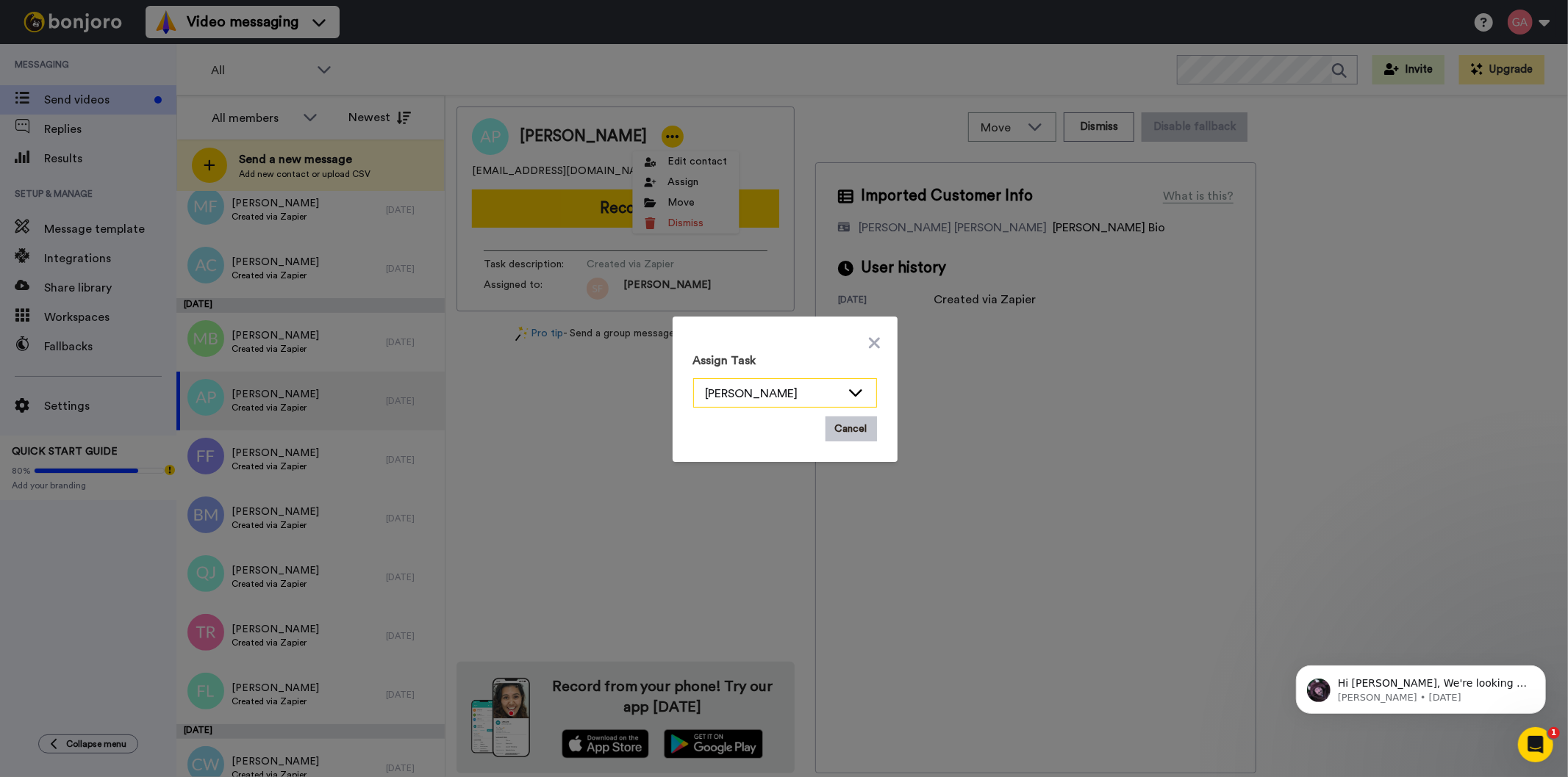
click at [853, 390] on icon at bounding box center [856, 392] width 18 height 15
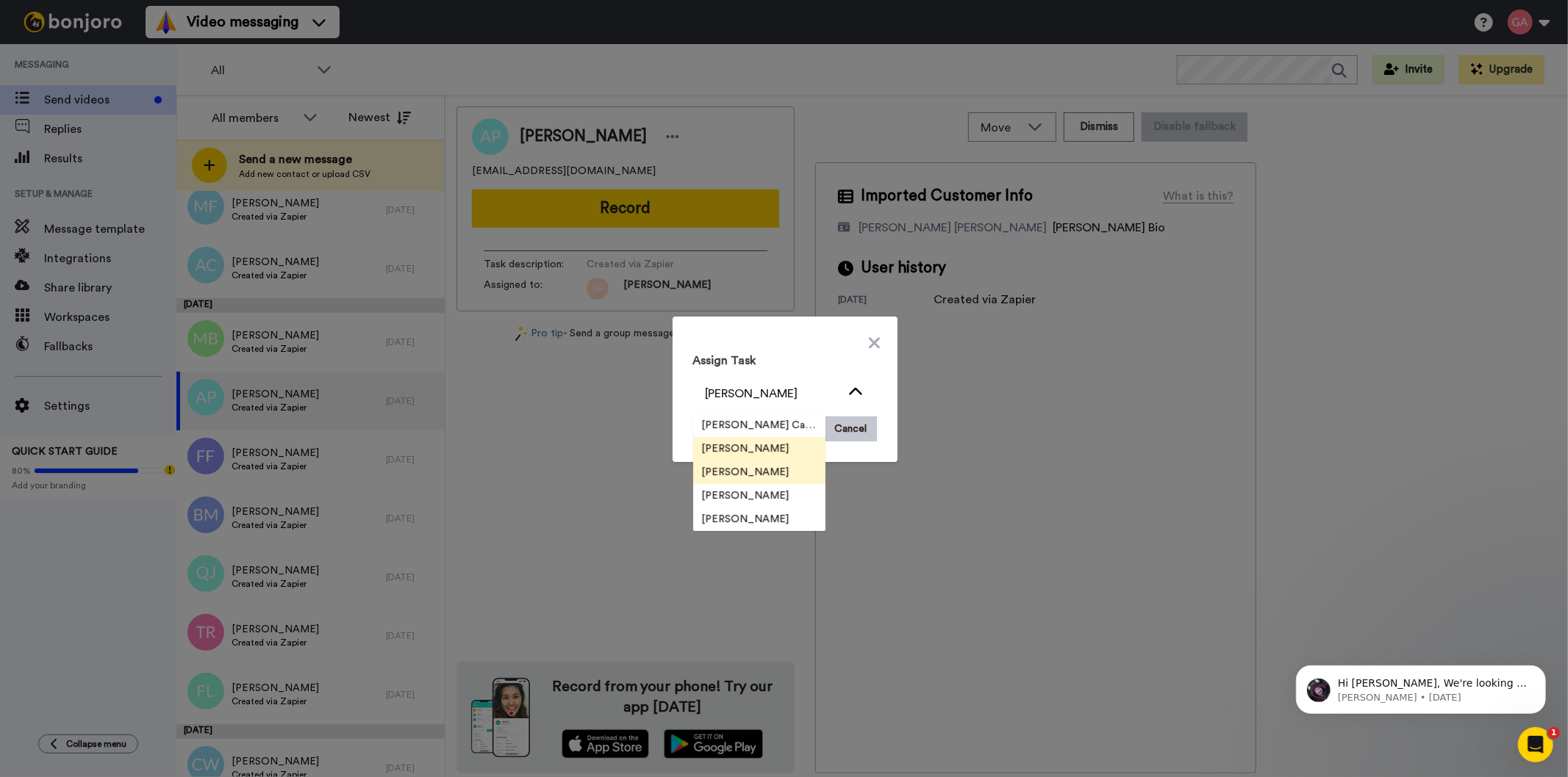
click at [768, 472] on span "[PERSON_NAME]" at bounding box center [746, 472] width 106 height 15
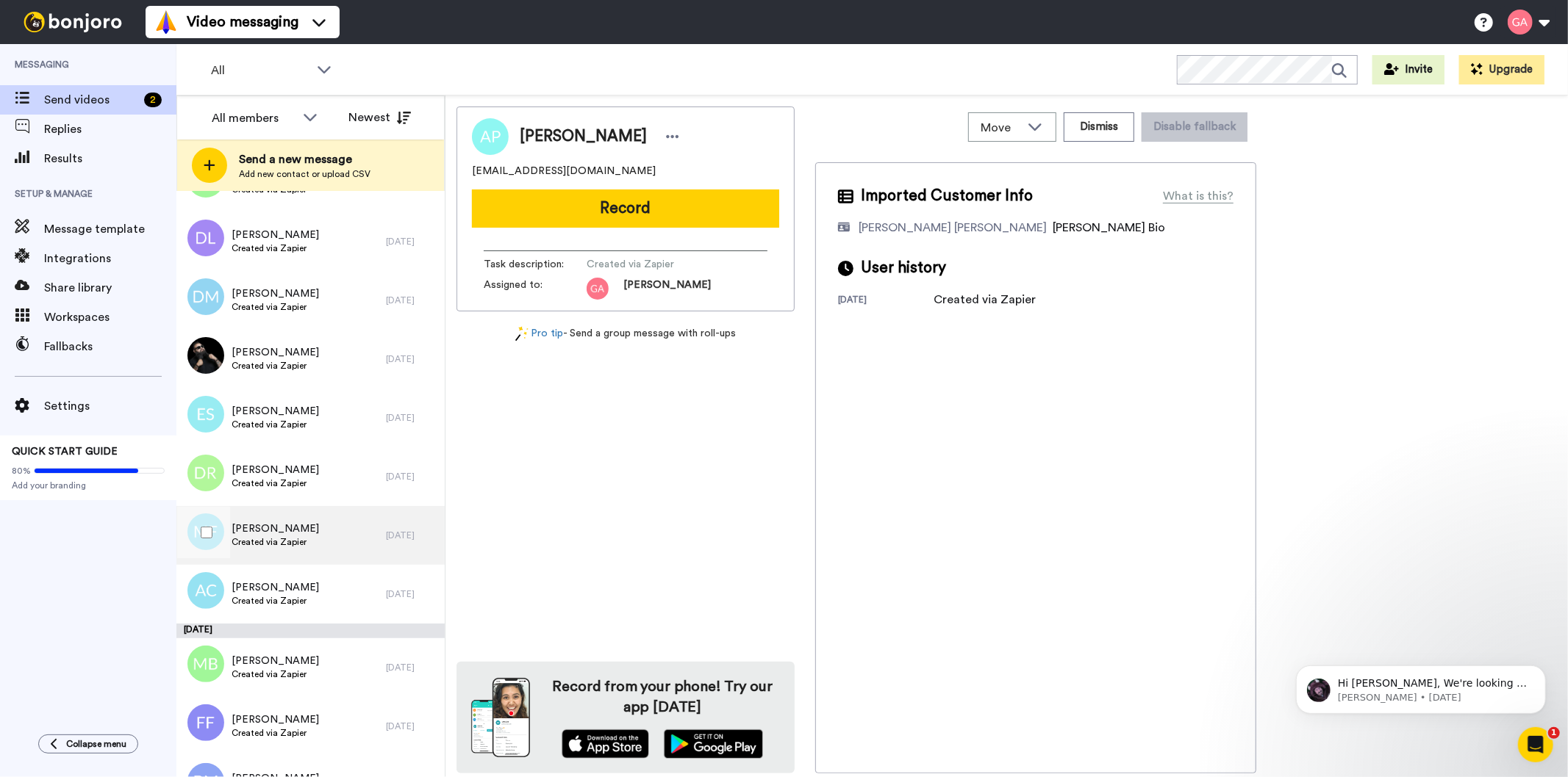
scroll to position [5469, 0]
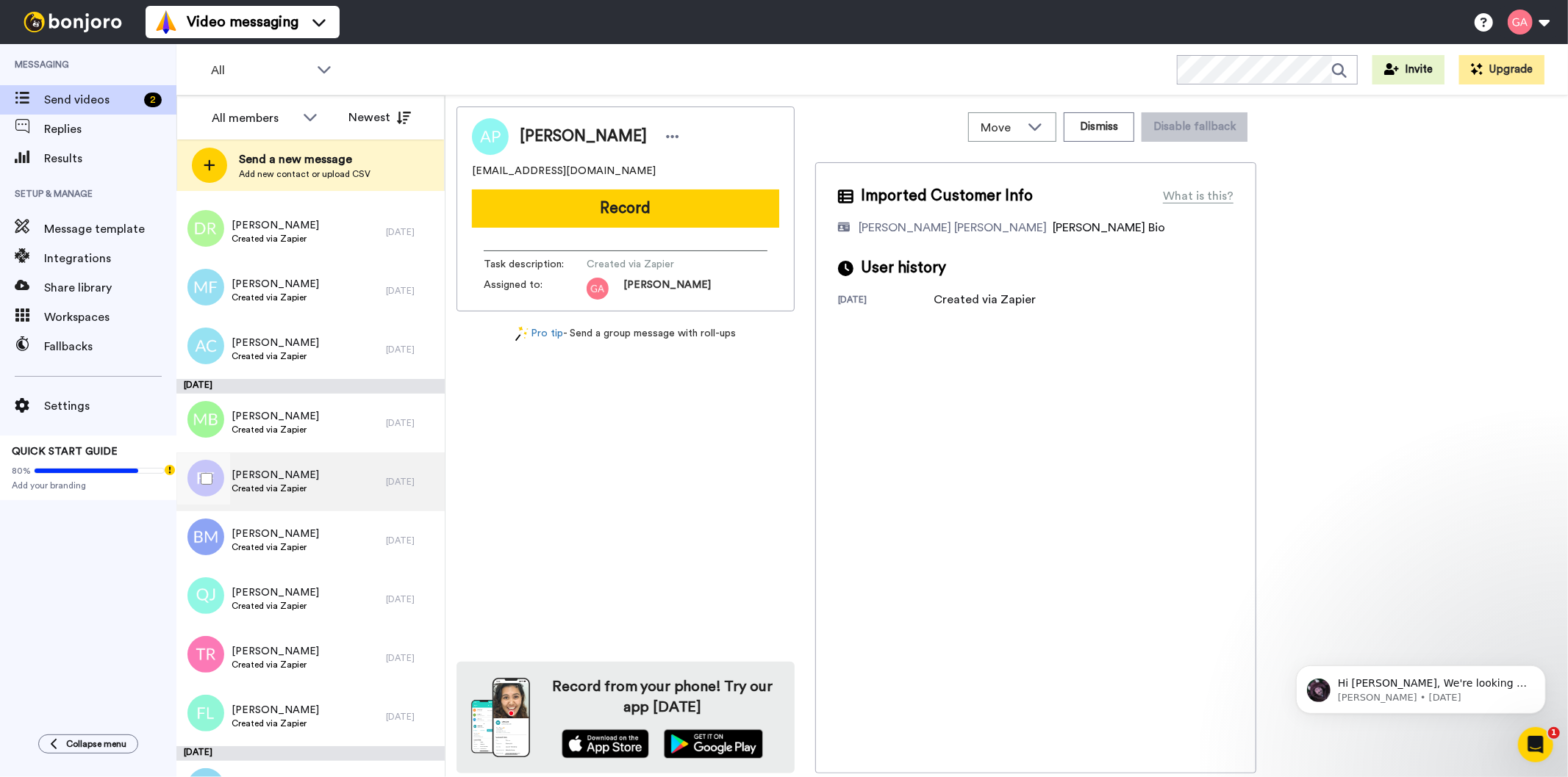
click at [275, 487] on span "Created via Zapier" at bounding box center [274, 488] width 87 height 11
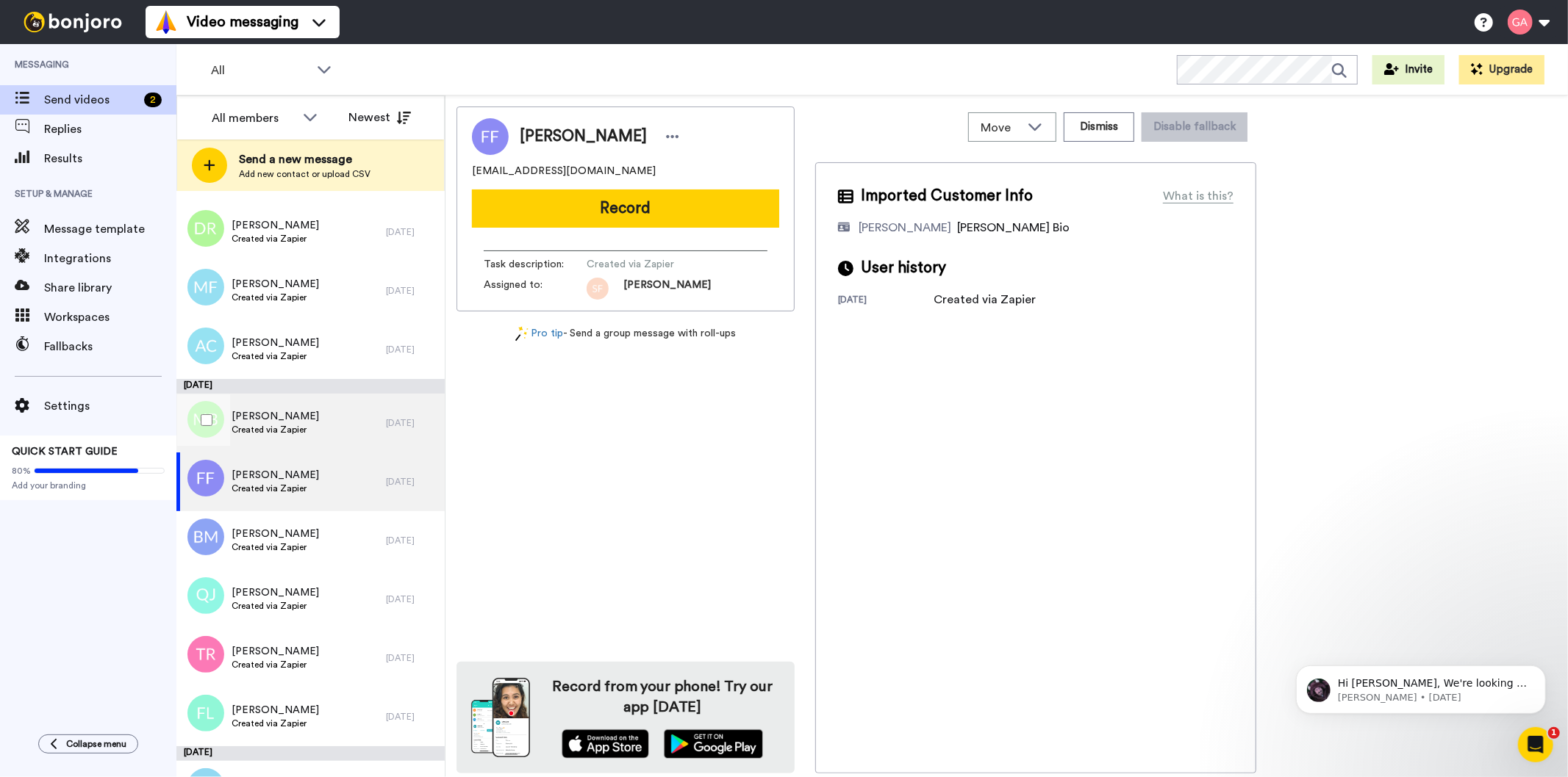
click at [298, 415] on span "[PERSON_NAME]" at bounding box center [274, 417] width 87 height 15
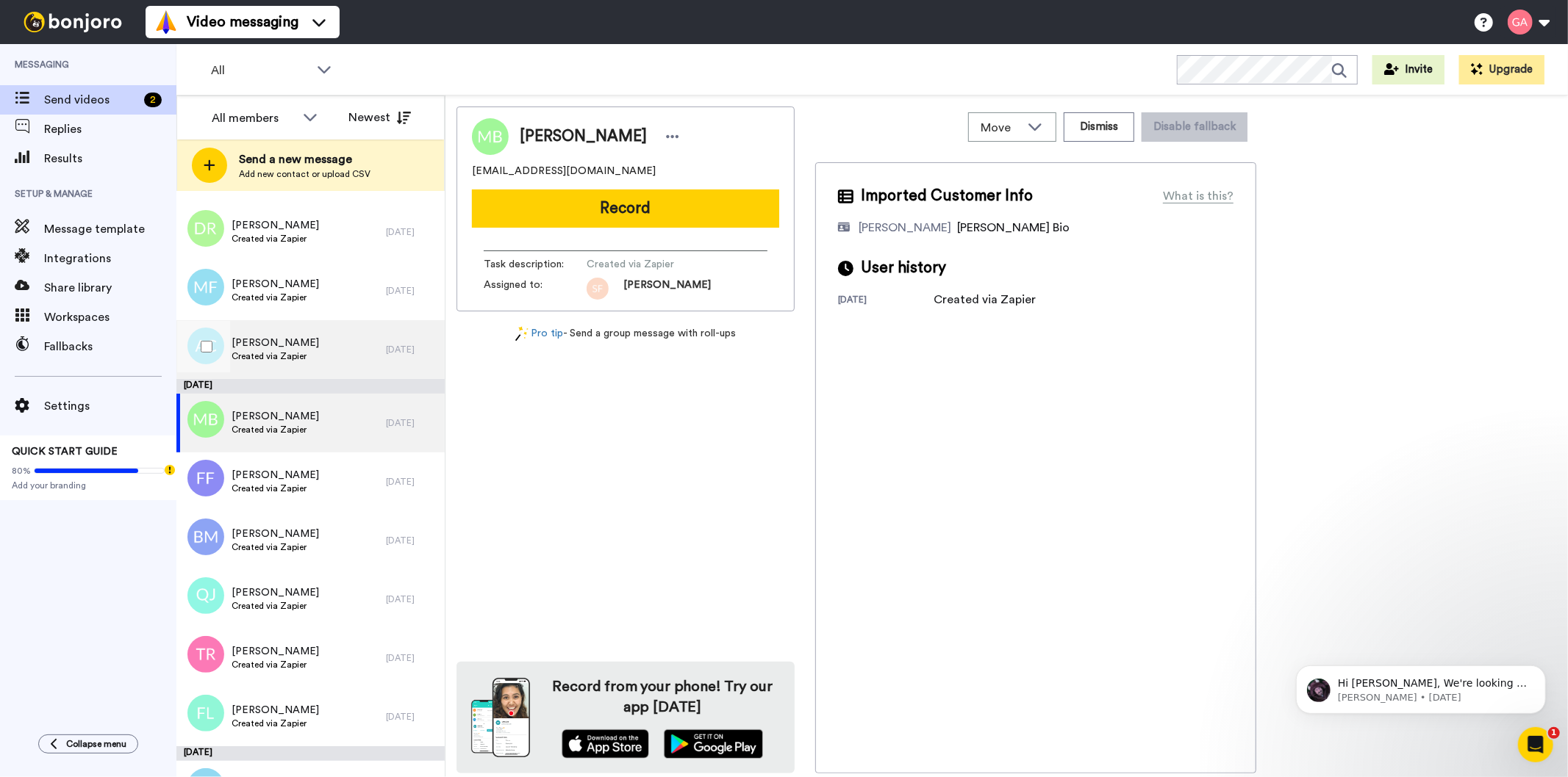
click at [297, 369] on div "[PERSON_NAME] Created via Zapier" at bounding box center [281, 349] width 209 height 59
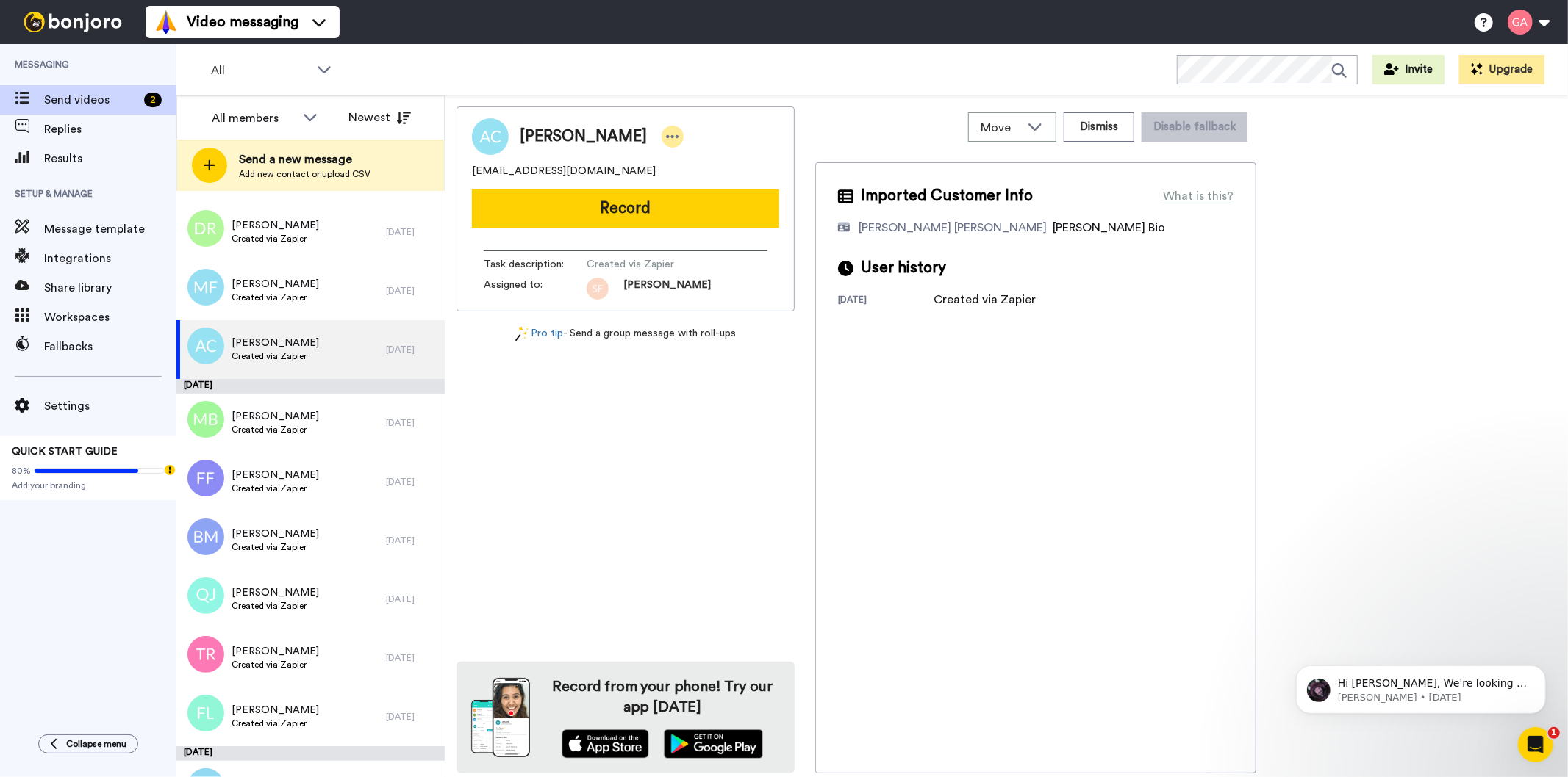
click at [666, 132] on icon at bounding box center [672, 136] width 13 height 15
click at [656, 177] on li "Assign" at bounding box center [667, 182] width 106 height 20
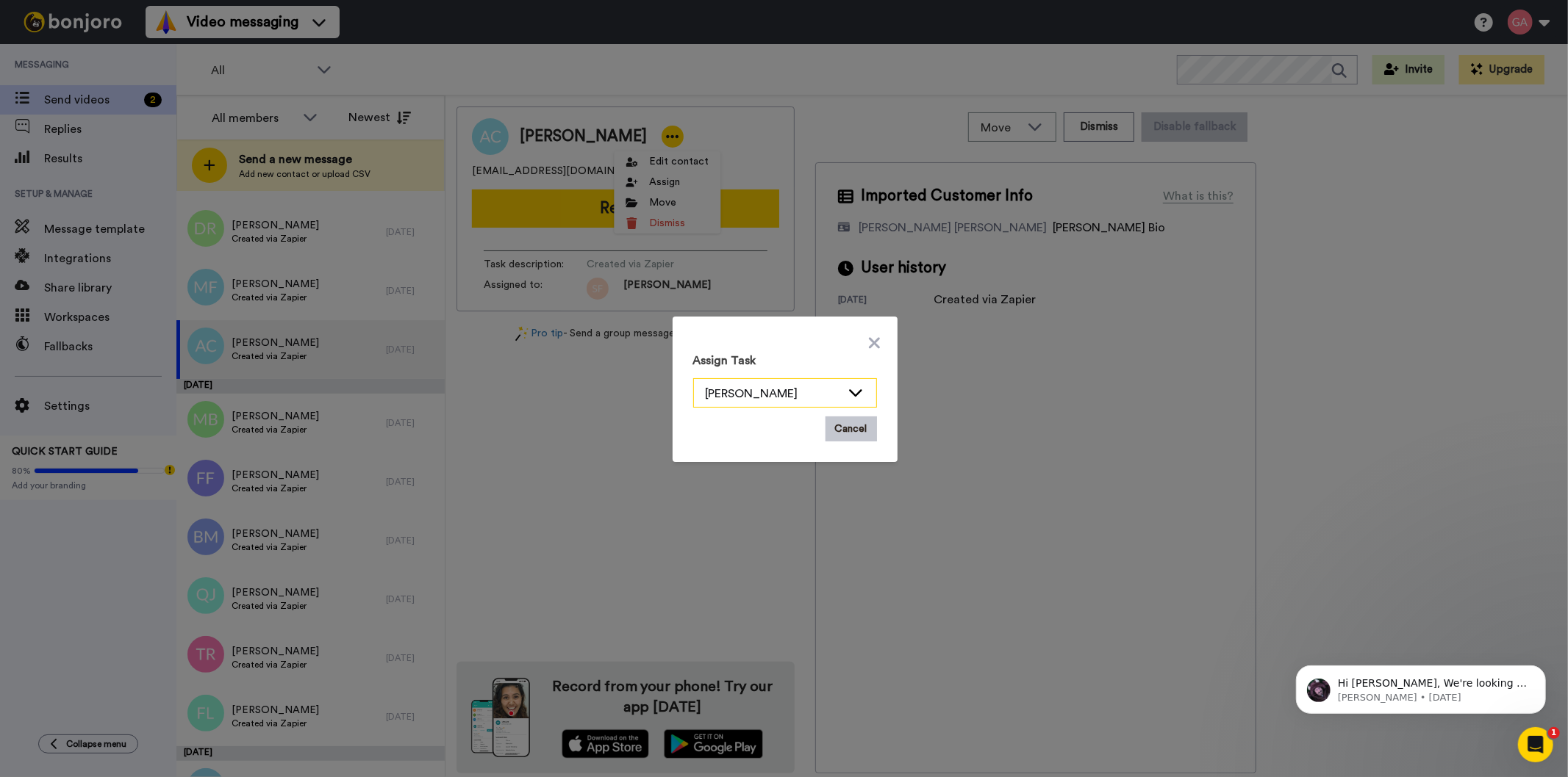
click at [847, 388] on icon at bounding box center [856, 392] width 18 height 15
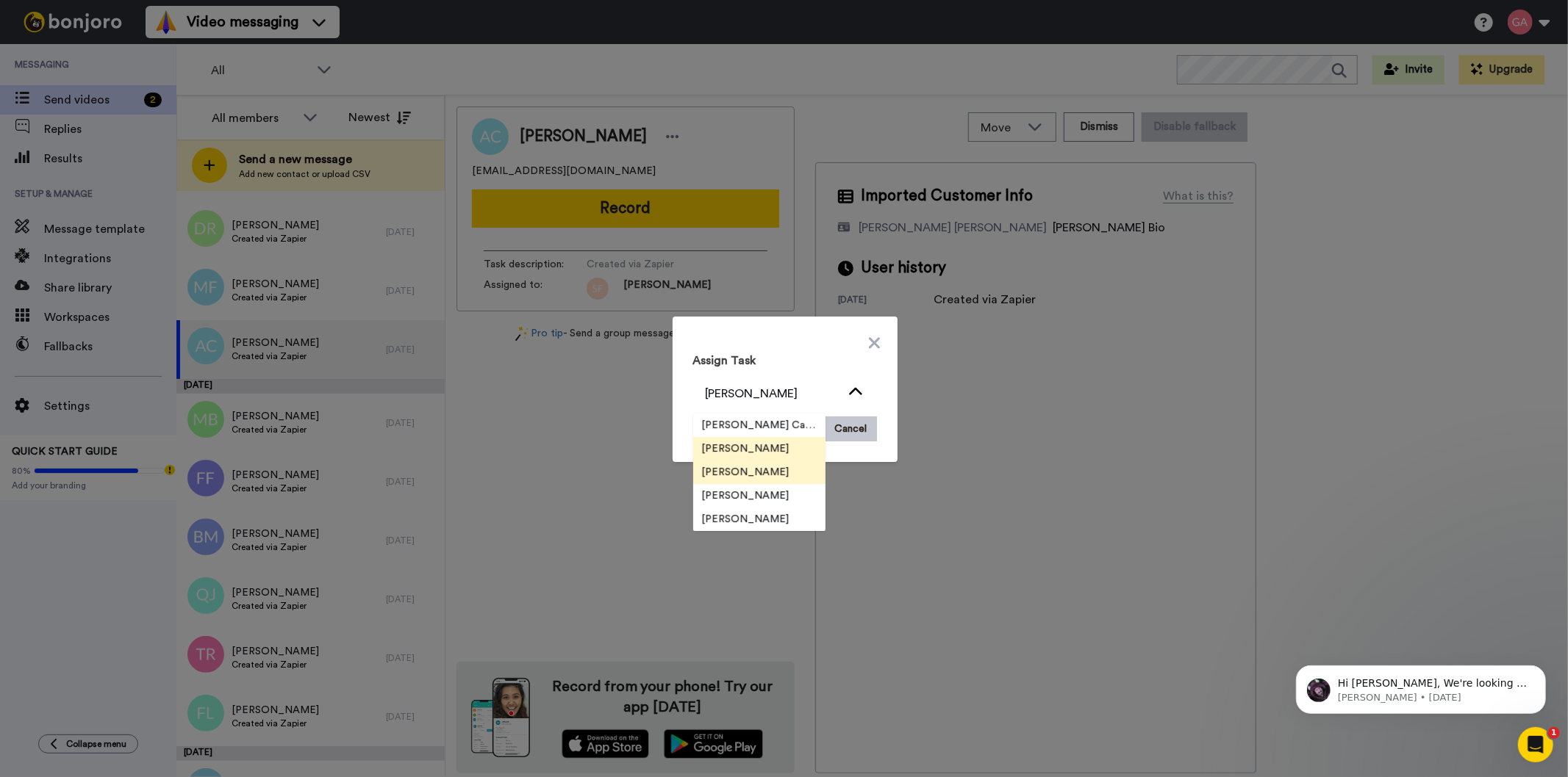
click at [738, 471] on span "[PERSON_NAME]" at bounding box center [746, 472] width 106 height 15
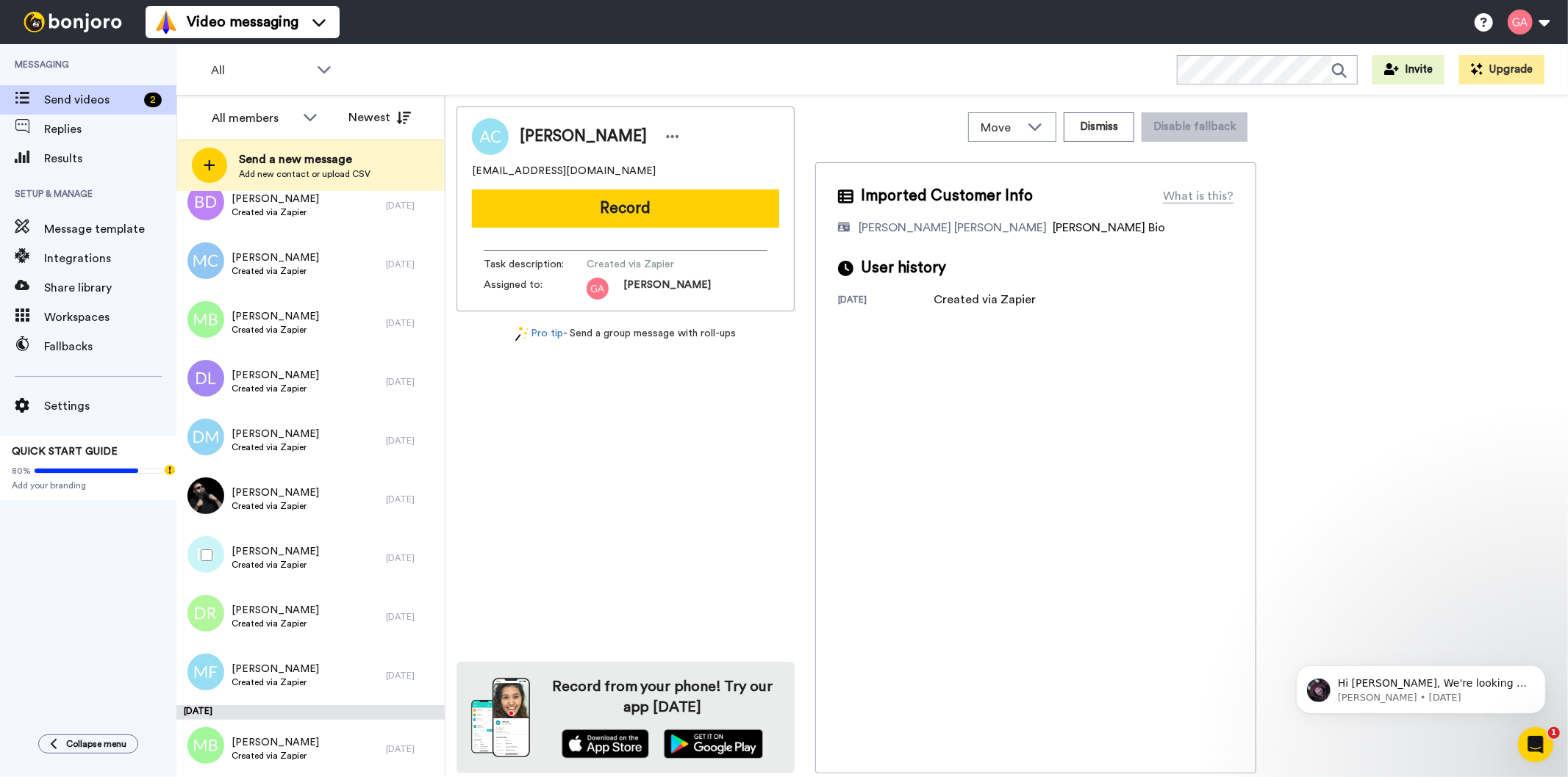
scroll to position [5388, 0]
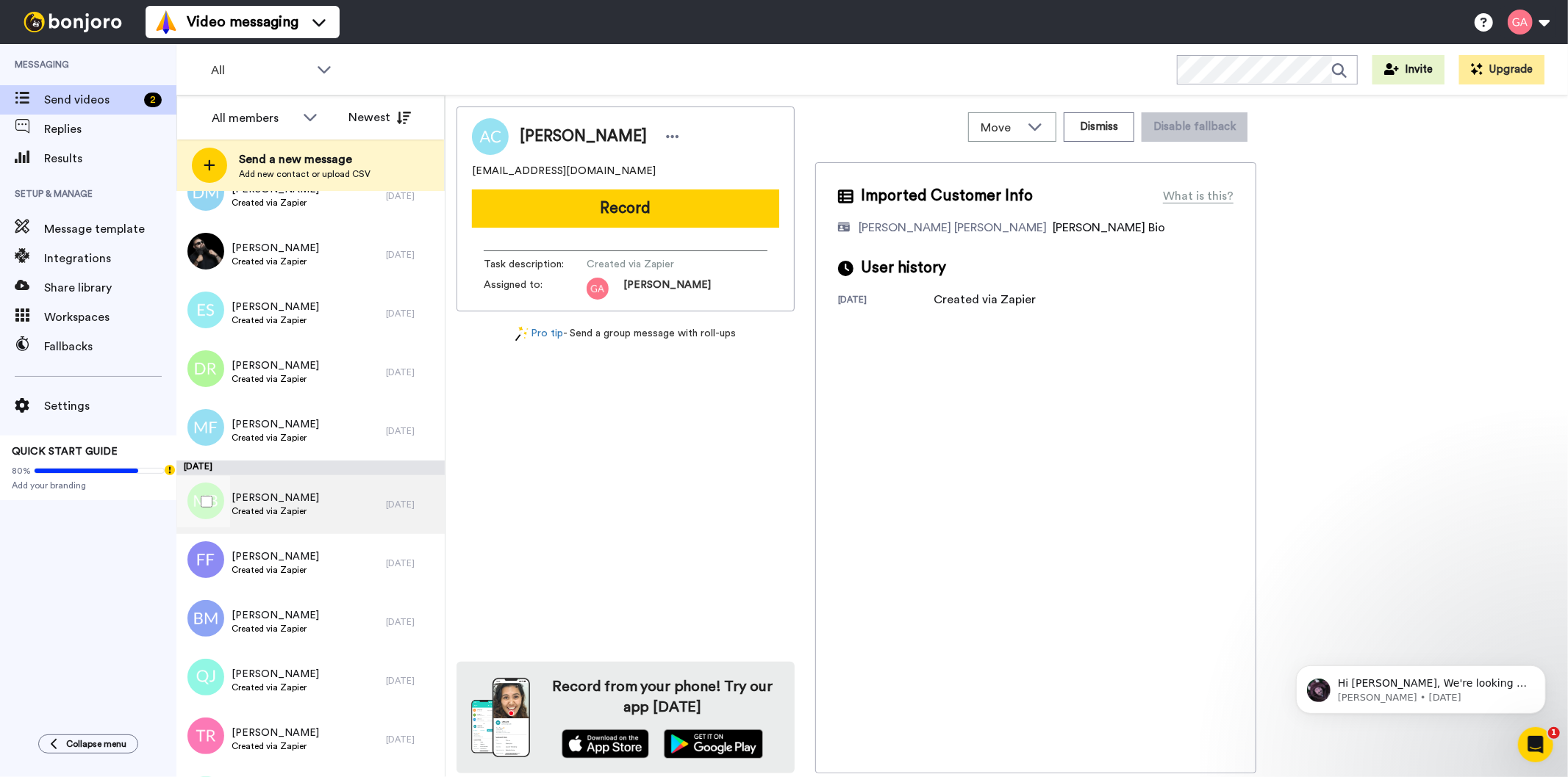
click at [326, 518] on div "[PERSON_NAME] Created via Zapier" at bounding box center [281, 505] width 209 height 59
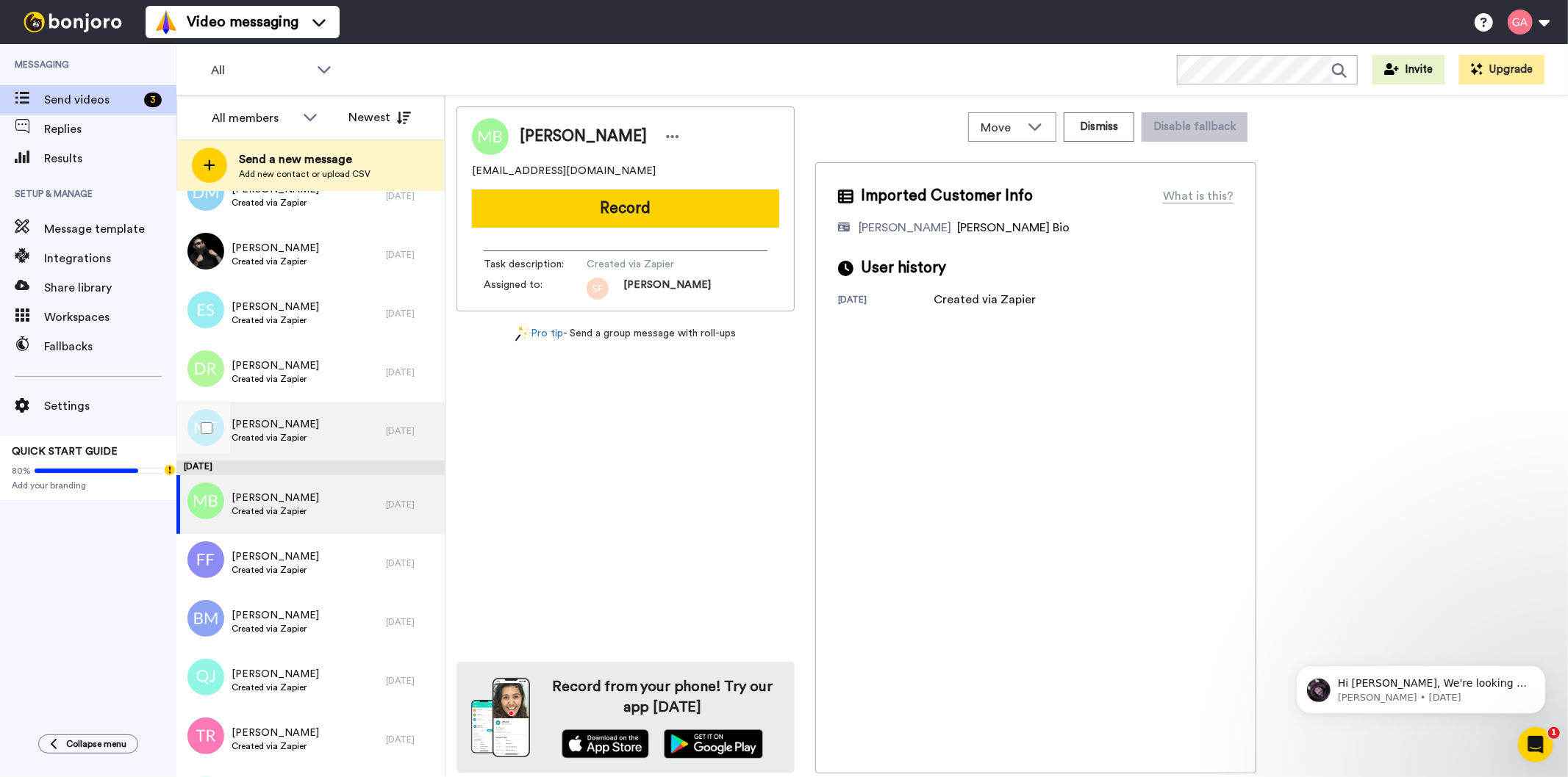
click at [320, 430] on div "[PERSON_NAME] Created via Zapier" at bounding box center [281, 431] width 209 height 59
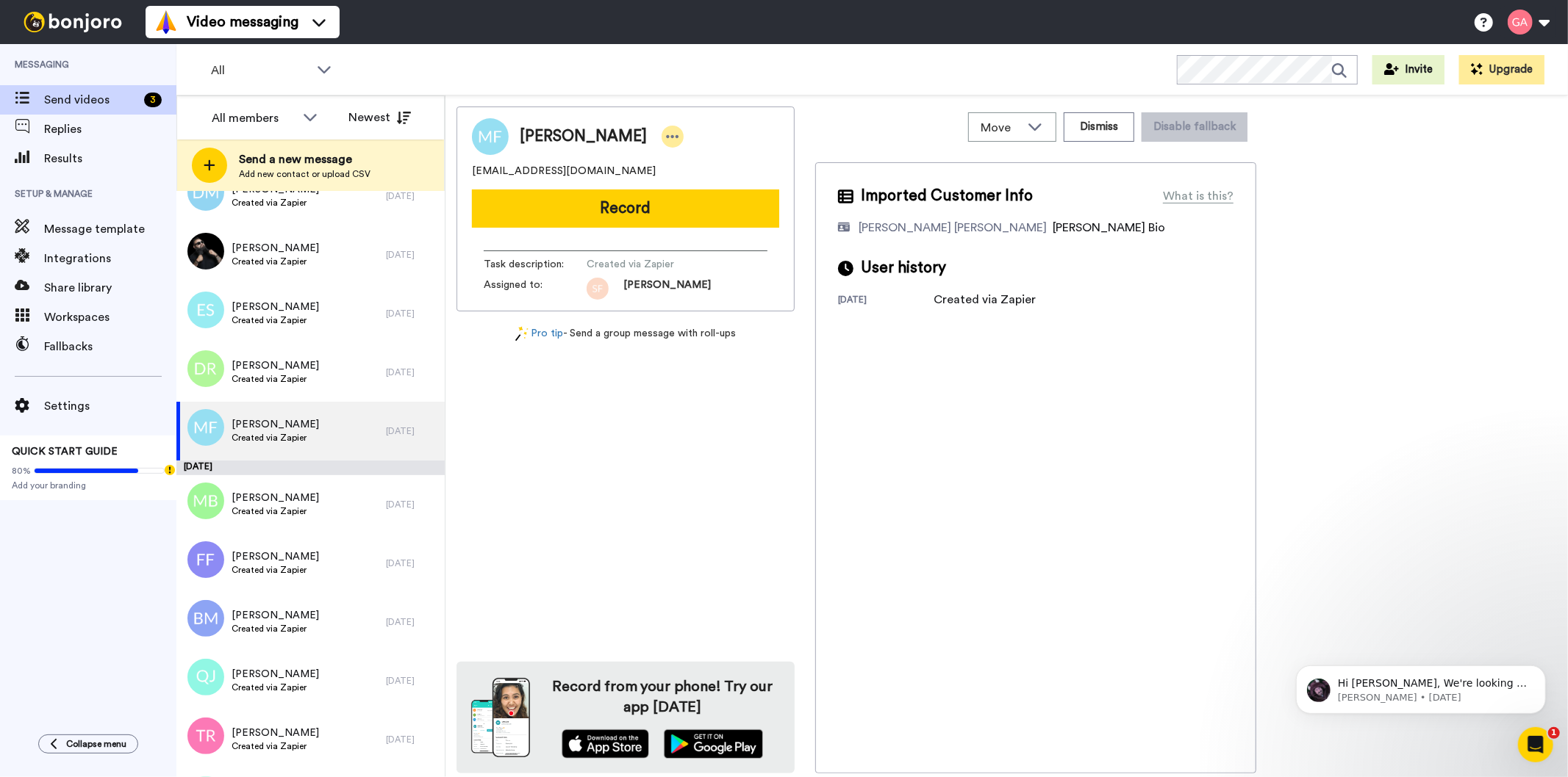
click at [666, 134] on icon at bounding box center [672, 136] width 13 height 15
click at [714, 185] on li "Assign" at bounding box center [698, 182] width 106 height 20
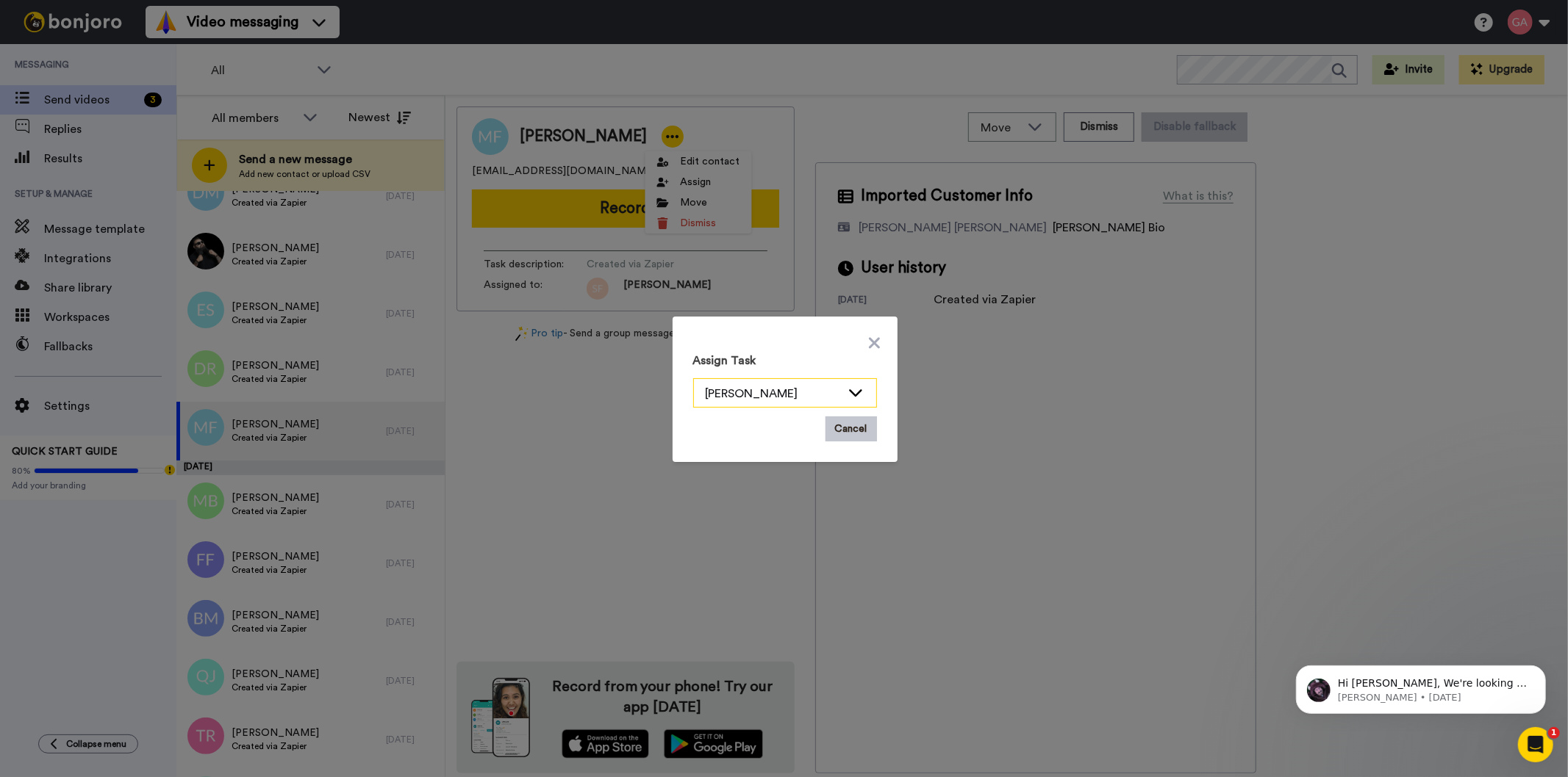
click at [849, 392] on icon at bounding box center [856, 392] width 18 height 15
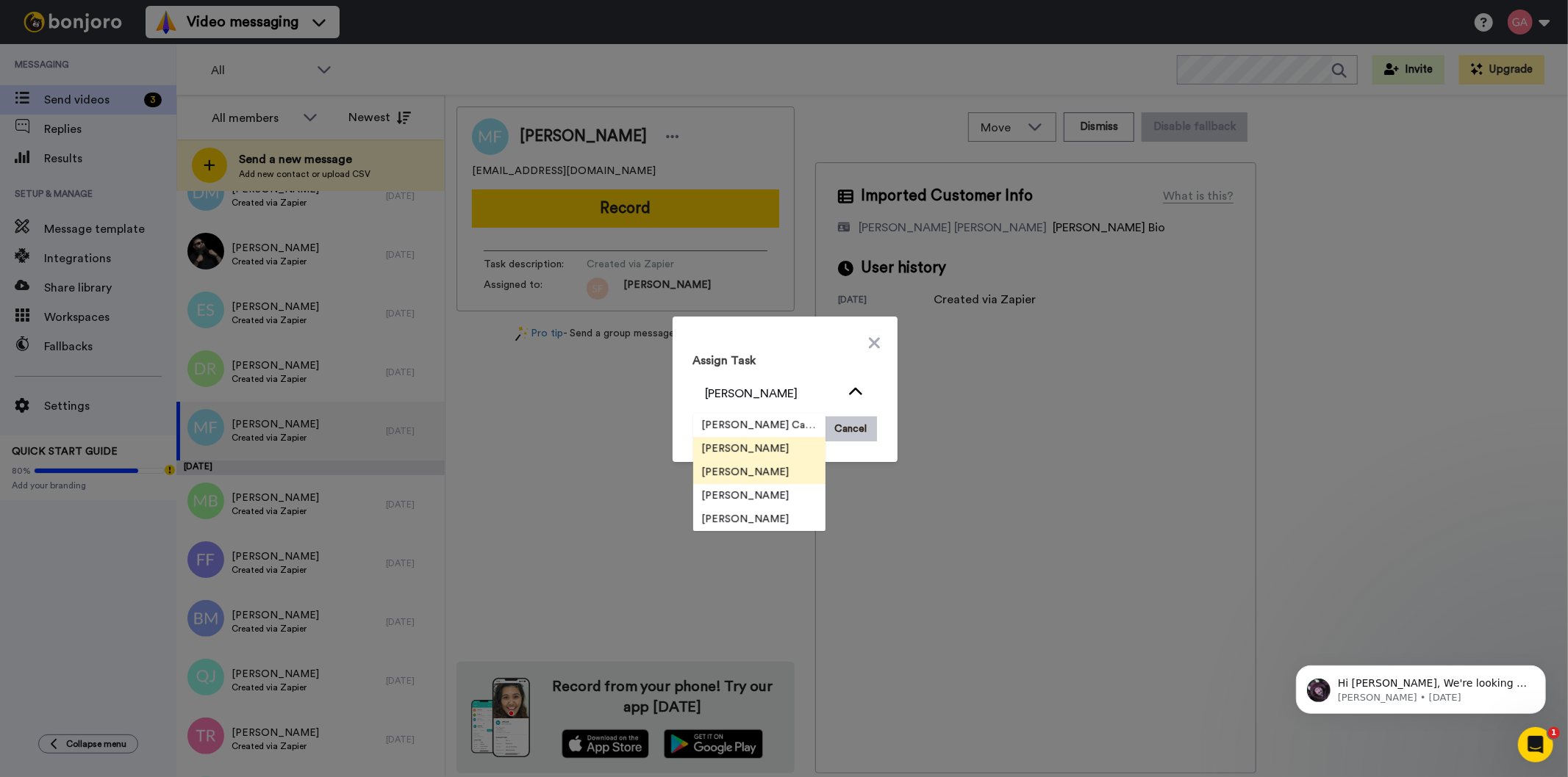
click at [737, 472] on span "[PERSON_NAME]" at bounding box center [746, 472] width 106 height 15
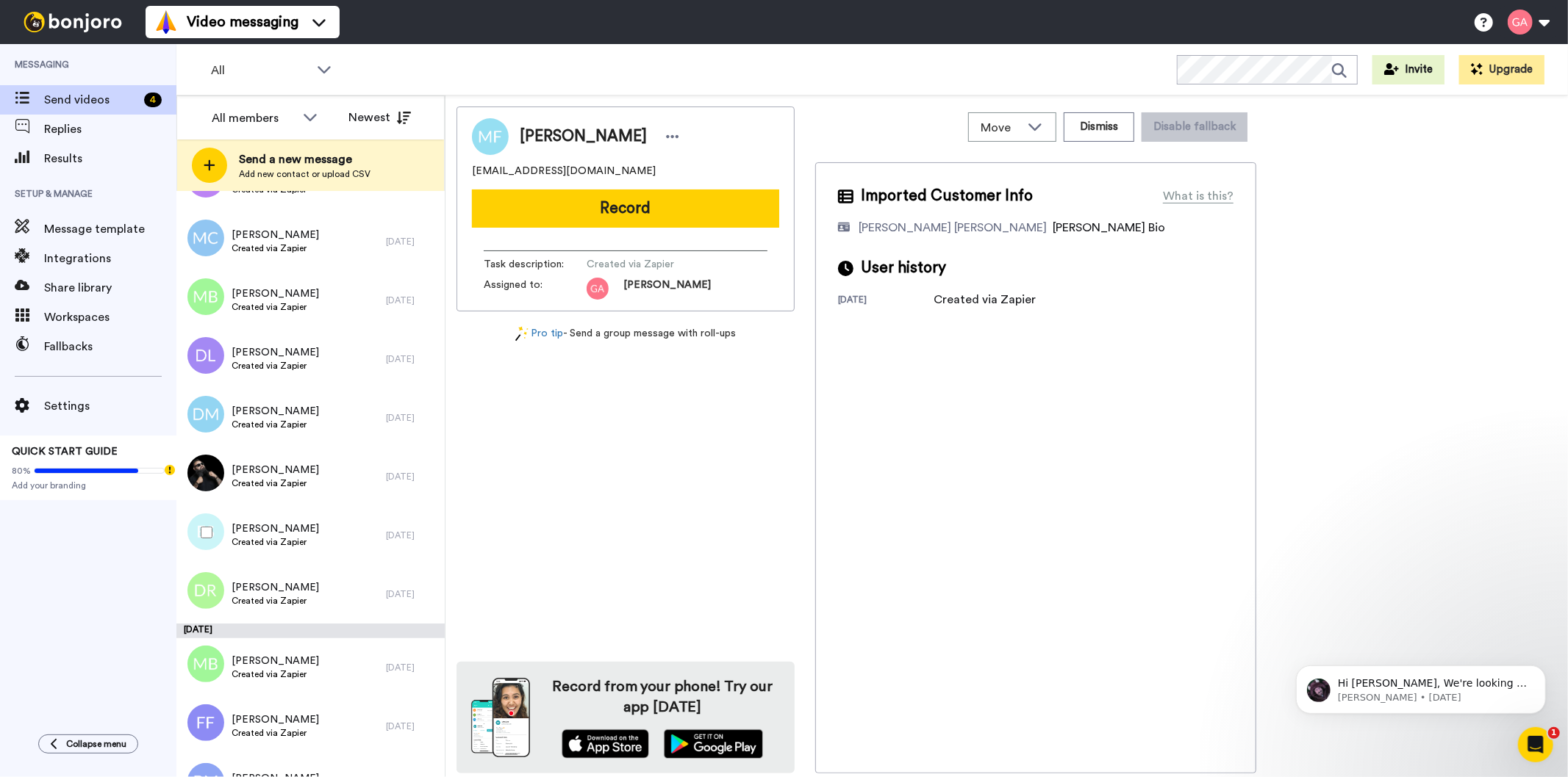
scroll to position [5551, 0]
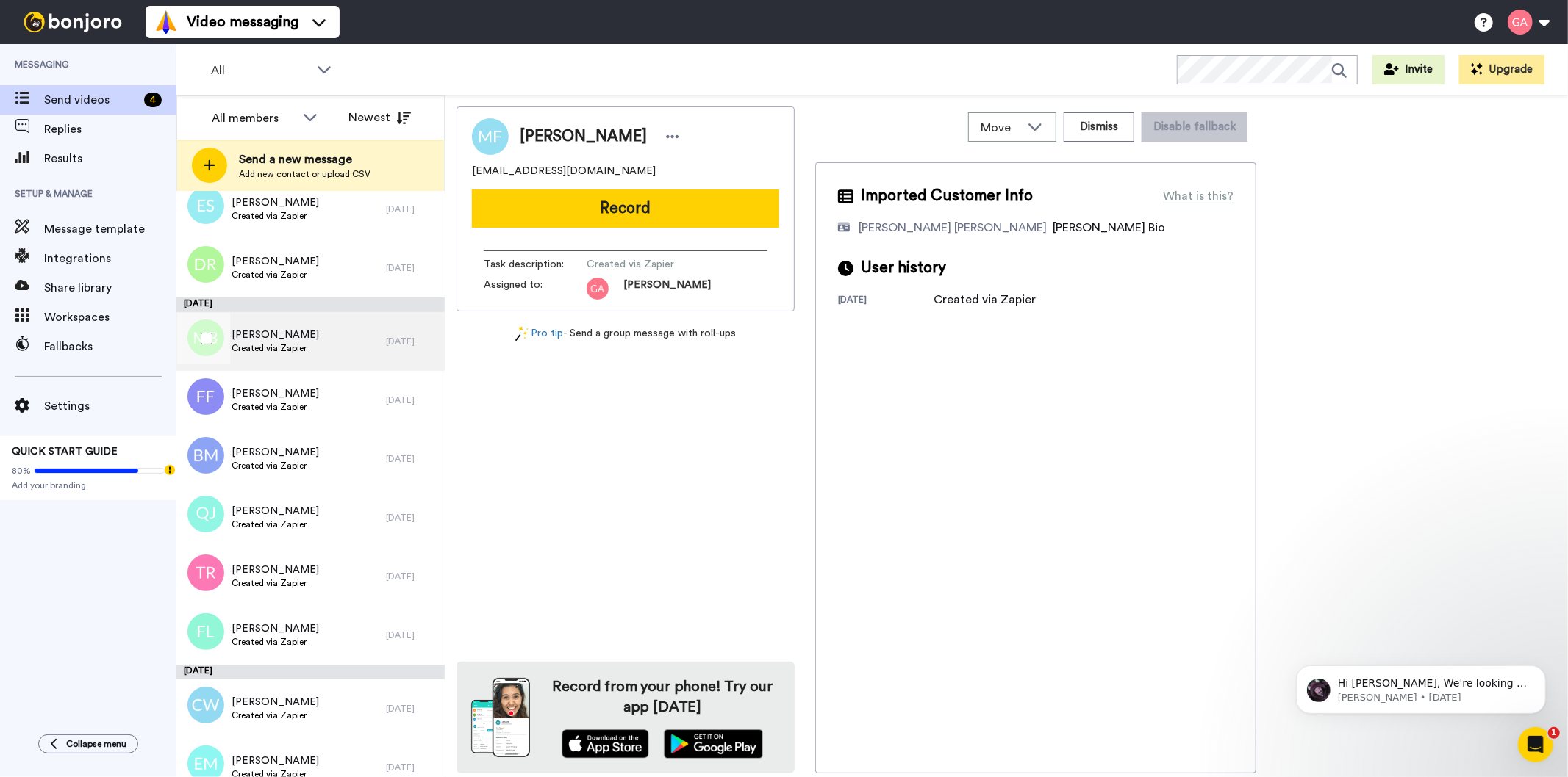
click at [298, 328] on span "[PERSON_NAME]" at bounding box center [274, 335] width 87 height 15
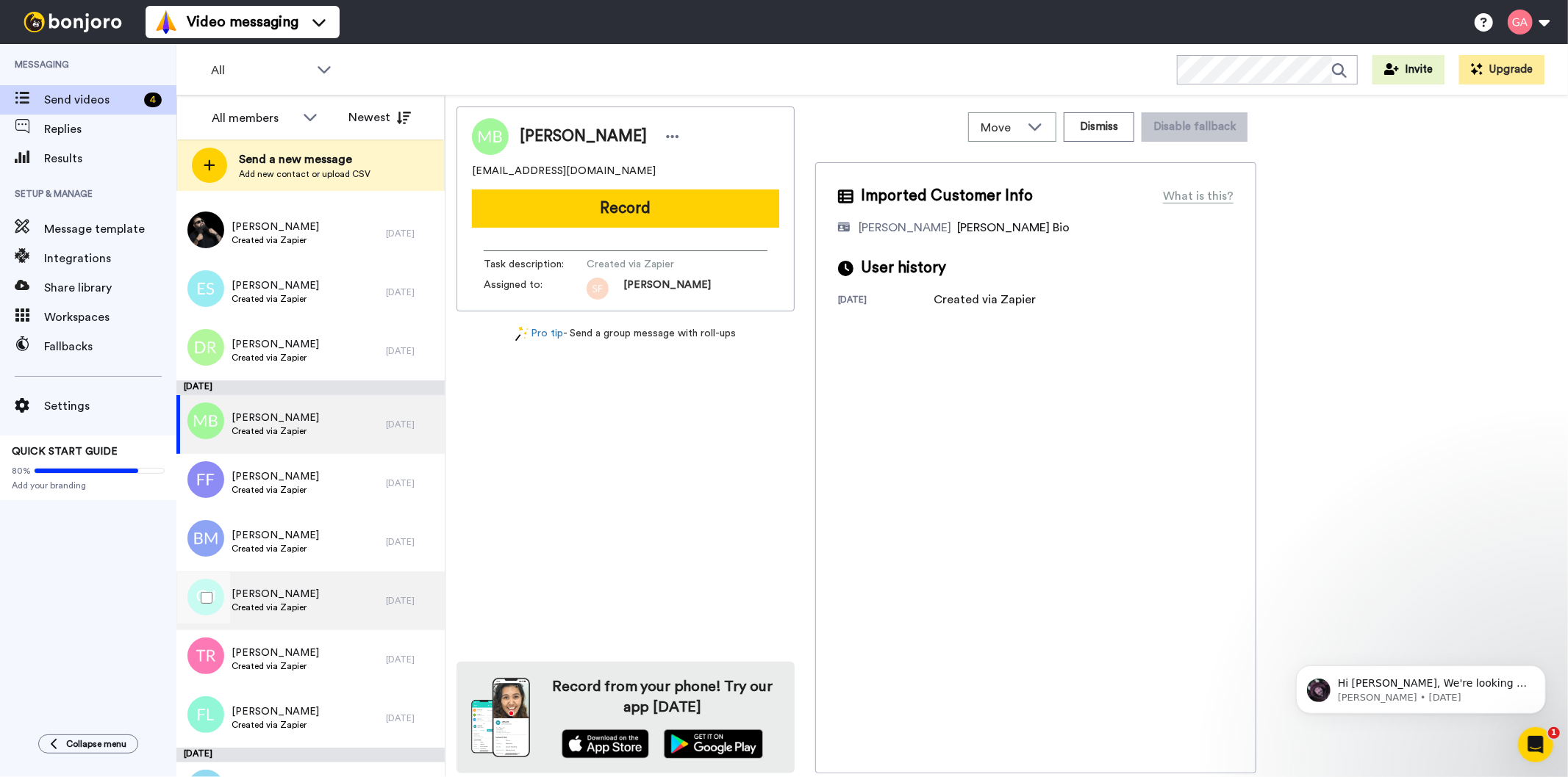
scroll to position [5388, 0]
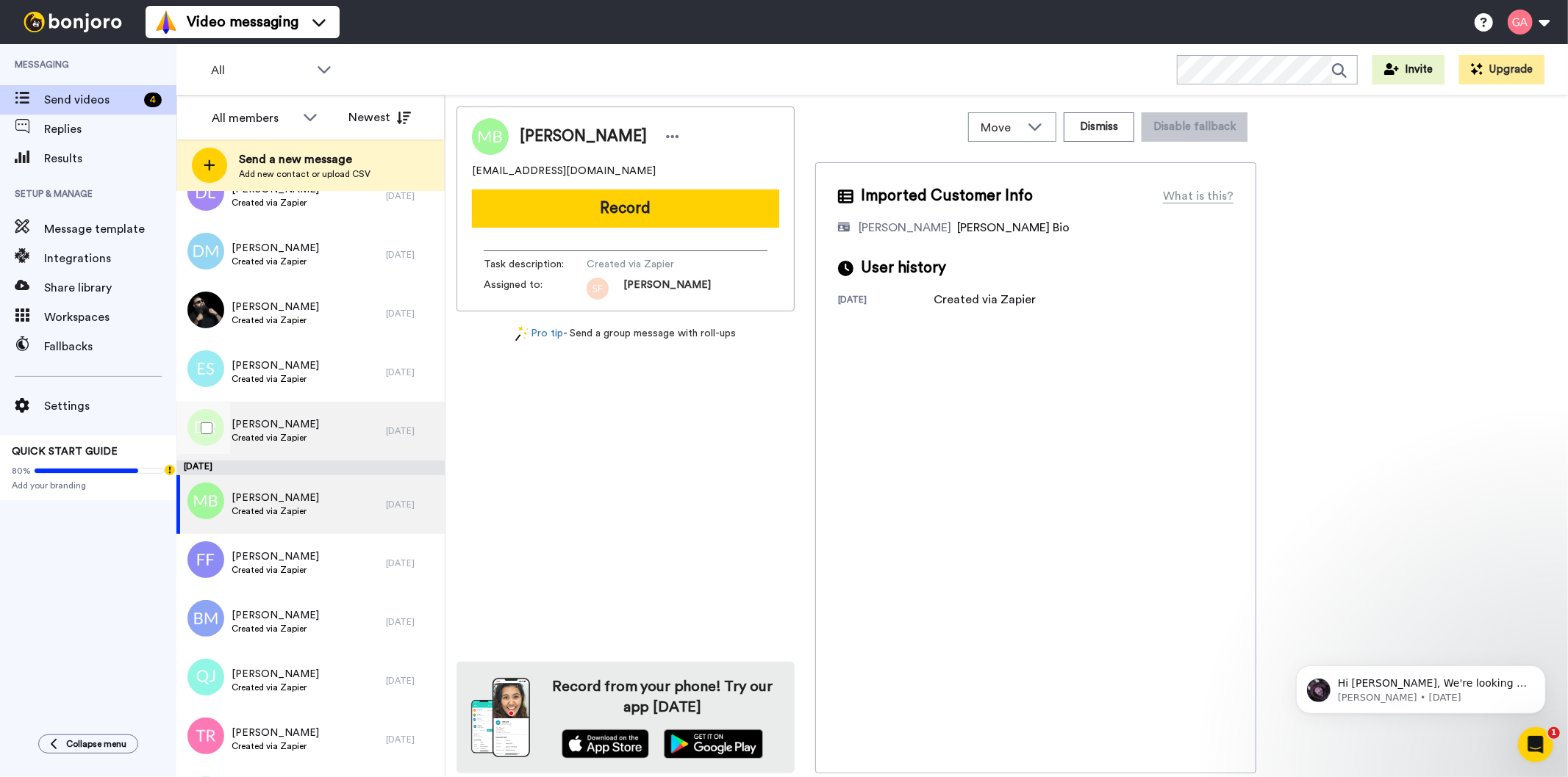
click at [306, 428] on span "[PERSON_NAME]" at bounding box center [274, 425] width 87 height 15
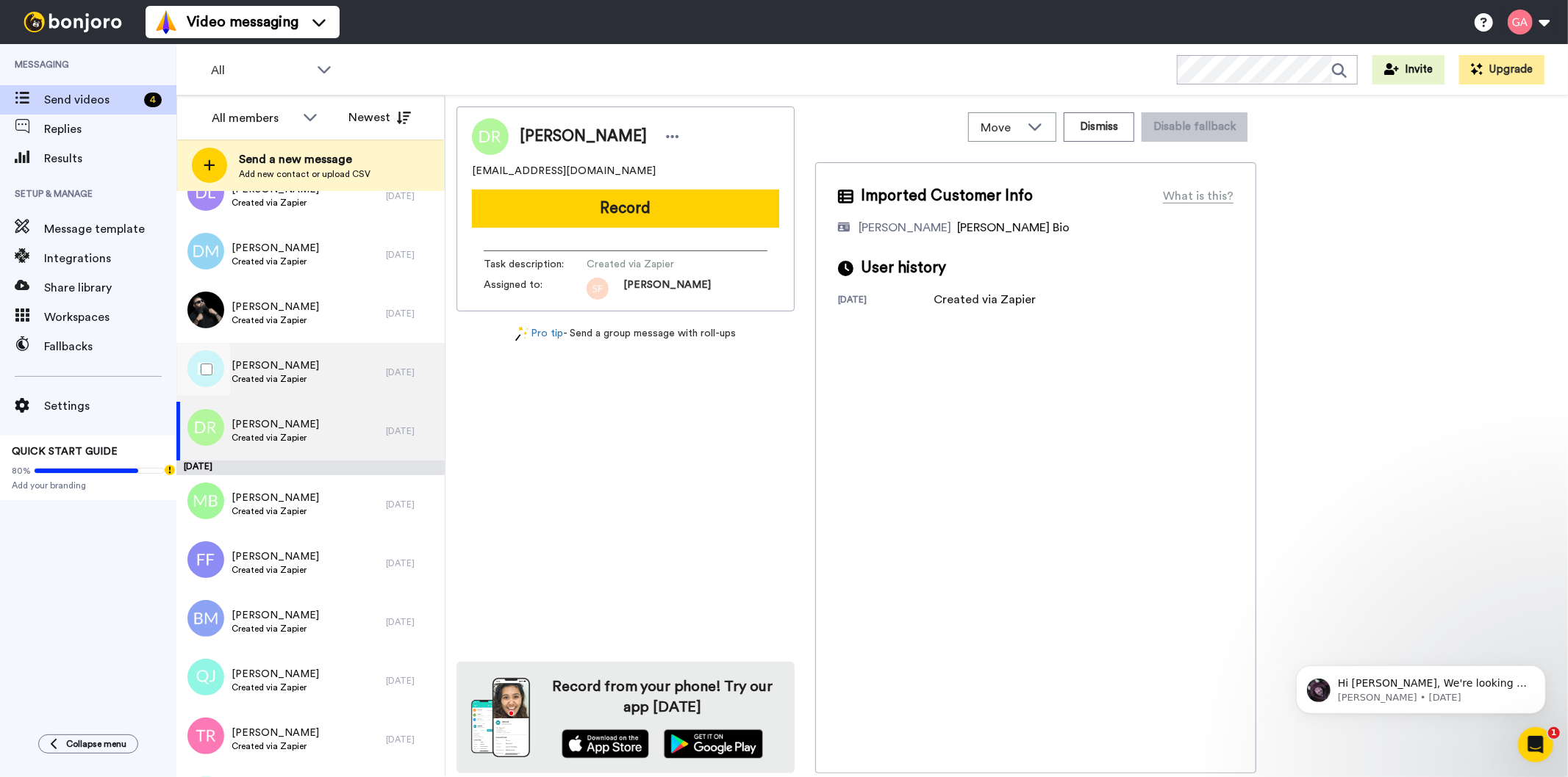
click at [311, 375] on div "[PERSON_NAME] Created via Zapier" at bounding box center [281, 372] width 209 height 59
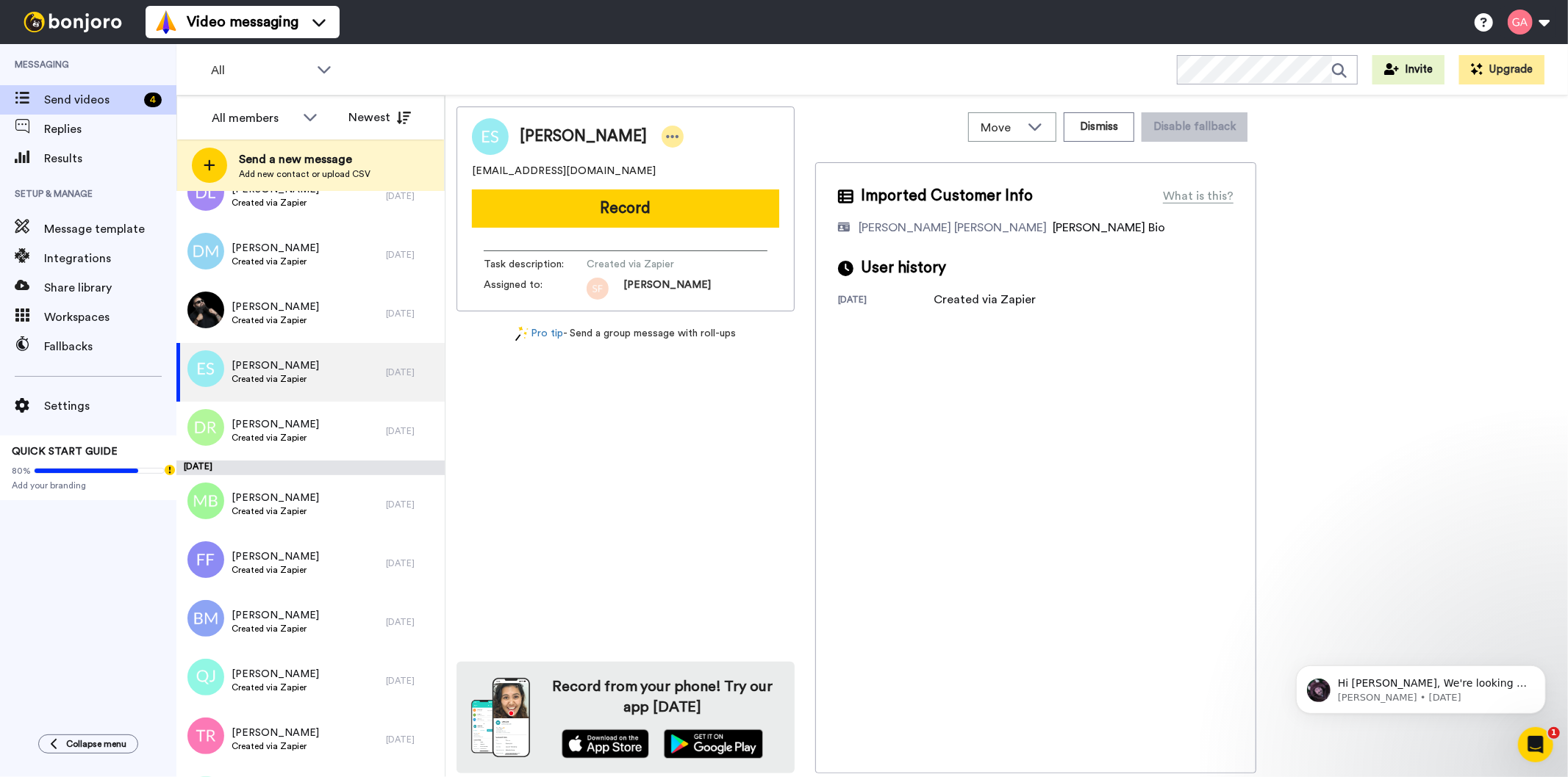
click at [666, 141] on icon at bounding box center [672, 136] width 13 height 15
click at [671, 178] on li "Assign" at bounding box center [692, 182] width 106 height 20
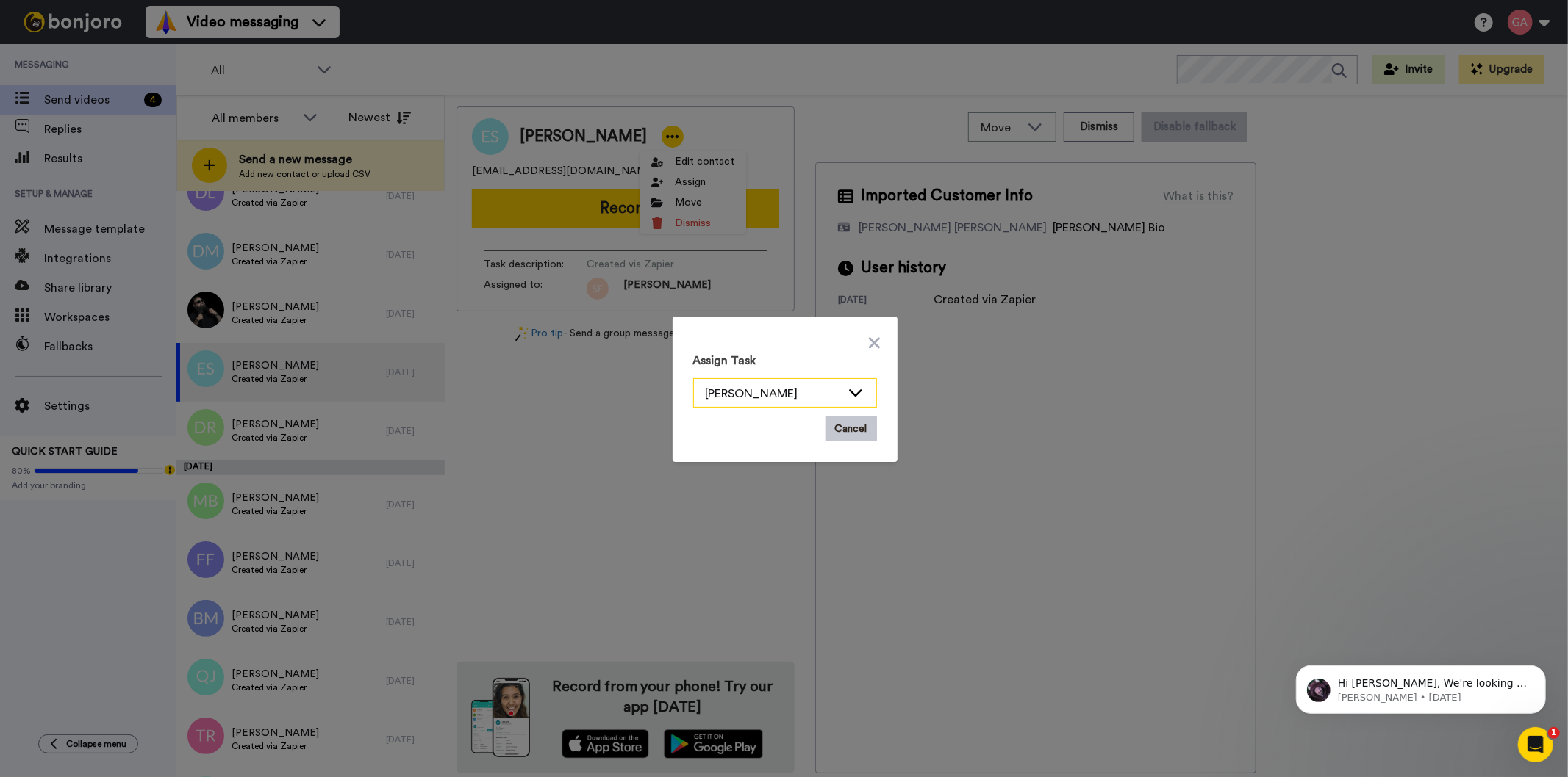
click at [833, 396] on div "[PERSON_NAME]" at bounding box center [773, 394] width 135 height 18
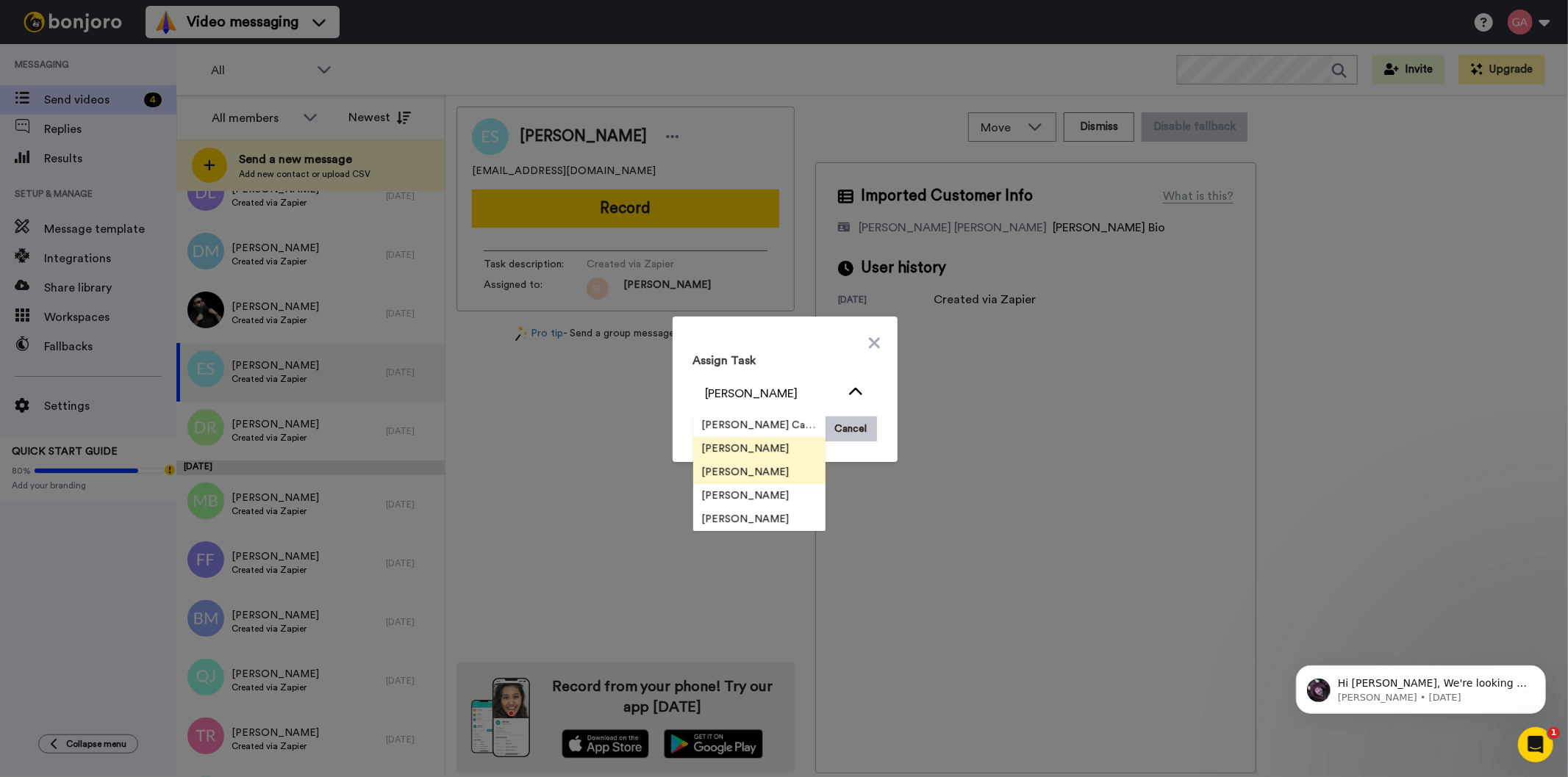
click at [744, 478] on span "[PERSON_NAME]" at bounding box center [746, 472] width 106 height 15
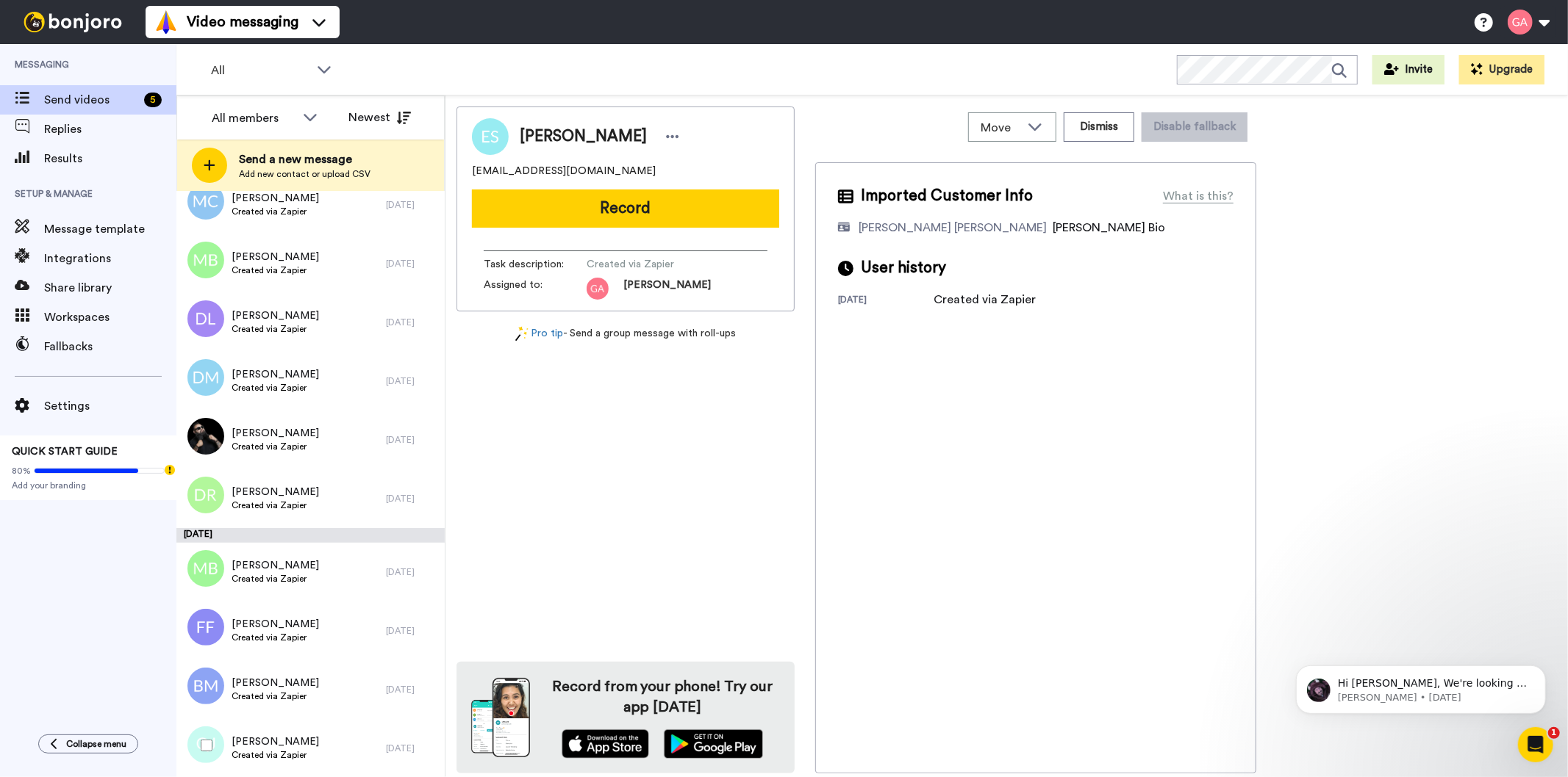
scroll to position [5306, 0]
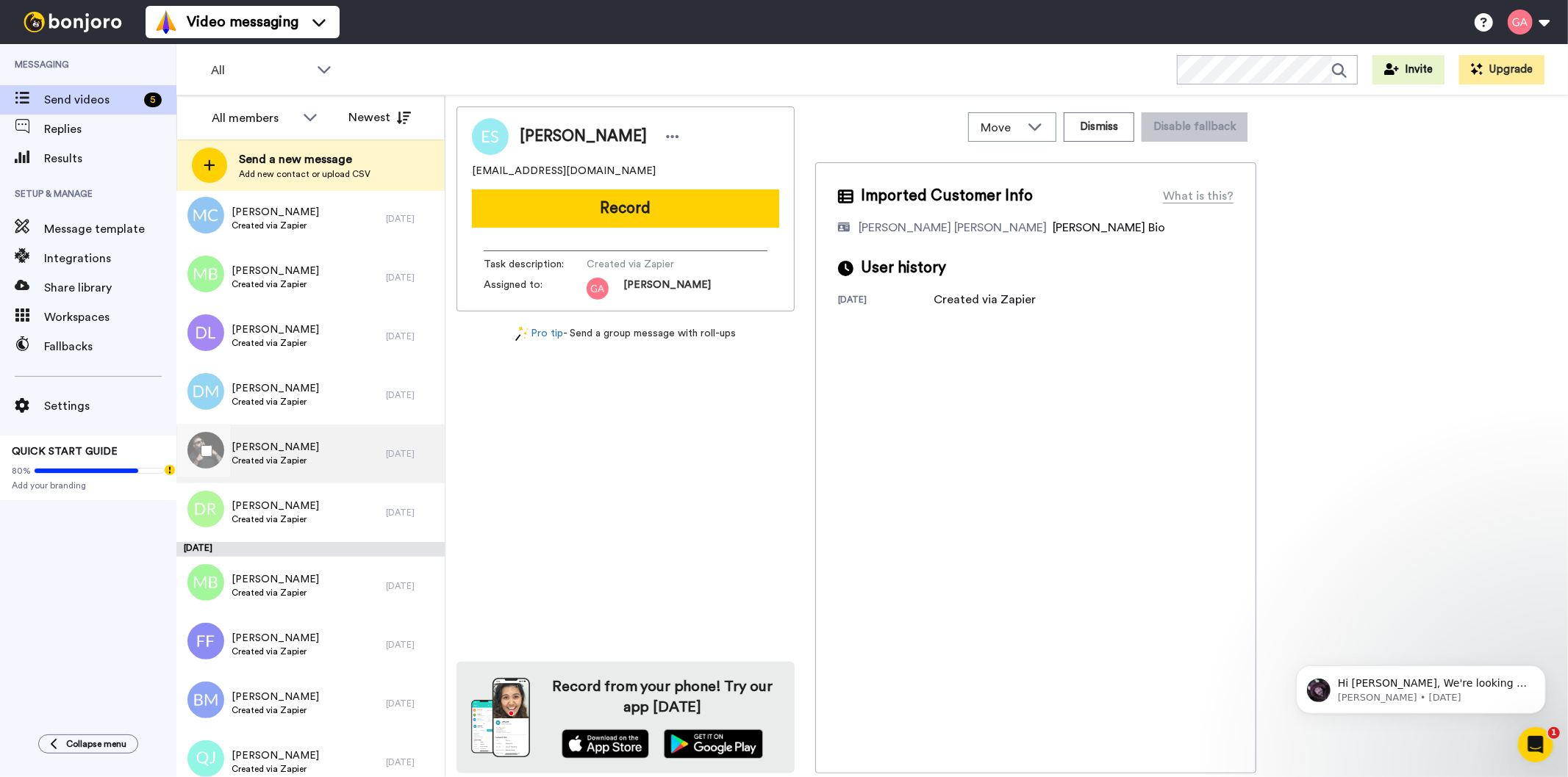
click at [320, 458] on div "[PERSON_NAME] Created via Zapier" at bounding box center [281, 454] width 209 height 59
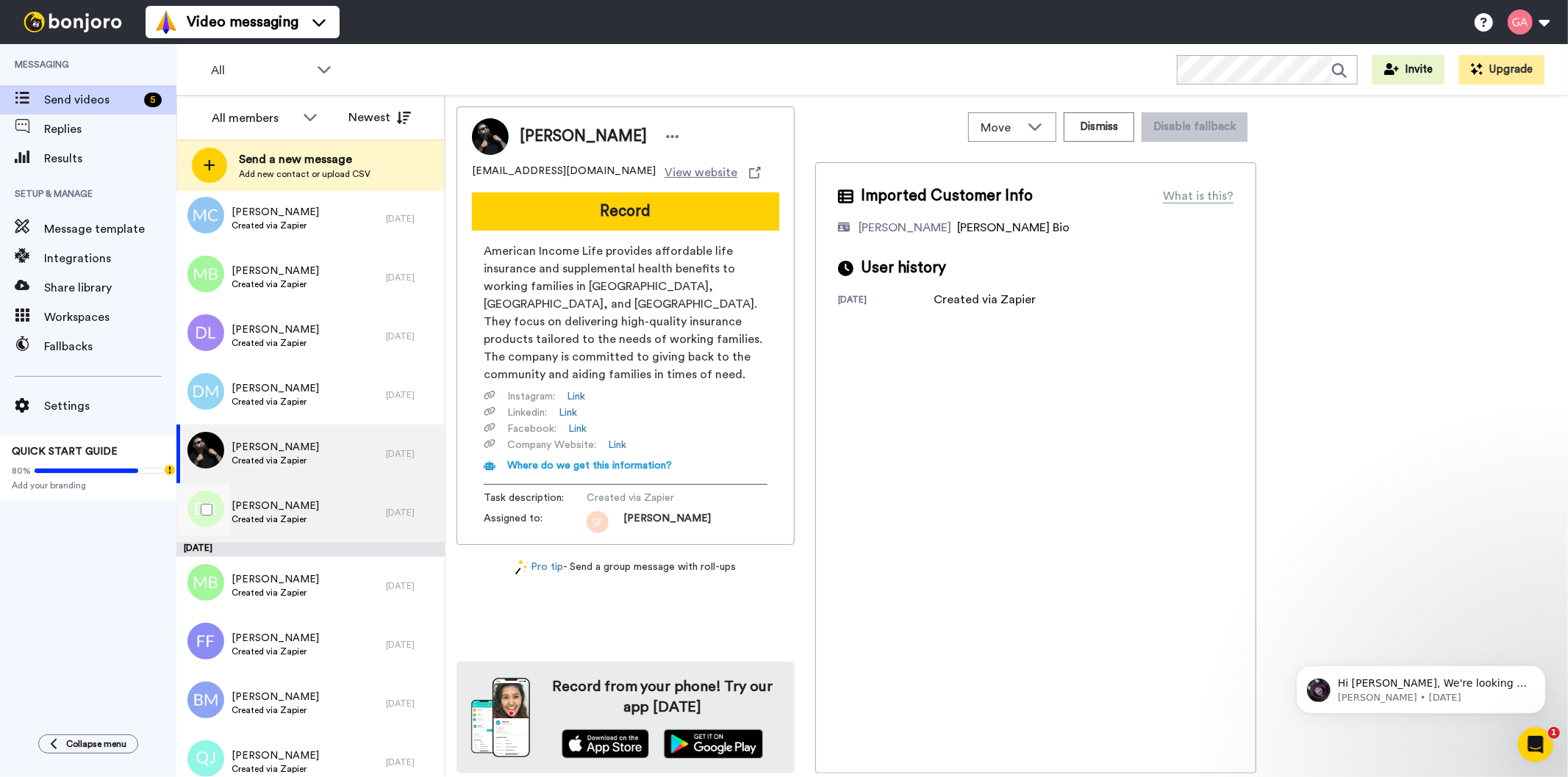
click at [299, 522] on span "Created via Zapier" at bounding box center [274, 519] width 87 height 11
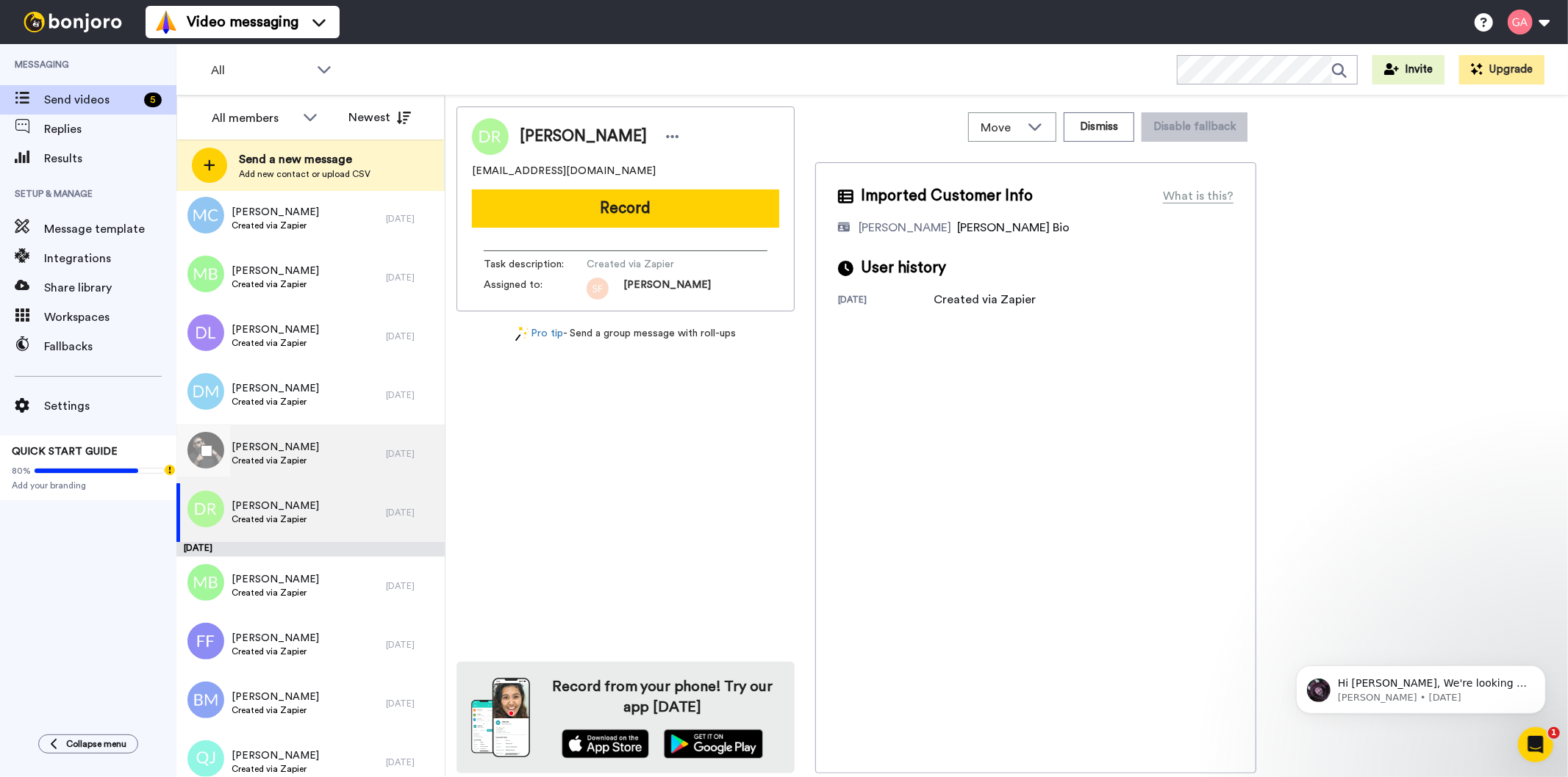
click at [322, 458] on div "[PERSON_NAME] Created via Zapier" at bounding box center [281, 454] width 209 height 59
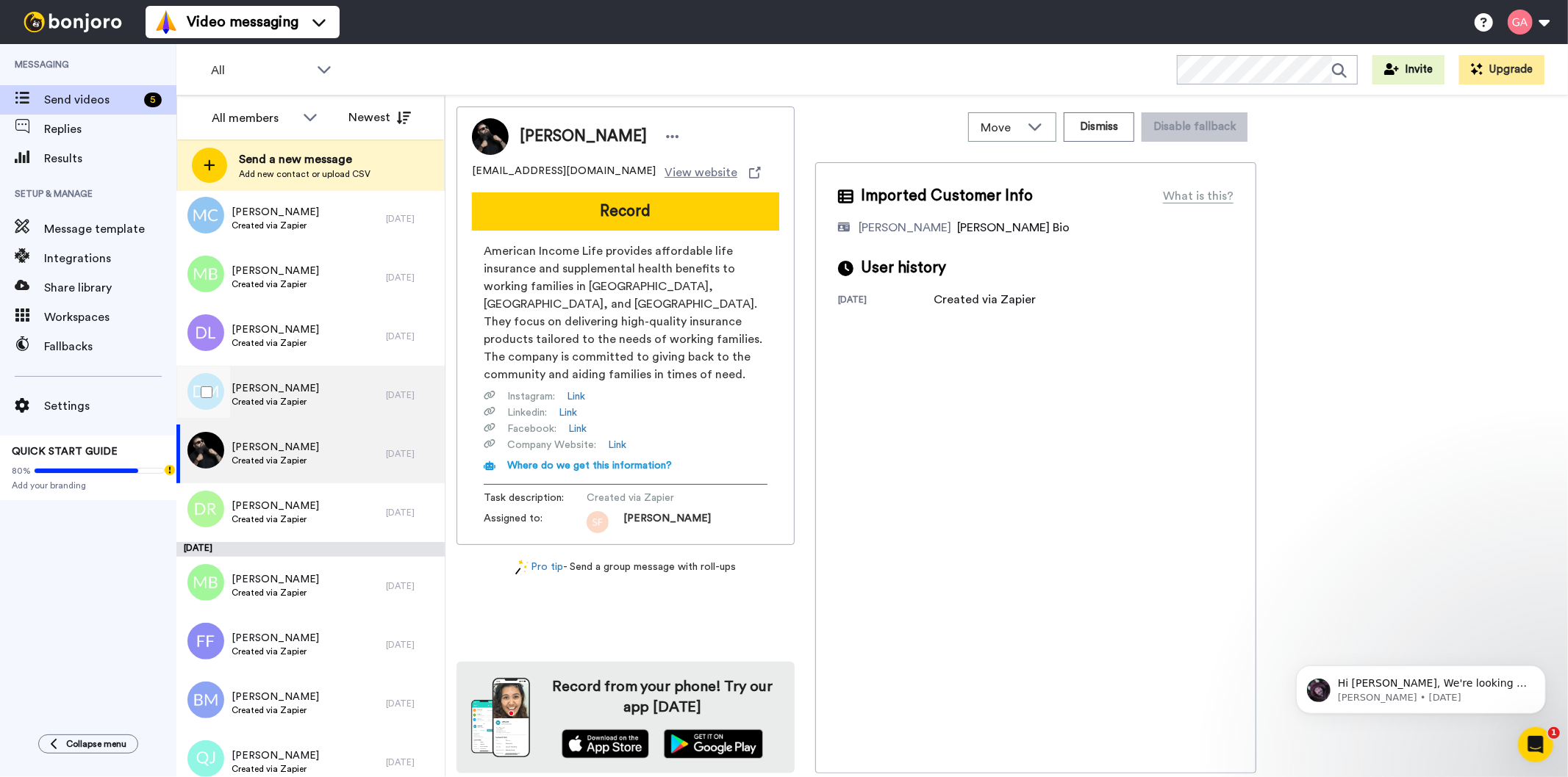
click at [314, 382] on div "[PERSON_NAME] Created via Zapier" at bounding box center [281, 395] width 209 height 59
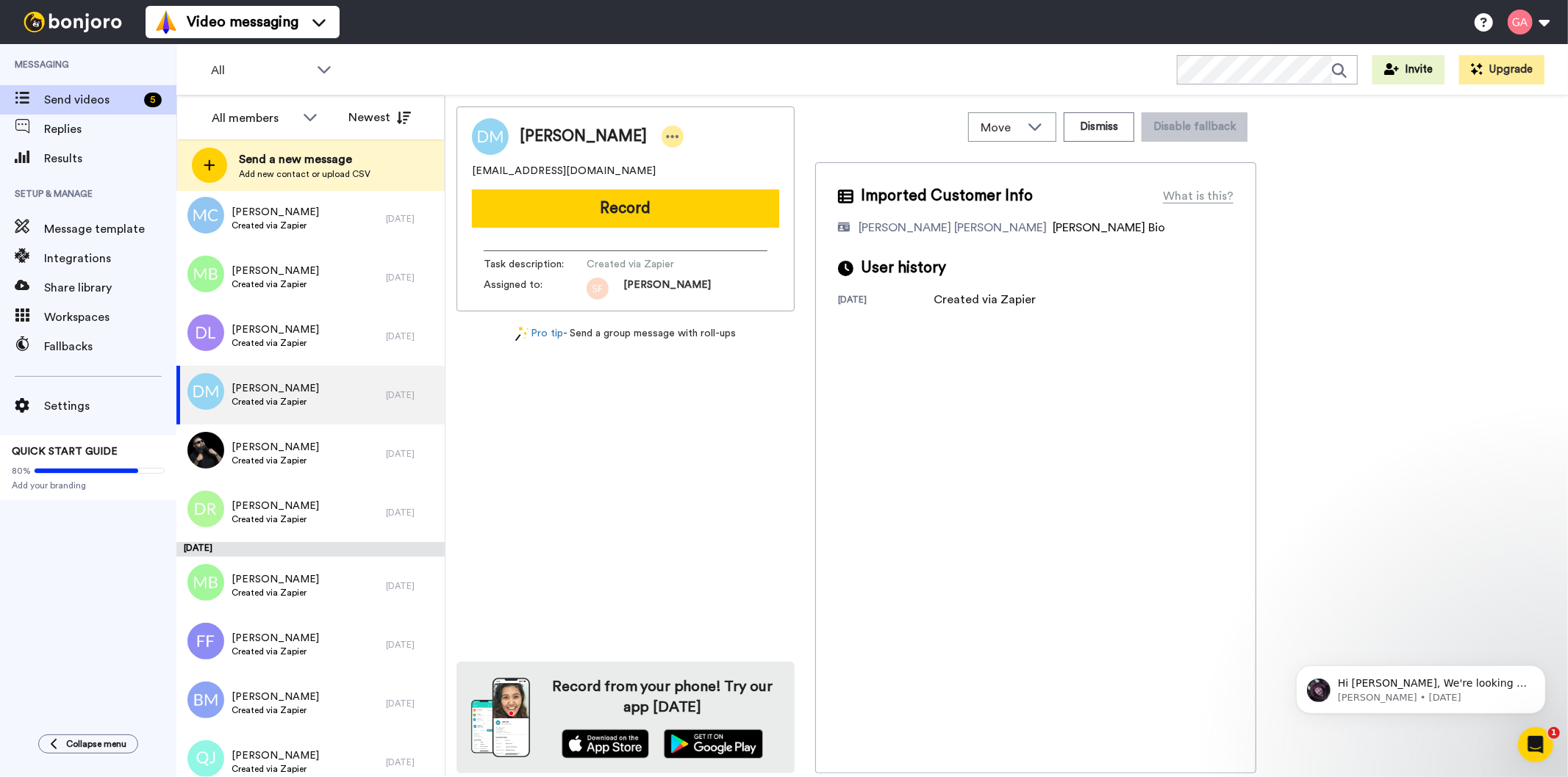
click at [667, 137] on icon at bounding box center [673, 136] width 12 height 3
click at [688, 188] on li "Assign" at bounding box center [693, 182] width 106 height 20
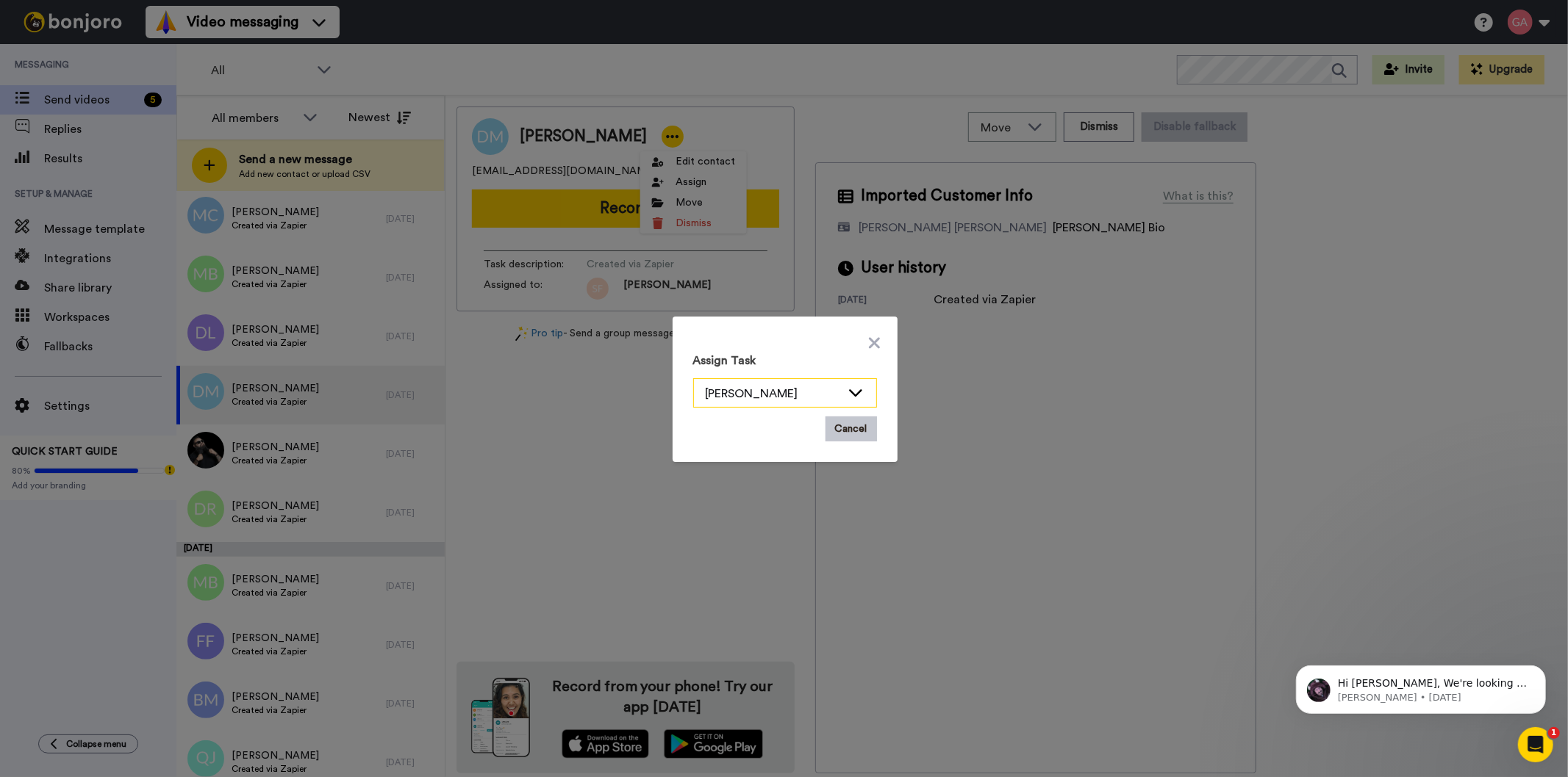
click at [853, 386] on icon at bounding box center [856, 392] width 18 height 15
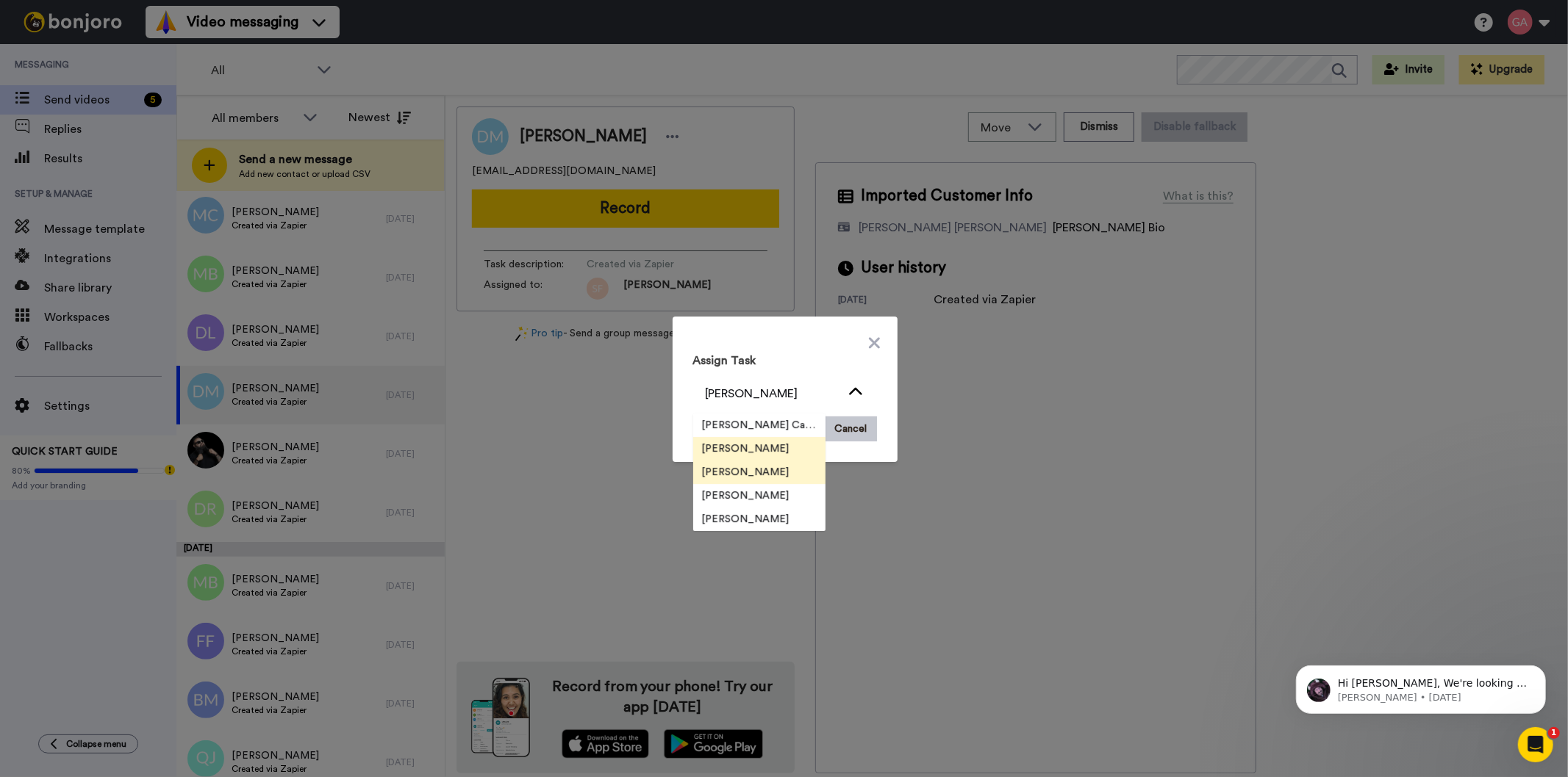
click at [766, 472] on span "[PERSON_NAME]" at bounding box center [746, 472] width 106 height 15
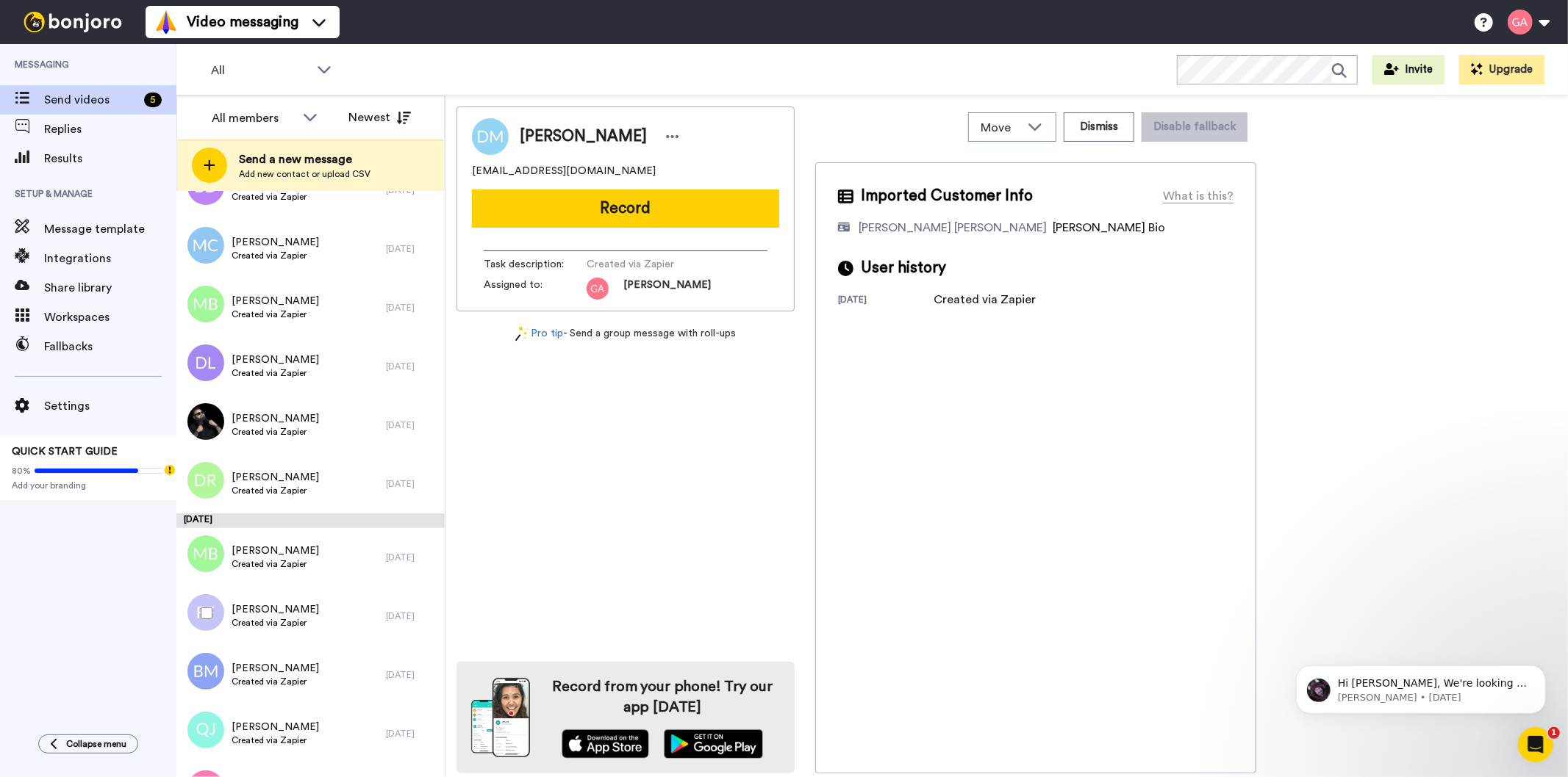
scroll to position [5306, 0]
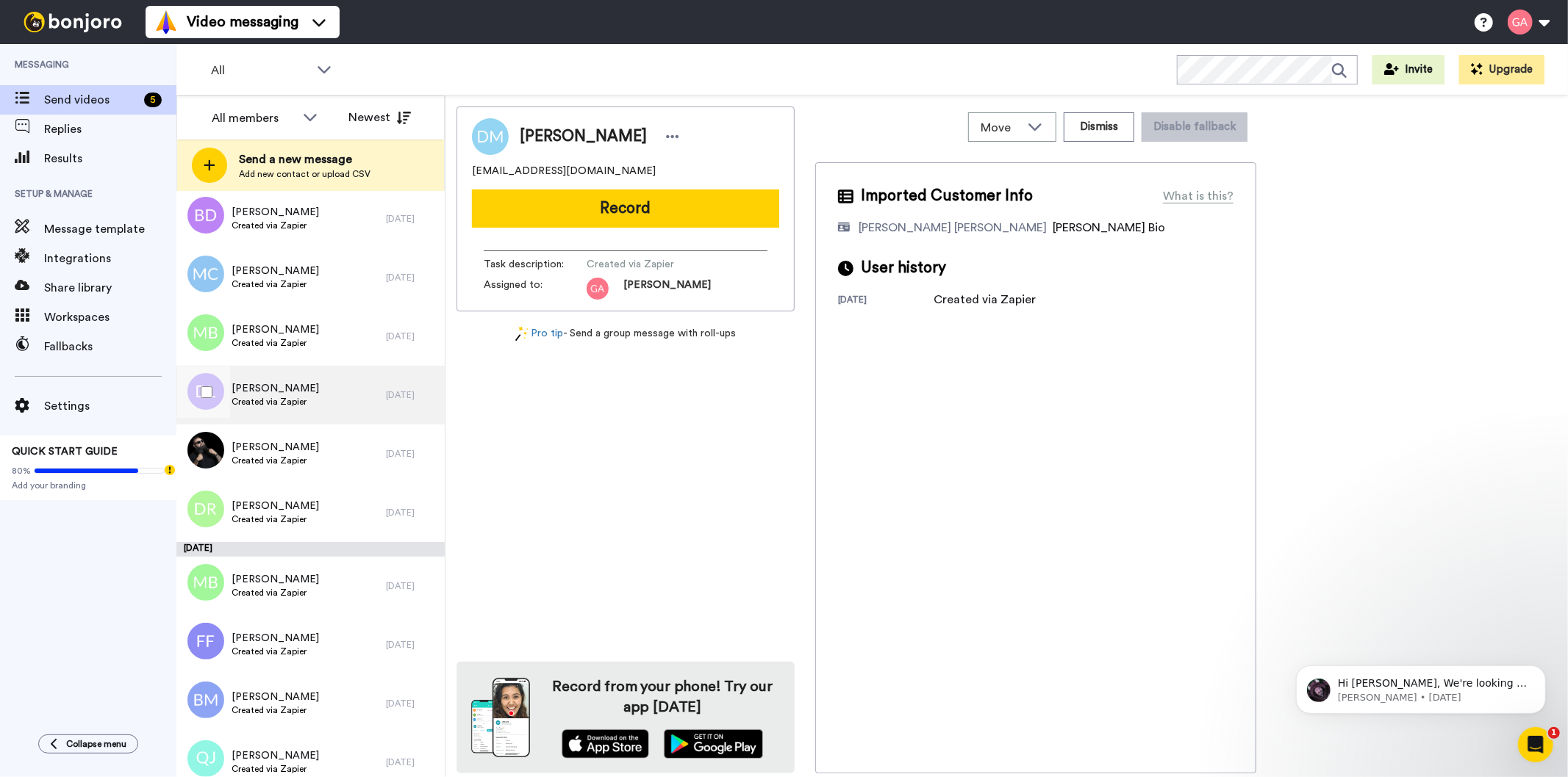
click at [326, 393] on div "[PERSON_NAME] Created via Zapier" at bounding box center [281, 395] width 209 height 59
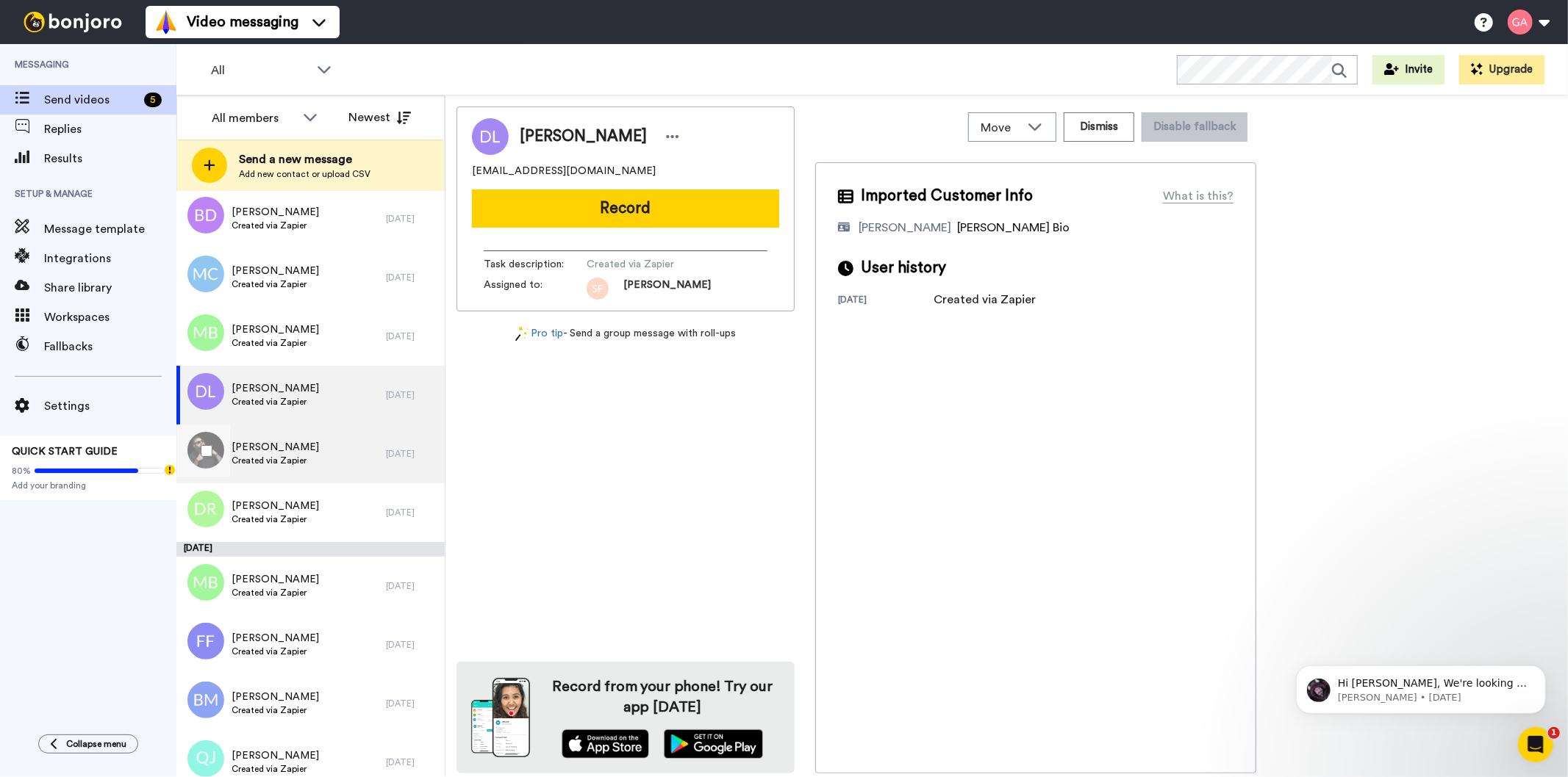
click at [306, 445] on div "[PERSON_NAME] Created via Zapier" at bounding box center [281, 454] width 209 height 59
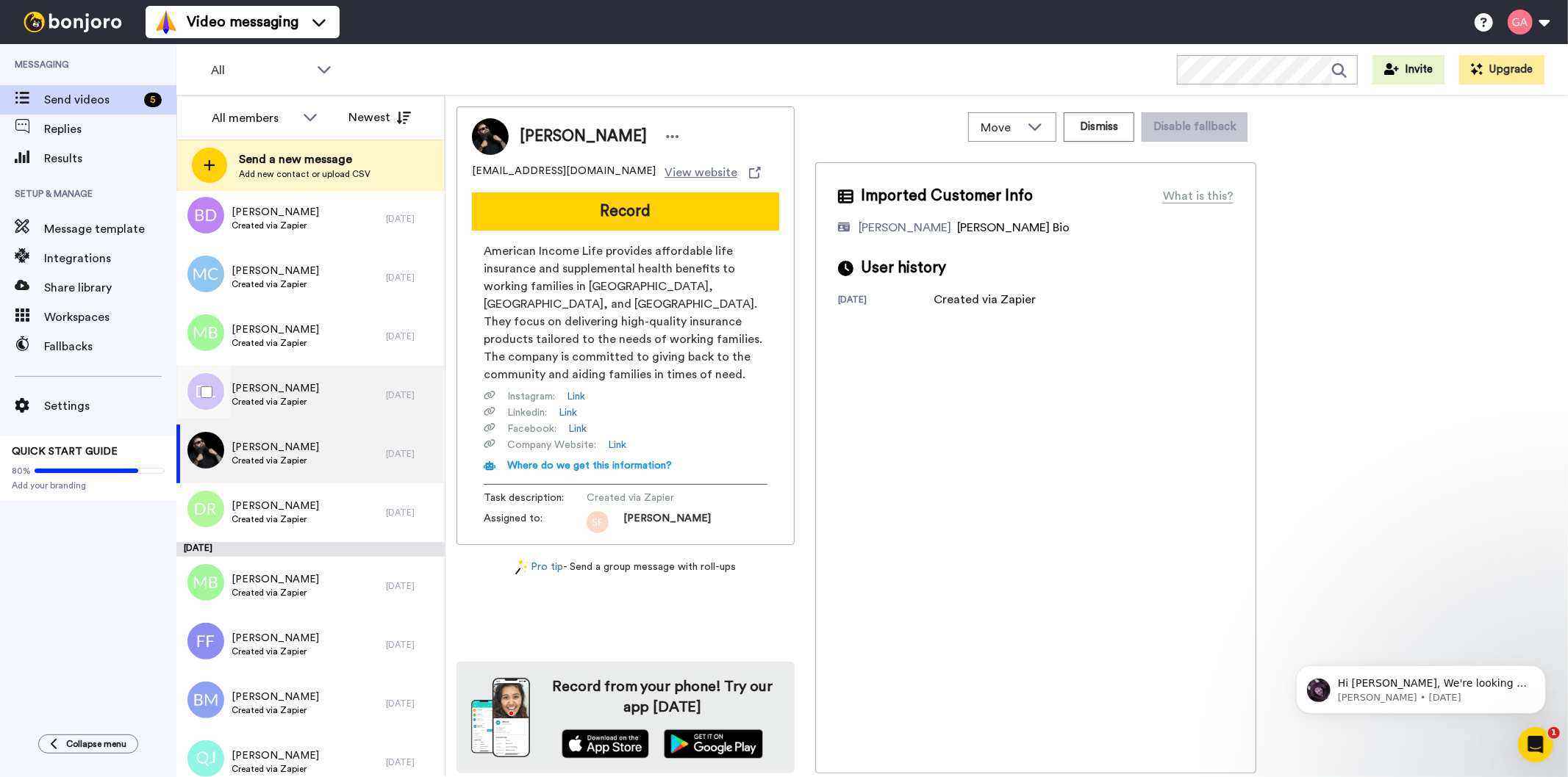
click at [318, 402] on div "[PERSON_NAME] Created via Zapier" at bounding box center [281, 395] width 209 height 59
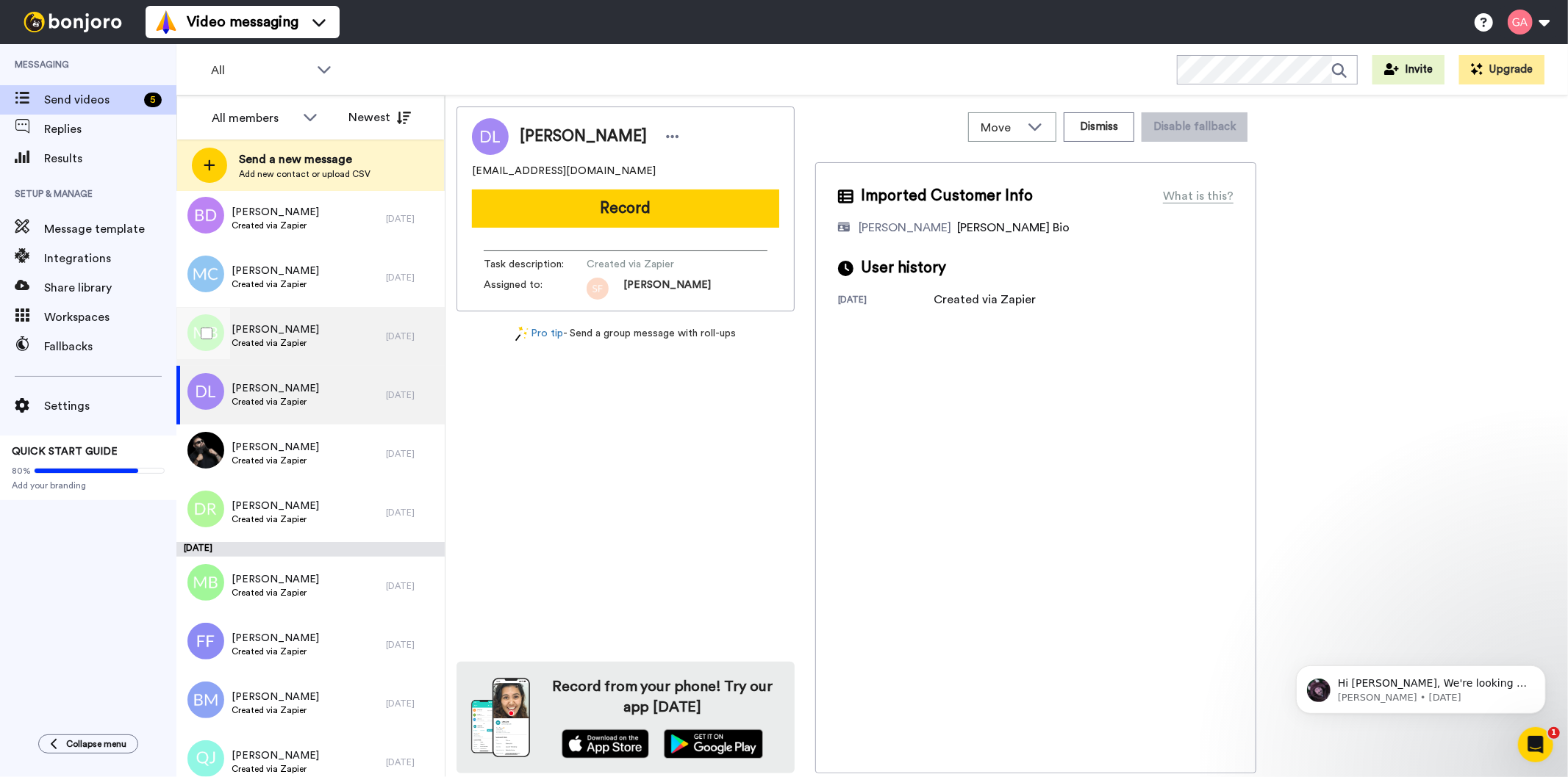
click at [325, 341] on div "[PERSON_NAME] Created via Zapier" at bounding box center [281, 336] width 209 height 59
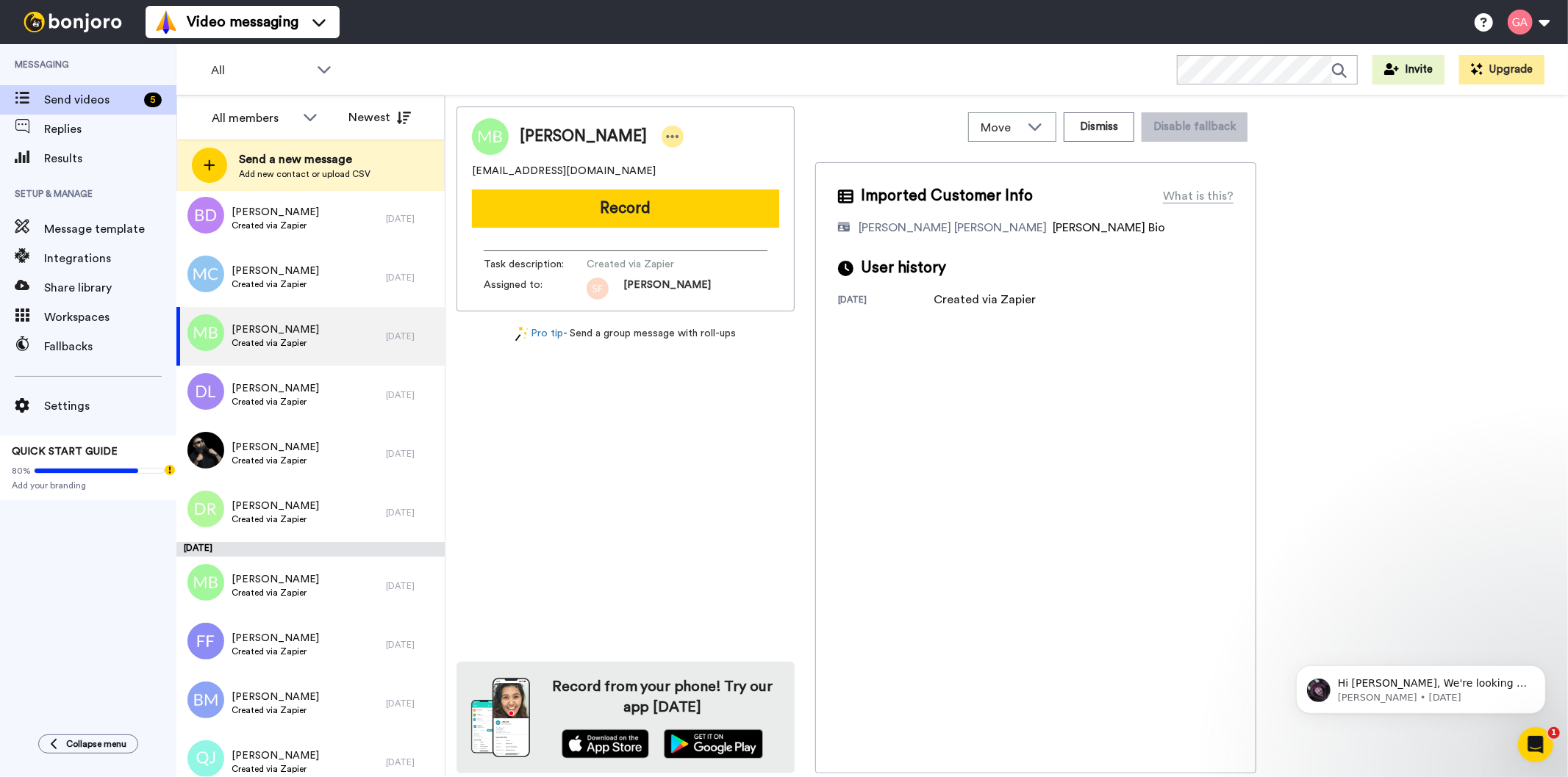
click at [667, 137] on icon at bounding box center [673, 136] width 12 height 3
click at [710, 181] on li "Assign" at bounding box center [703, 182] width 106 height 20
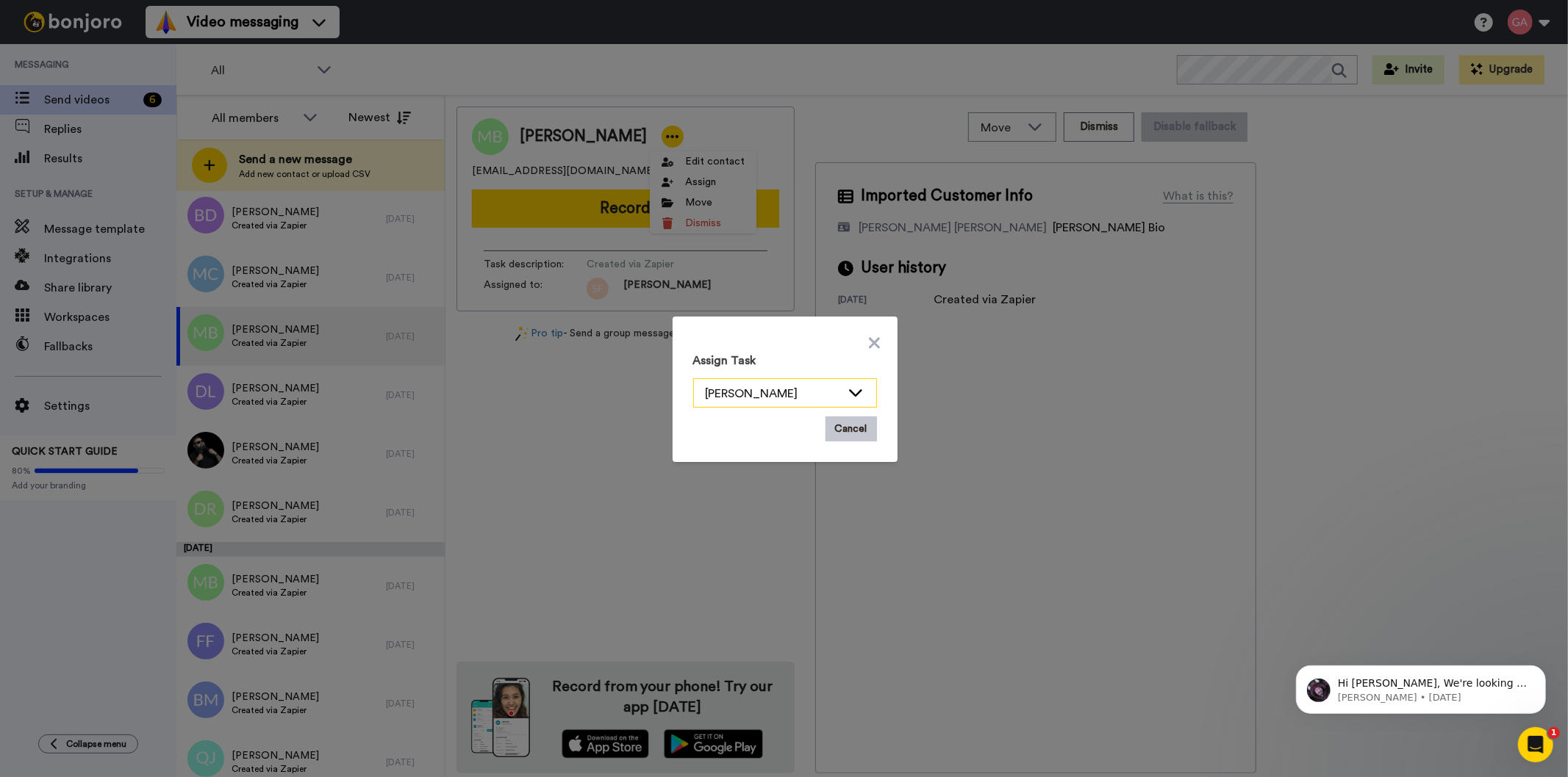
click at [849, 390] on icon at bounding box center [856, 392] width 18 height 15
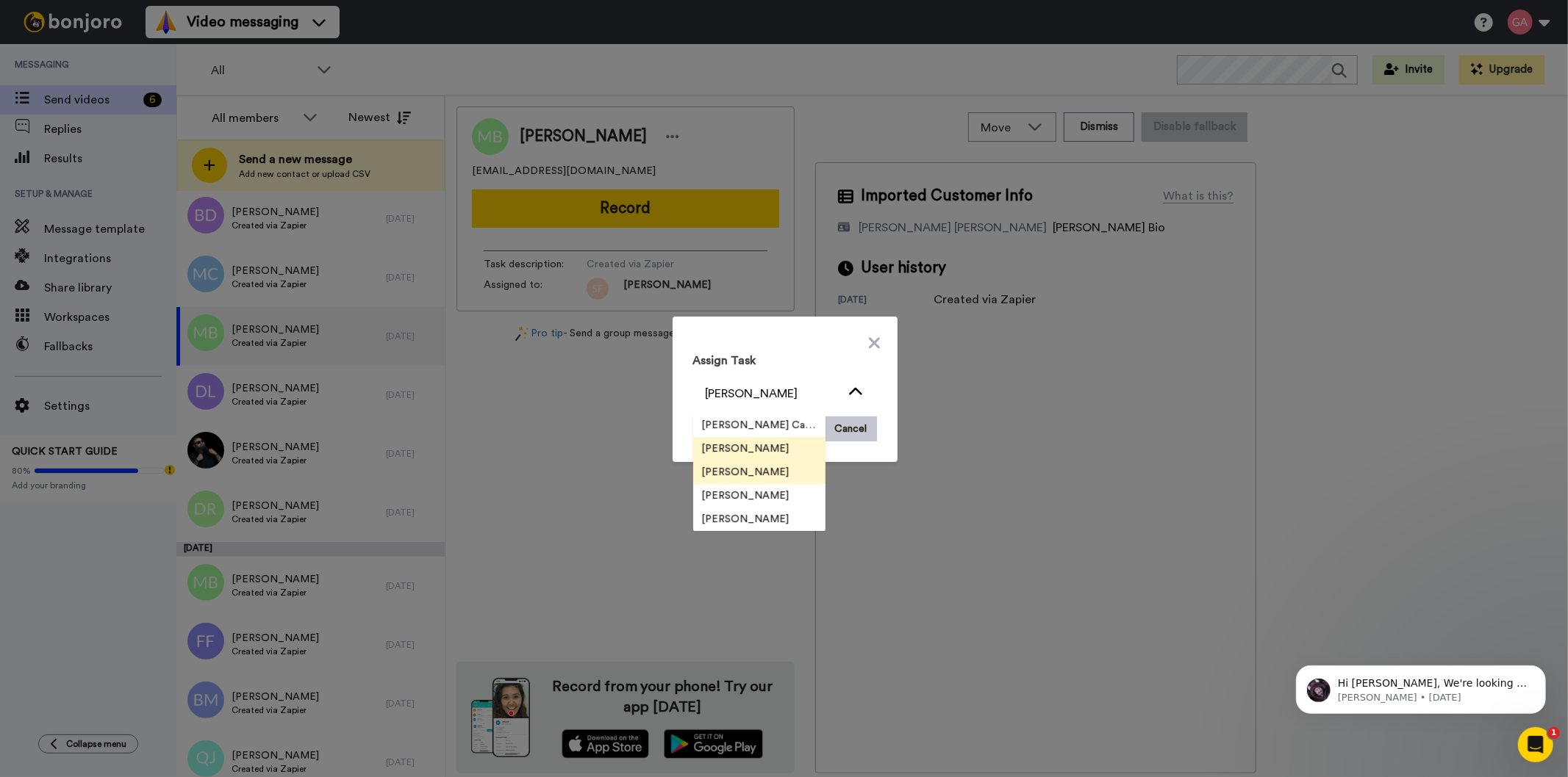
click at [789, 475] on li "[PERSON_NAME]" at bounding box center [759, 472] width 132 height 24
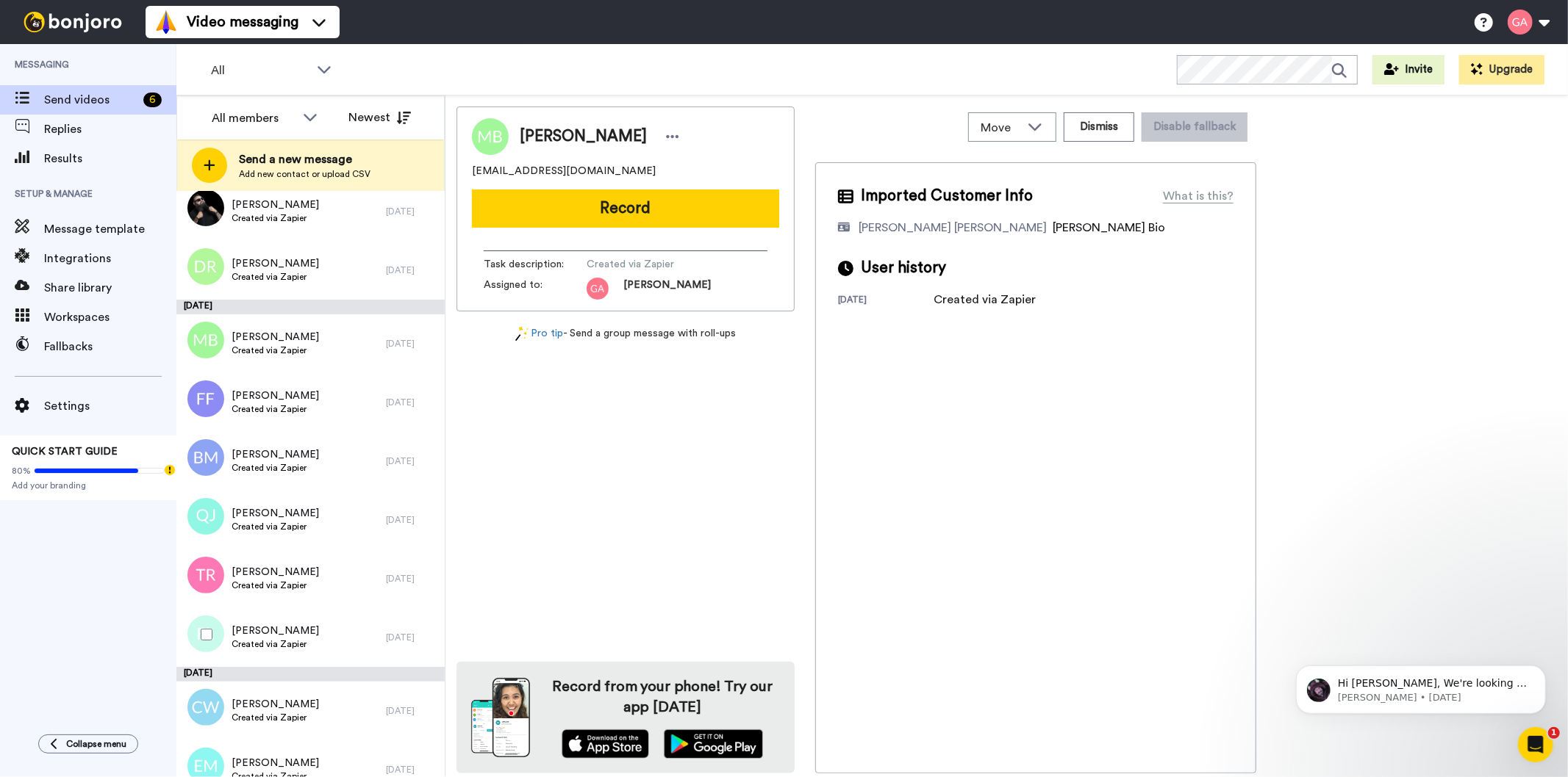
scroll to position [5469, 0]
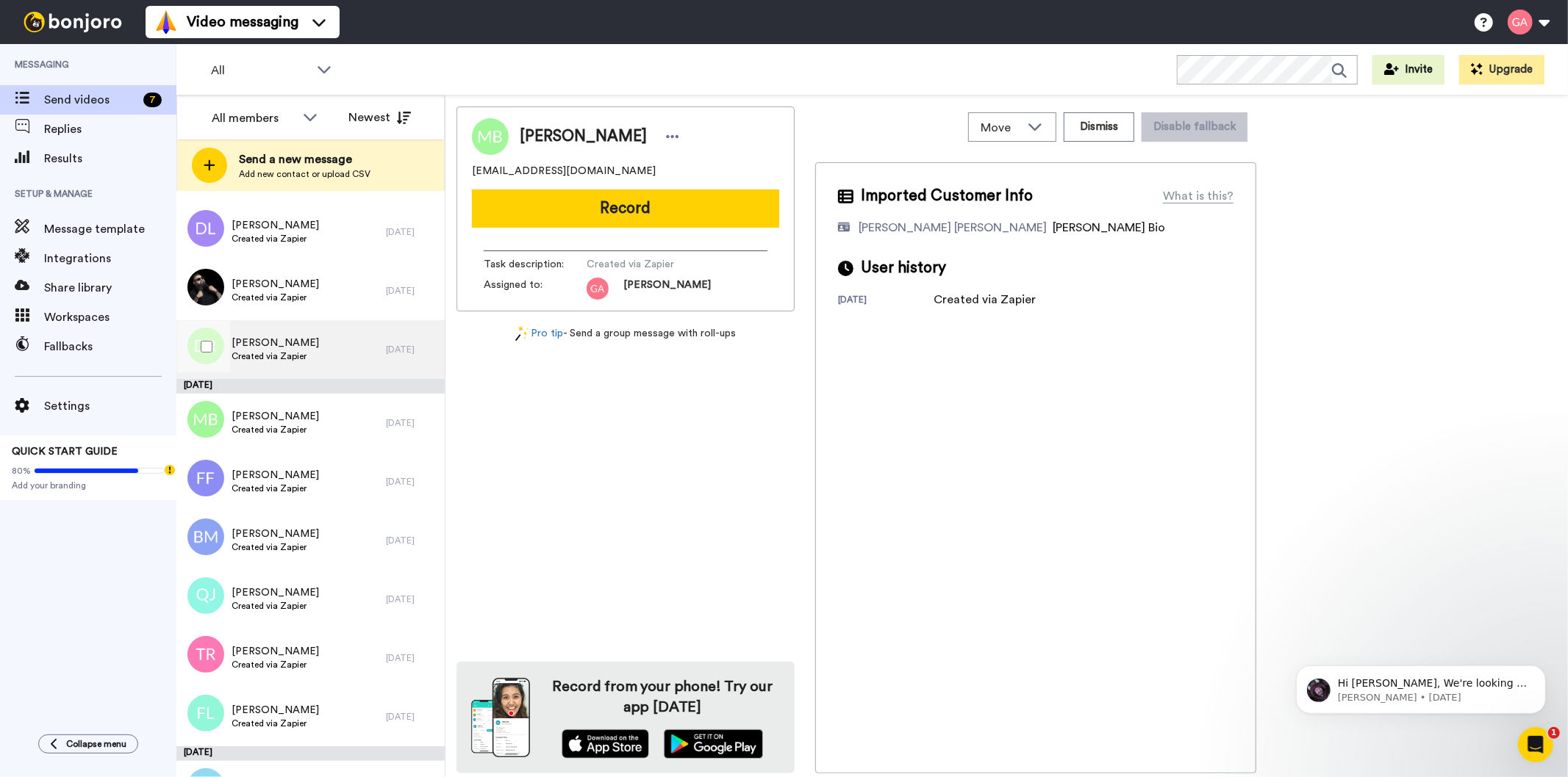
click at [313, 336] on div "[PERSON_NAME] Created via Zapier" at bounding box center [281, 349] width 209 height 59
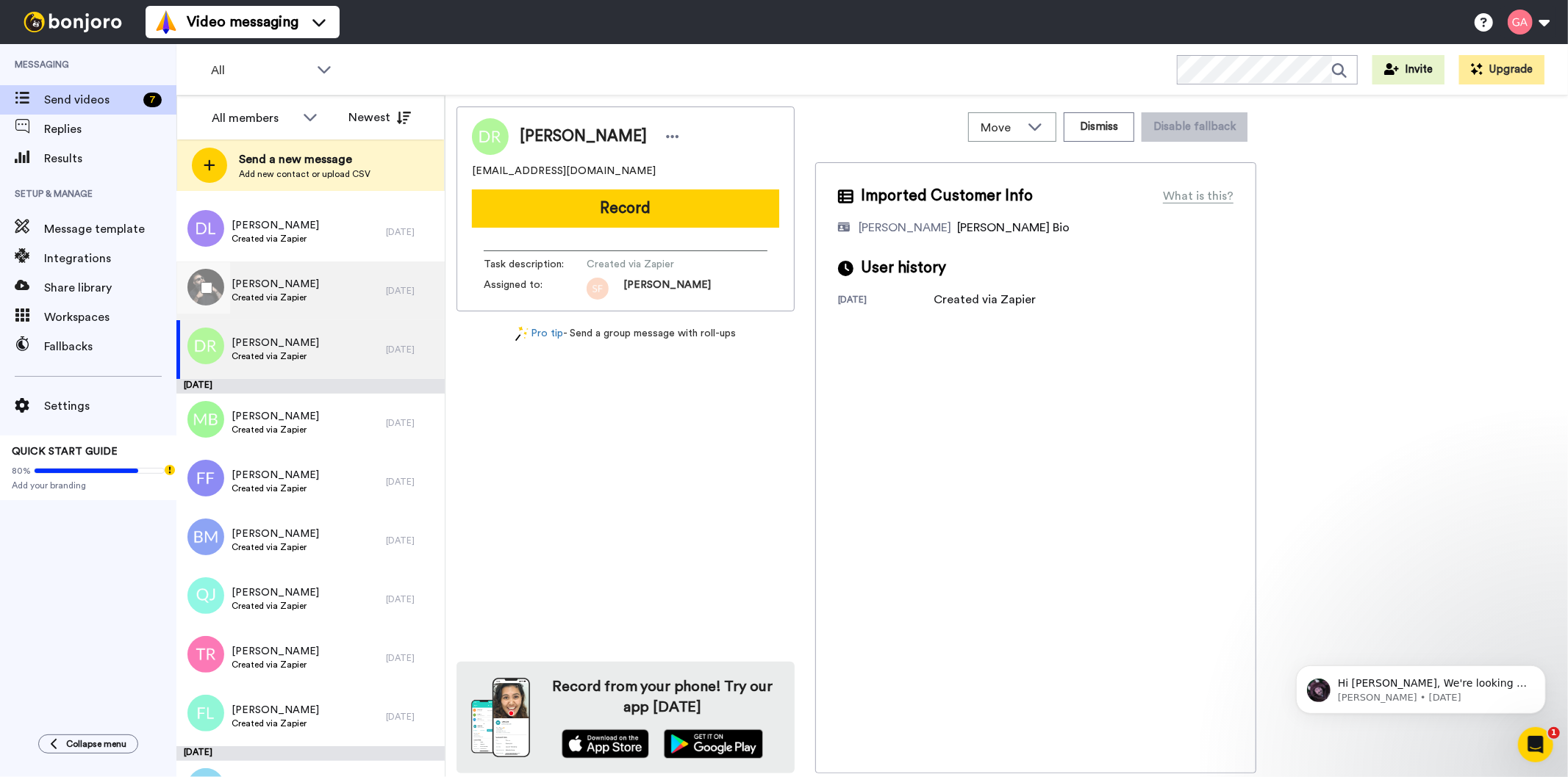
click at [320, 289] on div "[PERSON_NAME] Created via Zapier" at bounding box center [281, 291] width 209 height 59
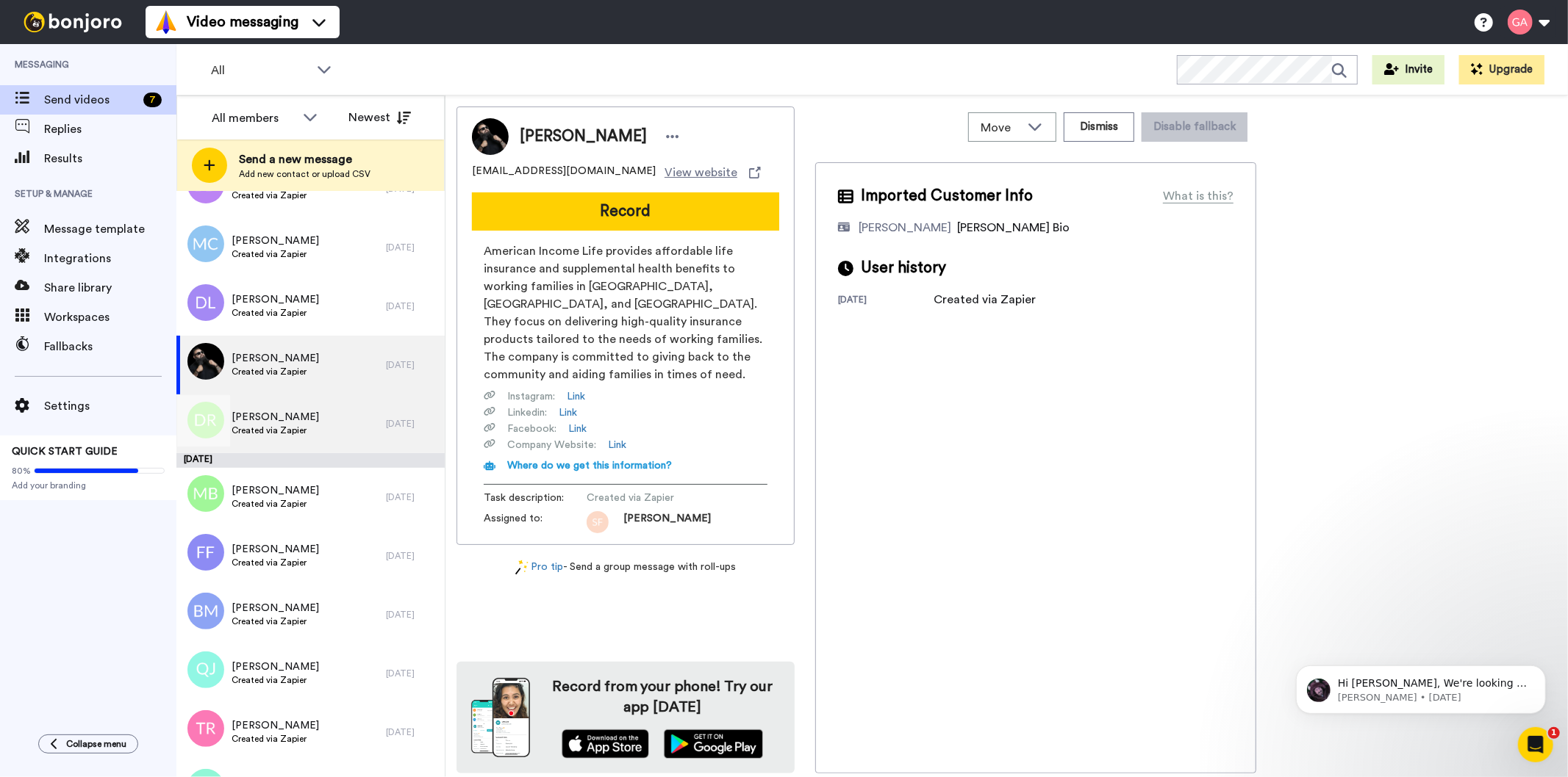
scroll to position [5306, 0]
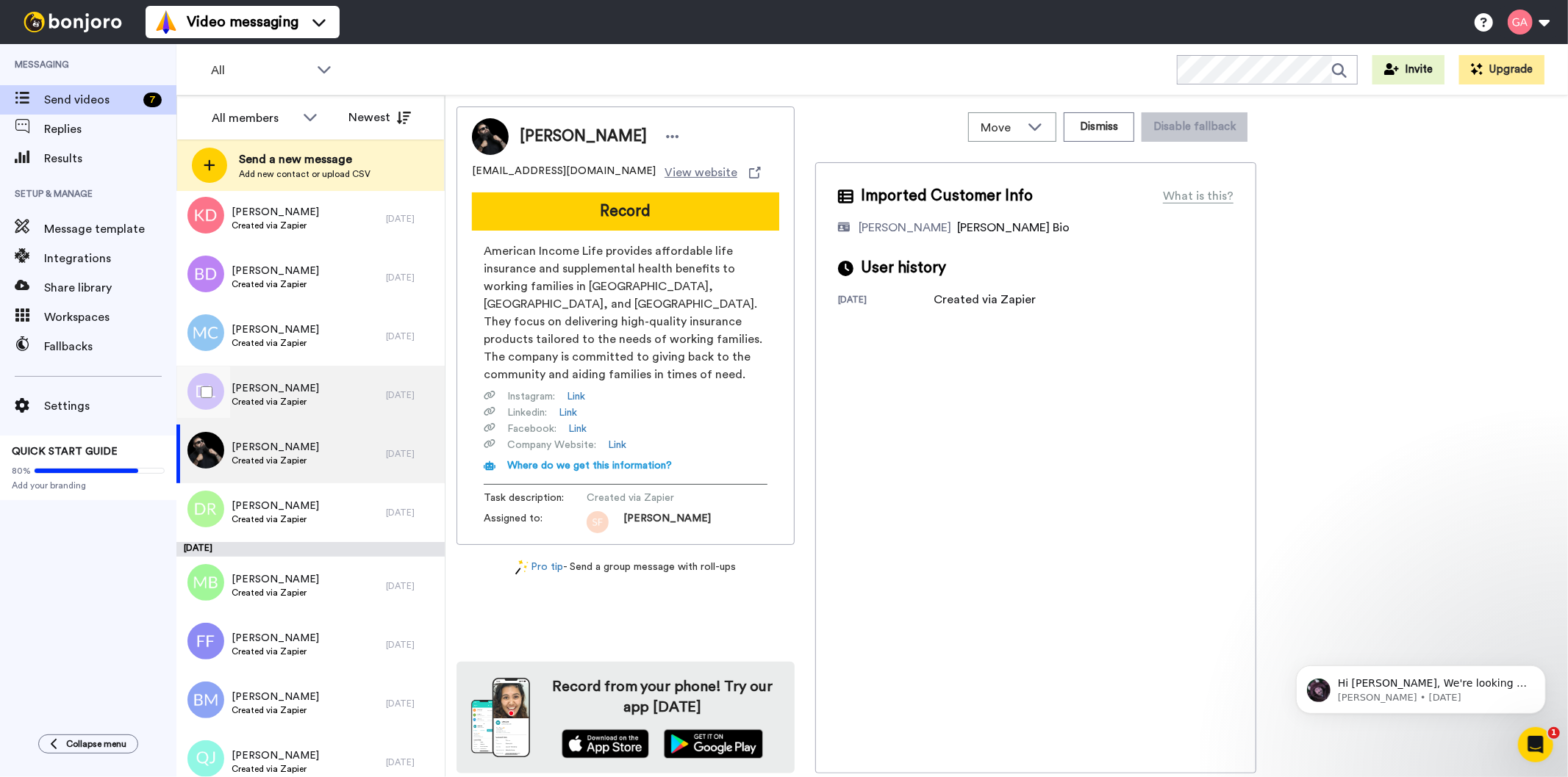
click at [317, 383] on div "[PERSON_NAME] Created via Zapier" at bounding box center [281, 395] width 209 height 59
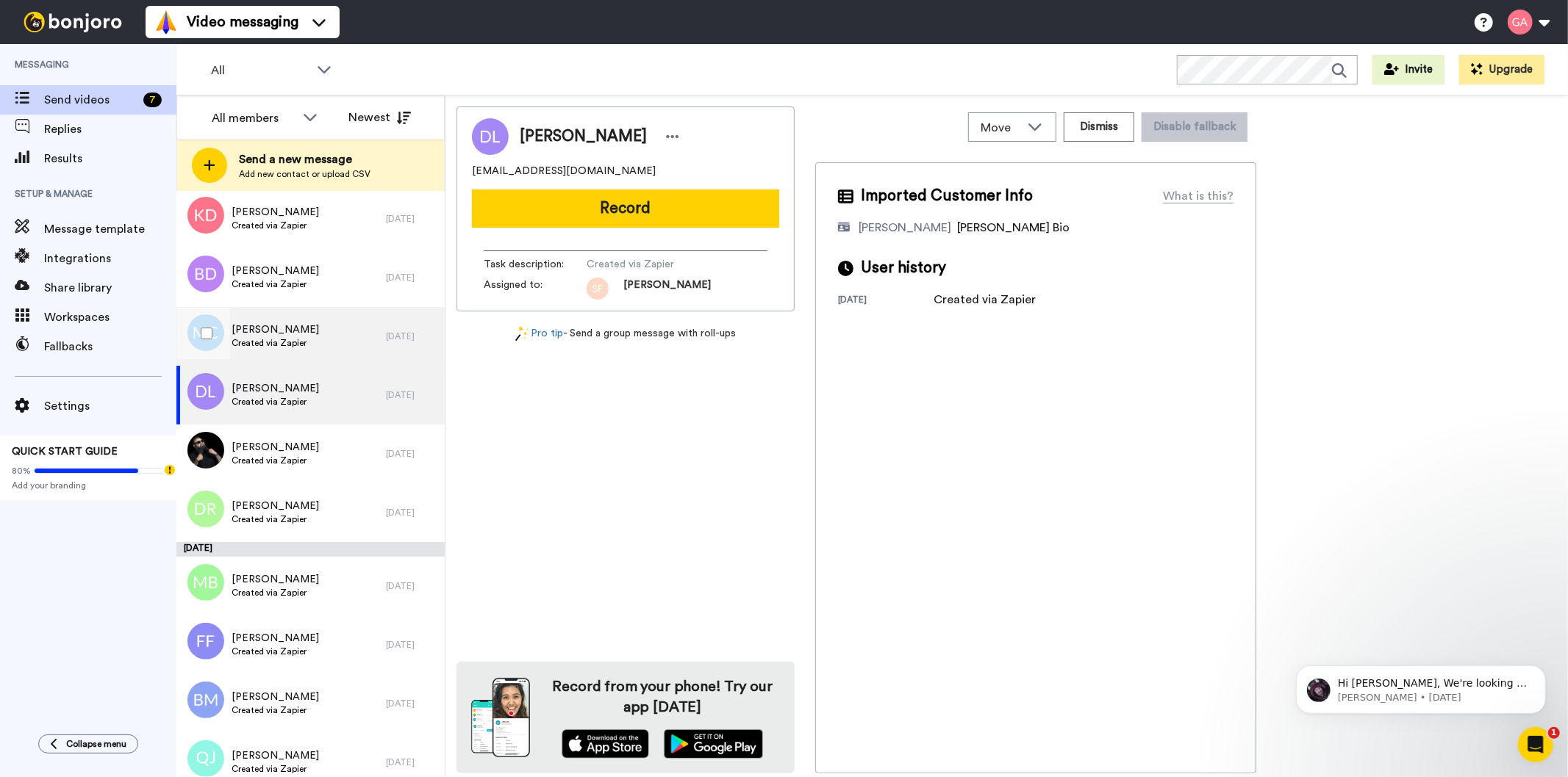
click at [317, 346] on div "[PERSON_NAME] Created via Zapier" at bounding box center [281, 336] width 209 height 59
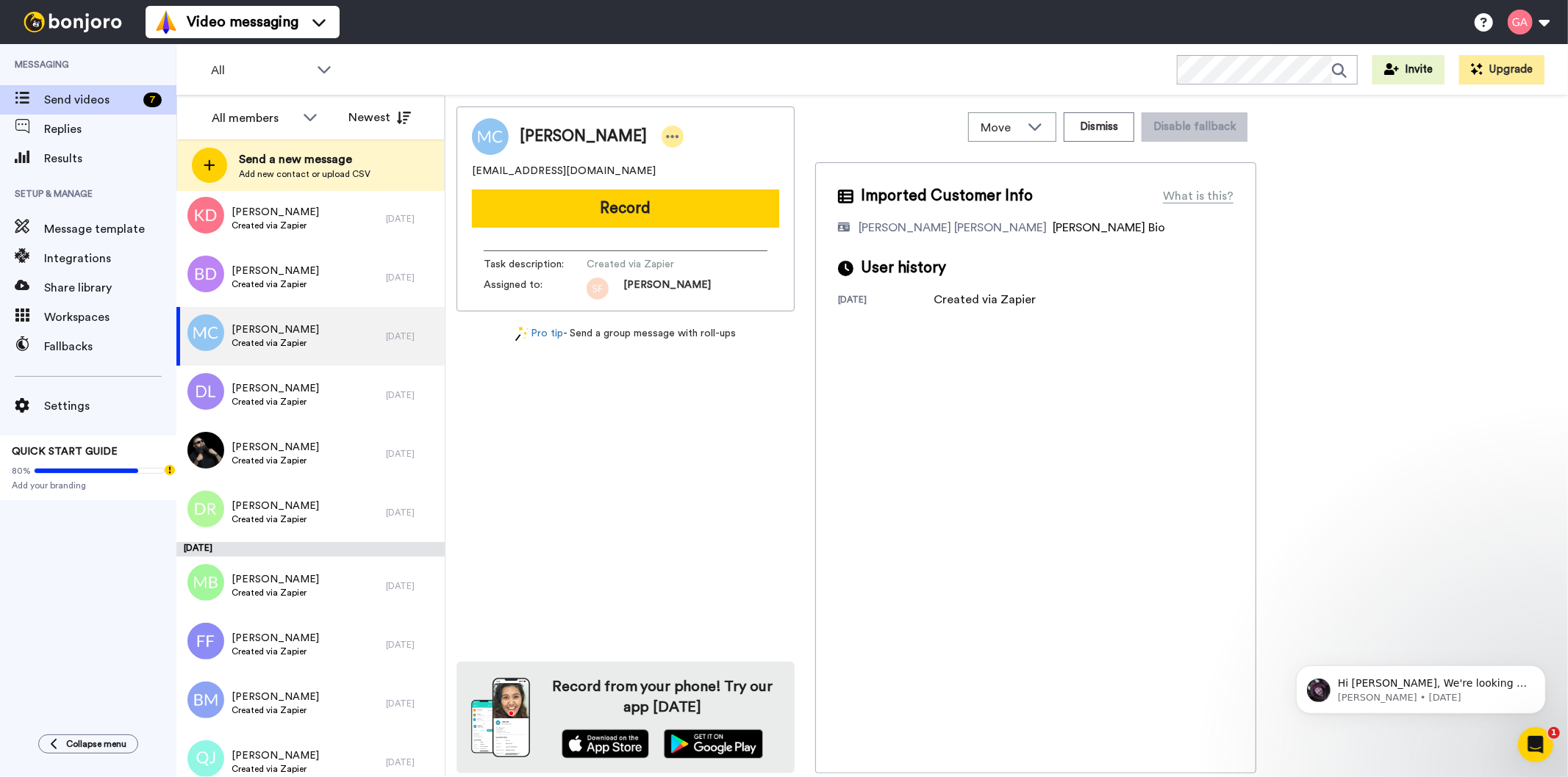
click at [666, 129] on icon at bounding box center [672, 136] width 13 height 15
click at [701, 184] on li "Assign" at bounding box center [682, 182] width 106 height 20
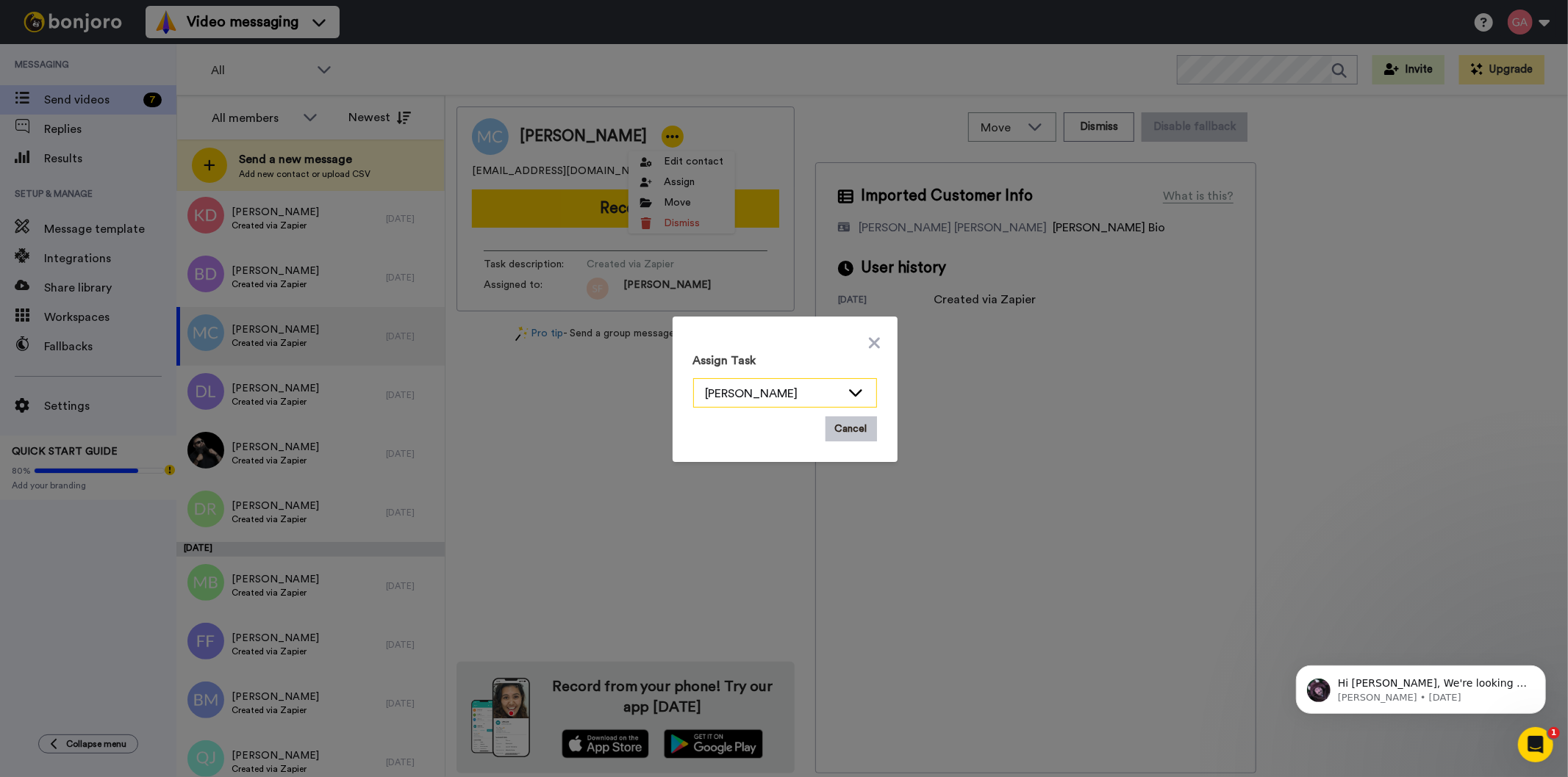
click at [853, 396] on icon at bounding box center [856, 392] width 18 height 15
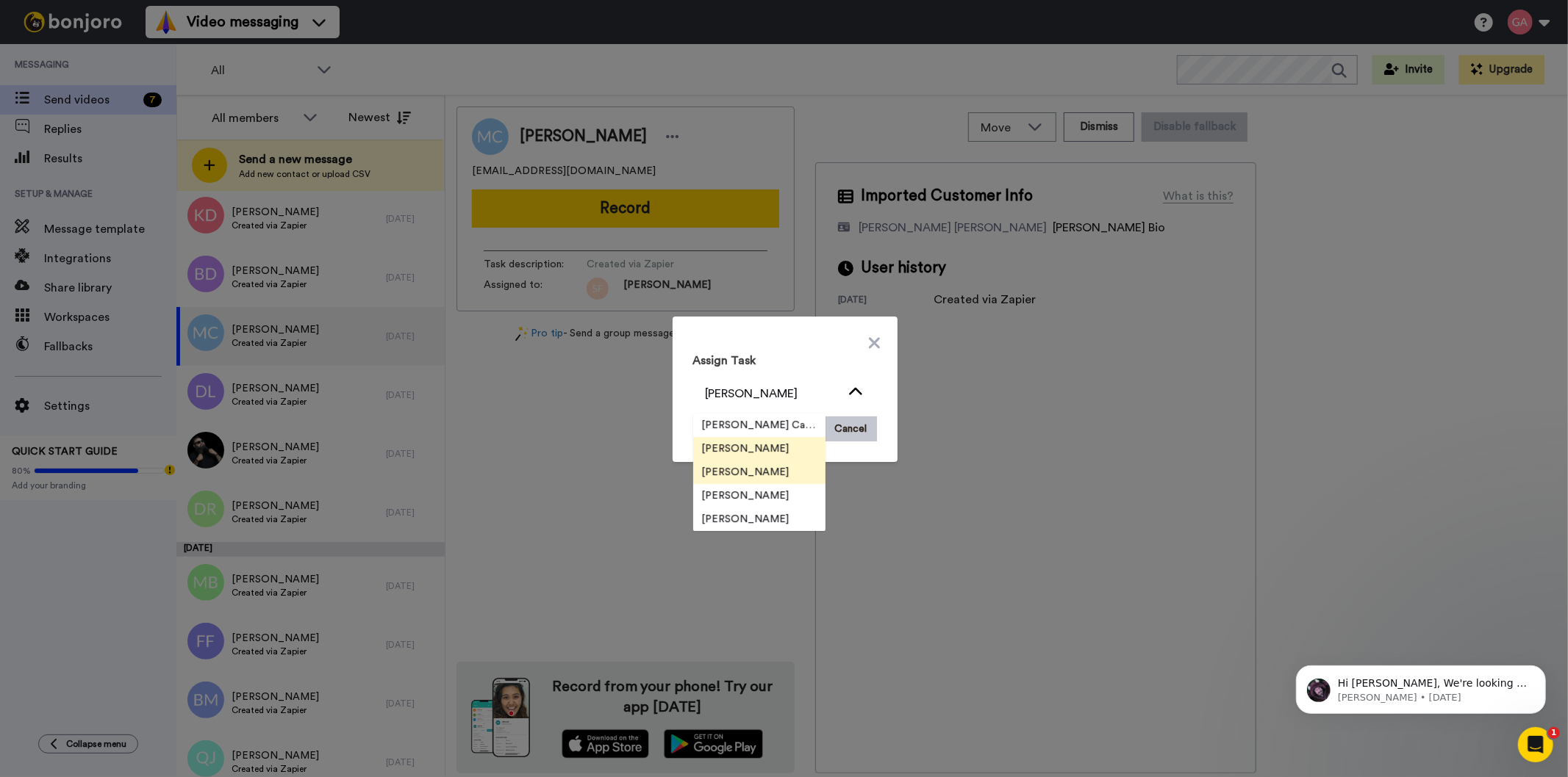
click at [769, 473] on li "[PERSON_NAME]" at bounding box center [759, 472] width 132 height 24
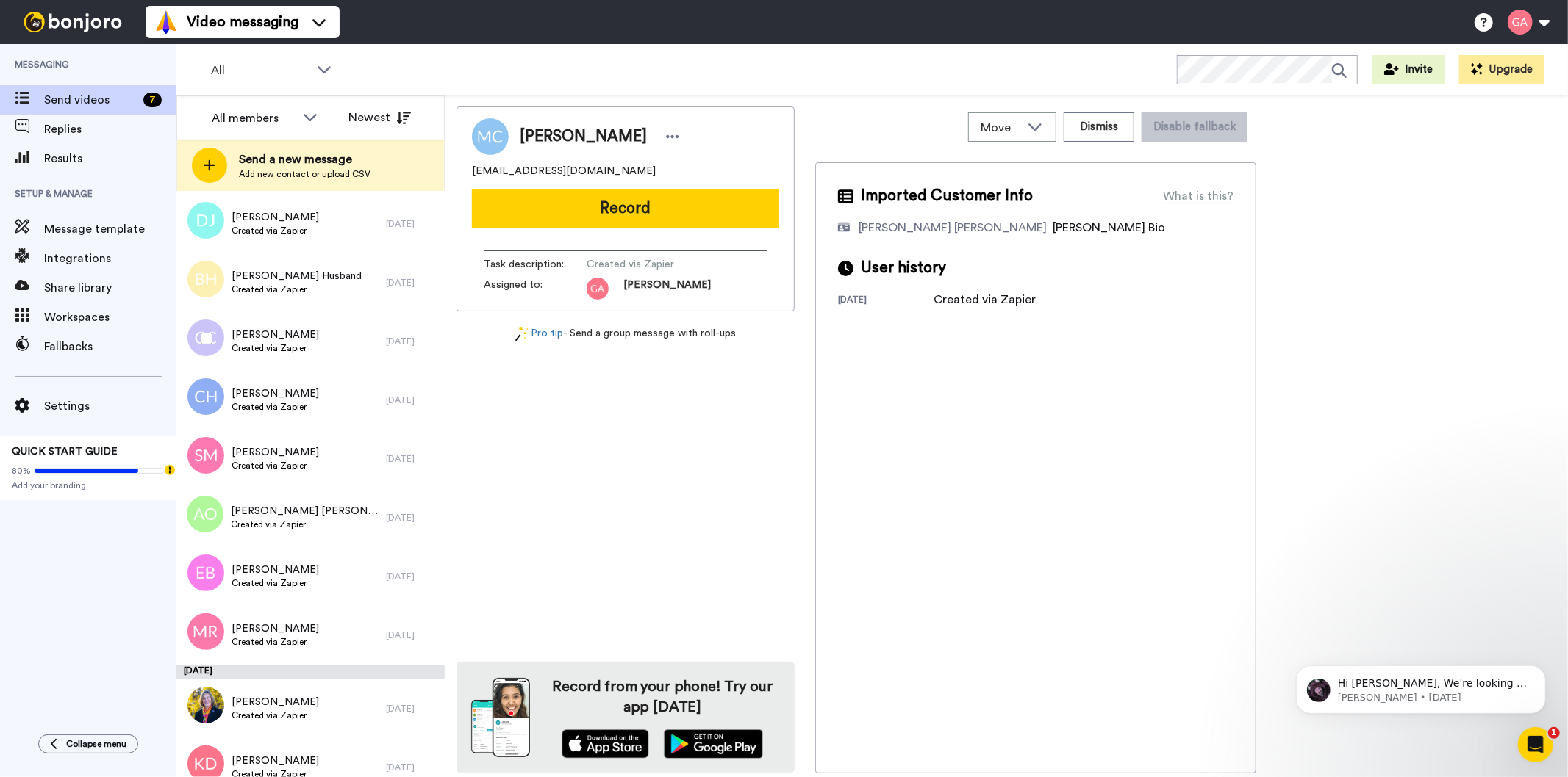
scroll to position [5306, 0]
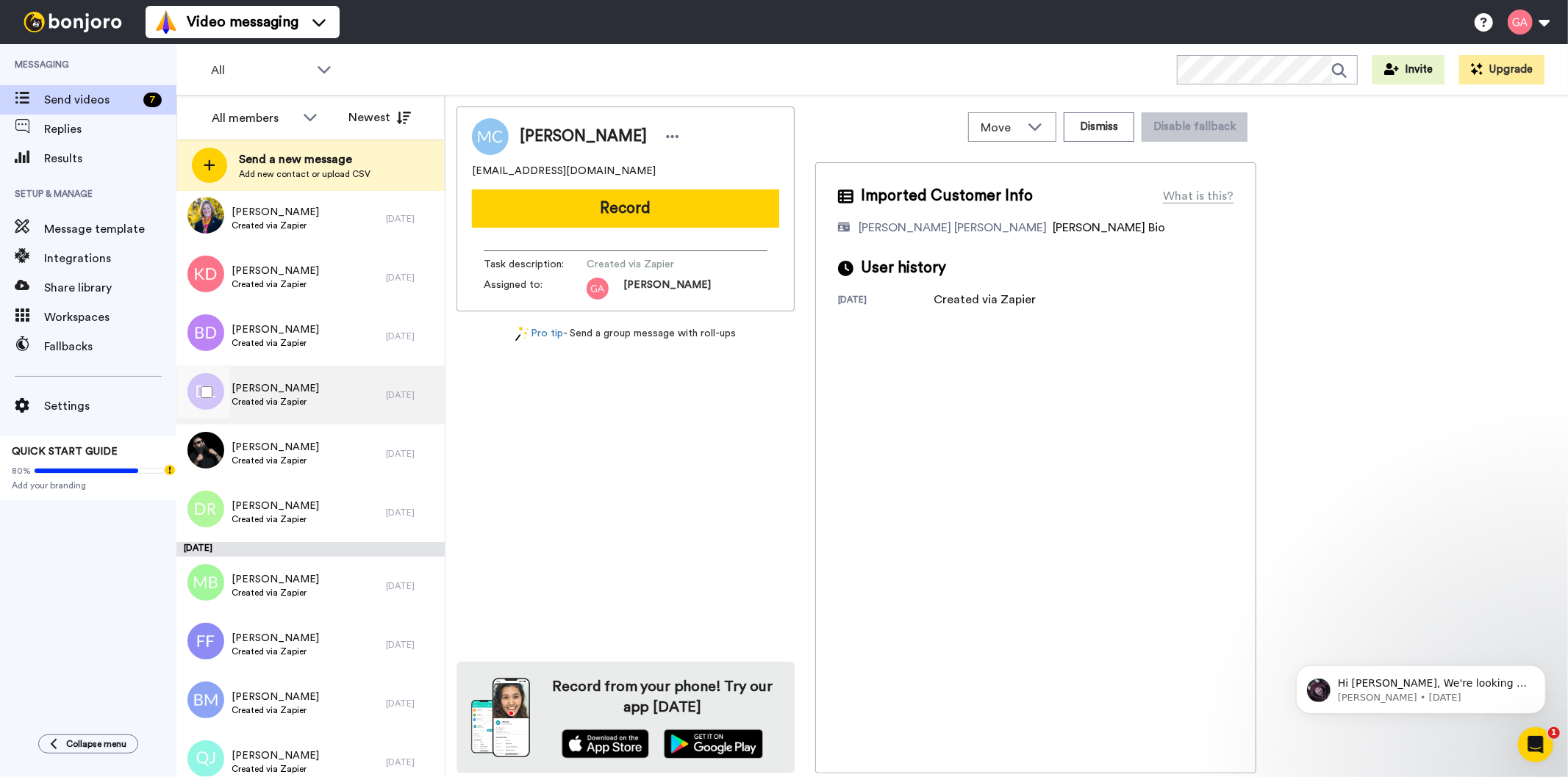
click at [302, 394] on span "[PERSON_NAME]" at bounding box center [274, 388] width 87 height 15
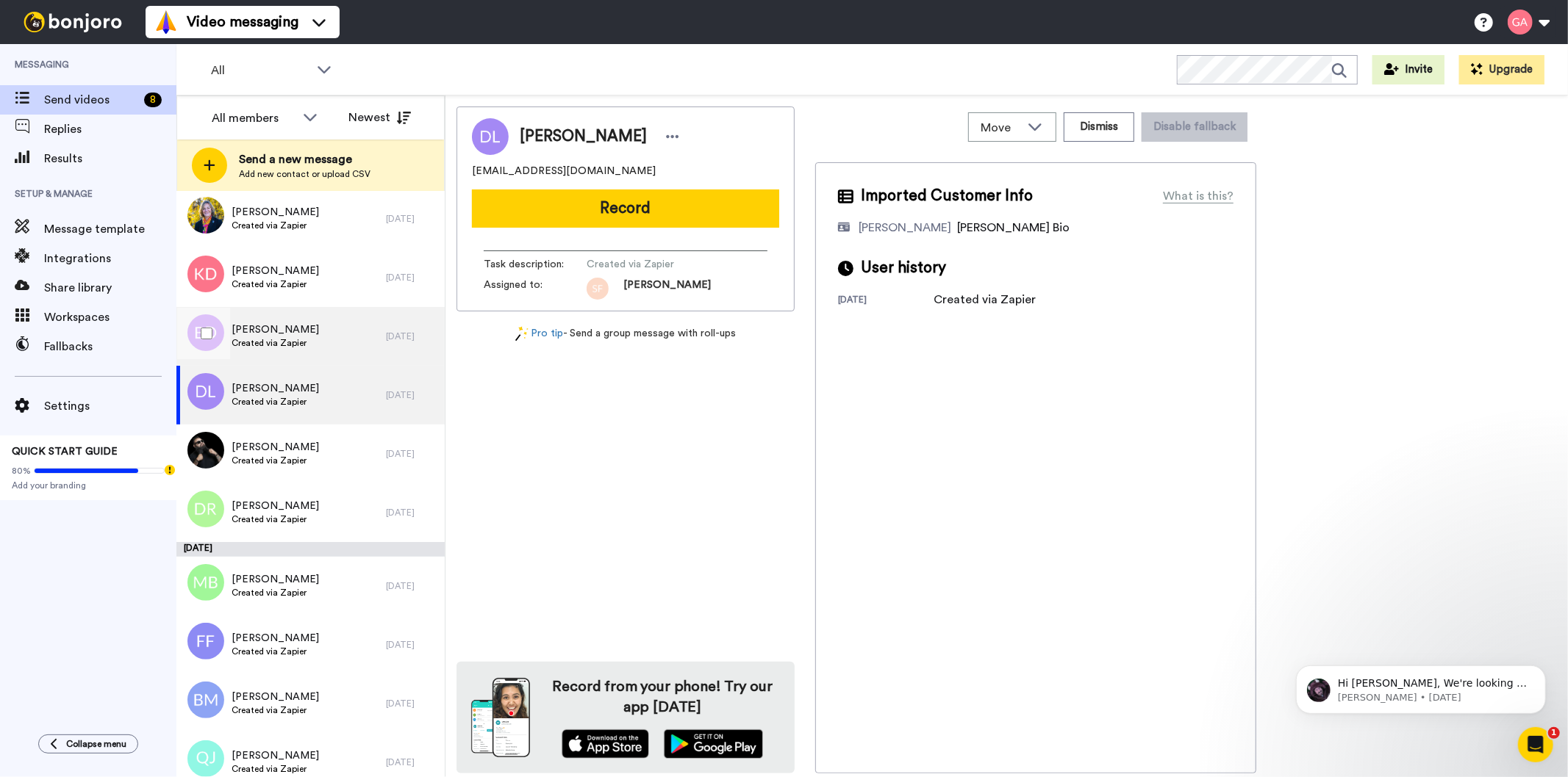
click at [324, 336] on div "[PERSON_NAME] Created via Zapier" at bounding box center [281, 336] width 209 height 59
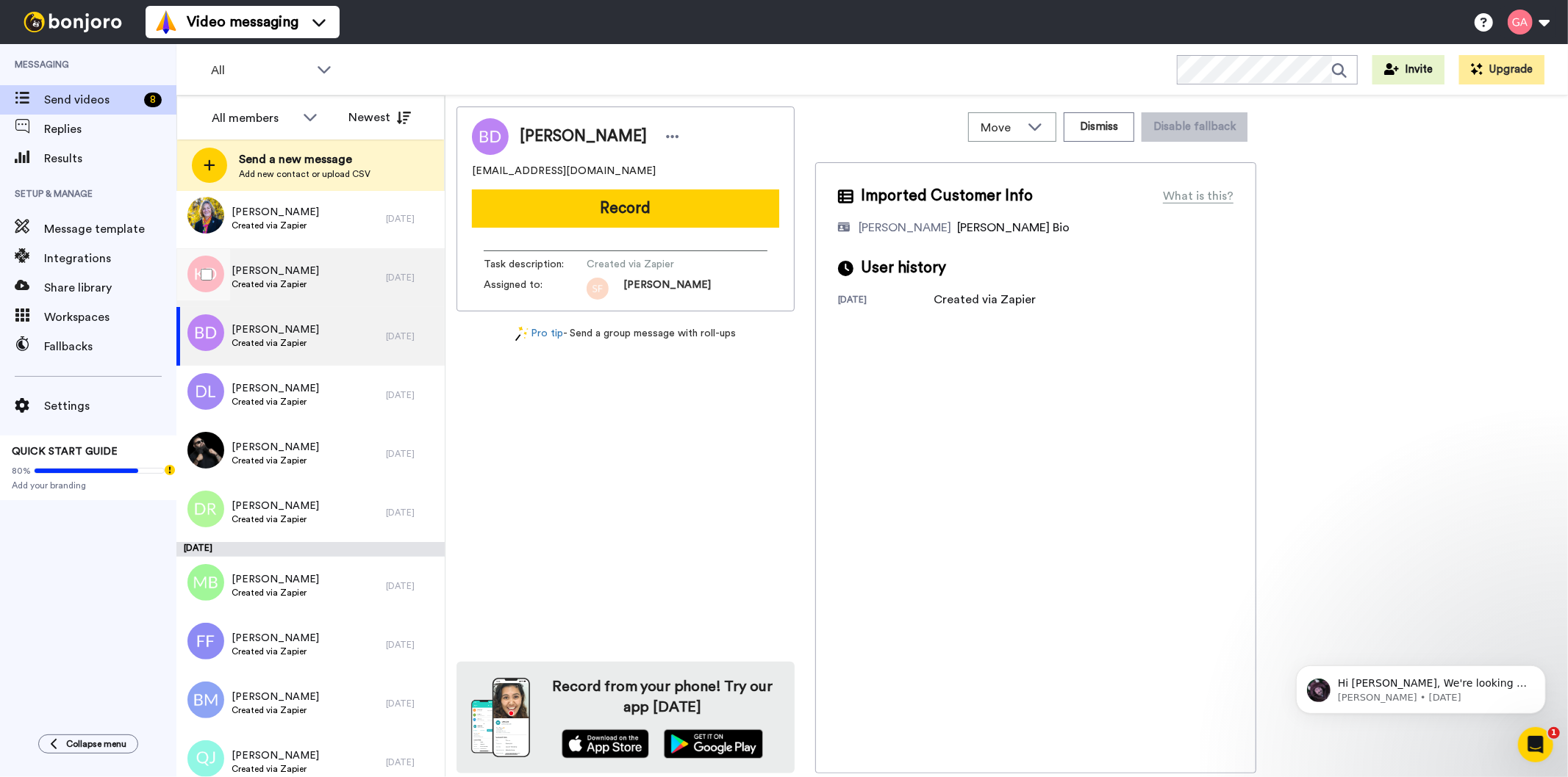
click at [334, 280] on div "[PERSON_NAME] Created via Zapier" at bounding box center [281, 278] width 209 height 59
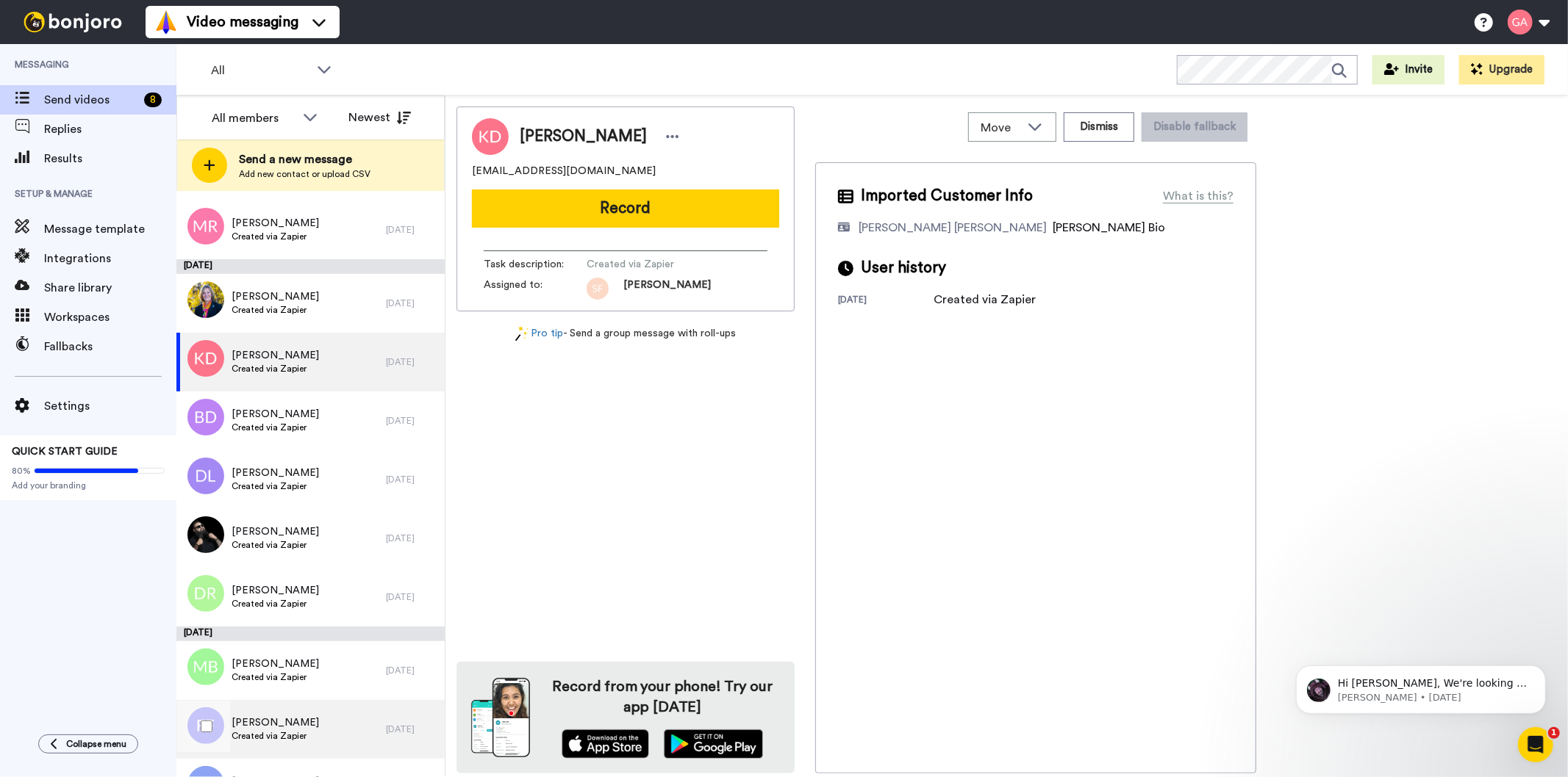
scroll to position [5143, 0]
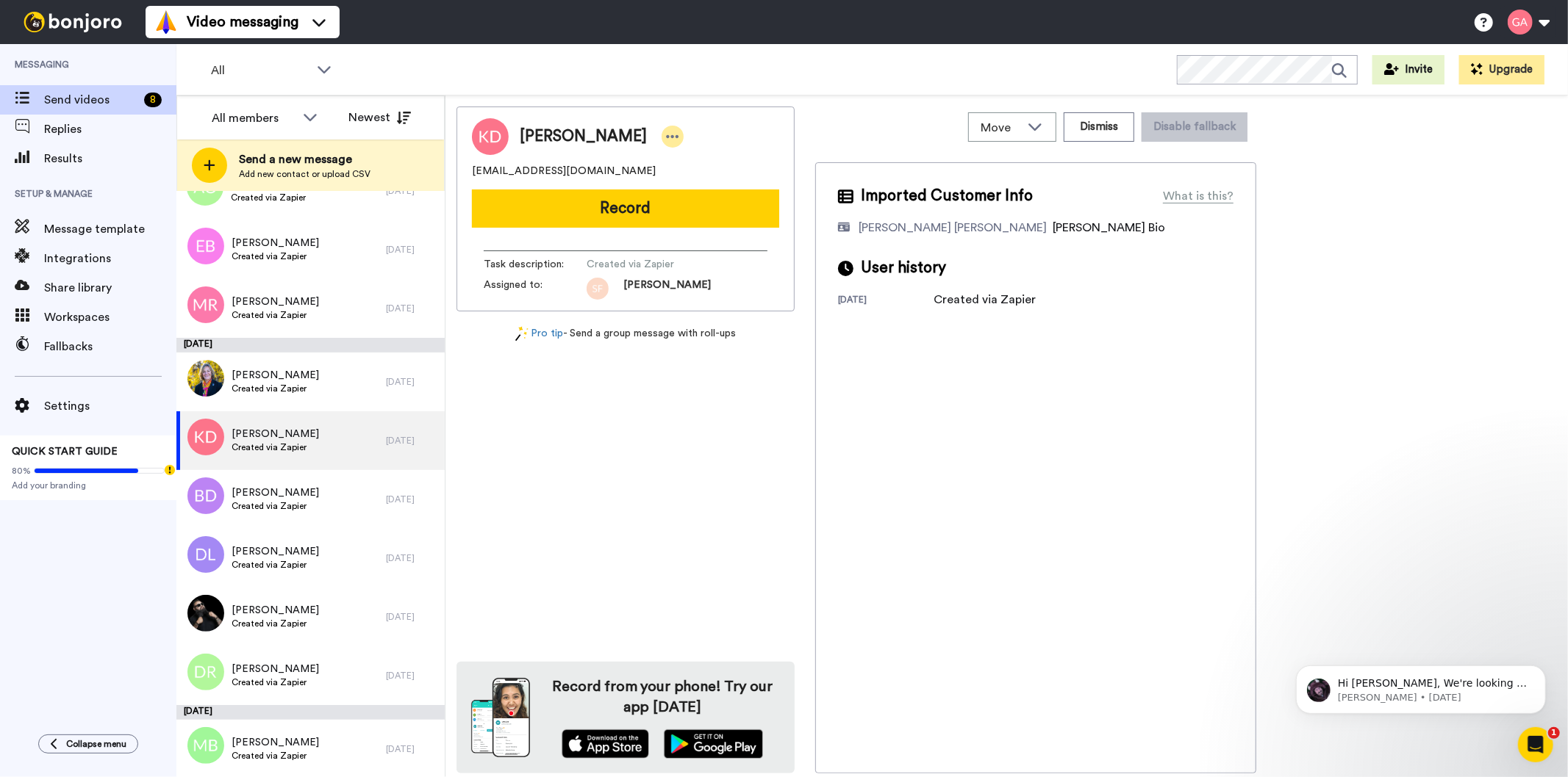
click at [661, 136] on div at bounding box center [672, 136] width 22 height 22
click at [696, 179] on li "Assign" at bounding box center [688, 182] width 106 height 20
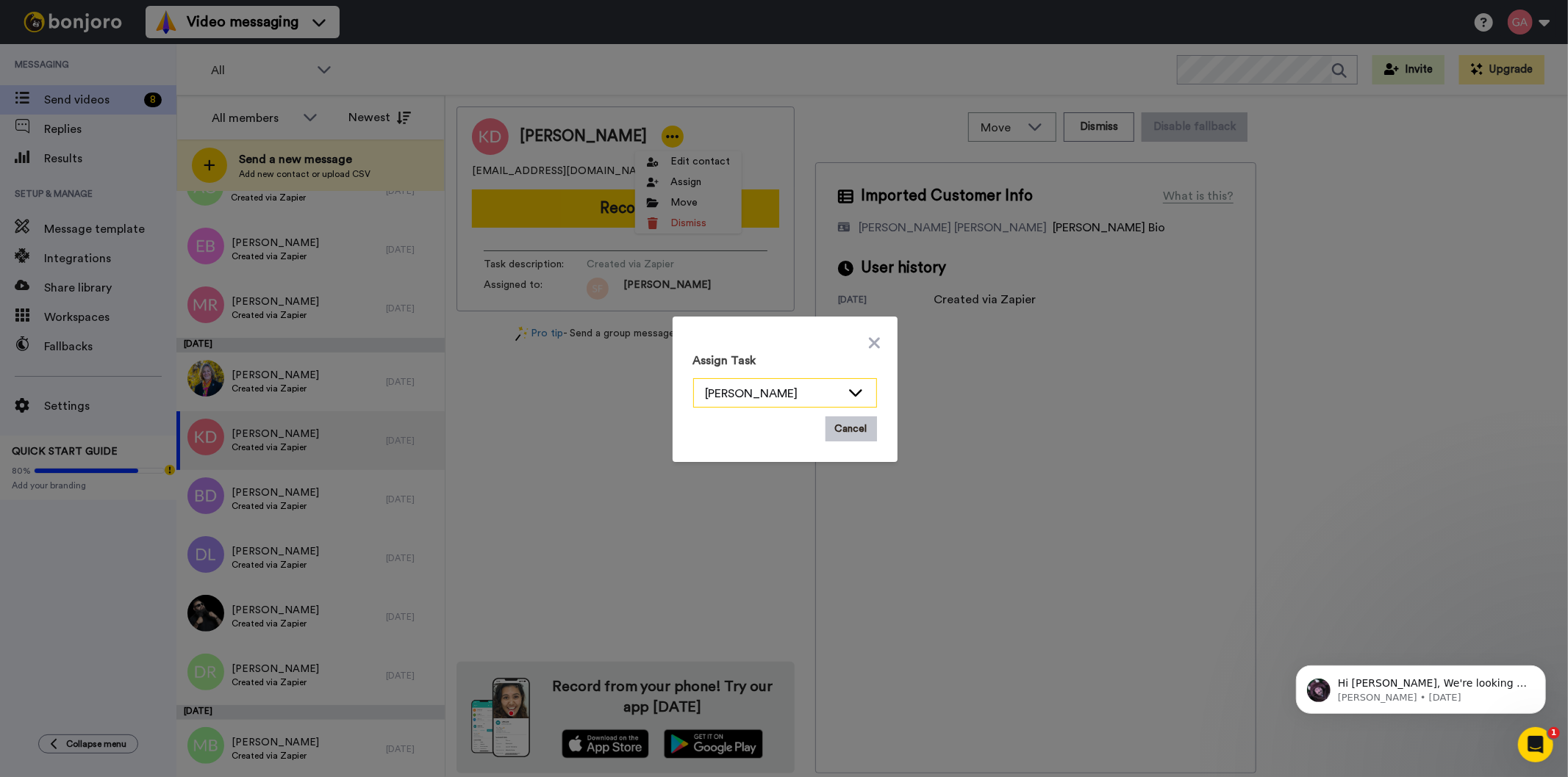
click at [763, 388] on div "[PERSON_NAME]" at bounding box center [773, 394] width 135 height 18
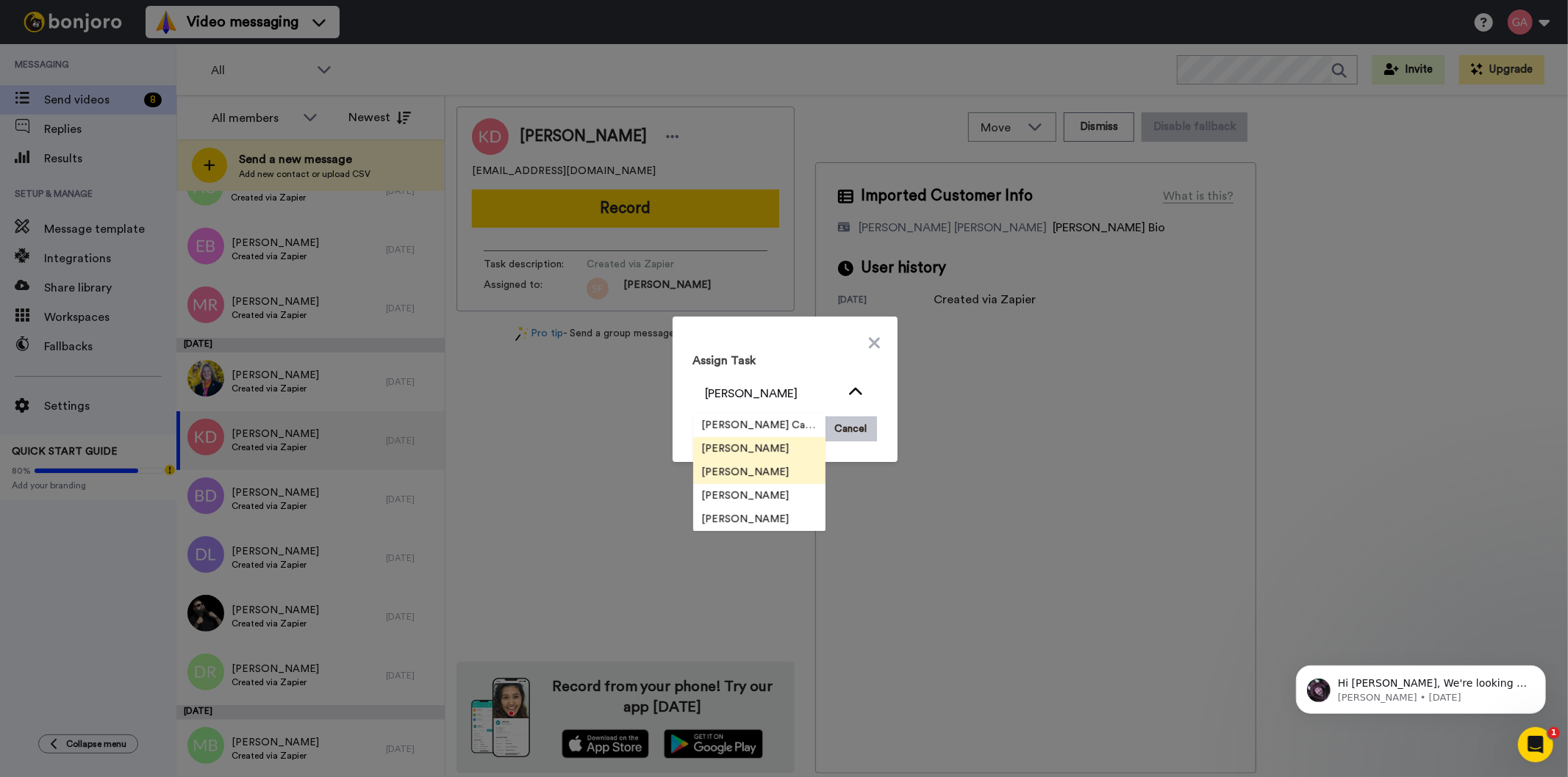
click at [772, 474] on li "[PERSON_NAME]" at bounding box center [759, 472] width 132 height 24
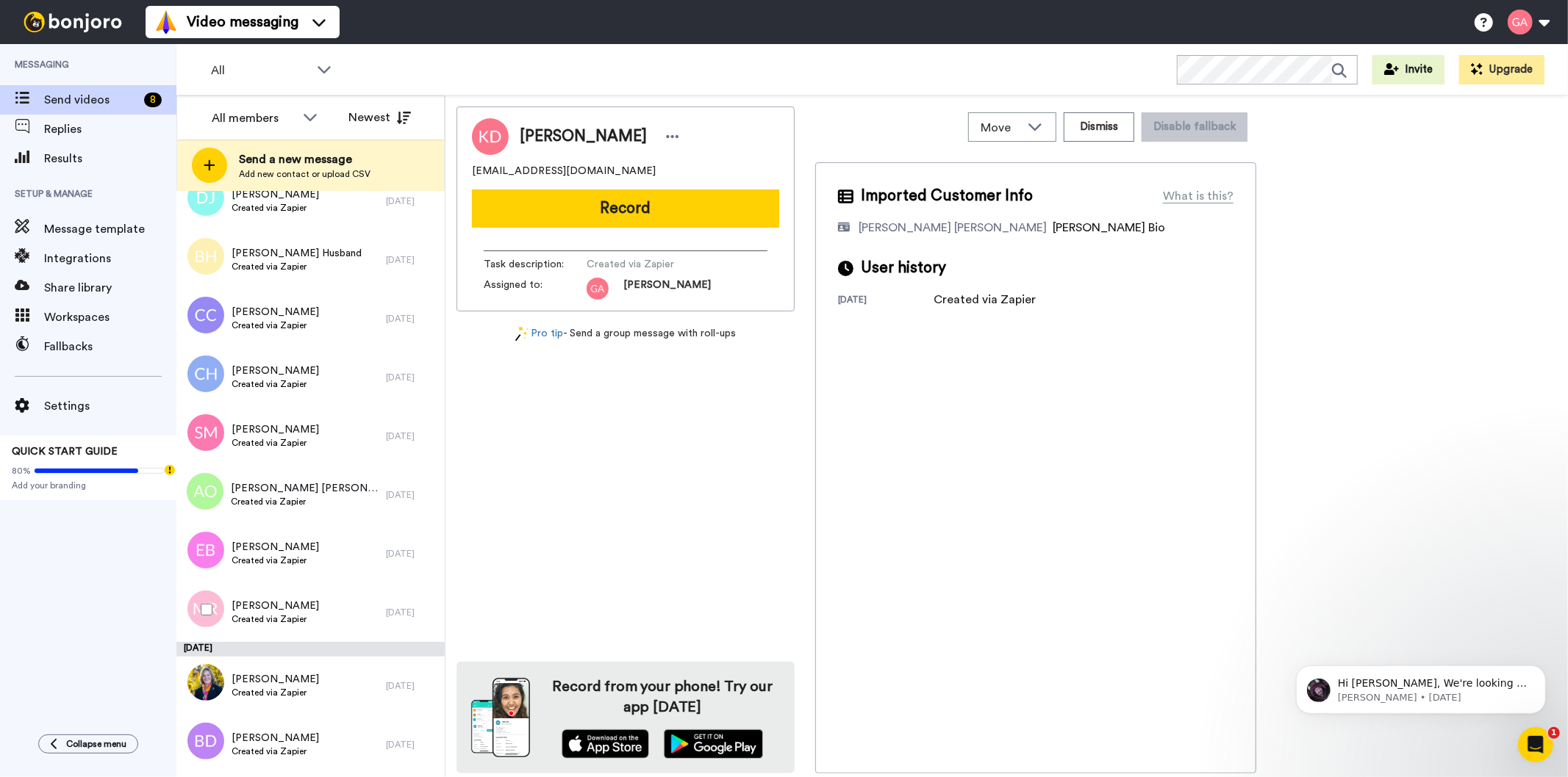
scroll to position [5306, 0]
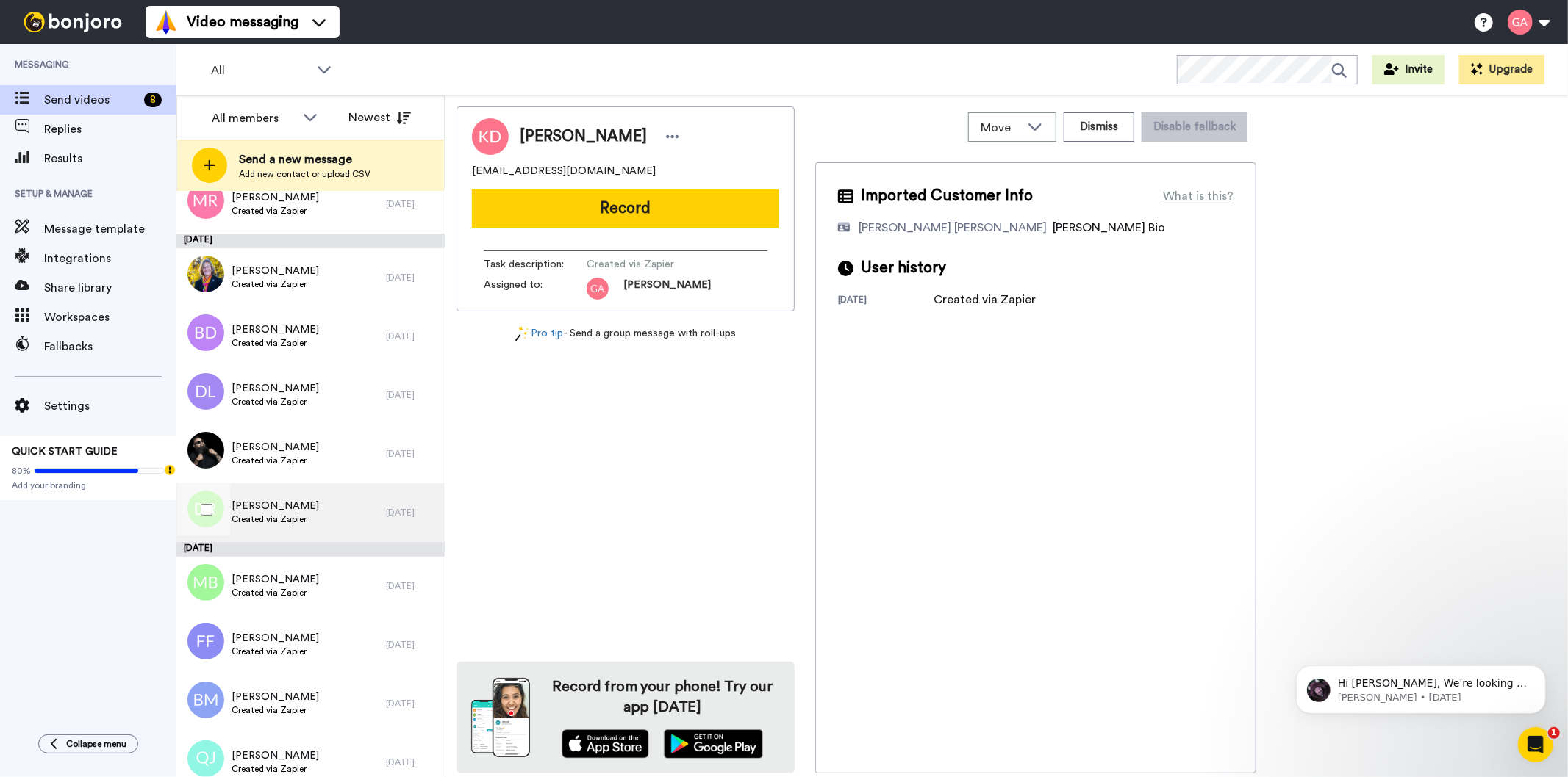
click at [313, 517] on div "[PERSON_NAME] Created via Zapier" at bounding box center [281, 512] width 209 height 59
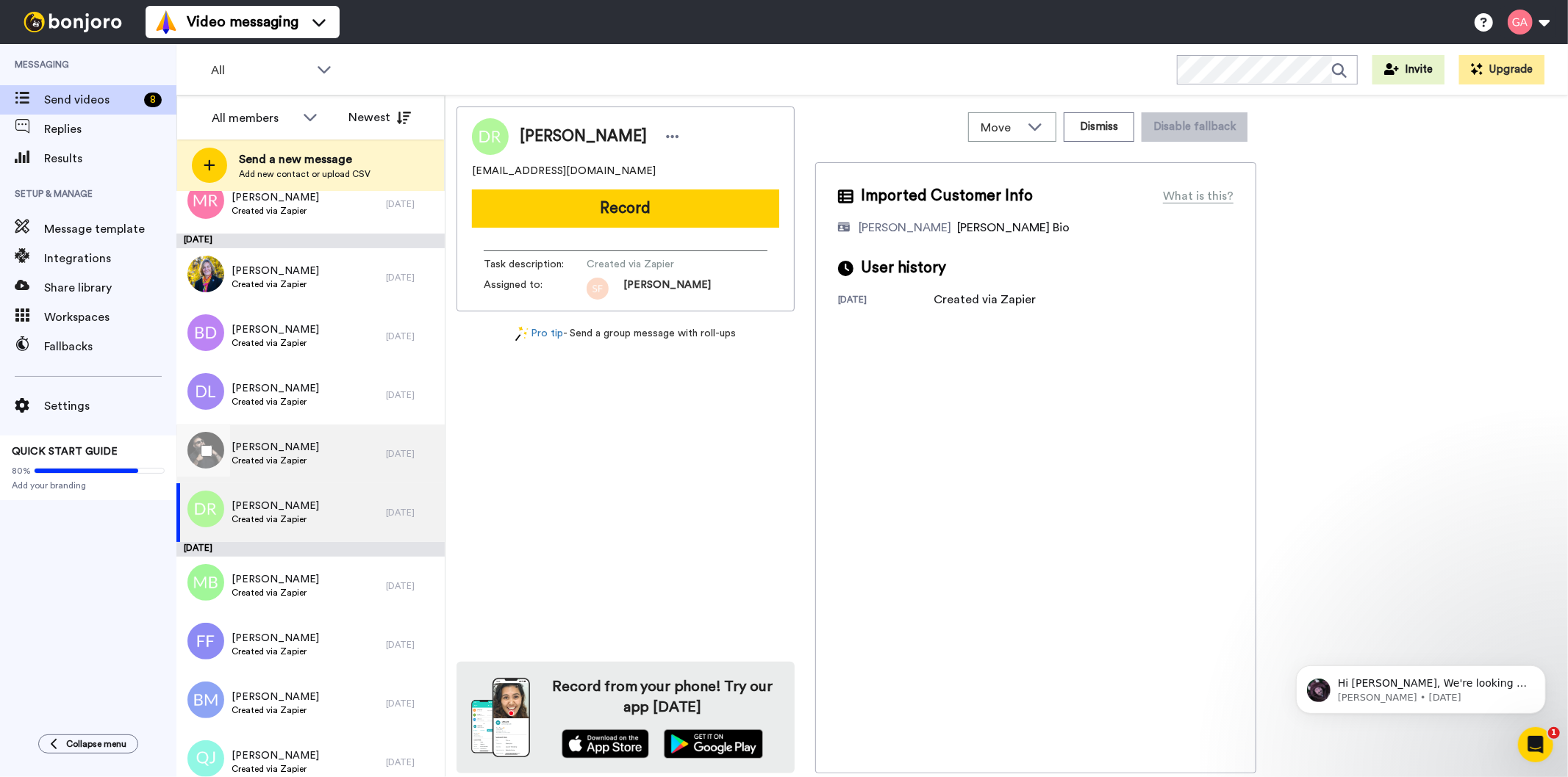
click at [311, 454] on div "[PERSON_NAME] Created via Zapier" at bounding box center [281, 454] width 209 height 59
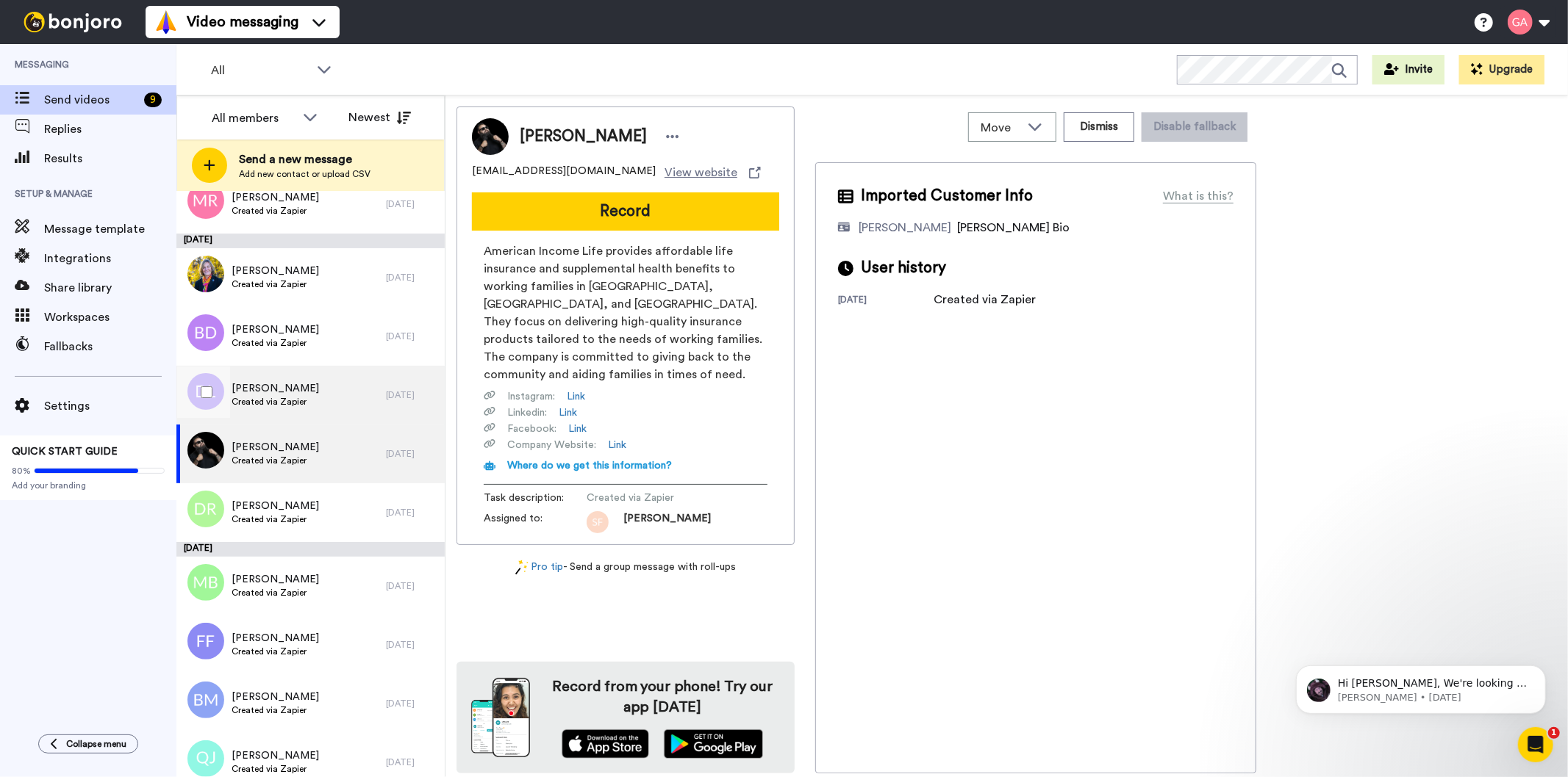
click at [305, 405] on div "[PERSON_NAME] Created via Zapier" at bounding box center [281, 395] width 209 height 59
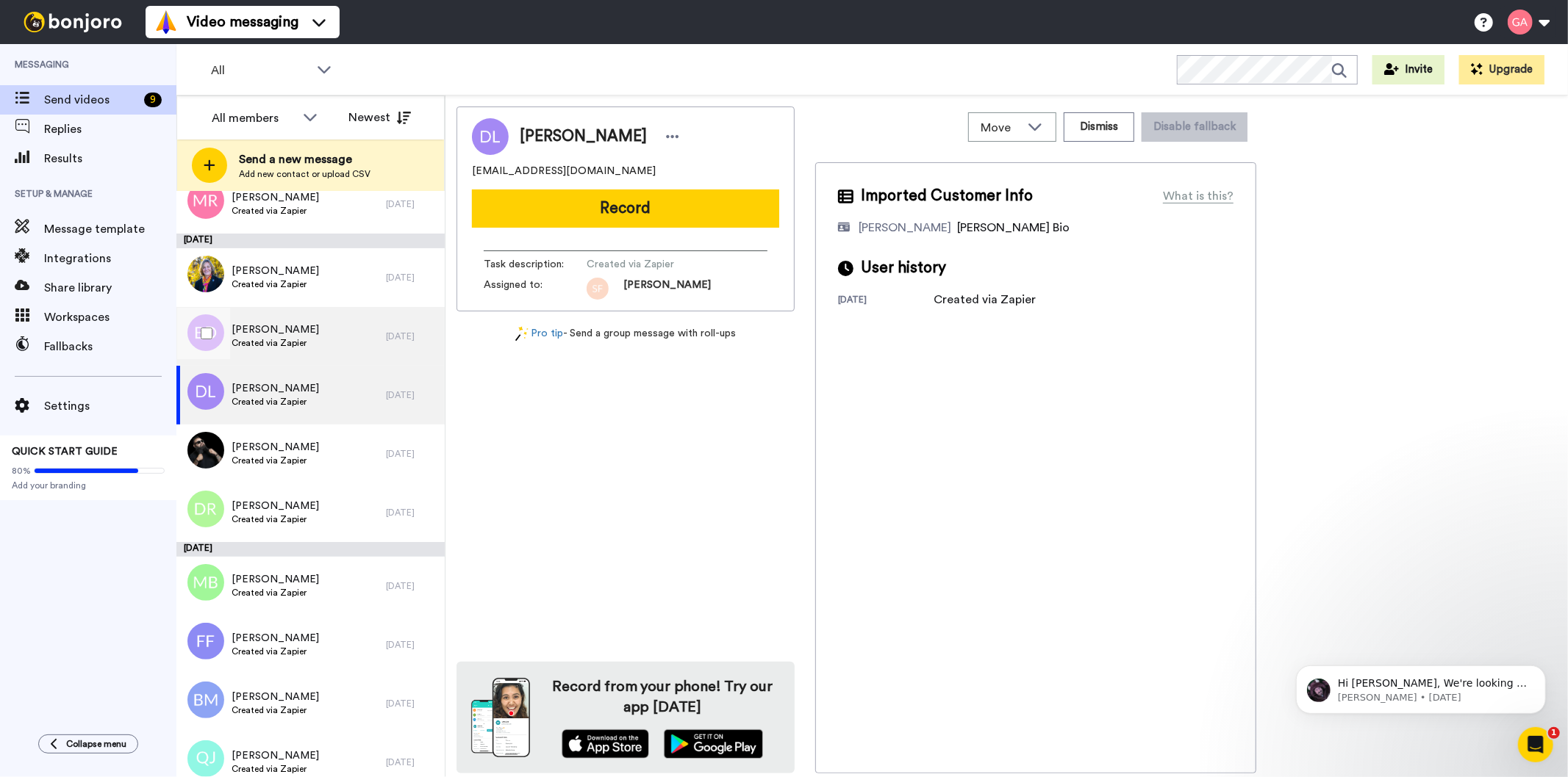
click at [302, 340] on span "Created via Zapier" at bounding box center [274, 343] width 87 height 11
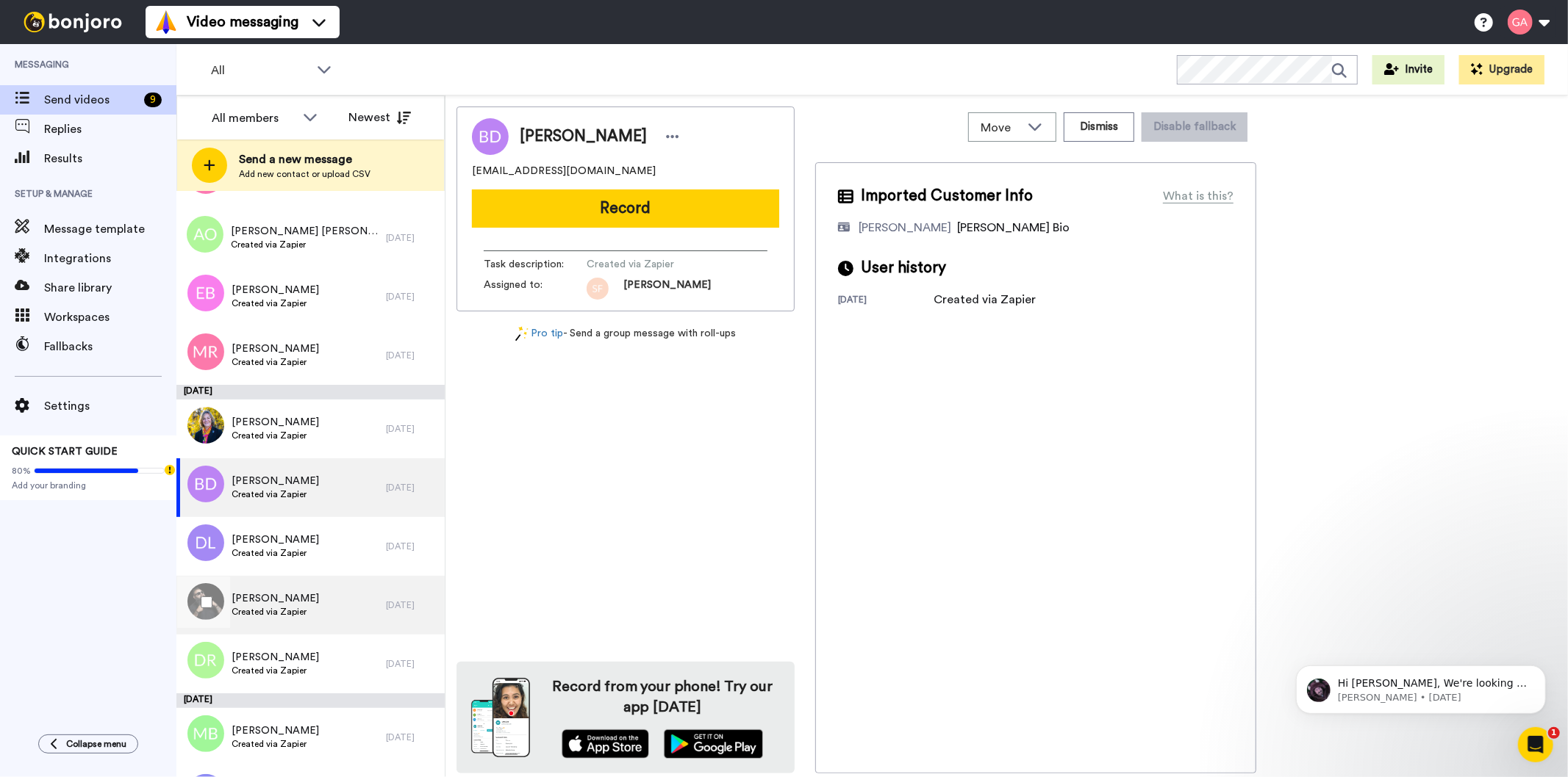
scroll to position [5143, 0]
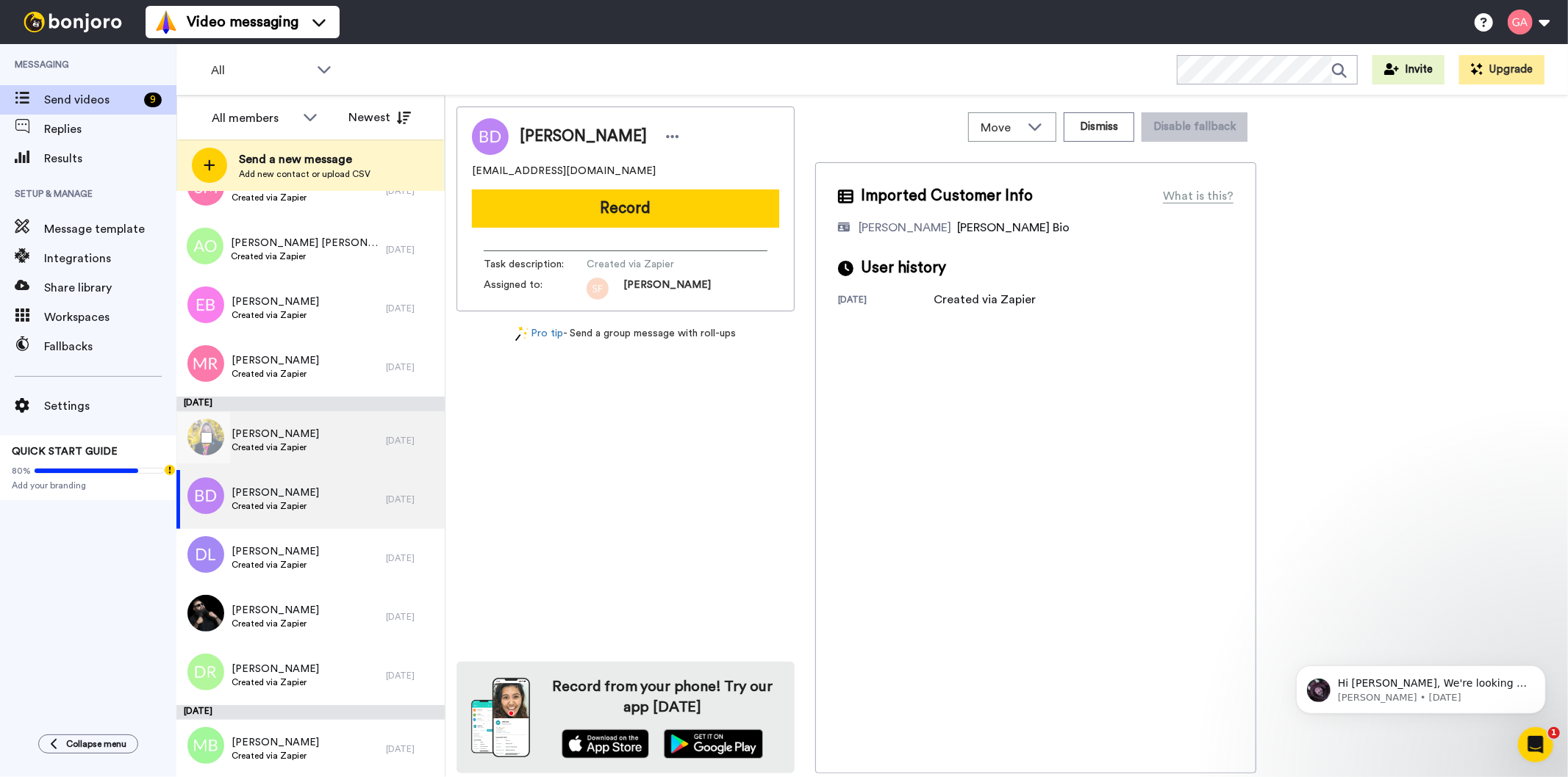
click at [296, 439] on span "[PERSON_NAME]" at bounding box center [274, 434] width 87 height 15
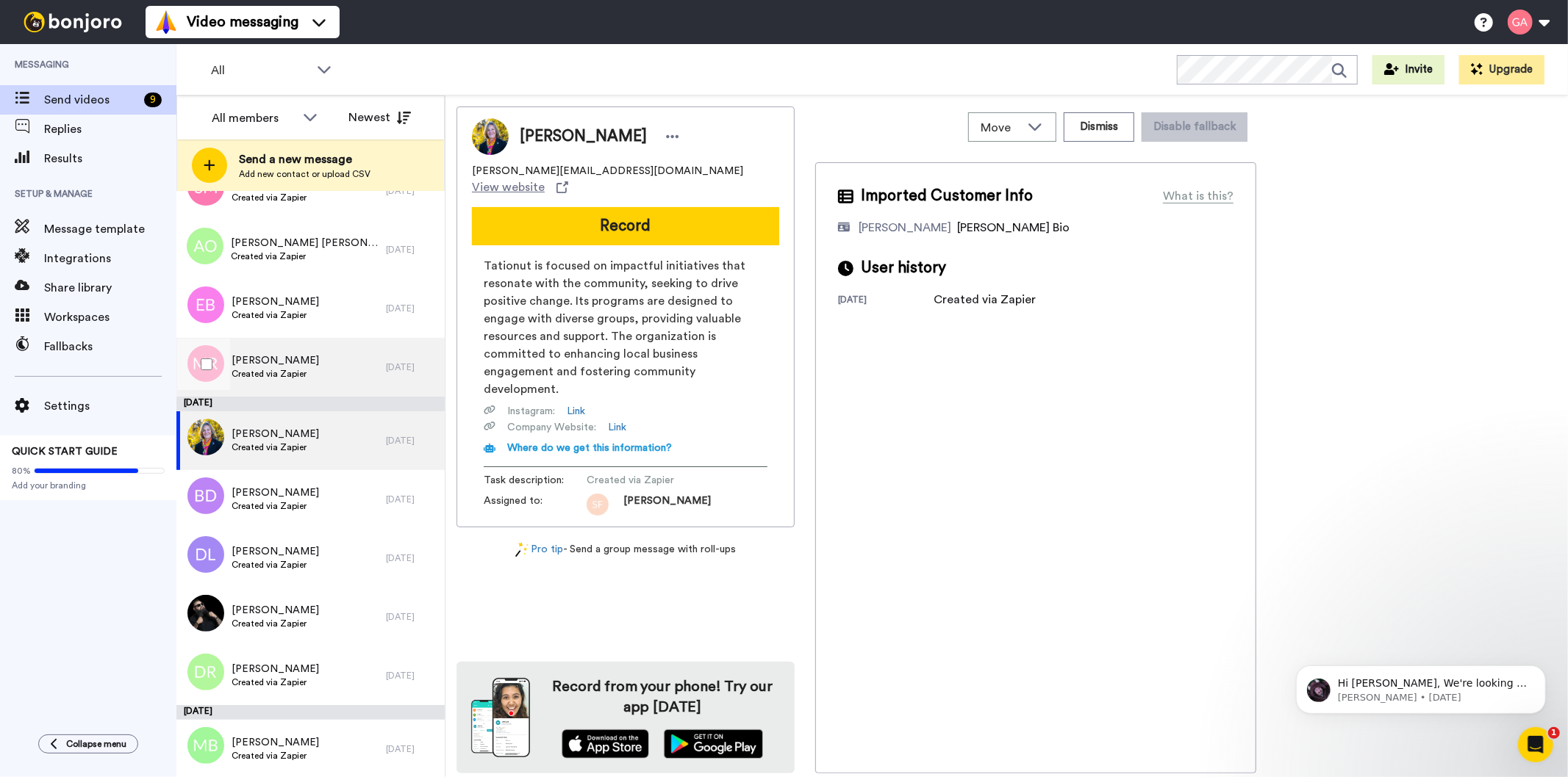
click at [303, 368] on span "Created via Zapier" at bounding box center [274, 374] width 87 height 11
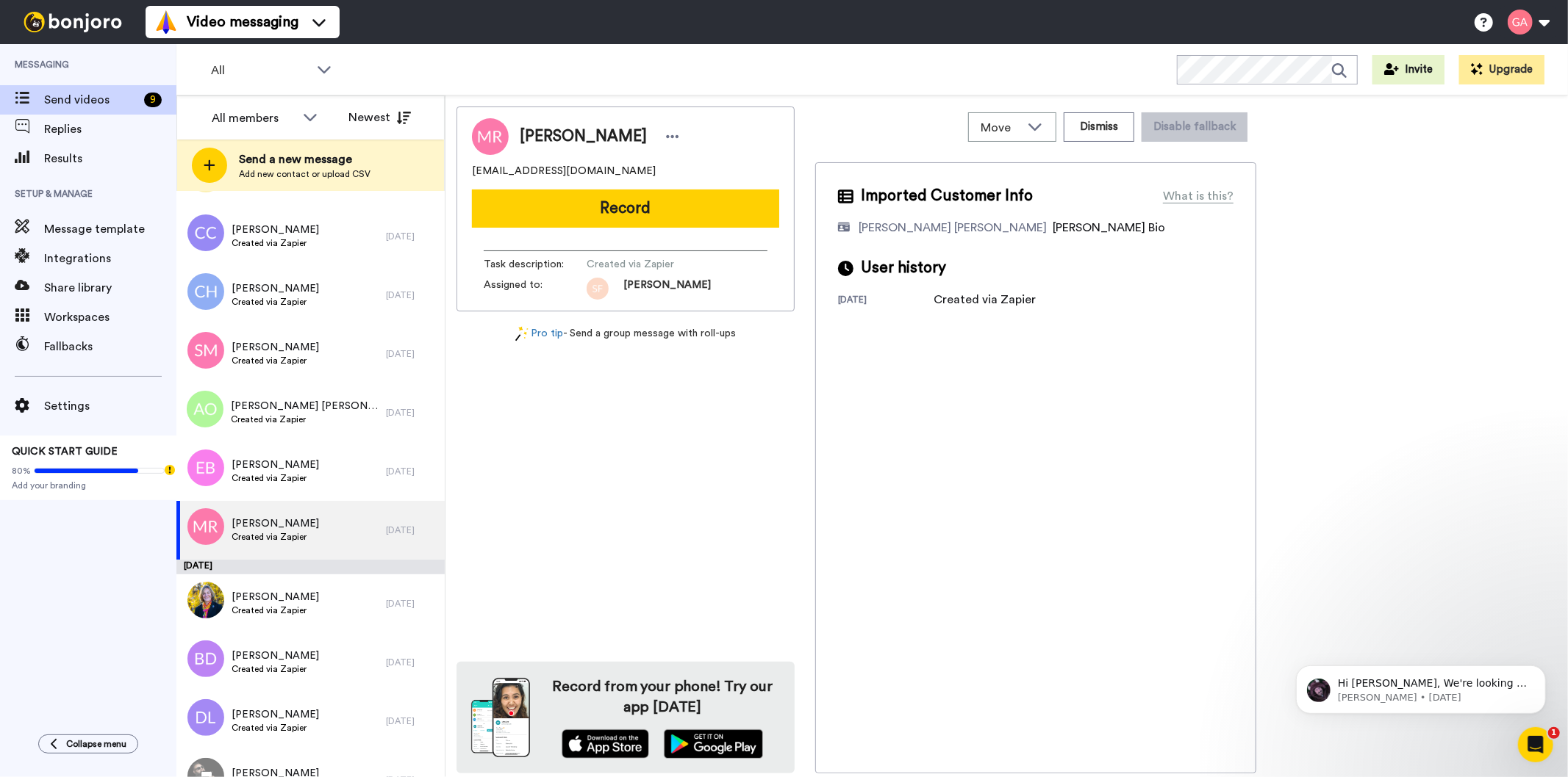
scroll to position [4979, 0]
click at [667, 136] on icon at bounding box center [673, 136] width 12 height 3
click at [722, 179] on li "Assign" at bounding box center [703, 182] width 106 height 20
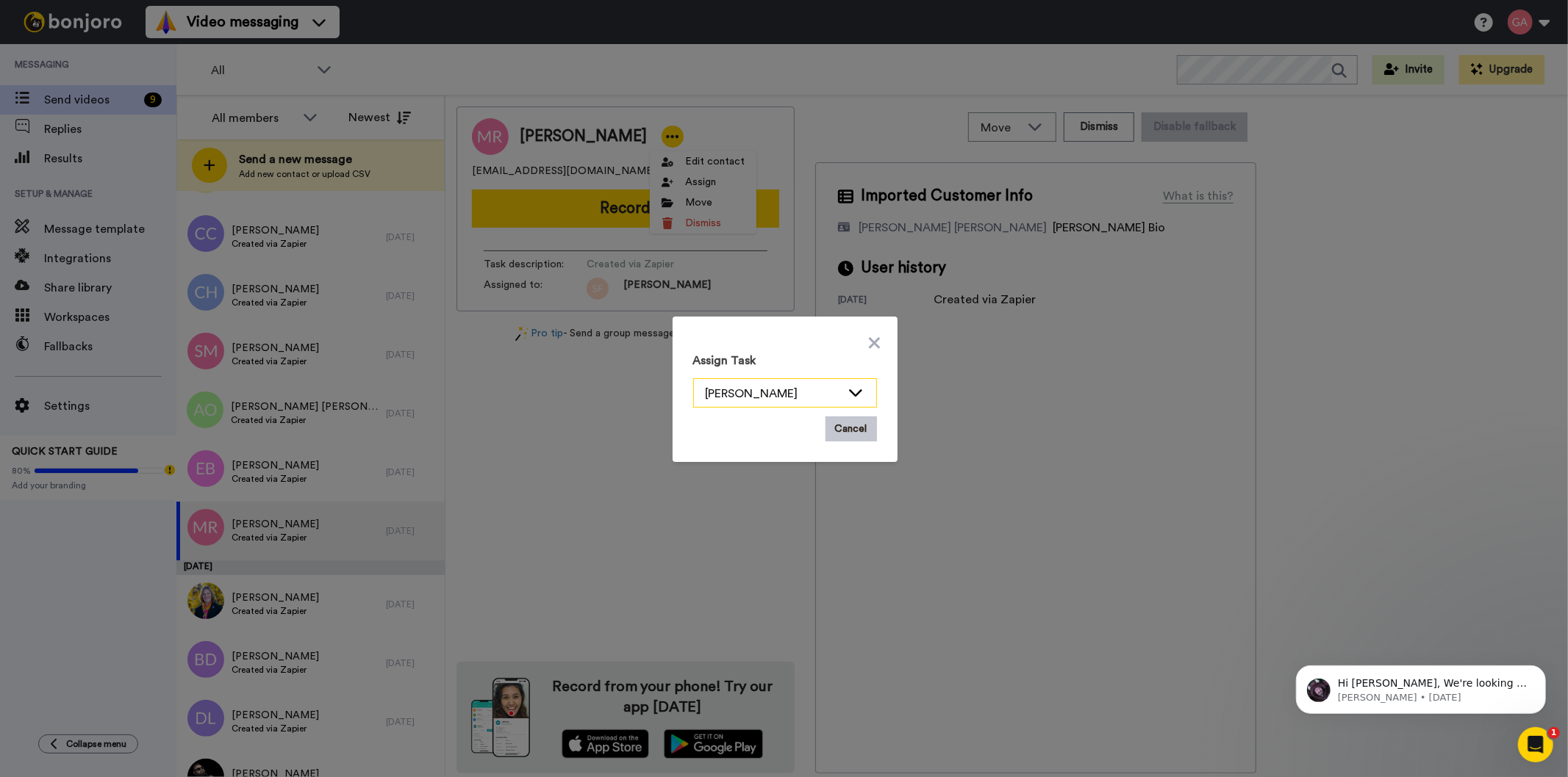
click at [787, 392] on div "[PERSON_NAME]" at bounding box center [773, 394] width 135 height 18
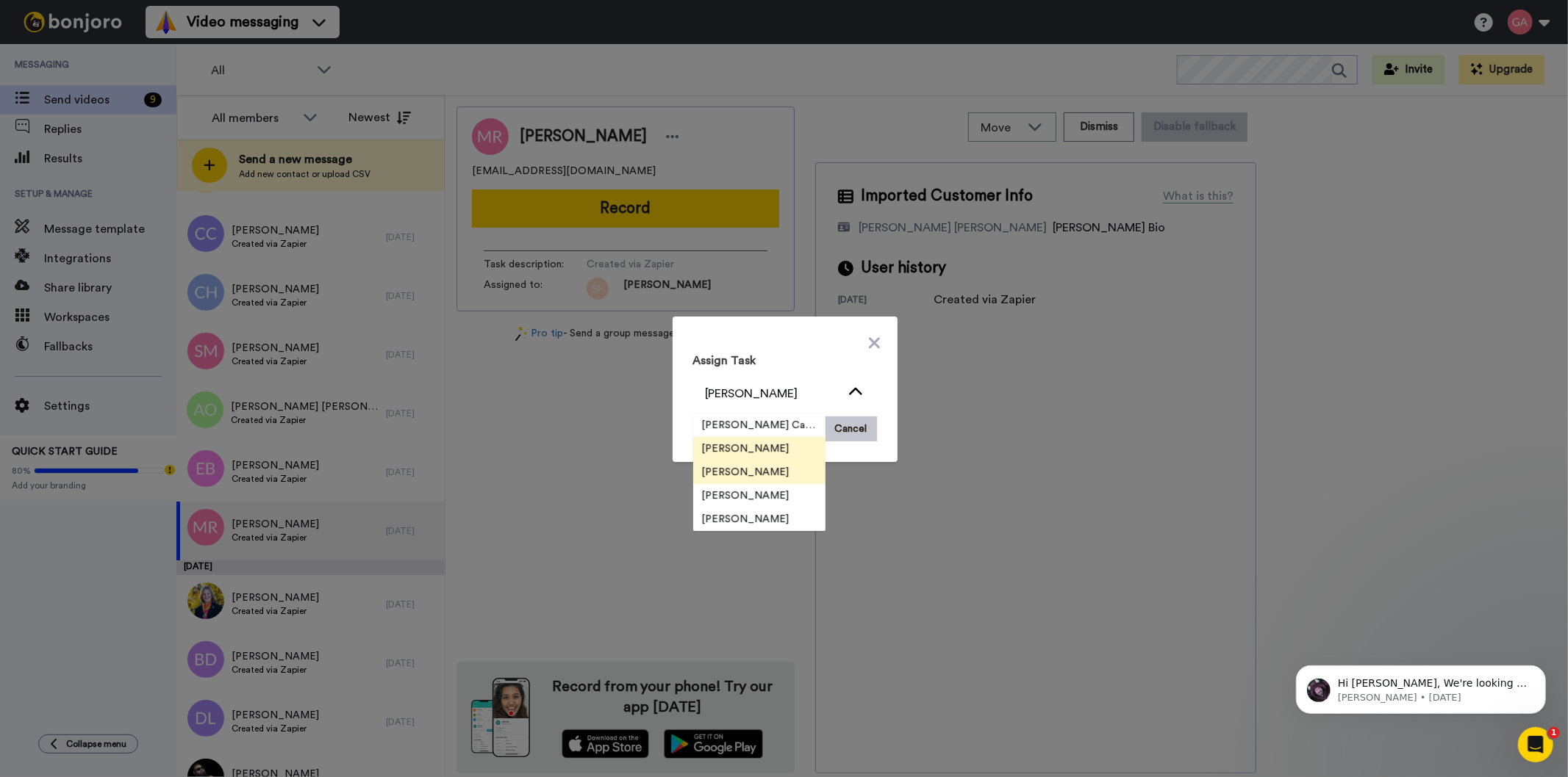
click at [716, 475] on span "[PERSON_NAME]" at bounding box center [746, 472] width 106 height 15
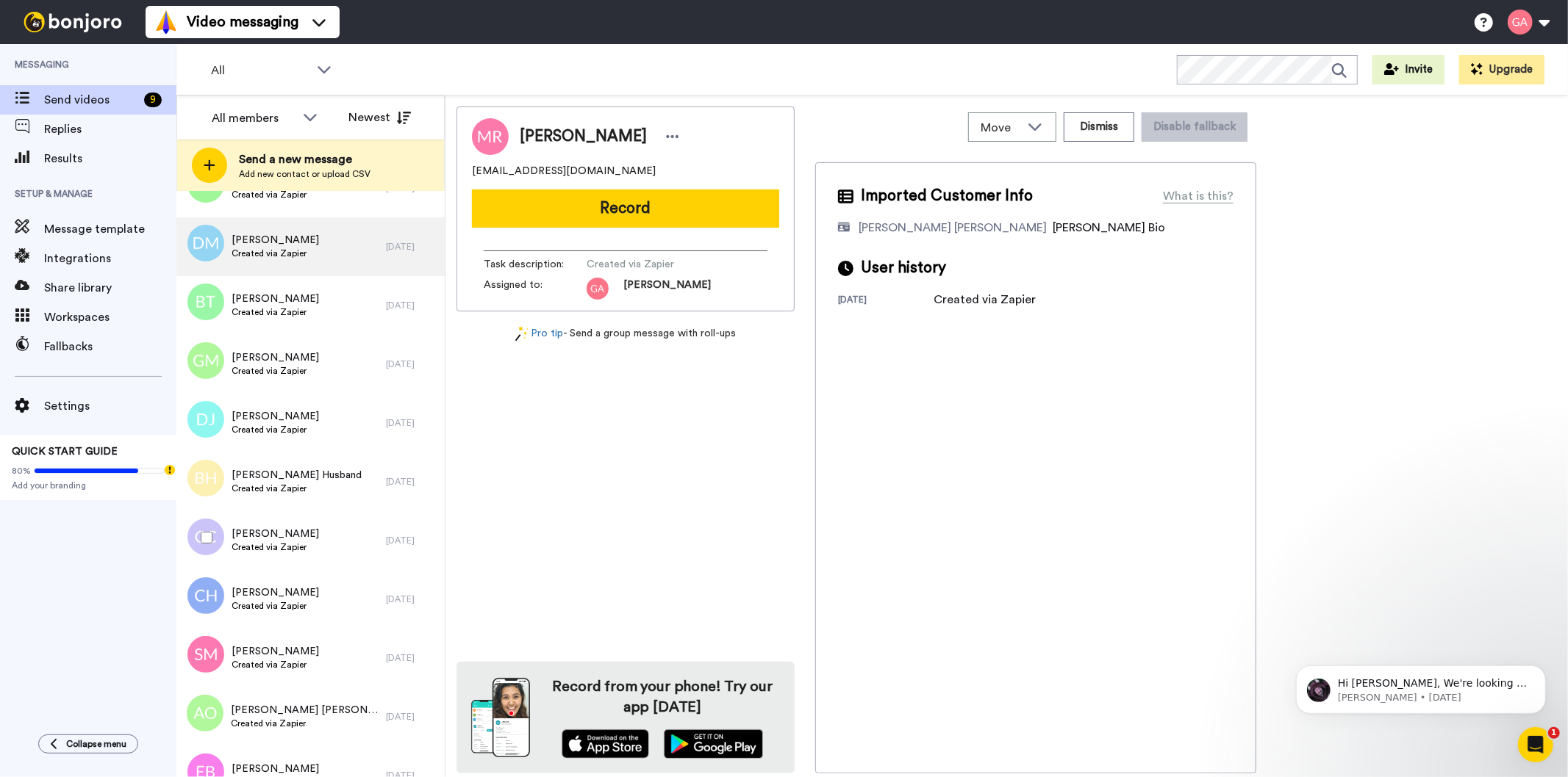
scroll to position [5143, 0]
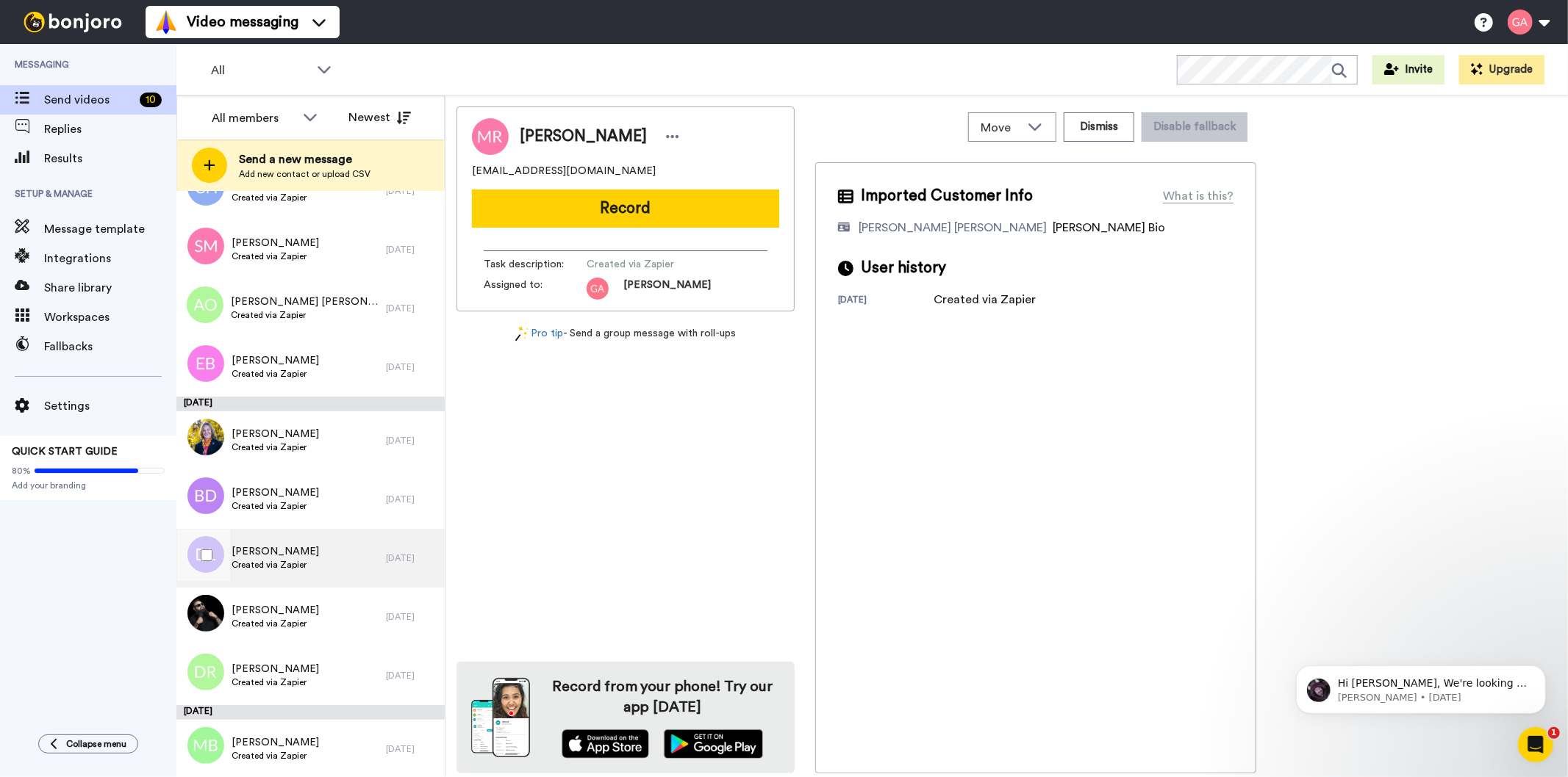
click at [281, 559] on span "Created via Zapier" at bounding box center [274, 564] width 87 height 11
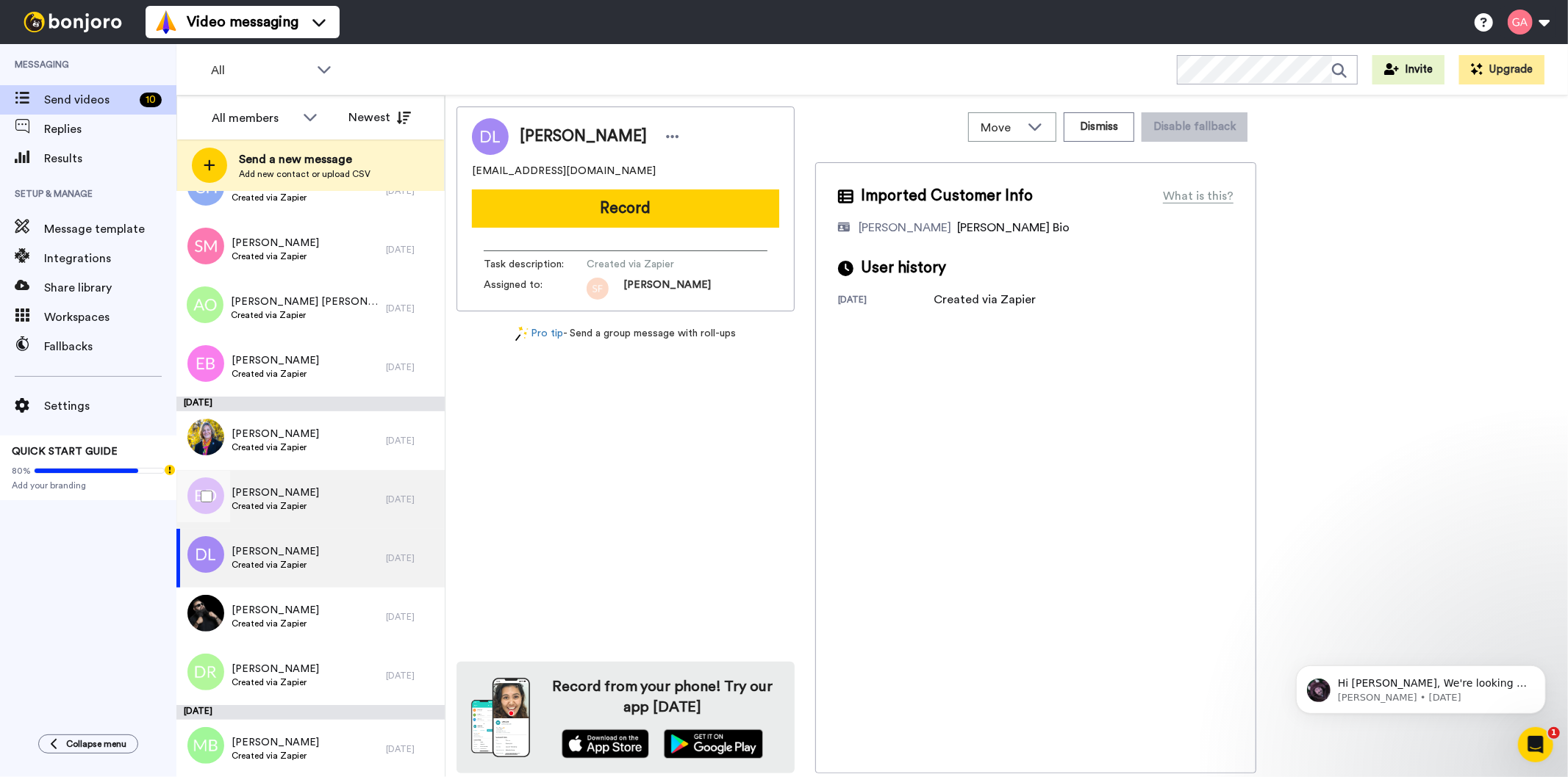
click at [292, 496] on span "[PERSON_NAME]" at bounding box center [274, 493] width 87 height 15
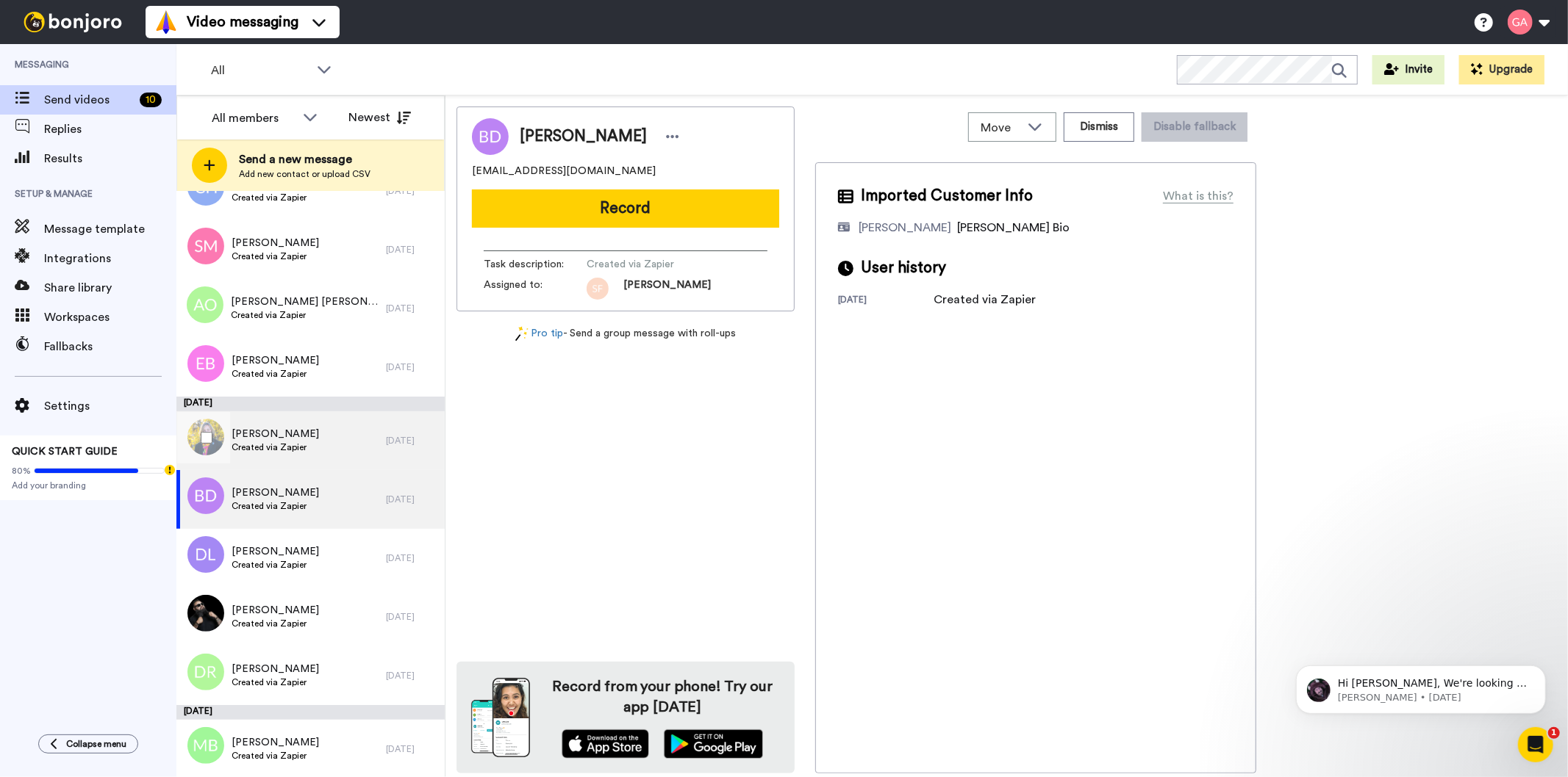
click at [291, 450] on span "Created via Zapier" at bounding box center [274, 447] width 87 height 11
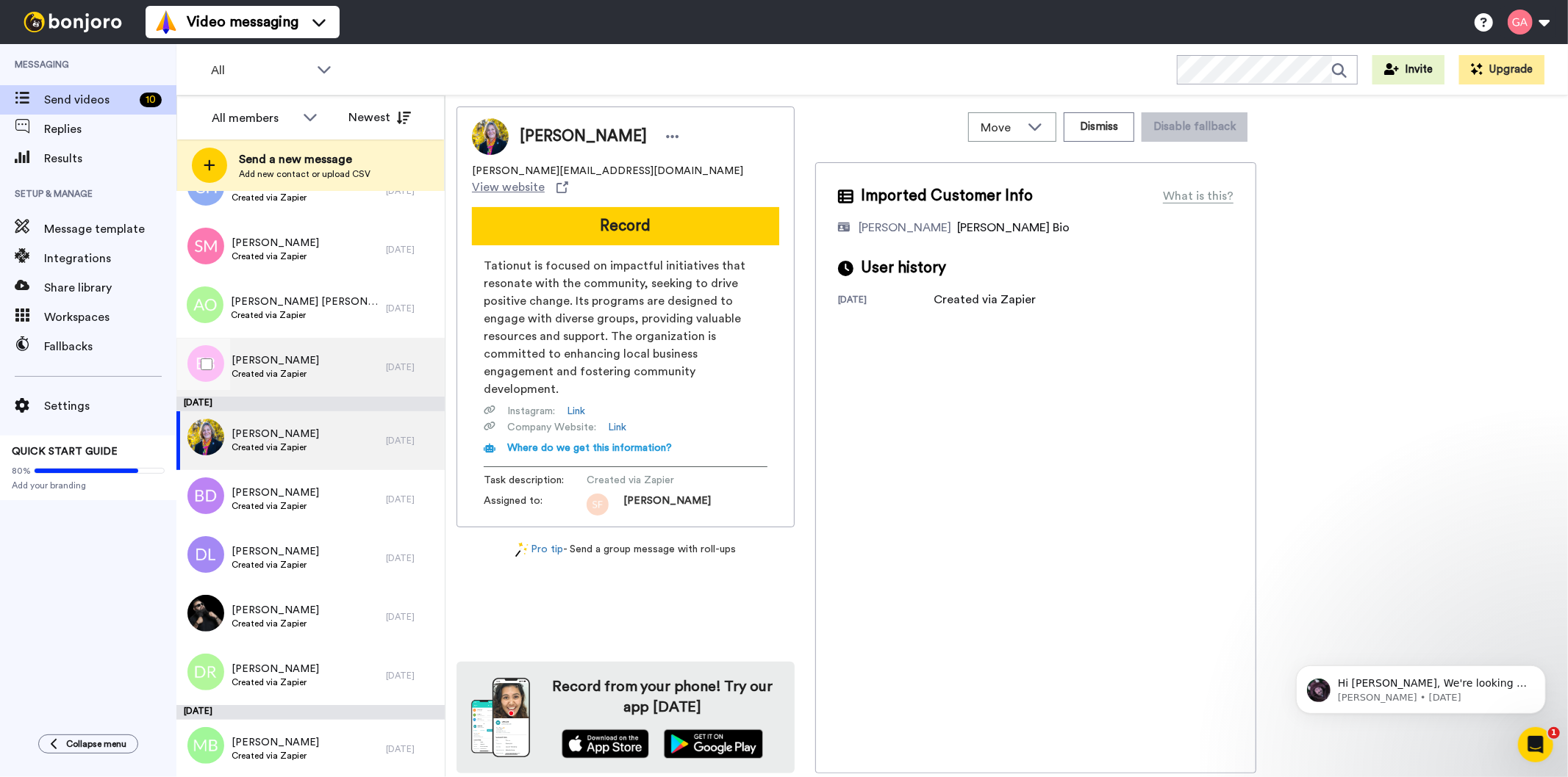
click at [288, 365] on span "[PERSON_NAME]" at bounding box center [274, 360] width 87 height 15
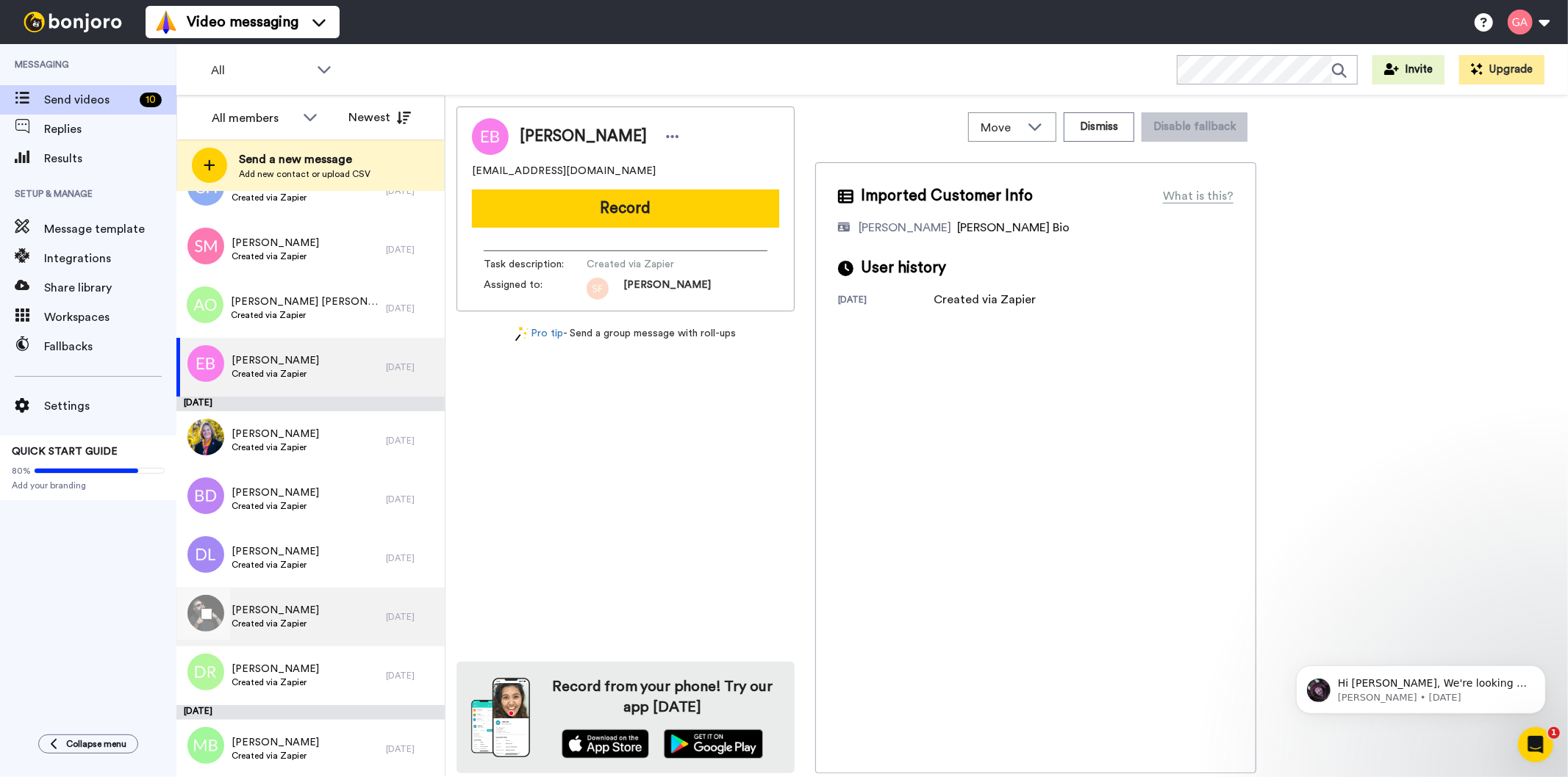
scroll to position [4979, 0]
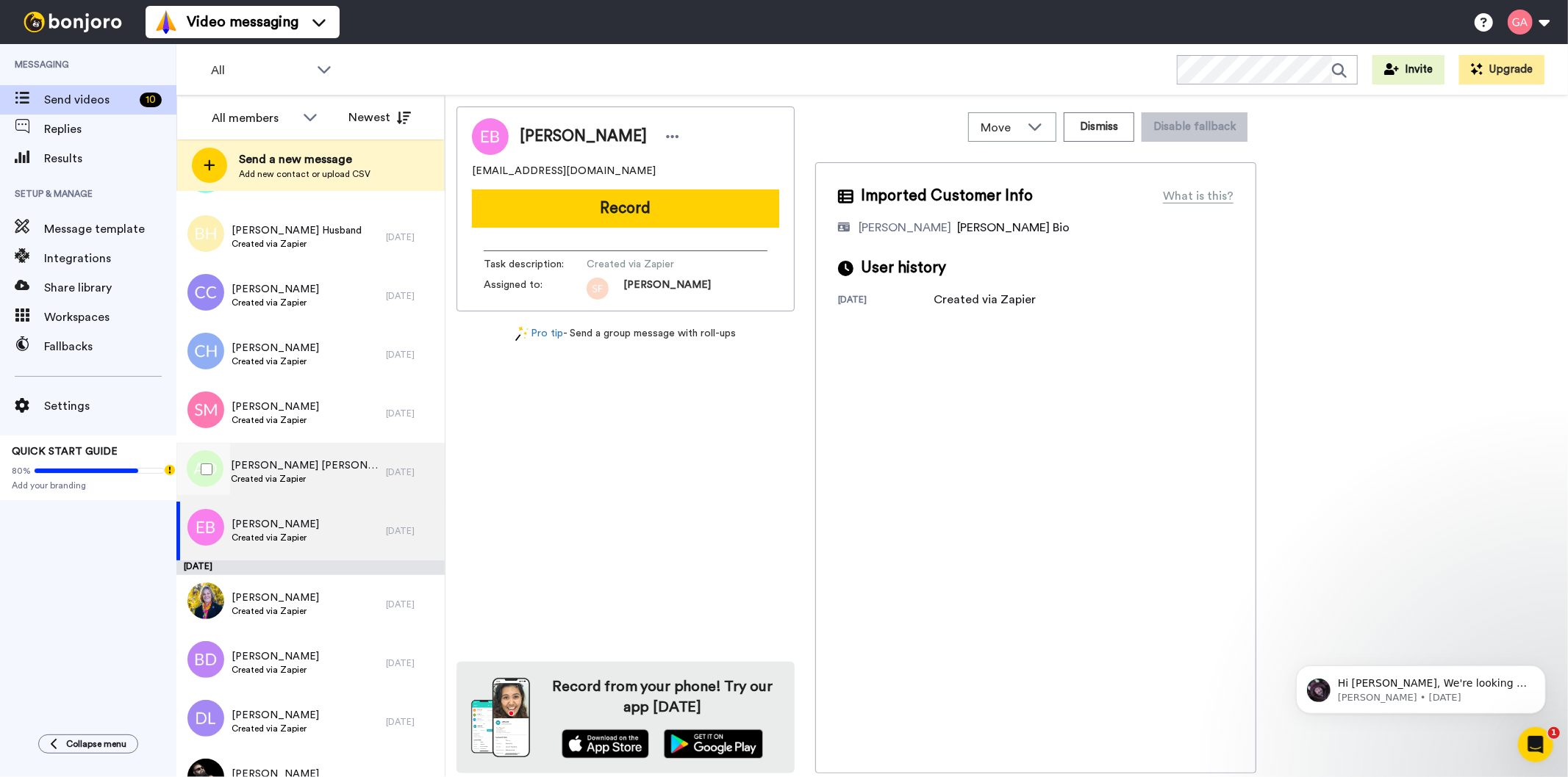
click at [332, 459] on span "[PERSON_NAME] [PERSON_NAME]" at bounding box center [304, 466] width 148 height 15
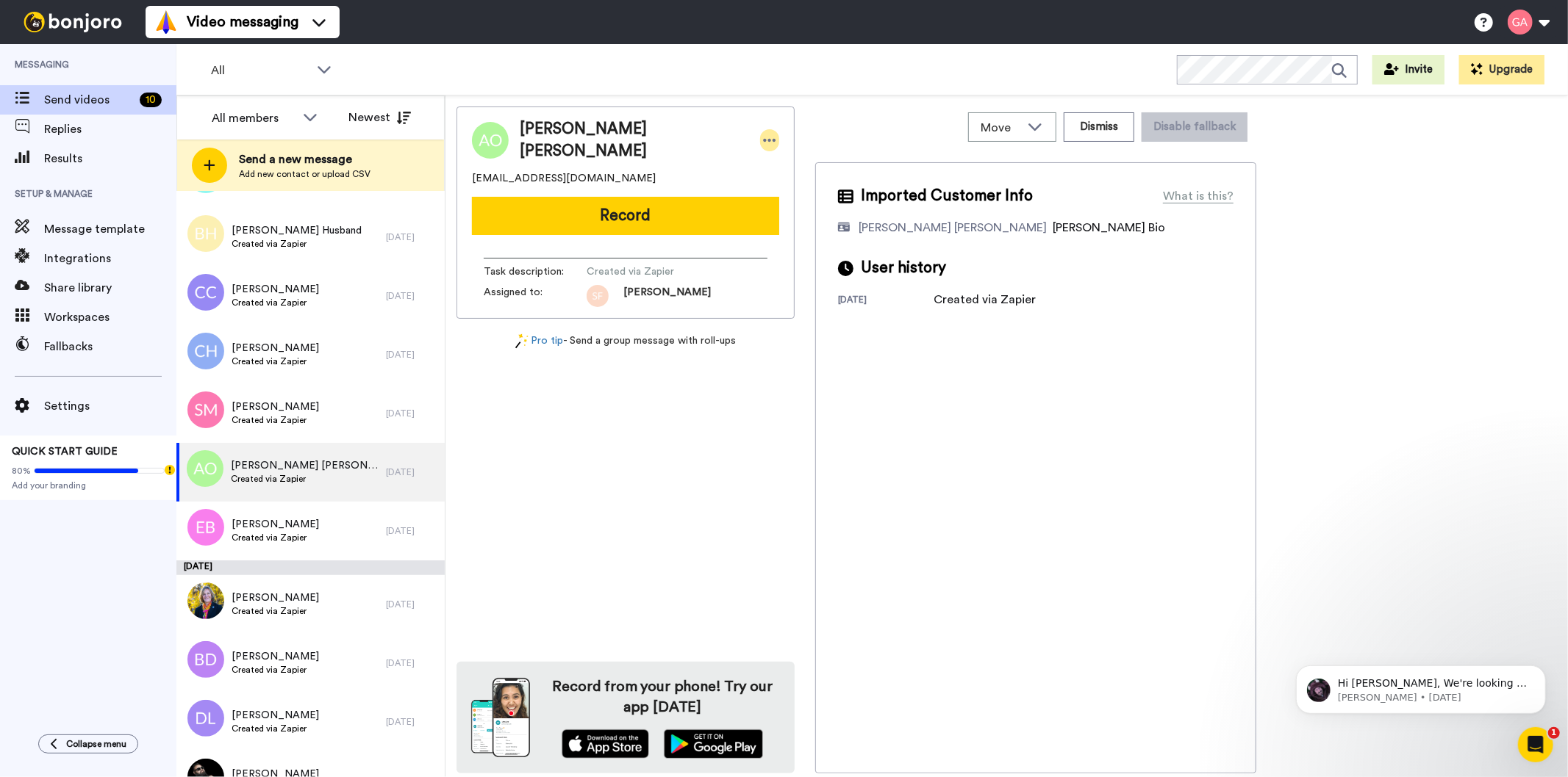
click at [763, 133] on icon at bounding box center [769, 140] width 13 height 15
click at [745, 185] on li "Assign" at bounding box center [754, 182] width 106 height 20
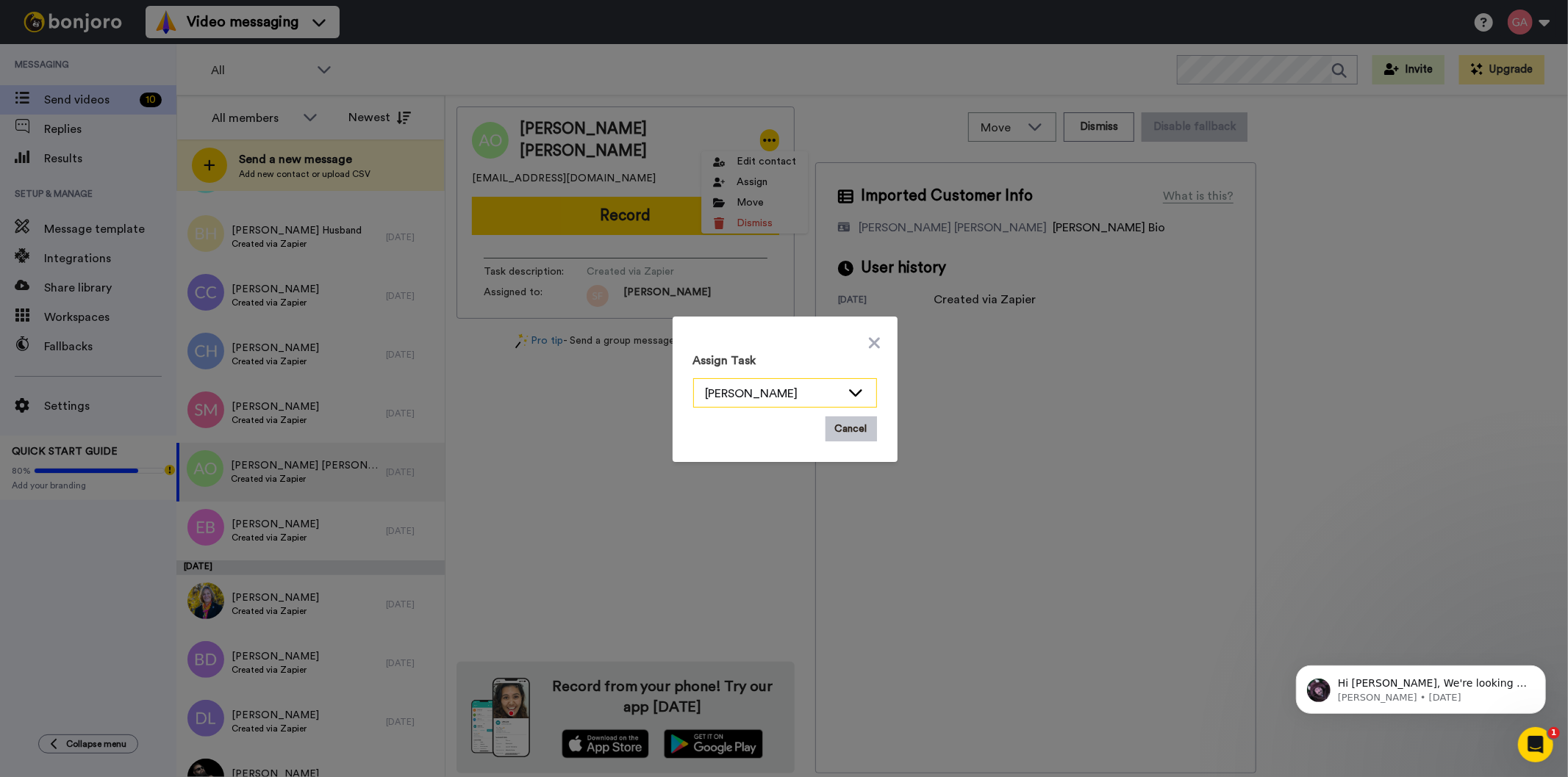
click at [797, 386] on div "[PERSON_NAME]" at bounding box center [773, 394] width 135 height 18
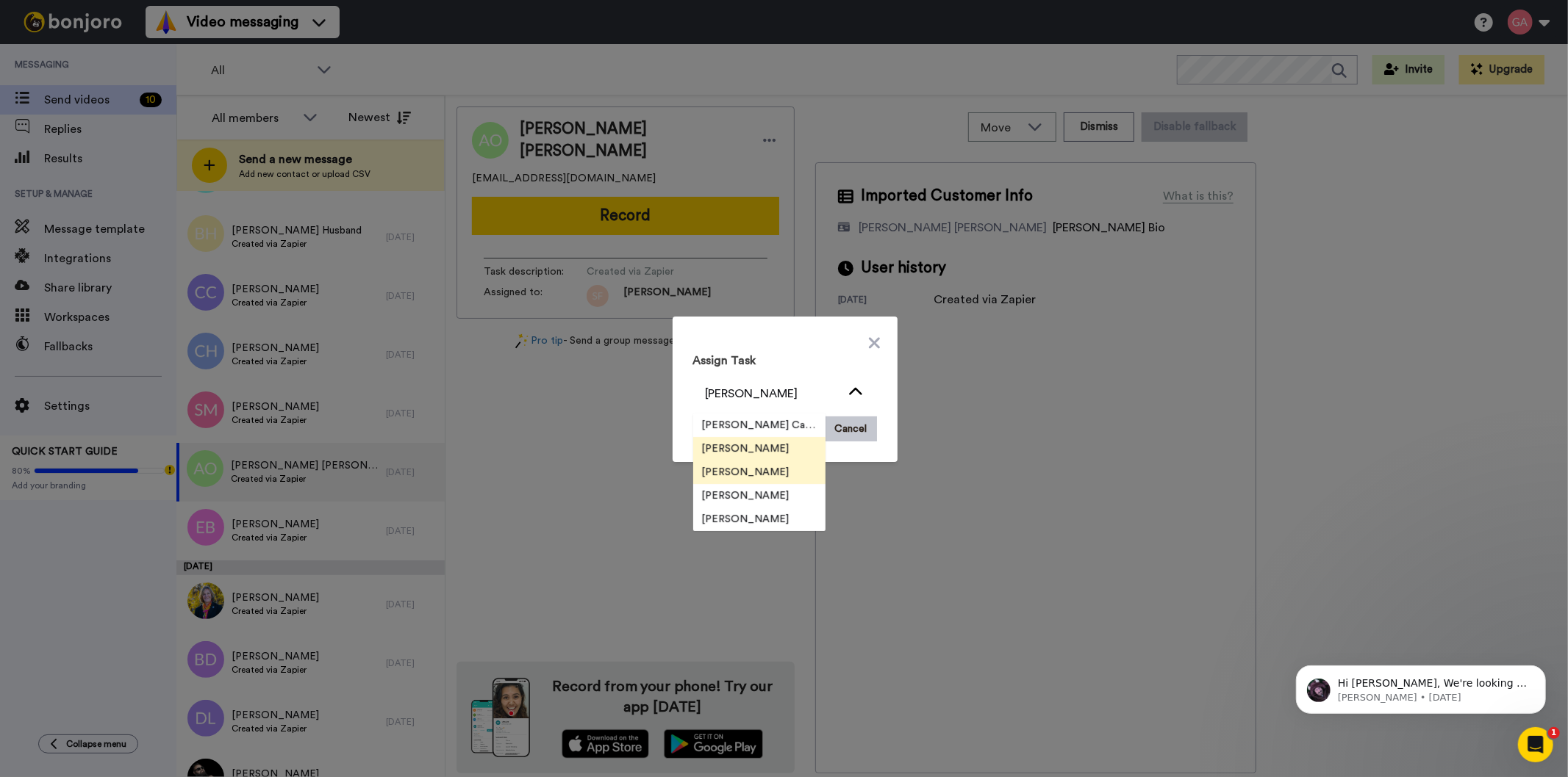
click at [777, 476] on li "[PERSON_NAME]" at bounding box center [759, 472] width 132 height 24
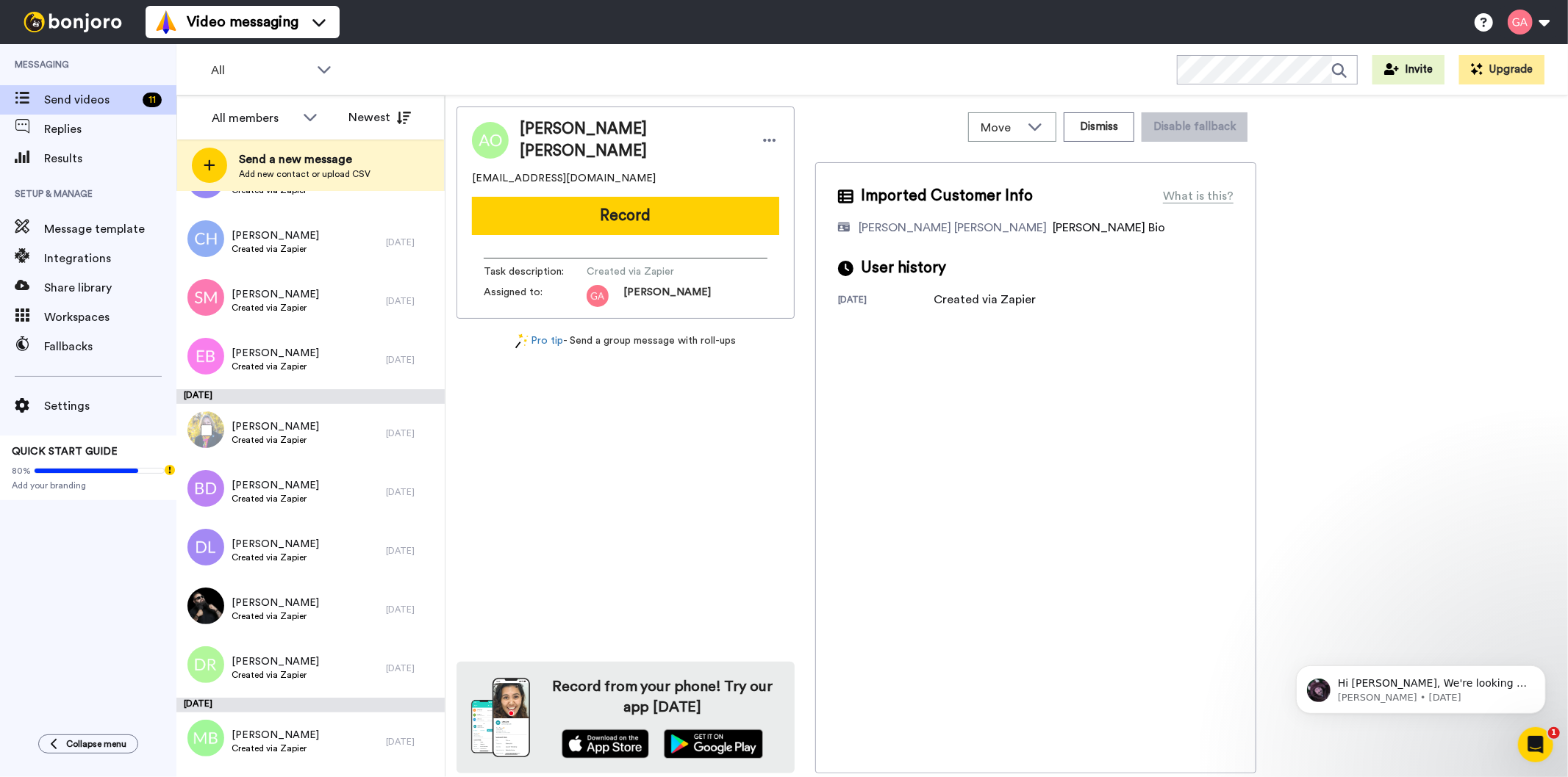
scroll to position [5306, 0]
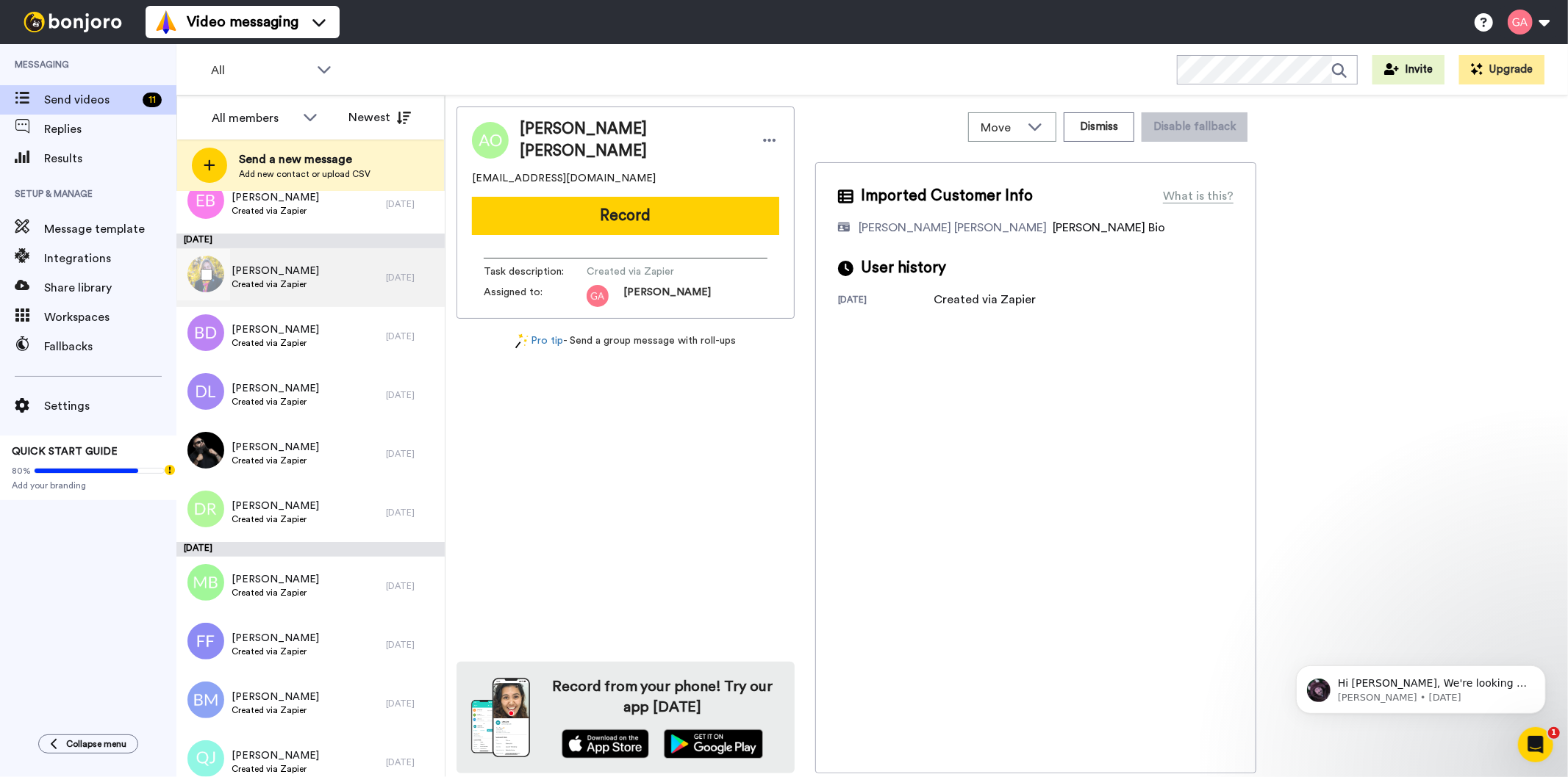
click at [298, 265] on span "[PERSON_NAME]" at bounding box center [274, 271] width 87 height 15
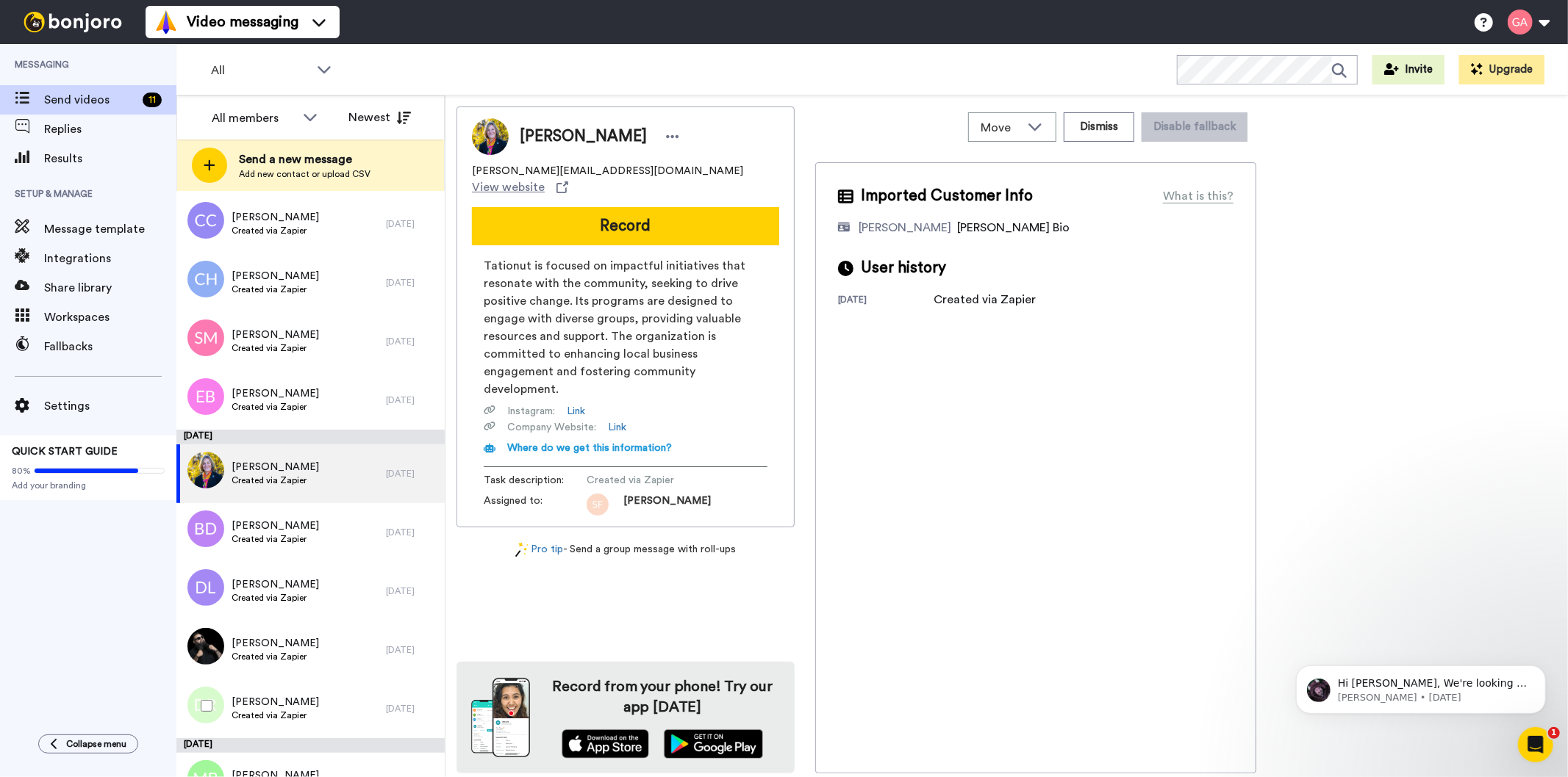
scroll to position [5061, 0]
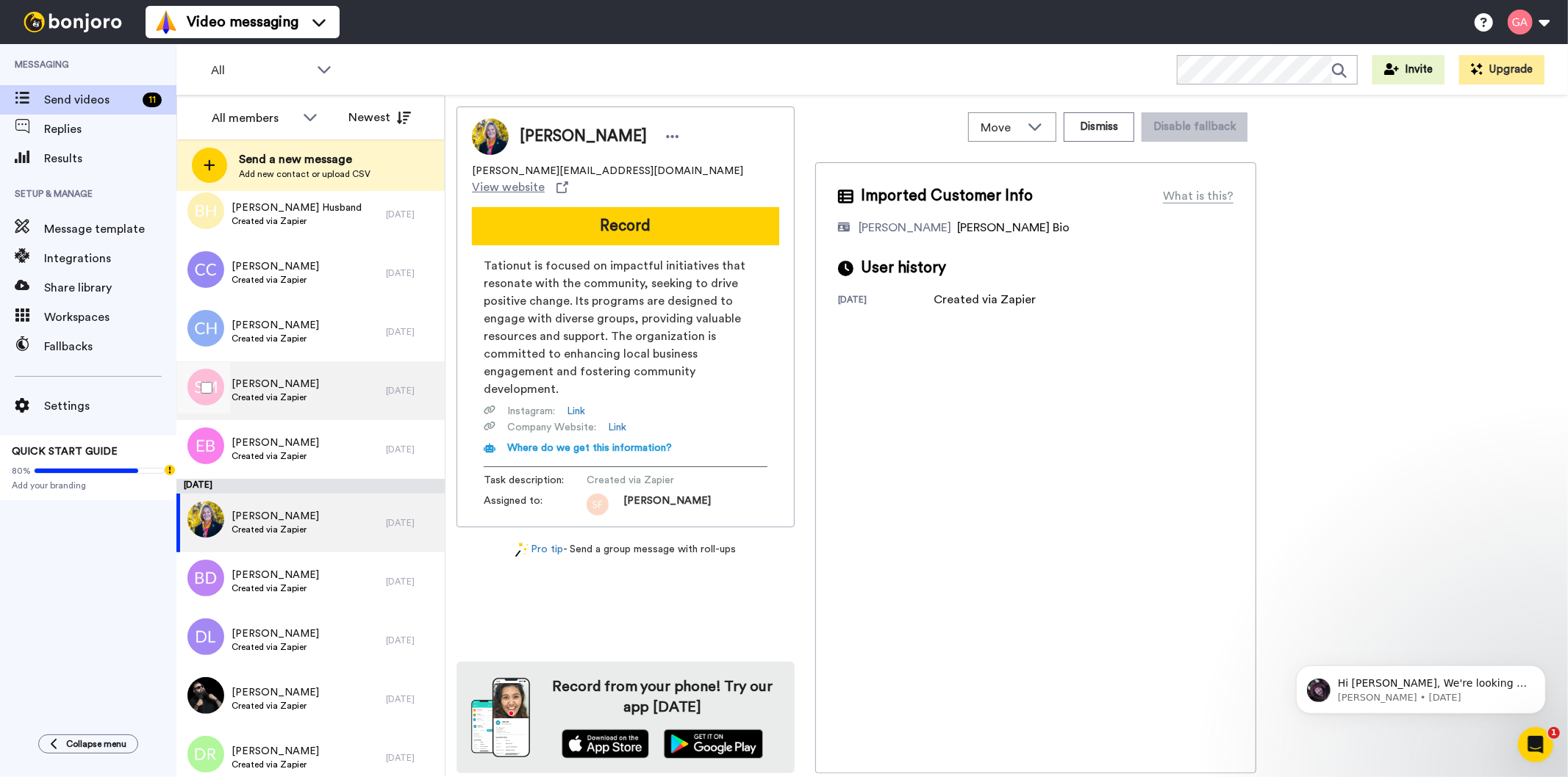
click at [289, 381] on span "[PERSON_NAME]" at bounding box center [274, 384] width 87 height 15
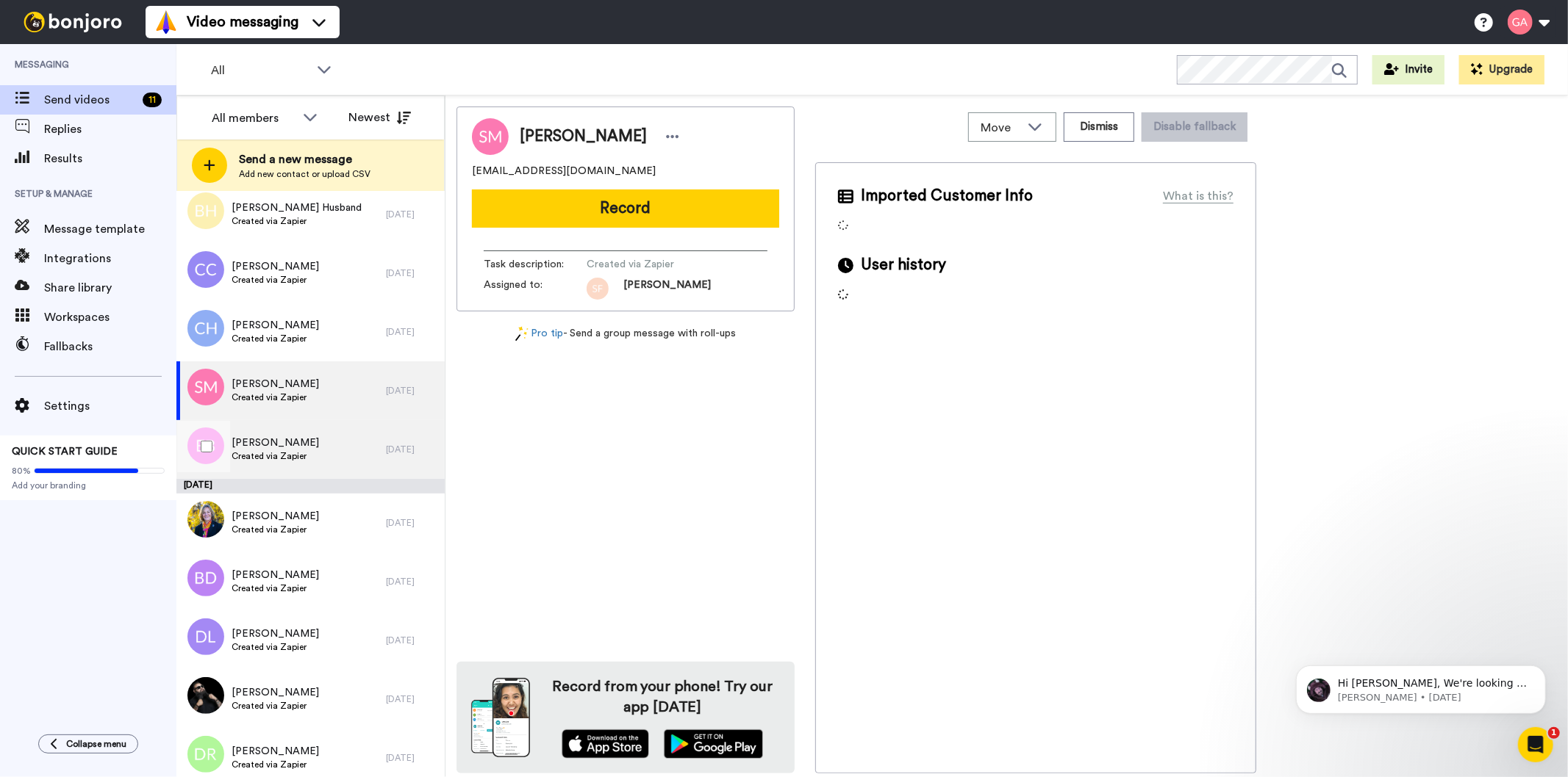
click at [291, 452] on span "Created via Zapier" at bounding box center [274, 455] width 87 height 11
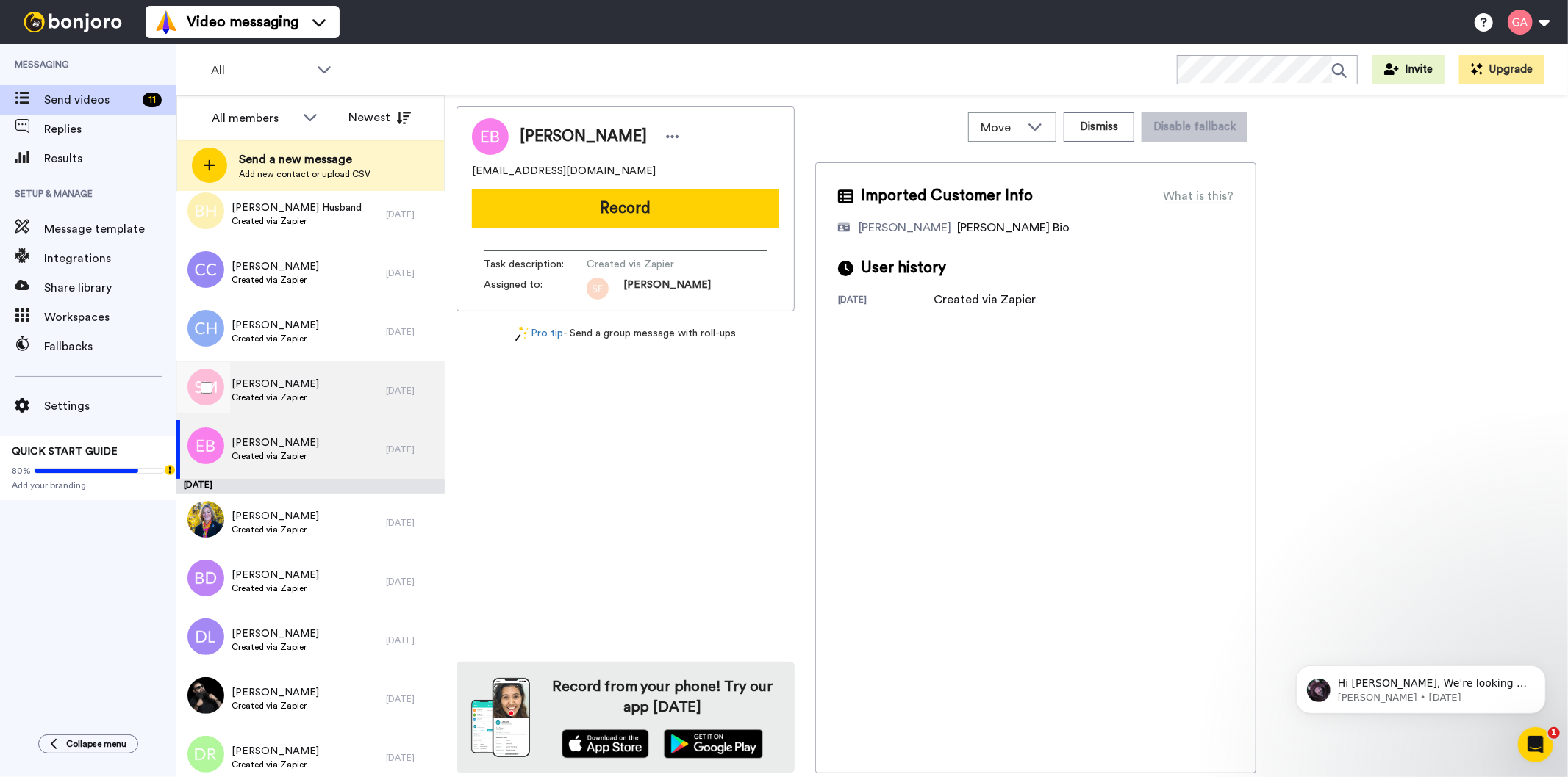
click at [285, 389] on span "[PERSON_NAME]" at bounding box center [274, 384] width 87 height 15
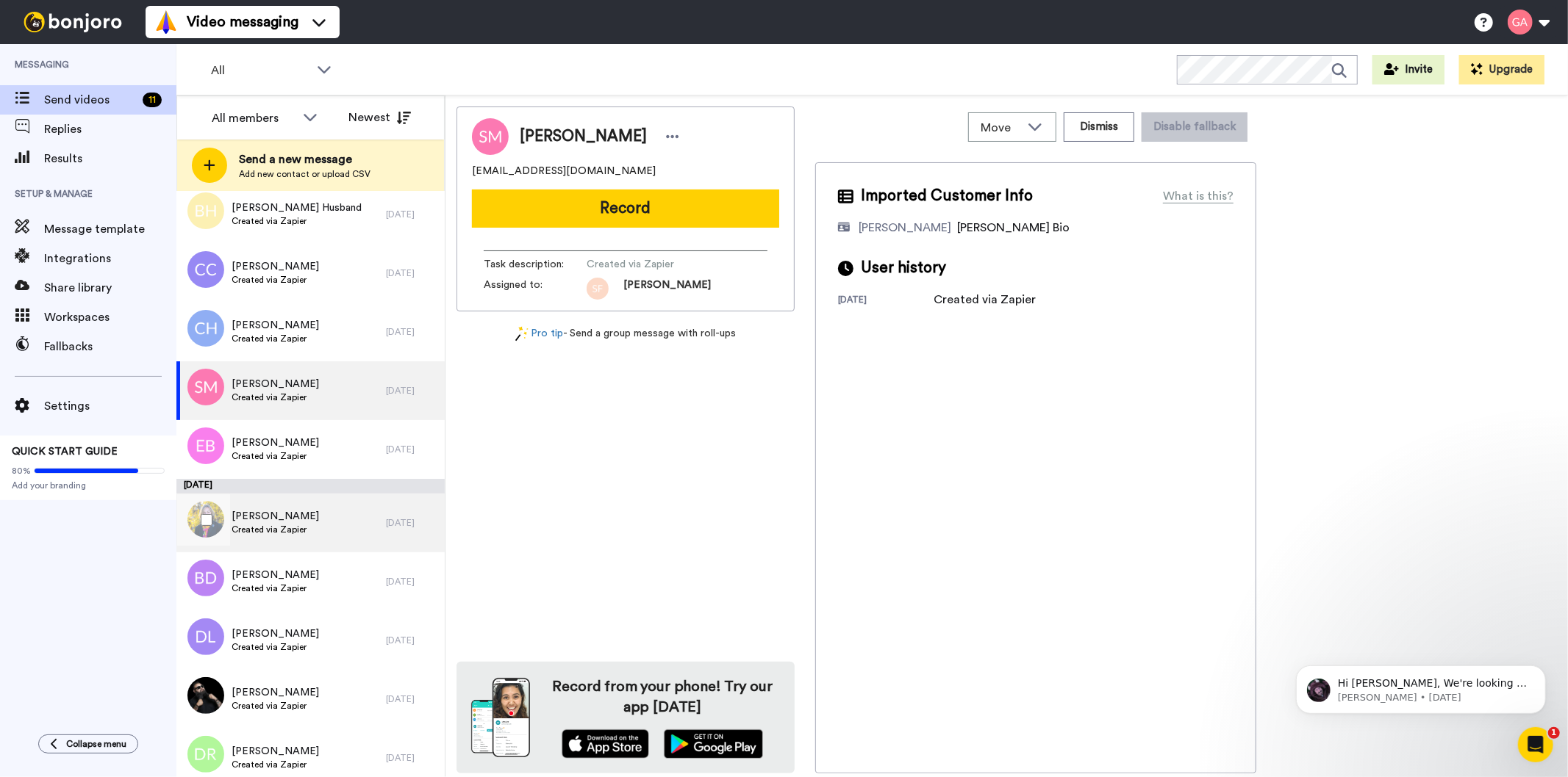
scroll to position [4898, 0]
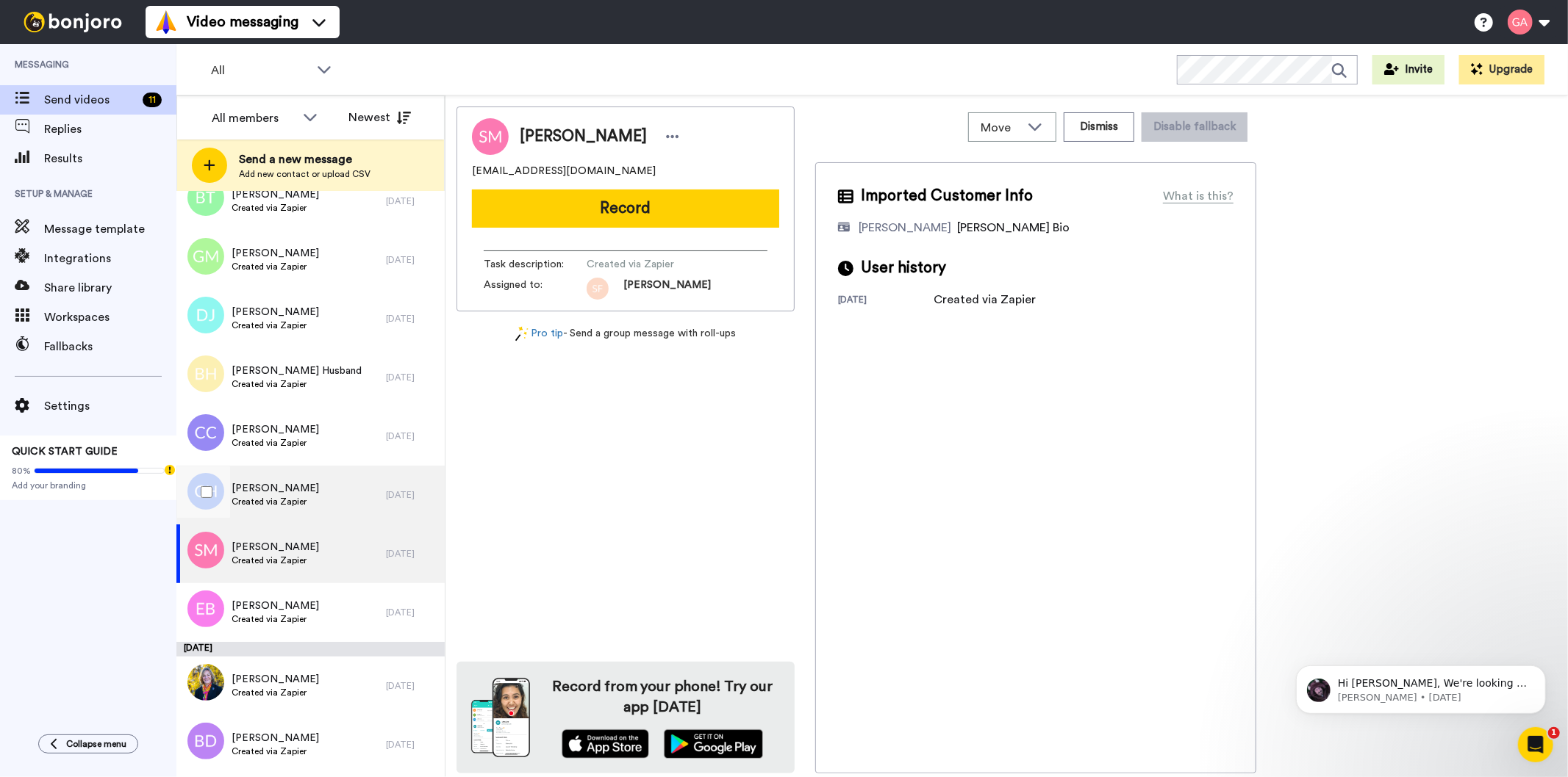
click at [295, 496] on span "Created via Zapier" at bounding box center [274, 501] width 87 height 11
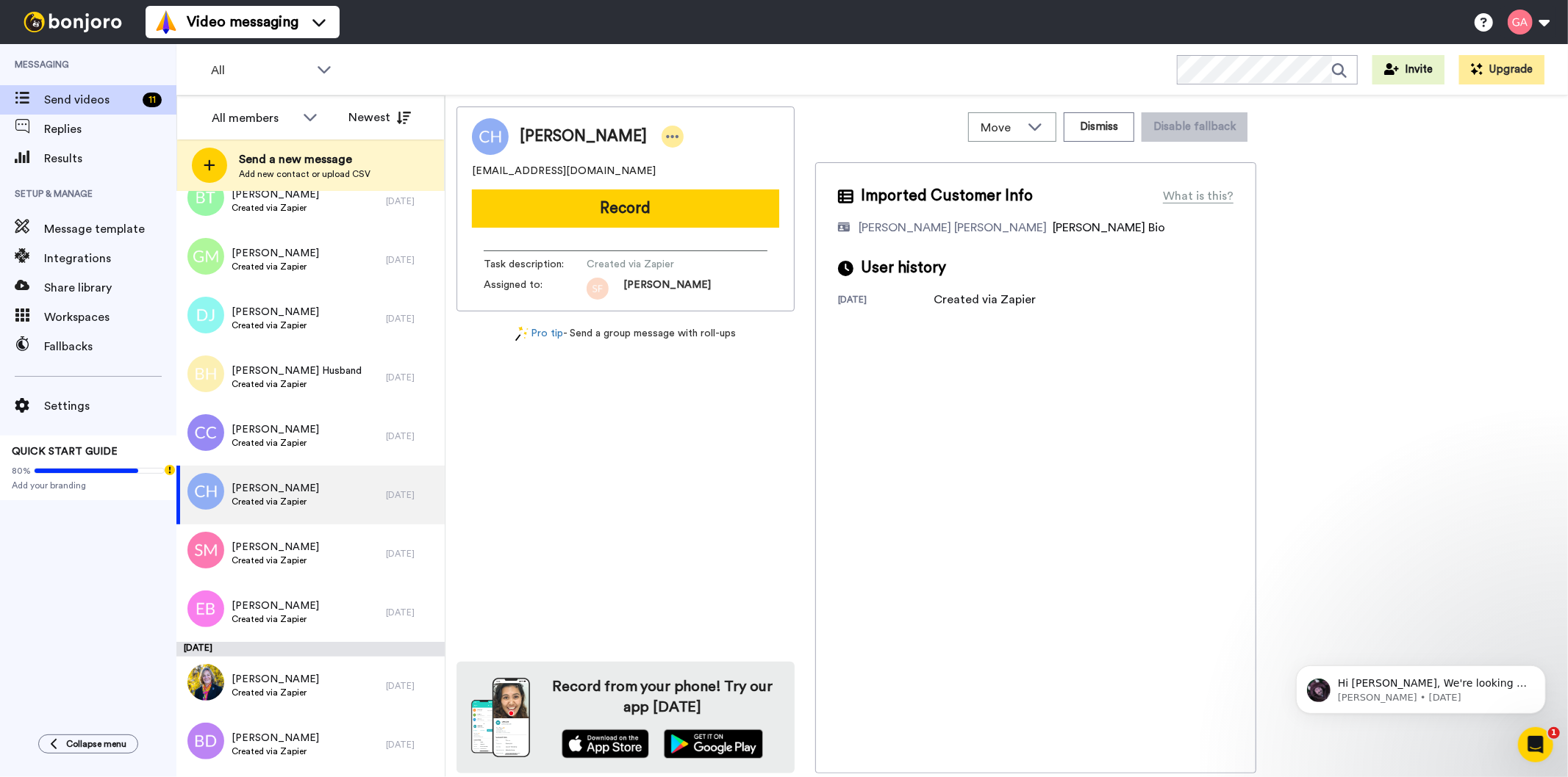
click at [667, 136] on icon at bounding box center [673, 136] width 12 height 3
click at [696, 182] on li "Assign" at bounding box center [696, 182] width 106 height 20
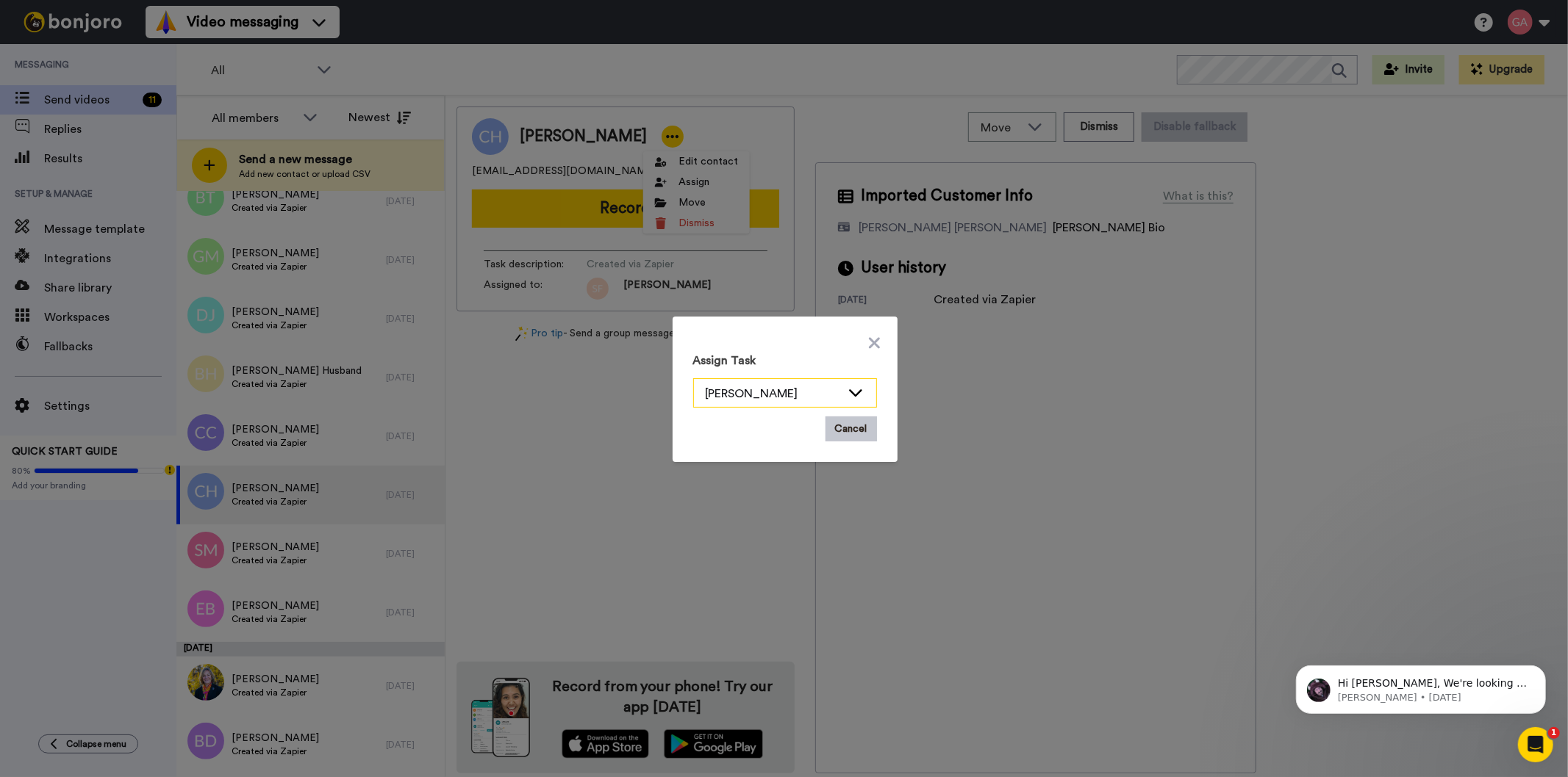
click at [811, 391] on div "[PERSON_NAME]" at bounding box center [773, 394] width 135 height 18
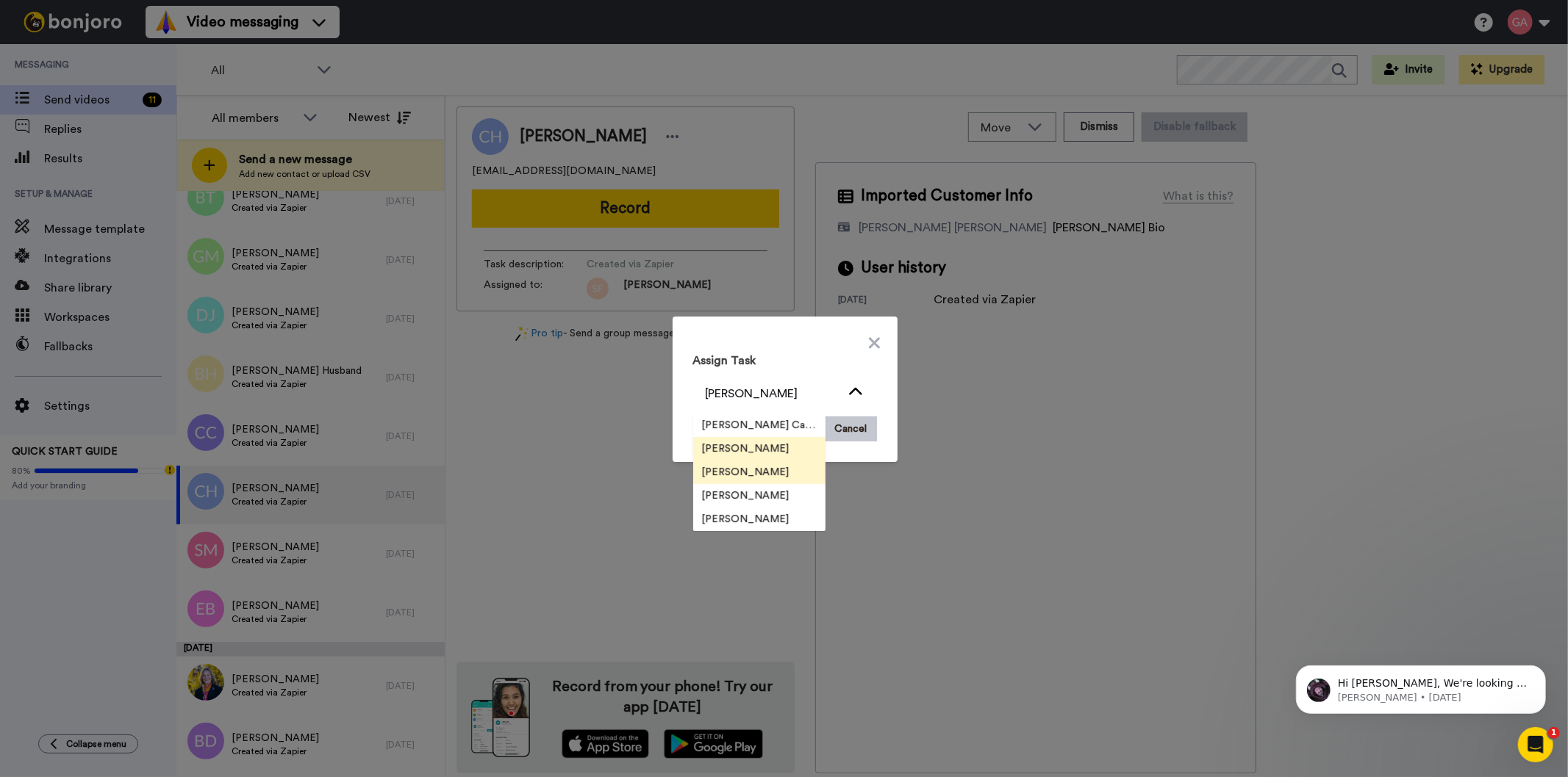
click at [774, 475] on li "[PERSON_NAME]" at bounding box center [759, 472] width 132 height 24
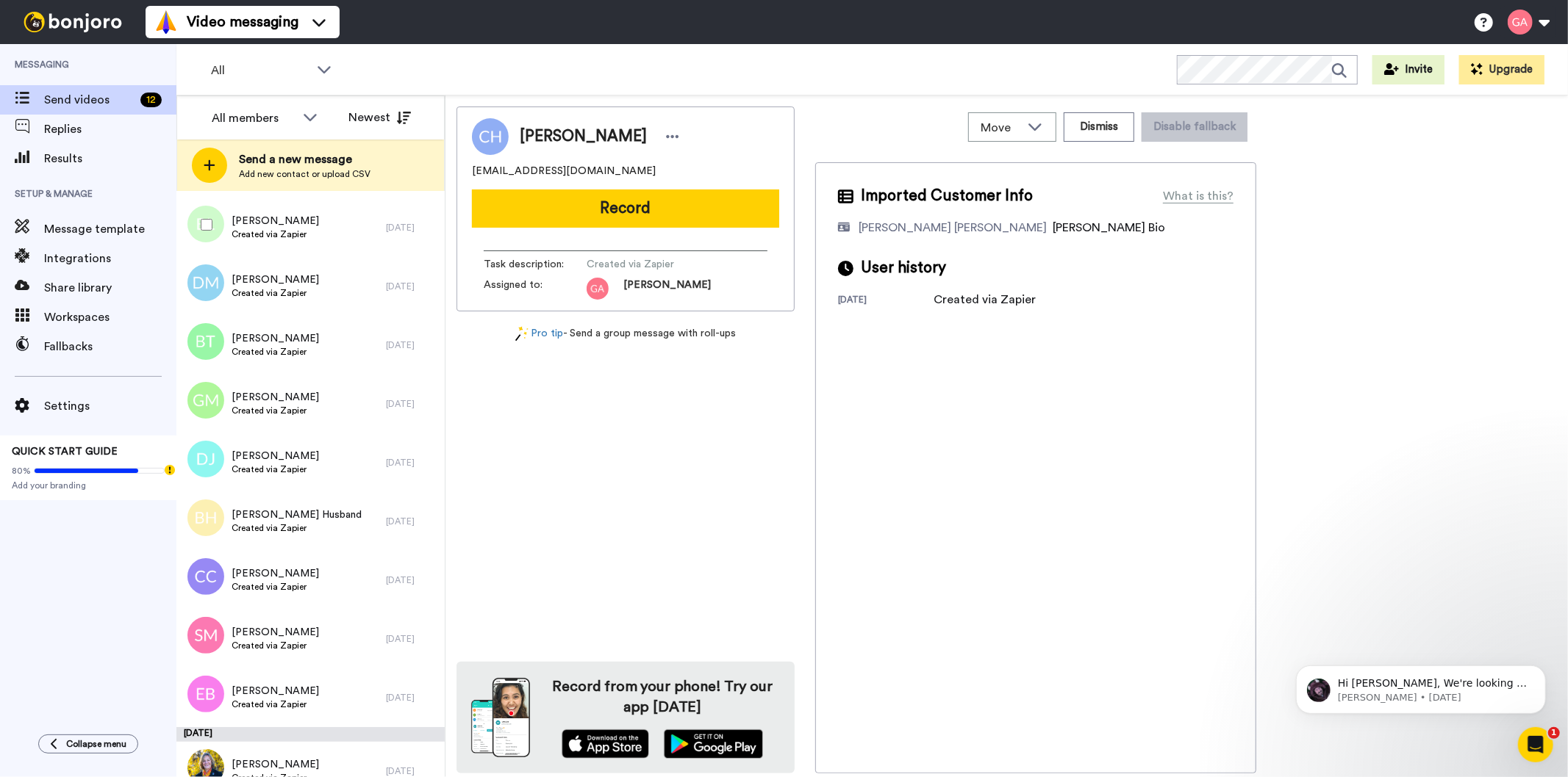
scroll to position [4898, 0]
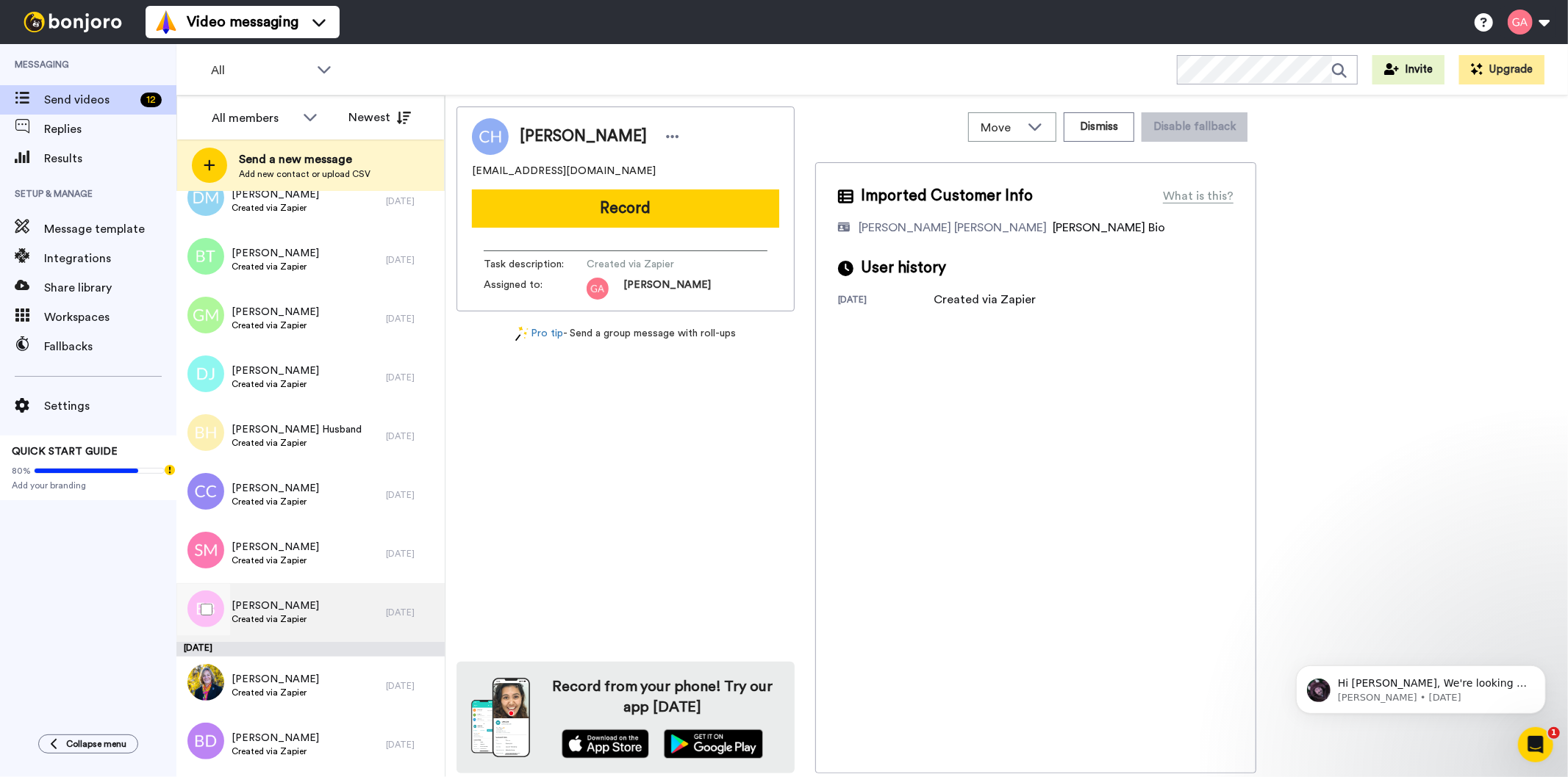
click at [324, 613] on div "[PERSON_NAME] Created via Zapier" at bounding box center [281, 613] width 209 height 59
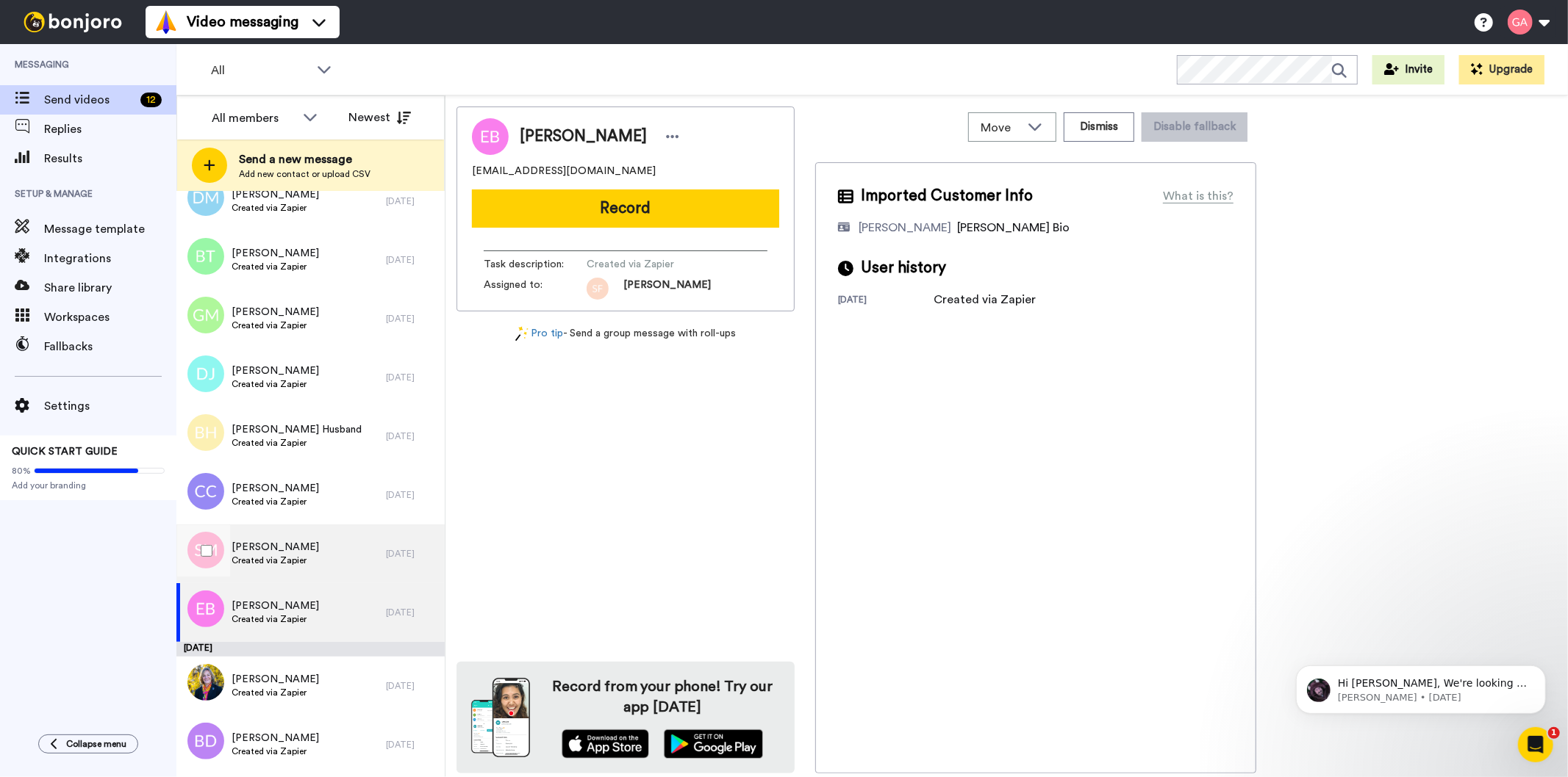
click at [315, 558] on div "[PERSON_NAME] Created via Zapier" at bounding box center [281, 554] width 209 height 59
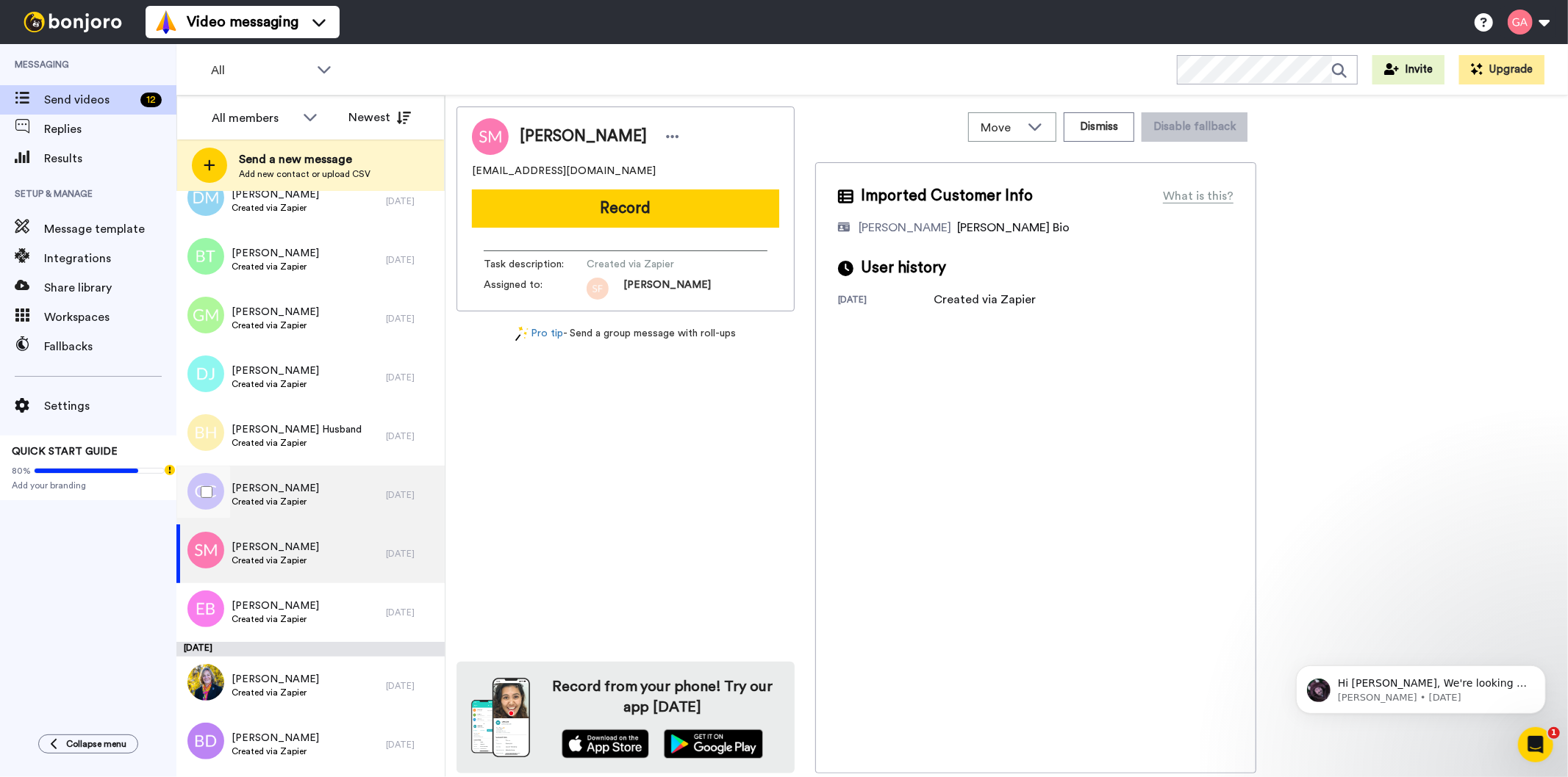
click at [318, 497] on div "[PERSON_NAME] Created via Zapier" at bounding box center [281, 495] width 209 height 59
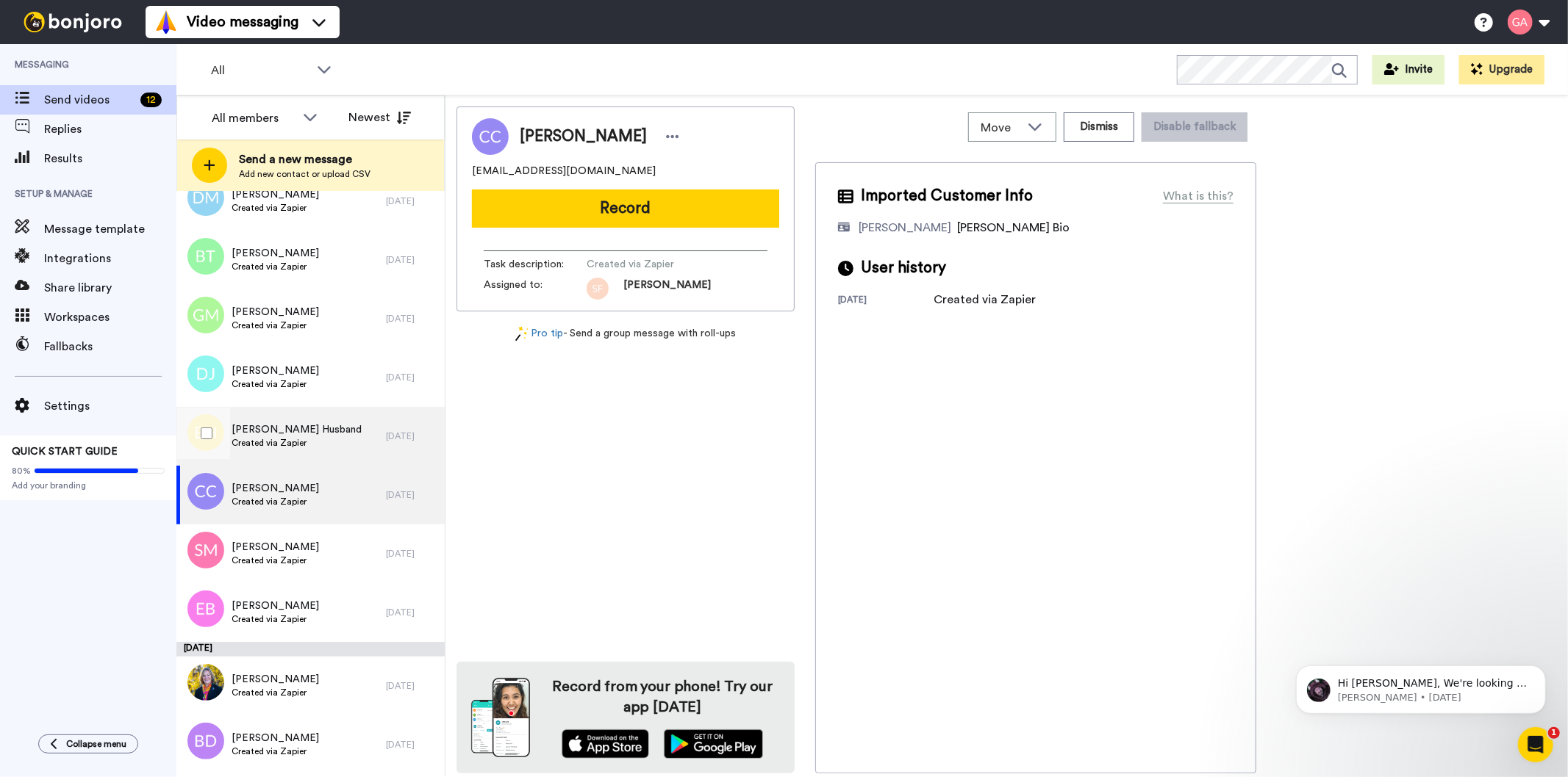
click at [322, 432] on div "[PERSON_NAME] Husband Created via Zapier" at bounding box center [281, 436] width 209 height 59
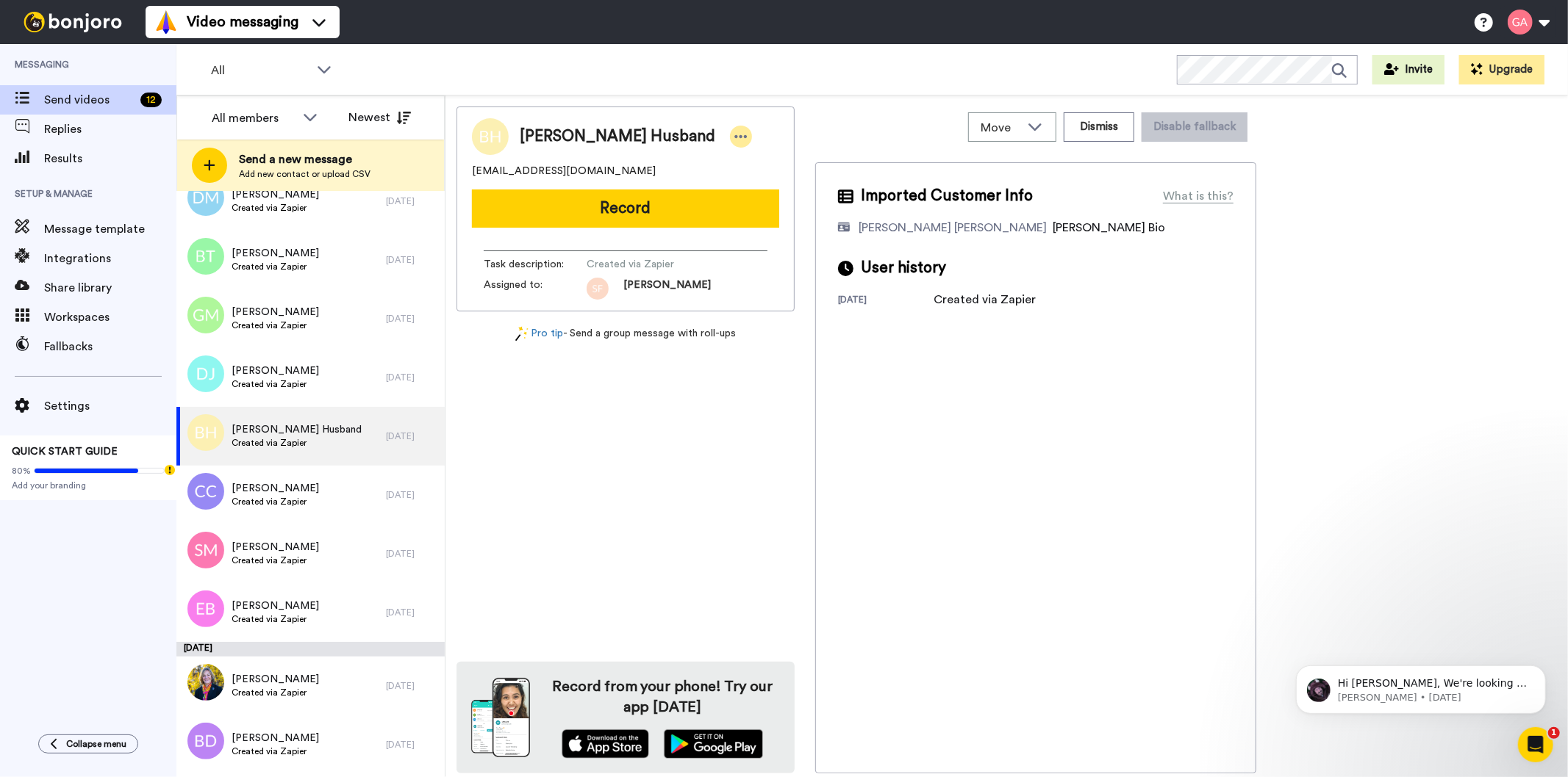
click at [734, 134] on icon at bounding box center [740, 136] width 13 height 15
click at [683, 187] on li "Assign" at bounding box center [697, 182] width 106 height 20
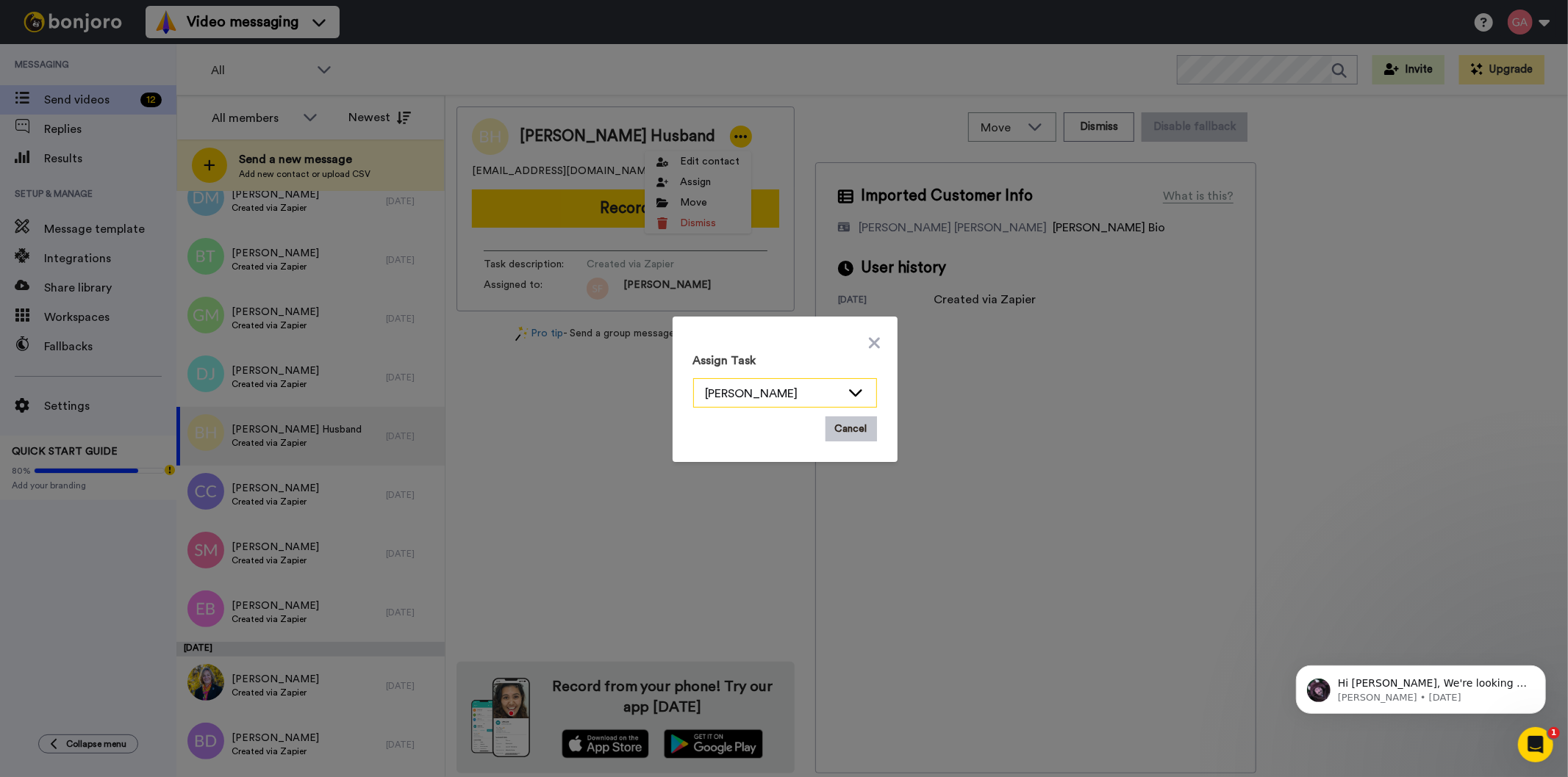
click at [777, 388] on div "[PERSON_NAME]" at bounding box center [773, 394] width 135 height 18
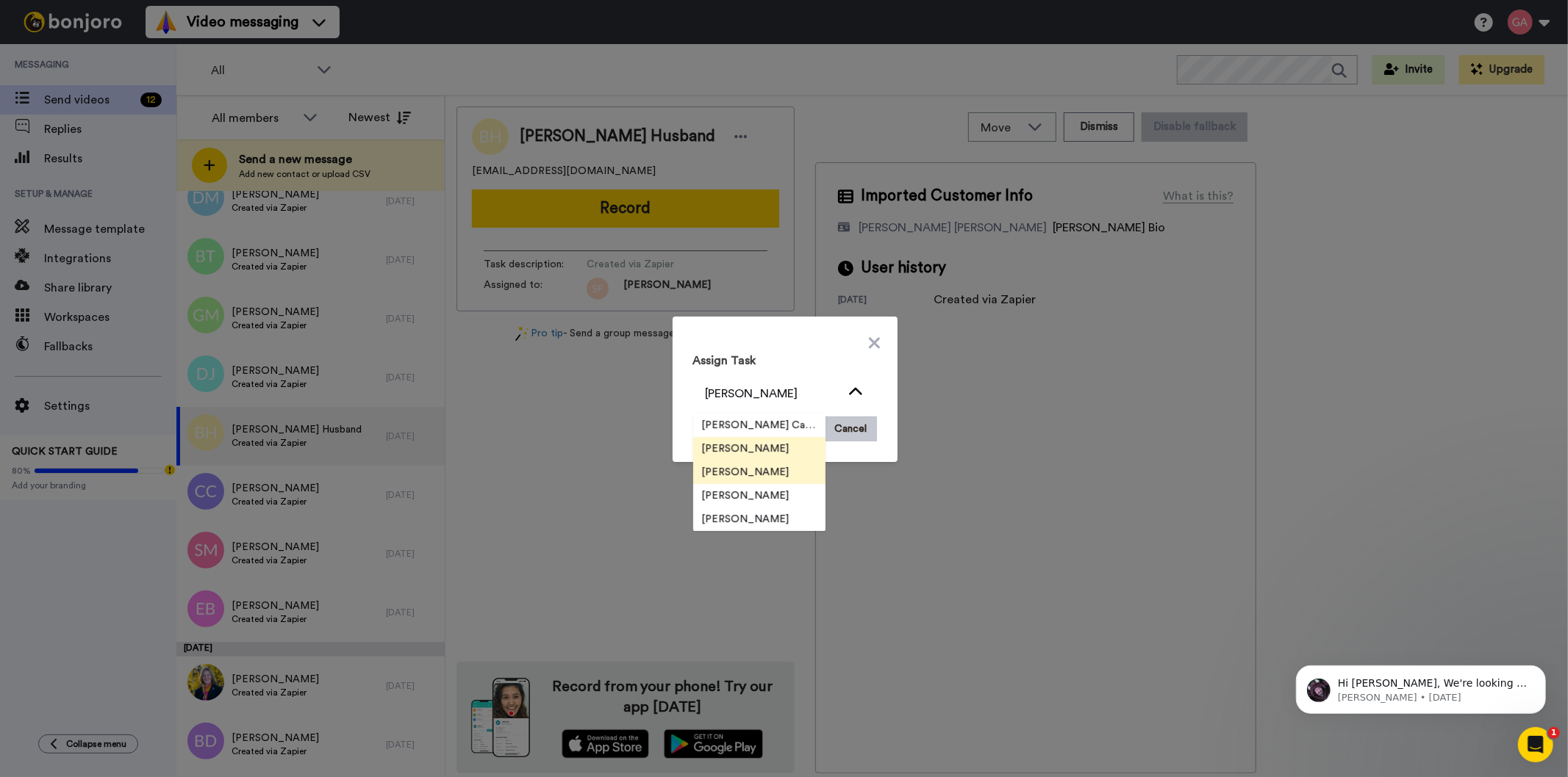
click at [769, 478] on li "[PERSON_NAME]" at bounding box center [759, 472] width 132 height 24
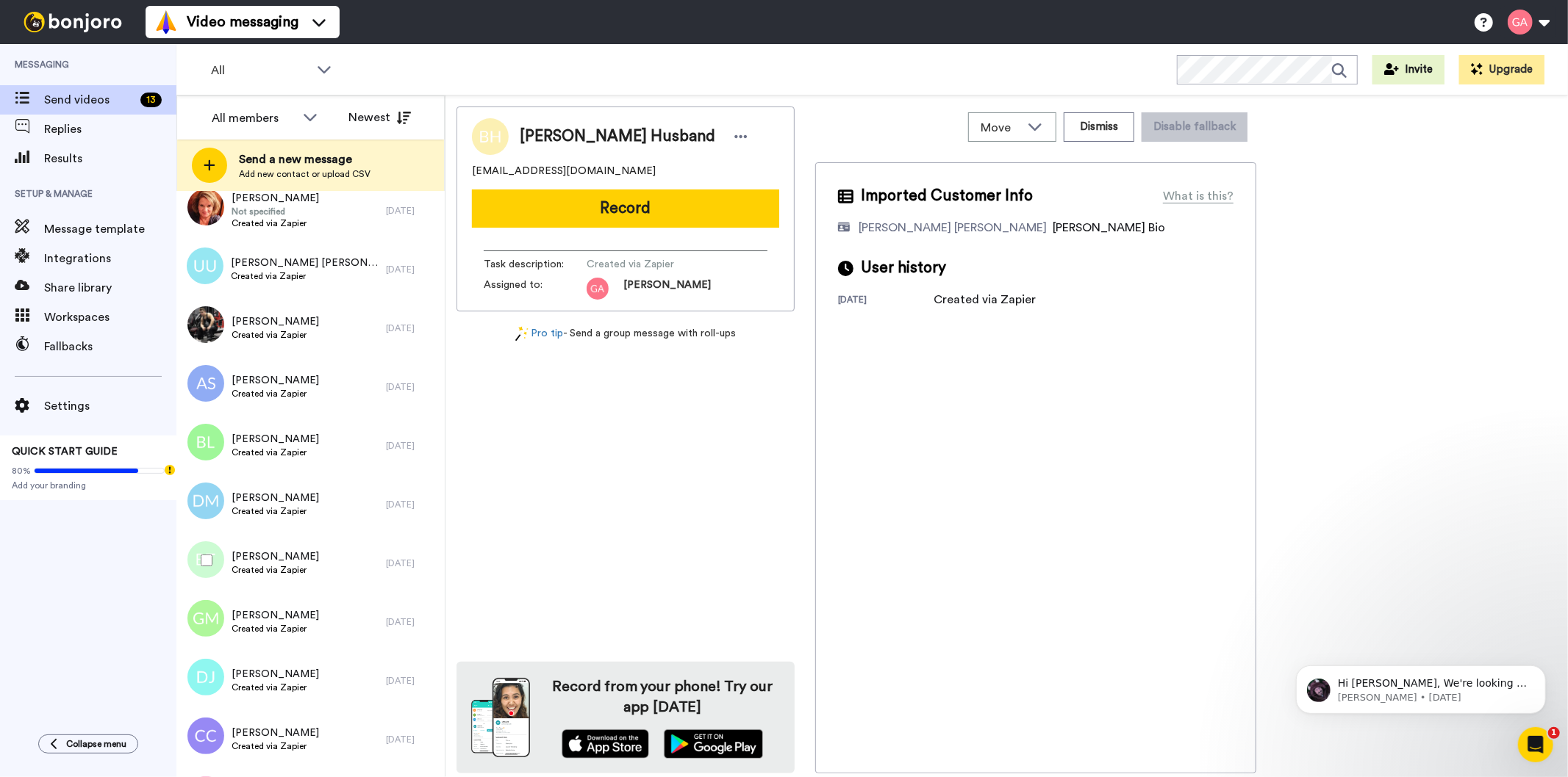
scroll to position [4979, 0]
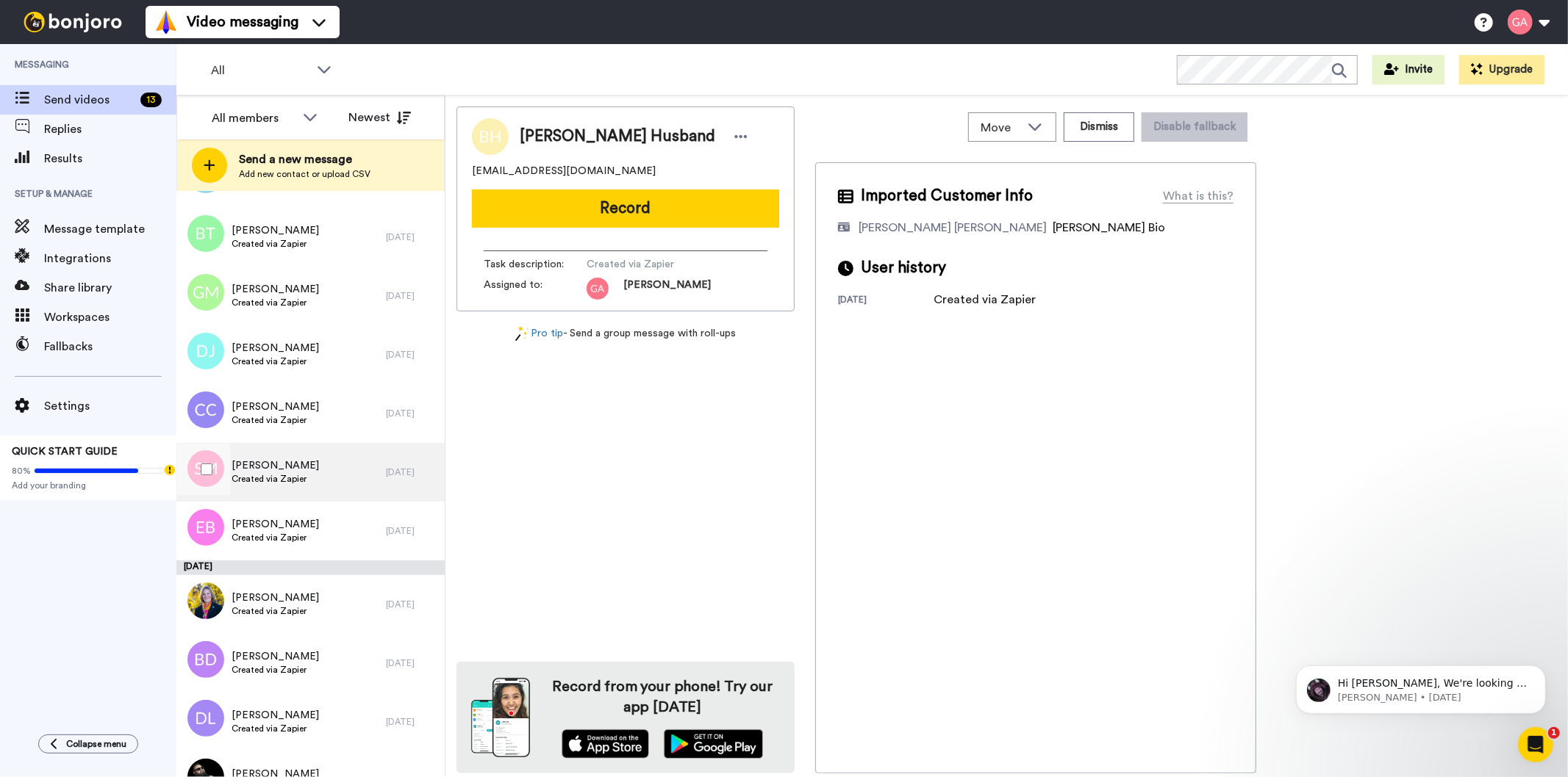
click at [298, 471] on span "[PERSON_NAME]" at bounding box center [274, 466] width 87 height 15
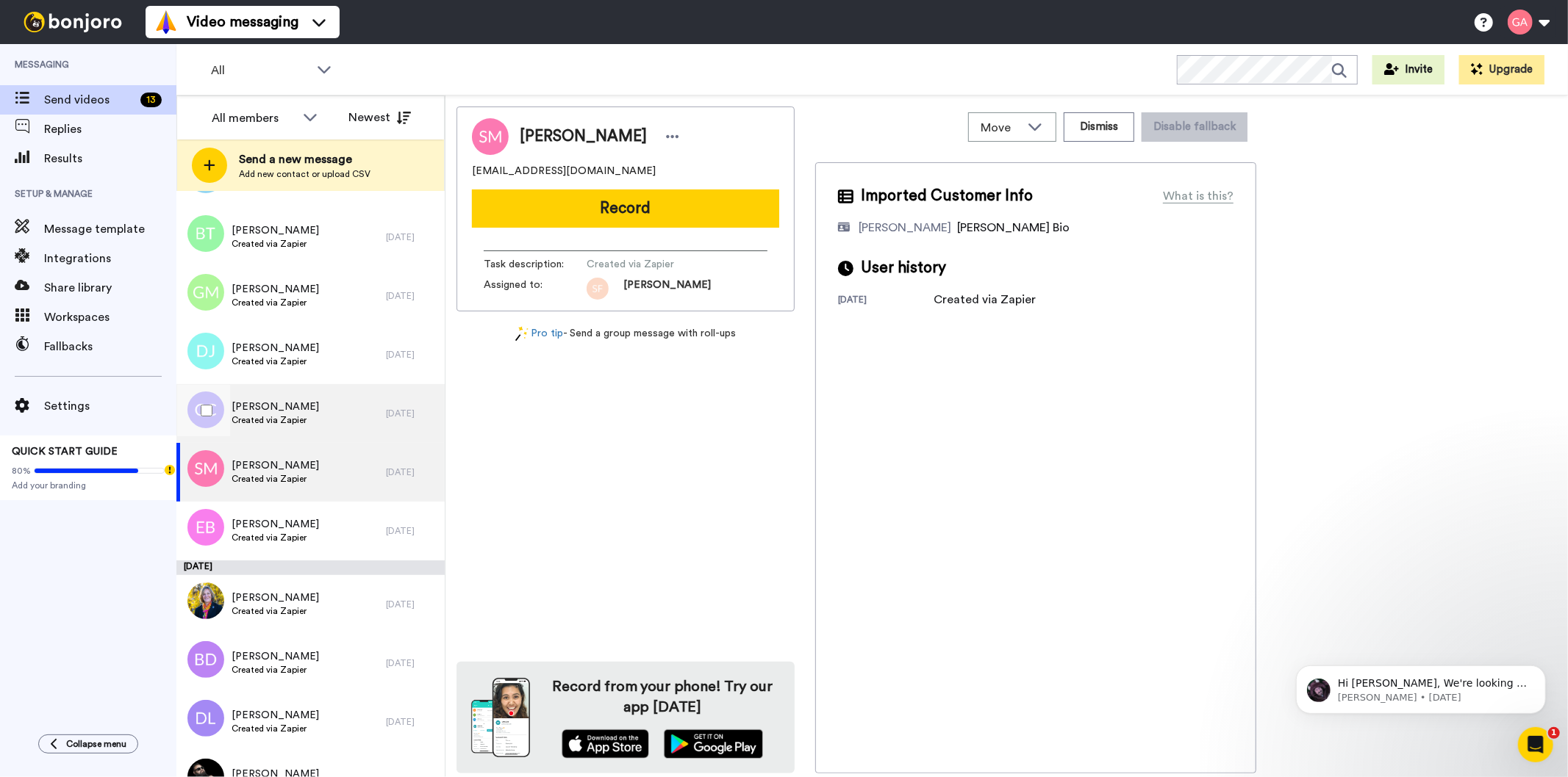
click at [303, 412] on span "[PERSON_NAME]" at bounding box center [274, 407] width 87 height 15
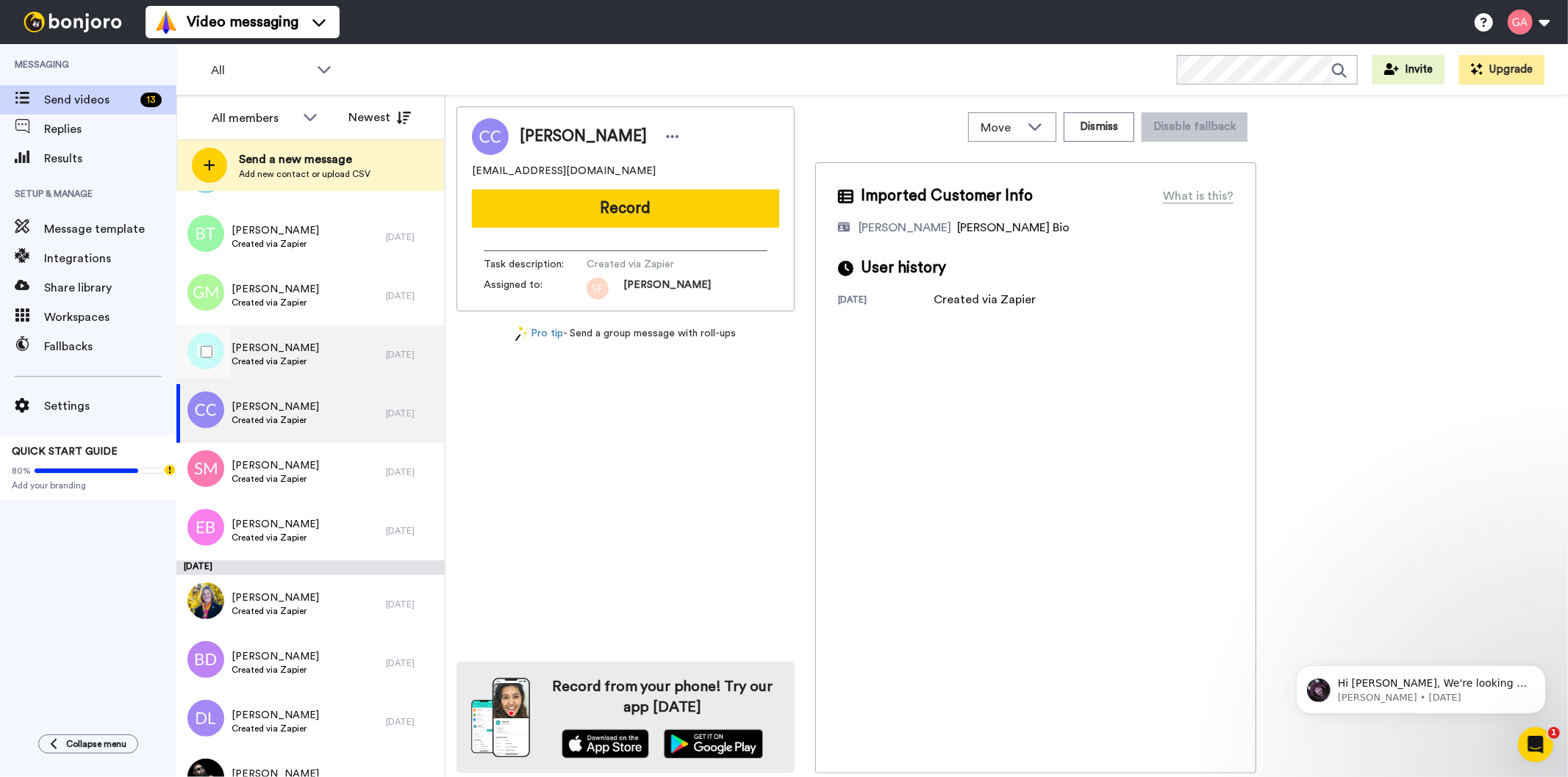
click at [303, 351] on span "[PERSON_NAME]" at bounding box center [274, 348] width 87 height 15
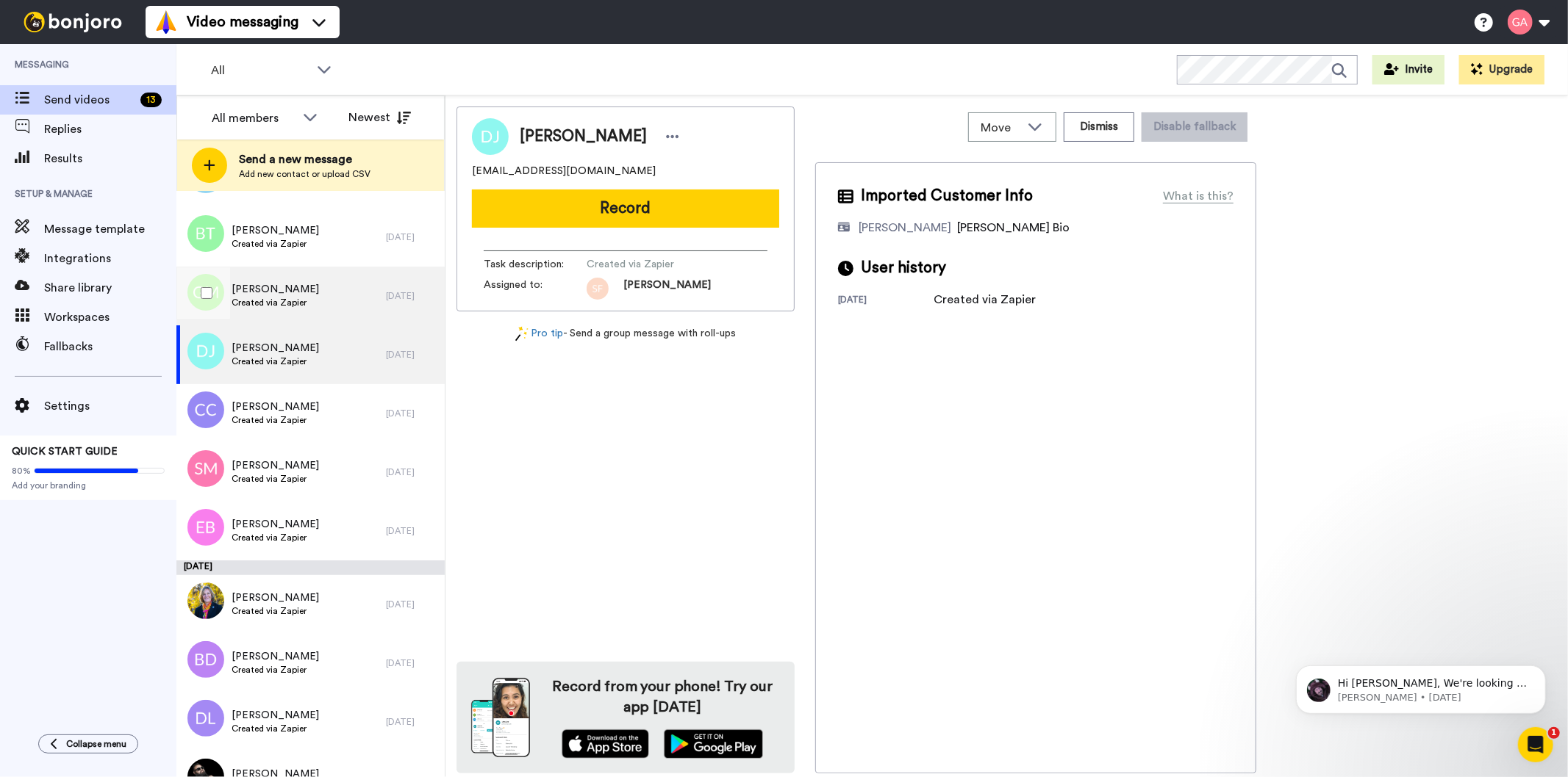
click at [310, 291] on span "[PERSON_NAME]" at bounding box center [274, 289] width 87 height 15
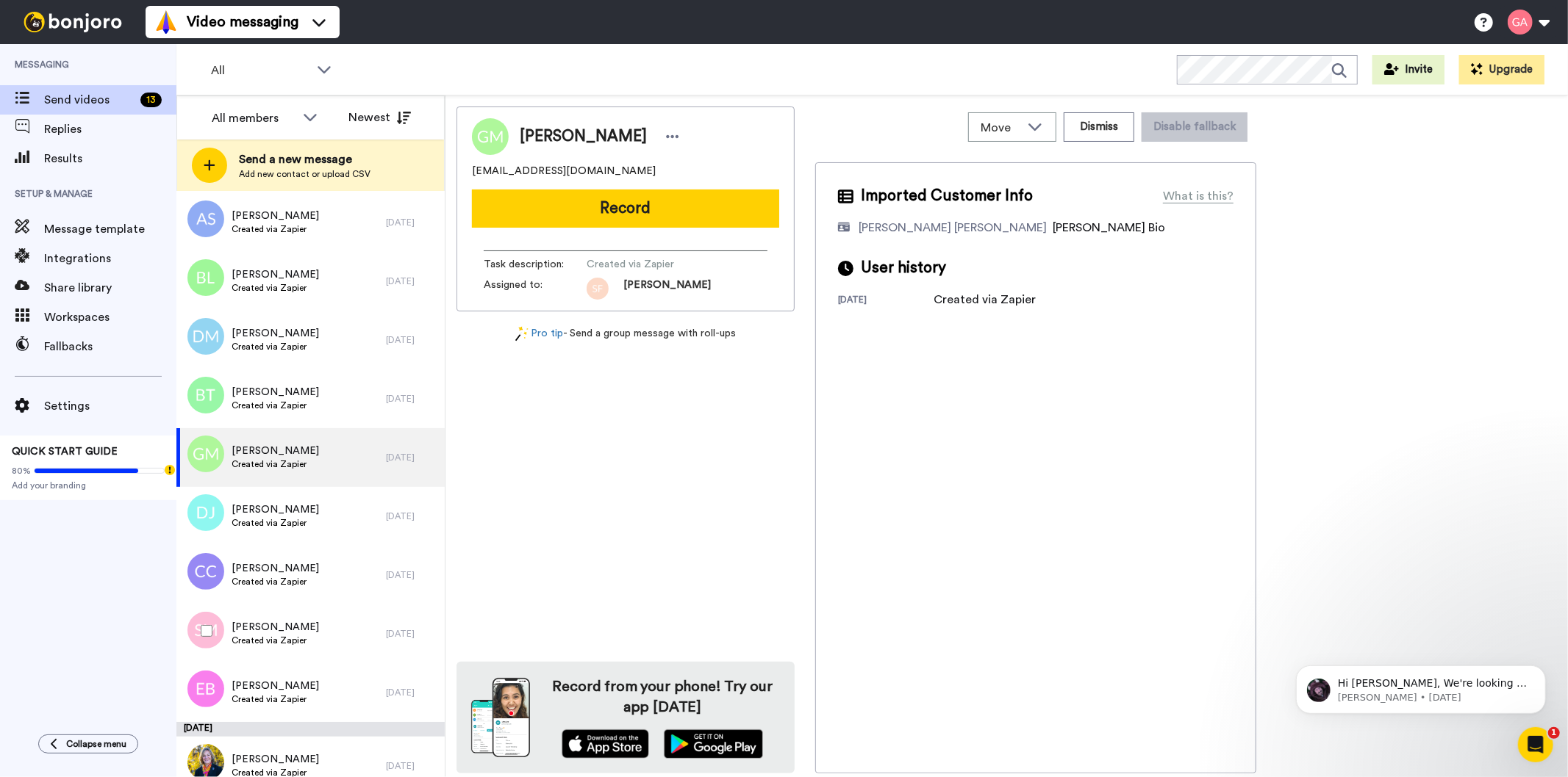
scroll to position [4816, 0]
click at [667, 134] on icon at bounding box center [672, 136] width 13 height 15
click at [733, 185] on li "Assign" at bounding box center [708, 182] width 106 height 20
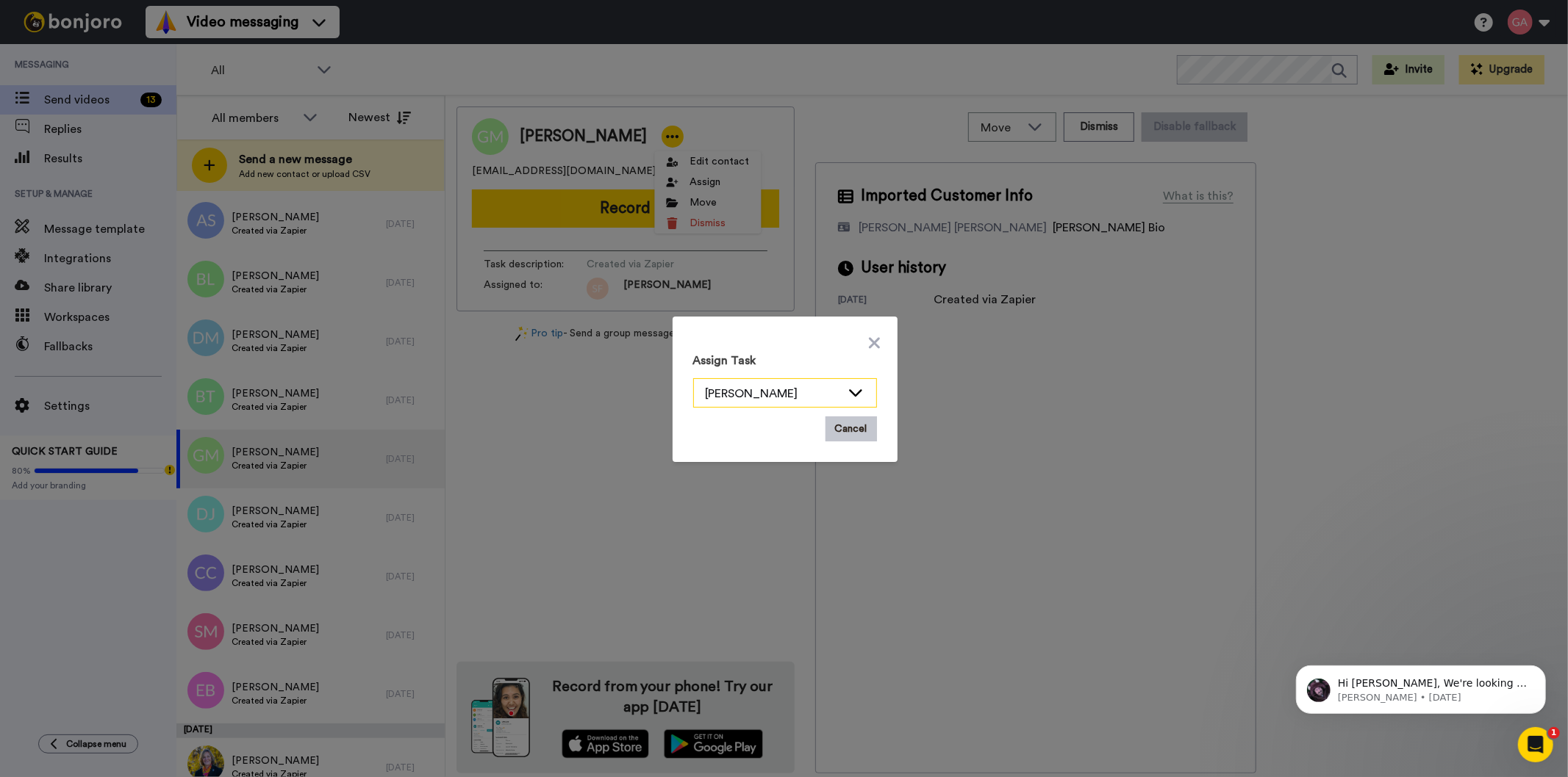
click at [755, 387] on div "[PERSON_NAME]" at bounding box center [773, 394] width 135 height 18
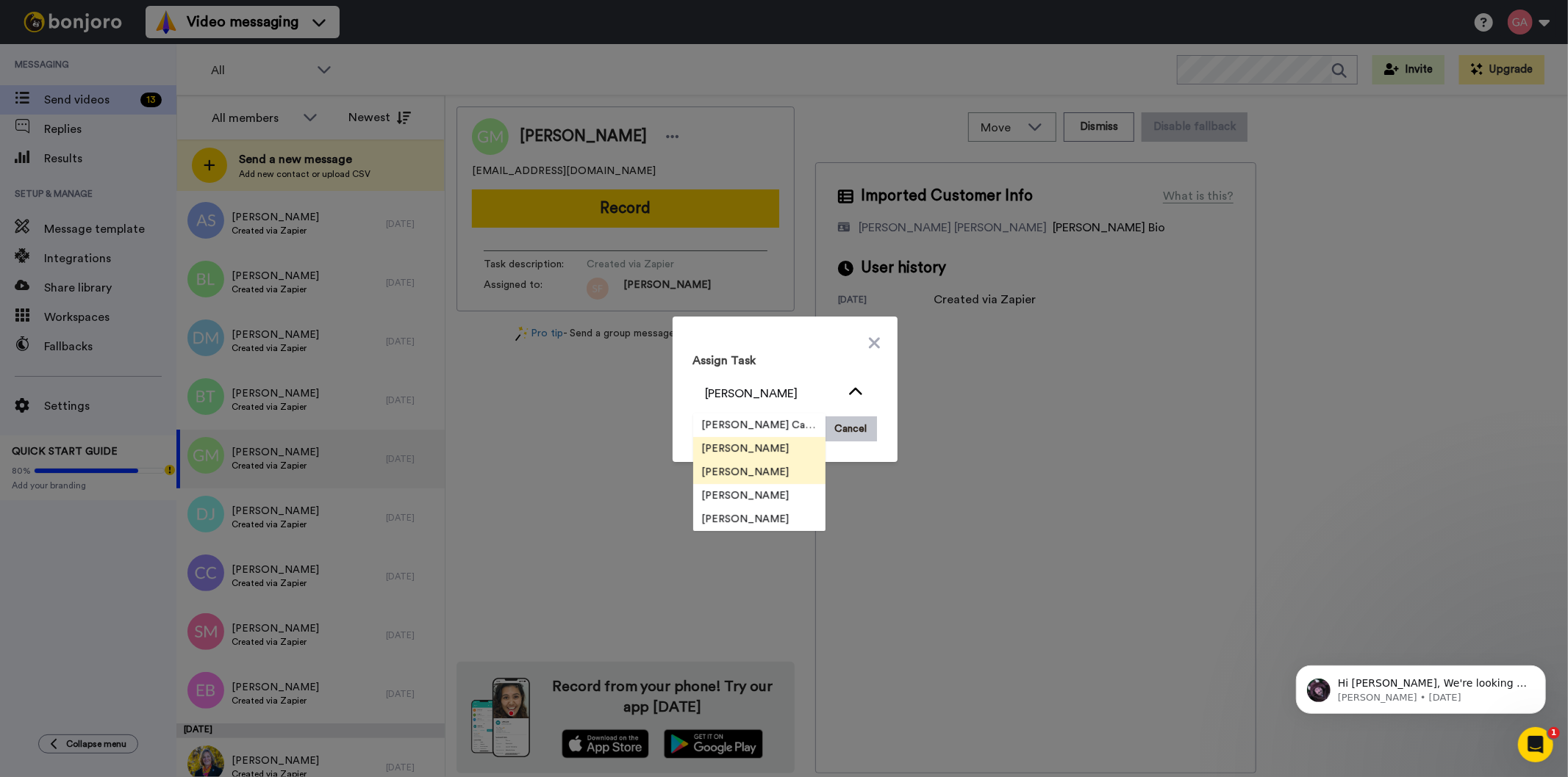
click at [759, 472] on span "[PERSON_NAME]" at bounding box center [746, 472] width 106 height 15
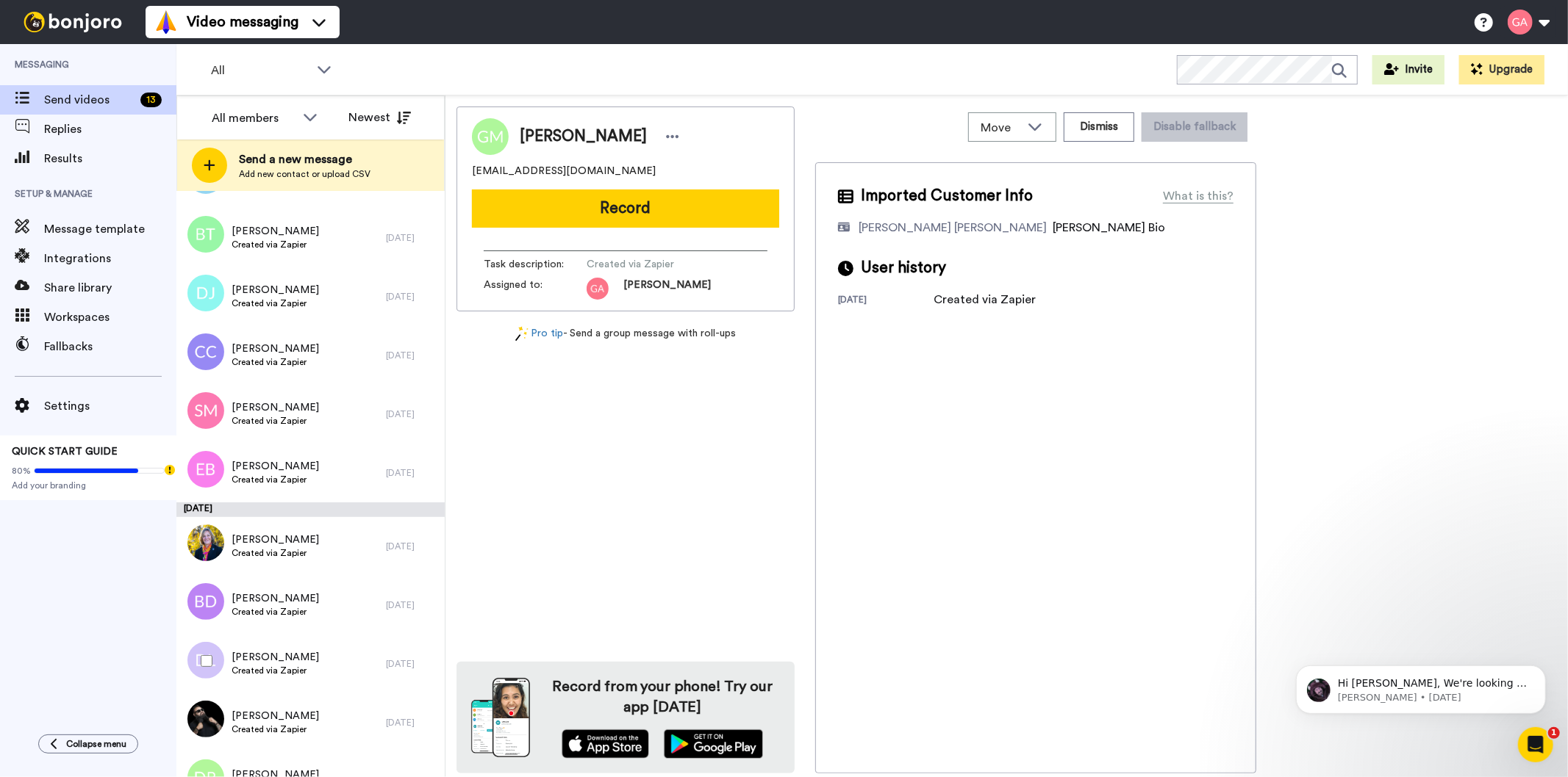
scroll to position [4898, 0]
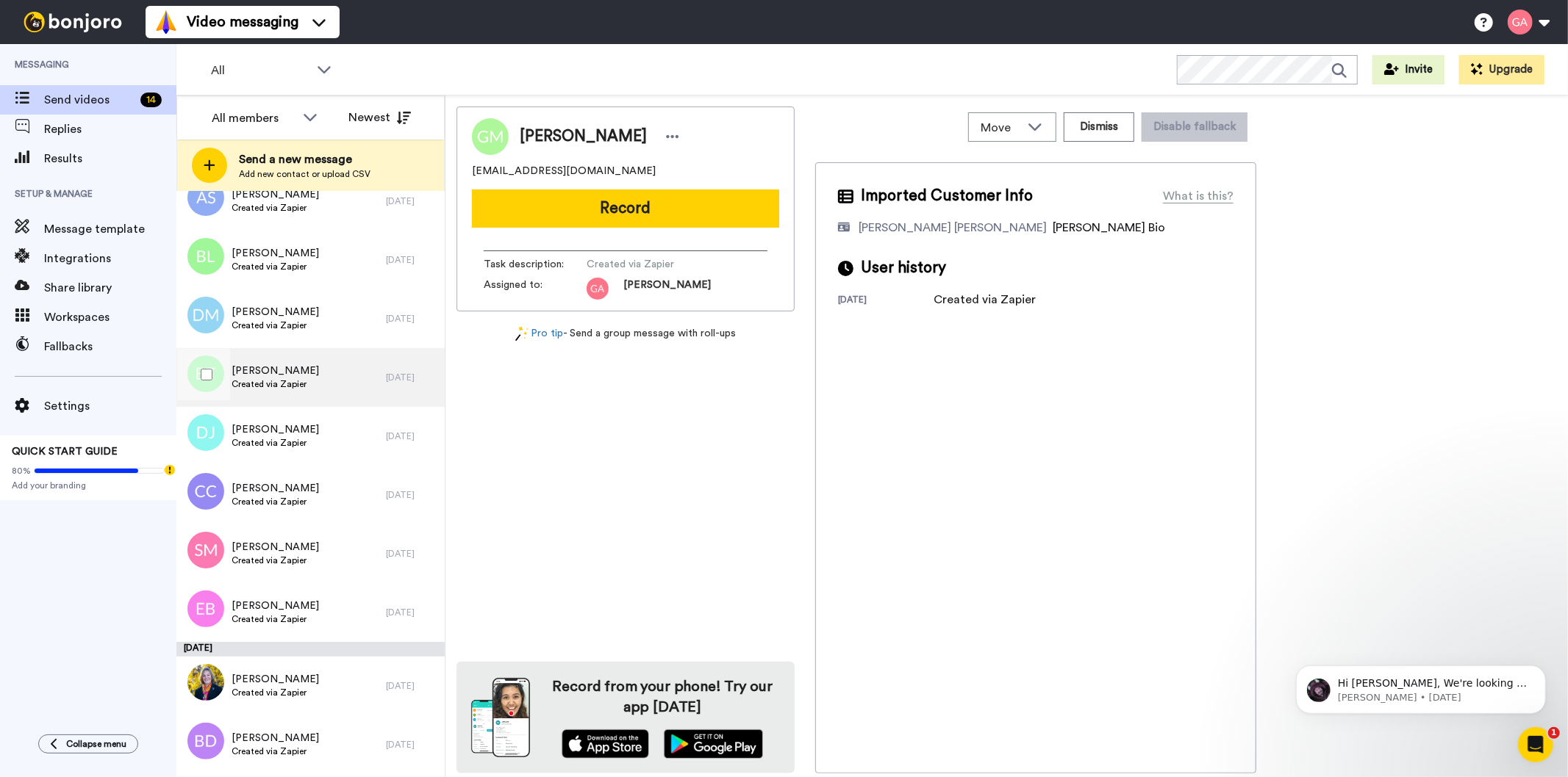
click at [332, 380] on div "[PERSON_NAME] Created via Zapier" at bounding box center [281, 377] width 209 height 59
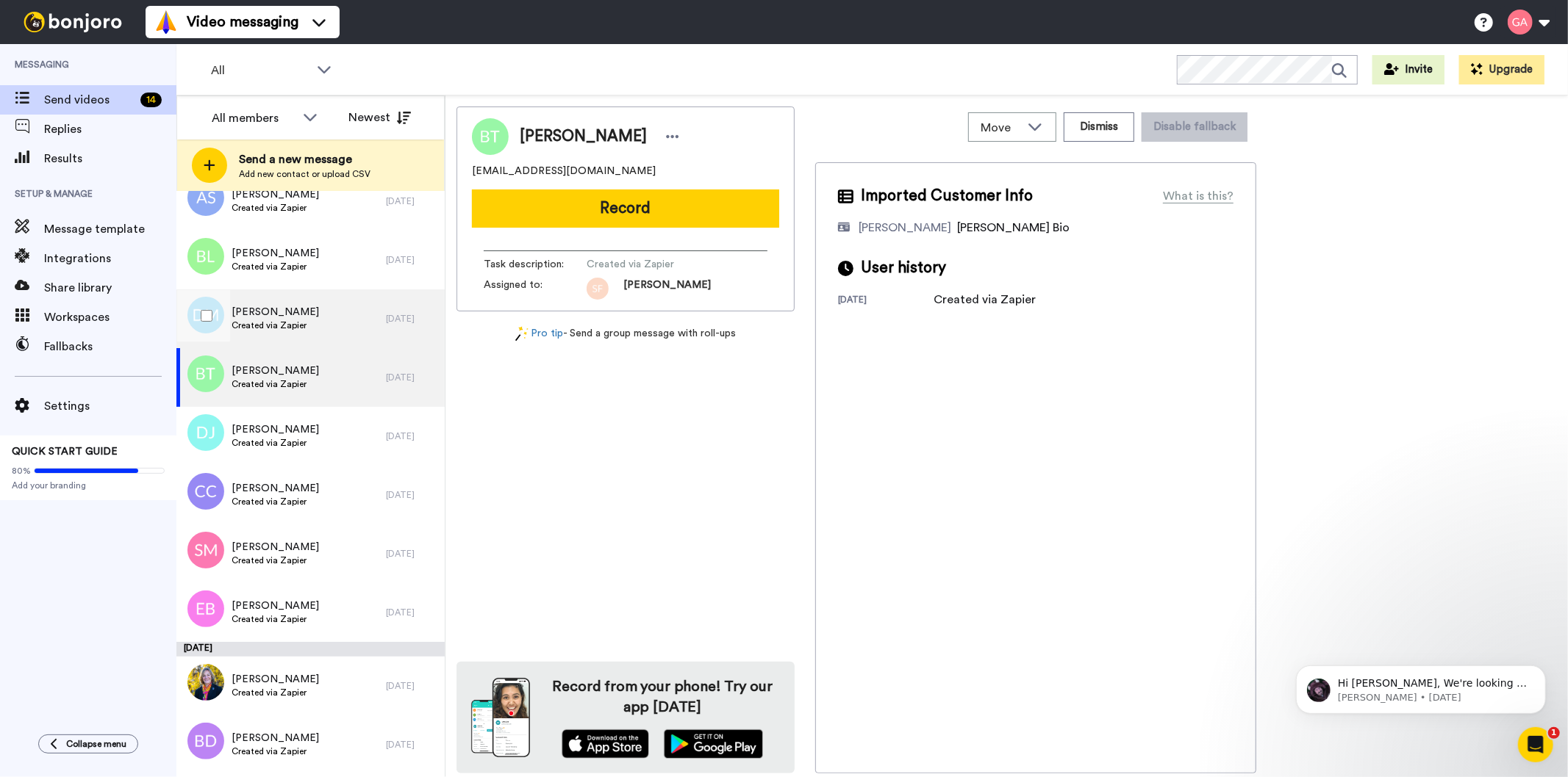
click at [310, 302] on div "[PERSON_NAME] Created via Zapier" at bounding box center [281, 318] width 209 height 59
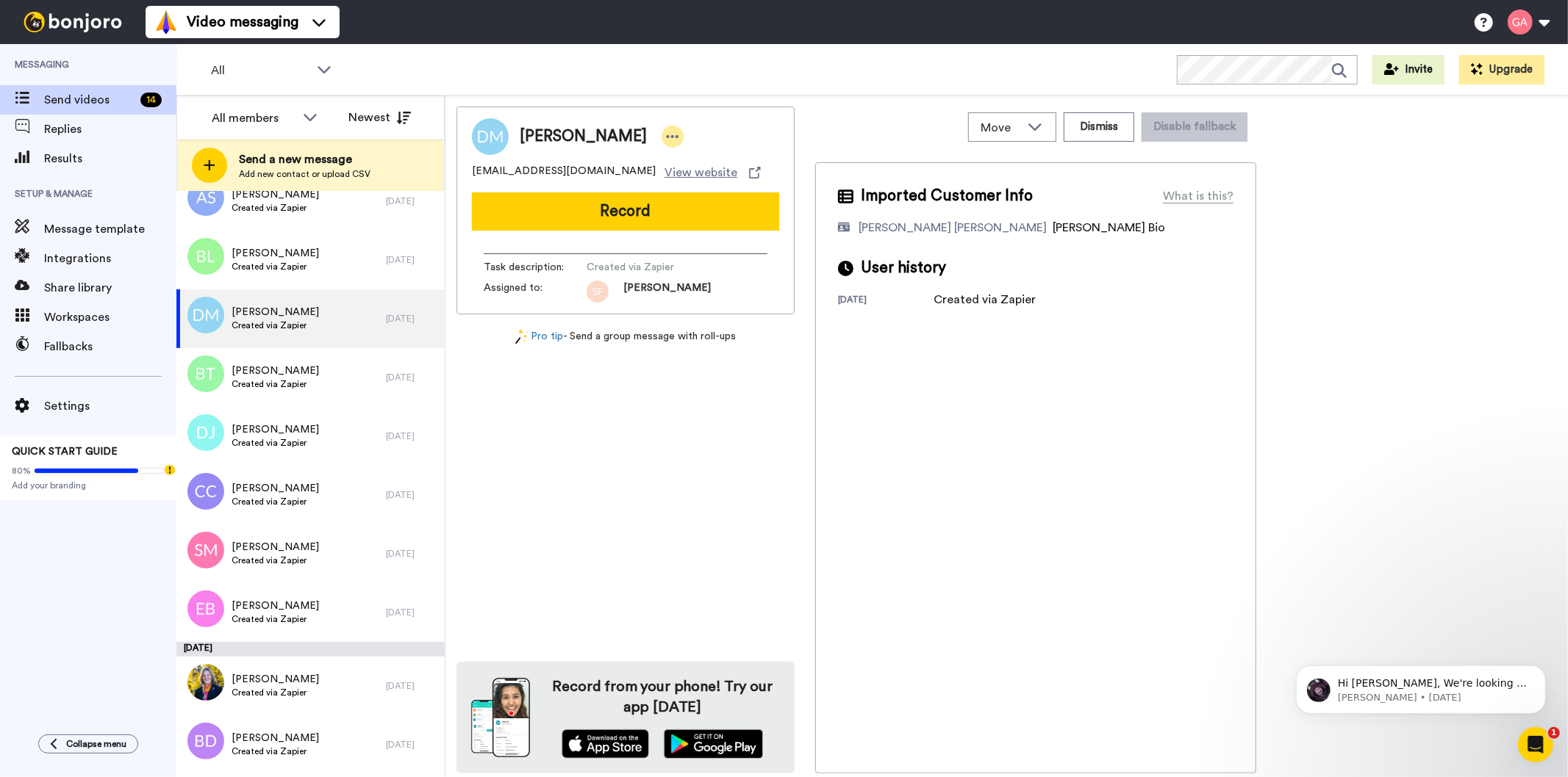
click at [666, 133] on icon at bounding box center [672, 136] width 13 height 15
click at [714, 177] on li "Assign" at bounding box center [697, 182] width 106 height 20
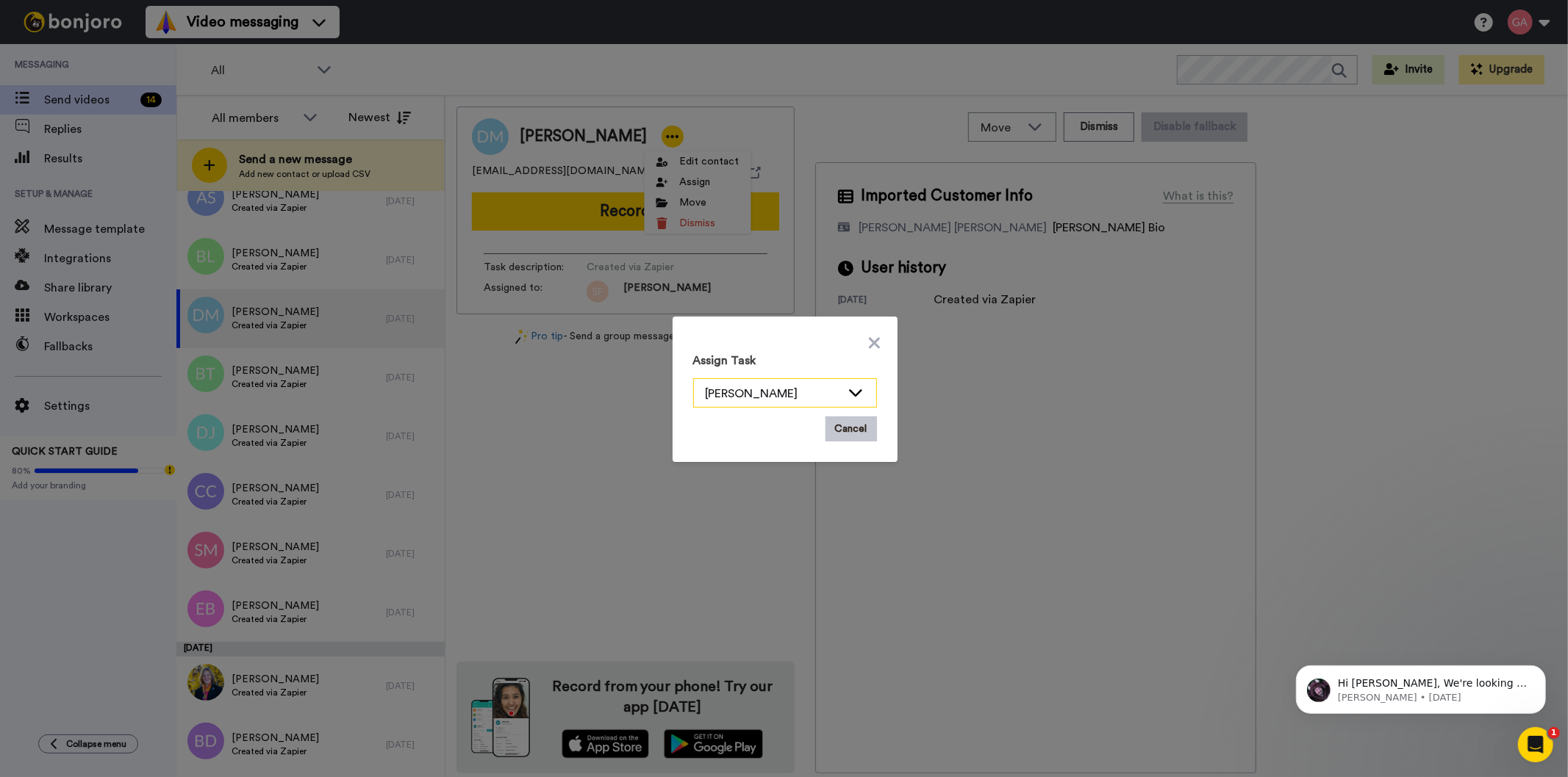
click at [802, 388] on div "[PERSON_NAME]" at bounding box center [773, 394] width 135 height 18
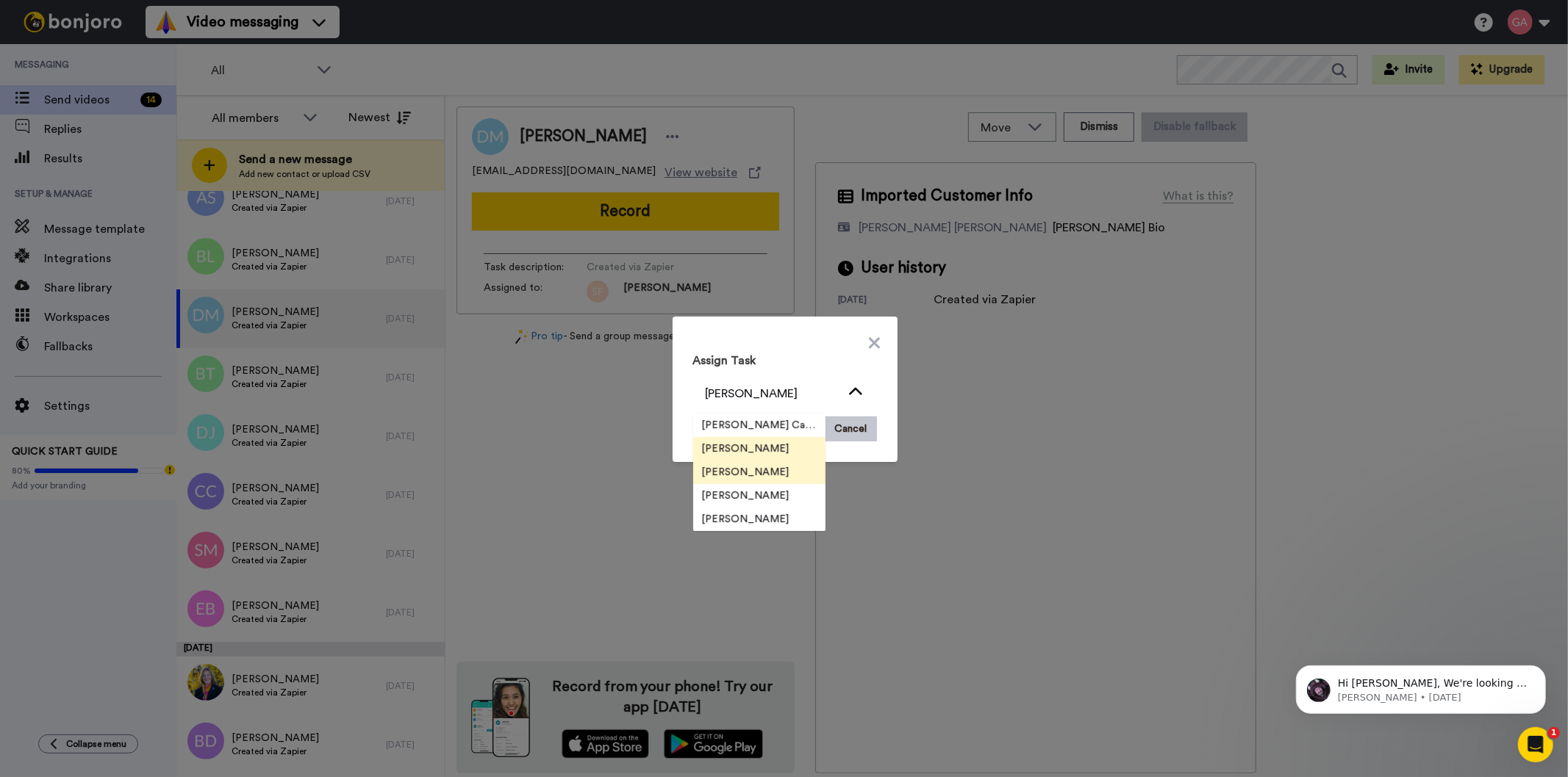
click at [773, 471] on li "[PERSON_NAME]" at bounding box center [759, 472] width 132 height 24
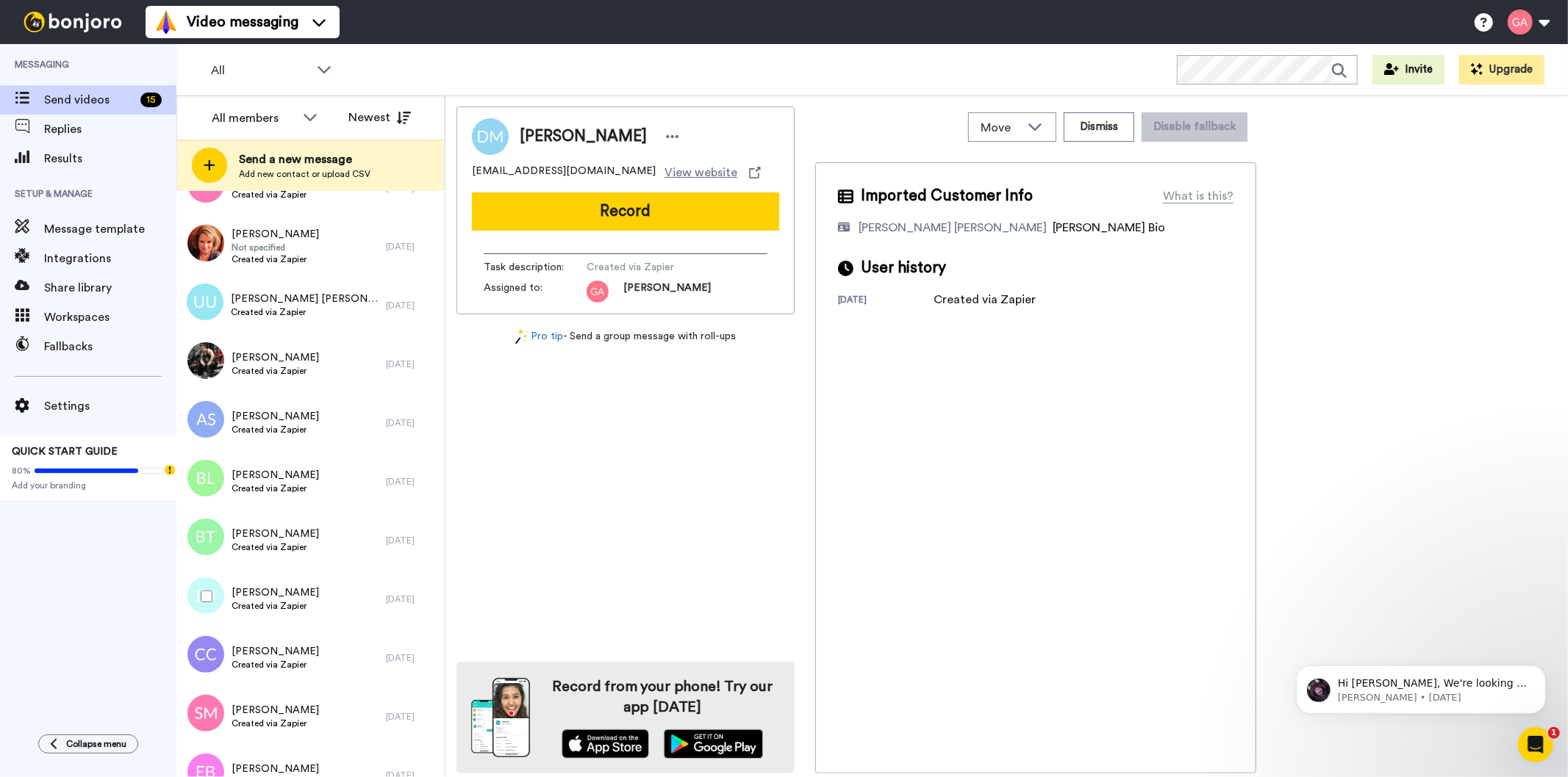
scroll to position [5143, 0]
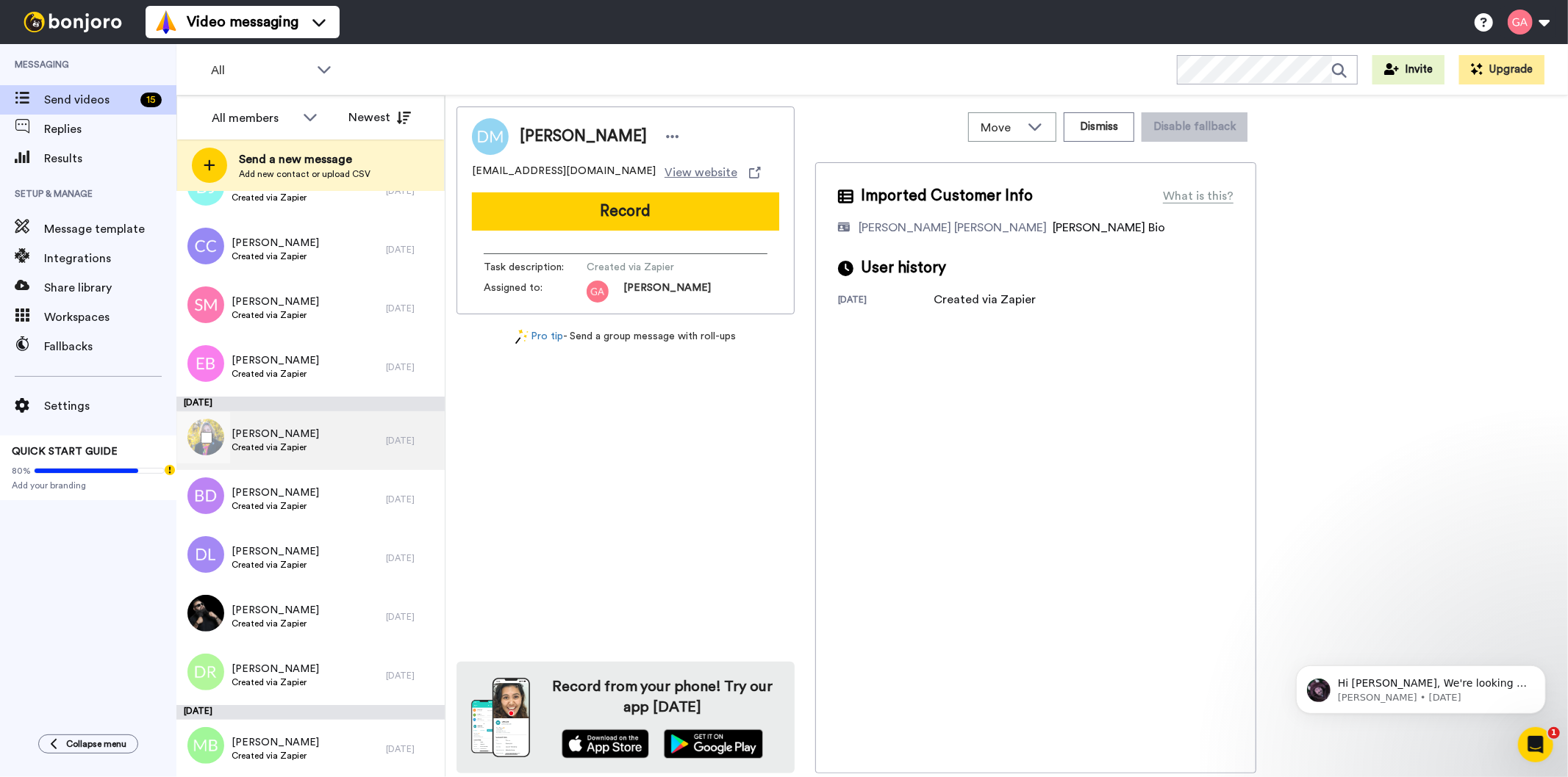
click at [325, 450] on div "[PERSON_NAME] Created via Zapier" at bounding box center [281, 440] width 209 height 59
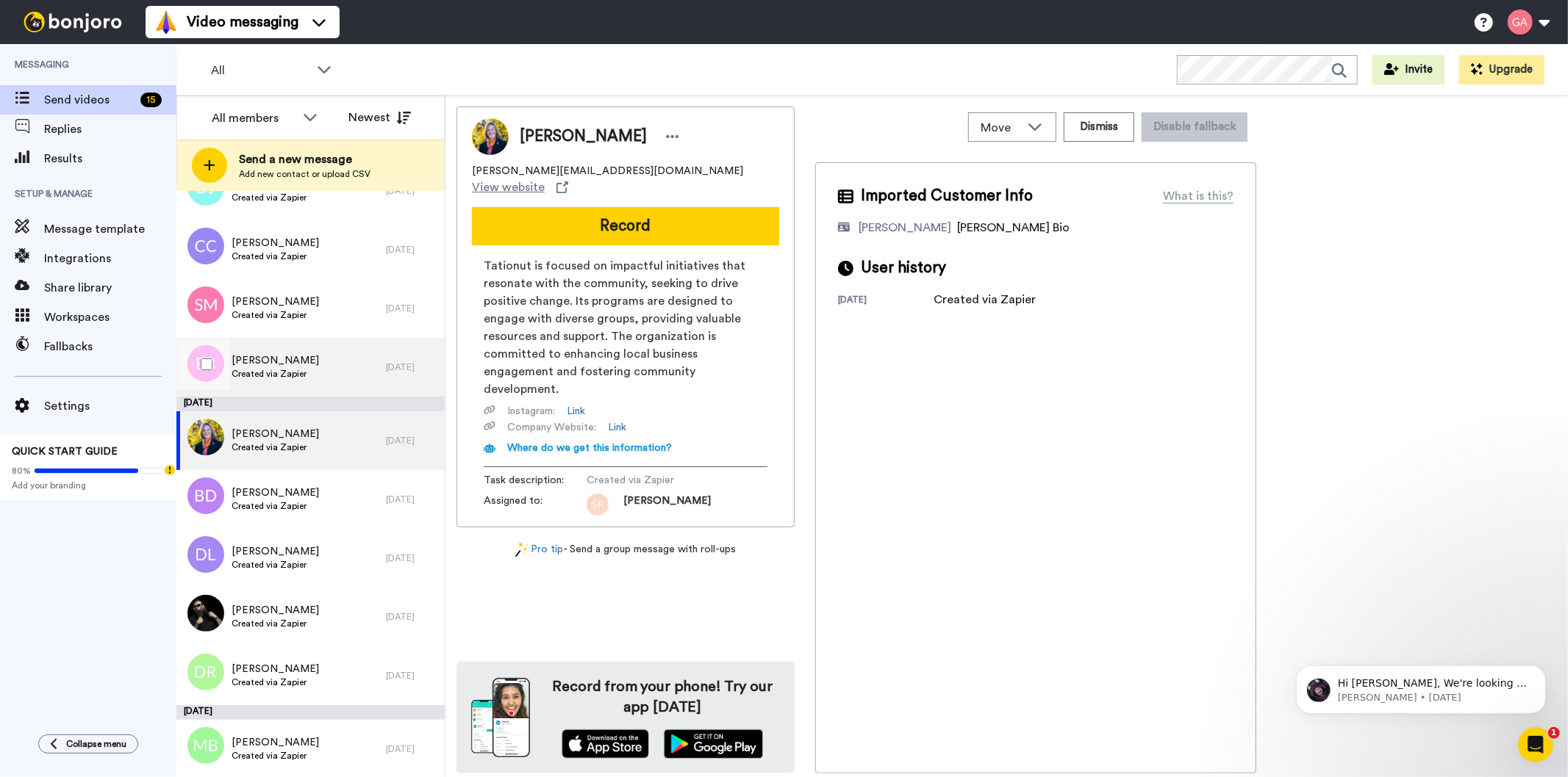
click at [316, 372] on div "[PERSON_NAME] Created via Zapier" at bounding box center [281, 367] width 209 height 59
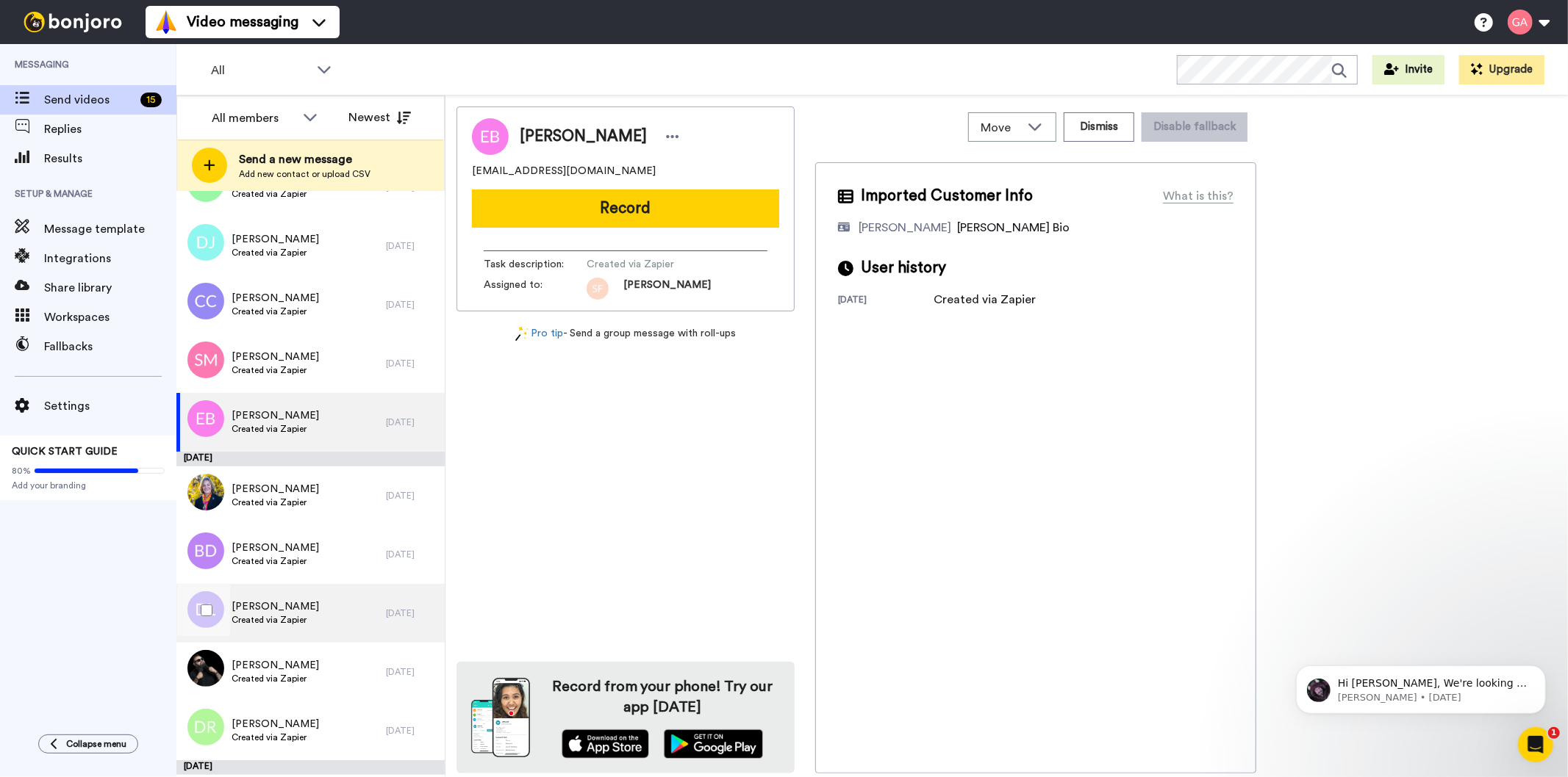
scroll to position [5061, 0]
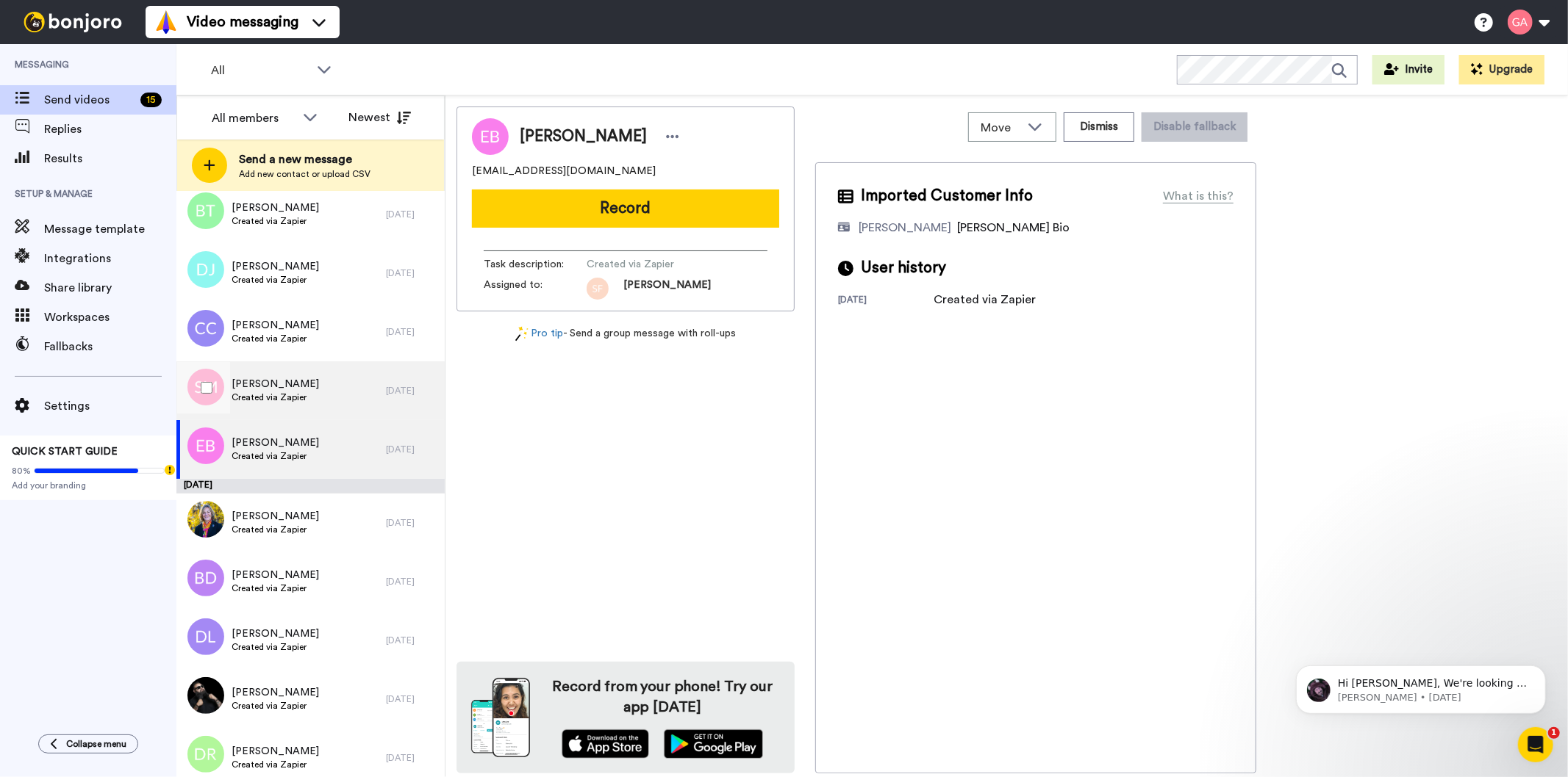
click at [303, 388] on span "[PERSON_NAME]" at bounding box center [274, 384] width 87 height 15
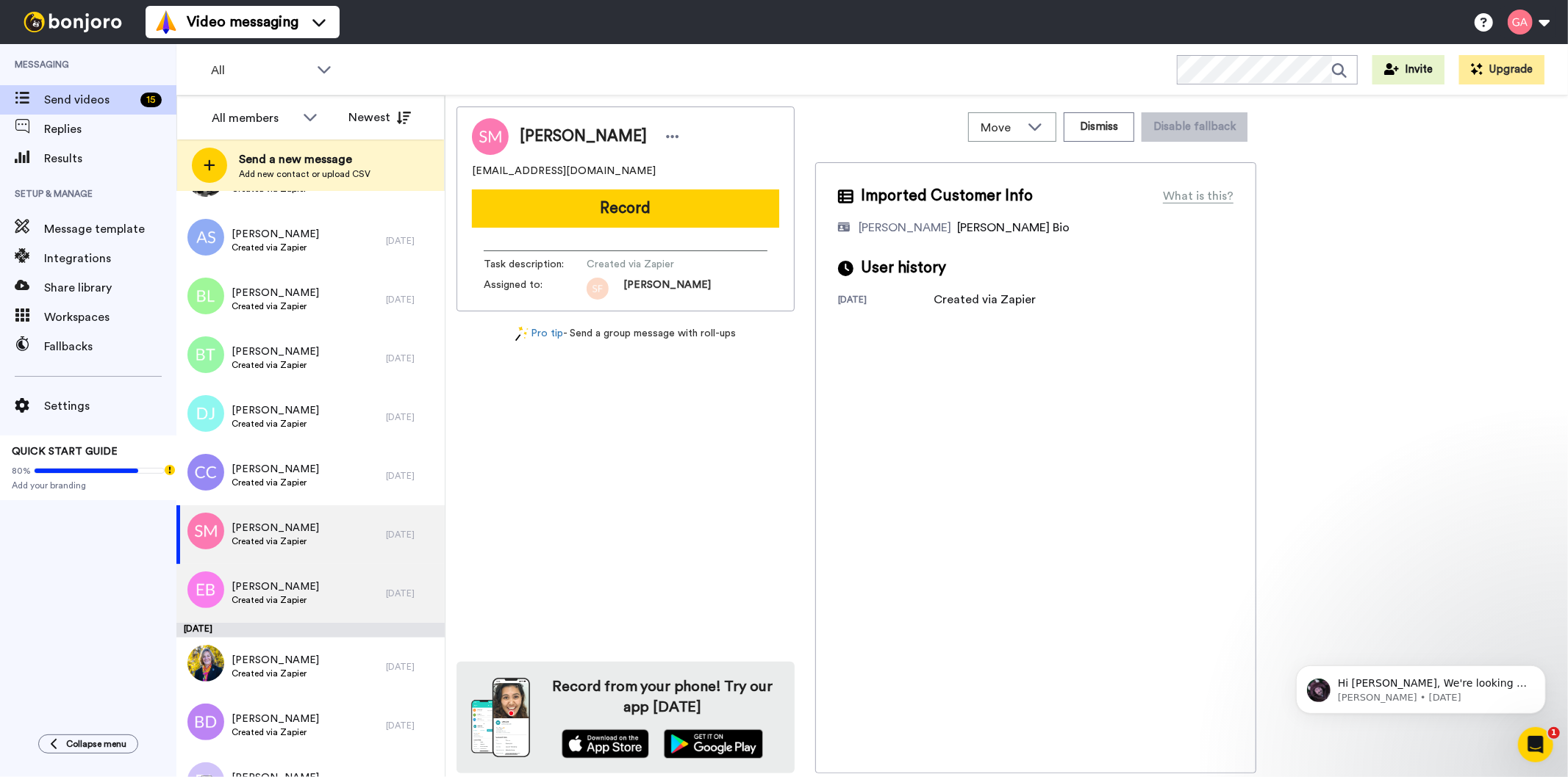
scroll to position [4898, 0]
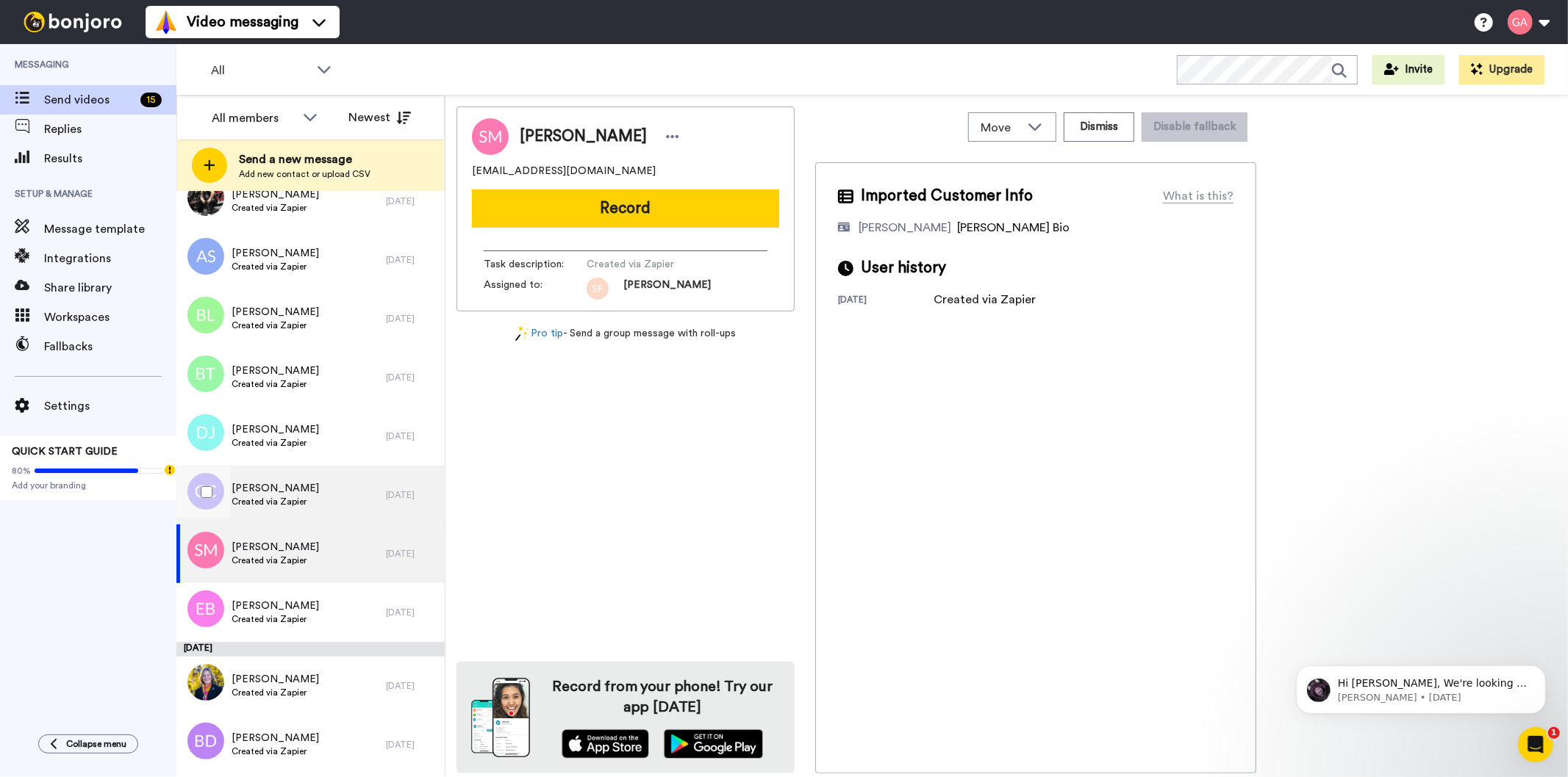
click at [300, 500] on span "Created via Zapier" at bounding box center [274, 501] width 87 height 11
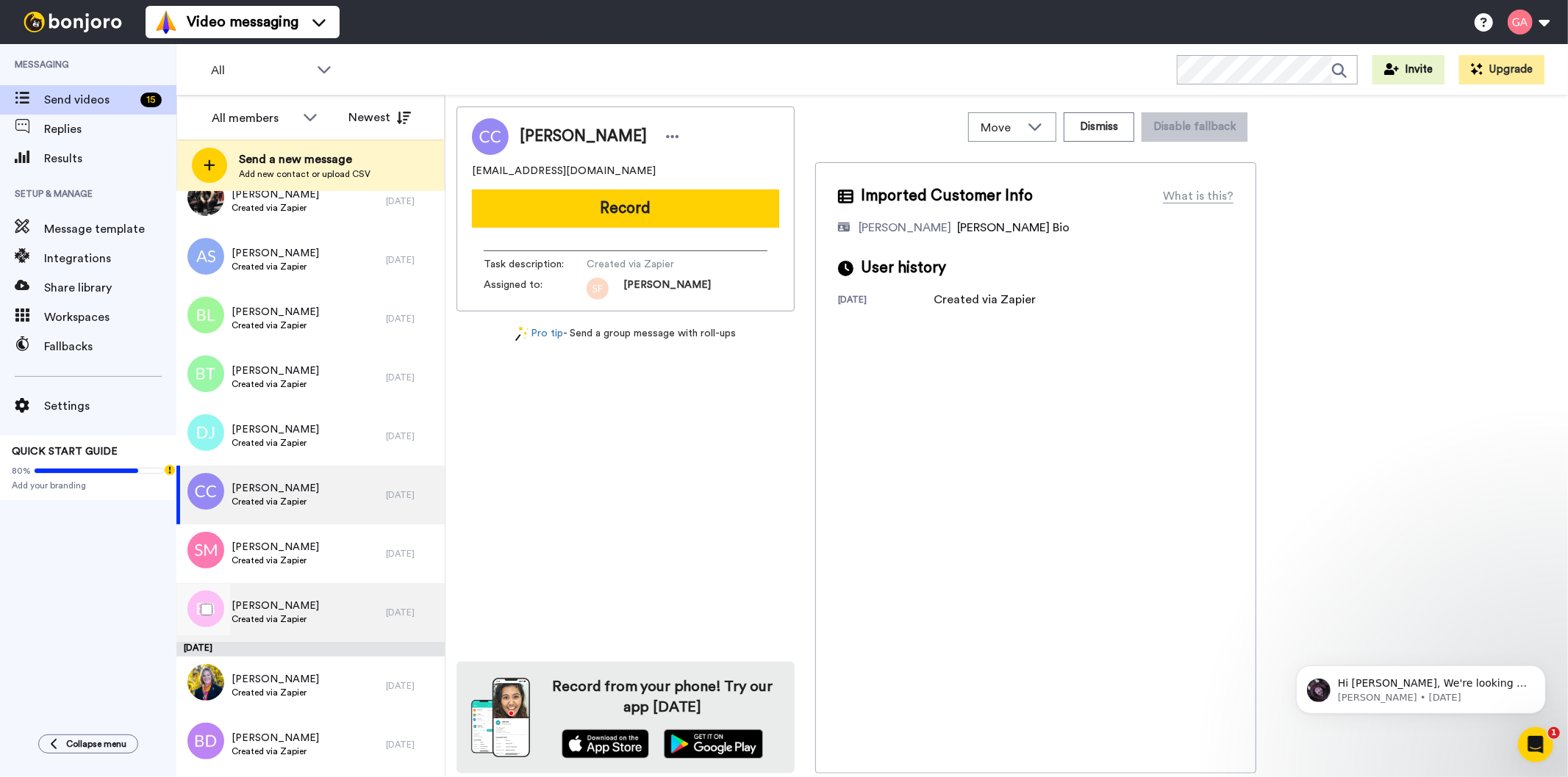
click at [281, 614] on span "Created via Zapier" at bounding box center [274, 619] width 87 height 11
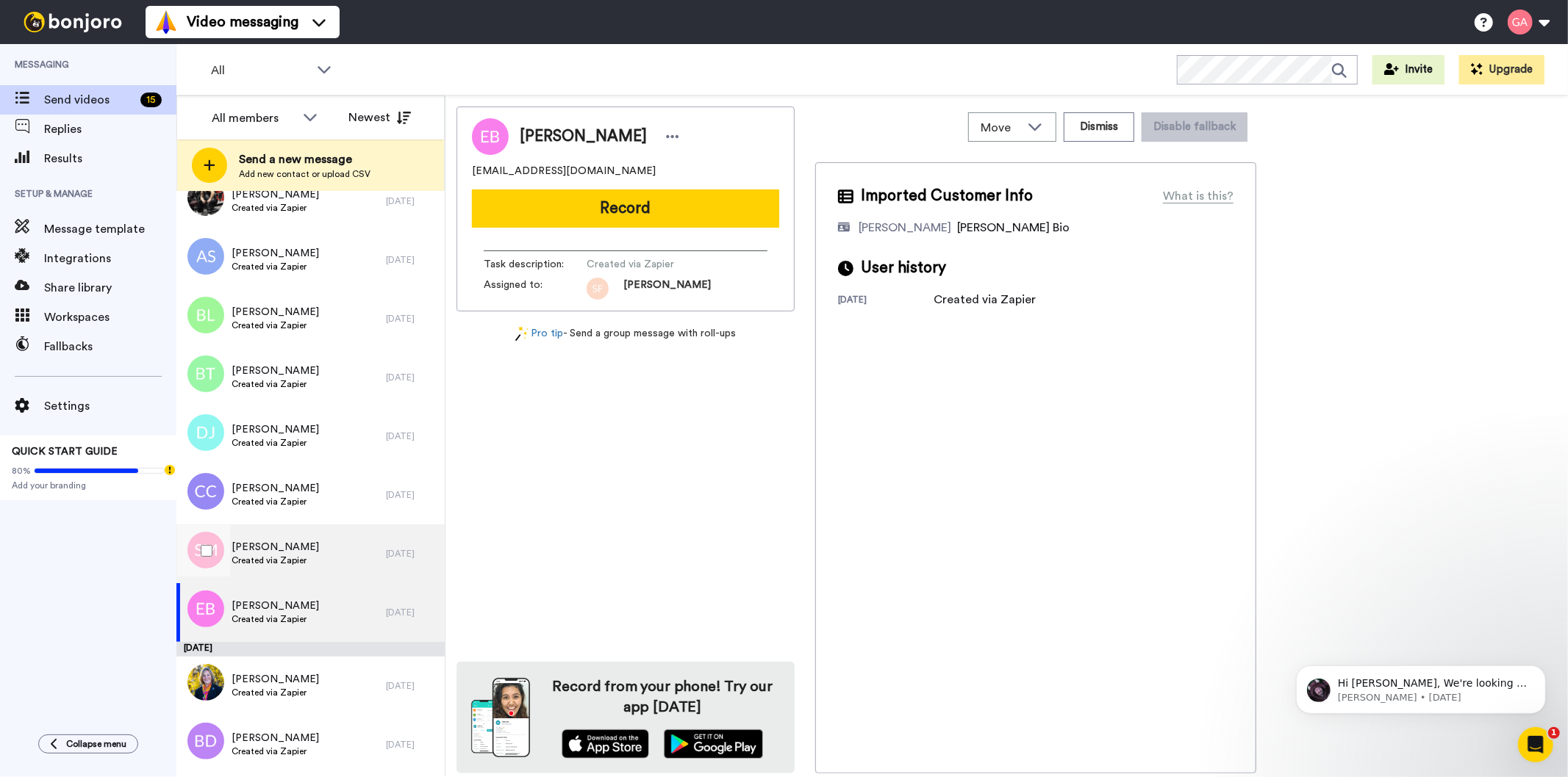
click at [300, 553] on span "[PERSON_NAME]" at bounding box center [274, 547] width 87 height 15
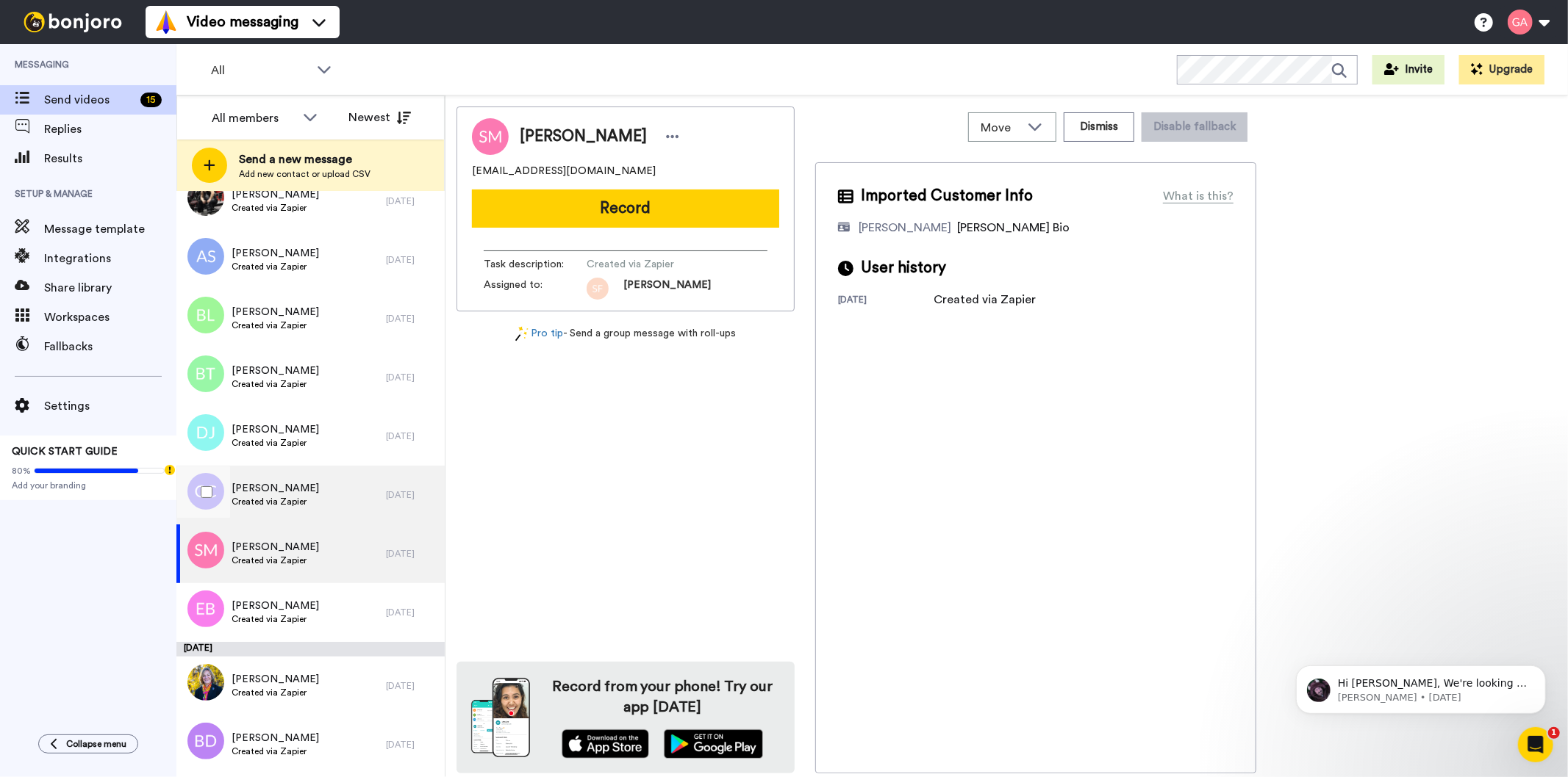
click at [304, 490] on span "[PERSON_NAME]" at bounding box center [274, 489] width 87 height 15
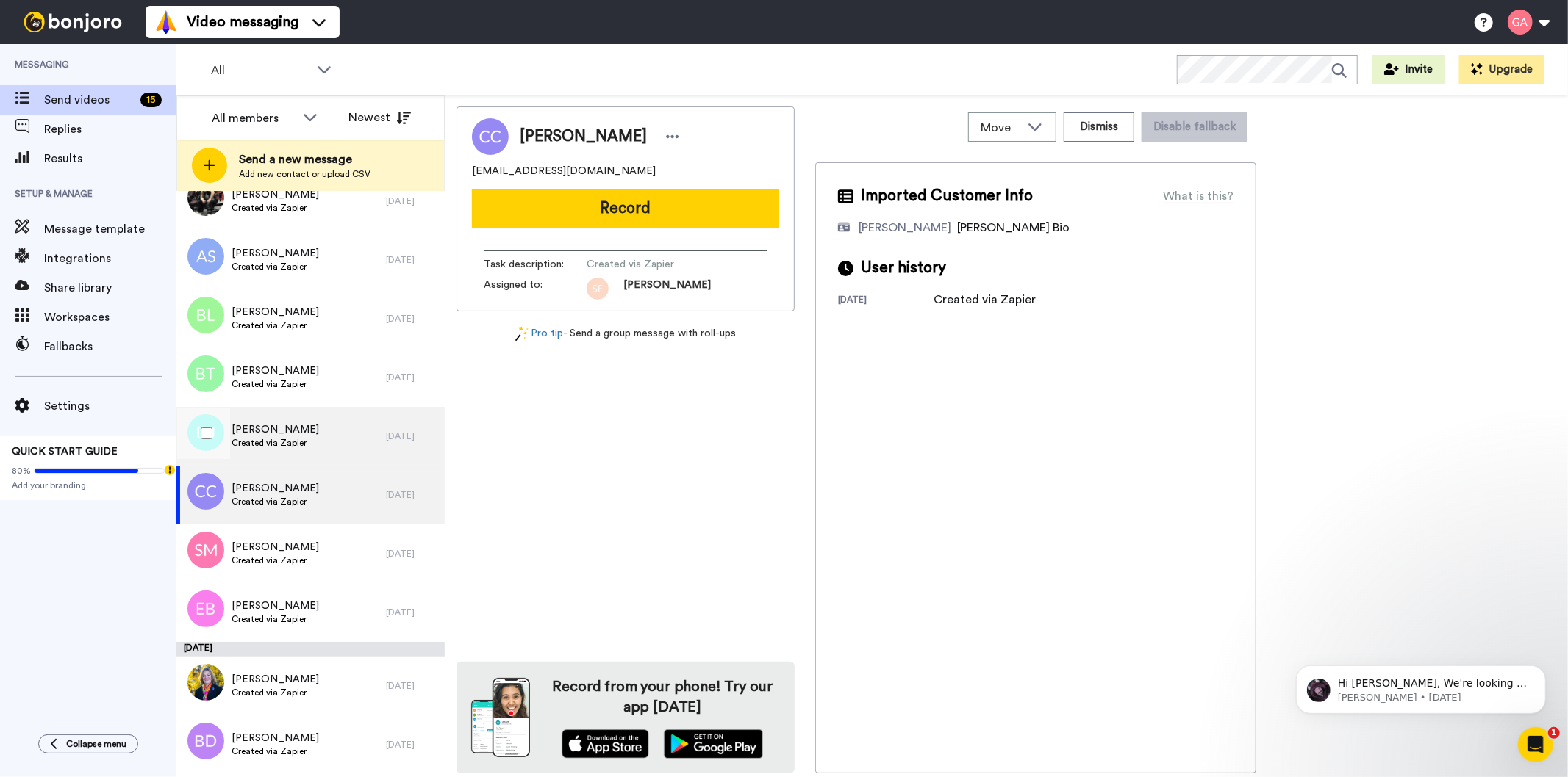
click at [269, 441] on span "Created via Zapier" at bounding box center [274, 442] width 87 height 11
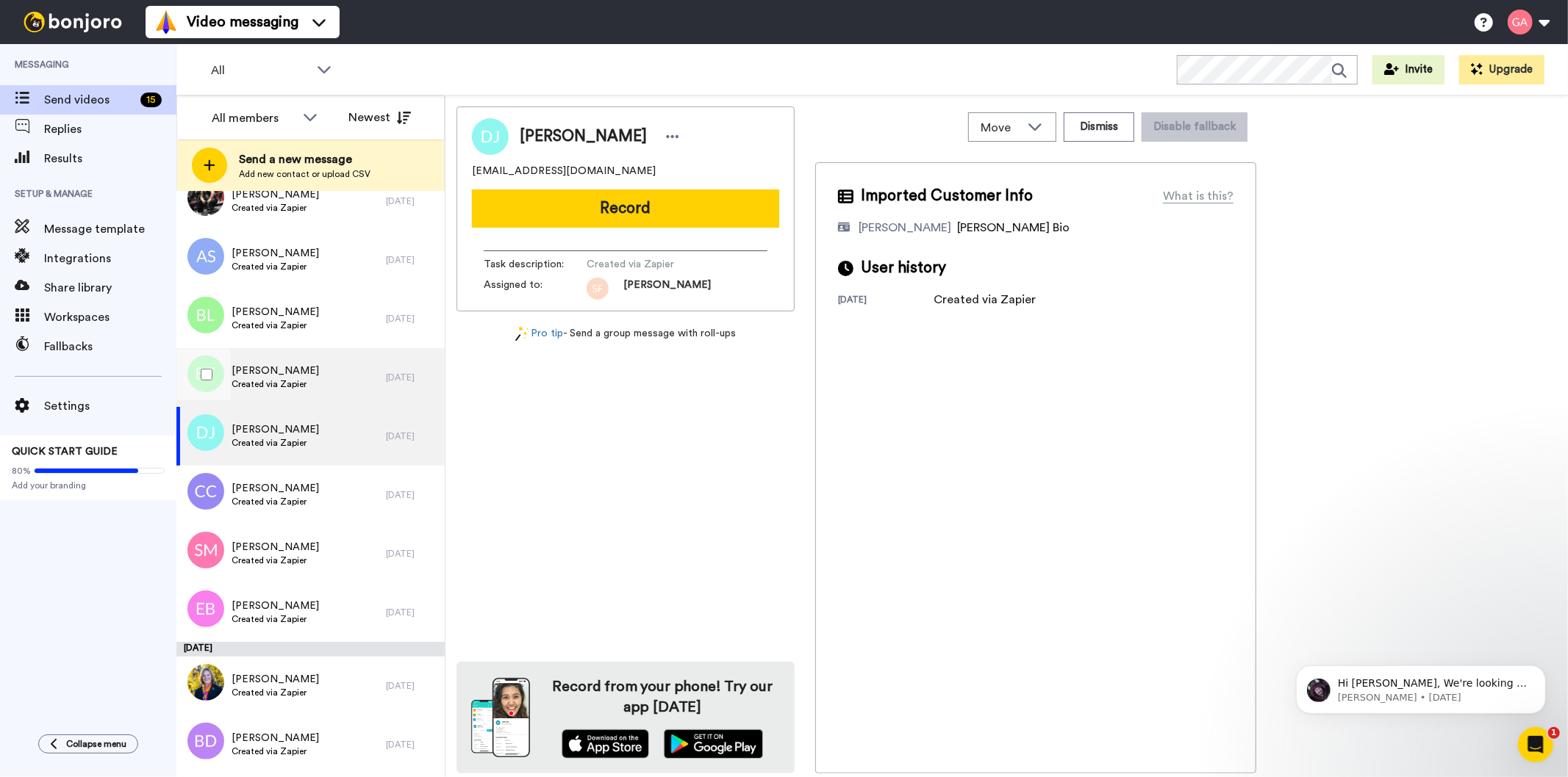
click at [303, 370] on span "[PERSON_NAME]" at bounding box center [274, 371] width 87 height 15
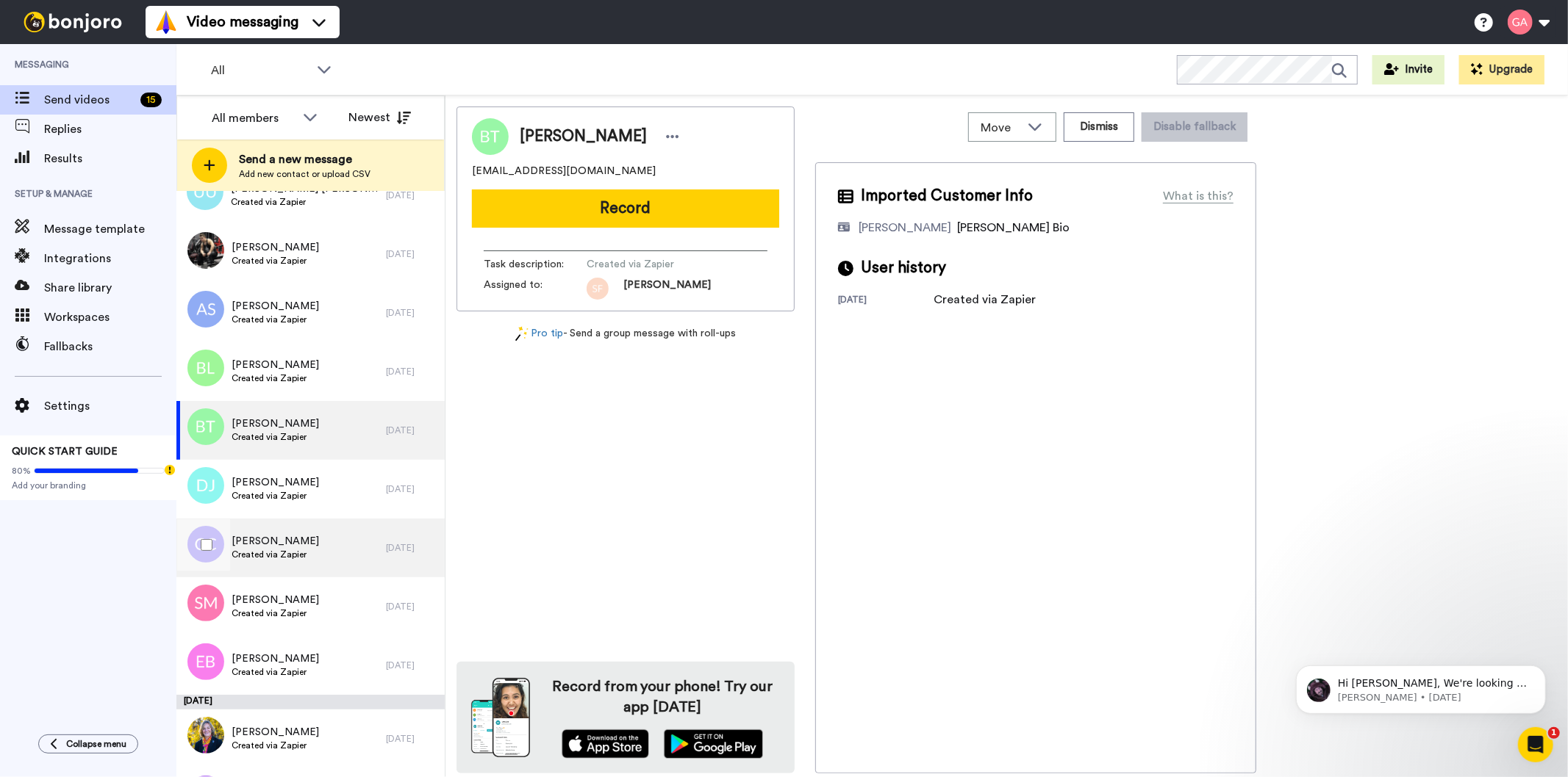
scroll to position [4816, 0]
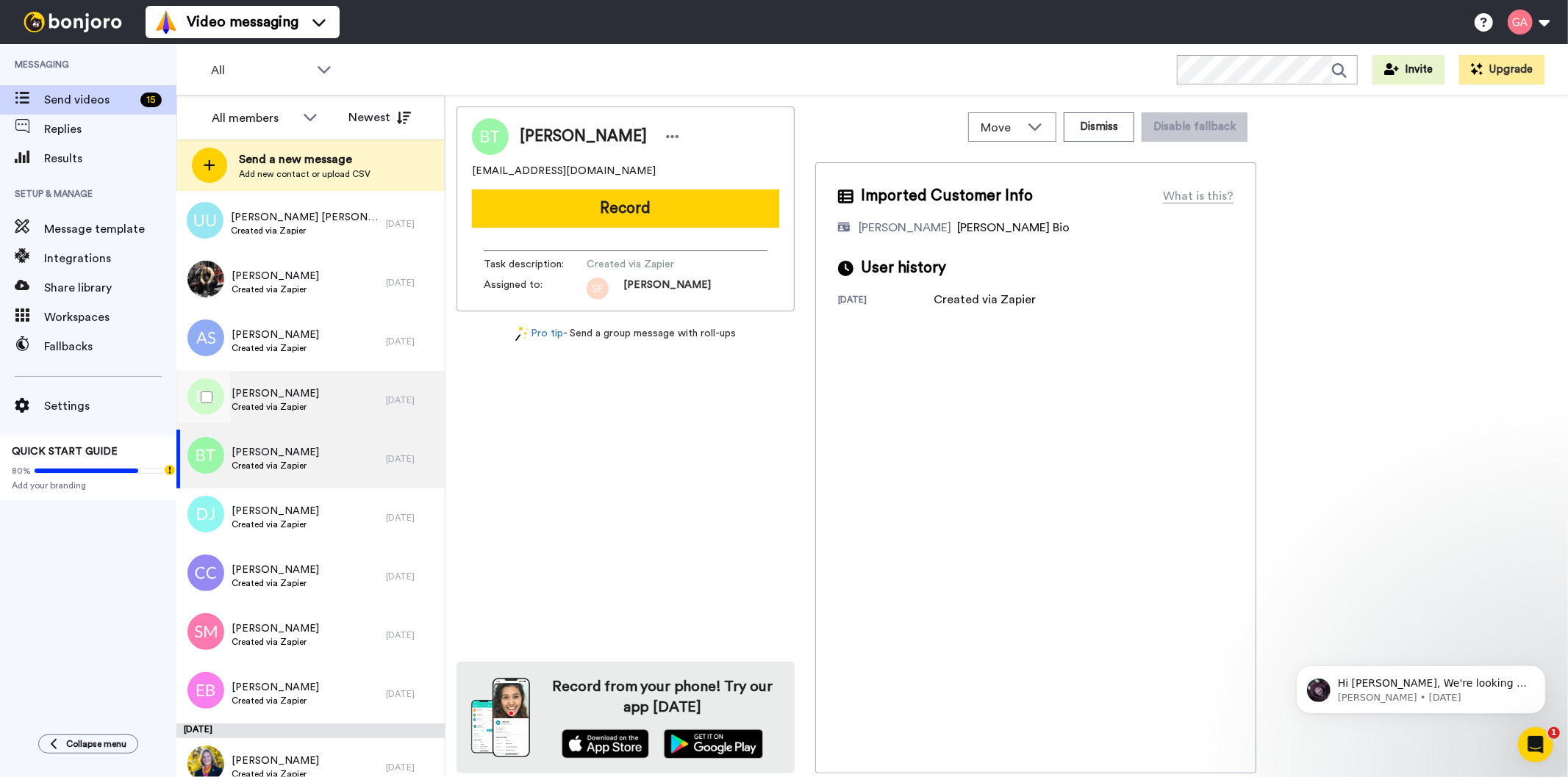
click at [325, 398] on div "[PERSON_NAME] Created via Zapier" at bounding box center [281, 400] width 209 height 59
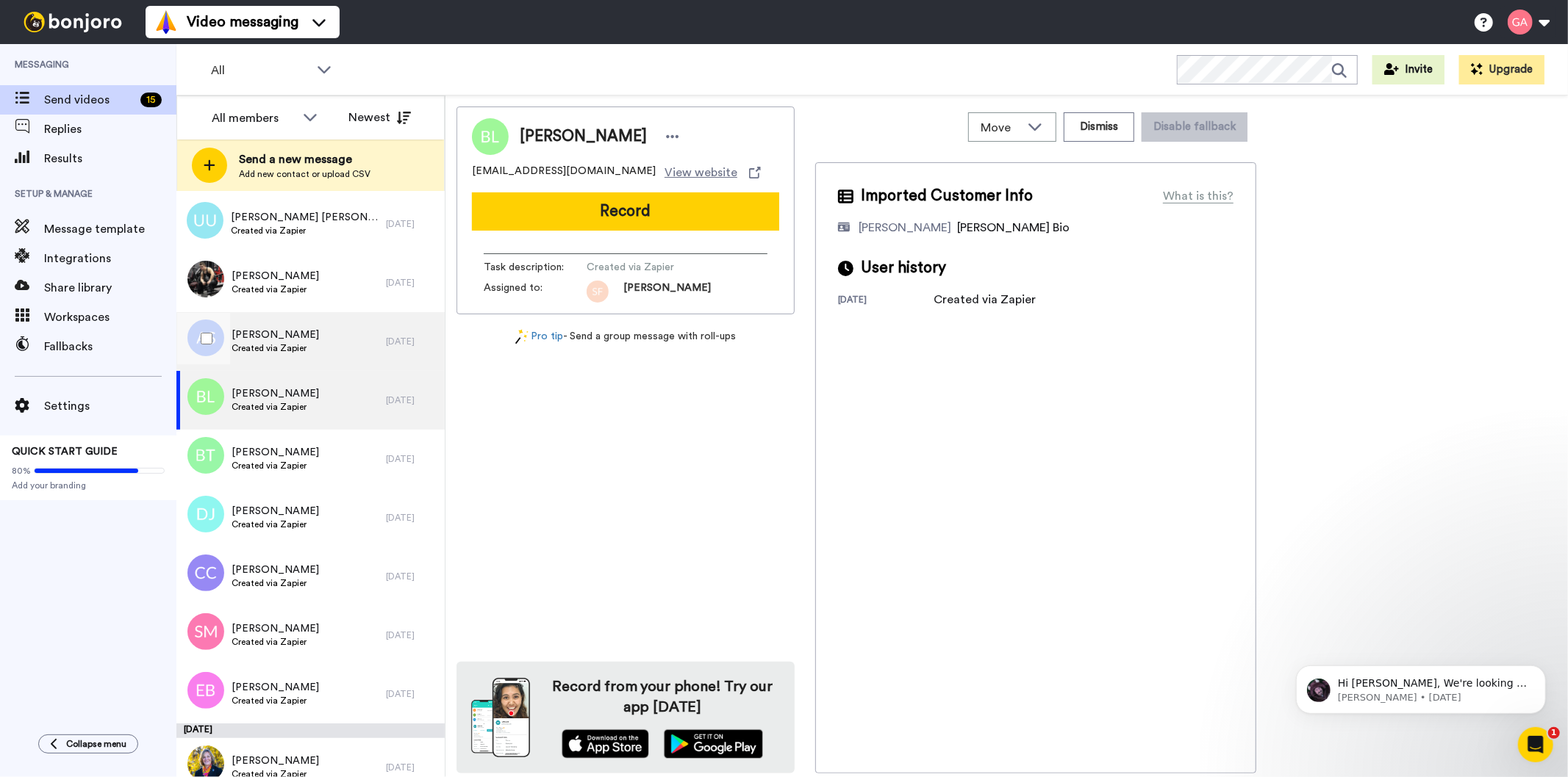
click at [320, 341] on div "[PERSON_NAME] Created via Zapier" at bounding box center [281, 341] width 209 height 59
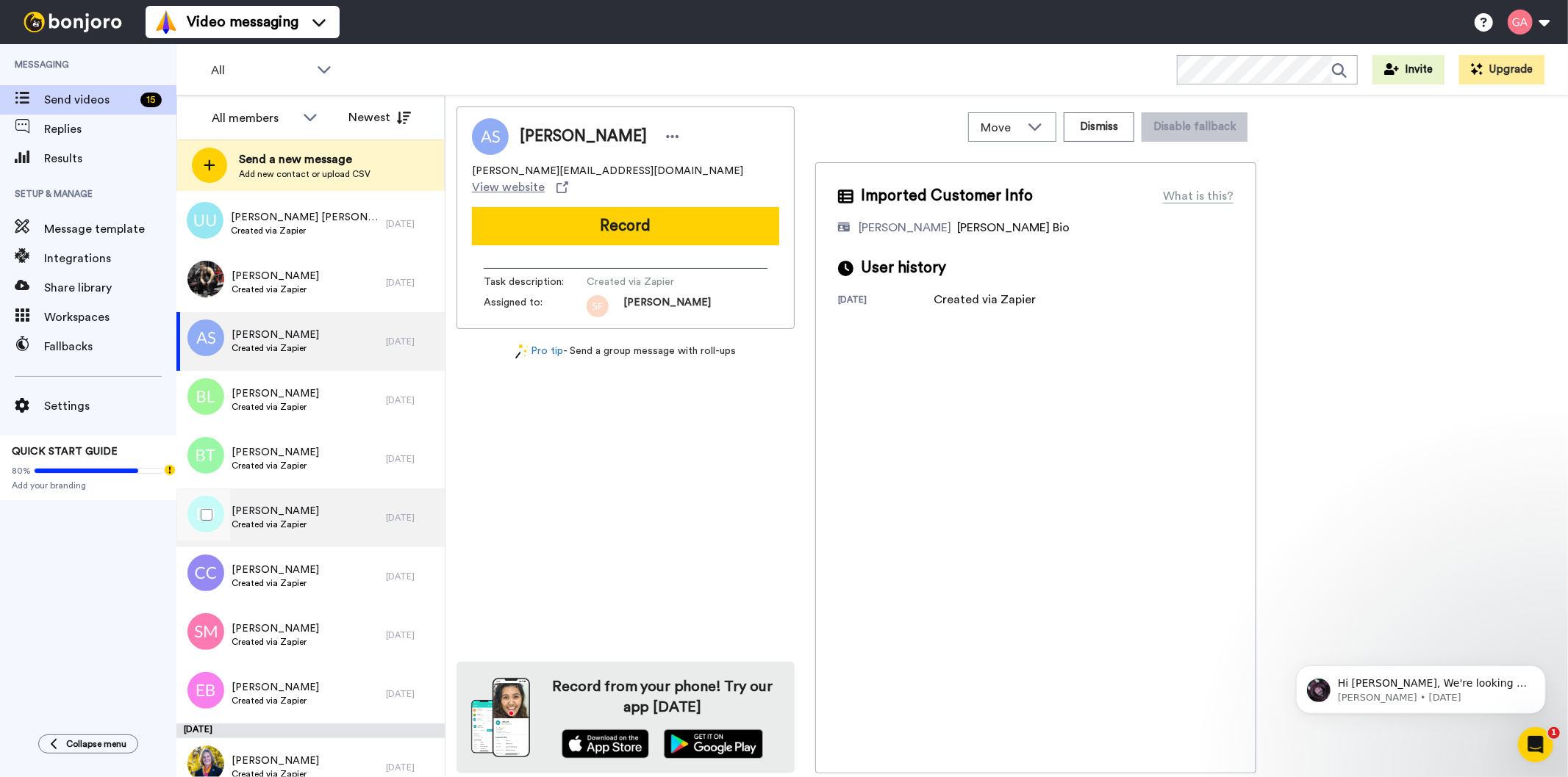
scroll to position [4734, 0]
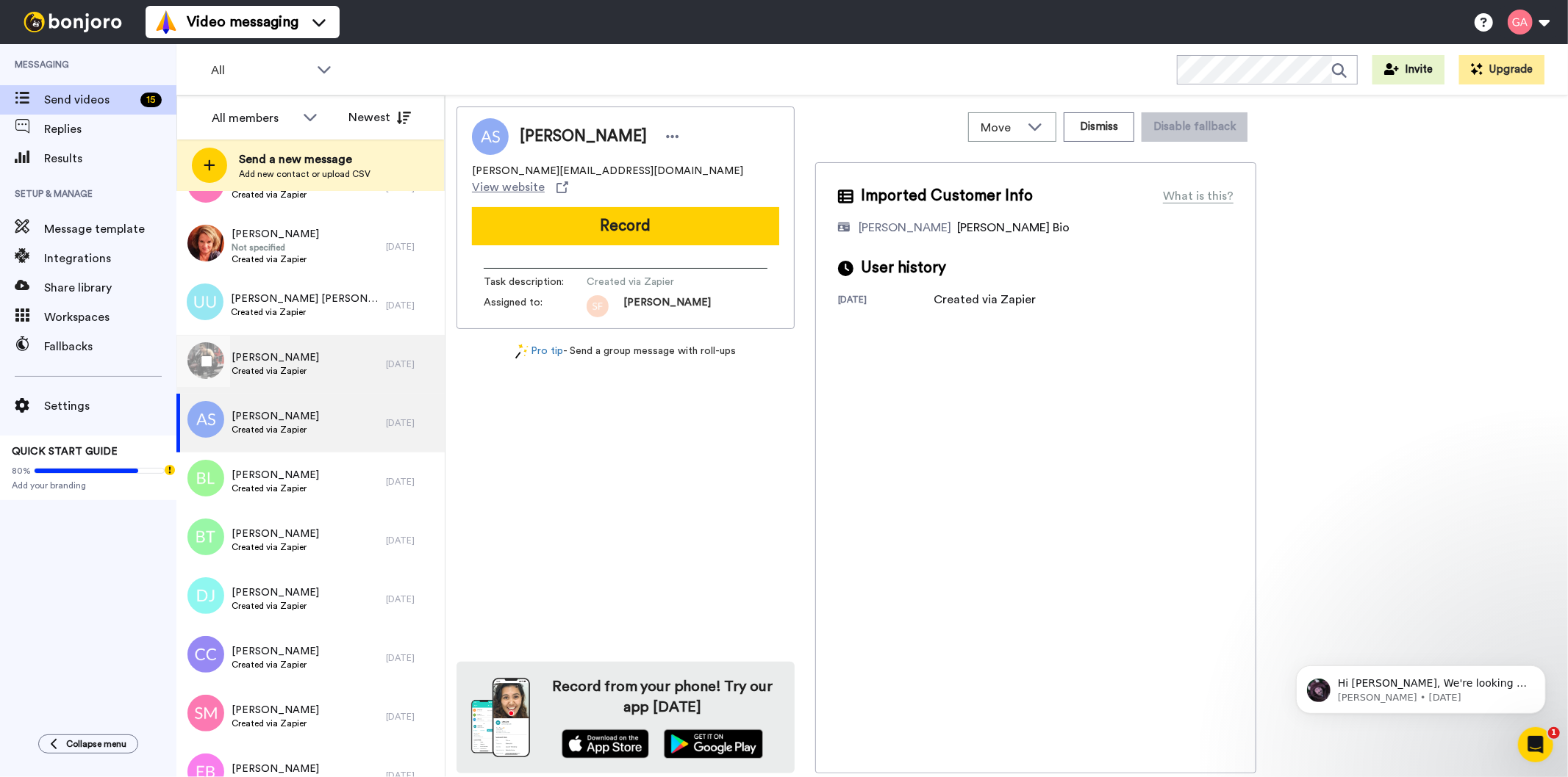
click at [317, 369] on div "[PERSON_NAME] Created via Zapier" at bounding box center [281, 364] width 209 height 59
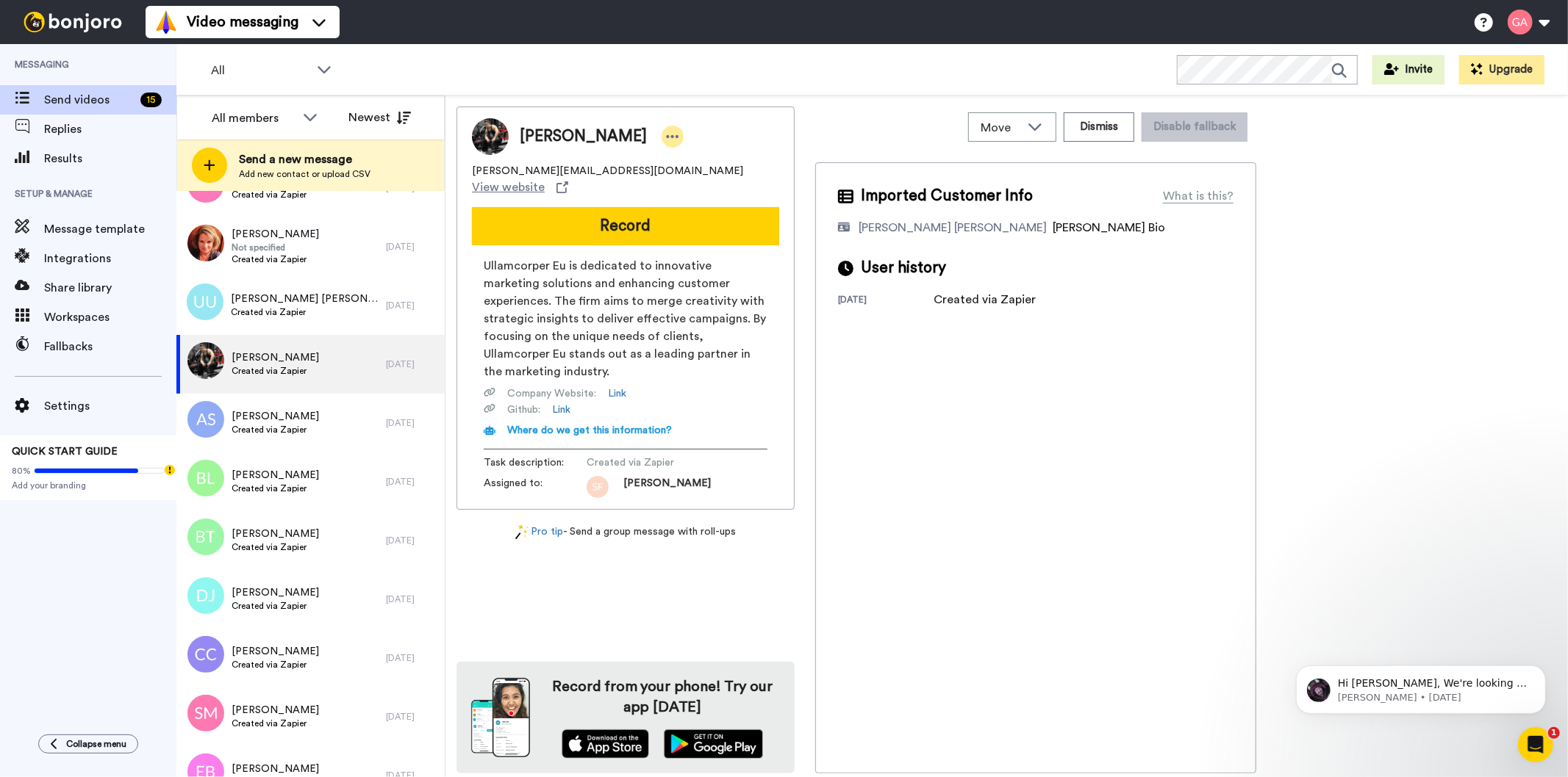
click at [666, 130] on icon at bounding box center [672, 136] width 13 height 15
click at [681, 178] on li "Assign" at bounding box center [661, 182] width 106 height 20
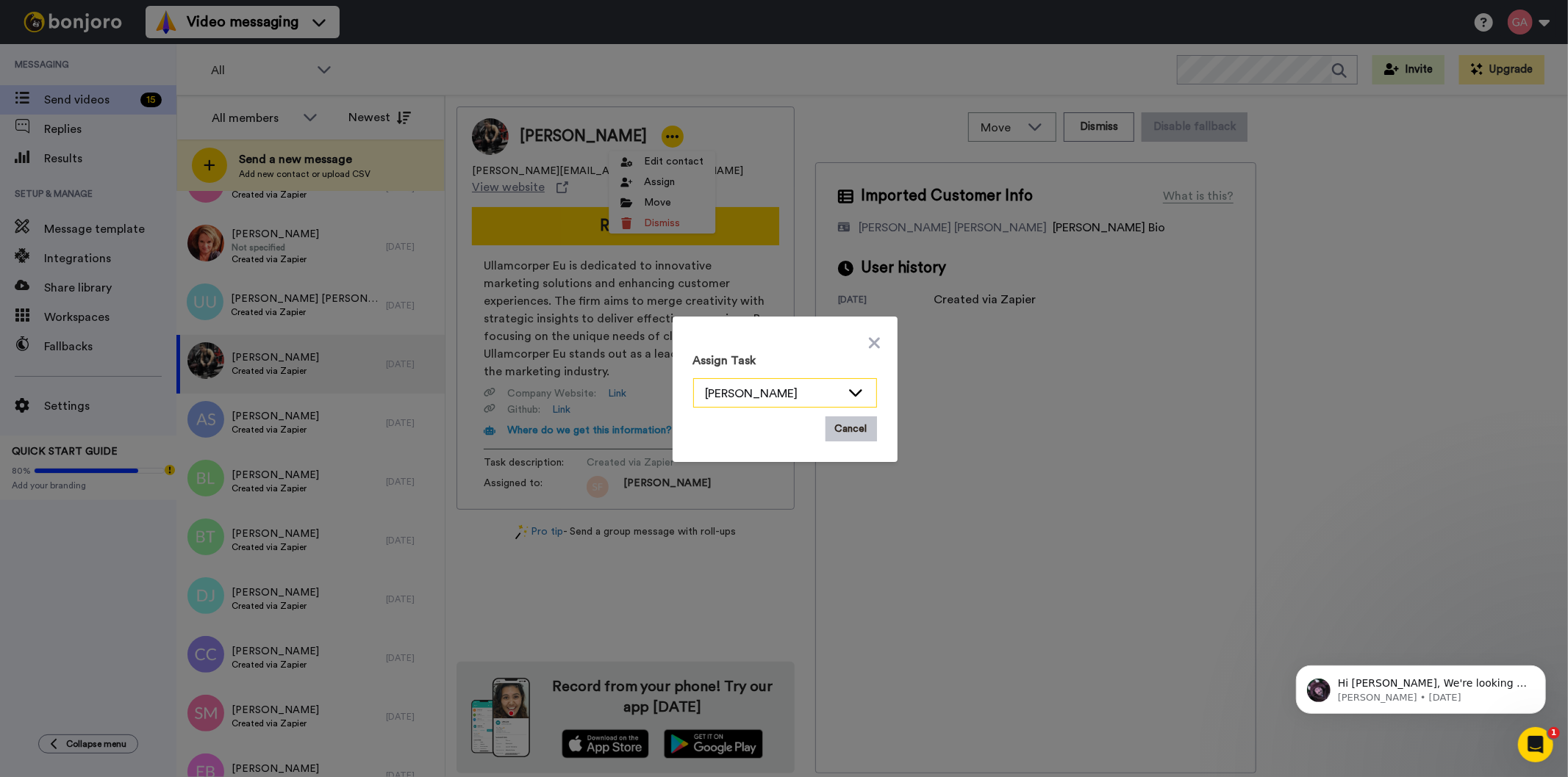
click at [855, 396] on icon at bounding box center [856, 392] width 18 height 15
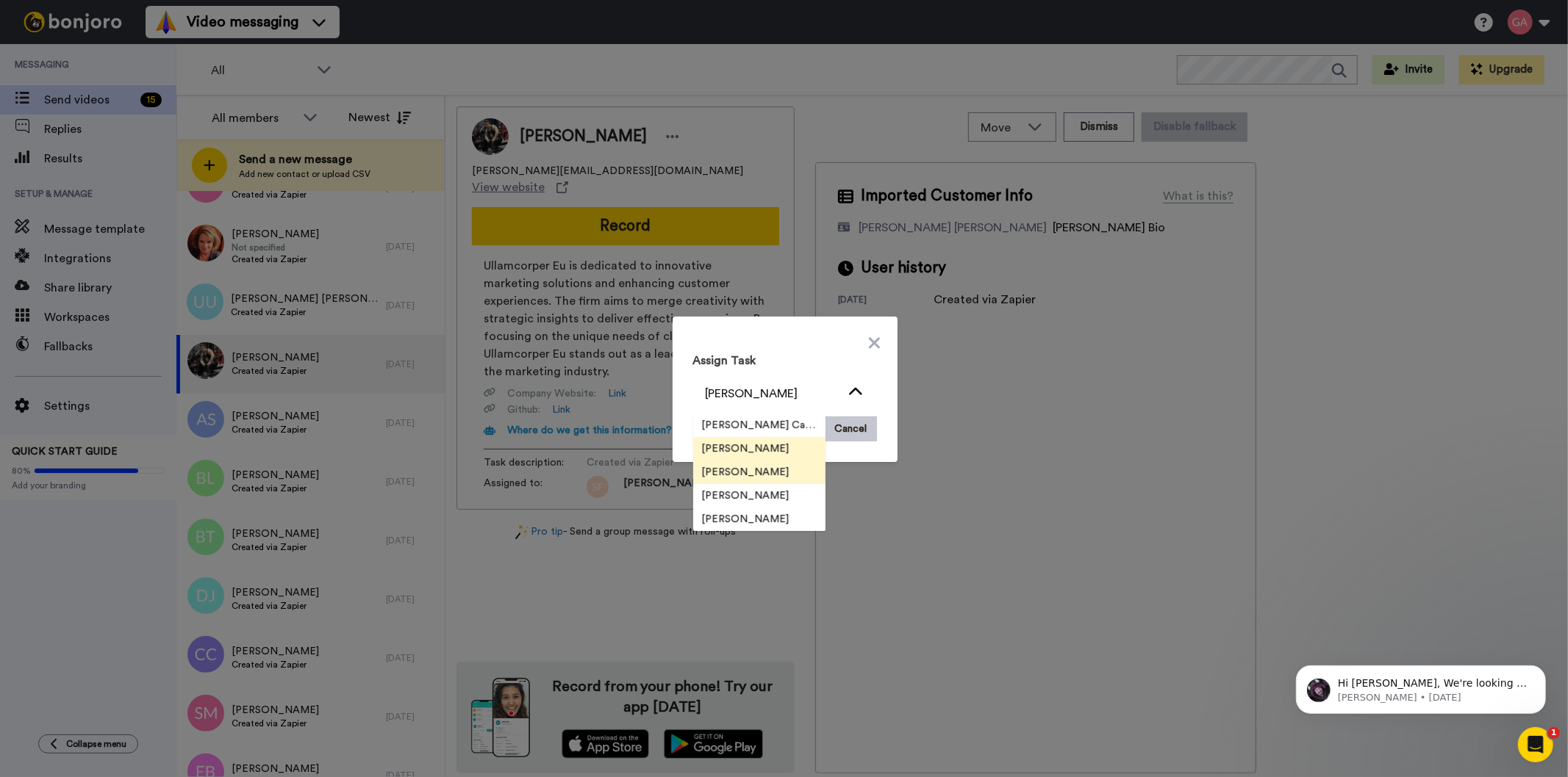
click at [755, 470] on span "[PERSON_NAME]" at bounding box center [746, 472] width 106 height 15
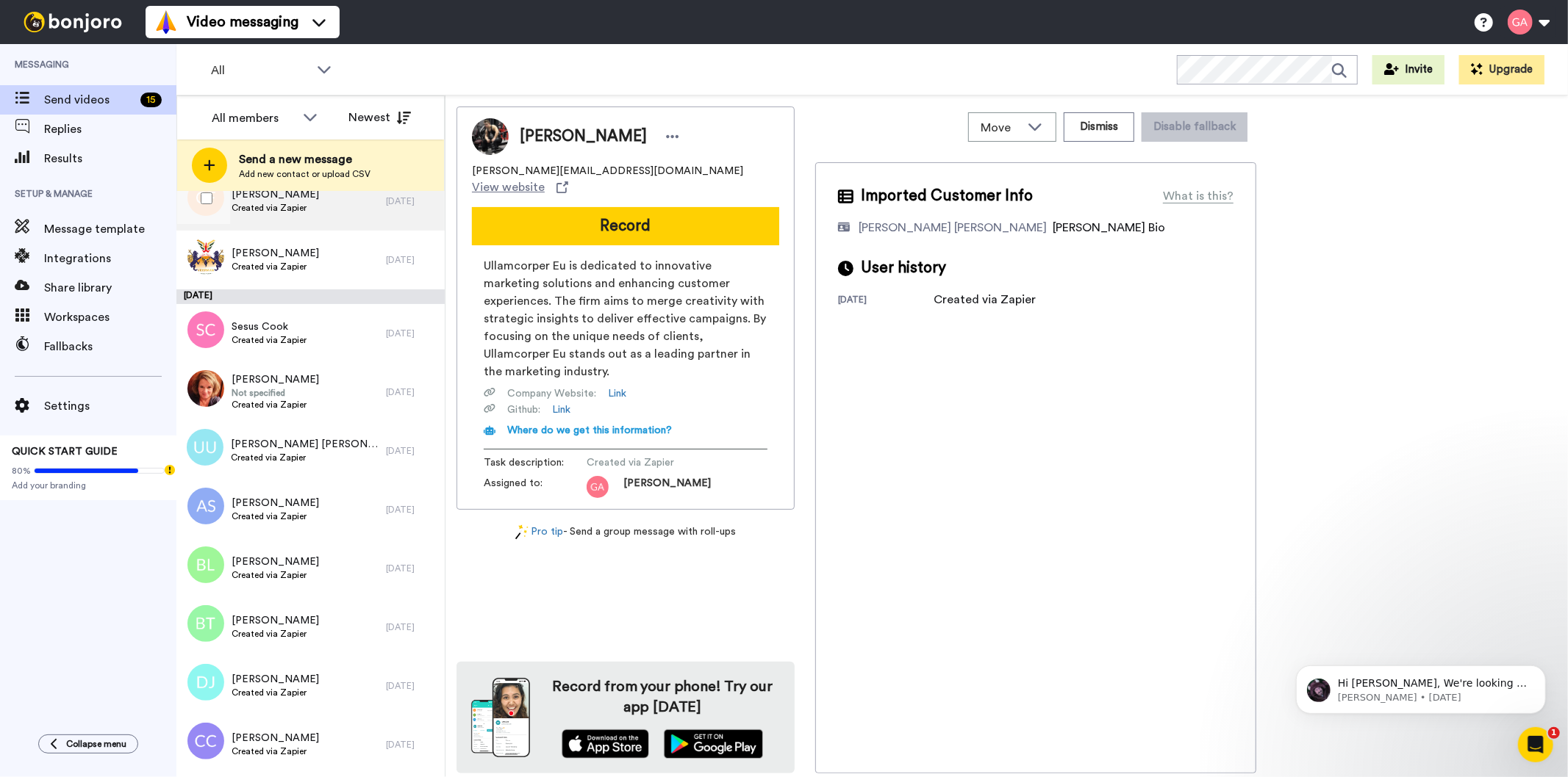
scroll to position [4653, 0]
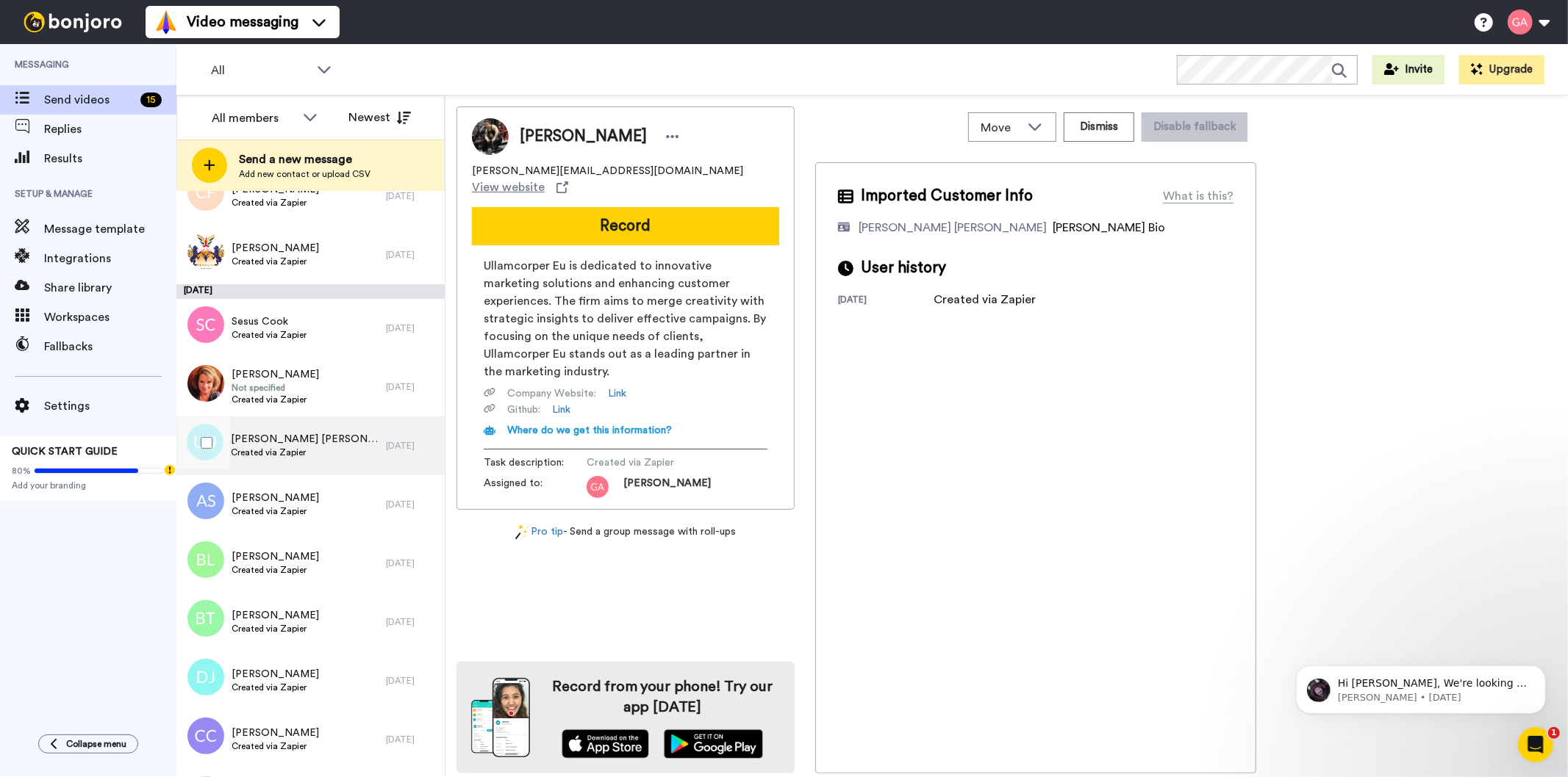
click at [289, 457] on span "Created via Zapier" at bounding box center [304, 452] width 148 height 11
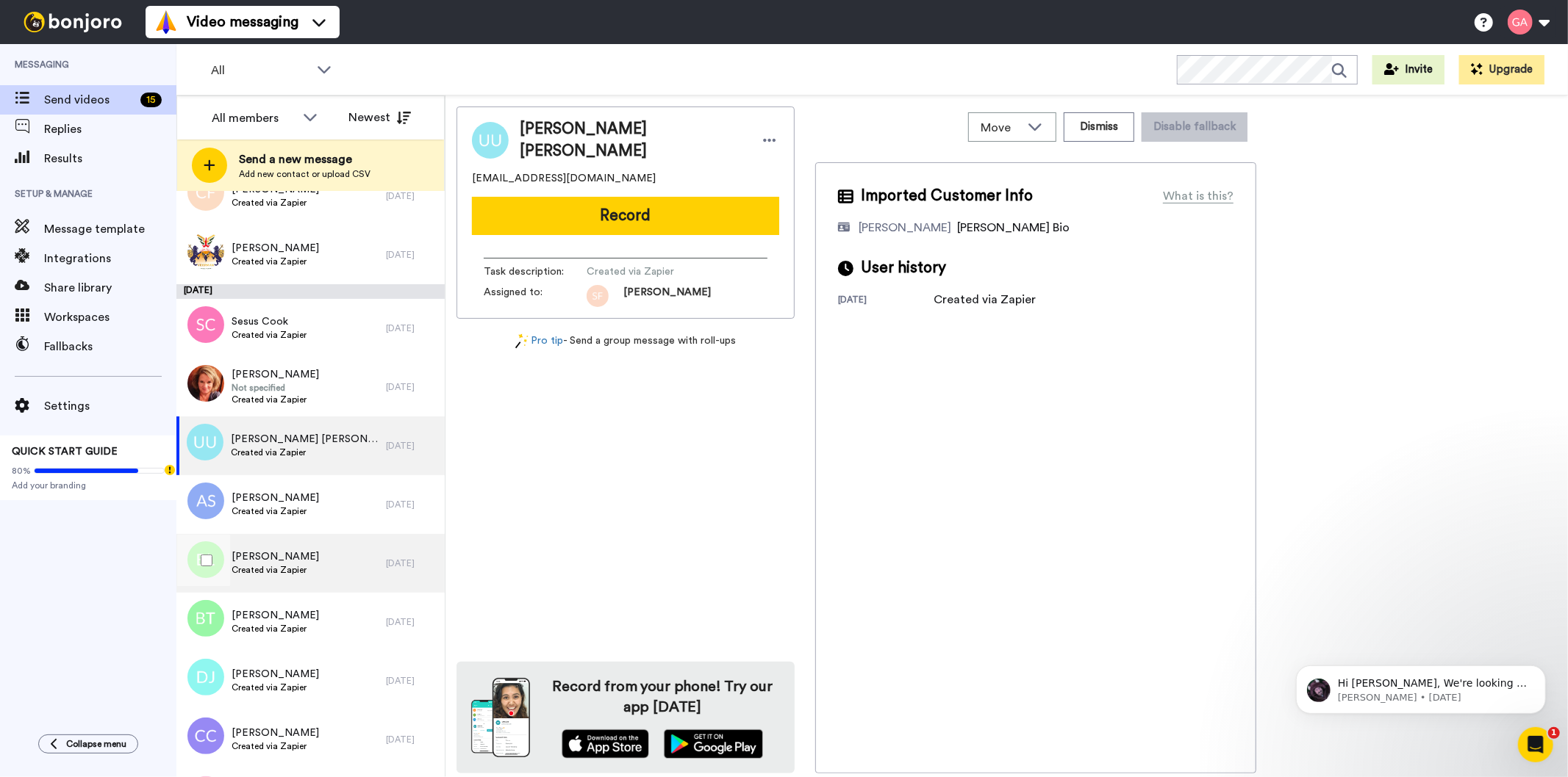
click at [296, 551] on span "[PERSON_NAME]" at bounding box center [274, 556] width 87 height 15
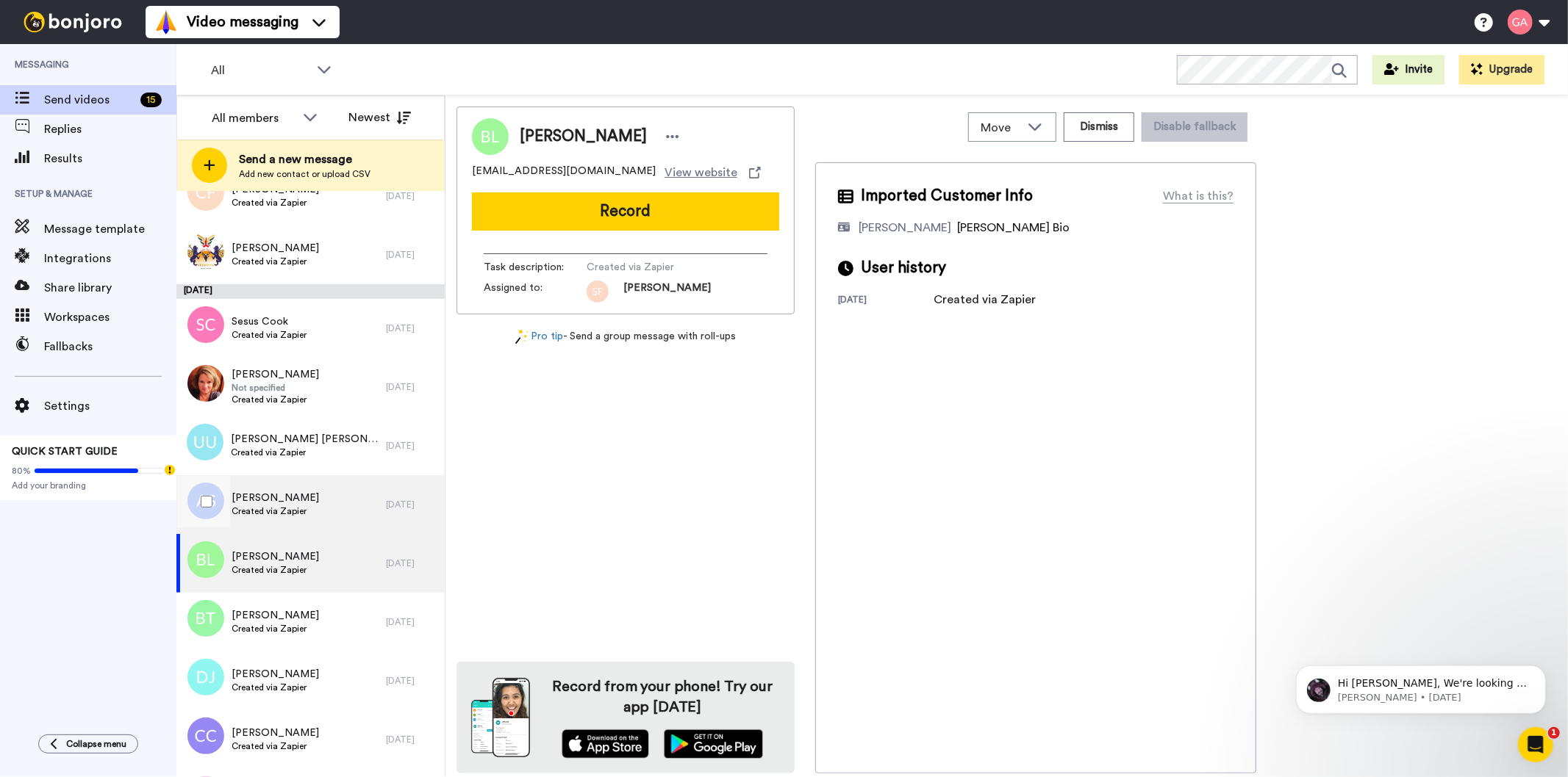
click at [293, 498] on span "[PERSON_NAME]" at bounding box center [274, 497] width 87 height 15
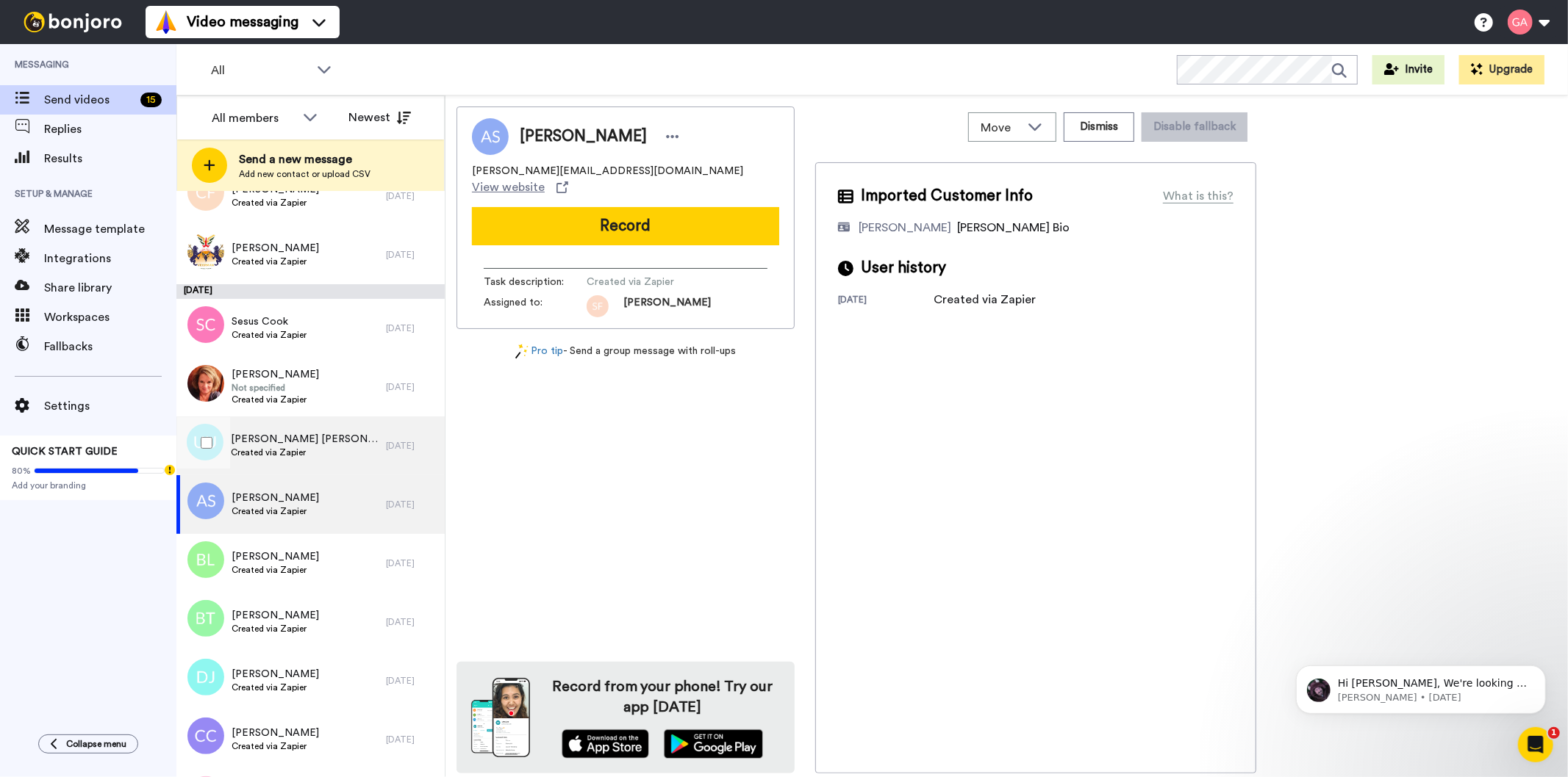
click at [278, 439] on span "[PERSON_NAME] [PERSON_NAME]" at bounding box center [304, 439] width 148 height 15
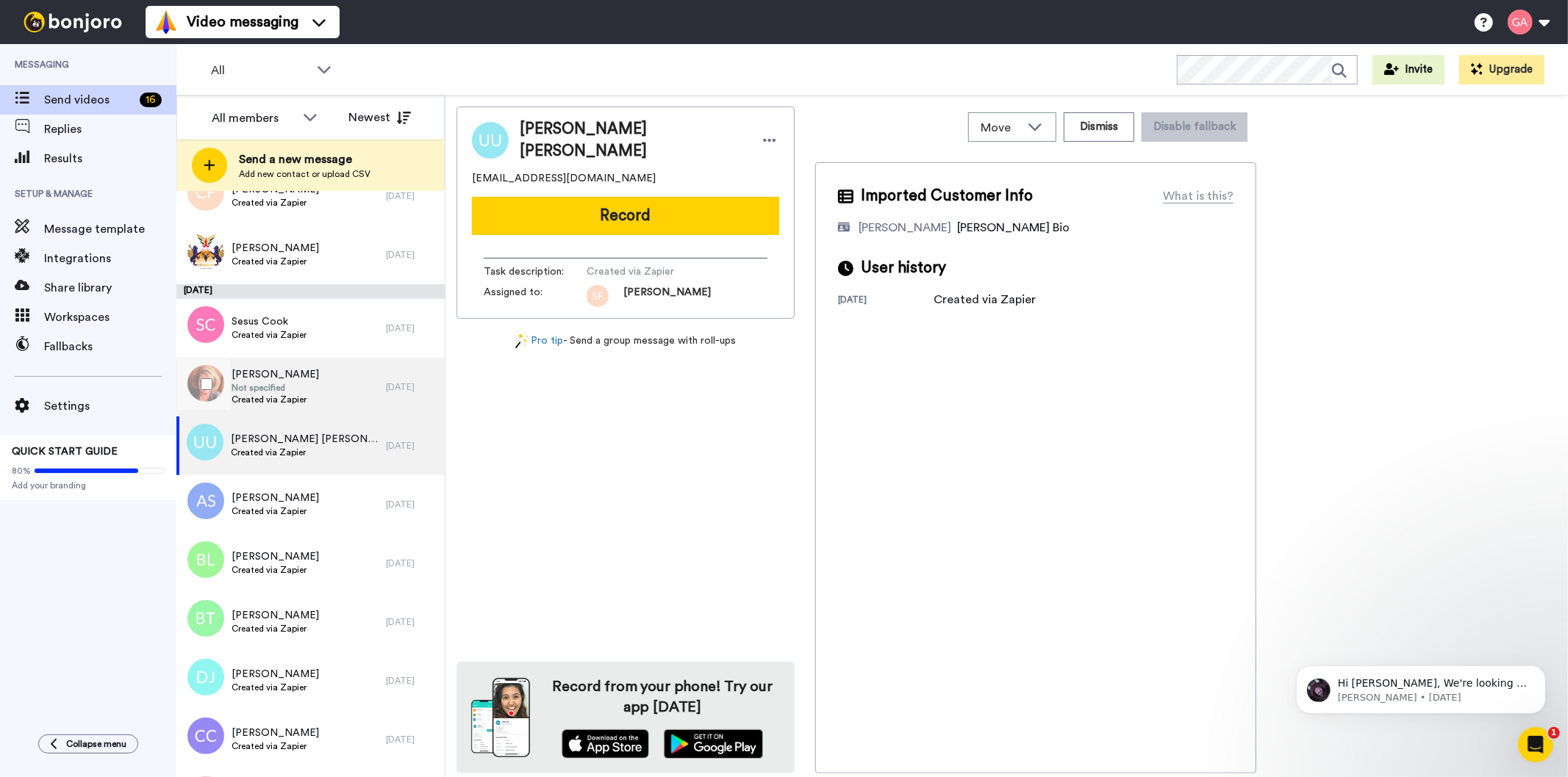
click at [268, 378] on span "[PERSON_NAME]" at bounding box center [274, 374] width 87 height 15
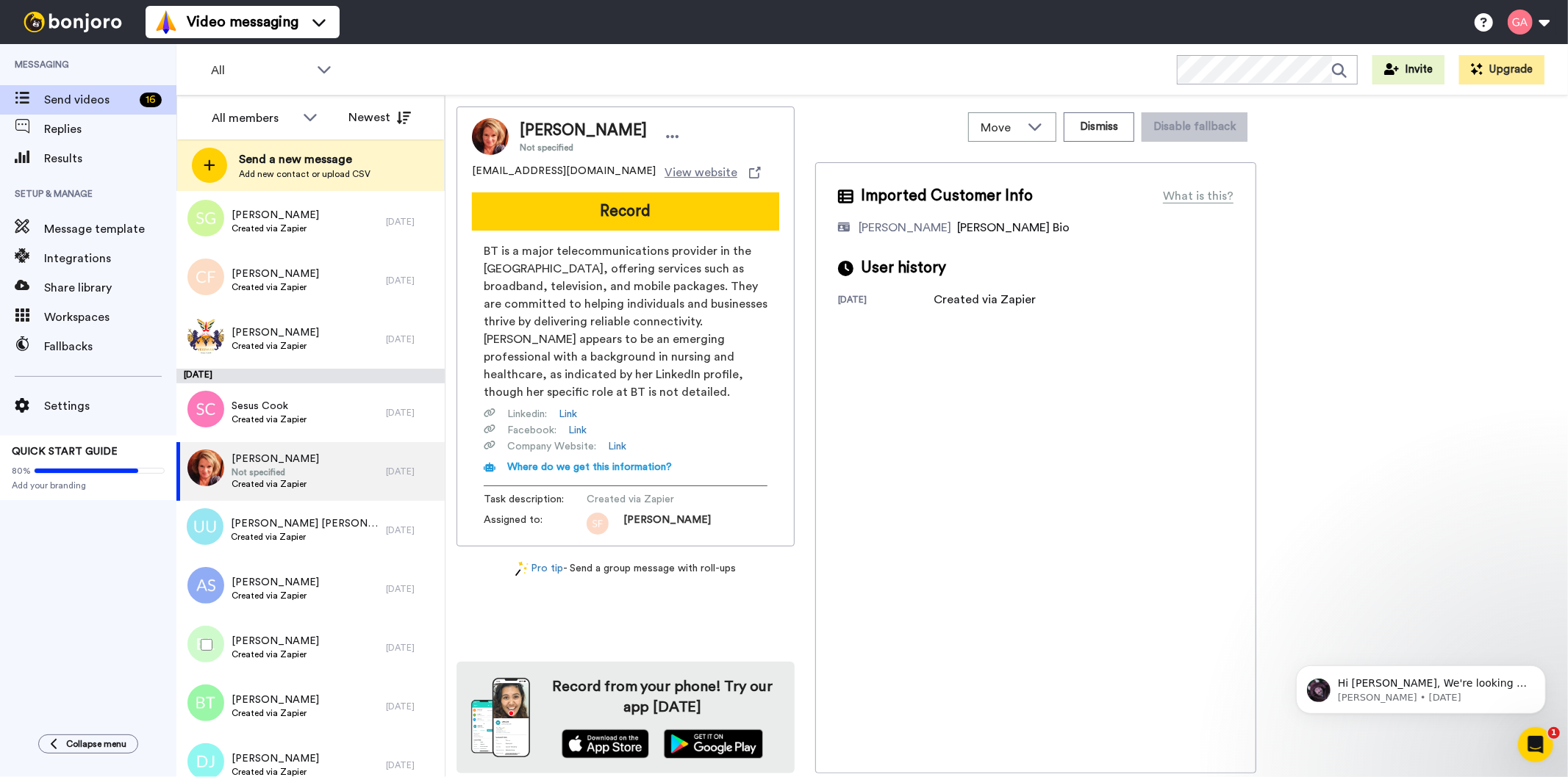
scroll to position [4490, 0]
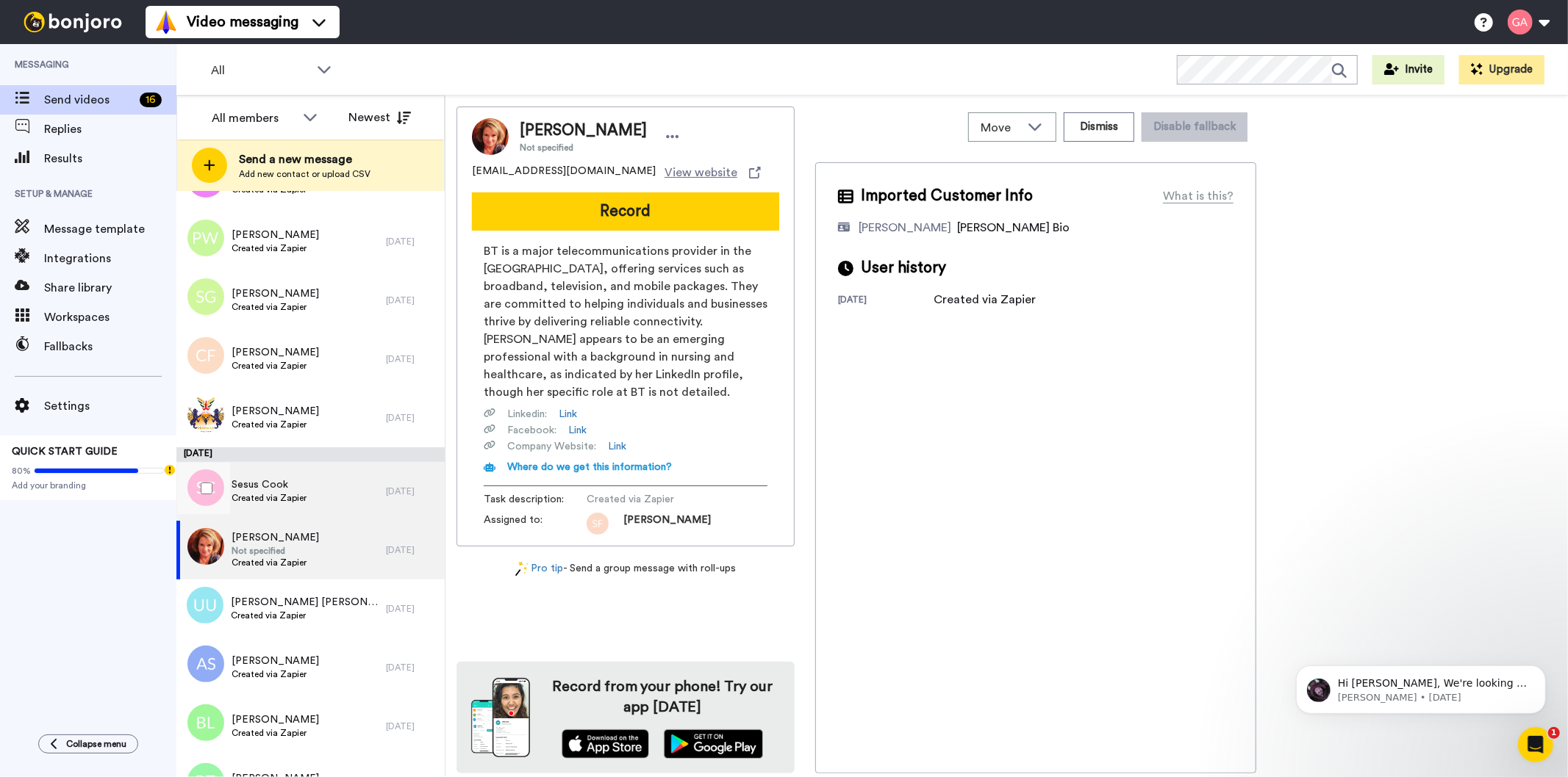
click at [325, 486] on div "Sesus Cook Created via Zapier" at bounding box center [281, 491] width 209 height 59
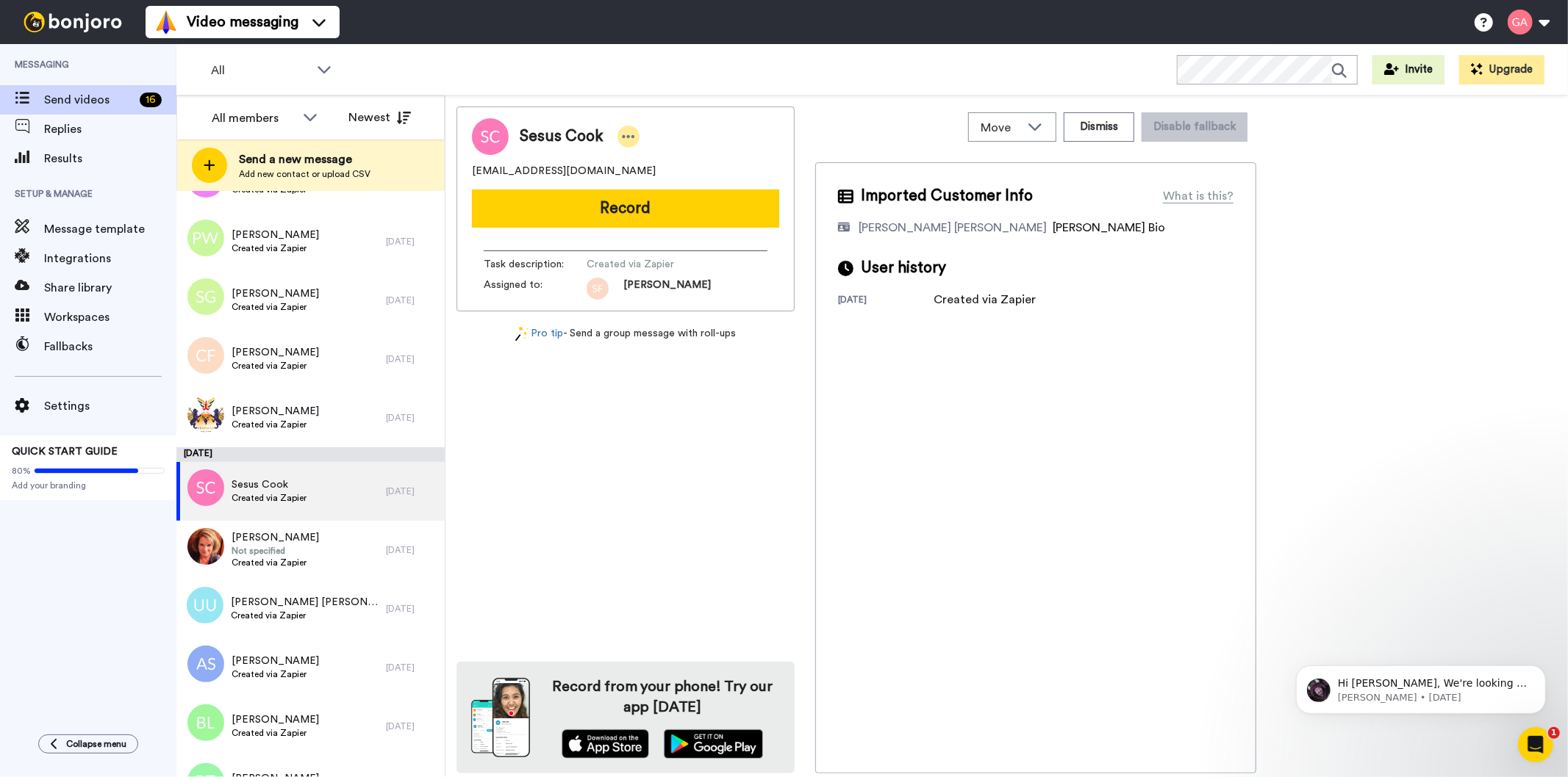
click at [625, 132] on icon at bounding box center [628, 136] width 13 height 15
click at [1044, 588] on div "Imported Customer Info What is this? [PERSON_NAME] [PERSON_NAME] Bonjoro Assign…" at bounding box center [1036, 468] width 441 height 611
click at [1104, 121] on button "Dismiss" at bounding box center [1099, 127] width 70 height 29
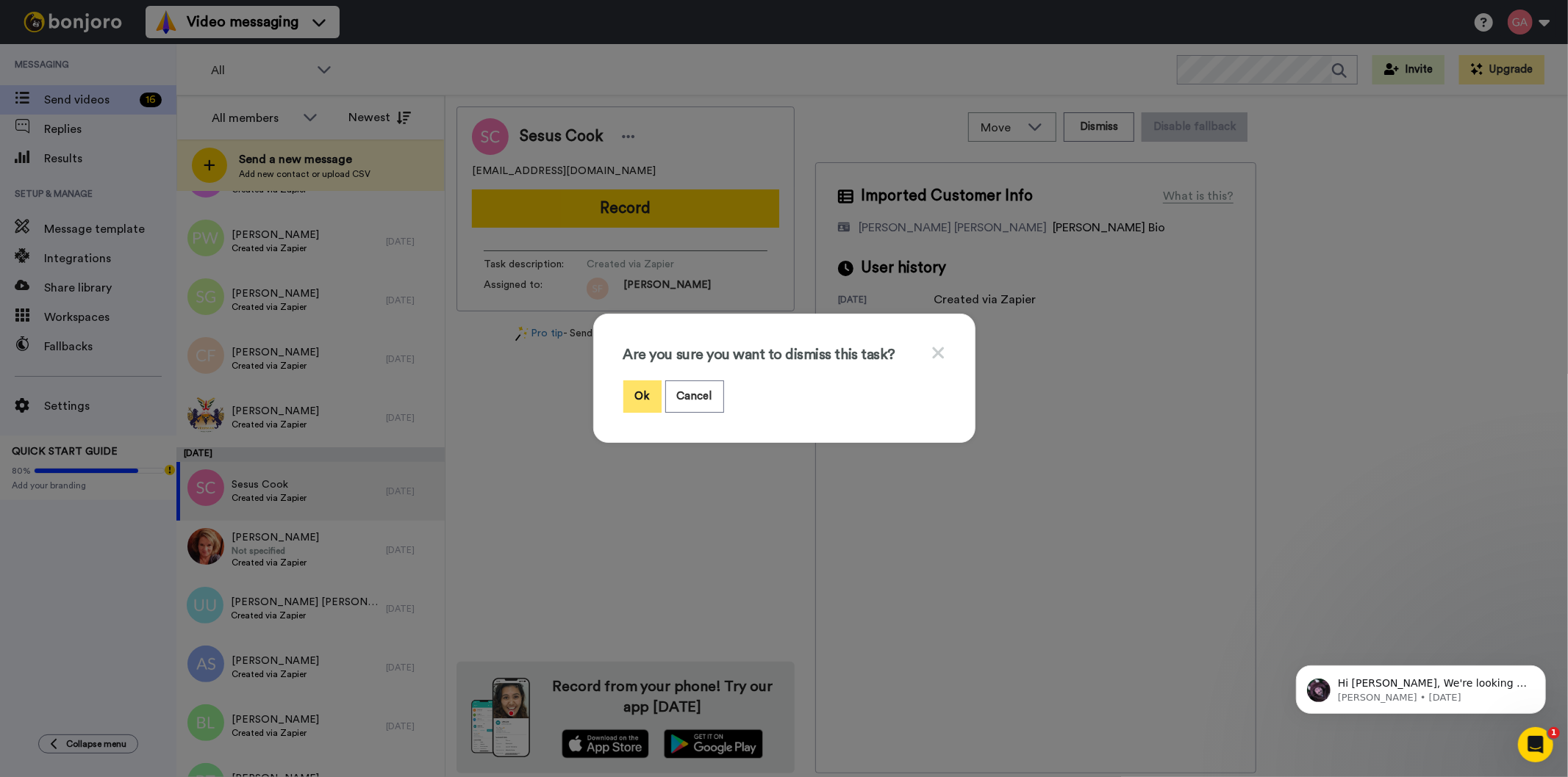
click at [630, 393] on button "Ok" at bounding box center [642, 396] width 38 height 32
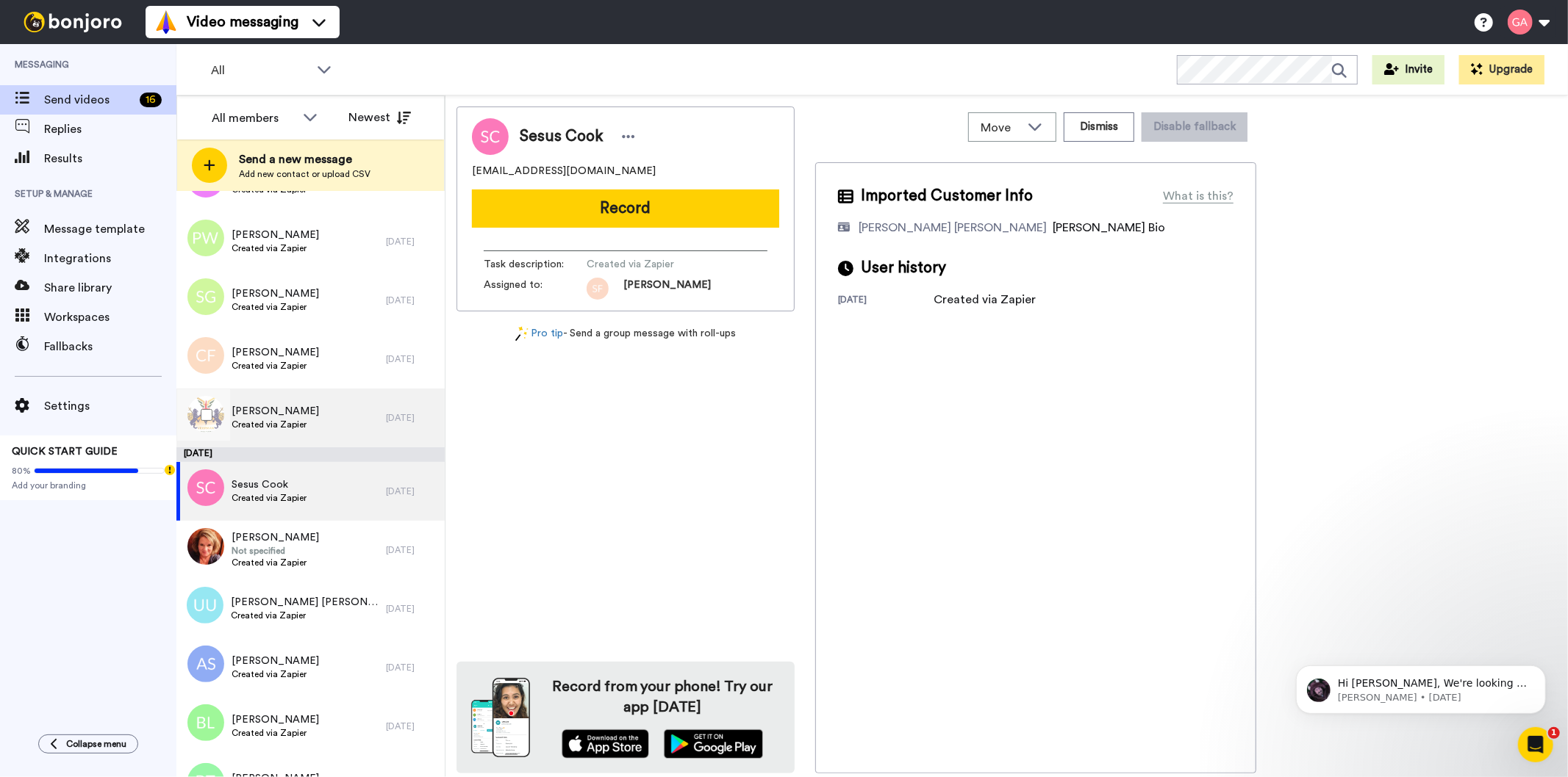
click at [303, 420] on span "Created via Zapier" at bounding box center [274, 424] width 87 height 11
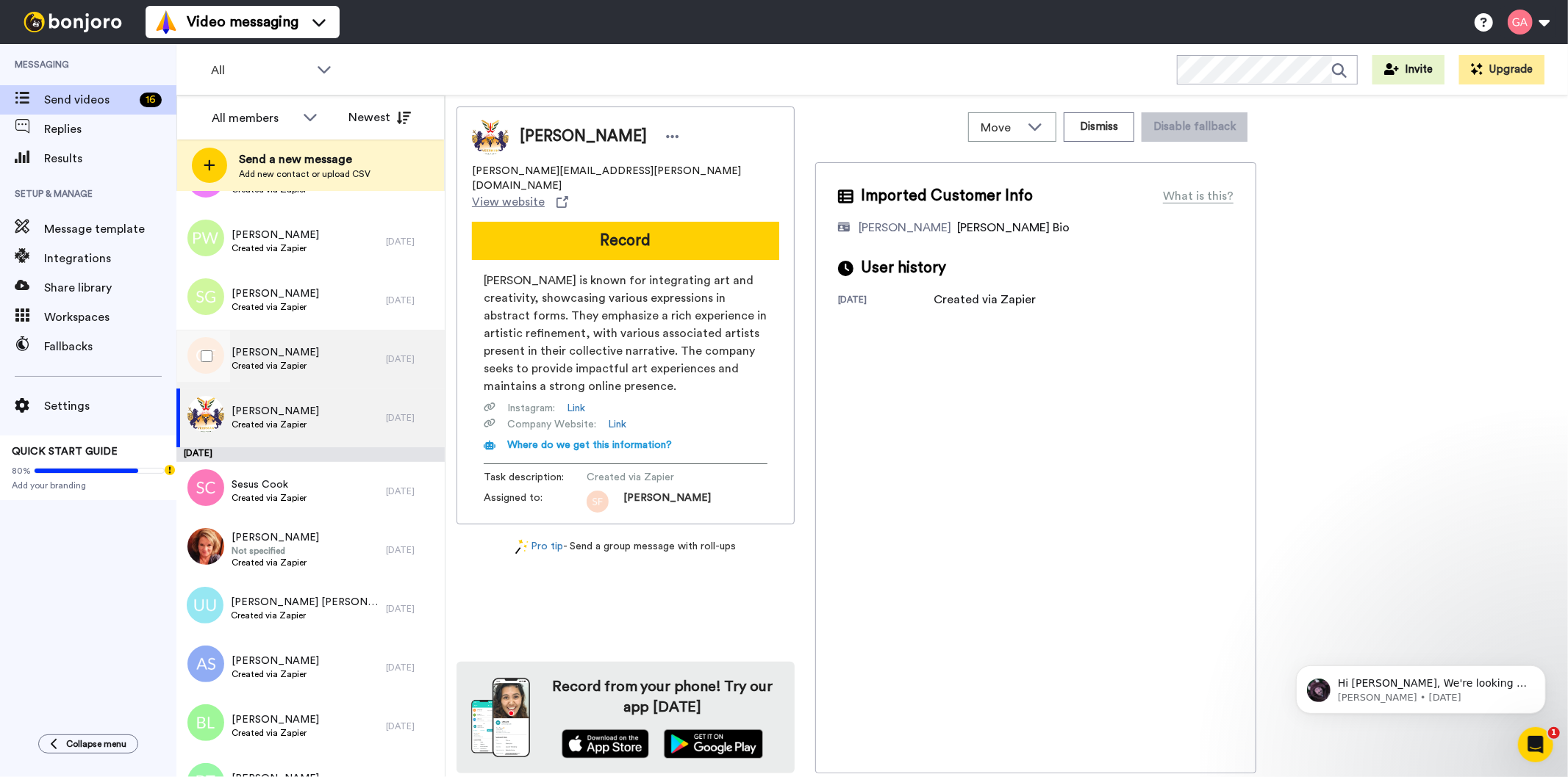
click at [295, 360] on span "Created via Zapier" at bounding box center [274, 366] width 87 height 11
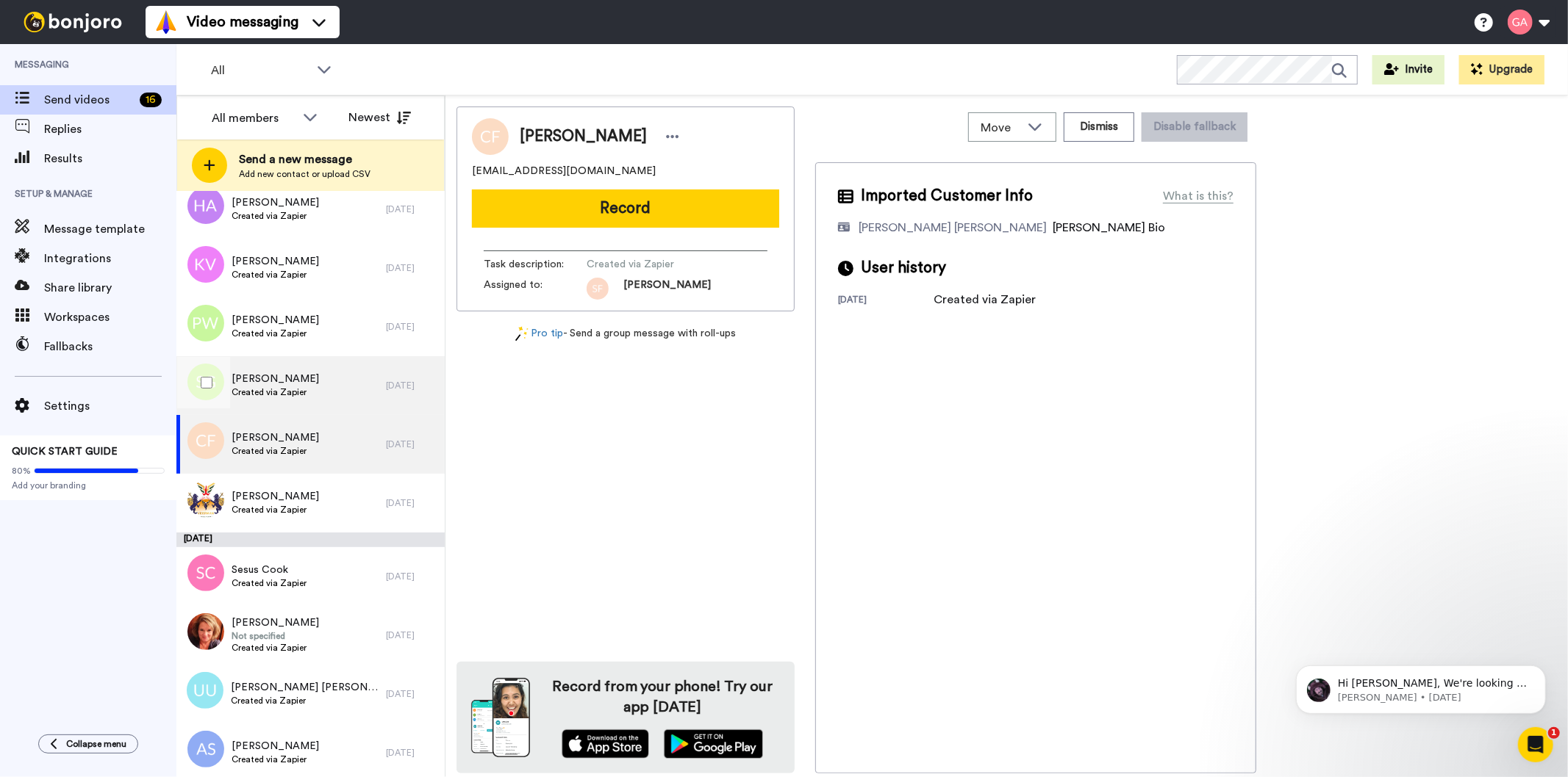
scroll to position [4326, 0]
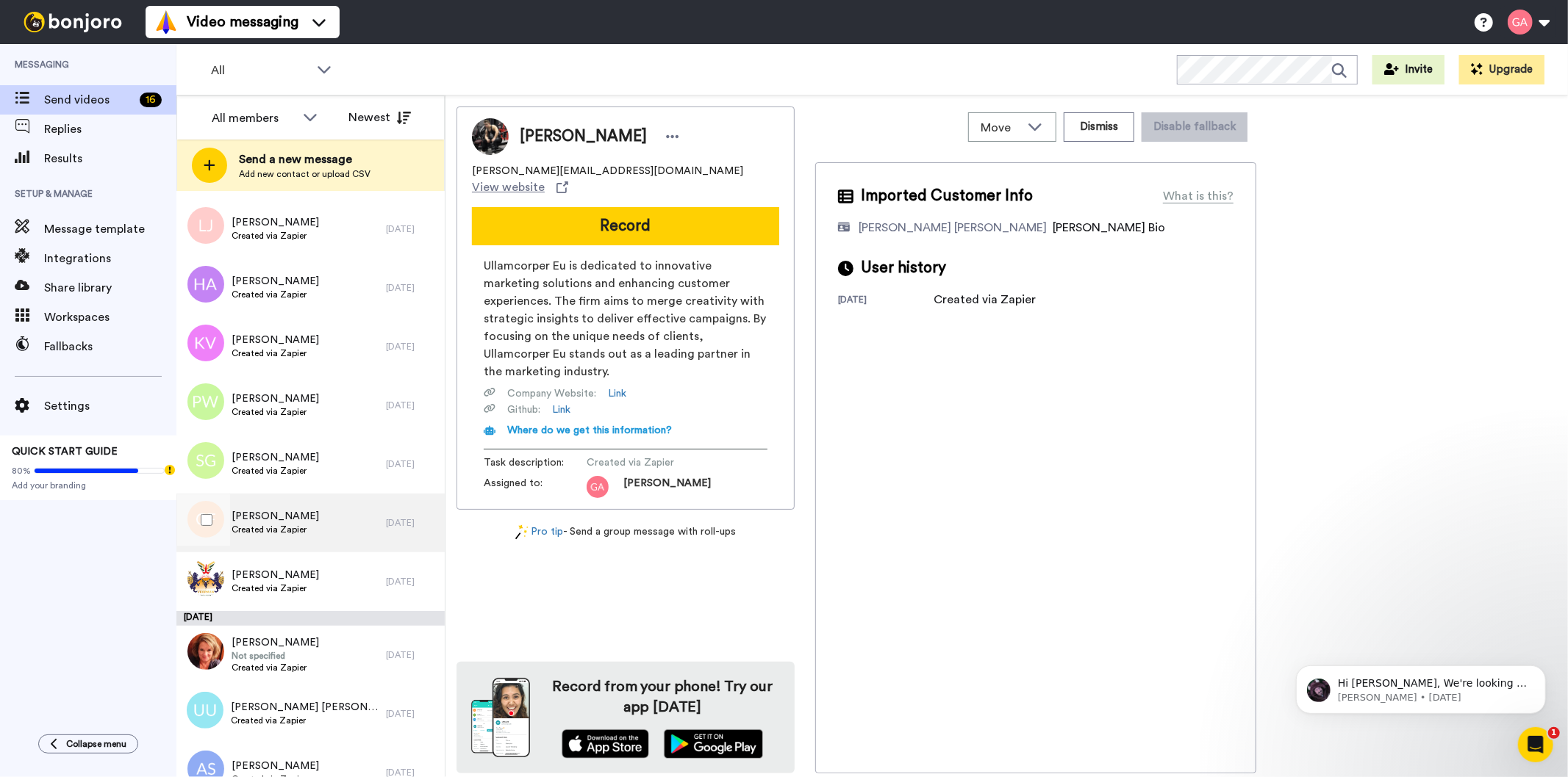
click at [281, 518] on span "[PERSON_NAME]" at bounding box center [274, 516] width 87 height 15
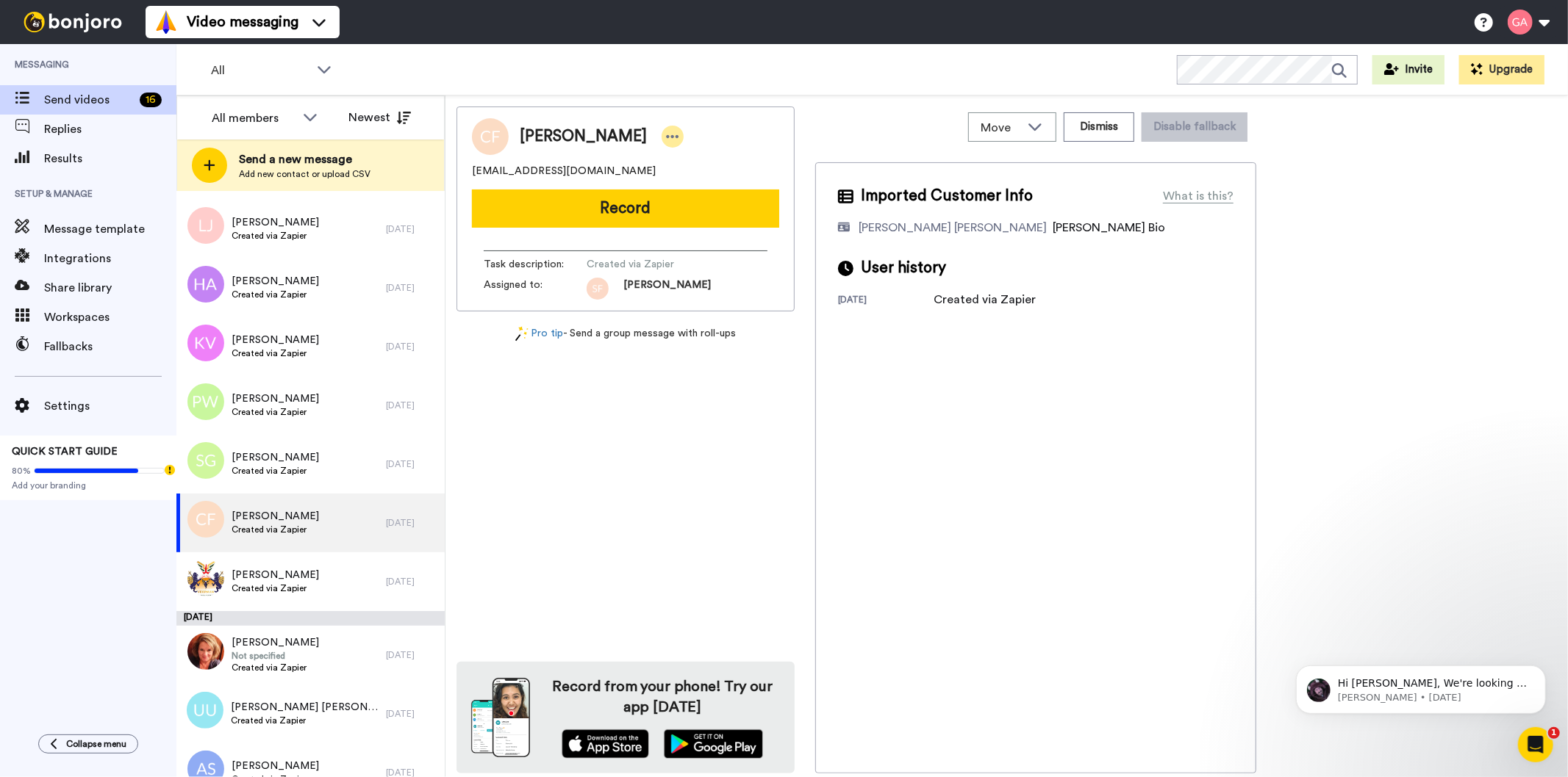
click at [666, 133] on icon at bounding box center [672, 136] width 13 height 15
click at [702, 185] on li "Assign" at bounding box center [675, 182] width 106 height 20
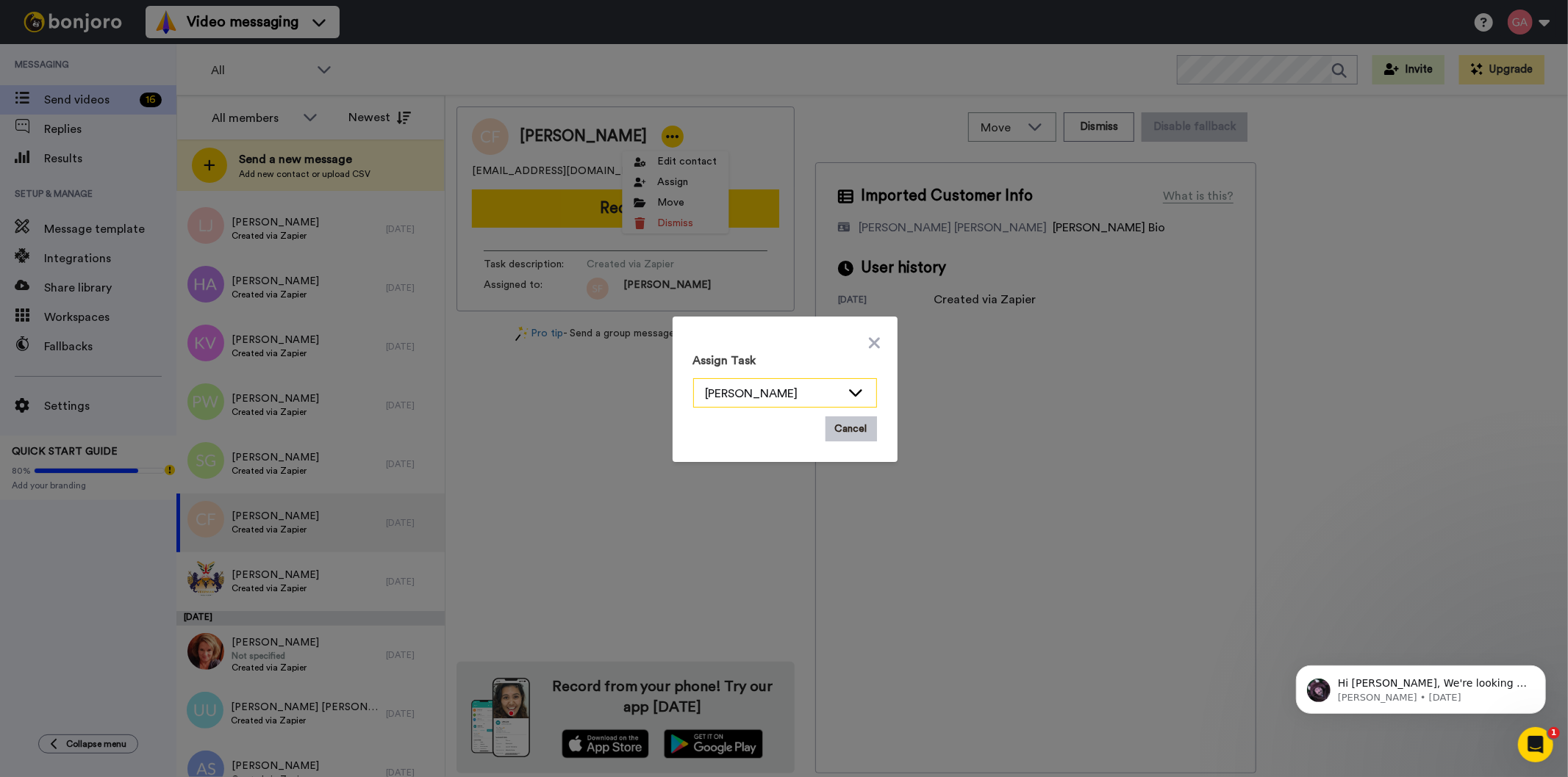
click at [857, 394] on div "[PERSON_NAME]" at bounding box center [784, 393] width 182 height 29
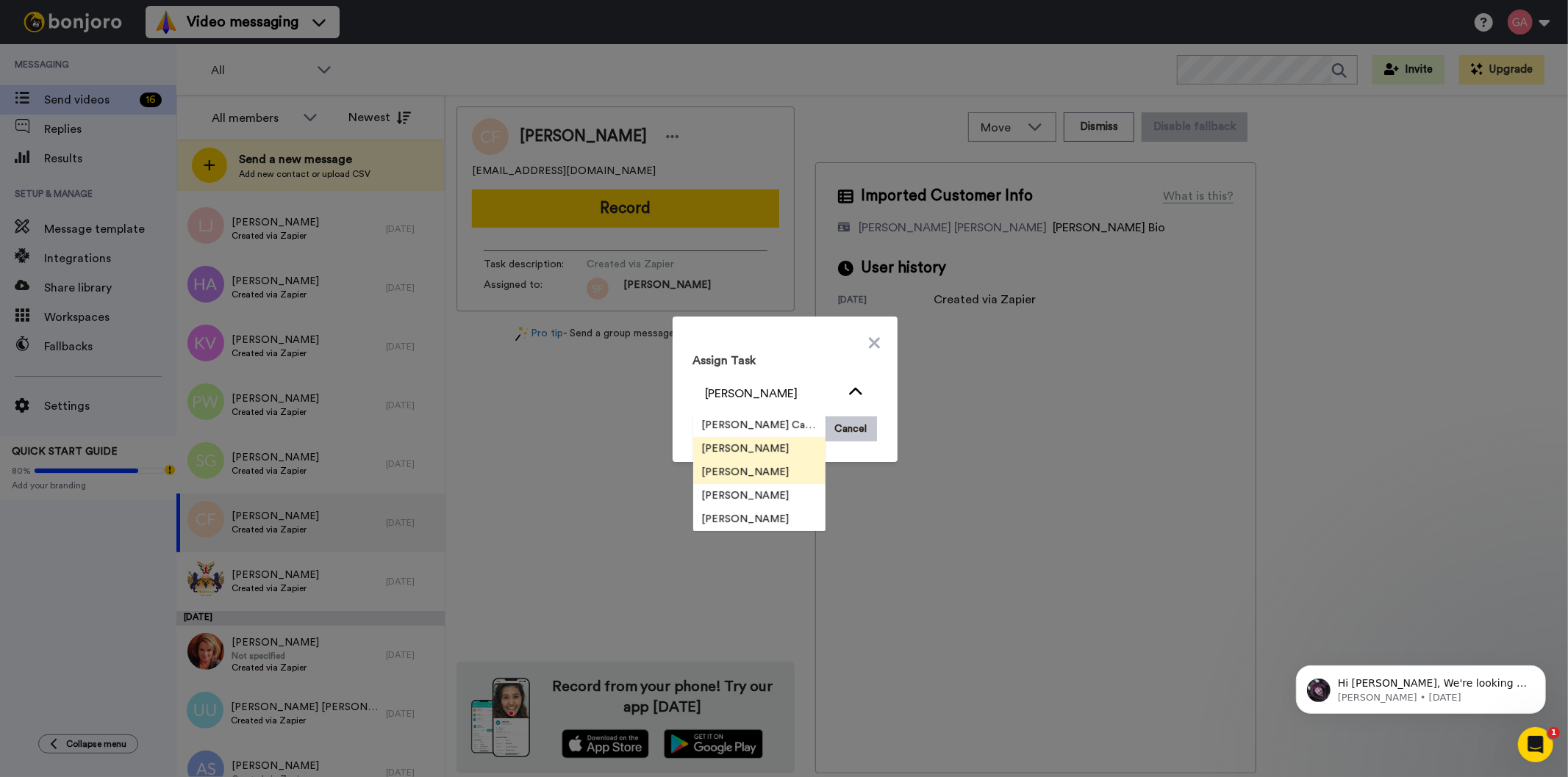
click at [768, 474] on span "[PERSON_NAME]" at bounding box center [746, 472] width 106 height 15
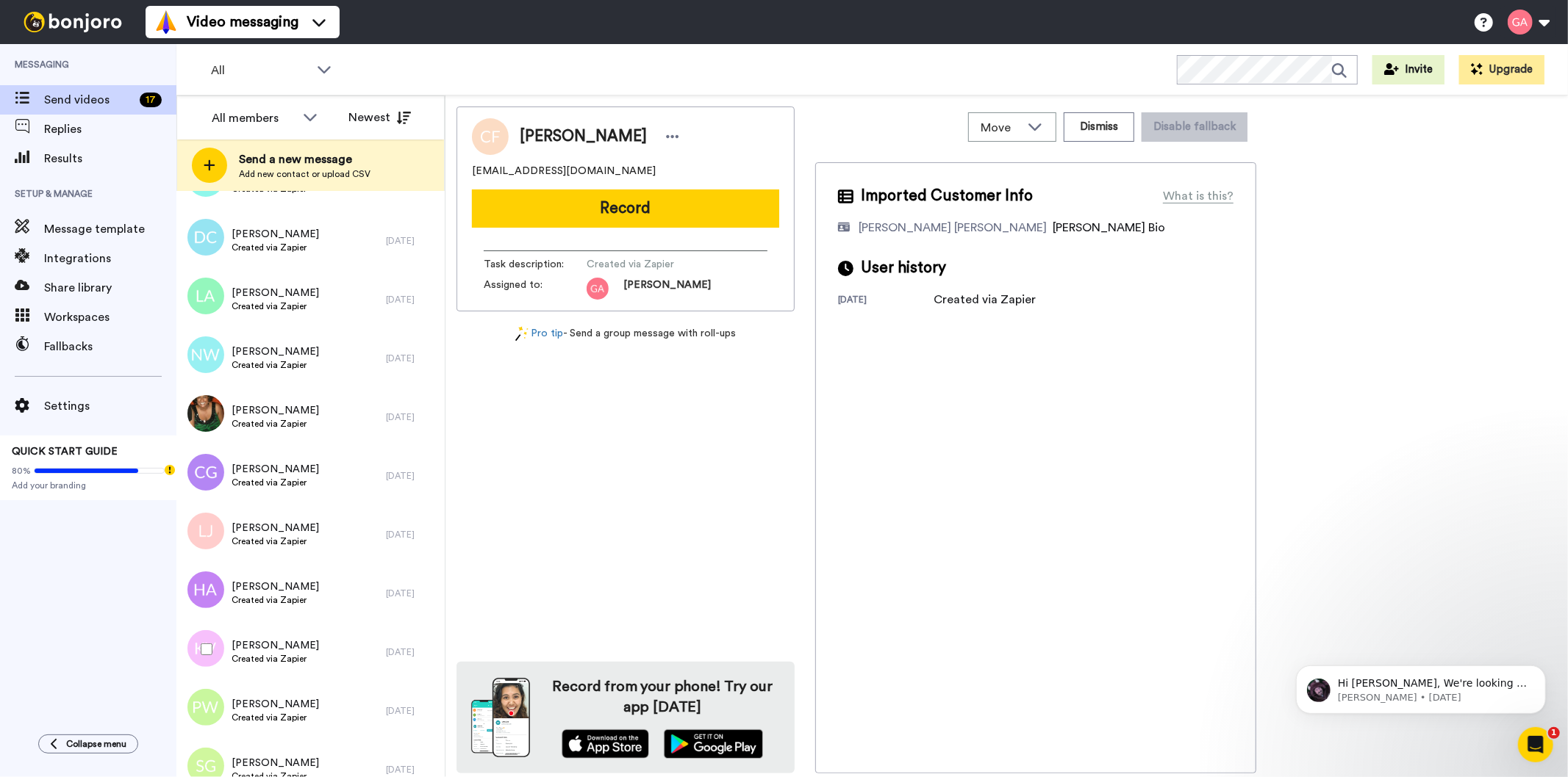
scroll to position [4000, 0]
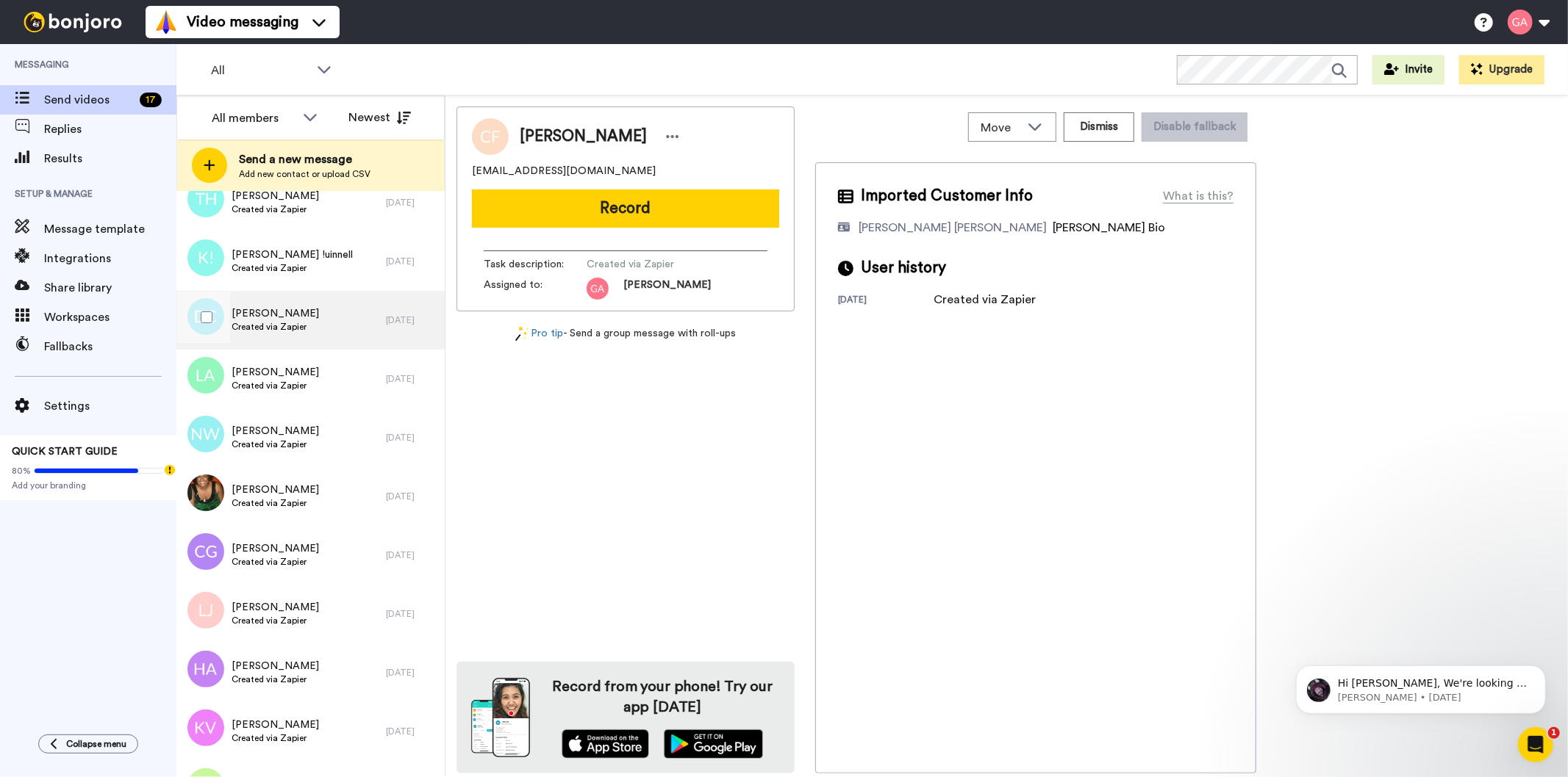
click at [316, 306] on div "[PERSON_NAME] Created via Zapier" at bounding box center [281, 320] width 209 height 59
click at [667, 136] on icon at bounding box center [673, 136] width 12 height 3
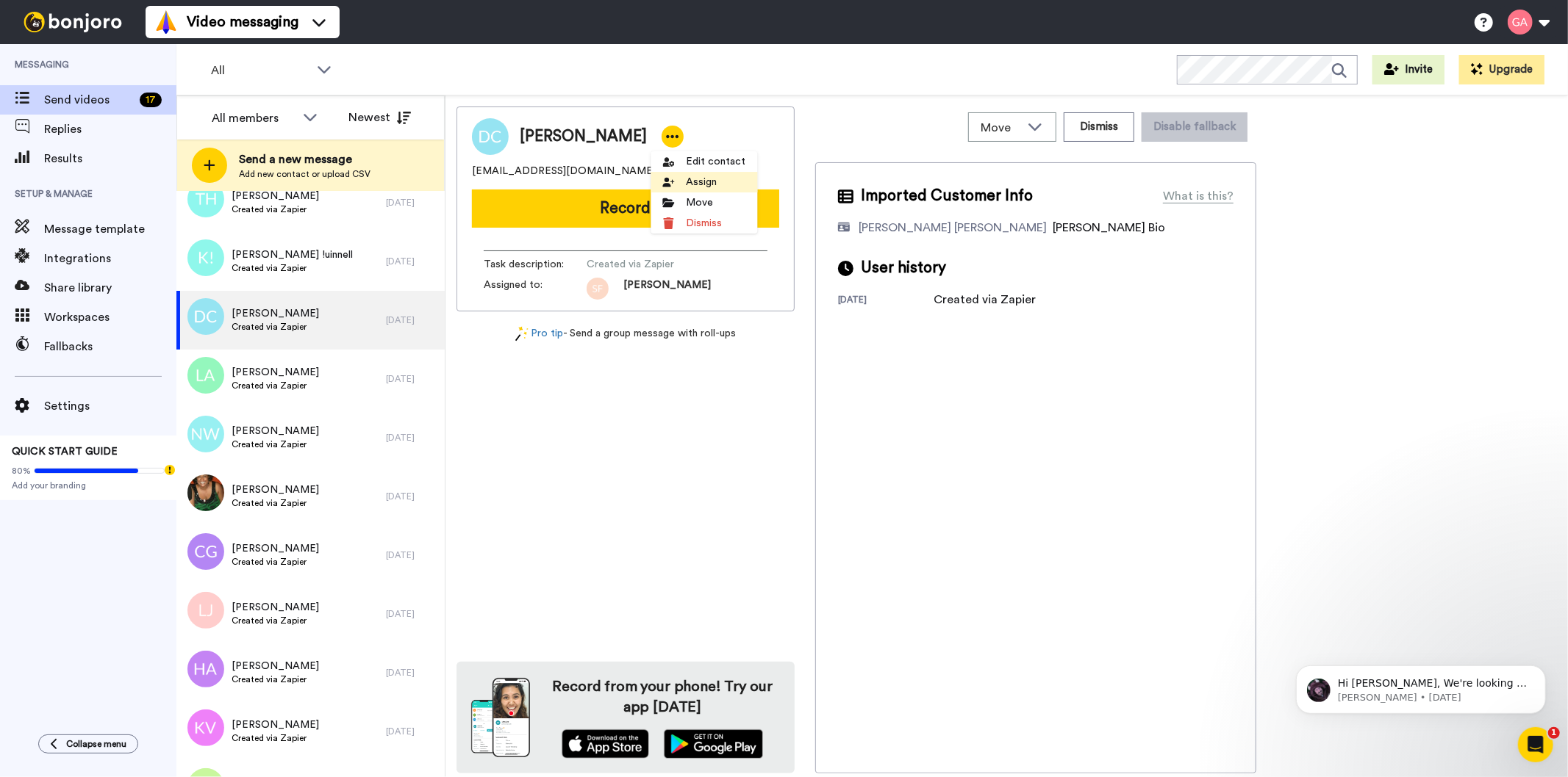
click at [699, 181] on li "Assign" at bounding box center [704, 182] width 106 height 20
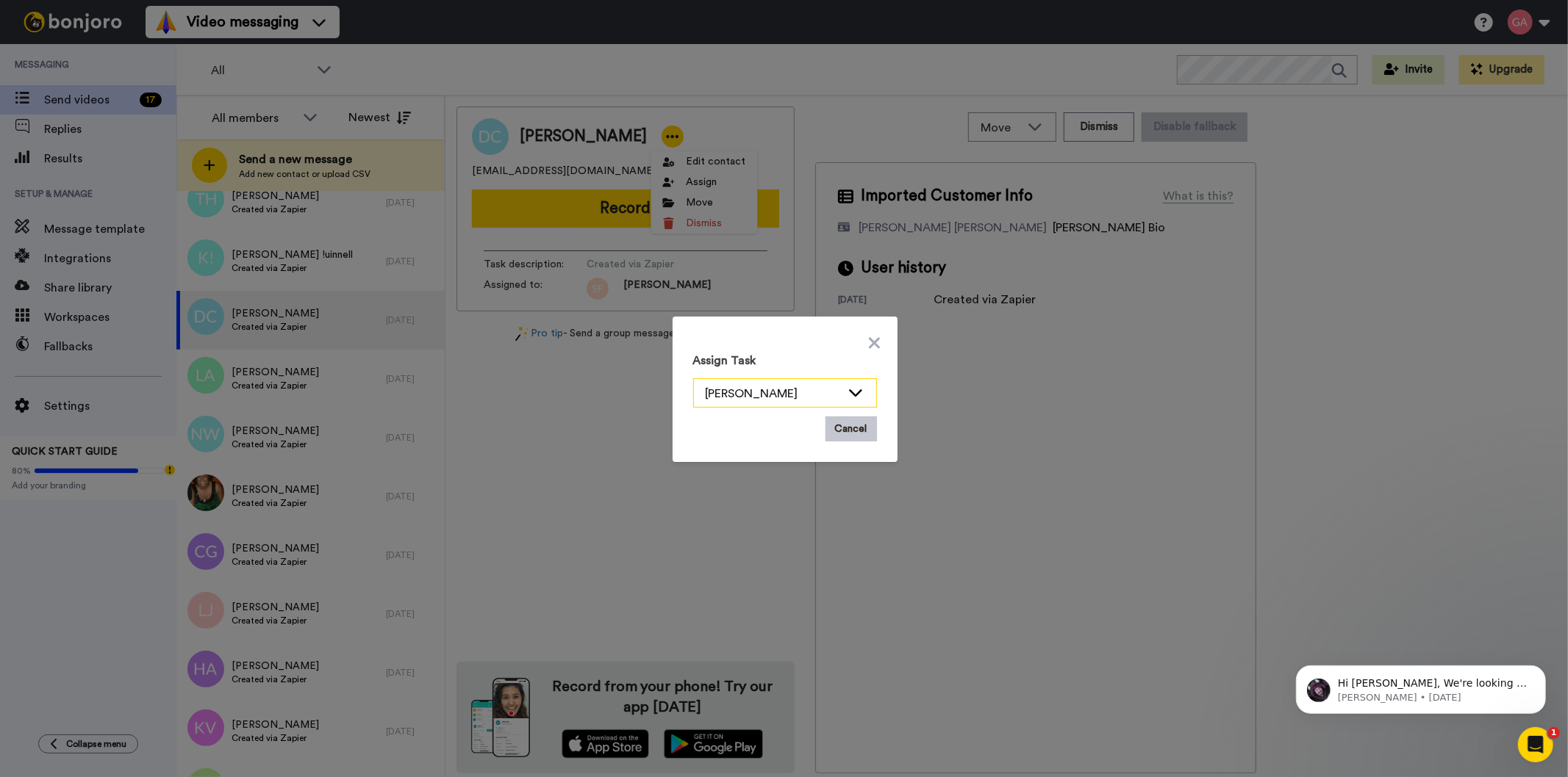
click at [847, 393] on icon at bounding box center [856, 392] width 18 height 15
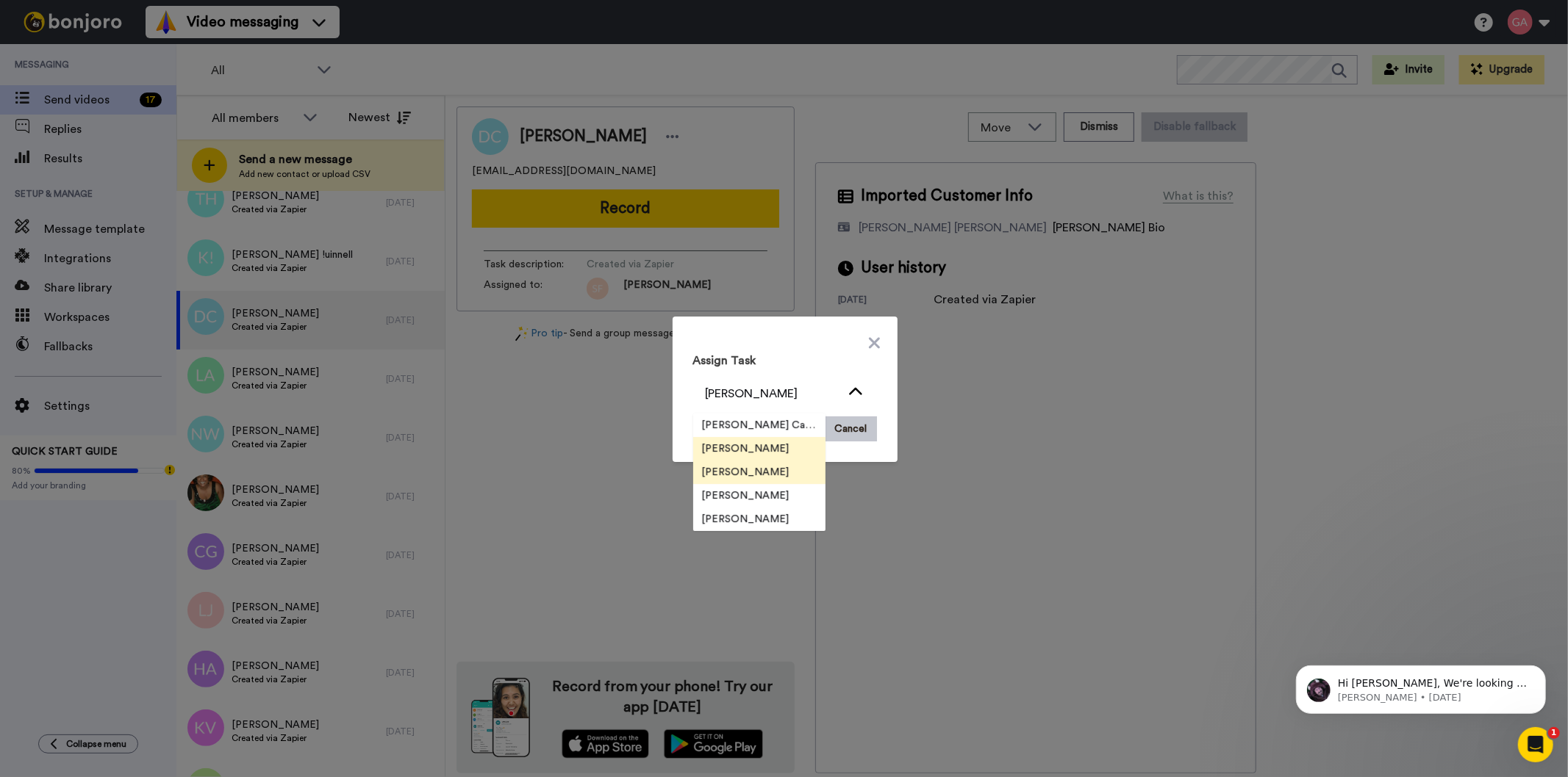
click at [742, 463] on li "[PERSON_NAME]" at bounding box center [759, 472] width 132 height 24
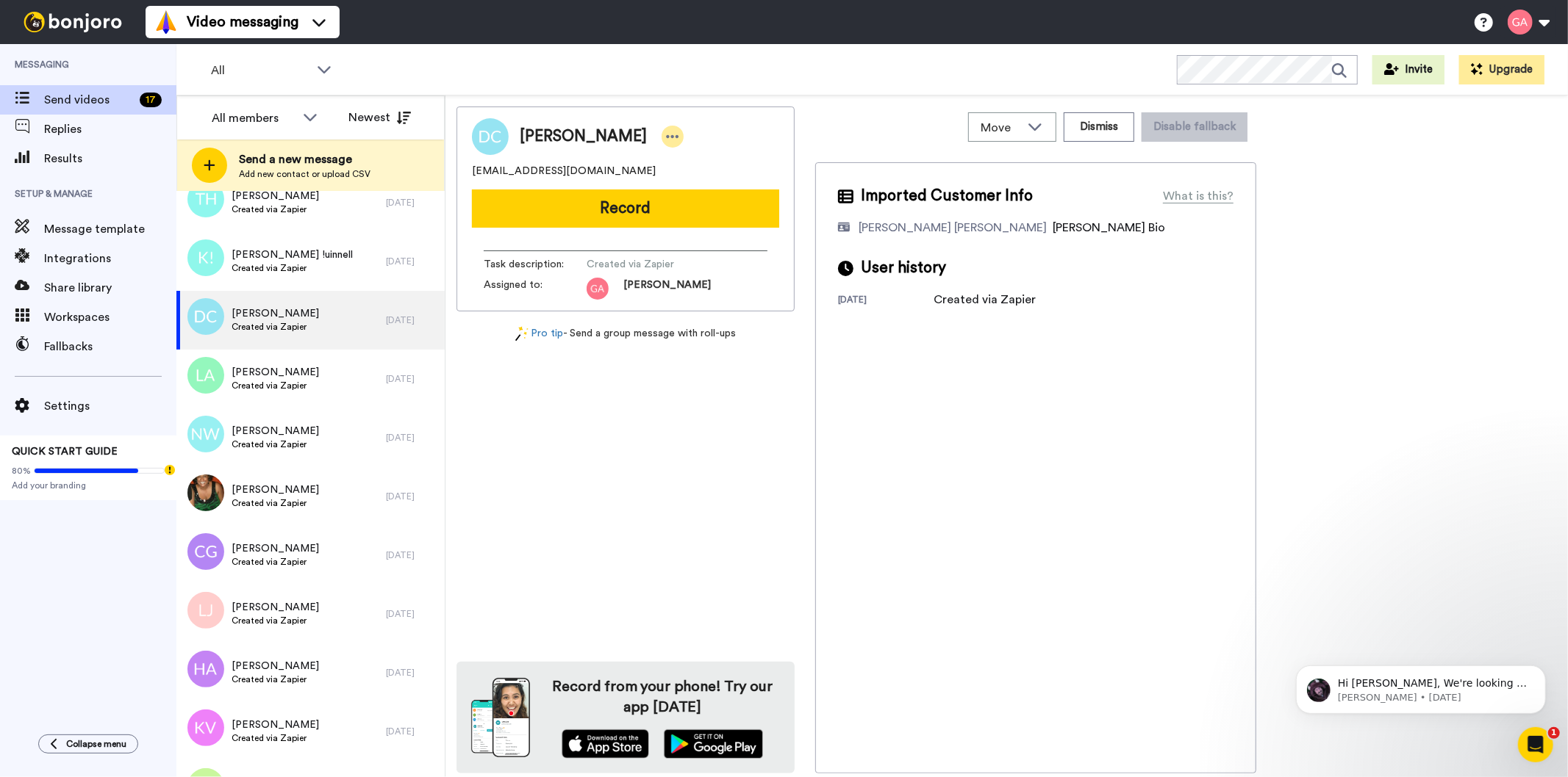
click at [666, 131] on icon at bounding box center [672, 136] width 13 height 15
click at [726, 181] on li "Assign" at bounding box center [704, 182] width 106 height 20
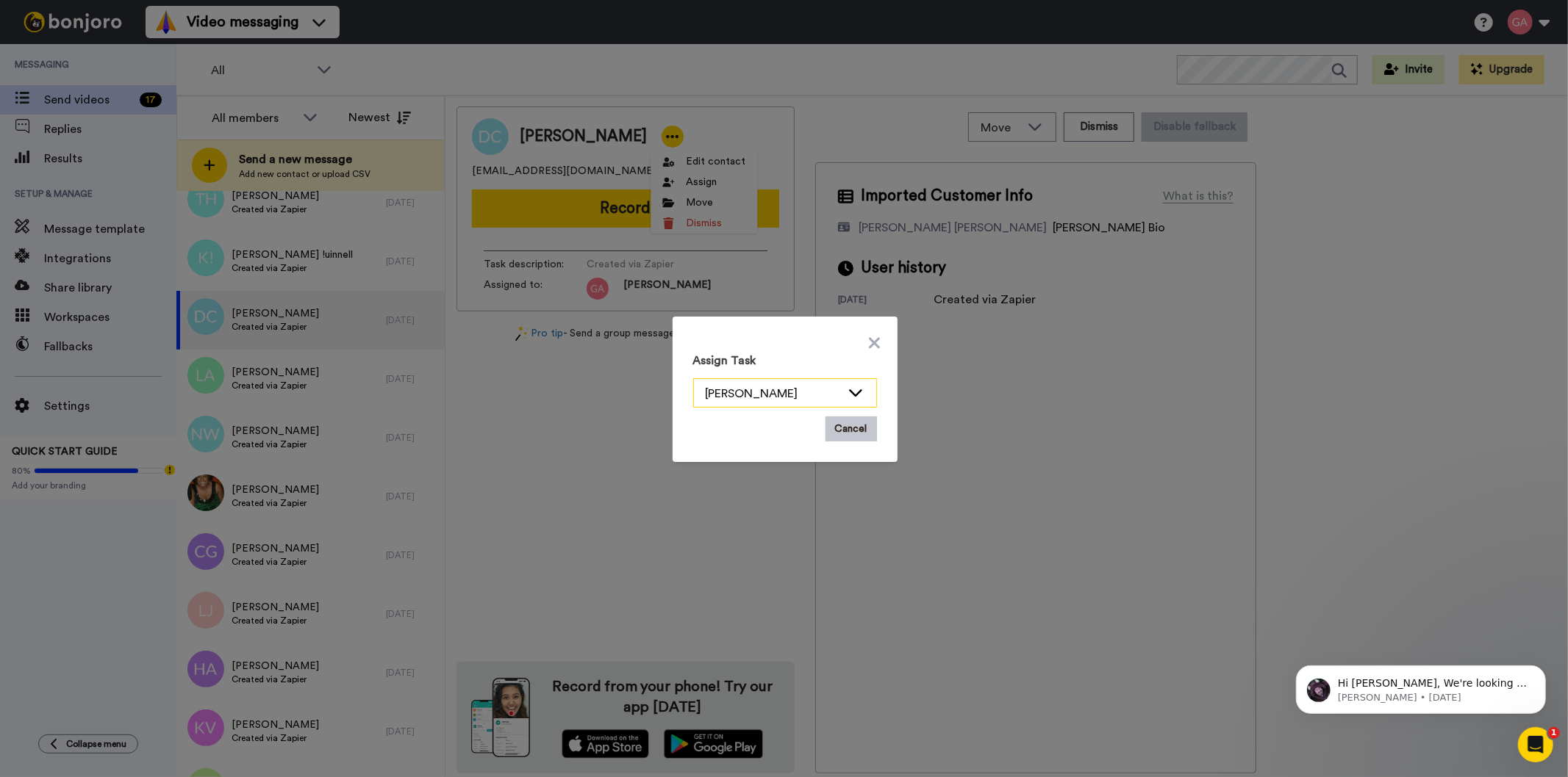
click at [751, 388] on div "[PERSON_NAME]" at bounding box center [773, 394] width 135 height 18
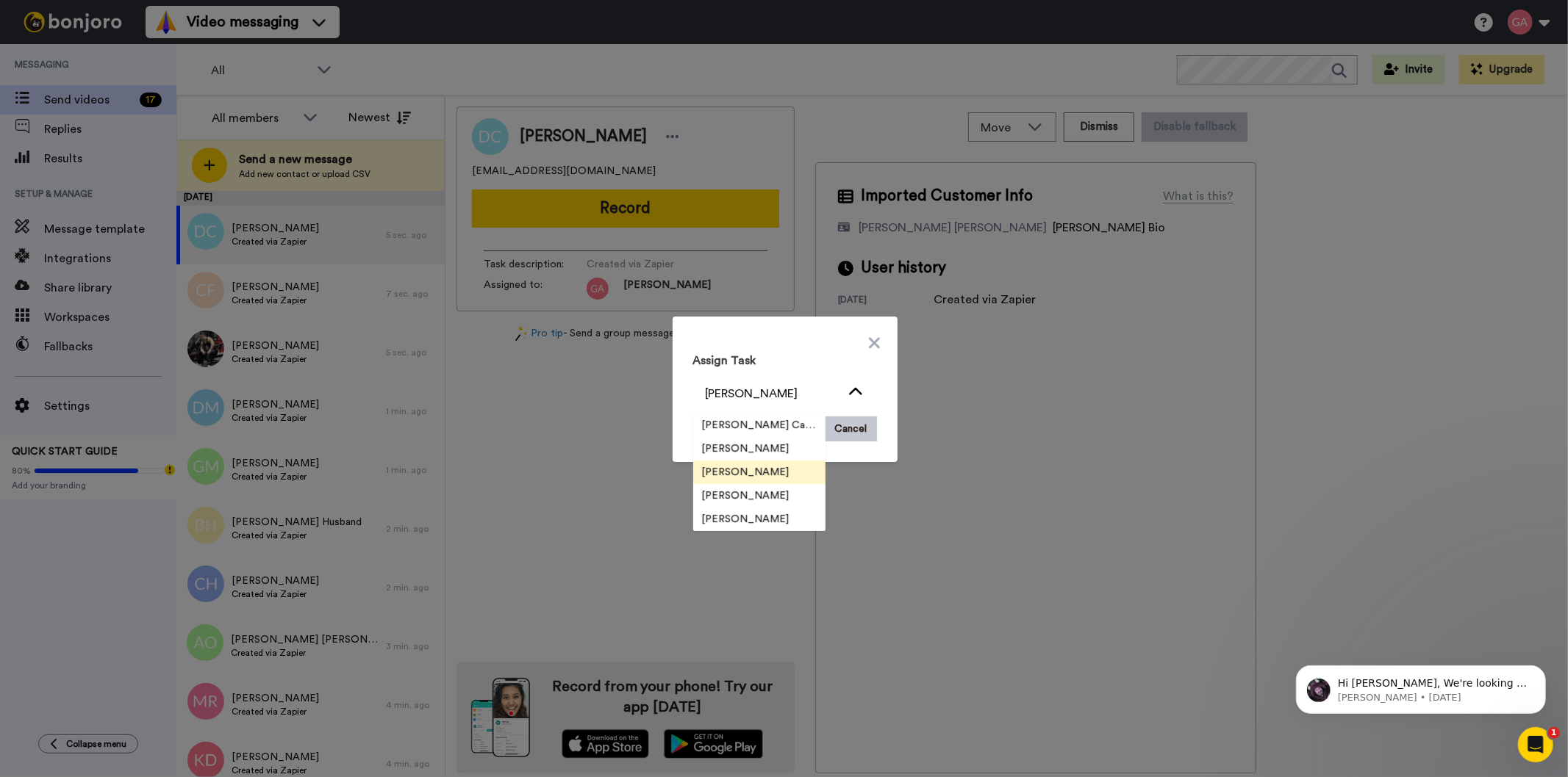
click at [733, 473] on span "[PERSON_NAME]" at bounding box center [746, 472] width 106 height 15
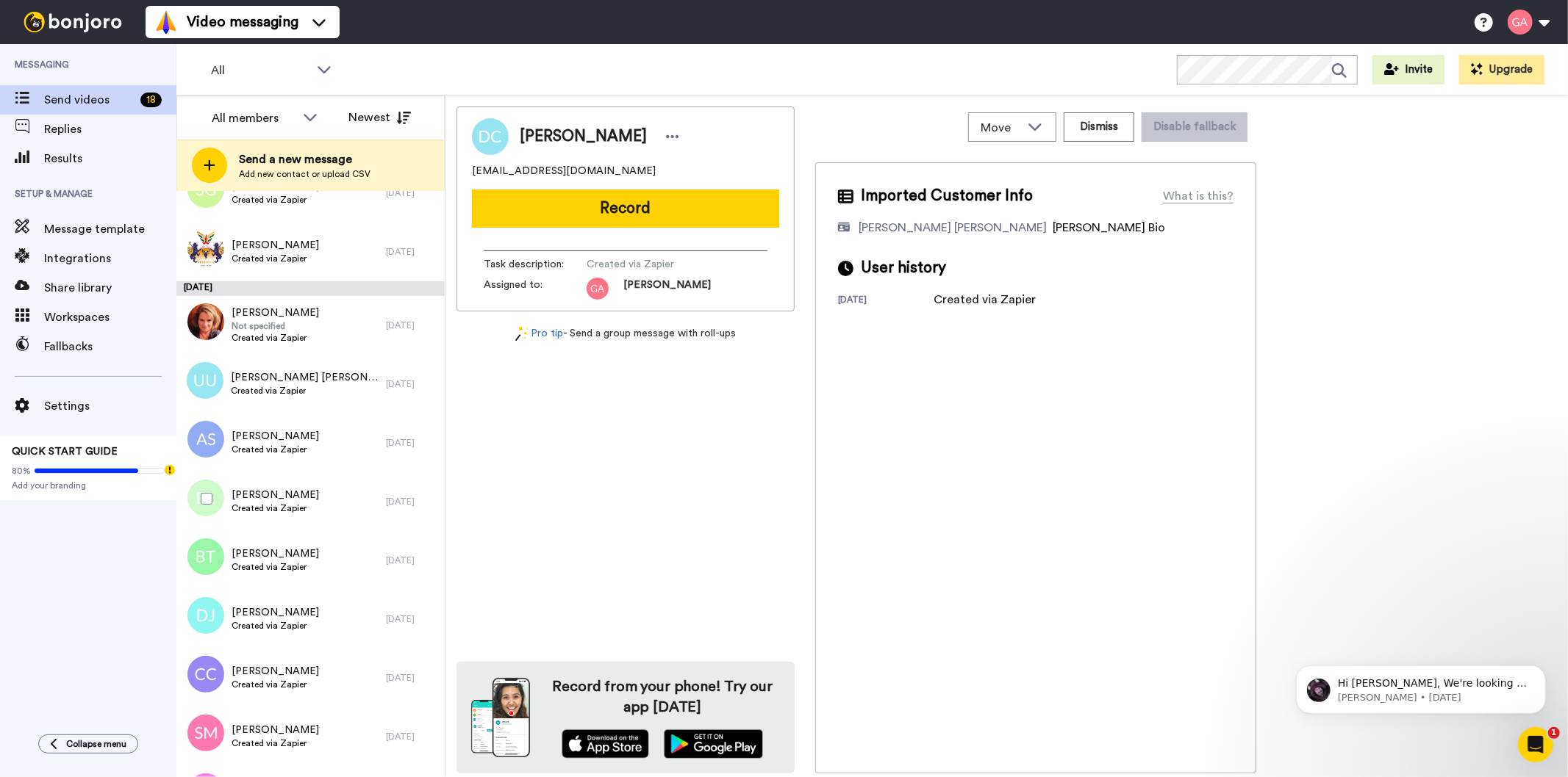
scroll to position [4490, 0]
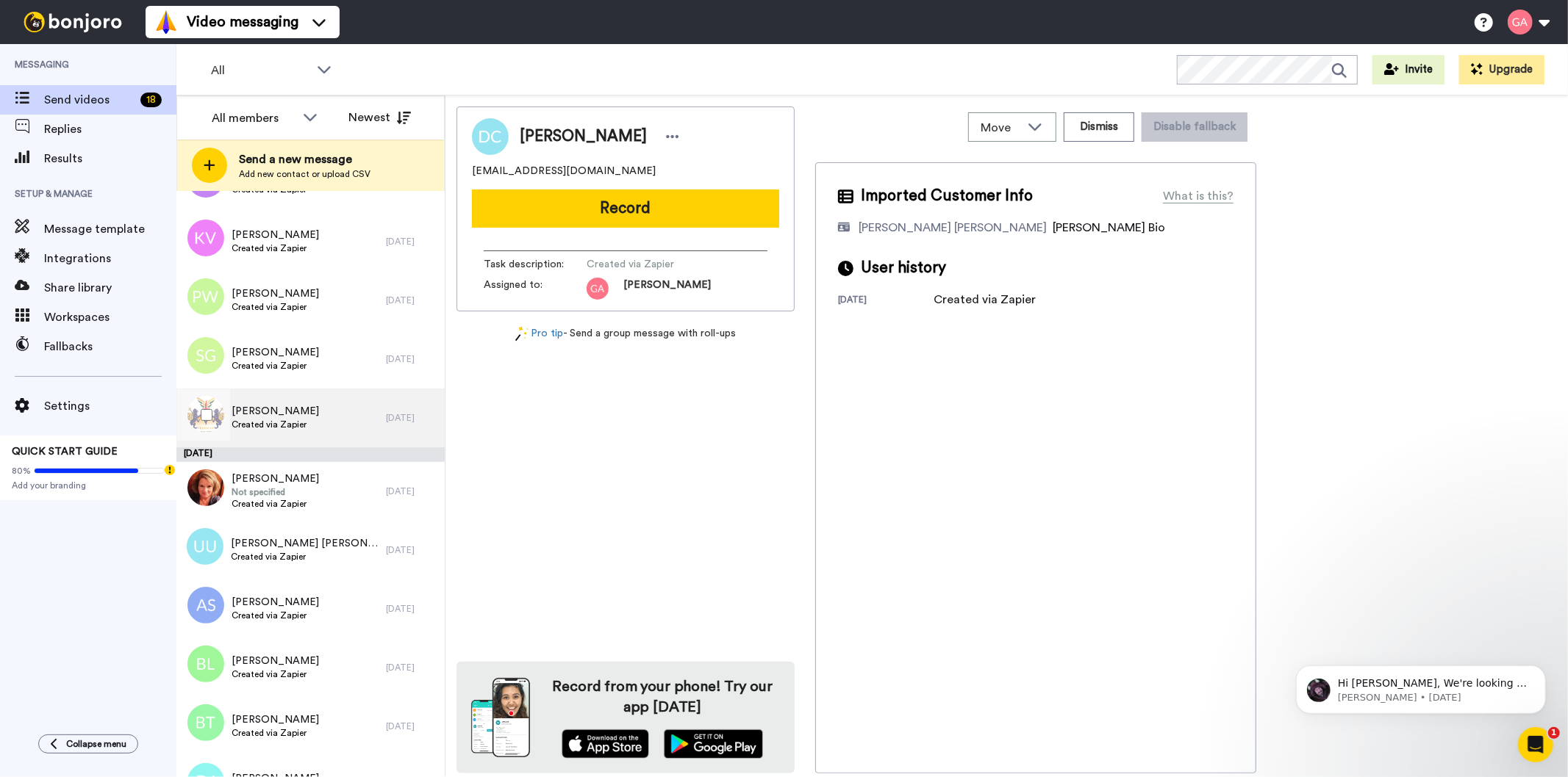
click at [303, 418] on span "Created via Zapier" at bounding box center [274, 424] width 87 height 11
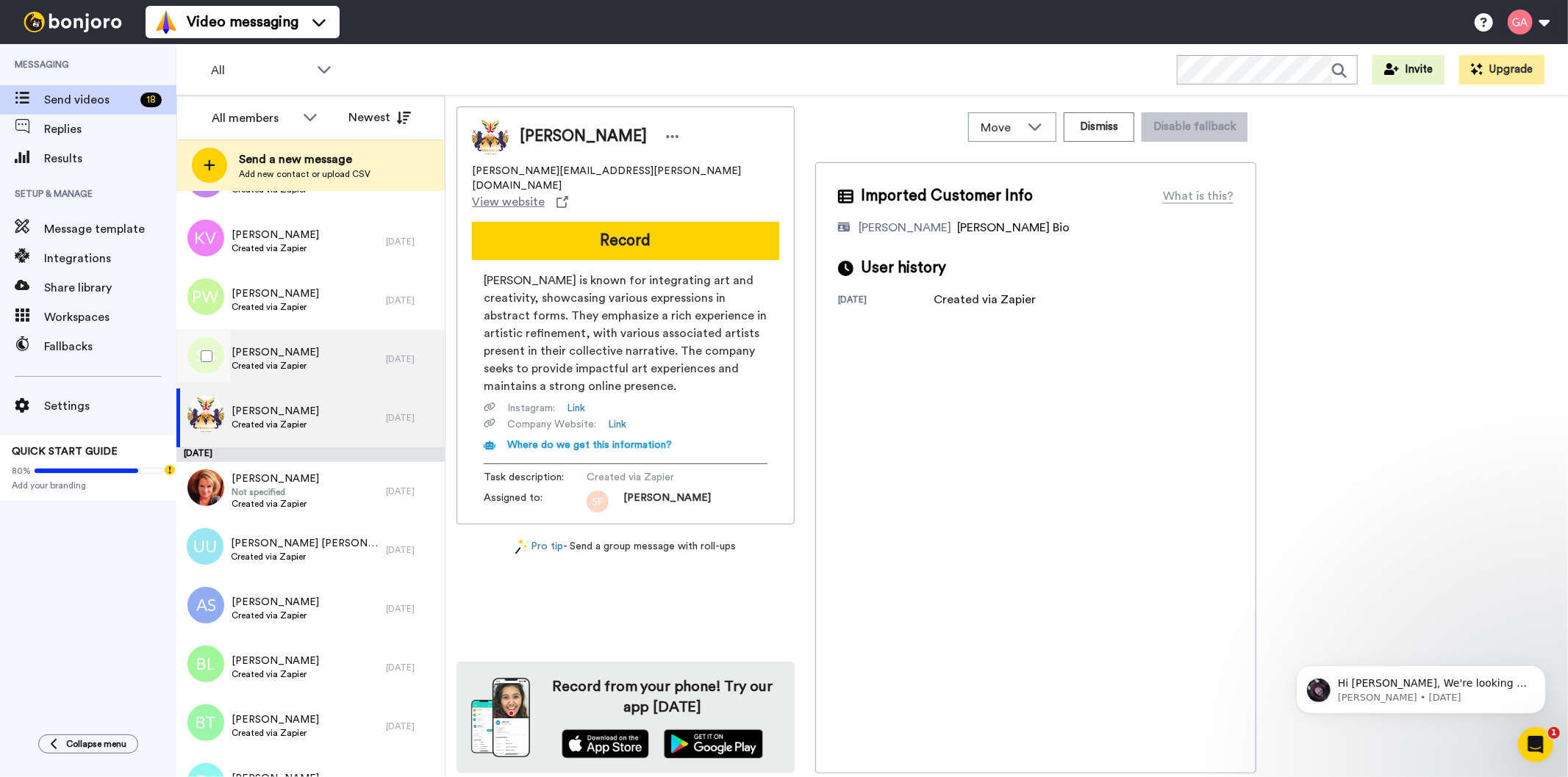
click at [303, 356] on span "[PERSON_NAME]" at bounding box center [274, 352] width 87 height 15
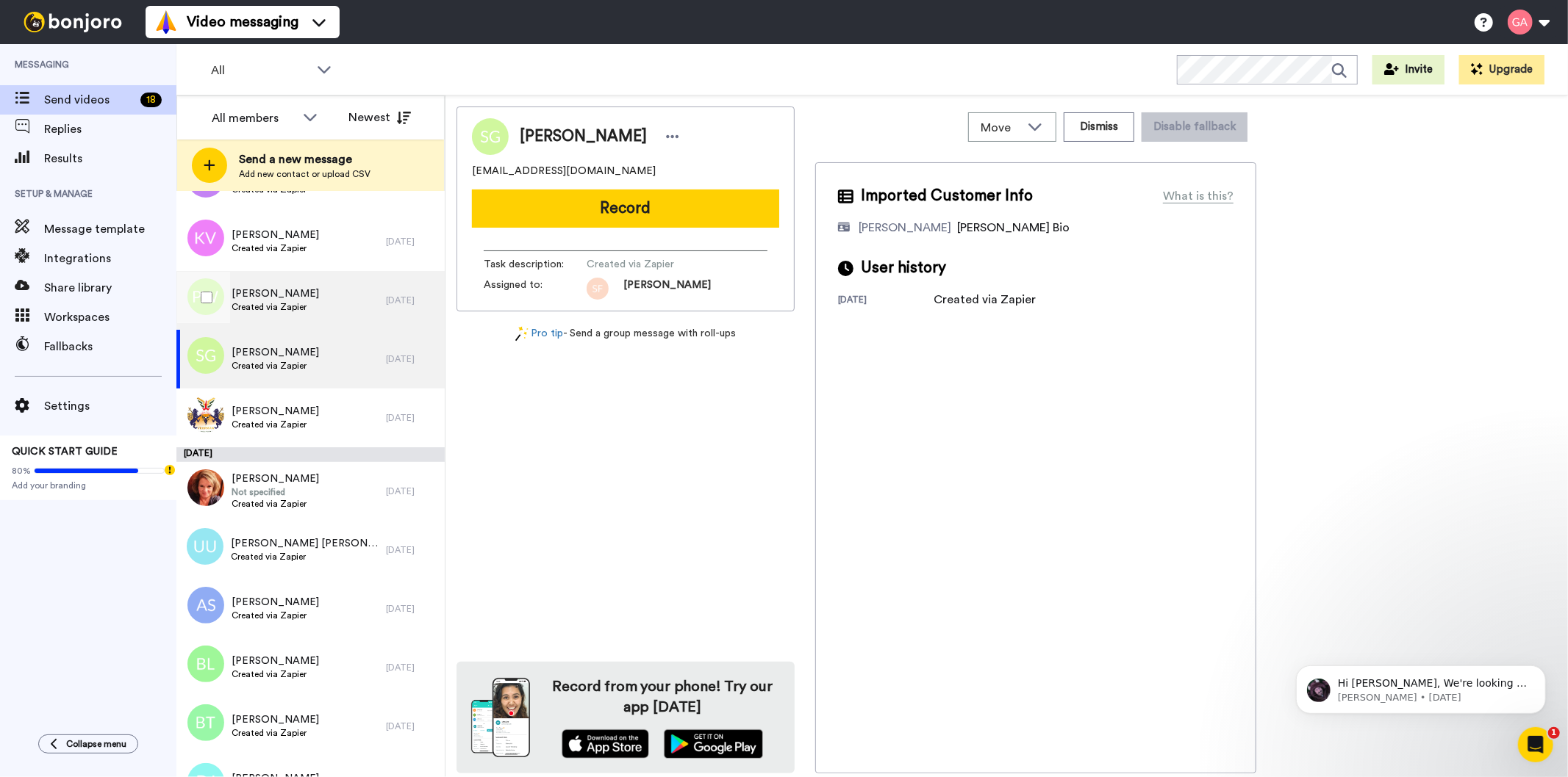
click at [289, 289] on span "[PERSON_NAME]" at bounding box center [274, 294] width 87 height 15
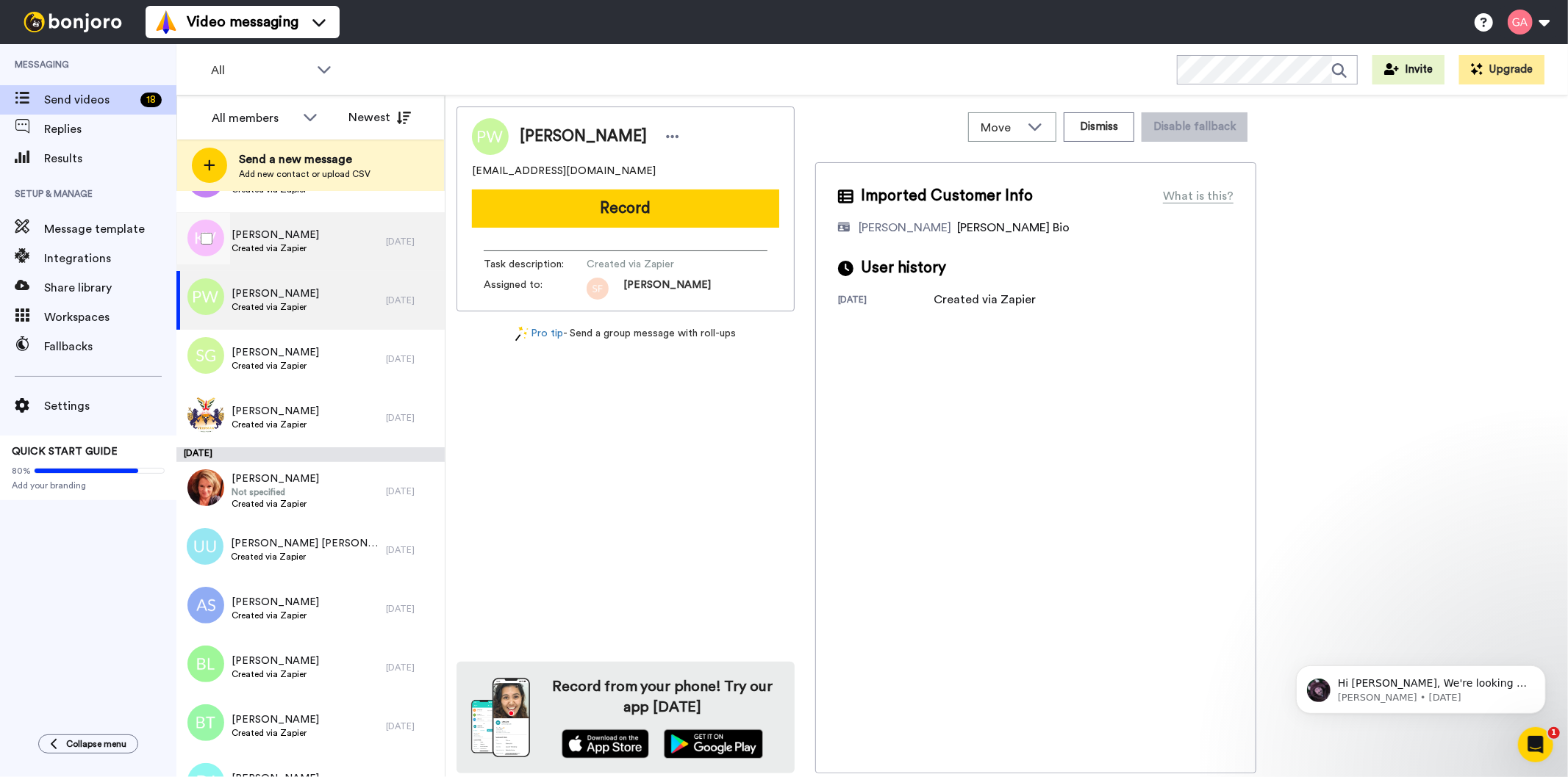
click at [316, 243] on div "[PERSON_NAME] Created via Zapier" at bounding box center [281, 242] width 209 height 59
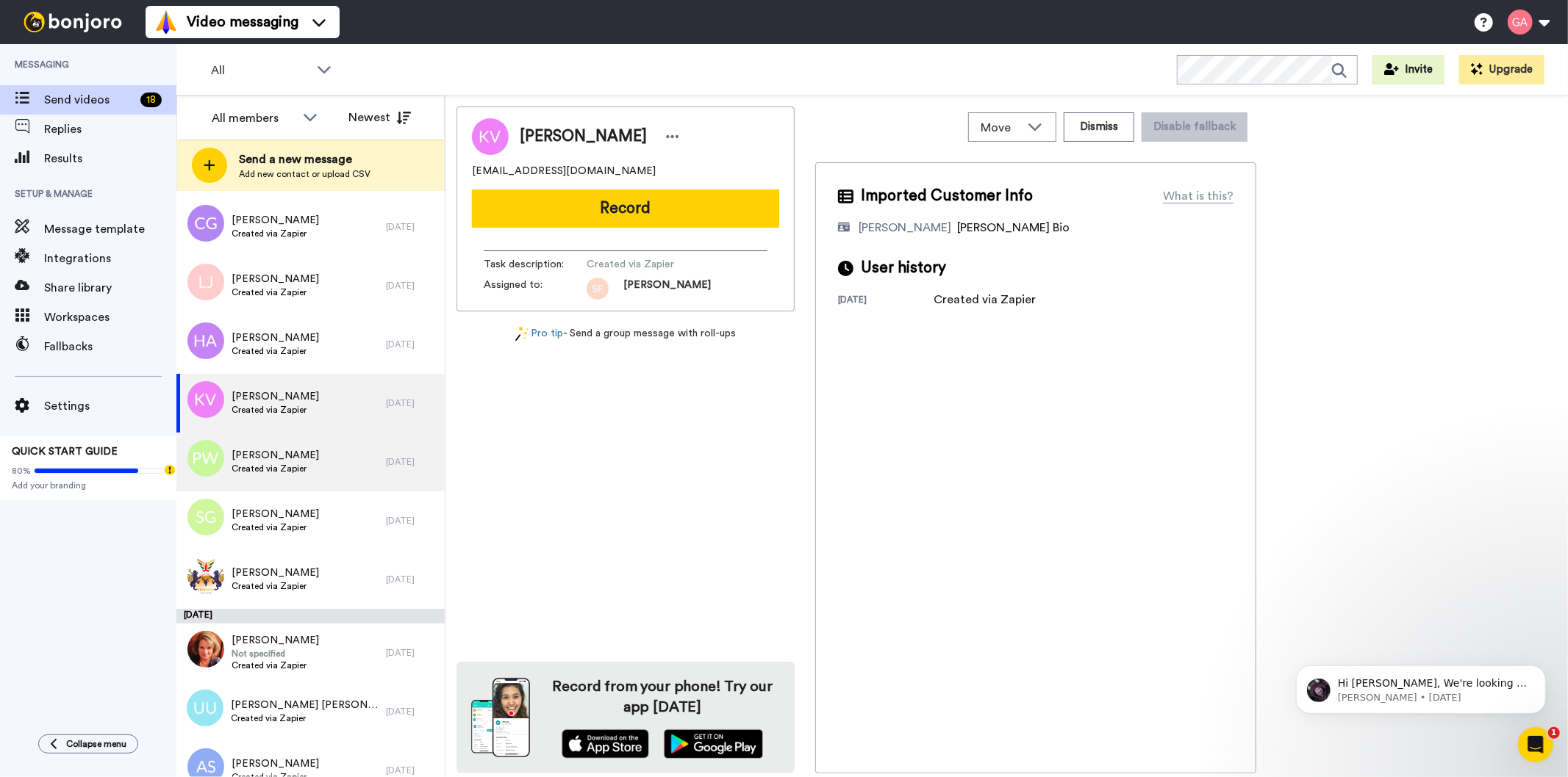
scroll to position [4326, 0]
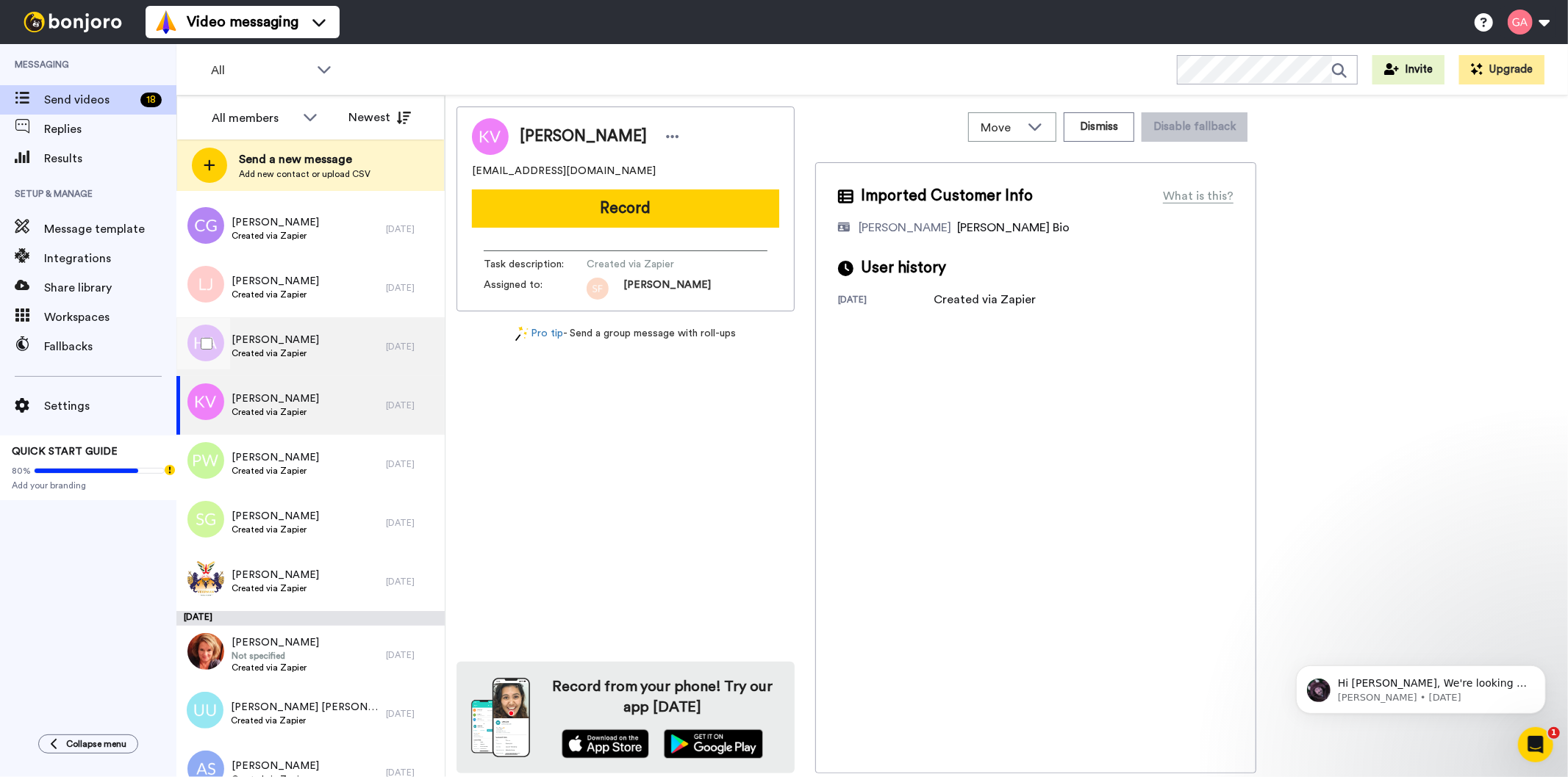
click at [314, 340] on div "[PERSON_NAME] Created via Zapier" at bounding box center [281, 346] width 209 height 59
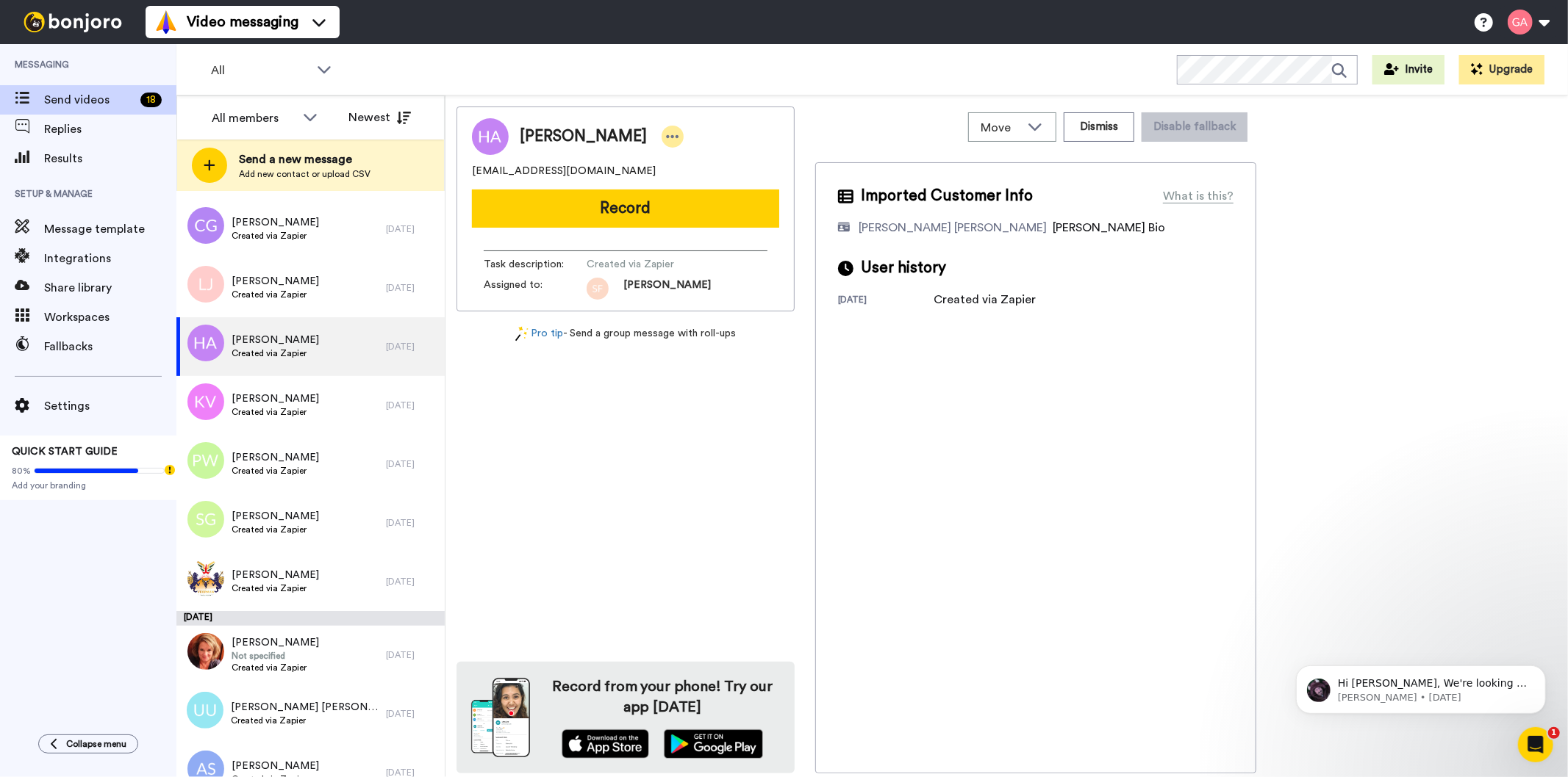
click at [667, 135] on icon at bounding box center [673, 136] width 12 height 3
click at [700, 179] on li "Assign" at bounding box center [675, 182] width 106 height 20
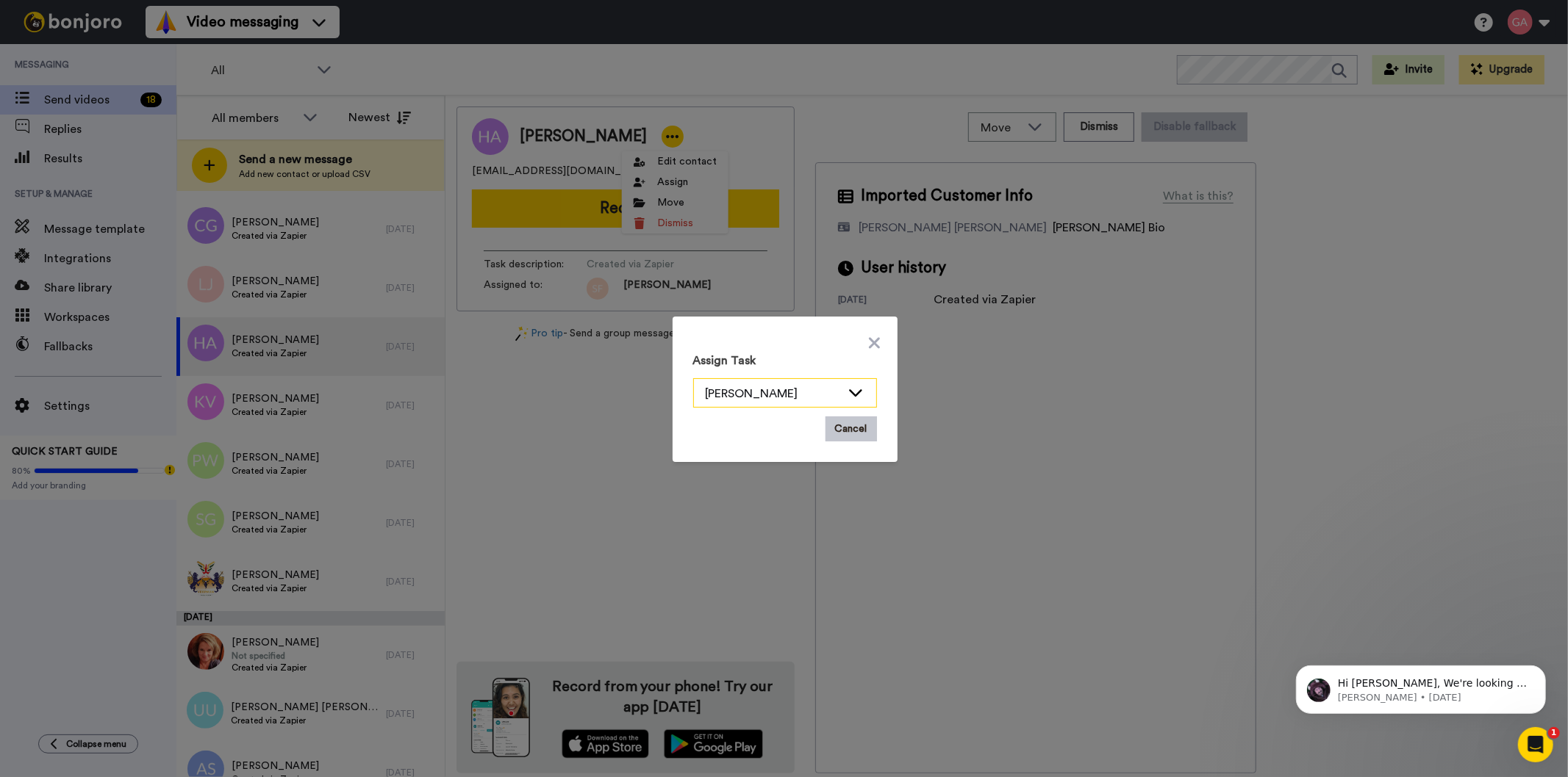
click at [847, 386] on icon at bounding box center [856, 392] width 18 height 15
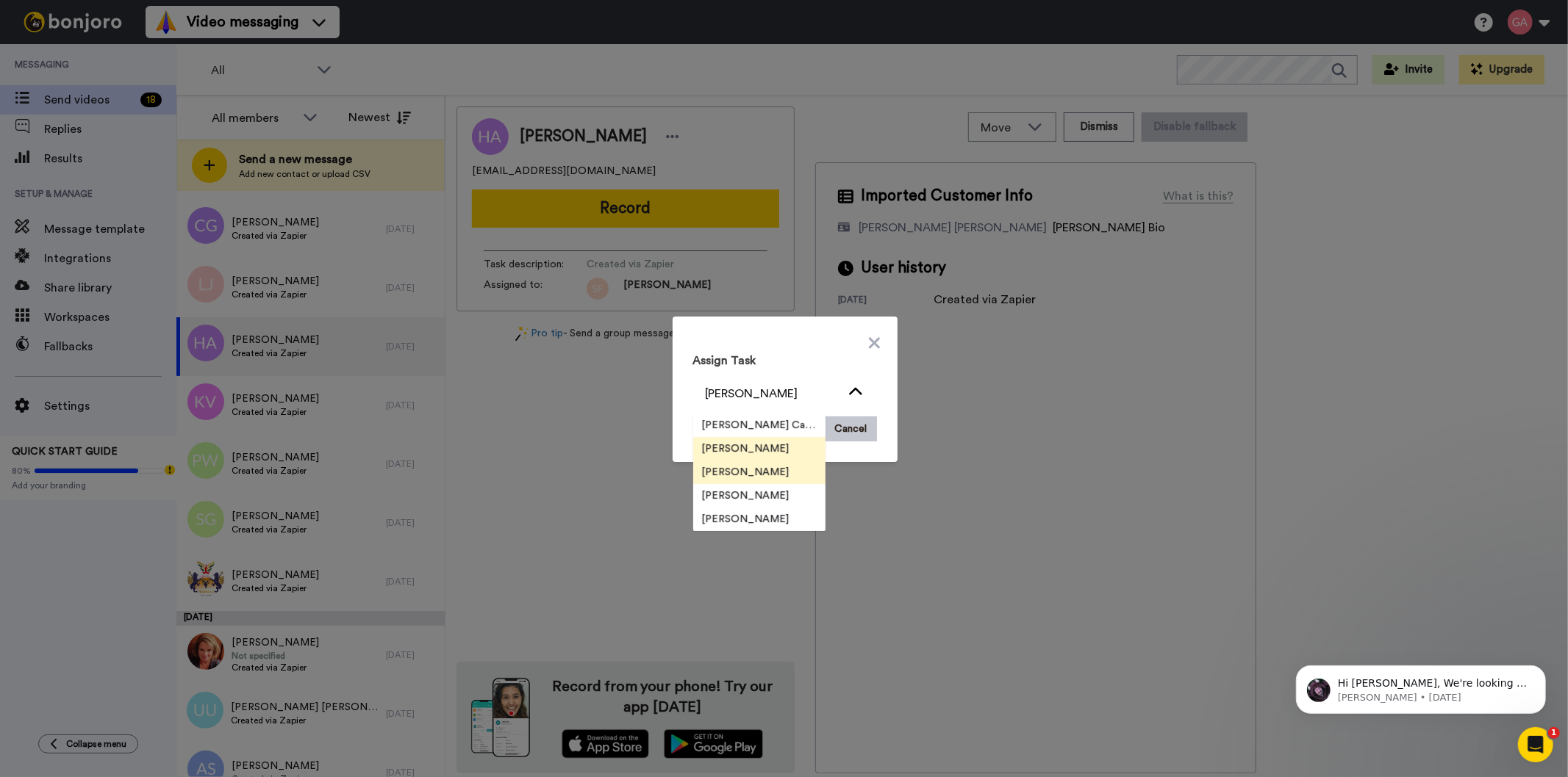
click at [747, 471] on span "[PERSON_NAME]" at bounding box center [746, 472] width 106 height 15
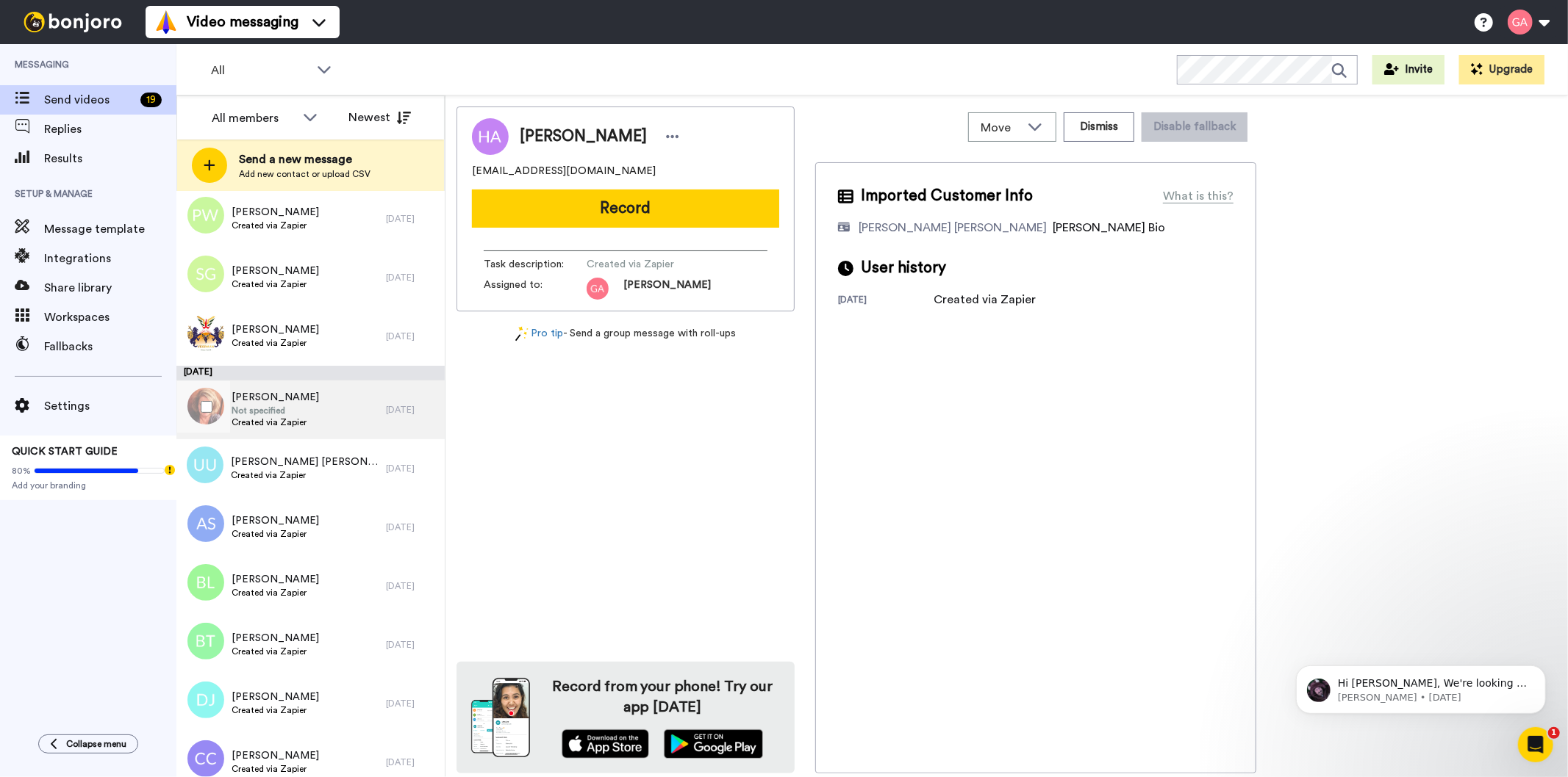
scroll to position [4408, 0]
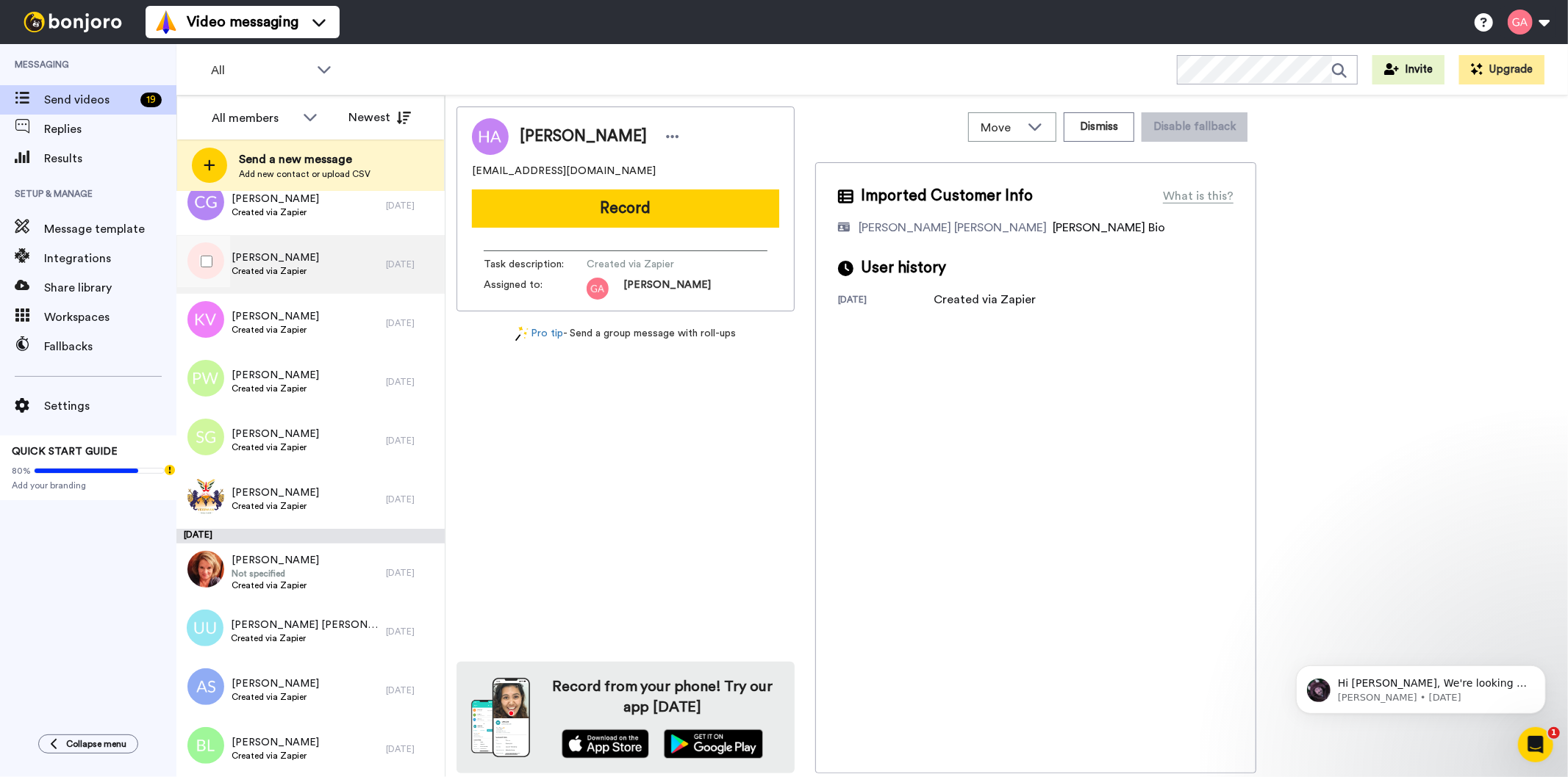
click at [296, 266] on span "Created via Zapier" at bounding box center [274, 271] width 87 height 11
click at [661, 136] on div at bounding box center [672, 136] width 22 height 22
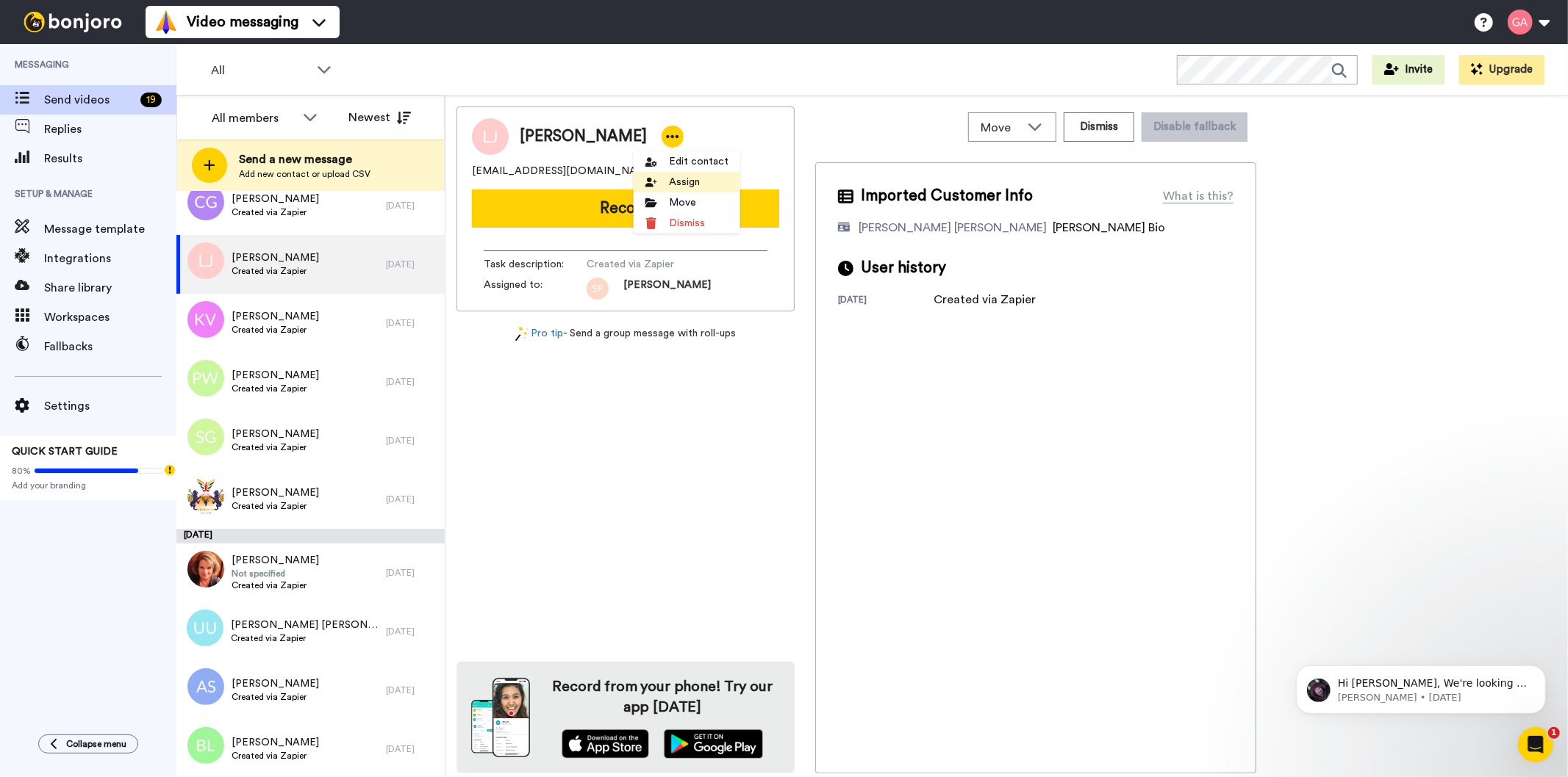
click at [704, 185] on li "Assign" at bounding box center [687, 182] width 106 height 20
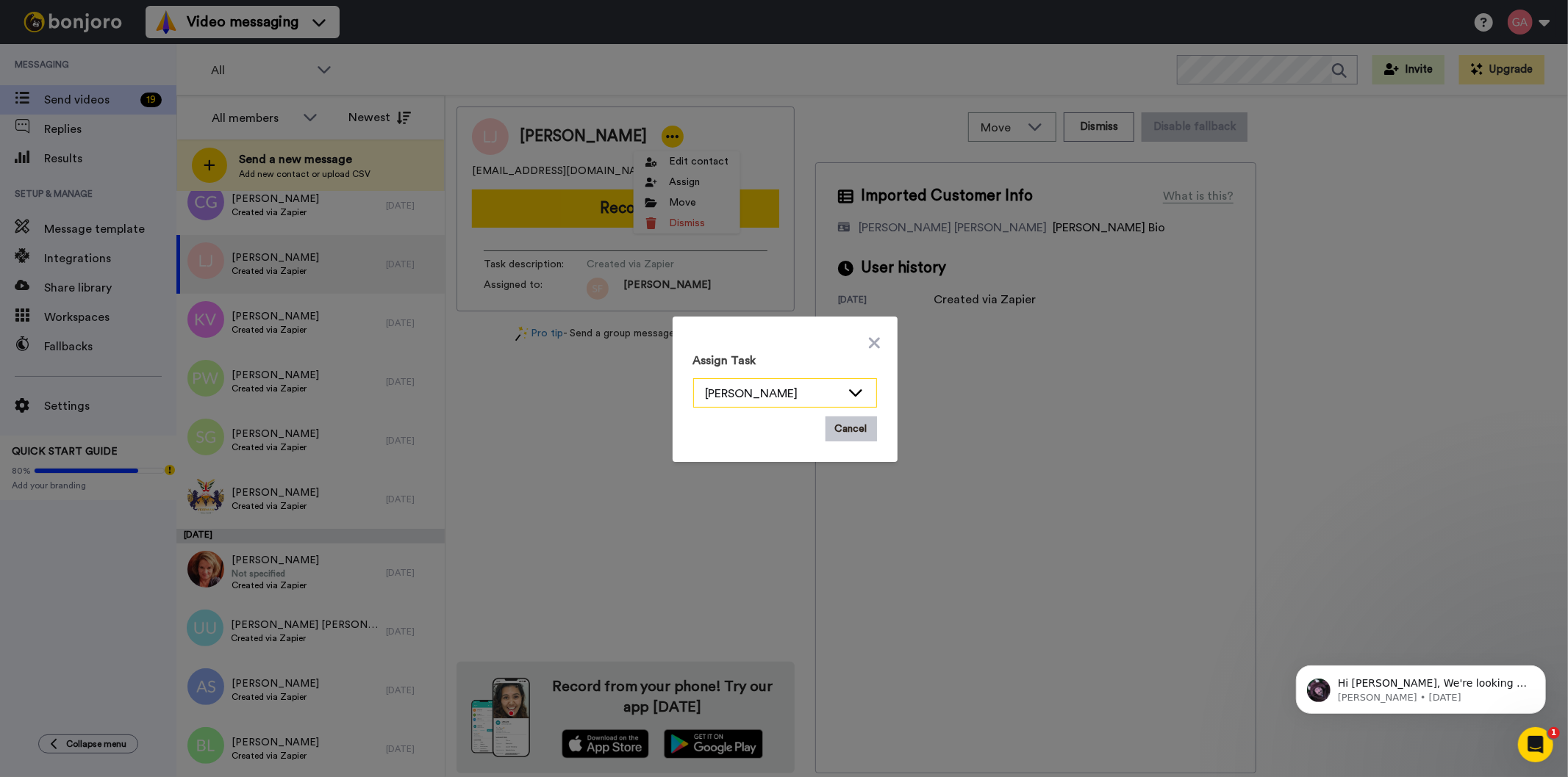
click at [862, 390] on div "[PERSON_NAME]" at bounding box center [784, 393] width 182 height 29
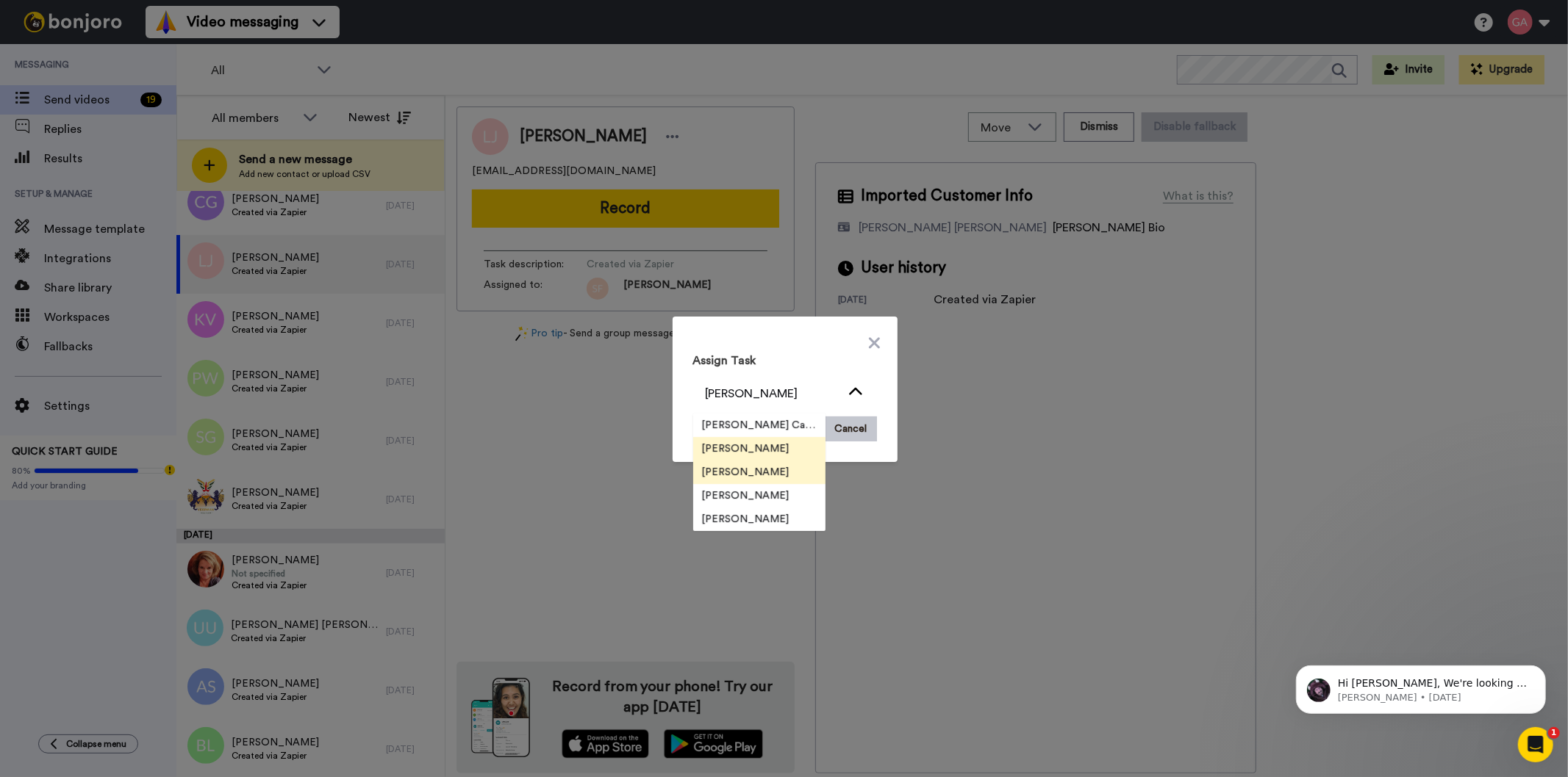
click at [777, 472] on li "[PERSON_NAME]" at bounding box center [759, 472] width 132 height 24
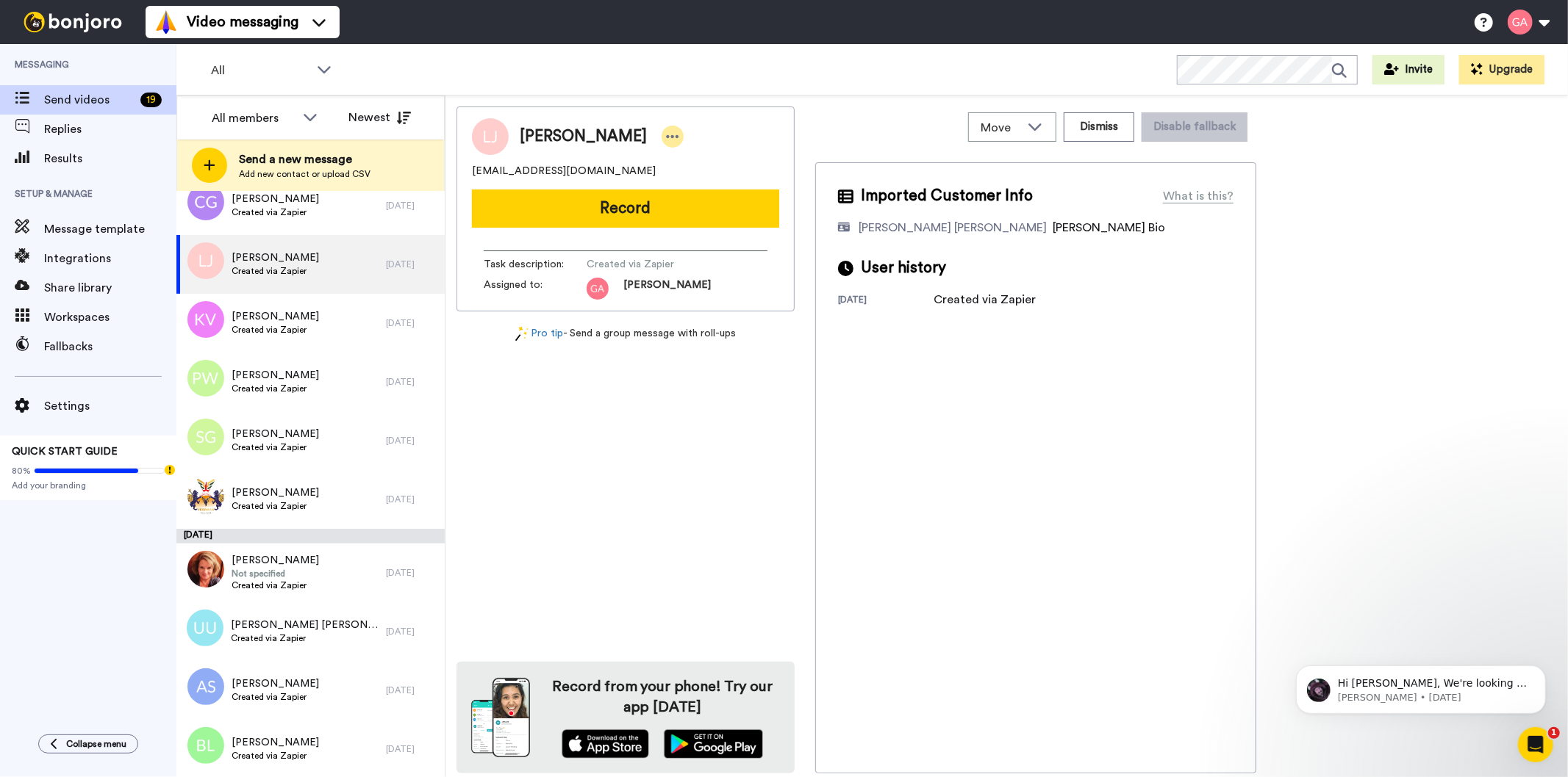
click at [666, 129] on icon at bounding box center [672, 136] width 13 height 15
click at [703, 186] on li "Assign" at bounding box center [687, 182] width 106 height 20
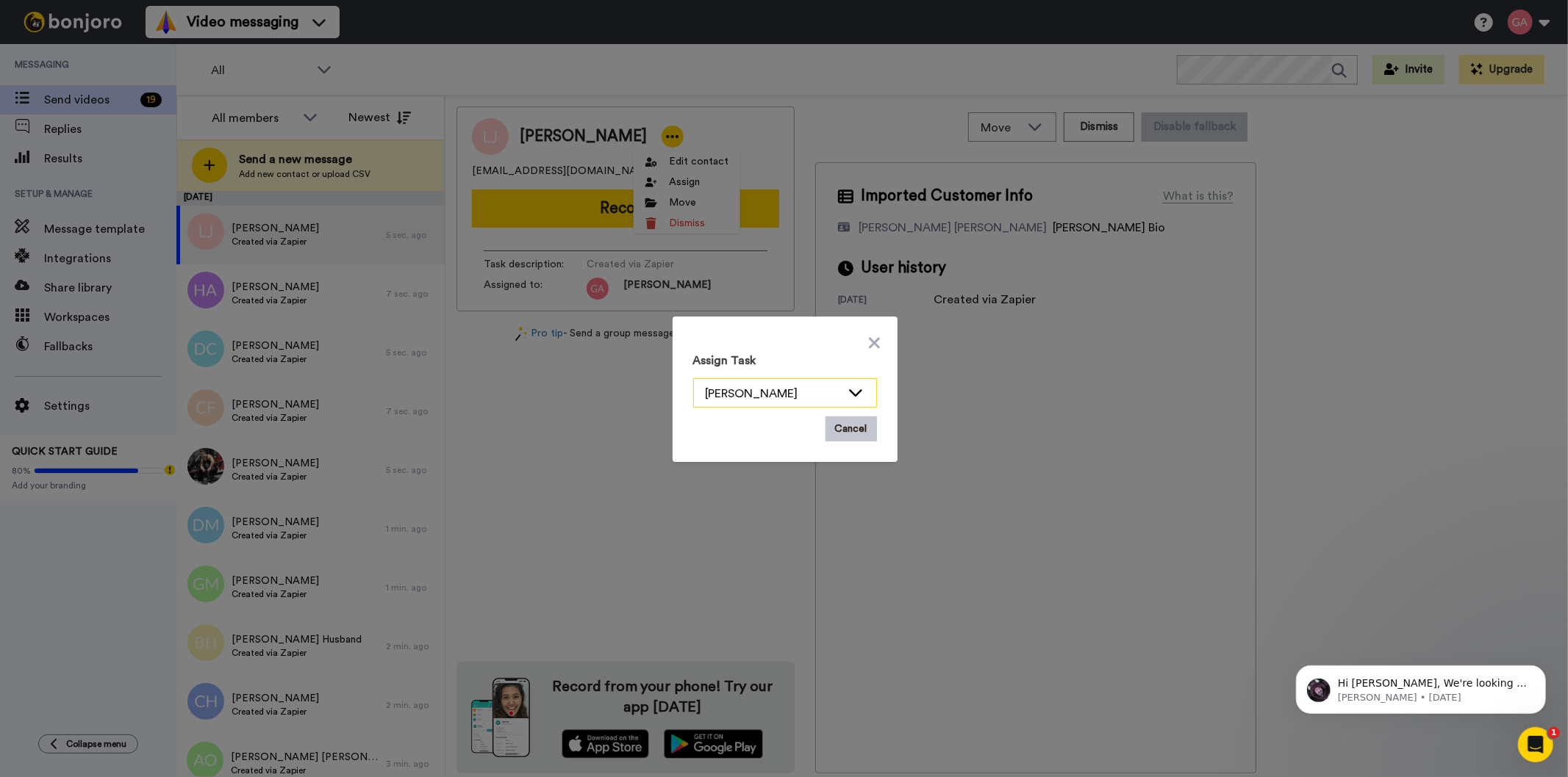
click at [847, 393] on icon at bounding box center [856, 392] width 18 height 15
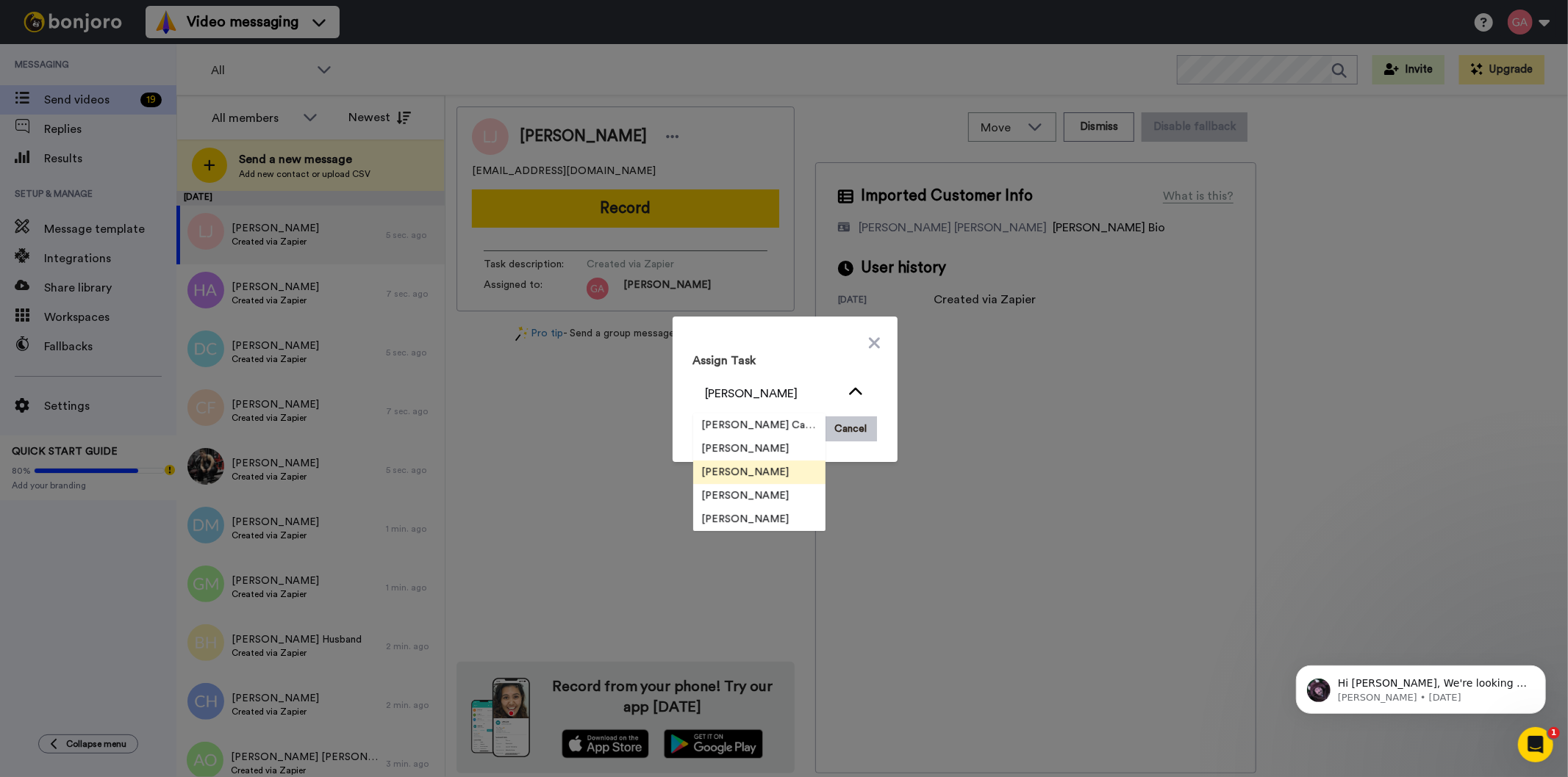
click at [773, 471] on li "[PERSON_NAME]" at bounding box center [759, 472] width 132 height 24
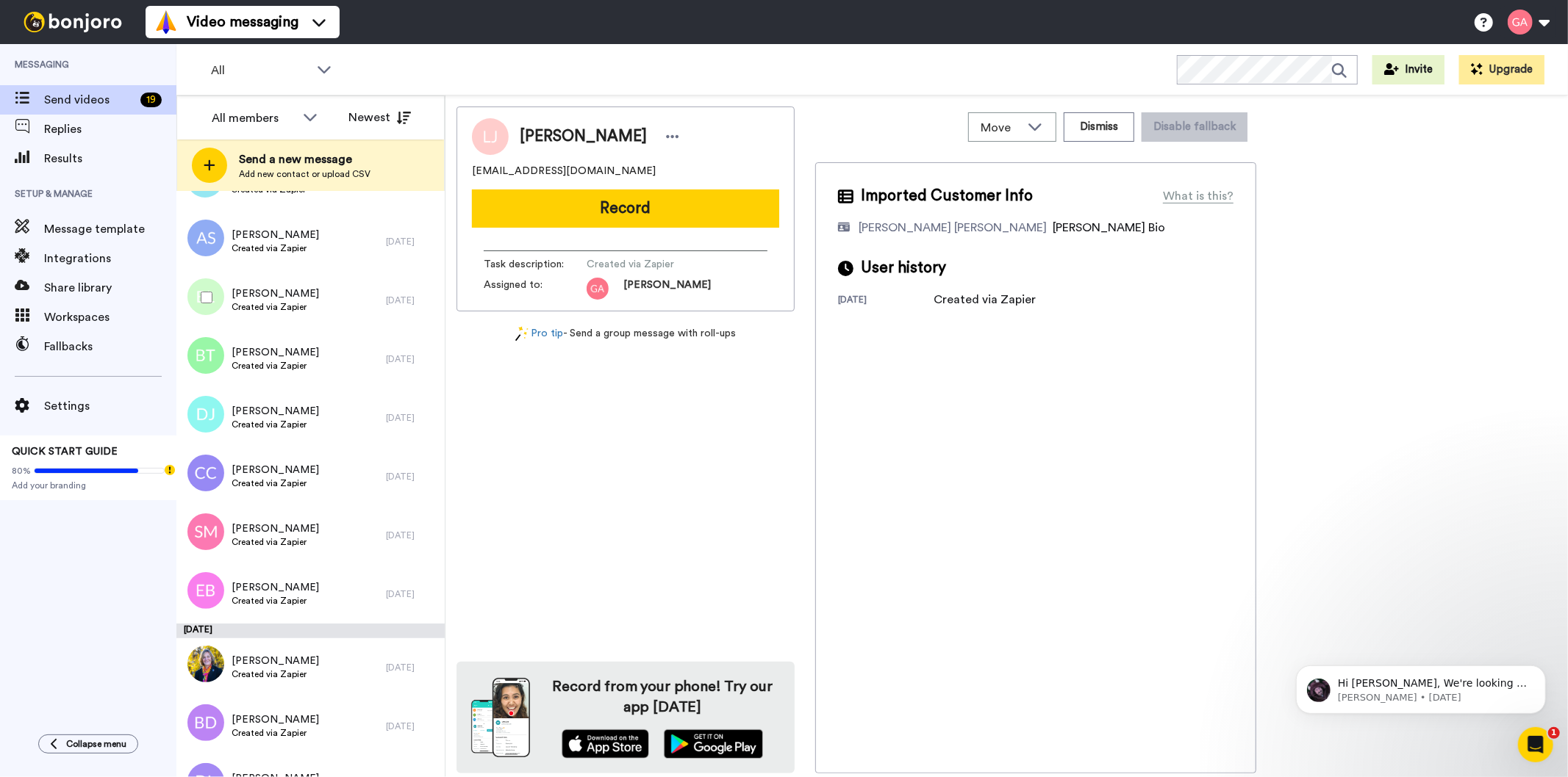
scroll to position [4979, 0]
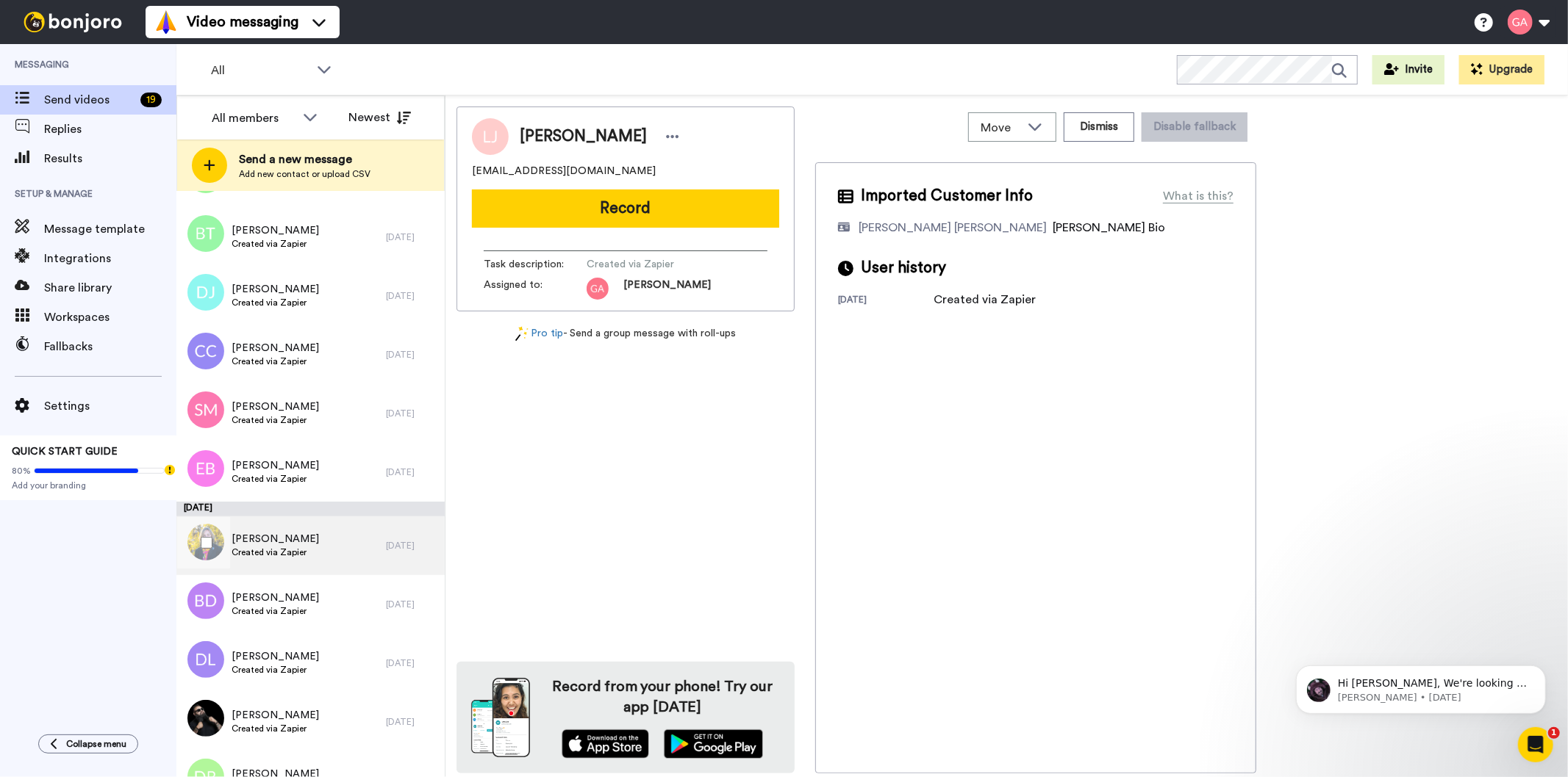
click at [309, 554] on div "[PERSON_NAME] Created via Zapier" at bounding box center [281, 546] width 209 height 59
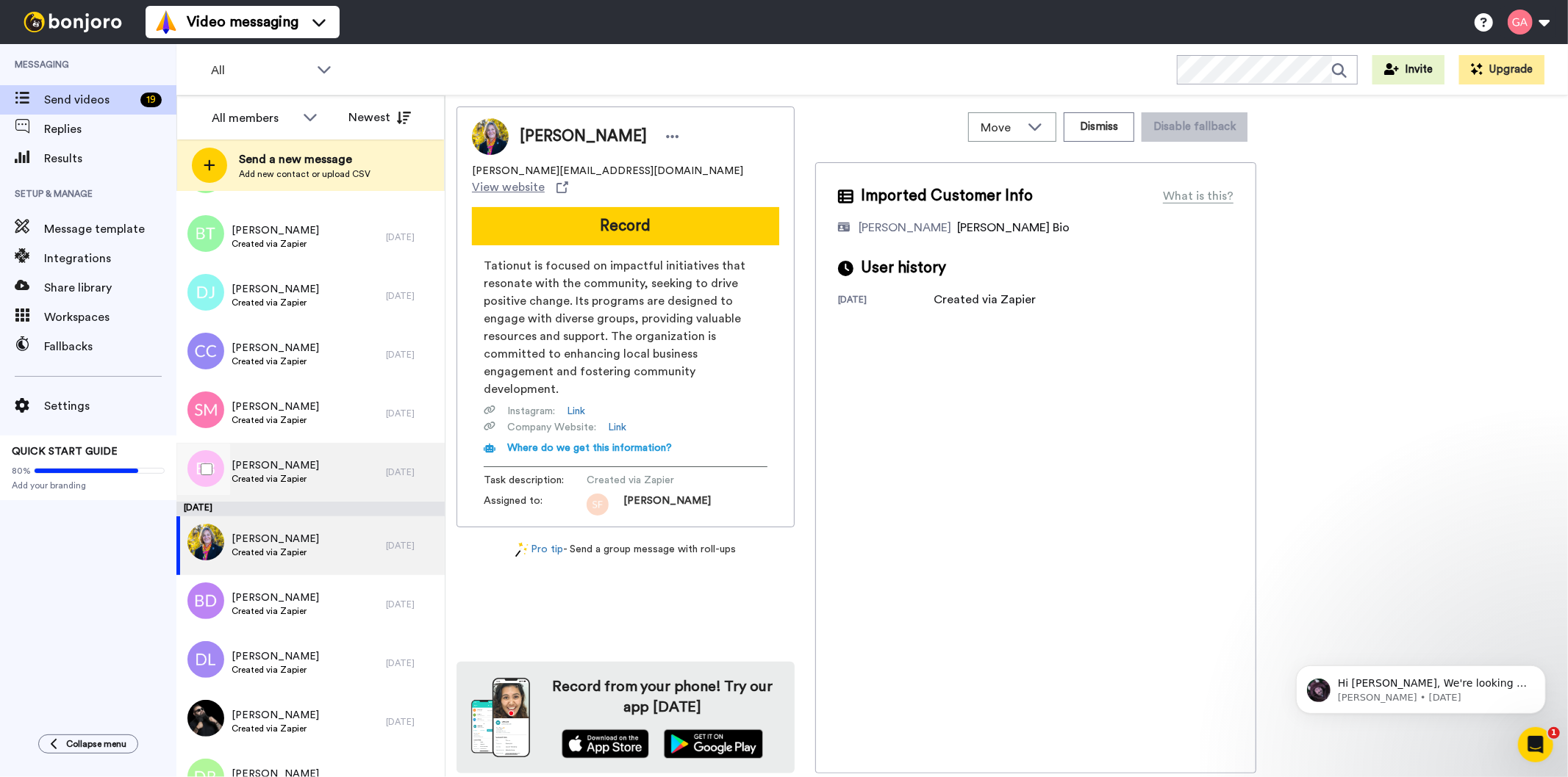
click at [288, 468] on span "[PERSON_NAME]" at bounding box center [274, 466] width 87 height 15
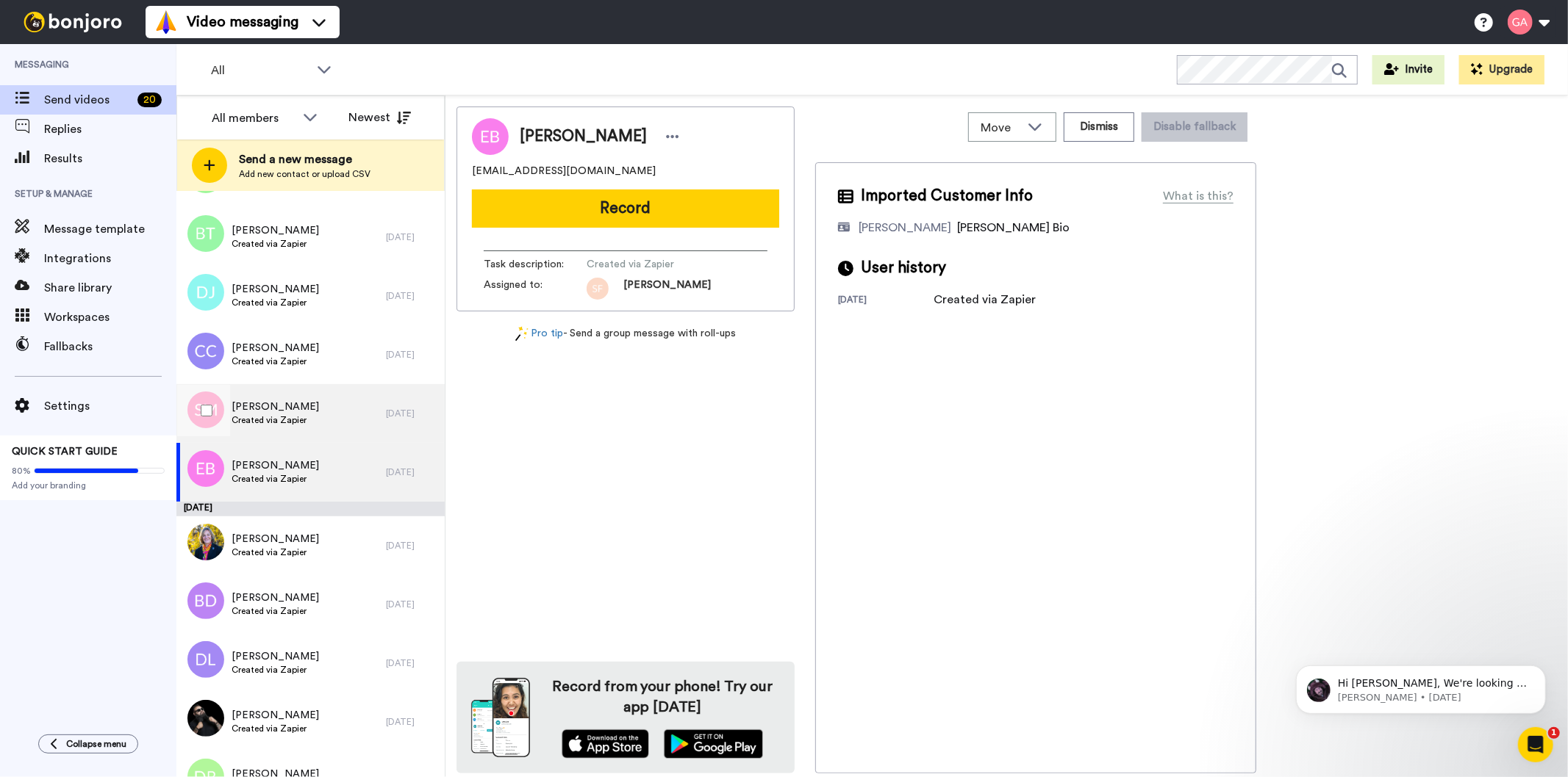
click at [288, 416] on span "Created via Zapier" at bounding box center [274, 419] width 87 height 11
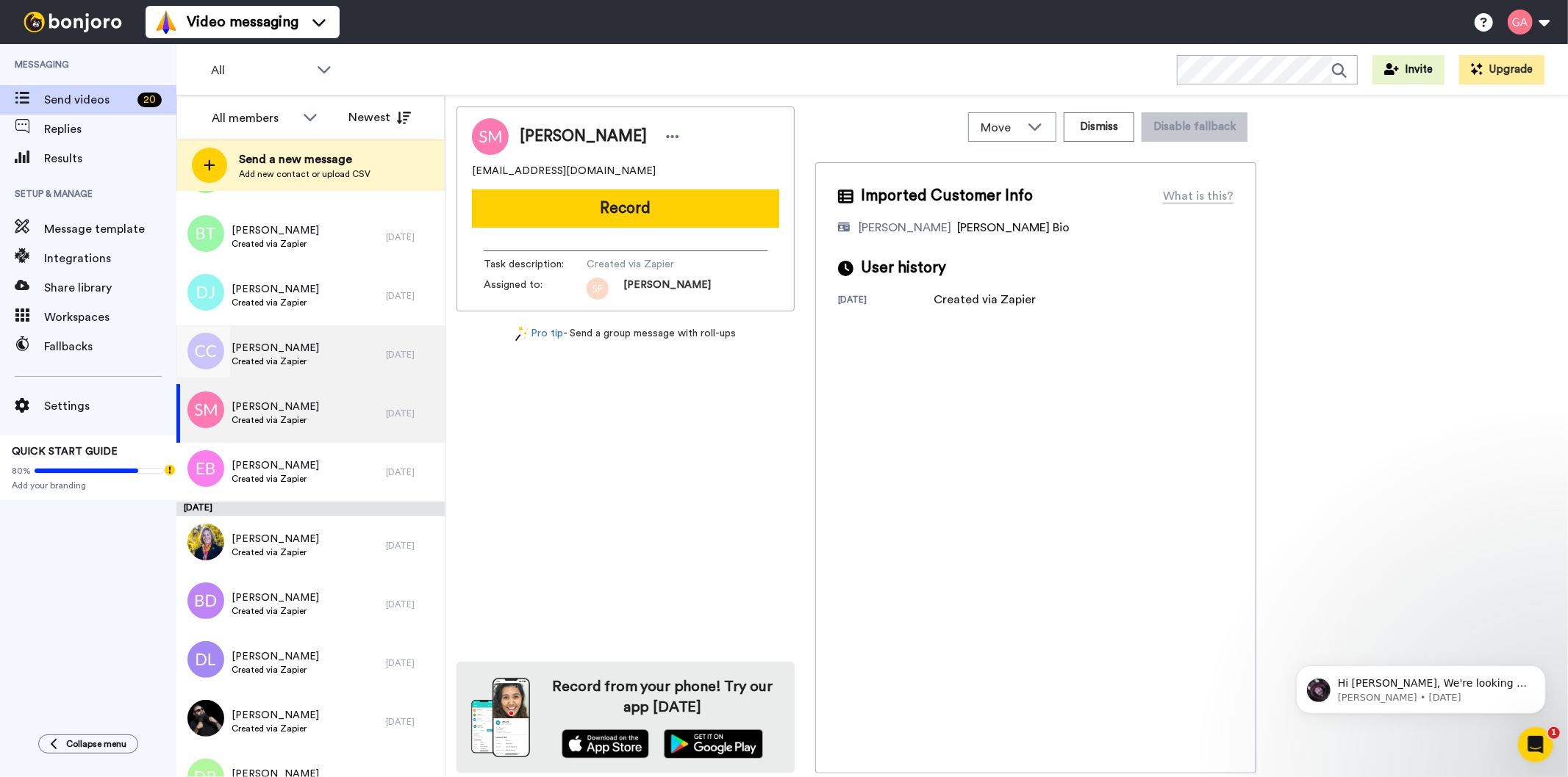
click at [283, 360] on span "Created via Zapier" at bounding box center [274, 361] width 87 height 11
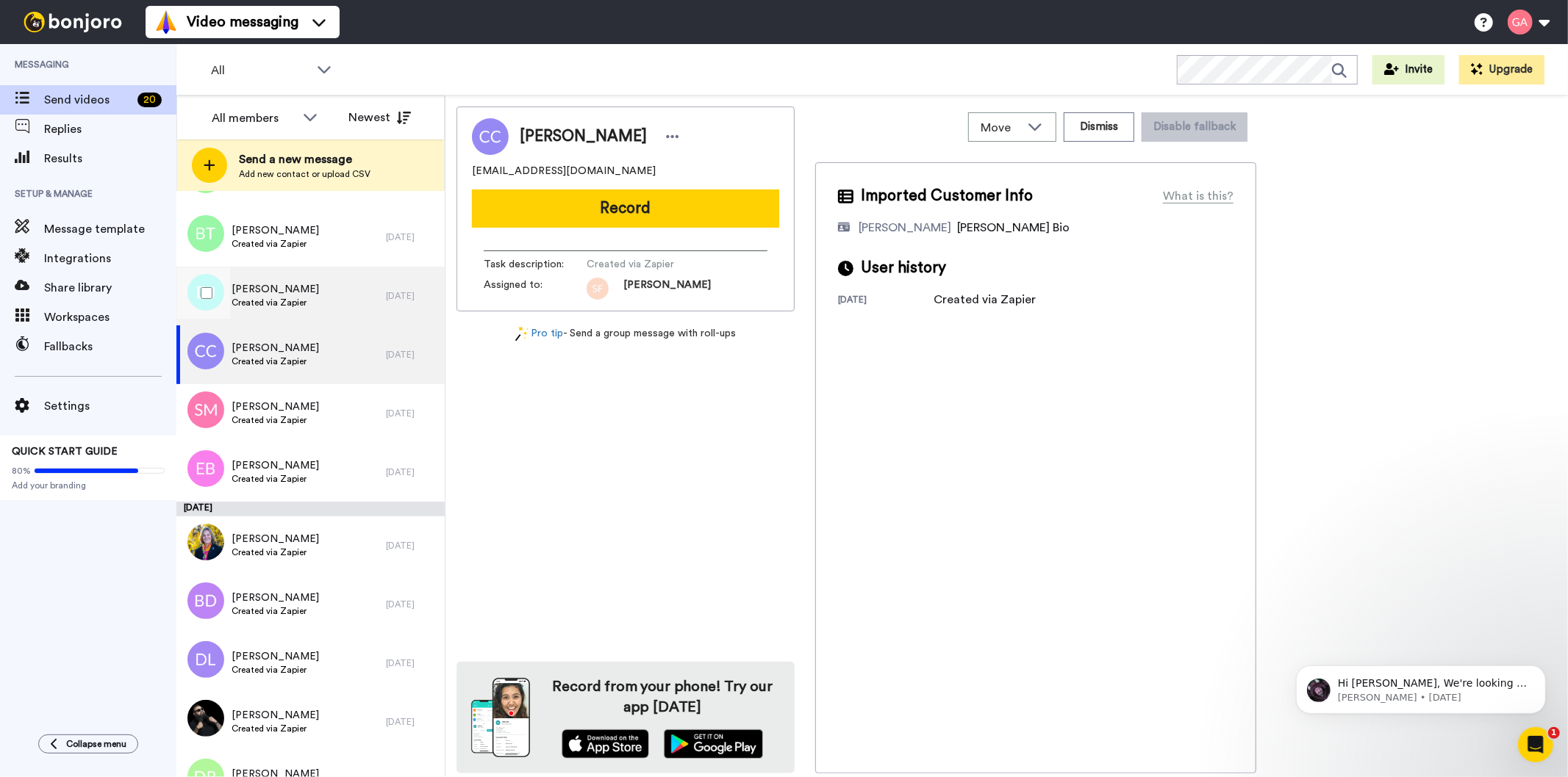
click at [284, 297] on span "Created via Zapier" at bounding box center [274, 302] width 87 height 11
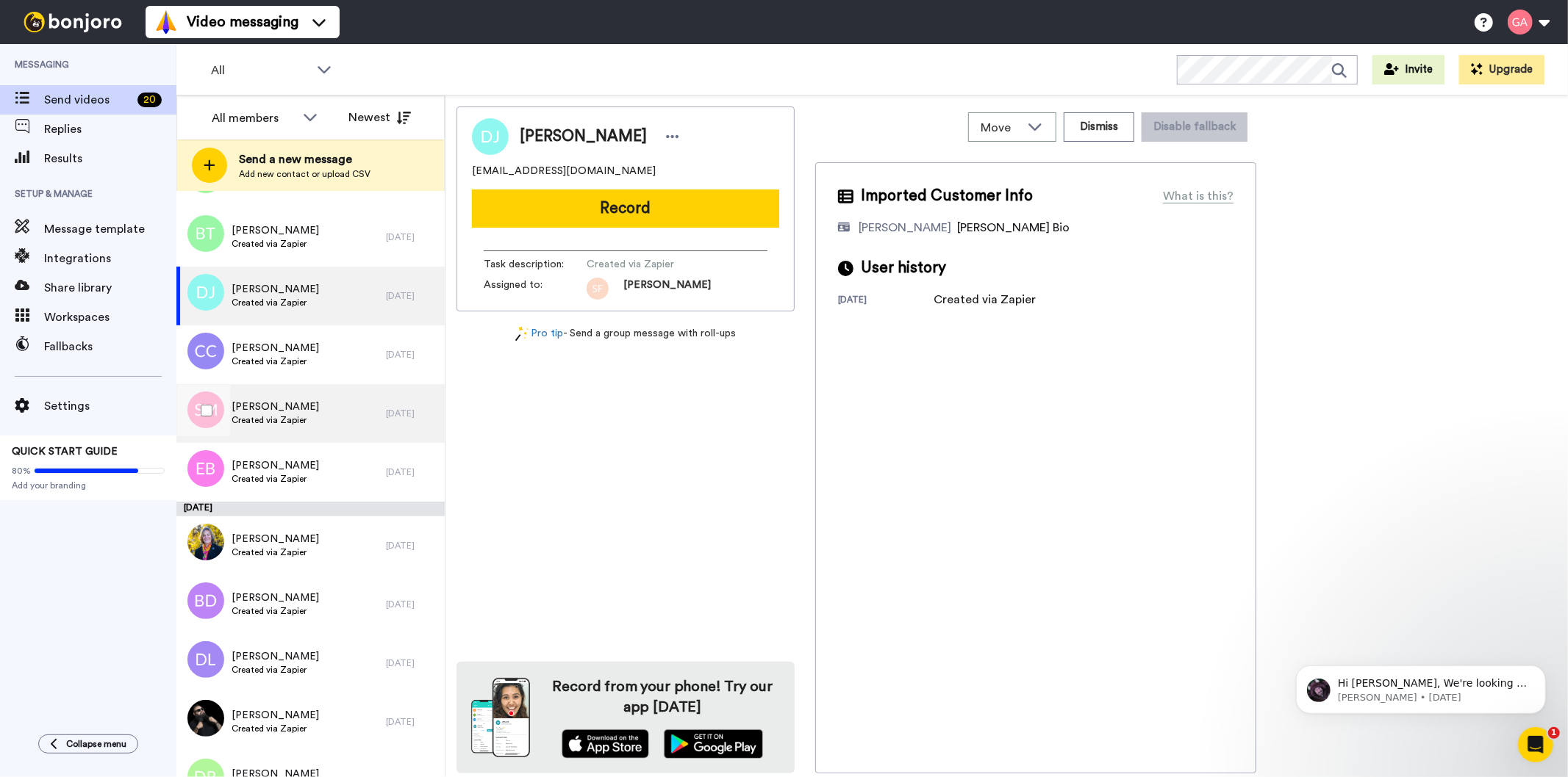
scroll to position [4816, 0]
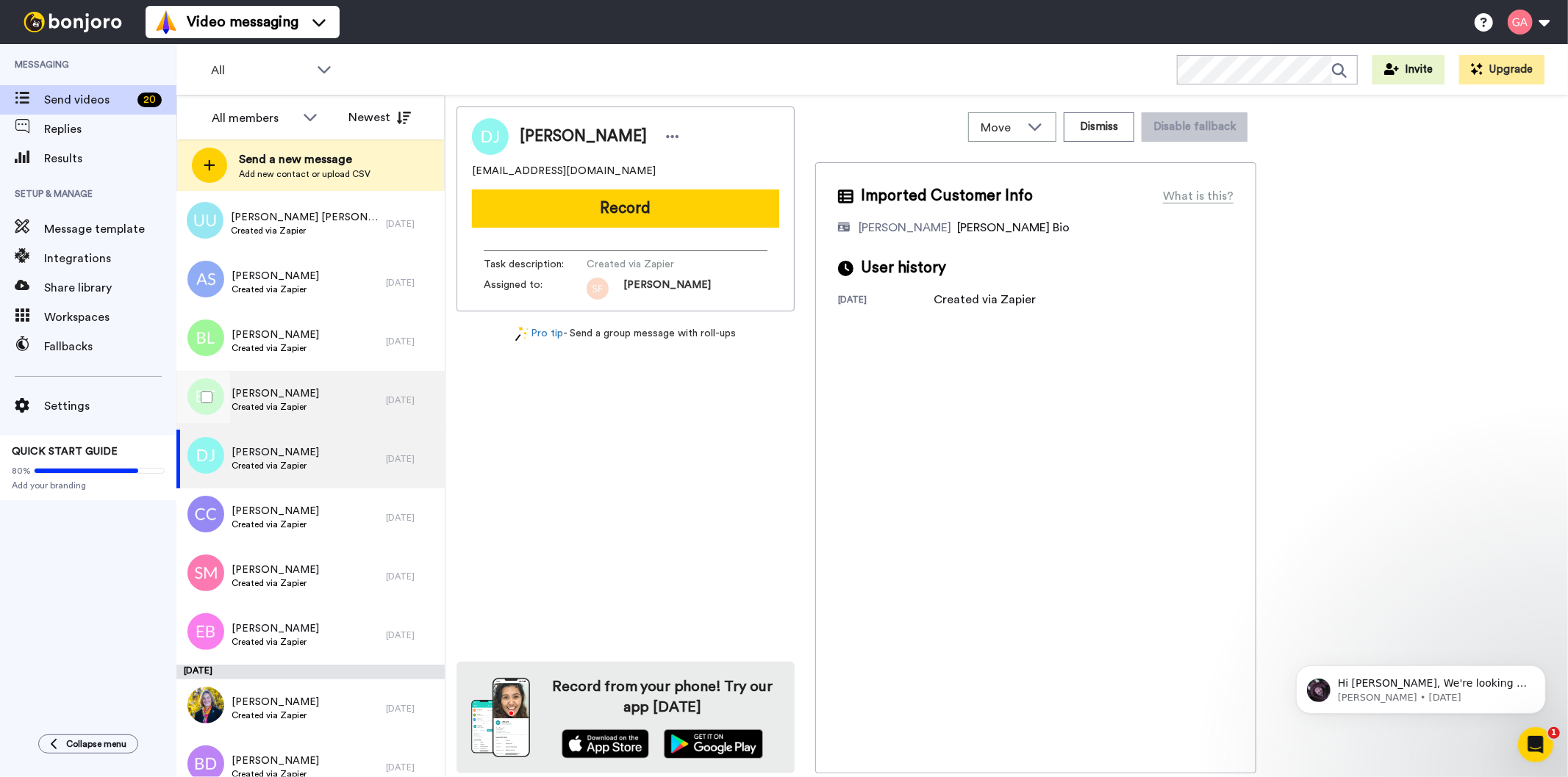
click at [289, 407] on span "Created via Zapier" at bounding box center [274, 406] width 87 height 11
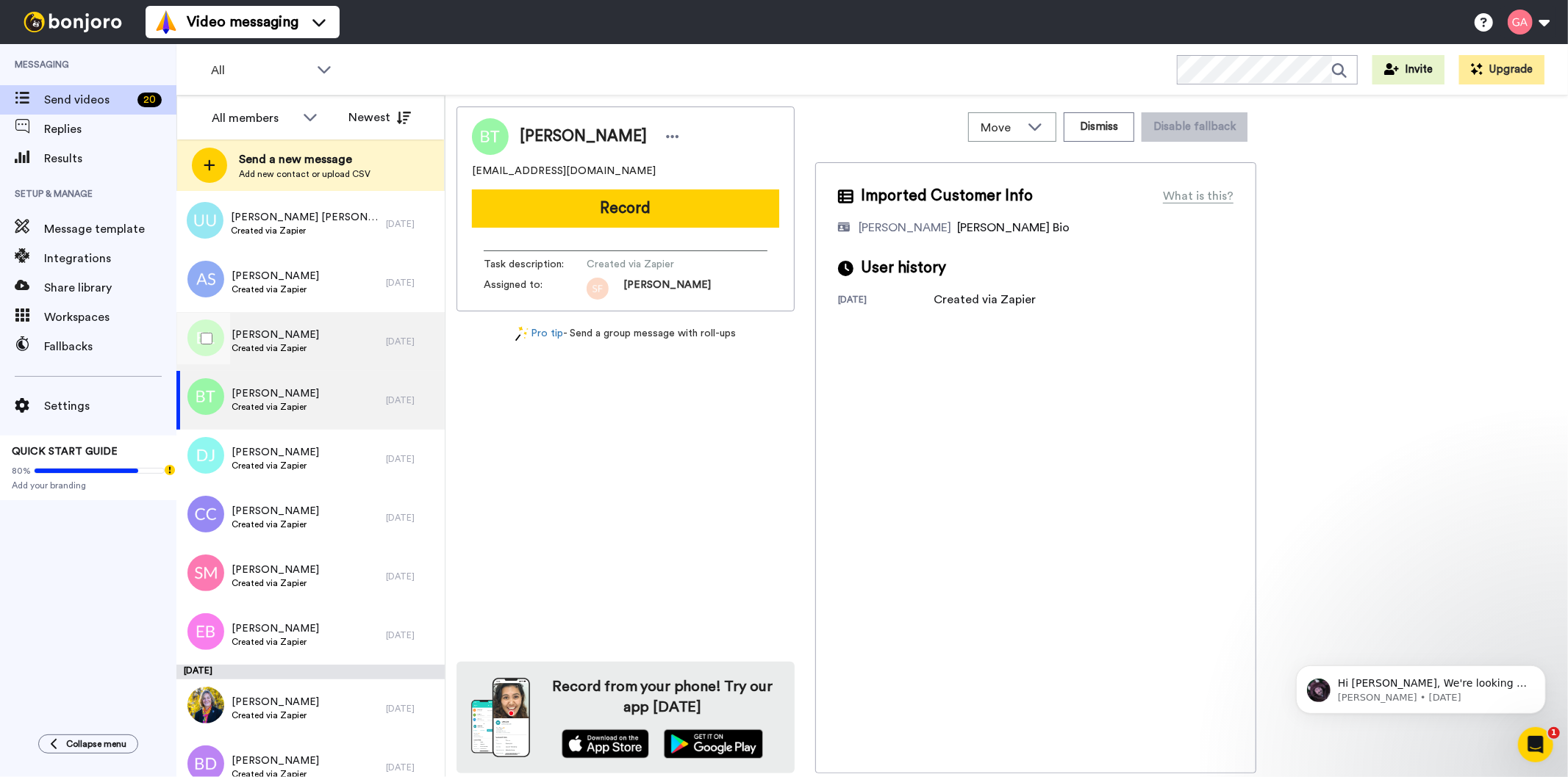
click at [289, 333] on span "[PERSON_NAME]" at bounding box center [274, 335] width 87 height 15
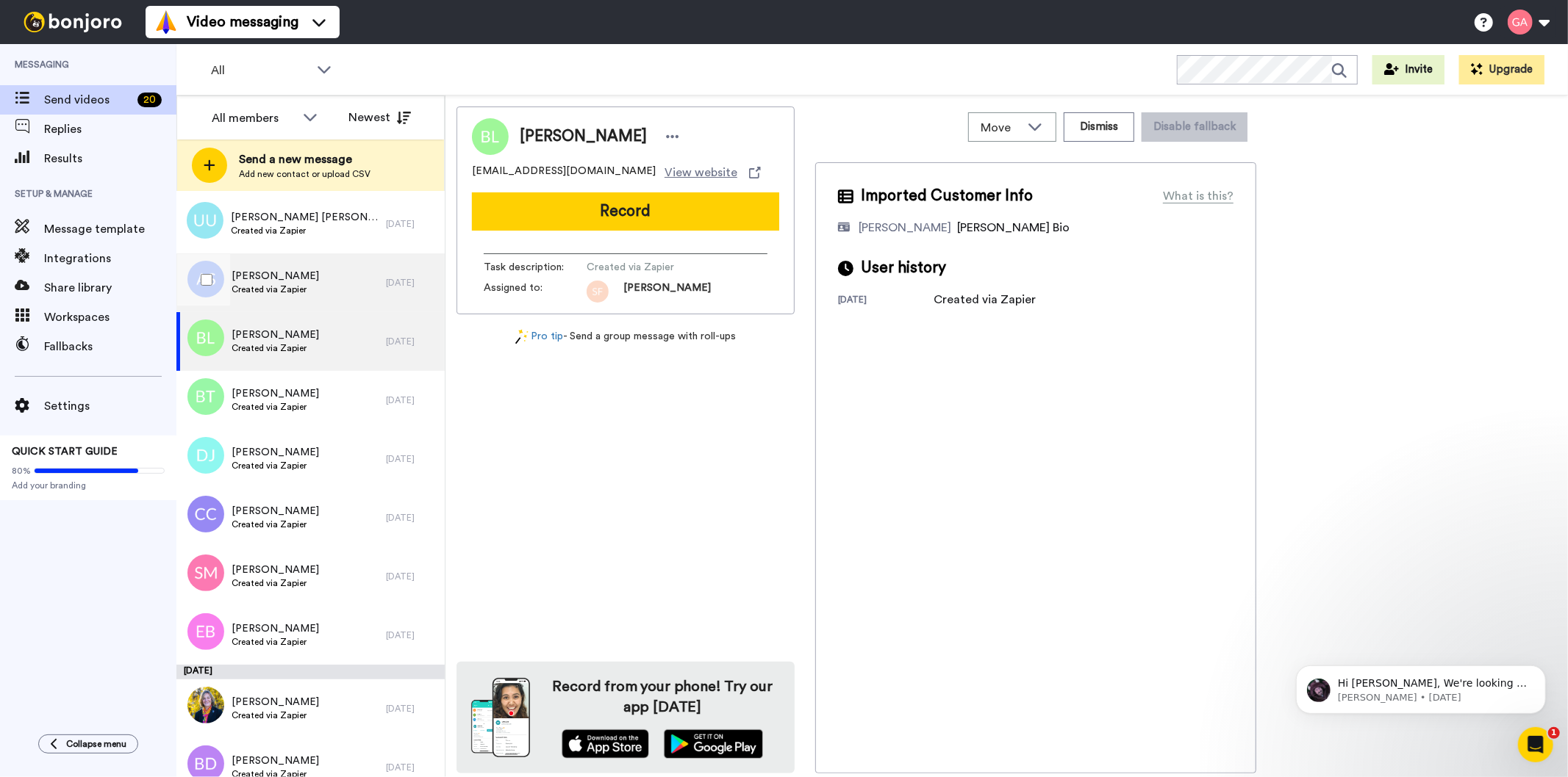
click at [284, 294] on span "Created via Zapier" at bounding box center [274, 289] width 87 height 11
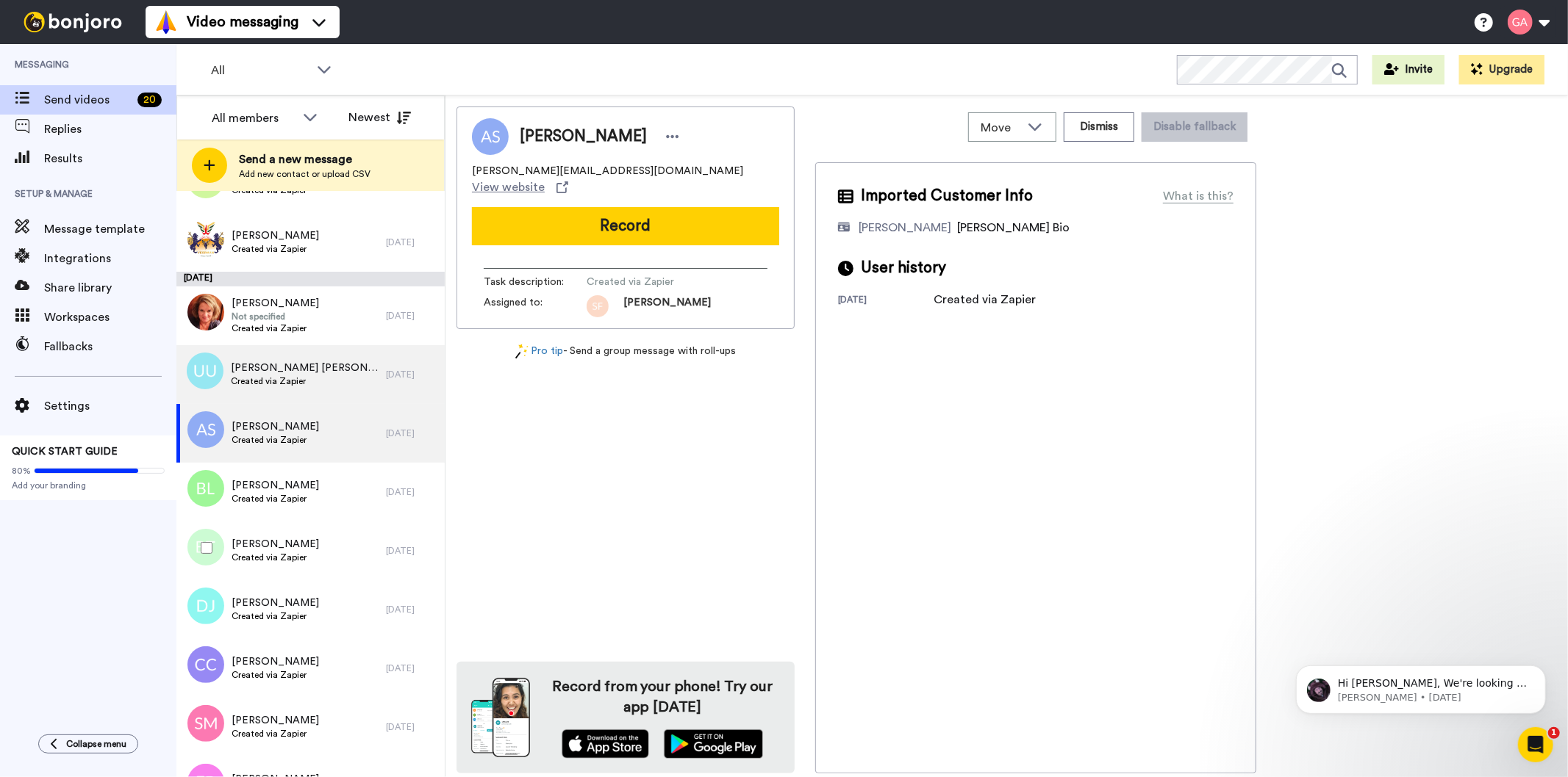
scroll to position [4653, 0]
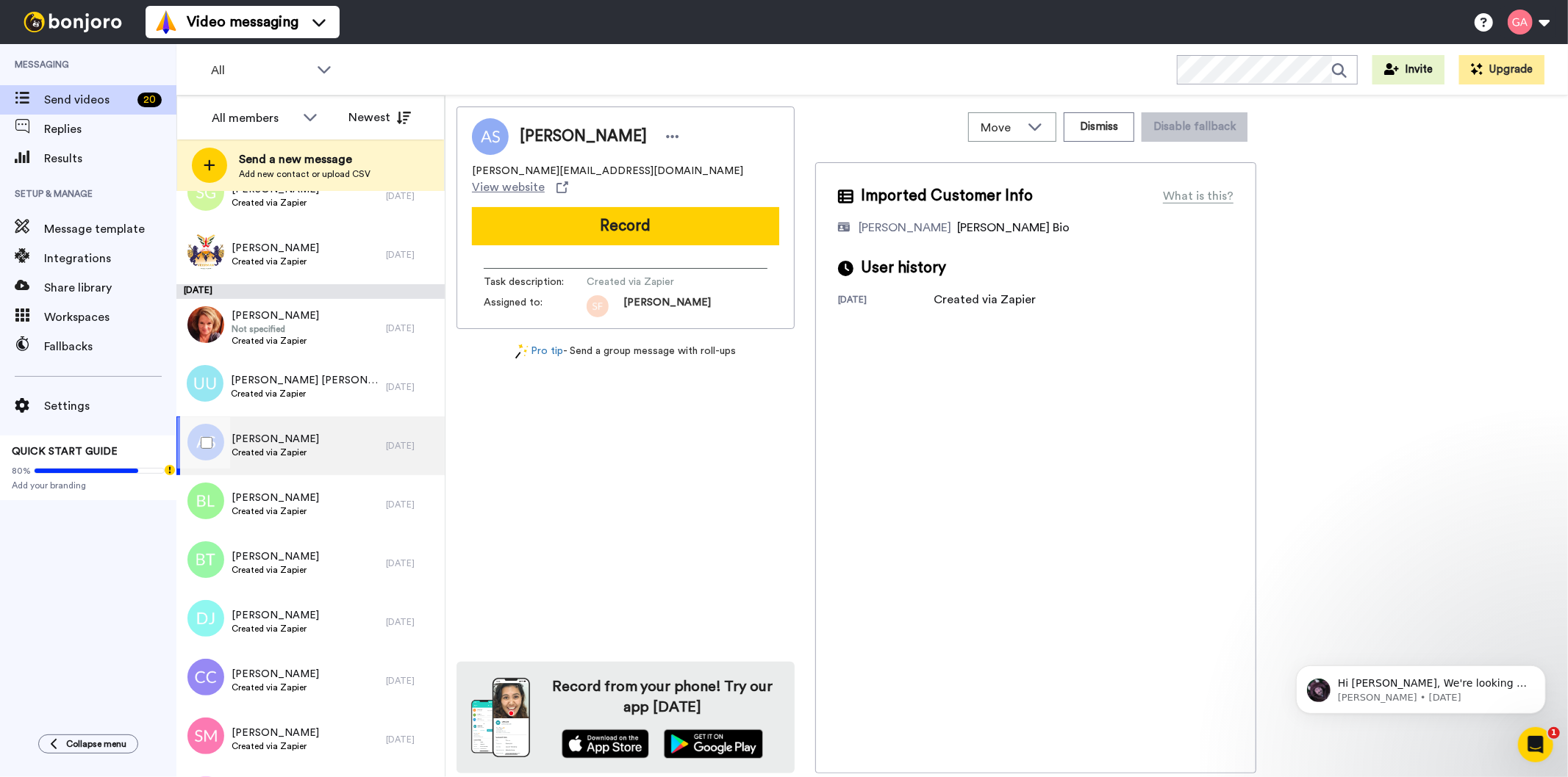
click at [303, 432] on span "[PERSON_NAME]" at bounding box center [274, 439] width 87 height 15
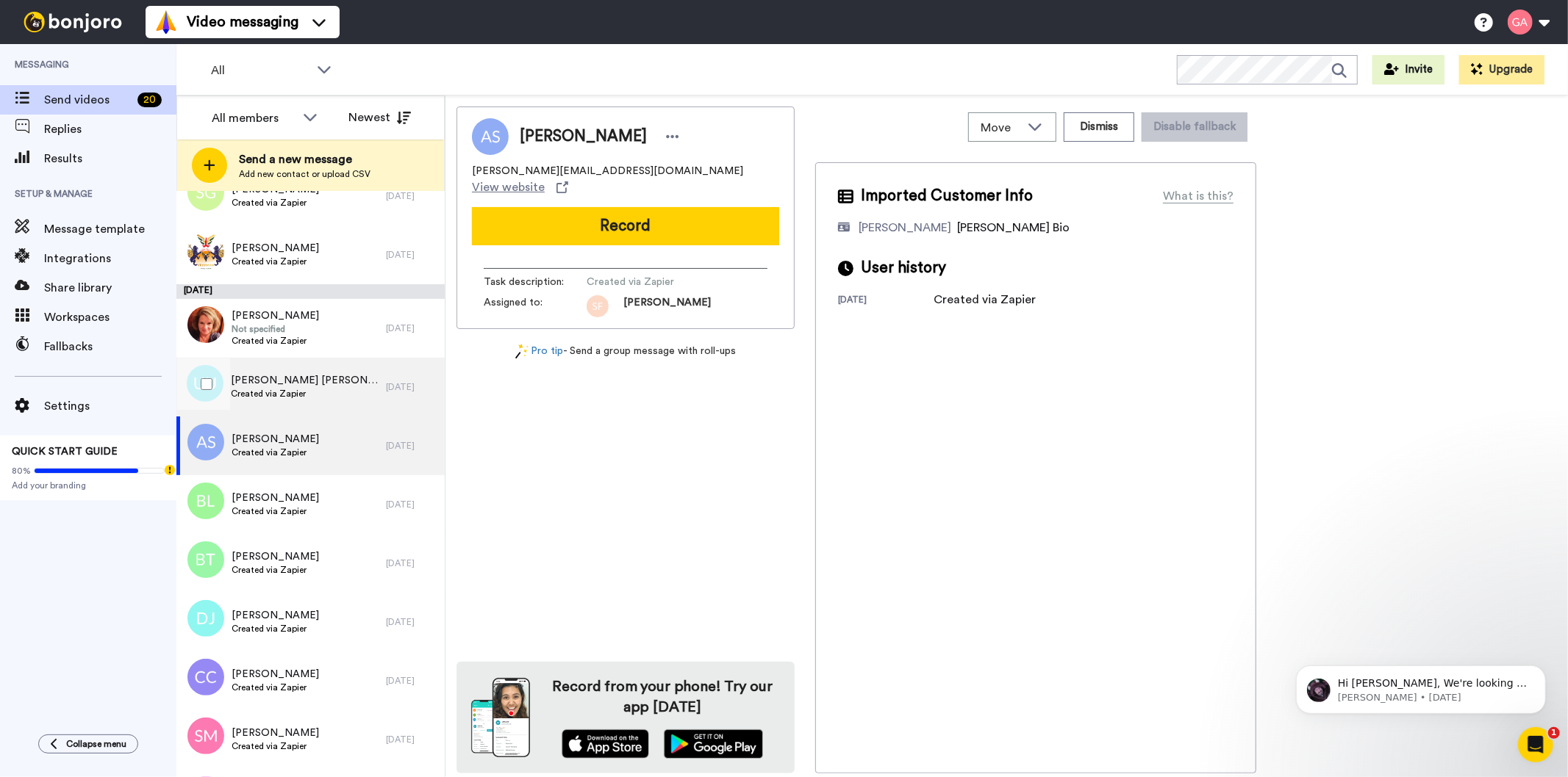
click at [307, 396] on span "Created via Zapier" at bounding box center [304, 393] width 148 height 11
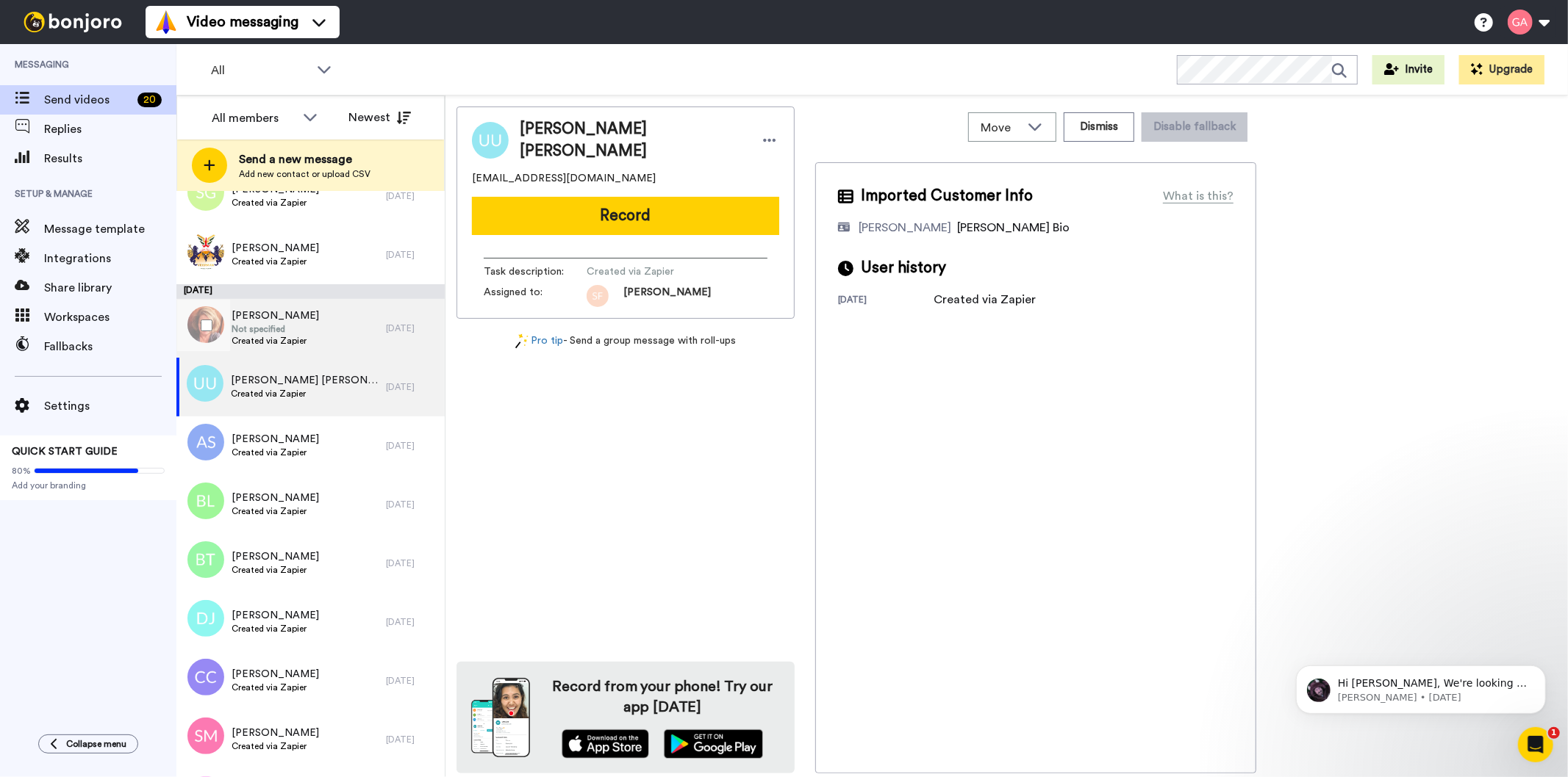
click at [311, 322] on div "[PERSON_NAME] Not specified Created via Zapier" at bounding box center [281, 328] width 209 height 59
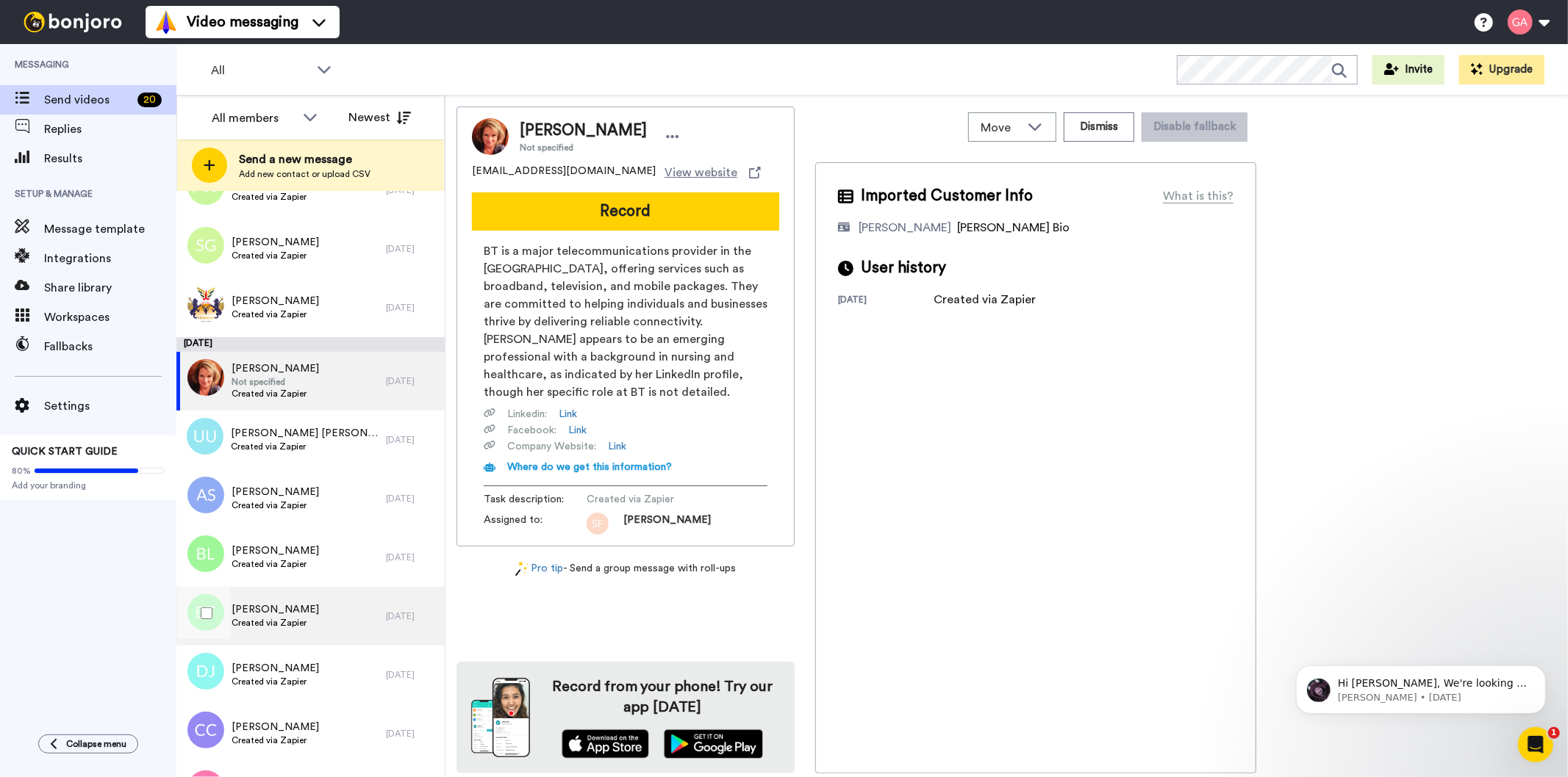
scroll to position [4571, 0]
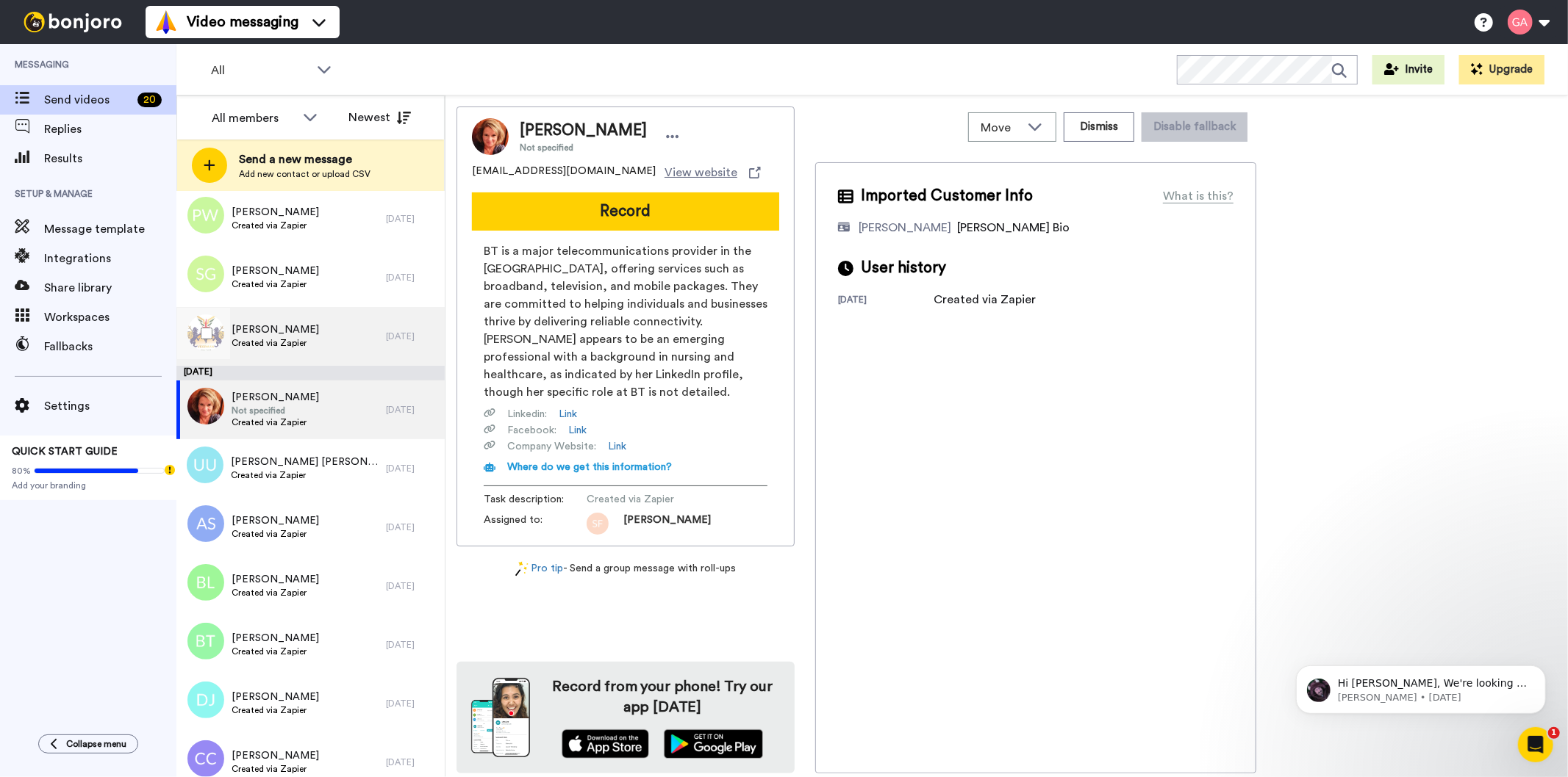
click at [306, 340] on div "[PERSON_NAME] Created via Zapier" at bounding box center [281, 336] width 209 height 59
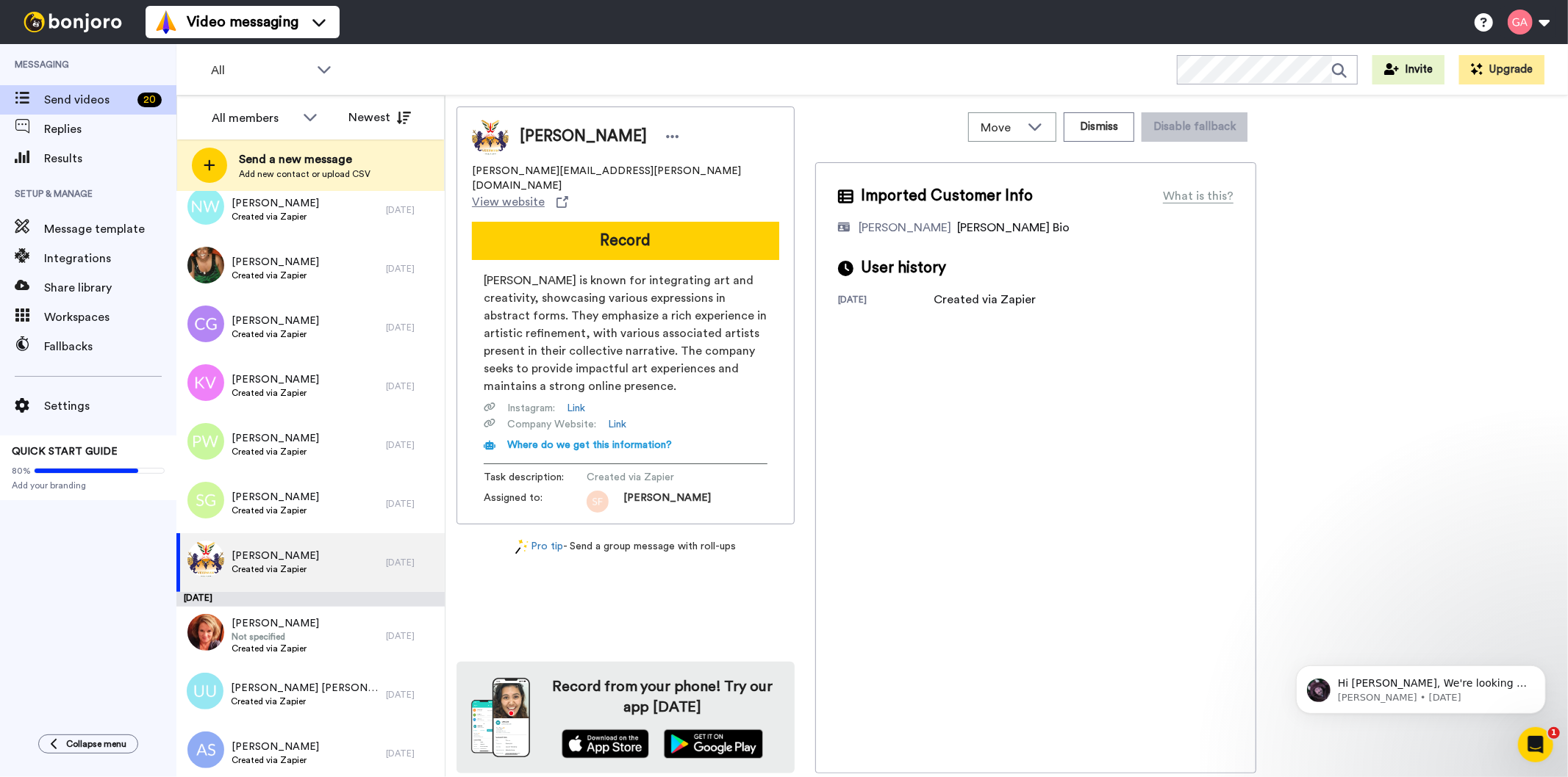
scroll to position [4326, 0]
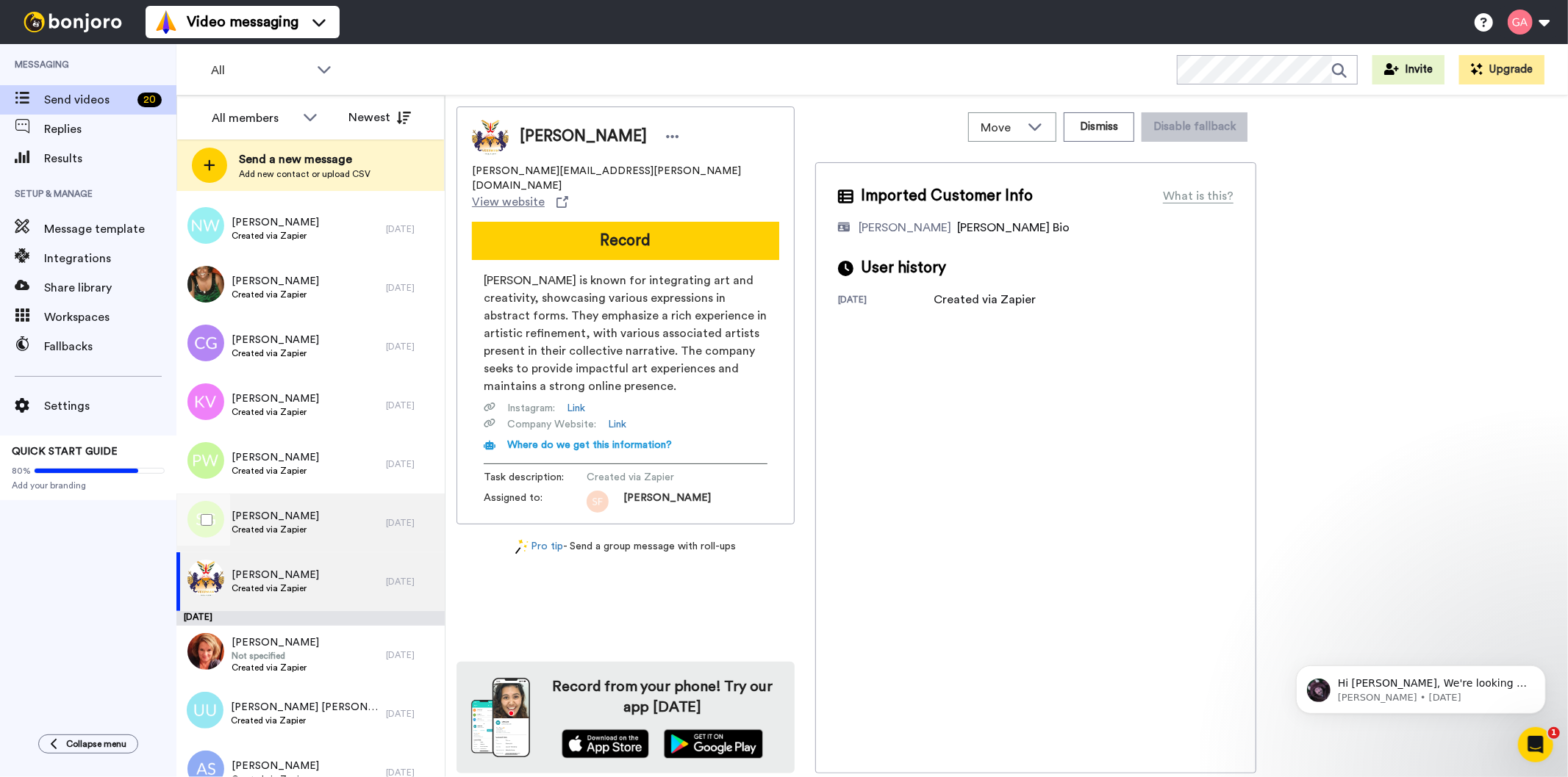
click at [295, 517] on span "[PERSON_NAME]" at bounding box center [274, 516] width 87 height 15
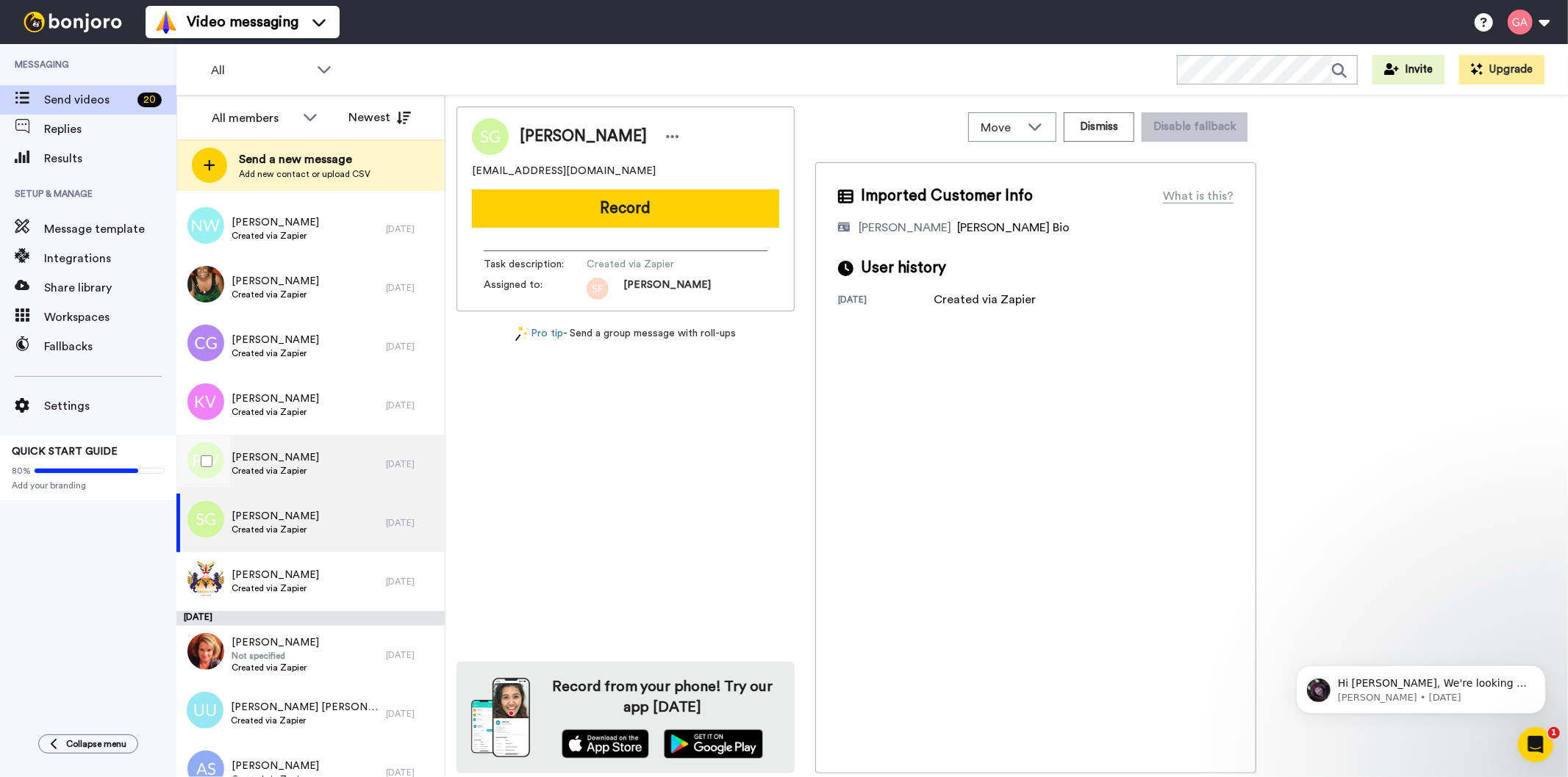
click at [295, 454] on span "[PERSON_NAME]" at bounding box center [274, 457] width 87 height 15
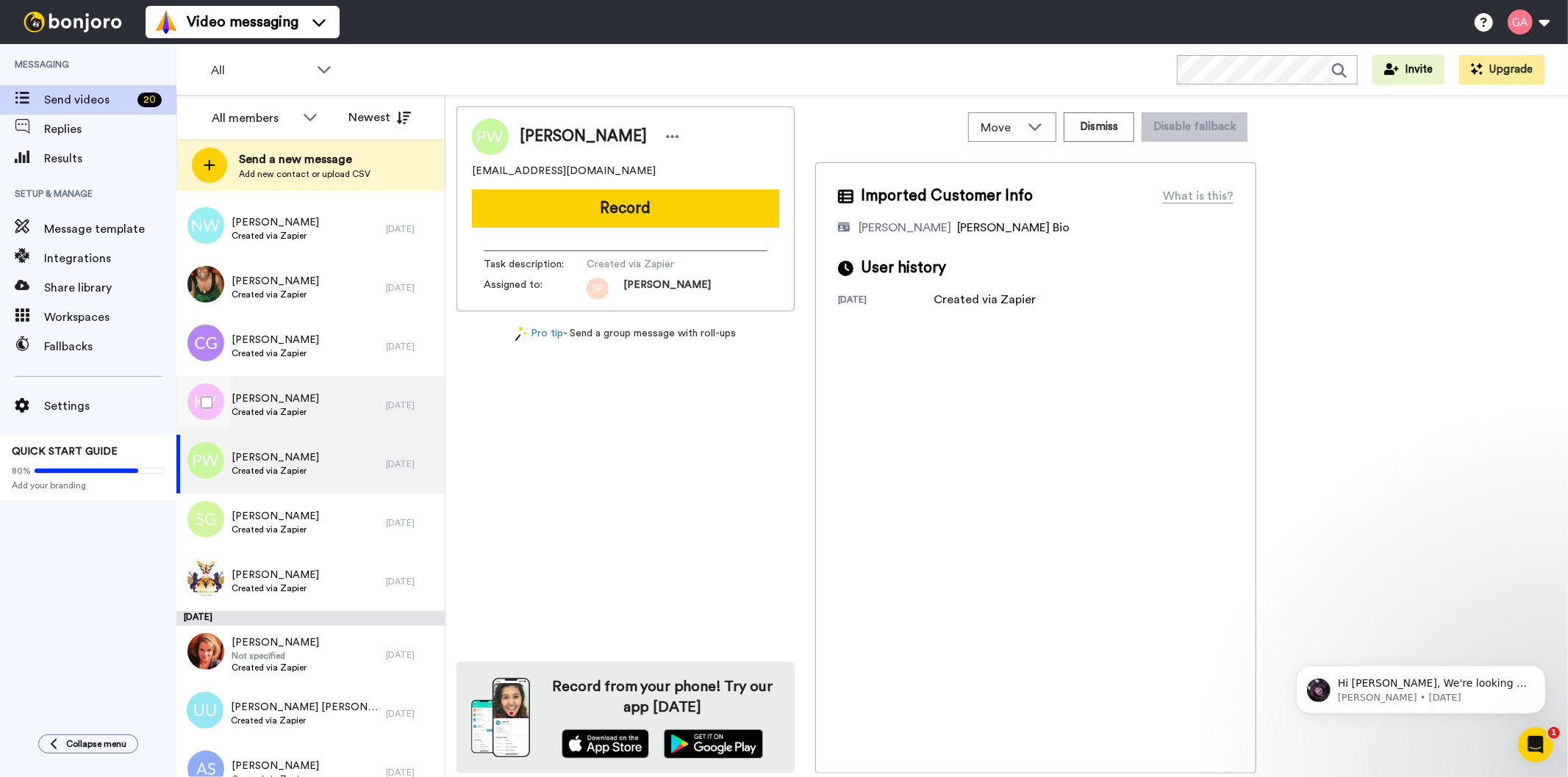
click at [295, 403] on span "[PERSON_NAME]" at bounding box center [274, 399] width 87 height 15
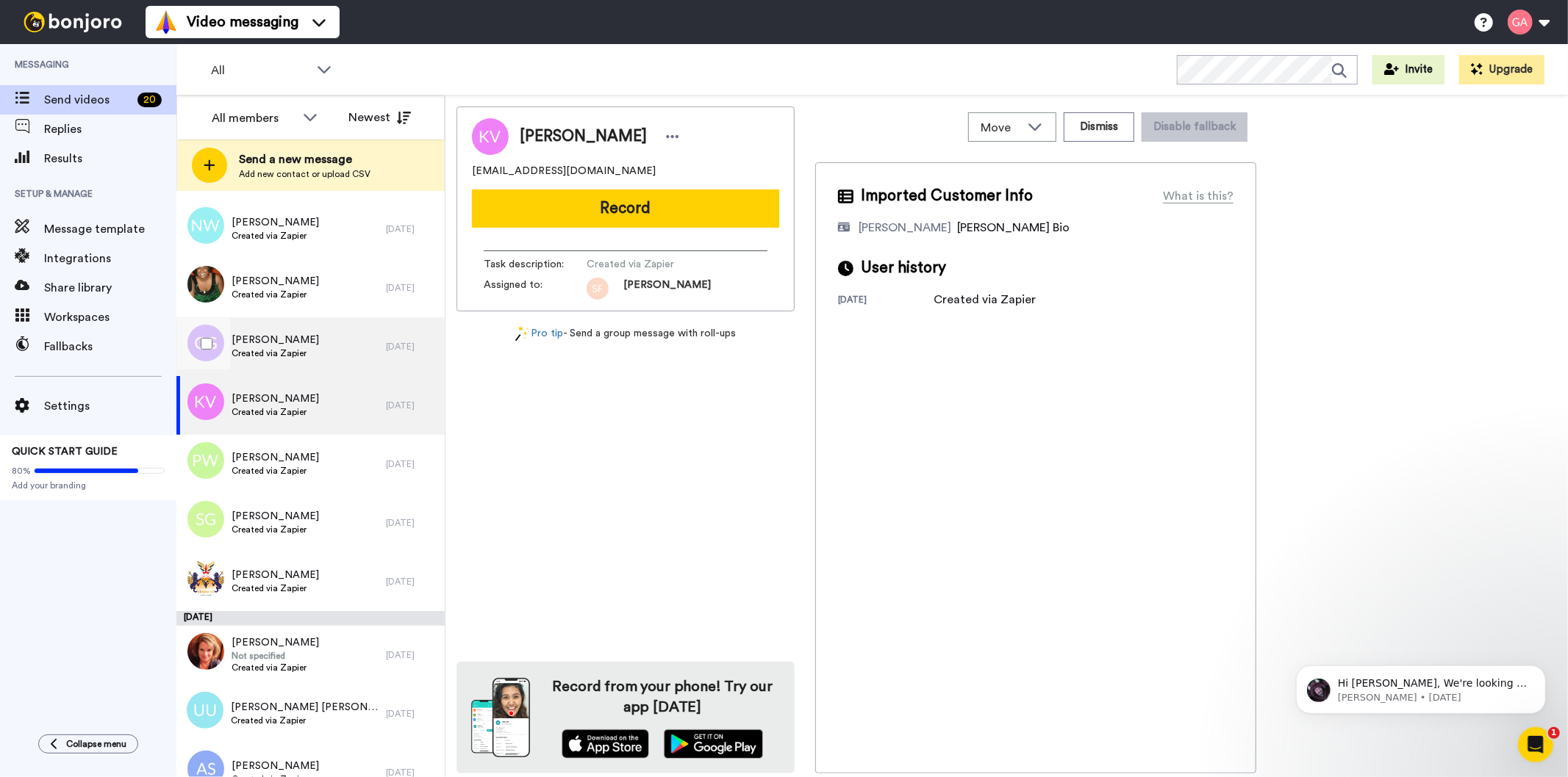
click at [298, 341] on span "[PERSON_NAME]" at bounding box center [274, 340] width 87 height 15
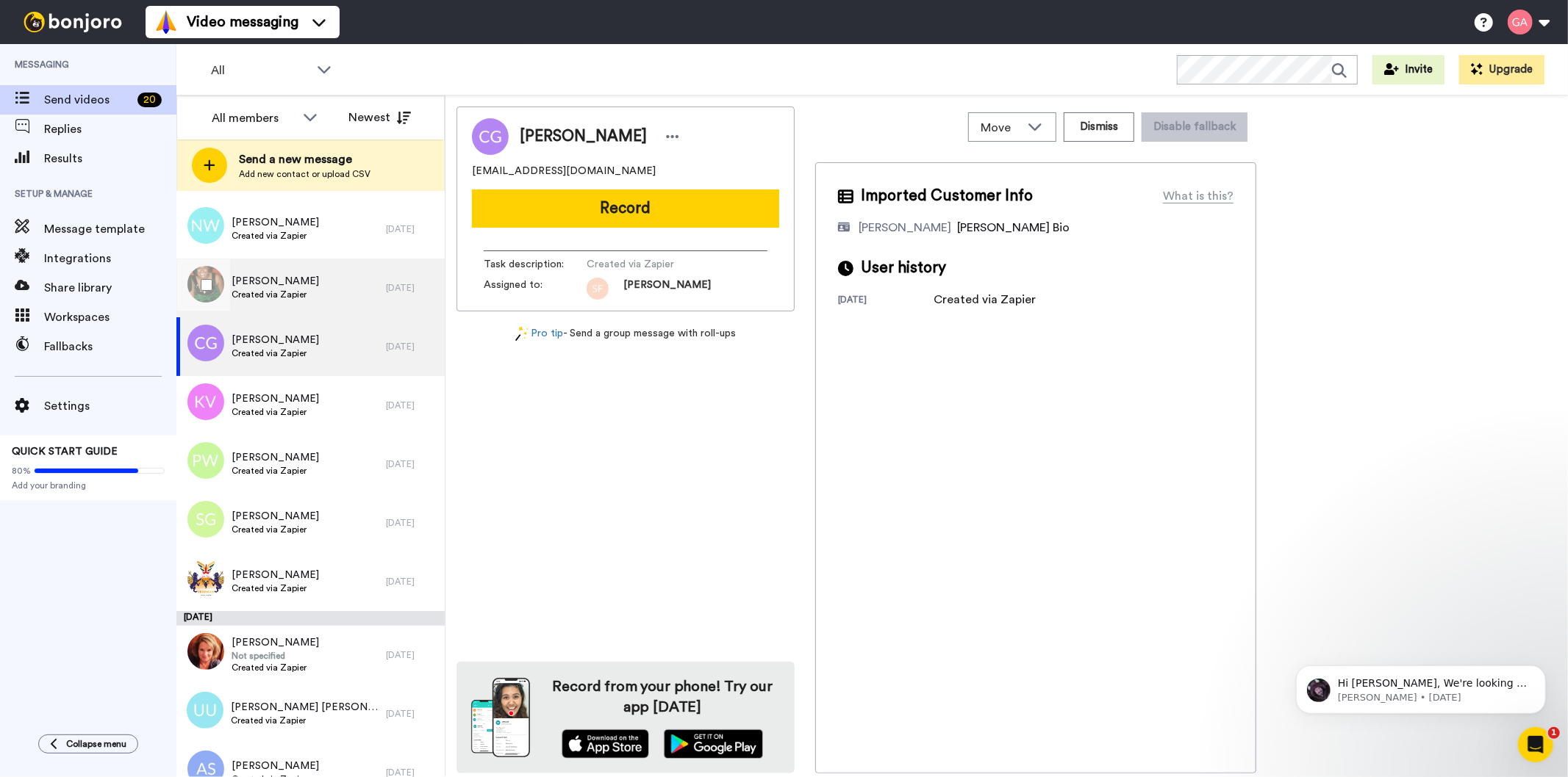
click at [309, 300] on div "[PERSON_NAME] Created via Zapier" at bounding box center [281, 287] width 209 height 59
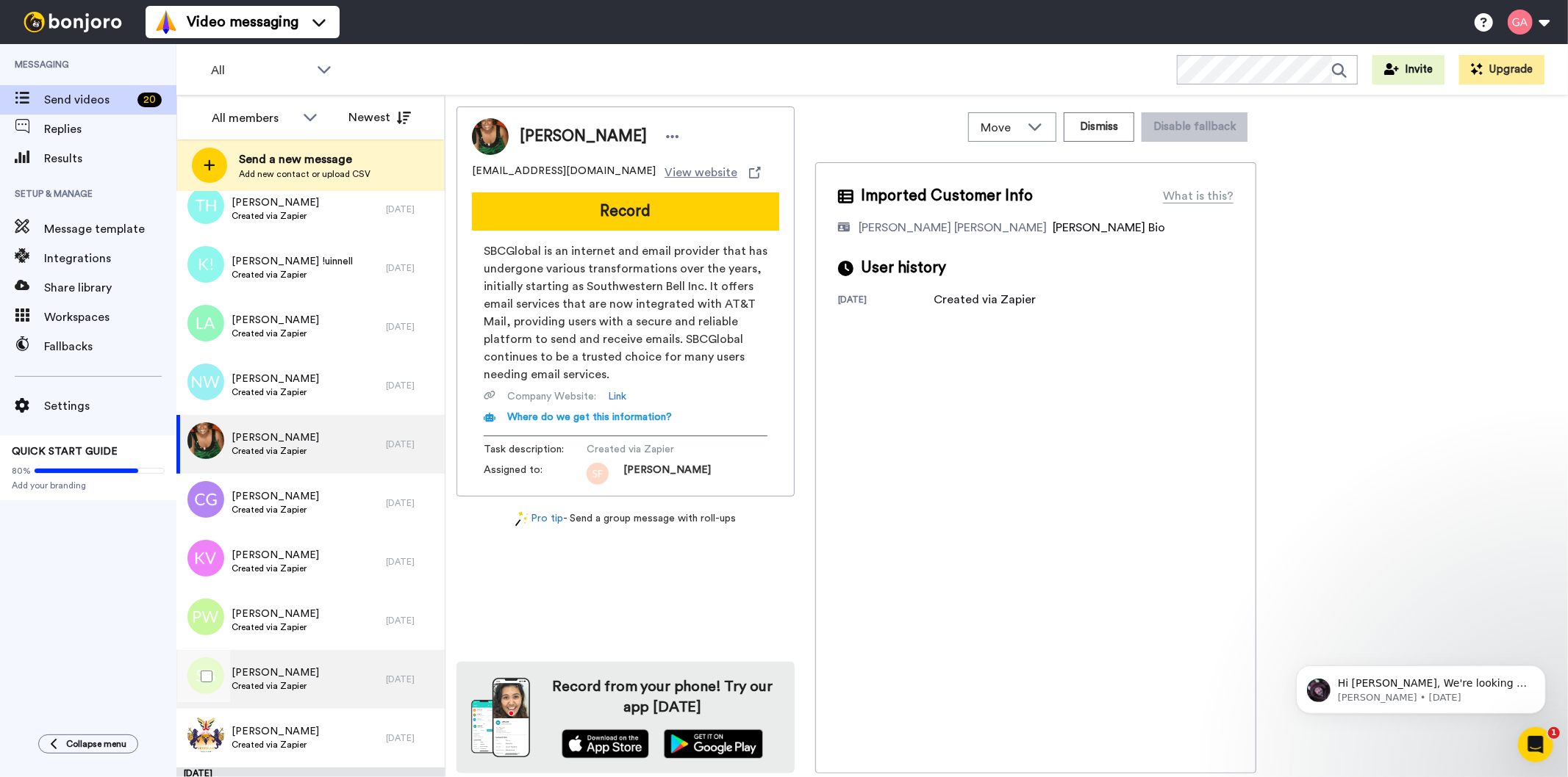
scroll to position [4163, 0]
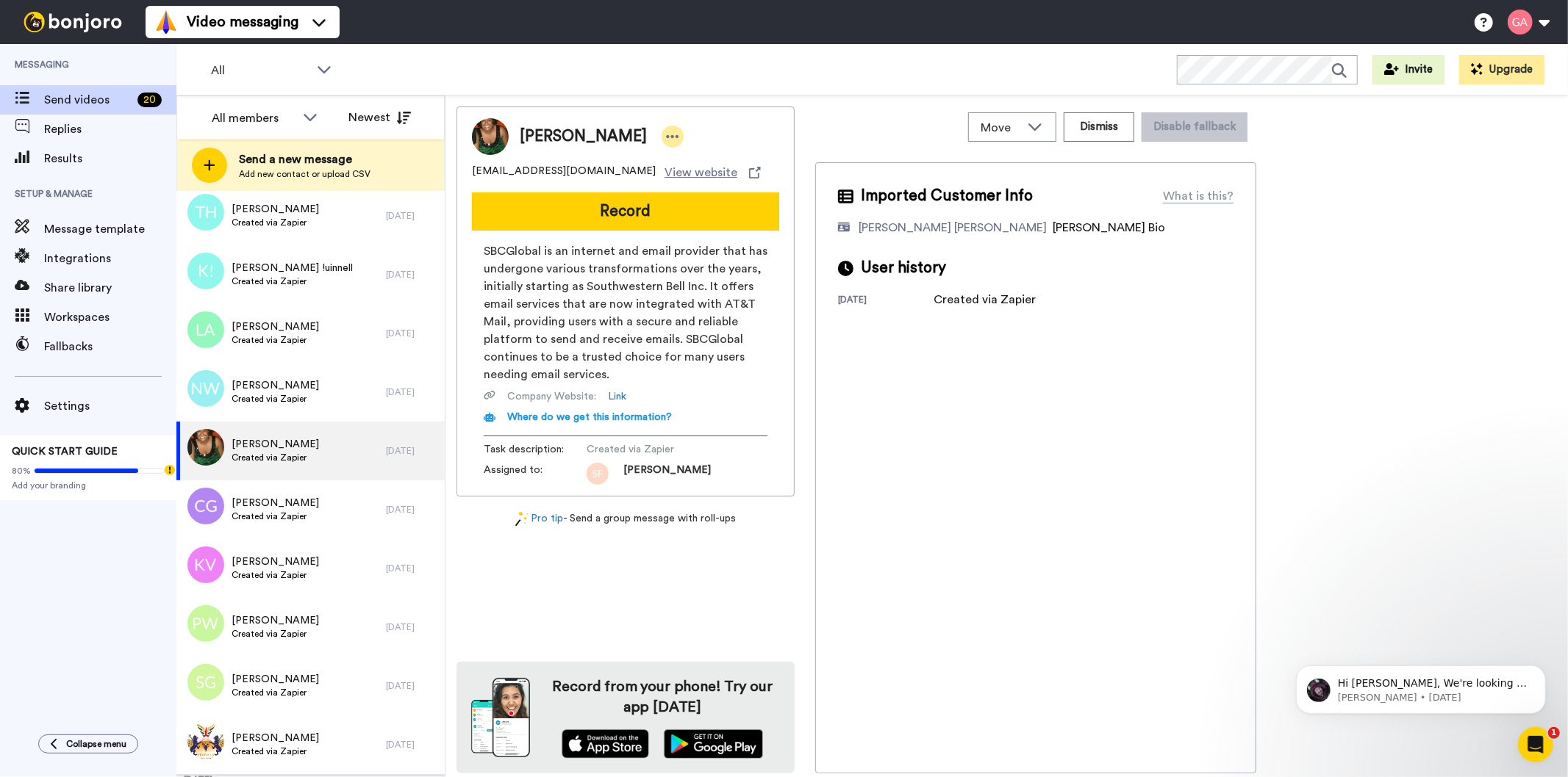
click at [667, 137] on icon at bounding box center [673, 136] width 12 height 3
click at [701, 177] on li "Assign" at bounding box center [685, 182] width 106 height 20
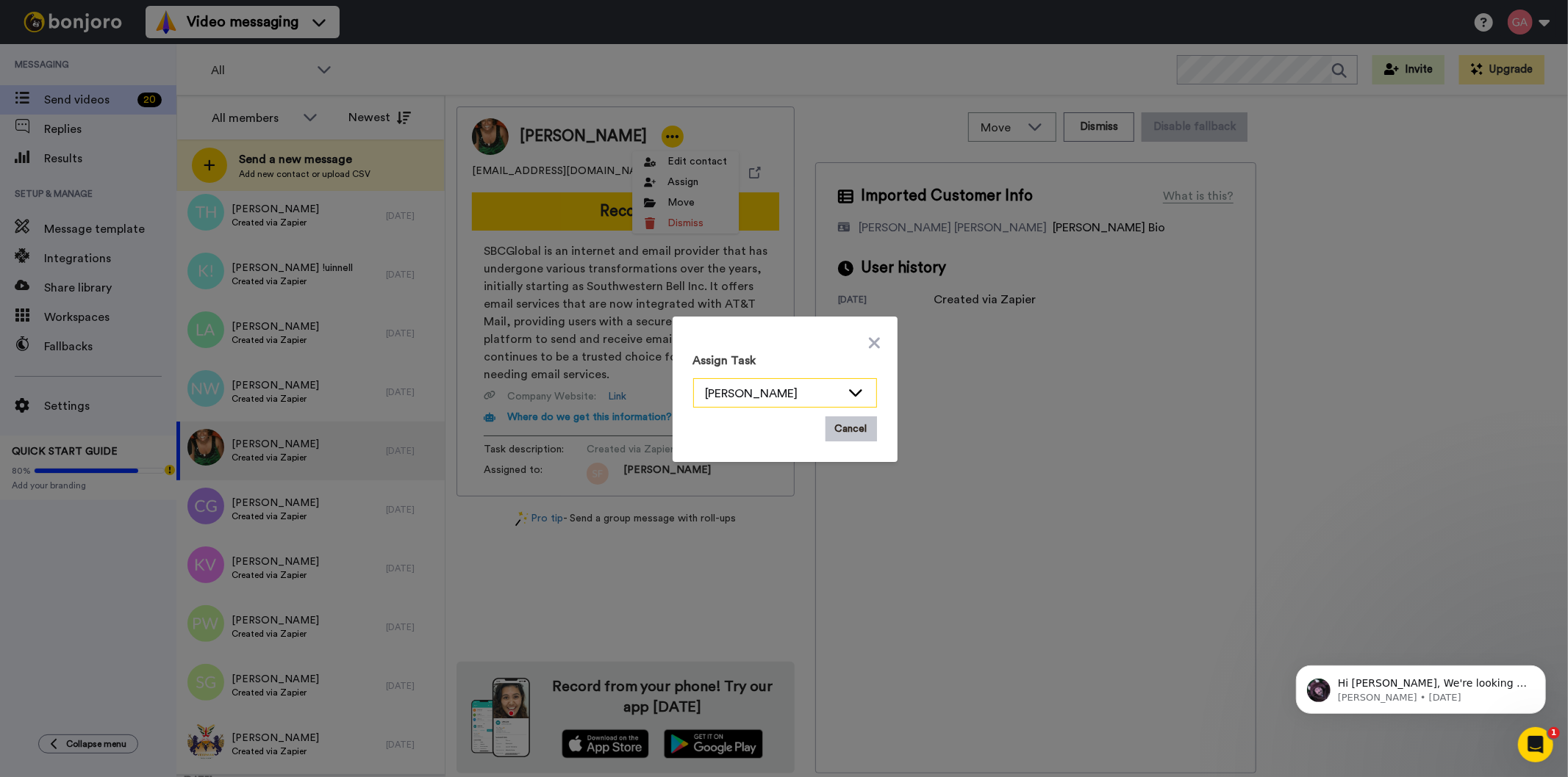
click at [820, 396] on div "[PERSON_NAME]" at bounding box center [773, 394] width 135 height 18
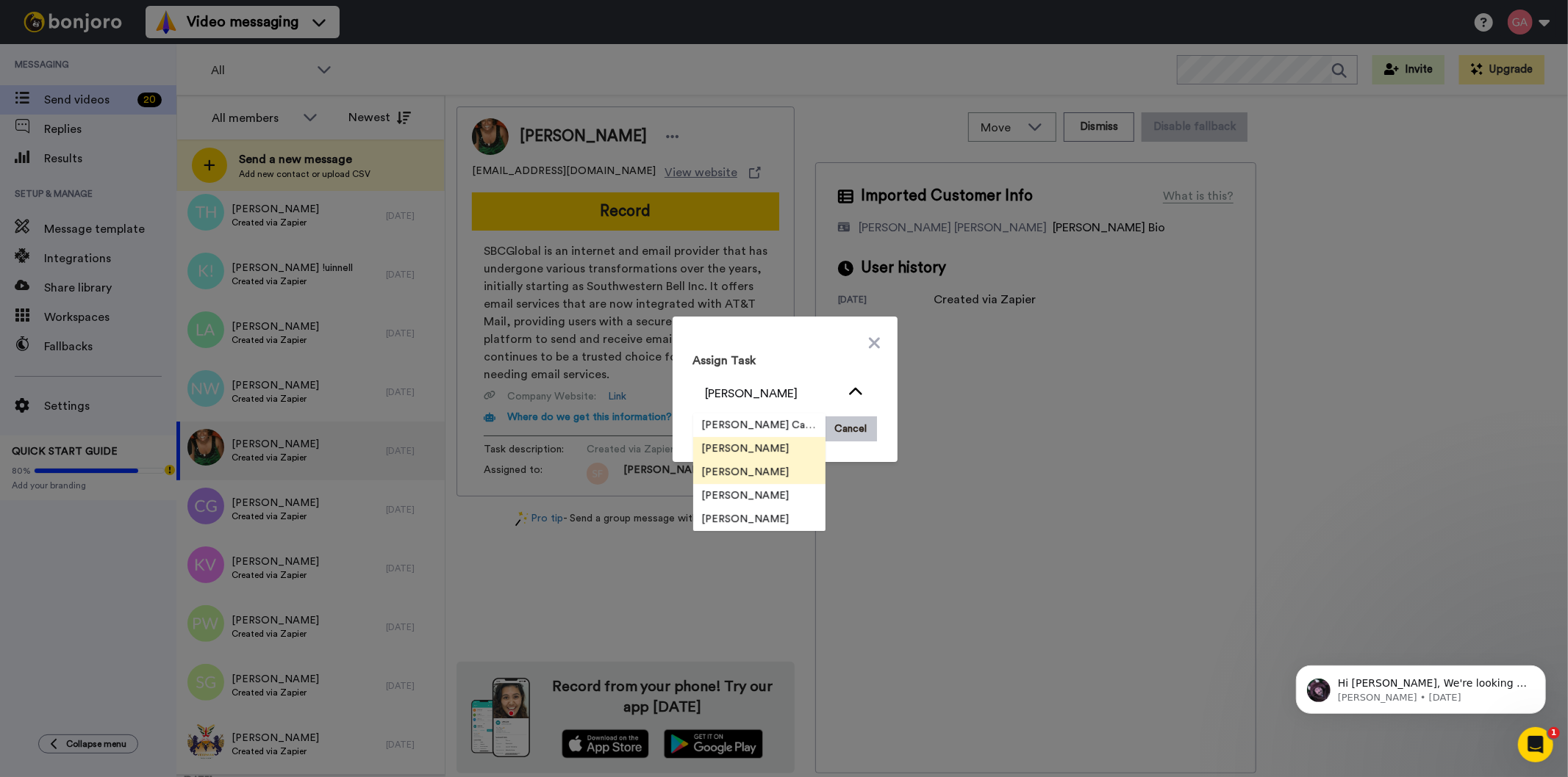
click at [782, 472] on li "[PERSON_NAME]" at bounding box center [759, 472] width 132 height 24
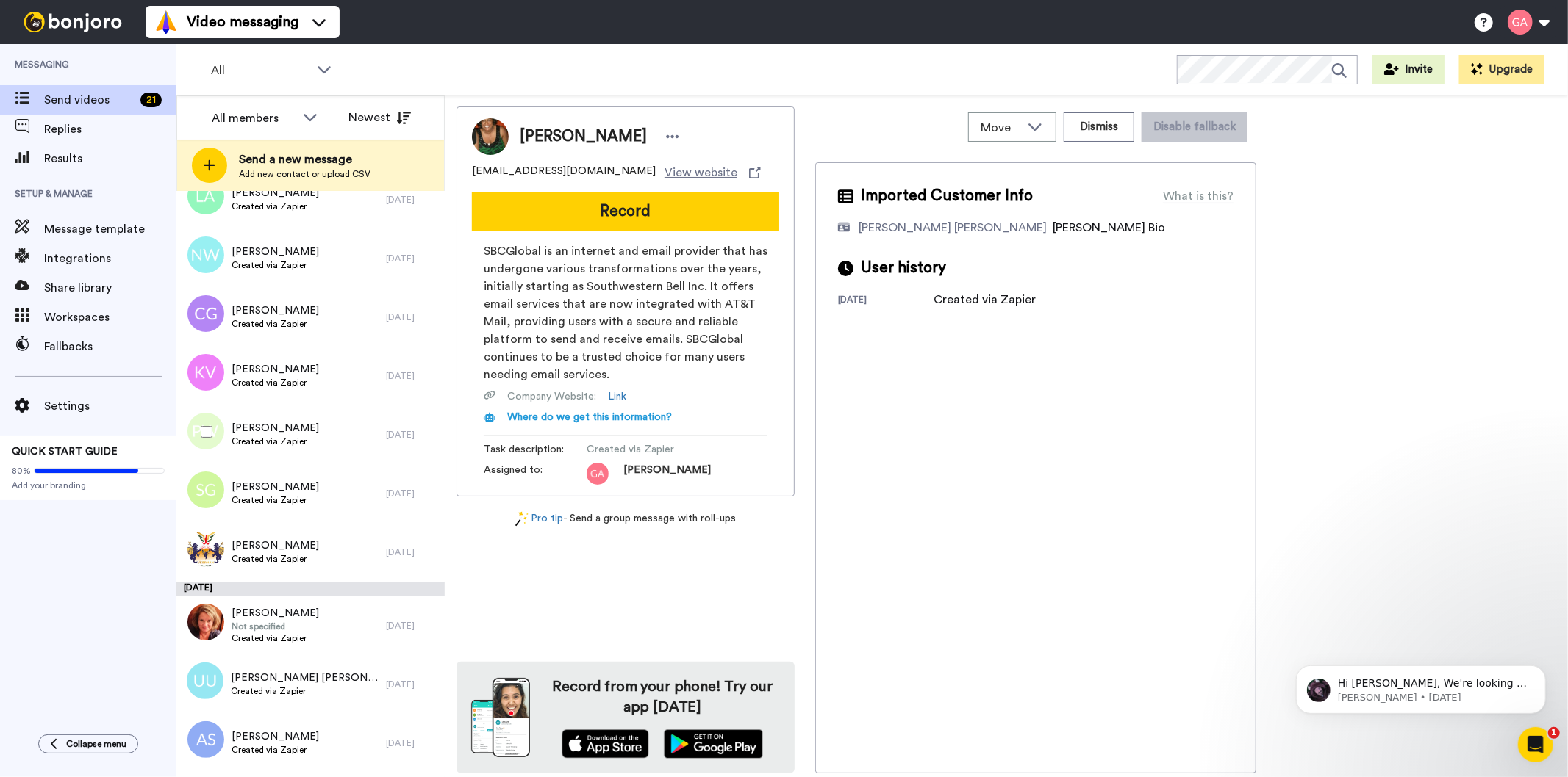
scroll to position [4571, 0]
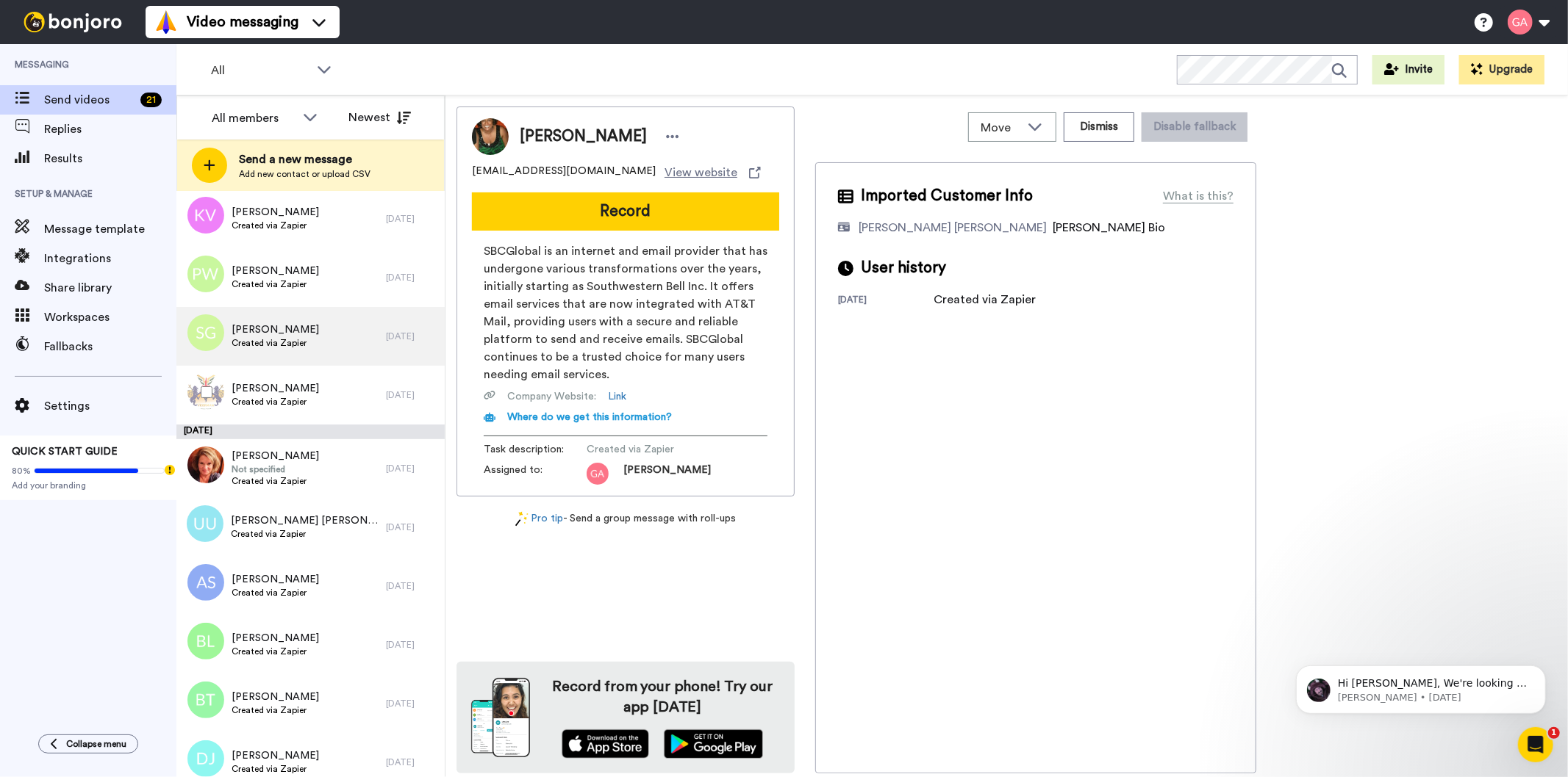
click at [307, 338] on div "[PERSON_NAME] Created via Zapier" at bounding box center [281, 336] width 209 height 59
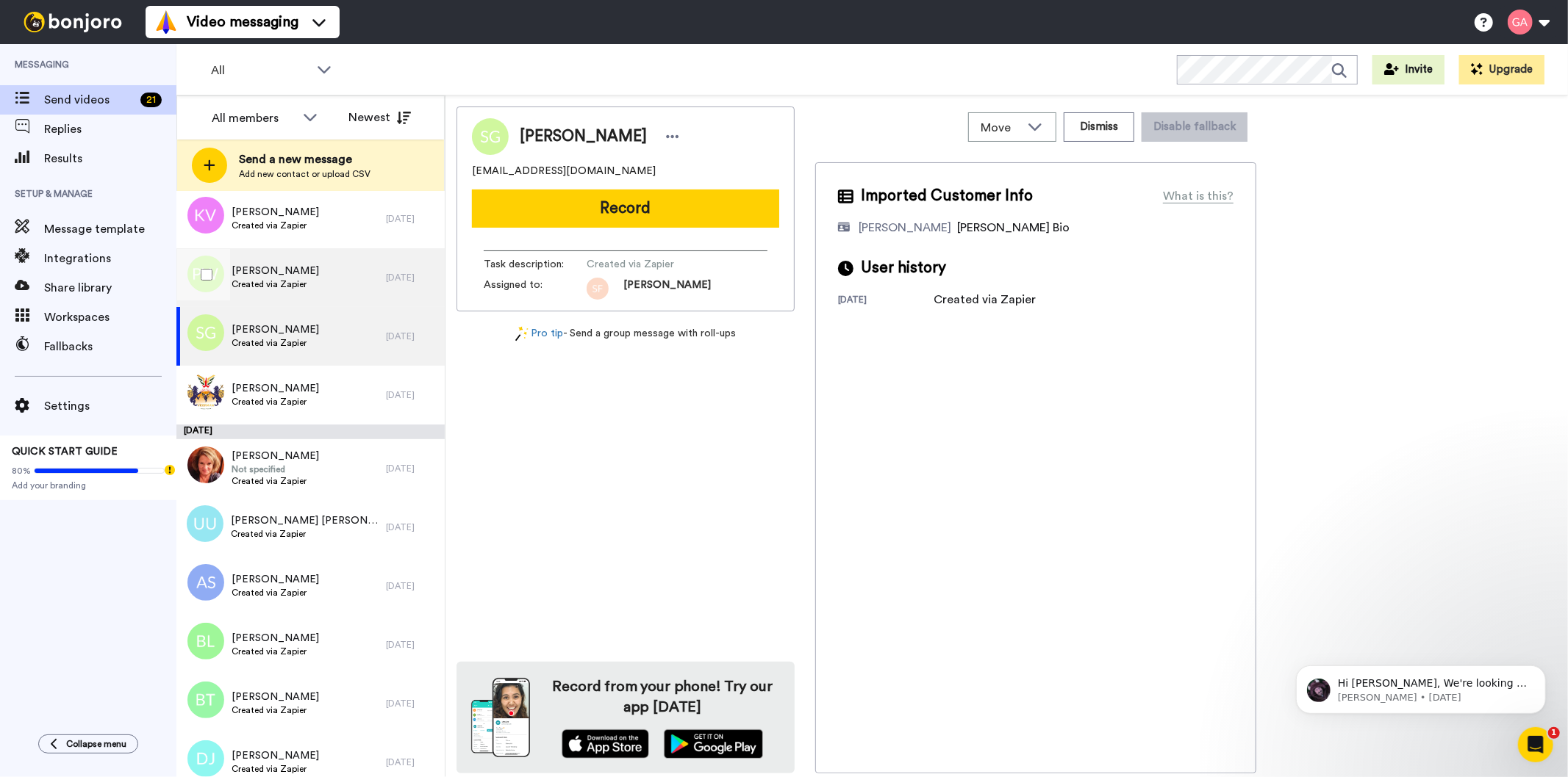
click at [282, 272] on span "[PERSON_NAME]" at bounding box center [274, 271] width 87 height 15
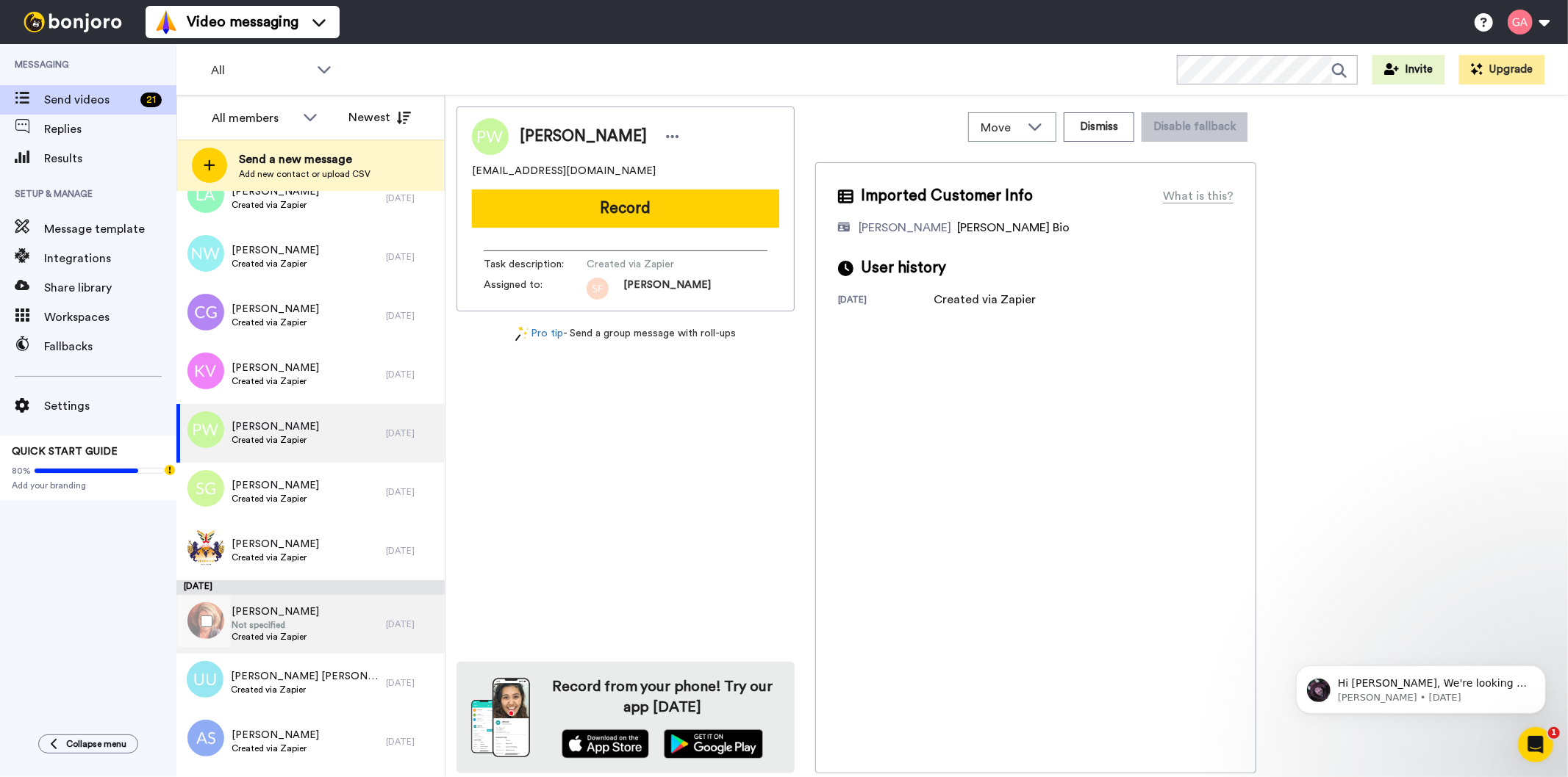
scroll to position [4408, 0]
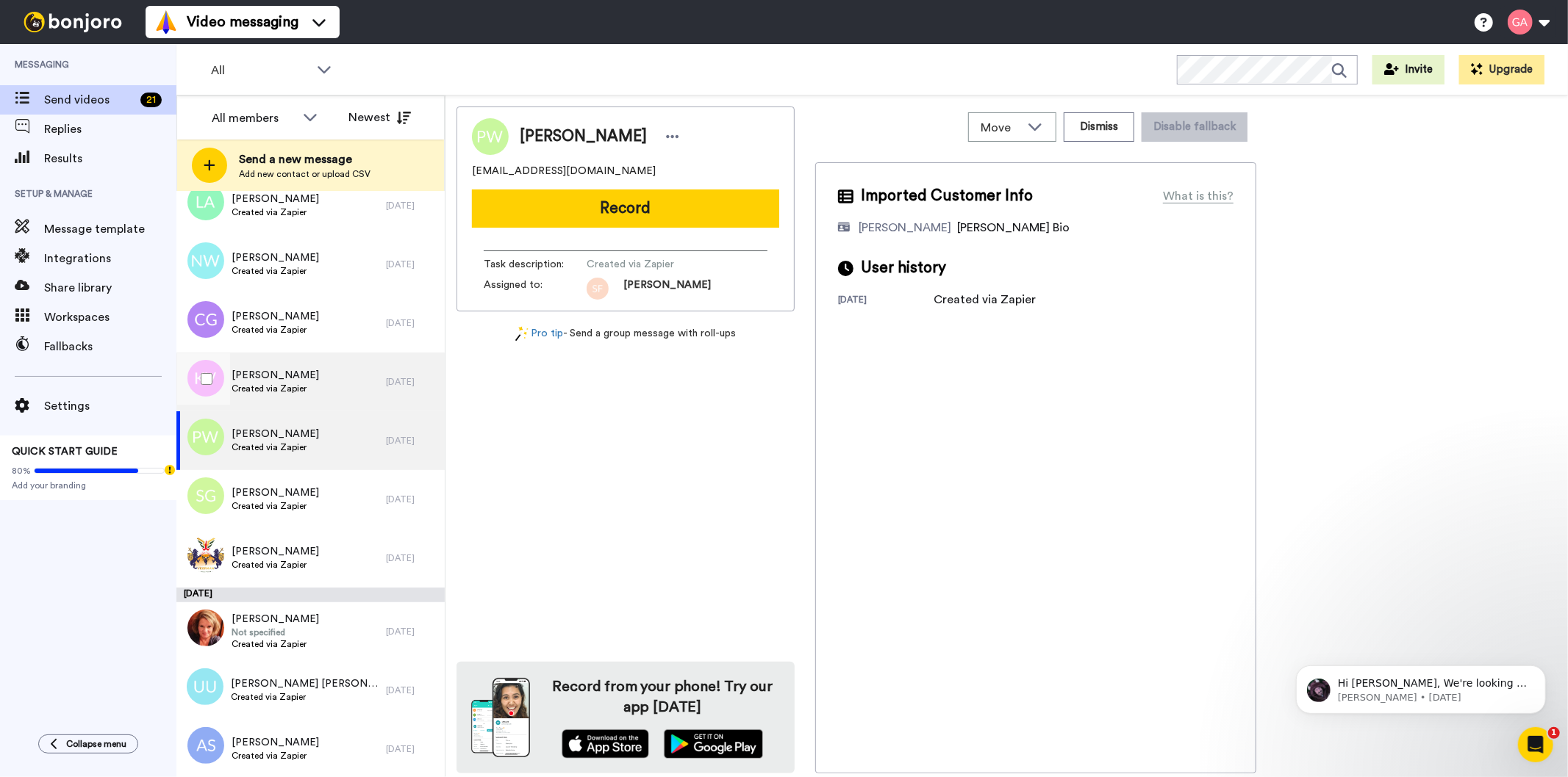
click at [309, 389] on div "[PERSON_NAME] Created via Zapier" at bounding box center [281, 381] width 209 height 59
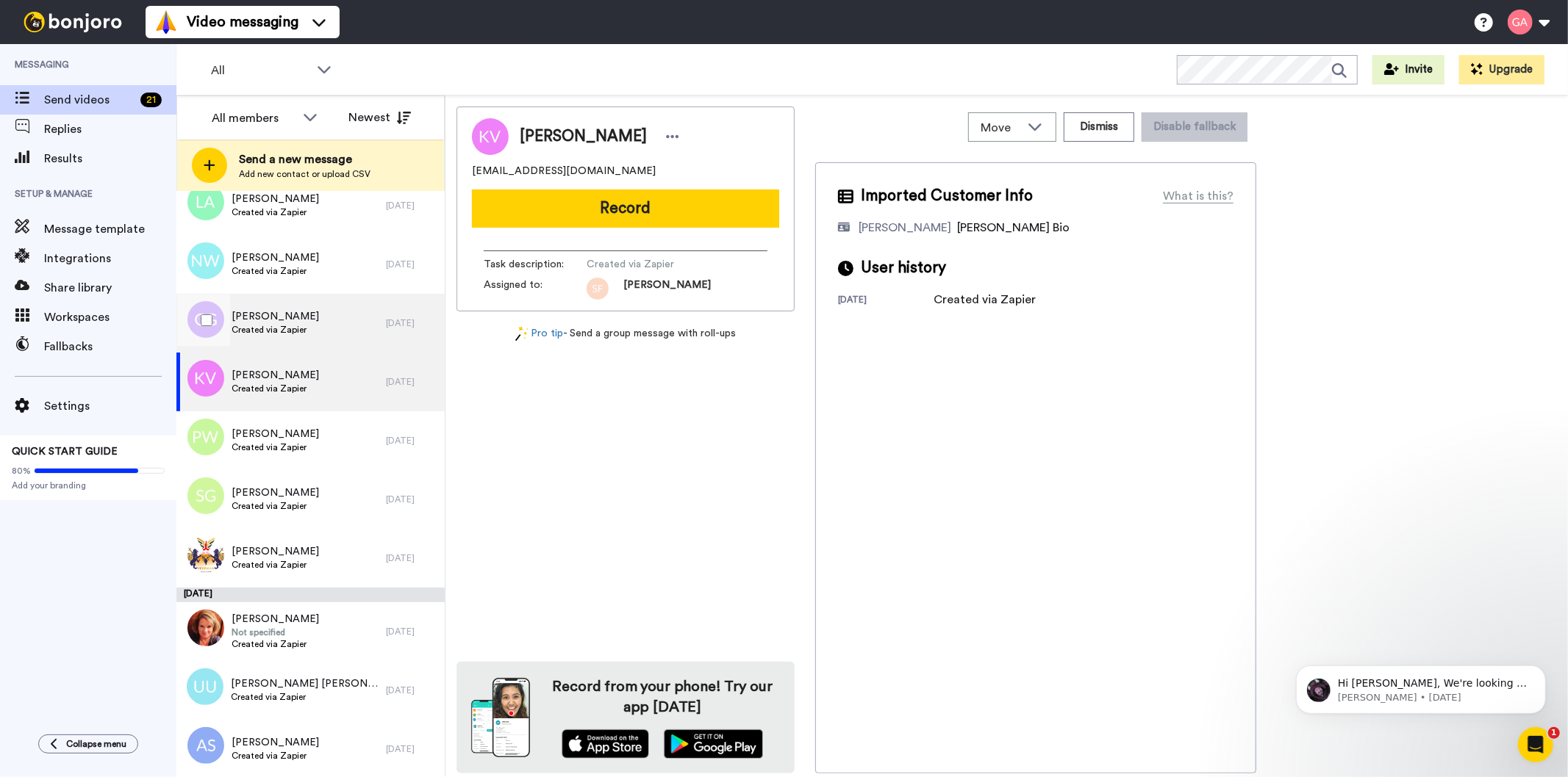
click at [282, 320] on span "[PERSON_NAME]" at bounding box center [274, 316] width 87 height 15
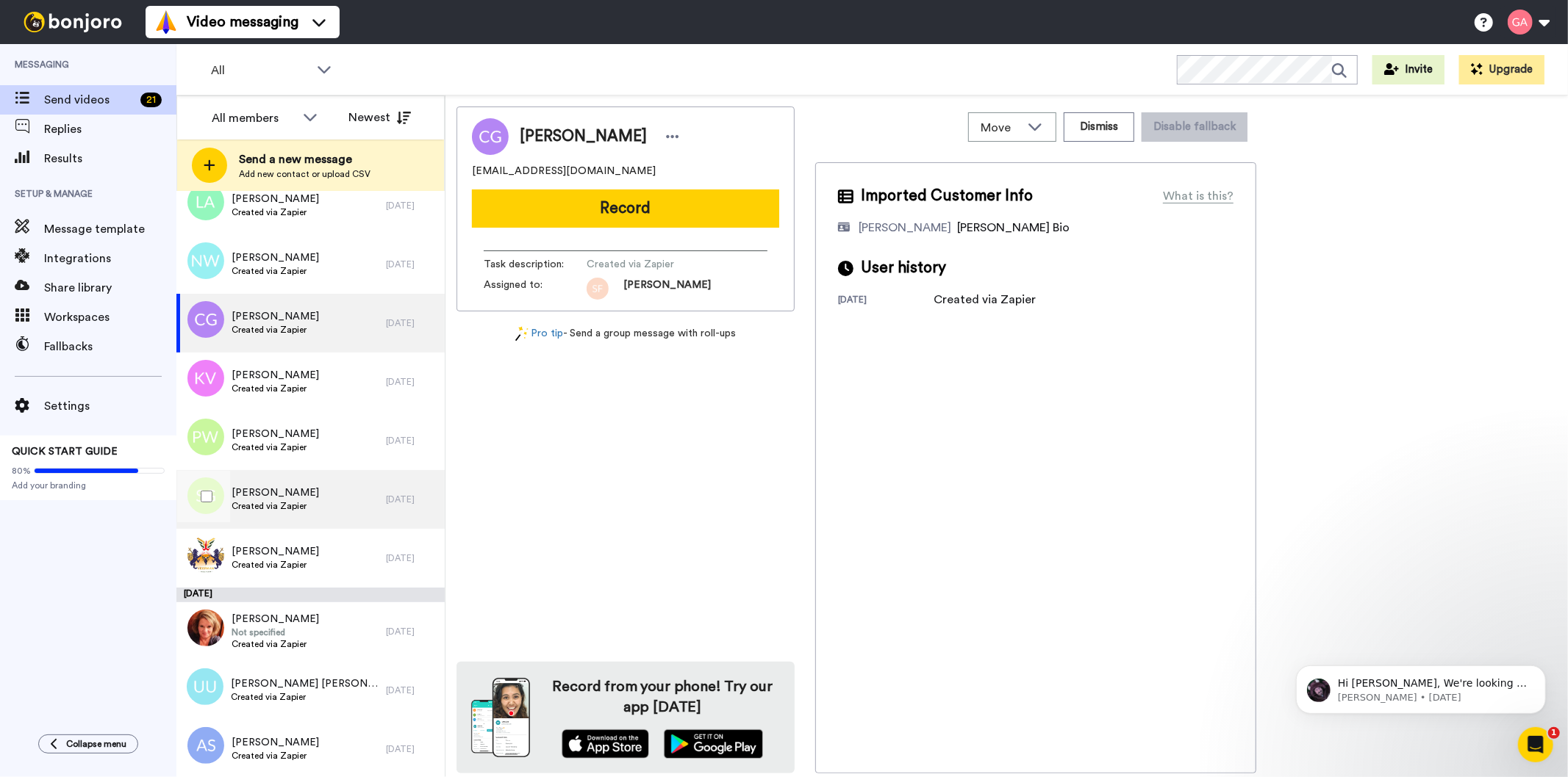
scroll to position [4326, 0]
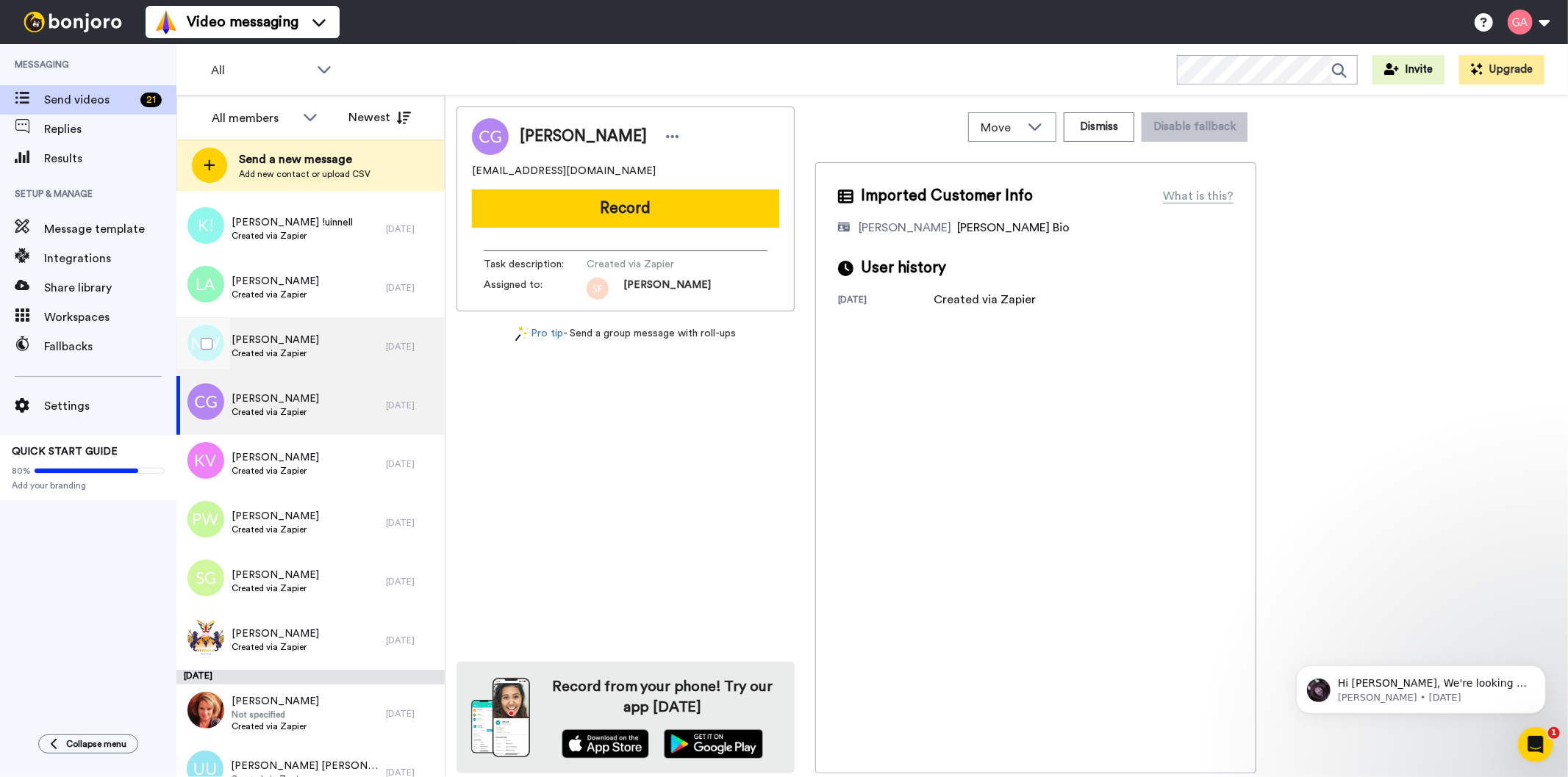
click at [282, 334] on span "[PERSON_NAME]" at bounding box center [274, 340] width 87 height 15
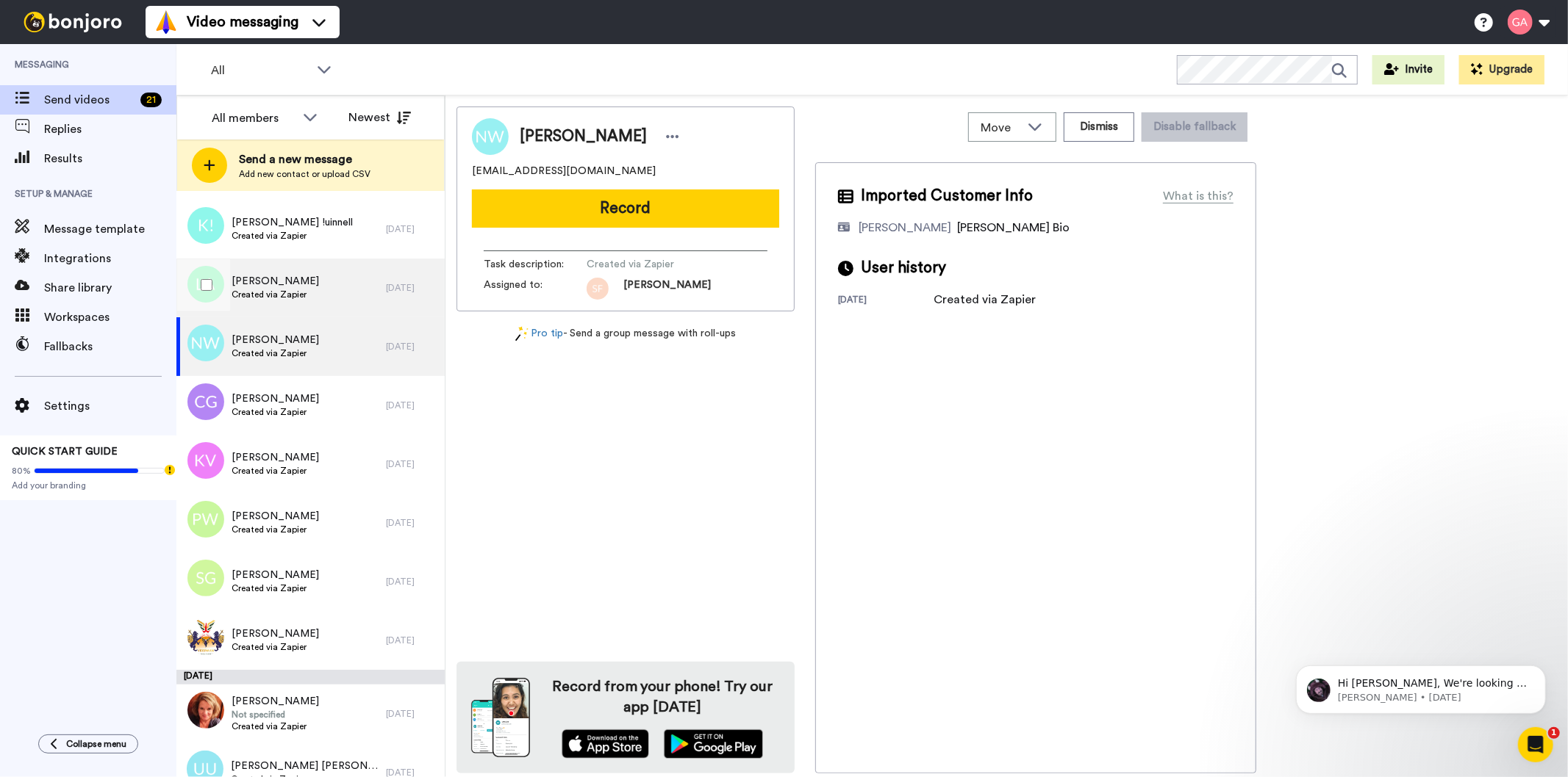
click at [304, 292] on span "Created via Zapier" at bounding box center [274, 294] width 87 height 11
click at [288, 357] on span "Created via Zapier" at bounding box center [274, 352] width 87 height 11
click at [295, 307] on div "[PERSON_NAME] Created via Zapier" at bounding box center [281, 287] width 209 height 59
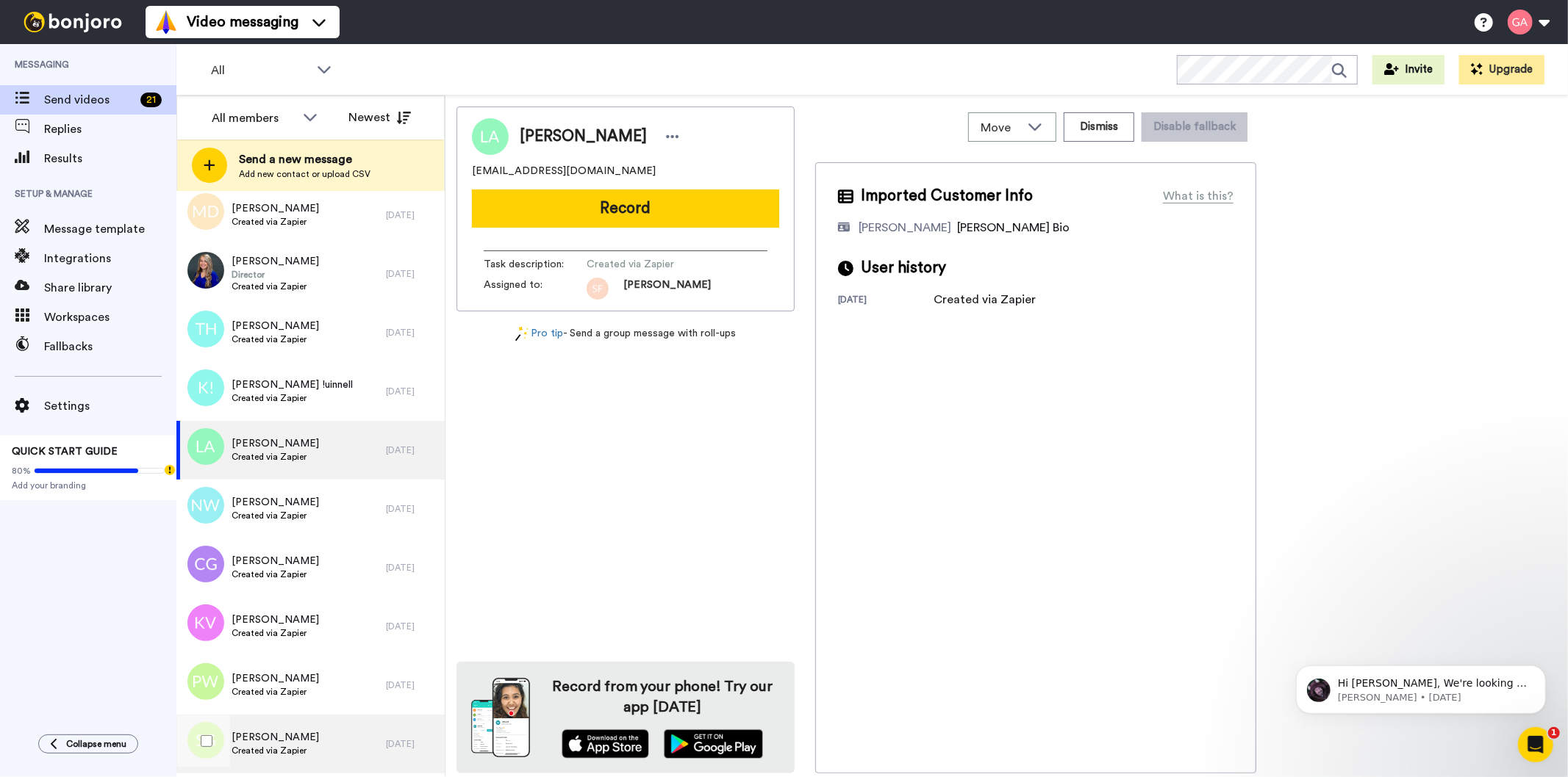
scroll to position [4163, 0]
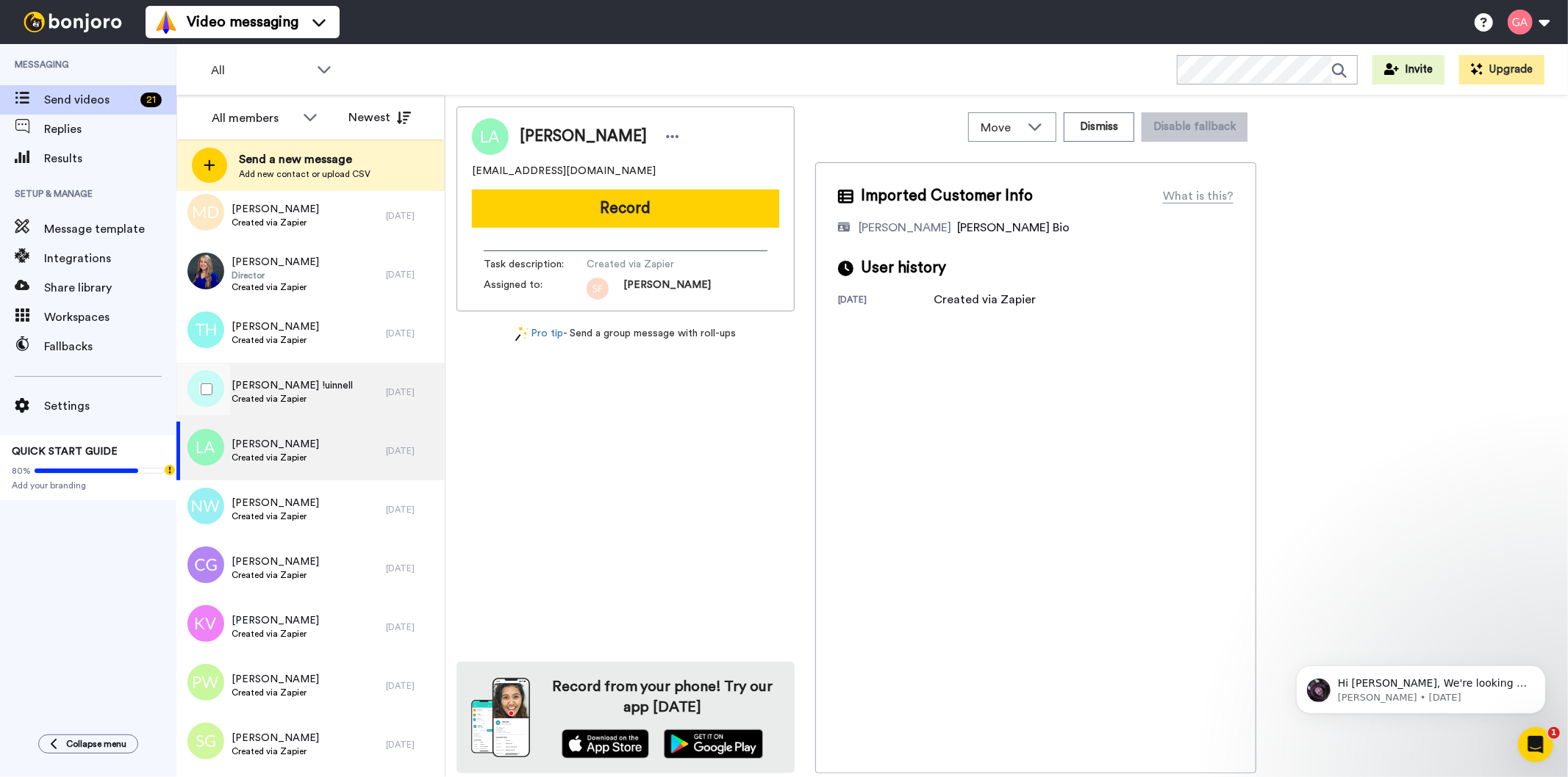
click at [296, 391] on span "[PERSON_NAME] !uinnell" at bounding box center [292, 385] width 121 height 15
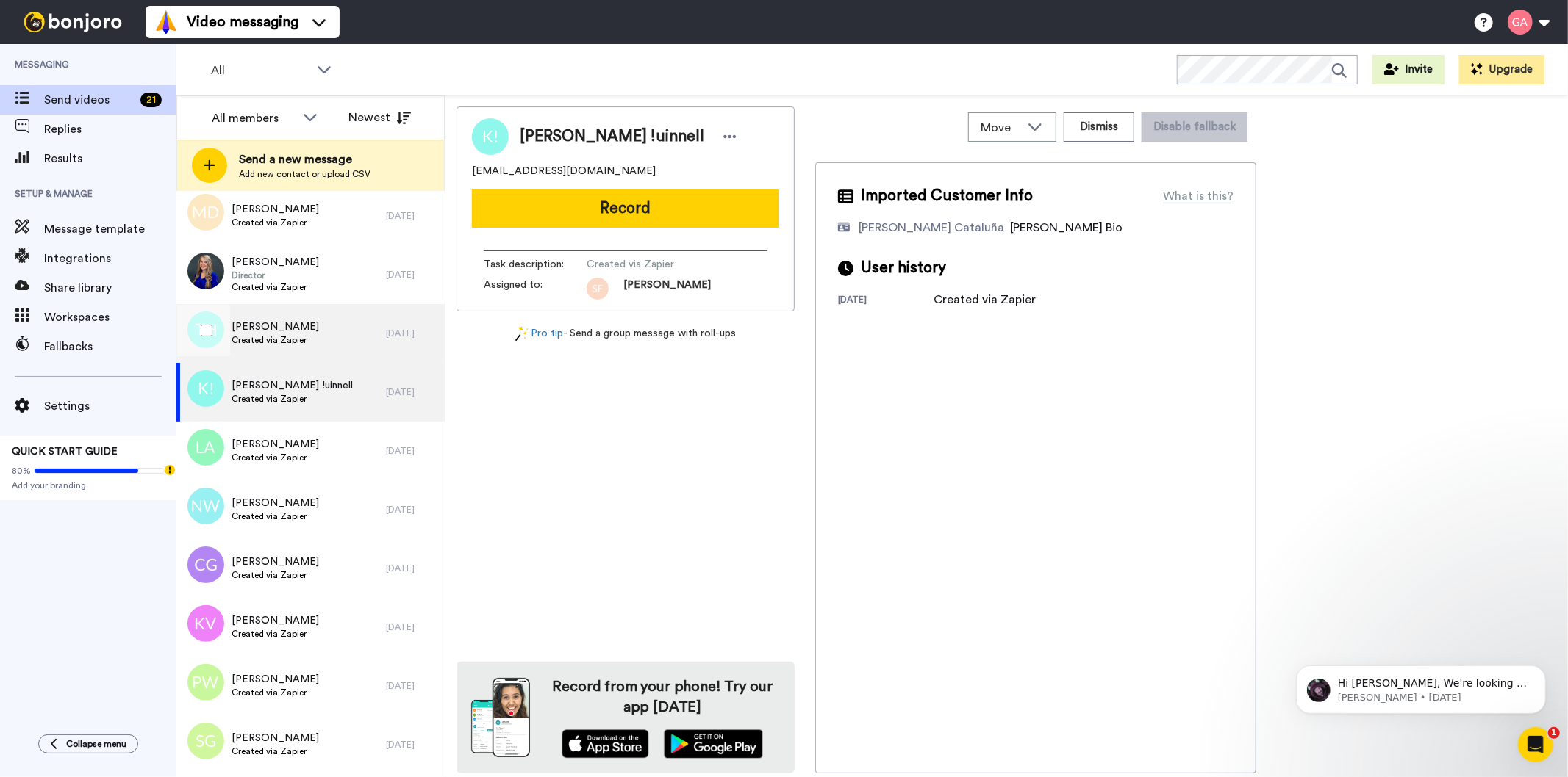
click at [314, 336] on div "[PERSON_NAME] Created via Zapier" at bounding box center [281, 333] width 209 height 59
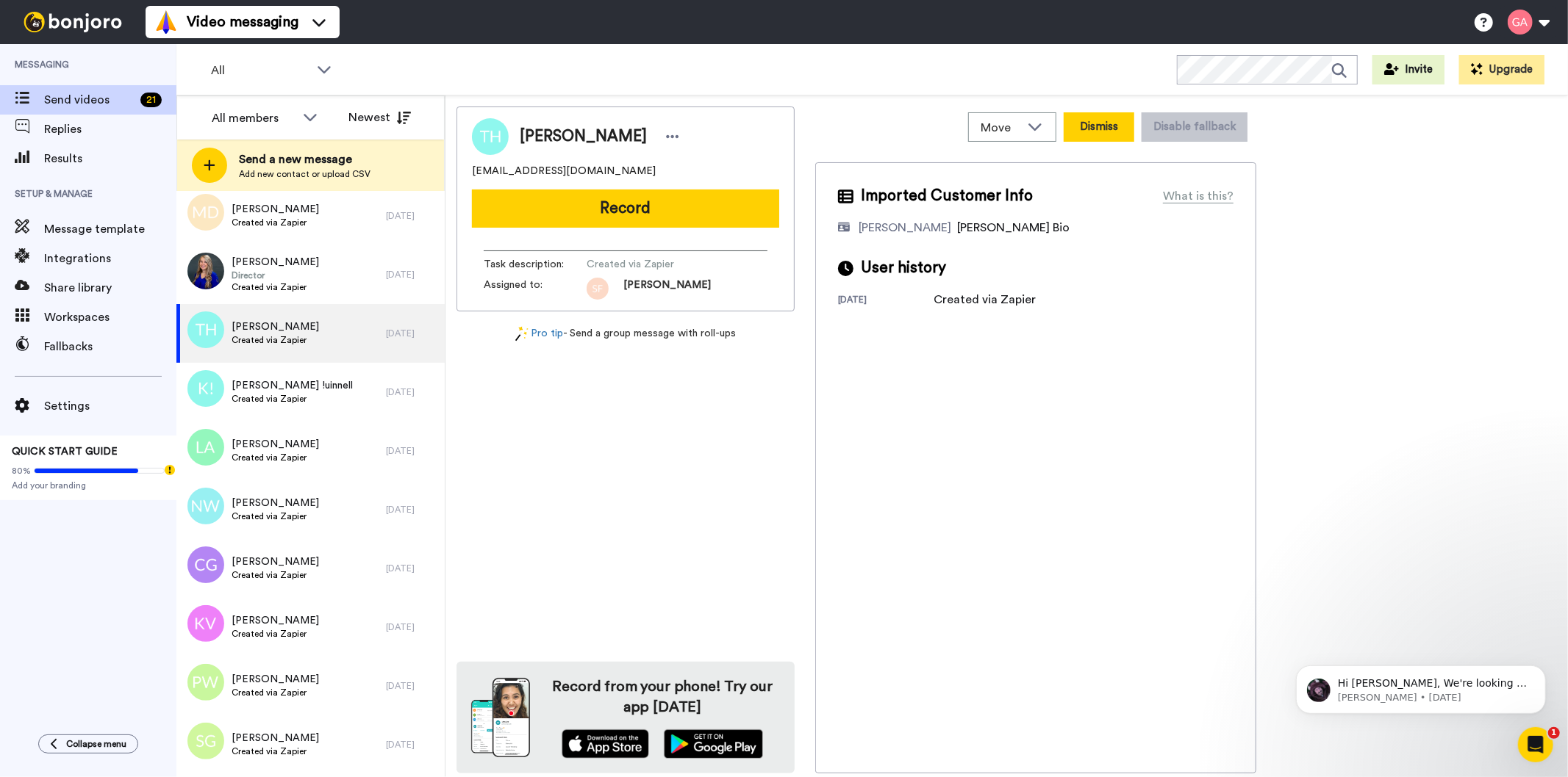
click at [1105, 123] on button "Dismiss" at bounding box center [1099, 127] width 70 height 29
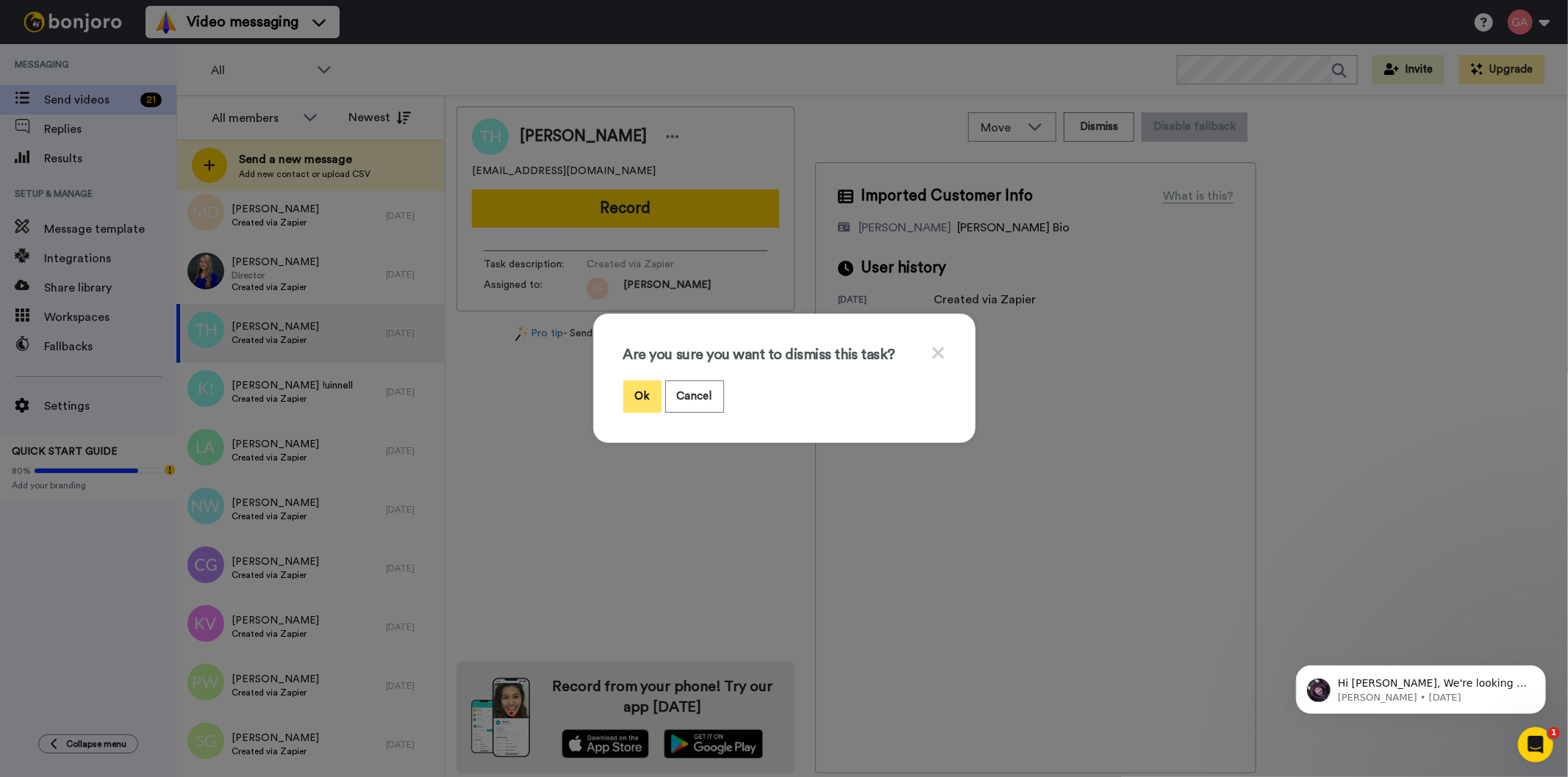
click at [626, 381] on button "Ok" at bounding box center [642, 396] width 38 height 32
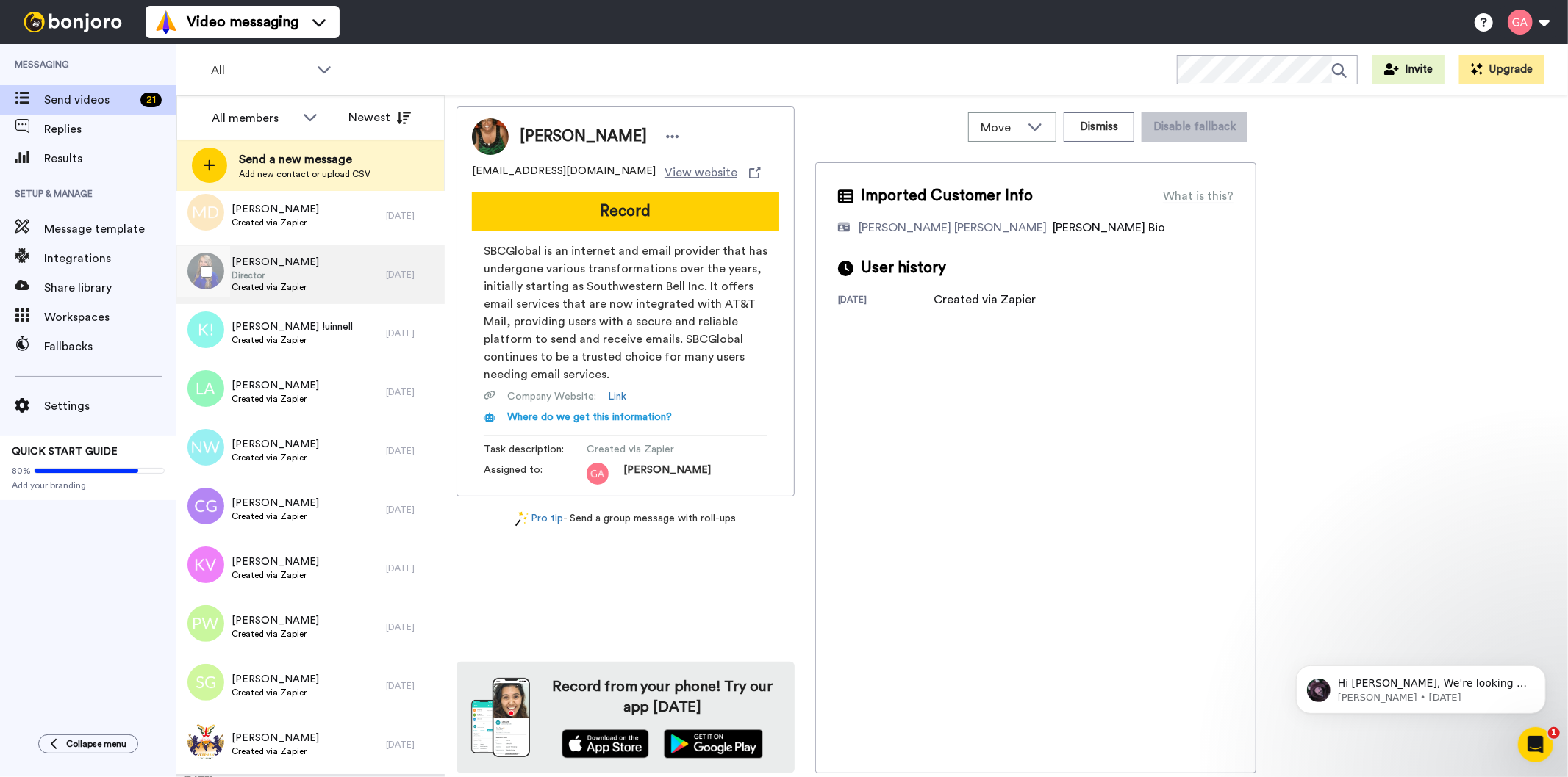
click at [355, 281] on div "[PERSON_NAME] Director Created via Zapier" at bounding box center [281, 274] width 209 height 59
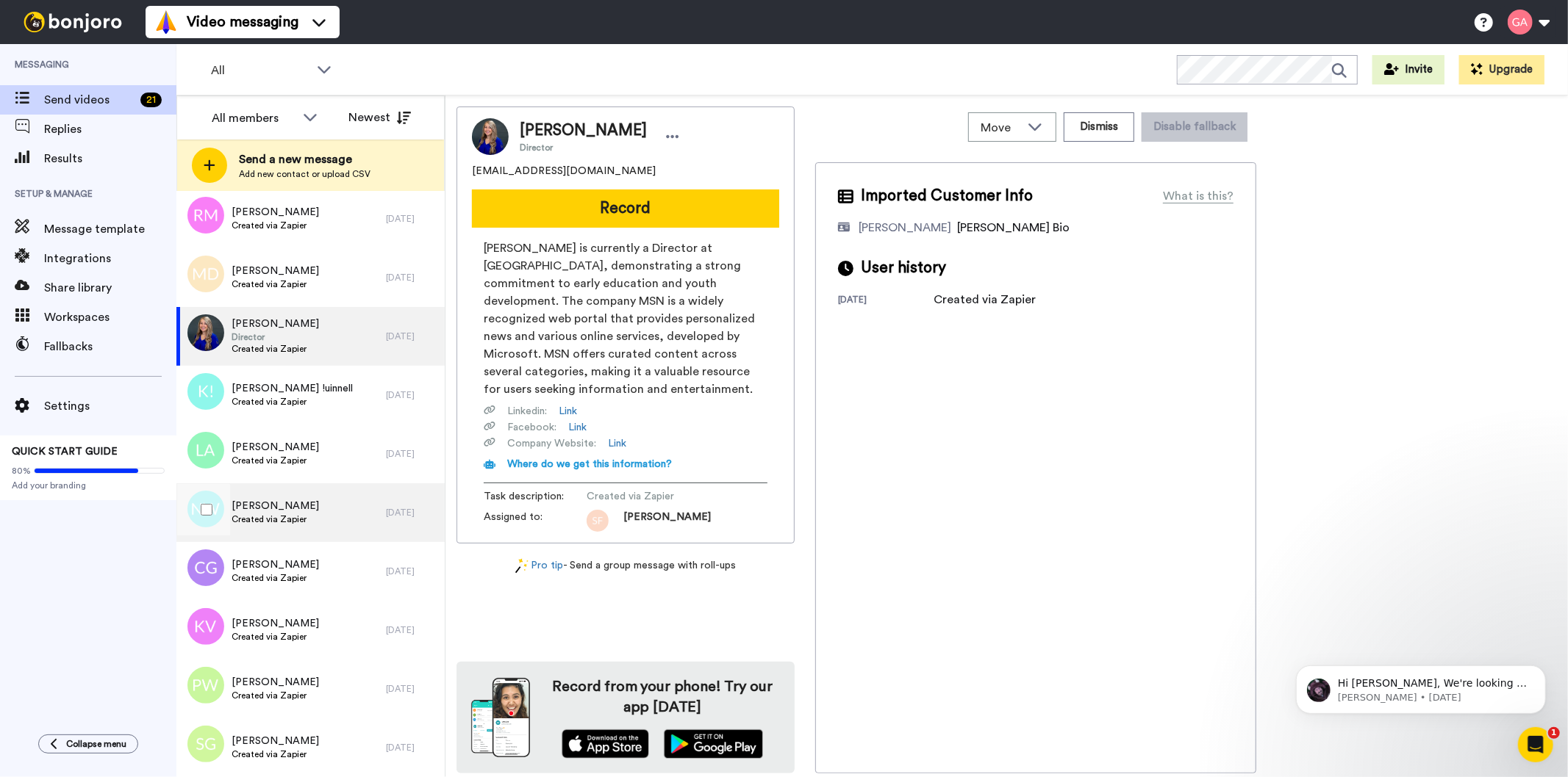
scroll to position [4000, 0]
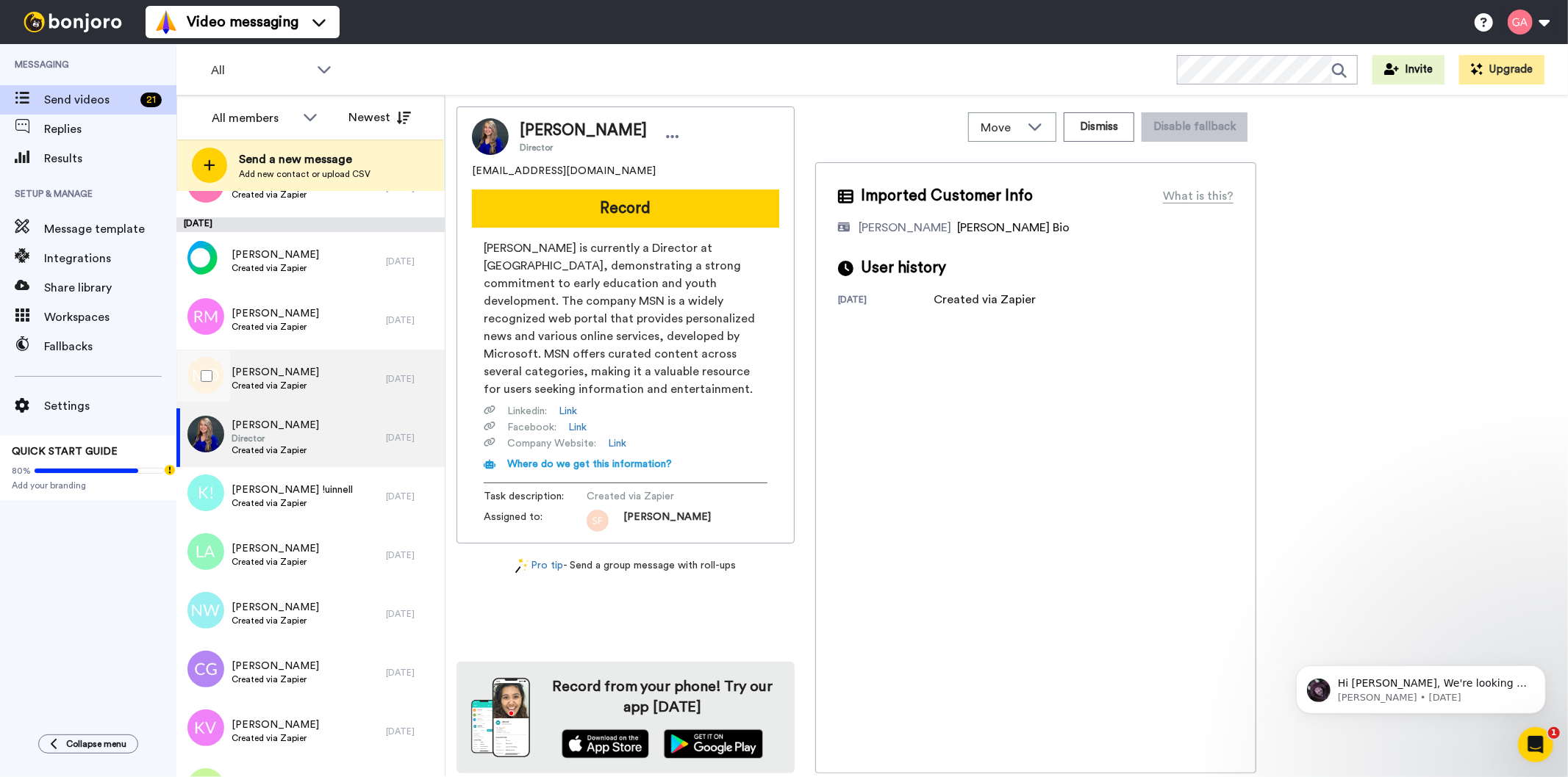
click at [316, 358] on div "[PERSON_NAME] Created via Zapier" at bounding box center [281, 379] width 209 height 59
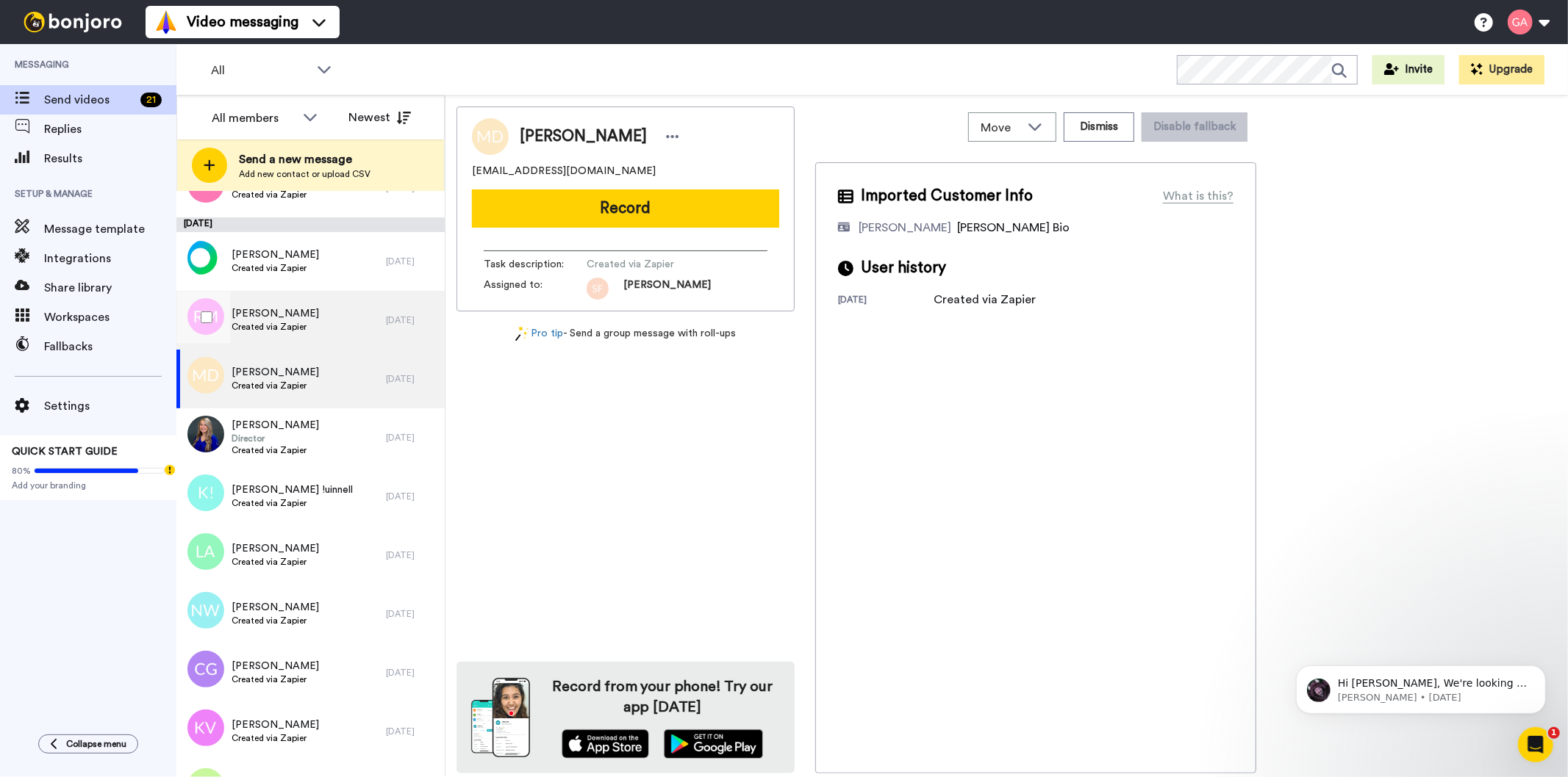
click at [258, 310] on span "[PERSON_NAME]" at bounding box center [274, 314] width 87 height 15
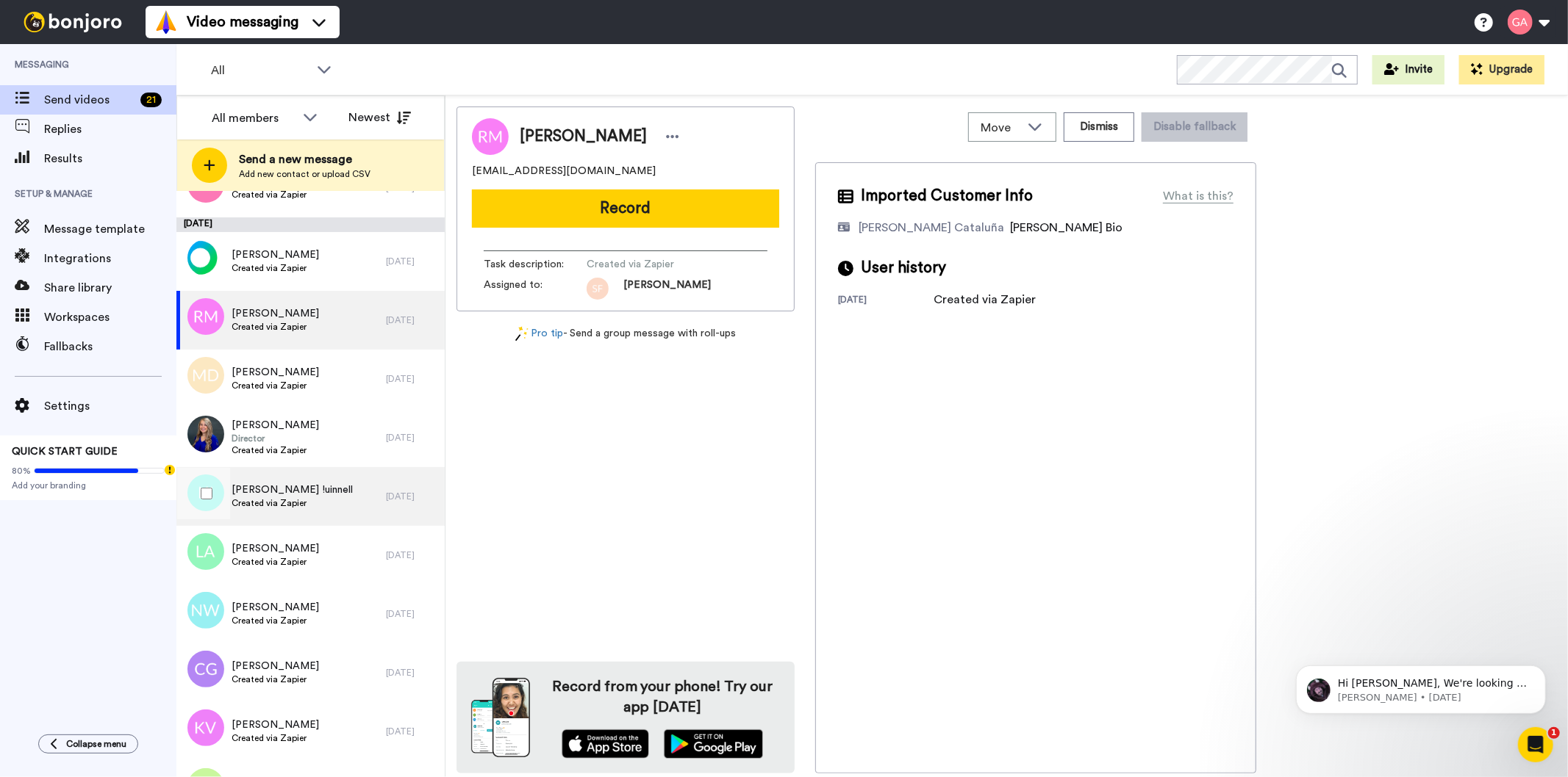
scroll to position [3837, 0]
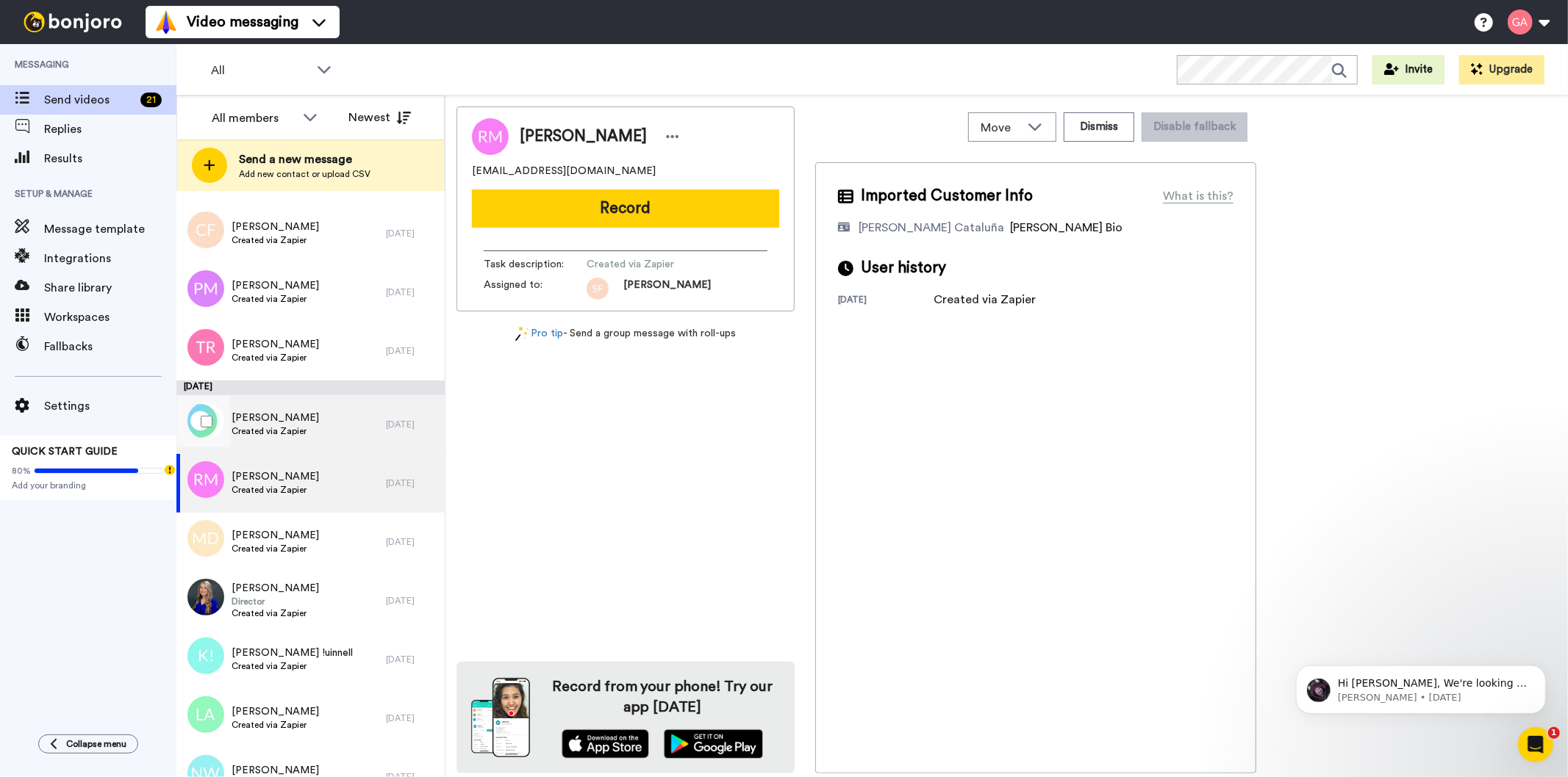
click at [311, 418] on div "[PERSON_NAME] Created via Zapier" at bounding box center [281, 425] width 209 height 59
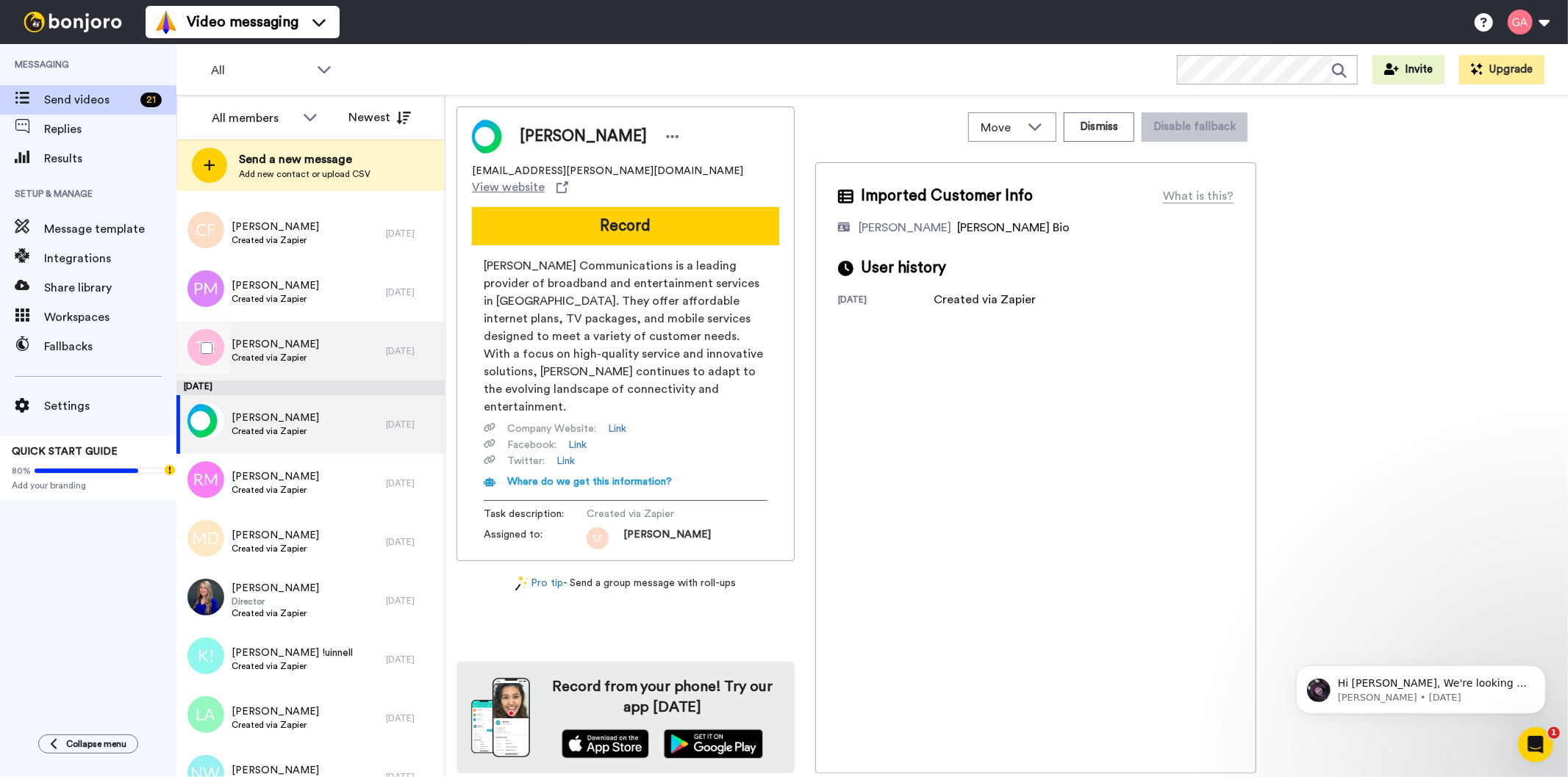
click at [316, 345] on span "[PERSON_NAME]" at bounding box center [274, 345] width 87 height 15
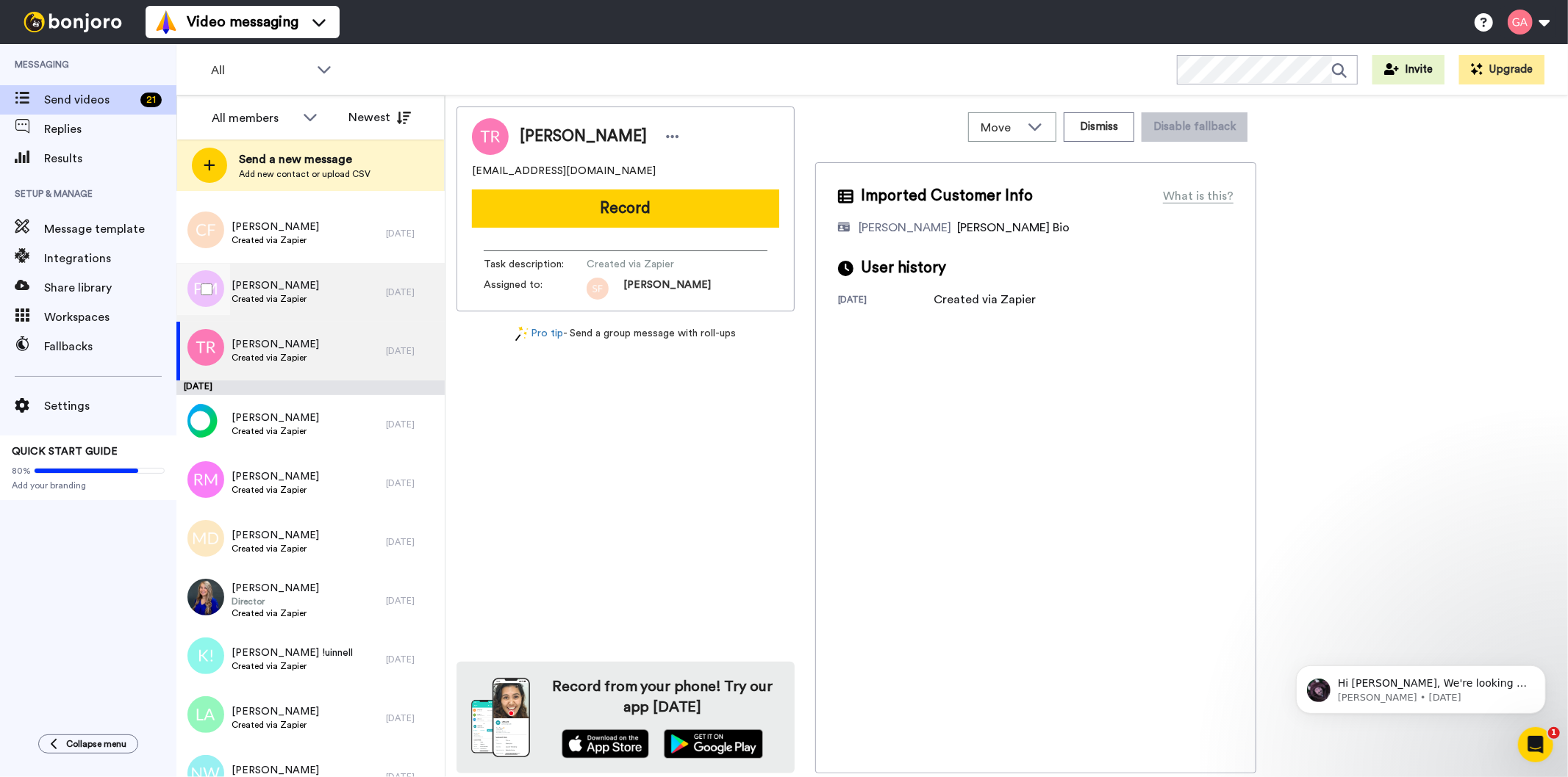
click at [317, 288] on div "[PERSON_NAME] Created via Zapier" at bounding box center [281, 292] width 209 height 59
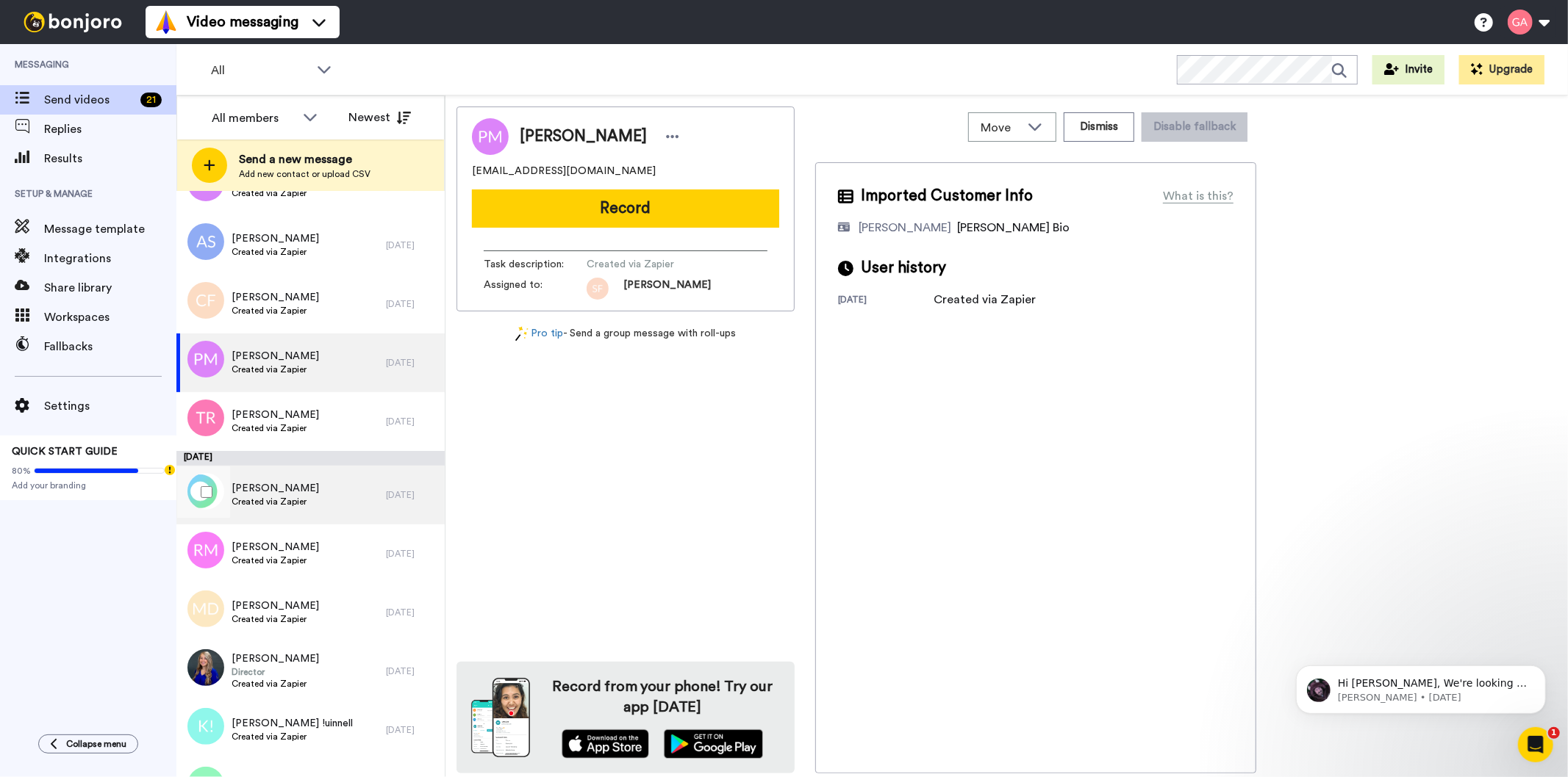
scroll to position [3673, 0]
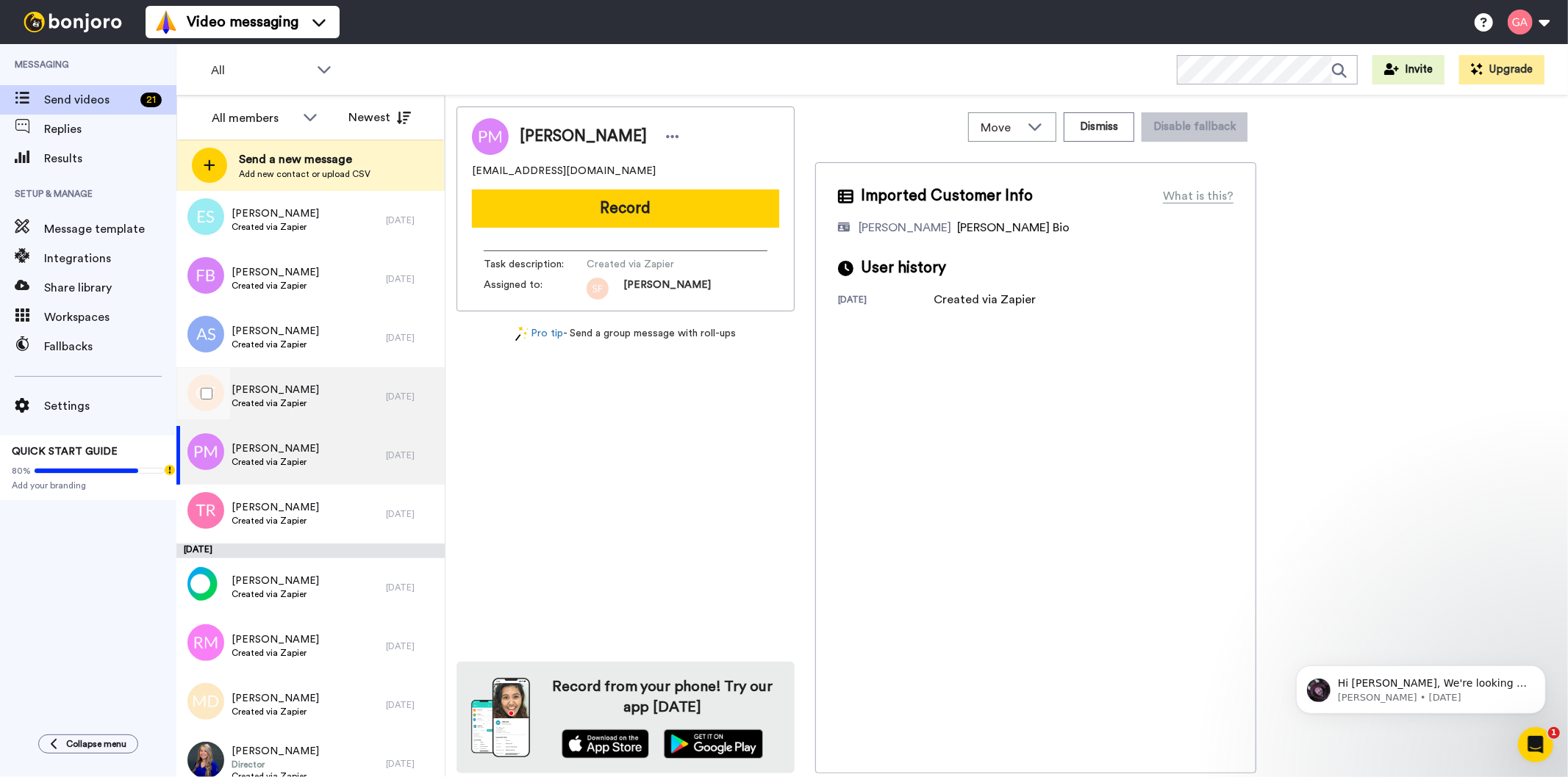
click at [298, 392] on span "[PERSON_NAME]" at bounding box center [274, 389] width 87 height 15
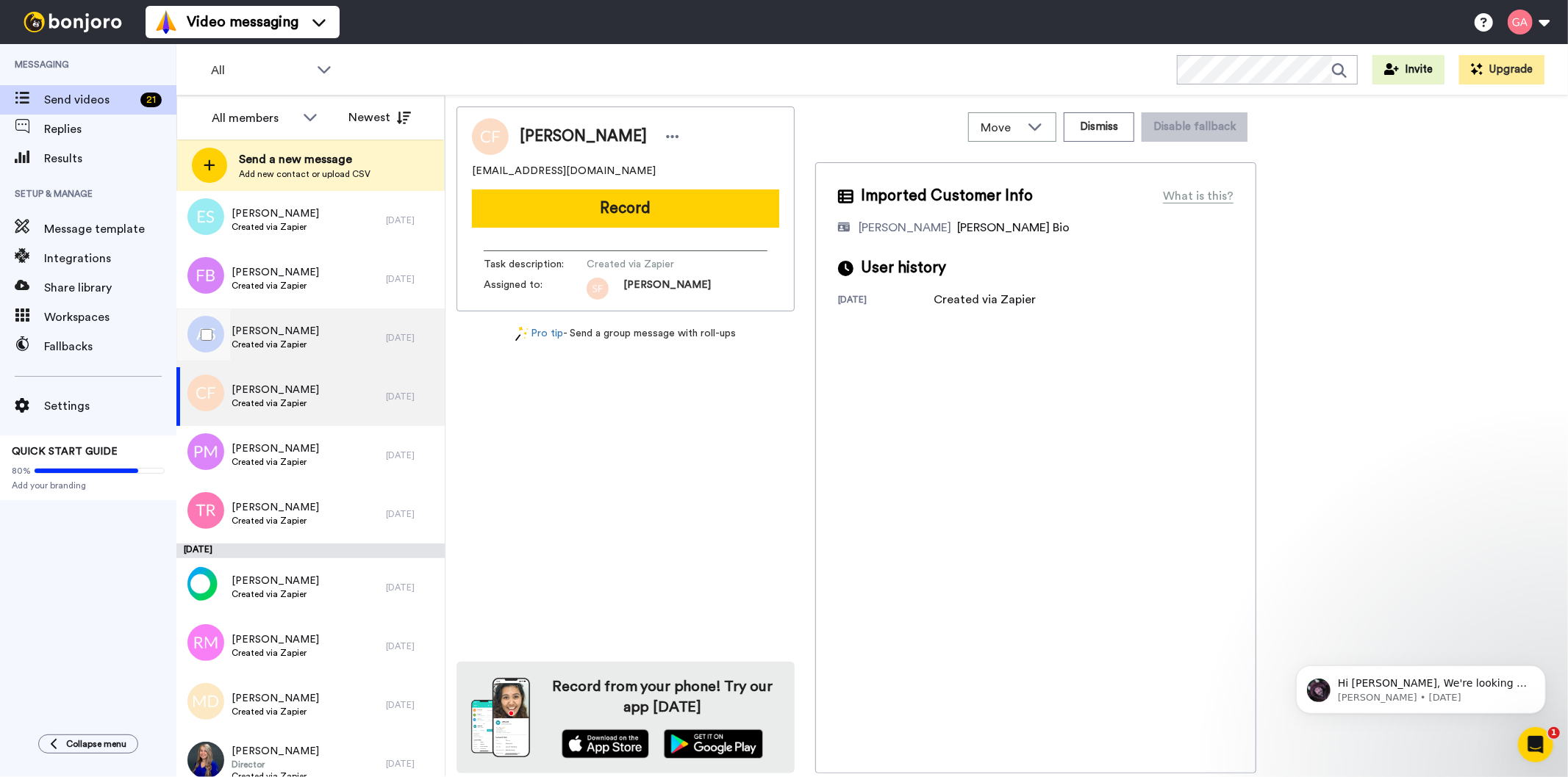
click at [307, 319] on div "[PERSON_NAME] Created via Zapier" at bounding box center [281, 338] width 209 height 59
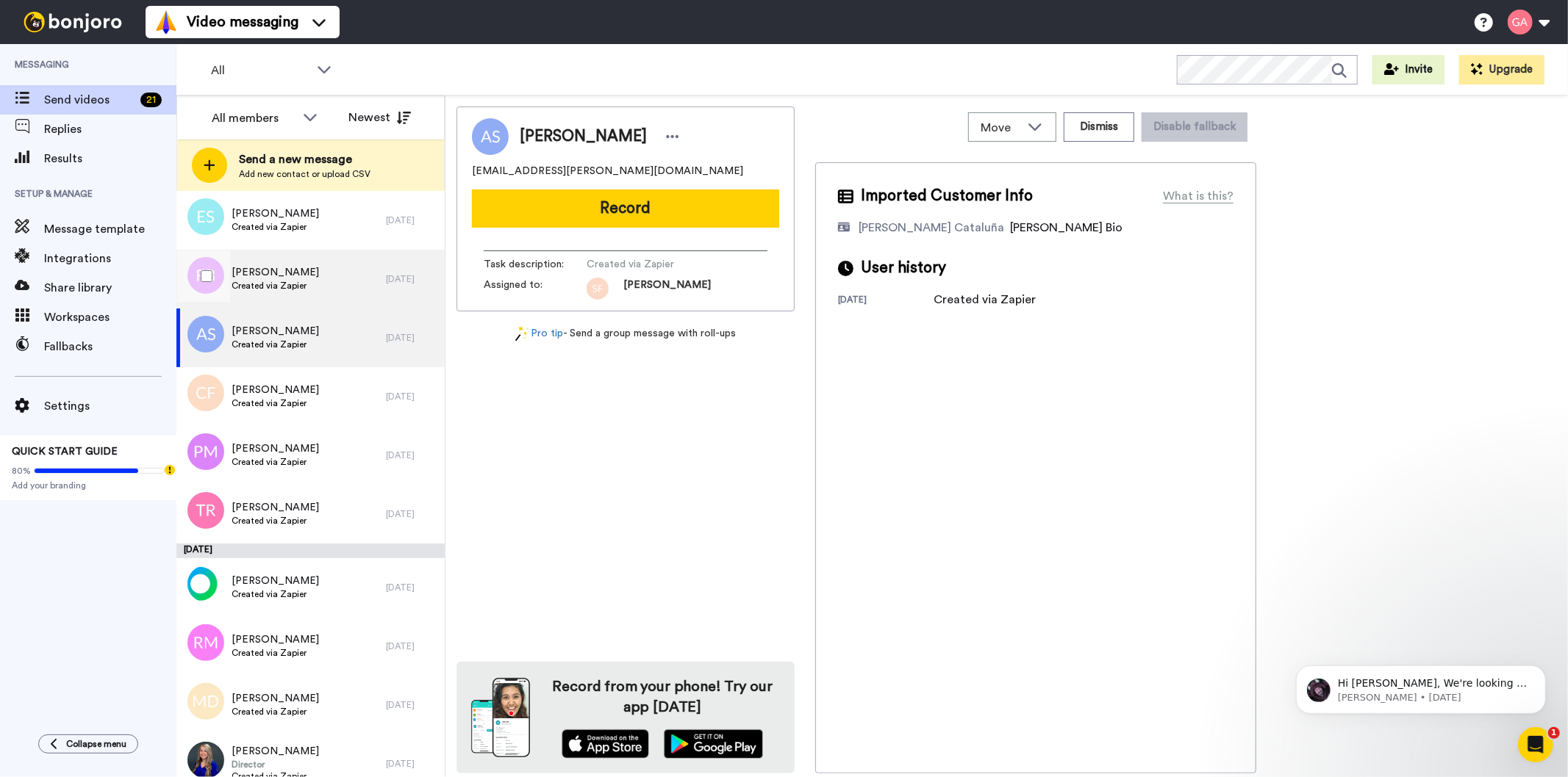
click at [314, 272] on div "[PERSON_NAME] Created via Zapier" at bounding box center [281, 279] width 209 height 59
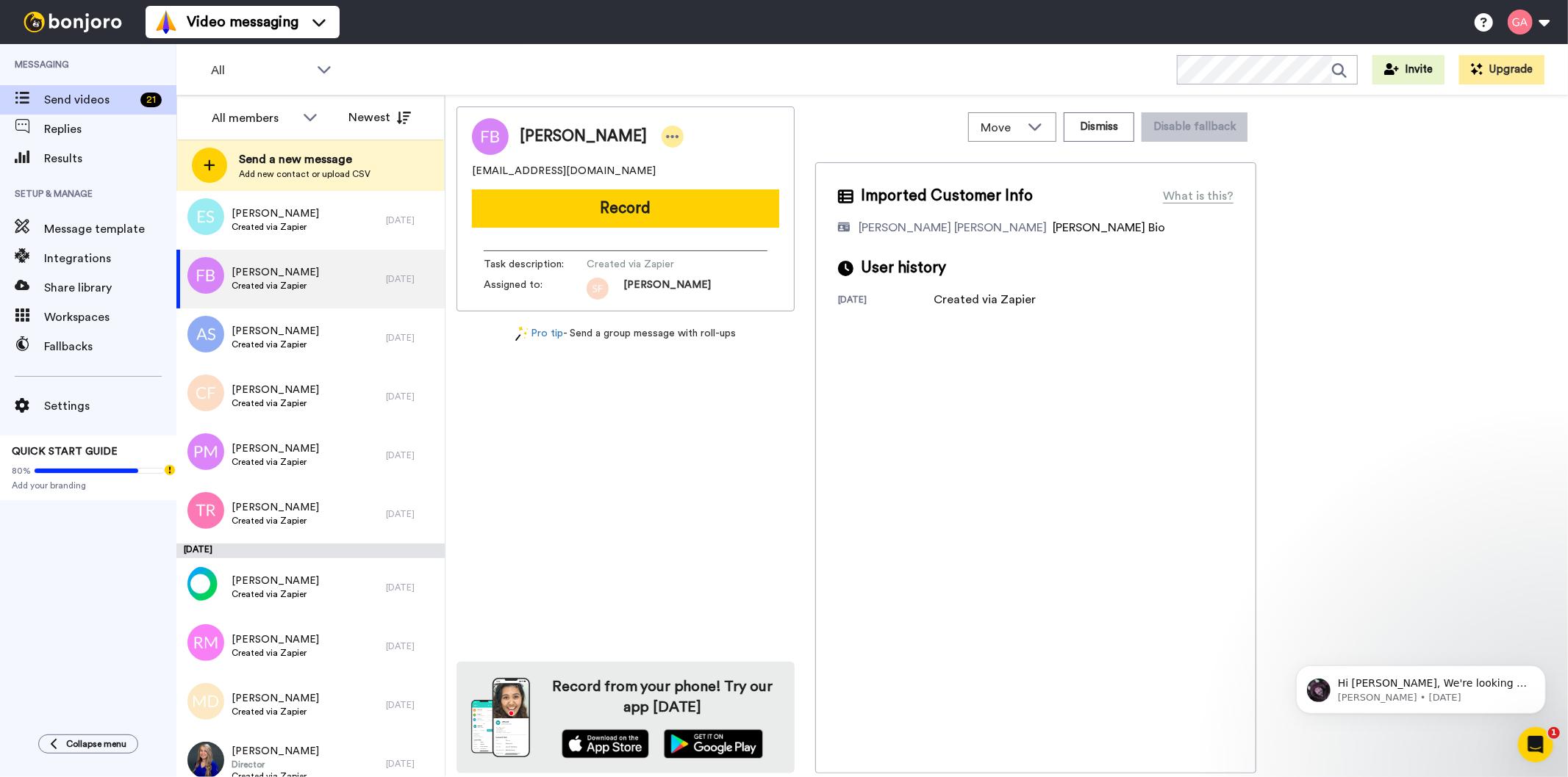
click at [666, 133] on icon at bounding box center [672, 136] width 13 height 15
click at [666, 177] on li "Assign" at bounding box center [678, 182] width 106 height 20
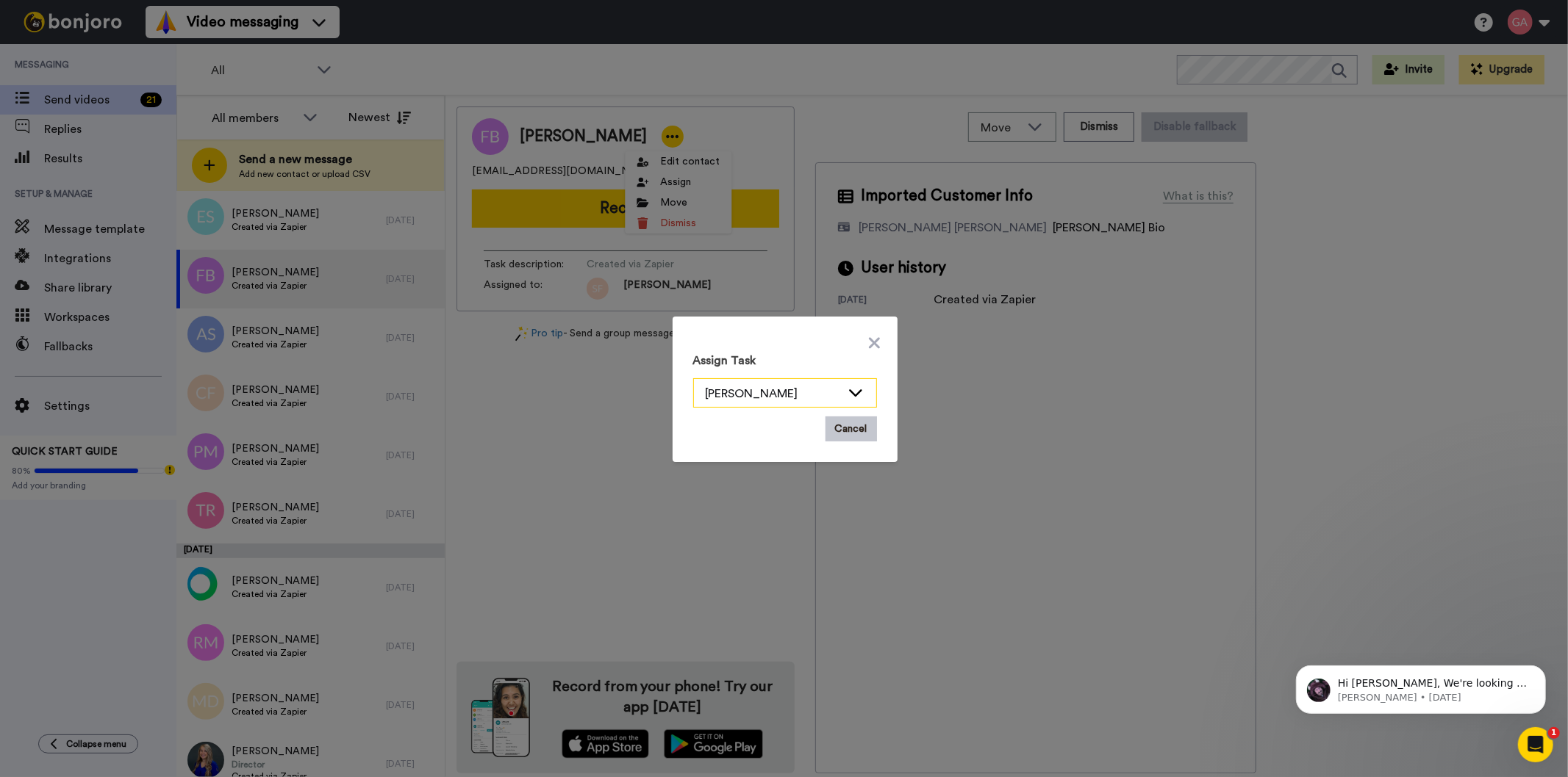
click at [857, 390] on icon at bounding box center [856, 392] width 18 height 15
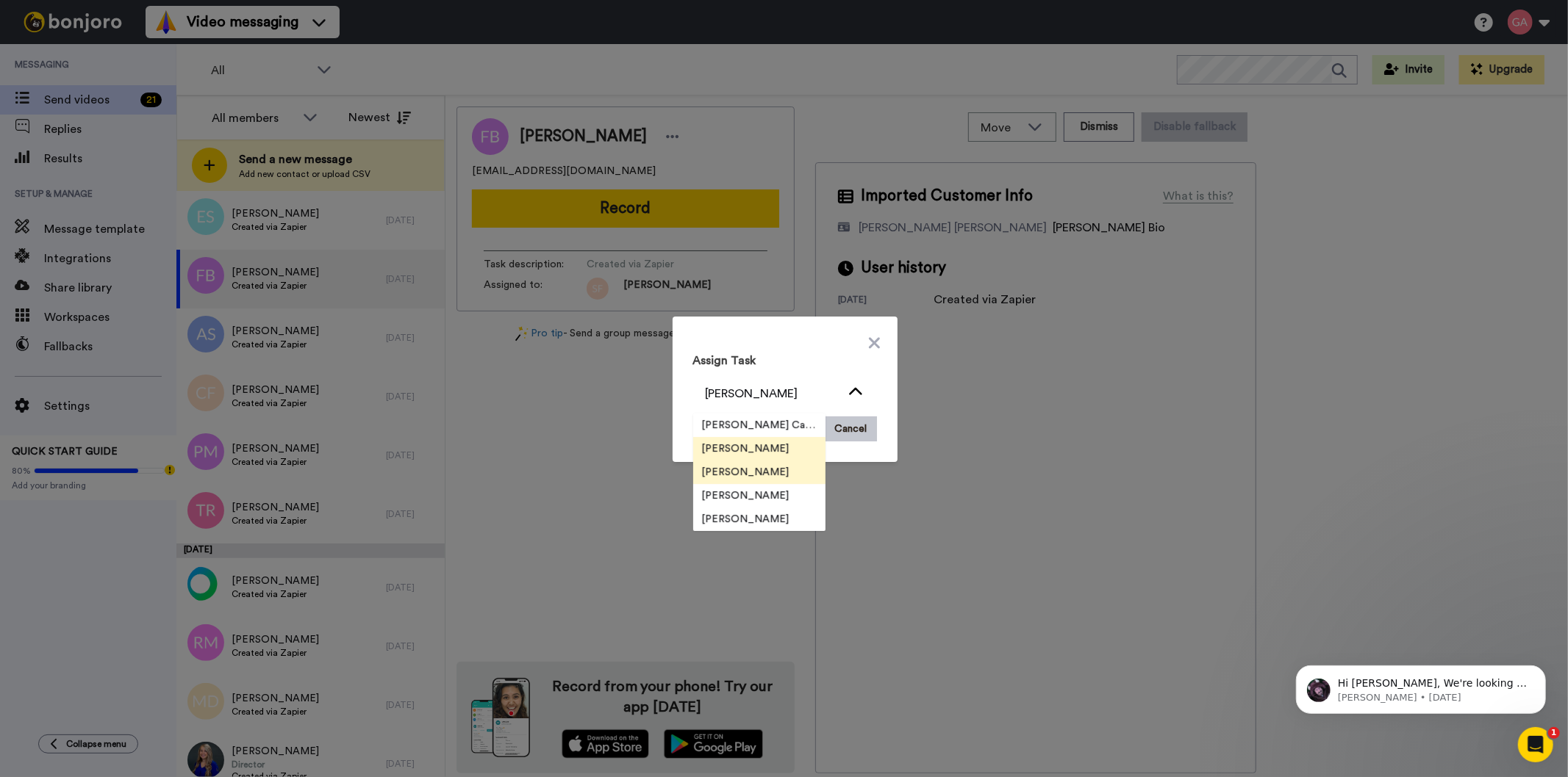
click at [751, 476] on span "[PERSON_NAME]" at bounding box center [746, 472] width 106 height 15
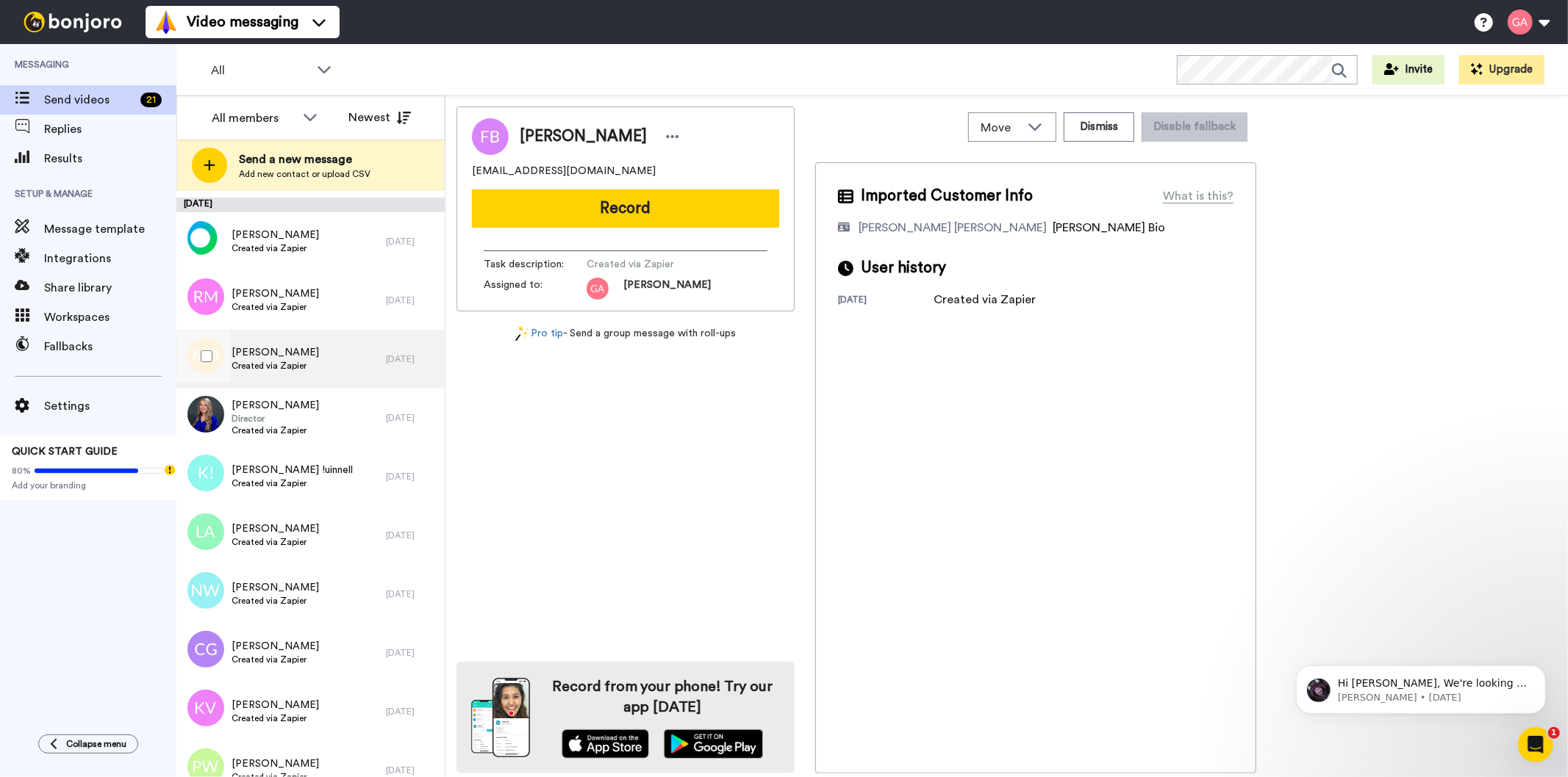
scroll to position [4163, 0]
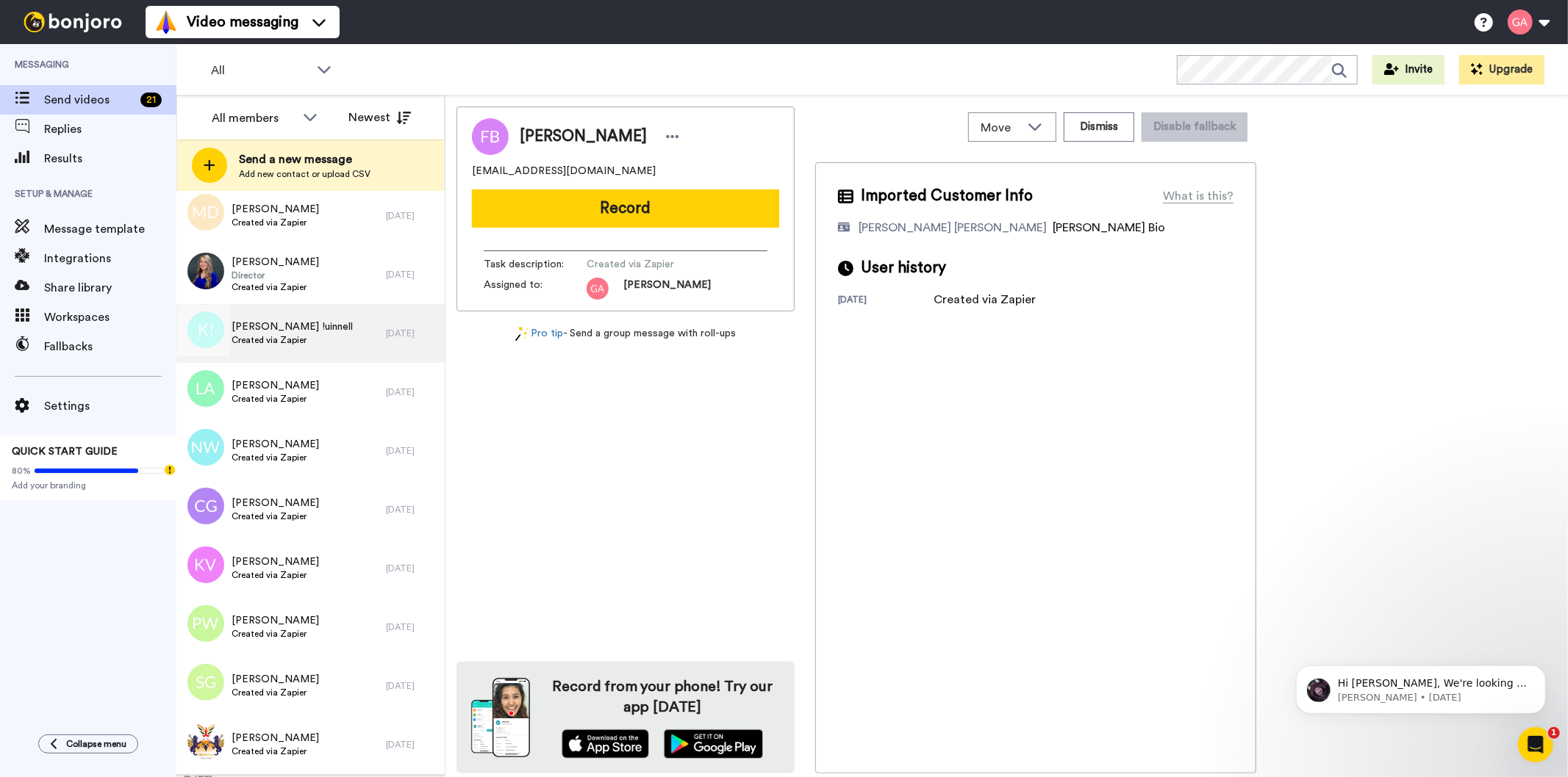
click at [282, 324] on span "[PERSON_NAME] !uinnell" at bounding box center [292, 327] width 121 height 15
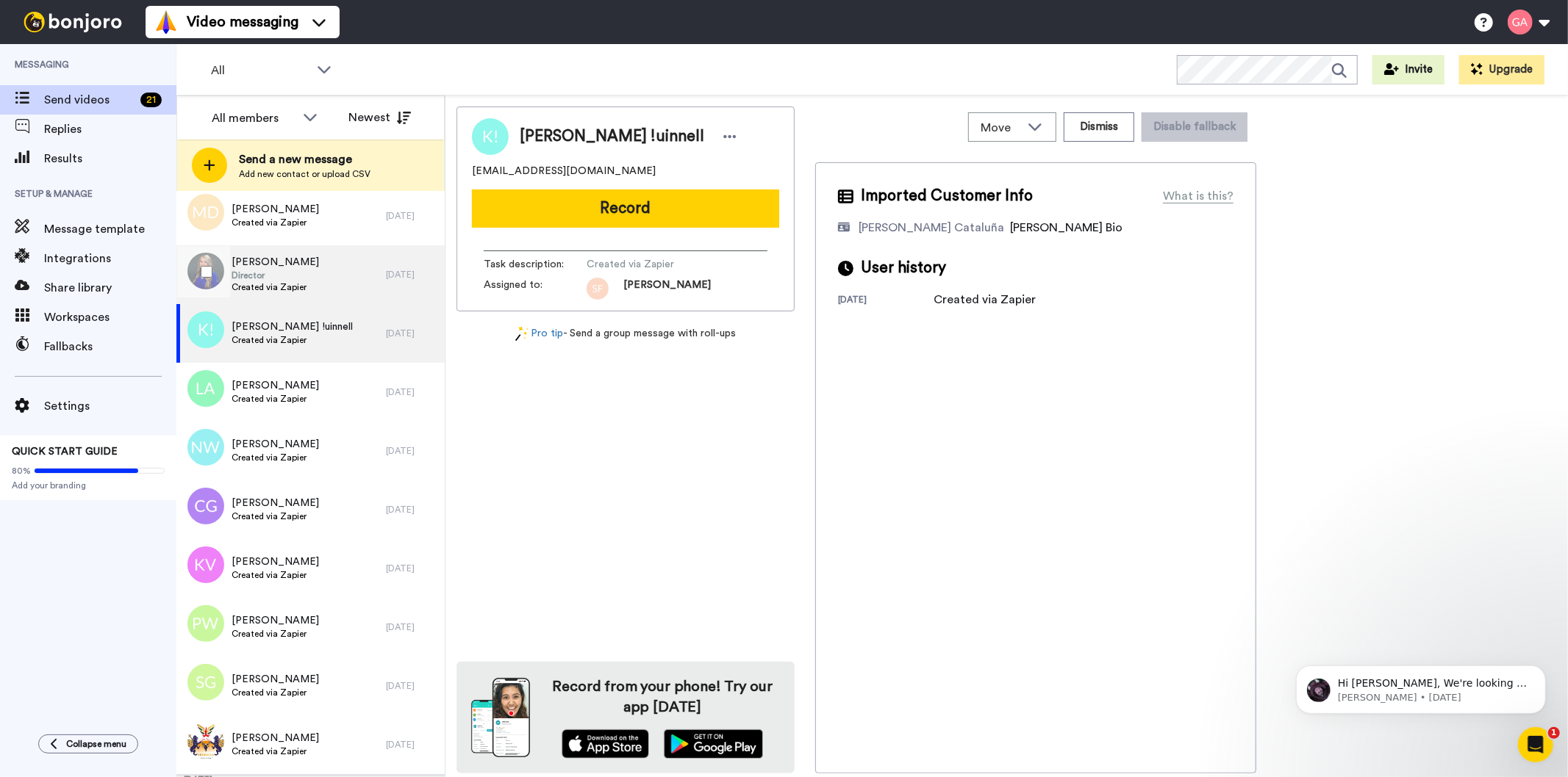
click at [278, 272] on span "Director" at bounding box center [274, 275] width 87 height 11
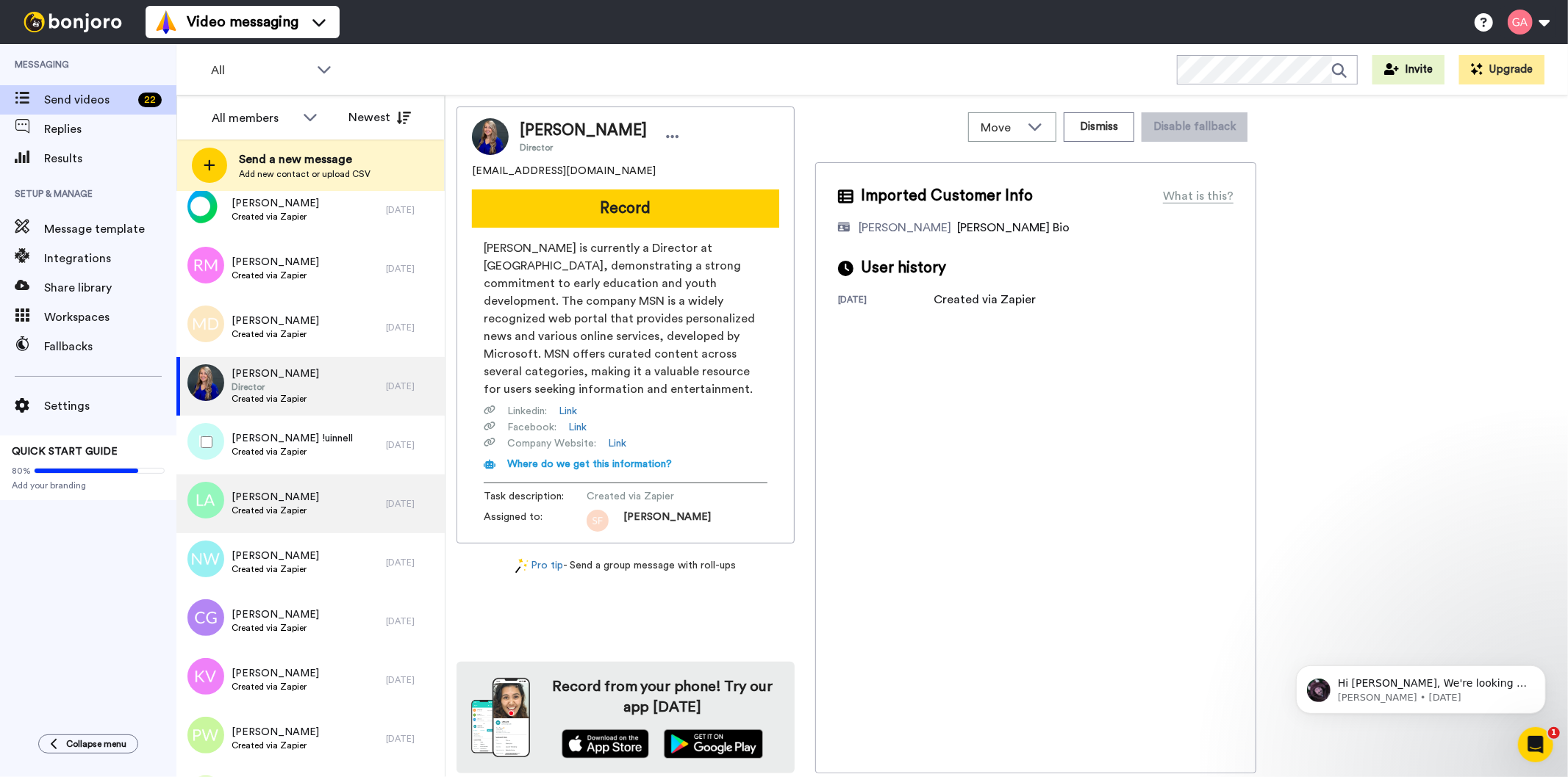
scroll to position [3918, 0]
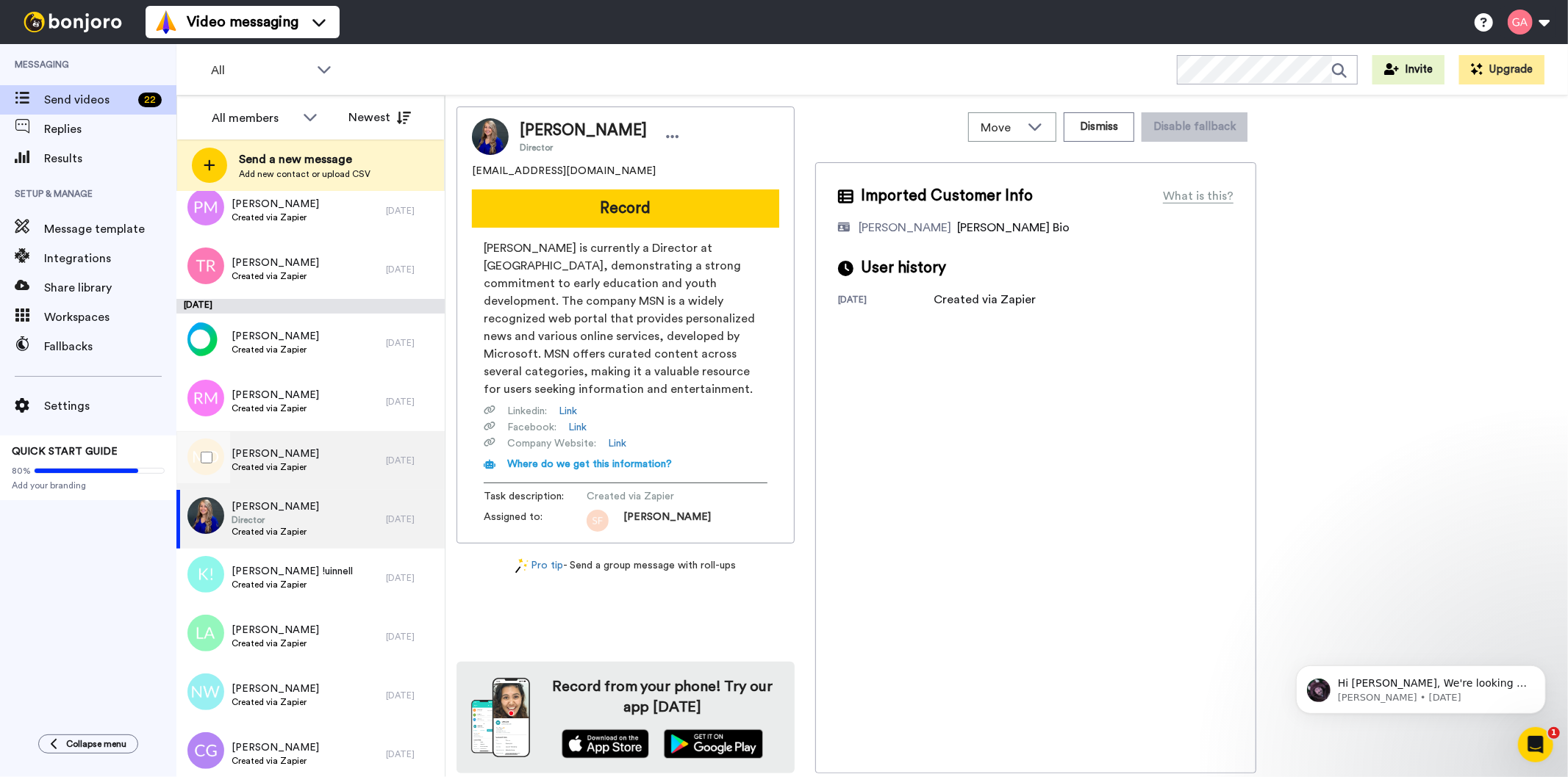
click at [284, 454] on span "[PERSON_NAME]" at bounding box center [274, 454] width 87 height 15
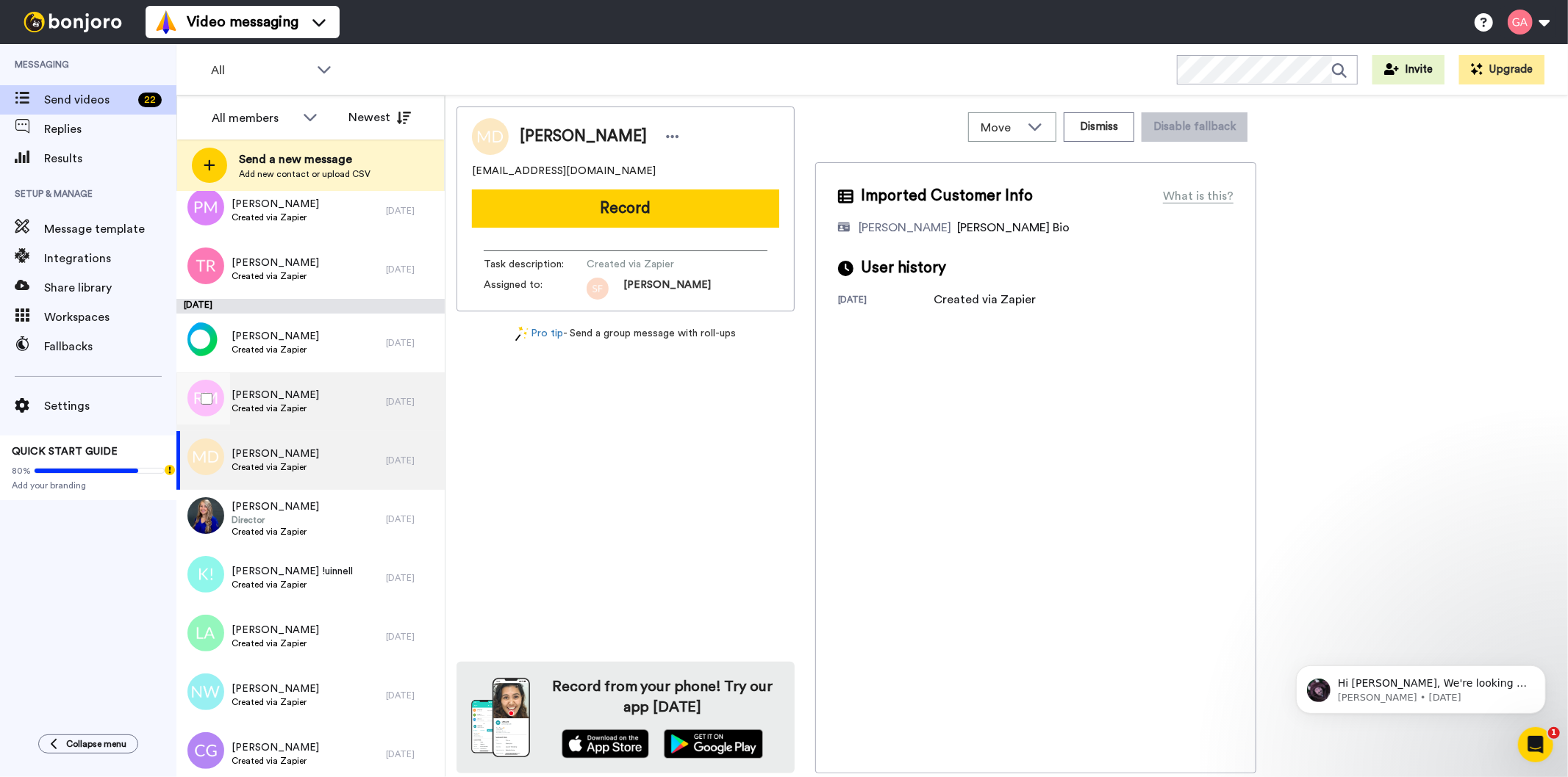
click at [288, 403] on span "Created via Zapier" at bounding box center [274, 408] width 87 height 11
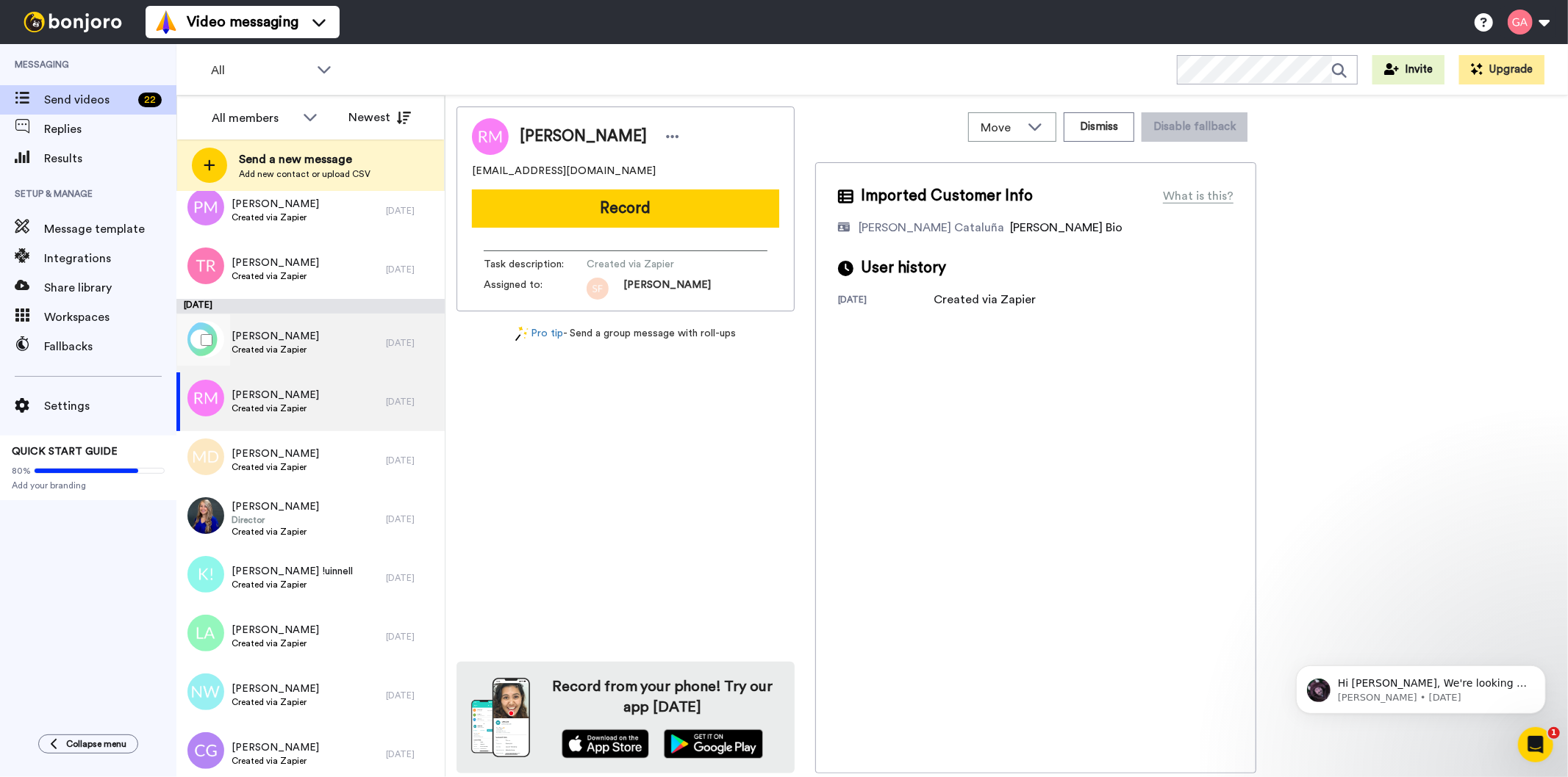
click at [289, 335] on span "[PERSON_NAME]" at bounding box center [274, 336] width 87 height 15
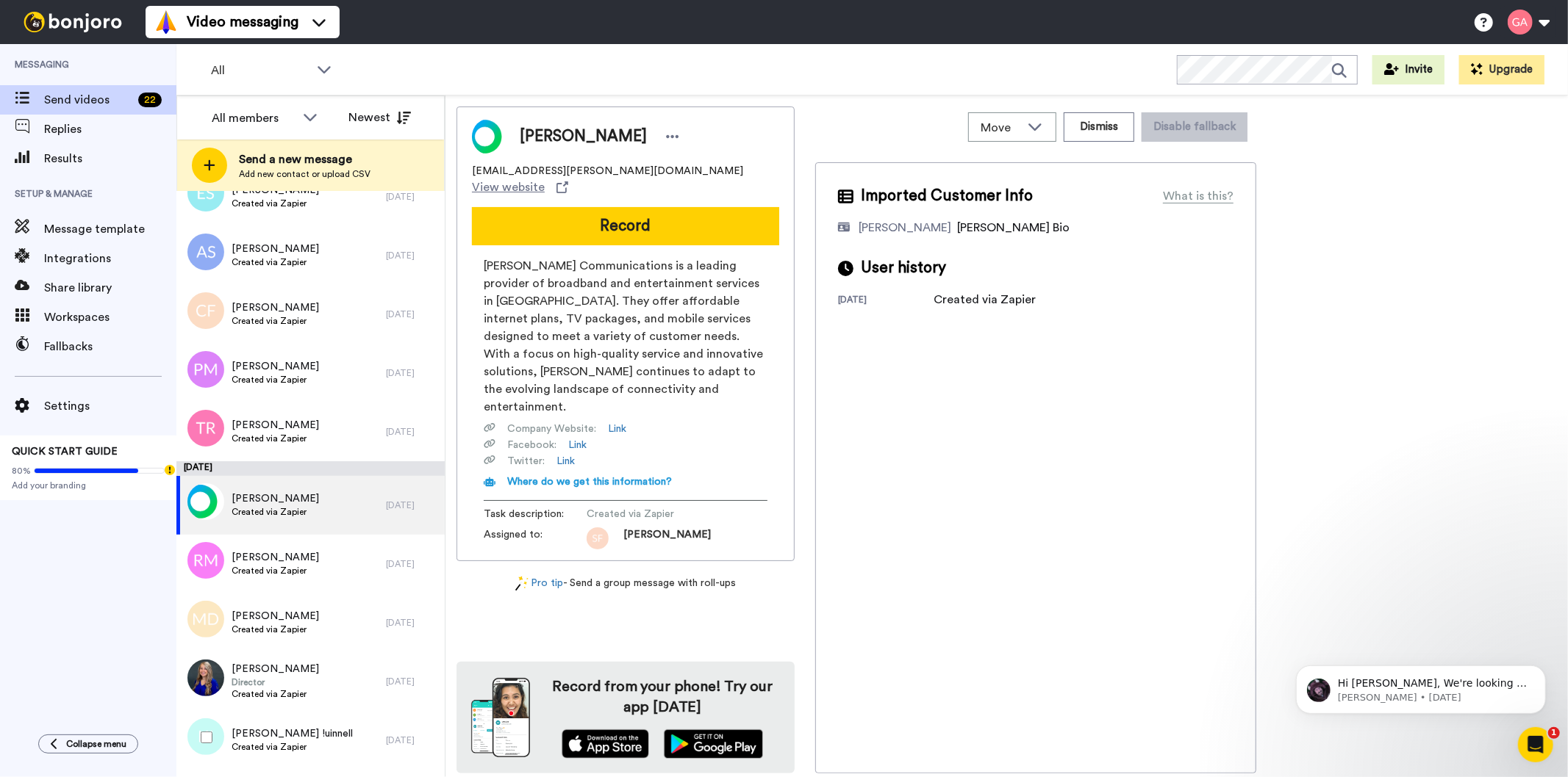
scroll to position [3755, 0]
click at [317, 419] on span "[PERSON_NAME]" at bounding box center [274, 425] width 87 height 15
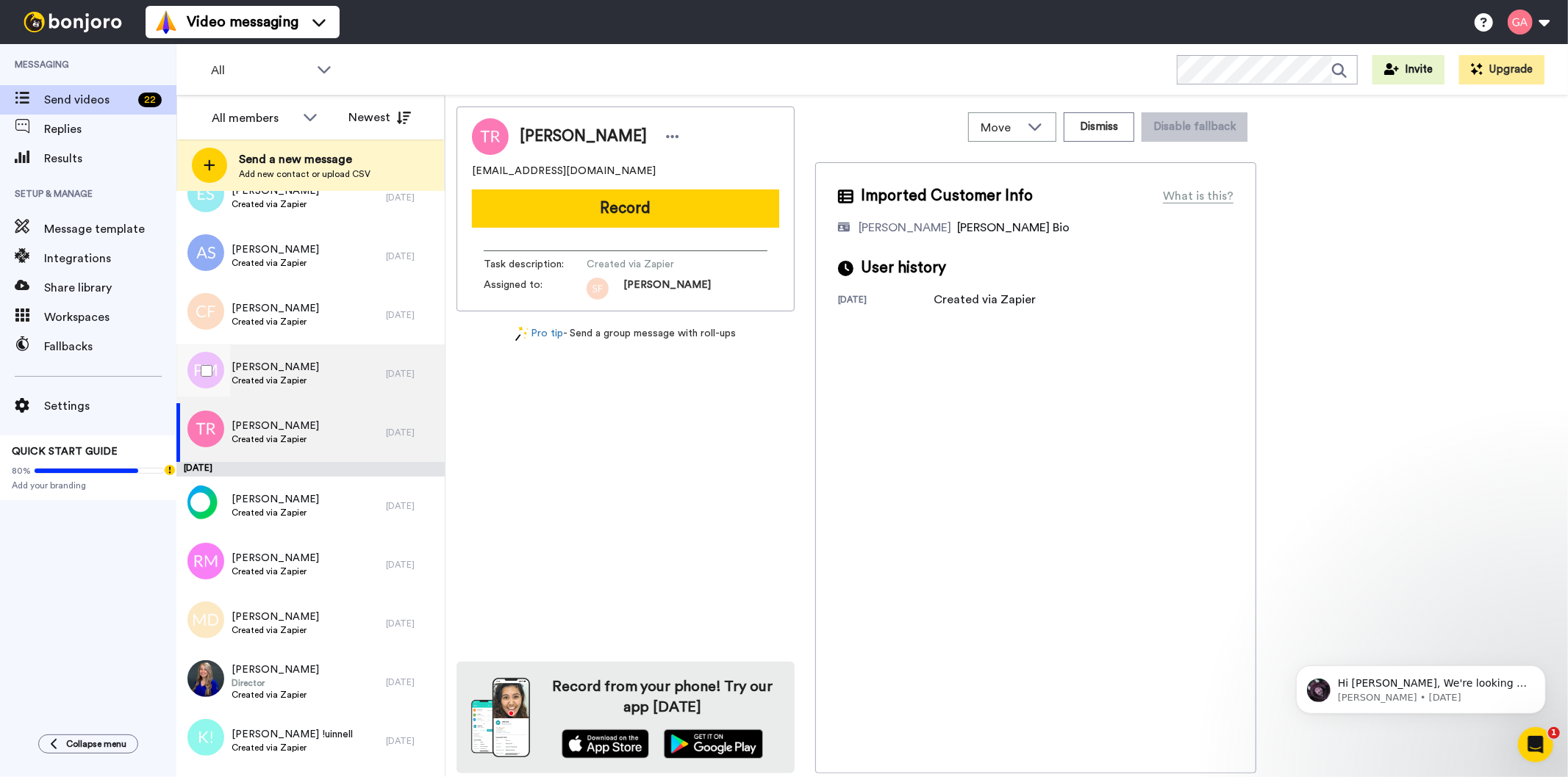
click at [317, 370] on div "[PERSON_NAME] Created via Zapier" at bounding box center [281, 374] width 209 height 59
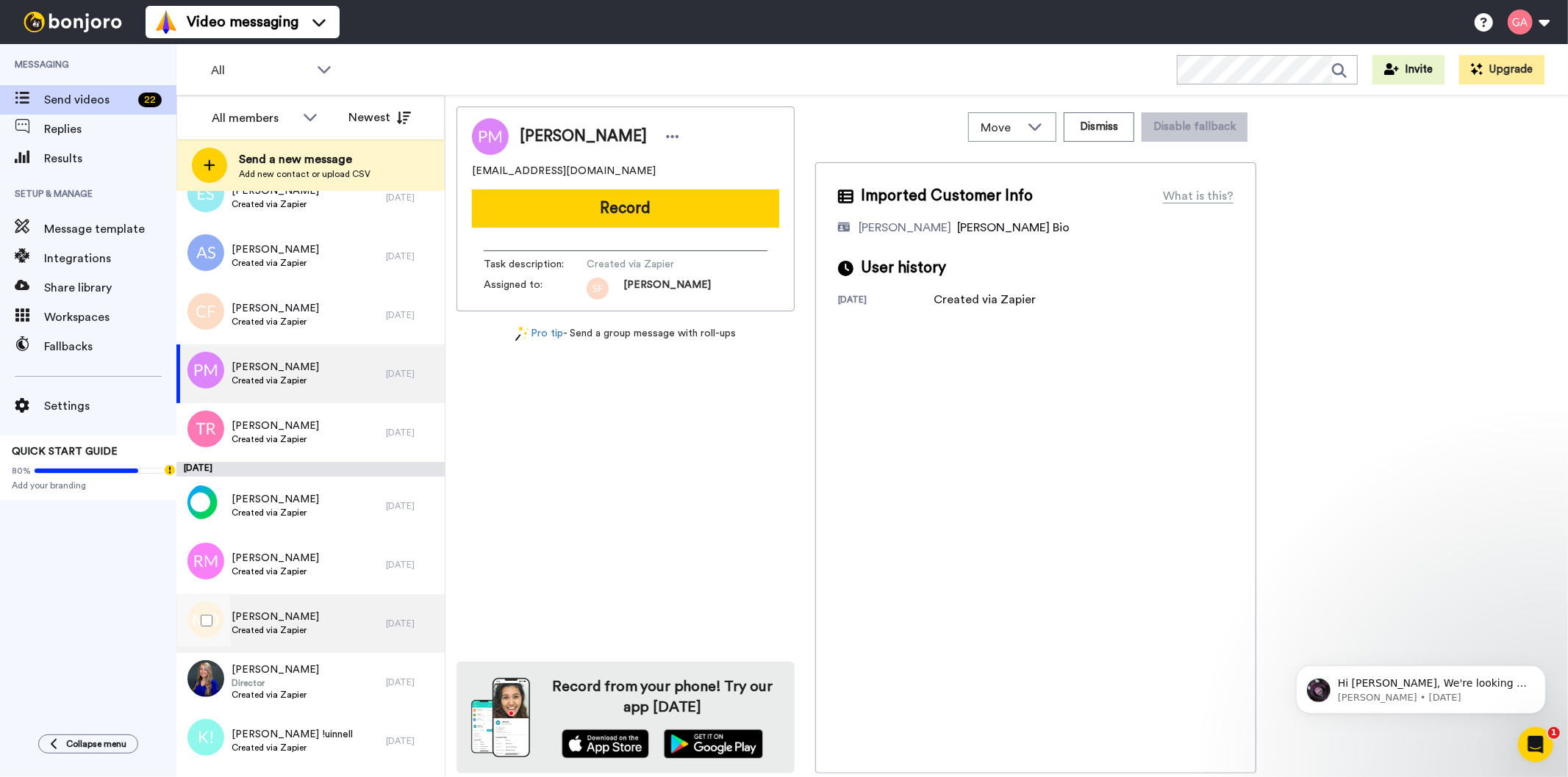
click at [310, 613] on div "[PERSON_NAME] Created via Zapier" at bounding box center [281, 623] width 209 height 59
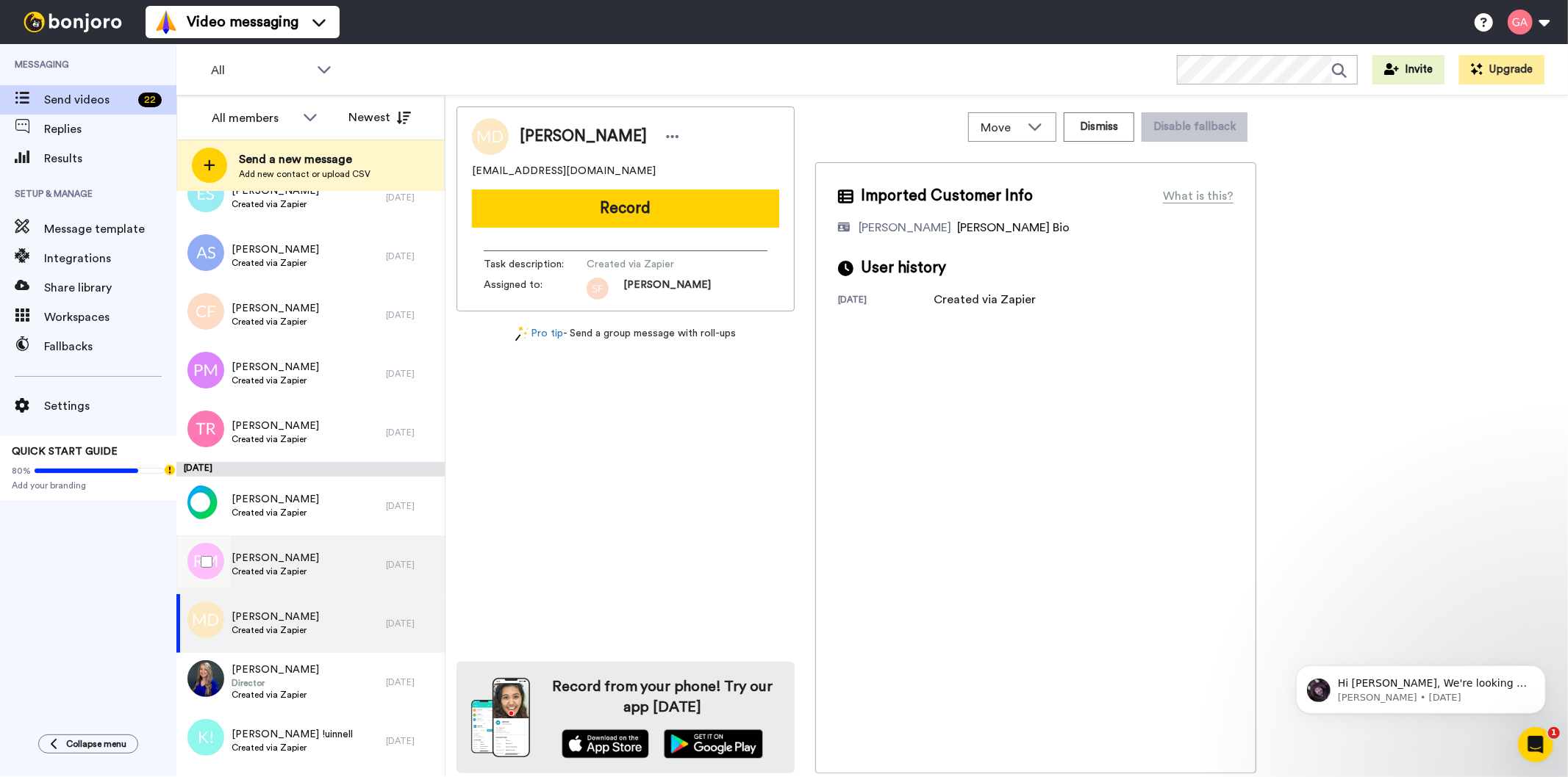
click at [310, 575] on div "[PERSON_NAME] Created via Zapier" at bounding box center [281, 564] width 209 height 59
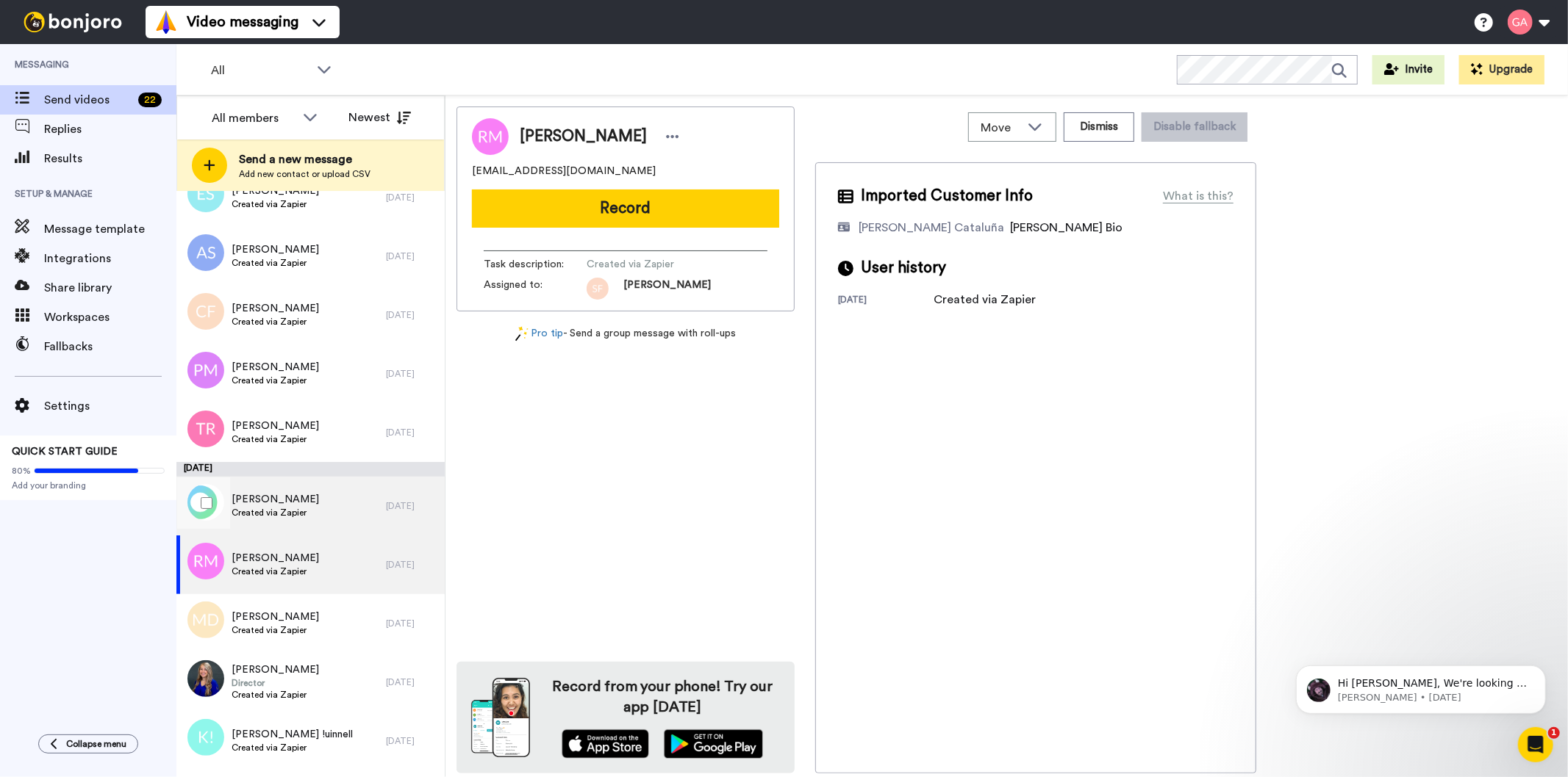
click at [307, 518] on div "[PERSON_NAME] Created via Zapier" at bounding box center [281, 505] width 209 height 59
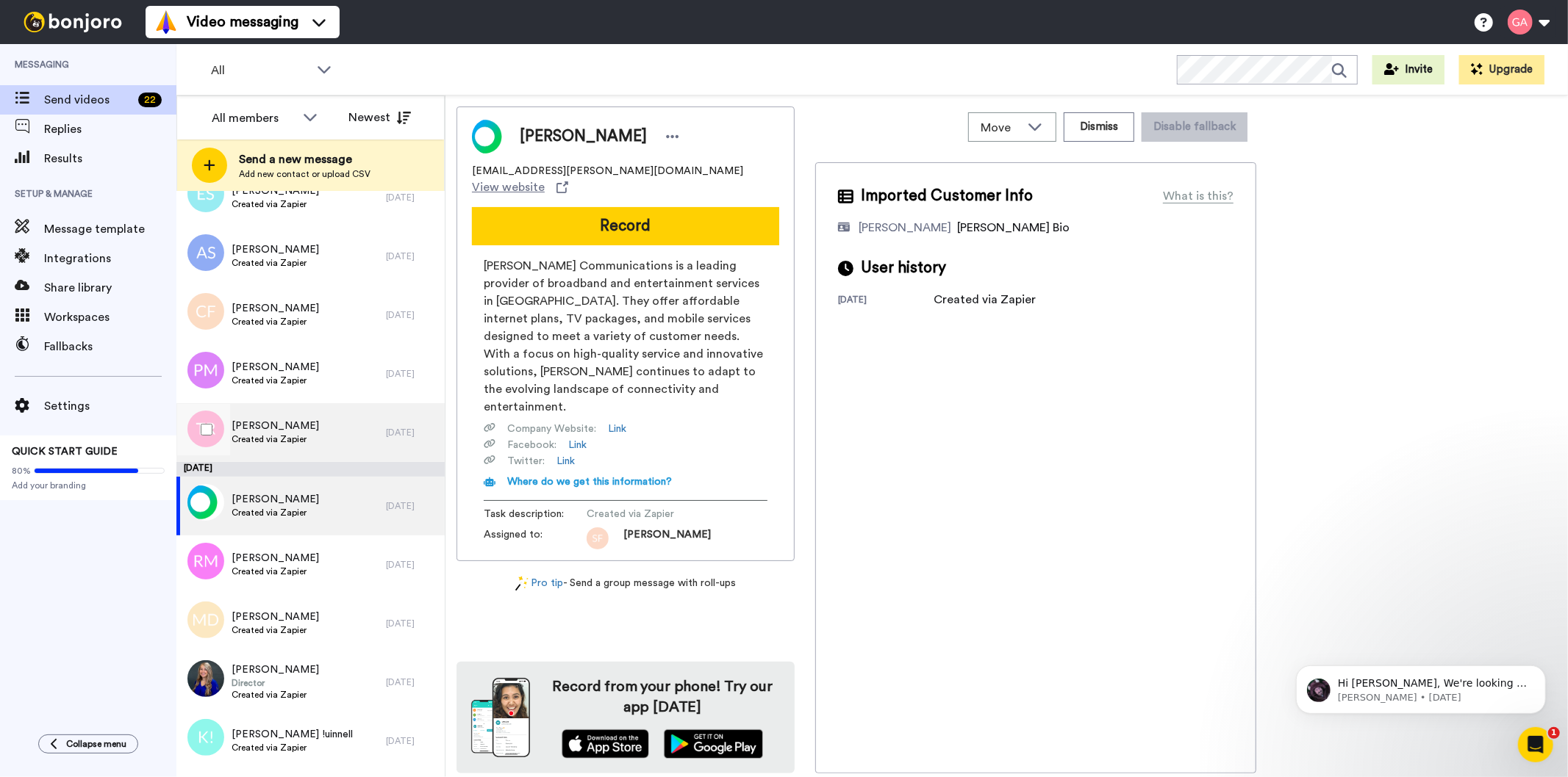
click at [298, 443] on span "Created via Zapier" at bounding box center [274, 439] width 87 height 11
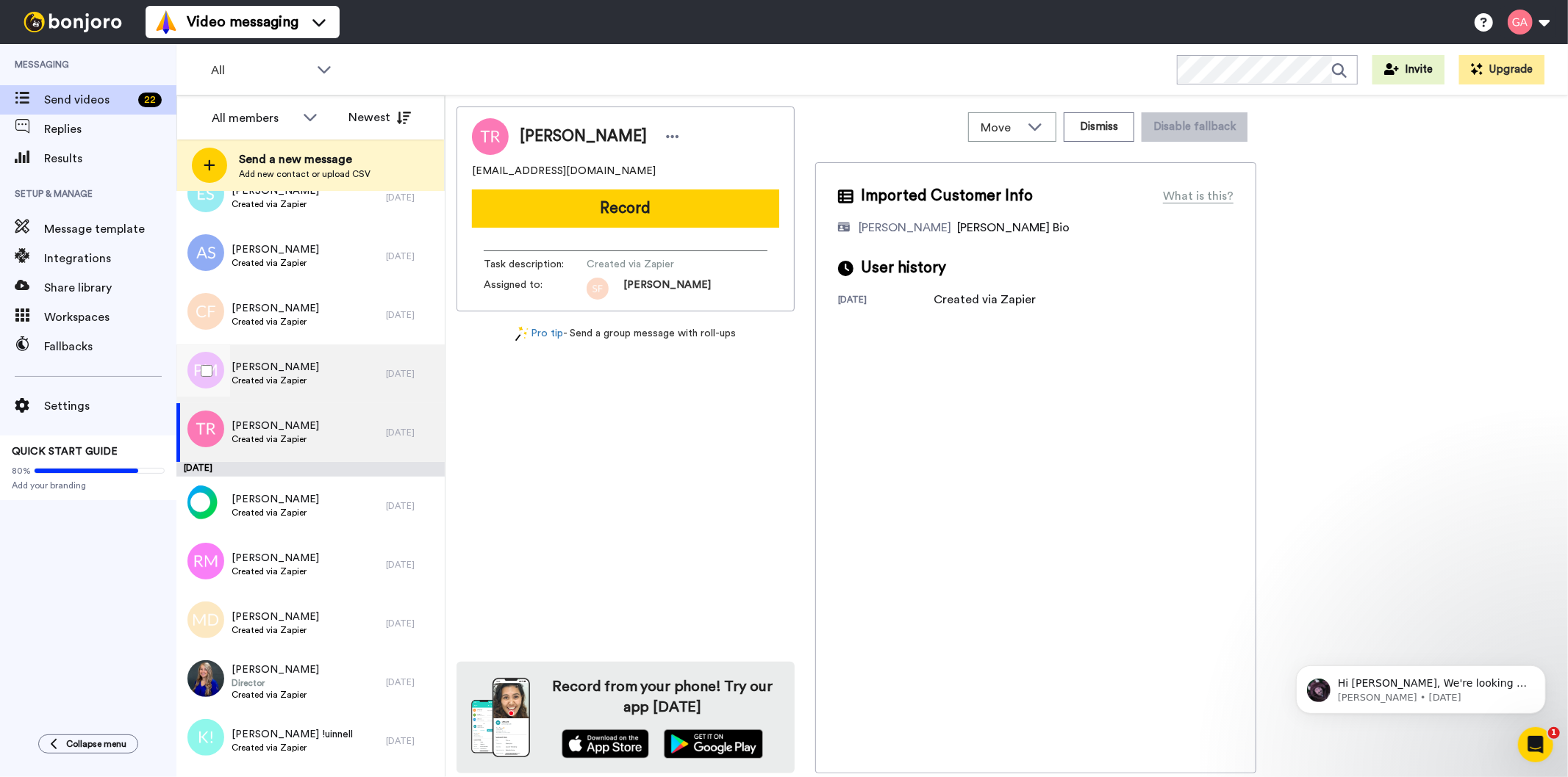
click at [298, 372] on span "[PERSON_NAME]" at bounding box center [274, 367] width 87 height 15
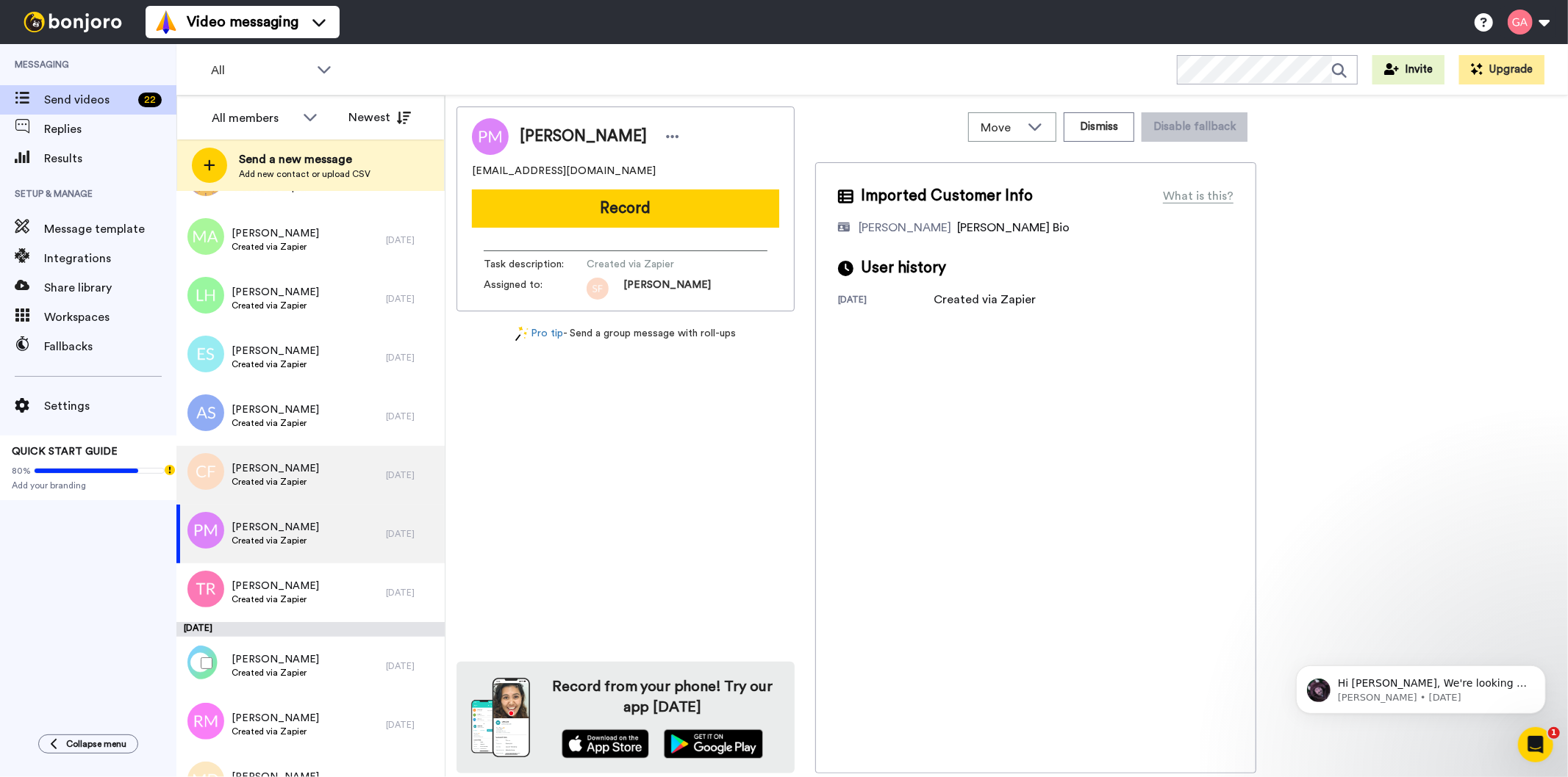
scroll to position [3591, 0]
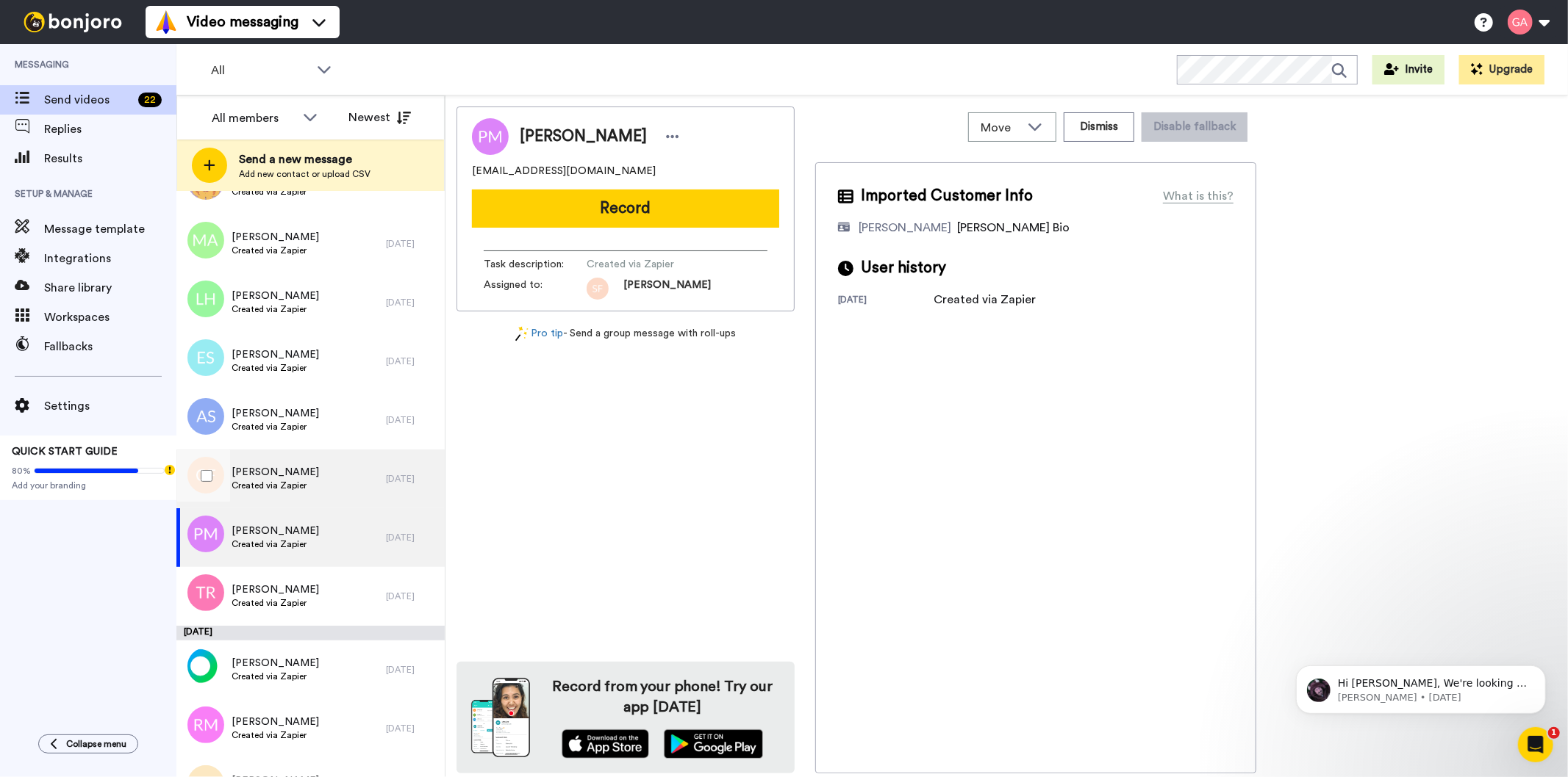
click at [287, 472] on span "[PERSON_NAME]" at bounding box center [274, 472] width 87 height 15
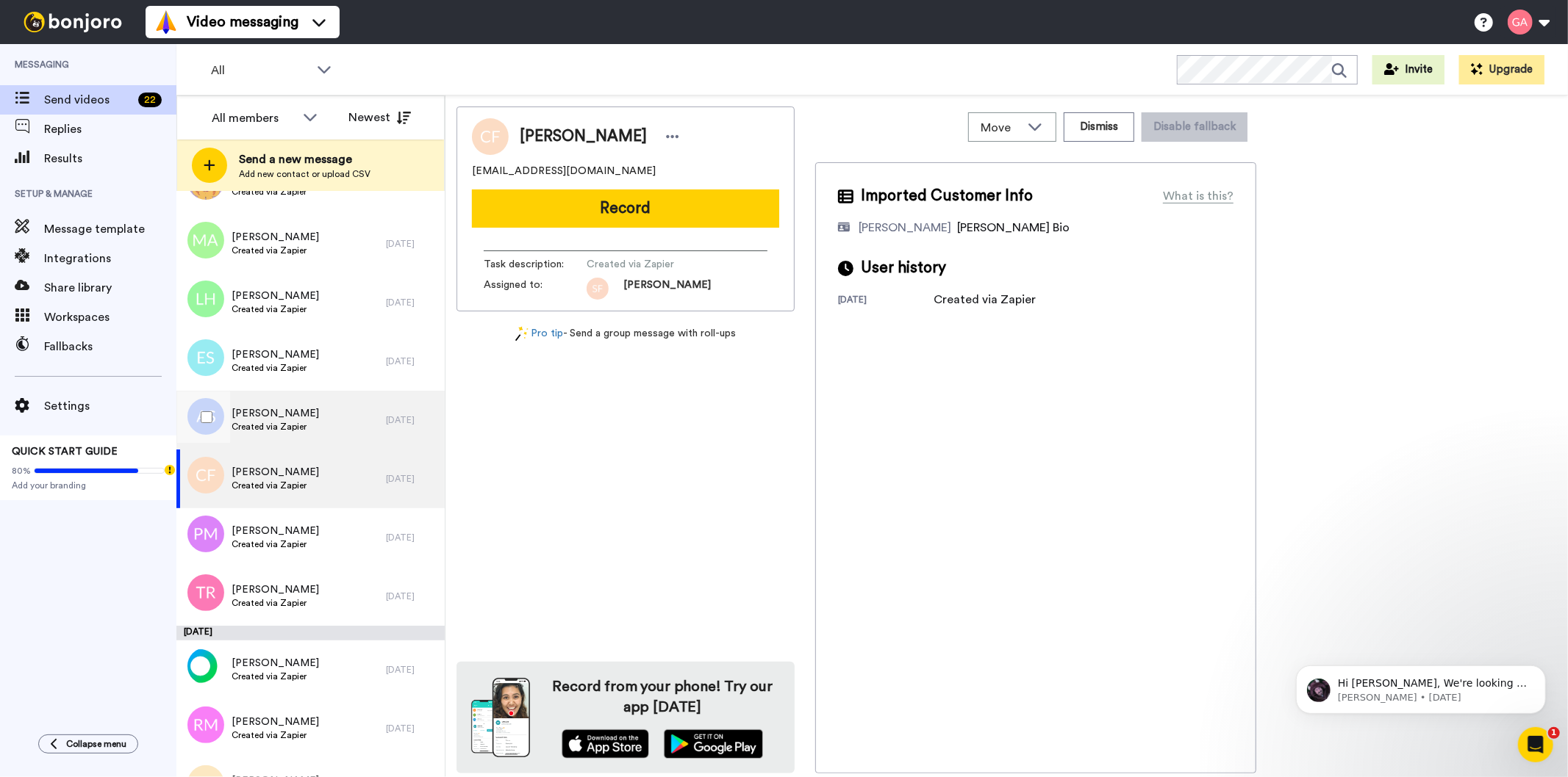
click at [298, 422] on span "Created via Zapier" at bounding box center [274, 426] width 87 height 11
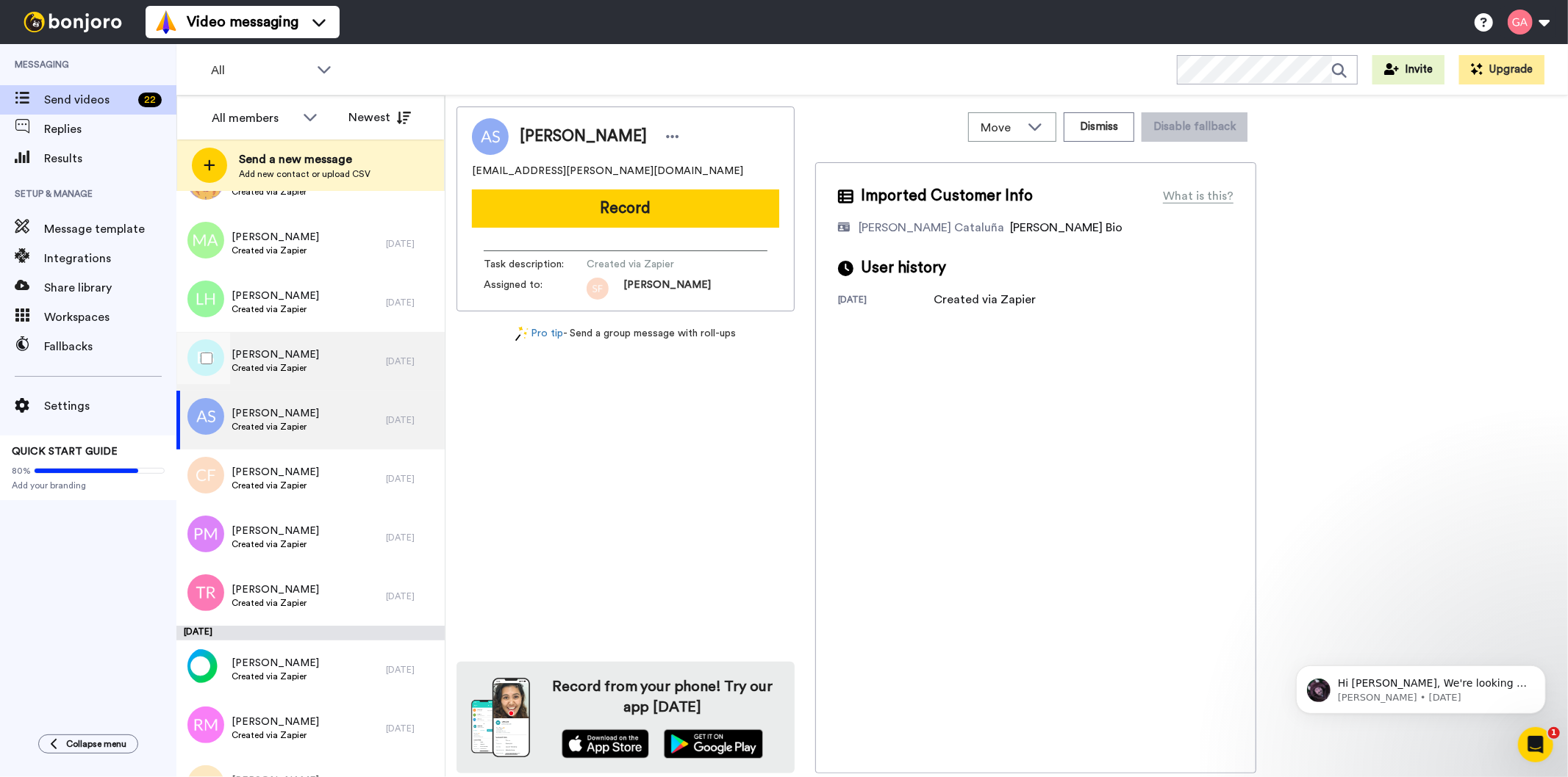
click at [303, 362] on span "Created via Zapier" at bounding box center [274, 367] width 87 height 11
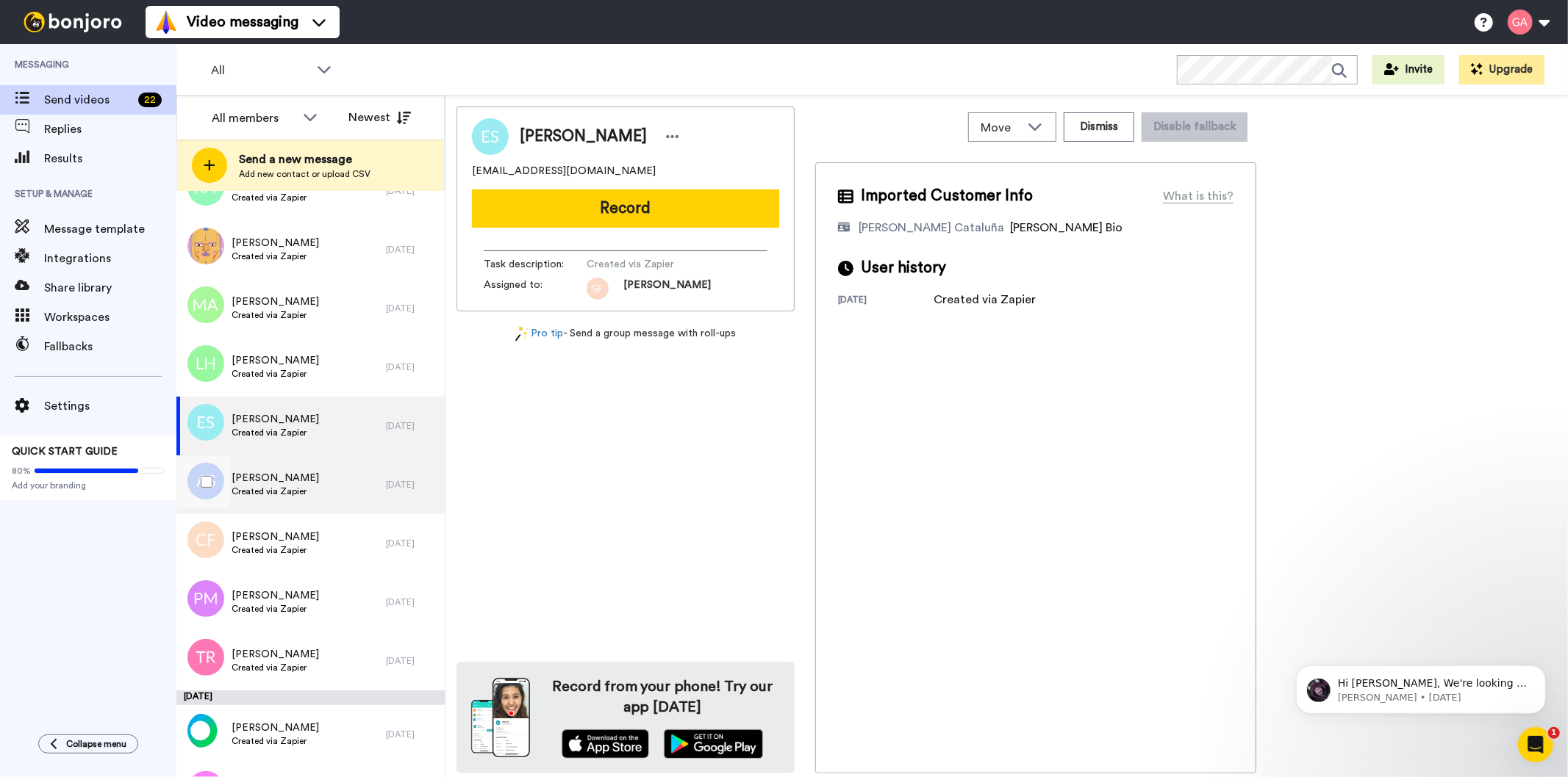
scroll to position [3428, 0]
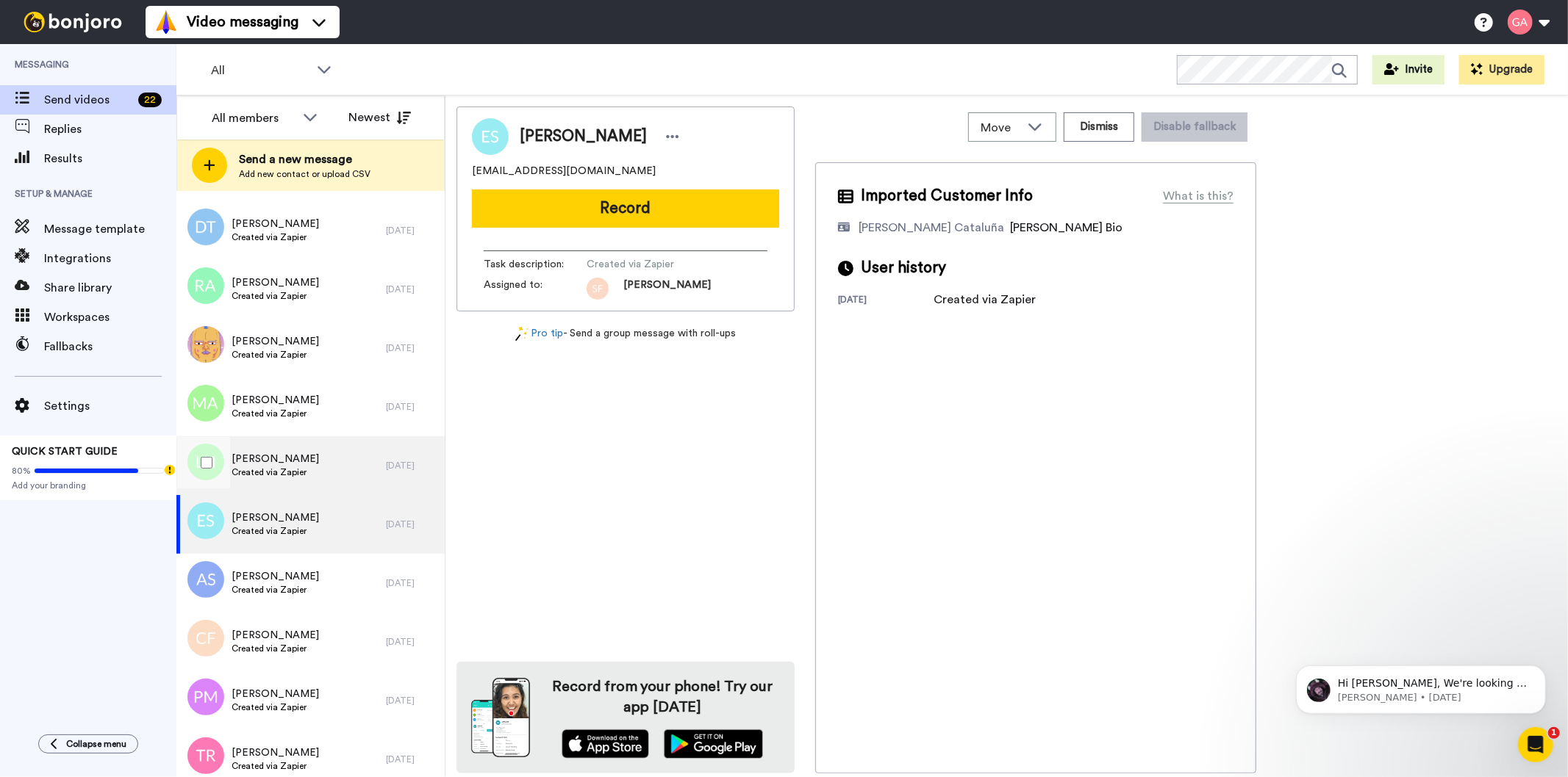
click at [276, 446] on div "[PERSON_NAME] Created via Zapier" at bounding box center [281, 466] width 209 height 59
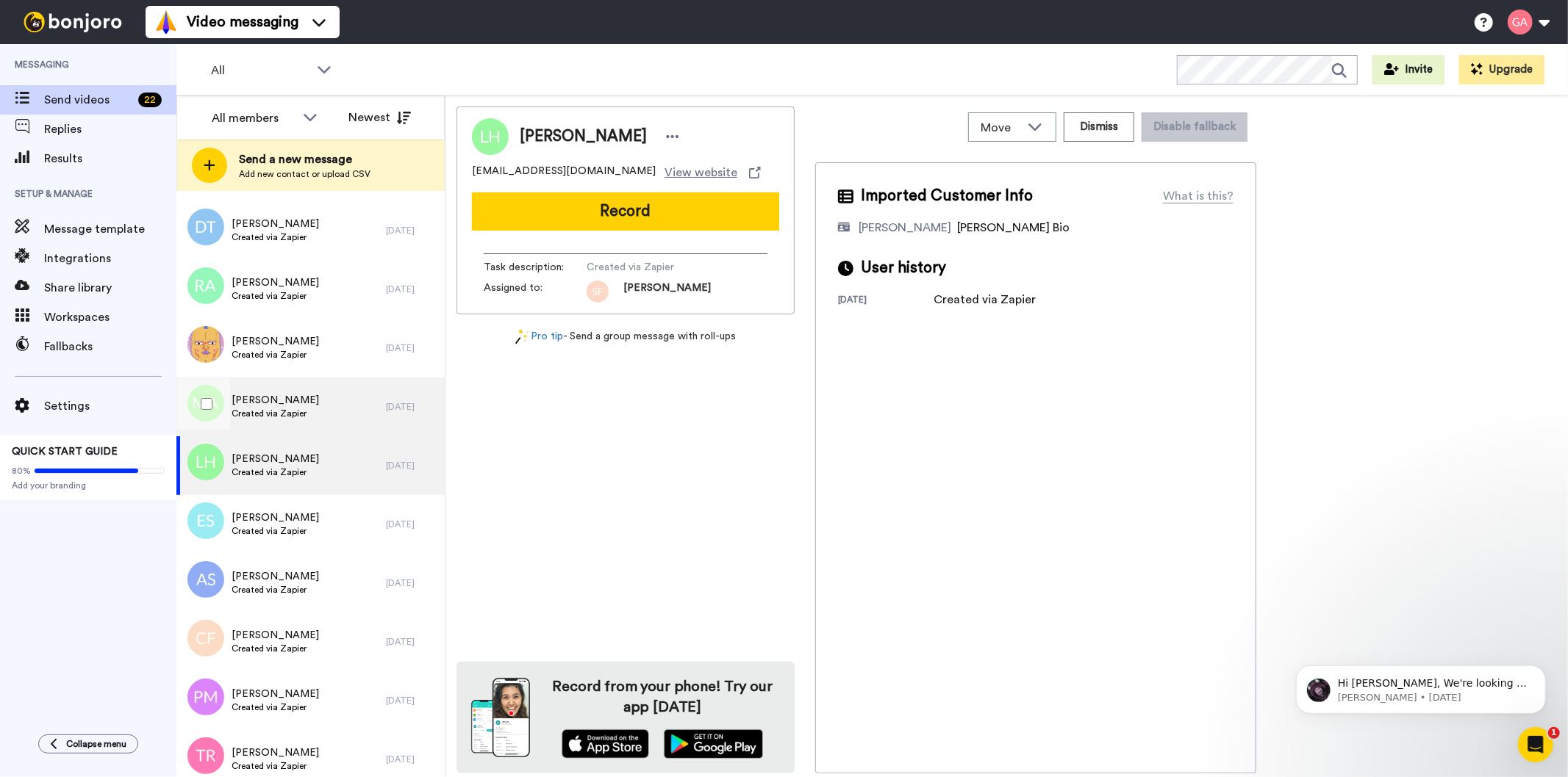
click at [326, 410] on div "[PERSON_NAME] Created via Zapier" at bounding box center [281, 407] width 209 height 59
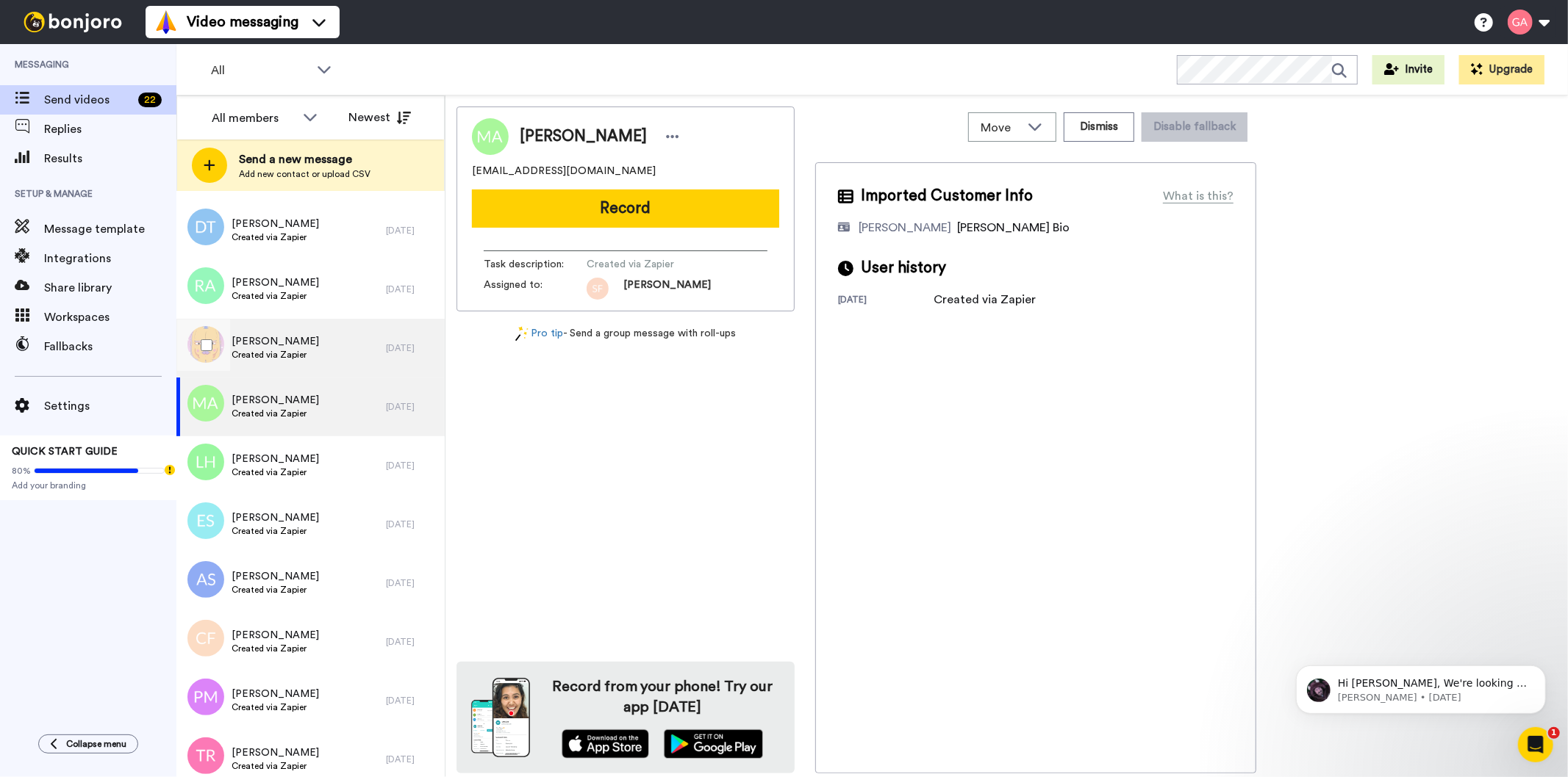
click at [292, 344] on span "[PERSON_NAME]" at bounding box center [274, 341] width 87 height 15
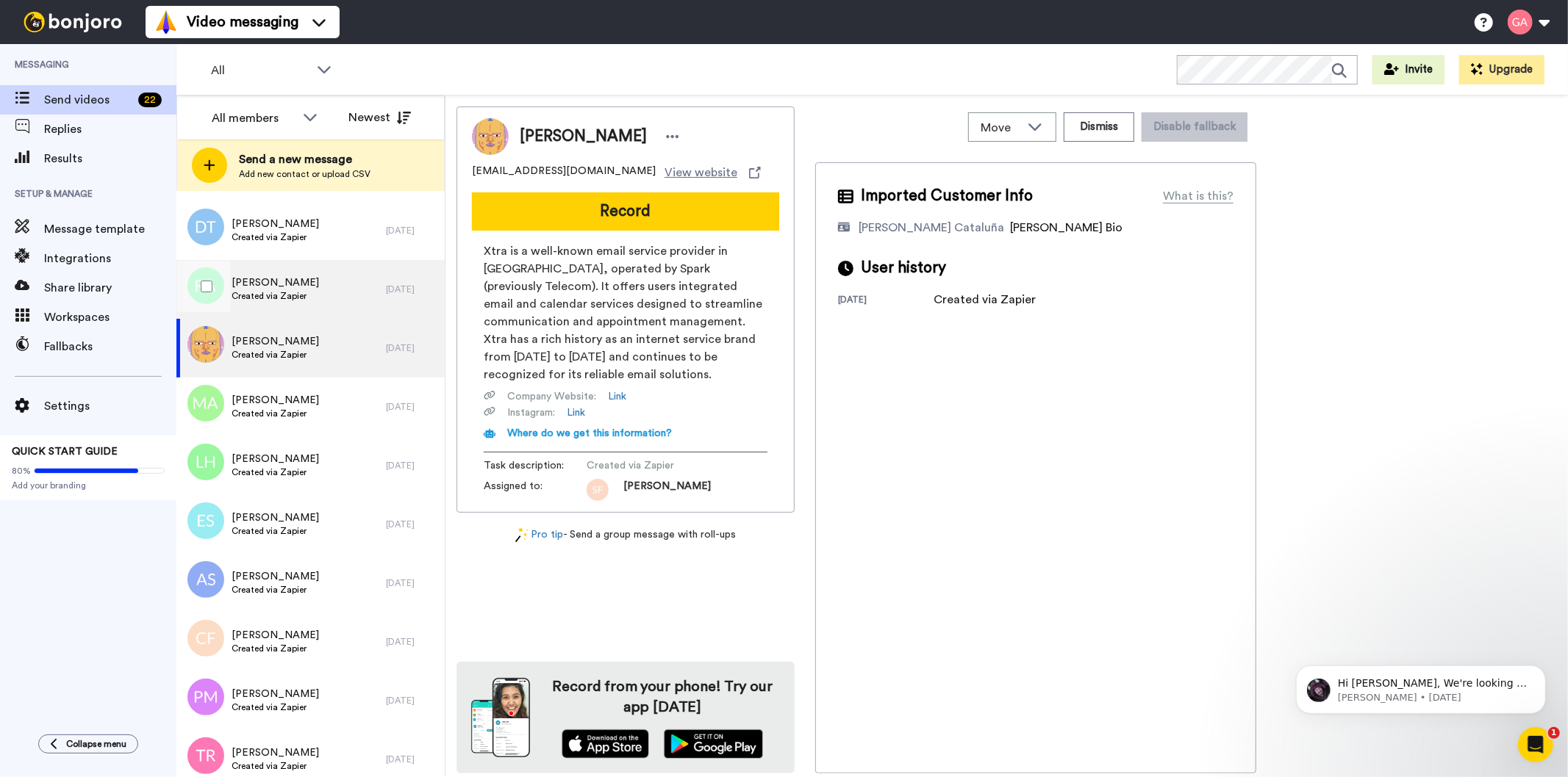
click at [298, 284] on span "[PERSON_NAME]" at bounding box center [274, 282] width 87 height 15
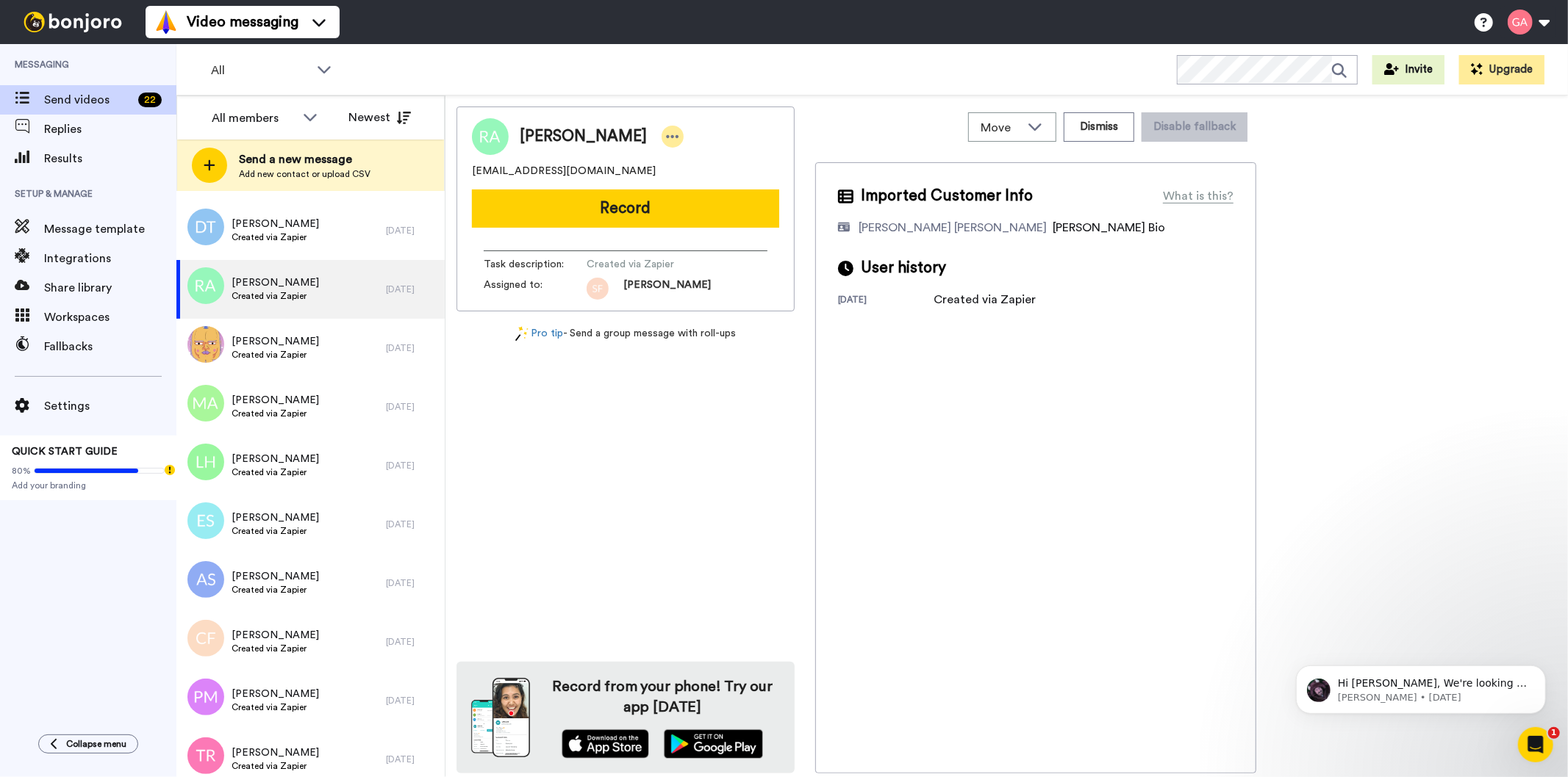
click at [679, 134] on icon at bounding box center [672, 136] width 13 height 15
click at [783, 175] on li "Assign" at bounding box center [761, 182] width 106 height 20
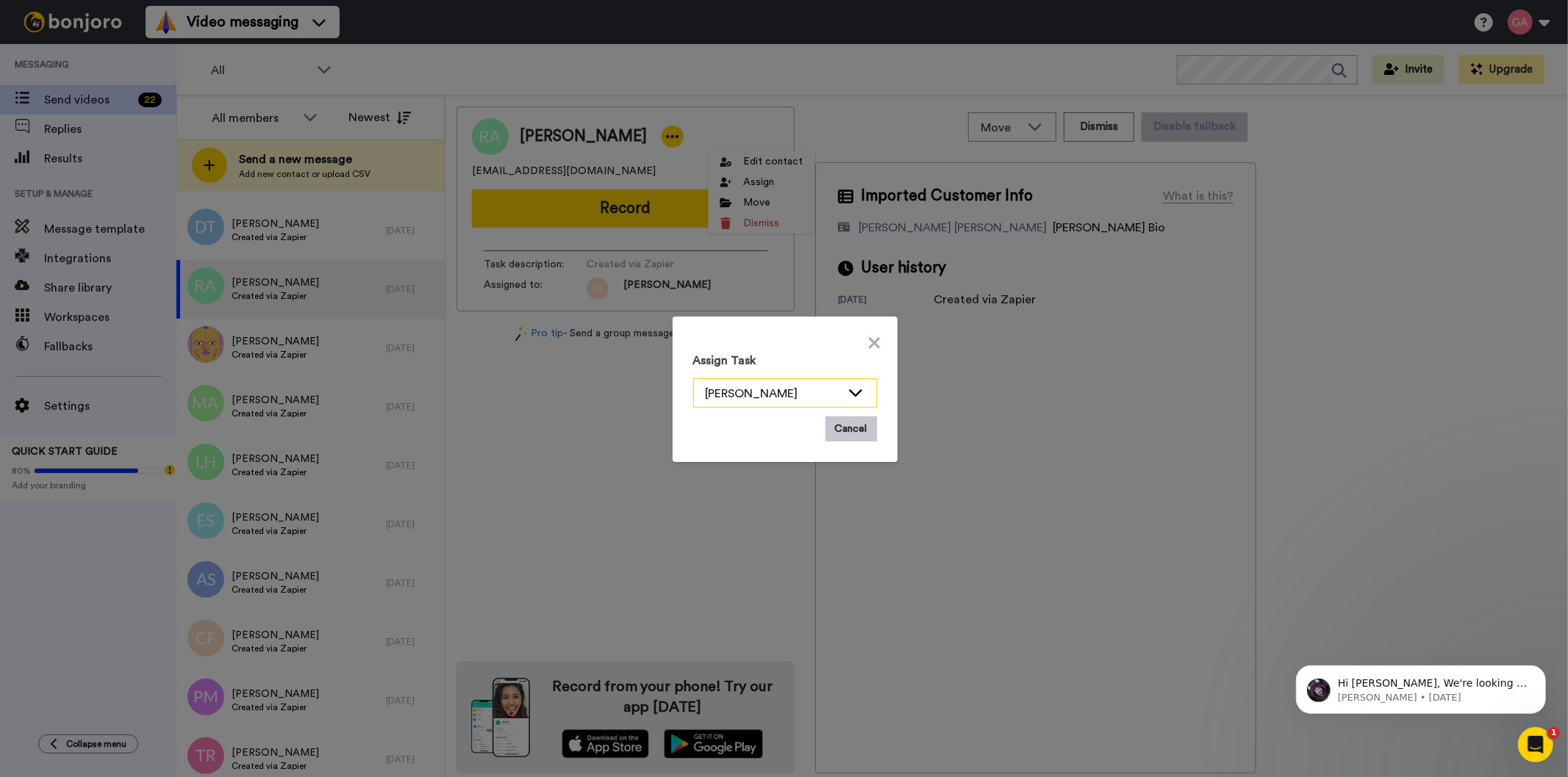
click at [848, 401] on div "[PERSON_NAME]" at bounding box center [784, 393] width 182 height 29
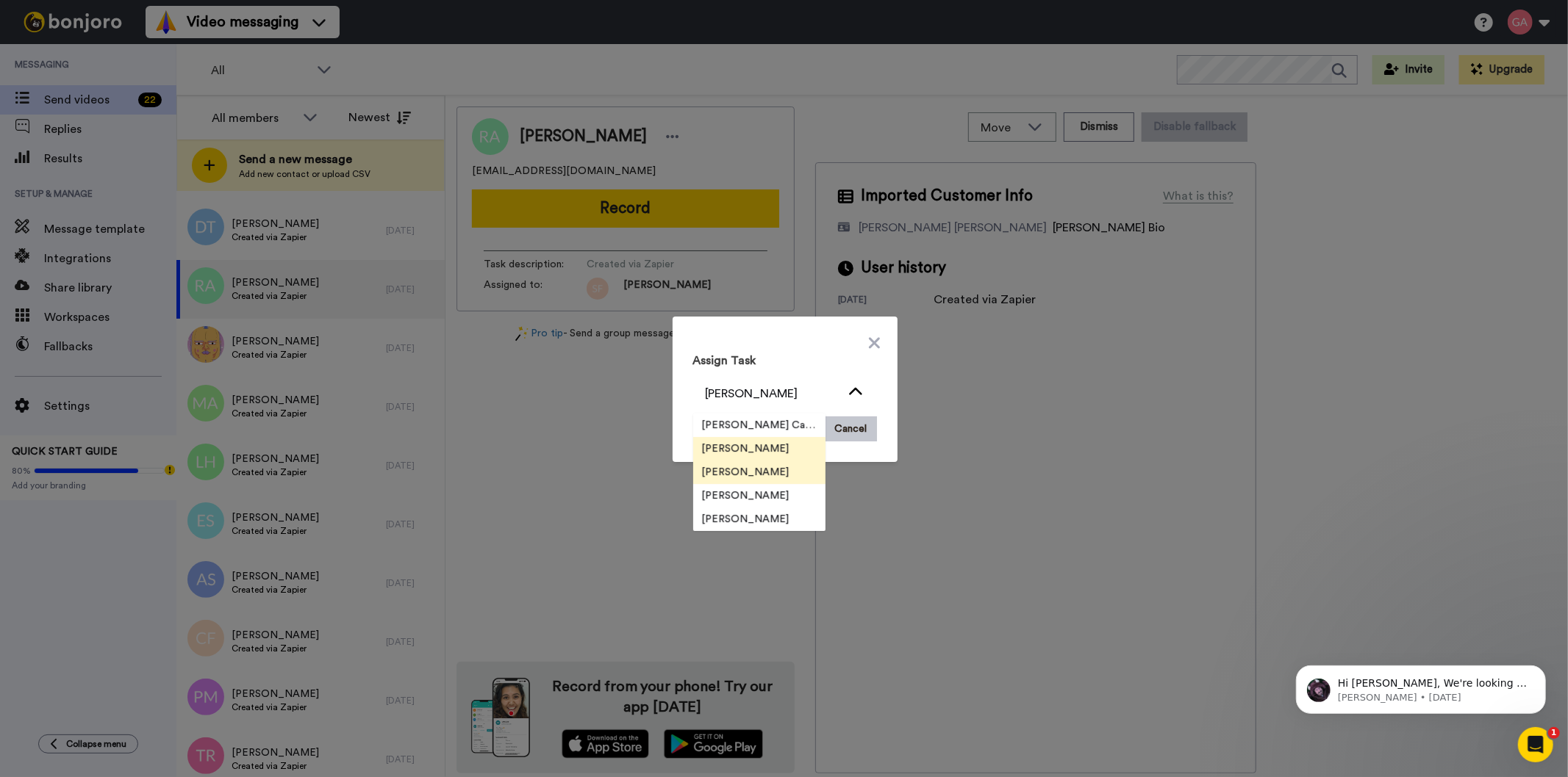
click at [723, 474] on span "[PERSON_NAME]" at bounding box center [746, 472] width 106 height 15
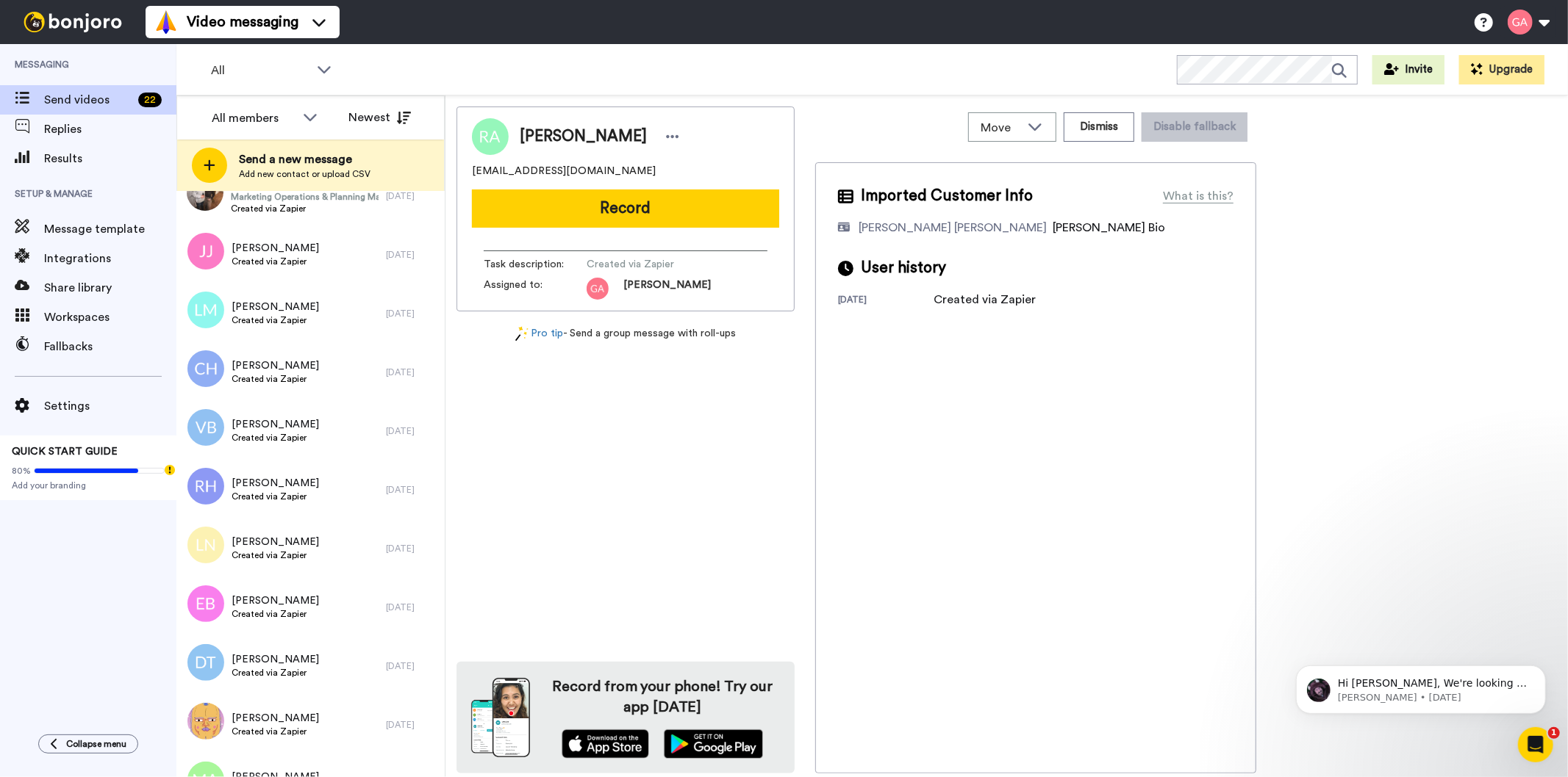
scroll to position [3265, 0]
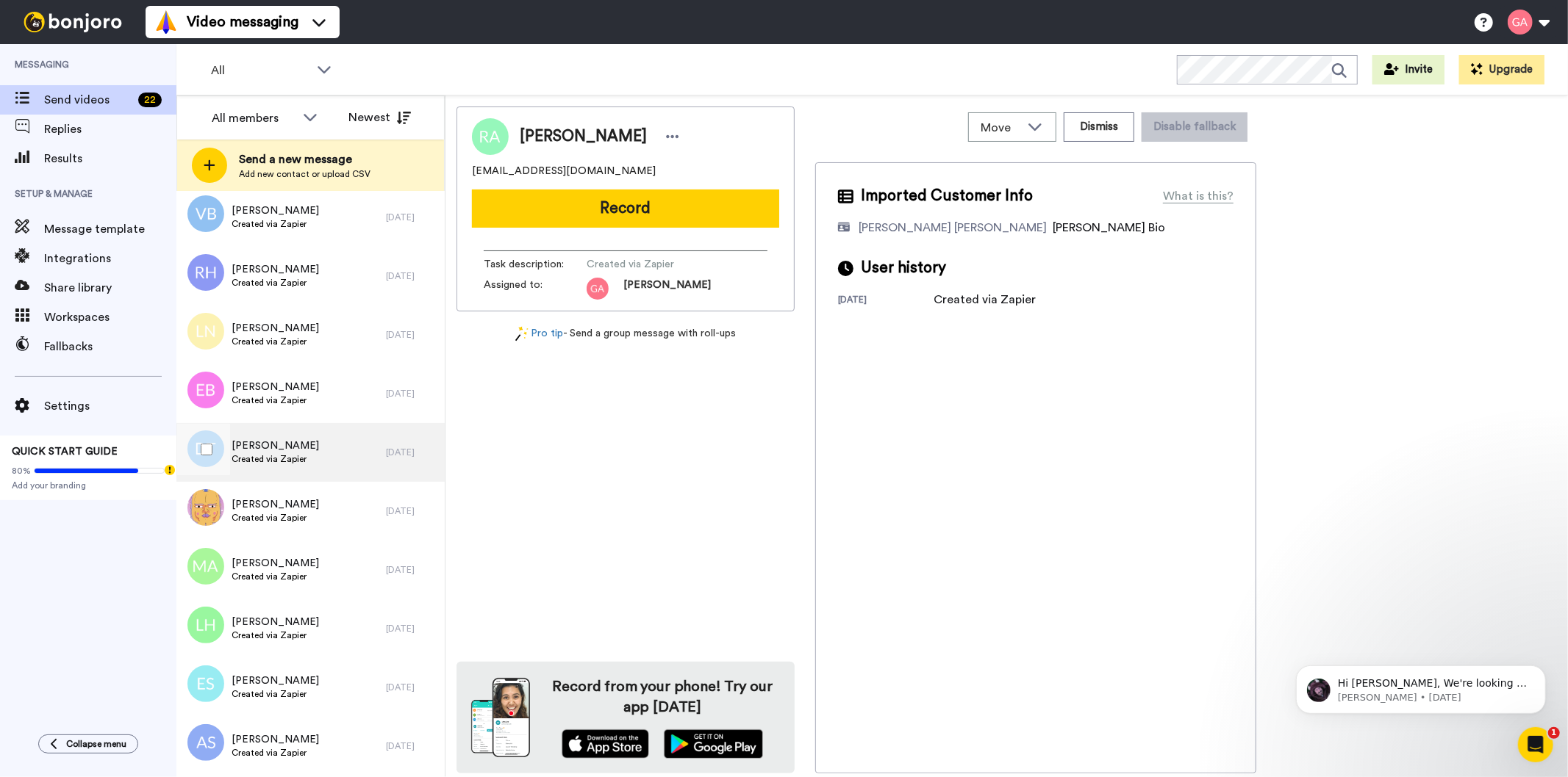
click at [280, 445] on span "[PERSON_NAME]" at bounding box center [274, 446] width 87 height 15
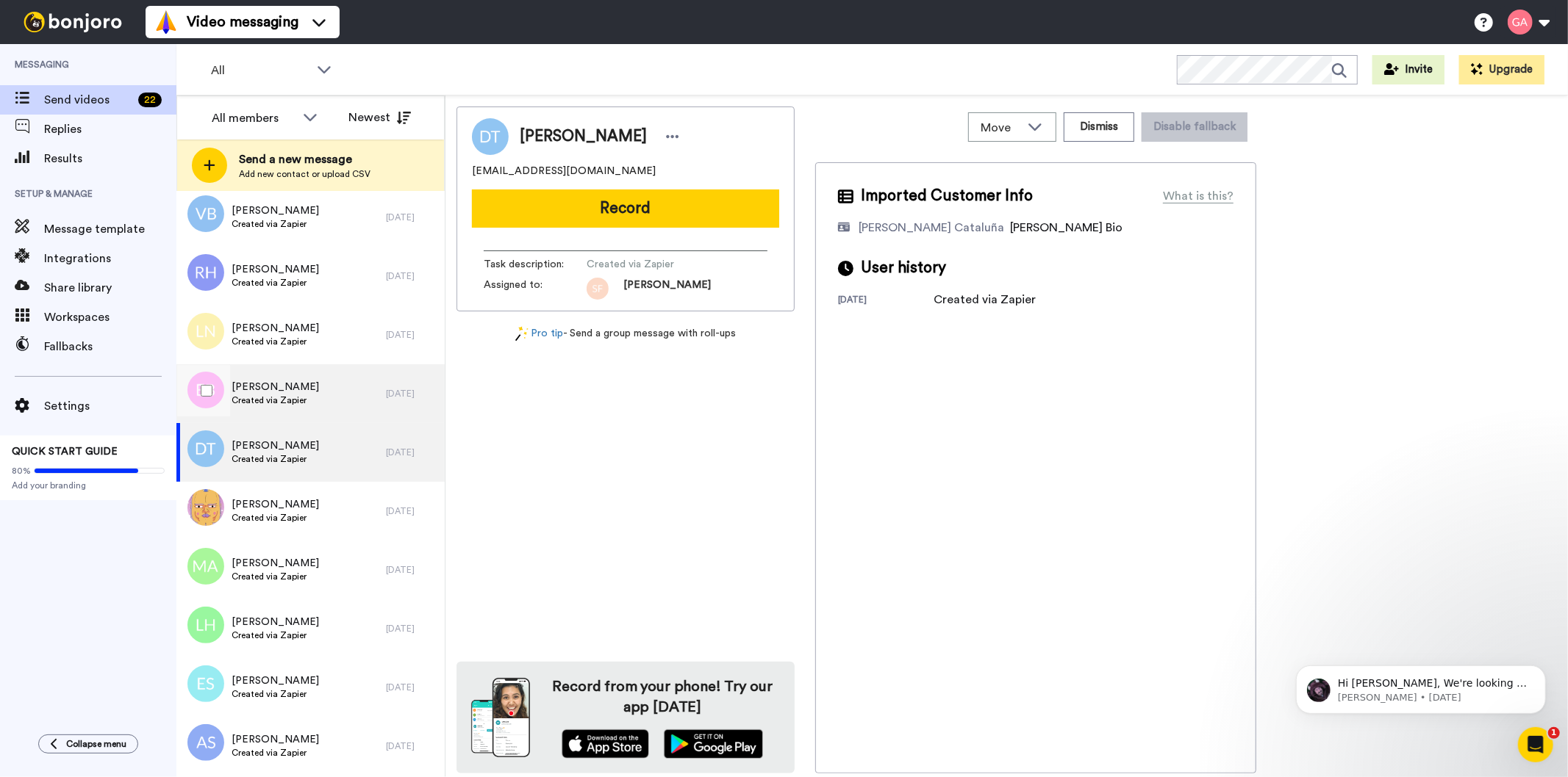
click at [290, 384] on span "[PERSON_NAME]" at bounding box center [274, 387] width 87 height 15
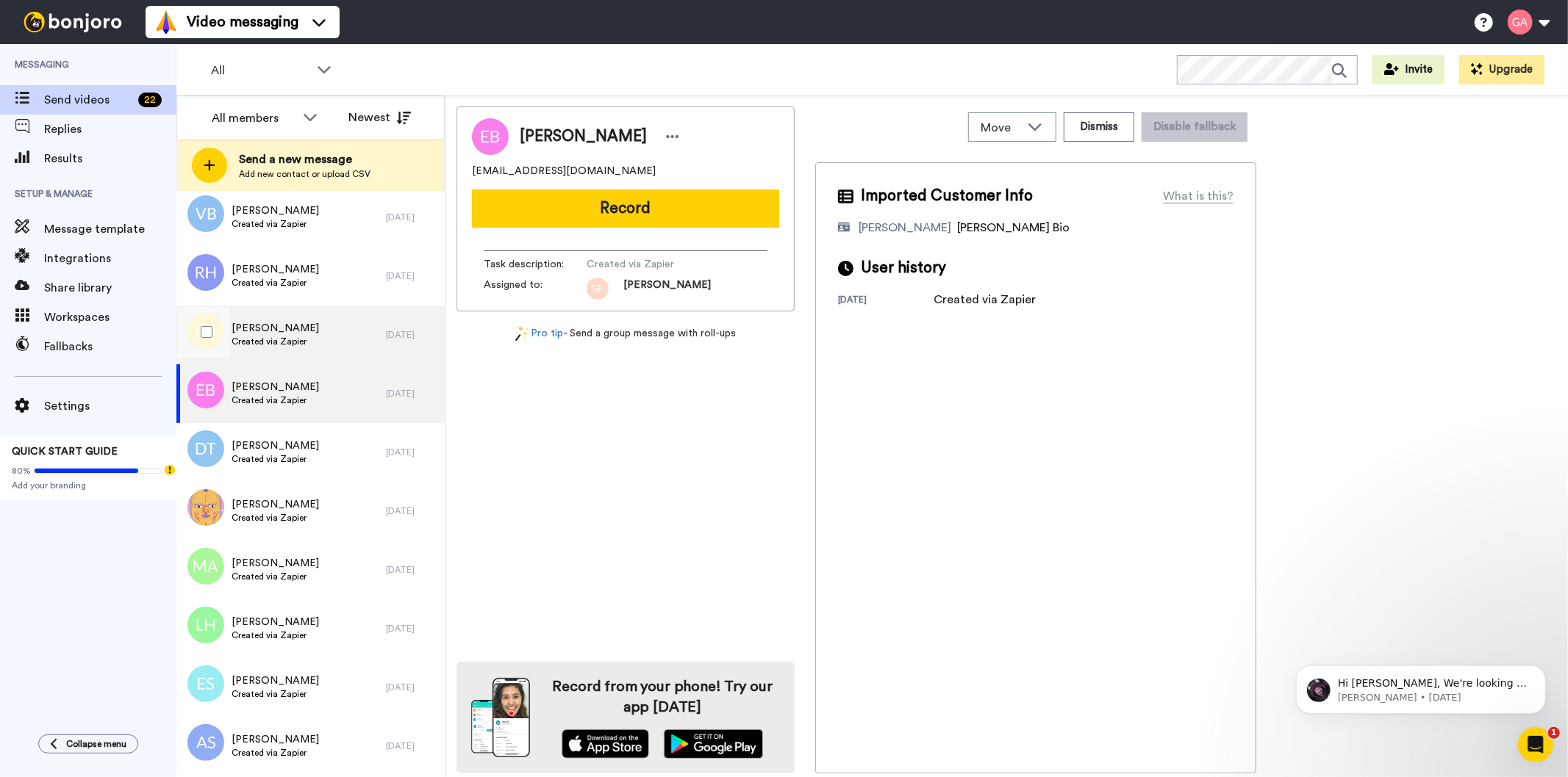
click at [298, 328] on span "[PERSON_NAME]" at bounding box center [274, 328] width 87 height 15
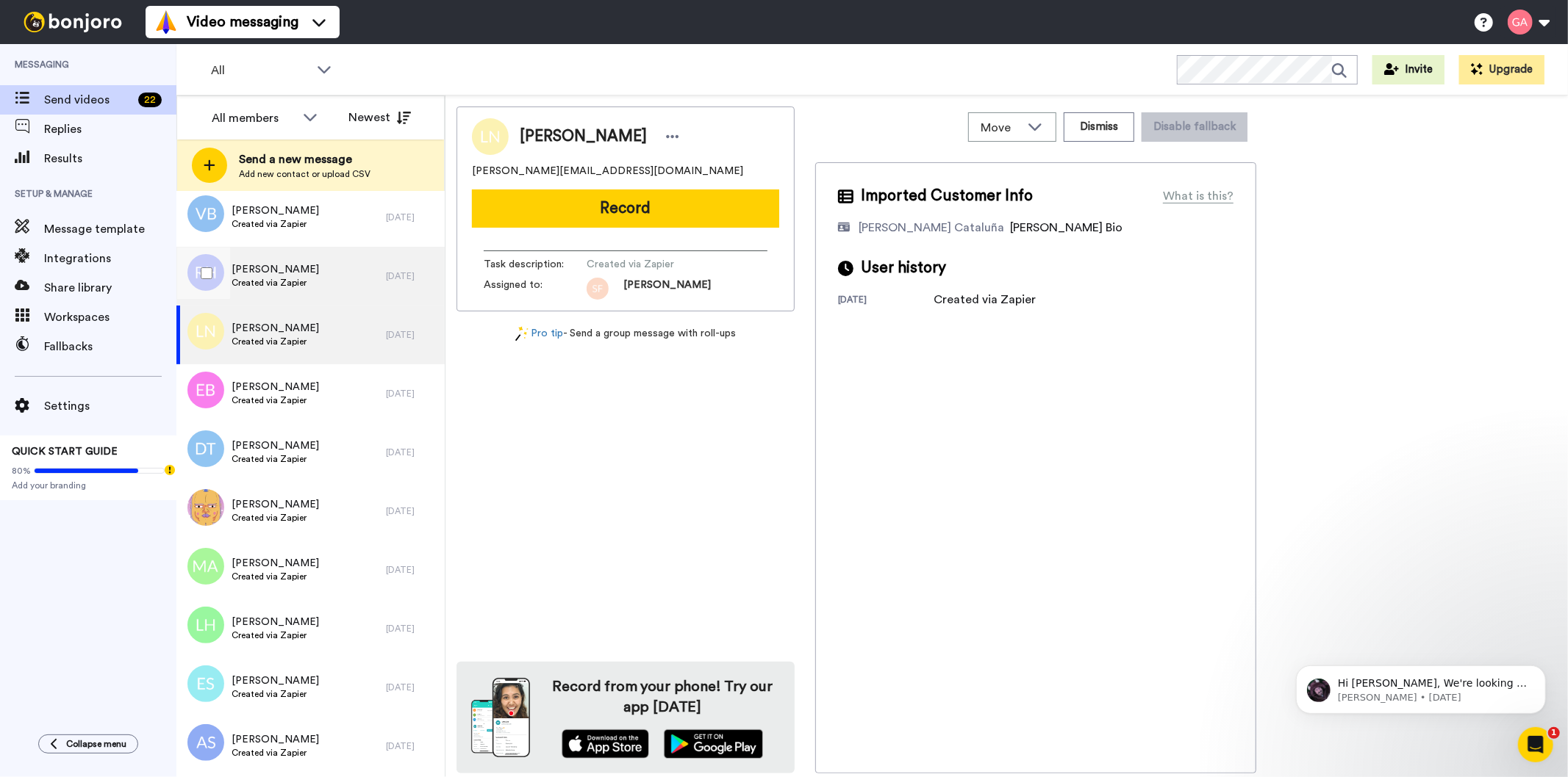
click at [302, 285] on span "Created via Zapier" at bounding box center [274, 282] width 87 height 11
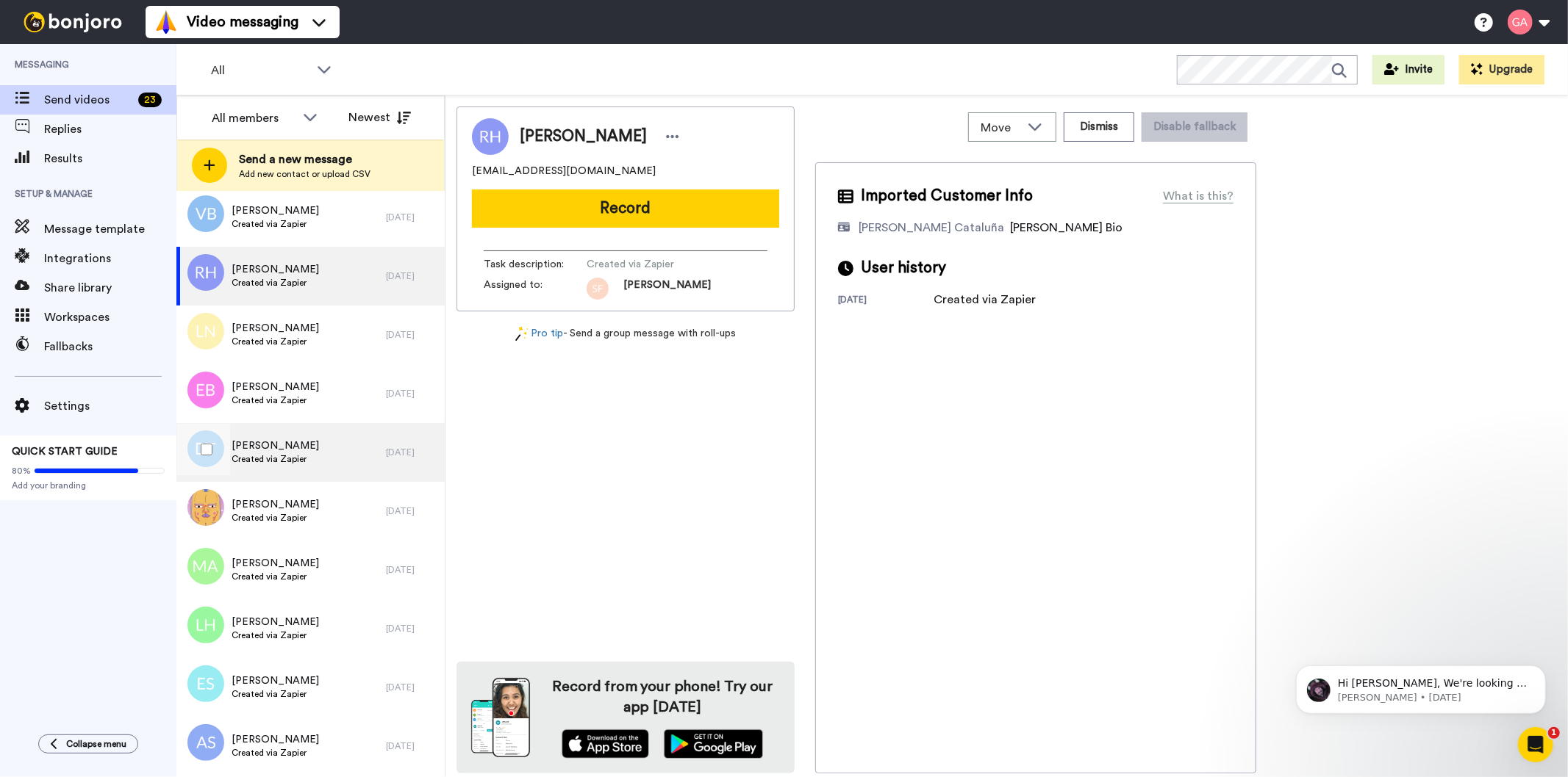
scroll to position [3184, 0]
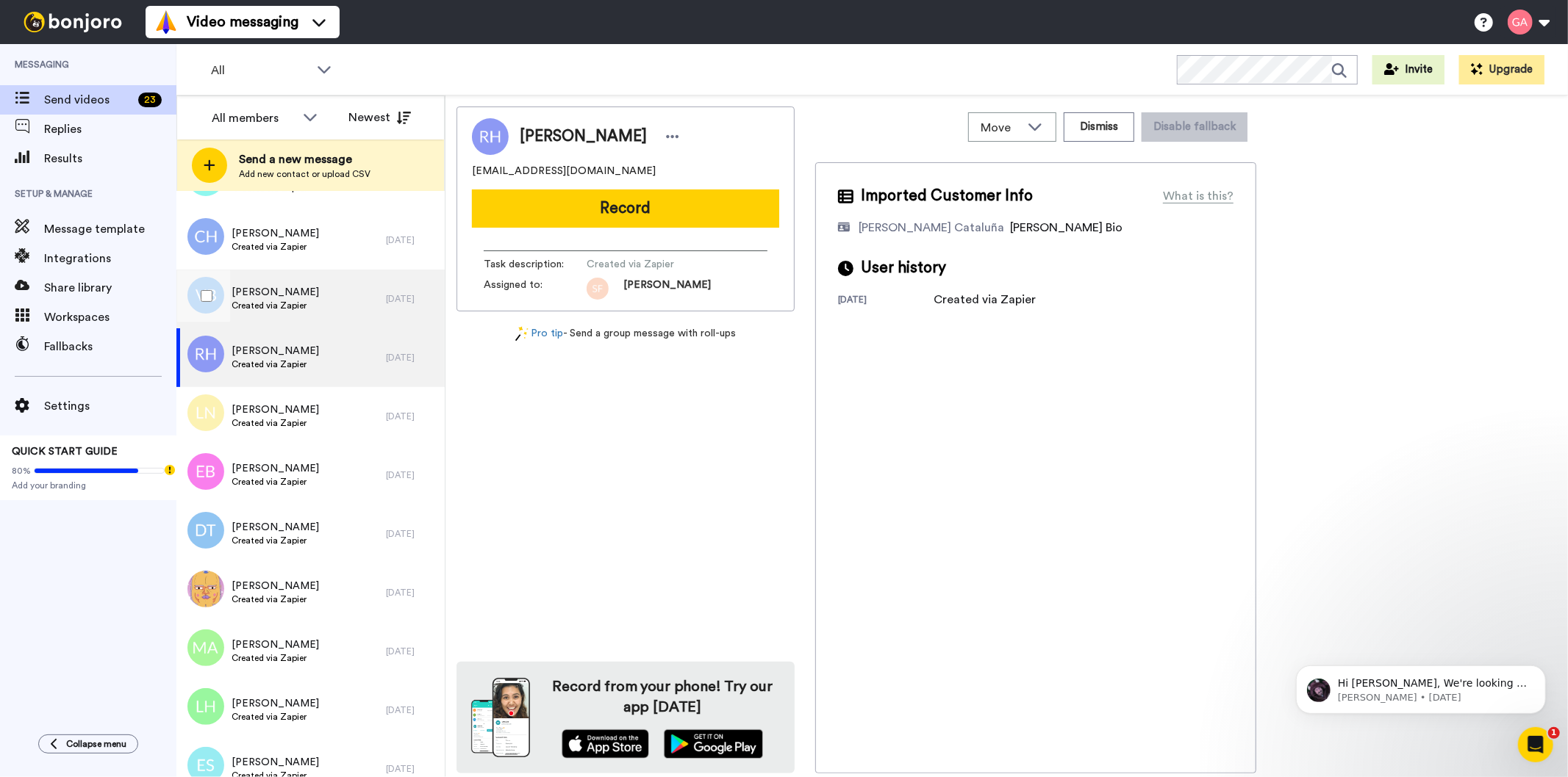
click at [310, 301] on div "[PERSON_NAME] Created via Zapier" at bounding box center [281, 299] width 209 height 59
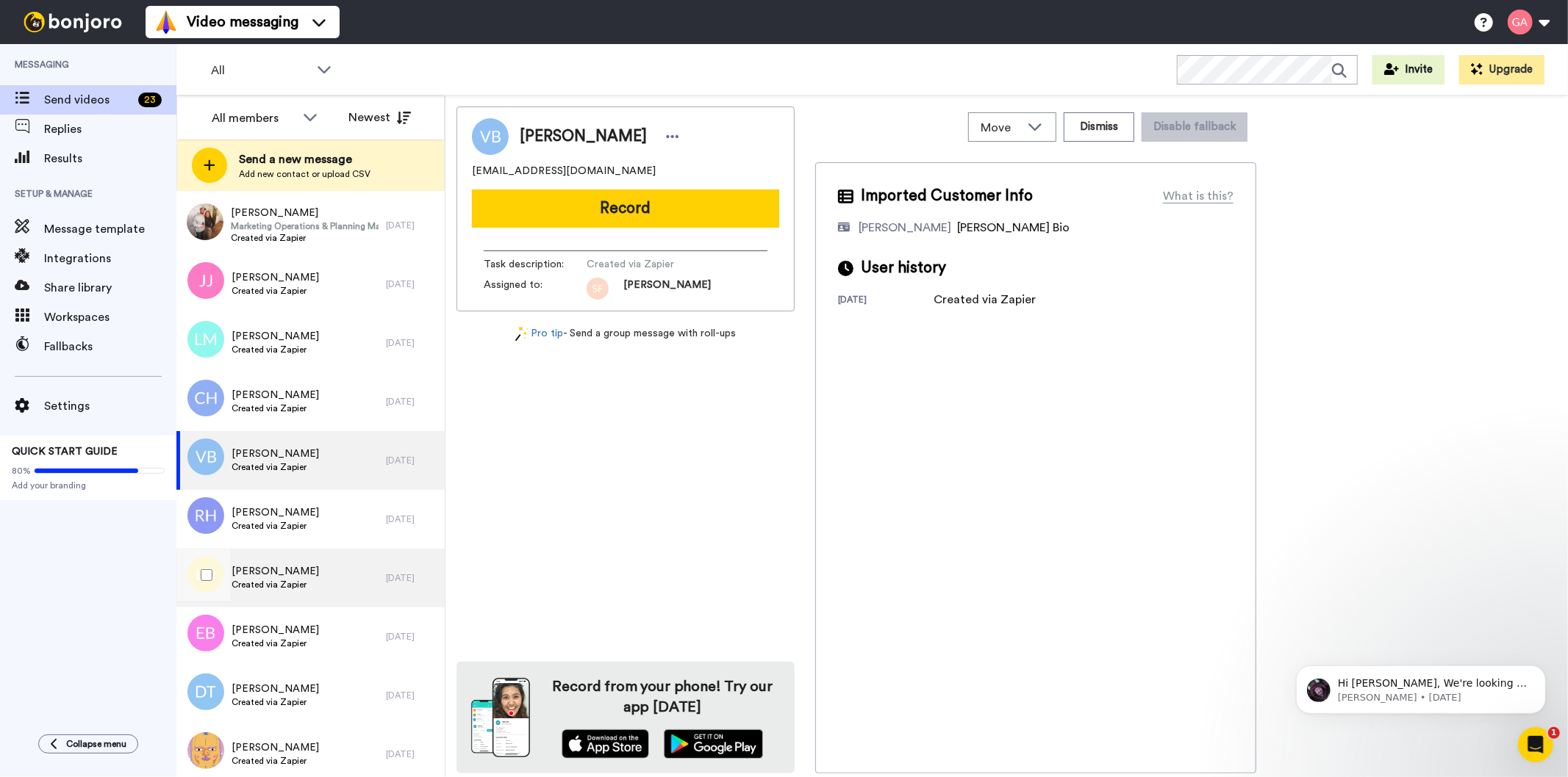
scroll to position [3020, 0]
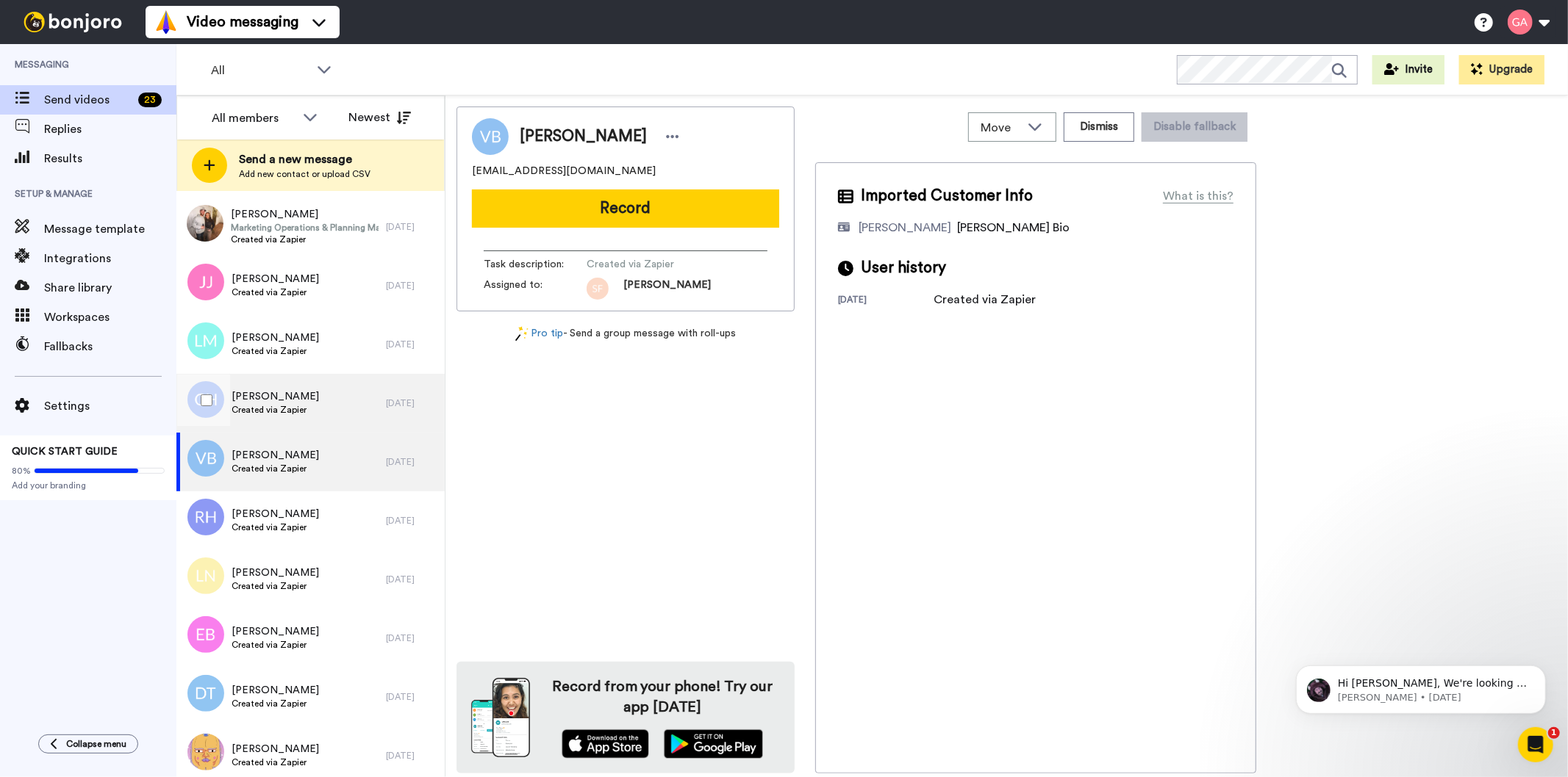
click at [293, 395] on span "[PERSON_NAME]" at bounding box center [274, 396] width 87 height 15
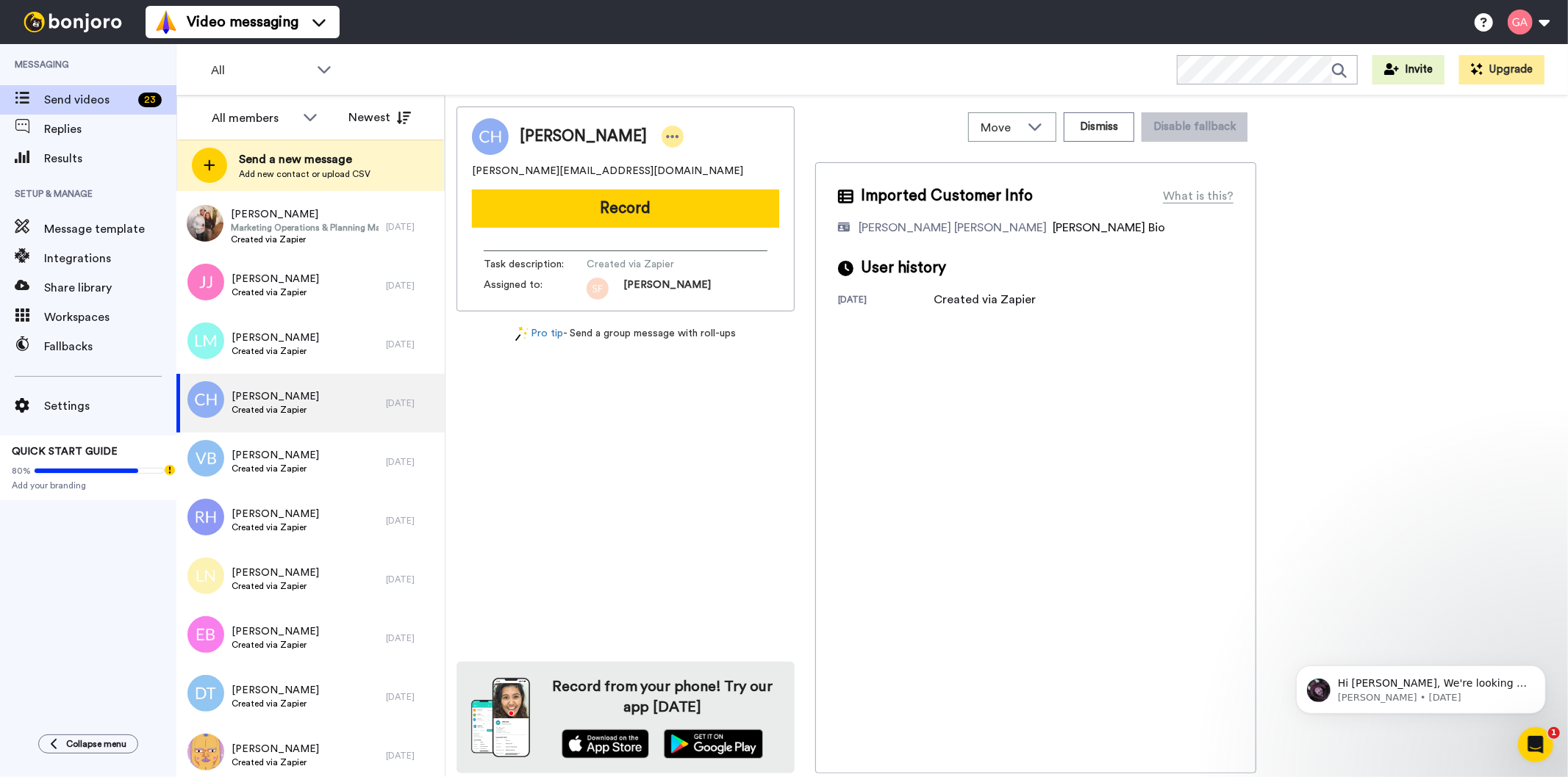
click at [669, 136] on icon at bounding box center [673, 136] width 12 height 3
click at [735, 181] on li "Assign" at bounding box center [712, 182] width 106 height 20
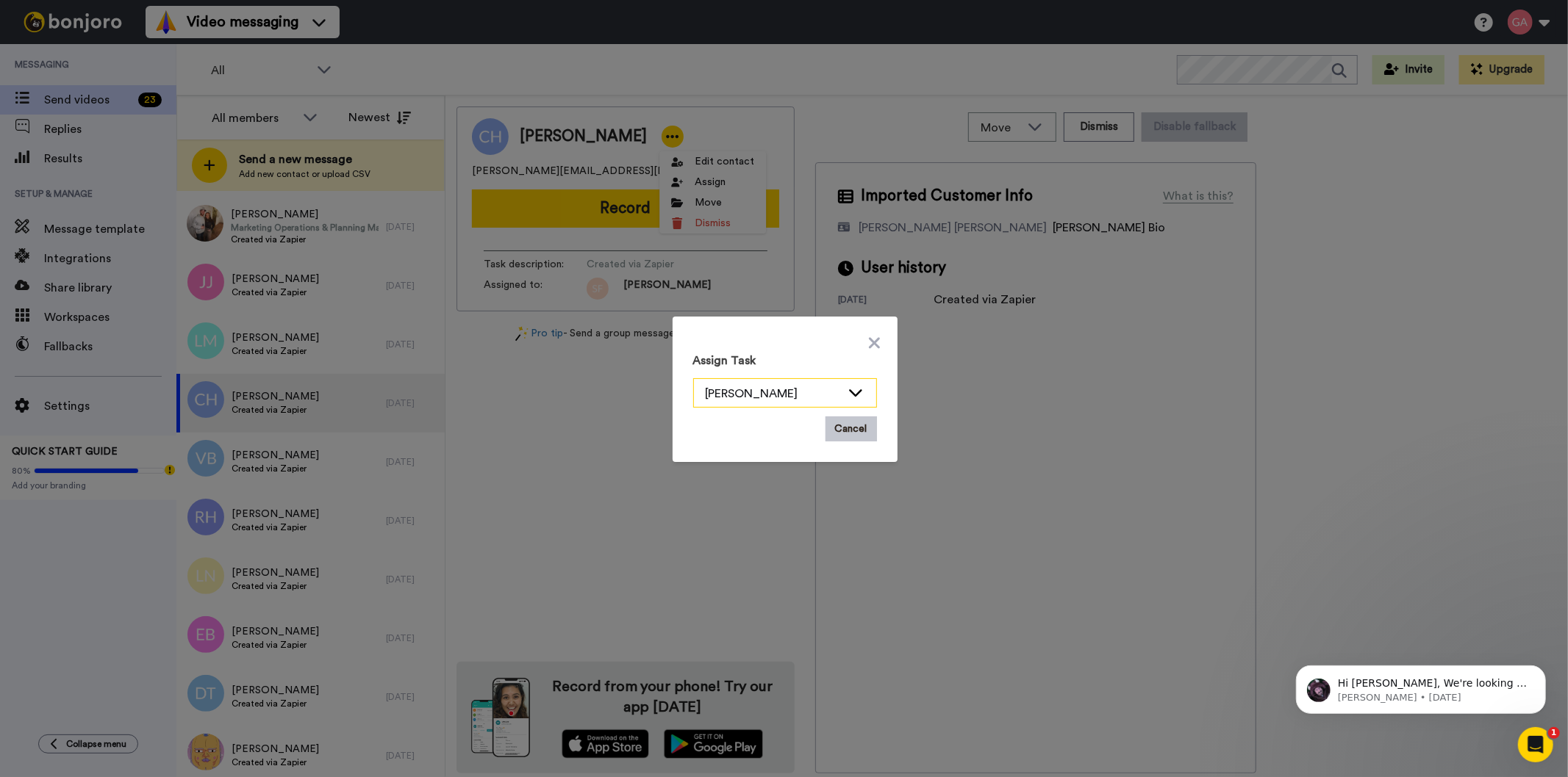
click at [822, 397] on div "[PERSON_NAME]" at bounding box center [773, 394] width 135 height 18
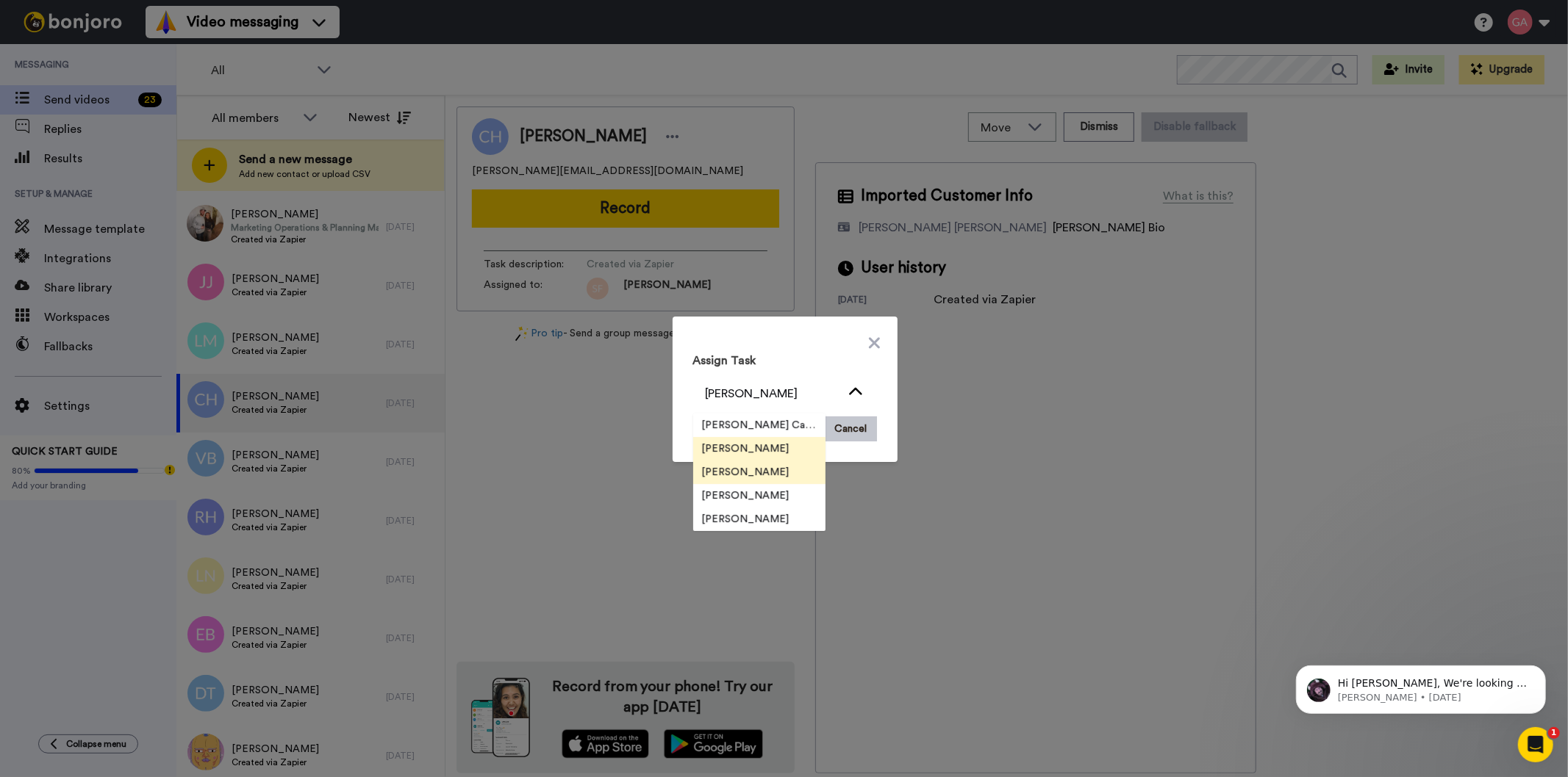
click at [751, 475] on span "[PERSON_NAME]" at bounding box center [746, 472] width 106 height 15
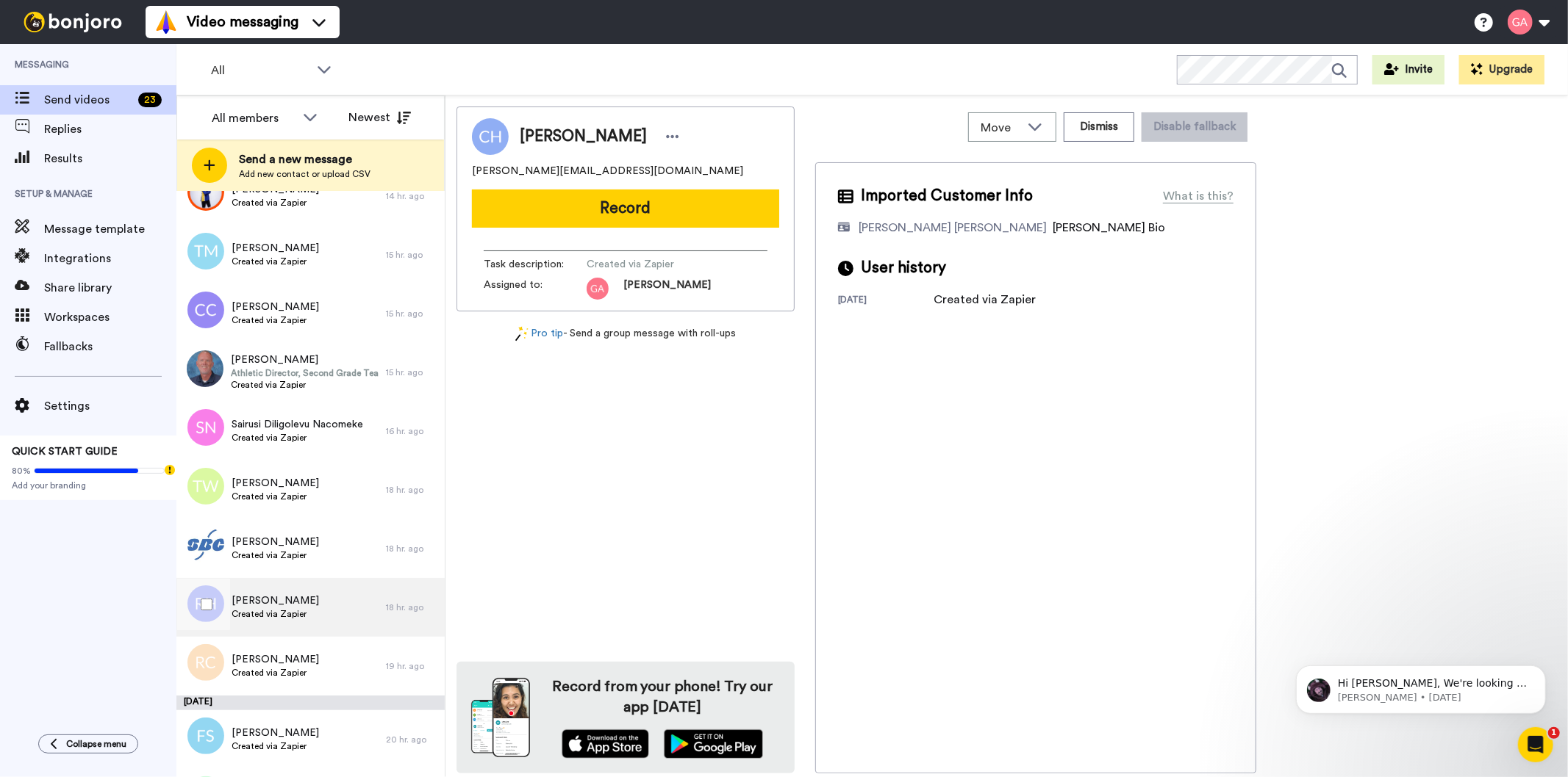
scroll to position [2939, 0]
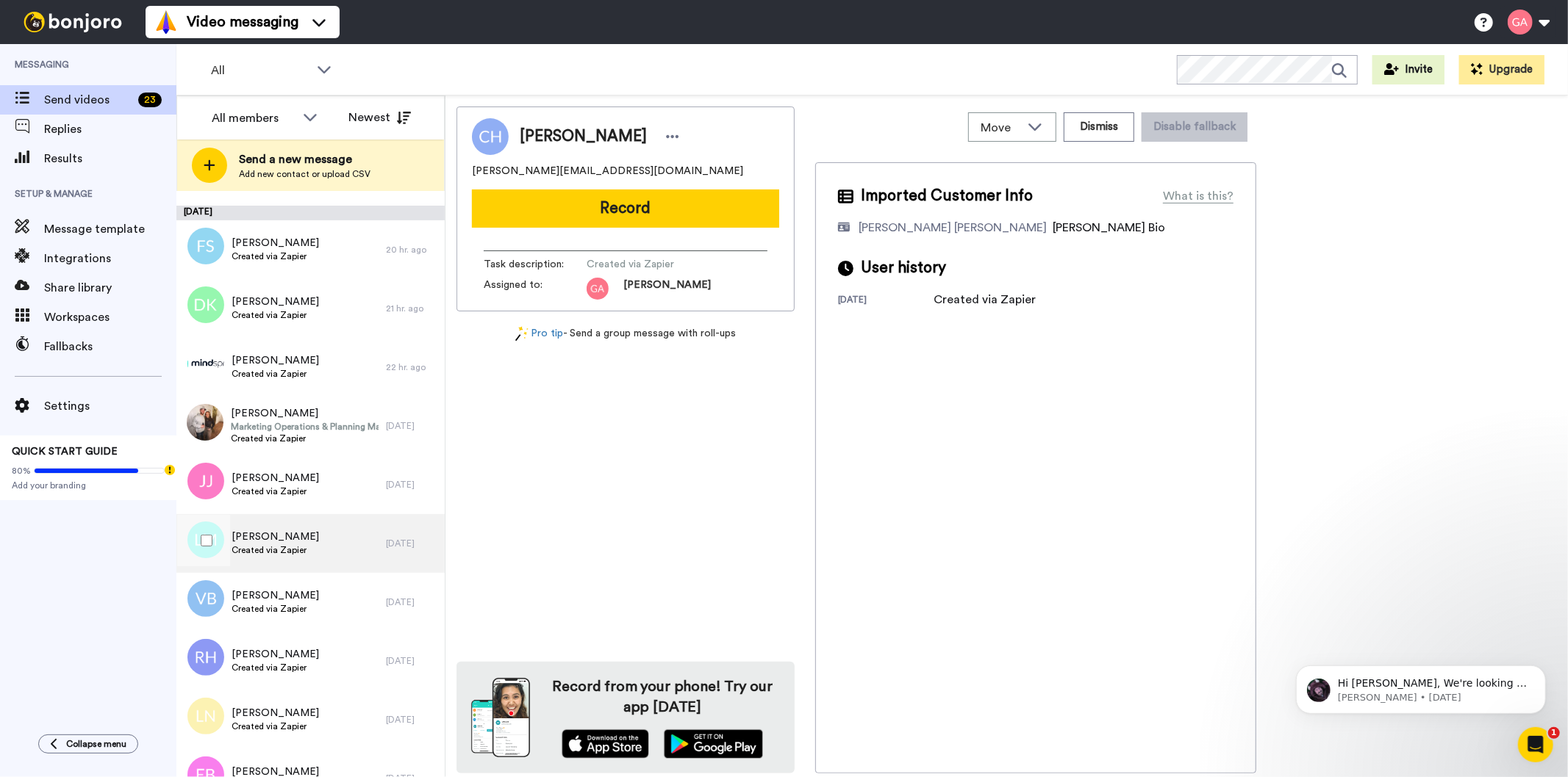
click at [310, 537] on span "[PERSON_NAME]" at bounding box center [274, 537] width 87 height 15
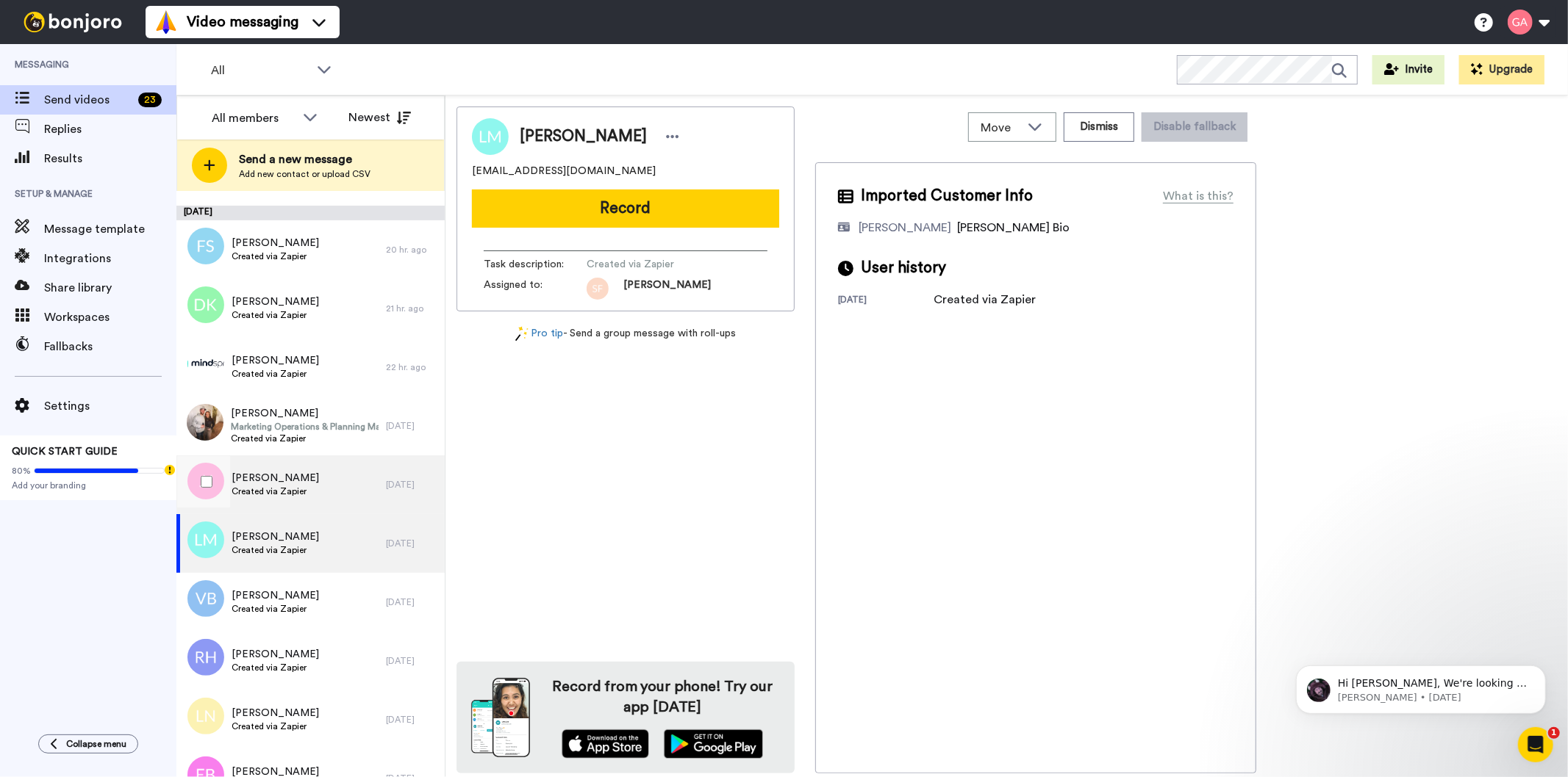
click at [320, 483] on div "[PERSON_NAME] Created via Zapier" at bounding box center [281, 484] width 209 height 59
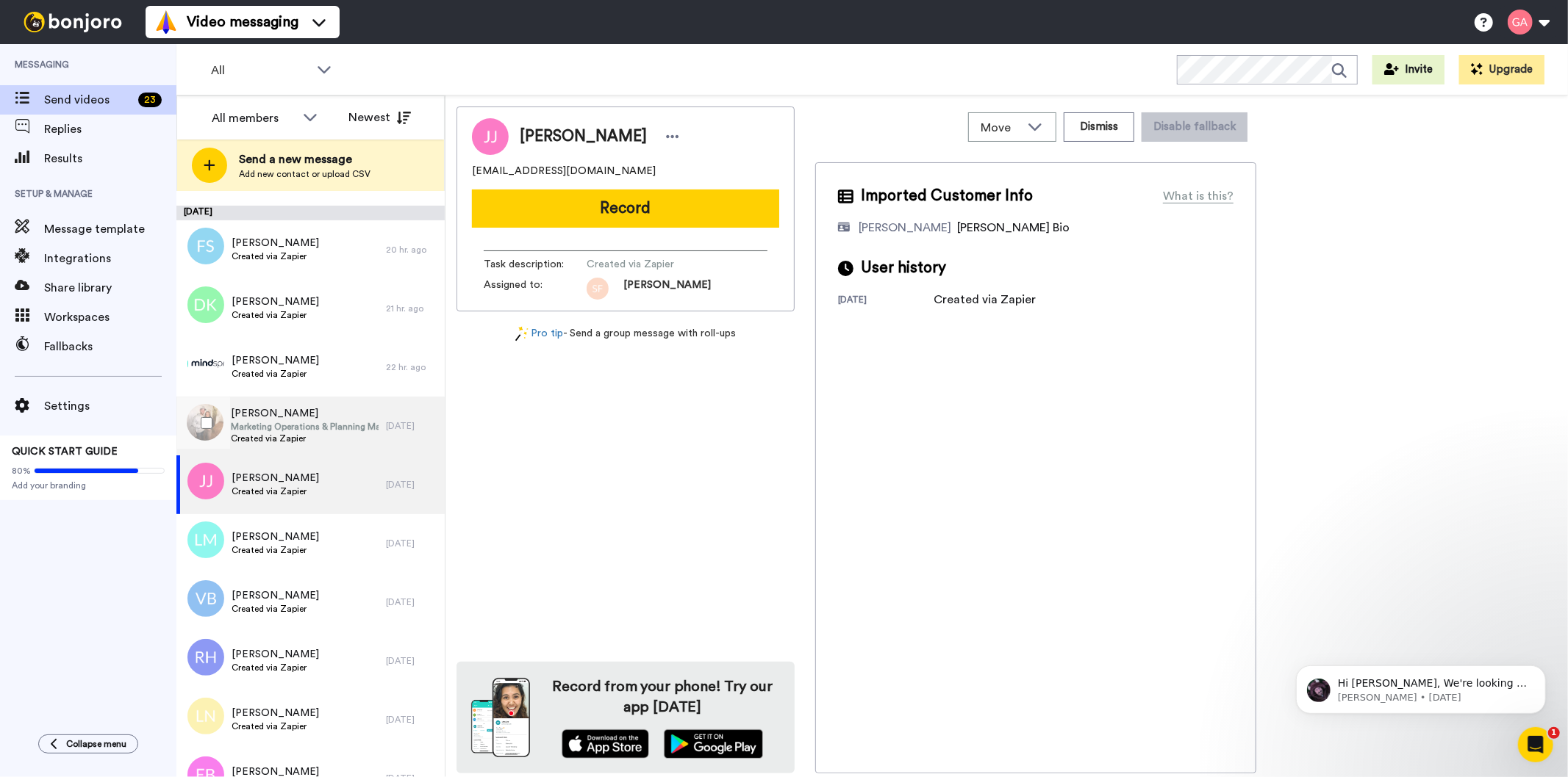
click at [320, 432] on span "Created via Zapier" at bounding box center [304, 438] width 148 height 11
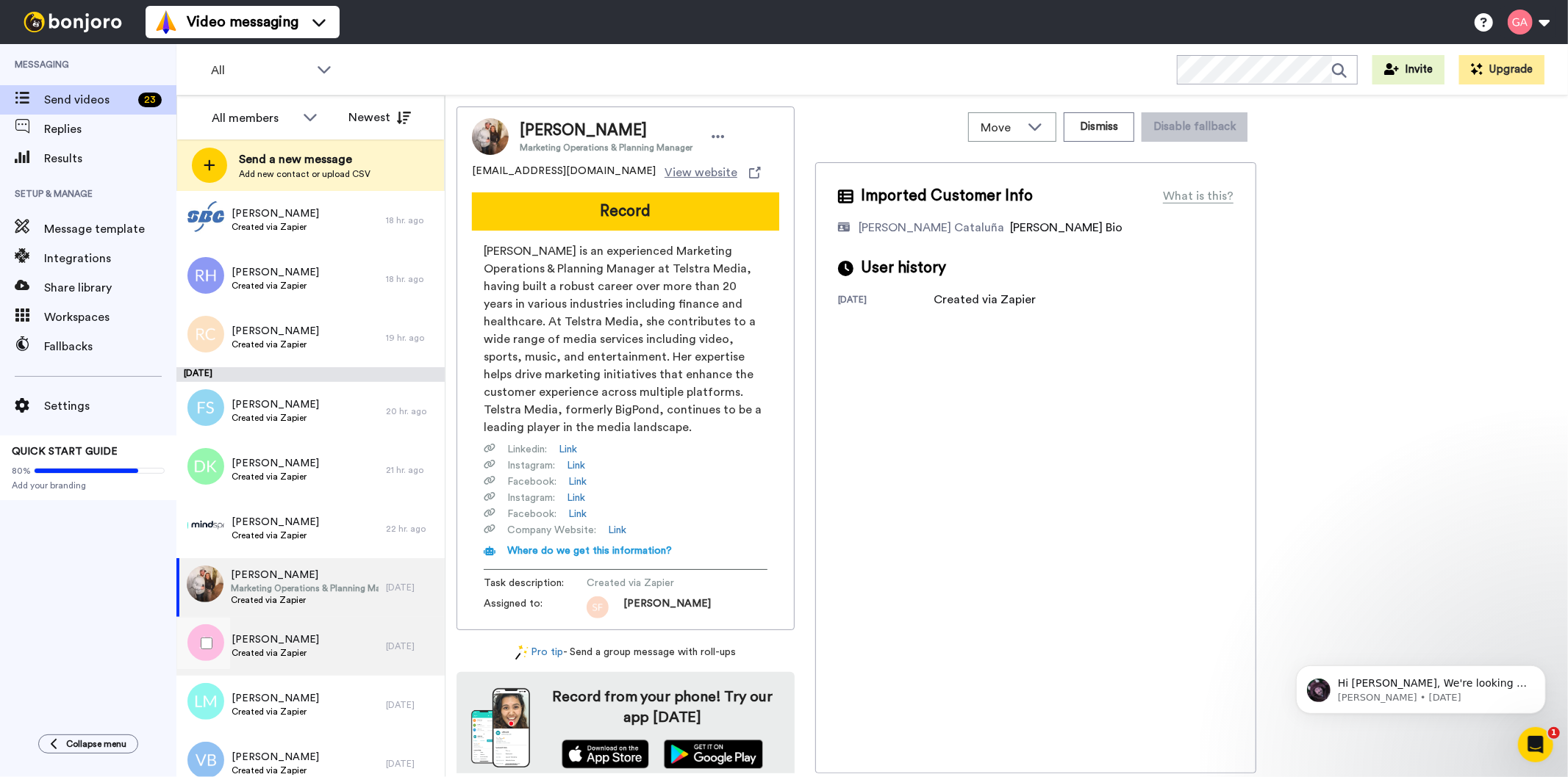
scroll to position [2775, 0]
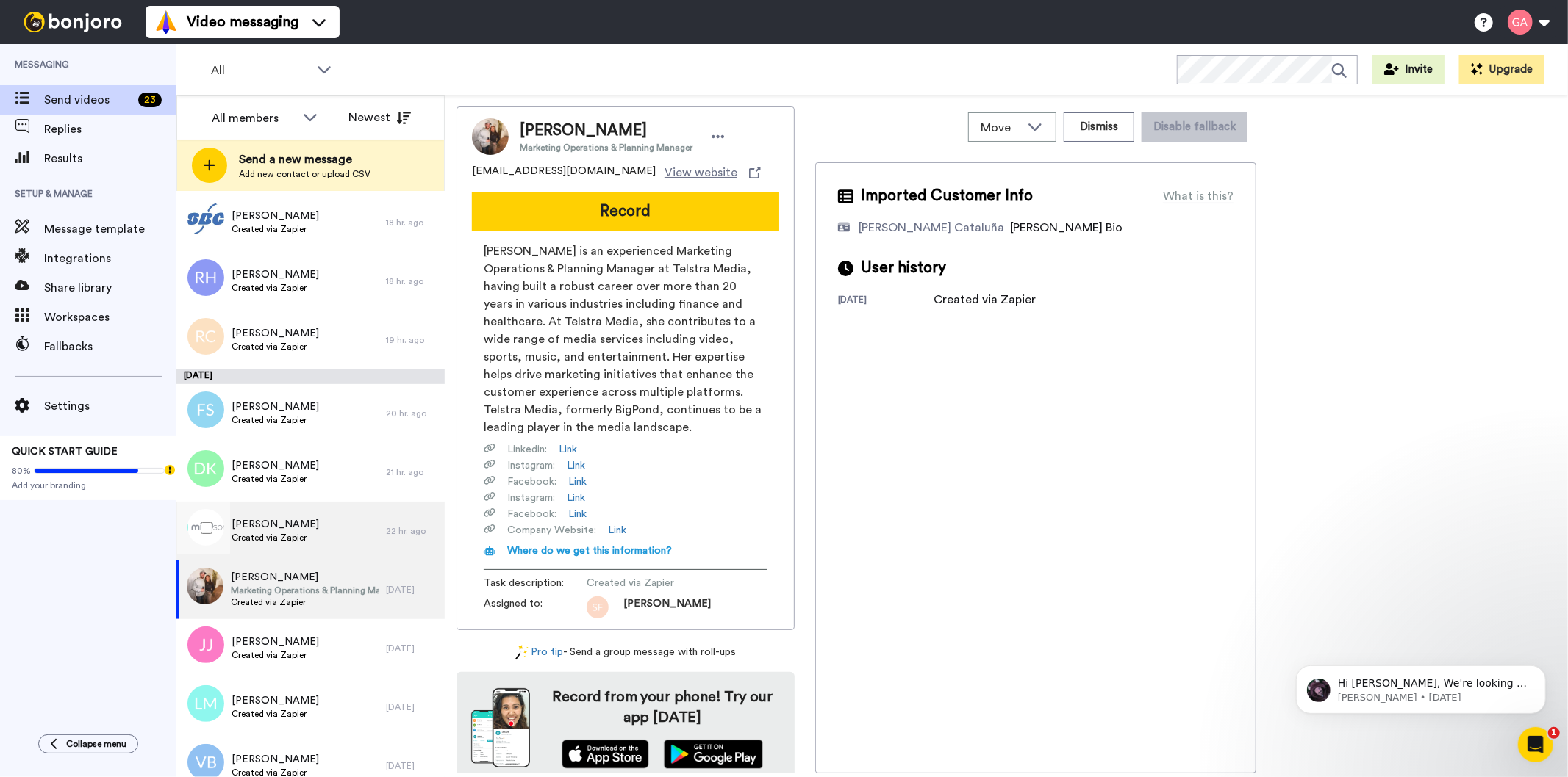
click at [317, 538] on div "[PERSON_NAME] Created via Zapier" at bounding box center [281, 531] width 209 height 59
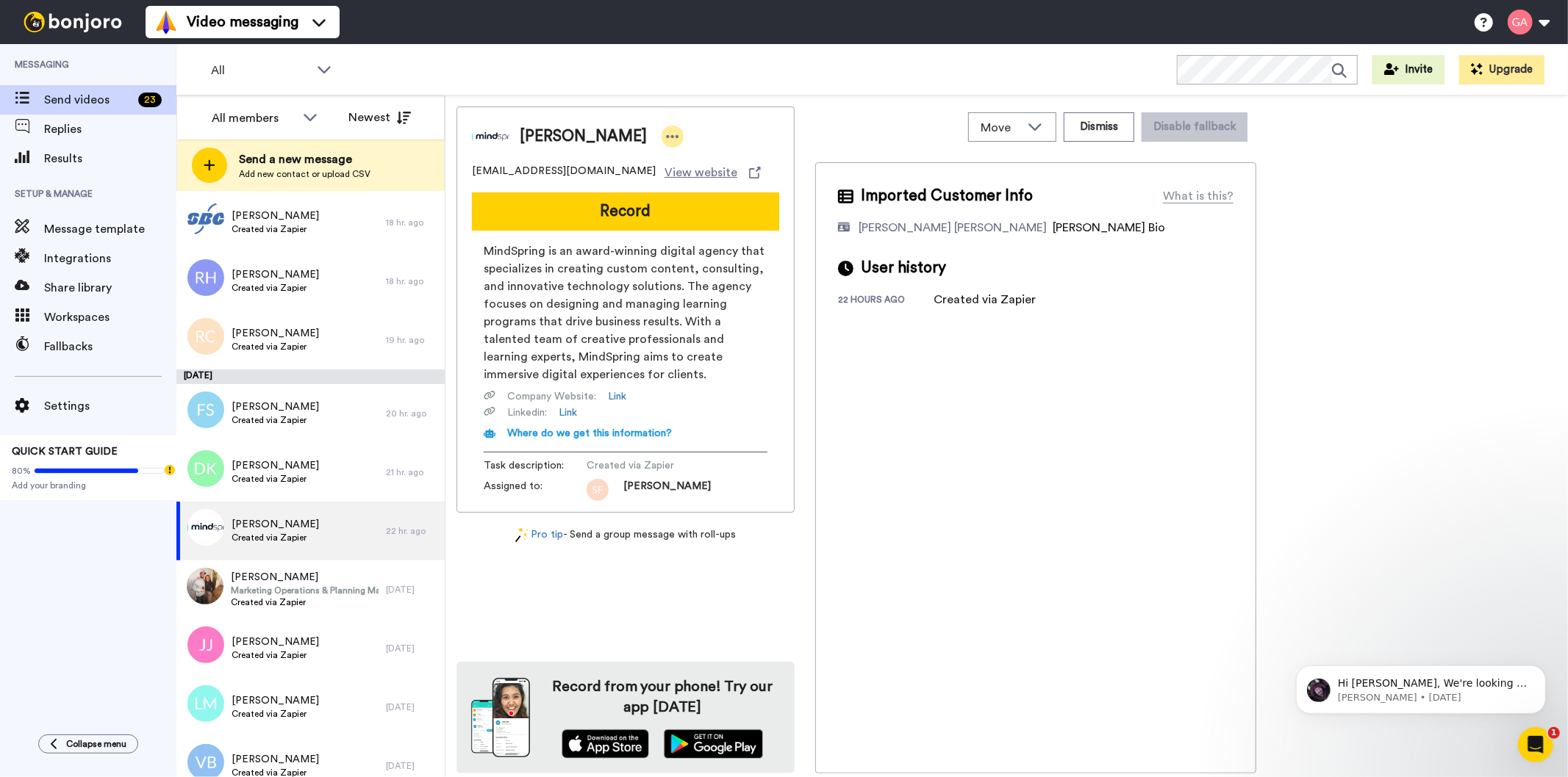
click at [666, 134] on icon at bounding box center [672, 136] width 13 height 15
click at [681, 185] on li "Assign" at bounding box center [677, 182] width 106 height 20
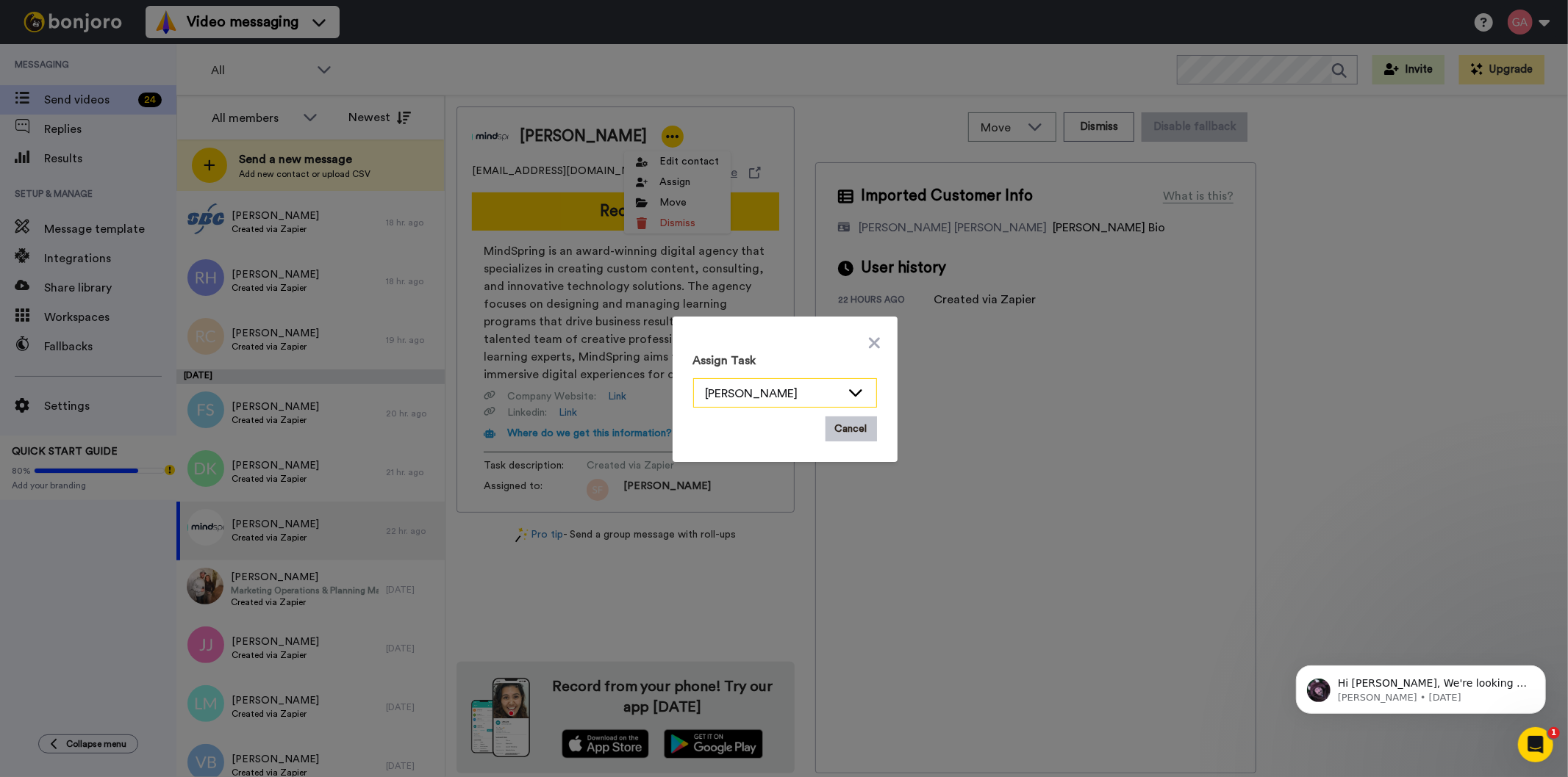
click at [767, 389] on div "[PERSON_NAME]" at bounding box center [773, 394] width 135 height 18
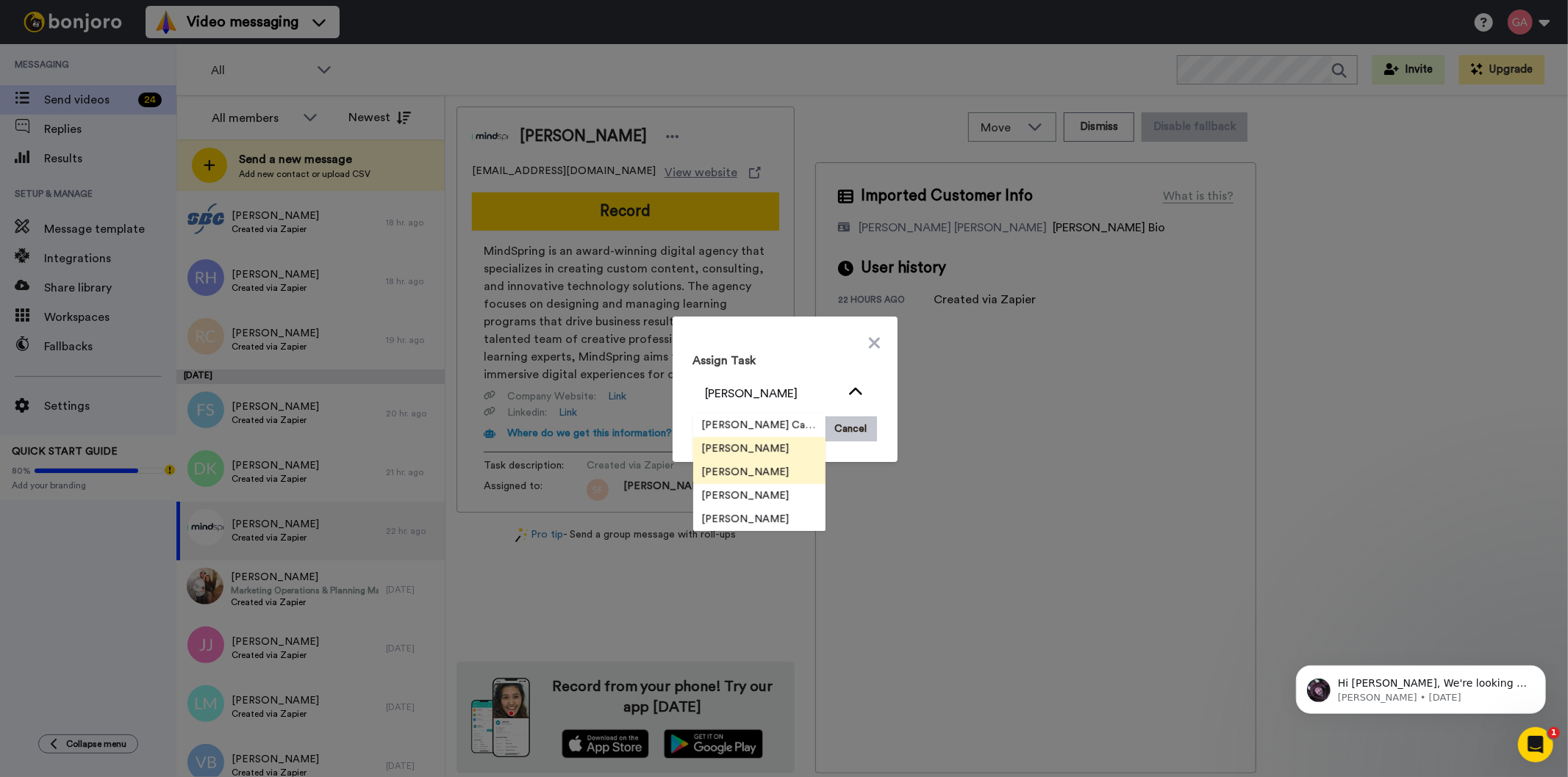
click at [757, 473] on span "[PERSON_NAME]" at bounding box center [746, 472] width 106 height 15
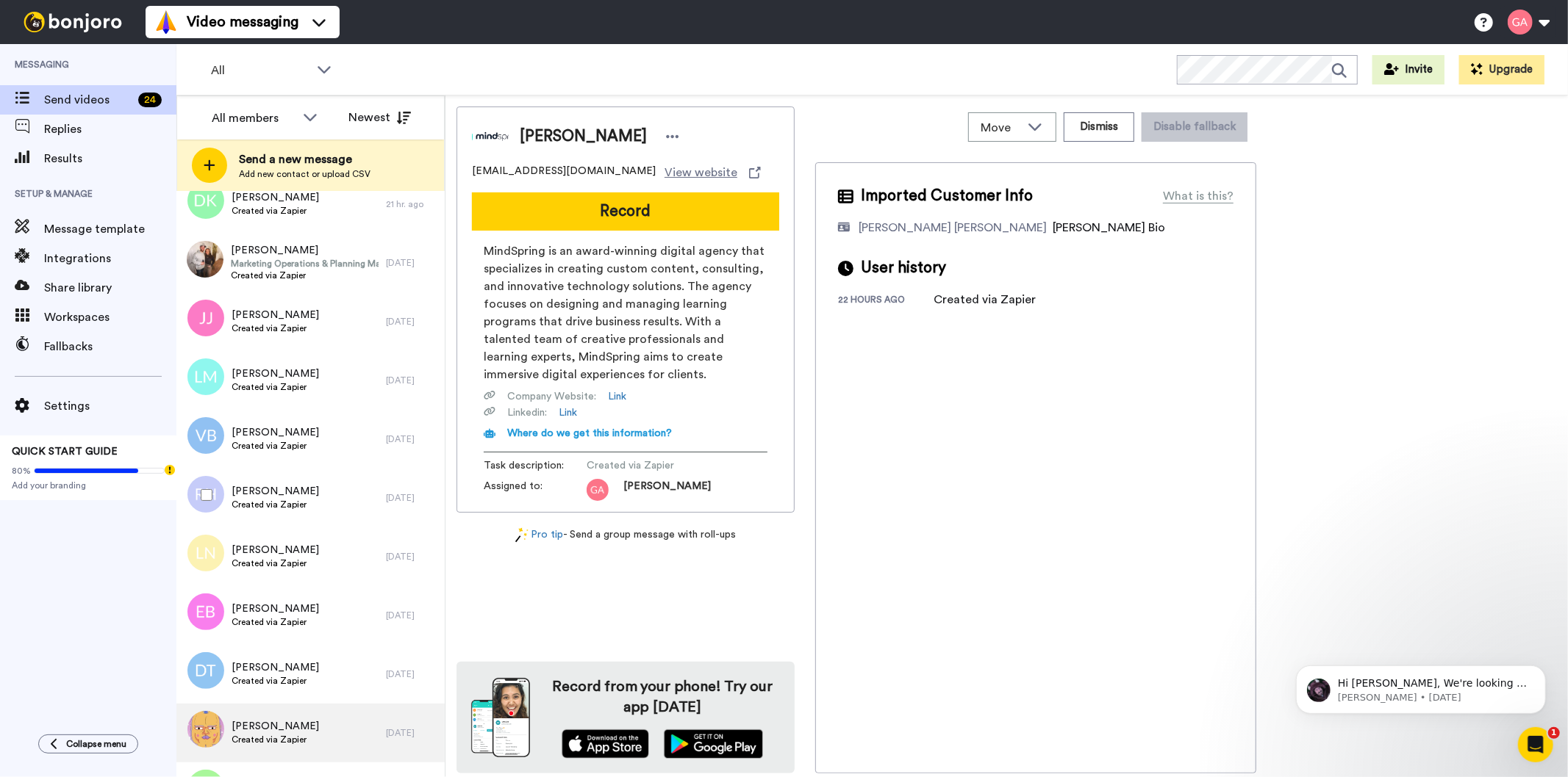
scroll to position [2939, 0]
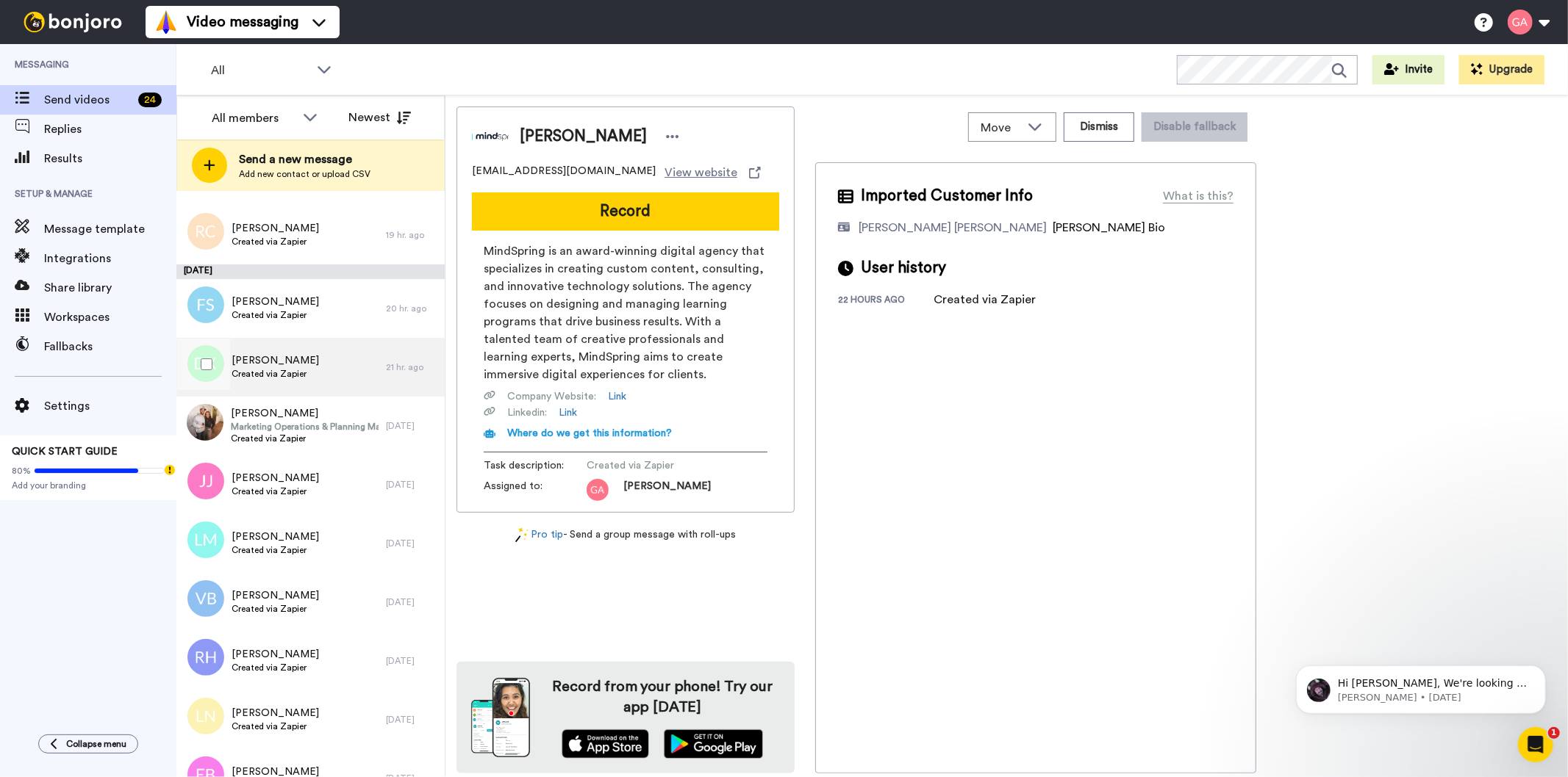
click at [284, 368] on span "Created via Zapier" at bounding box center [274, 374] width 87 height 11
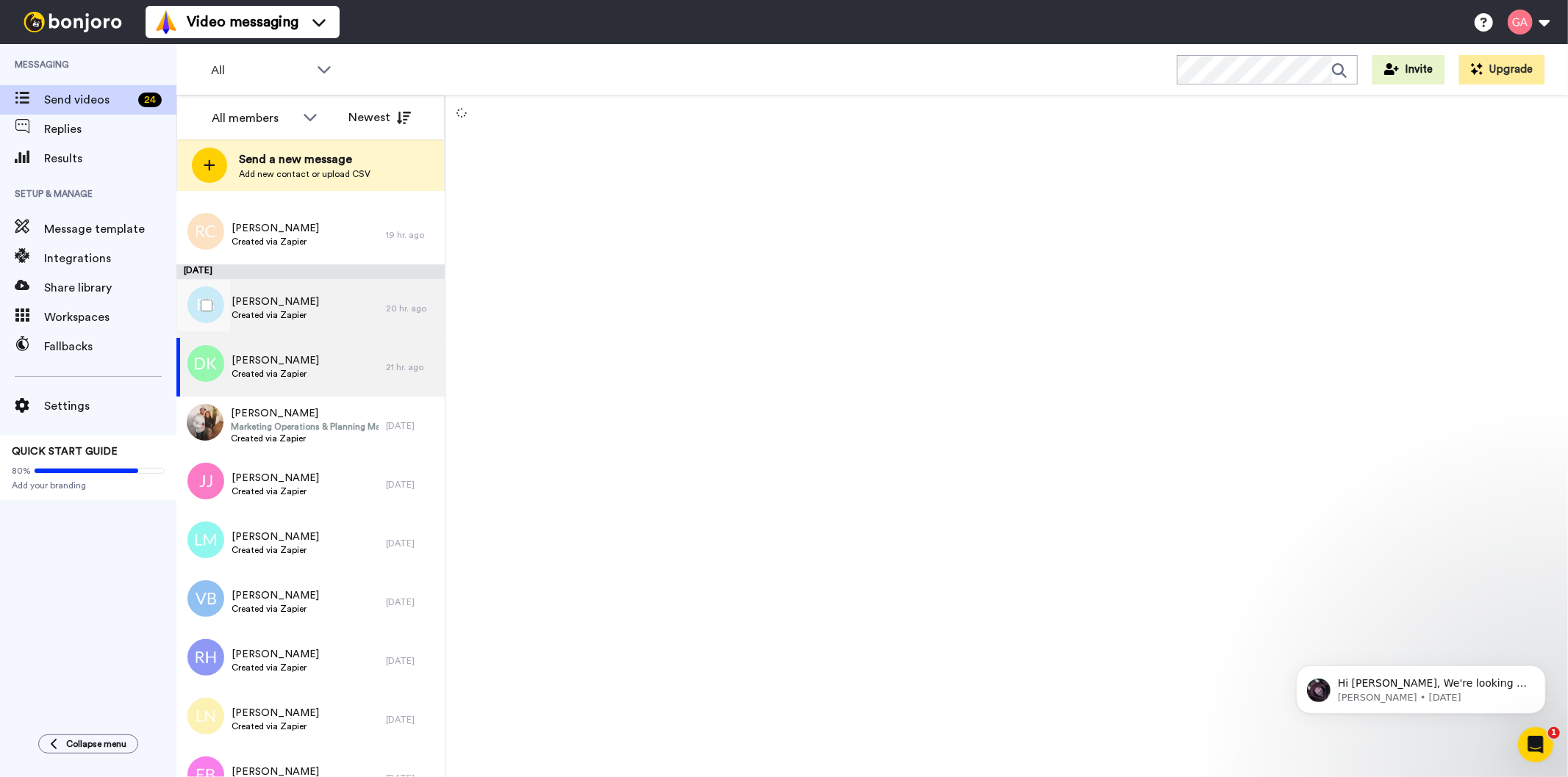
click at [283, 314] on span "Created via Zapier" at bounding box center [274, 315] width 87 height 11
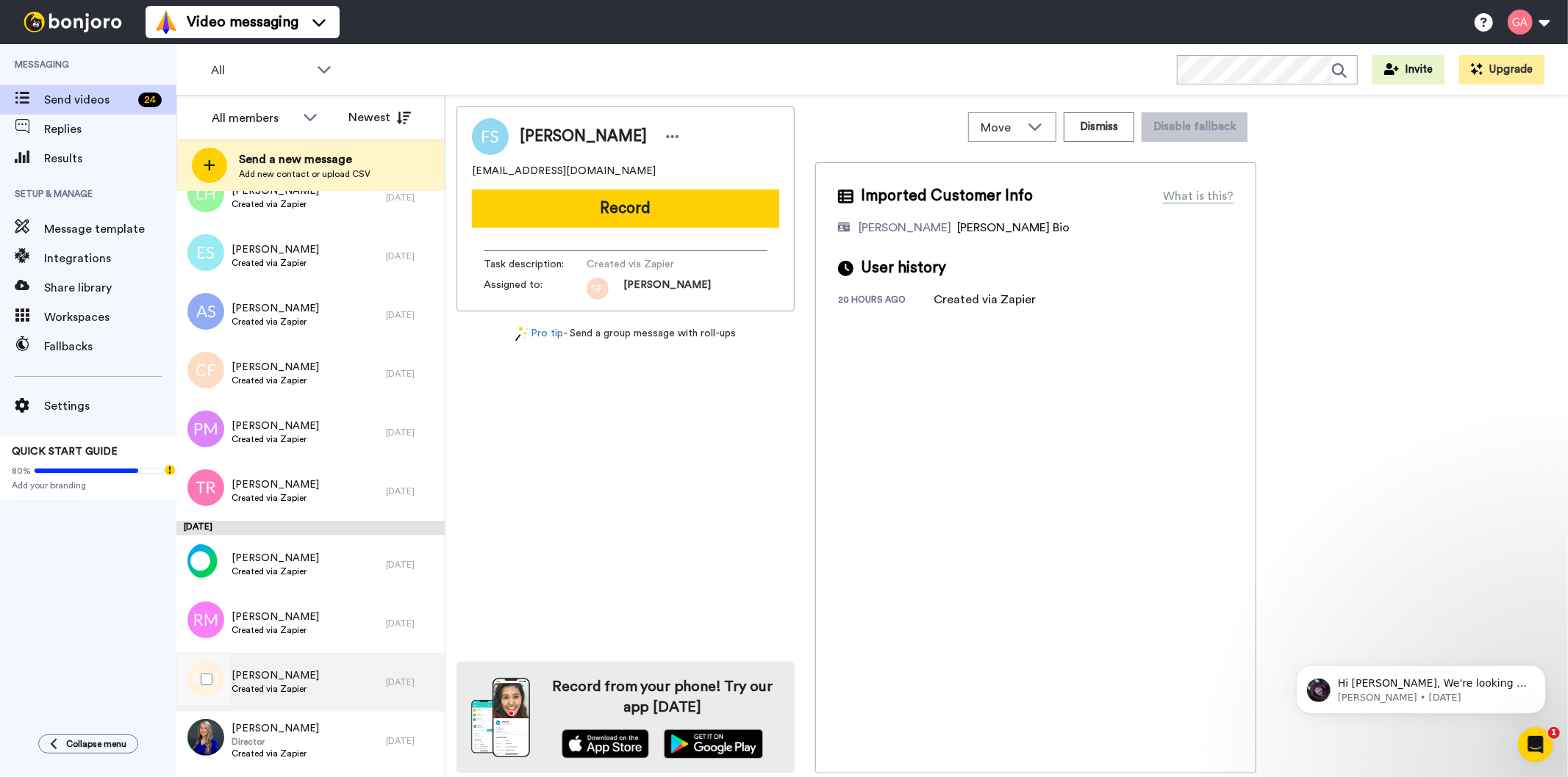
scroll to position [4081, 0]
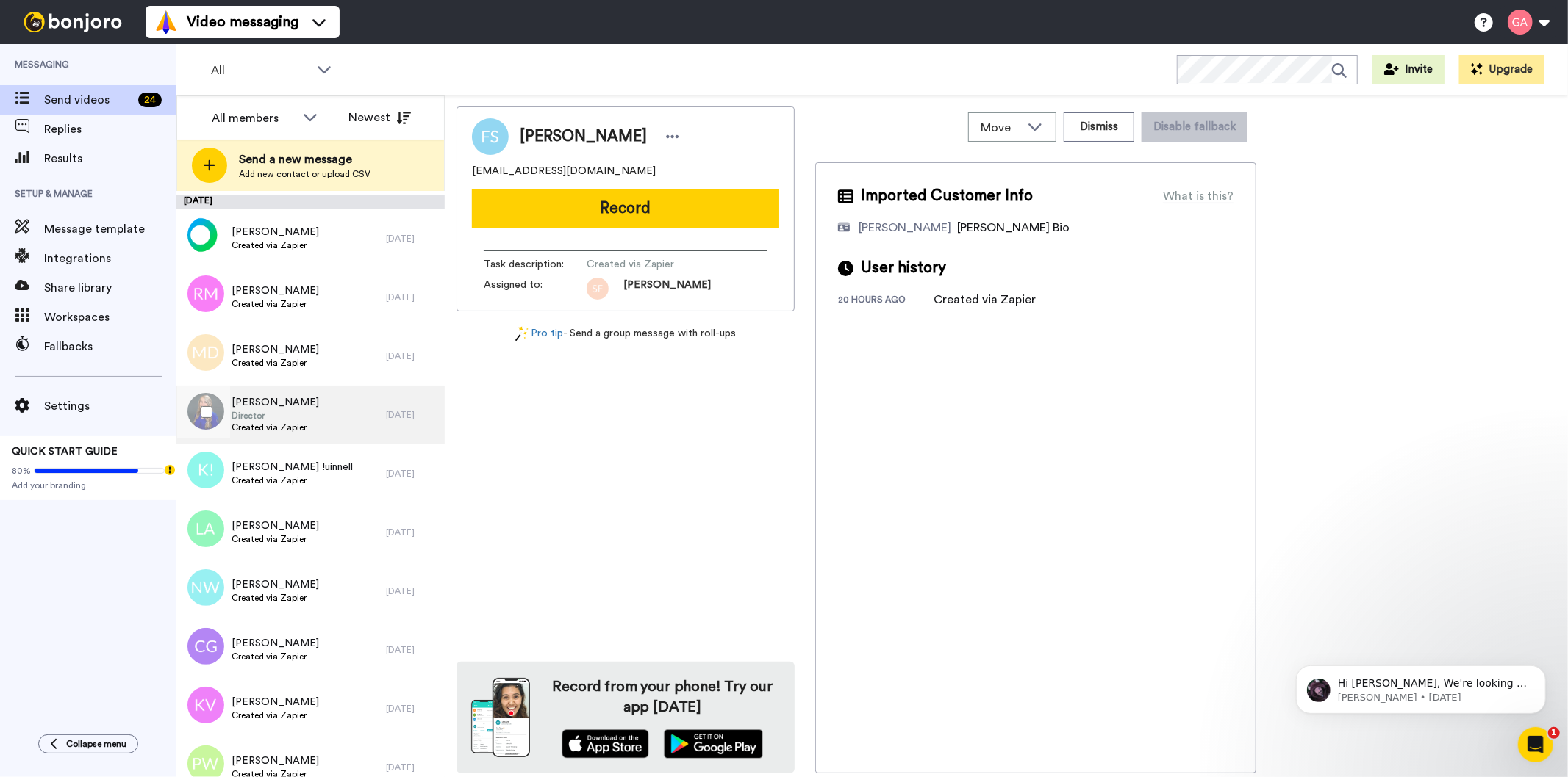
click at [282, 401] on span "[PERSON_NAME]" at bounding box center [274, 403] width 87 height 15
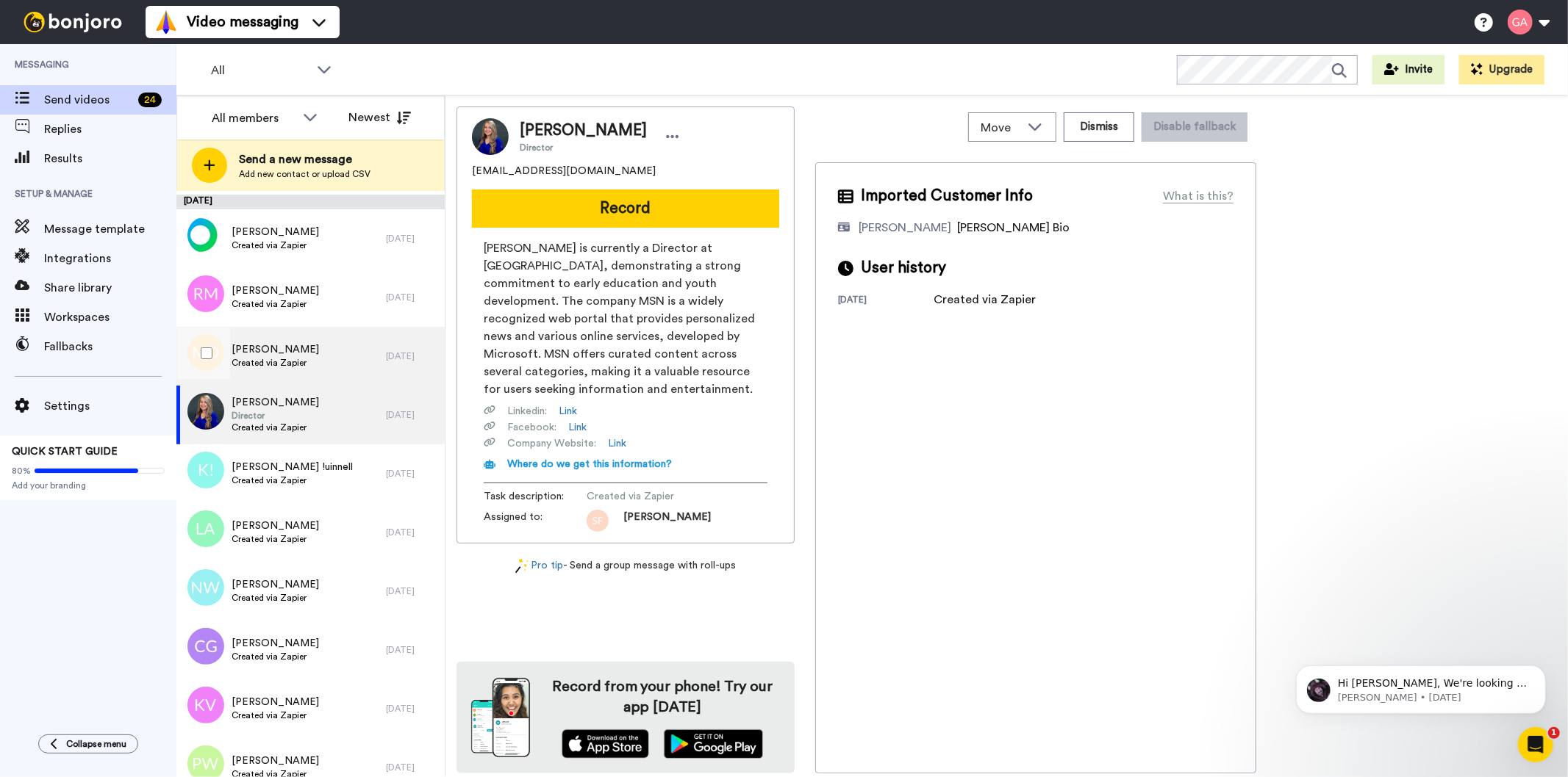
click at [282, 365] on span "Created via Zapier" at bounding box center [274, 362] width 87 height 11
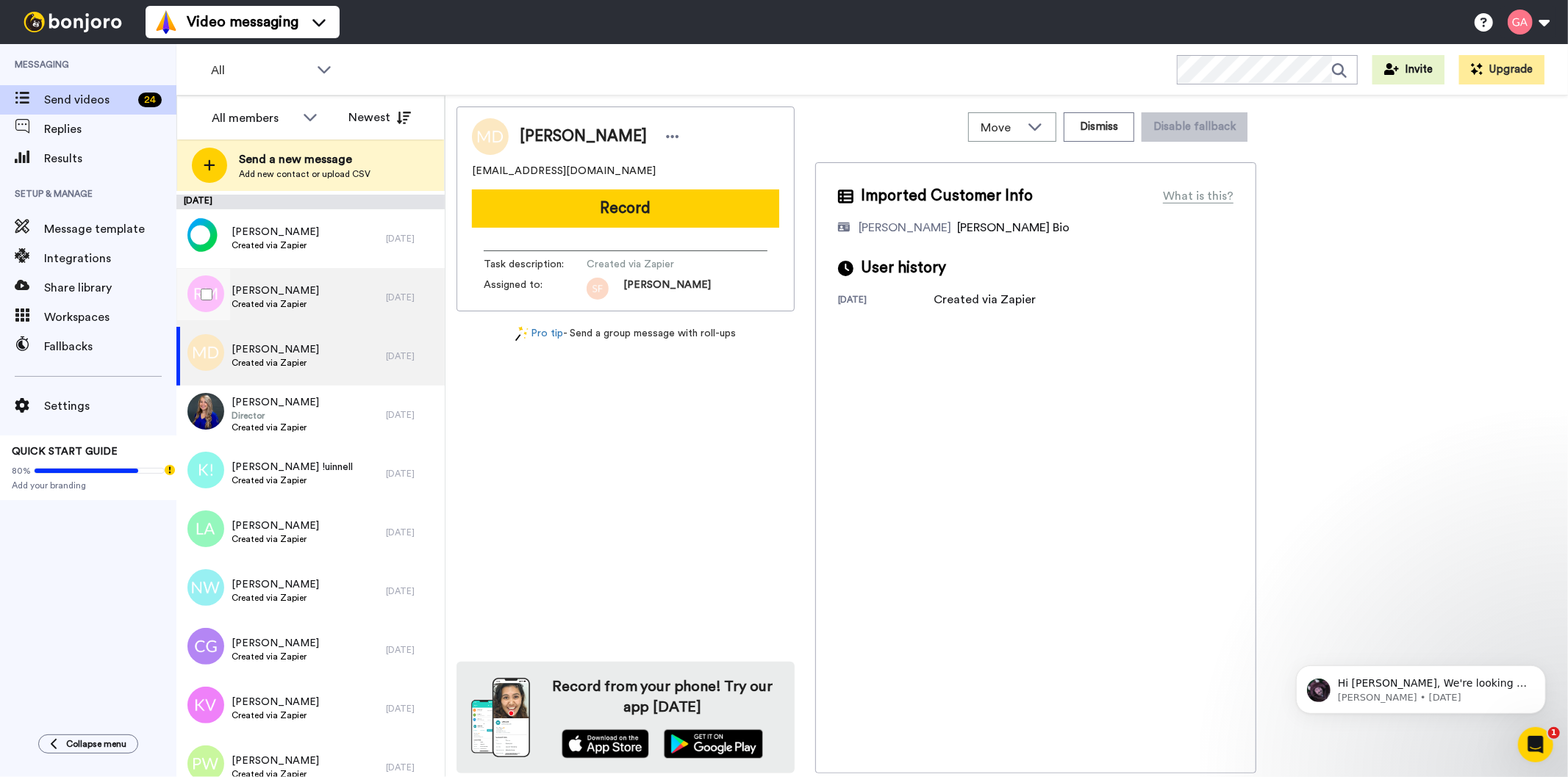
click at [284, 298] on span "Created via Zapier" at bounding box center [274, 303] width 87 height 11
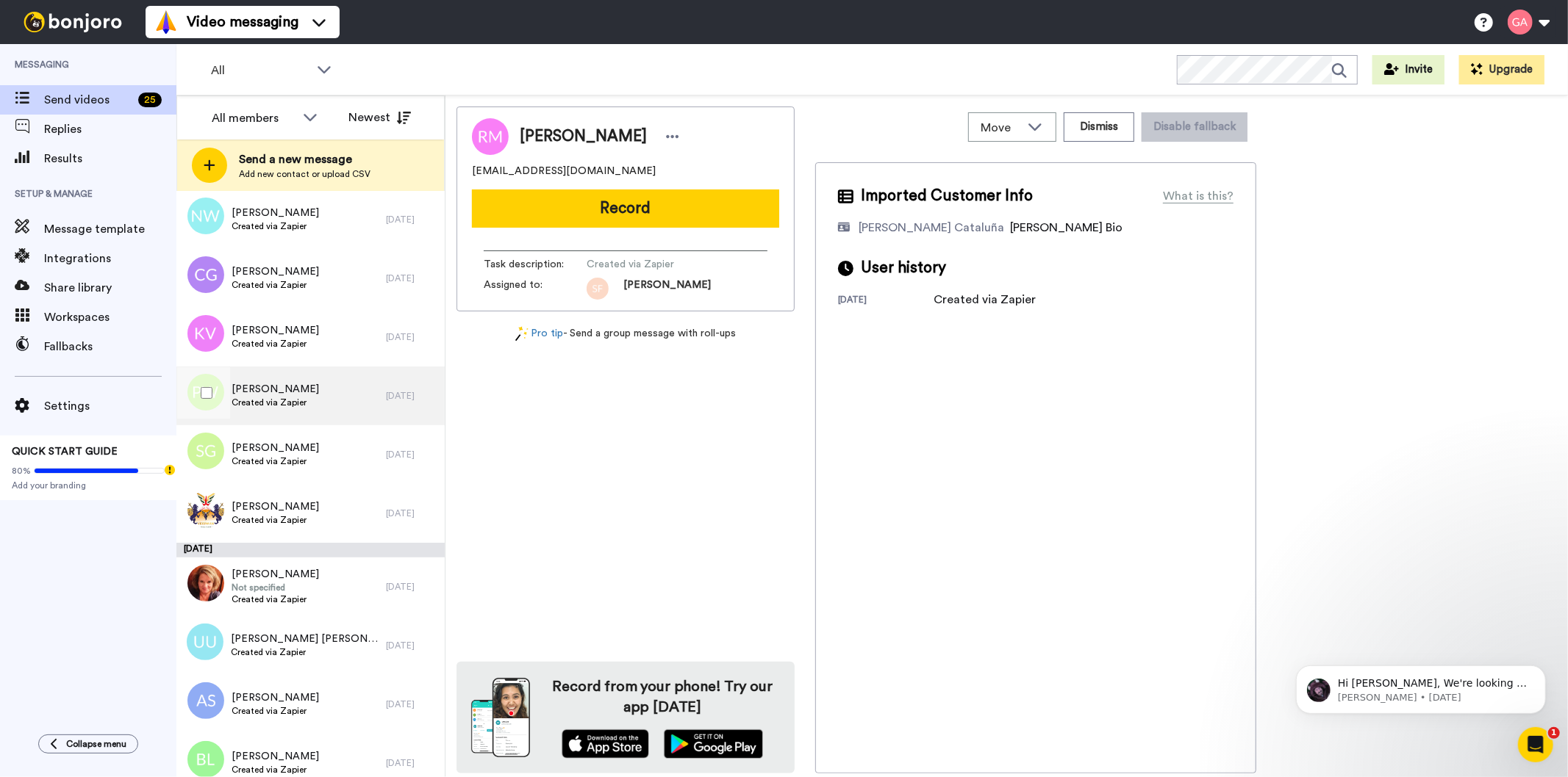
scroll to position [4571, 0]
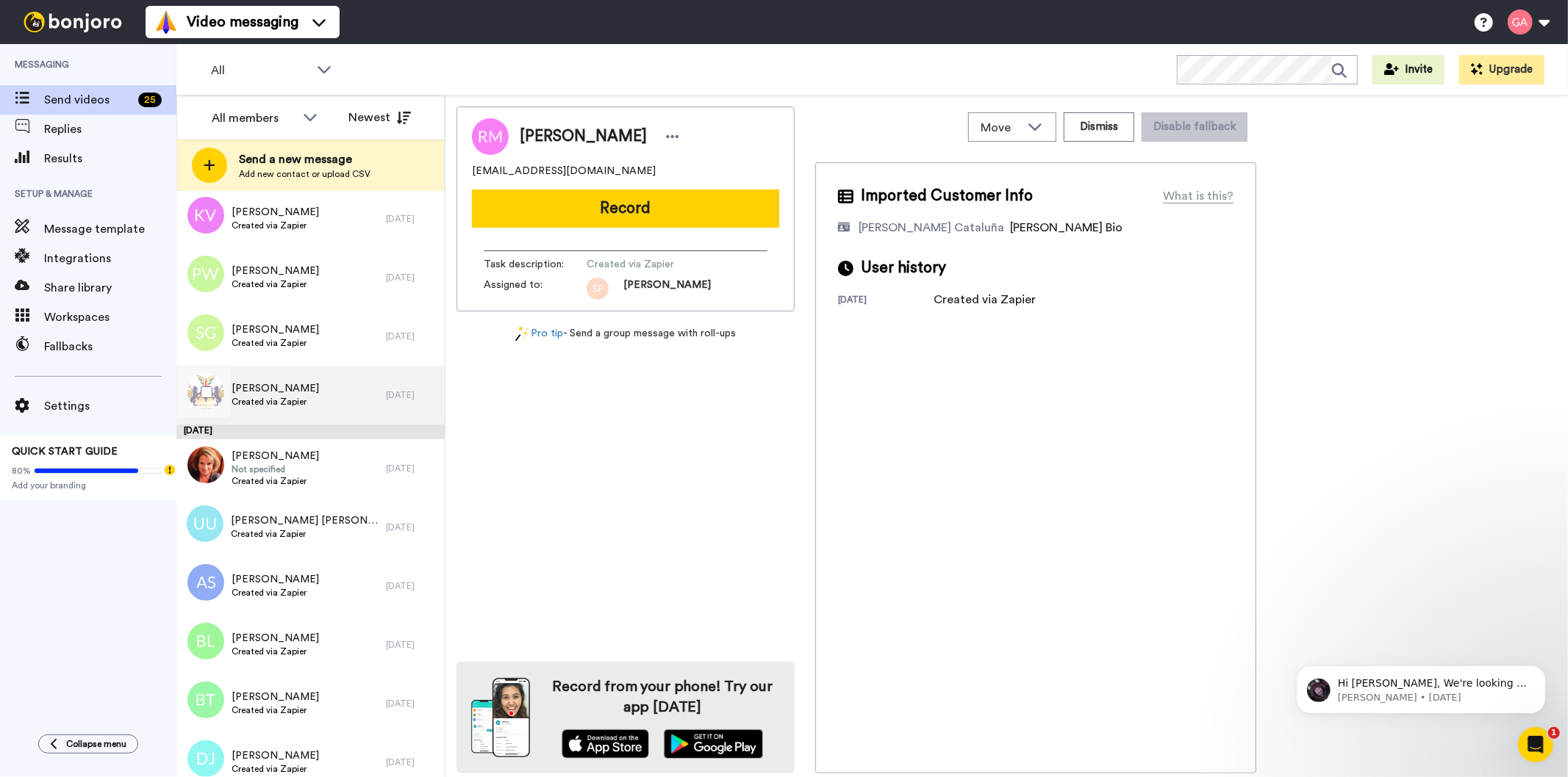
click at [299, 385] on span "[PERSON_NAME]" at bounding box center [274, 388] width 87 height 15
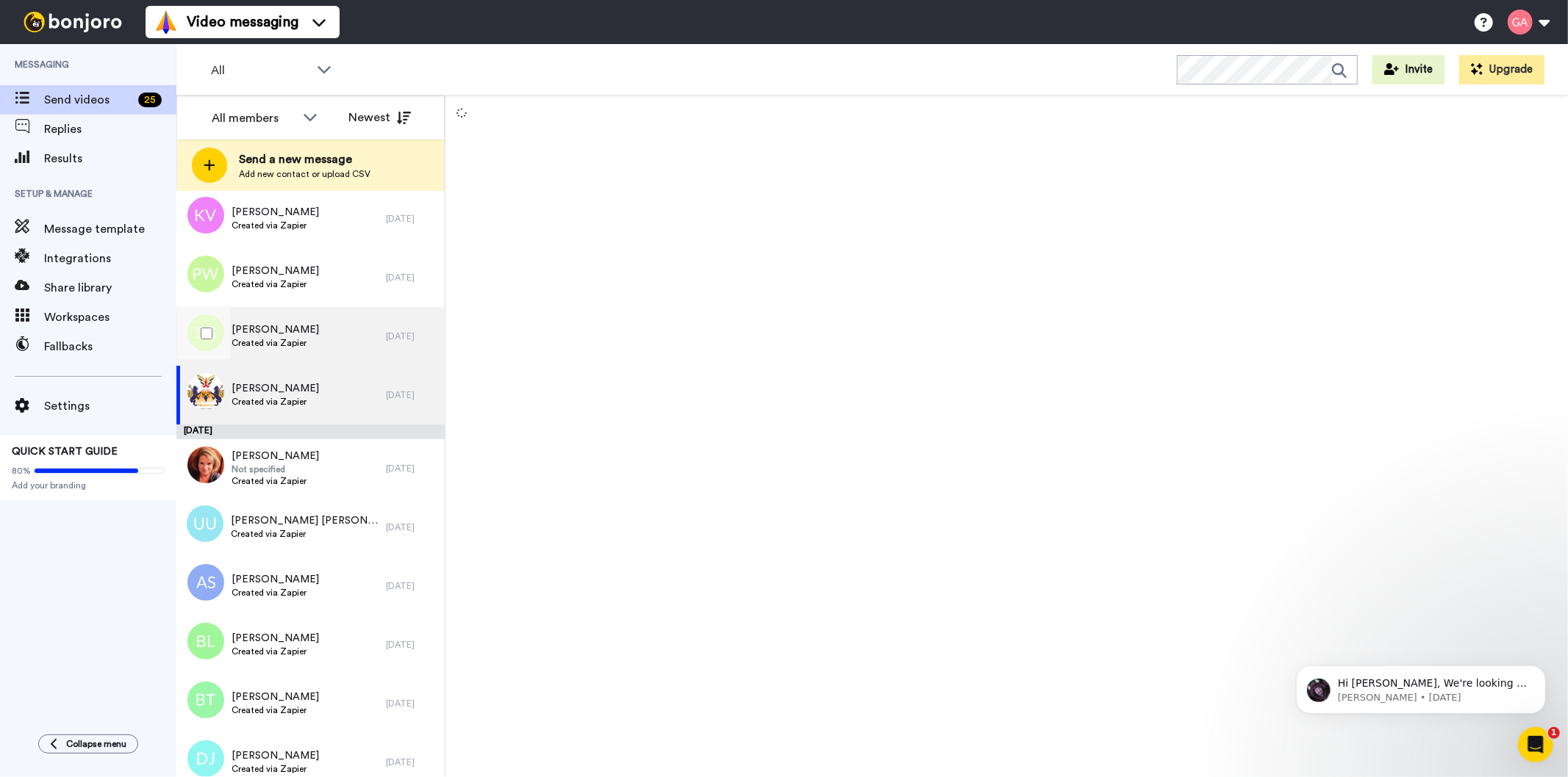
click at [277, 339] on span "Created via Zapier" at bounding box center [274, 343] width 87 height 11
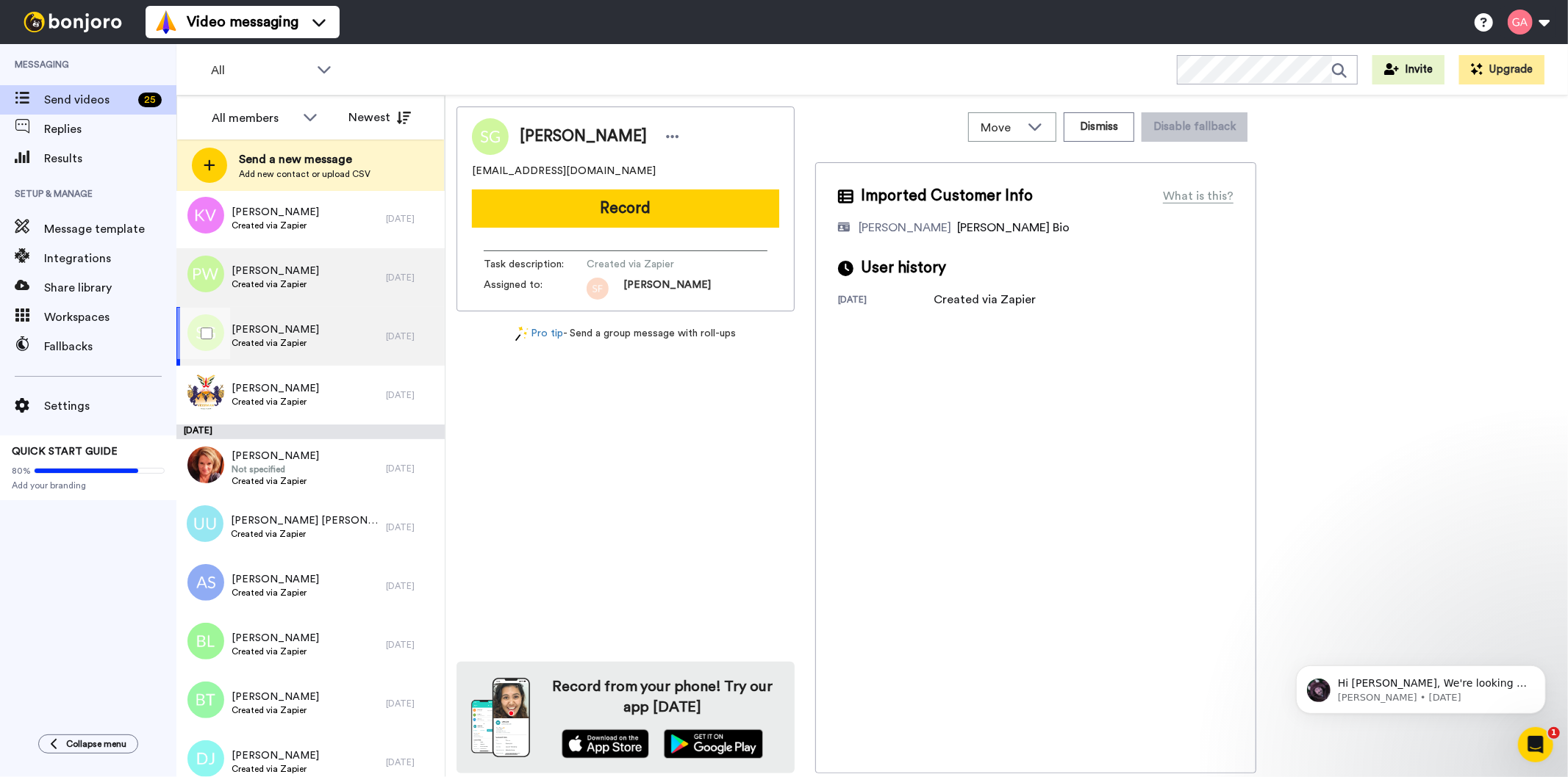
scroll to position [4490, 0]
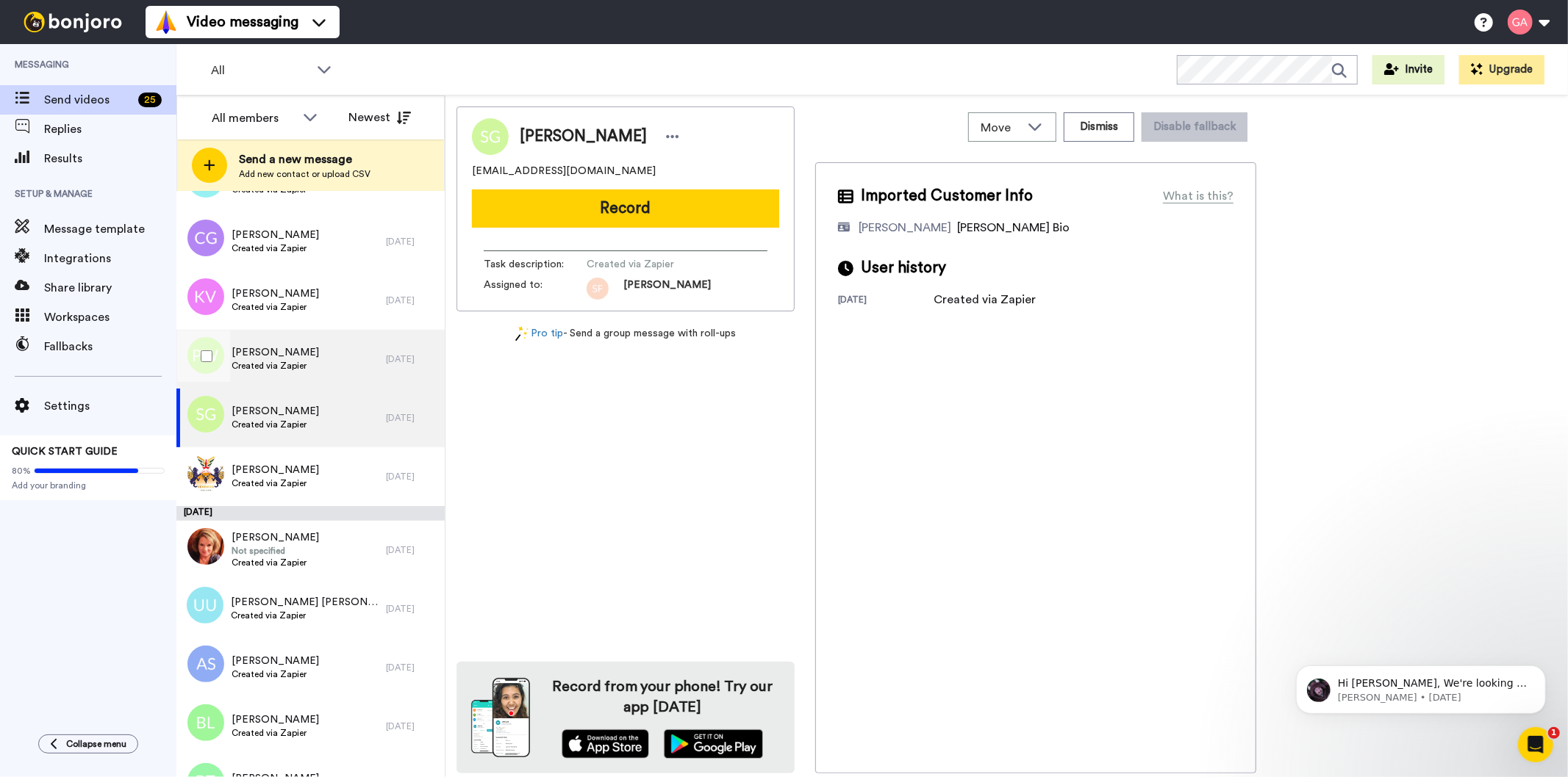
click at [273, 360] on span "Created via Zapier" at bounding box center [274, 366] width 87 height 11
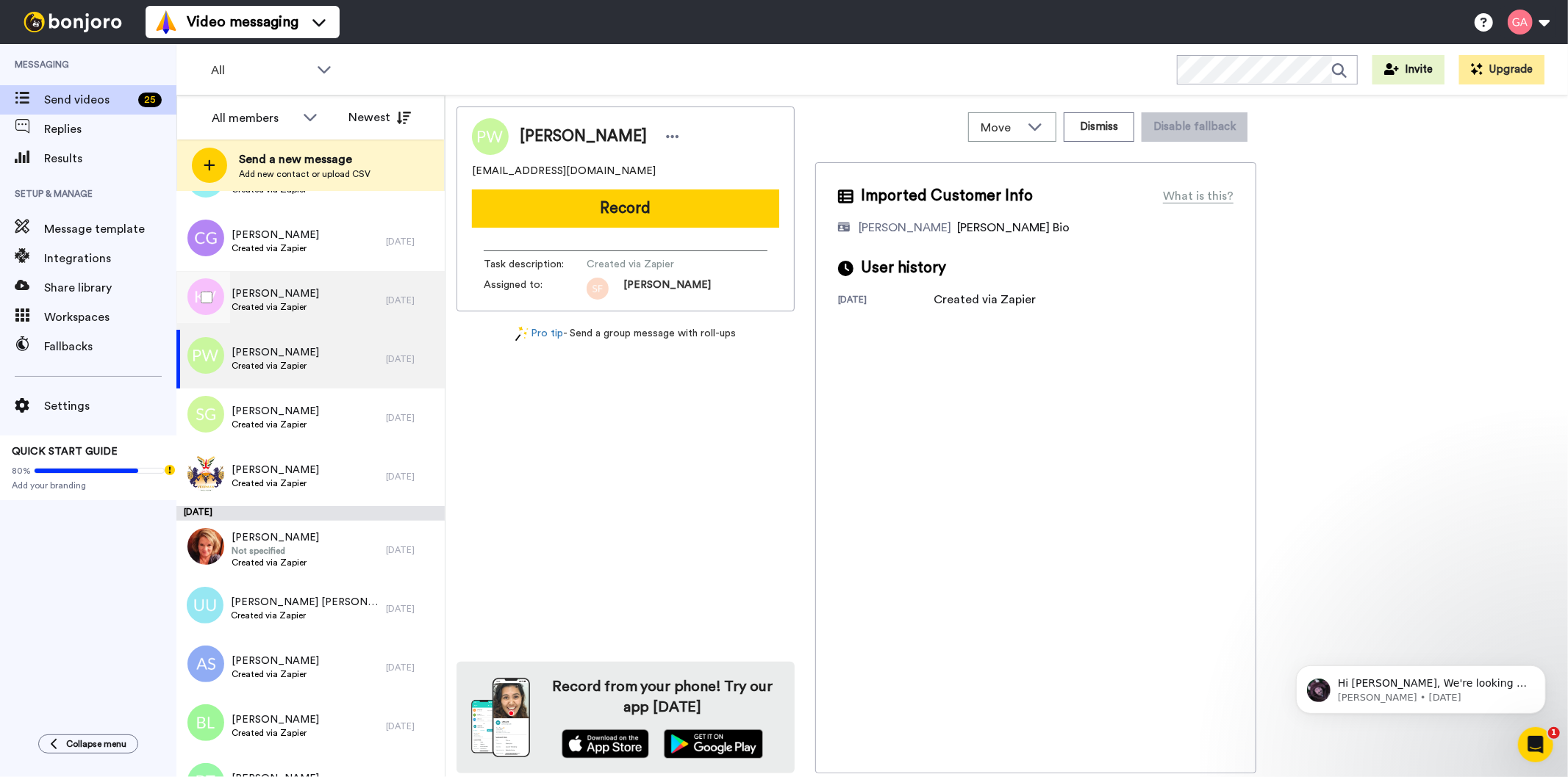
click at [285, 291] on span "[PERSON_NAME]" at bounding box center [274, 294] width 87 height 15
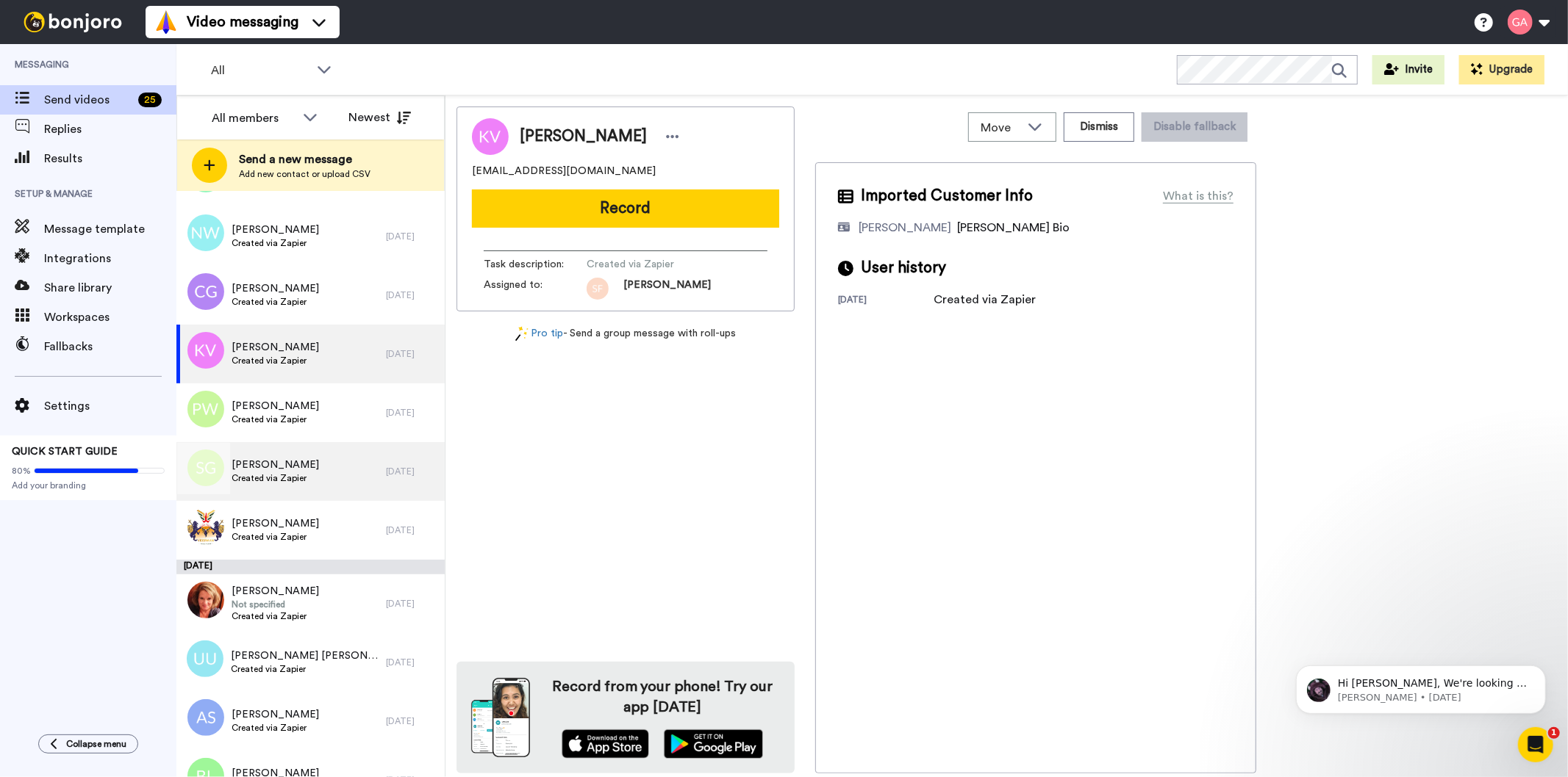
scroll to position [4408, 0]
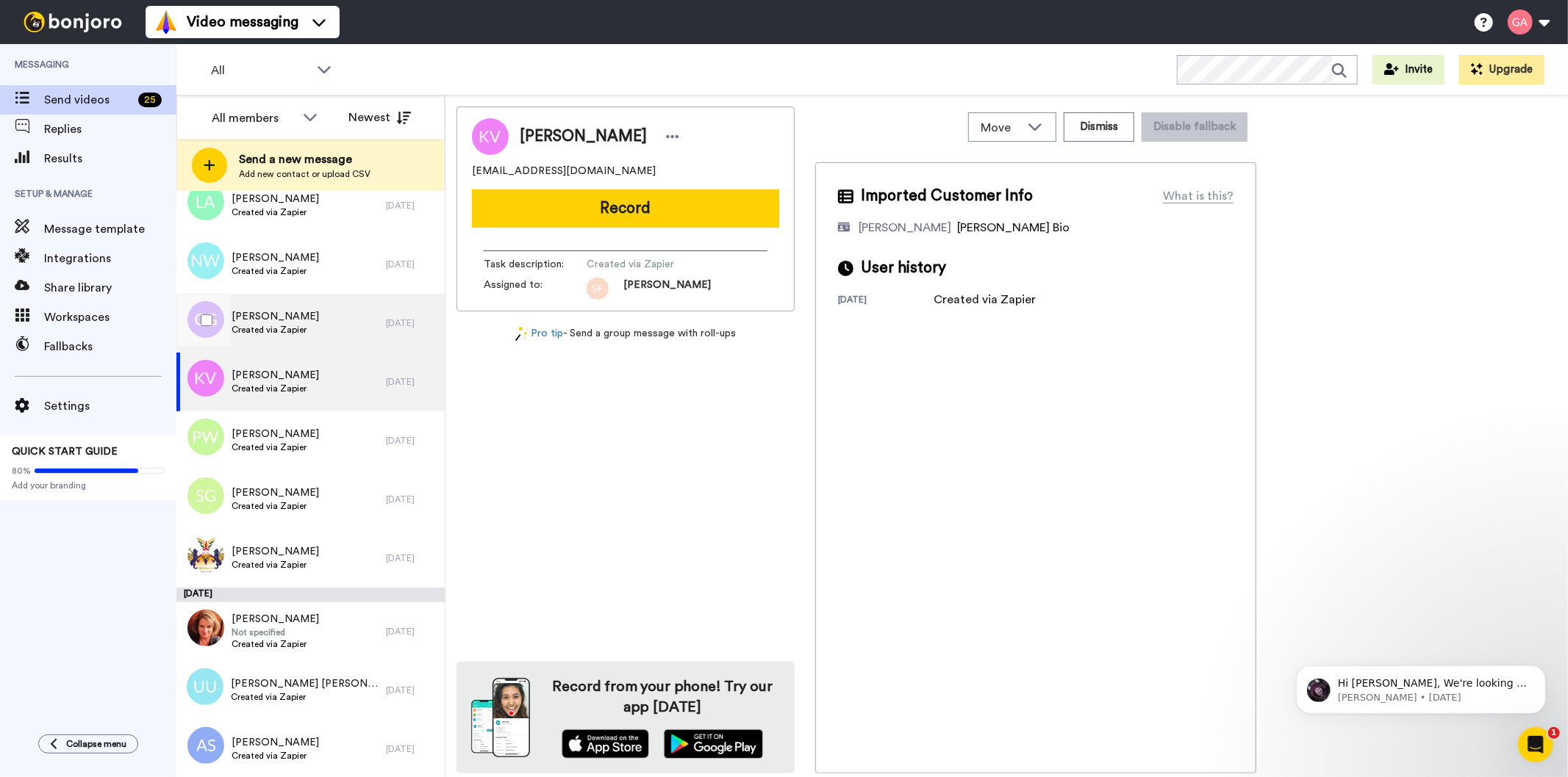
click at [302, 306] on div "[PERSON_NAME] Created via Zapier" at bounding box center [281, 323] width 209 height 59
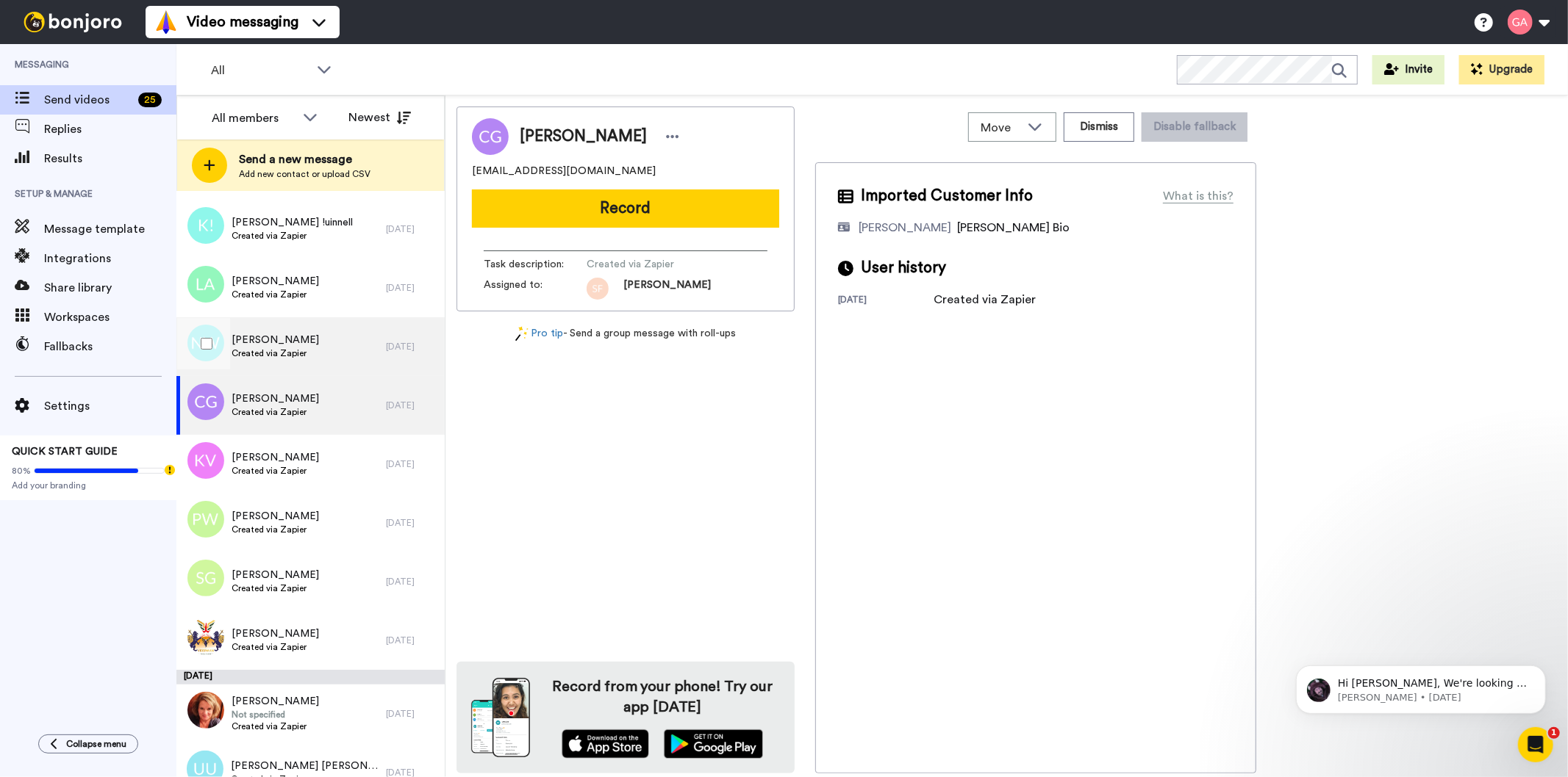
click at [310, 325] on div "[PERSON_NAME] Created via Zapier" at bounding box center [281, 346] width 209 height 59
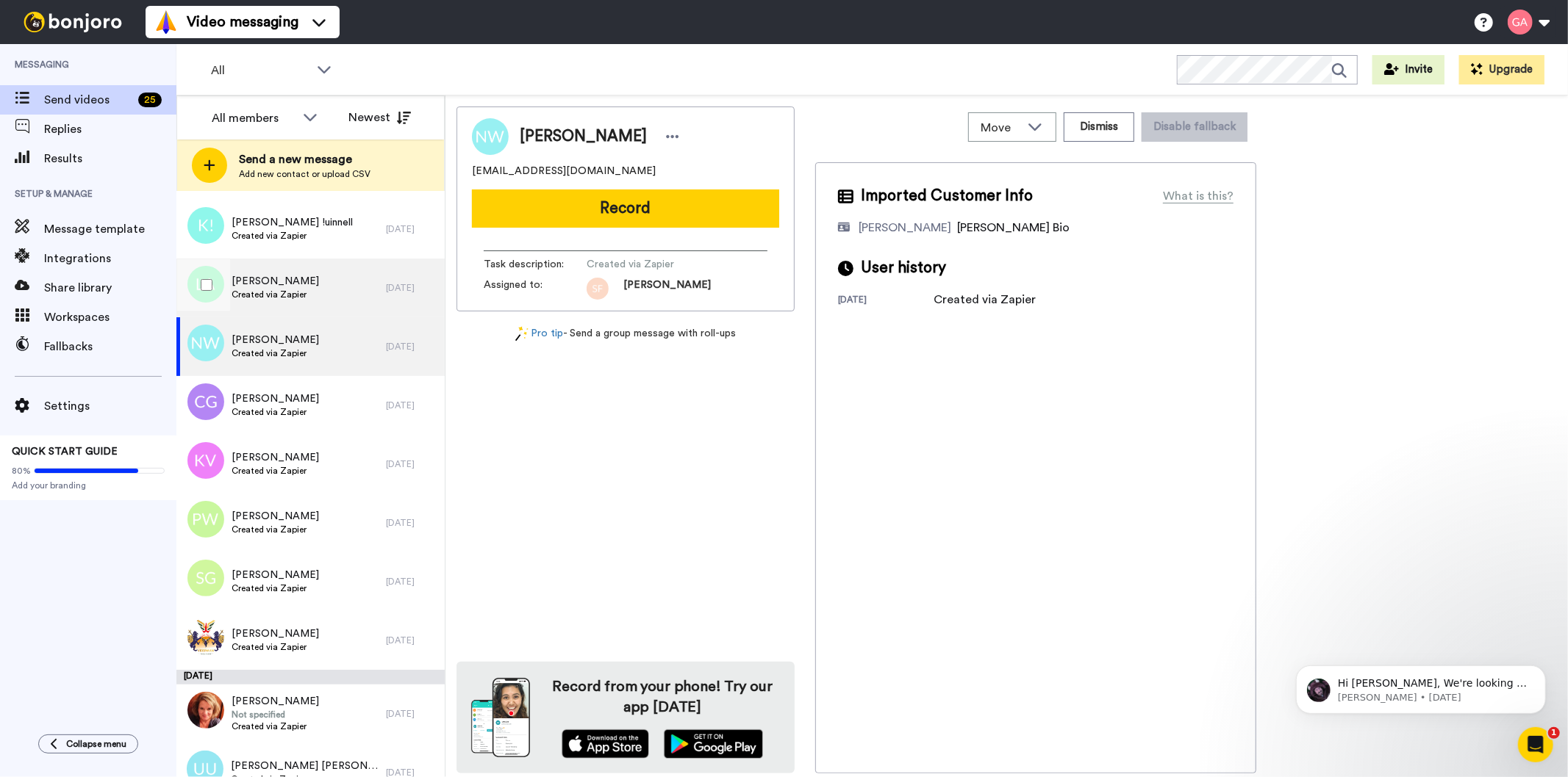
click at [294, 298] on span "Created via Zapier" at bounding box center [274, 294] width 87 height 11
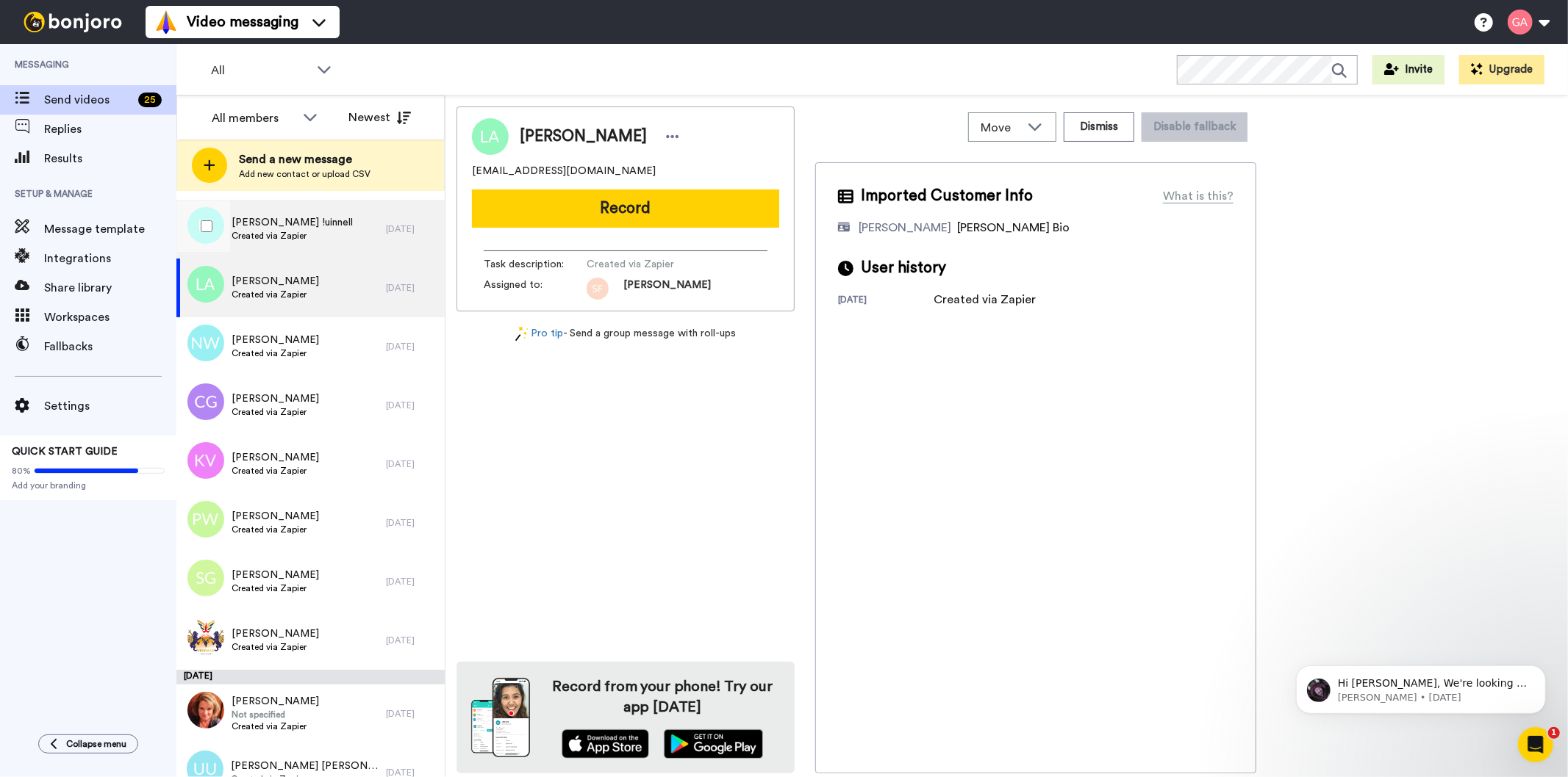
click at [290, 218] on span "[PERSON_NAME] !uinnell" at bounding box center [292, 222] width 121 height 15
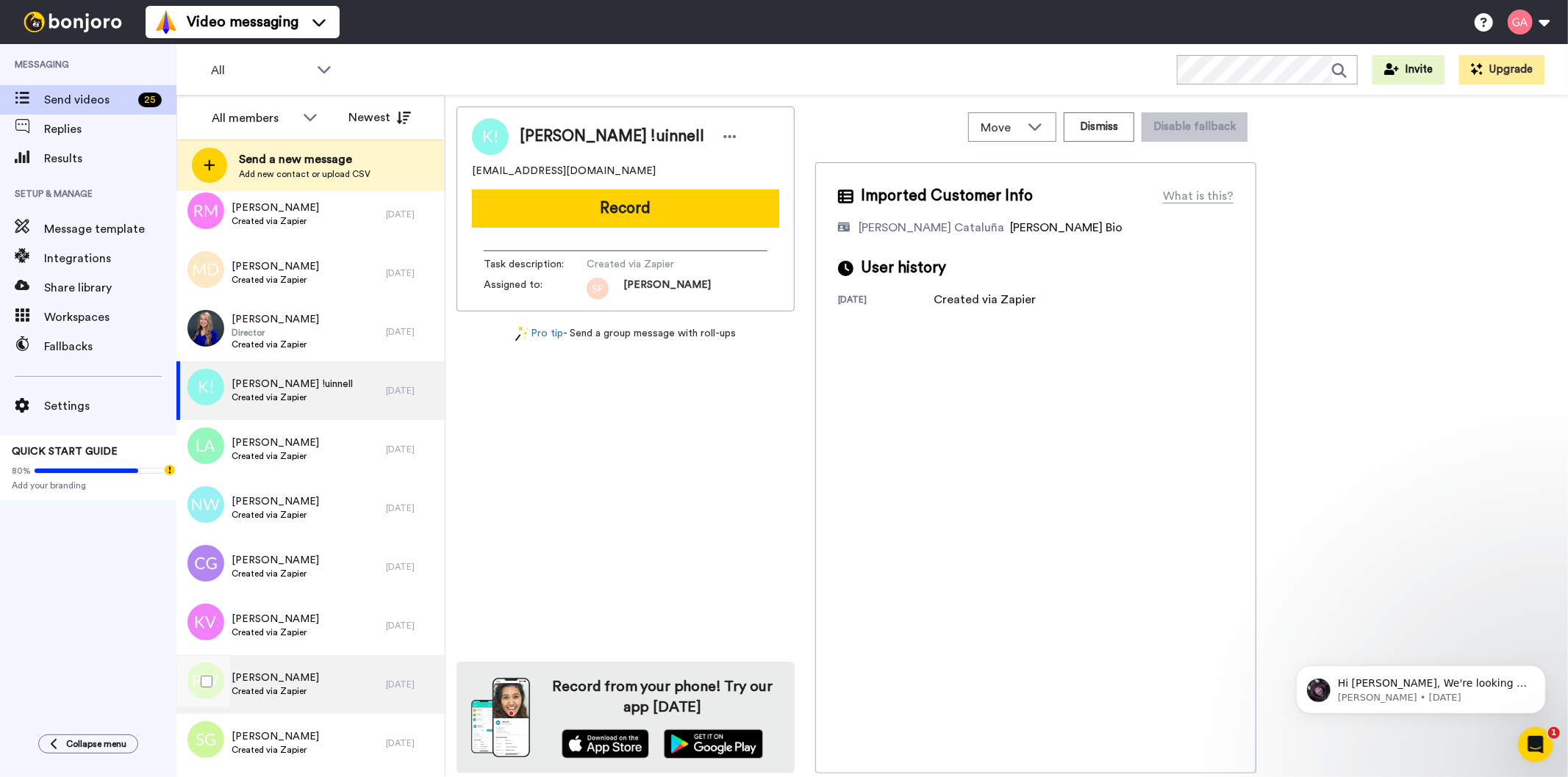
scroll to position [4163, 0]
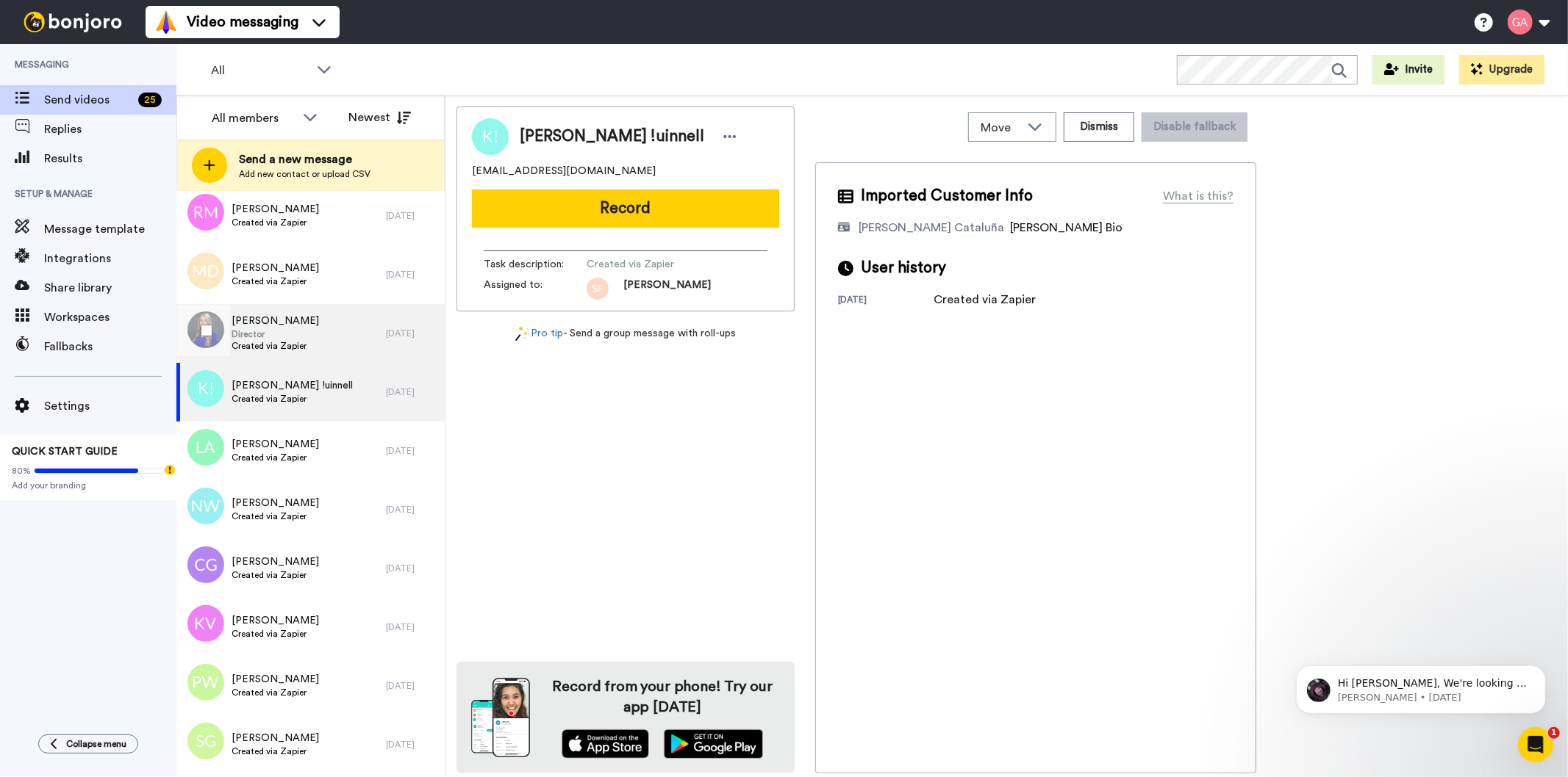
click at [298, 319] on span "[PERSON_NAME]" at bounding box center [274, 321] width 87 height 15
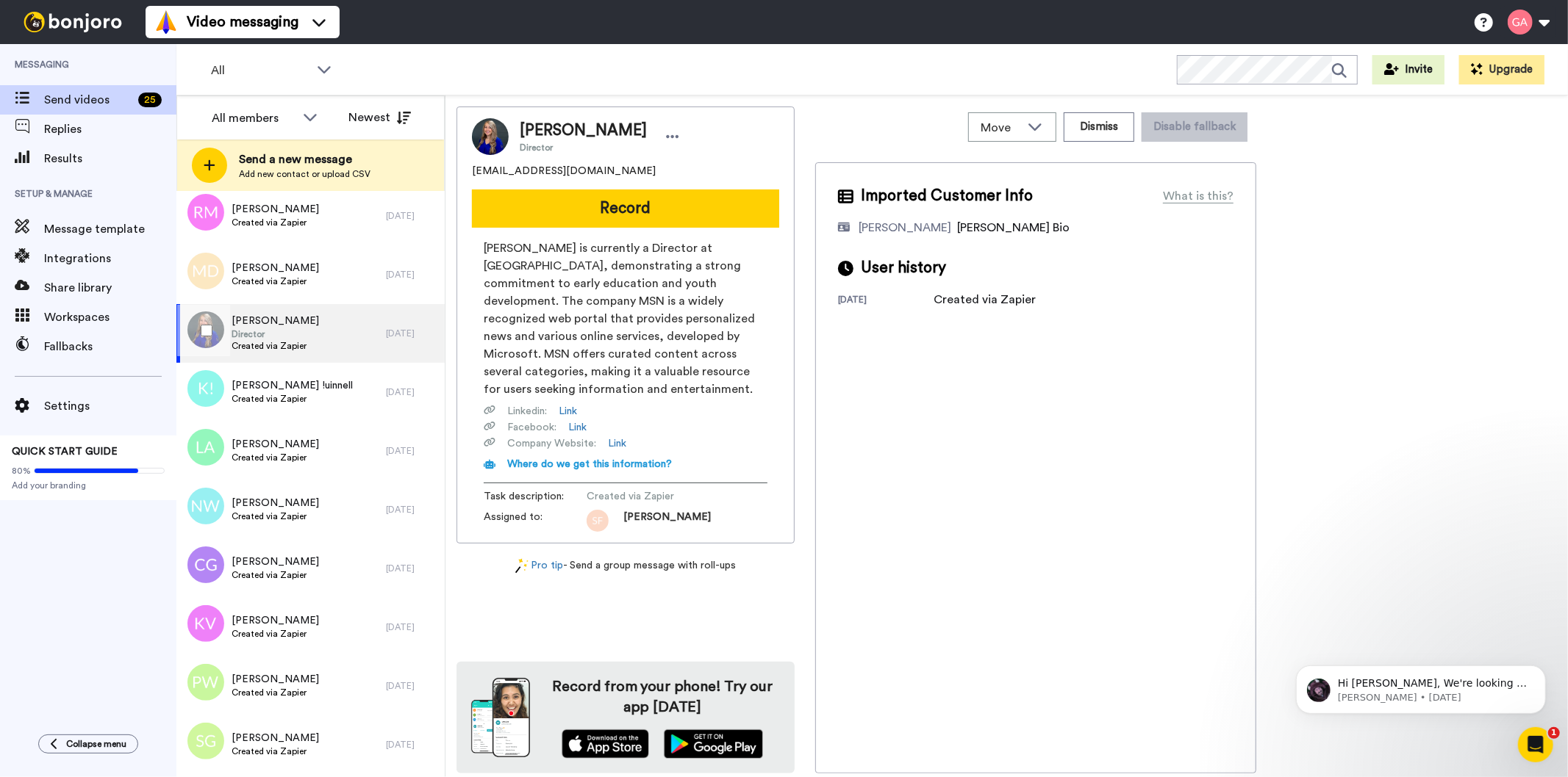
scroll to position [4081, 0]
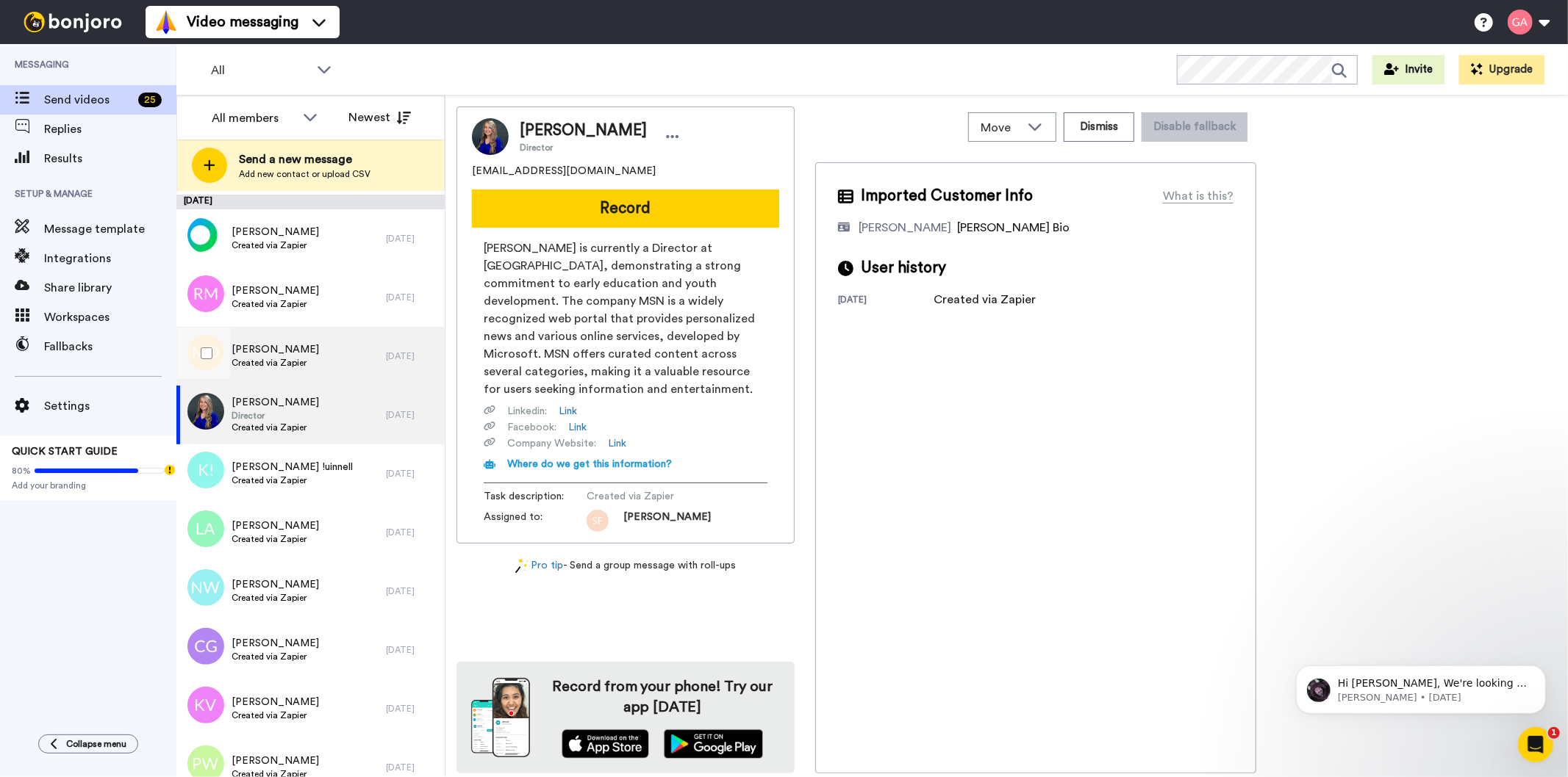
click at [289, 362] on span "Created via Zapier" at bounding box center [274, 362] width 87 height 11
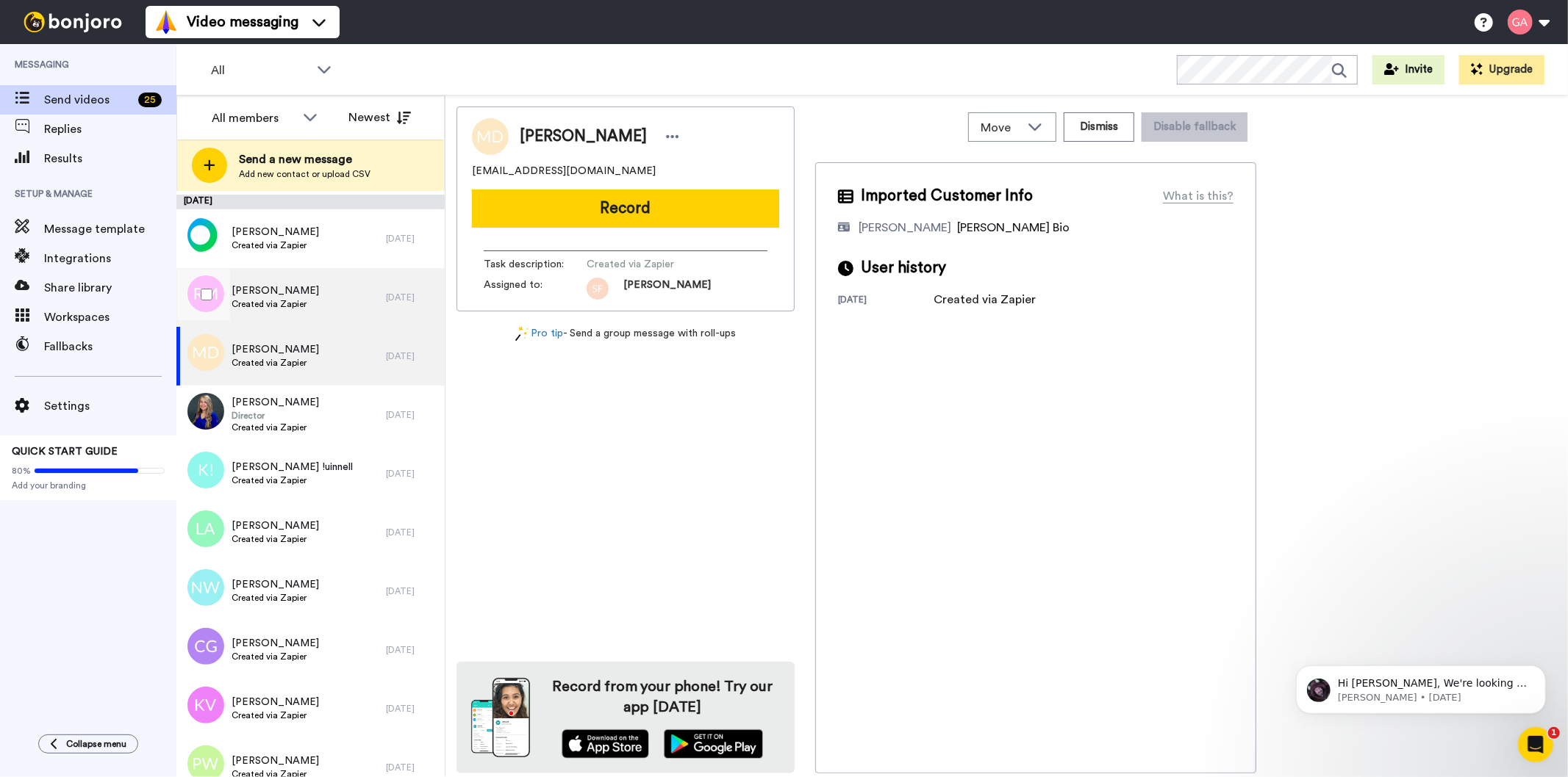
click at [283, 296] on span "[PERSON_NAME]" at bounding box center [274, 291] width 87 height 15
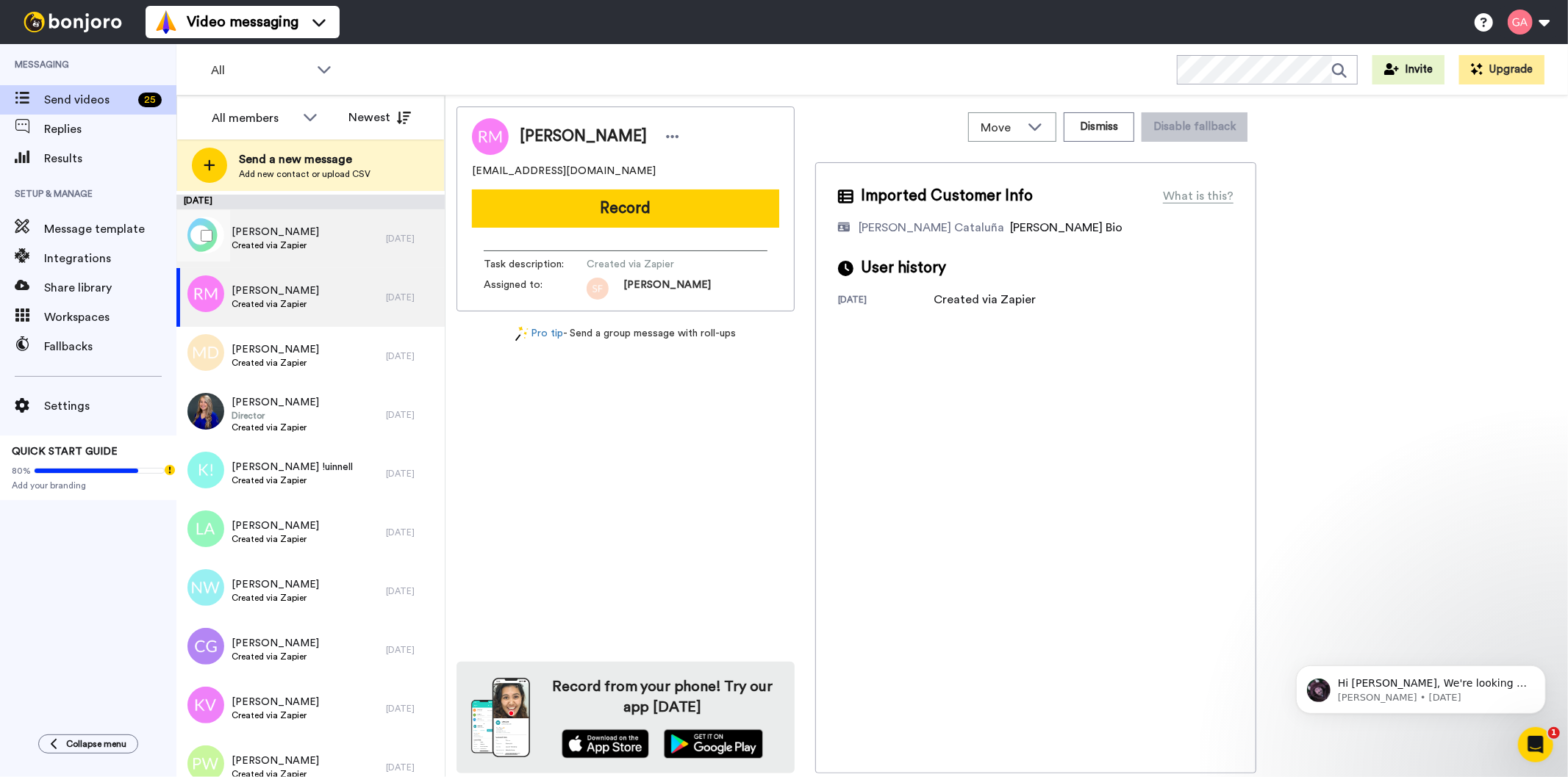
click at [292, 253] on div "[PERSON_NAME] Created via Zapier" at bounding box center [281, 238] width 209 height 59
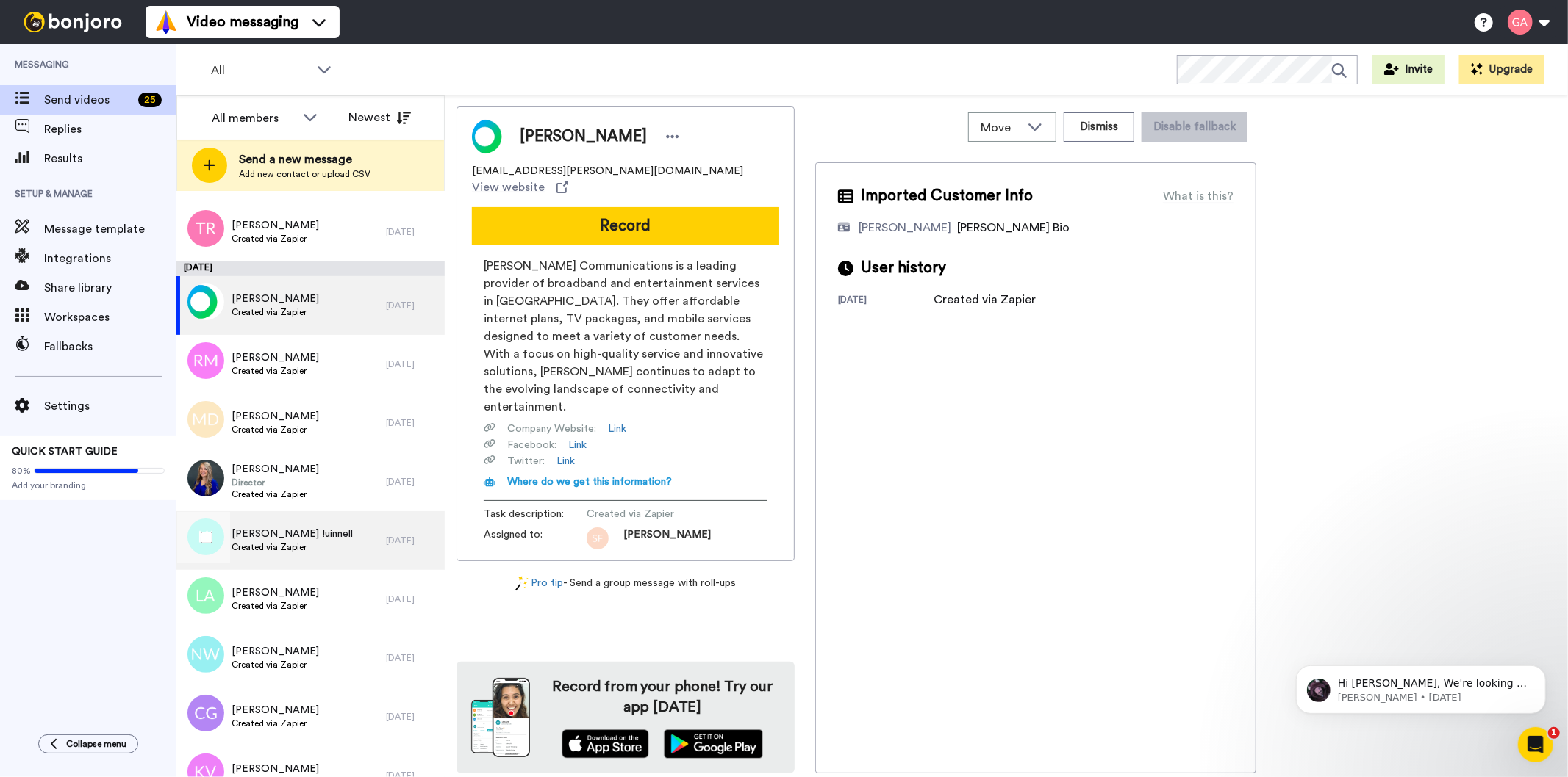
scroll to position [3918, 0]
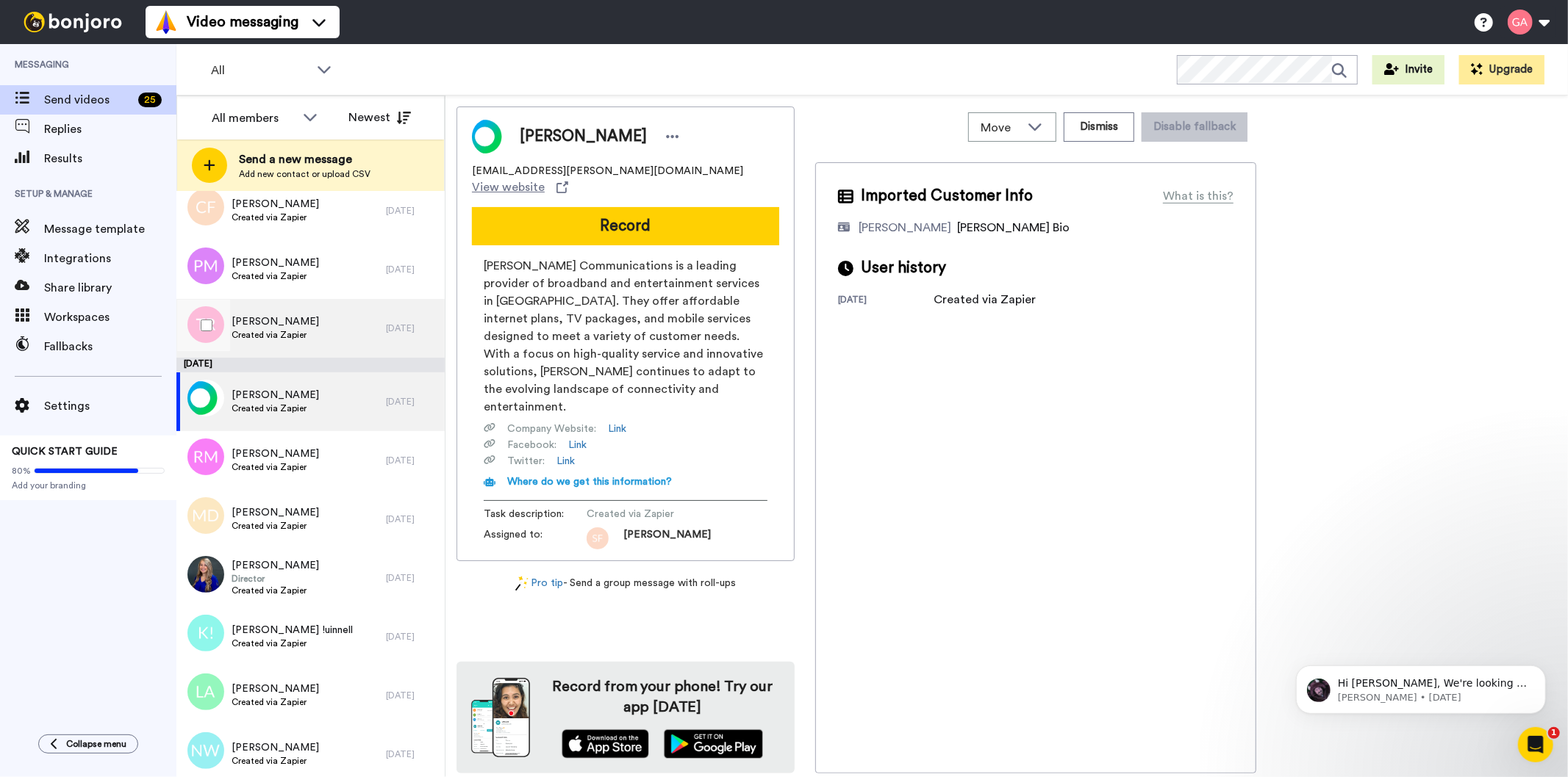
click at [274, 318] on span "[PERSON_NAME]" at bounding box center [274, 322] width 87 height 15
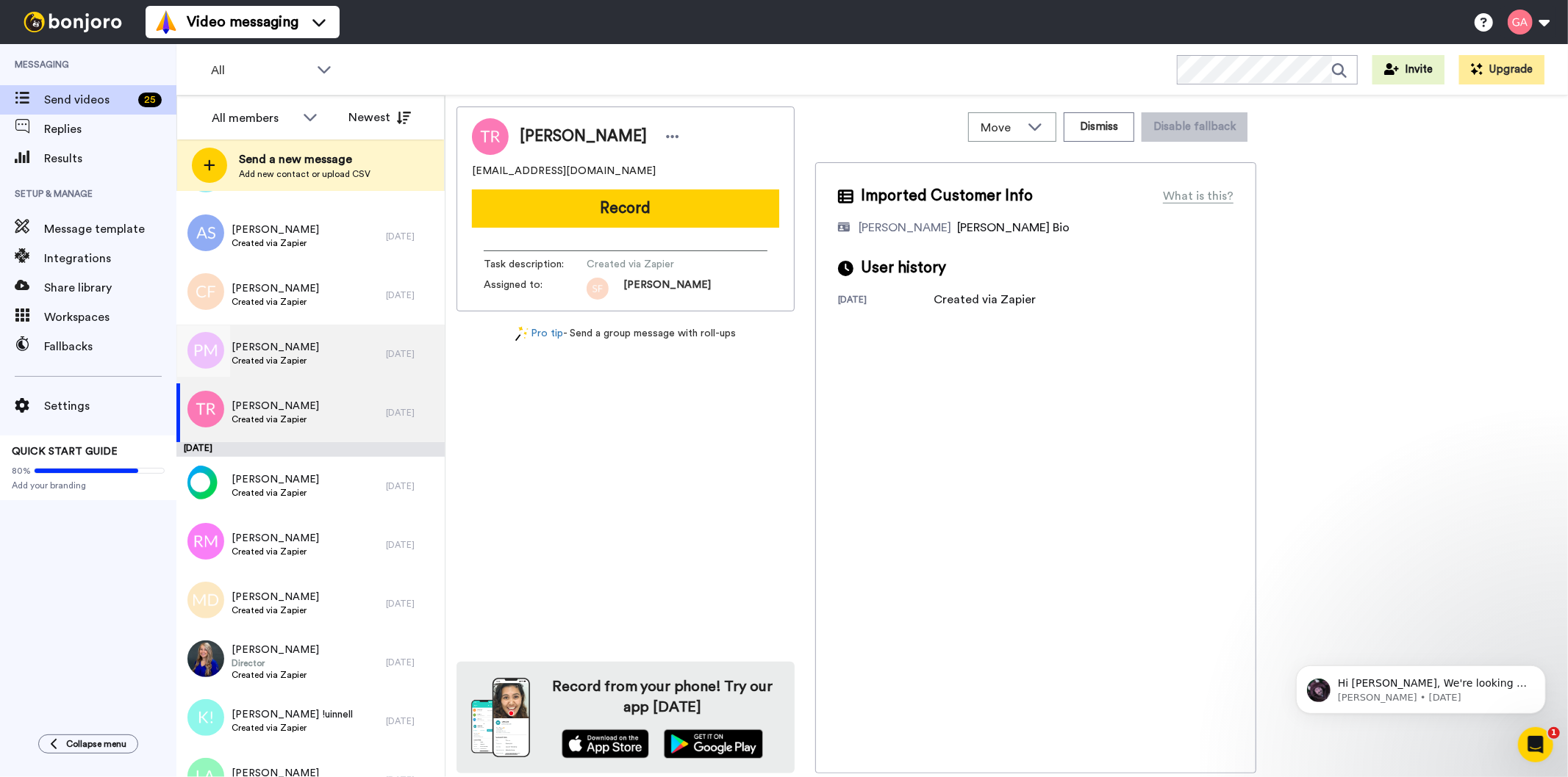
scroll to position [3755, 0]
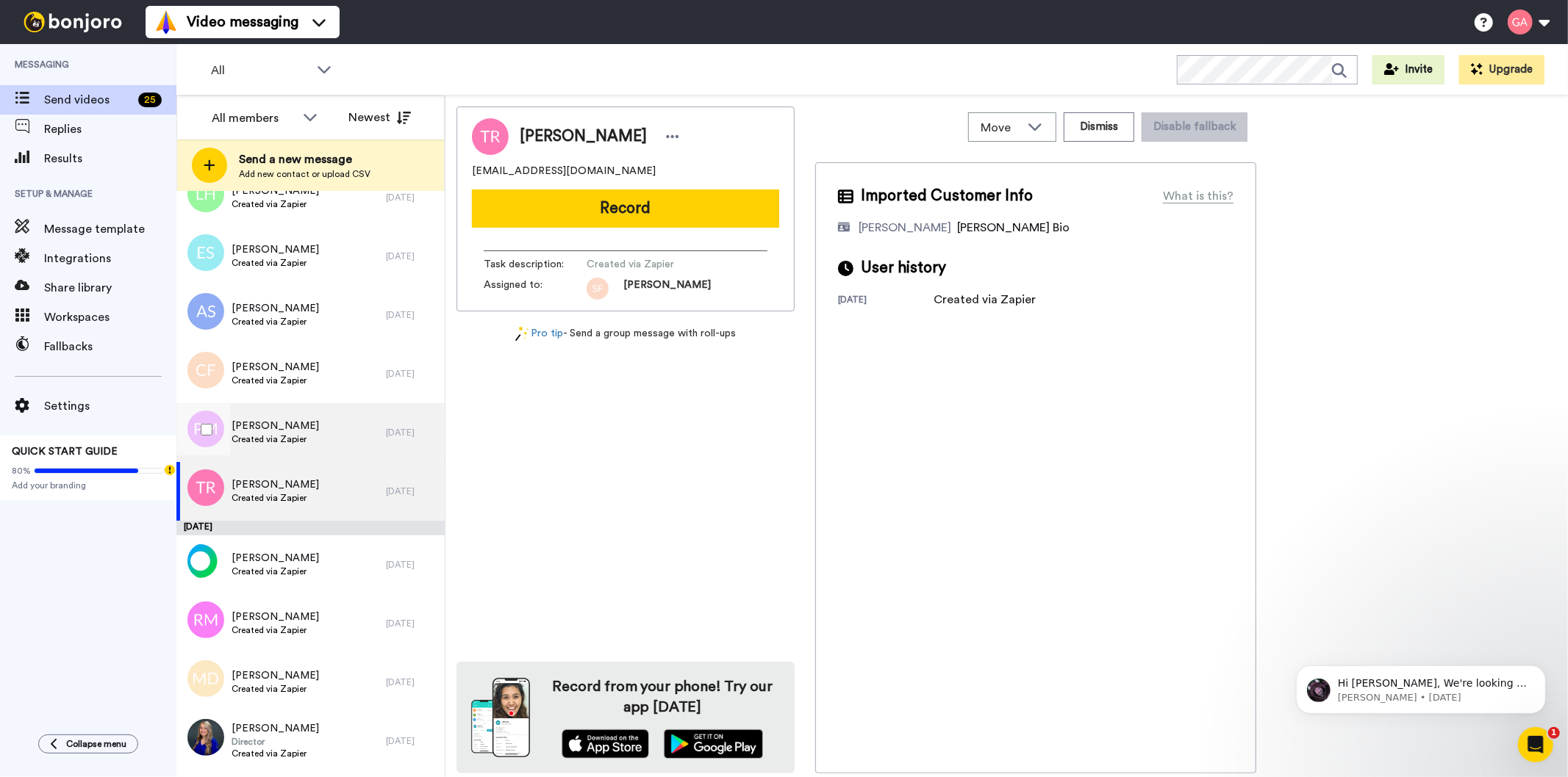
click at [263, 420] on span "[PERSON_NAME]" at bounding box center [274, 425] width 87 height 15
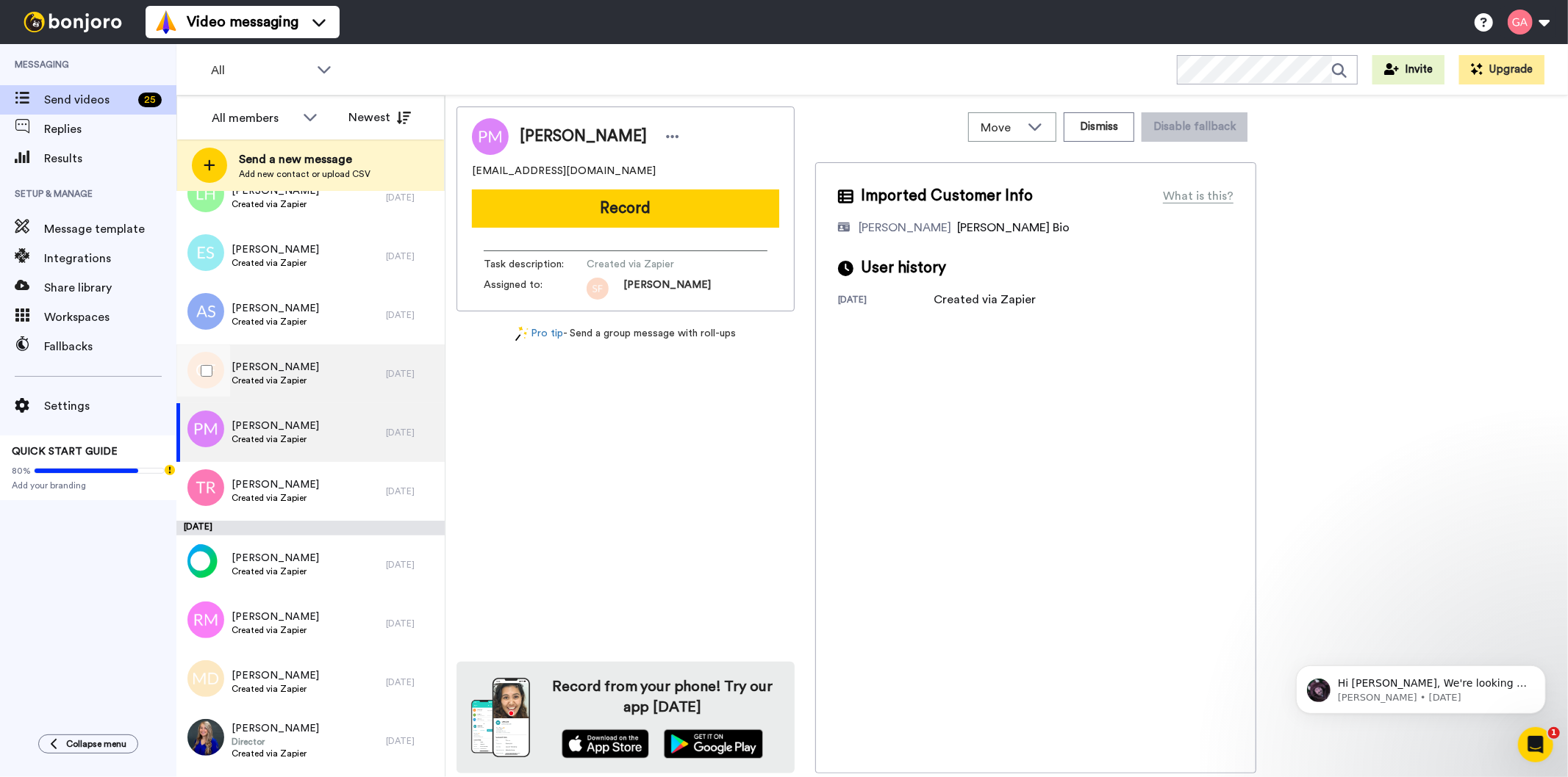
click at [266, 383] on span "Created via Zapier" at bounding box center [274, 380] width 87 height 11
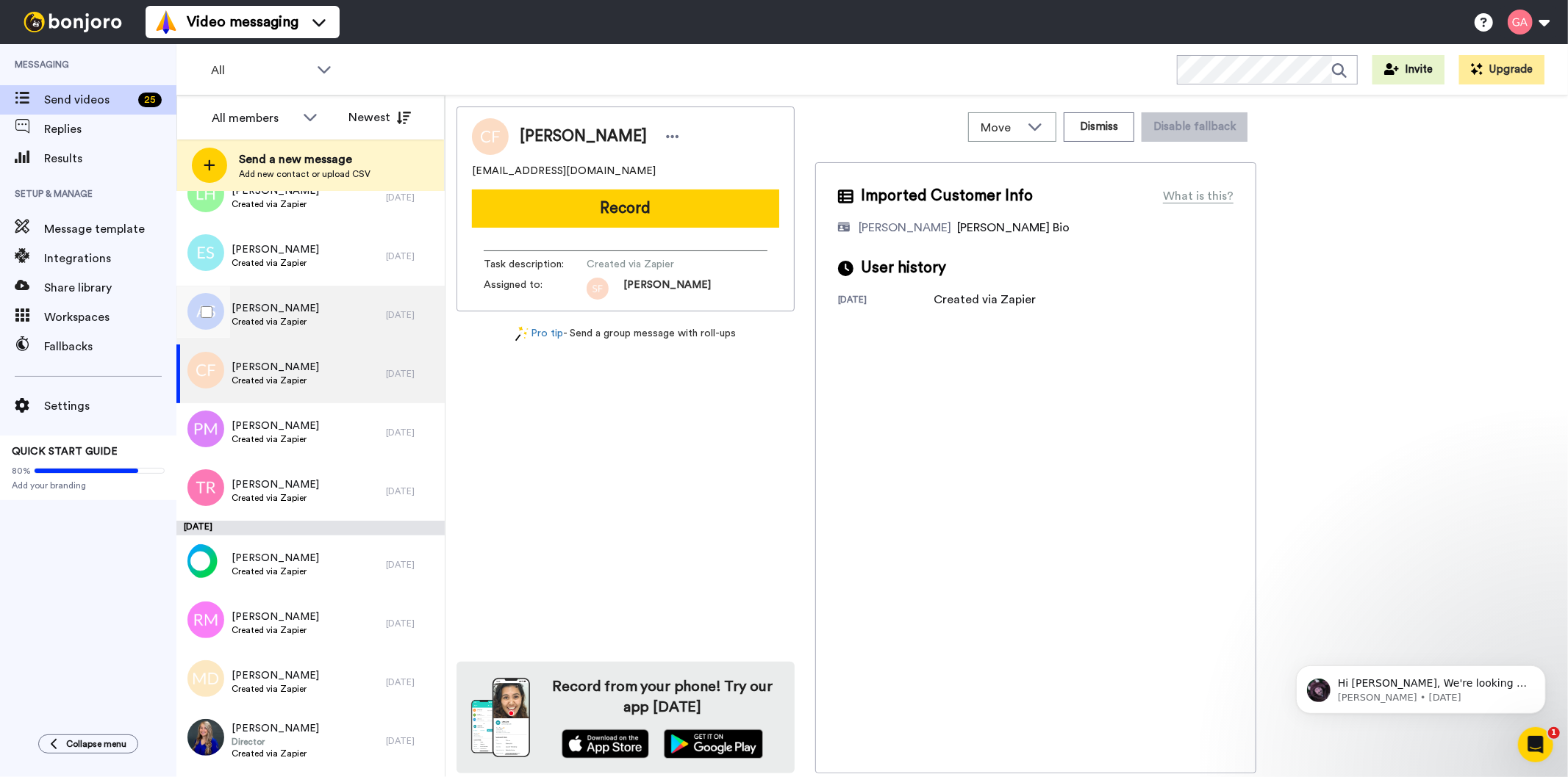
click at [269, 301] on span "[PERSON_NAME]" at bounding box center [274, 309] width 87 height 15
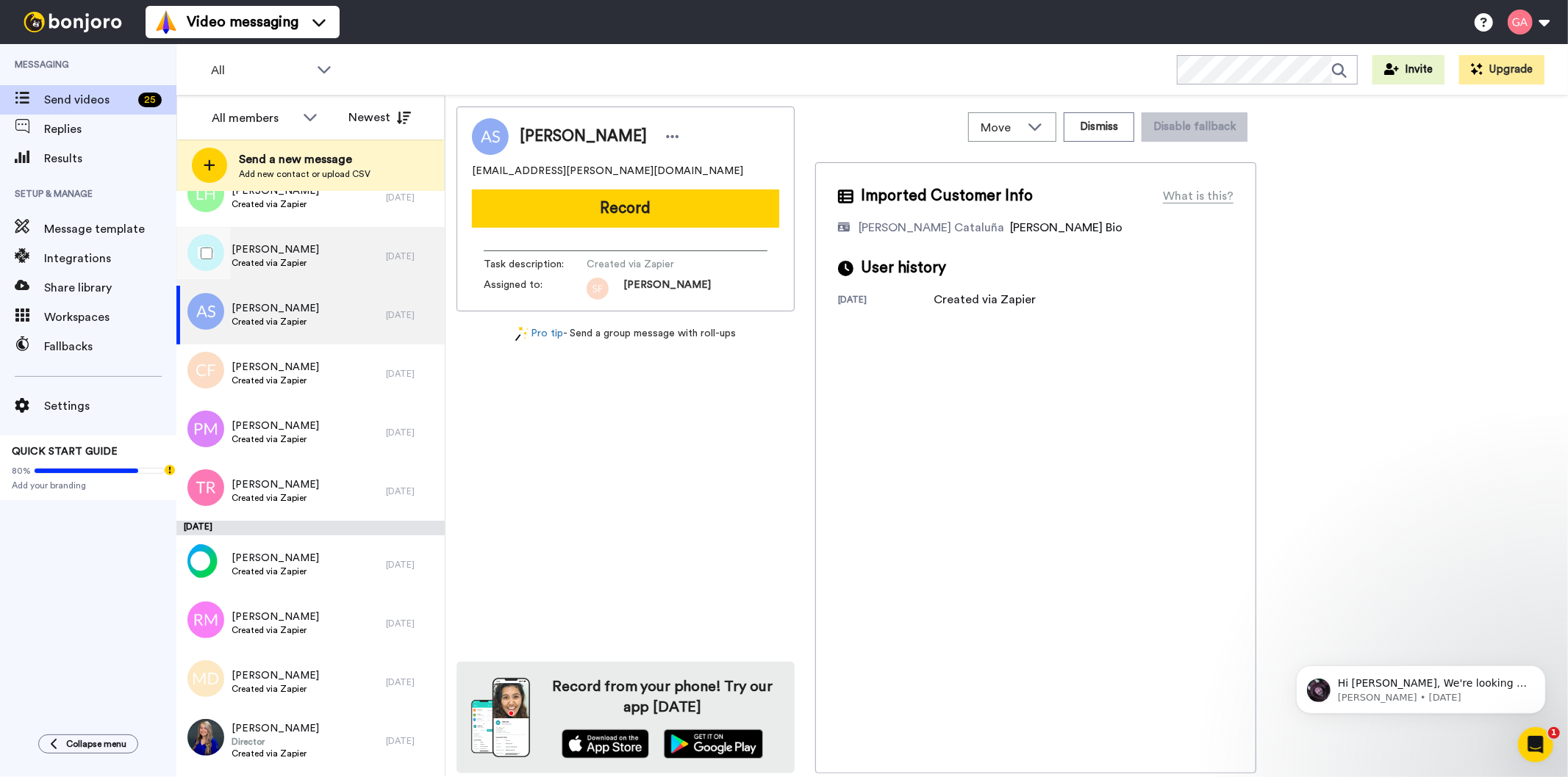
click at [276, 260] on span "Created via Zapier" at bounding box center [274, 263] width 87 height 11
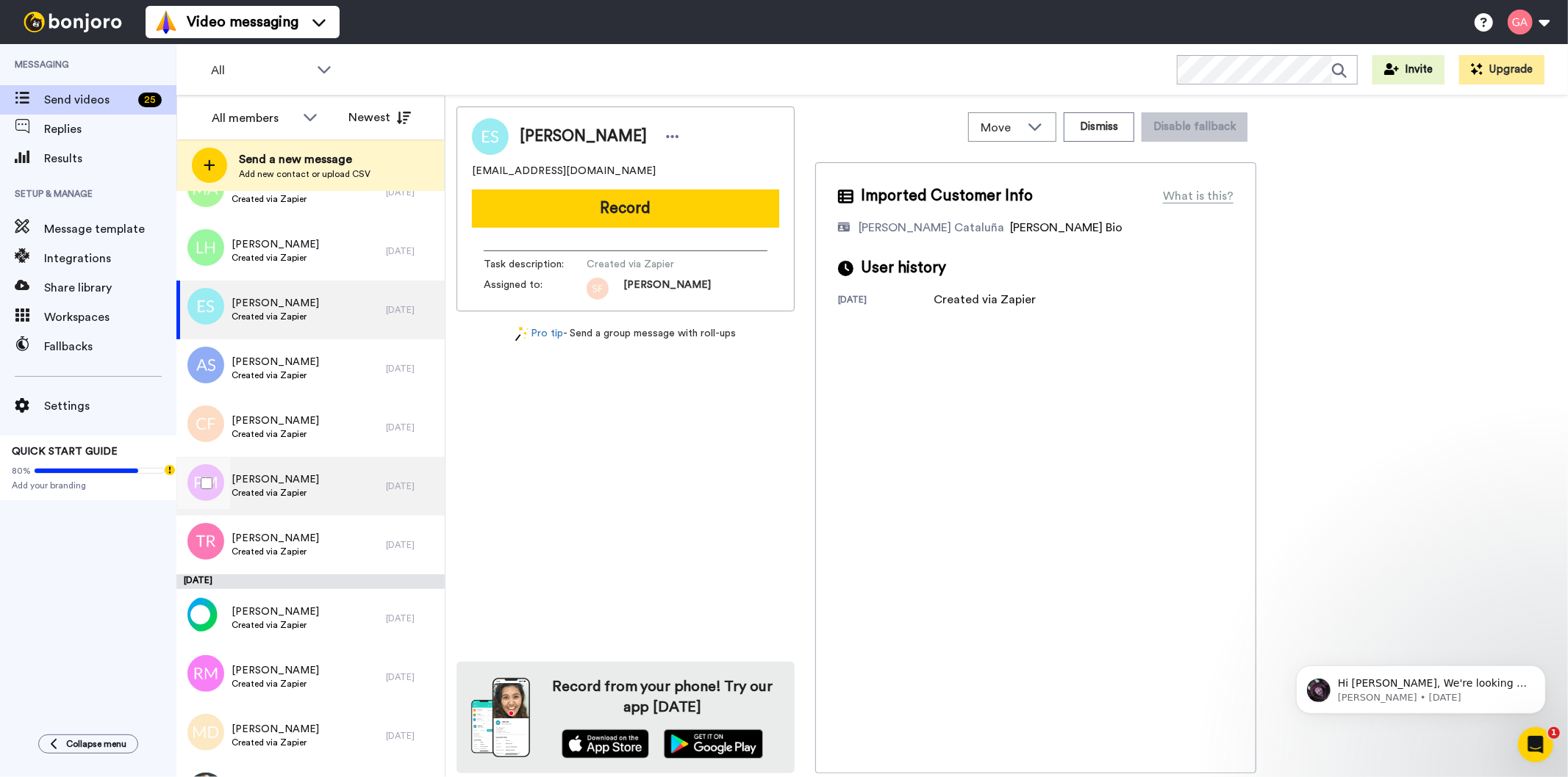
scroll to position [3673, 0]
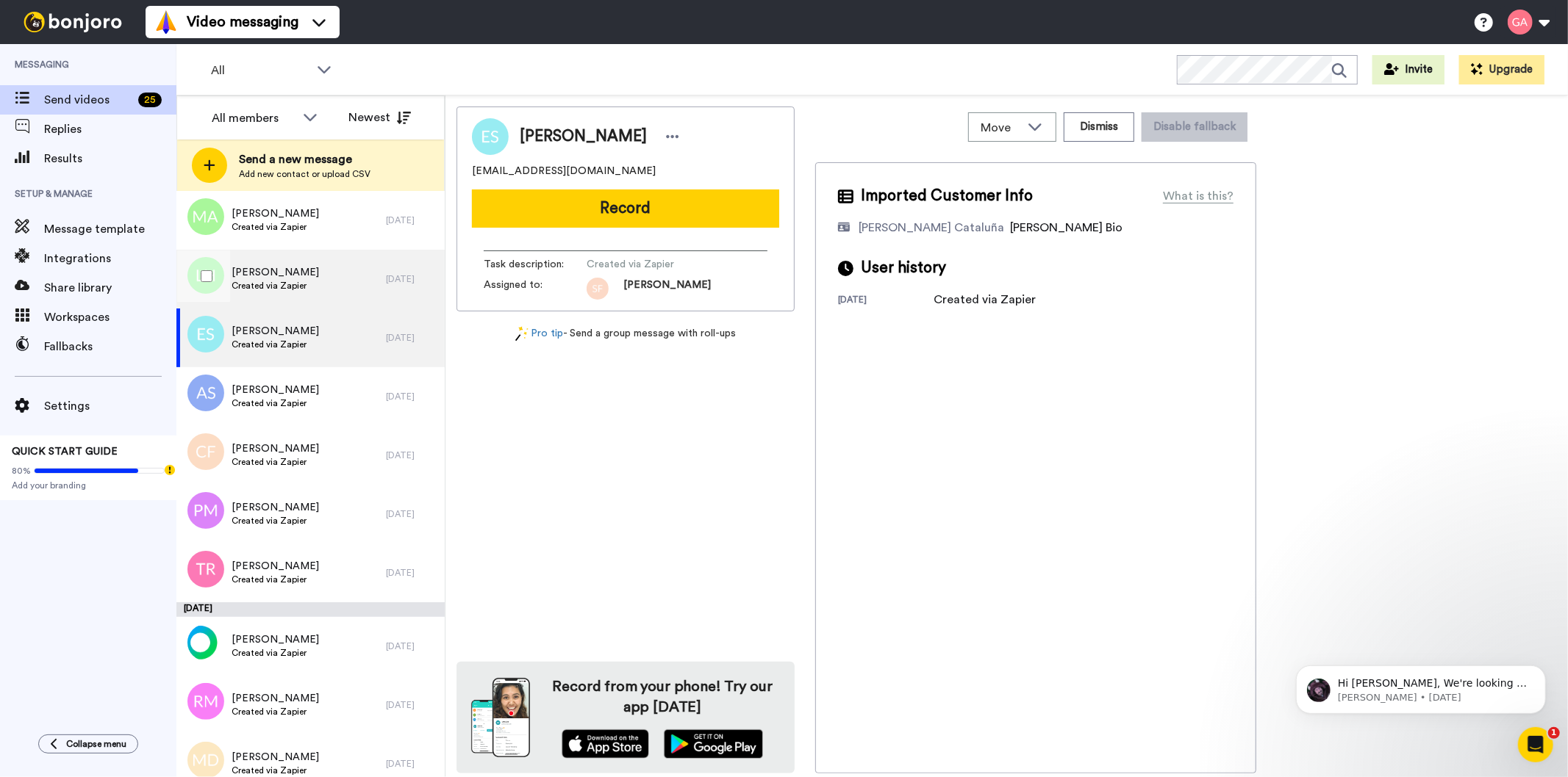
click at [326, 289] on div "[PERSON_NAME] Created via Zapier" at bounding box center [281, 279] width 209 height 59
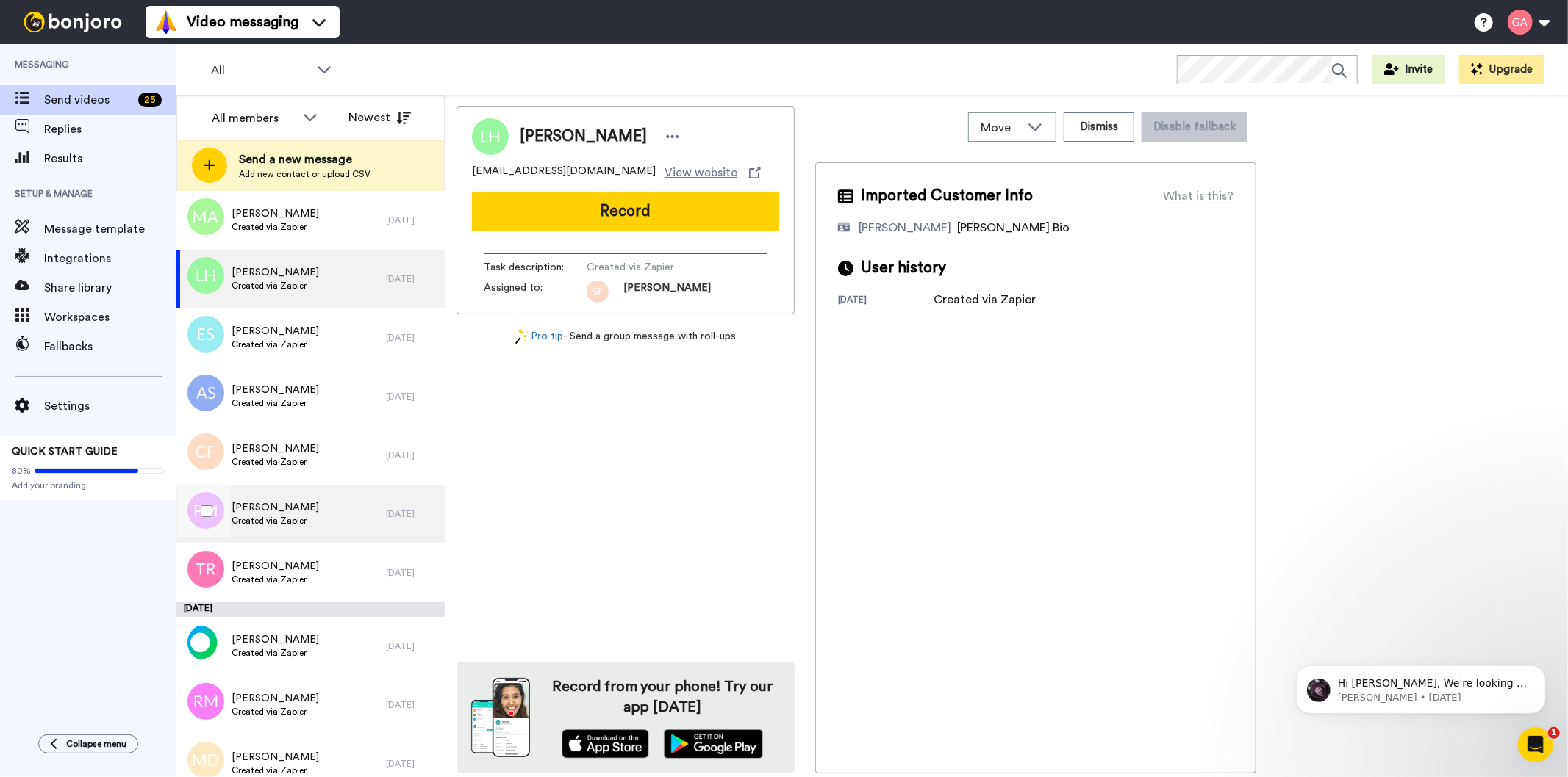
scroll to position [3510, 0]
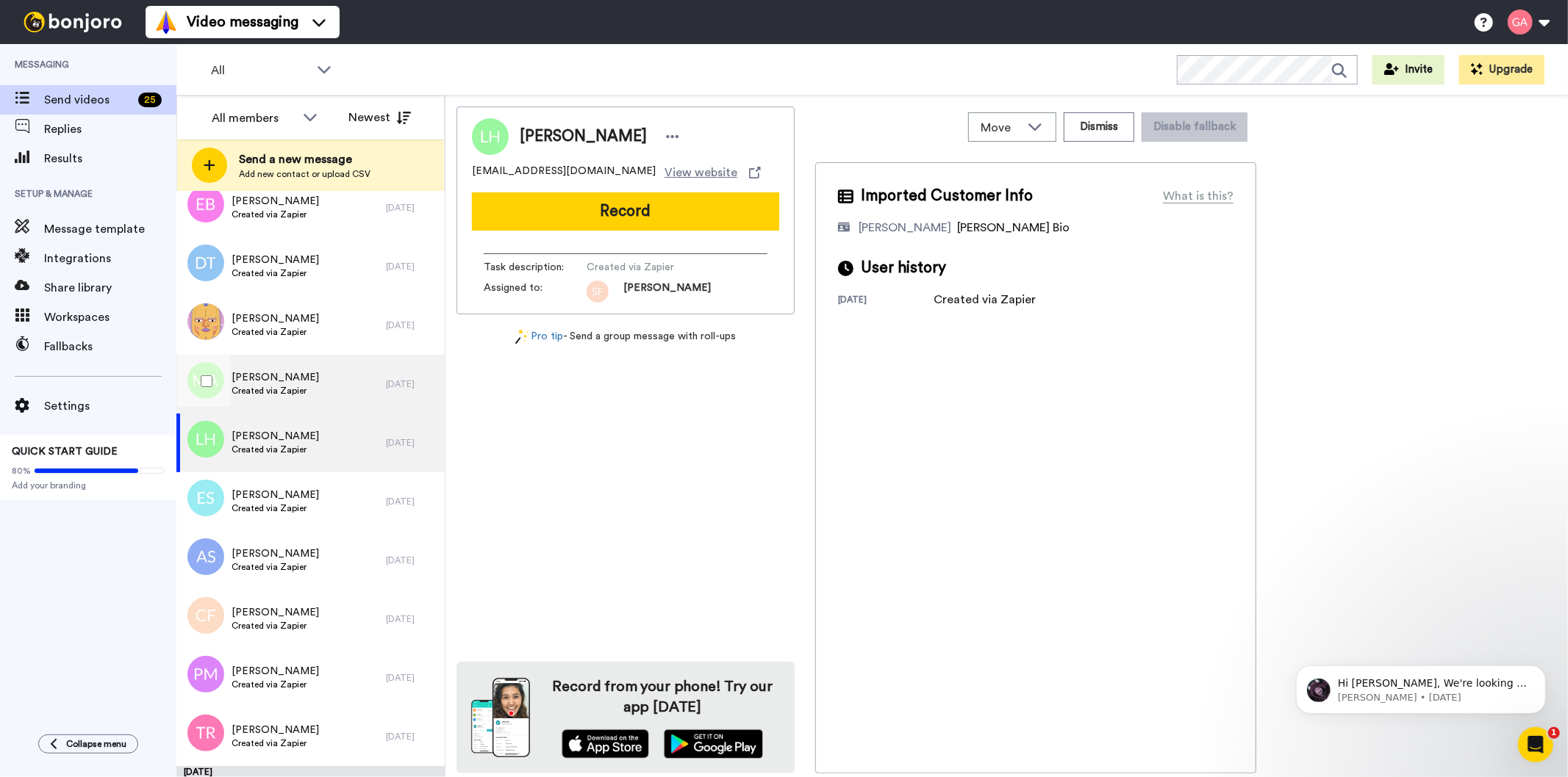
click at [295, 375] on span "[PERSON_NAME]" at bounding box center [274, 377] width 87 height 15
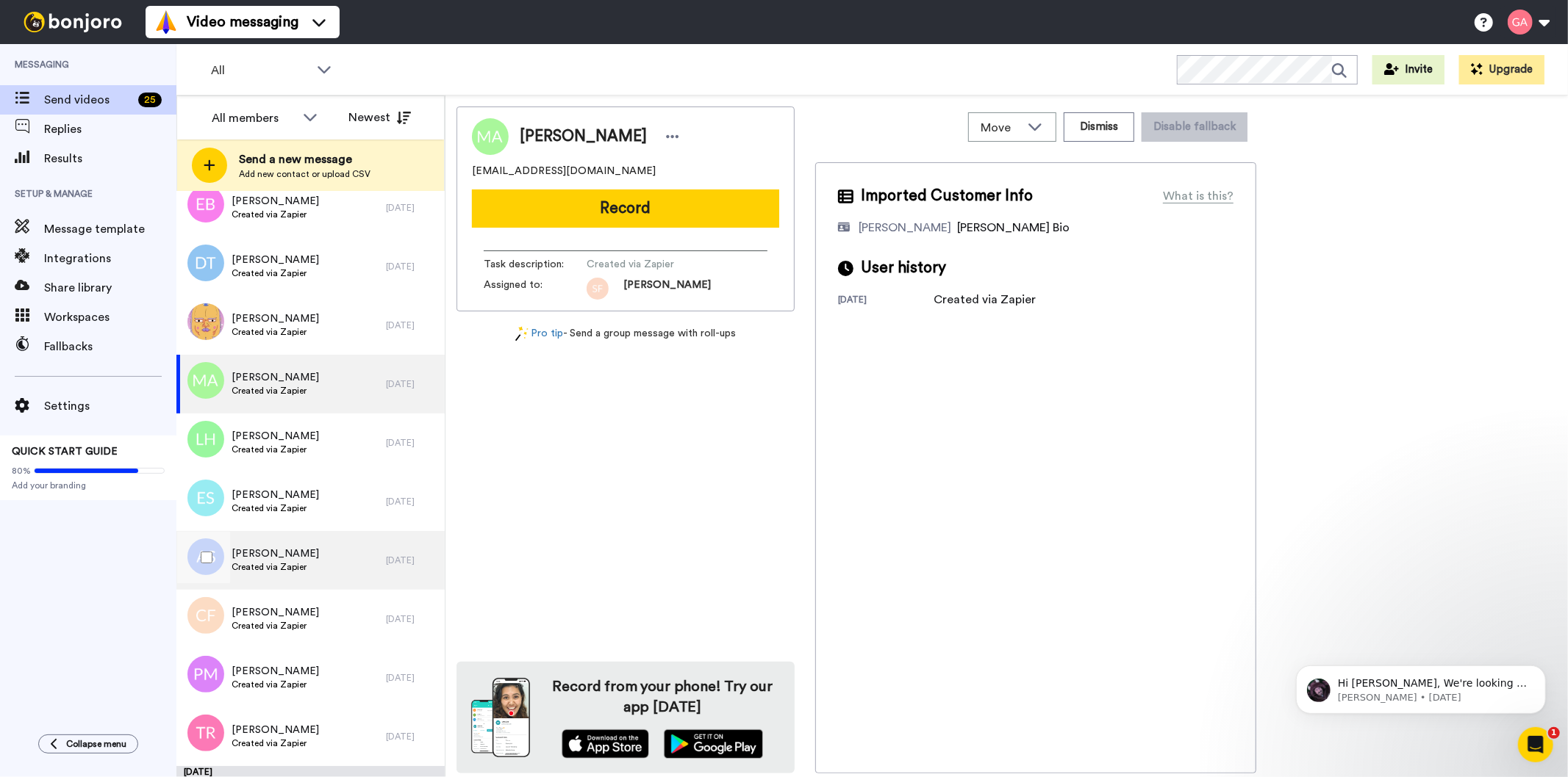
scroll to position [3346, 0]
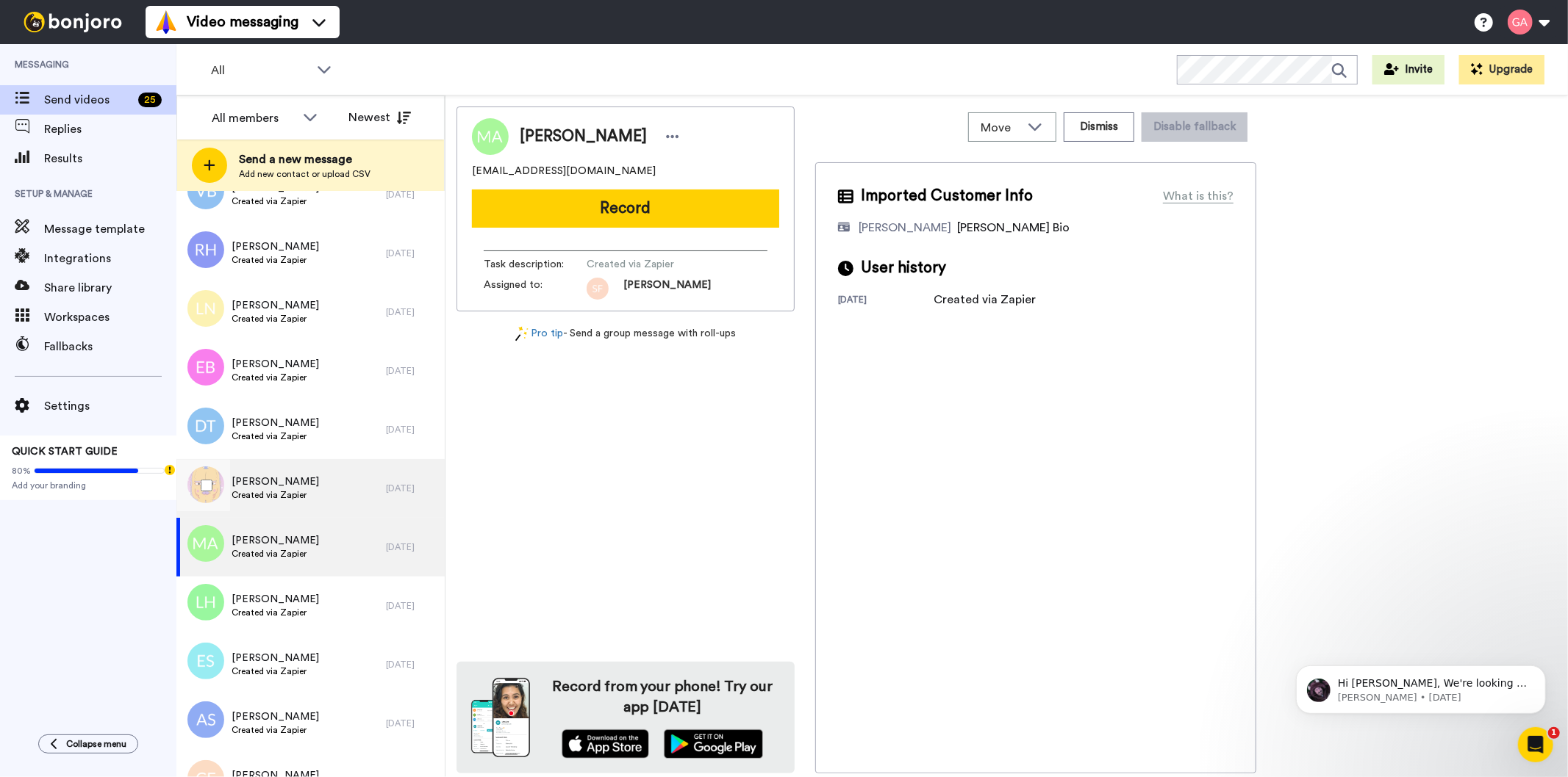
click at [270, 490] on span "Created via Zapier" at bounding box center [274, 495] width 87 height 11
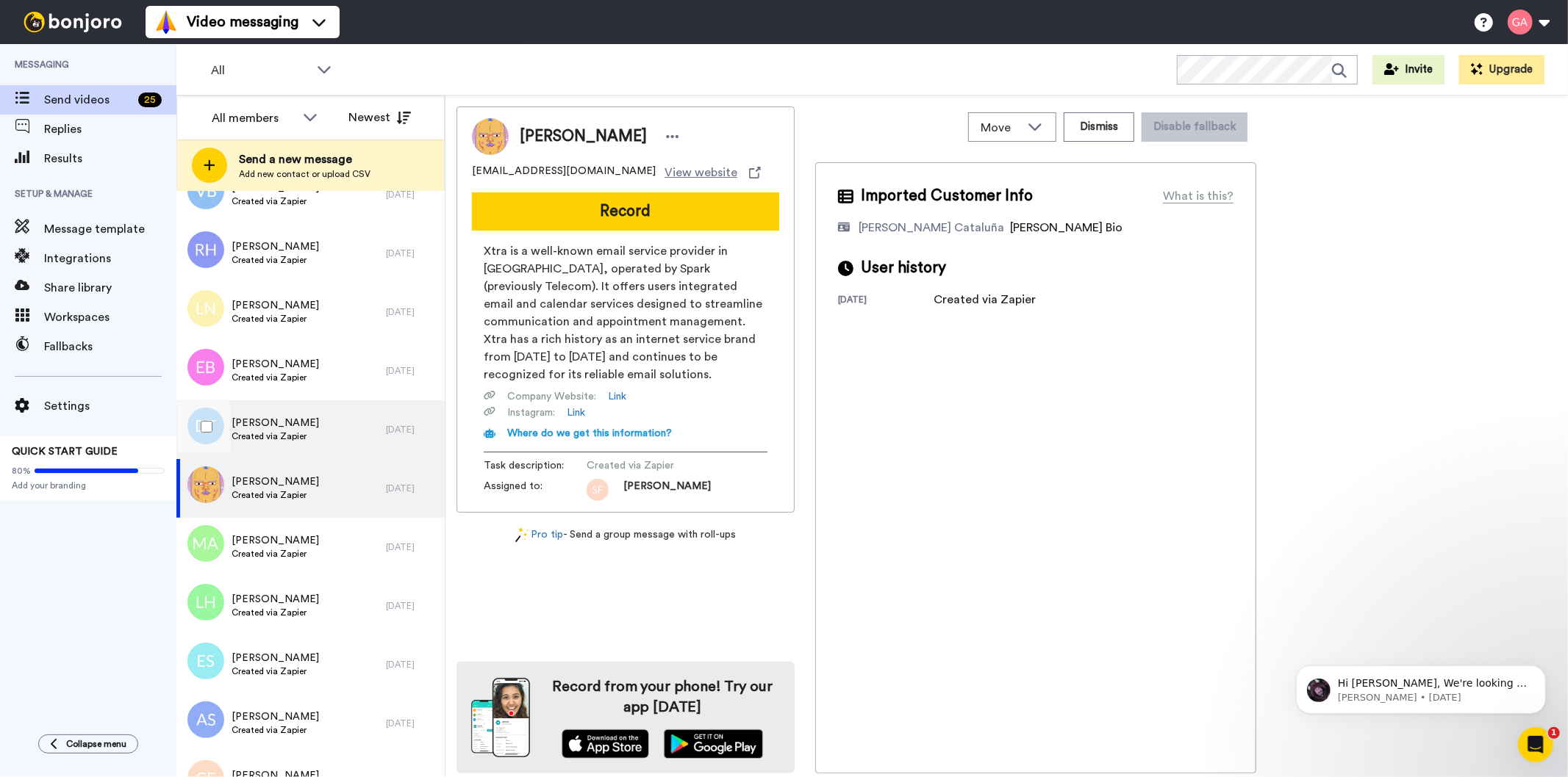
click at [307, 432] on div "[PERSON_NAME] Created via Zapier" at bounding box center [281, 430] width 209 height 59
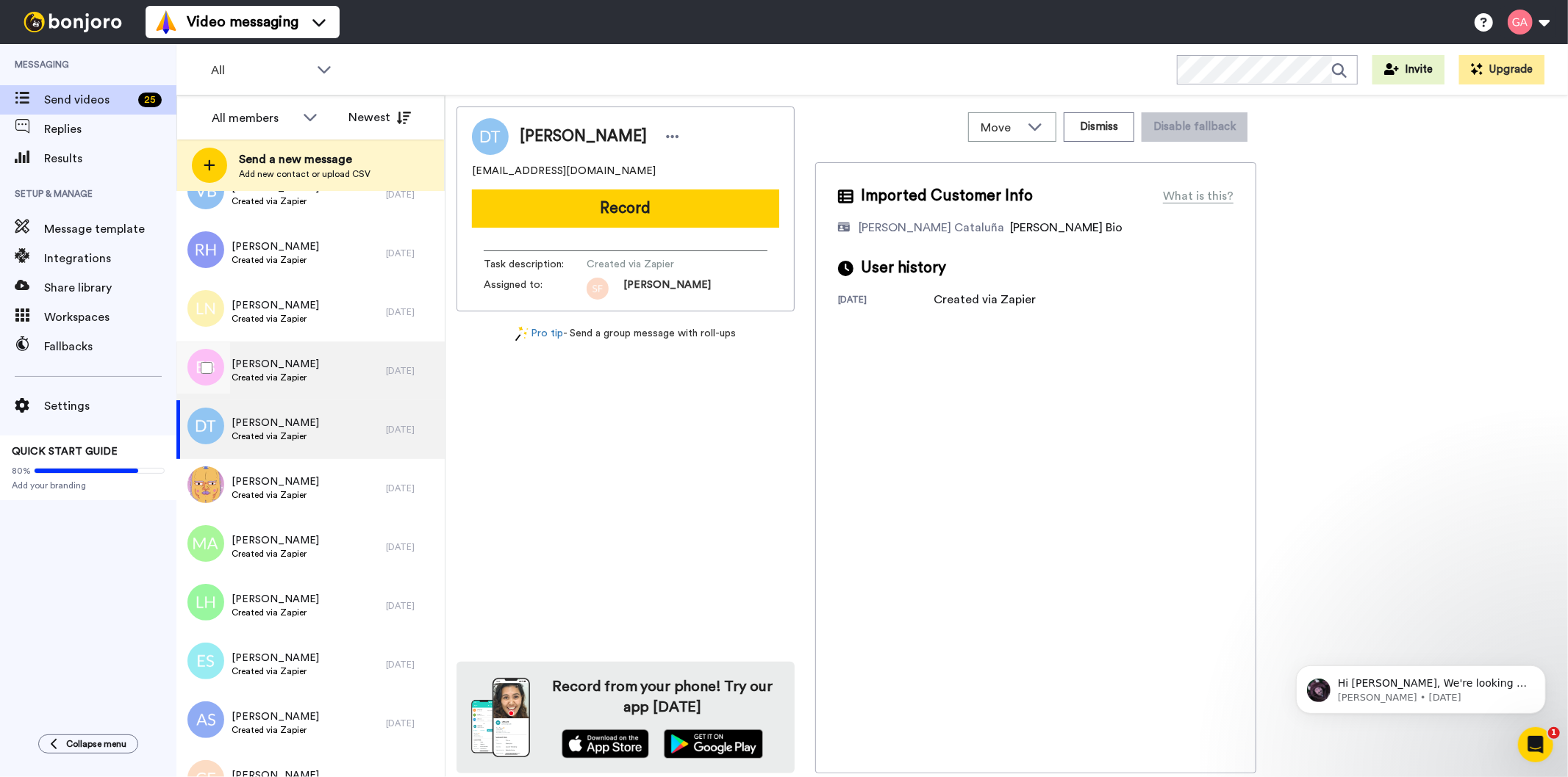
click at [289, 366] on span "[PERSON_NAME]" at bounding box center [274, 364] width 87 height 15
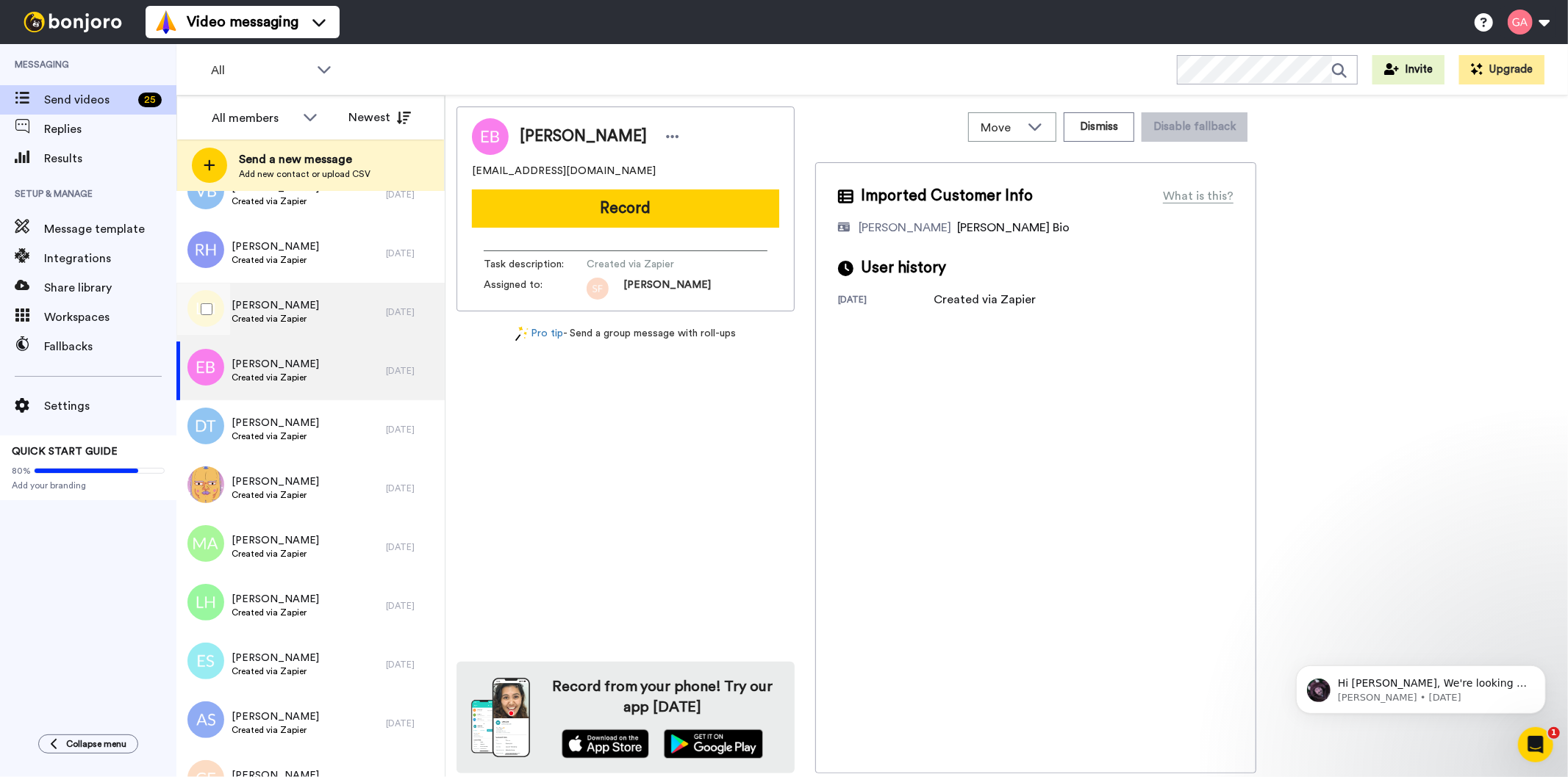
click at [304, 315] on span "Created via Zapier" at bounding box center [274, 318] width 87 height 11
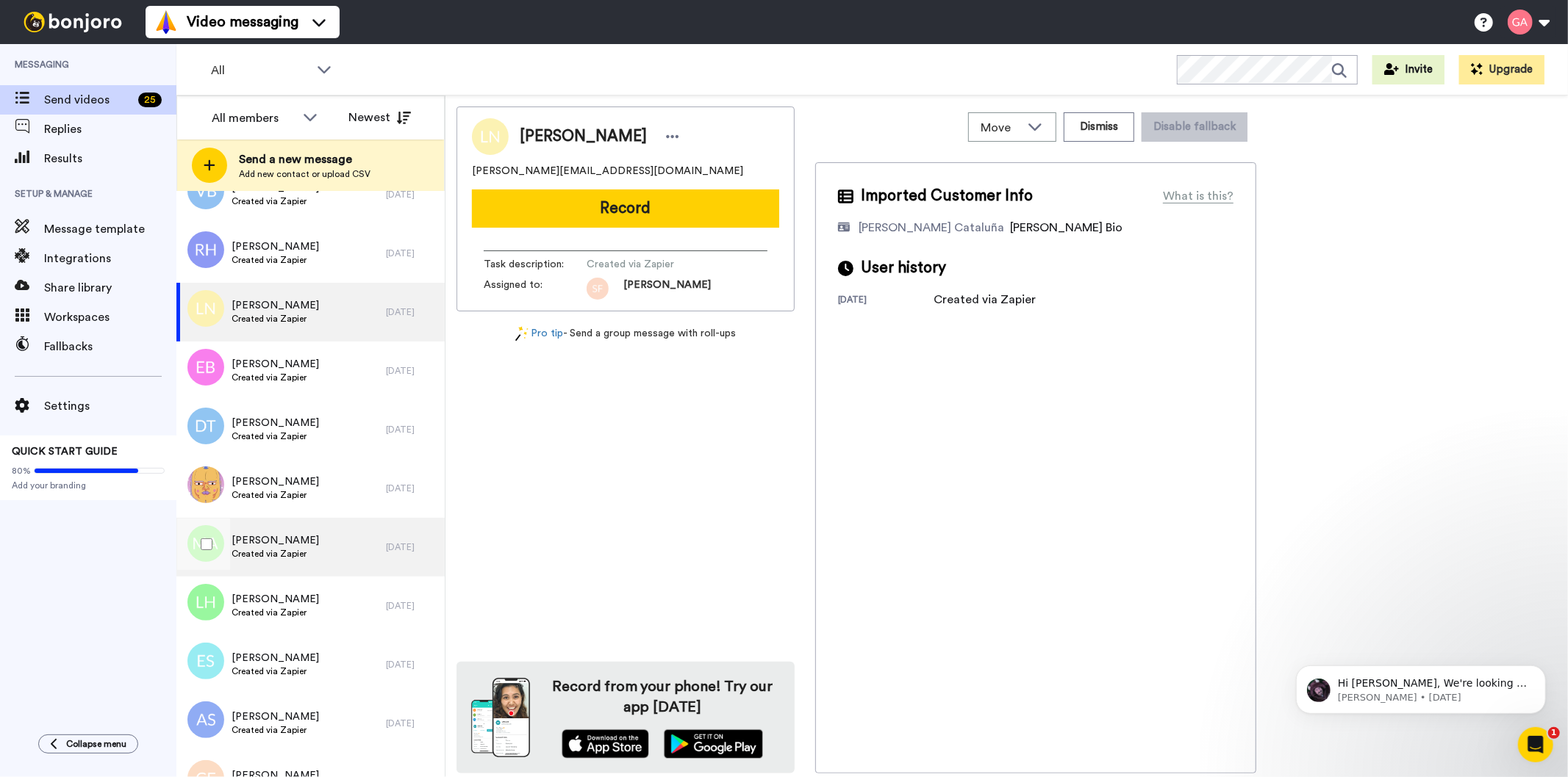
scroll to position [3184, 0]
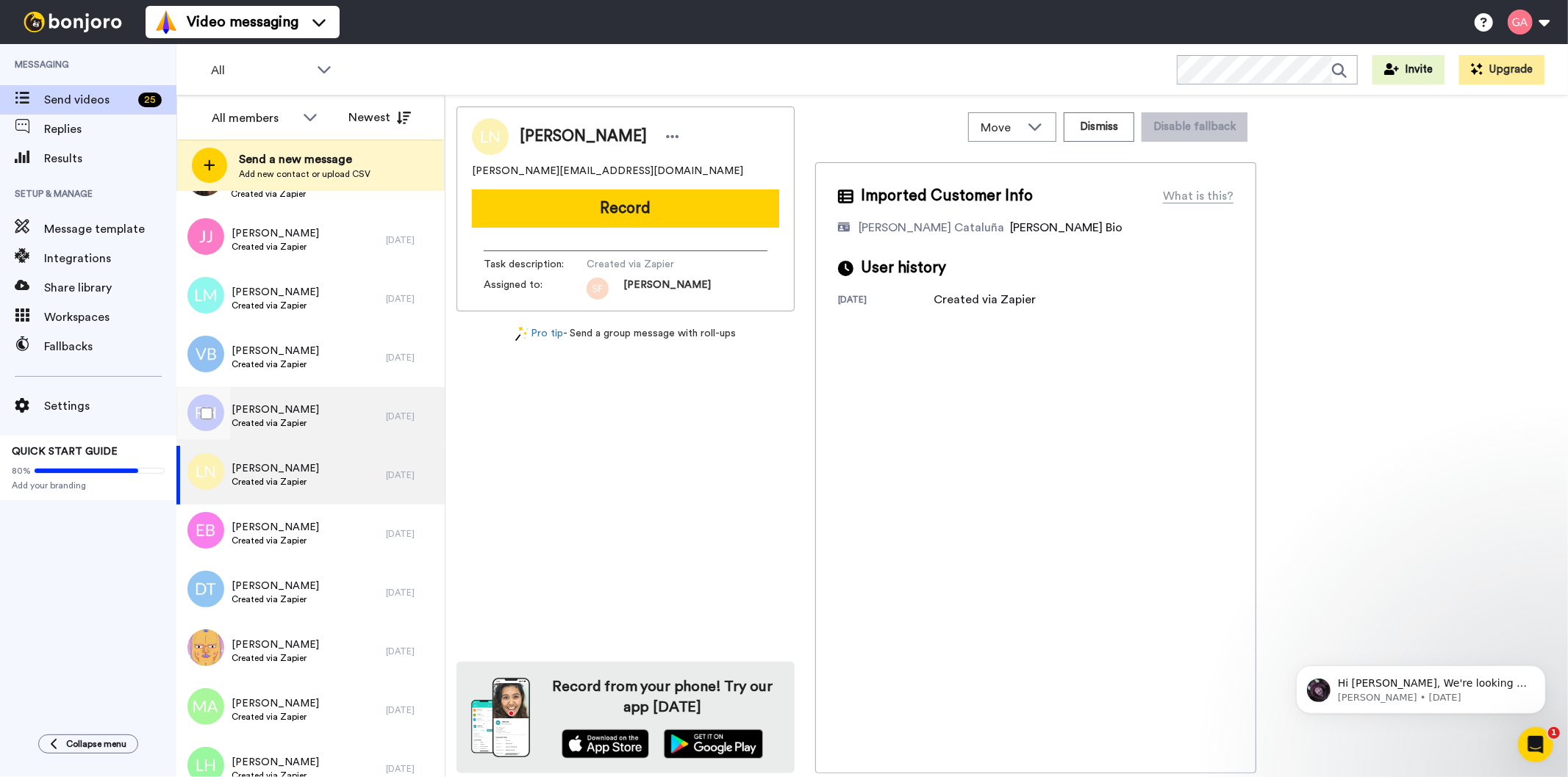
click at [296, 410] on span "[PERSON_NAME]" at bounding box center [274, 410] width 87 height 15
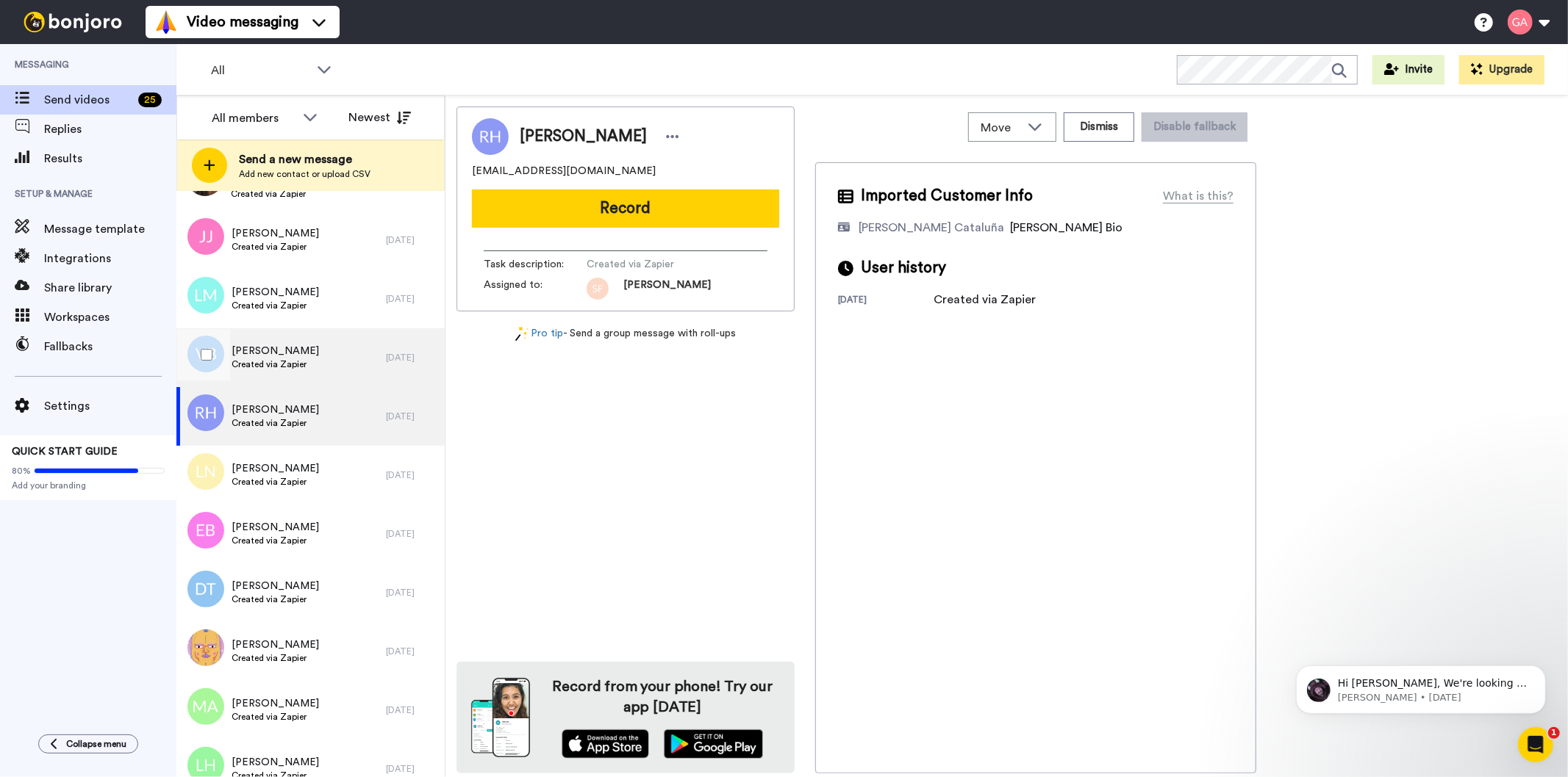
click at [291, 352] on span "[PERSON_NAME]" at bounding box center [274, 351] width 87 height 15
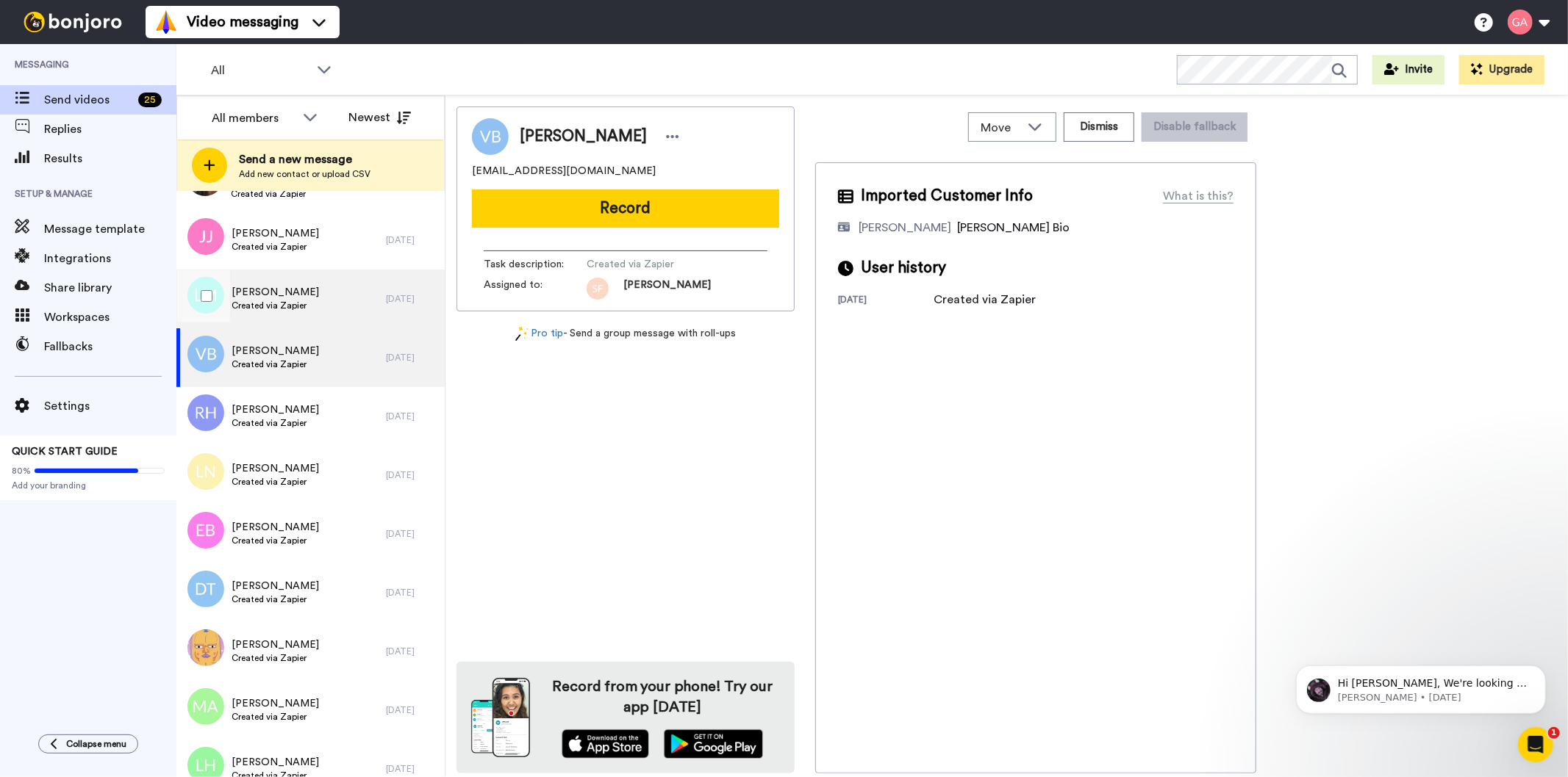
click at [294, 313] on div "[PERSON_NAME] Created via Zapier" at bounding box center [281, 299] width 209 height 59
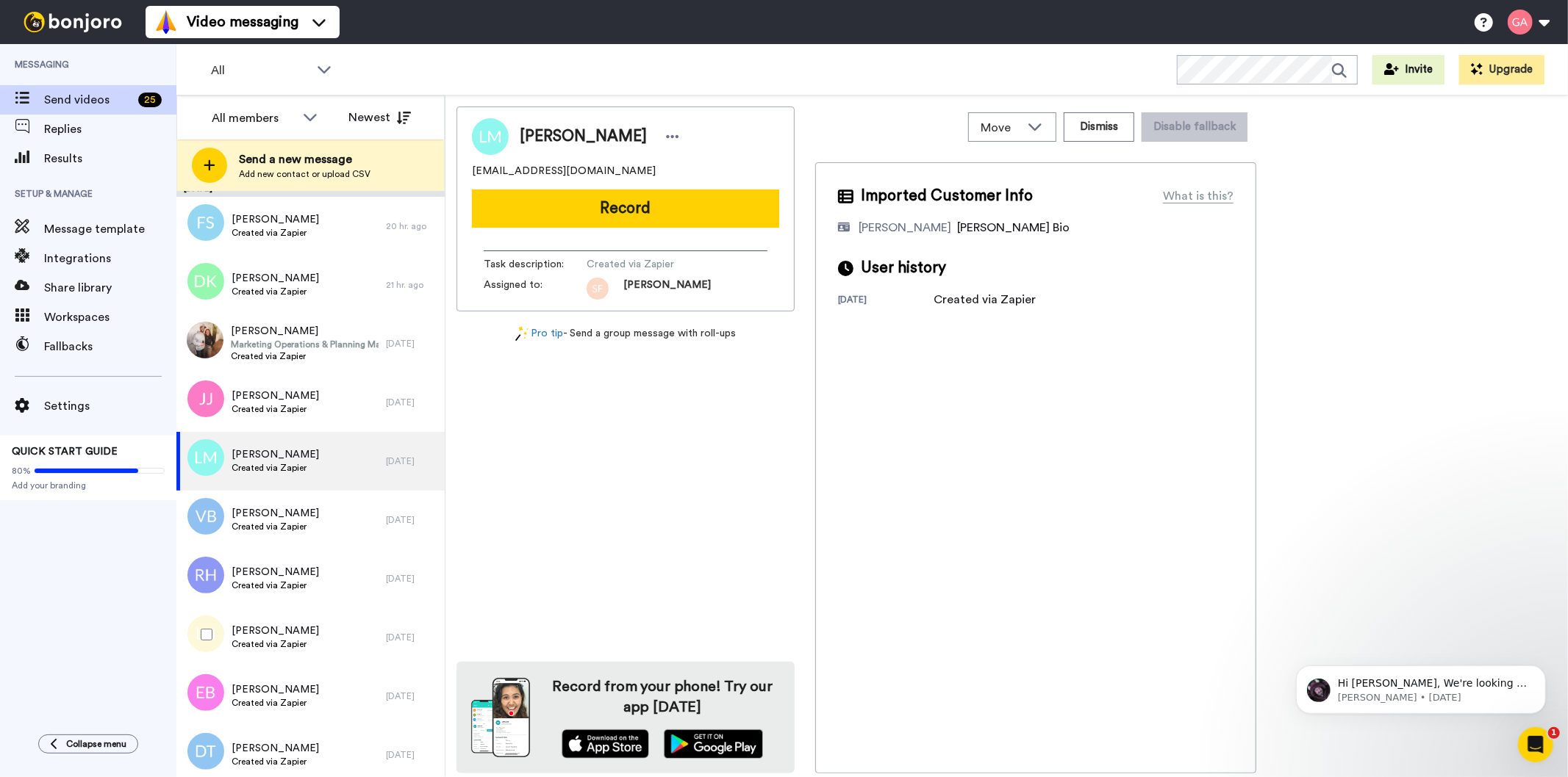
scroll to position [3020, 0]
click at [292, 394] on span "[PERSON_NAME]" at bounding box center [274, 396] width 87 height 15
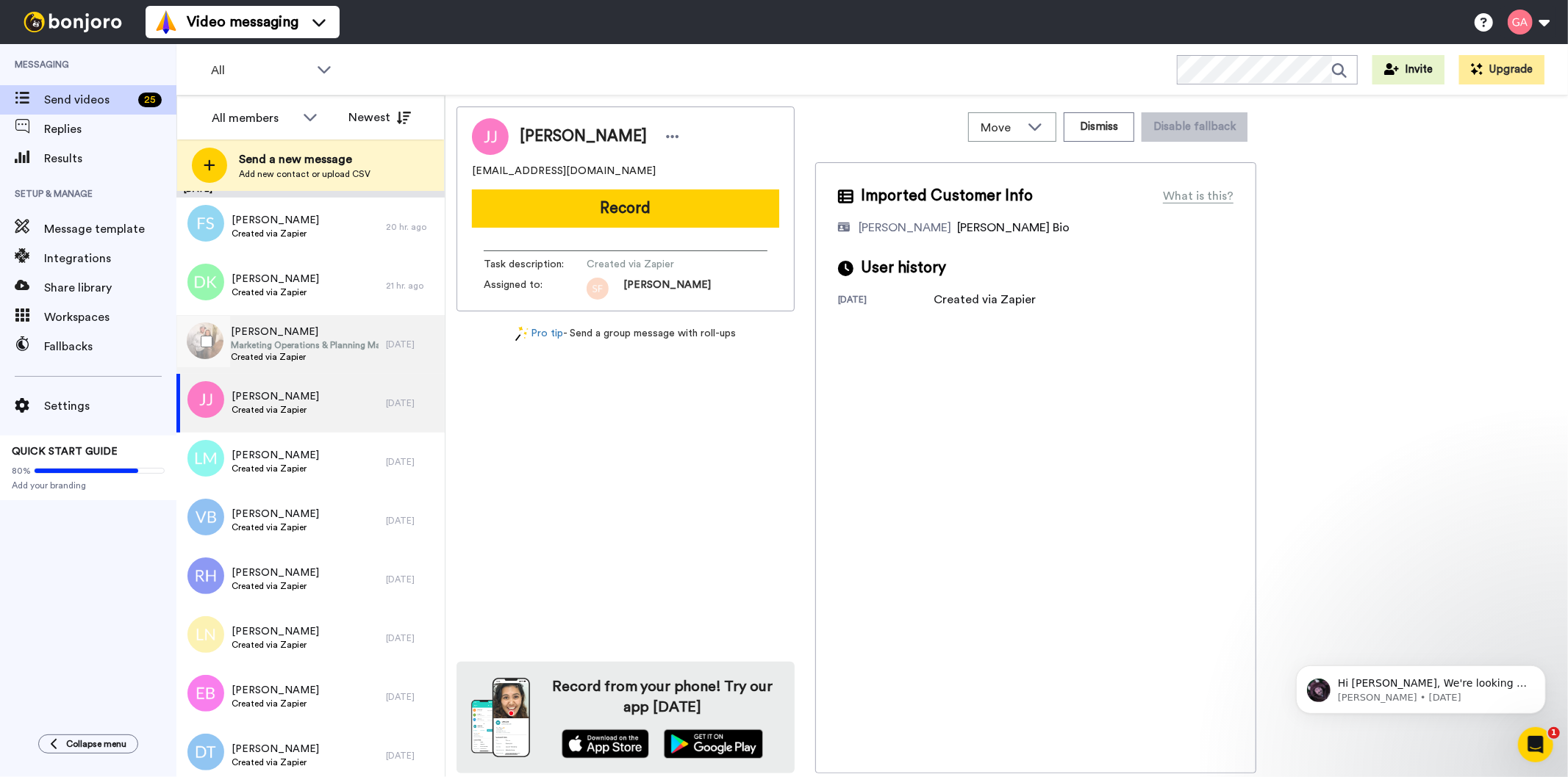
click at [296, 354] on span "Created via Zapier" at bounding box center [304, 357] width 148 height 11
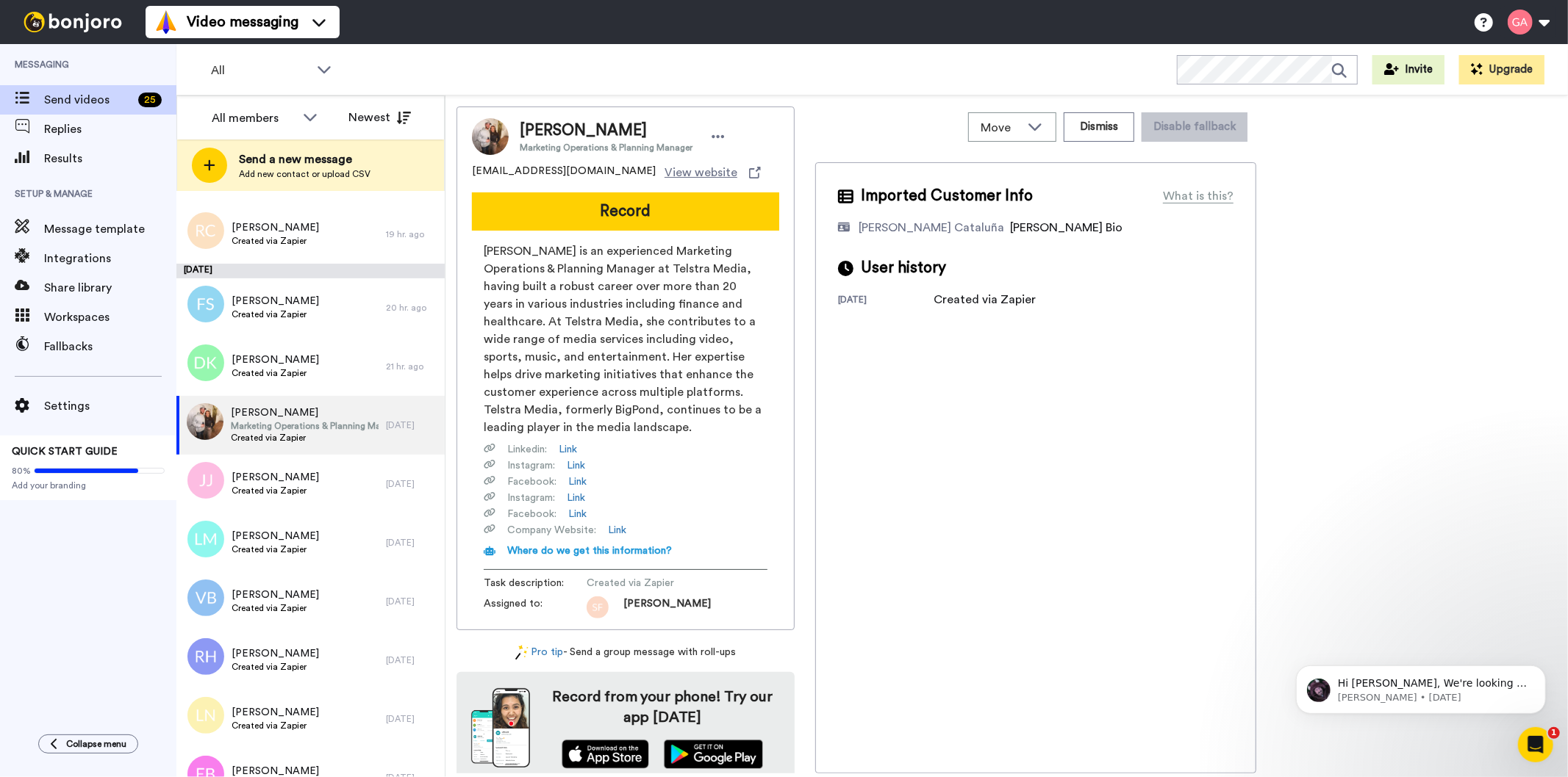
scroll to position [2939, 0]
click at [303, 356] on span "[PERSON_NAME]" at bounding box center [274, 360] width 87 height 15
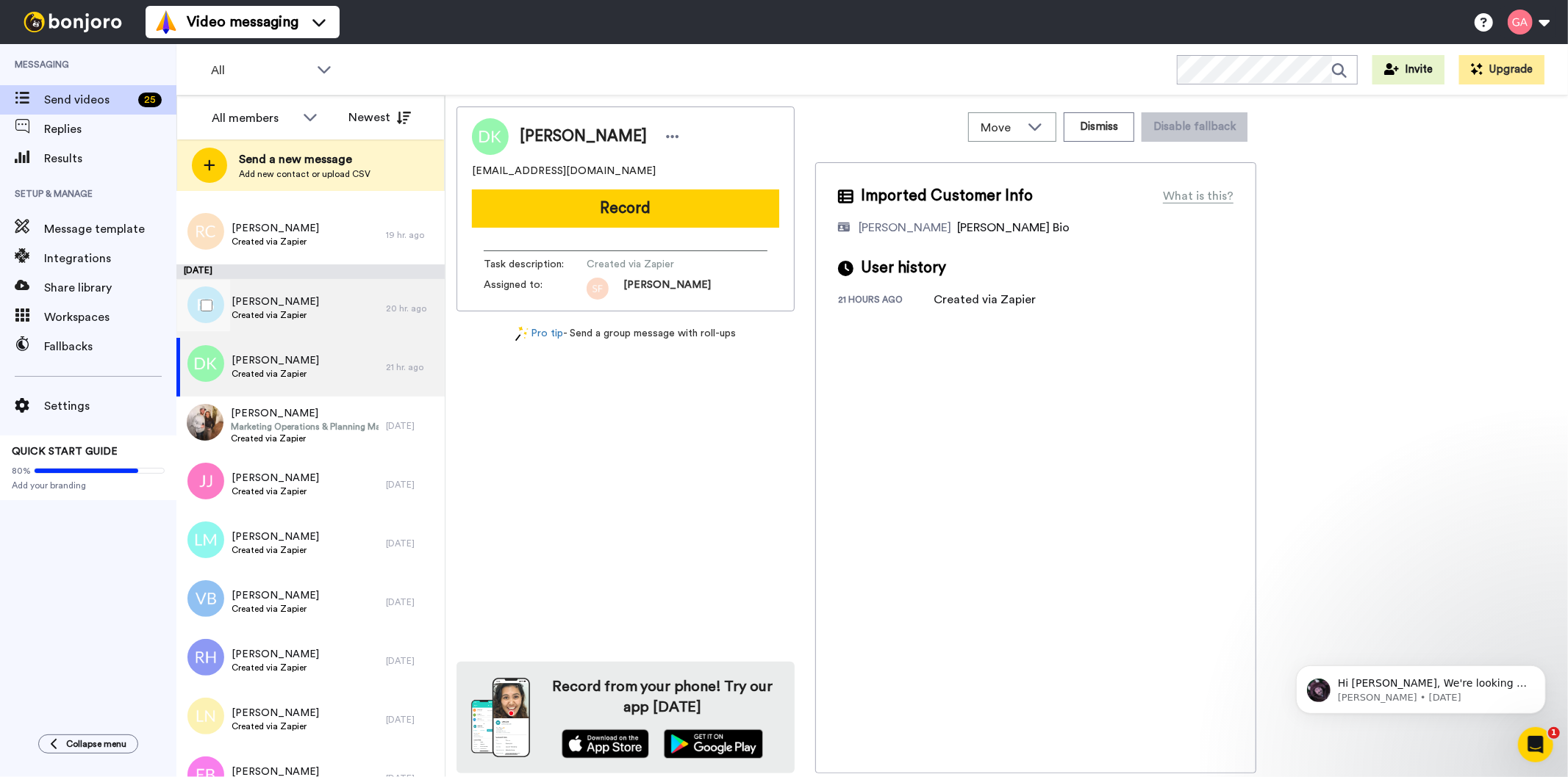
click at [310, 314] on div "[PERSON_NAME] Created via Zapier" at bounding box center [281, 309] width 209 height 59
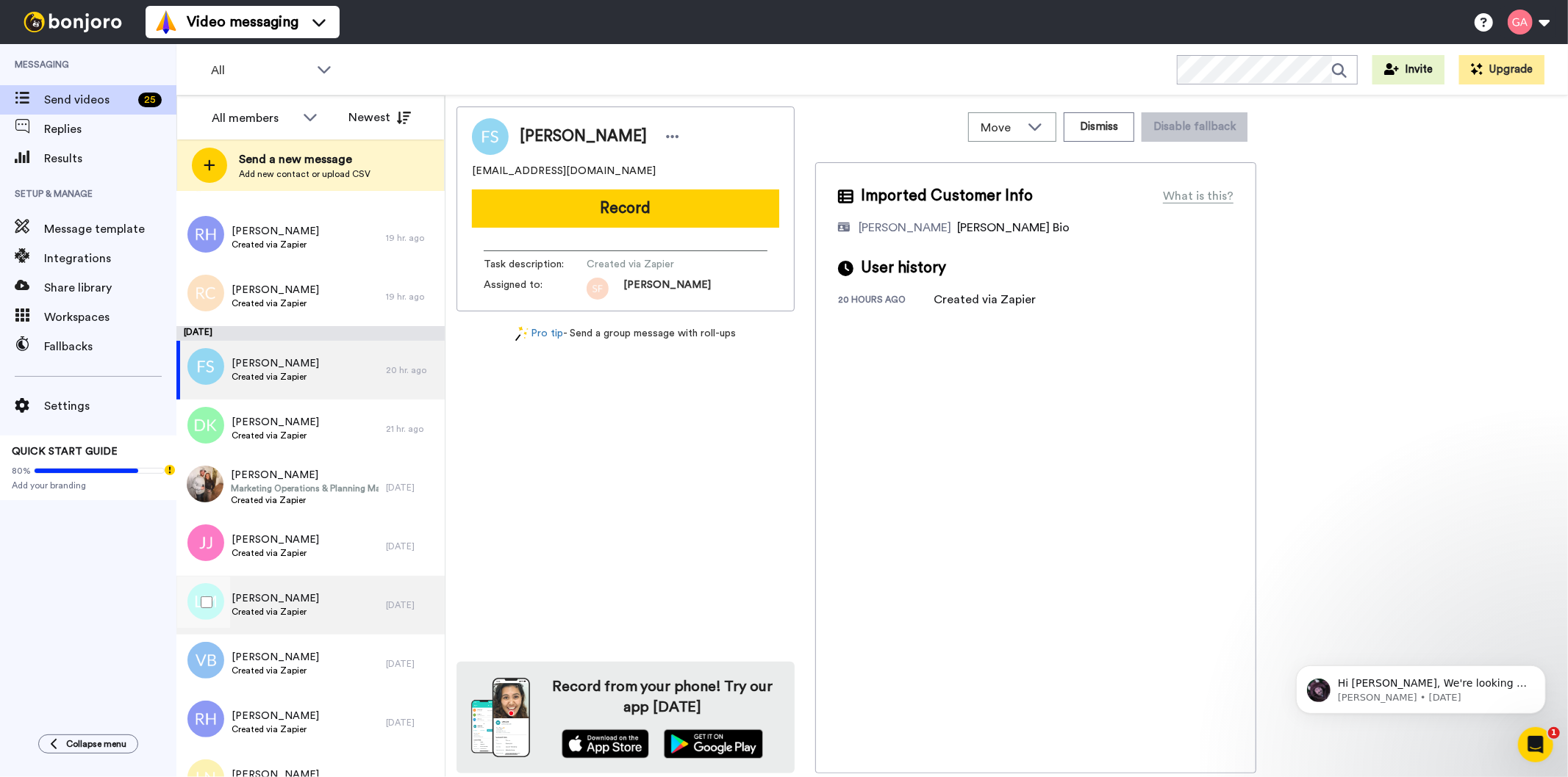
scroll to position [2775, 0]
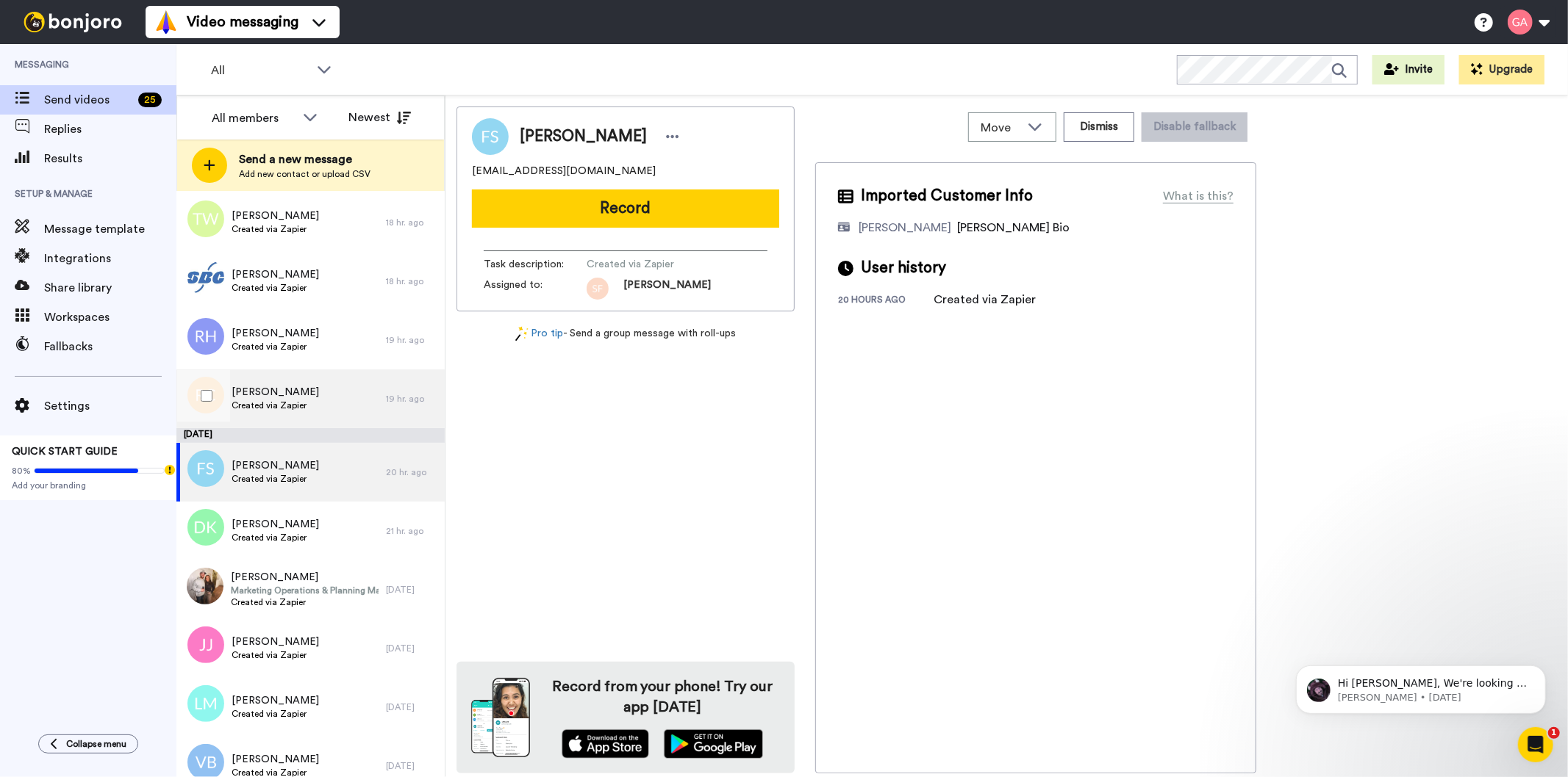
click at [295, 390] on span "[PERSON_NAME]" at bounding box center [274, 392] width 87 height 15
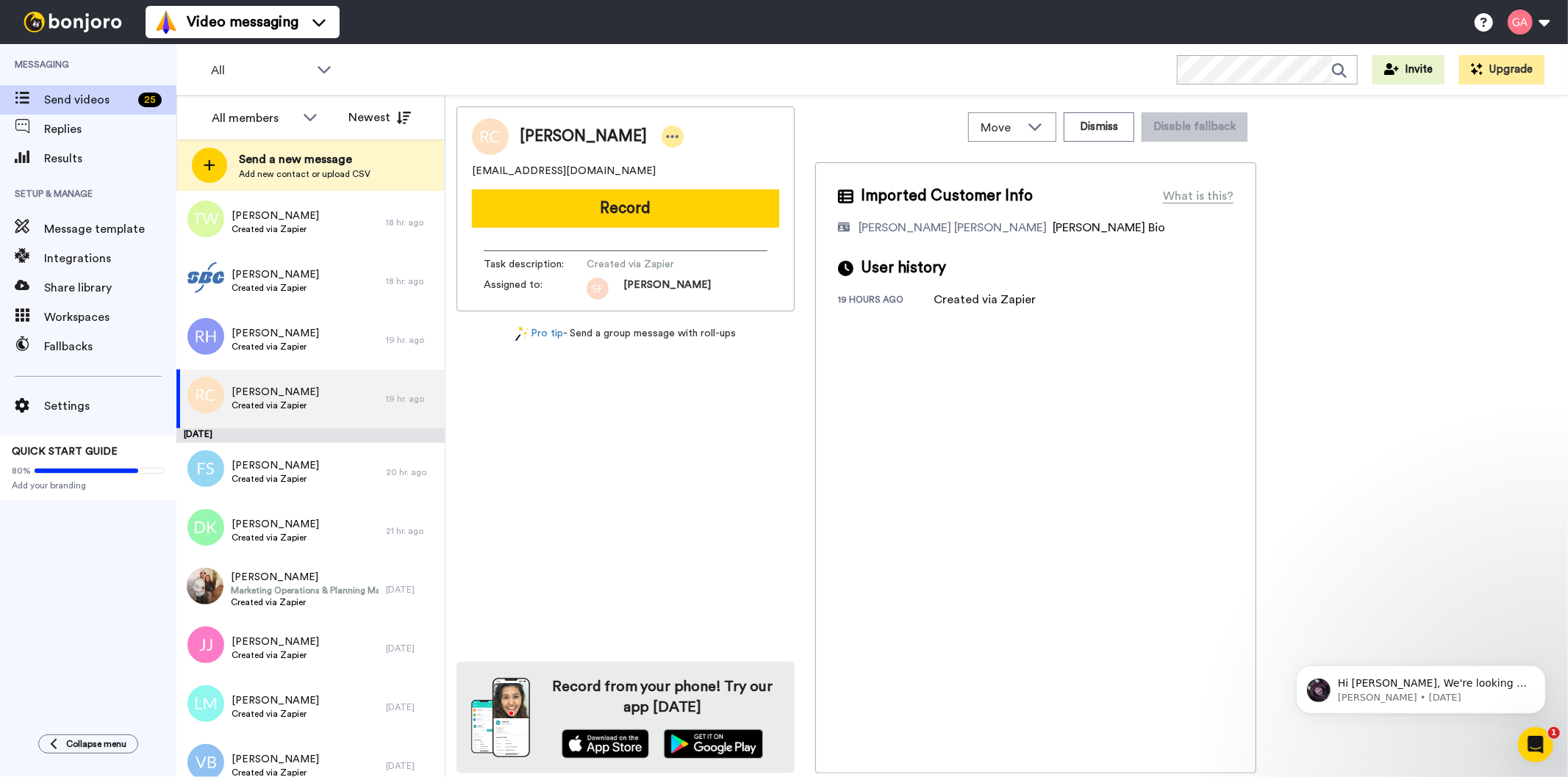
click at [661, 134] on div at bounding box center [672, 136] width 22 height 22
click at [684, 179] on li "Assign" at bounding box center [671, 182] width 106 height 20
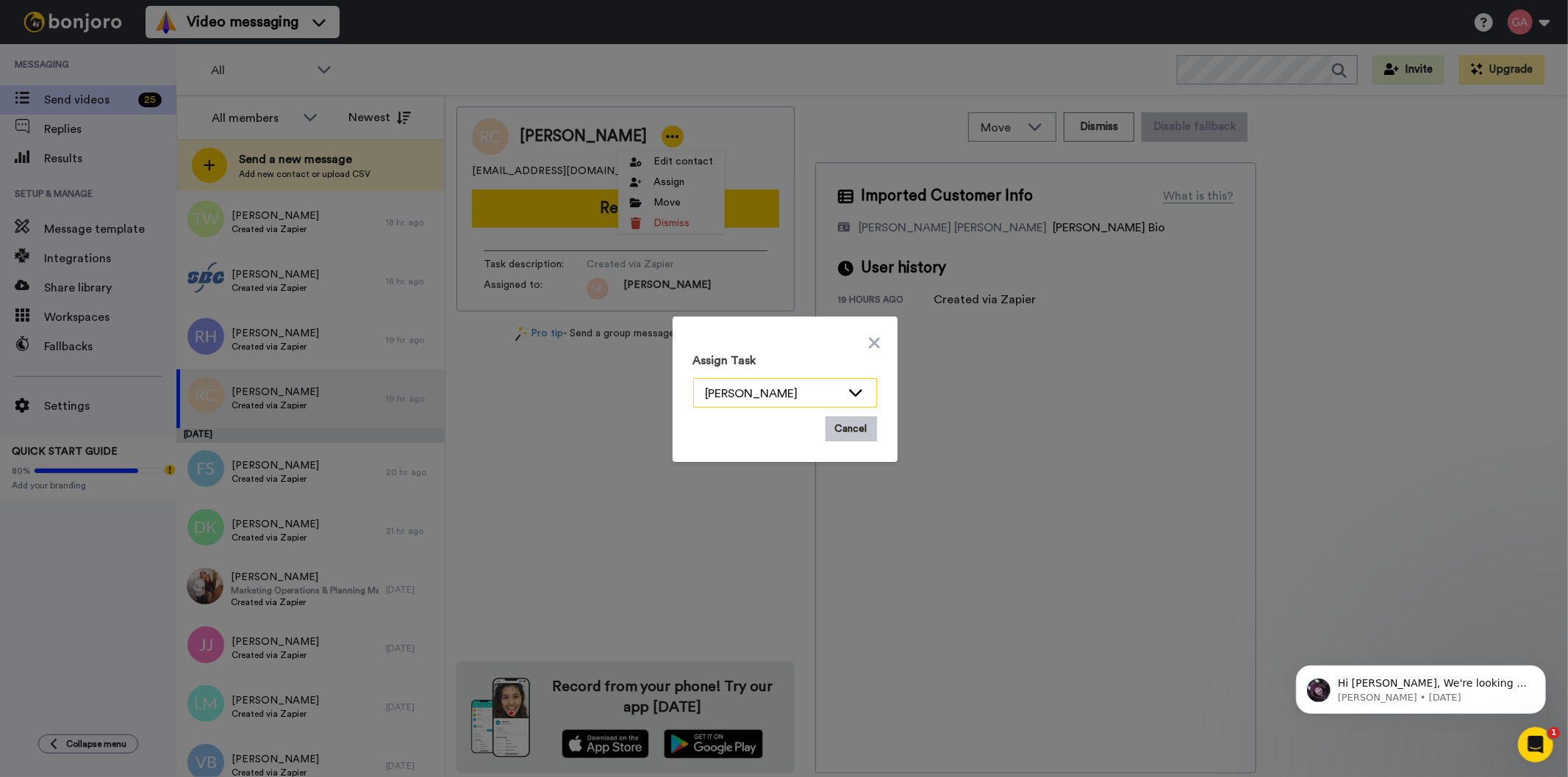
click at [847, 393] on icon at bounding box center [856, 392] width 18 height 15
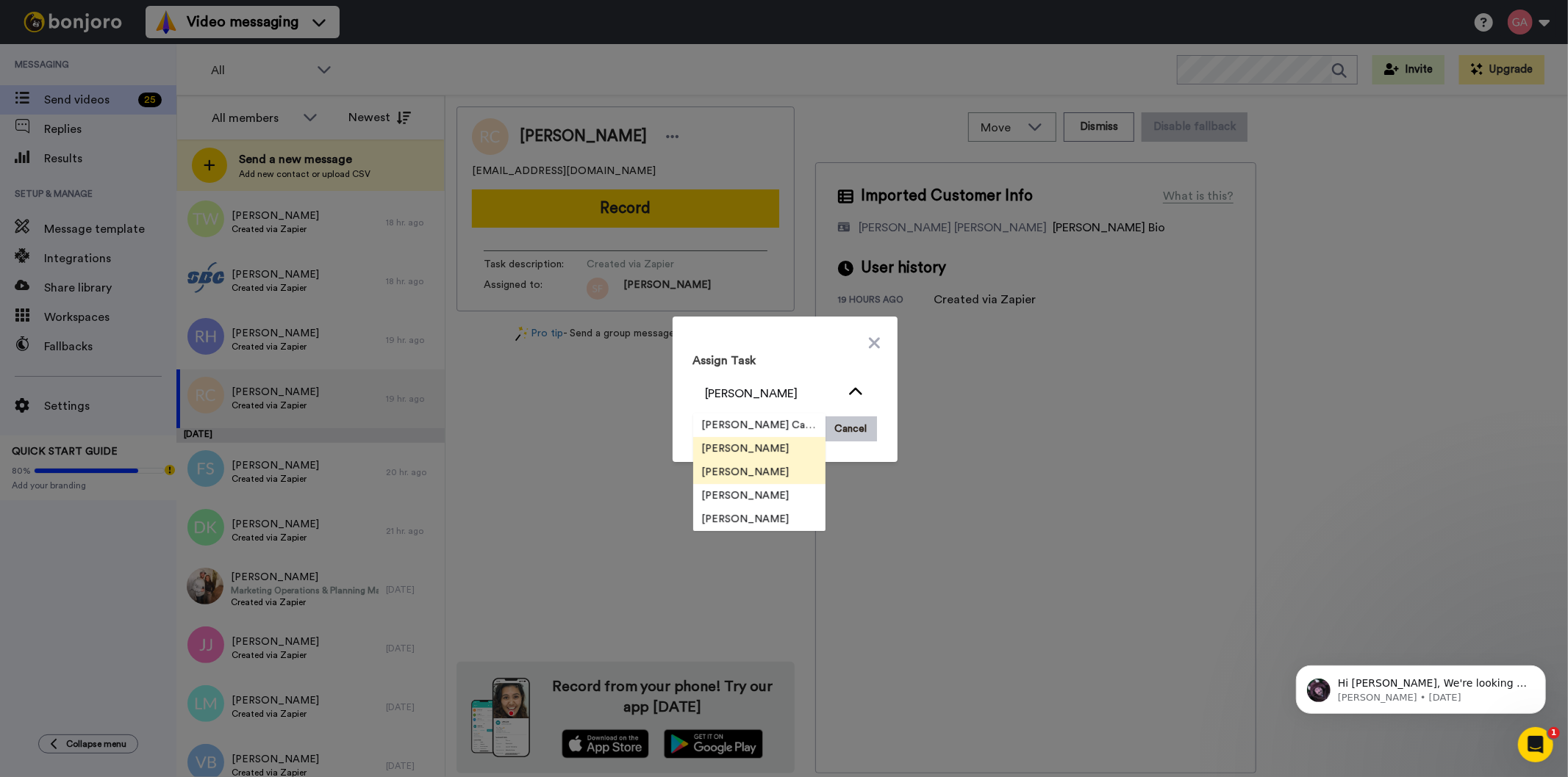
click at [718, 468] on span "[PERSON_NAME]" at bounding box center [746, 472] width 106 height 15
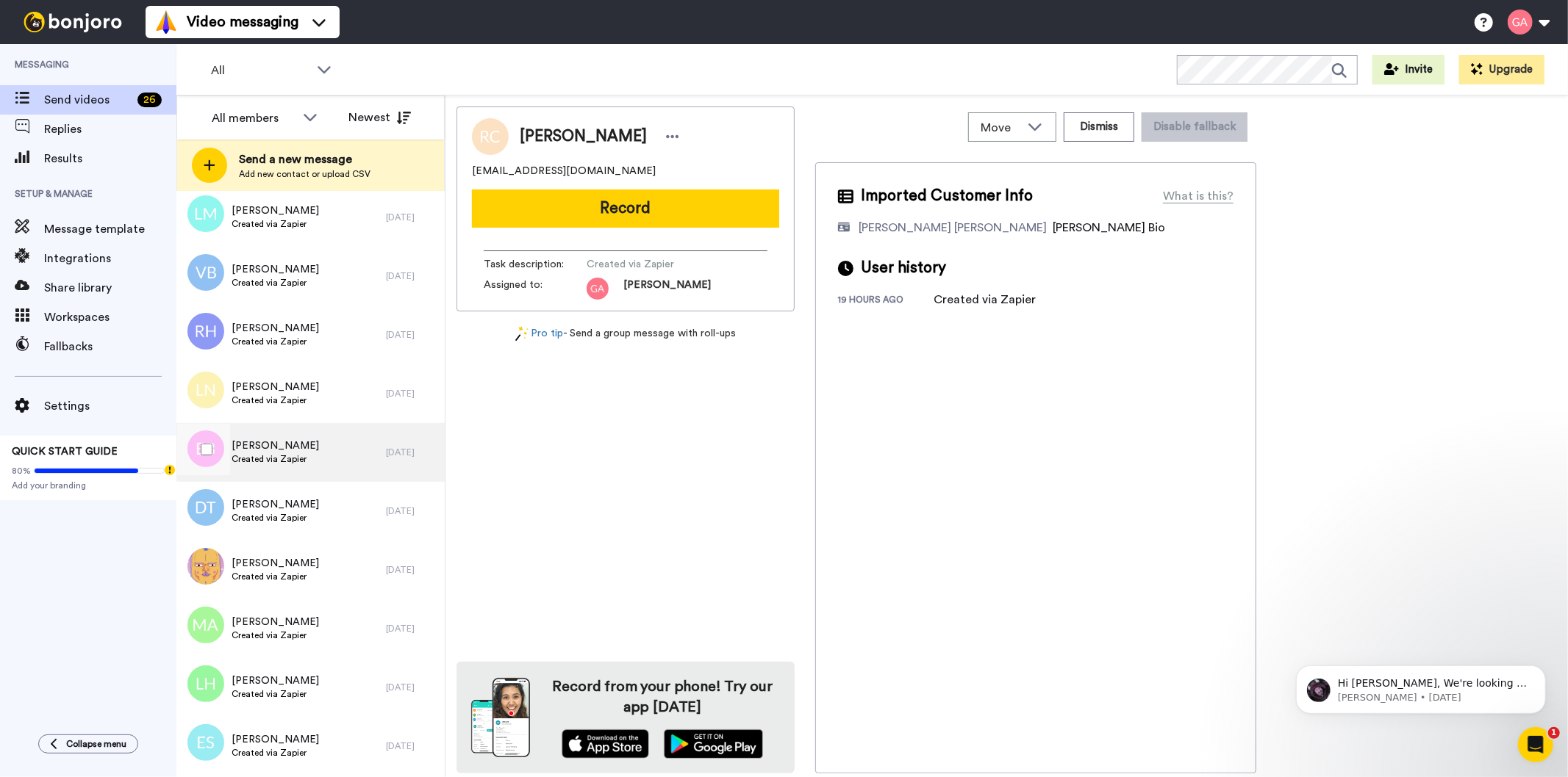
scroll to position [3102, 0]
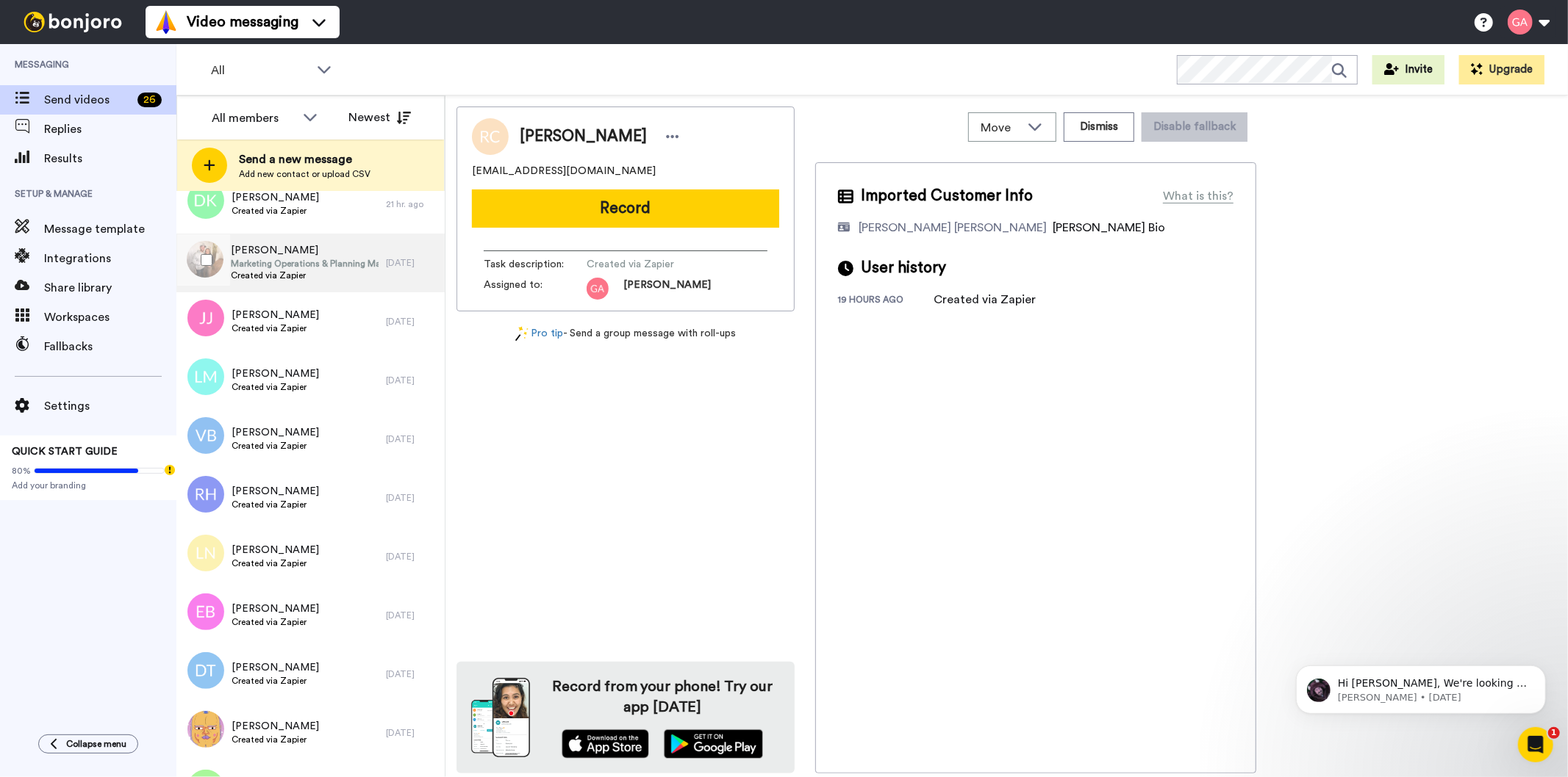
click at [309, 276] on span "Created via Zapier" at bounding box center [304, 275] width 148 height 11
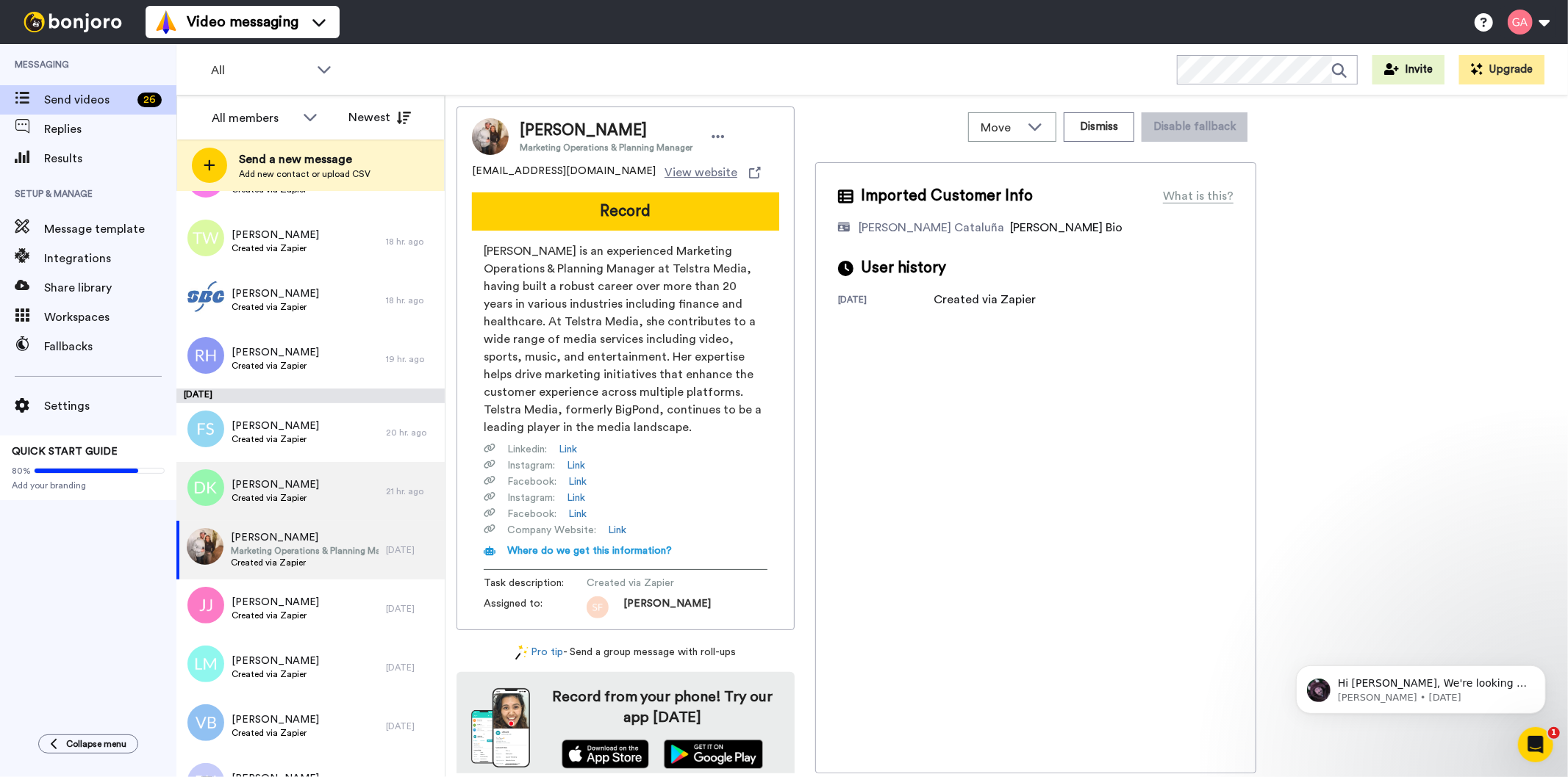
scroll to position [2775, 0]
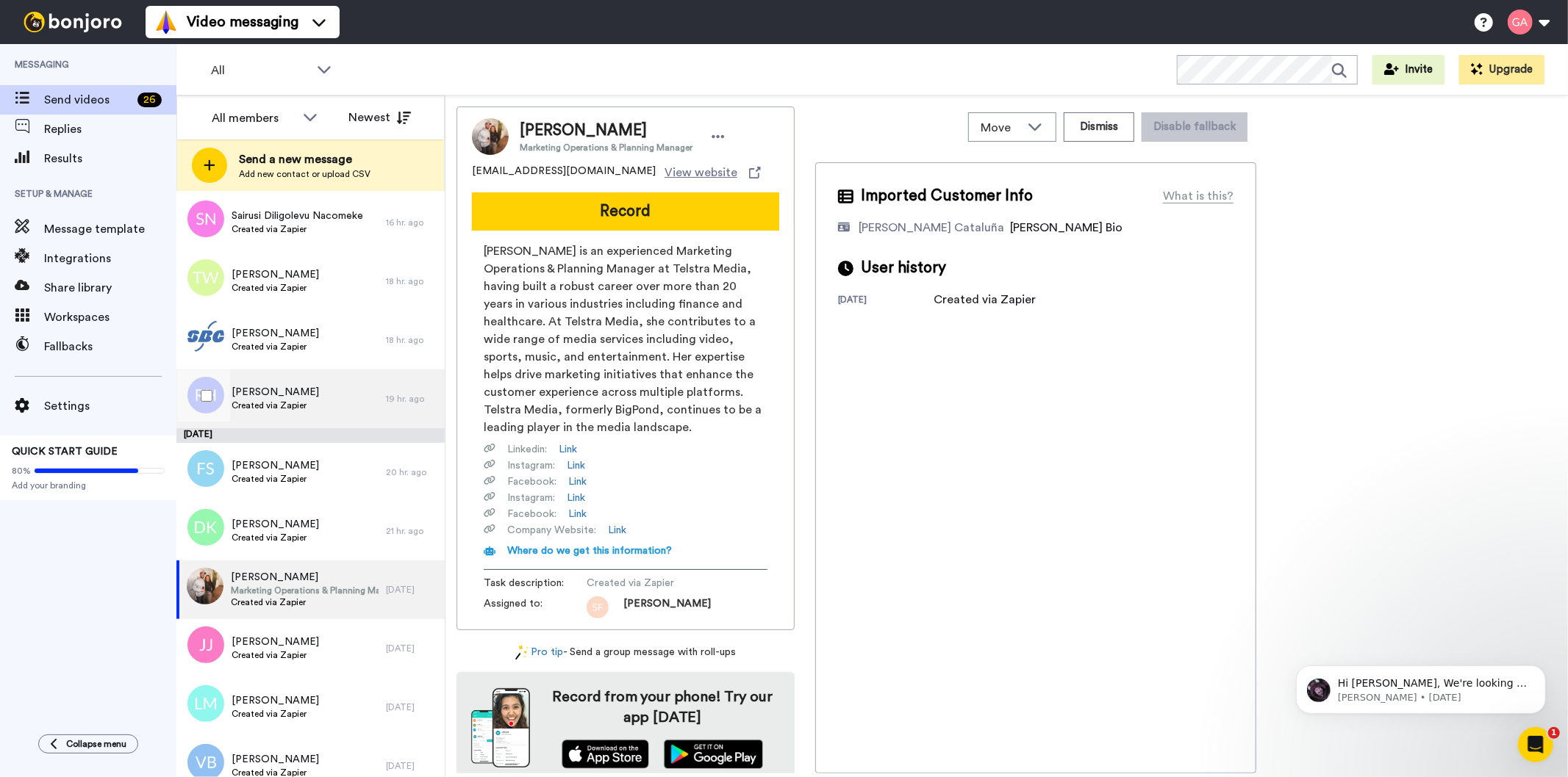
click at [288, 388] on span "[PERSON_NAME]" at bounding box center [274, 392] width 87 height 15
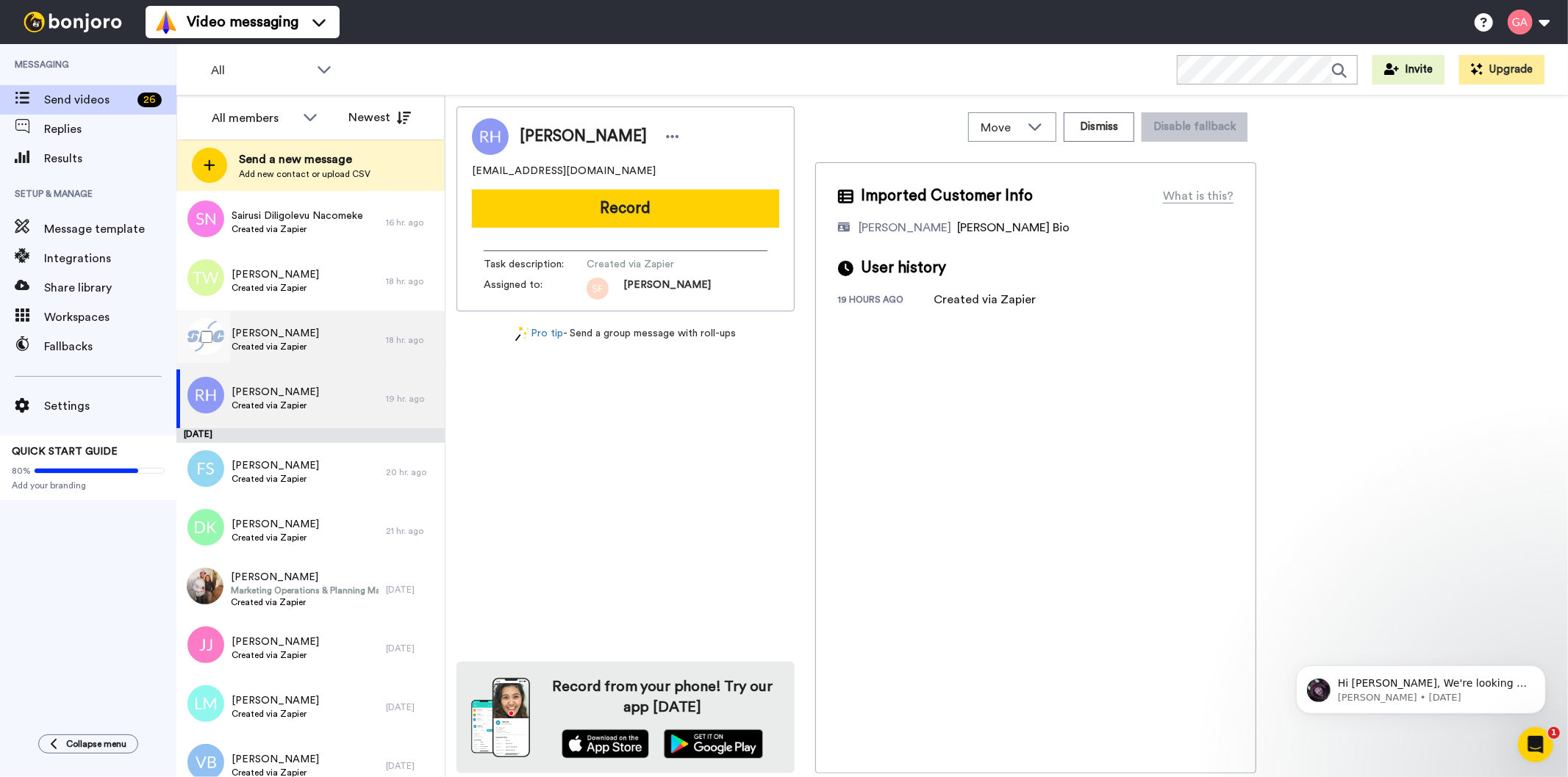
click at [296, 343] on span "Created via Zapier" at bounding box center [274, 346] width 87 height 11
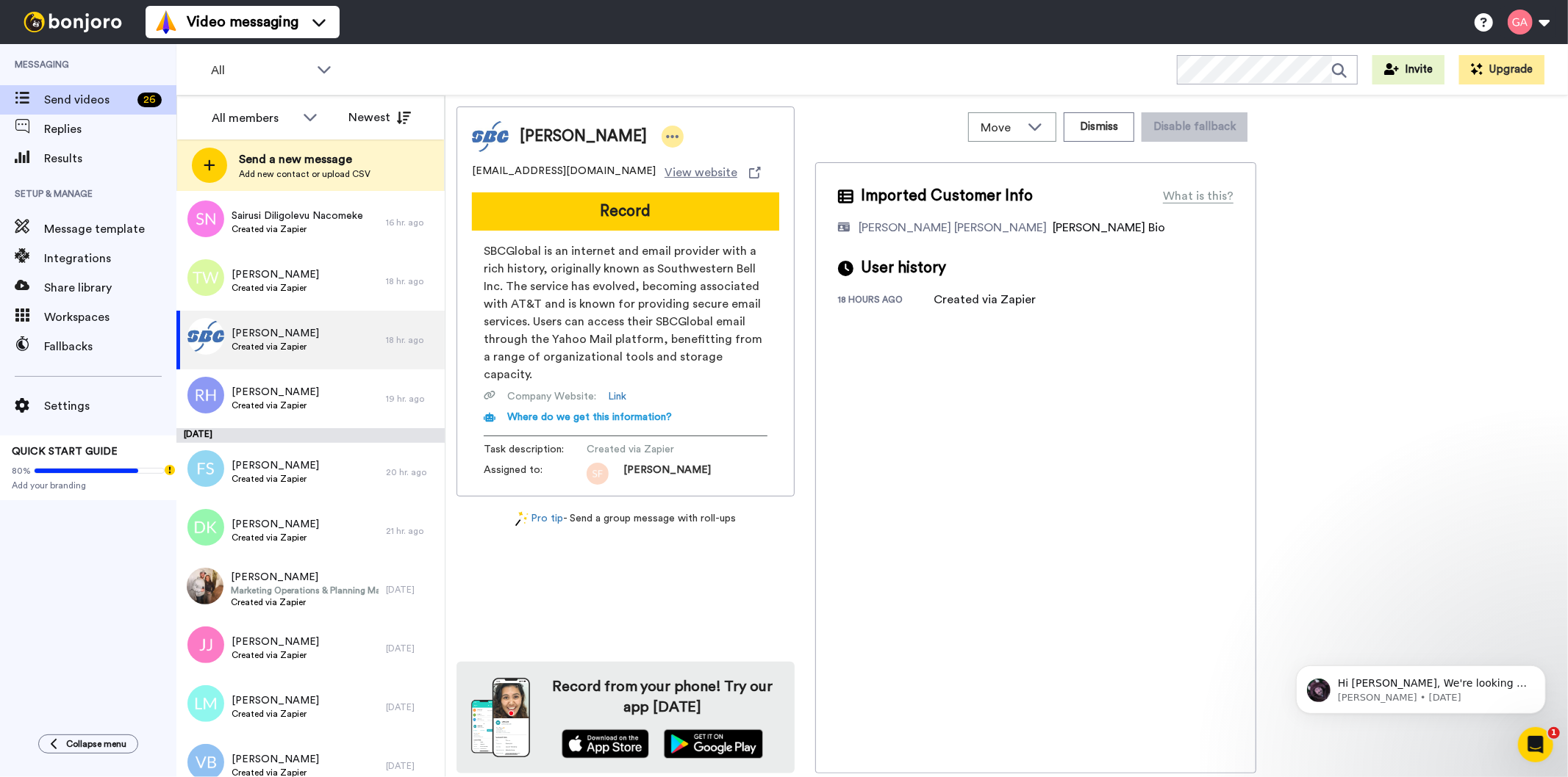
click at [666, 138] on icon at bounding box center [672, 136] width 13 height 15
click at [692, 181] on li "Assign" at bounding box center [687, 182] width 106 height 20
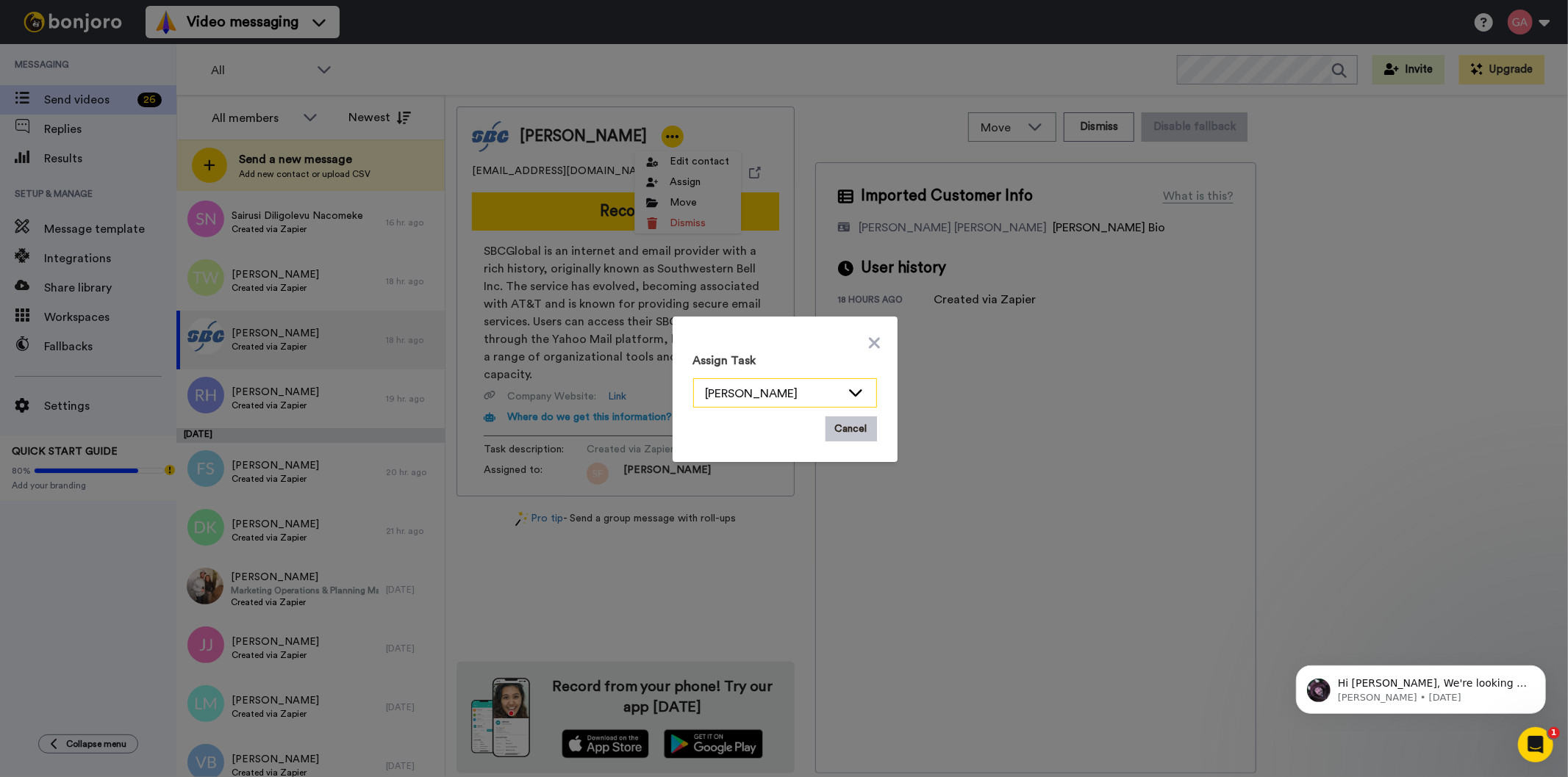
click at [790, 392] on div "[PERSON_NAME]" at bounding box center [773, 394] width 135 height 18
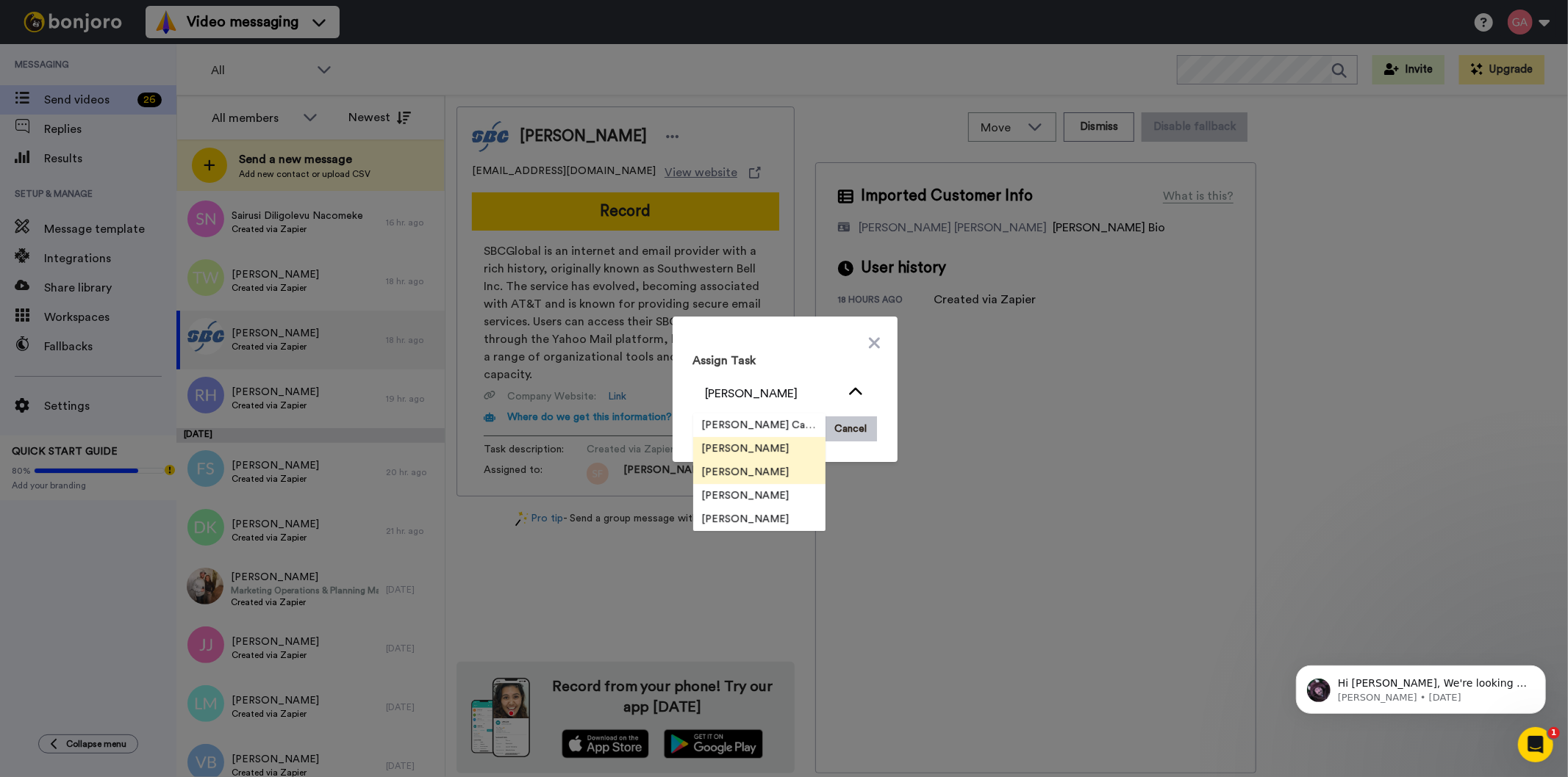
click at [755, 471] on span "[PERSON_NAME]" at bounding box center [746, 472] width 106 height 15
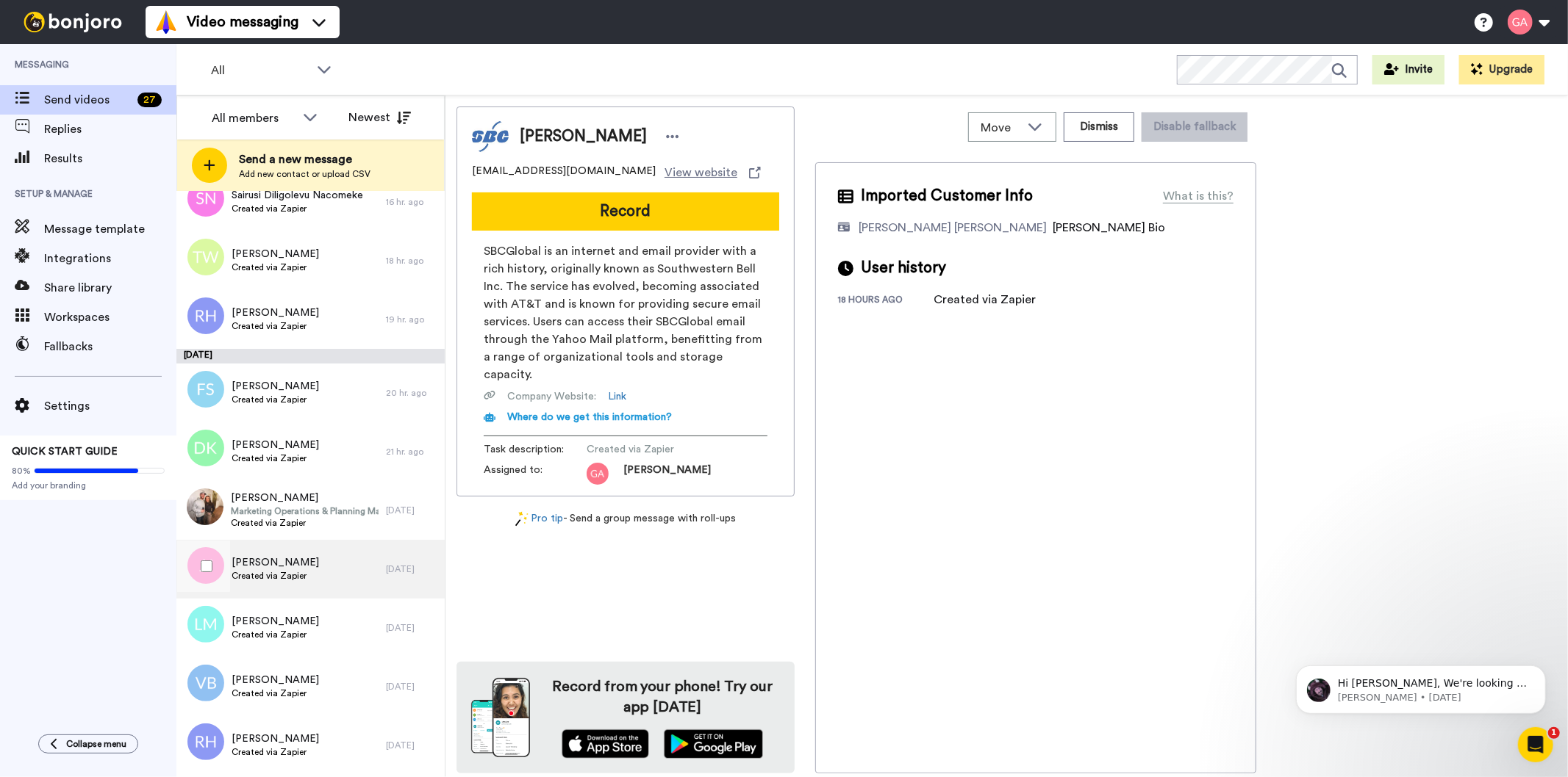
scroll to position [2693, 0]
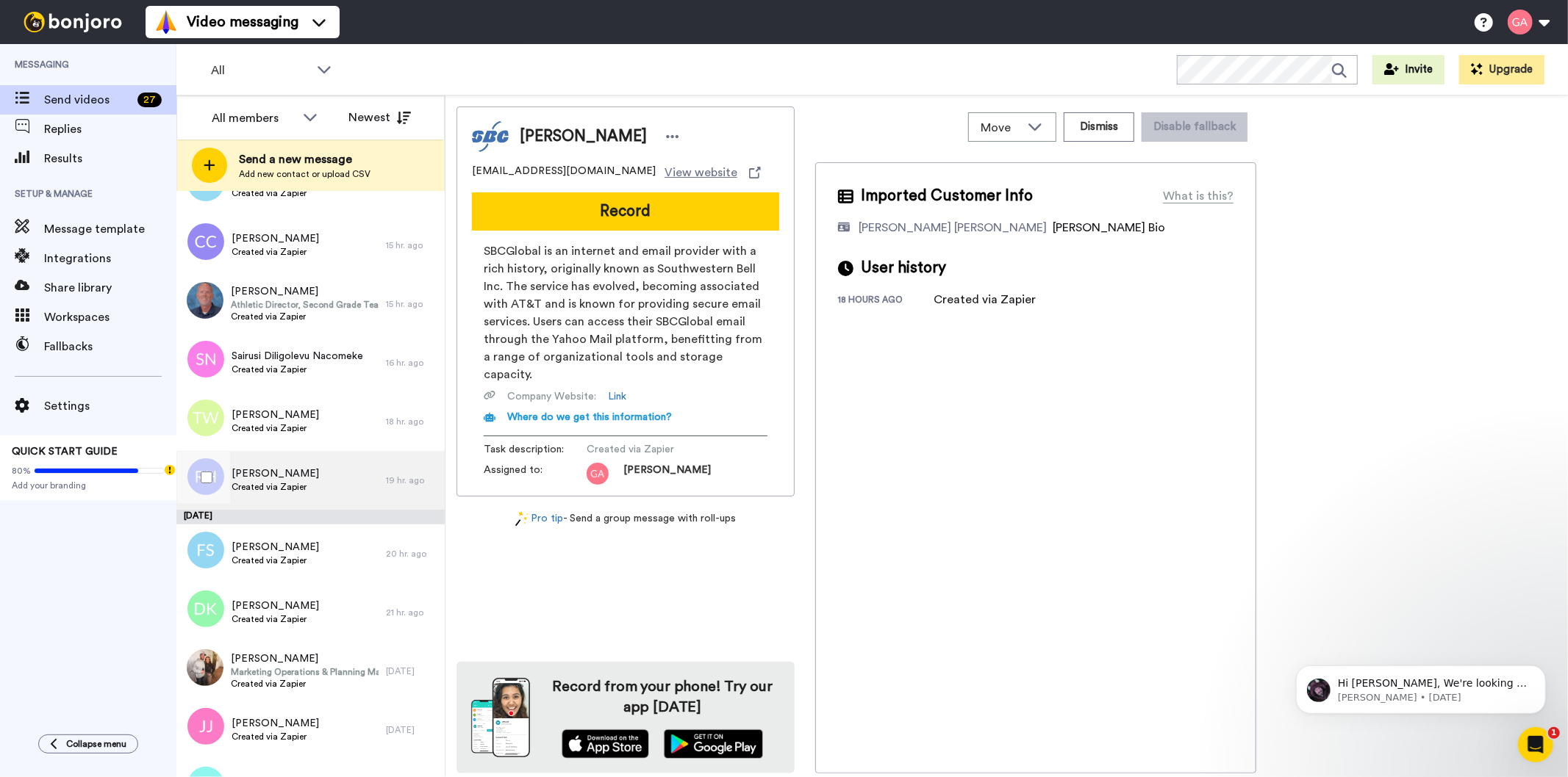
click at [311, 489] on div "[PERSON_NAME] Created via Zapier" at bounding box center [281, 480] width 209 height 59
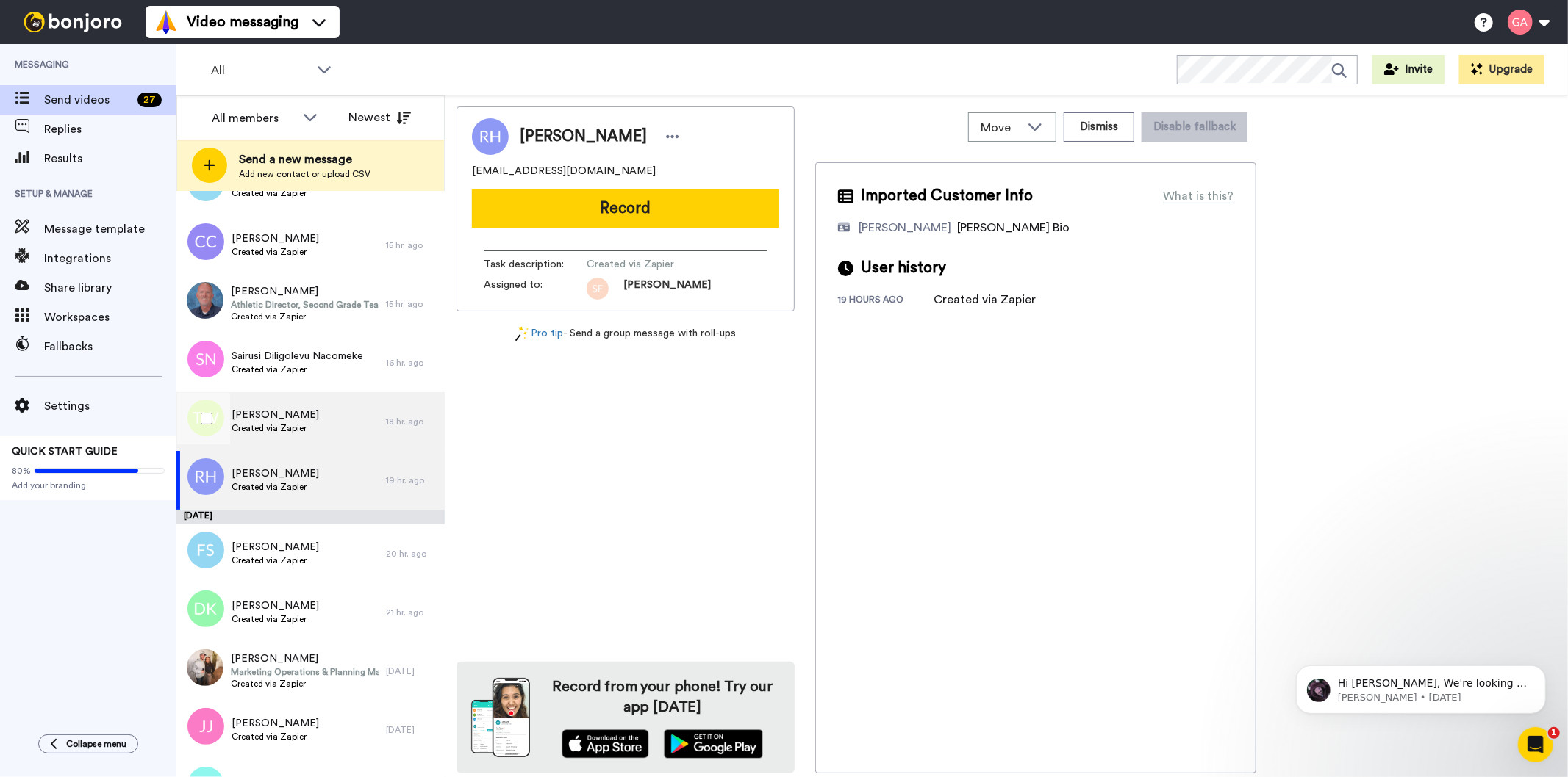
click at [331, 437] on div "[PERSON_NAME] Created via Zapier" at bounding box center [281, 421] width 209 height 59
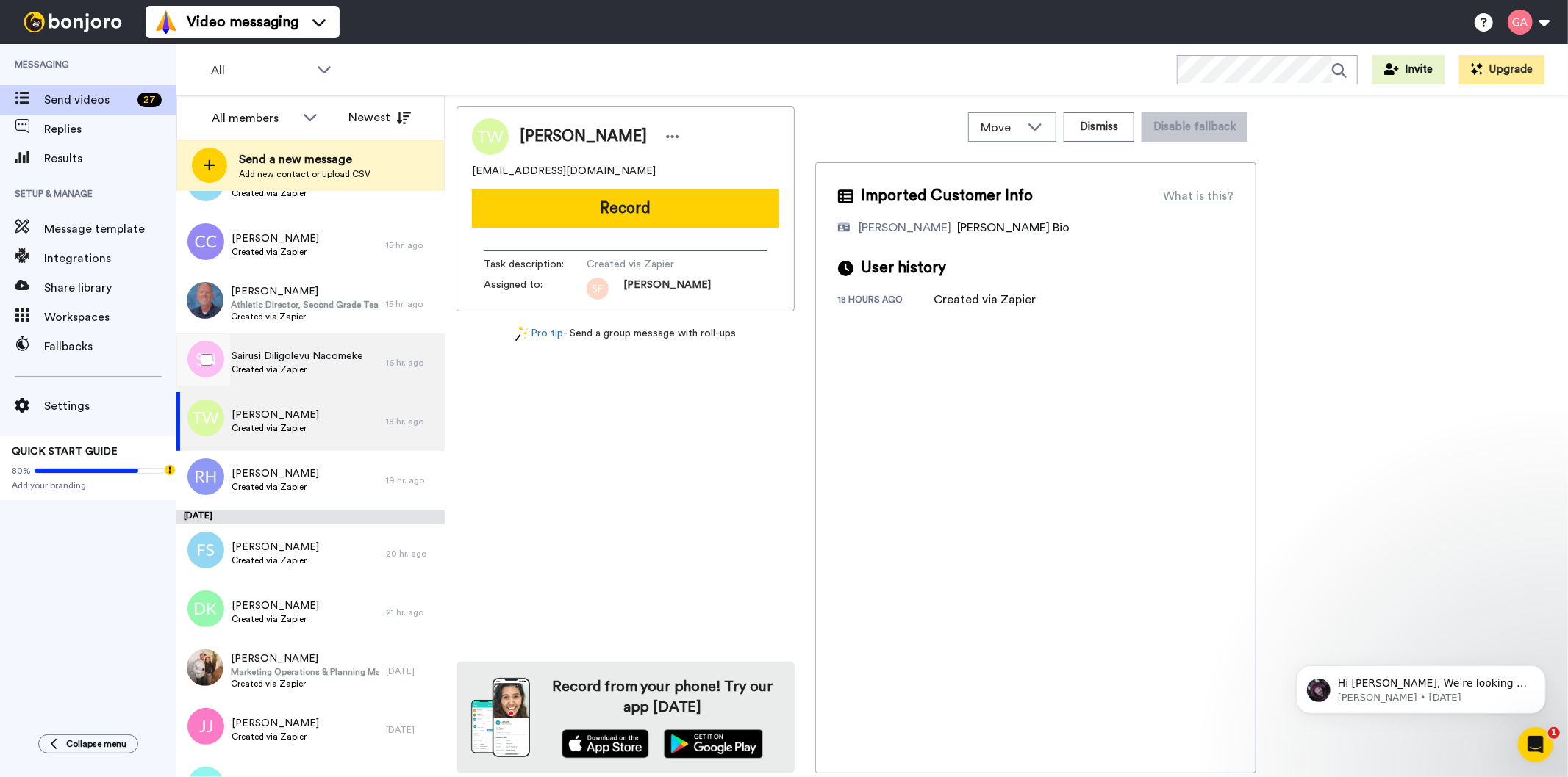
click at [347, 352] on span "Sairusi Diligolevu Nacomeke" at bounding box center [297, 356] width 132 height 15
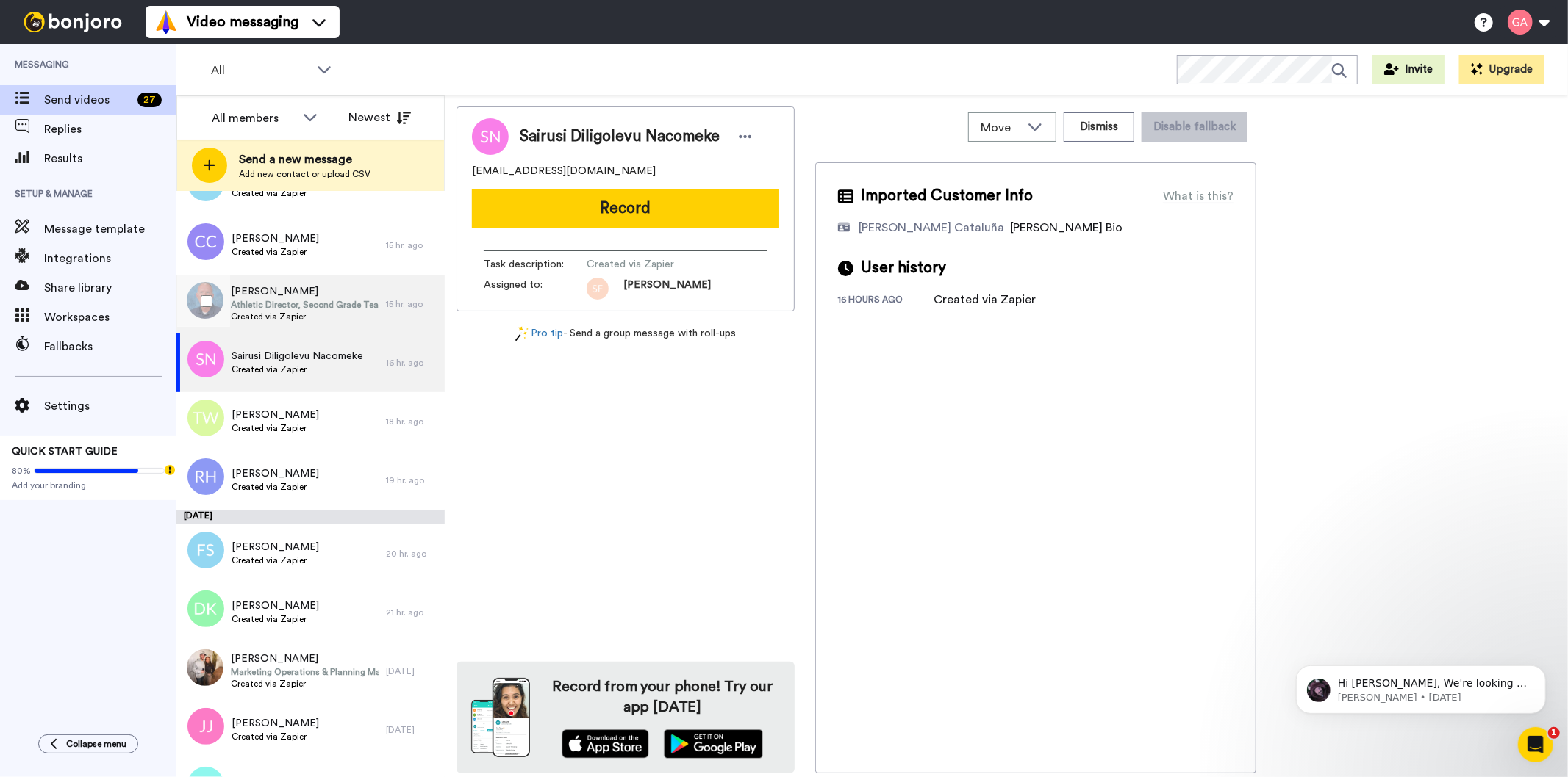
click at [333, 284] on span "[PERSON_NAME]" at bounding box center [304, 291] width 148 height 15
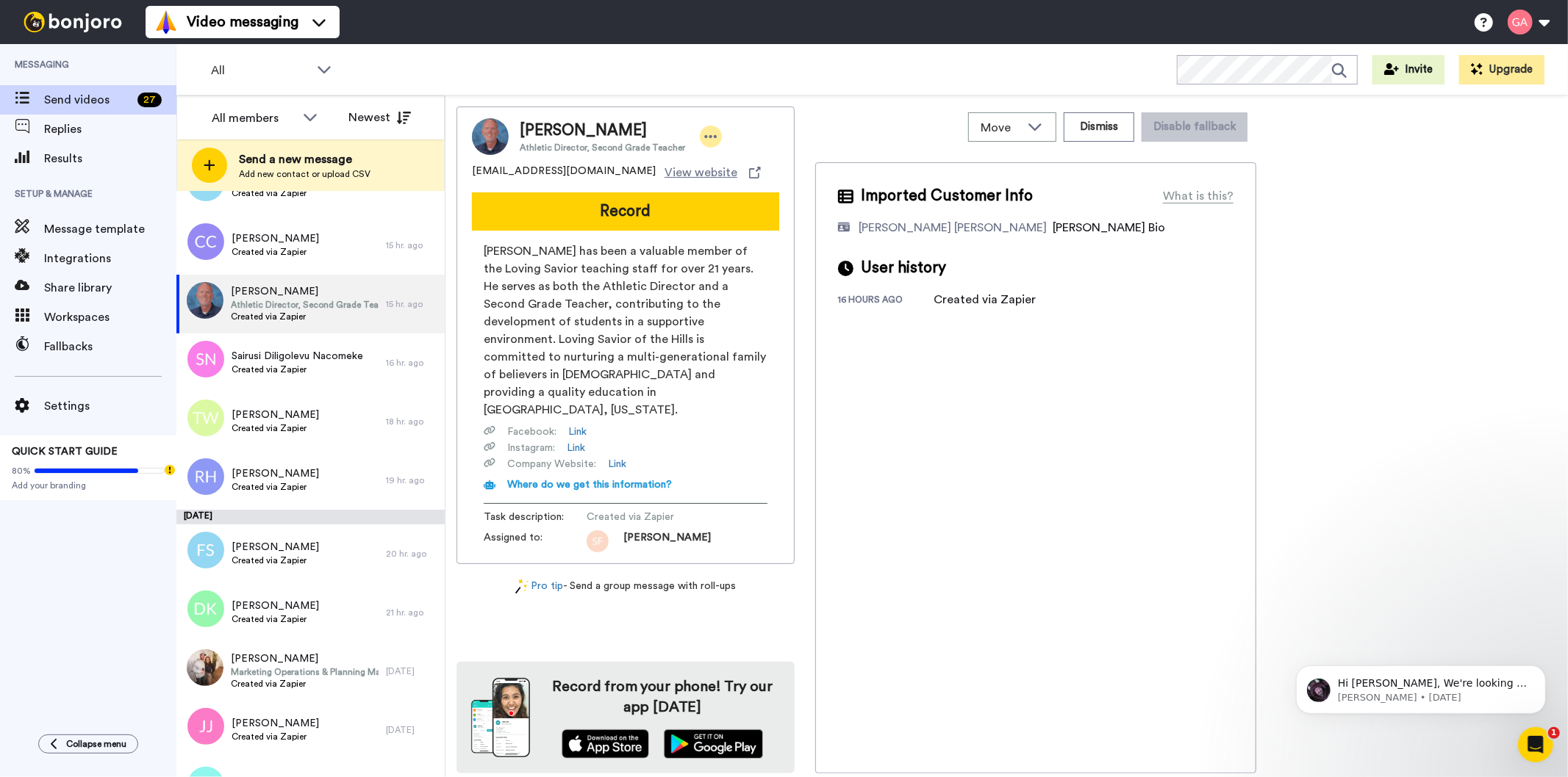
click at [704, 129] on icon at bounding box center [711, 136] width 13 height 15
click at [773, 179] on li "Assign" at bounding box center [748, 182] width 106 height 20
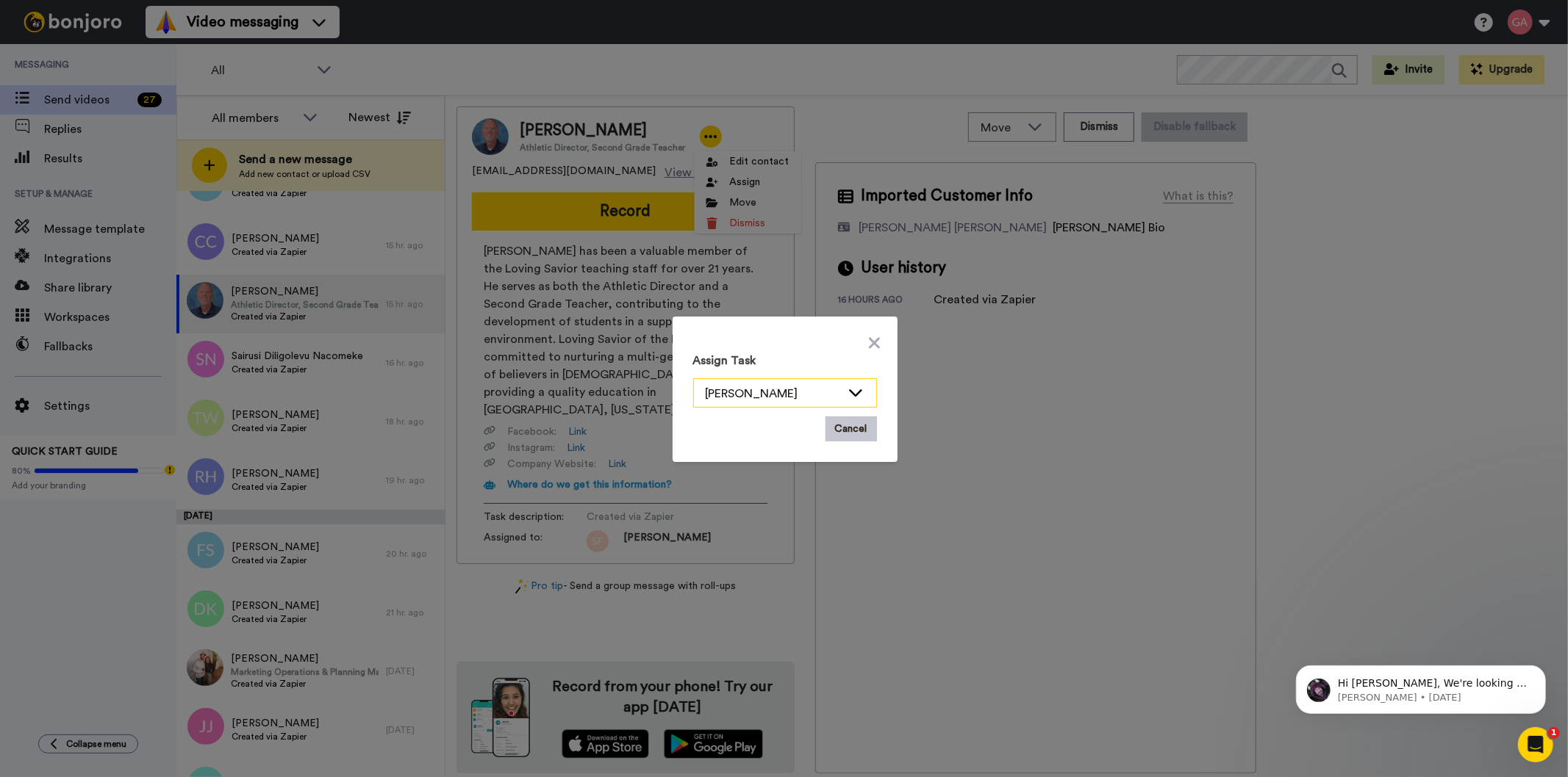
click at [850, 392] on icon at bounding box center [856, 392] width 18 height 15
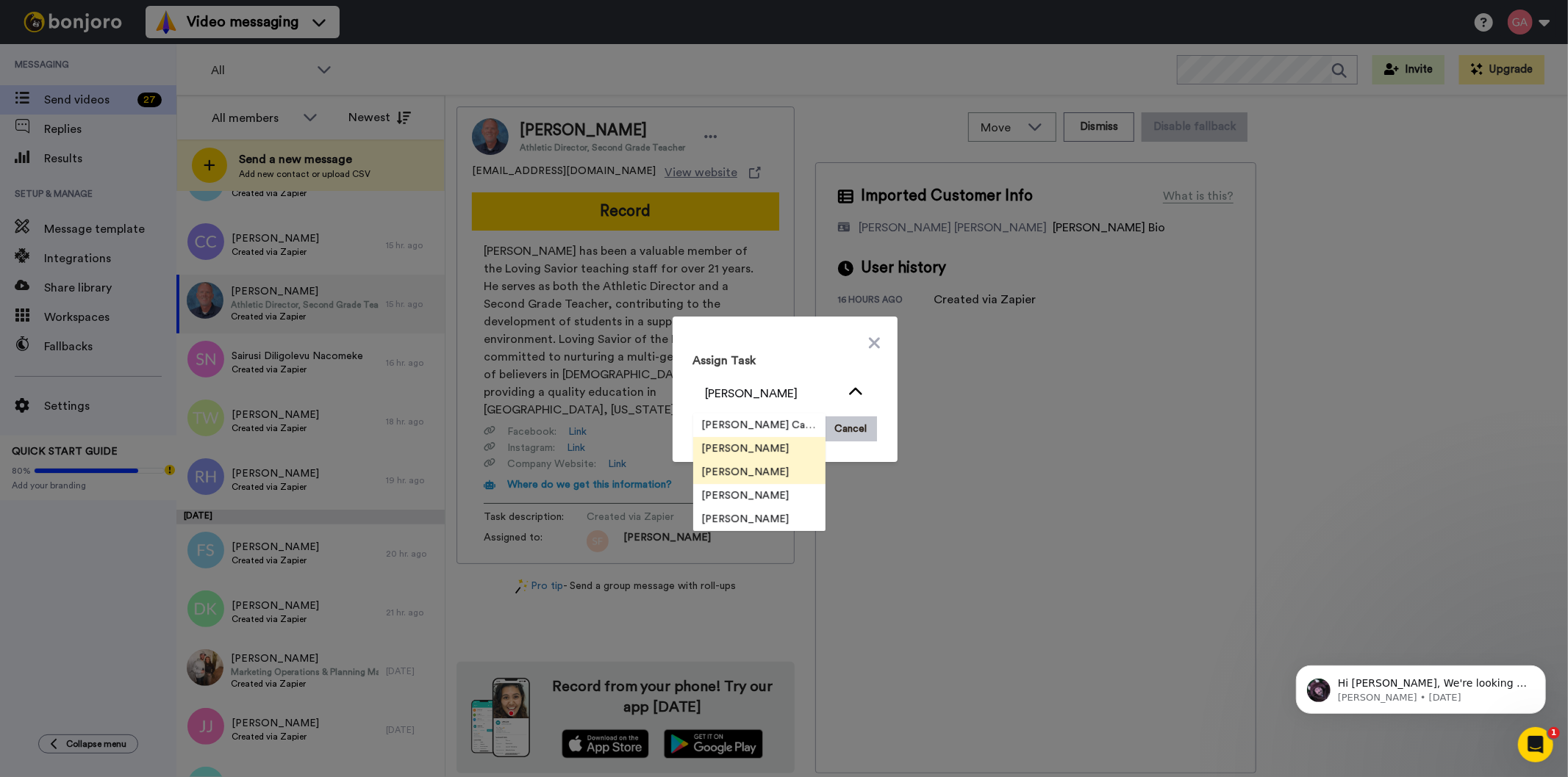
click at [738, 475] on span "[PERSON_NAME]" at bounding box center [746, 472] width 106 height 15
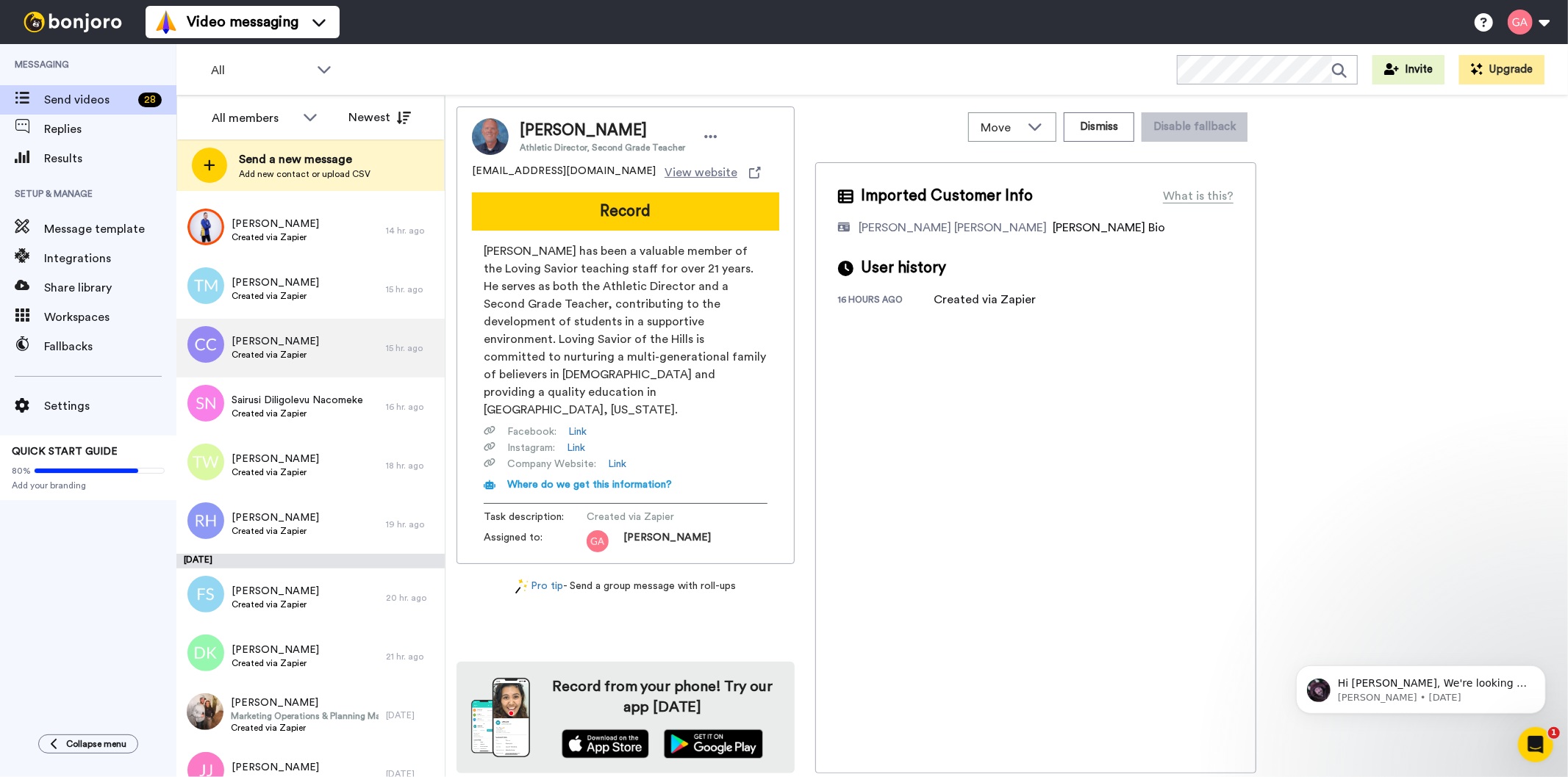
scroll to position [2531, 0]
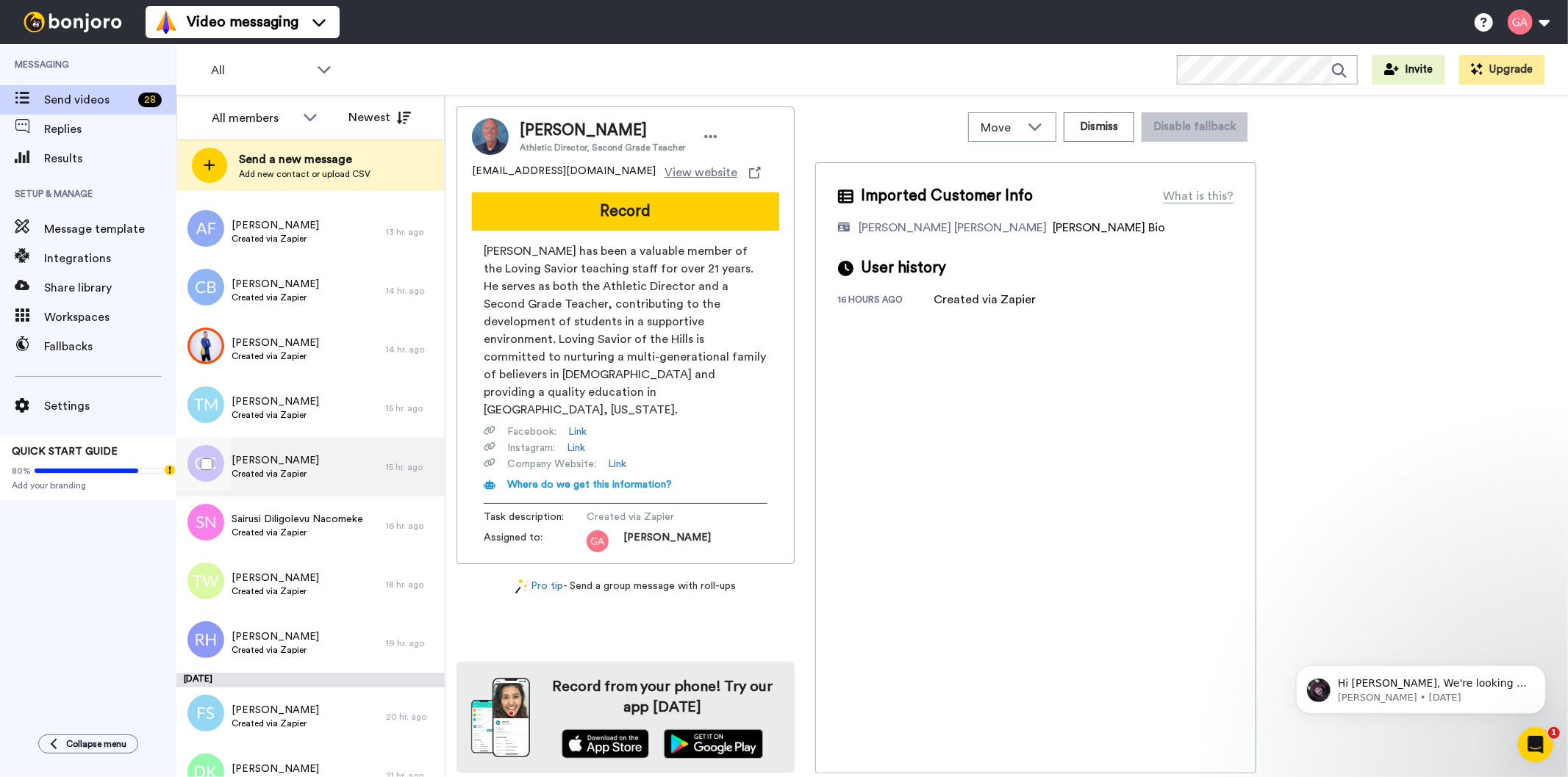
click at [299, 470] on span "Created via Zapier" at bounding box center [274, 473] width 87 height 11
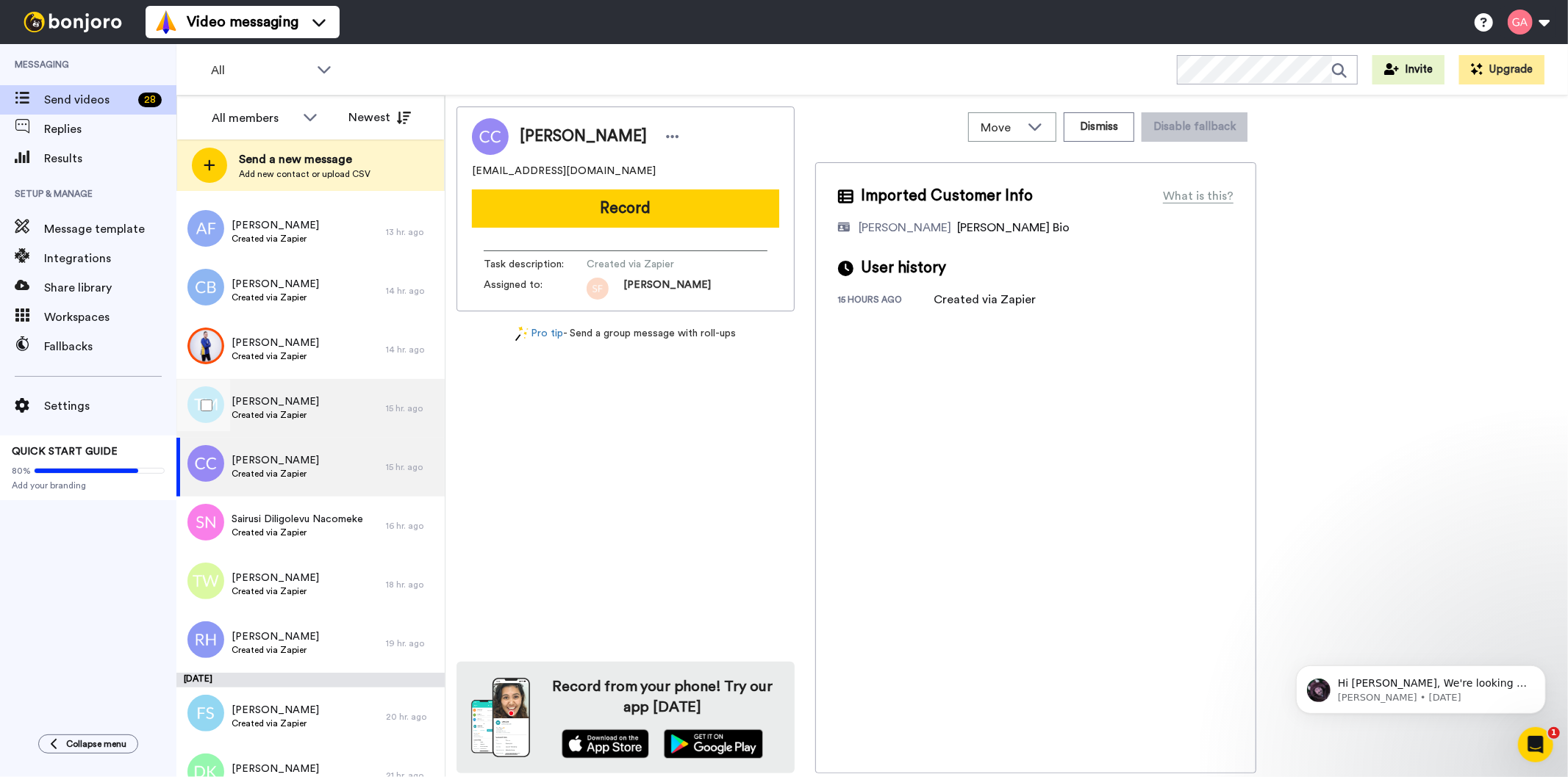
click at [291, 411] on span "Created via Zapier" at bounding box center [274, 415] width 87 height 11
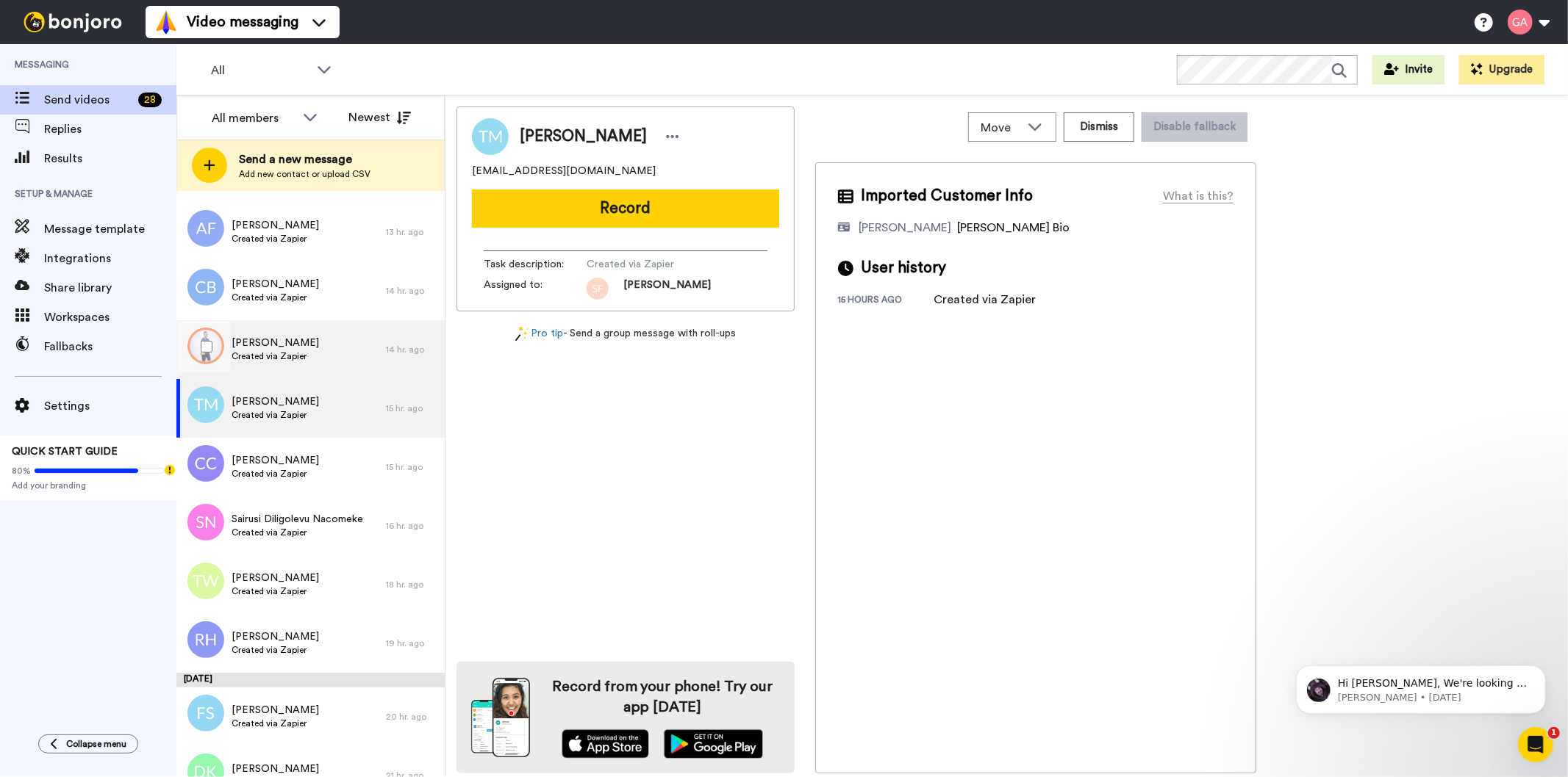
click at [291, 352] on span "Created via Zapier" at bounding box center [274, 356] width 87 height 11
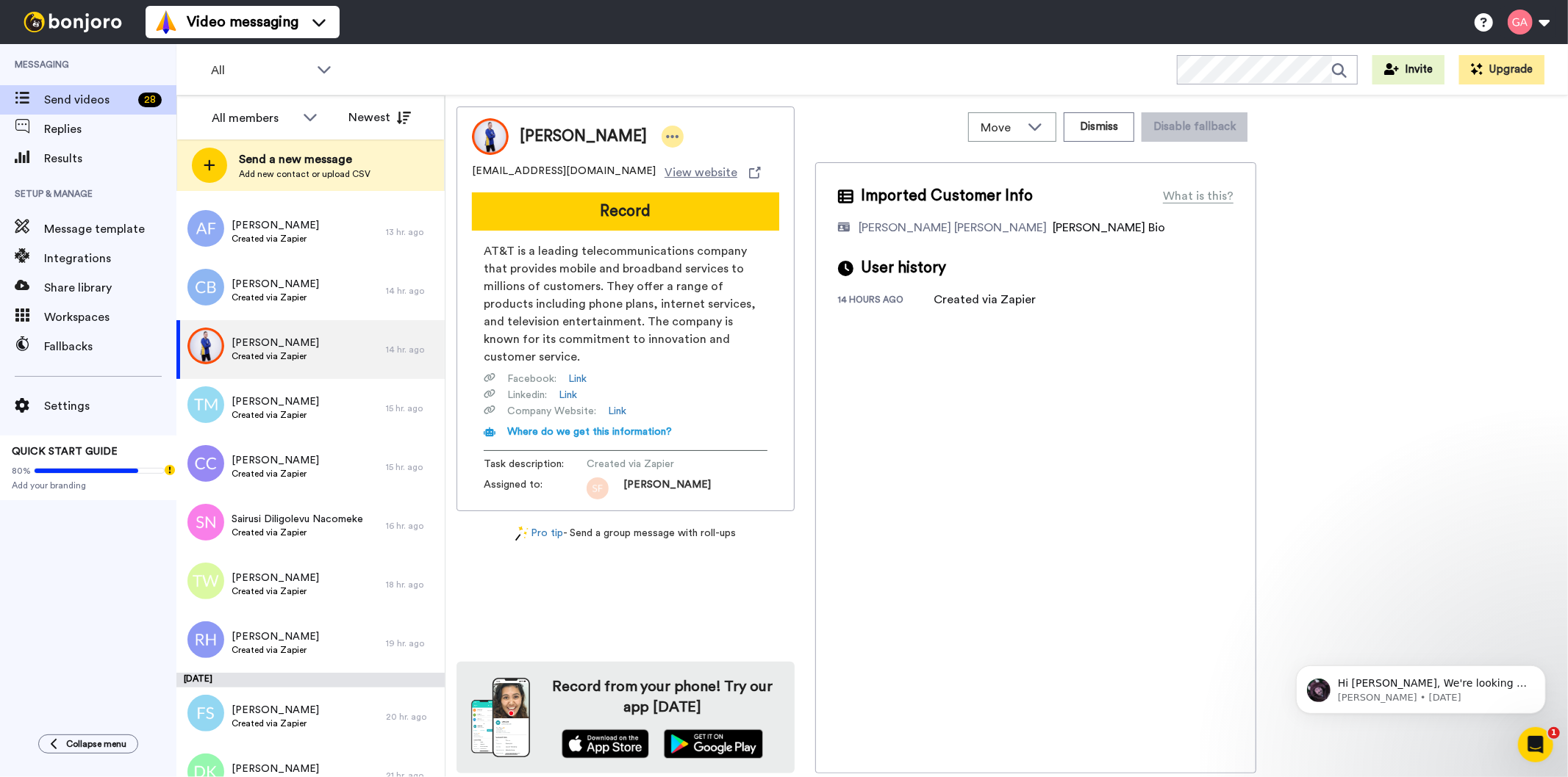
click at [661, 135] on div at bounding box center [672, 136] width 22 height 22
click at [689, 179] on li "Assign" at bounding box center [696, 182] width 106 height 20
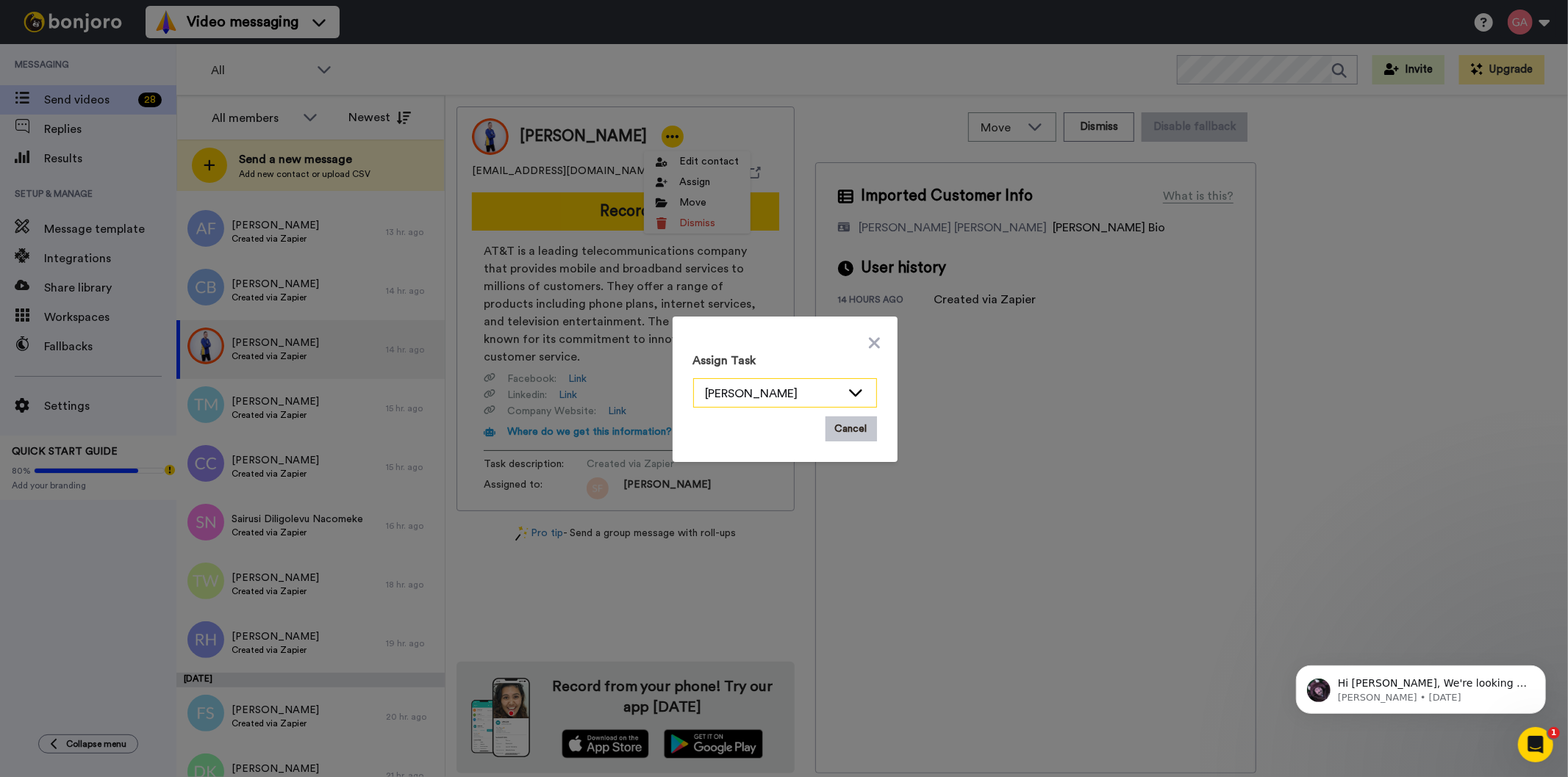
click at [813, 396] on div "[PERSON_NAME]" at bounding box center [773, 394] width 135 height 18
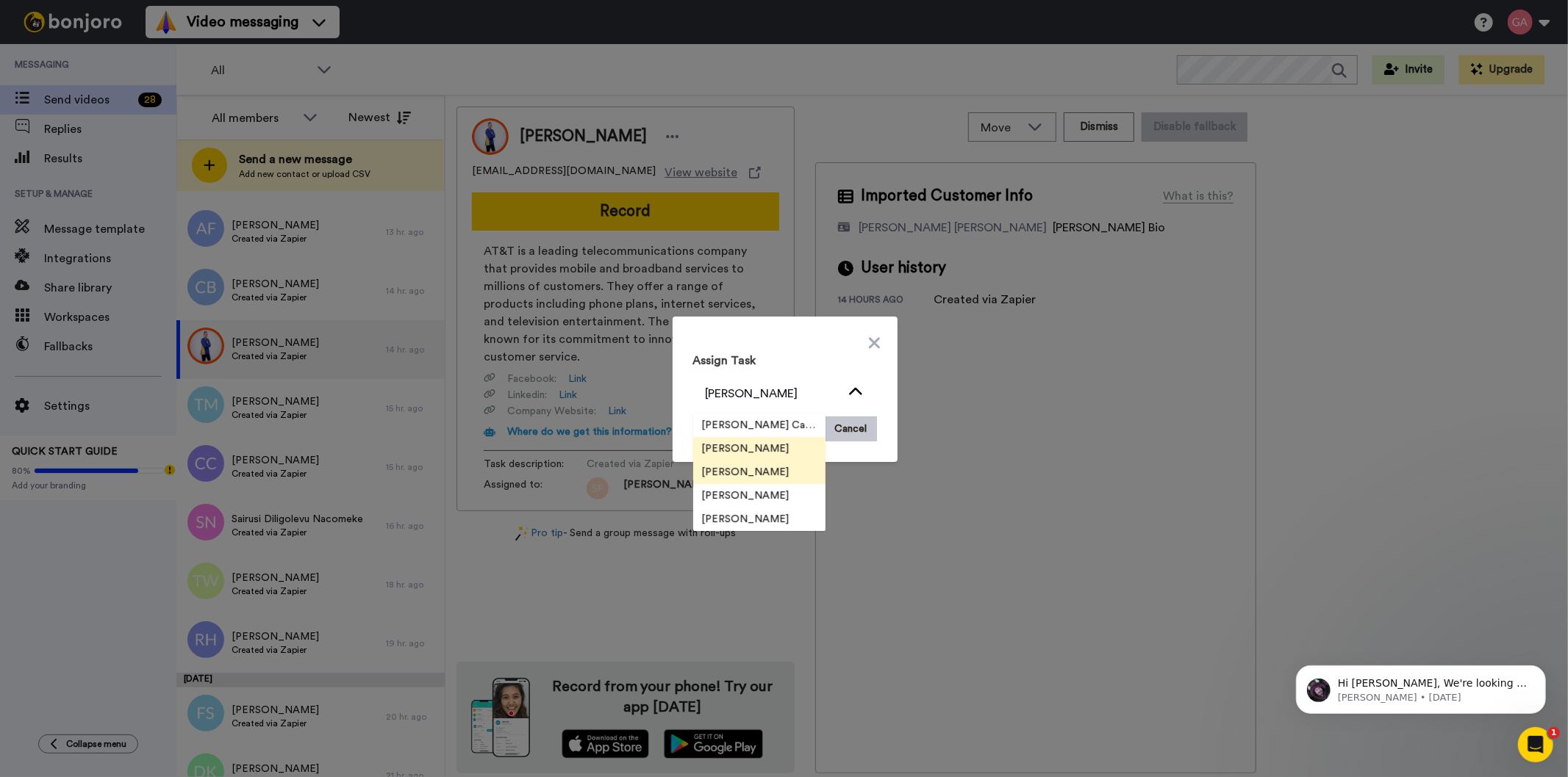
click at [762, 467] on span "[PERSON_NAME]" at bounding box center [746, 472] width 106 height 15
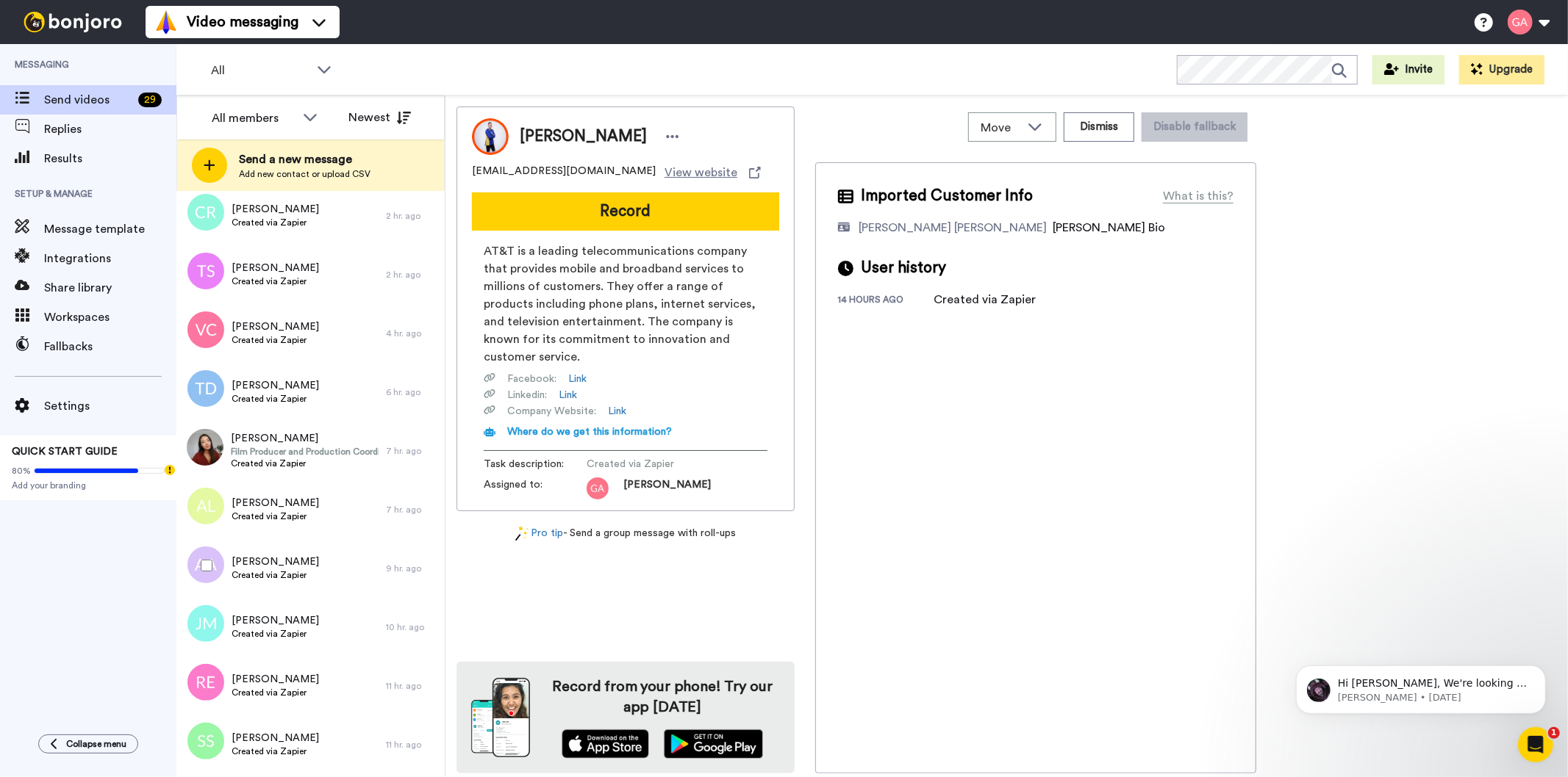
scroll to position [2449, 0]
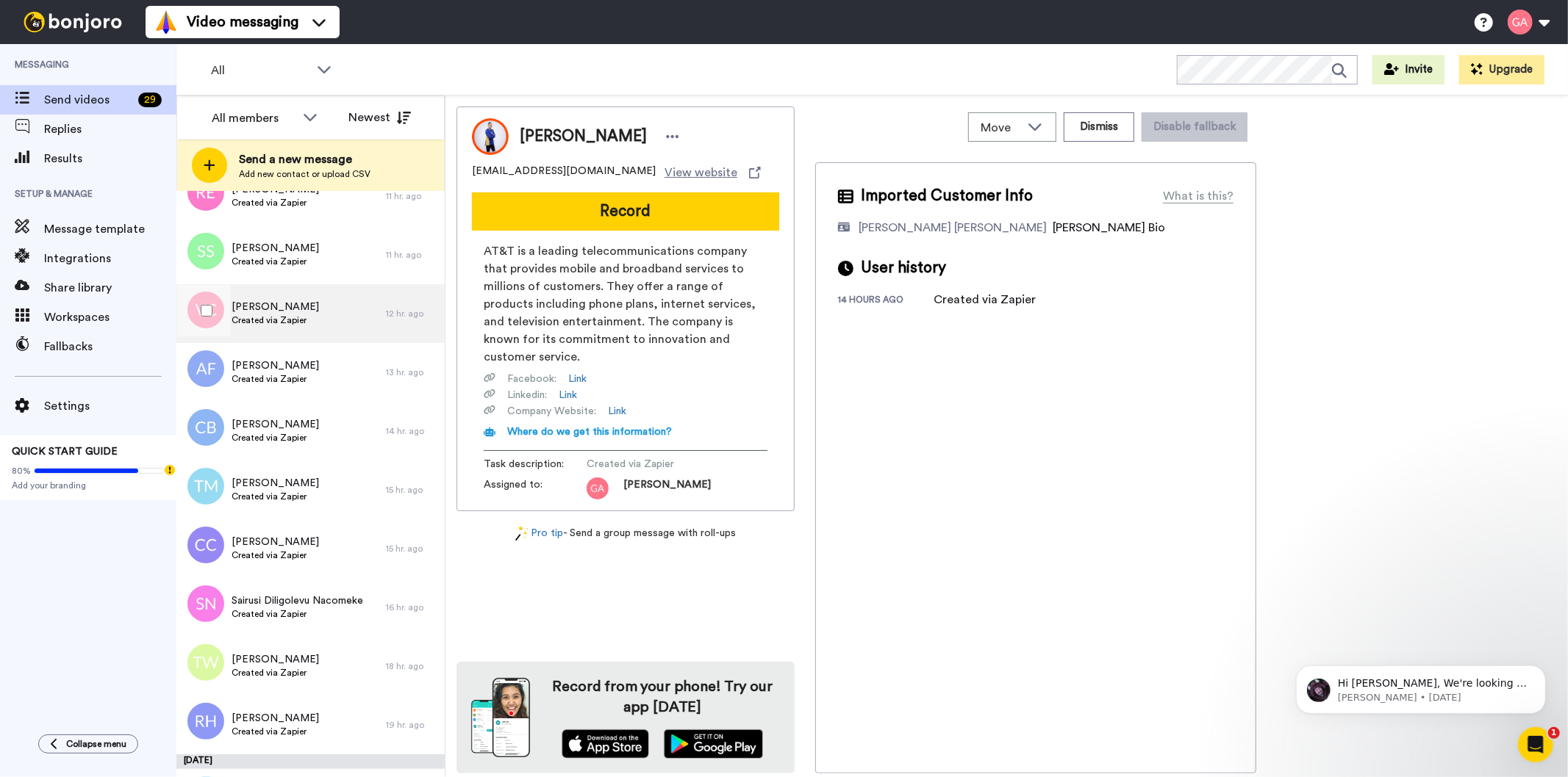
click at [295, 312] on span "[PERSON_NAME]" at bounding box center [274, 307] width 87 height 15
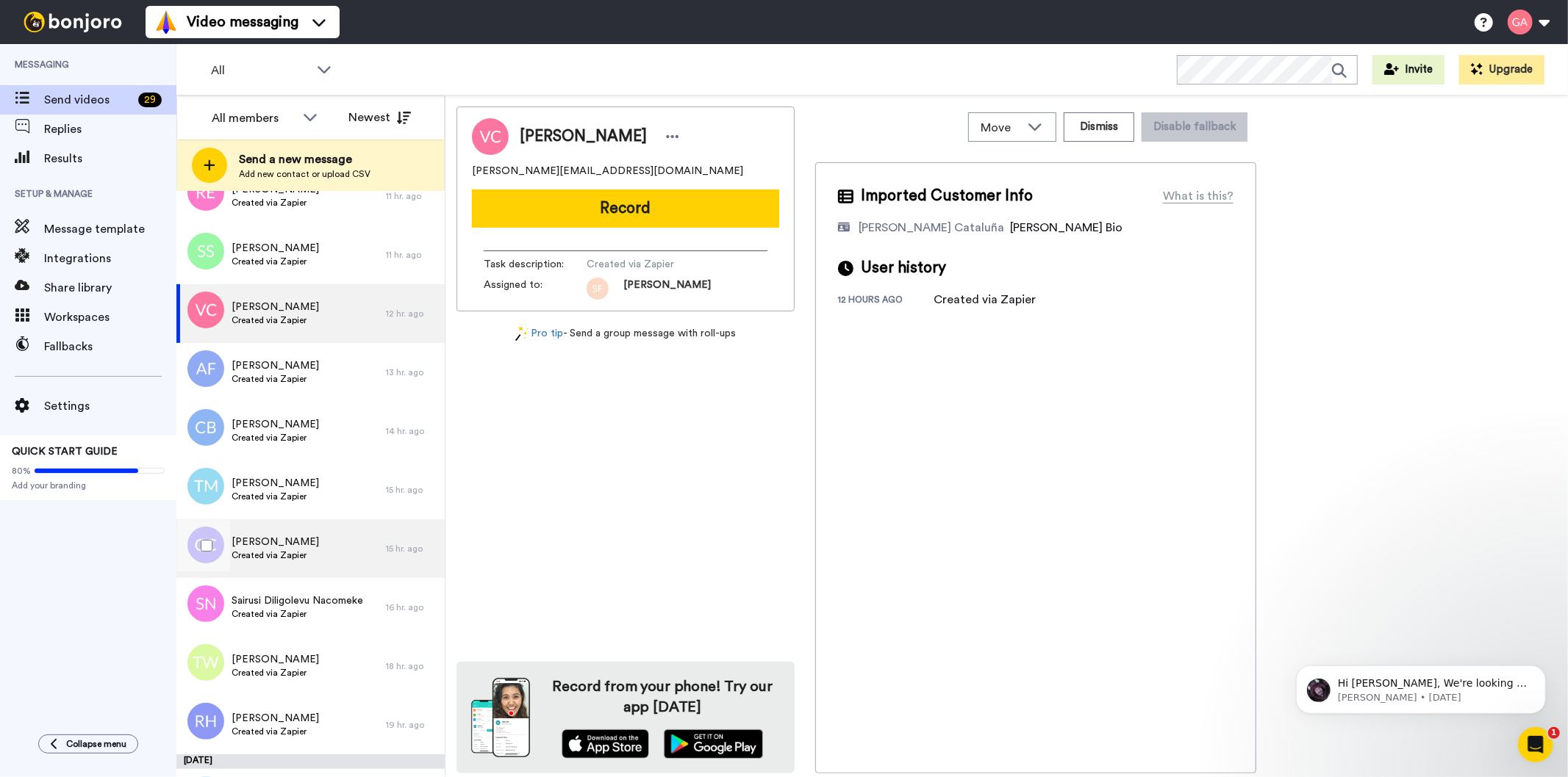
click at [297, 536] on span "[PERSON_NAME]" at bounding box center [274, 542] width 87 height 15
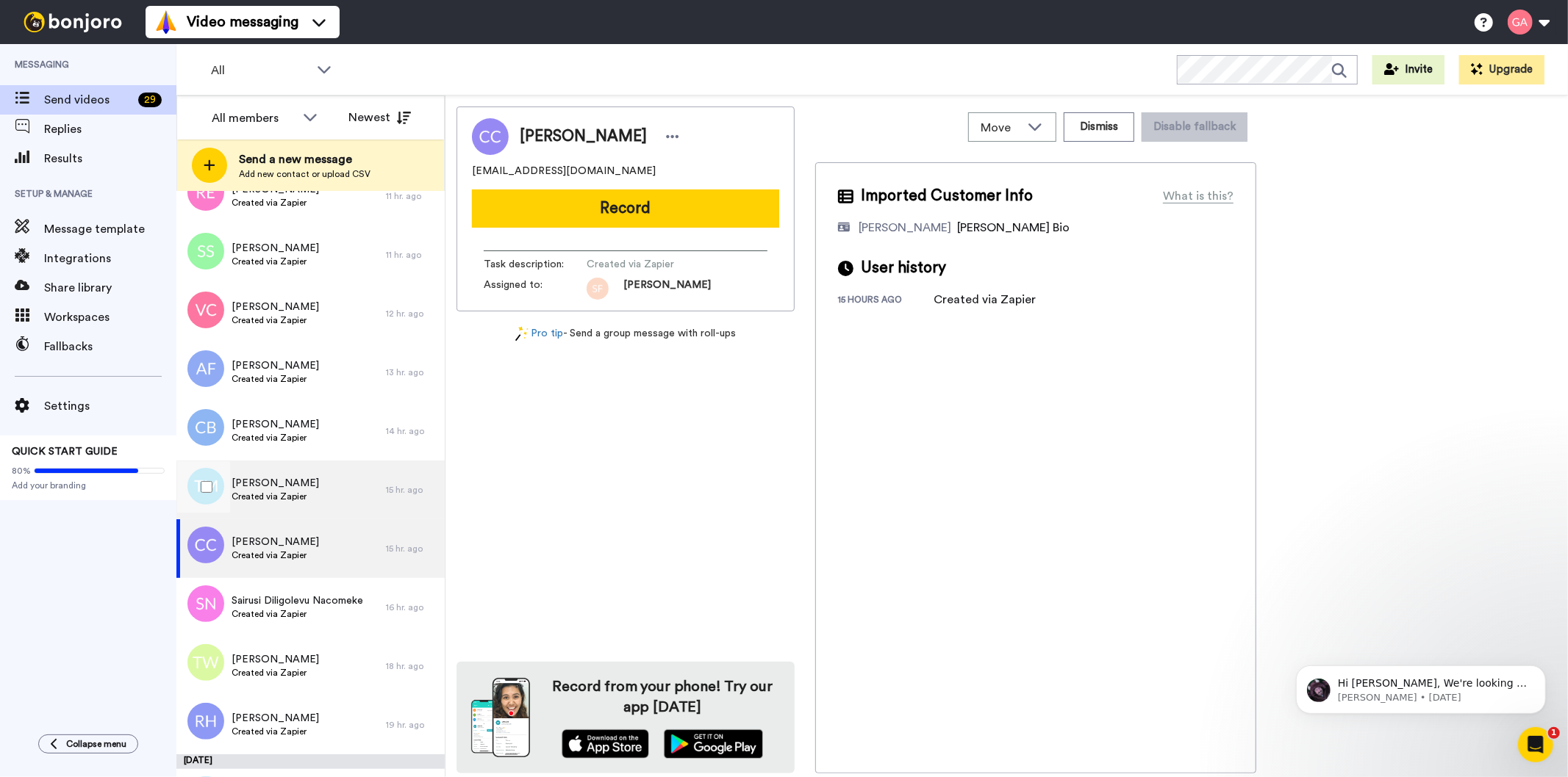
click at [278, 493] on span "Created via Zapier" at bounding box center [274, 496] width 87 height 11
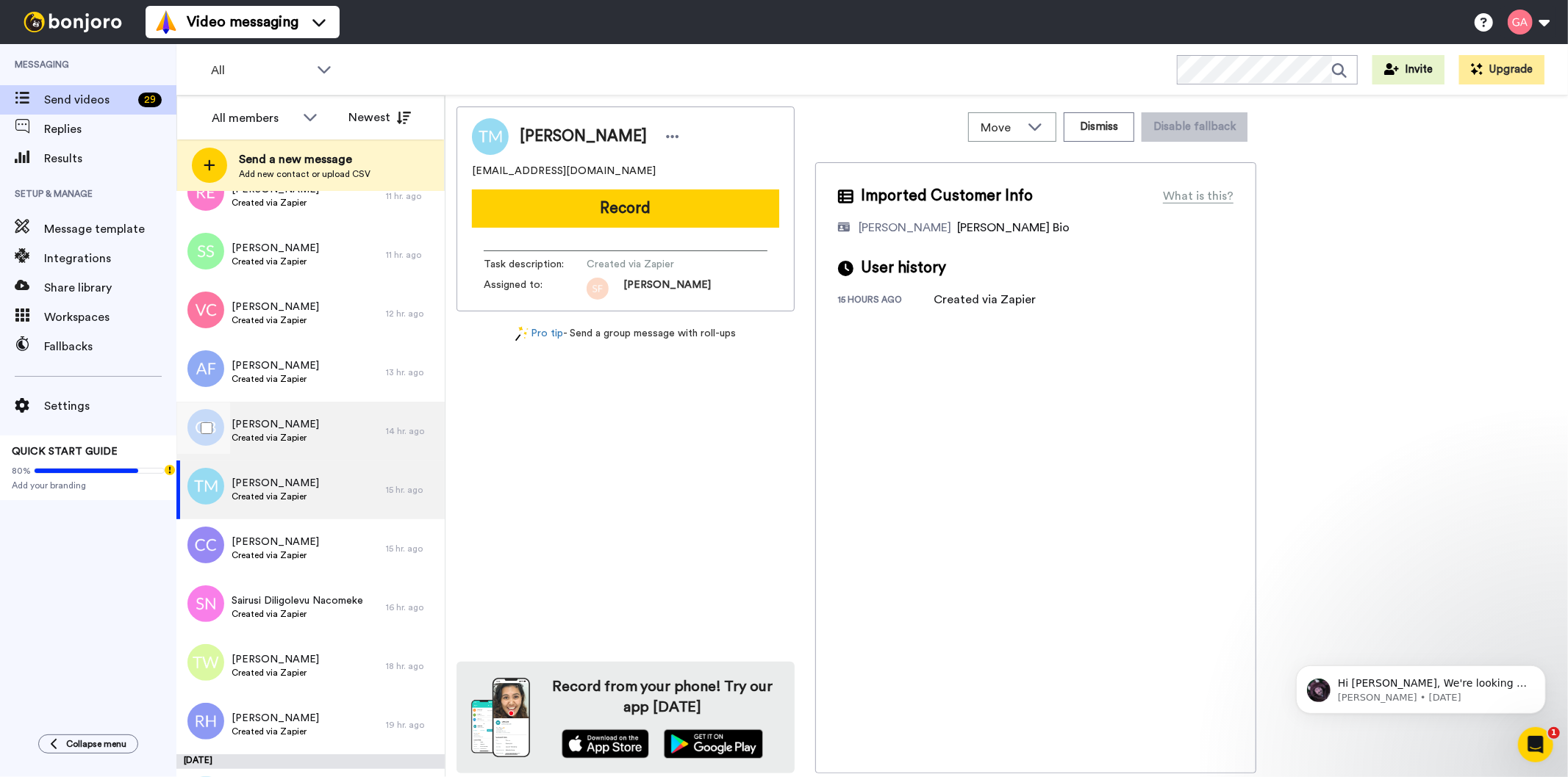
click at [284, 434] on span "Created via Zapier" at bounding box center [274, 438] width 87 height 11
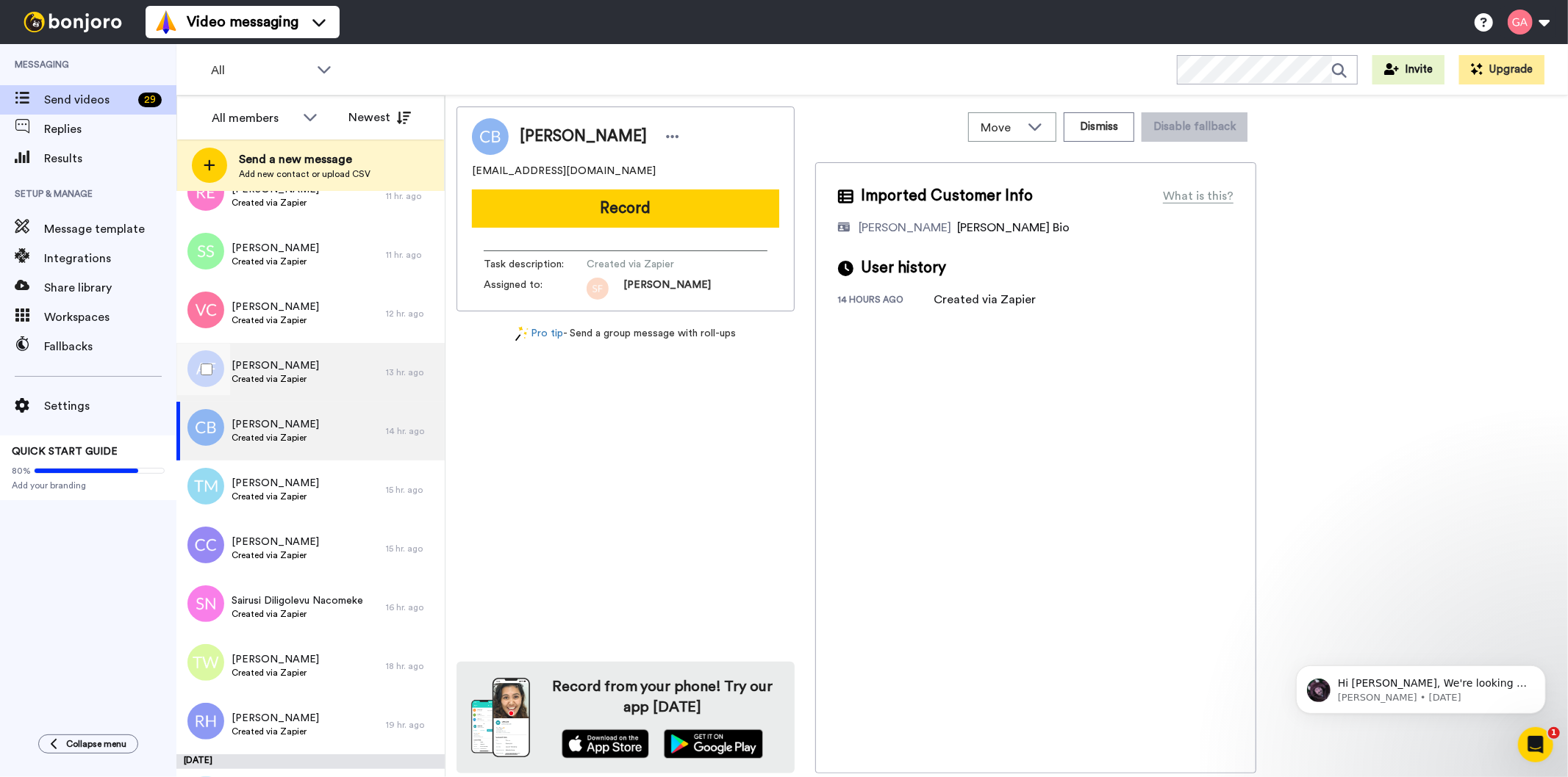
click at [303, 374] on span "Created via Zapier" at bounding box center [274, 379] width 87 height 11
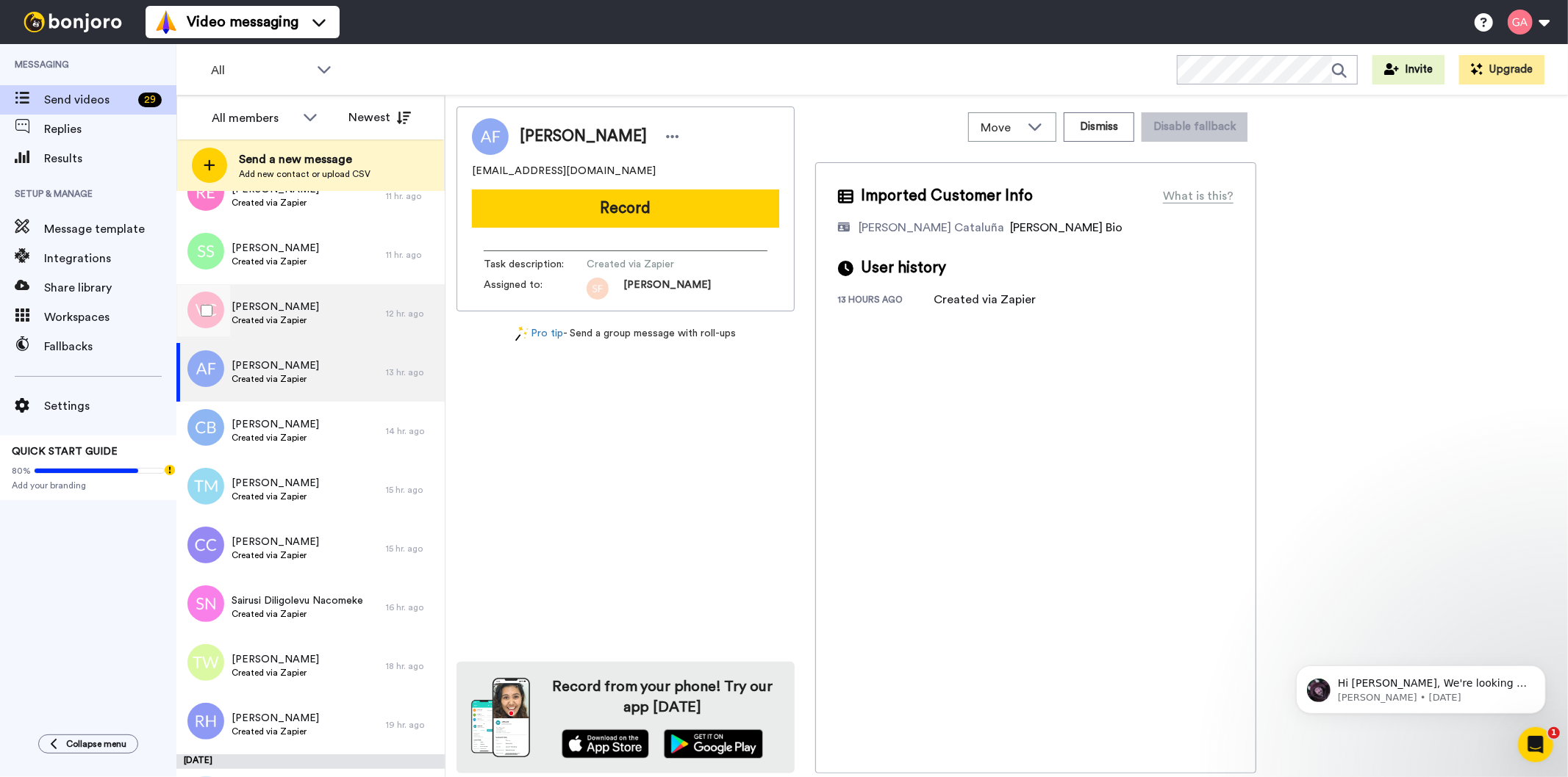
click at [306, 320] on div "[PERSON_NAME] Created via Zapier" at bounding box center [281, 313] width 209 height 59
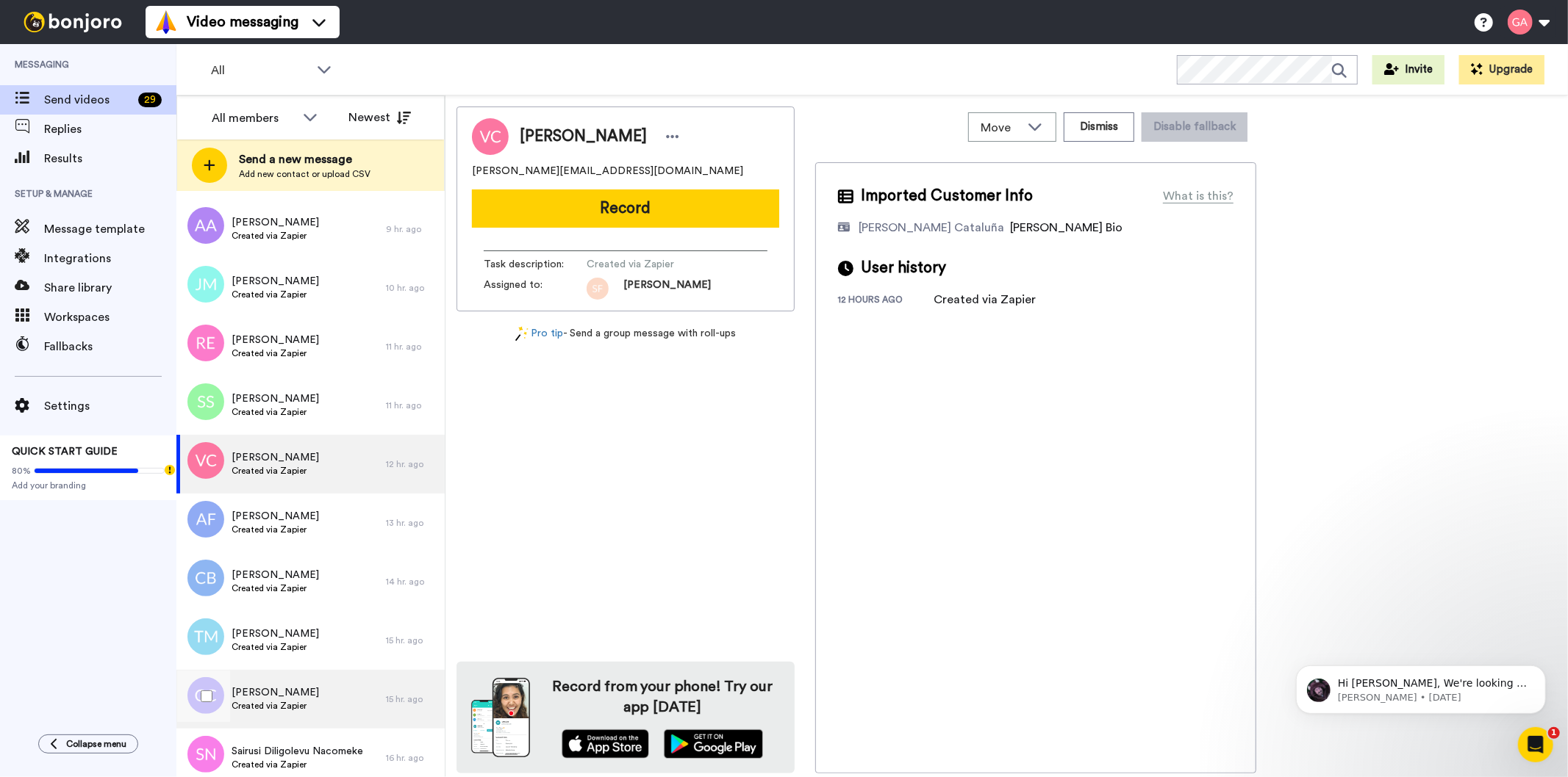
scroll to position [2285, 0]
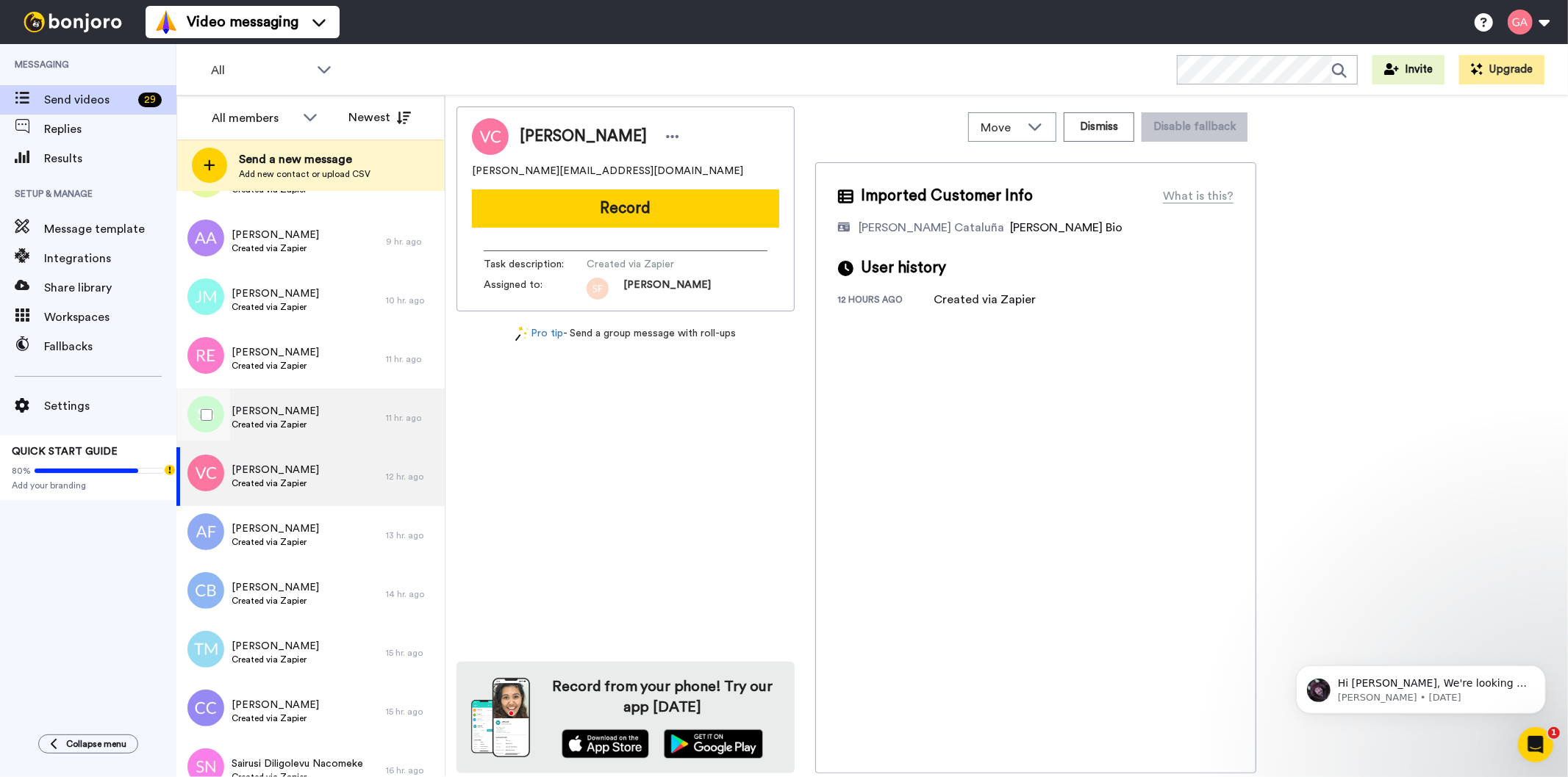
click at [297, 414] on span "[PERSON_NAME]" at bounding box center [274, 411] width 87 height 15
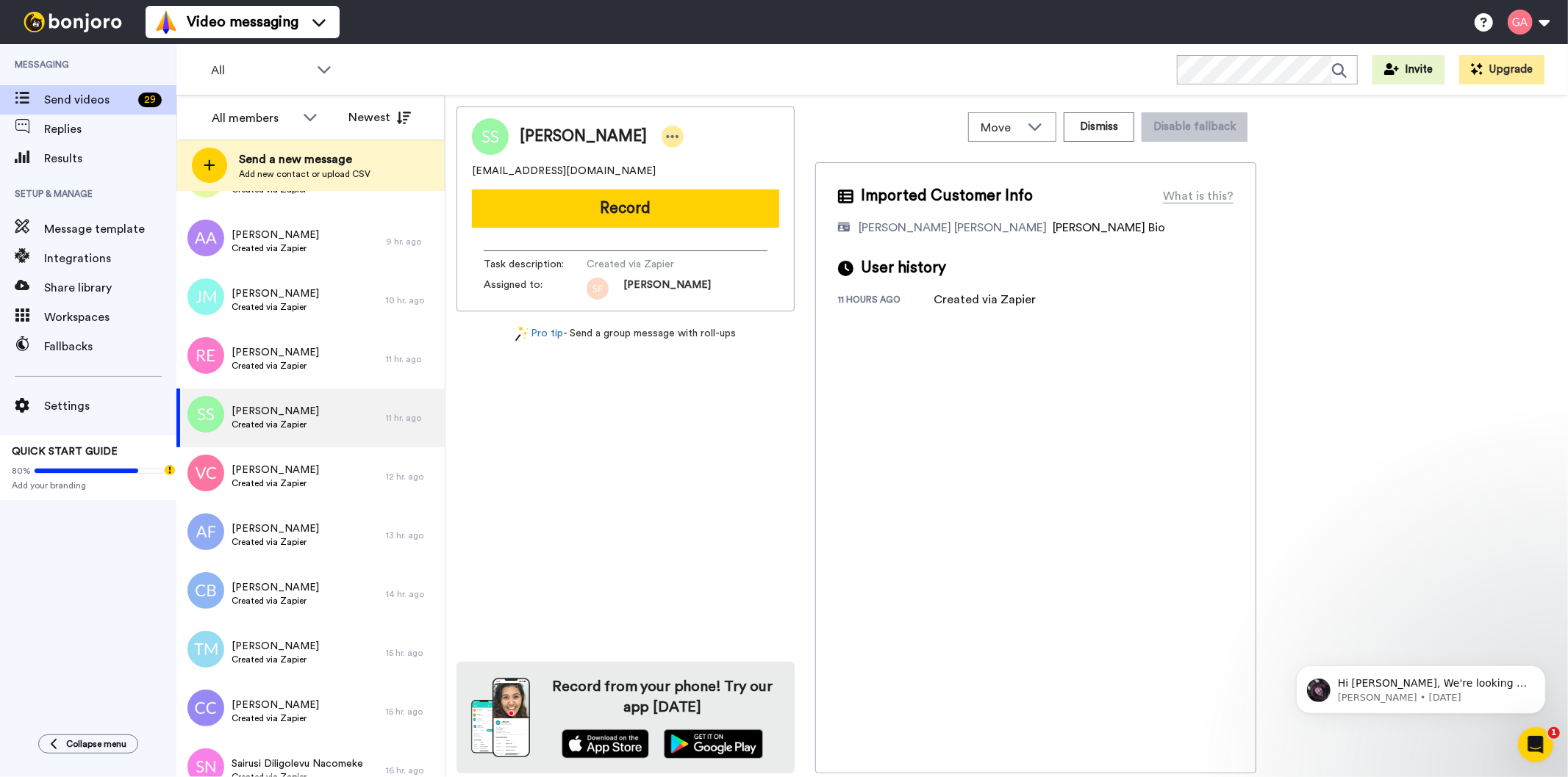
click at [661, 130] on div at bounding box center [672, 136] width 22 height 22
click at [682, 185] on li "Assign" at bounding box center [680, 182] width 106 height 20
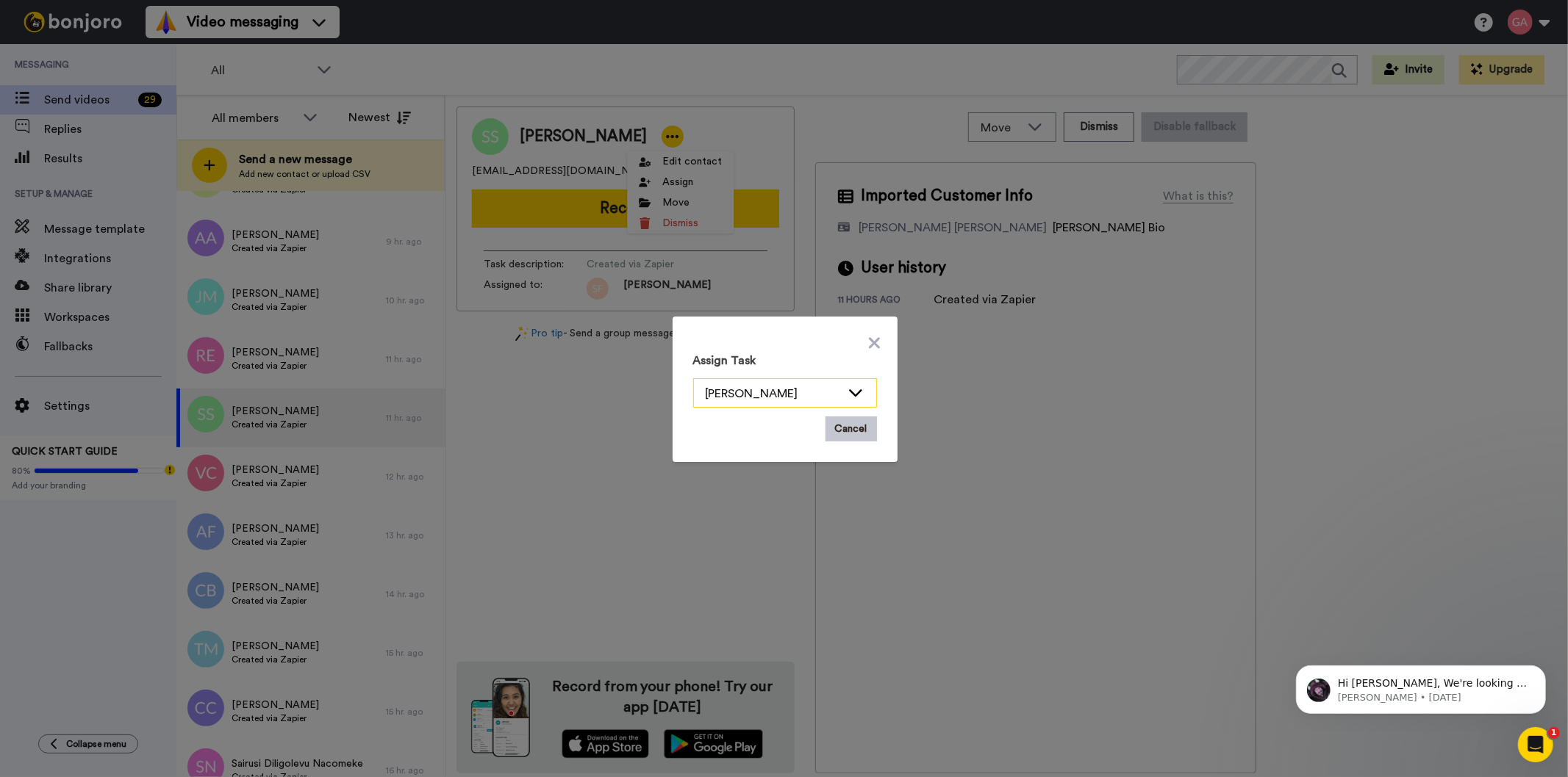
click at [781, 407] on div "[PERSON_NAME]" at bounding box center [784, 393] width 182 height 29
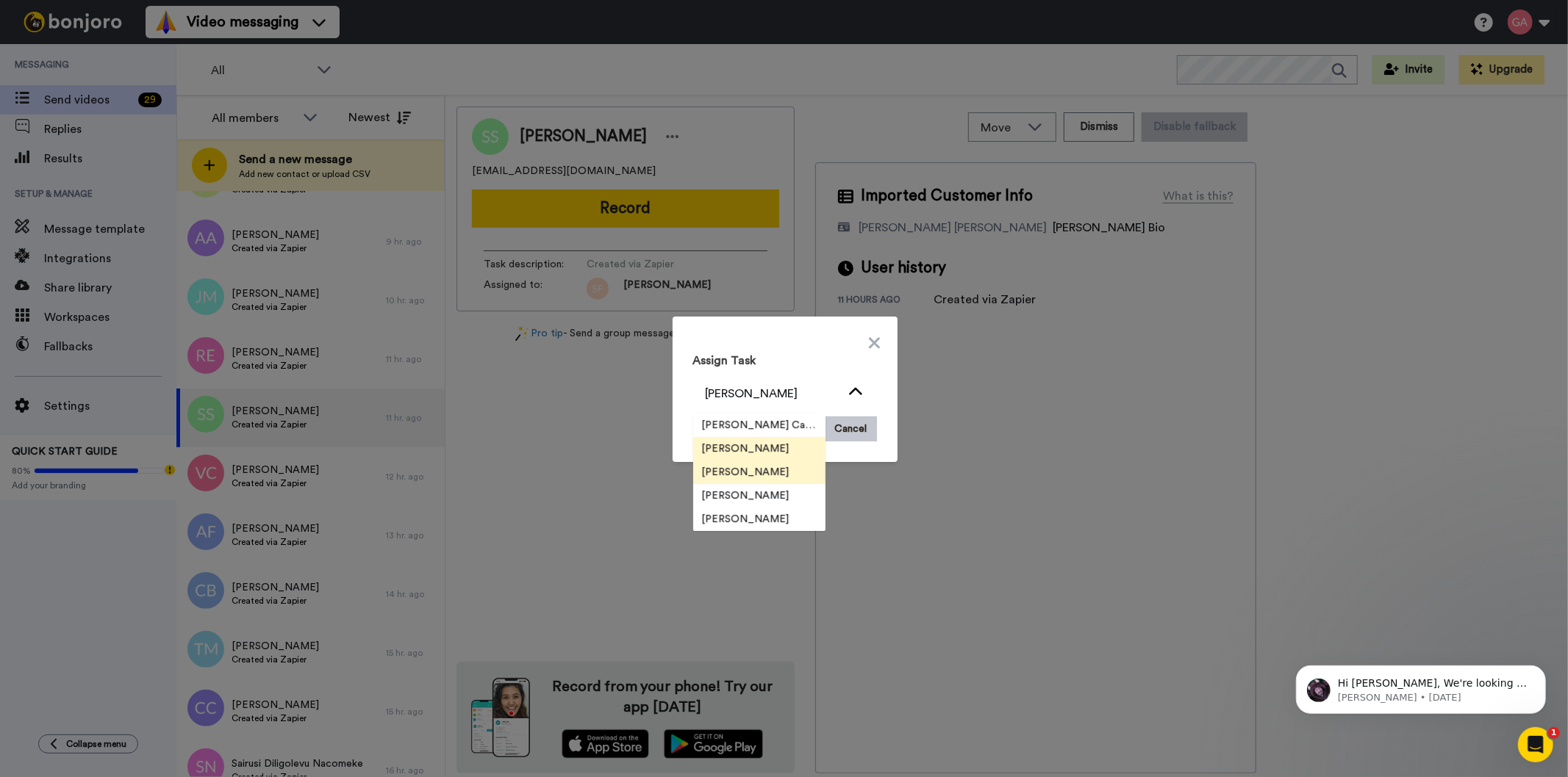
click at [760, 468] on span "[PERSON_NAME]" at bounding box center [746, 472] width 106 height 15
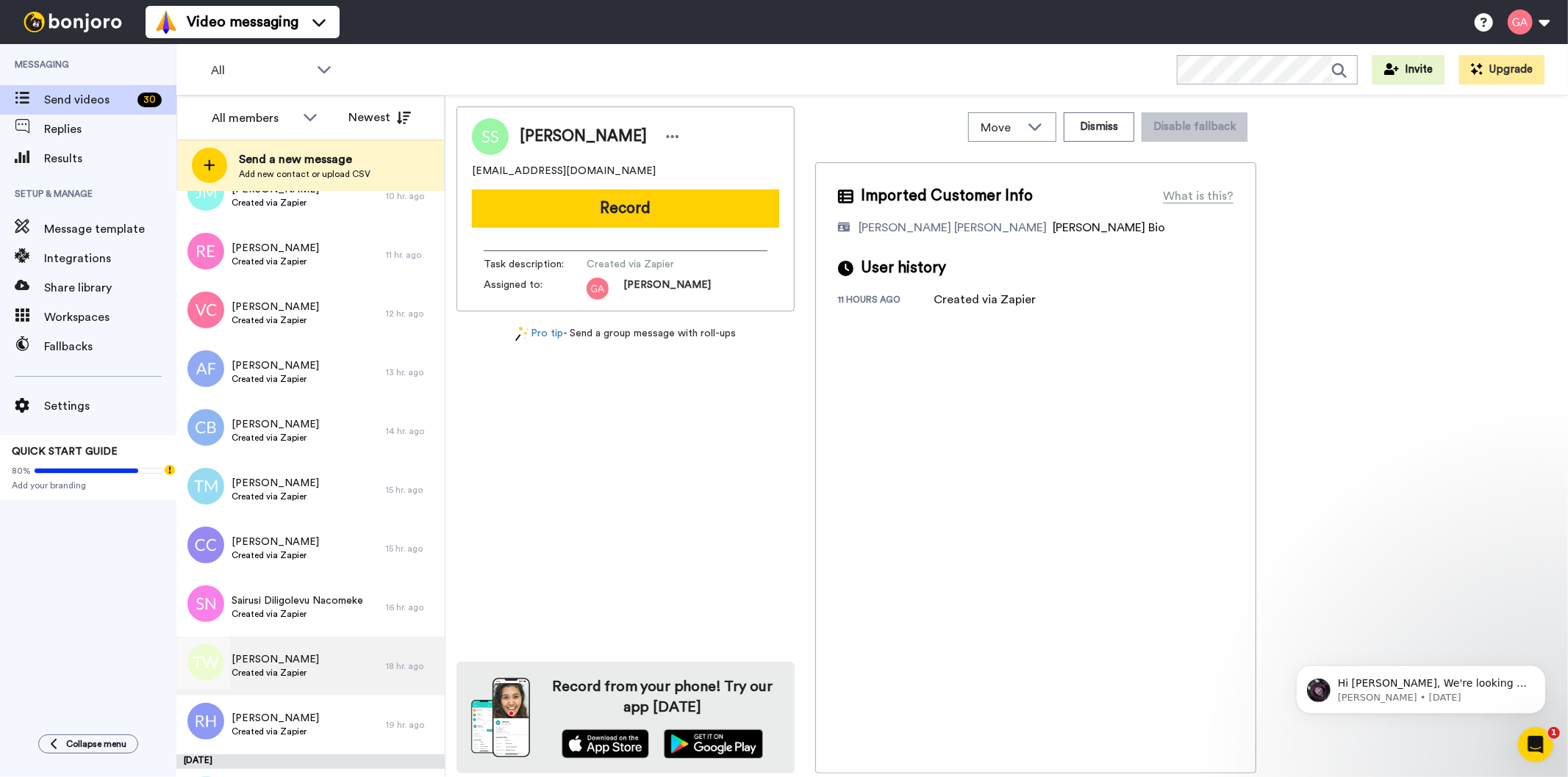
scroll to position [2939, 0]
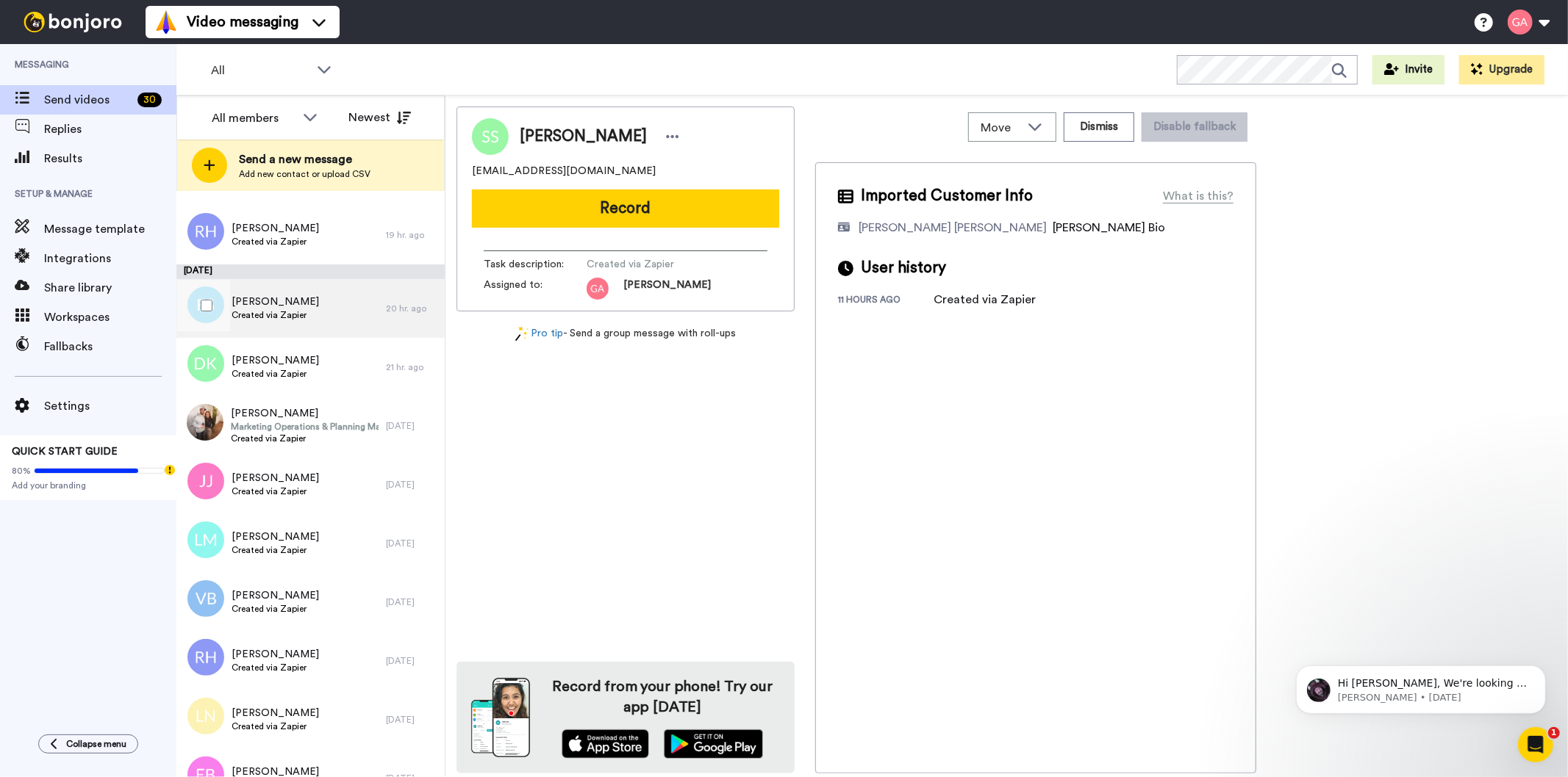
click at [316, 322] on div "[PERSON_NAME] Created via Zapier" at bounding box center [281, 309] width 209 height 59
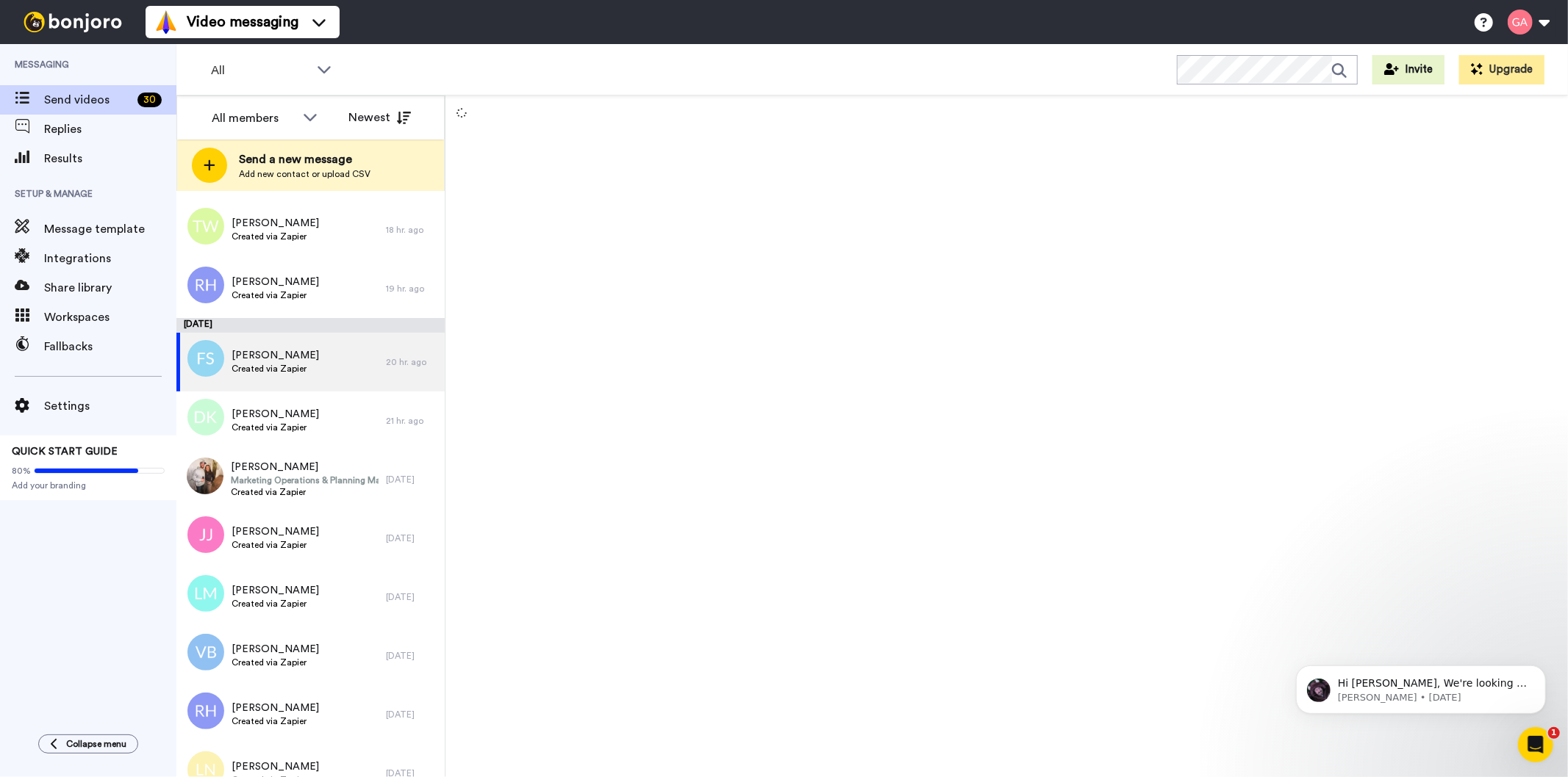
scroll to position [2857, 0]
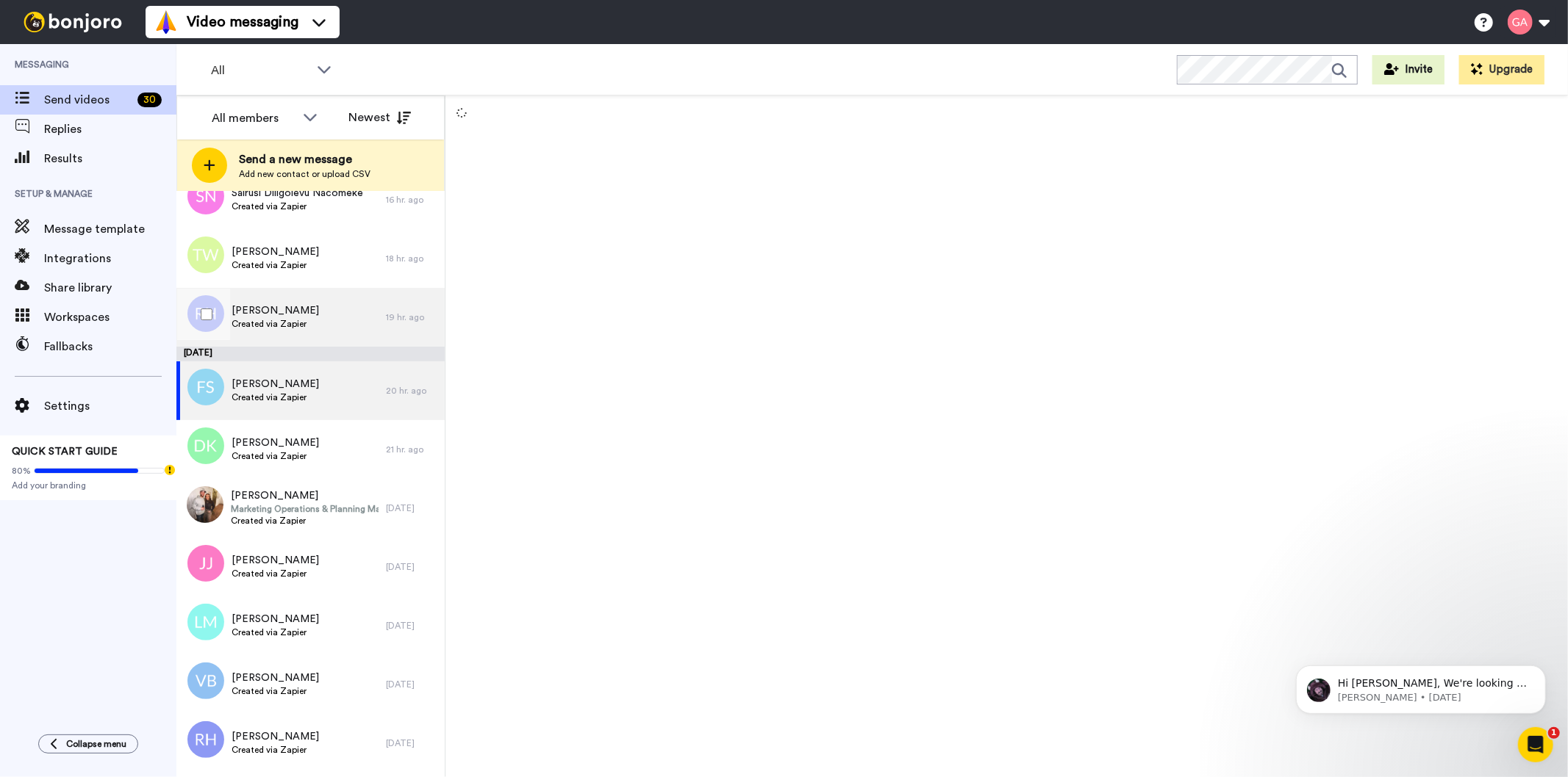
click at [292, 318] on span "Created via Zapier" at bounding box center [274, 323] width 87 height 11
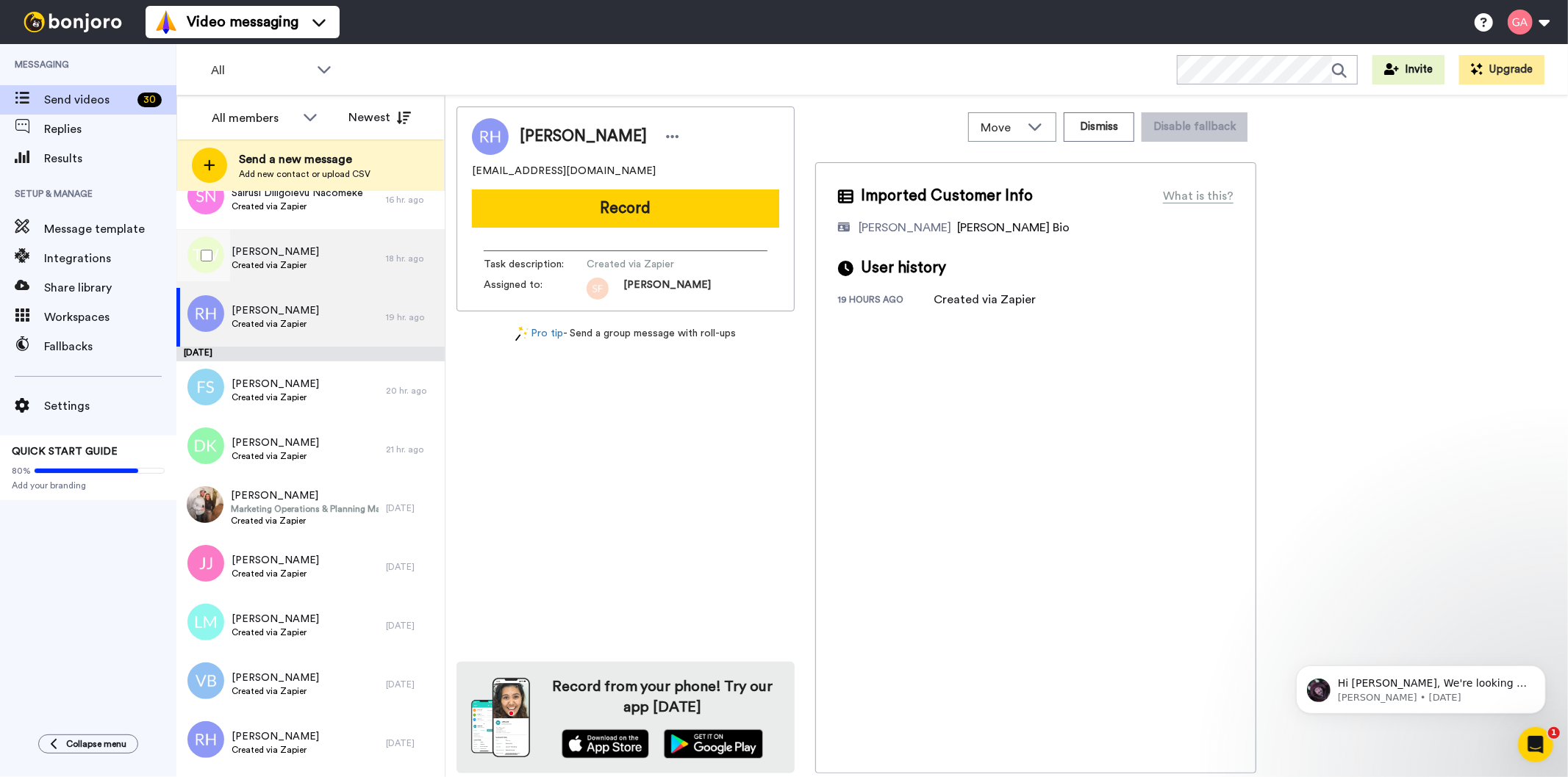
click at [263, 253] on span "[PERSON_NAME]" at bounding box center [274, 251] width 87 height 15
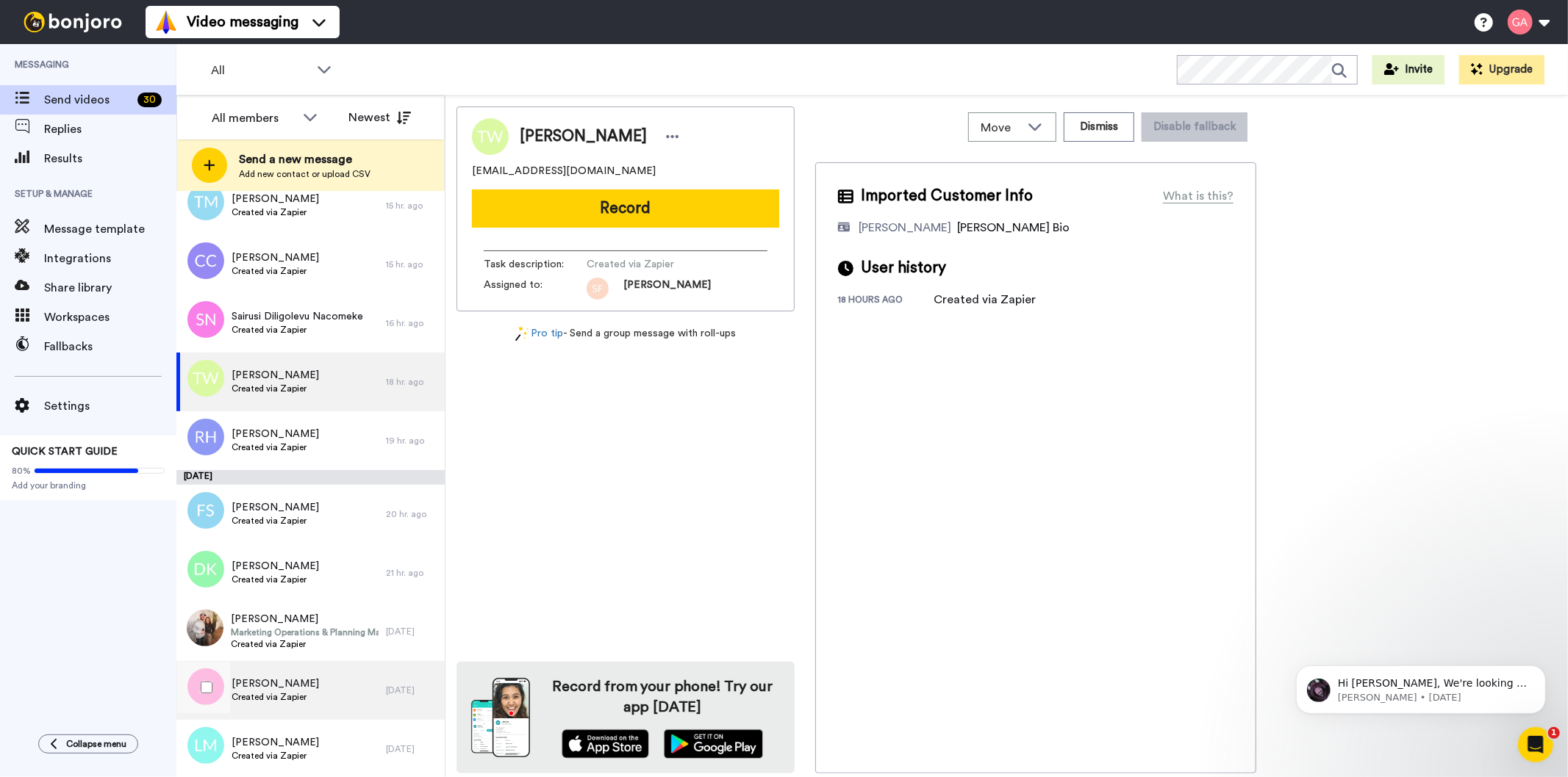
scroll to position [2693, 0]
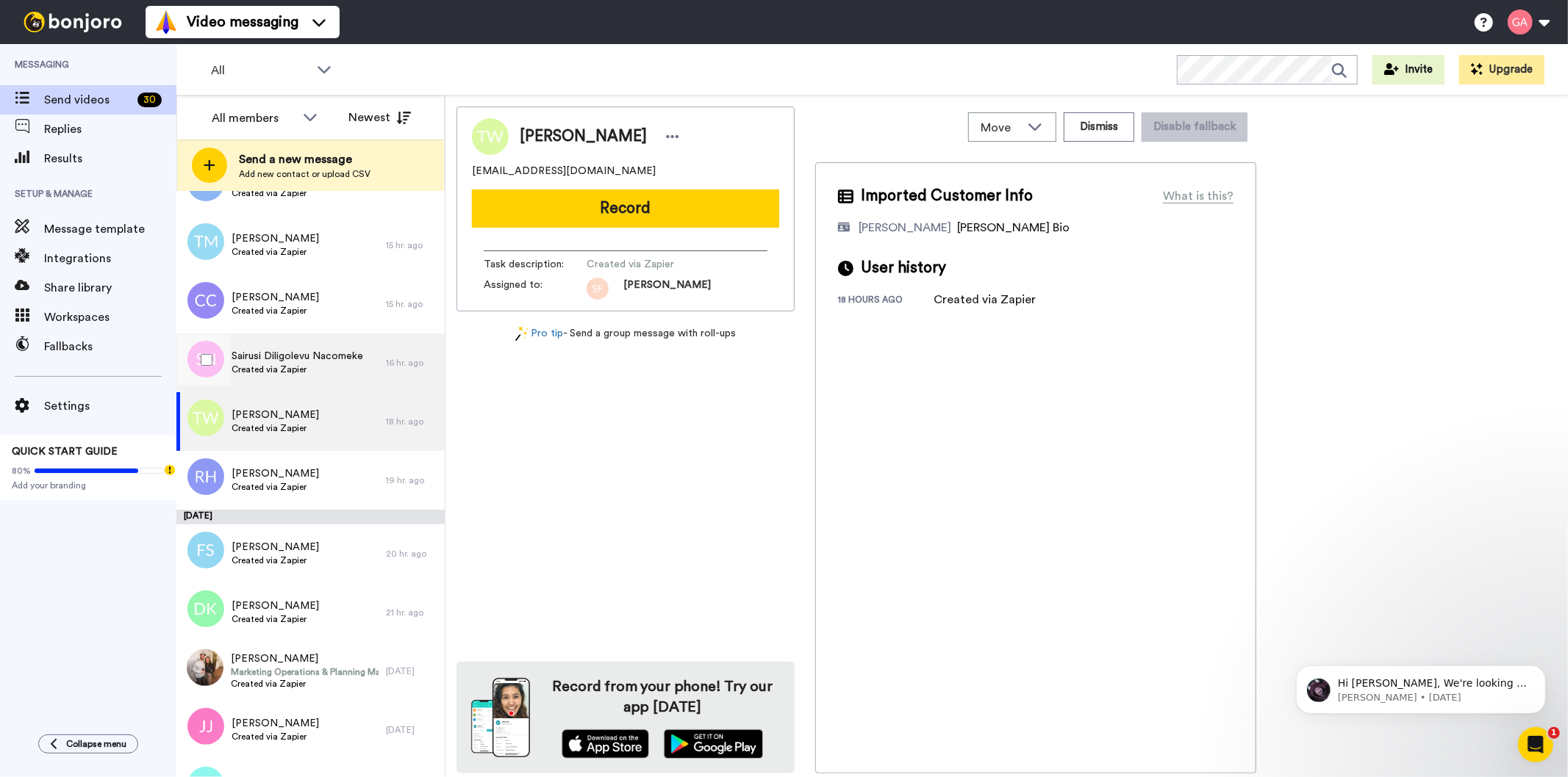
click at [346, 350] on span "Sairusi Diligolevu Nacomeke" at bounding box center [297, 356] width 132 height 15
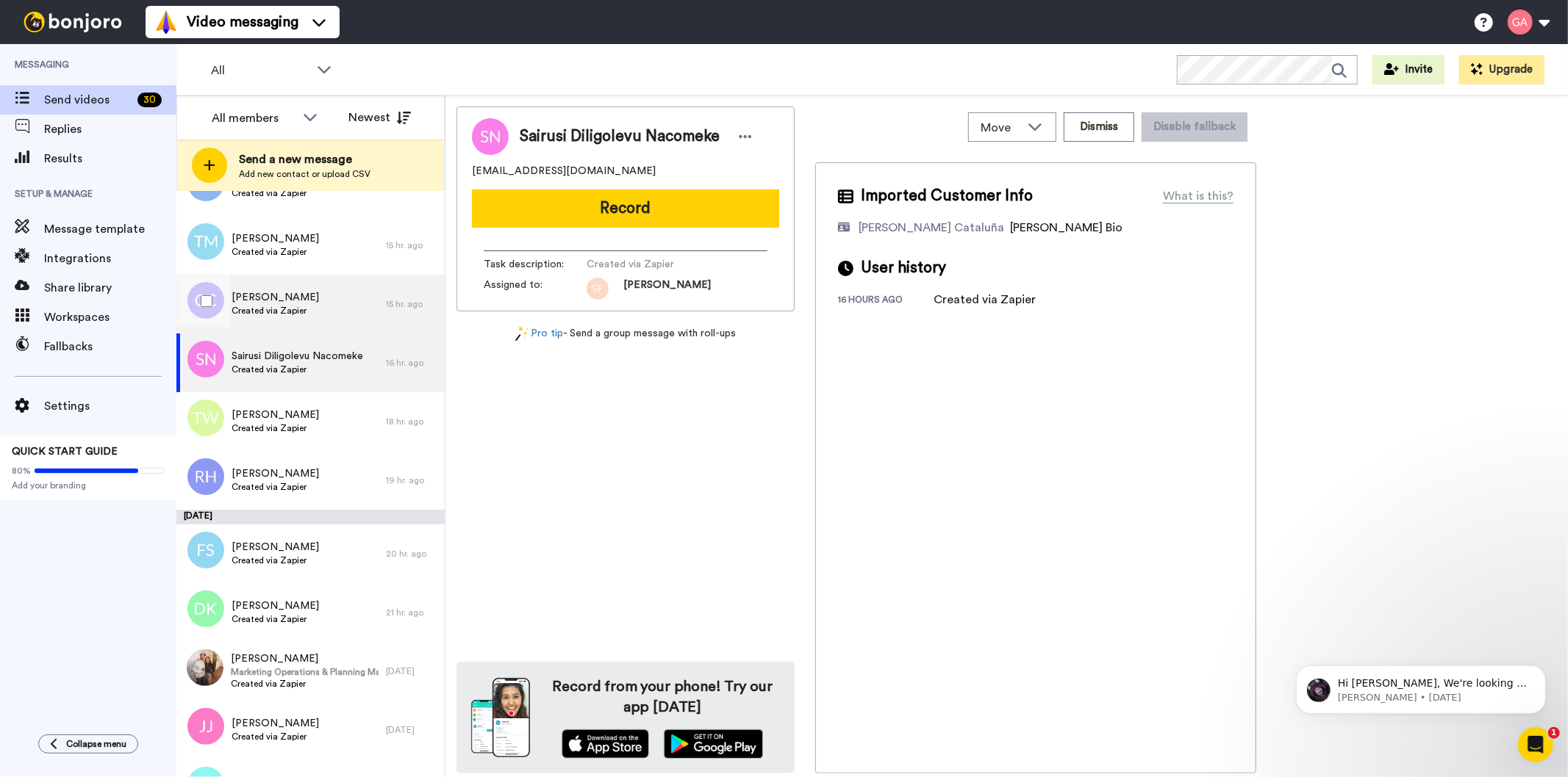
click at [335, 297] on div "[PERSON_NAME] Created via Zapier" at bounding box center [281, 304] width 209 height 59
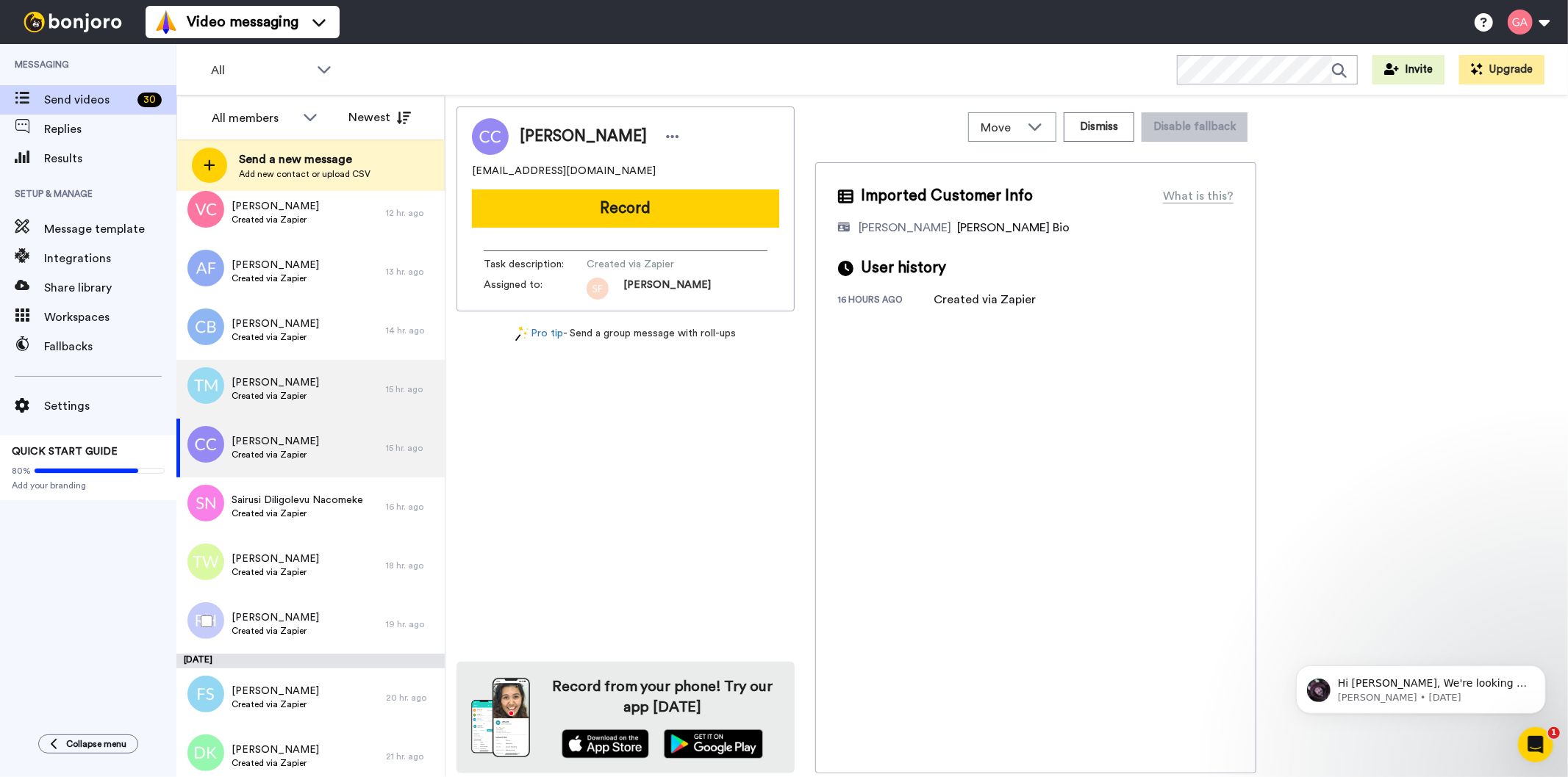
scroll to position [2449, 0]
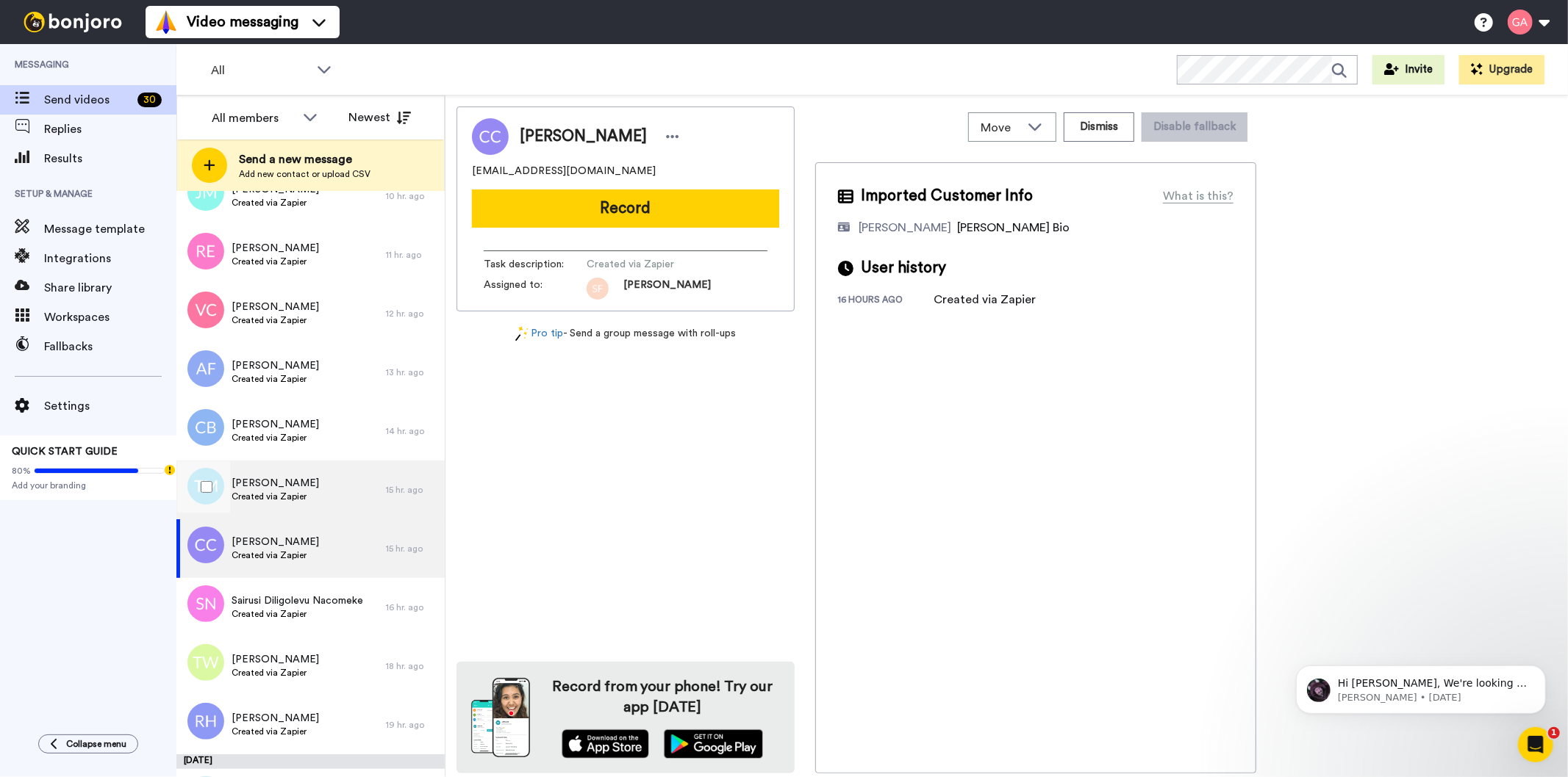
click at [310, 495] on div "[PERSON_NAME] Created via Zapier" at bounding box center [281, 490] width 209 height 59
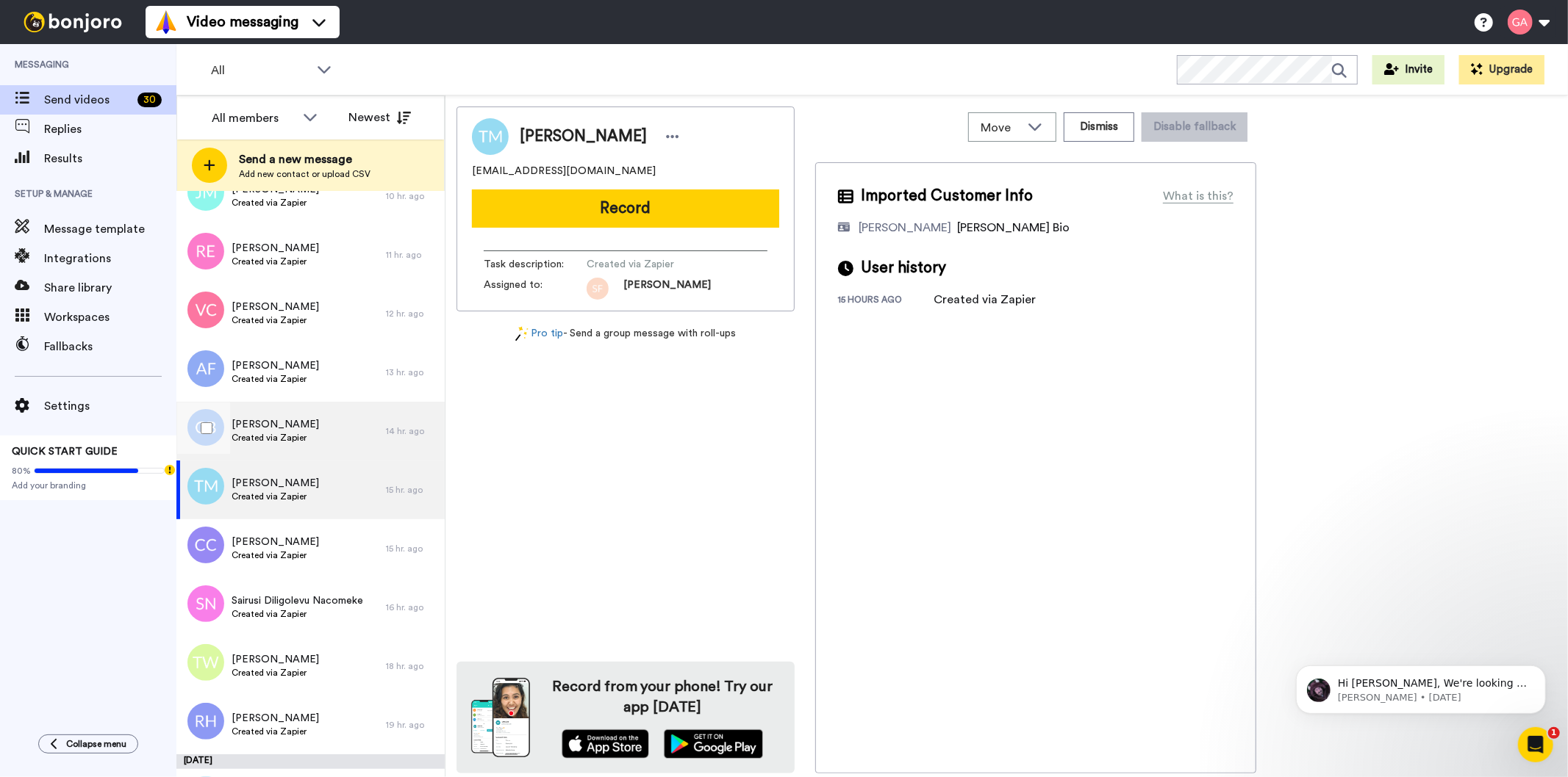
click at [319, 446] on div "[PERSON_NAME] Created via Zapier" at bounding box center [281, 431] width 209 height 59
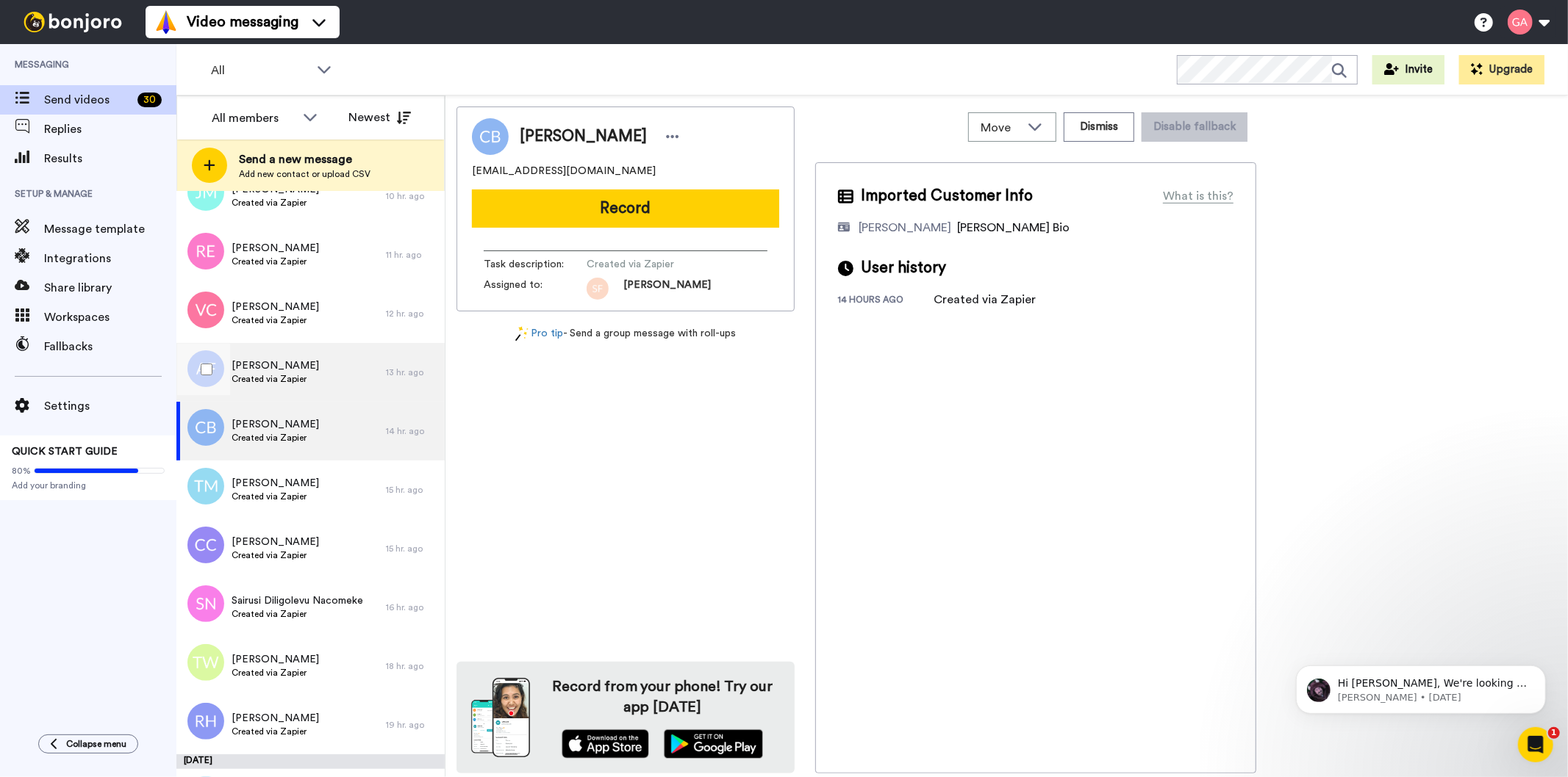
click at [320, 368] on div "[PERSON_NAME] Created via Zapier" at bounding box center [281, 372] width 209 height 59
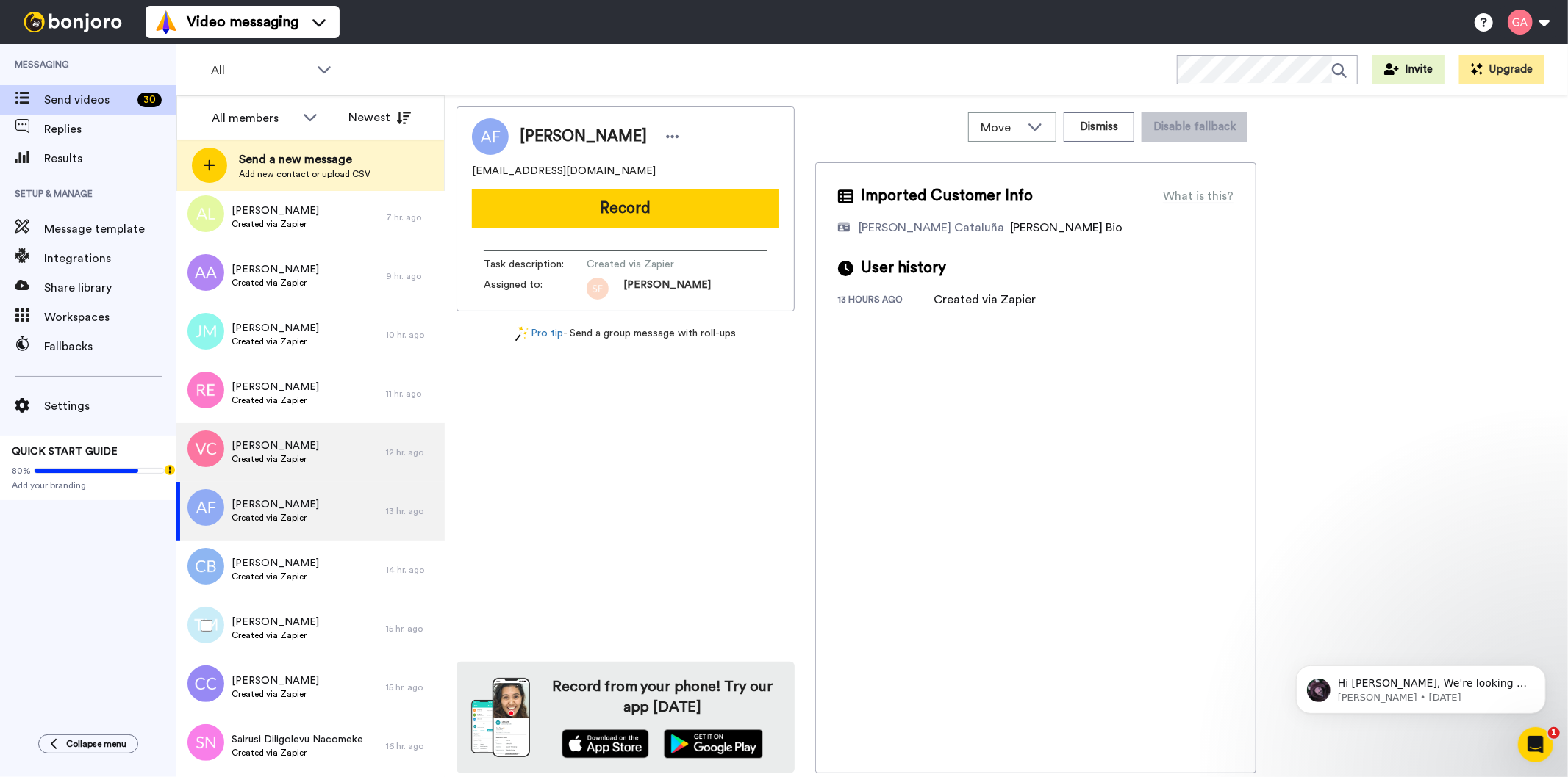
scroll to position [2285, 0]
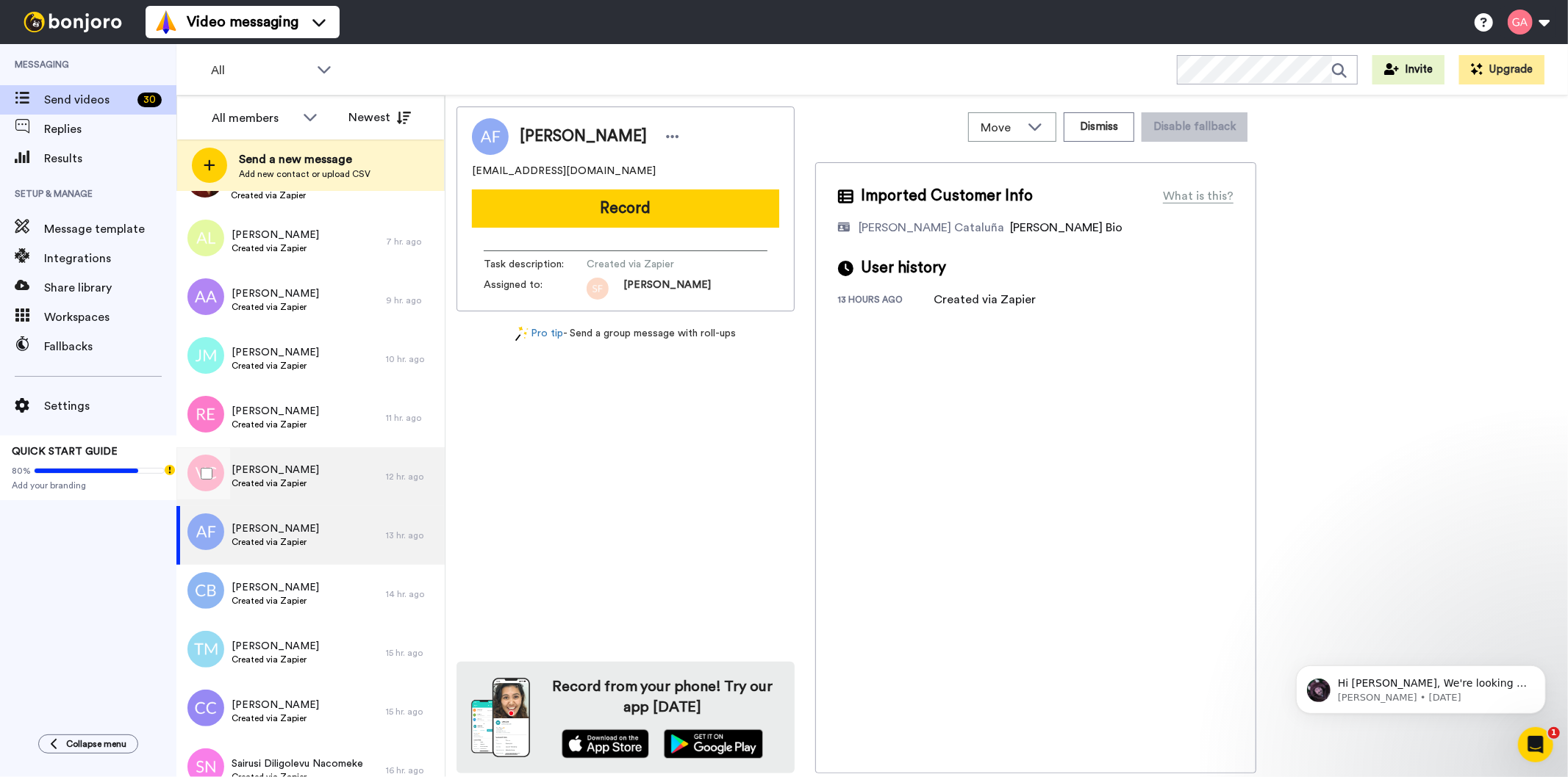
click at [296, 475] on span "[PERSON_NAME]" at bounding box center [274, 470] width 87 height 15
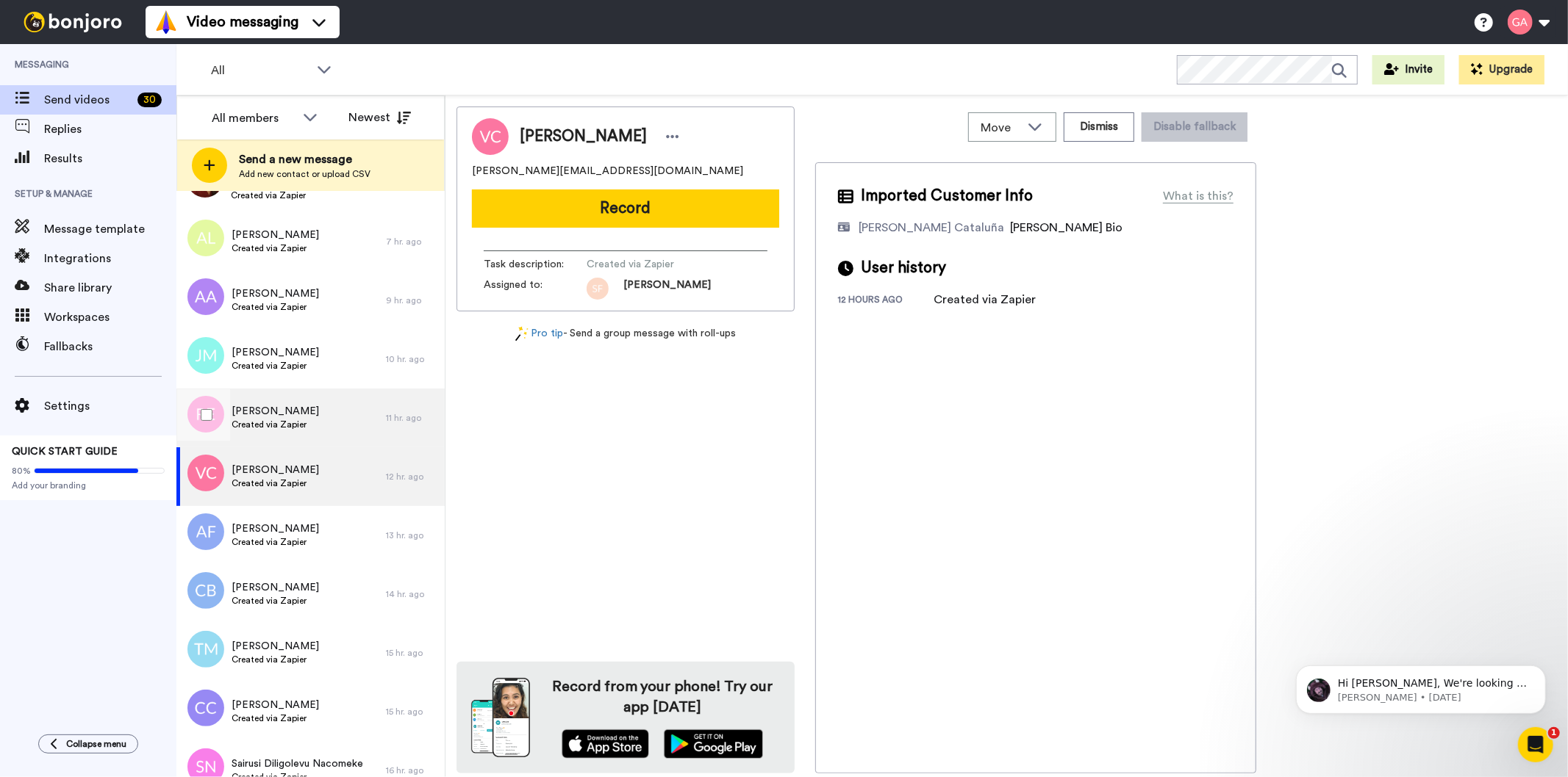
click at [300, 422] on span "Created via Zapier" at bounding box center [274, 424] width 87 height 11
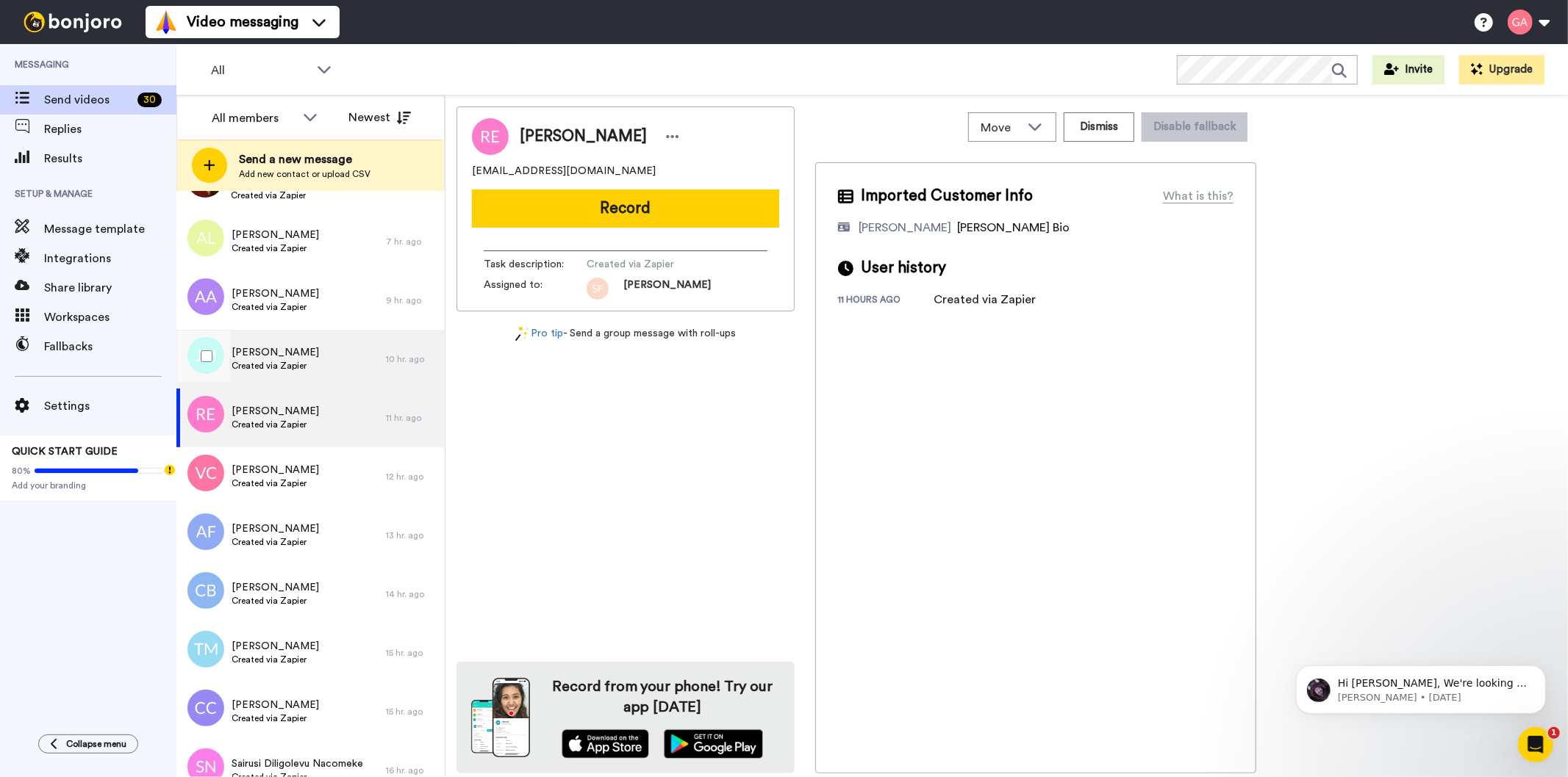
click at [307, 365] on span "Created via Zapier" at bounding box center [274, 366] width 87 height 11
click at [287, 432] on div "[PERSON_NAME] Created via Zapier" at bounding box center [274, 418] width 87 height 28
click at [284, 369] on span "Created via Zapier" at bounding box center [274, 366] width 87 height 11
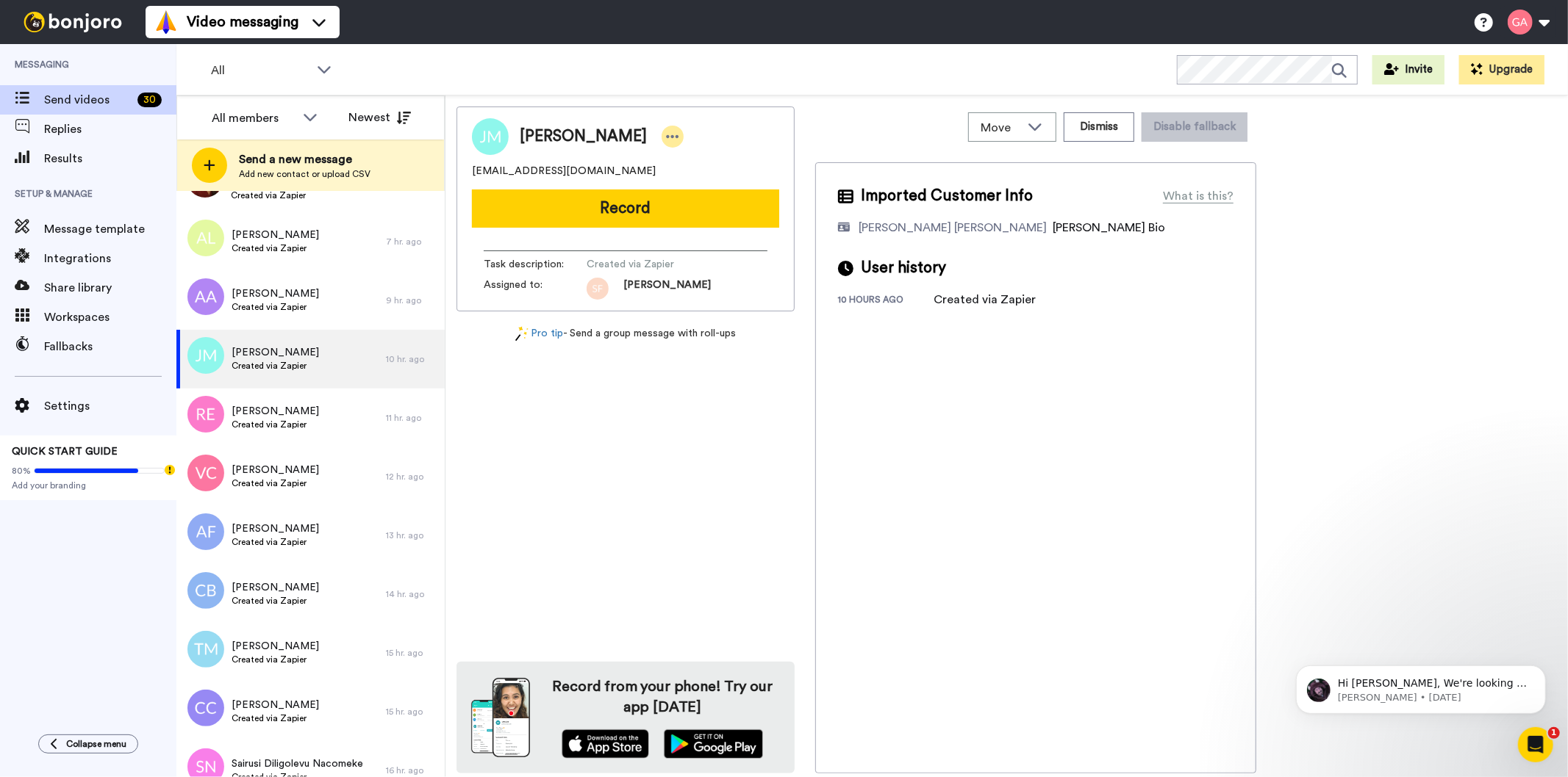
click at [679, 137] on icon at bounding box center [672, 136] width 13 height 15
click at [739, 185] on li "Assign" at bounding box center [740, 182] width 106 height 20
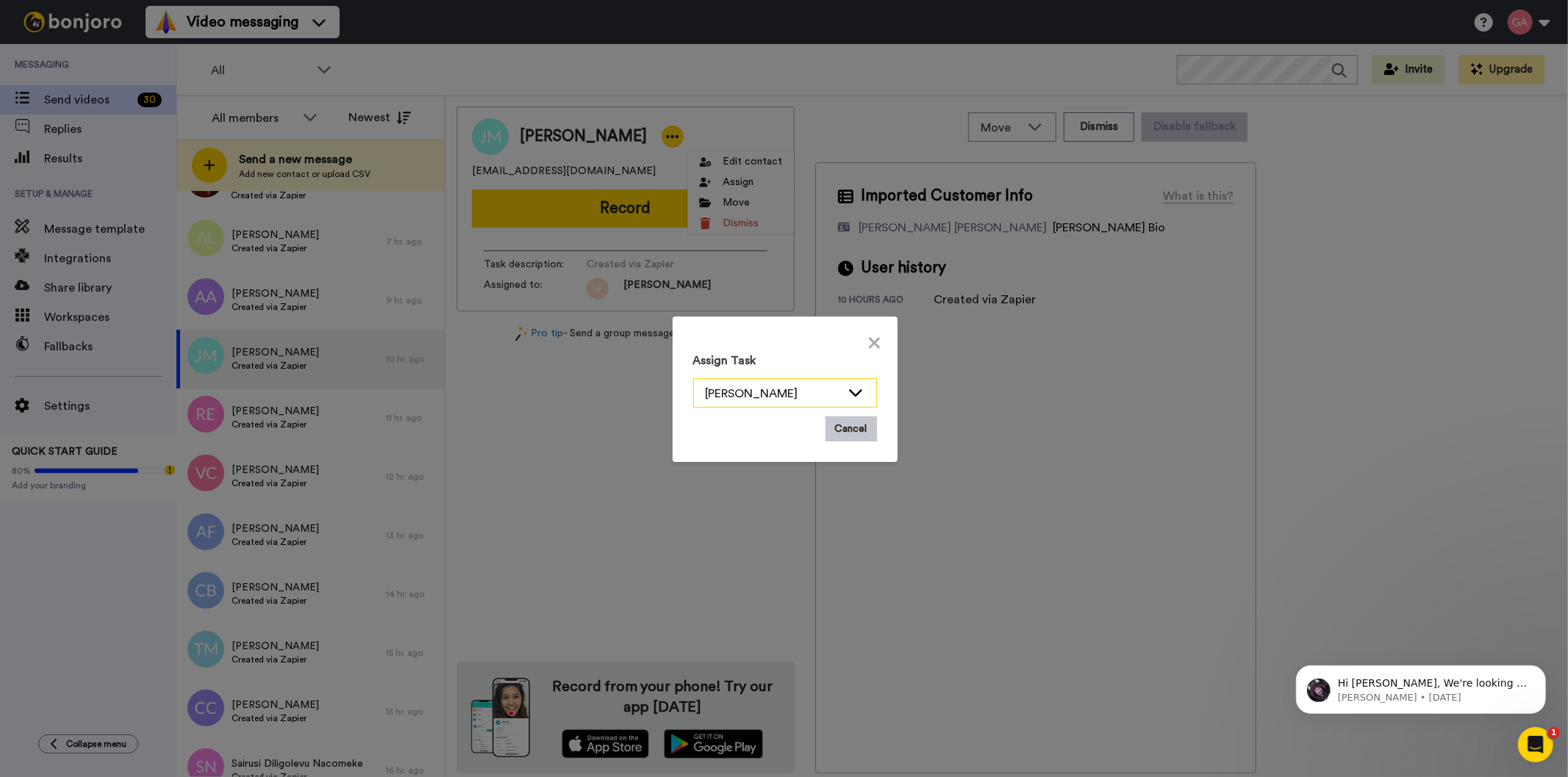
click at [849, 391] on icon at bounding box center [856, 392] width 18 height 15
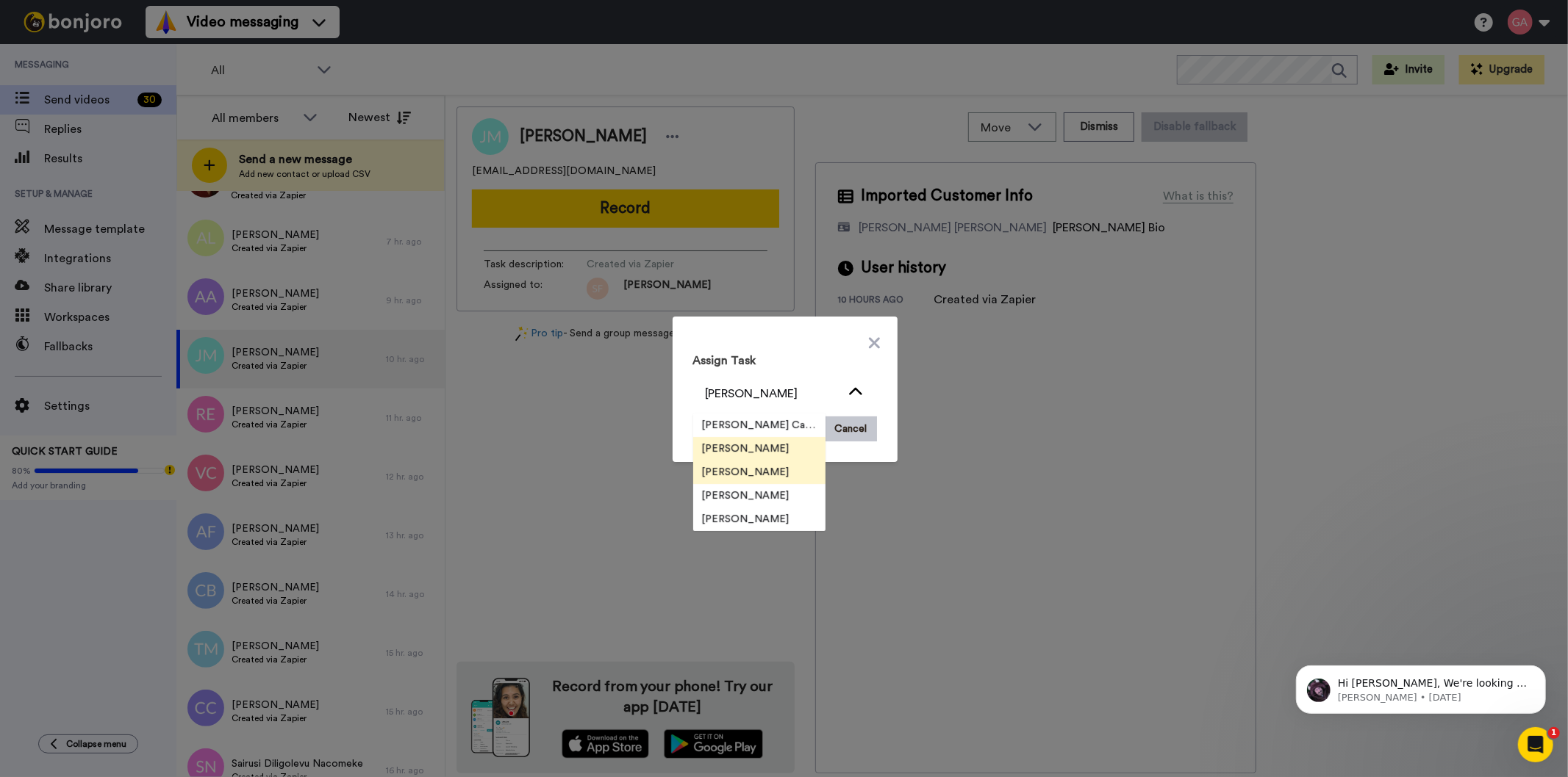
click at [769, 475] on li "[PERSON_NAME]" at bounding box center [759, 472] width 132 height 24
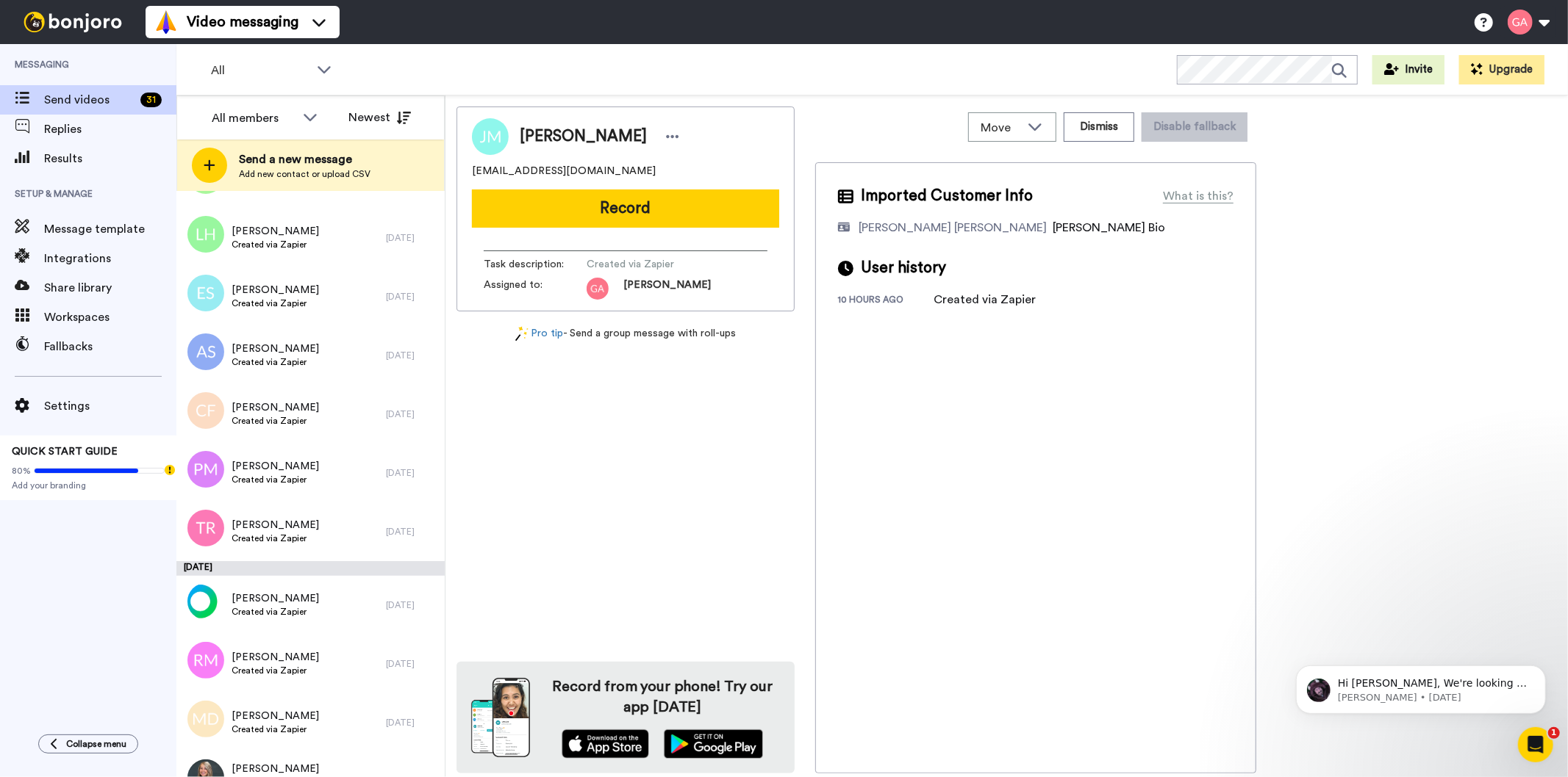
scroll to position [3837, 0]
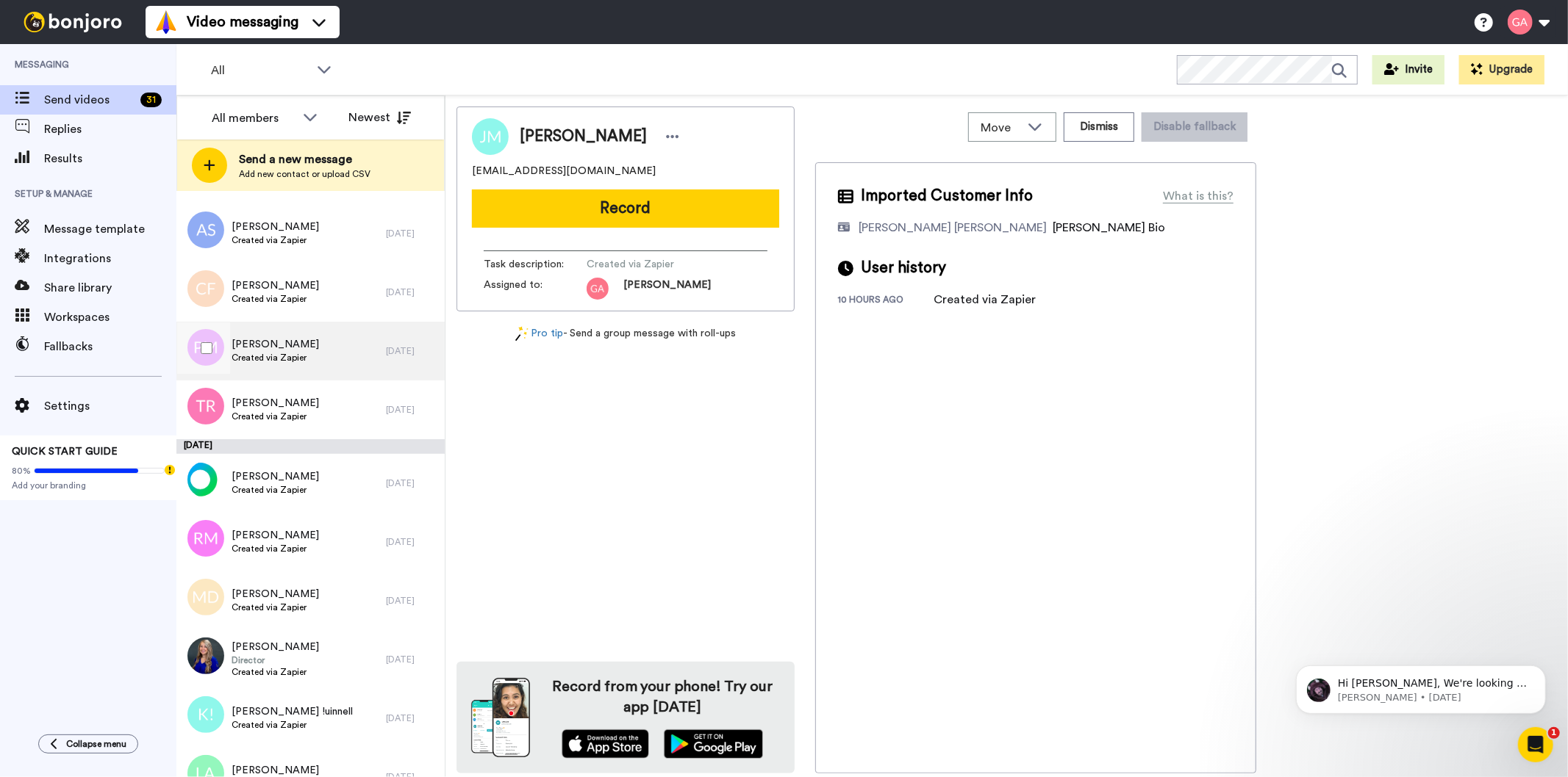
click at [275, 347] on span "[PERSON_NAME]" at bounding box center [274, 345] width 87 height 15
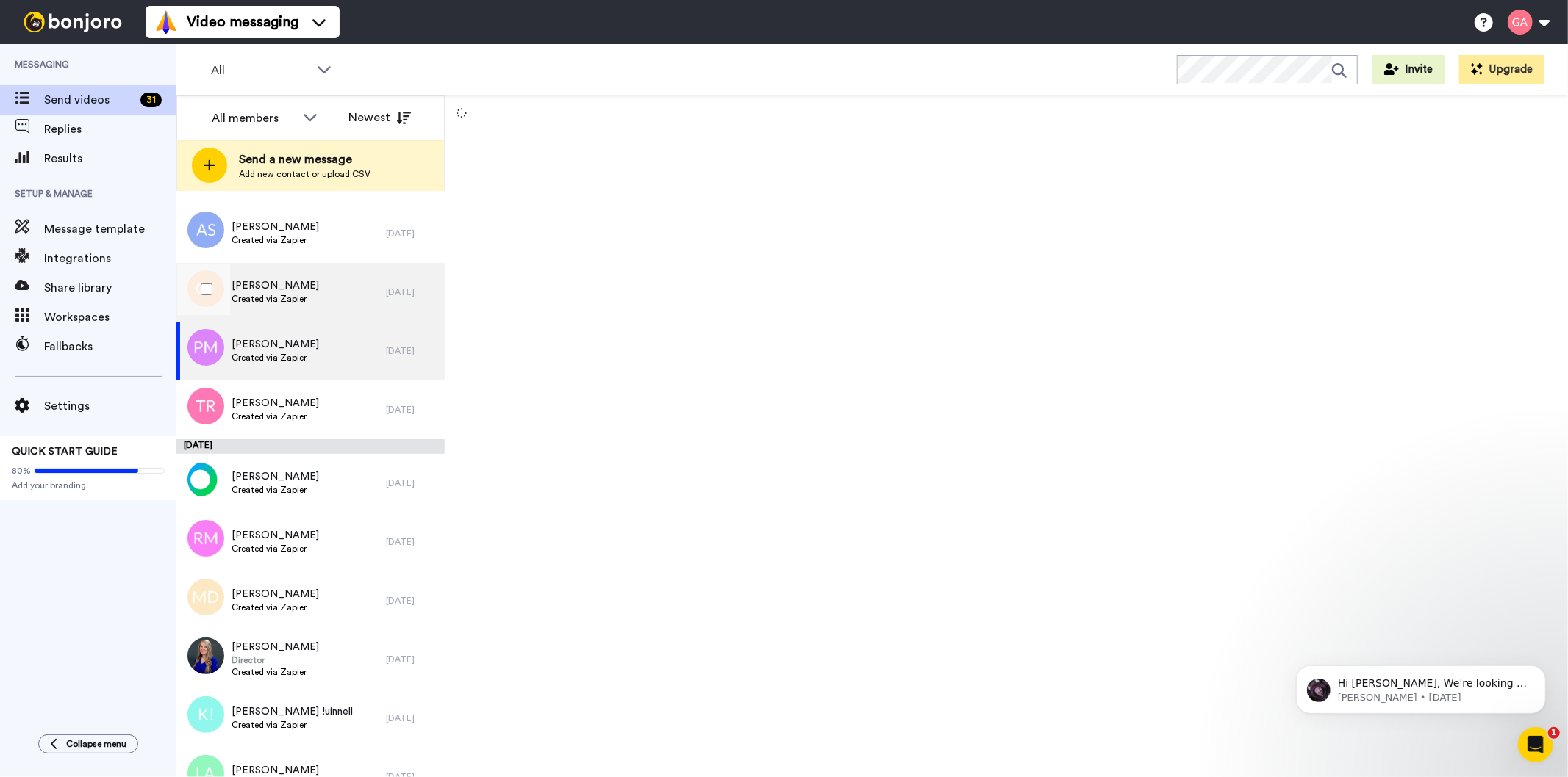
click at [275, 272] on div "[PERSON_NAME] Created via Zapier" at bounding box center [281, 292] width 209 height 59
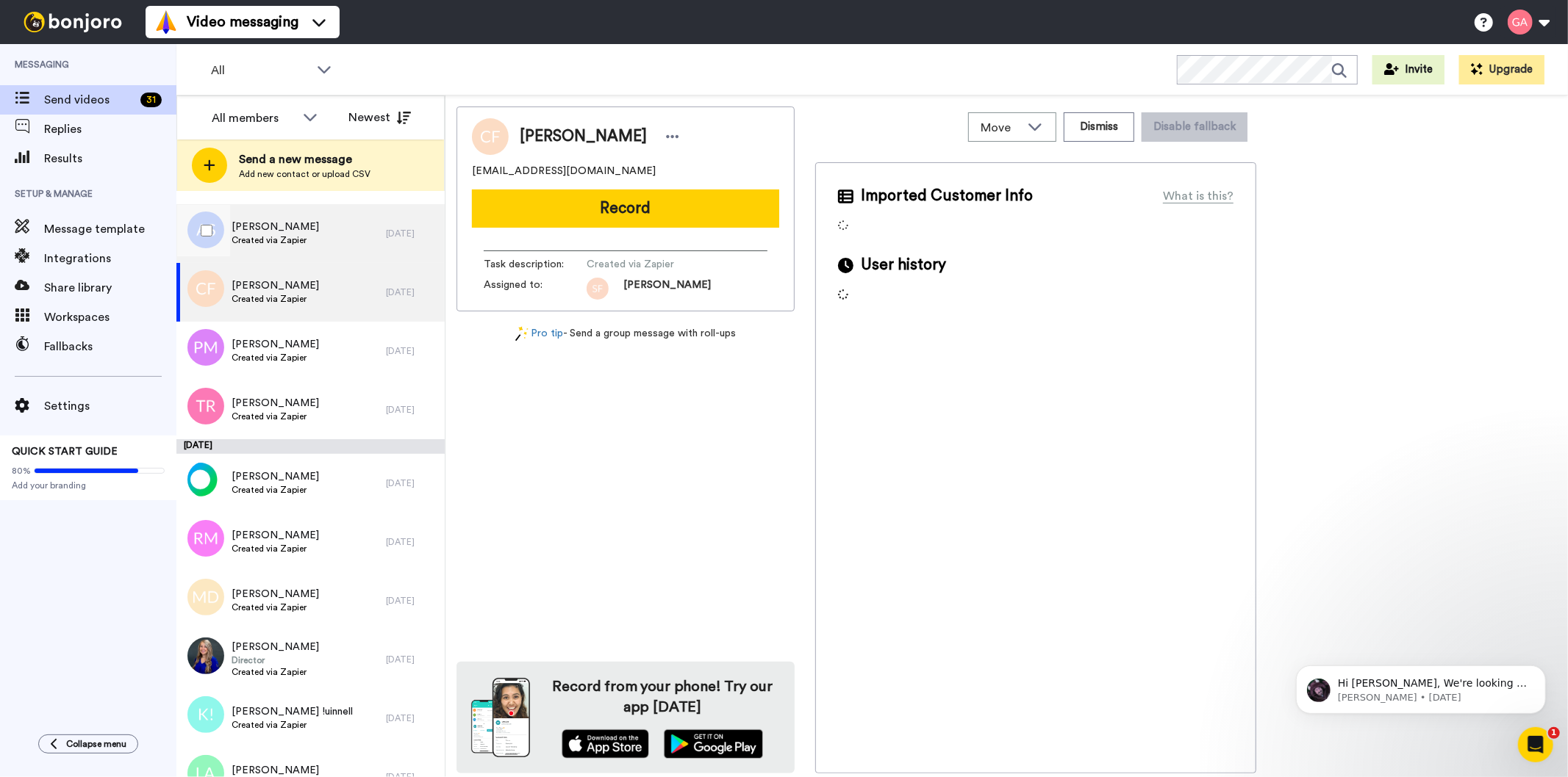
click at [282, 229] on span "[PERSON_NAME]" at bounding box center [274, 227] width 87 height 15
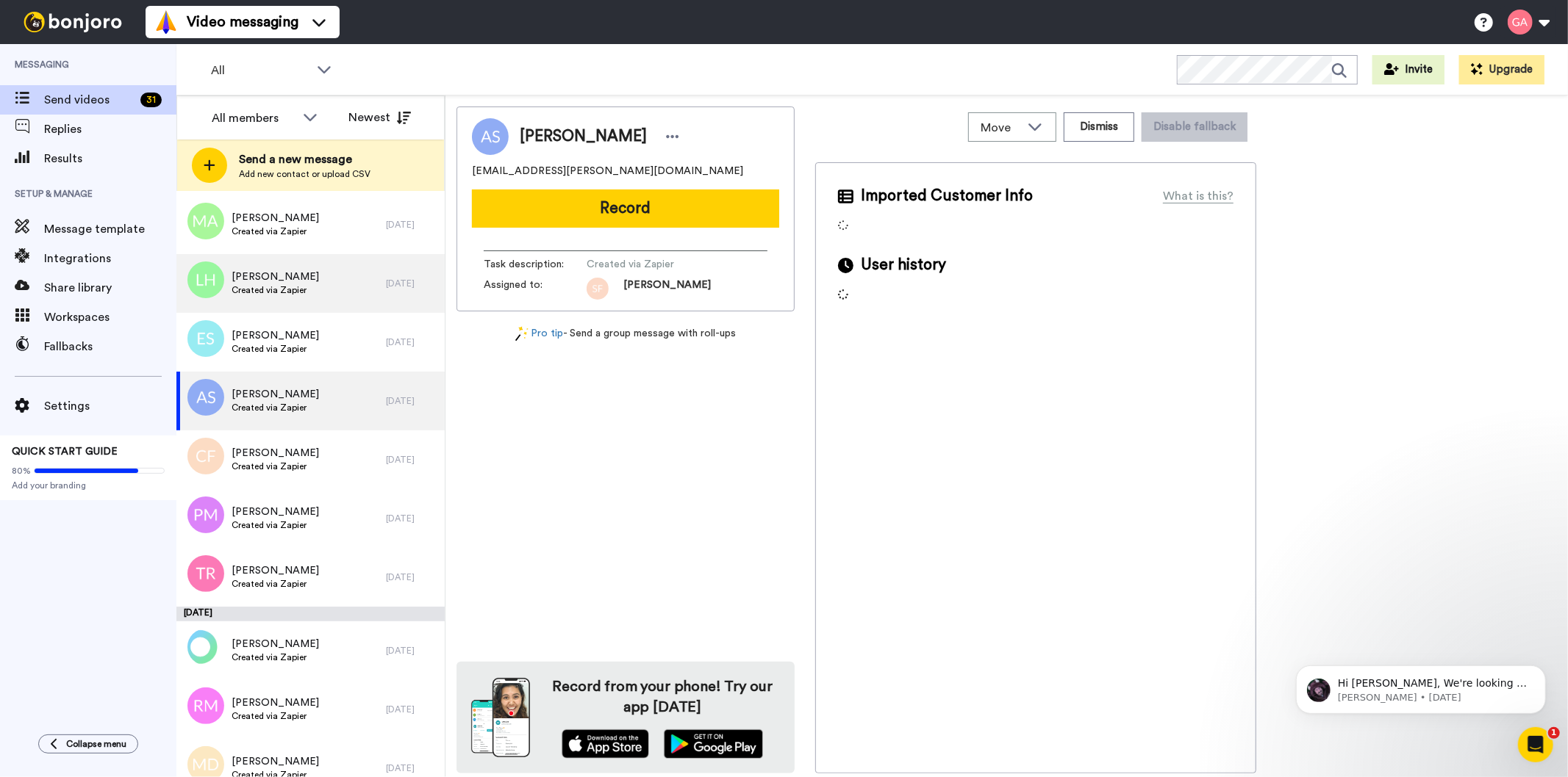
scroll to position [3510, 0]
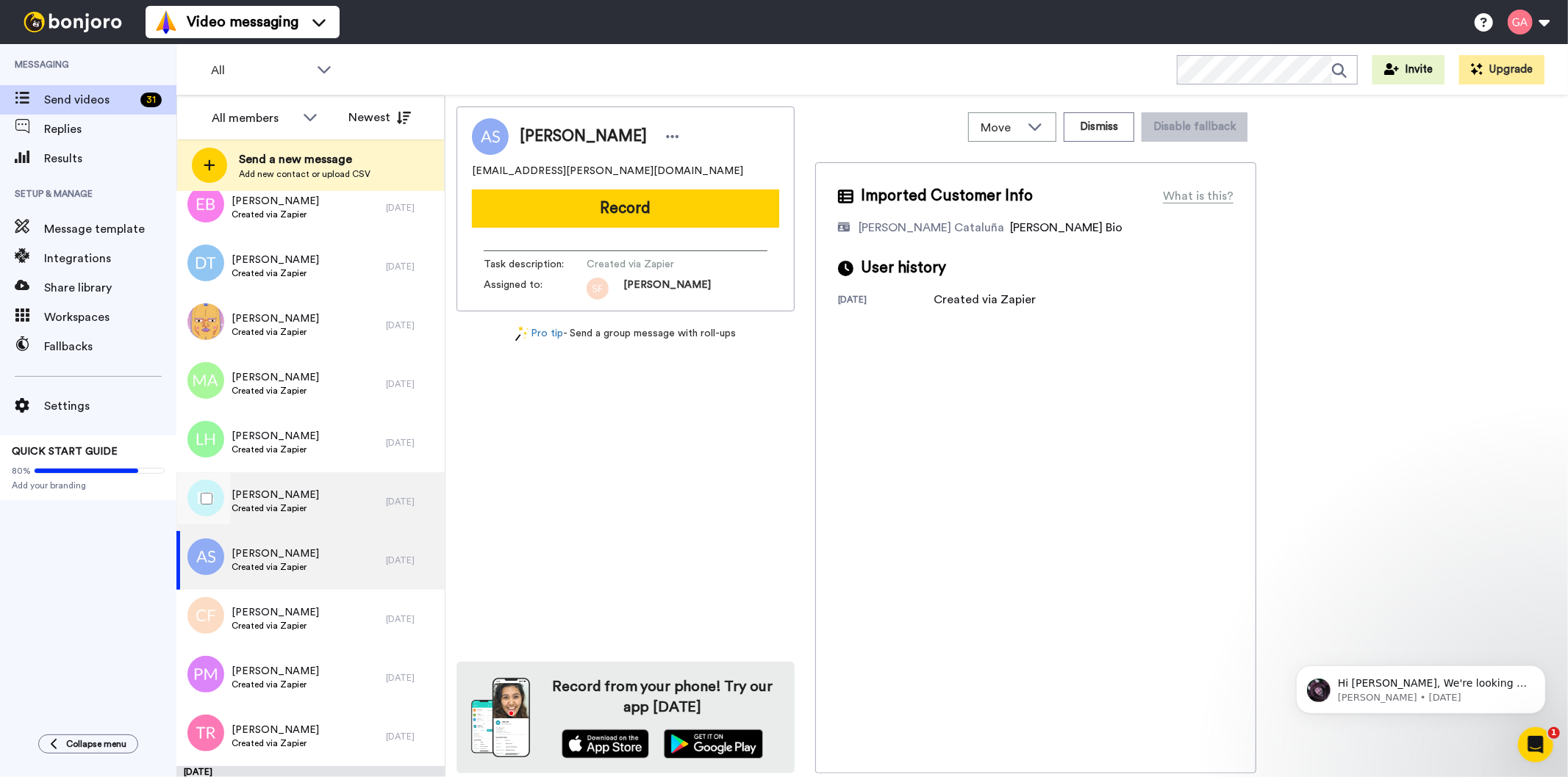
click at [295, 508] on span "Created via Zapier" at bounding box center [274, 508] width 87 height 11
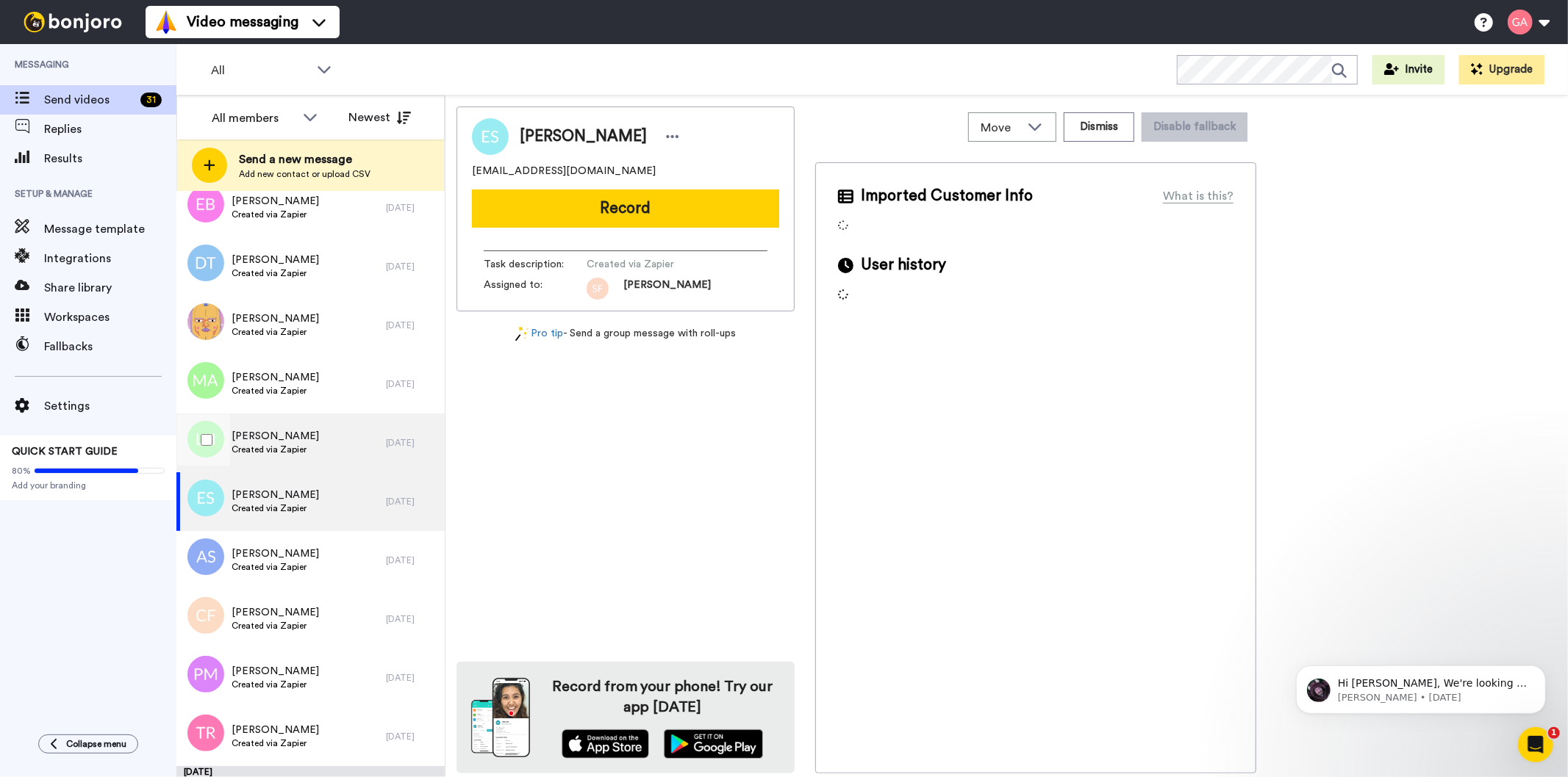
click at [294, 434] on span "[PERSON_NAME]" at bounding box center [274, 436] width 87 height 15
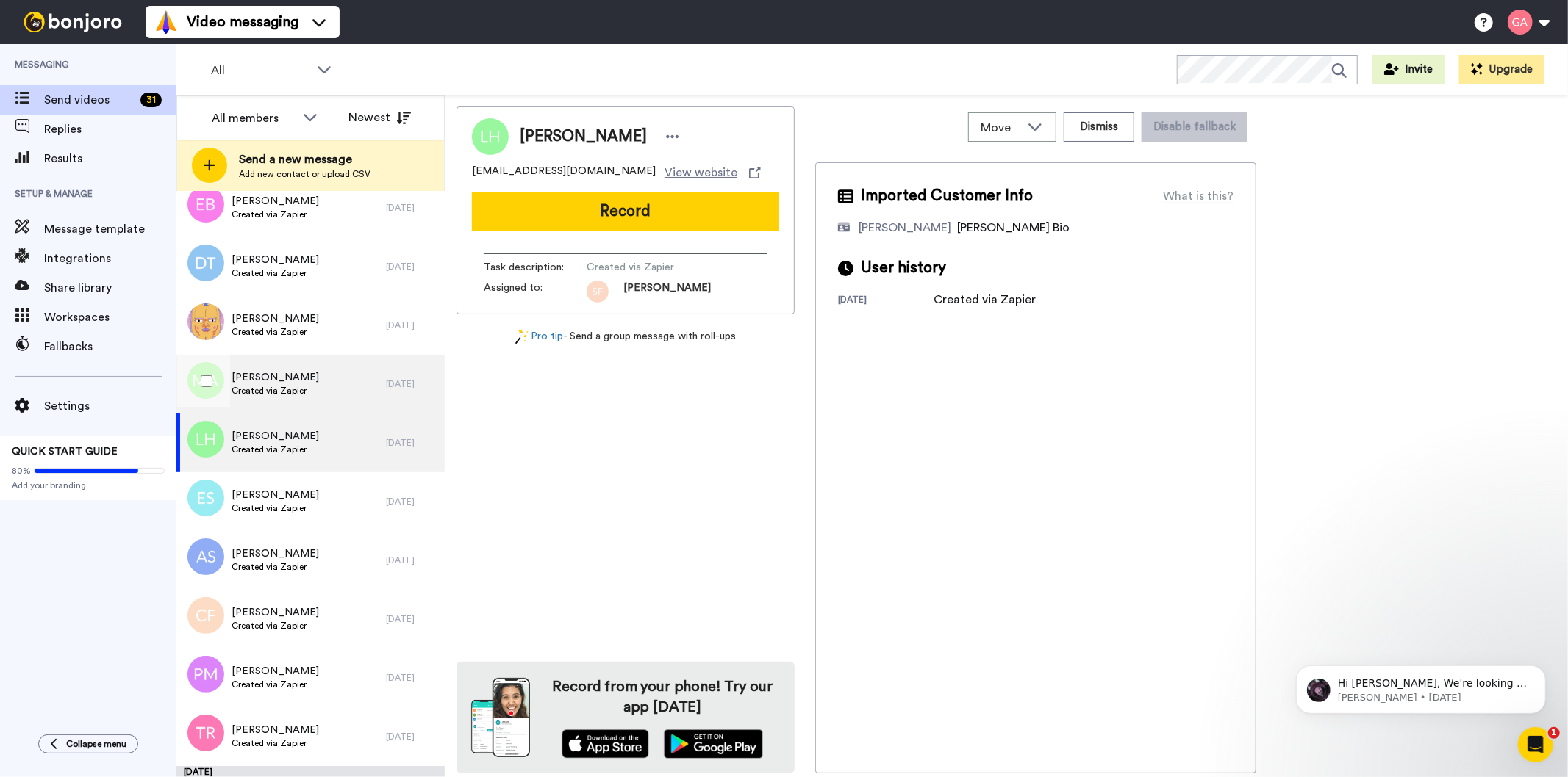
click at [294, 387] on span "Created via Zapier" at bounding box center [274, 390] width 87 height 11
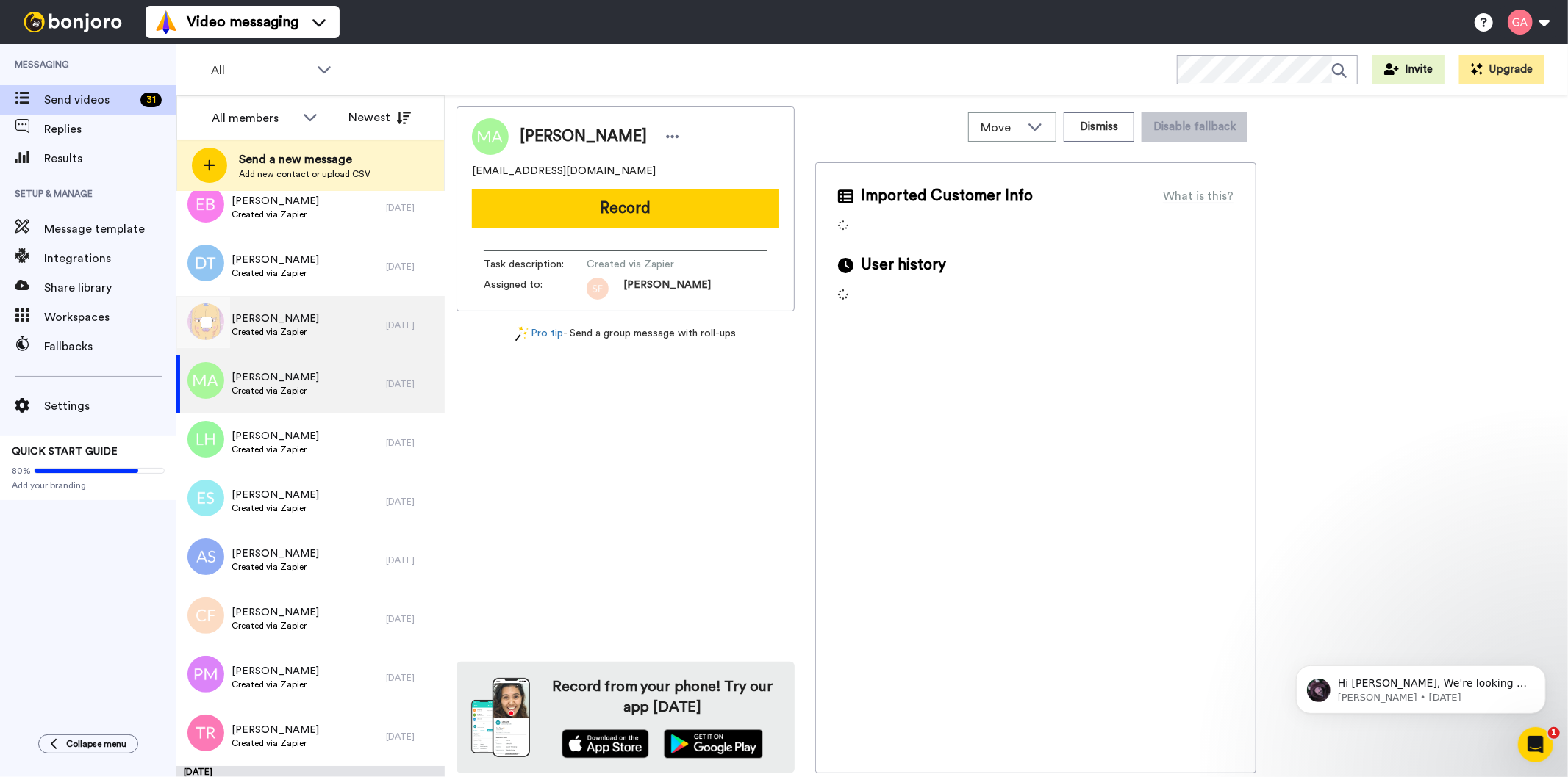
click at [298, 329] on span "Created via Zapier" at bounding box center [274, 331] width 87 height 11
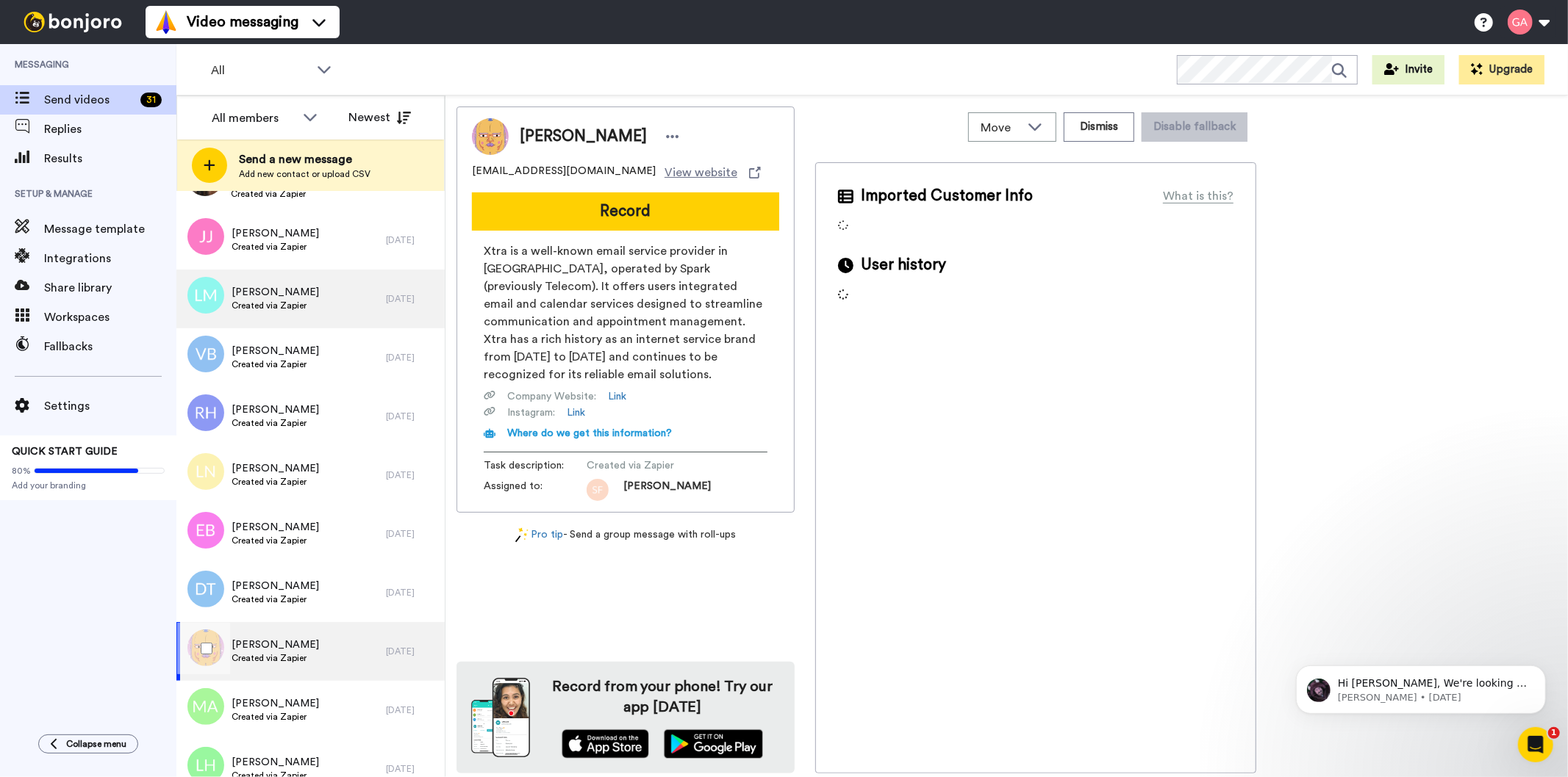
scroll to position [2857, 0]
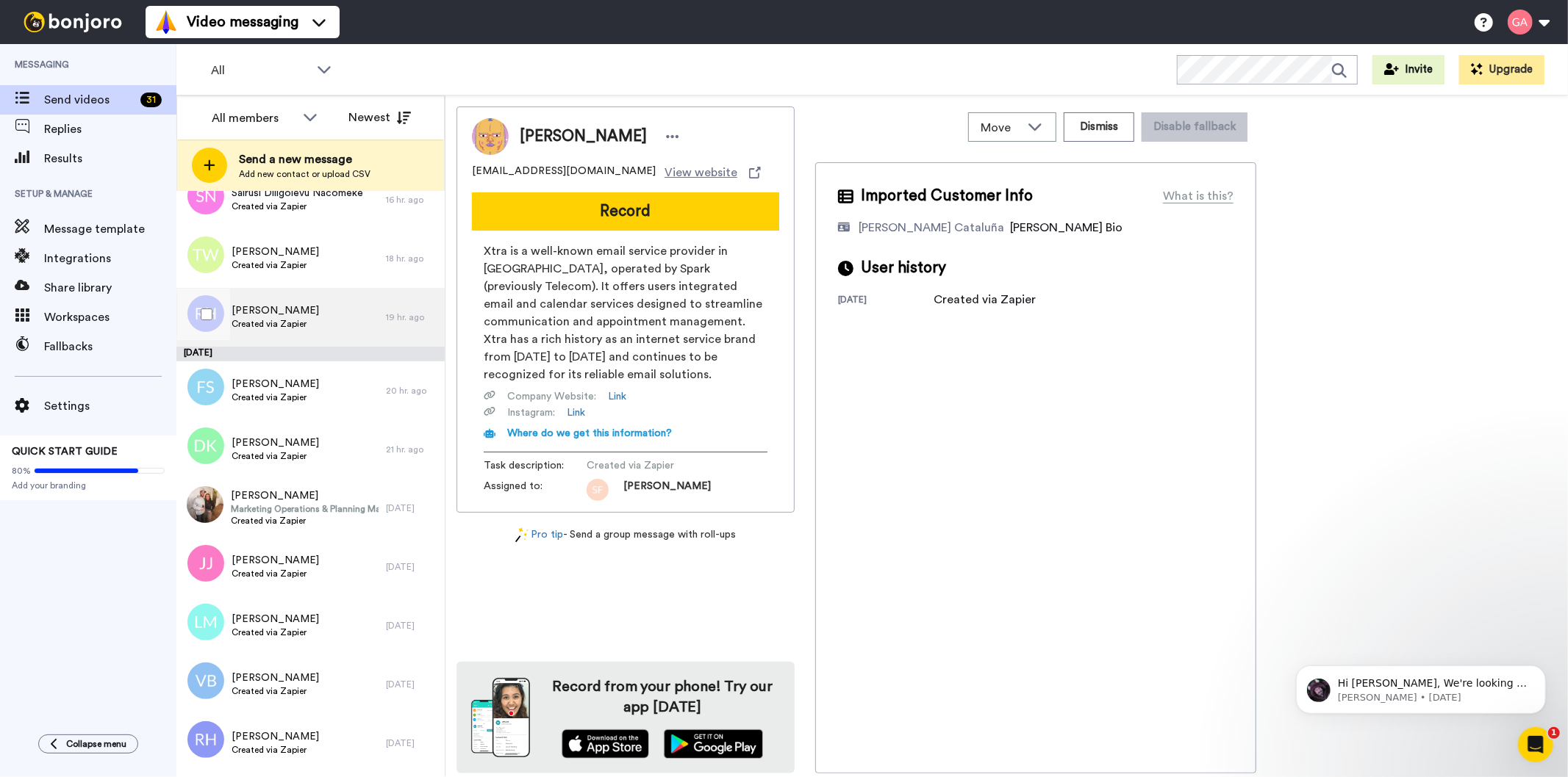
click at [275, 289] on div "[PERSON_NAME] Created via Zapier" at bounding box center [281, 317] width 209 height 59
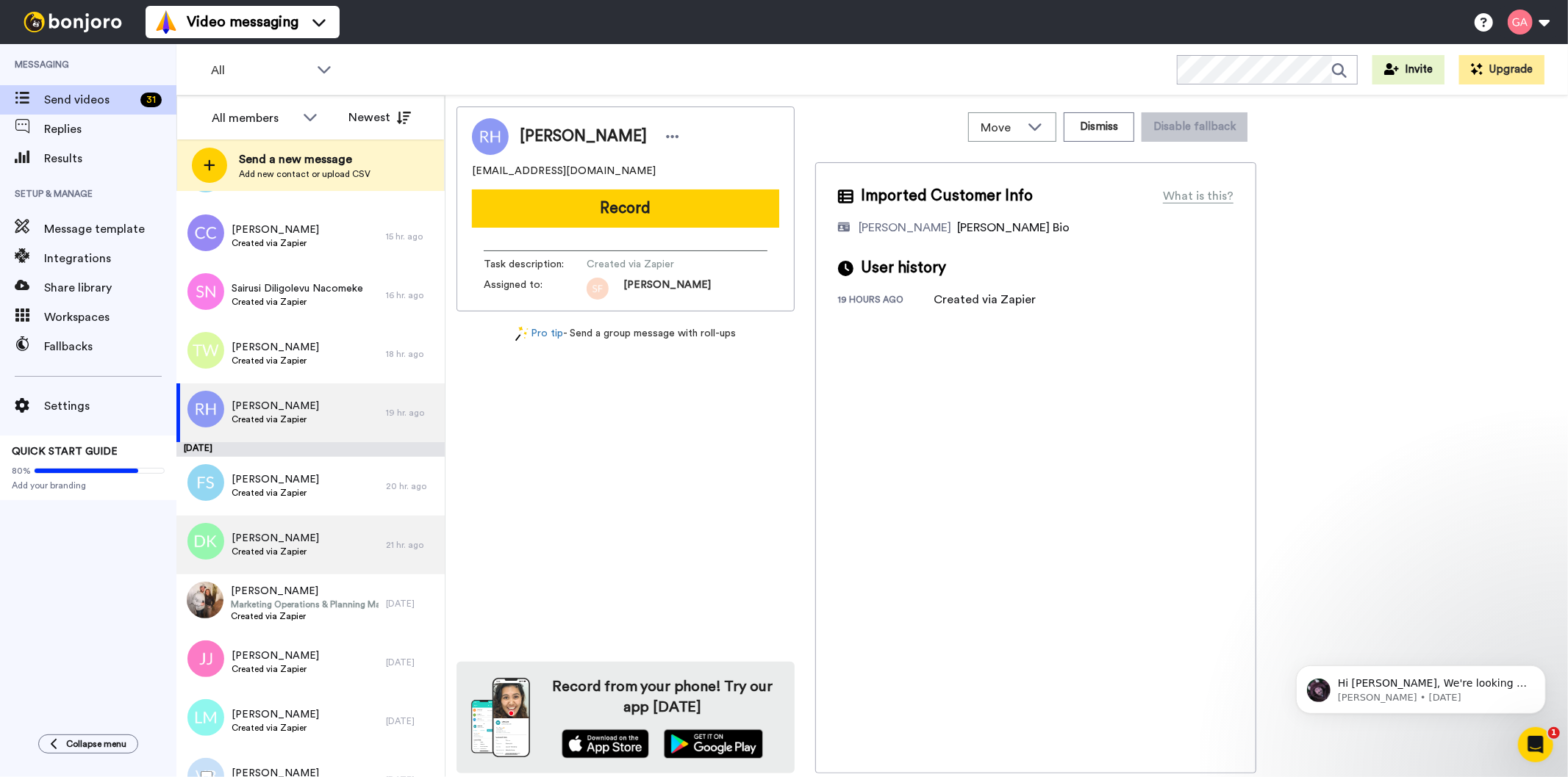
scroll to position [2612, 0]
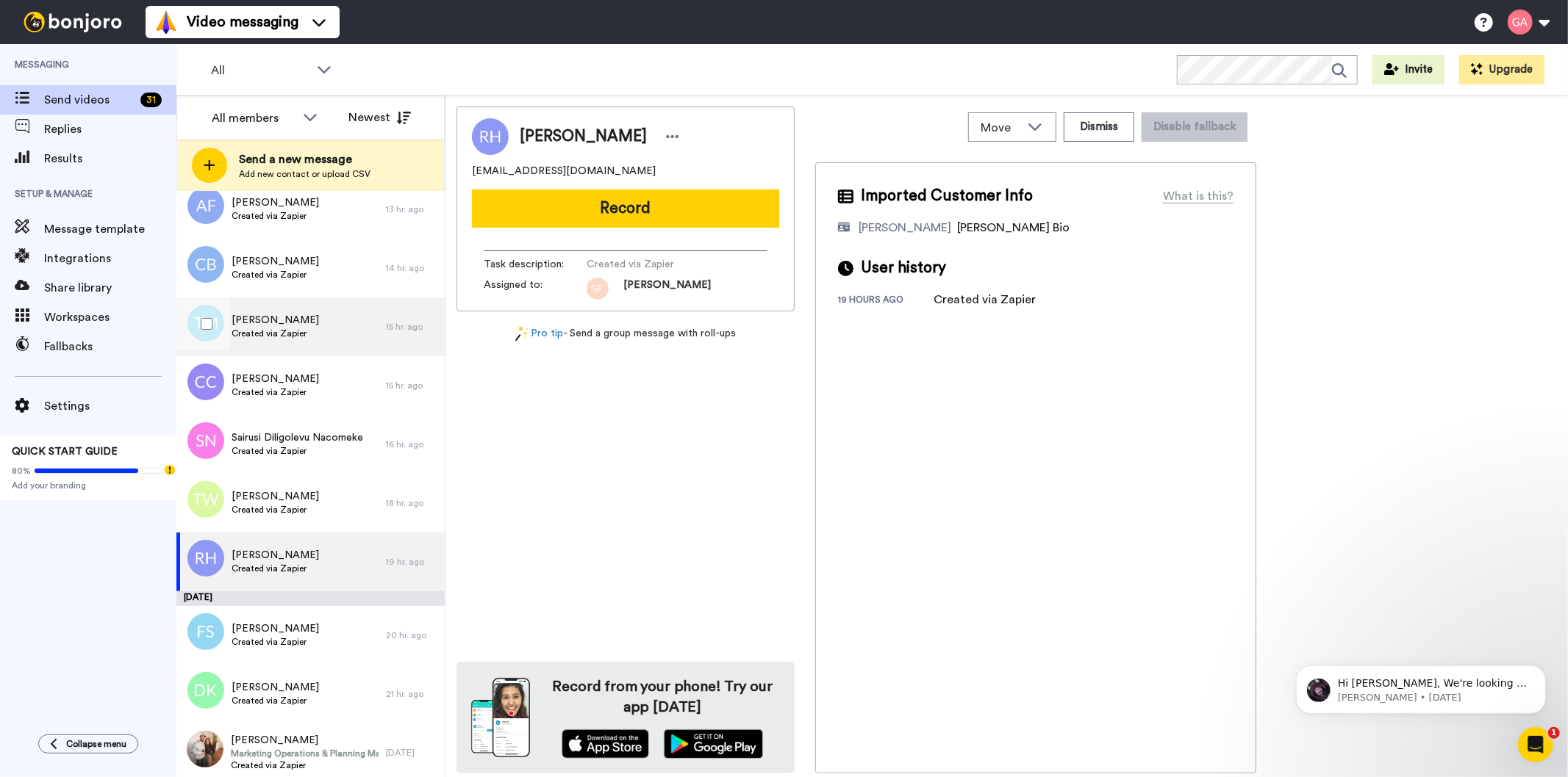
click at [291, 307] on div "[PERSON_NAME] Created via Zapier" at bounding box center [281, 327] width 209 height 59
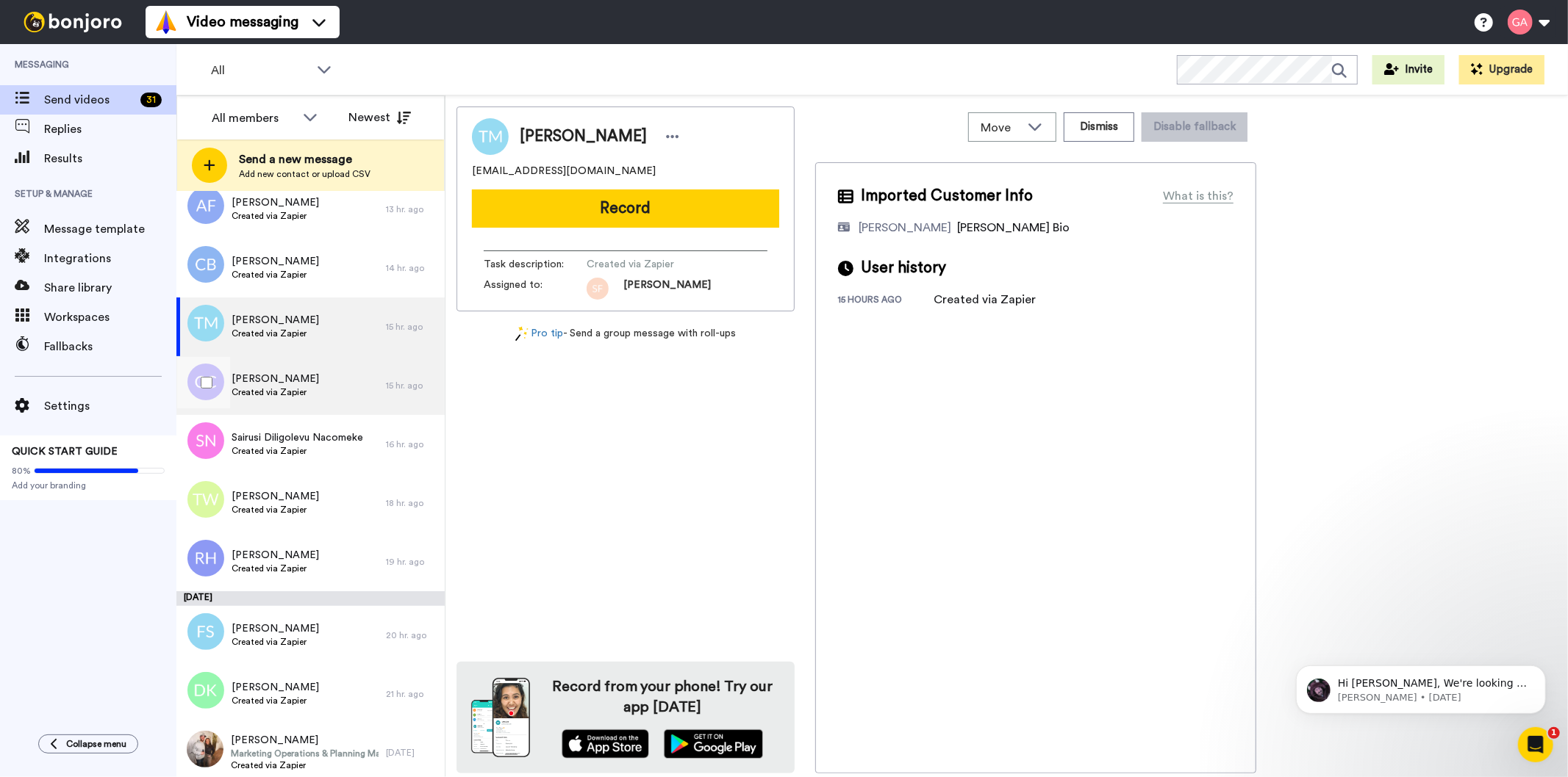
click at [284, 369] on div "[PERSON_NAME] Created via Zapier" at bounding box center [281, 385] width 209 height 59
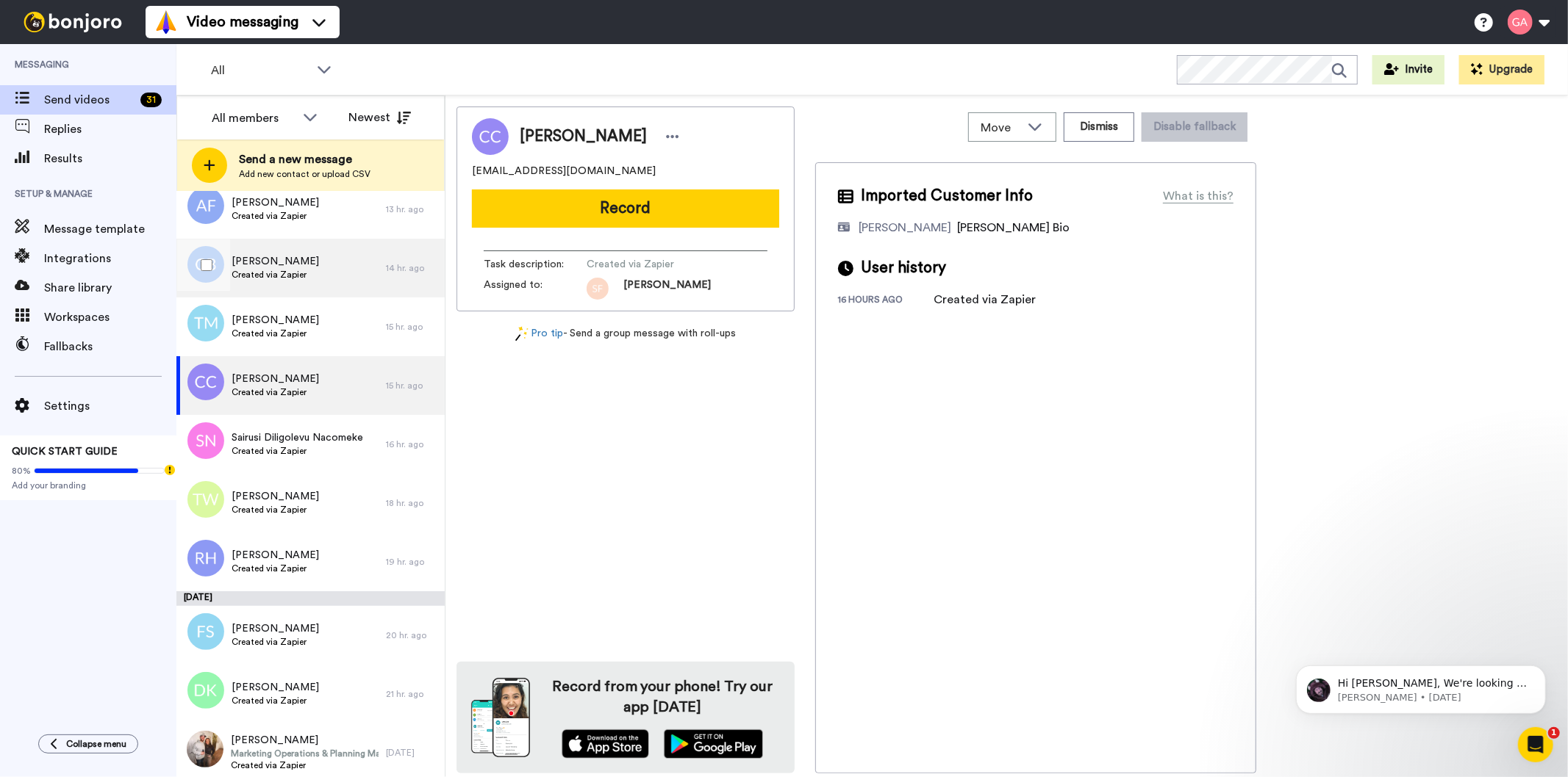
click at [289, 276] on span "Created via Zapier" at bounding box center [274, 274] width 87 height 11
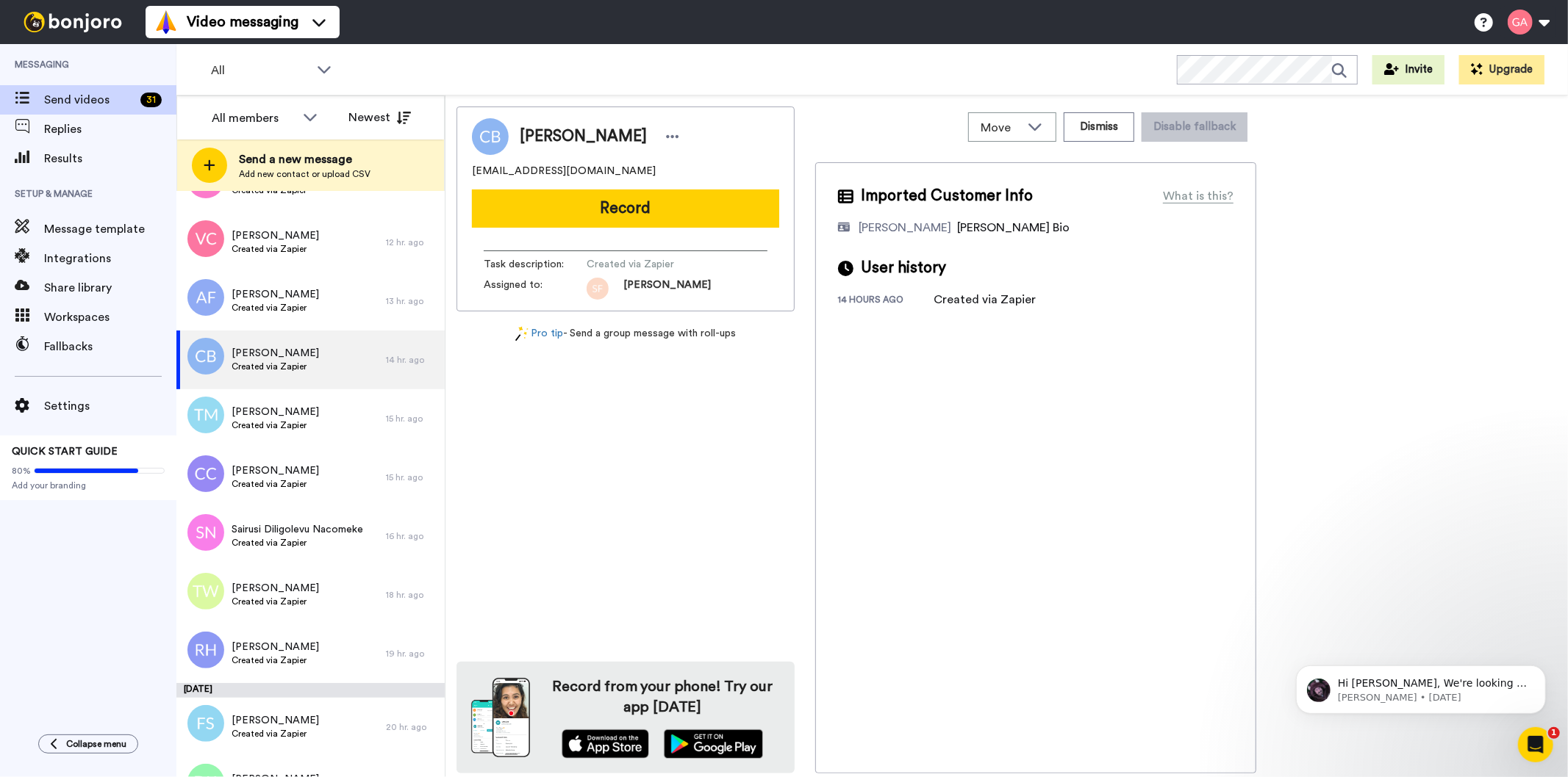
scroll to position [2449, 0]
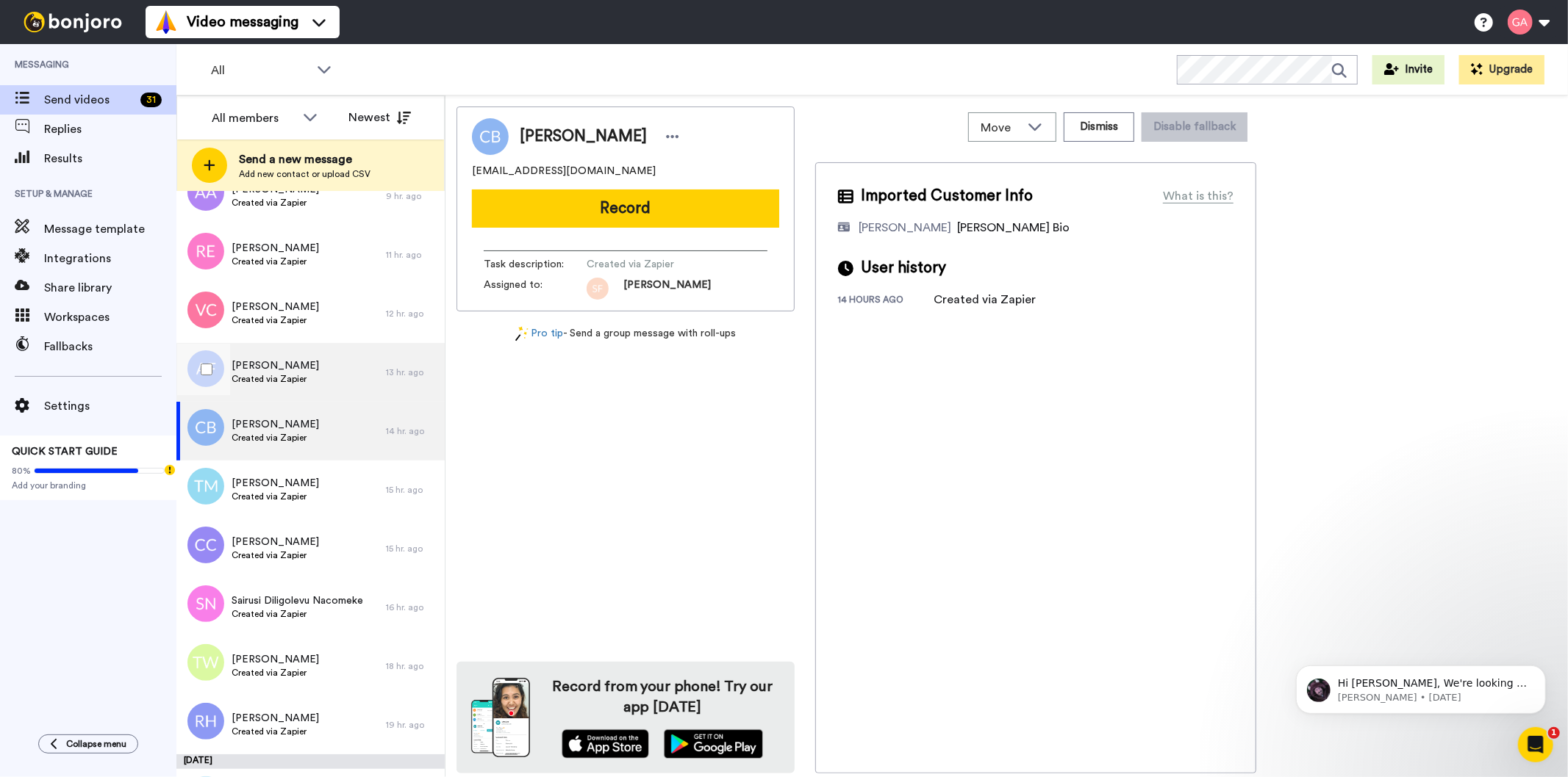
click at [298, 380] on span "Created via Zapier" at bounding box center [274, 379] width 87 height 11
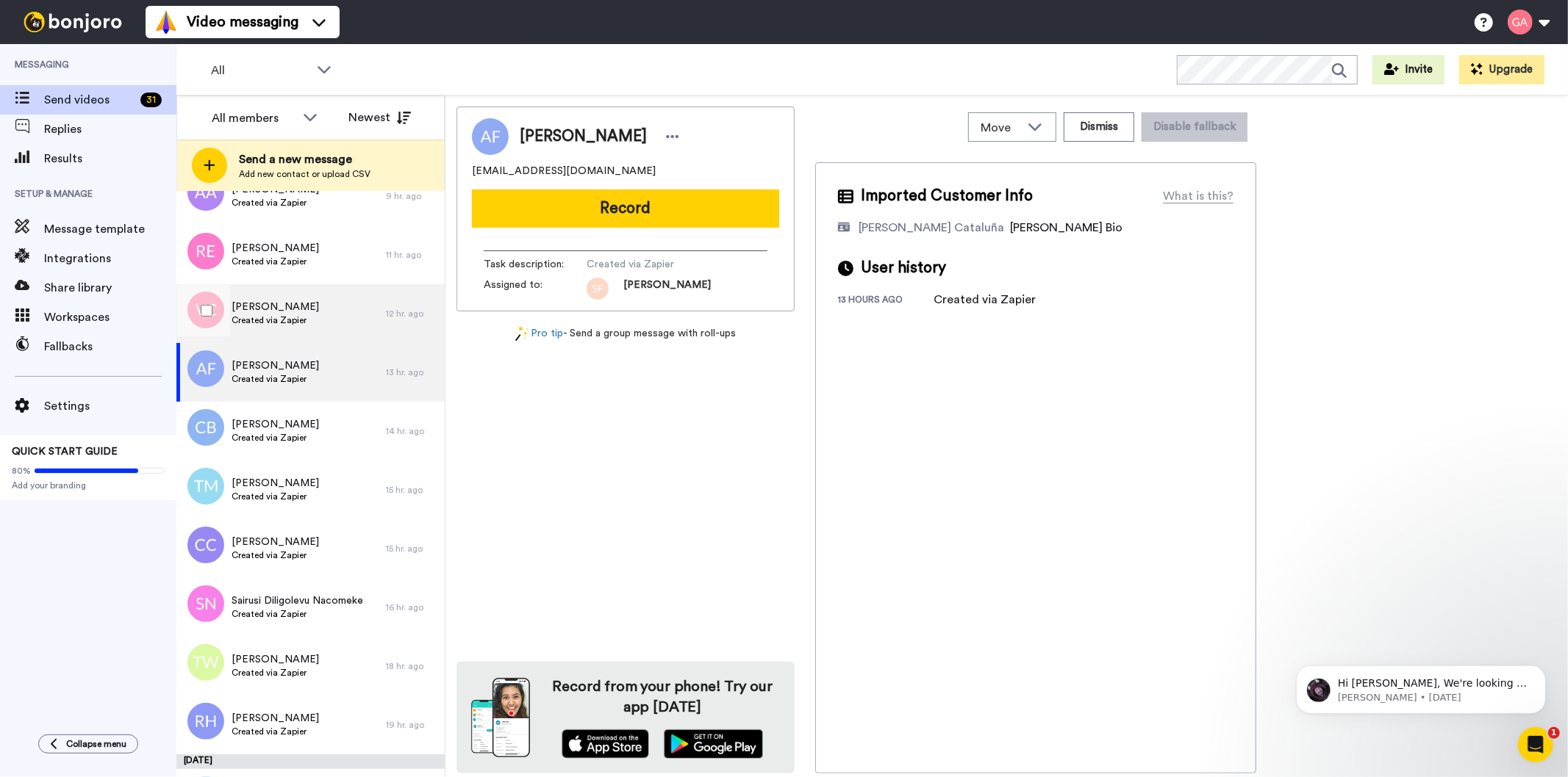
click at [307, 299] on div "[PERSON_NAME] Created via Zapier" at bounding box center [281, 313] width 209 height 59
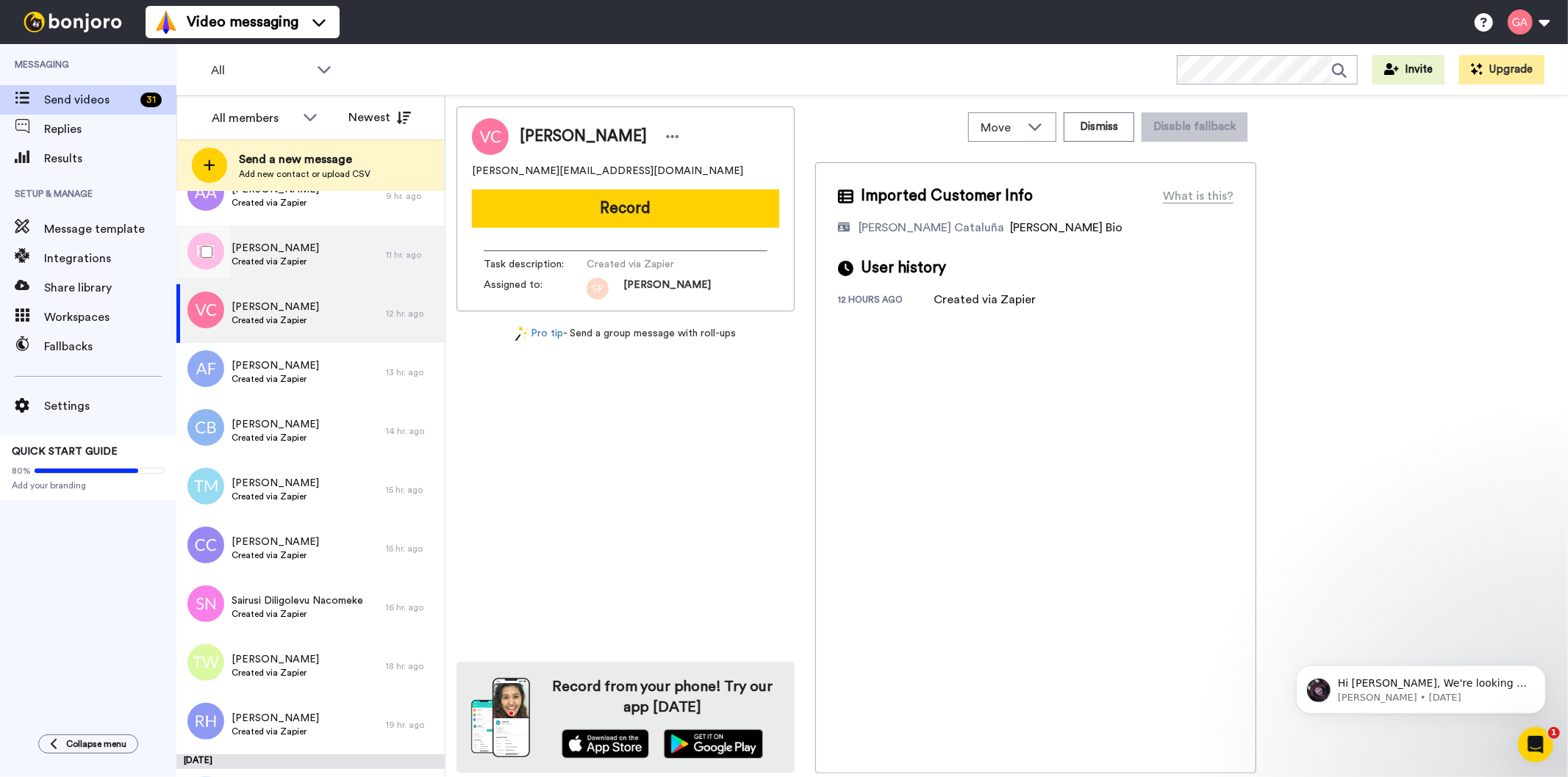
click at [309, 259] on div "[PERSON_NAME] Created via Zapier" at bounding box center [281, 255] width 209 height 59
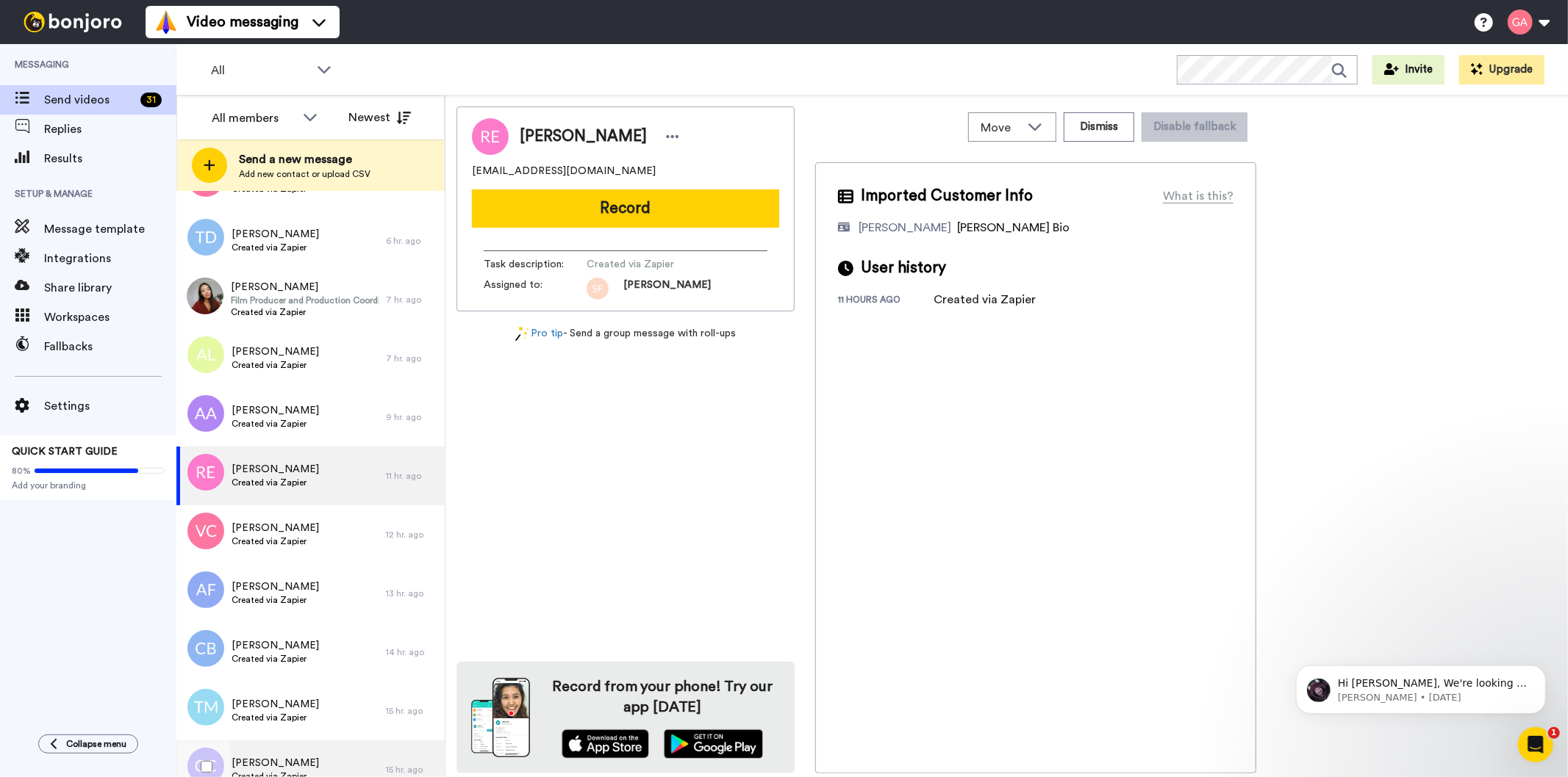
scroll to position [2204, 0]
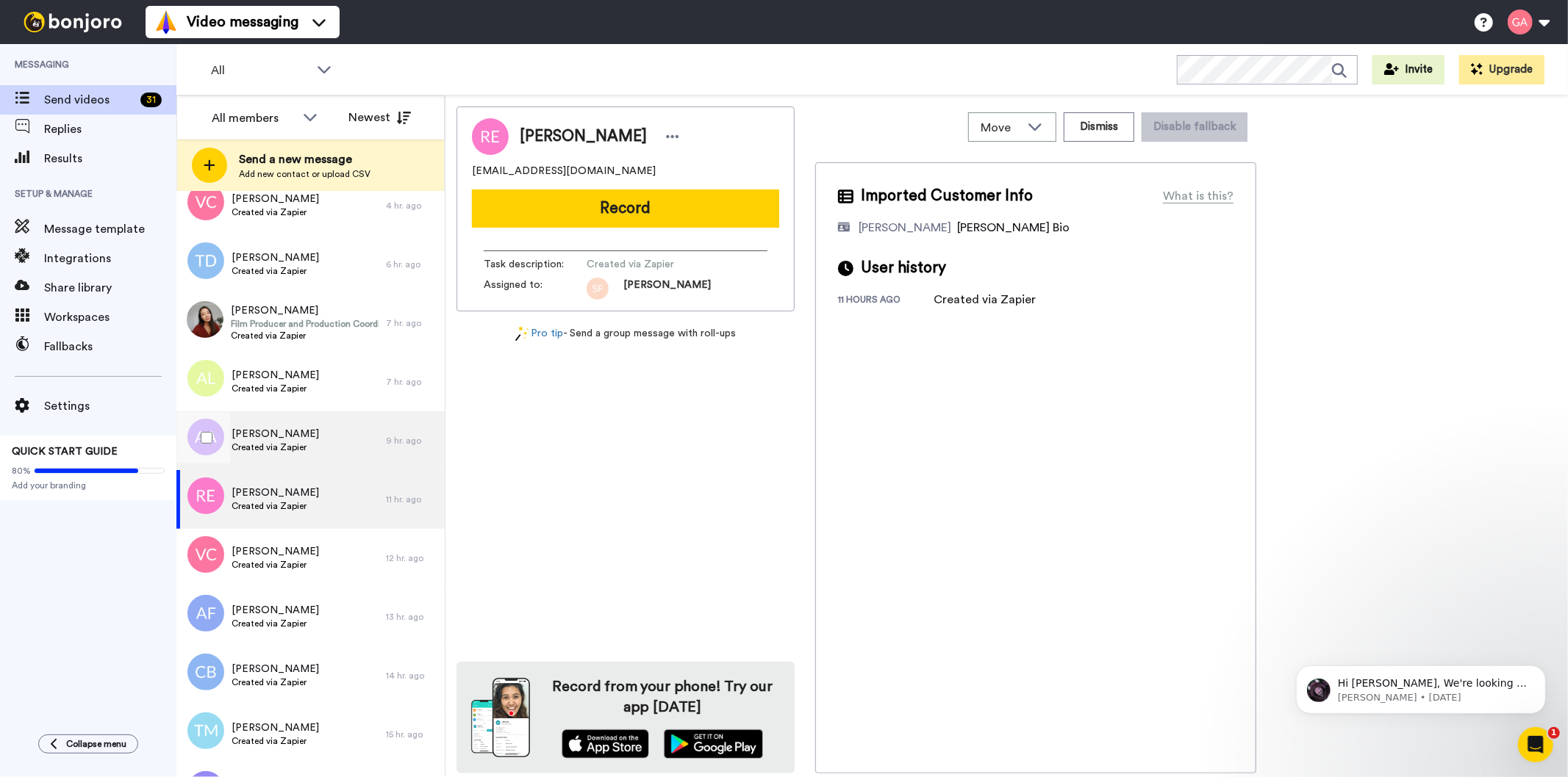
click at [284, 441] on span "Created via Zapier" at bounding box center [274, 447] width 87 height 11
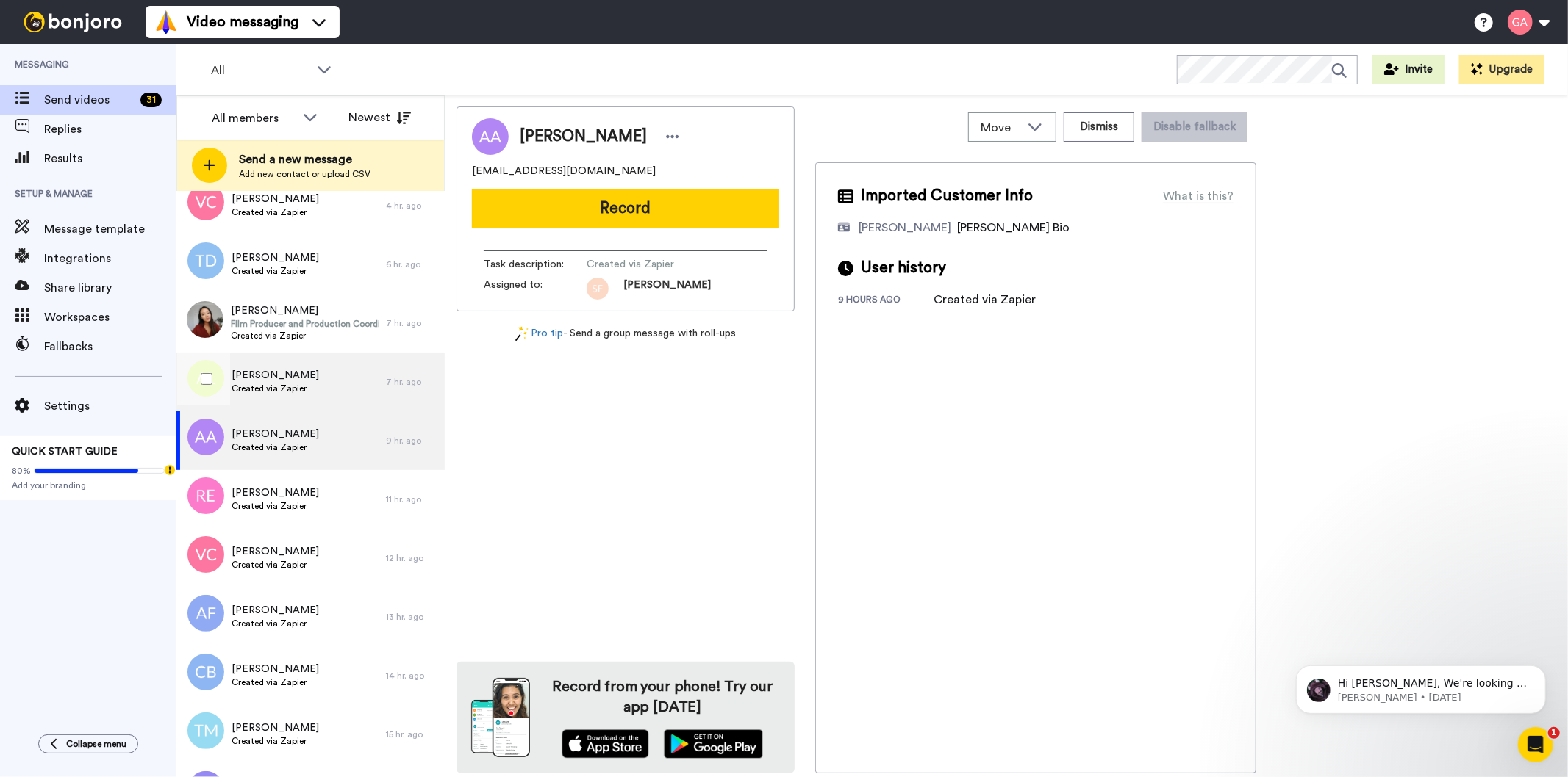
click at [275, 378] on span "[PERSON_NAME]" at bounding box center [274, 375] width 87 height 15
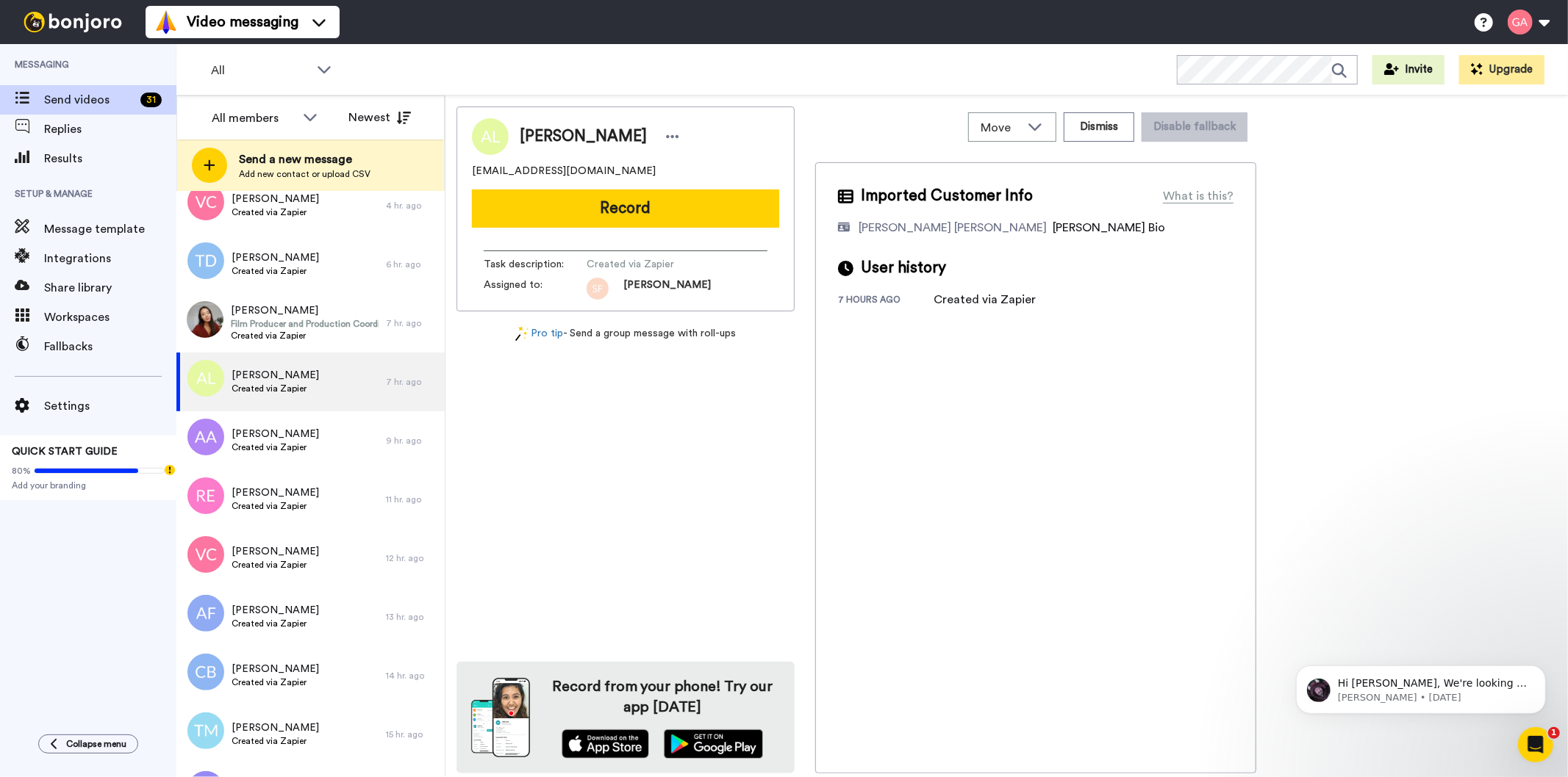
click at [625, 129] on div "[PERSON_NAME]" at bounding box center [602, 136] width 164 height 22
click at [666, 133] on icon at bounding box center [672, 136] width 13 height 15
click at [656, 184] on li "Assign" at bounding box center [677, 182] width 106 height 20
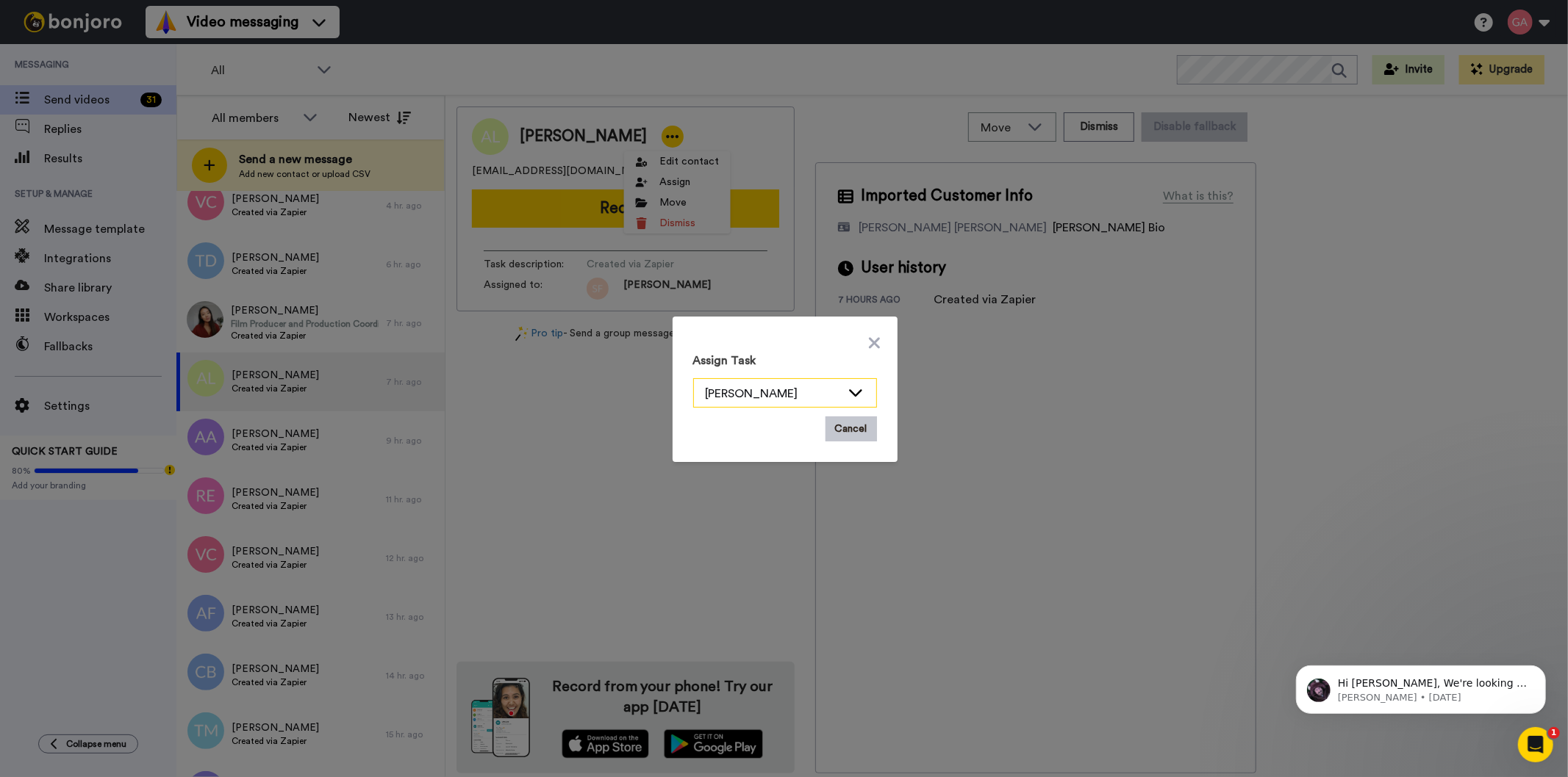
click at [855, 392] on icon at bounding box center [856, 392] width 18 height 15
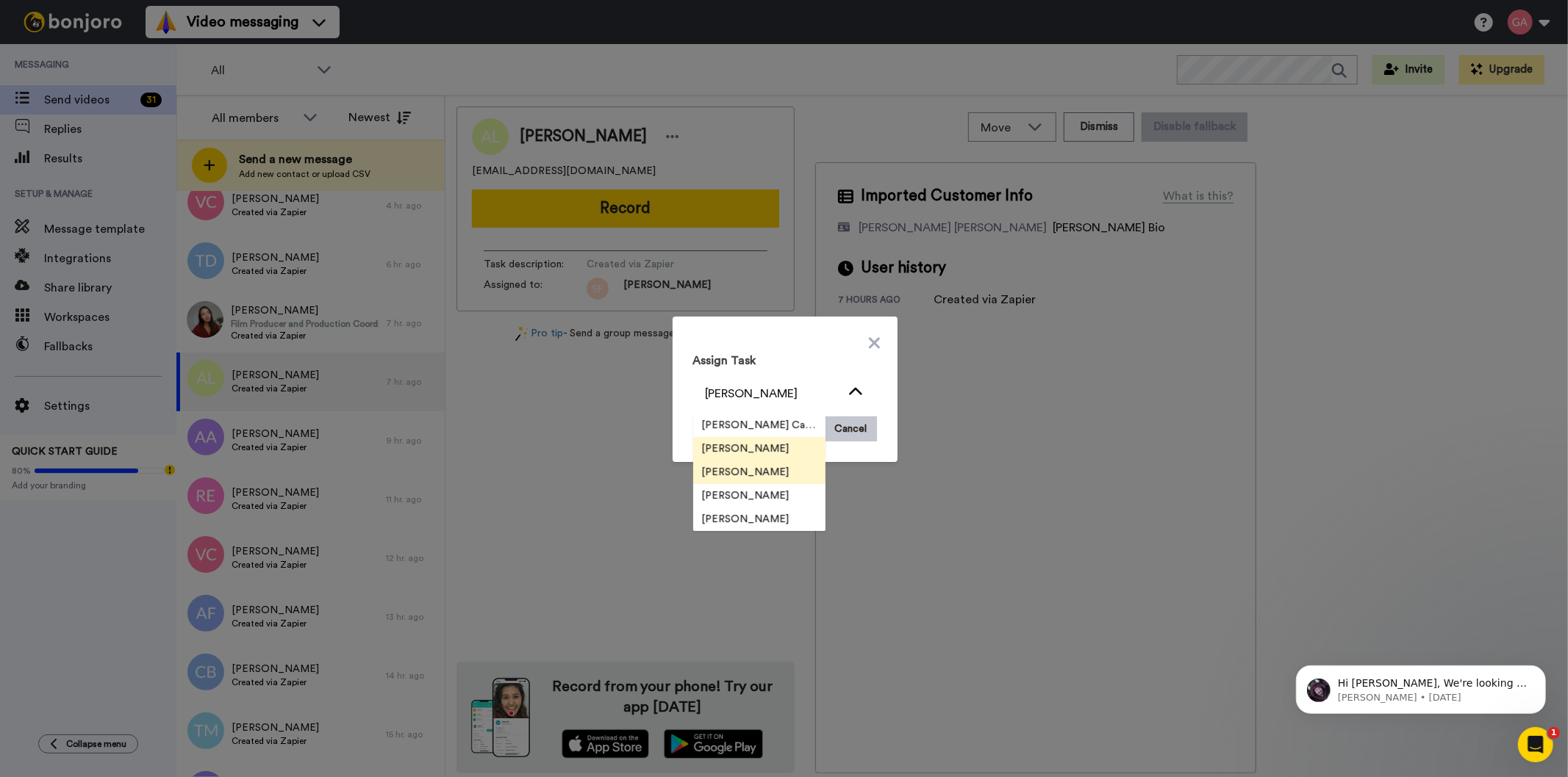
click at [747, 473] on span "[PERSON_NAME]" at bounding box center [746, 472] width 106 height 15
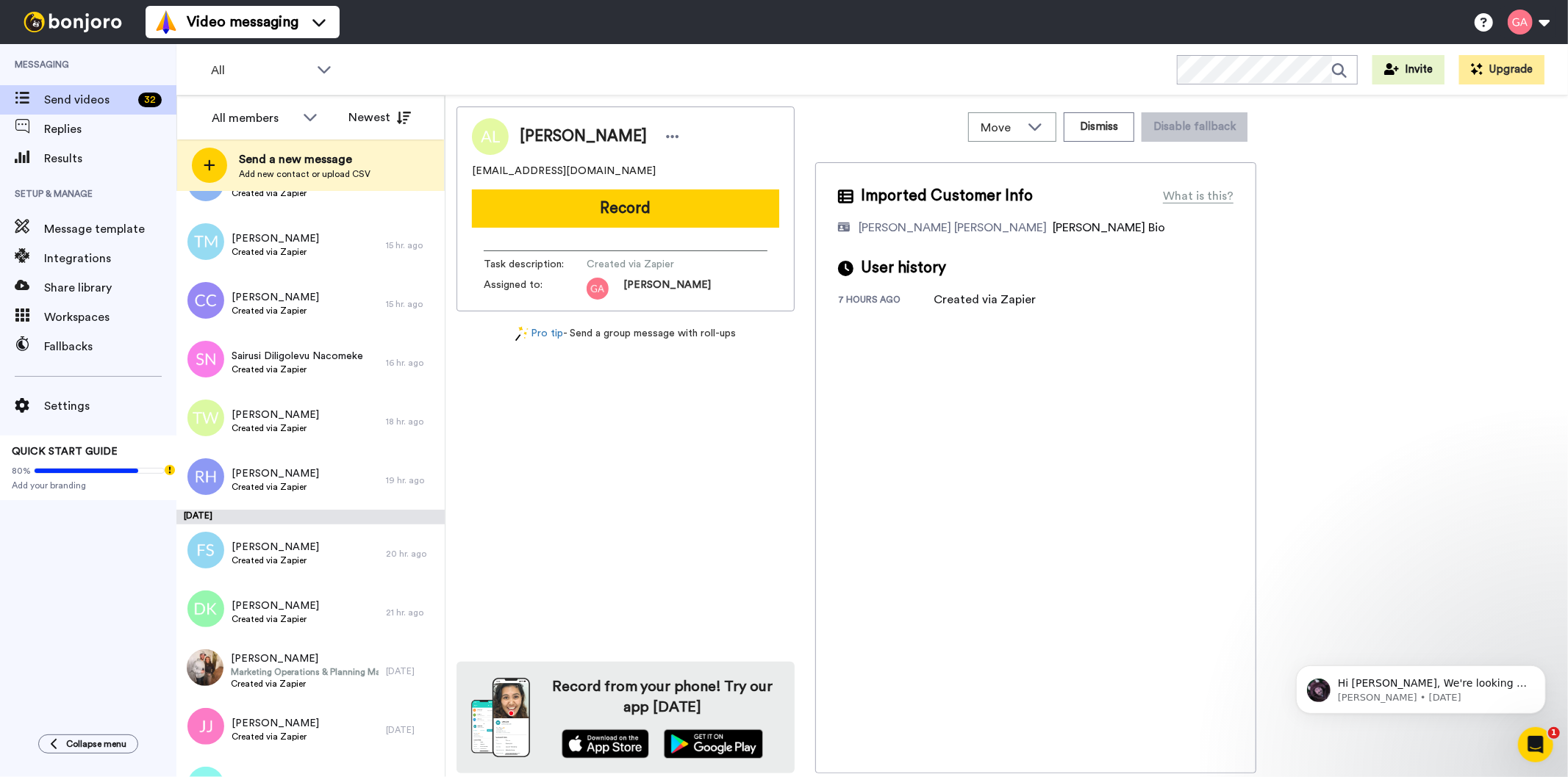
scroll to position [3102, 0]
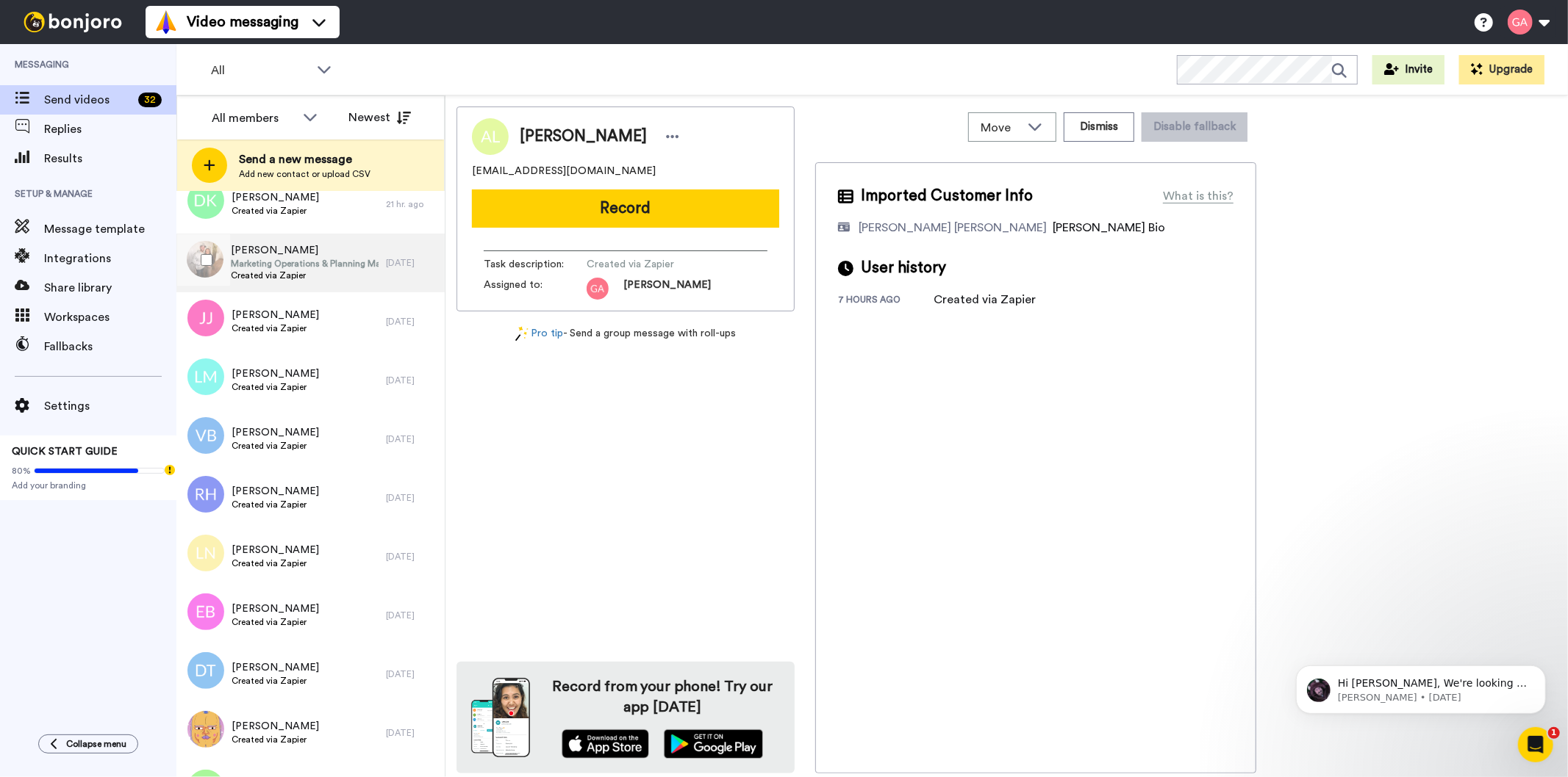
click at [316, 265] on span "Marketing Operations & Planning Manager" at bounding box center [304, 263] width 148 height 11
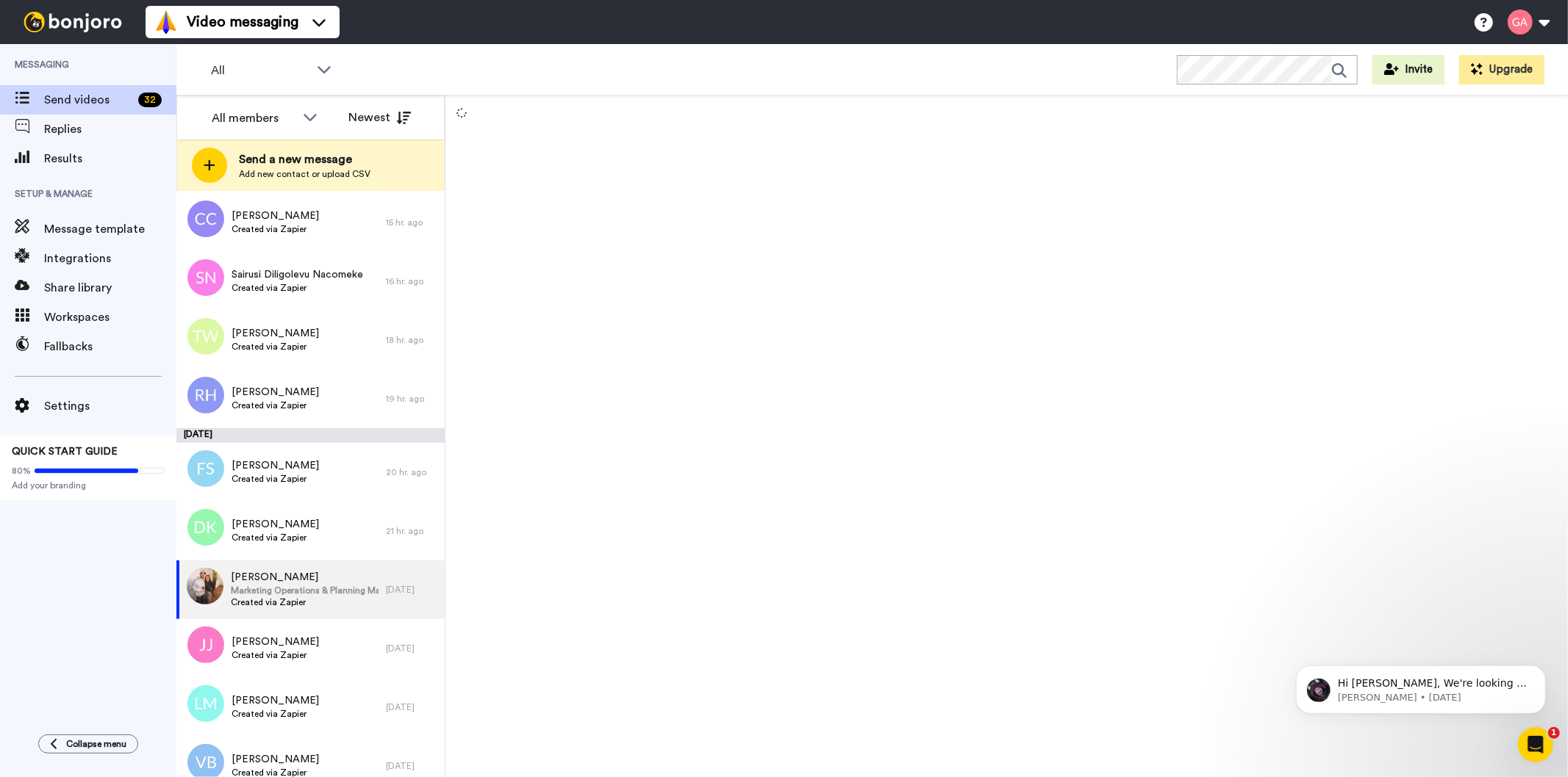
scroll to position [2531, 0]
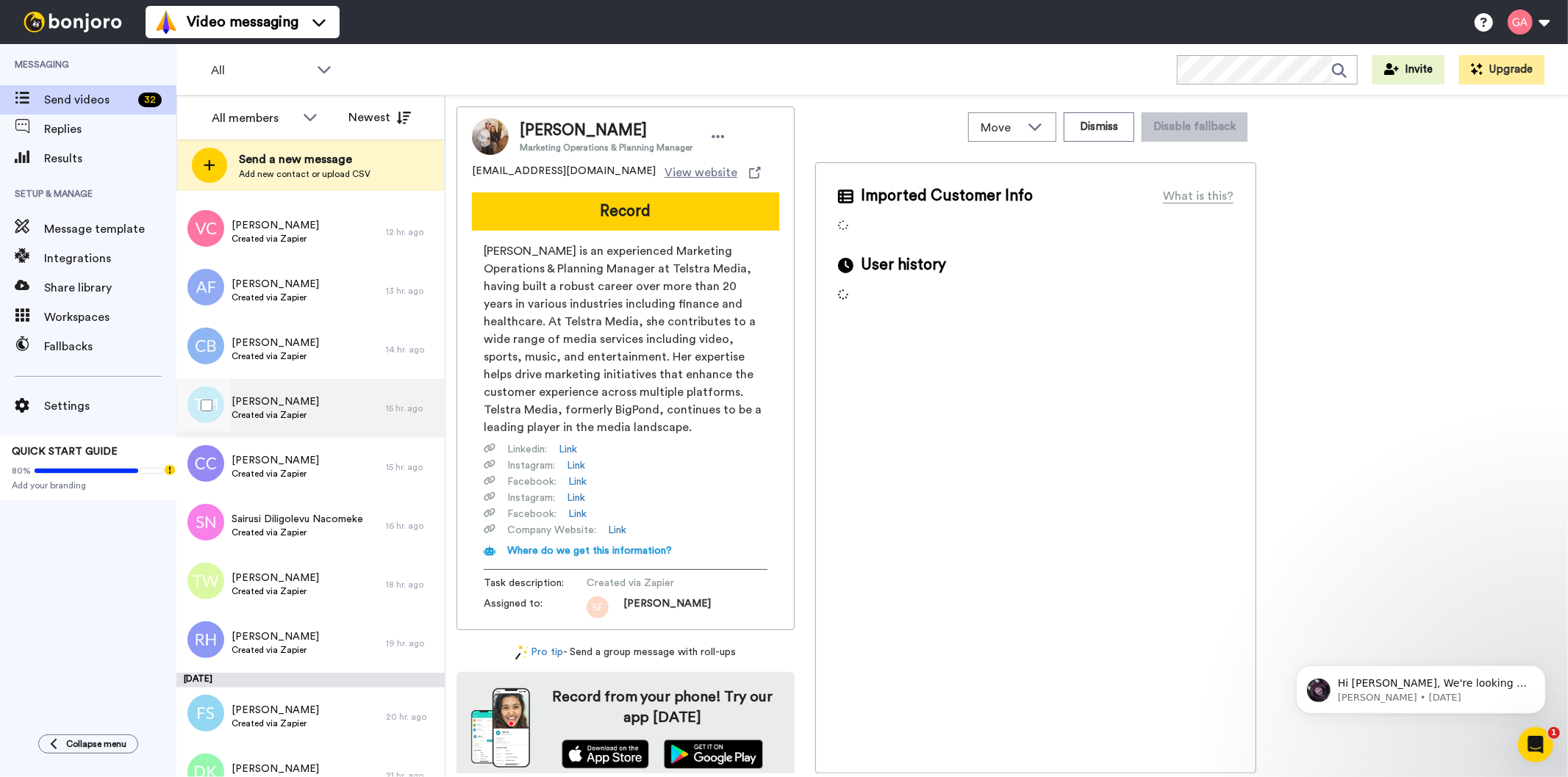
click at [289, 402] on span "[PERSON_NAME]" at bounding box center [274, 402] width 87 height 15
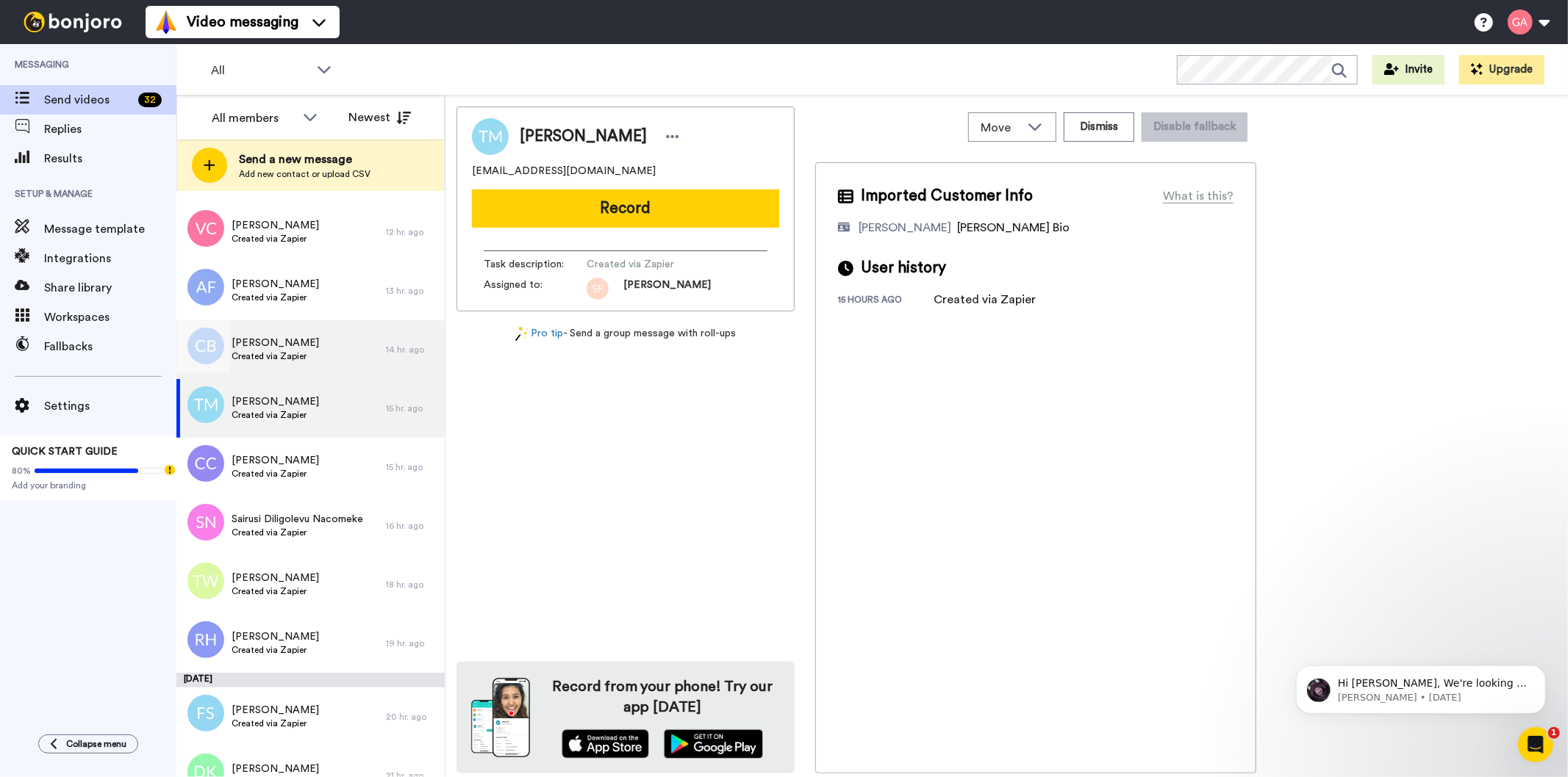
click at [310, 344] on span "[PERSON_NAME]" at bounding box center [274, 343] width 87 height 15
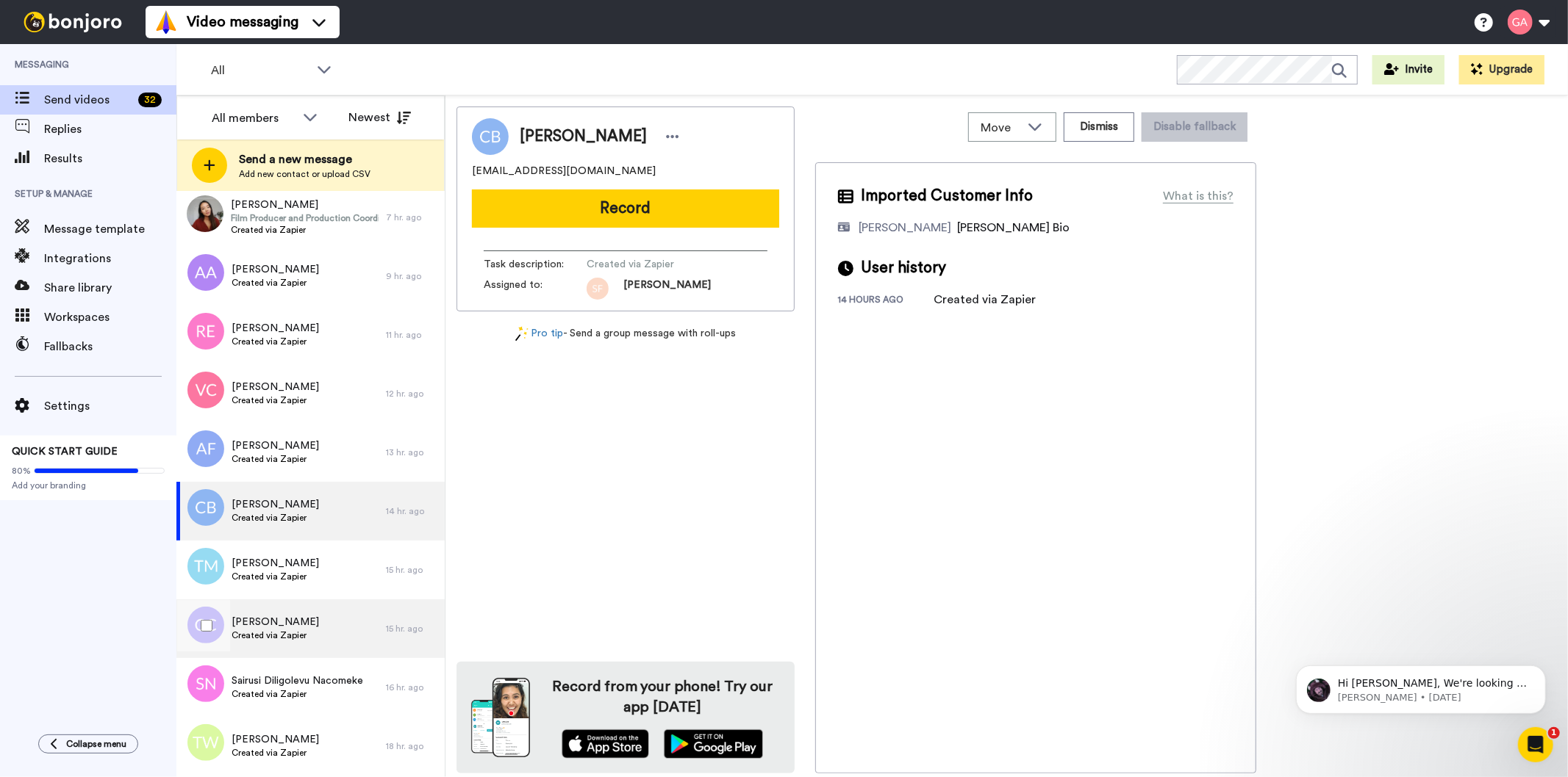
scroll to position [2367, 0]
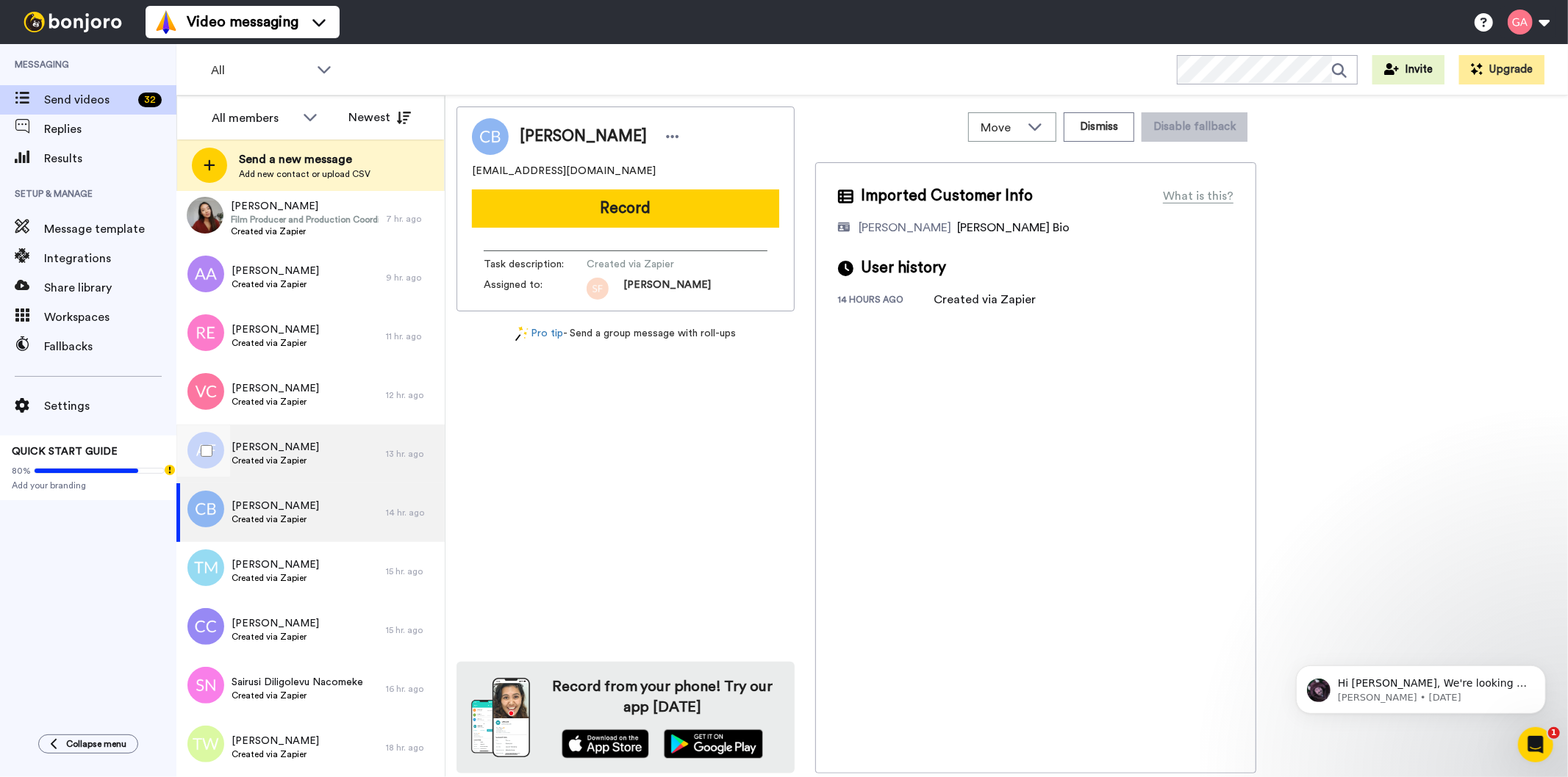
click at [300, 460] on span "Created via Zapier" at bounding box center [274, 460] width 87 height 11
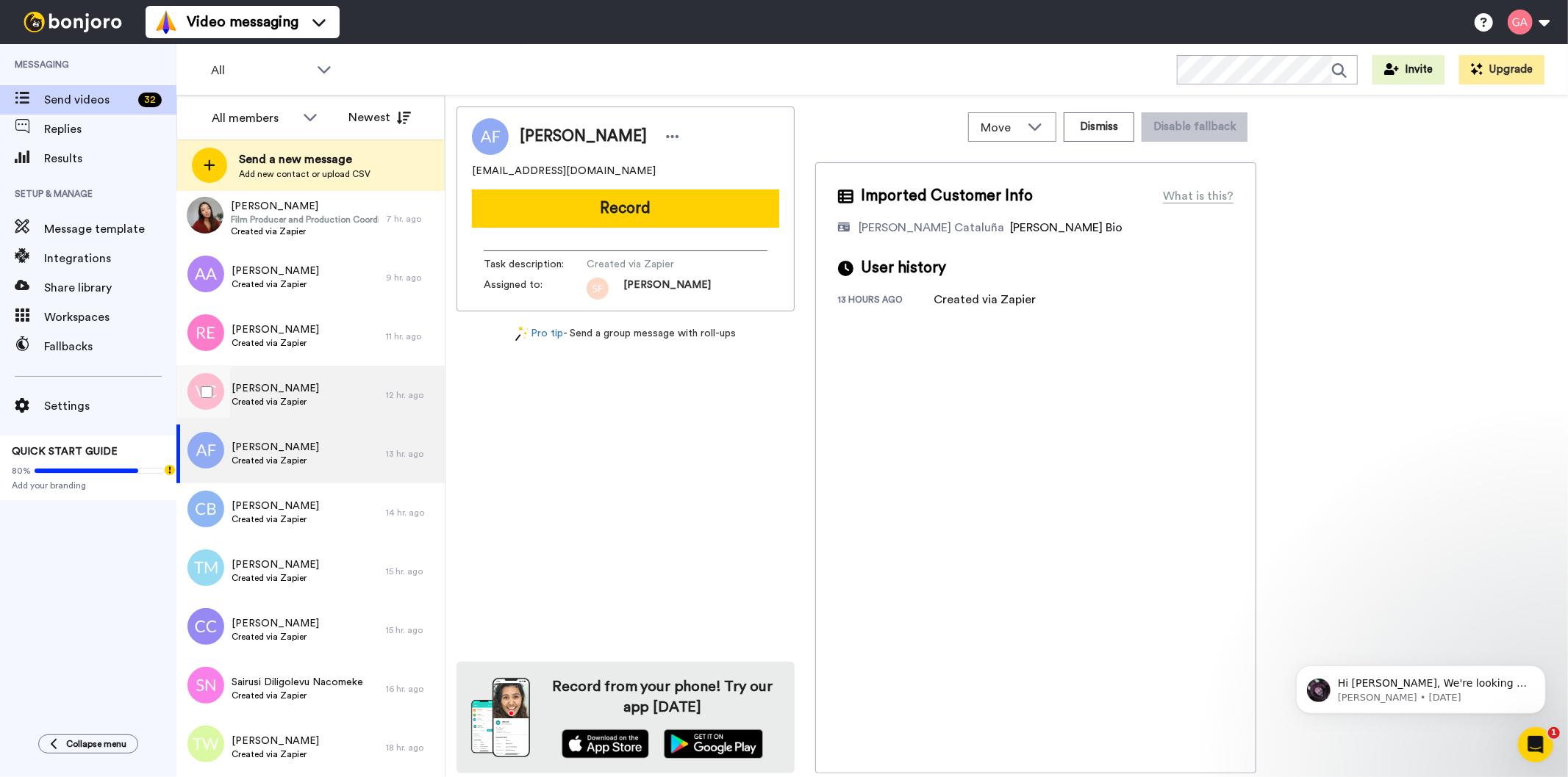
click at [269, 388] on span "[PERSON_NAME]" at bounding box center [274, 388] width 87 height 15
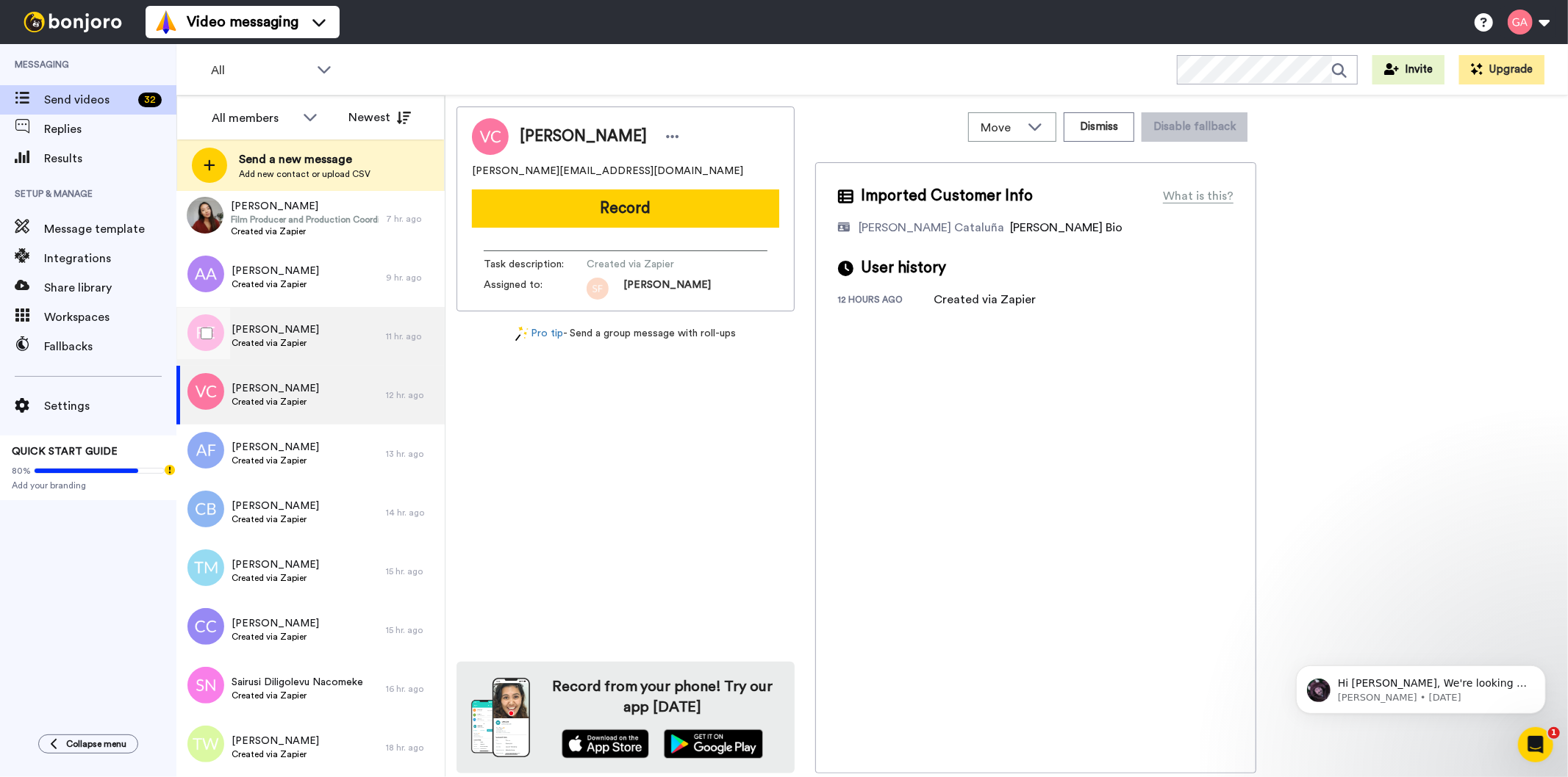
click at [273, 335] on span "[PERSON_NAME]" at bounding box center [274, 330] width 87 height 15
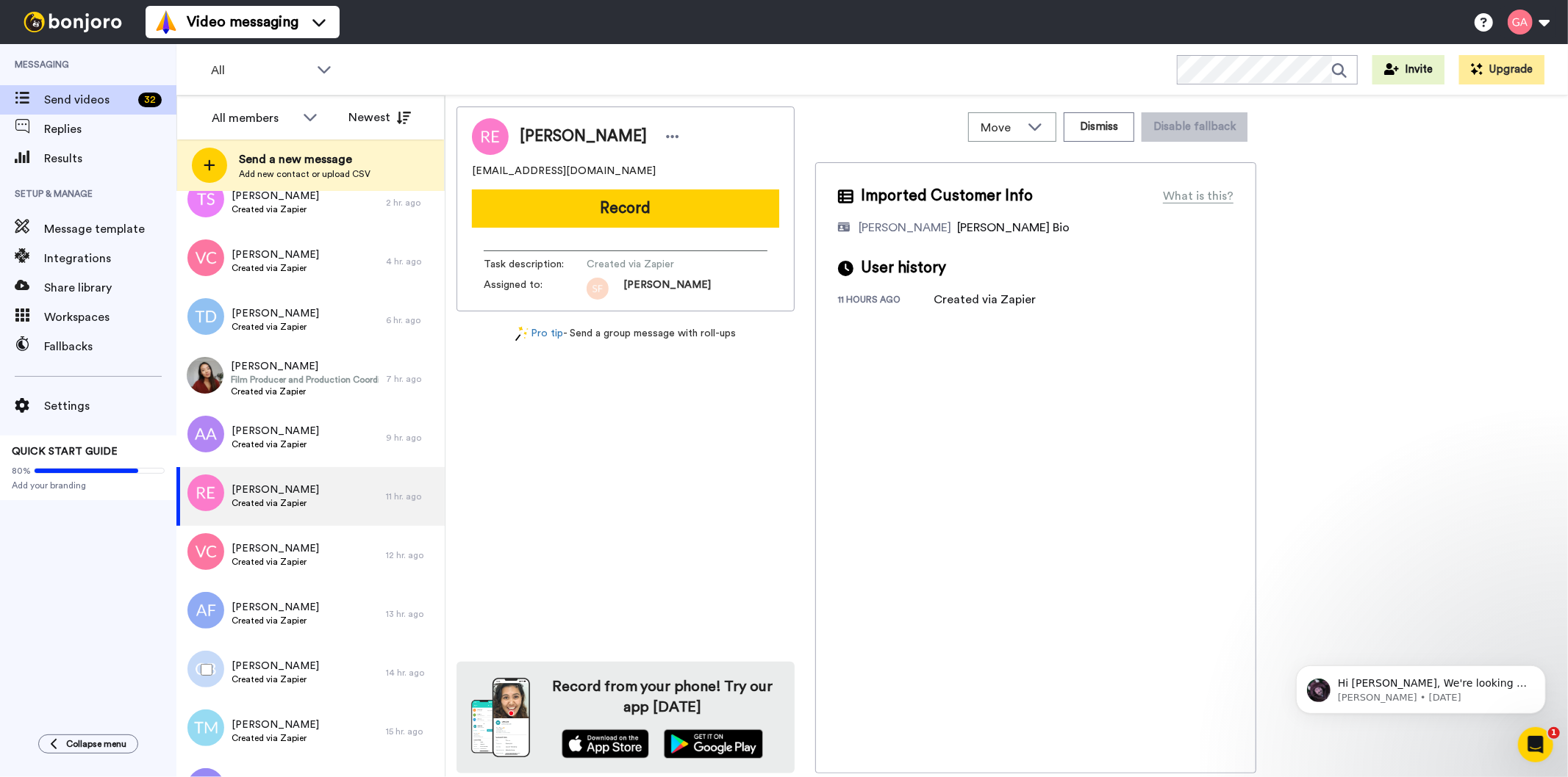
scroll to position [2204, 0]
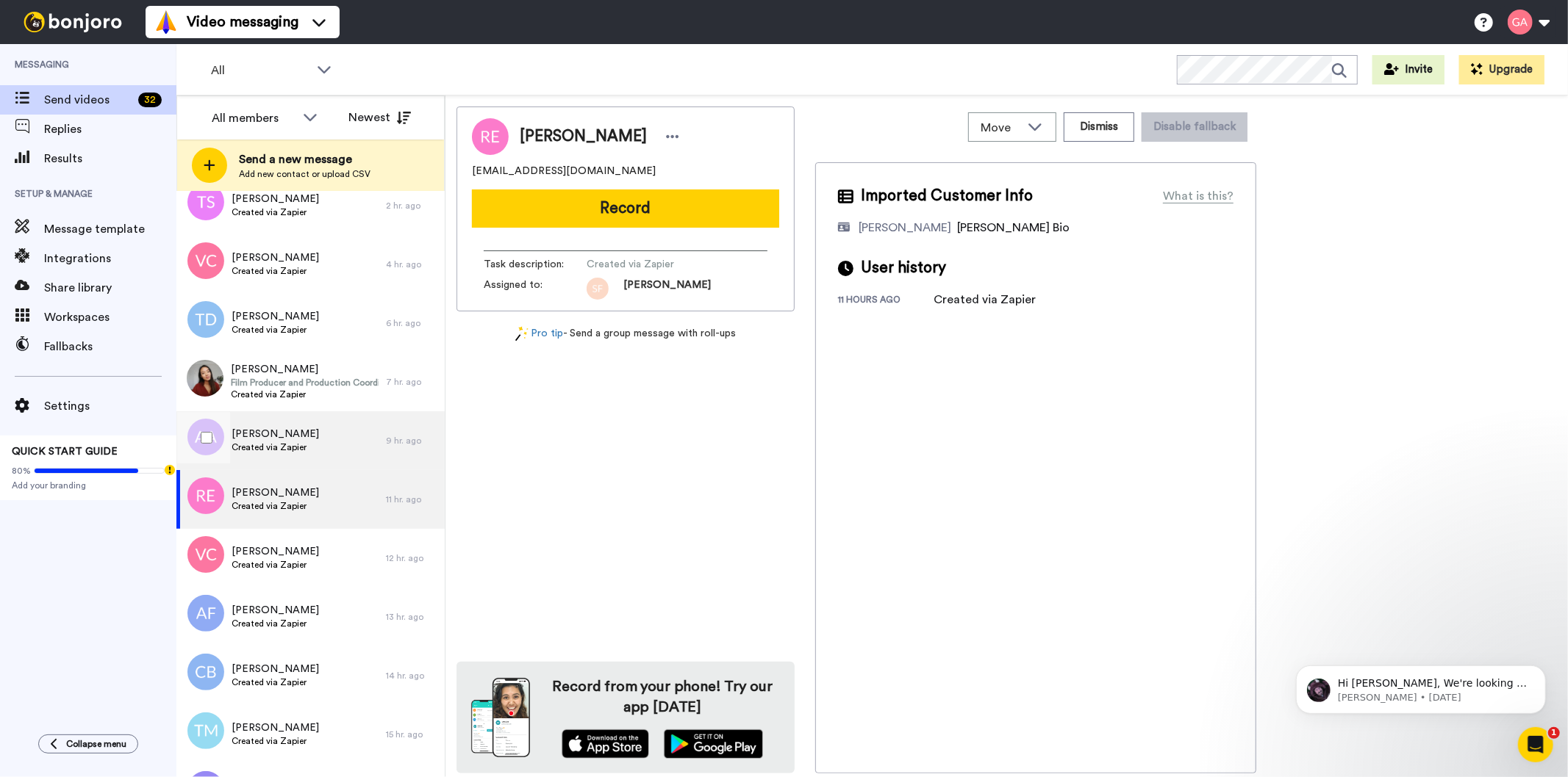
click at [310, 441] on div "[PERSON_NAME] Created via Zapier" at bounding box center [281, 440] width 209 height 59
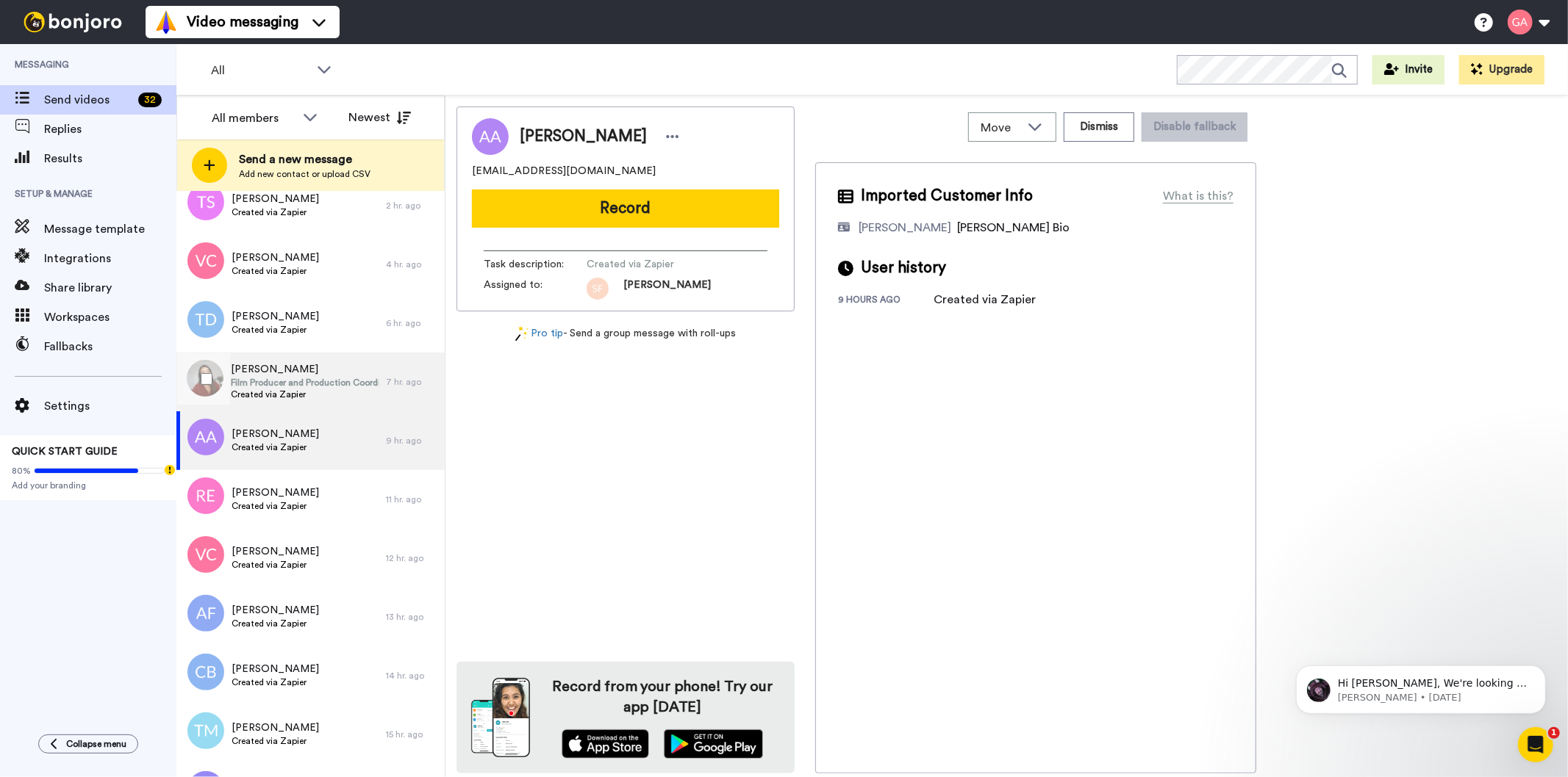
click at [312, 389] on span "Created via Zapier" at bounding box center [304, 394] width 148 height 11
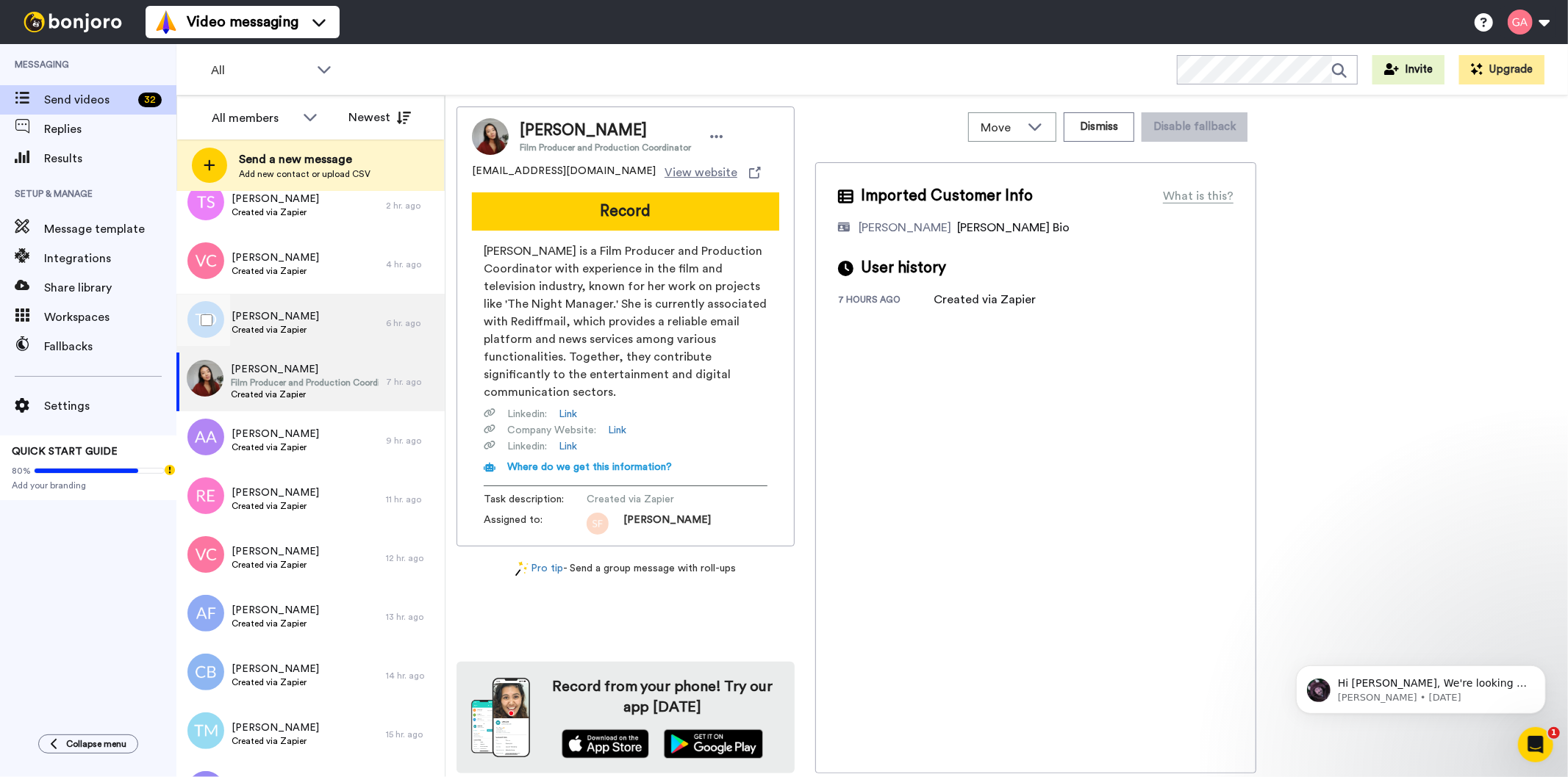
click at [314, 334] on div "[PERSON_NAME] Created via Zapier" at bounding box center [281, 323] width 209 height 59
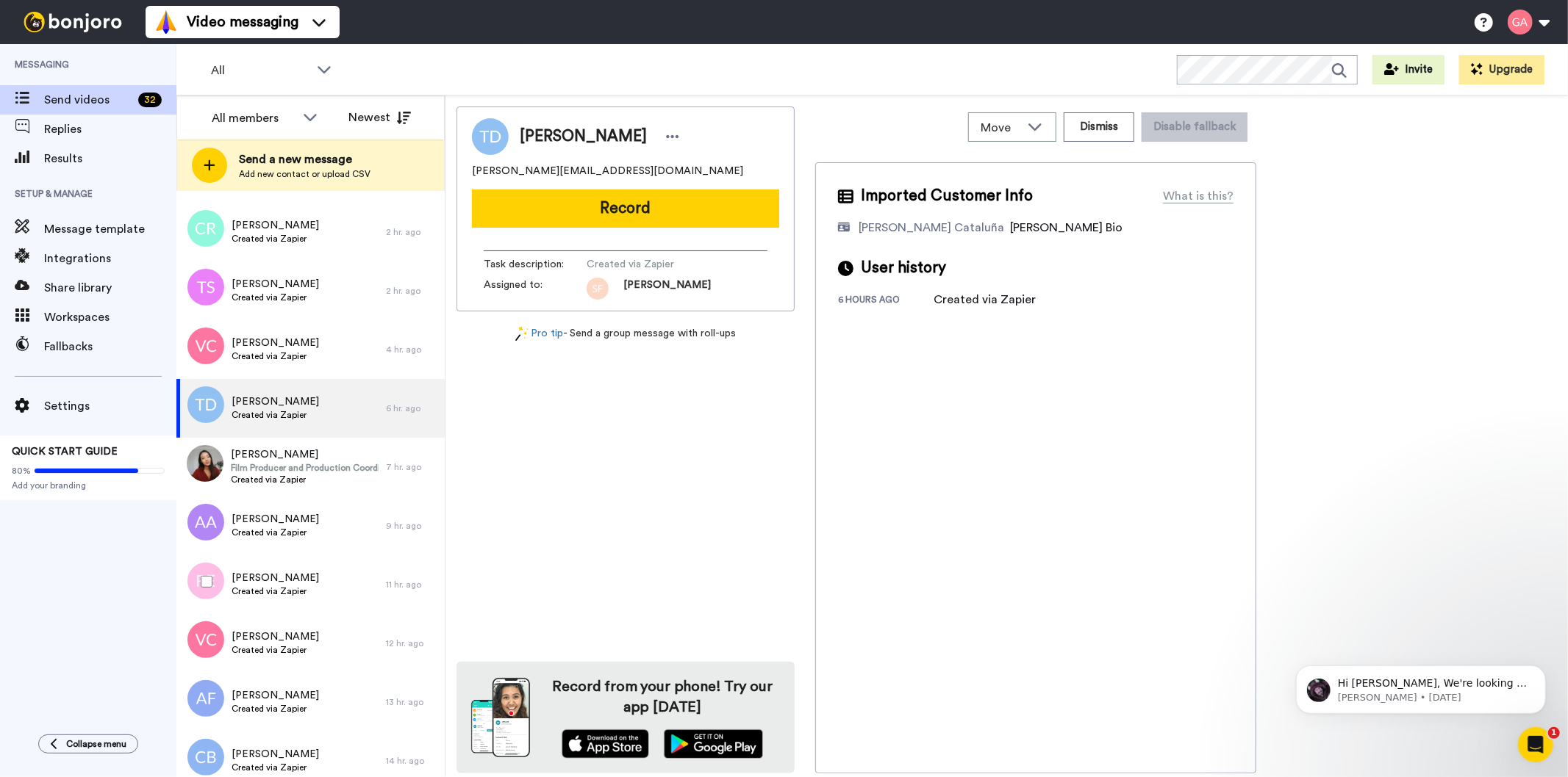
scroll to position [2040, 0]
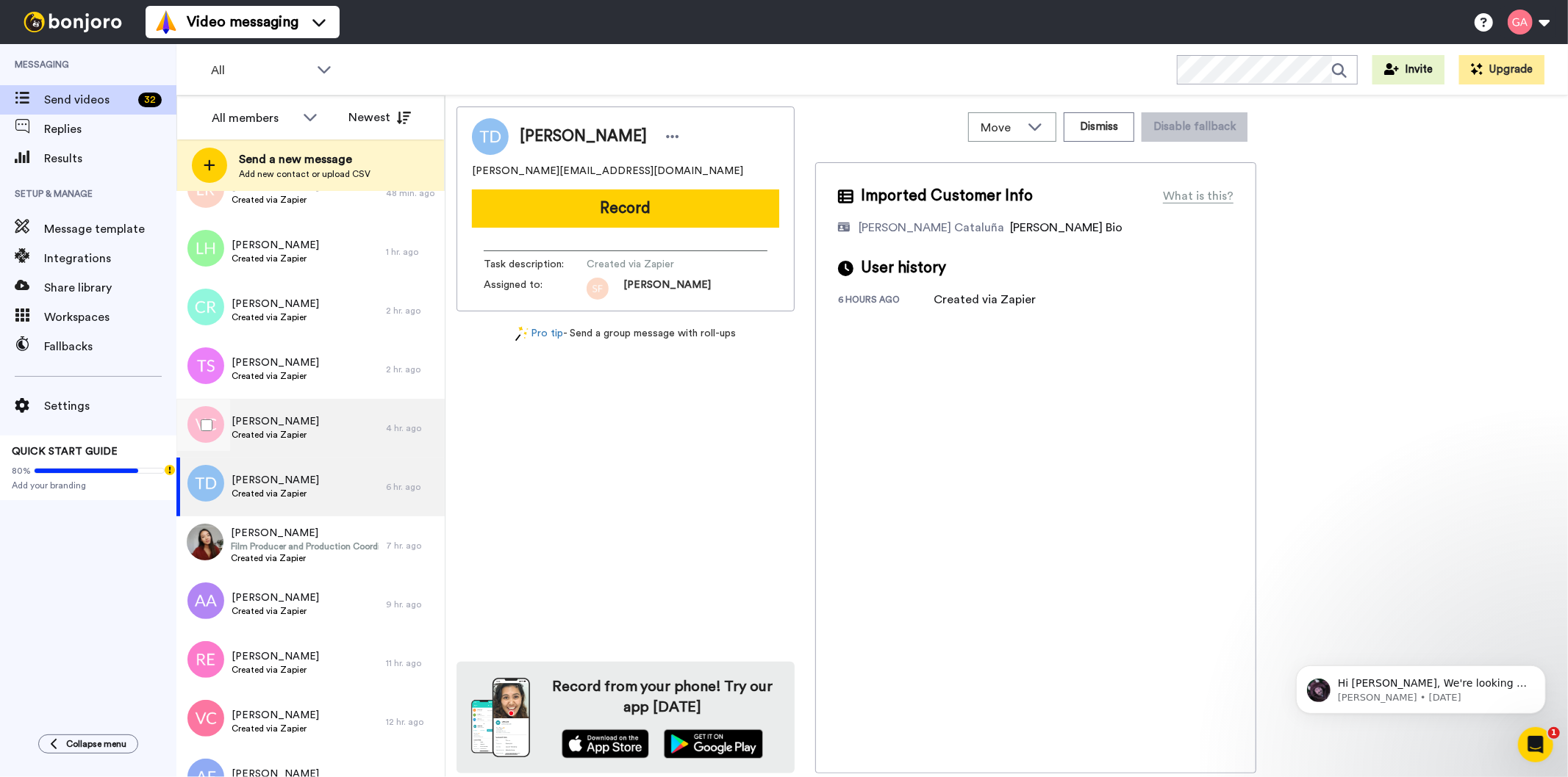
click at [318, 409] on div "[PERSON_NAME] Created via Zapier" at bounding box center [281, 428] width 209 height 59
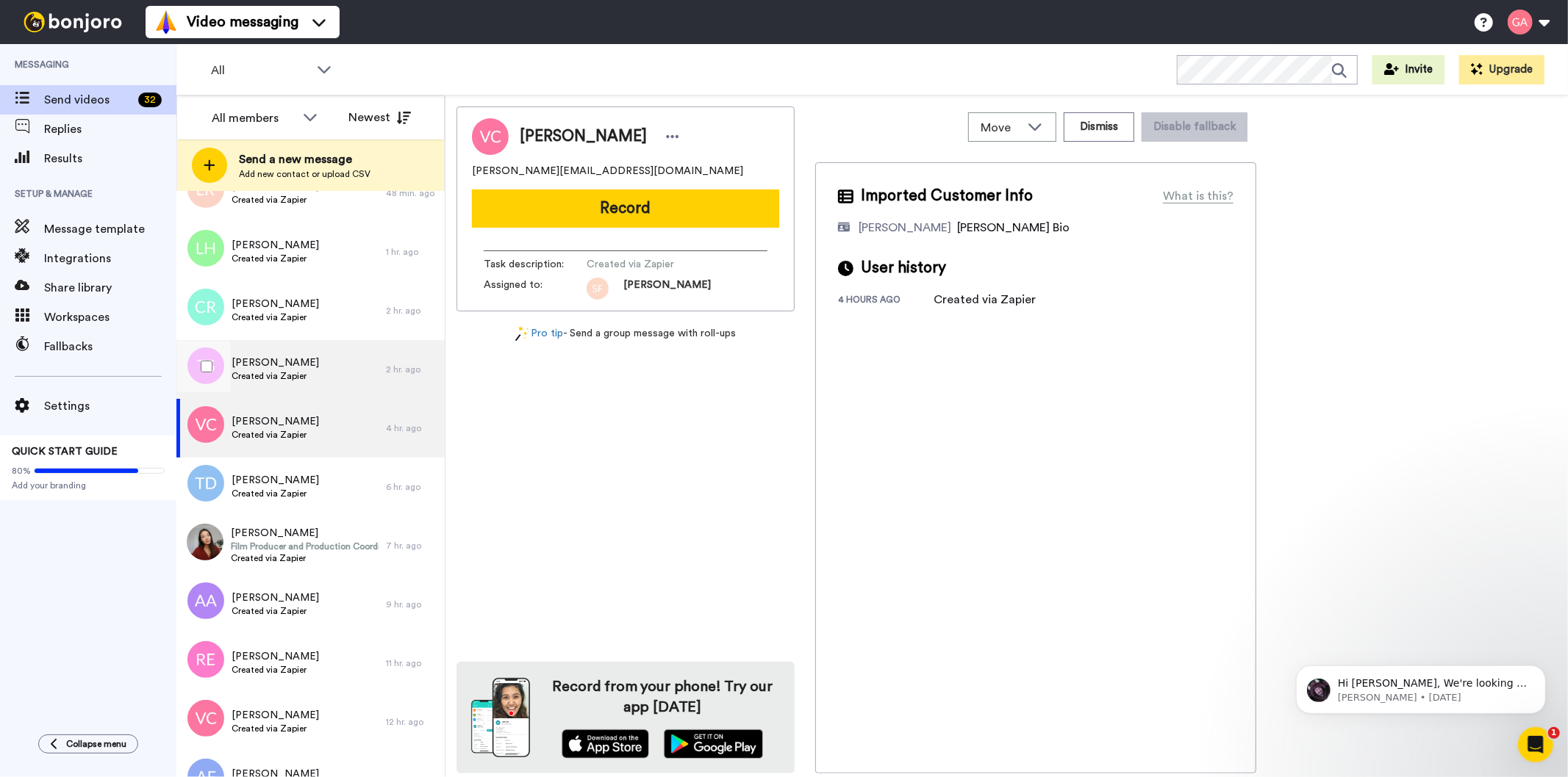
click at [318, 373] on div "[PERSON_NAME] Created via Zapier" at bounding box center [281, 369] width 209 height 59
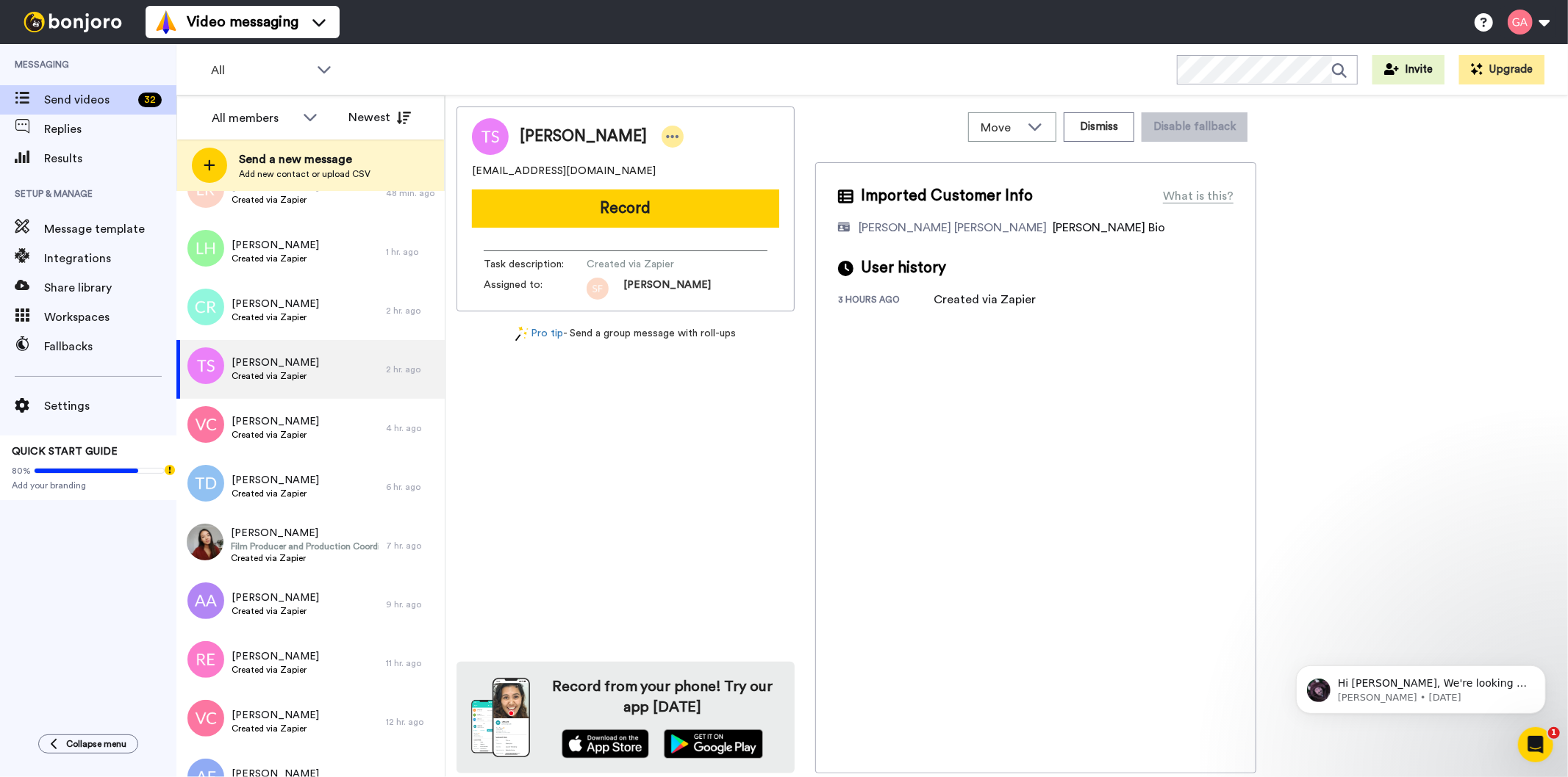
click at [666, 136] on icon at bounding box center [672, 136] width 13 height 15
click at [675, 185] on li "Assign" at bounding box center [657, 182] width 106 height 20
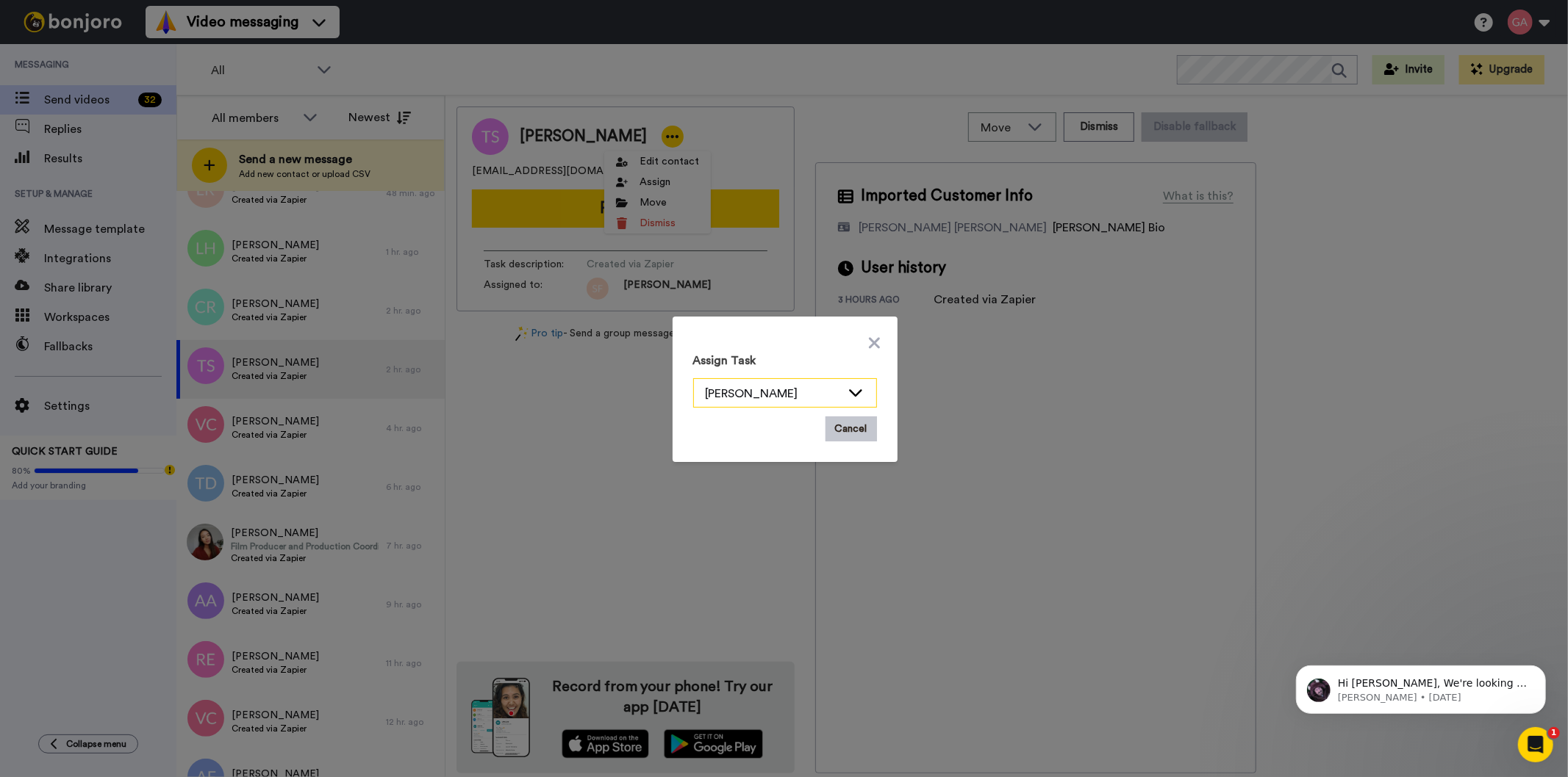
click at [794, 394] on div "[PERSON_NAME]" at bounding box center [773, 394] width 135 height 18
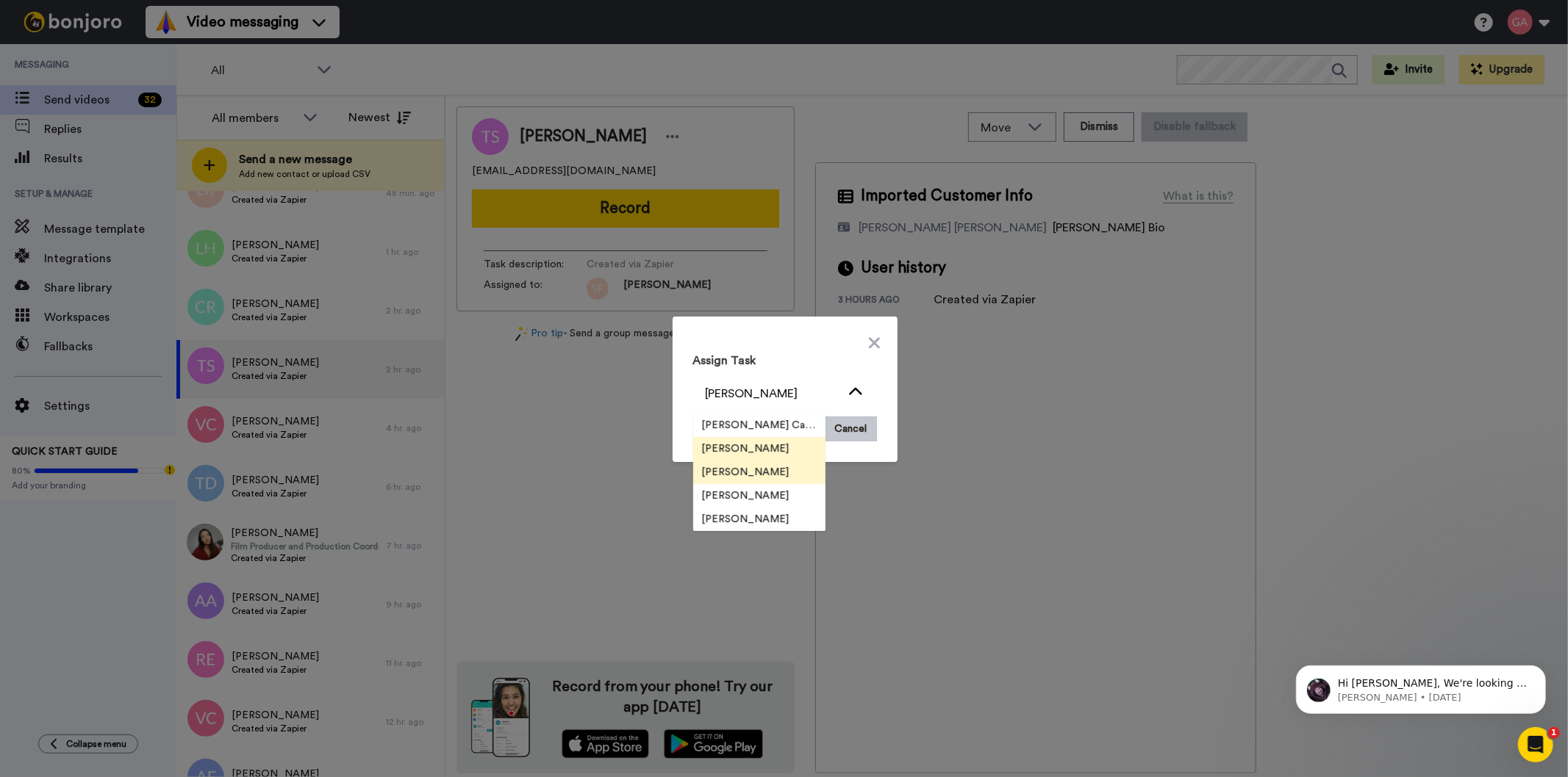
click at [762, 473] on span "[PERSON_NAME]" at bounding box center [746, 472] width 106 height 15
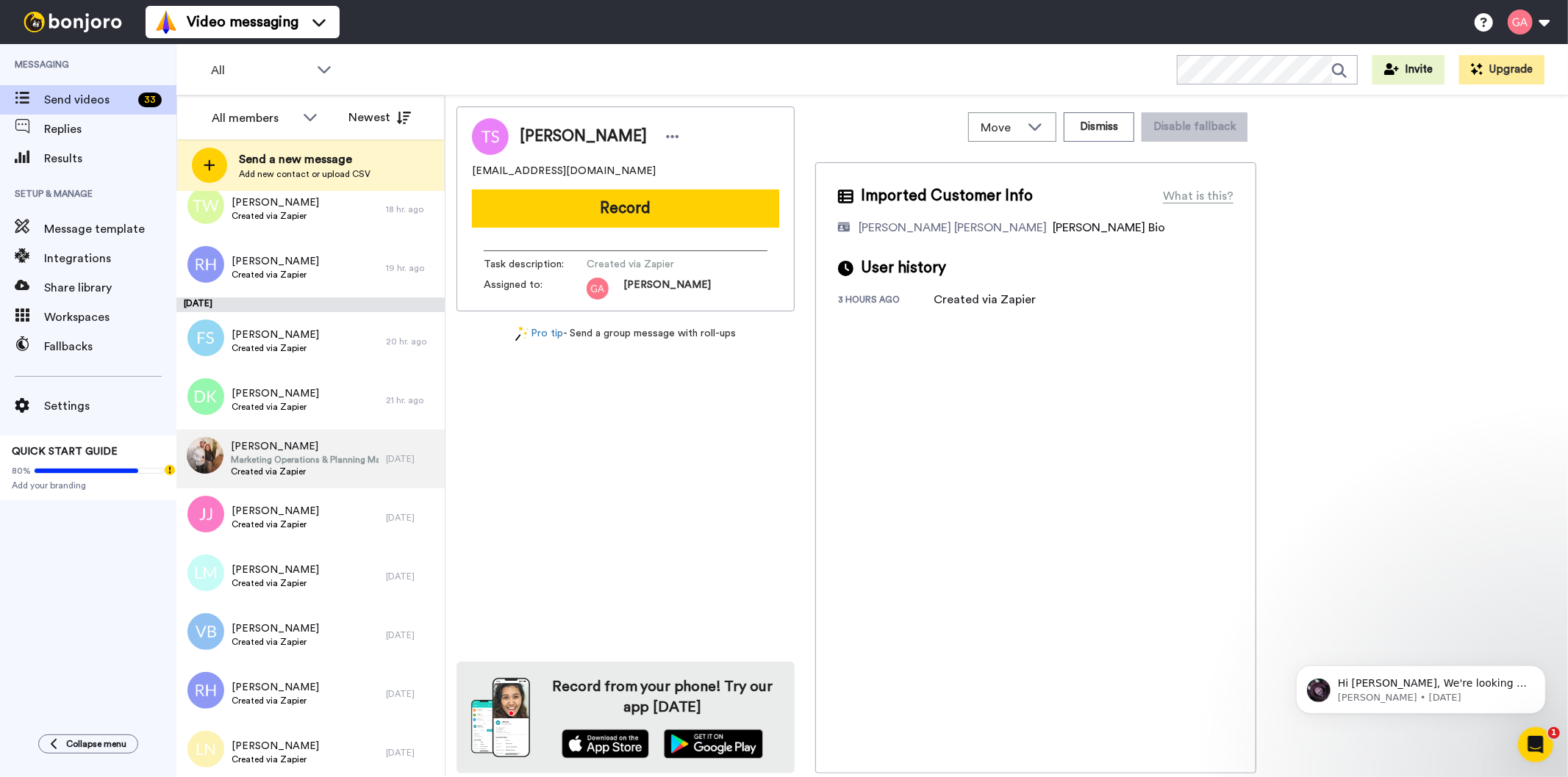
scroll to position [3102, 0]
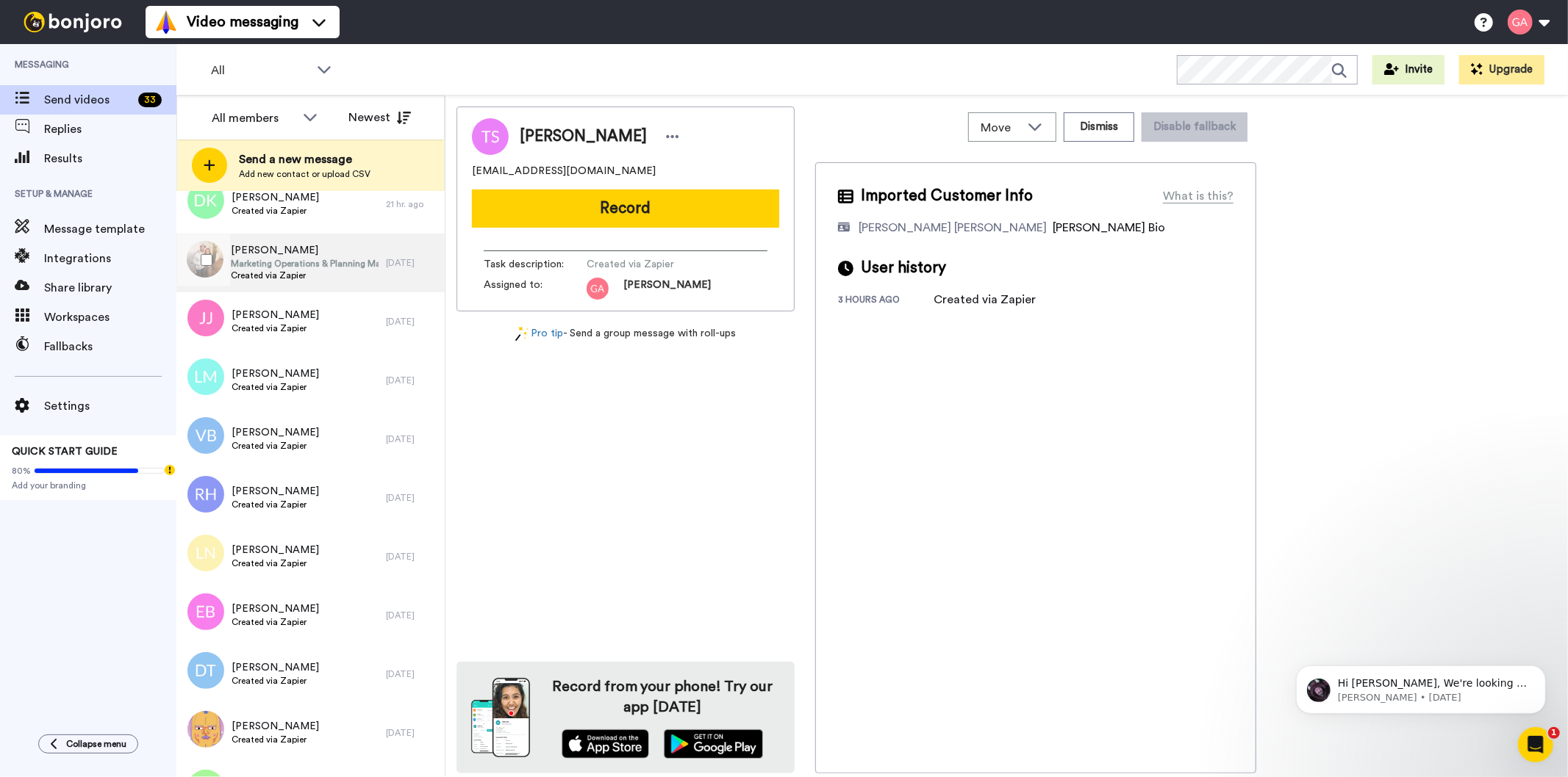
click at [290, 248] on span "[PERSON_NAME]" at bounding box center [304, 251] width 148 height 15
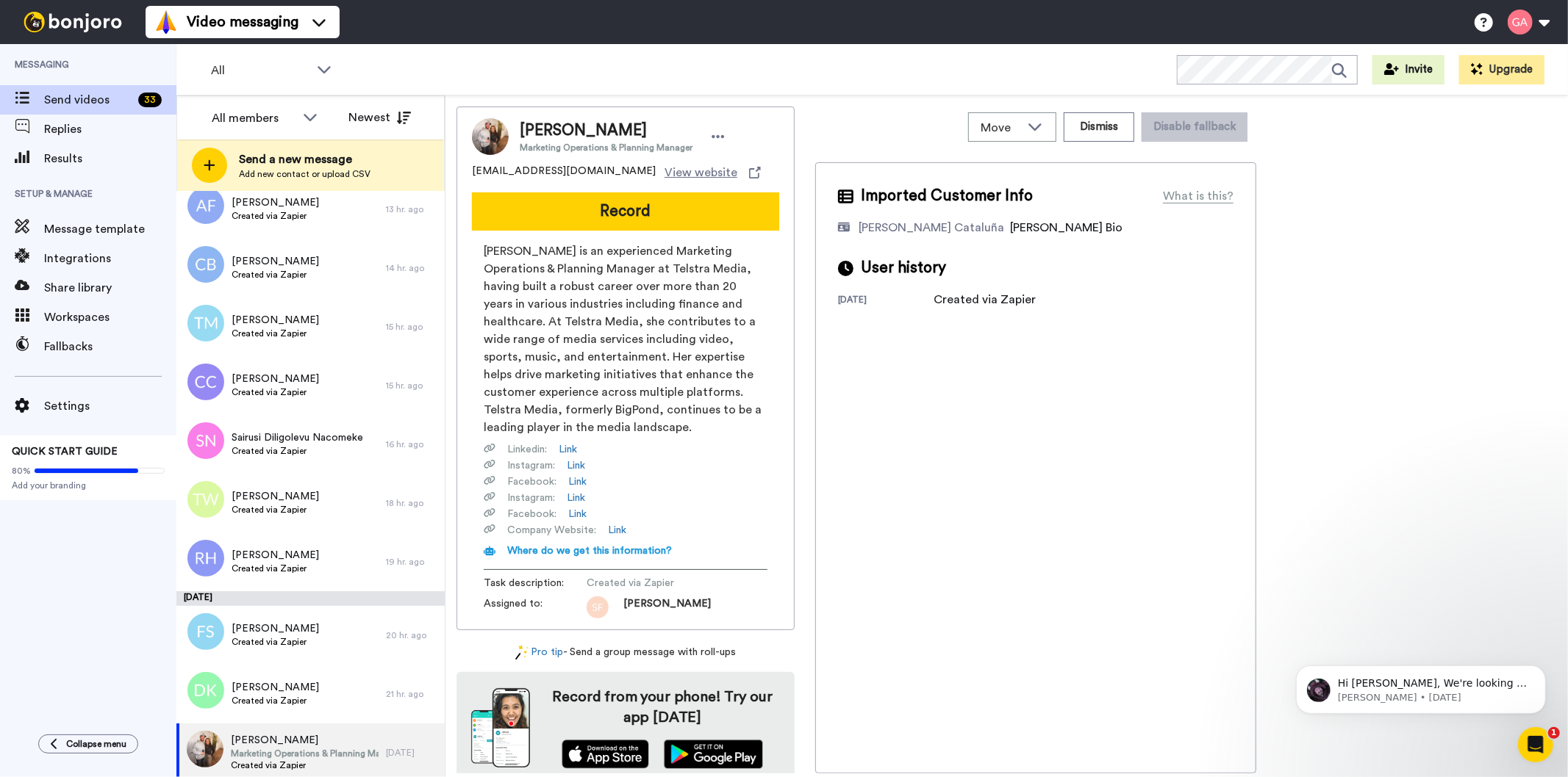
scroll to position [2367, 0]
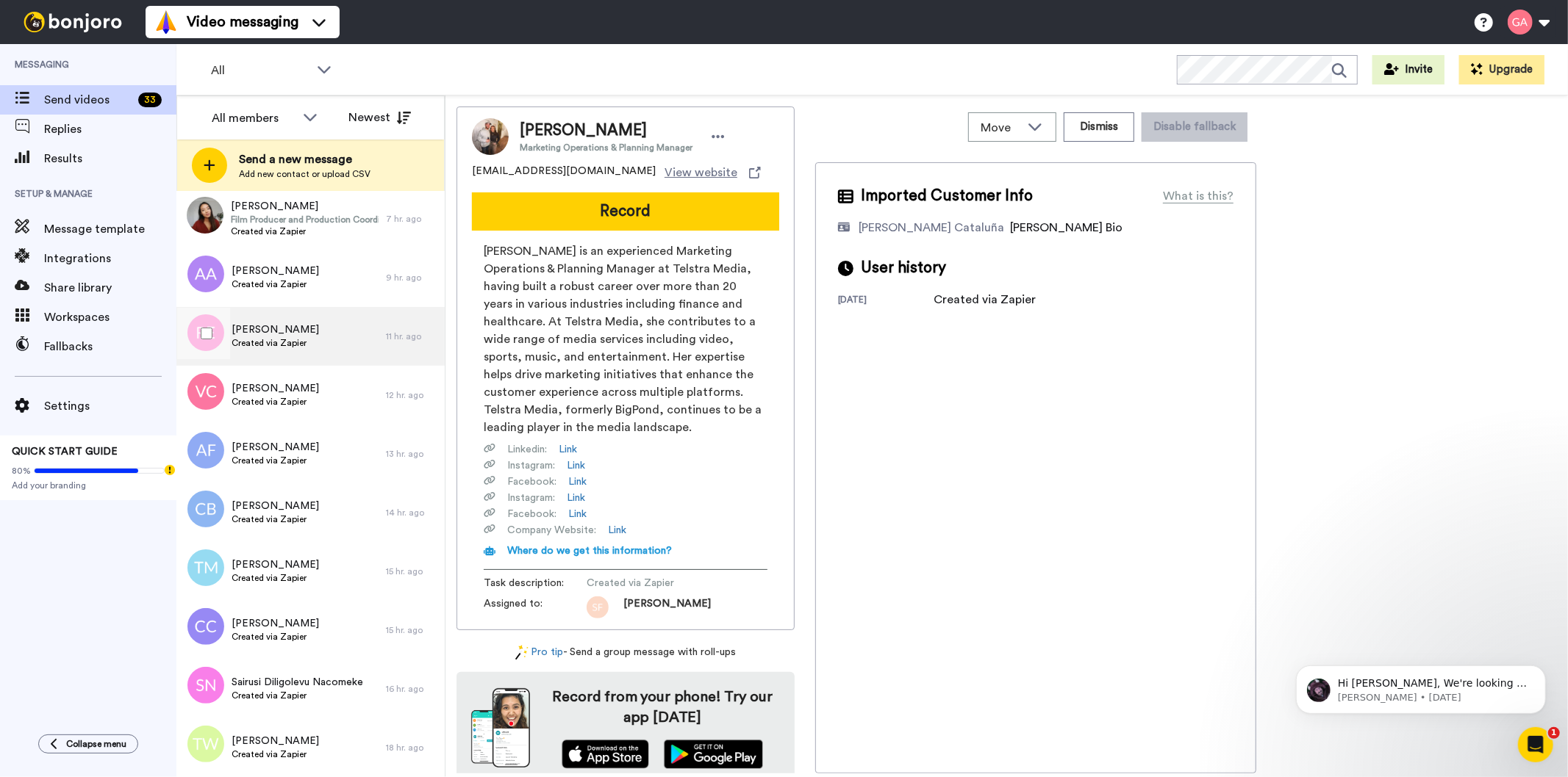
click at [297, 344] on span "Created via Zapier" at bounding box center [274, 343] width 87 height 11
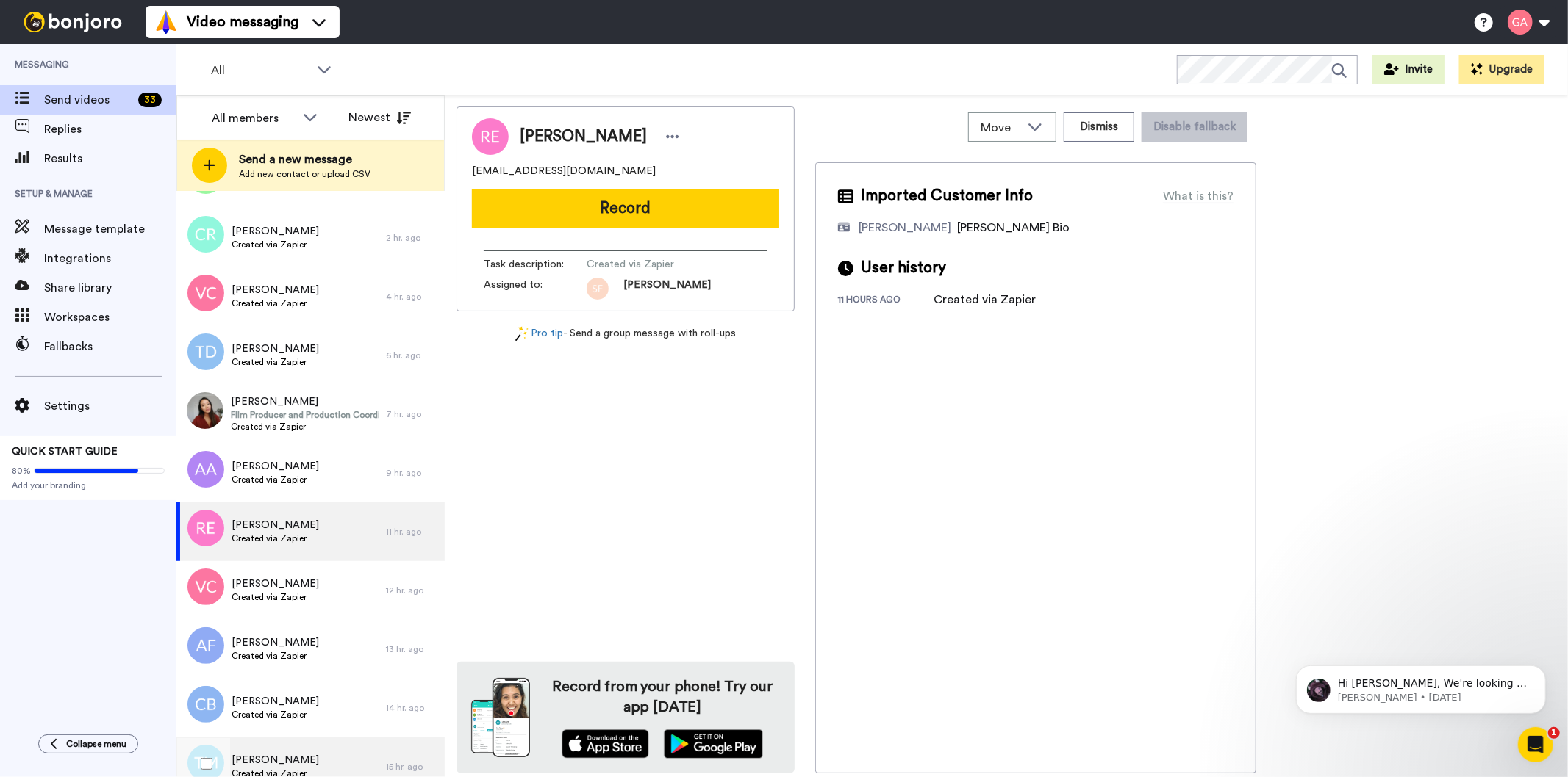
scroll to position [2122, 0]
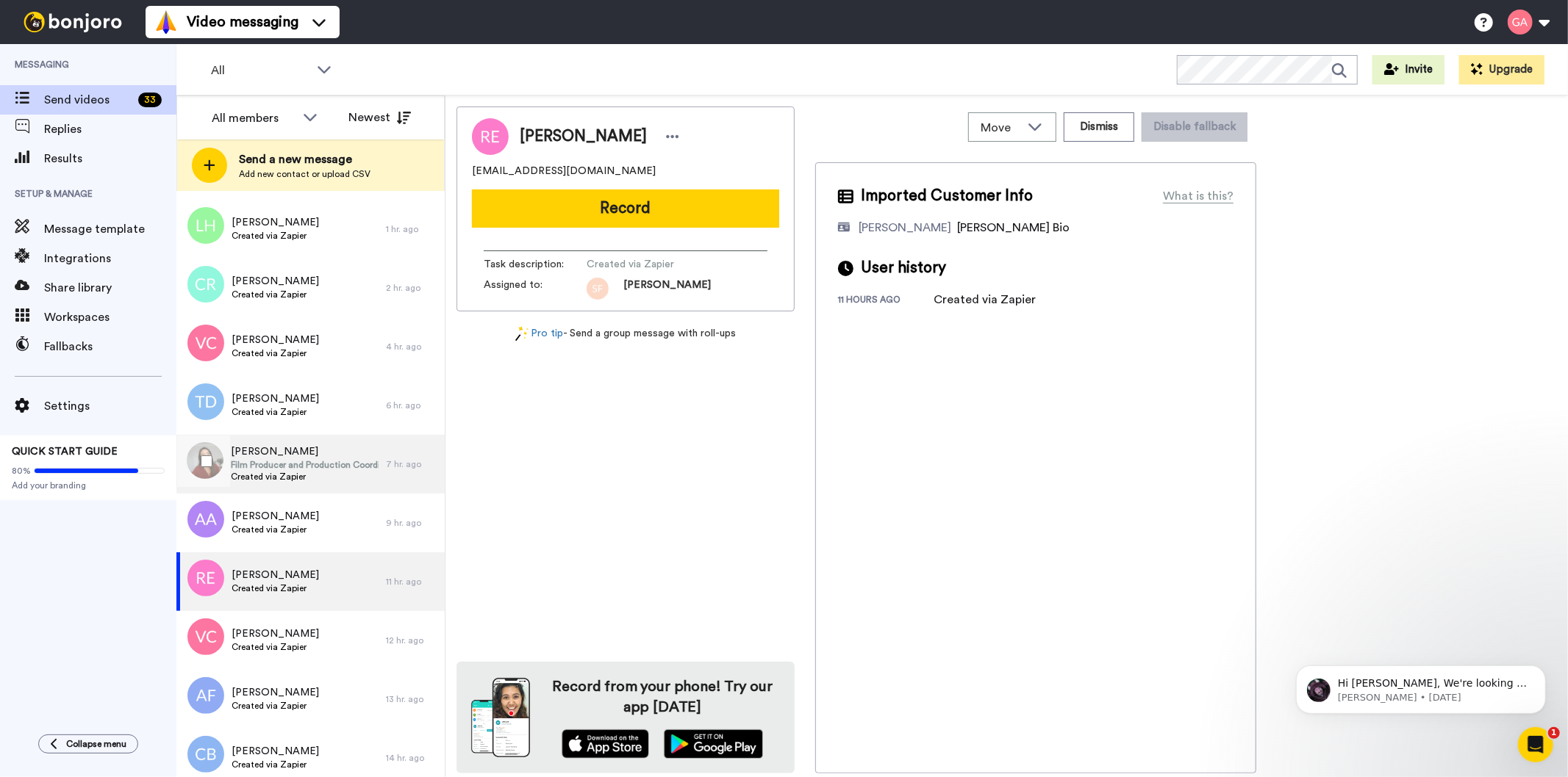
click at [252, 454] on span "[PERSON_NAME]" at bounding box center [304, 452] width 148 height 15
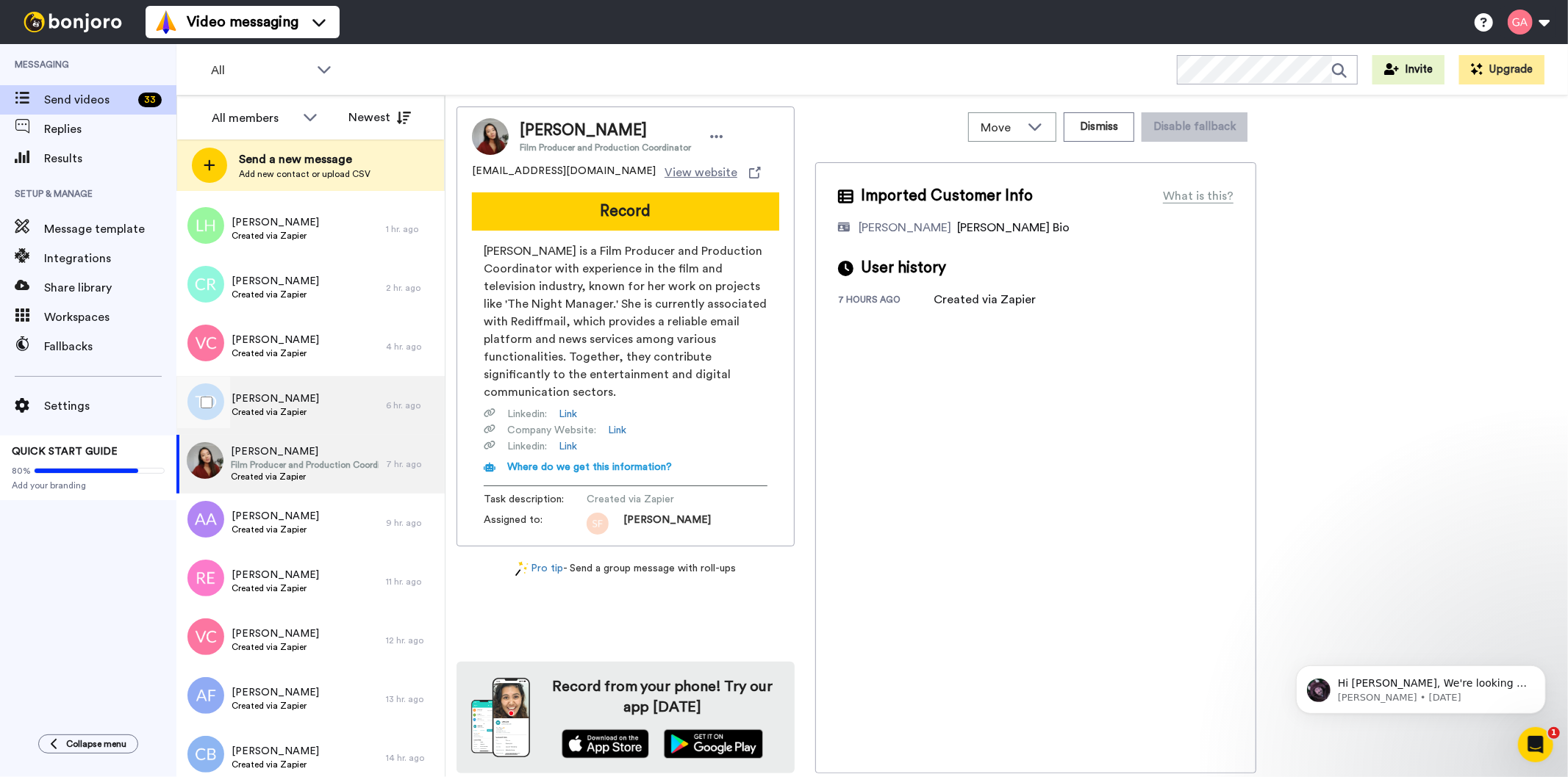
click at [281, 413] on span "Created via Zapier" at bounding box center [274, 411] width 87 height 11
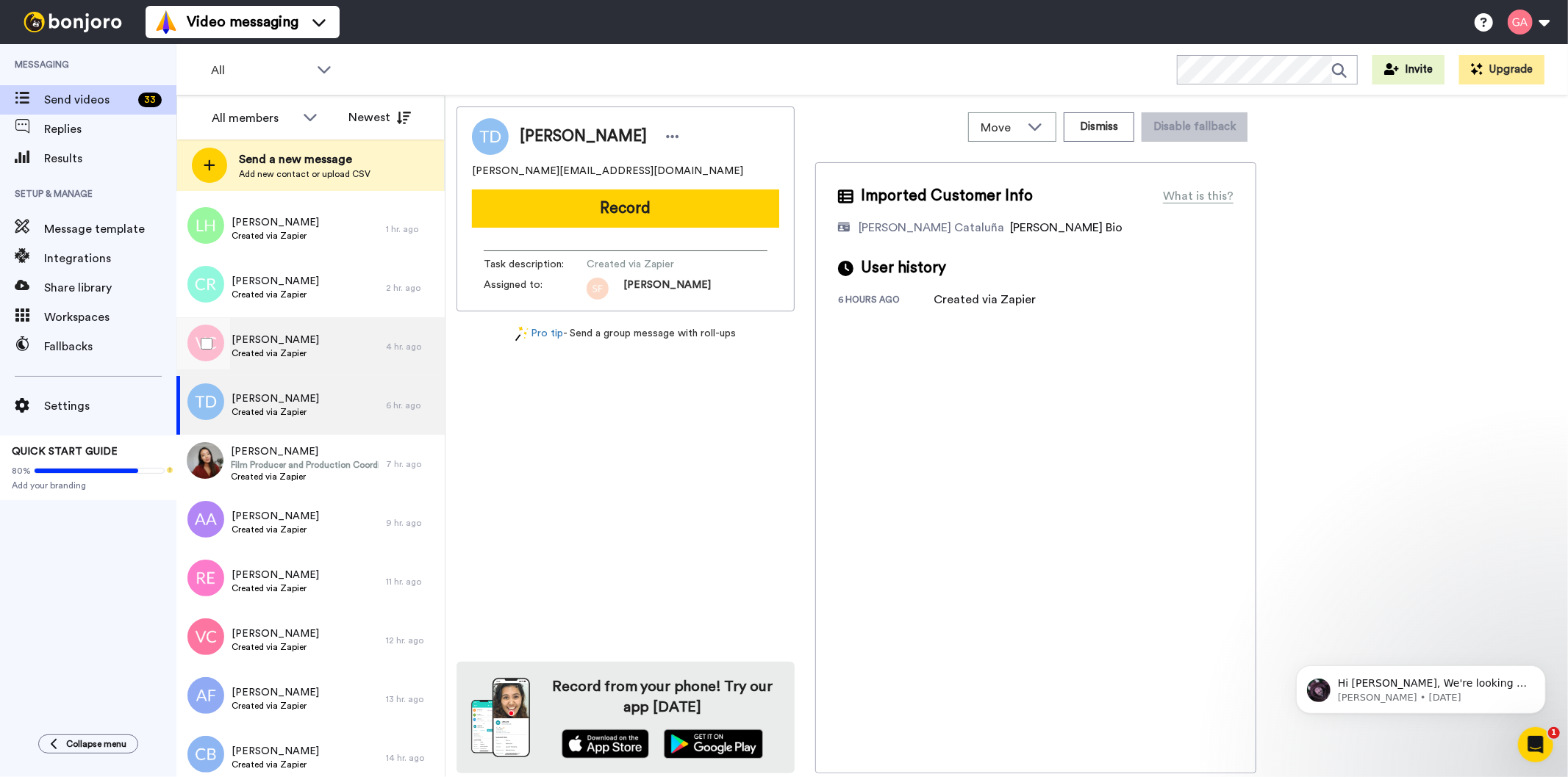
click at [303, 356] on span "Created via Zapier" at bounding box center [274, 352] width 87 height 11
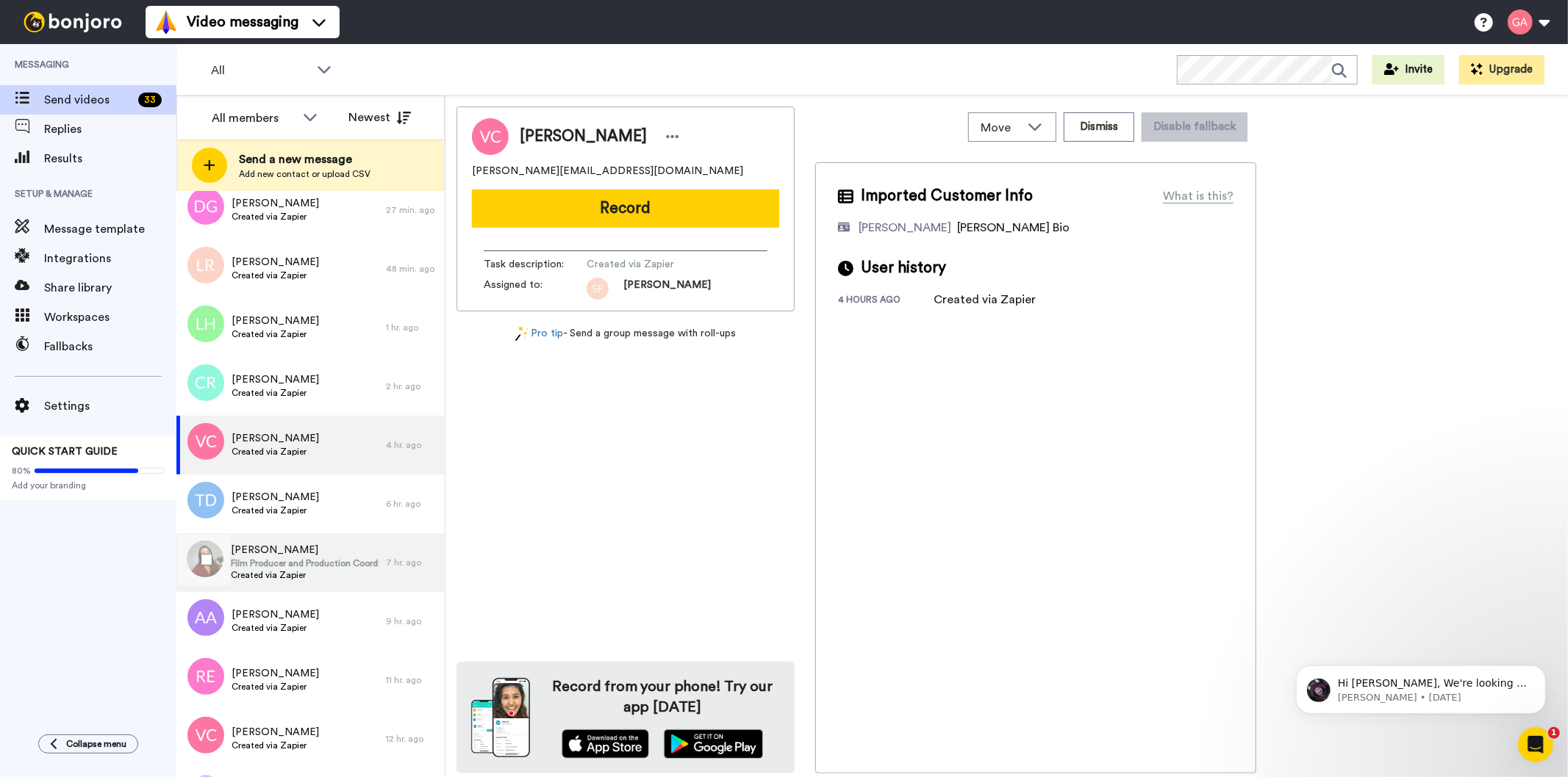
scroll to position [1877, 0]
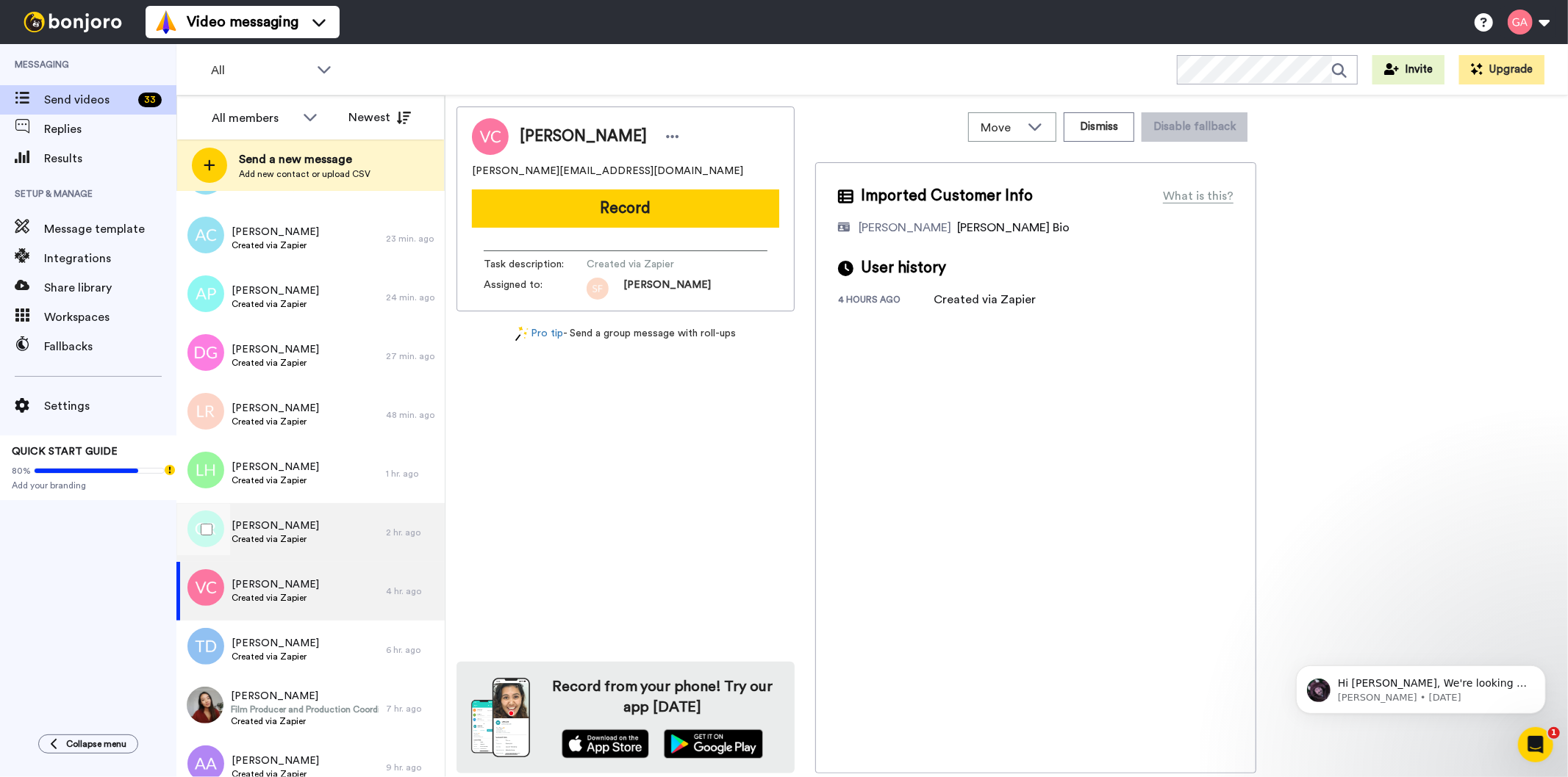
click at [288, 545] on div "[PERSON_NAME] Created via Zapier" at bounding box center [274, 533] width 87 height 28
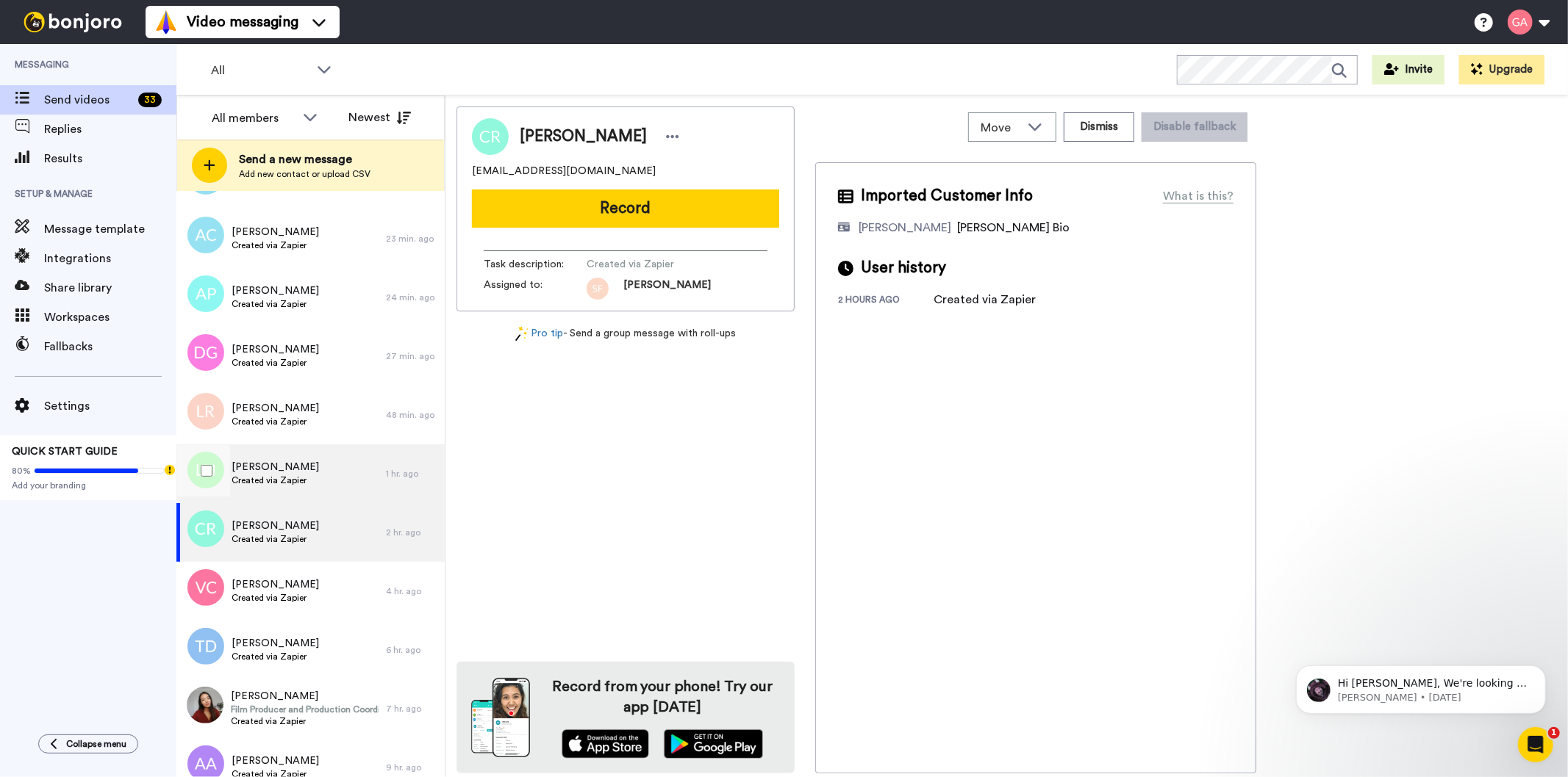
click at [306, 486] on div "[PERSON_NAME] Created via Zapier" at bounding box center [281, 474] width 209 height 59
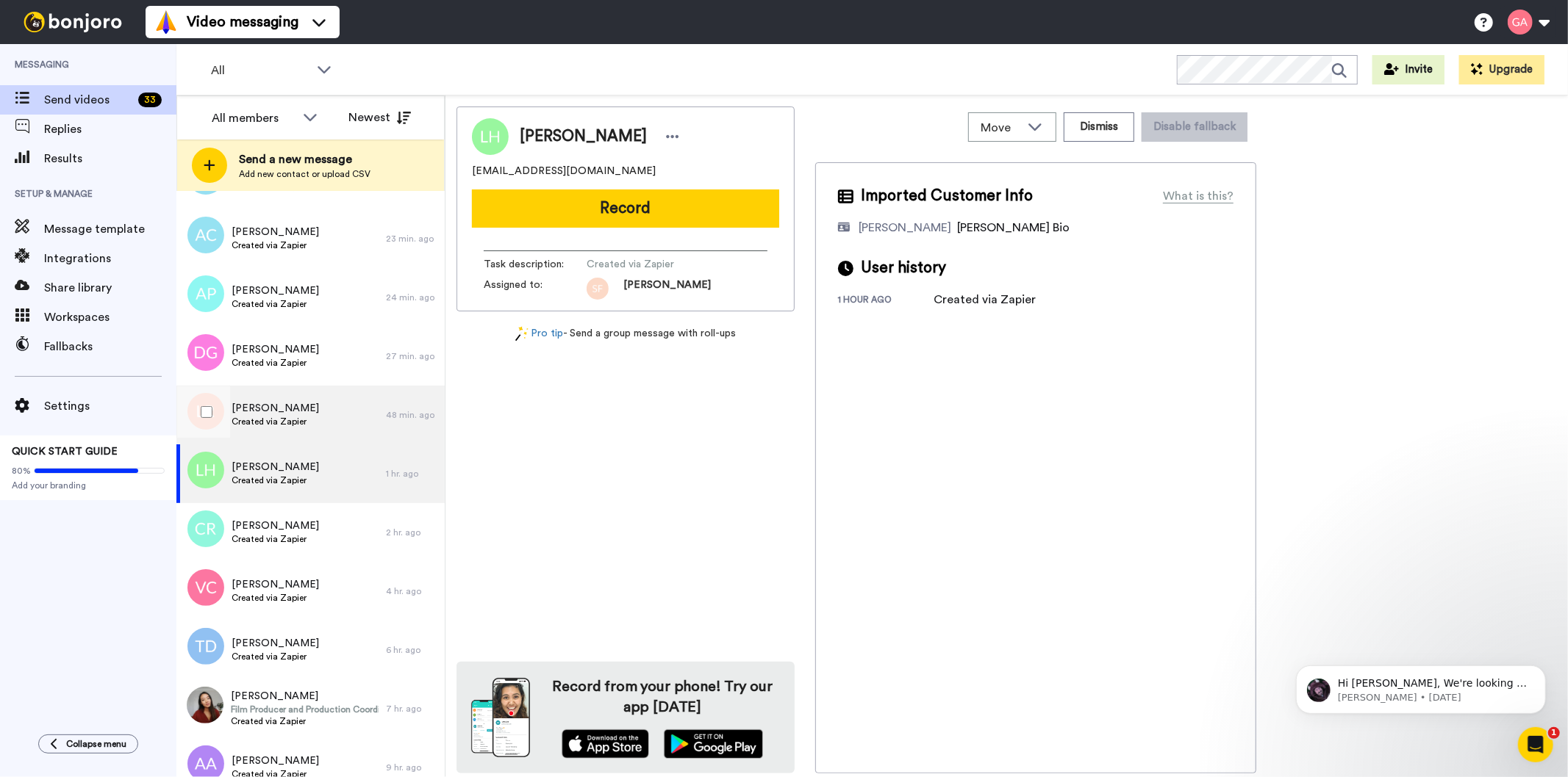
click at [305, 415] on div "[PERSON_NAME] Created via Zapier" at bounding box center [281, 415] width 209 height 59
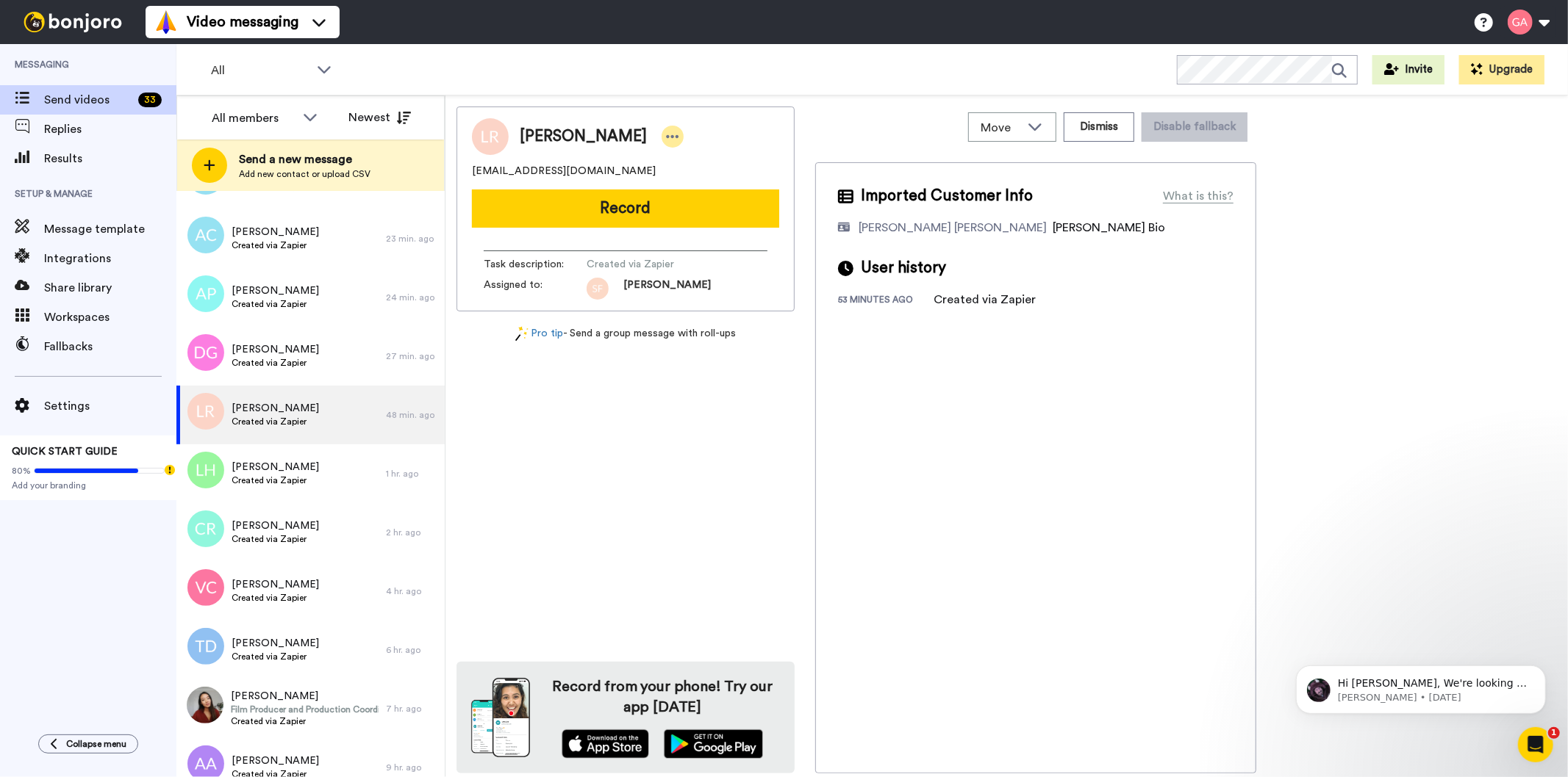
click at [666, 132] on icon at bounding box center [672, 136] width 13 height 15
click at [679, 179] on li "Assign" at bounding box center [696, 182] width 106 height 20
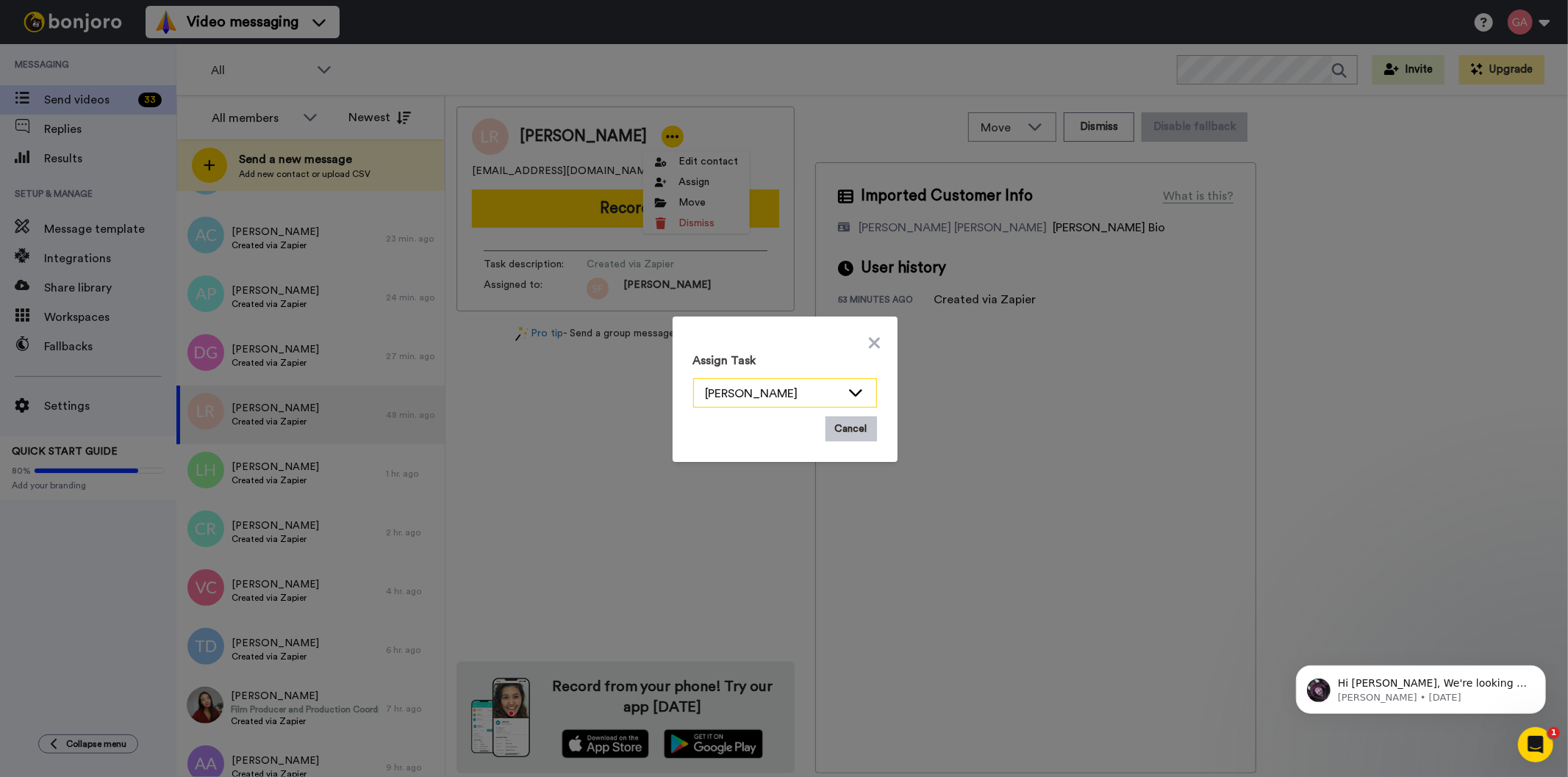
click at [788, 396] on div "[PERSON_NAME]" at bounding box center [773, 394] width 135 height 18
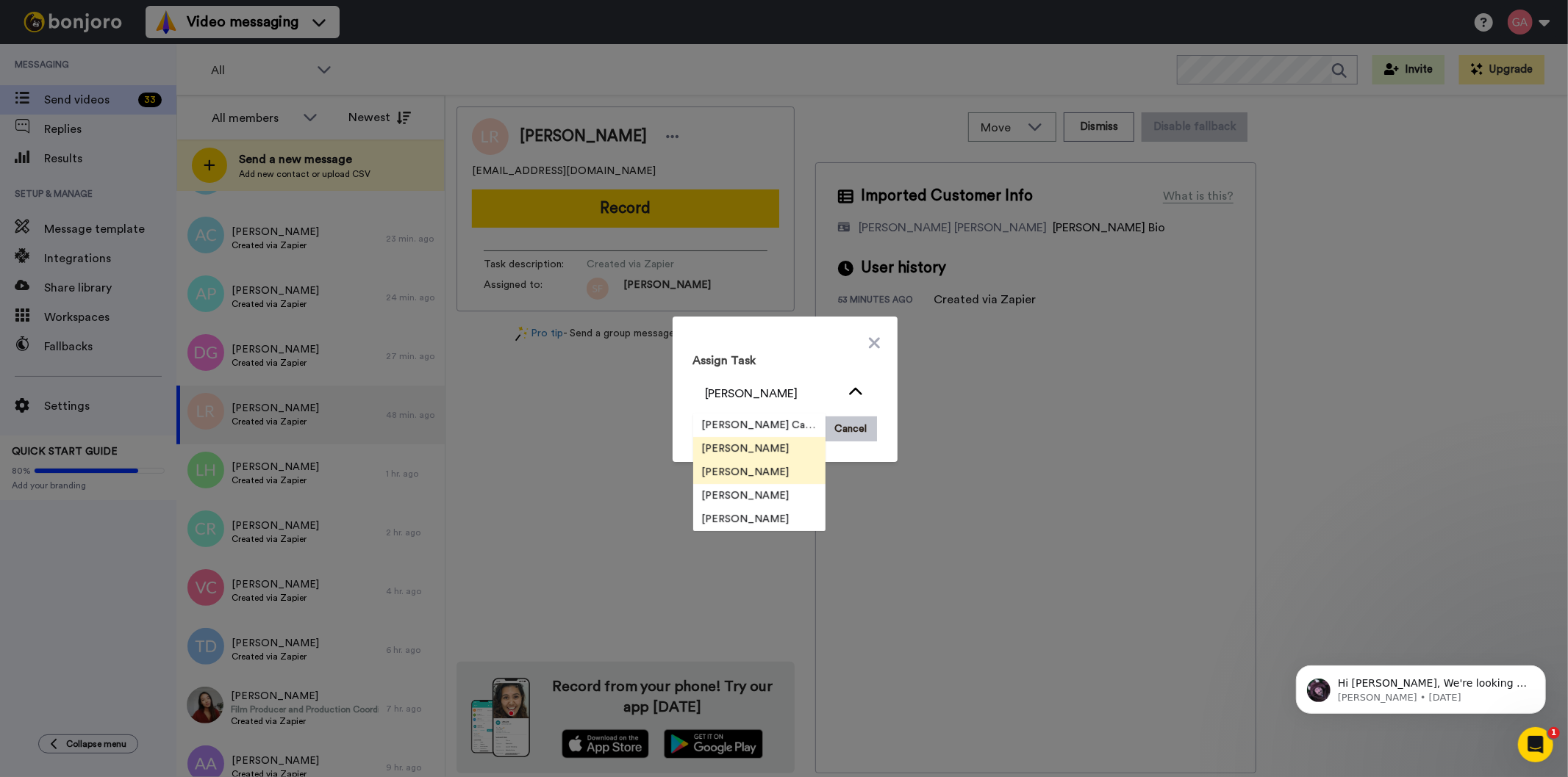
click at [777, 479] on li "[PERSON_NAME]" at bounding box center [759, 472] width 132 height 24
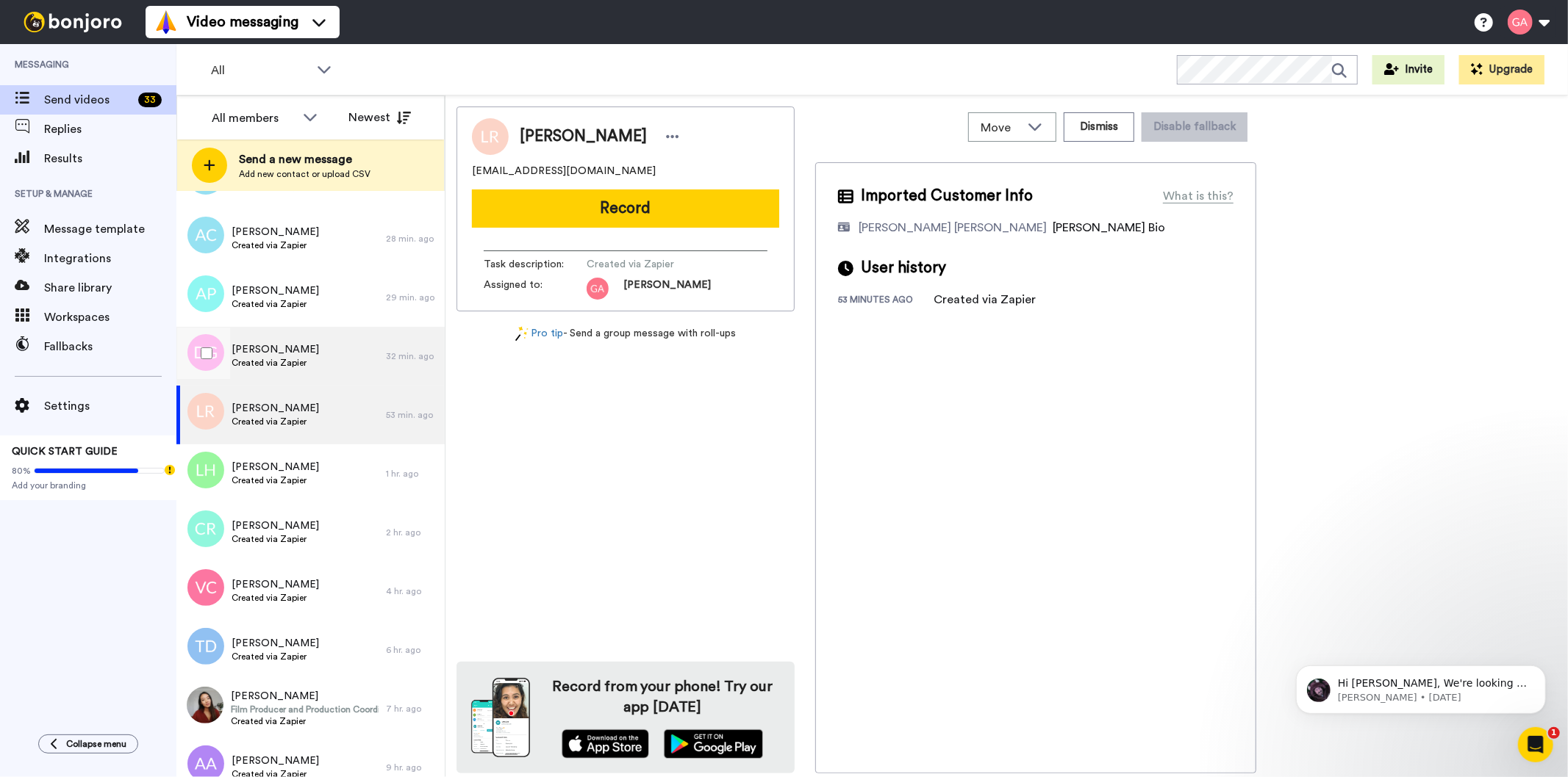
click at [285, 355] on span "[PERSON_NAME]" at bounding box center [274, 350] width 87 height 15
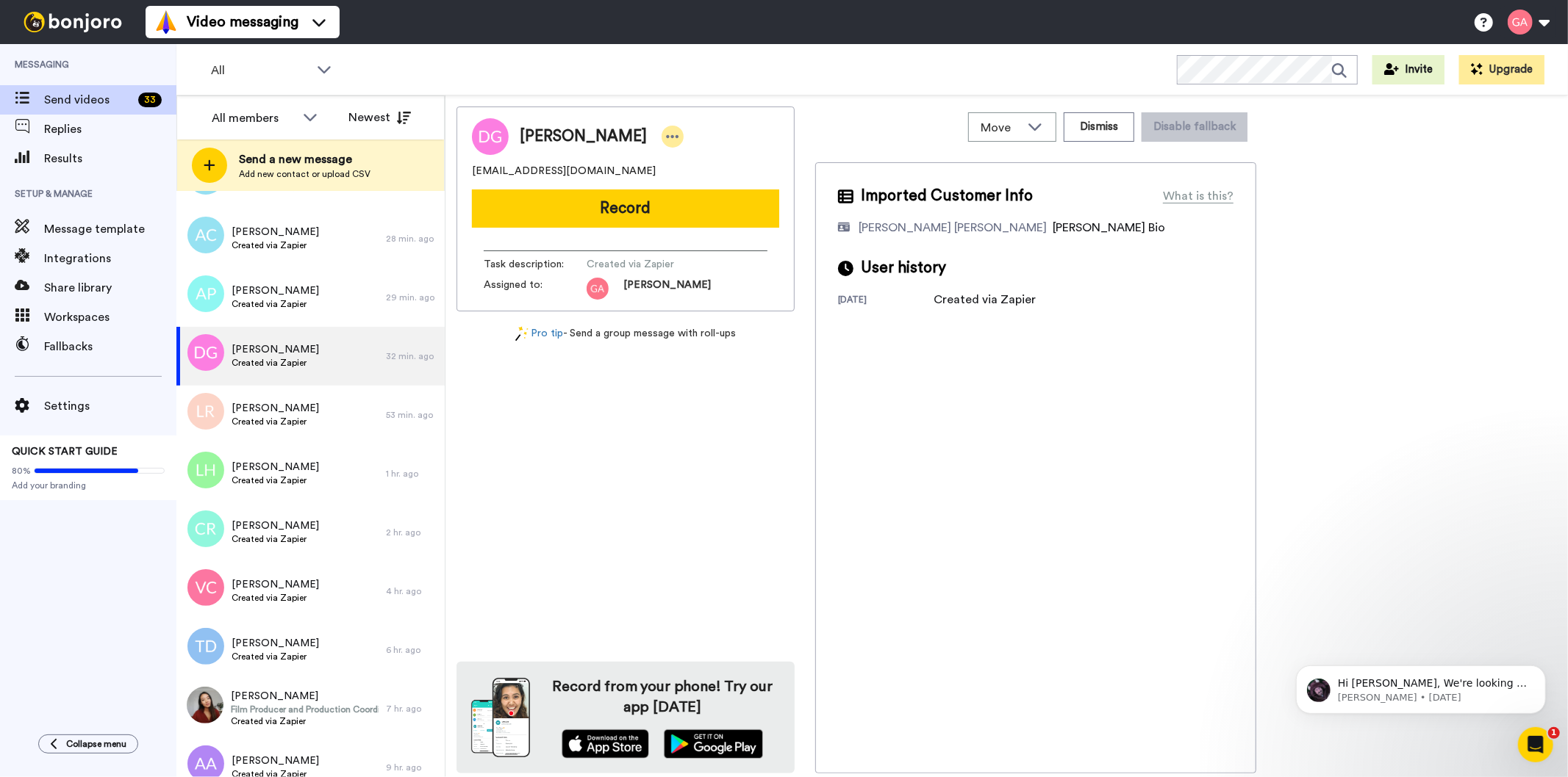
click at [666, 132] on icon at bounding box center [672, 136] width 13 height 15
click at [718, 181] on li "Assign" at bounding box center [691, 182] width 106 height 20
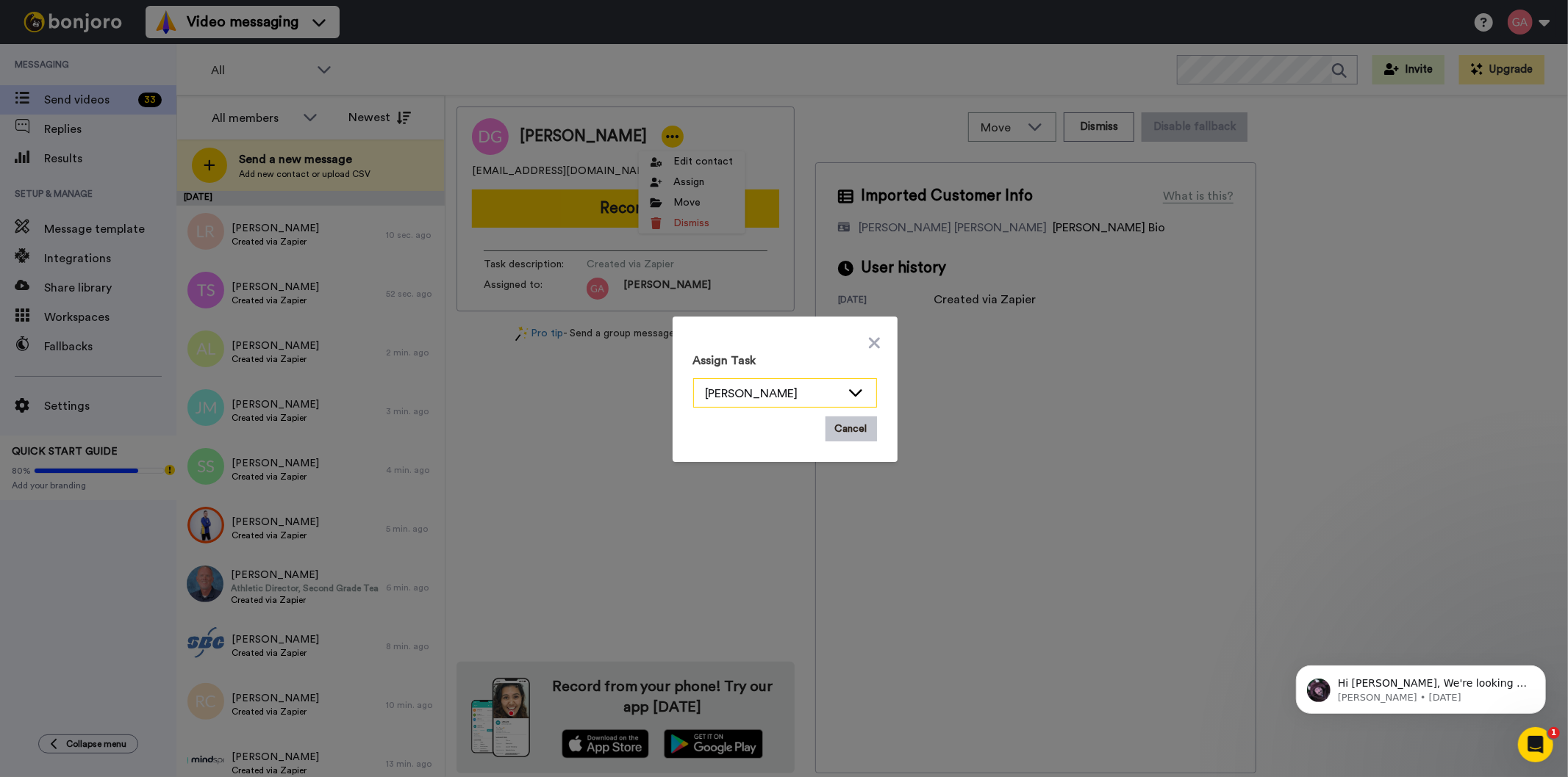
click at [767, 389] on div "[PERSON_NAME]" at bounding box center [773, 394] width 135 height 18
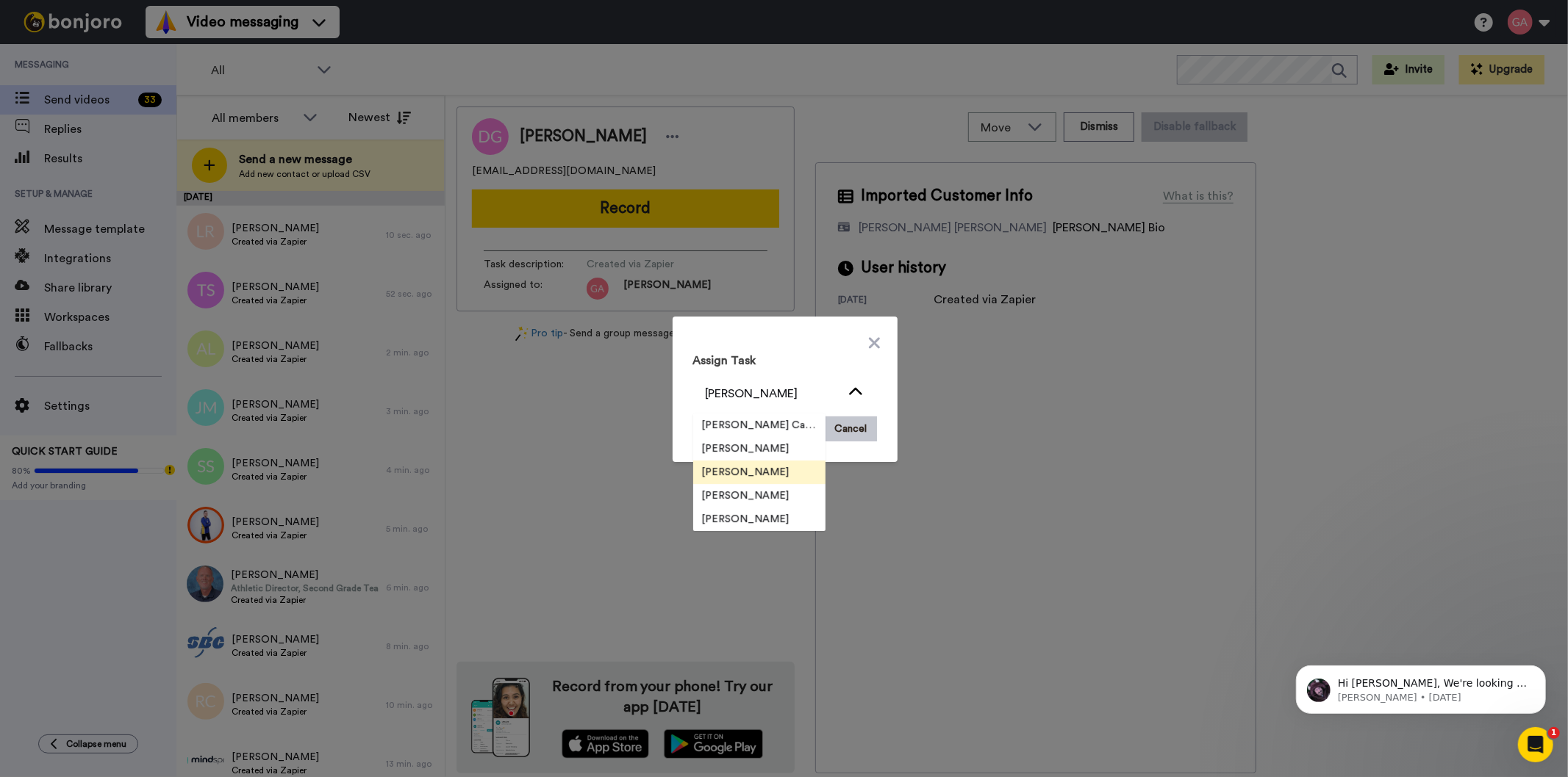
click at [773, 479] on li "[PERSON_NAME]" at bounding box center [759, 472] width 132 height 24
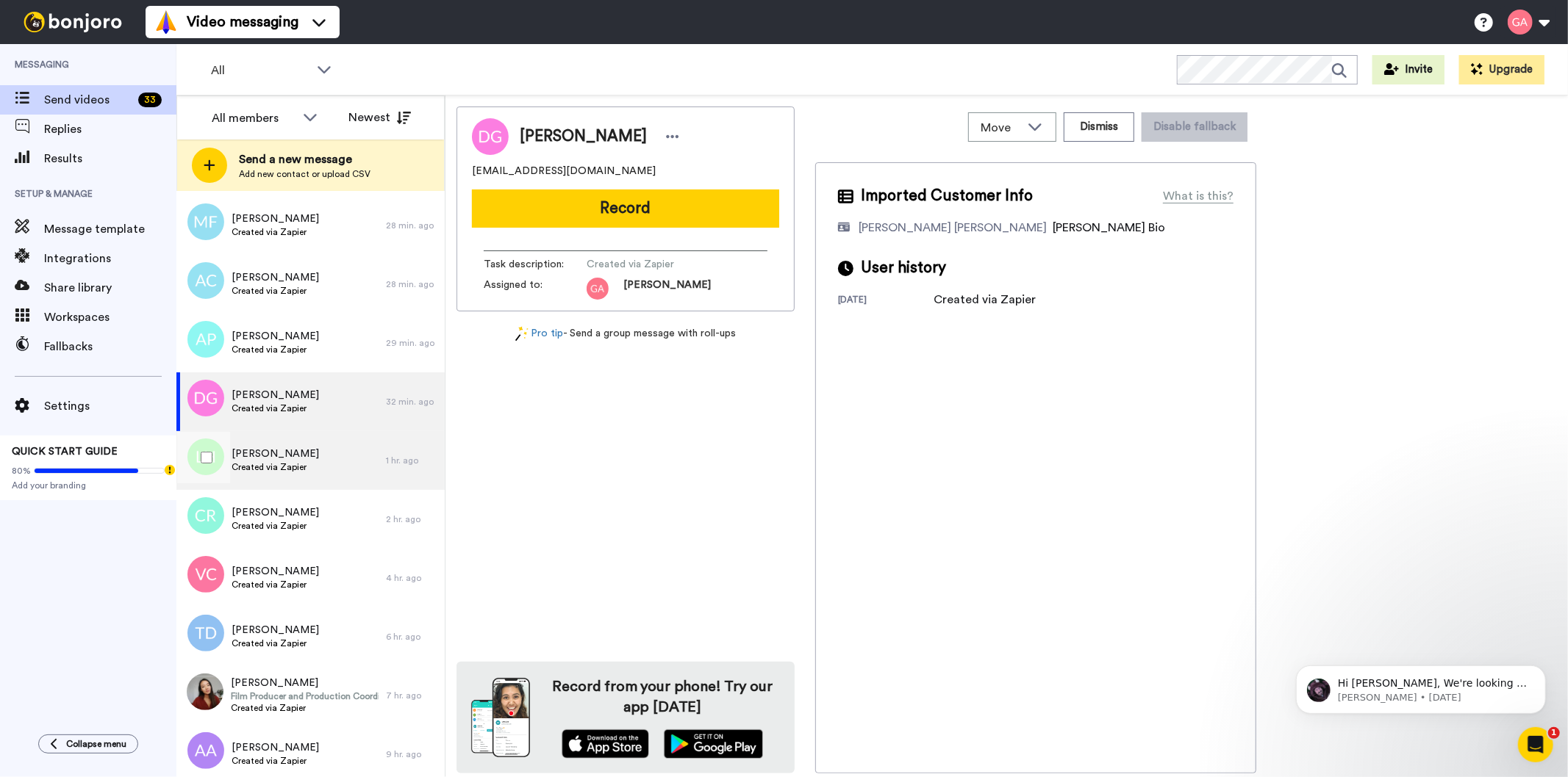
scroll to position [1877, 0]
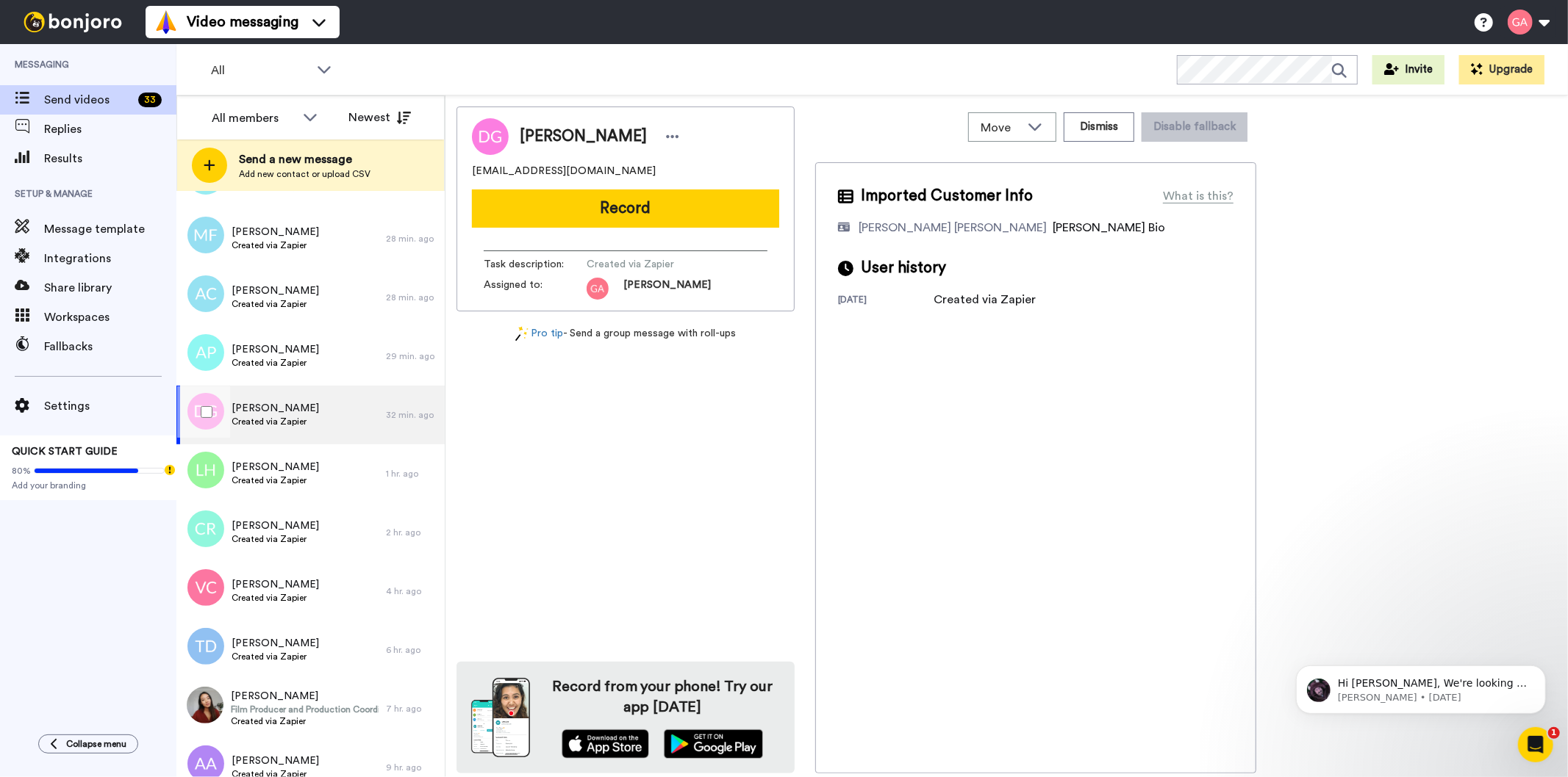
click at [322, 423] on div "[PERSON_NAME] Created via Zapier" at bounding box center [281, 415] width 209 height 59
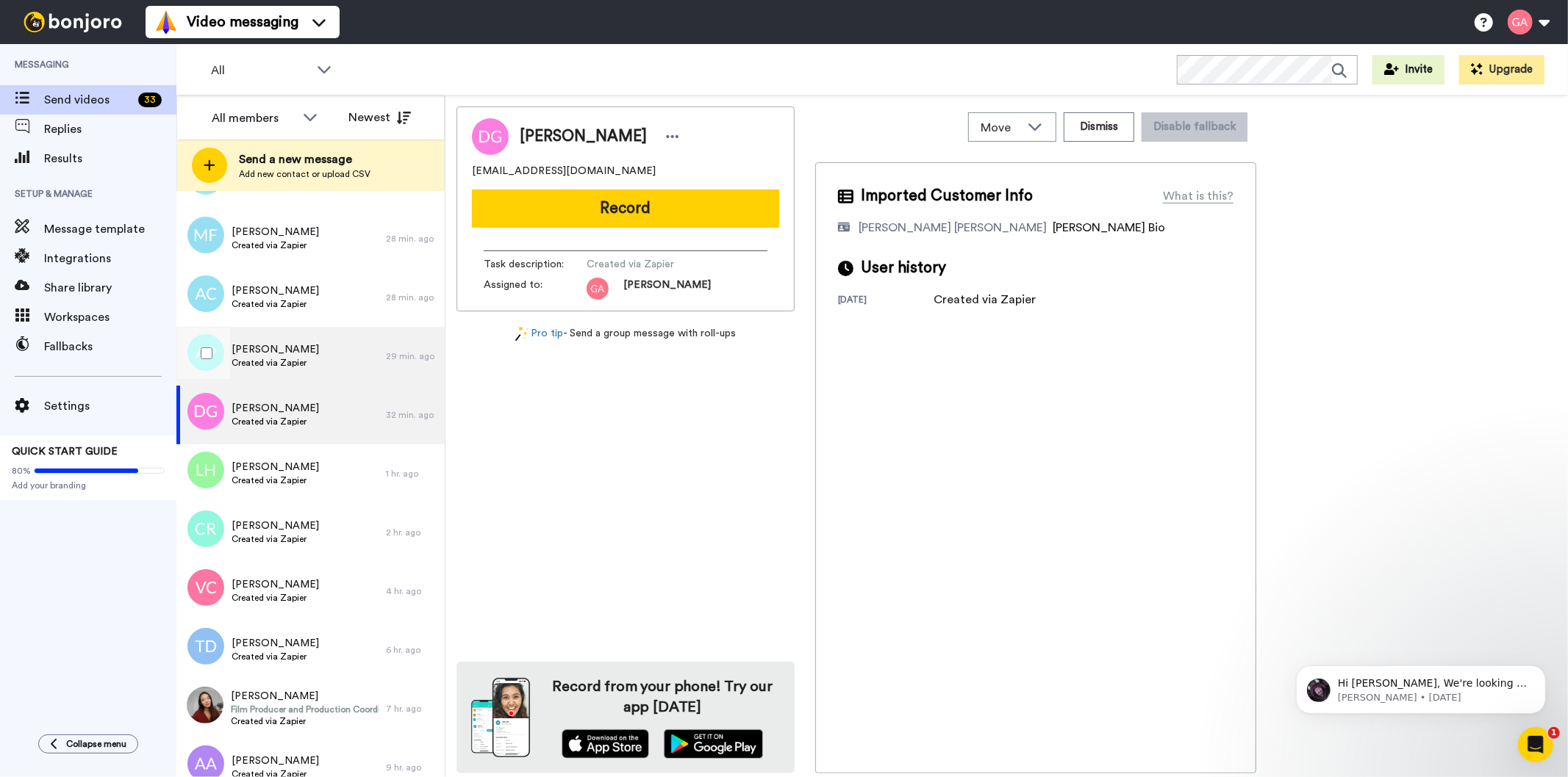
click at [321, 360] on div "[PERSON_NAME] Created via Zapier" at bounding box center [281, 356] width 209 height 59
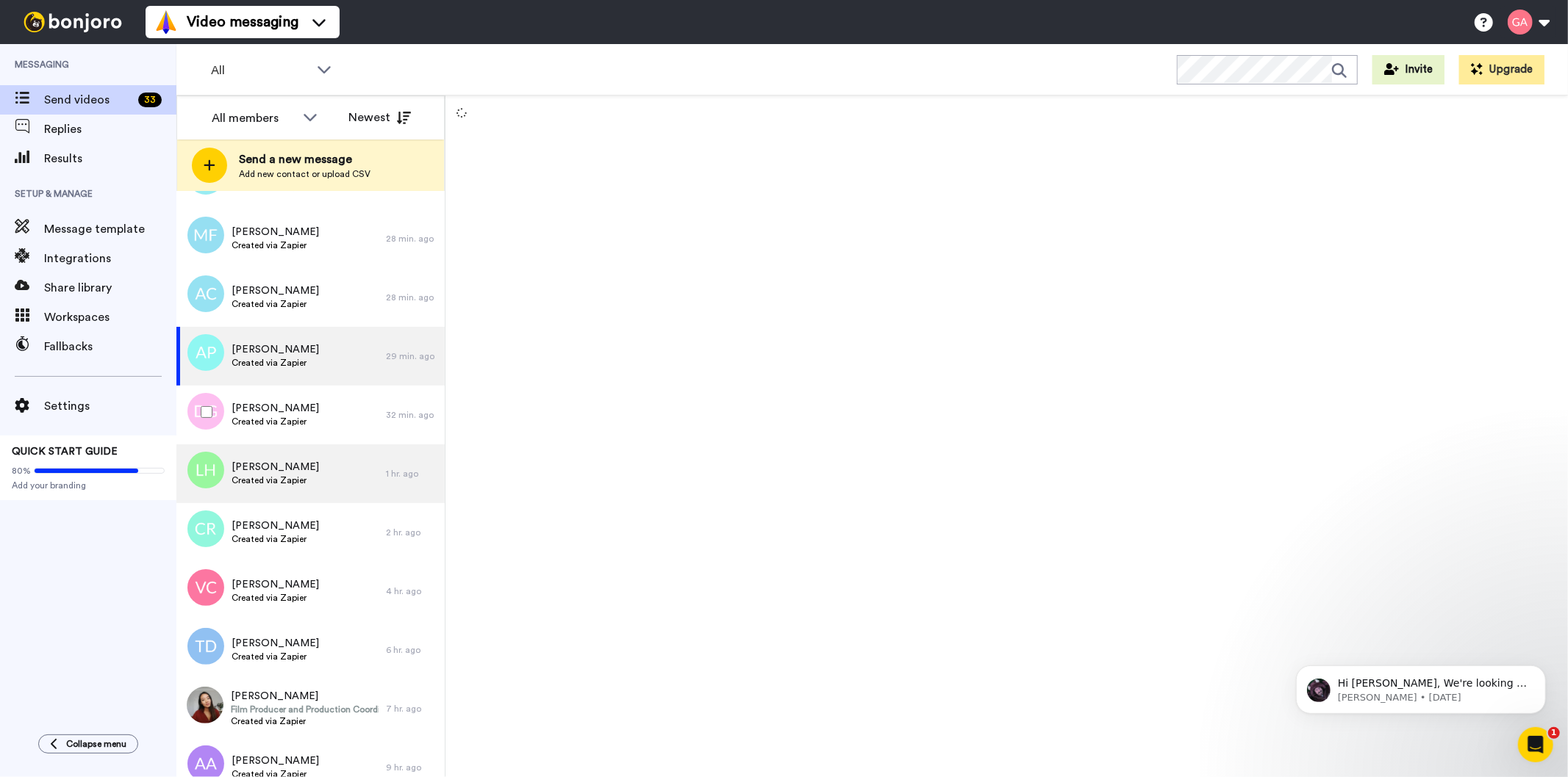
click at [293, 465] on span "[PERSON_NAME]" at bounding box center [274, 467] width 87 height 15
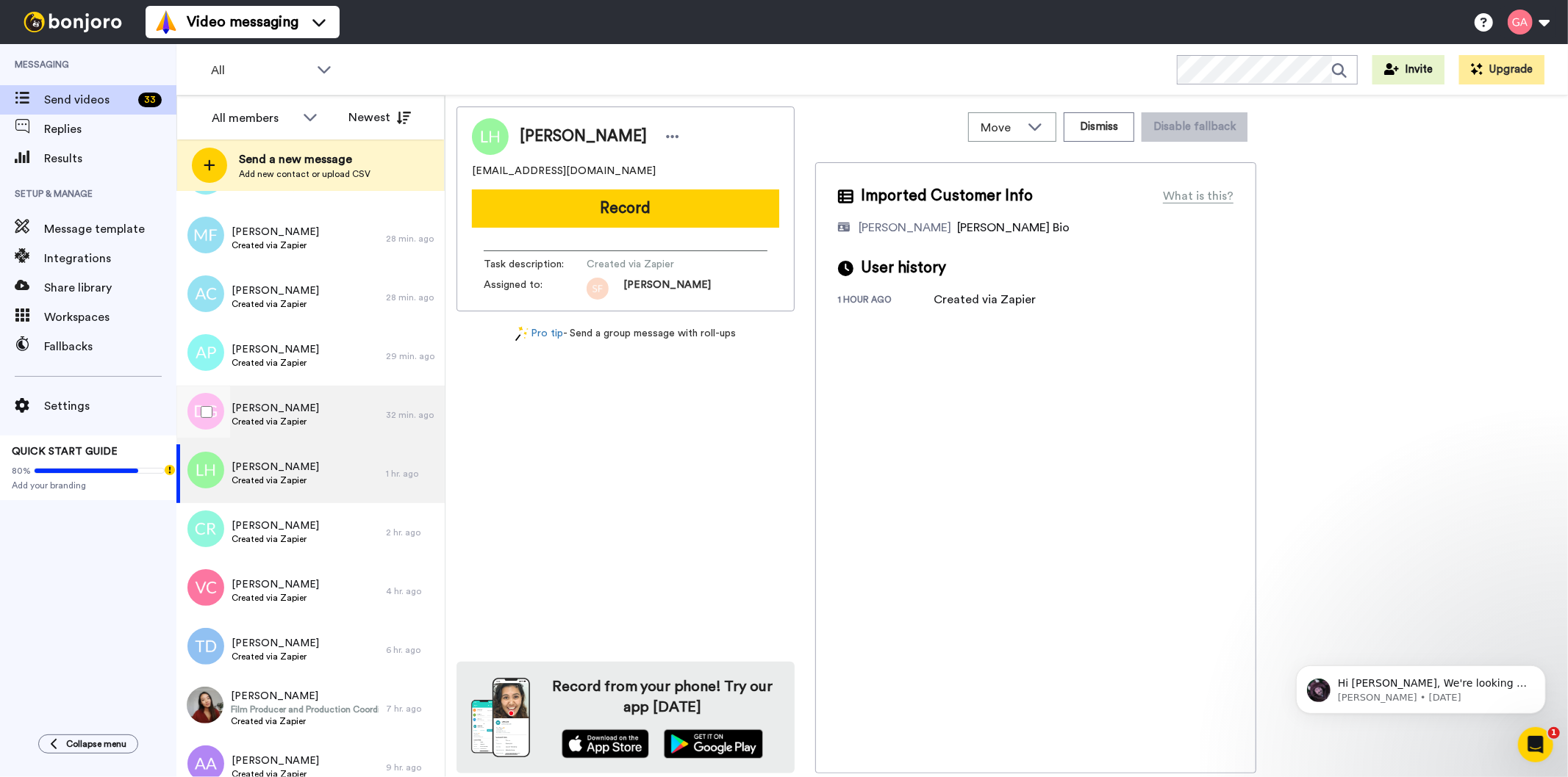
click at [319, 419] on div "[PERSON_NAME] Created via Zapier" at bounding box center [281, 415] width 209 height 59
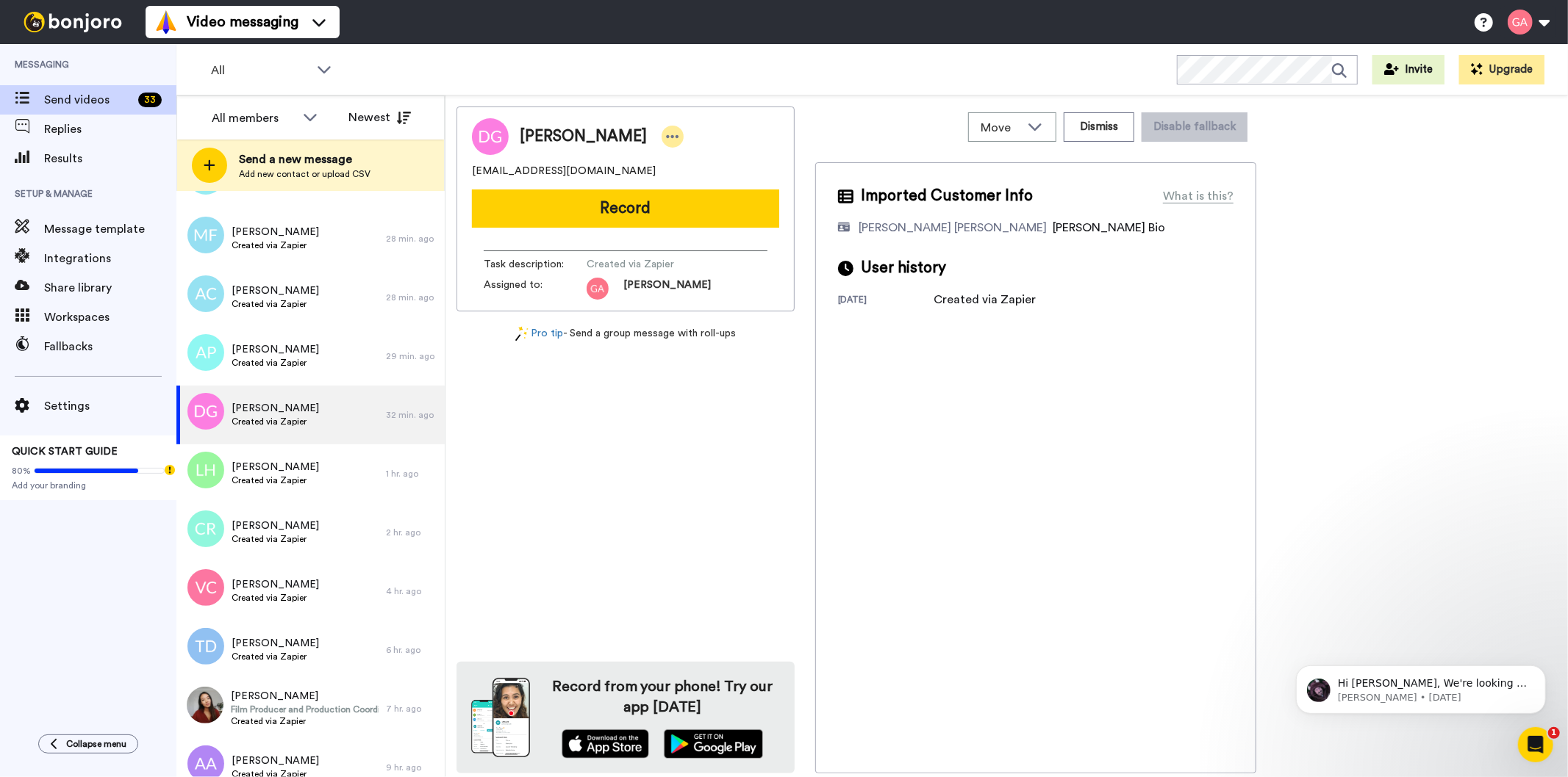
click at [661, 137] on div at bounding box center [672, 136] width 22 height 22
click at [693, 174] on li "Assign" at bounding box center [691, 182] width 106 height 20
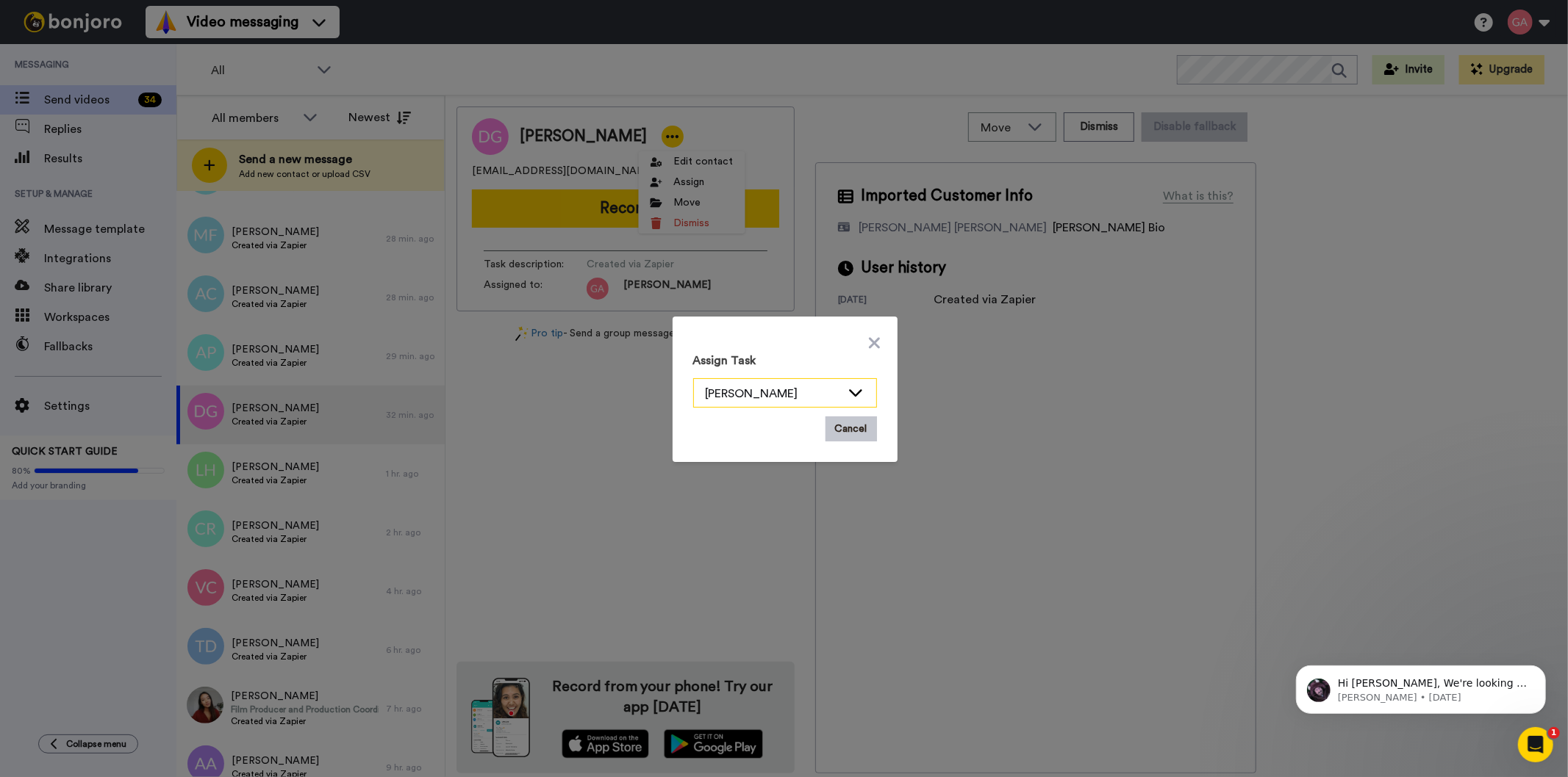
click at [764, 390] on div "[PERSON_NAME]" at bounding box center [773, 394] width 135 height 18
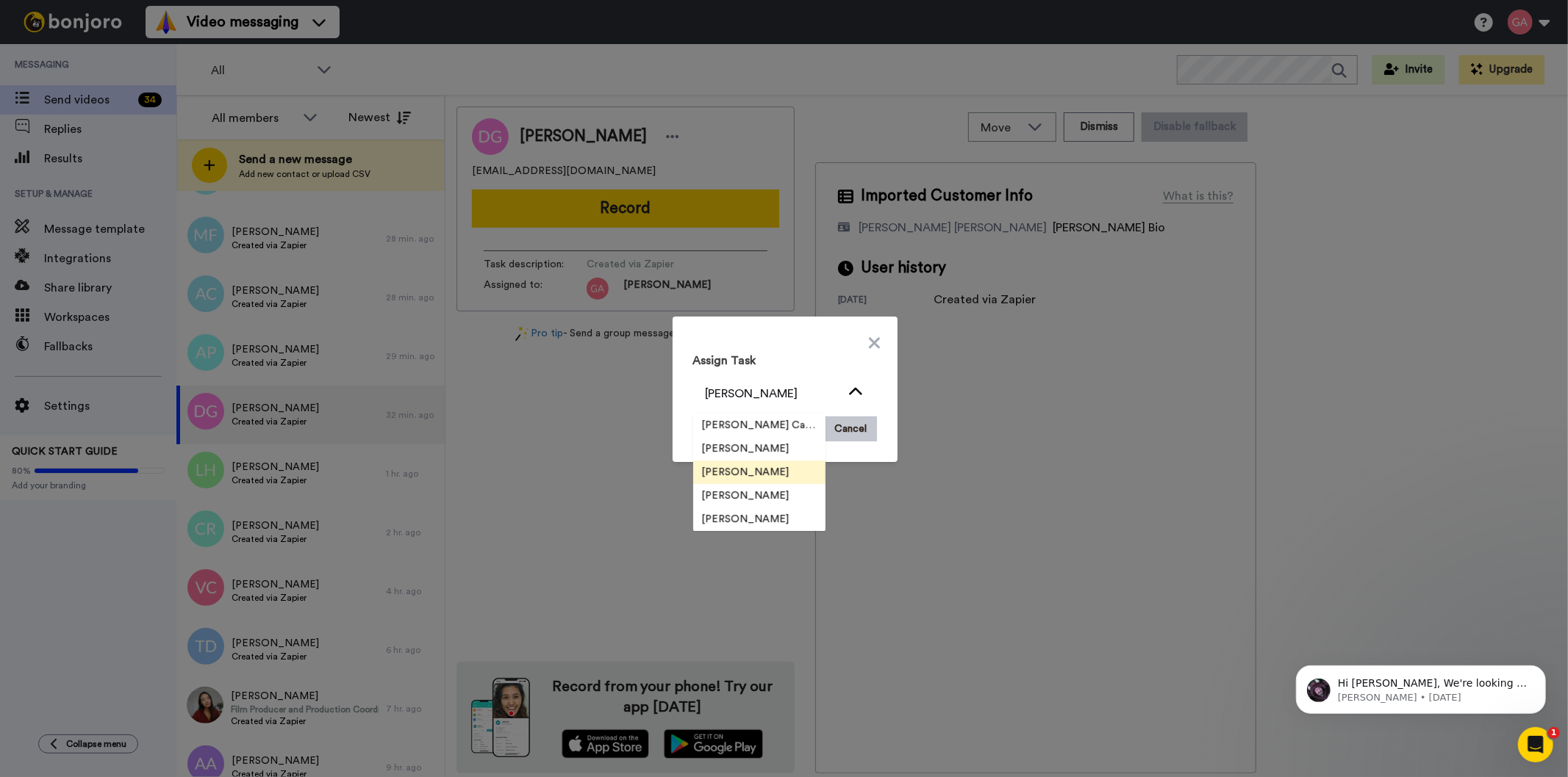
click at [746, 471] on span "[PERSON_NAME]" at bounding box center [746, 472] width 106 height 15
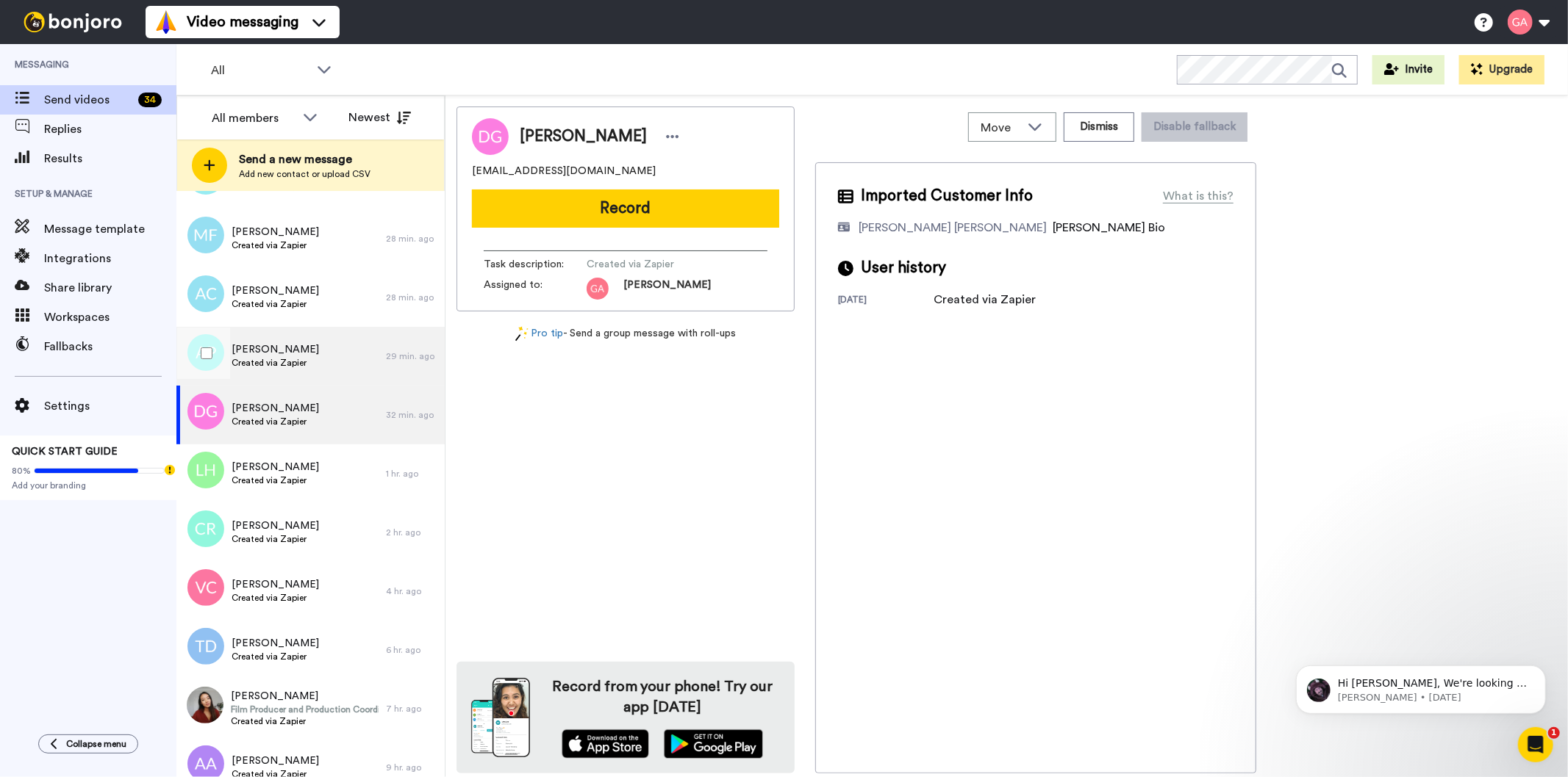
click at [303, 352] on span "[PERSON_NAME]" at bounding box center [274, 350] width 87 height 15
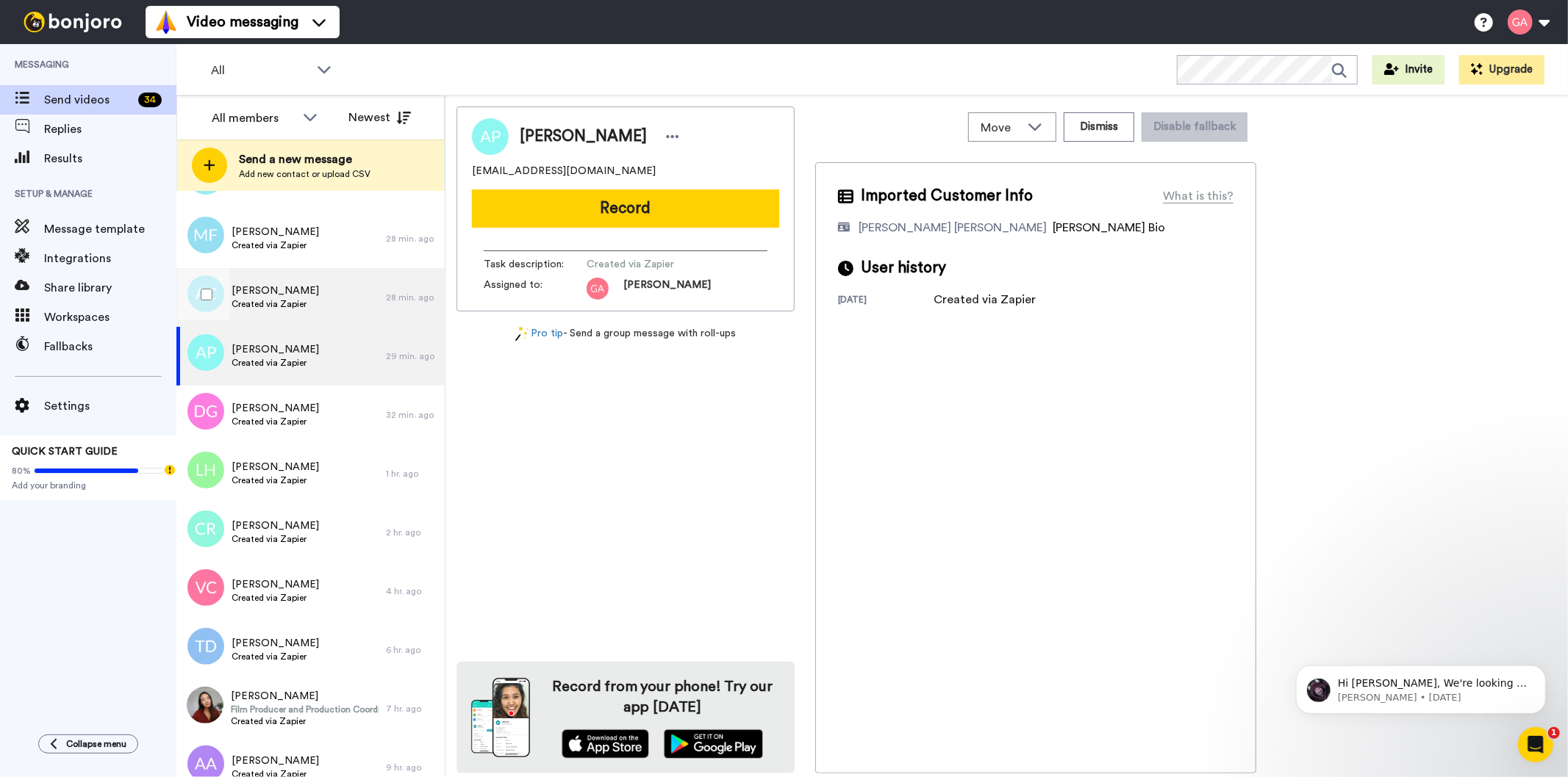
click at [305, 292] on div "[PERSON_NAME] Created via Zapier" at bounding box center [281, 297] width 209 height 59
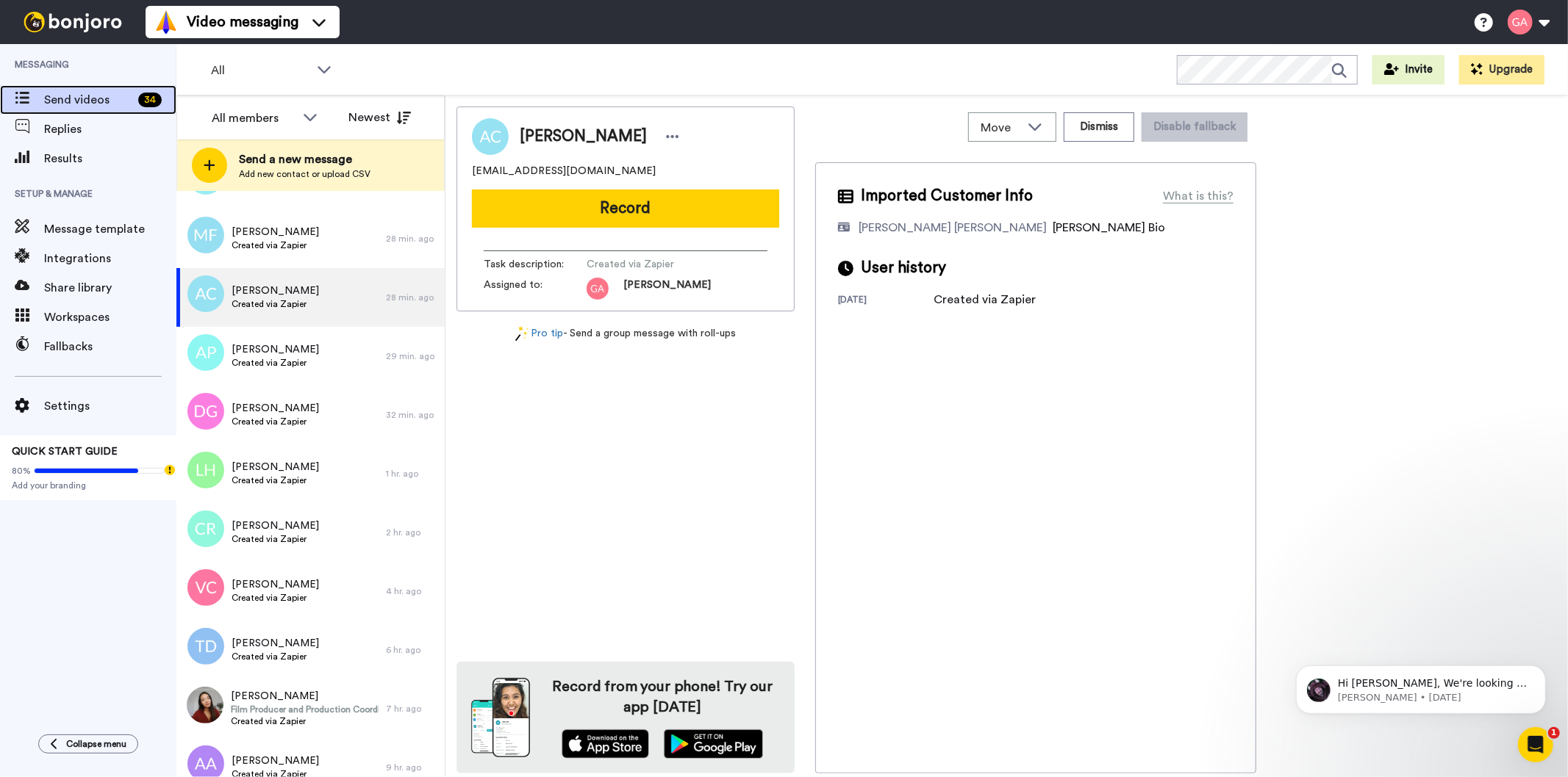
click at [69, 98] on span "Send videos" at bounding box center [88, 100] width 88 height 18
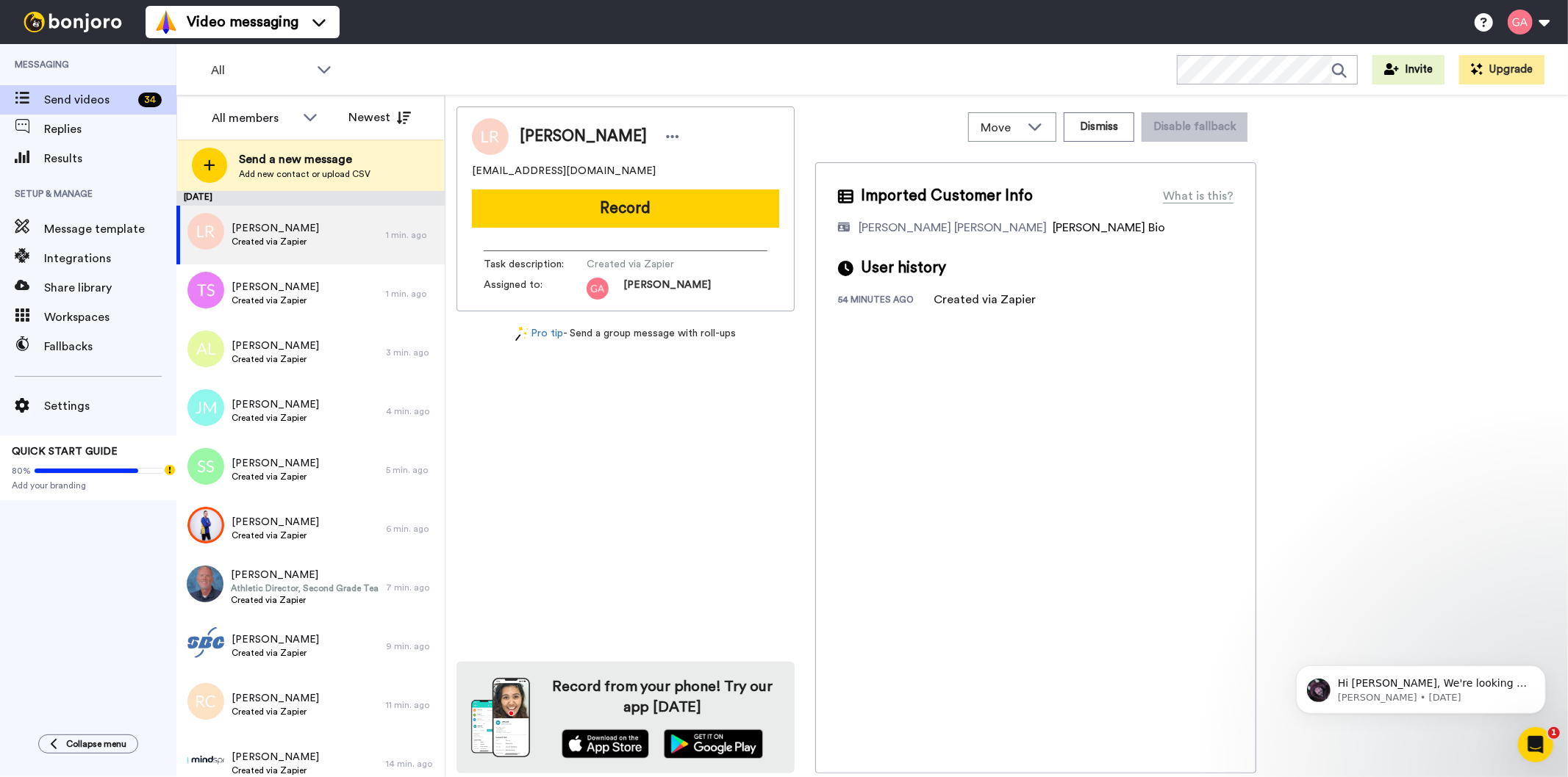
click at [583, 134] on span "[PERSON_NAME]" at bounding box center [583, 136] width 128 height 22
copy div "[PERSON_NAME]"
